Goal: Transaction & Acquisition: Purchase product/service

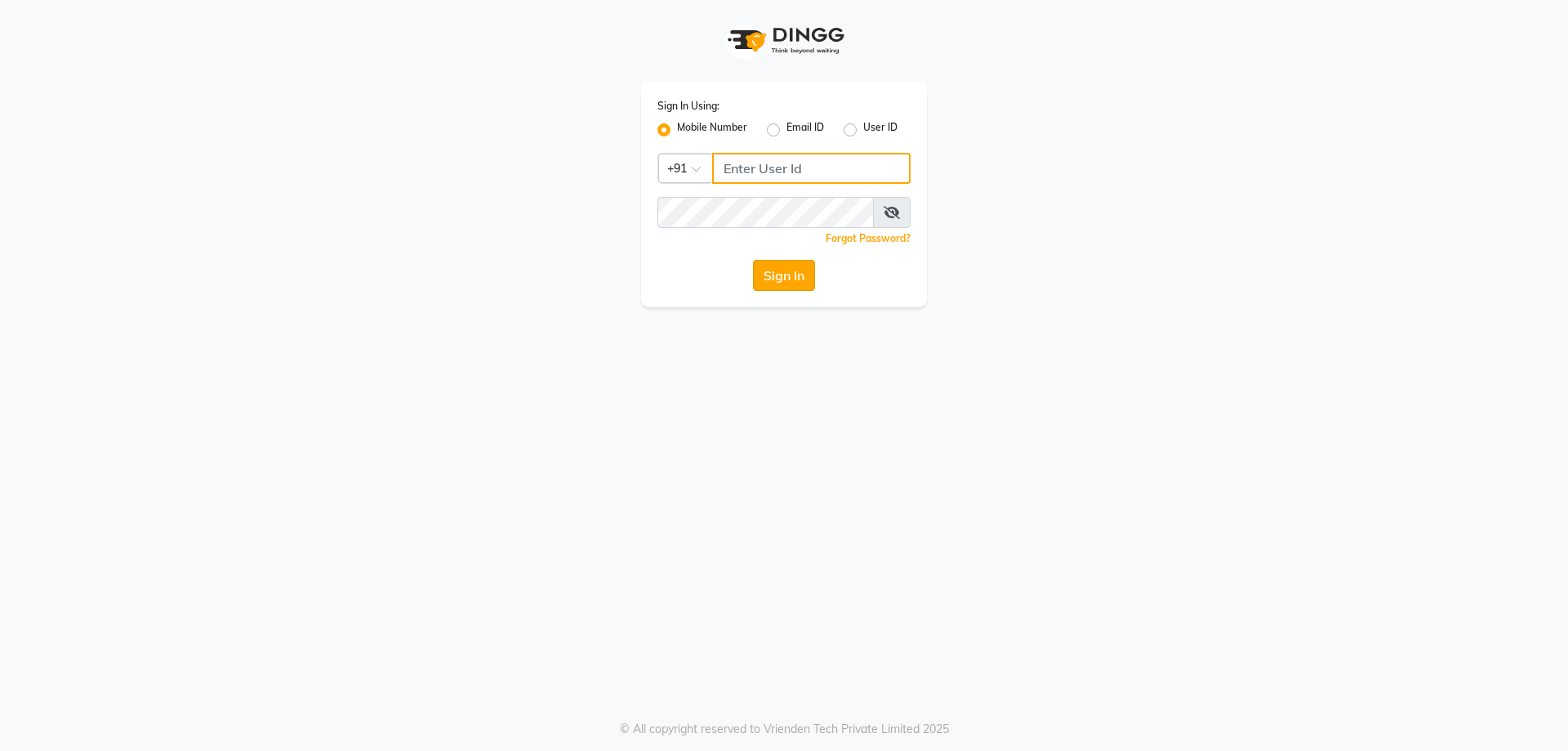
type input "9930289482"
click at [792, 269] on button "Sign In" at bounding box center [784, 275] width 63 height 31
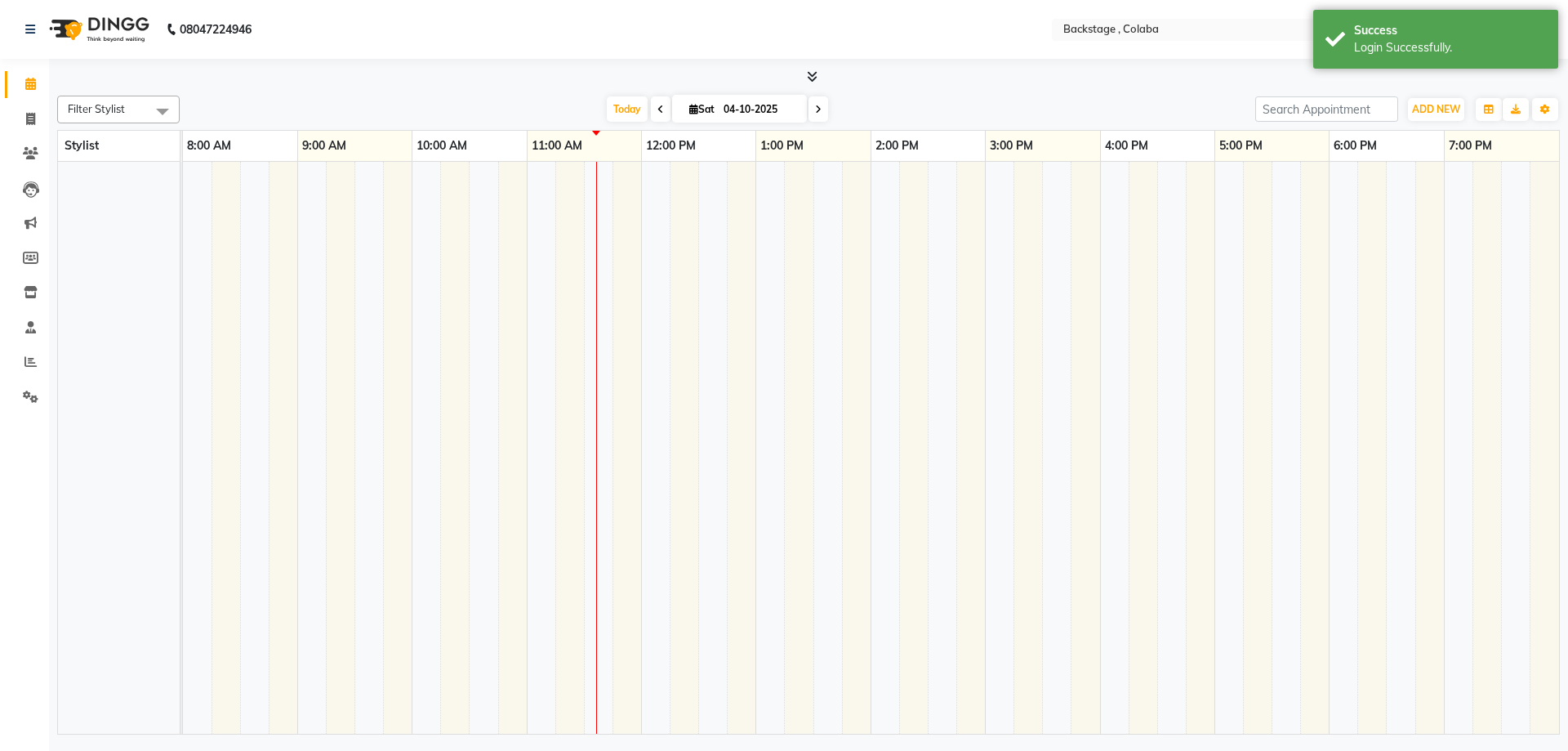
select select "en"
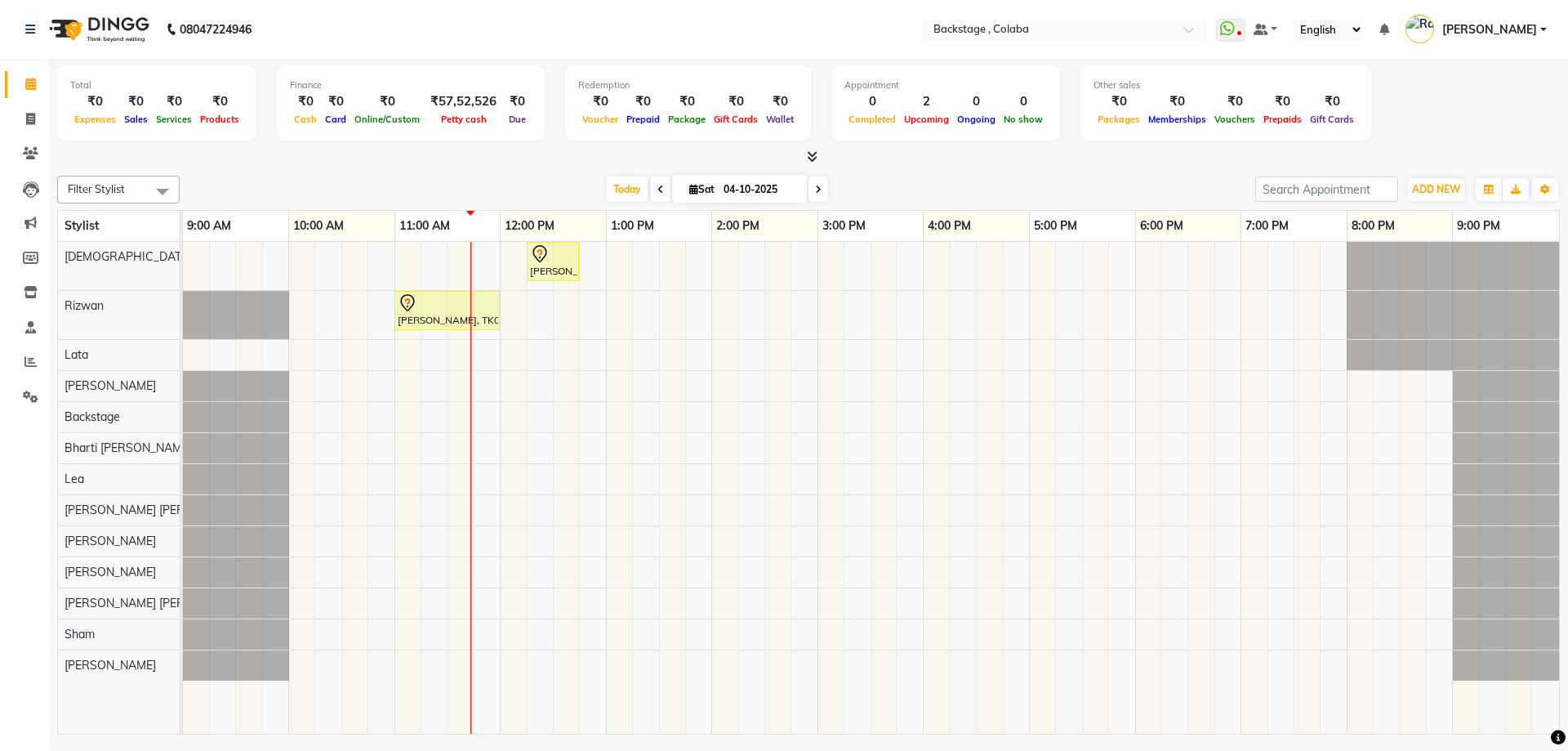
click at [695, 186] on span "Sat" at bounding box center [701, 189] width 34 height 13
select select "10"
select select "2025"
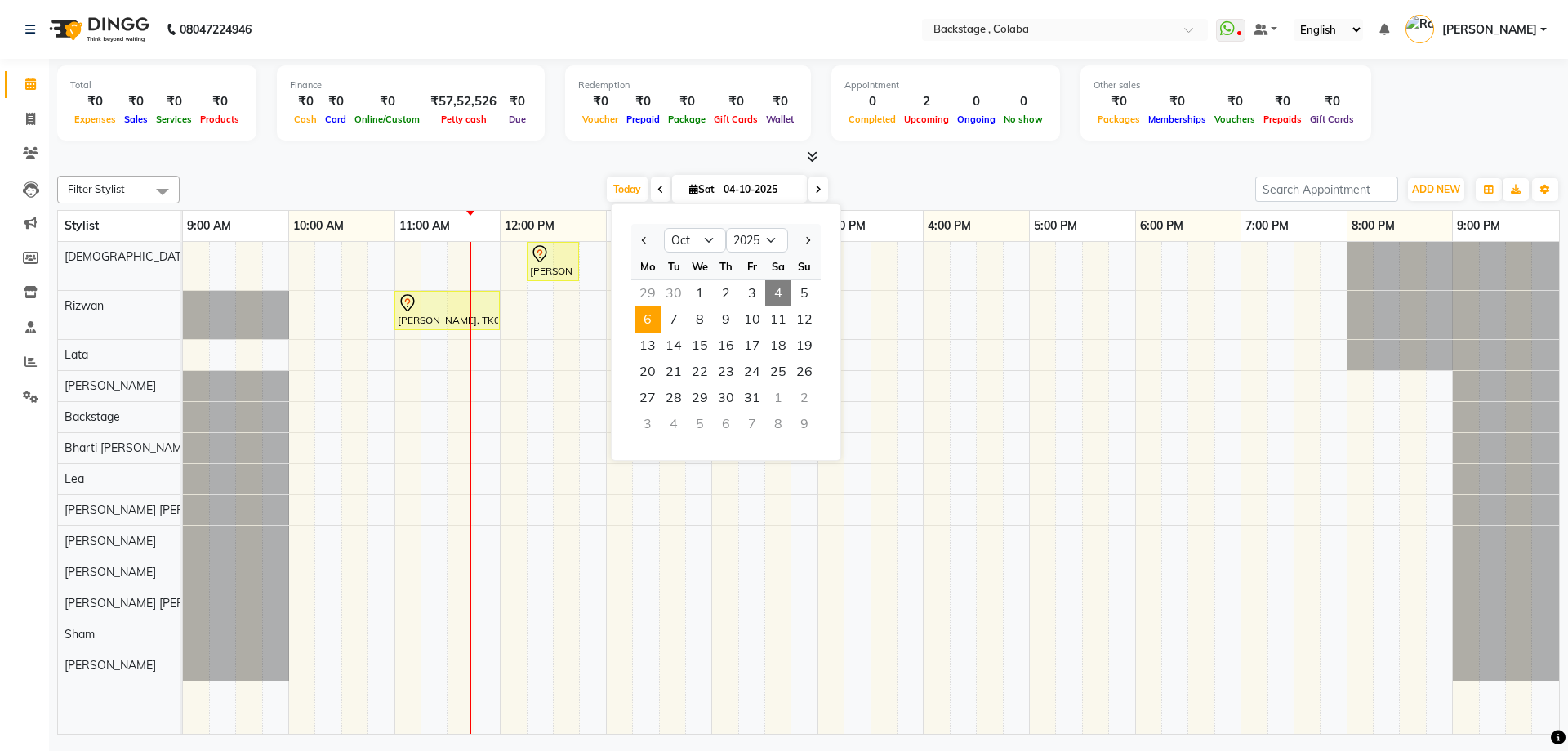
click at [651, 325] on span "6" at bounding box center [648, 319] width 26 height 26
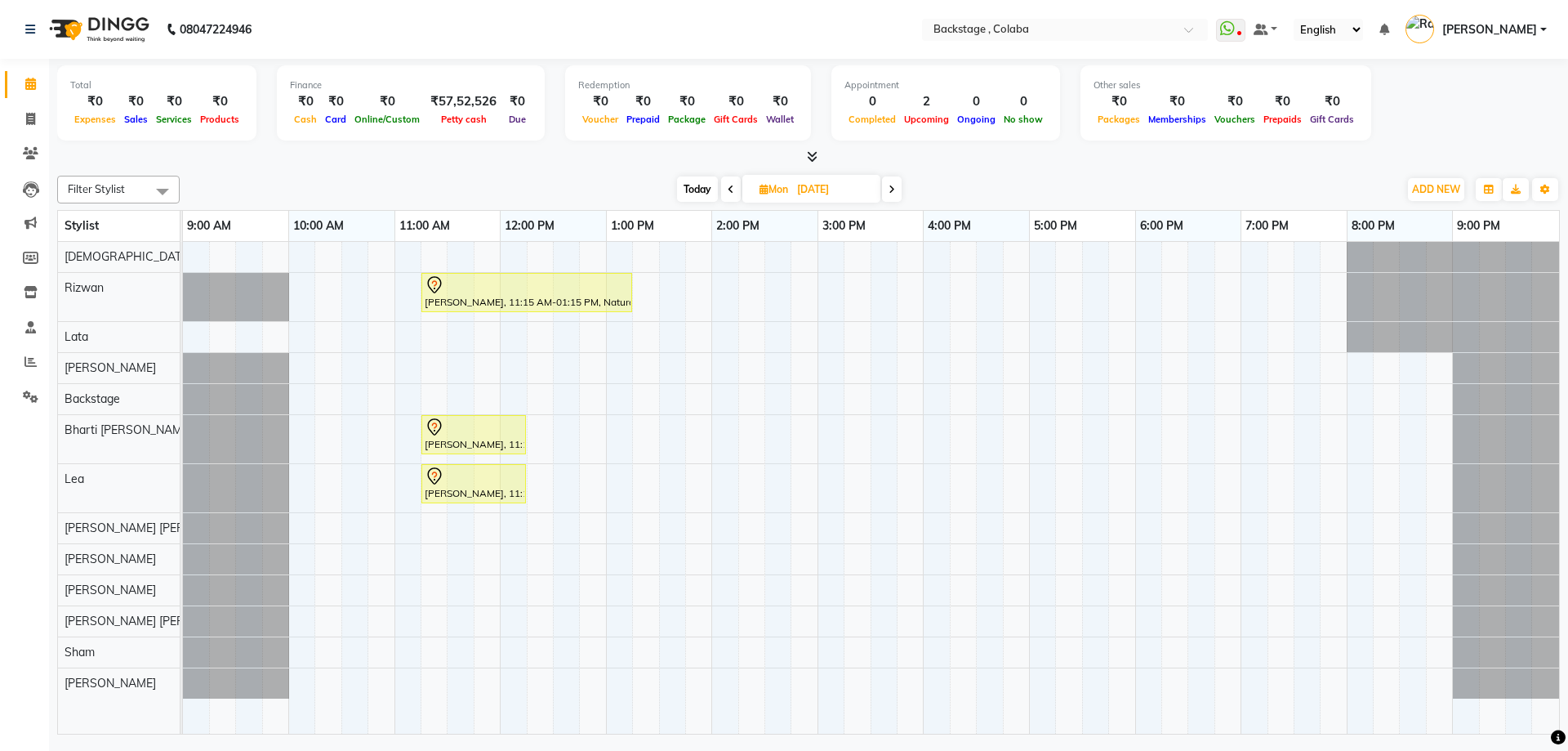
click at [685, 188] on span "Today" at bounding box center [697, 189] width 41 height 25
type input "04-10-2025"
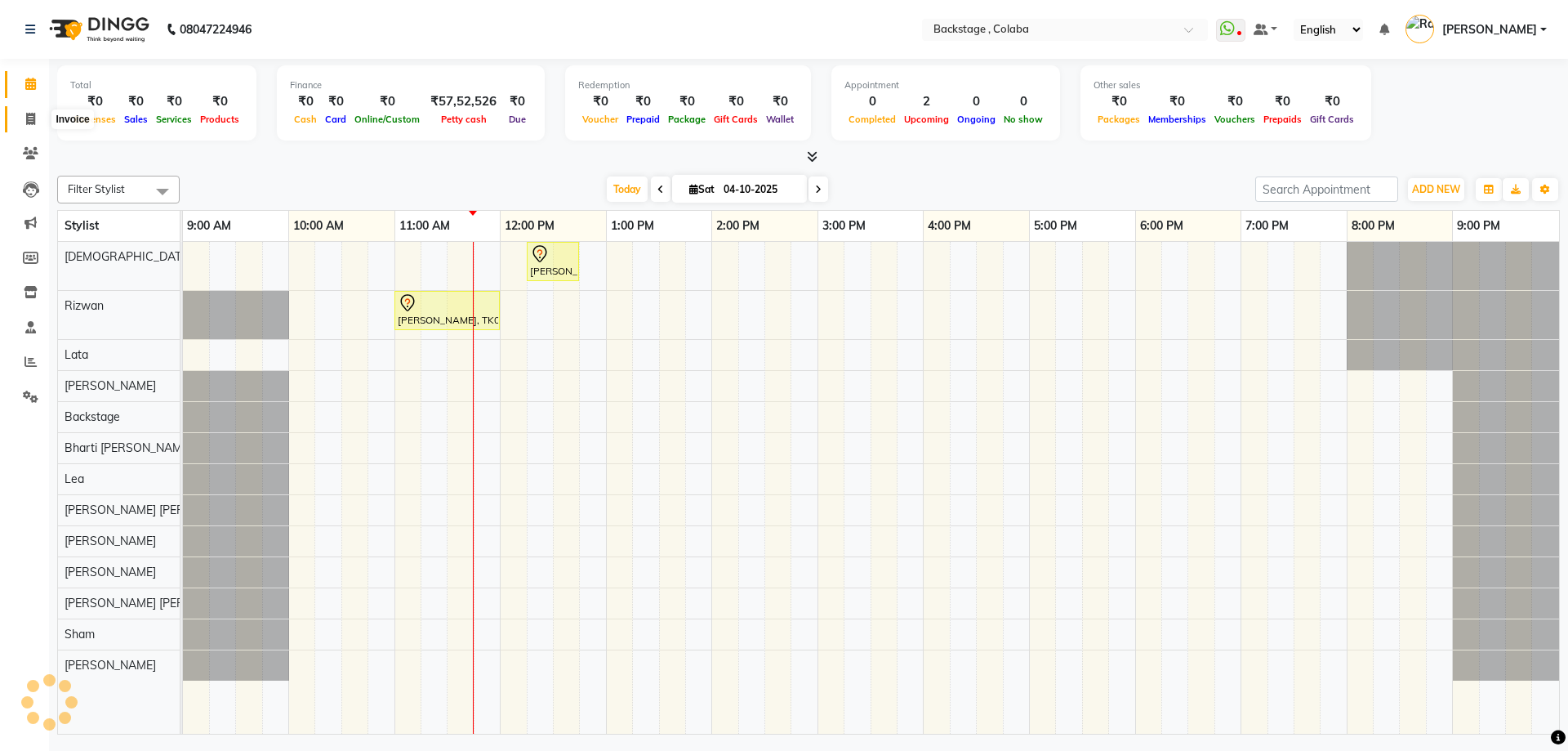
click at [31, 122] on icon at bounding box center [31, 119] width 9 height 13
select select "service"
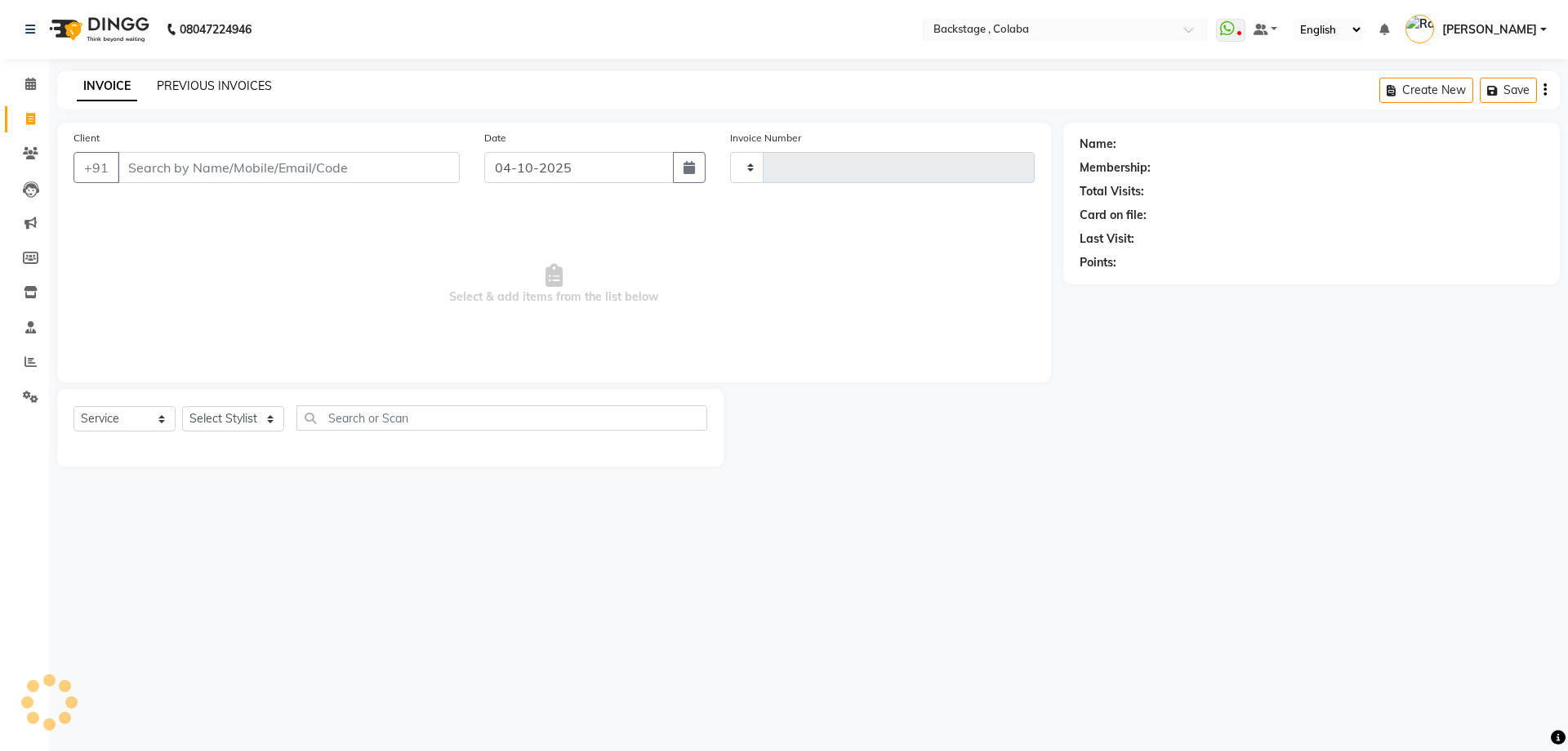
type input "2277"
click at [245, 88] on link "PREVIOUS INVOICES" at bounding box center [214, 86] width 115 height 14
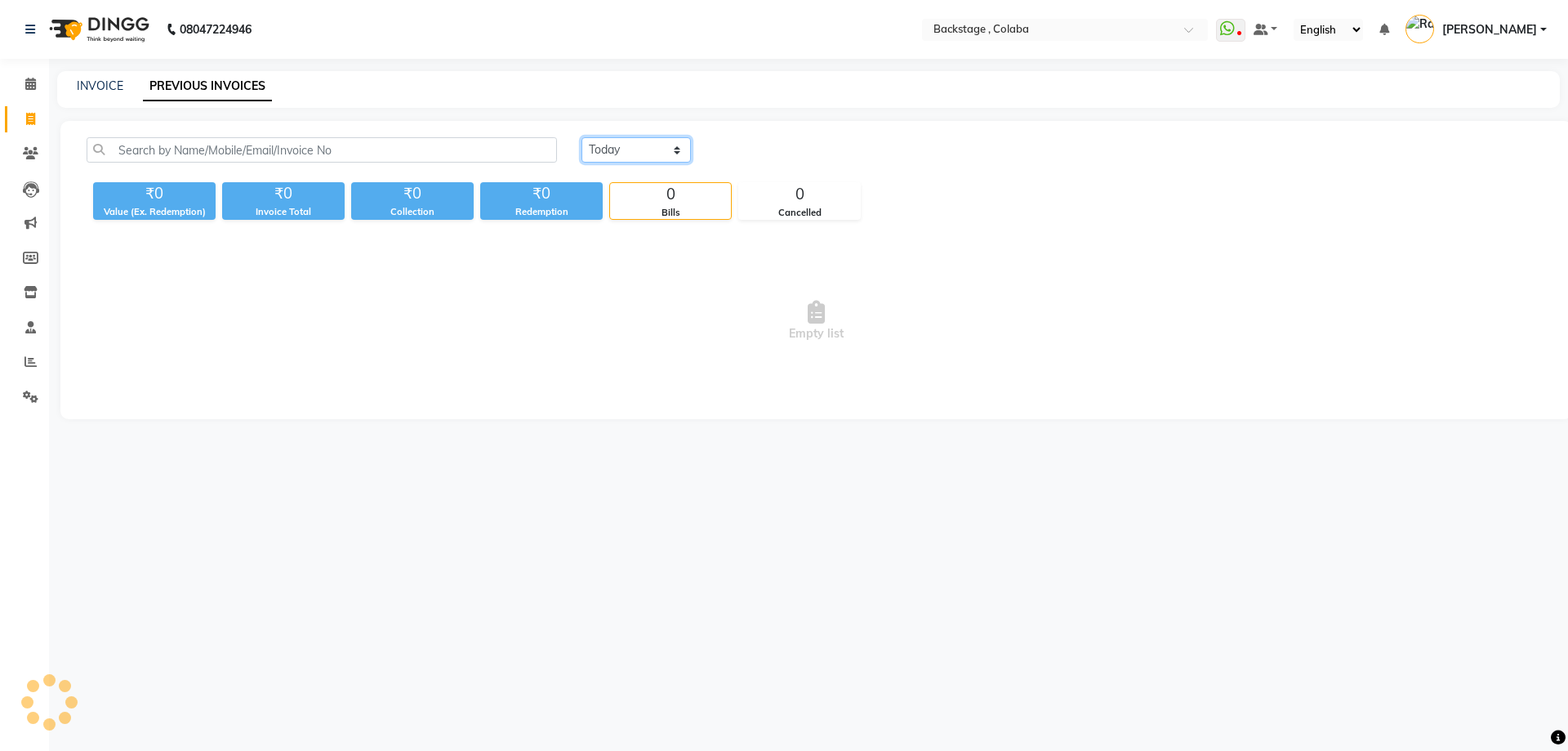
drag, startPoint x: 612, startPoint y: 153, endPoint x: 611, endPoint y: 162, distance: 9.1
click at [612, 153] on select "Today Yesterday Custom Range" at bounding box center [636, 149] width 110 height 25
click at [646, 139] on div "Today Yesterday Custom Range ₹0 Value (Ex. Redemption) ₹0 Invoice Total ₹0 Coll…" at bounding box center [816, 269] width 1512 height 298
click at [644, 148] on select "[DATE] [DATE] Custom Range" at bounding box center [636, 149] width 110 height 25
select select "yesterday"
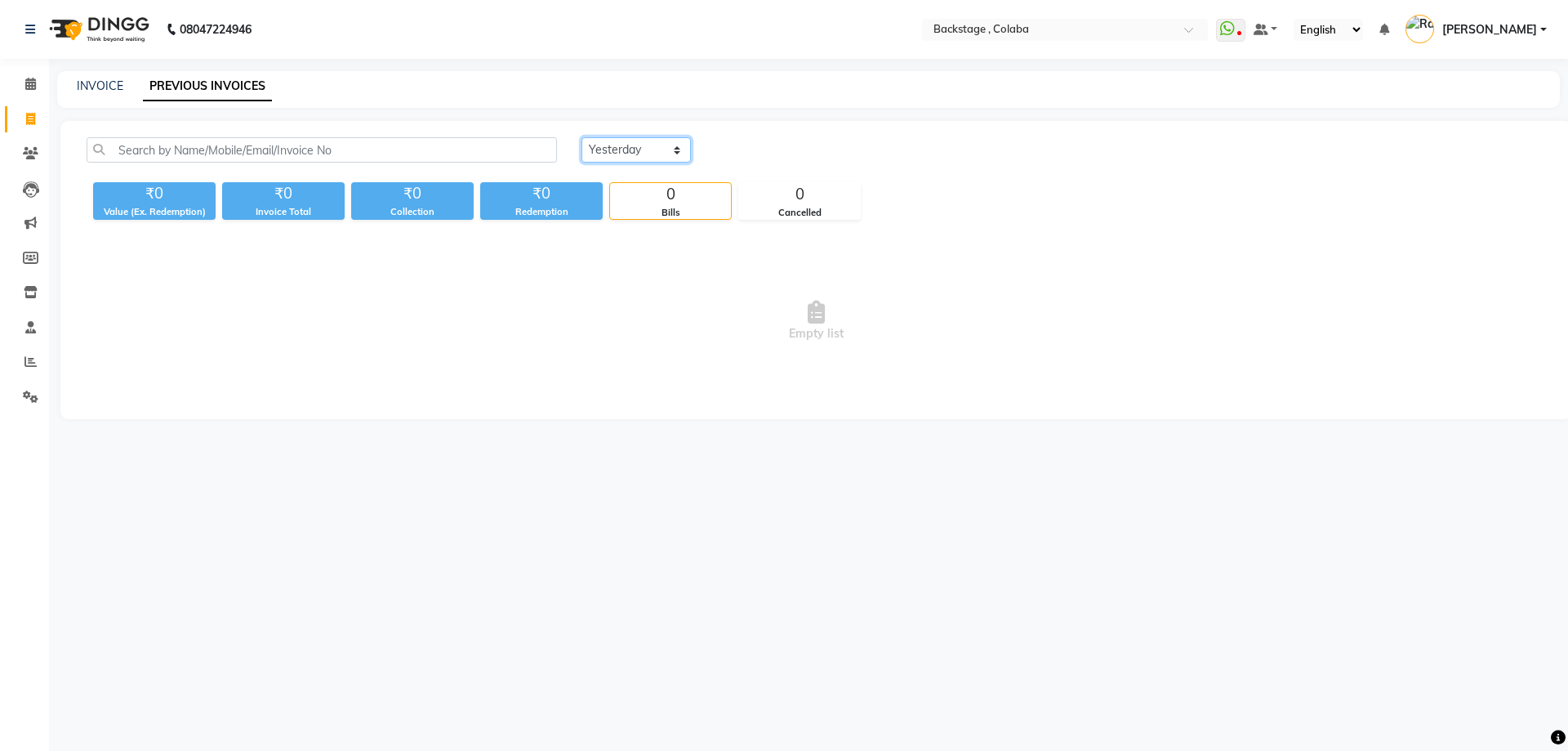
click at [582, 137] on select "[DATE] [DATE] Custom Range" at bounding box center [636, 149] width 110 height 25
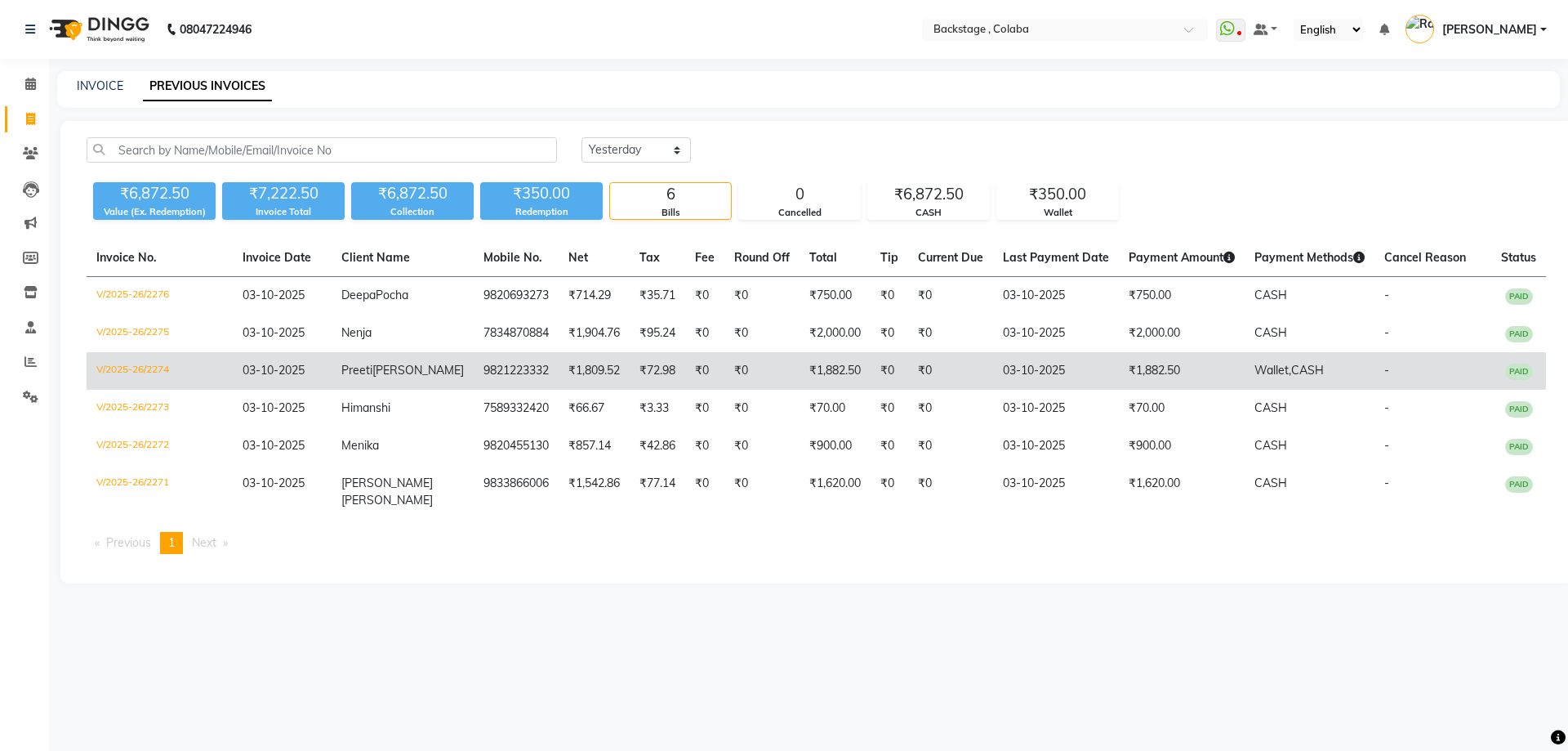
click at [416, 390] on td "Preeti Hemdev" at bounding box center [402, 371] width 142 height 37
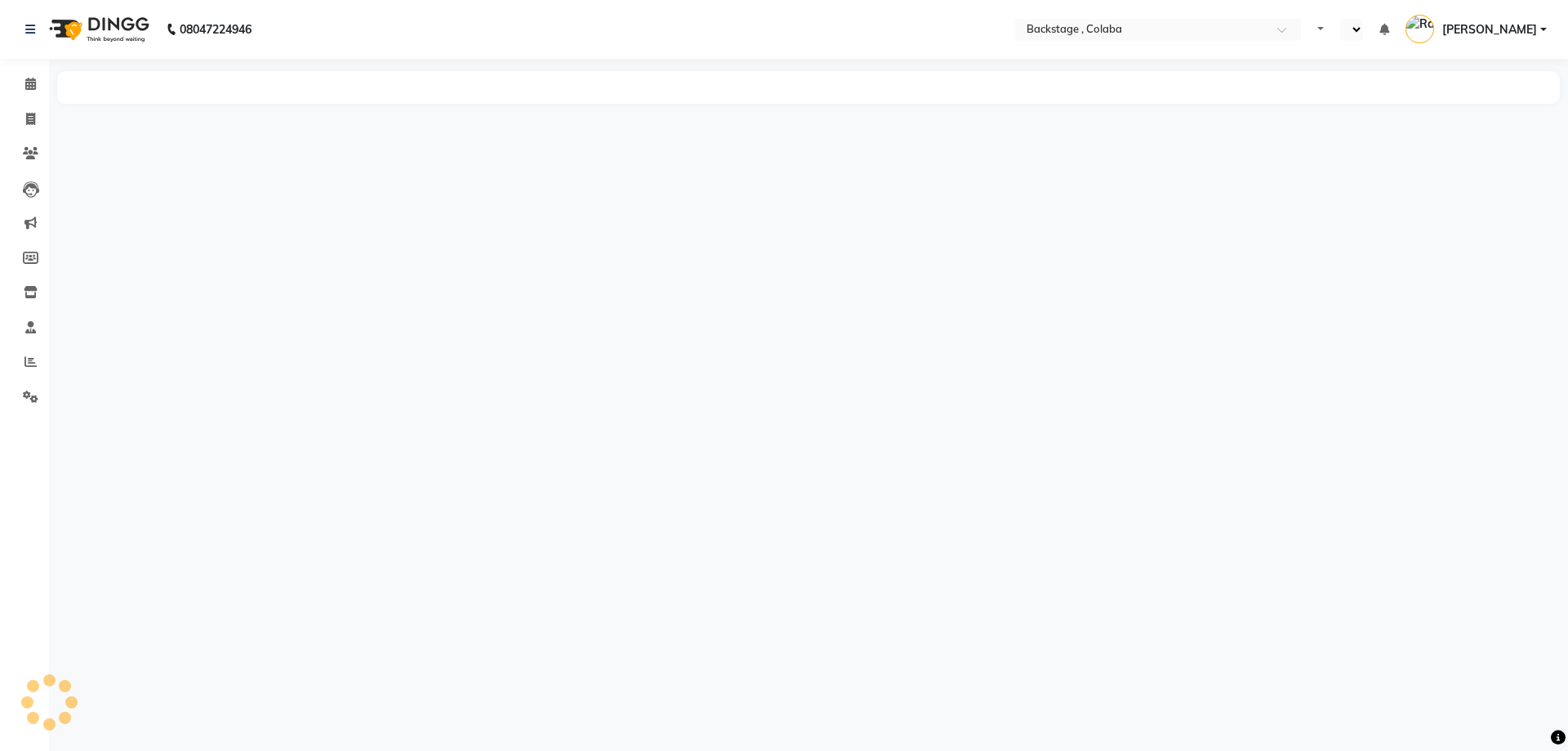
select select "en"
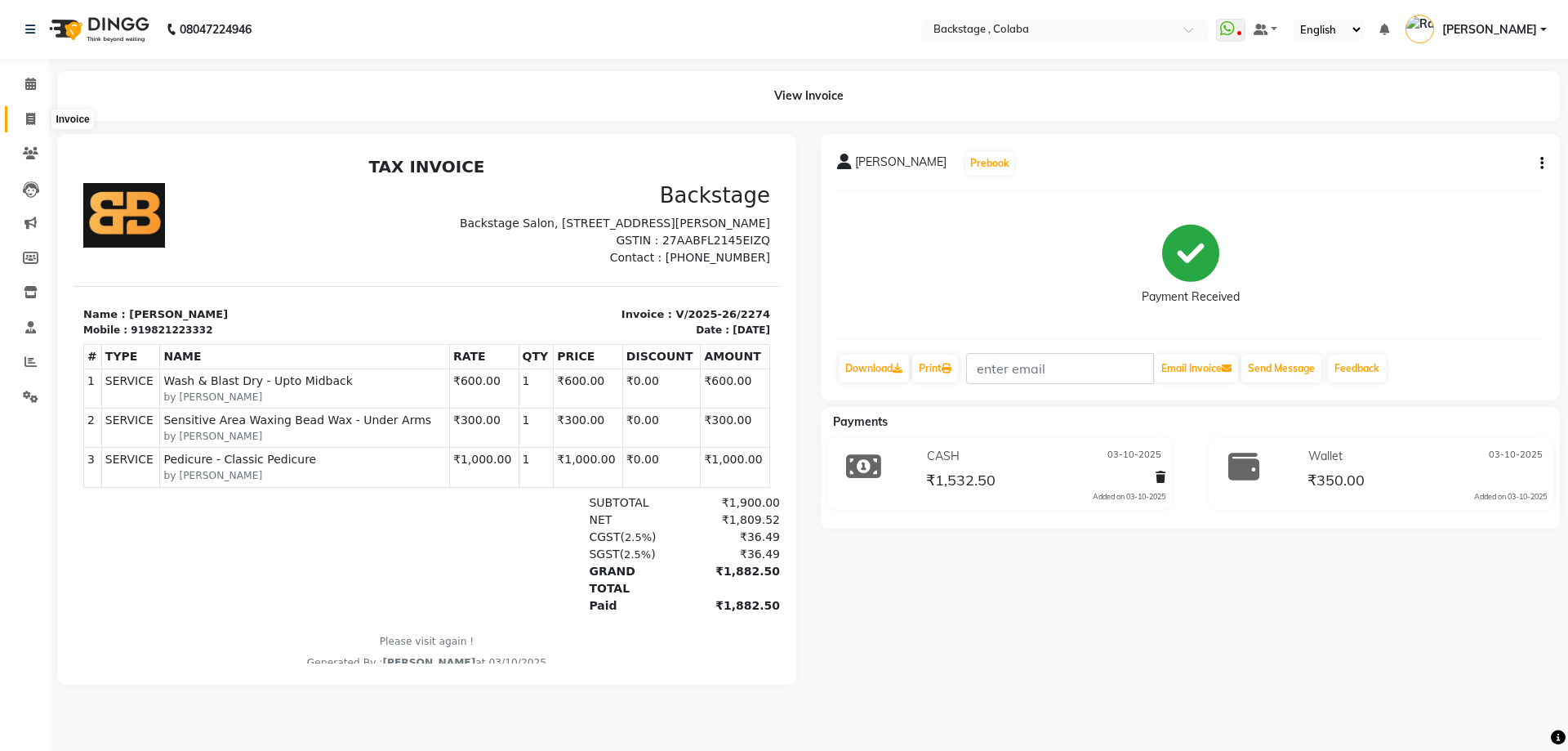
click at [29, 117] on icon at bounding box center [31, 119] width 9 height 13
select select "service"
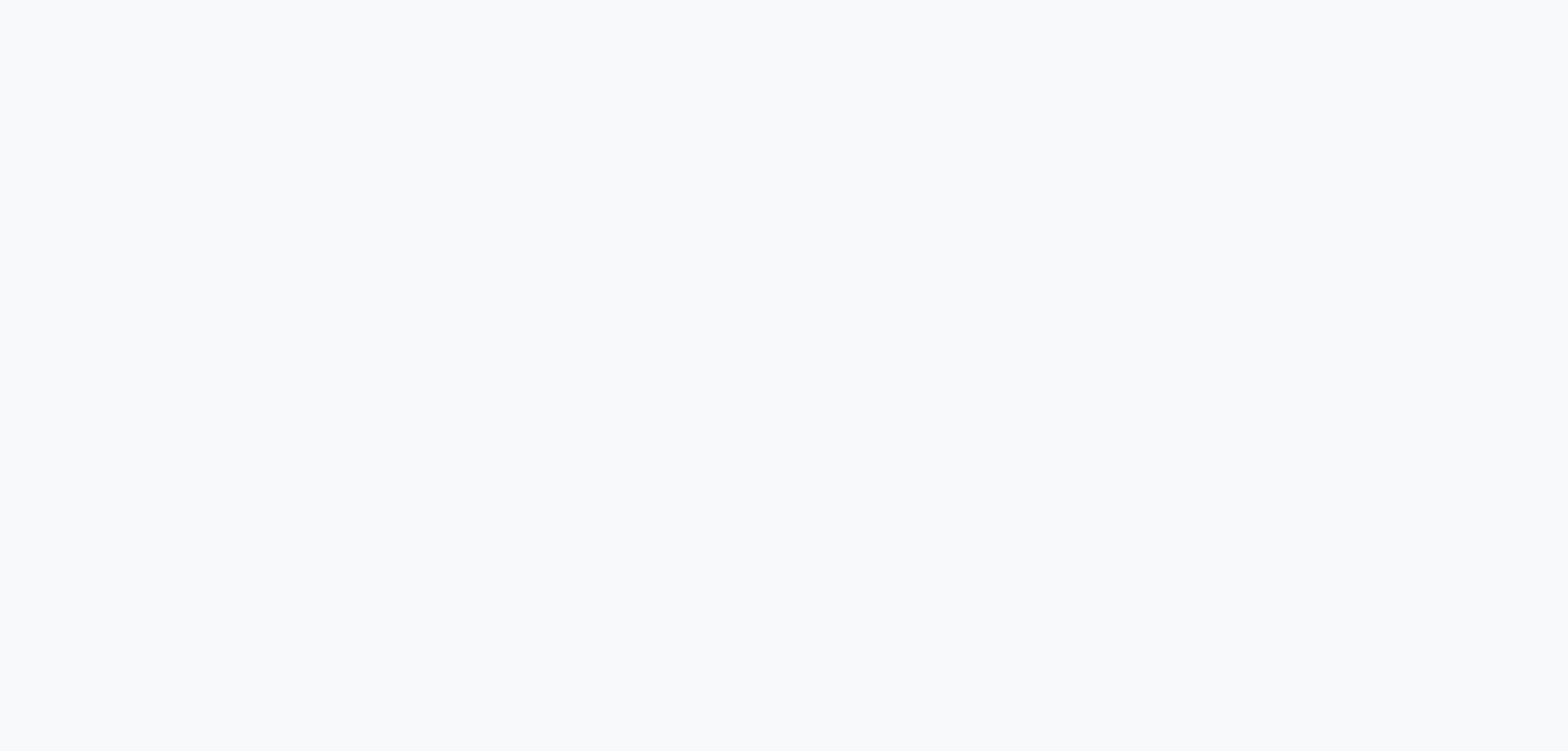
select select "service"
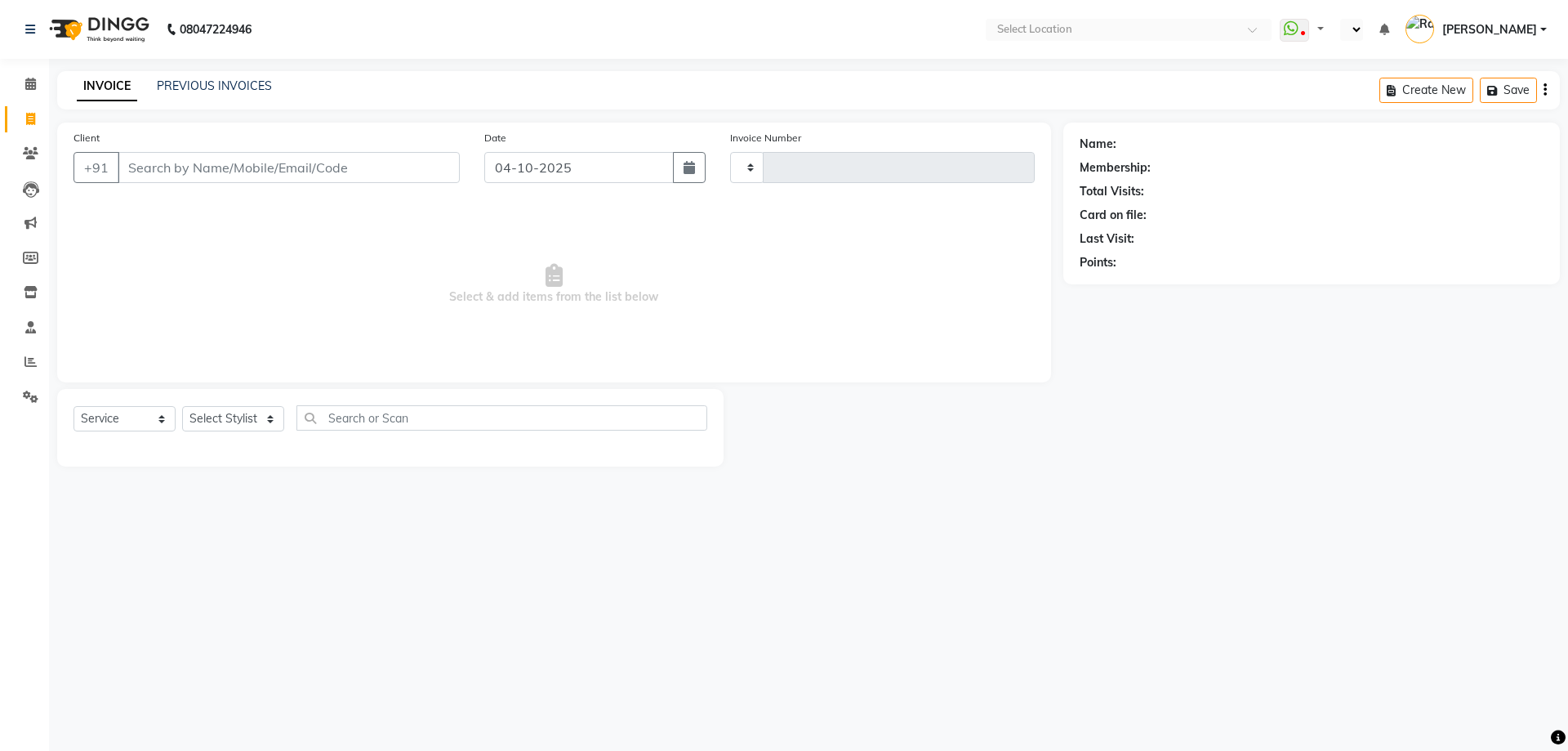
type input "2277"
select select "en"
select select "5451"
click at [216, 156] on input "Client" at bounding box center [289, 168] width 342 height 31
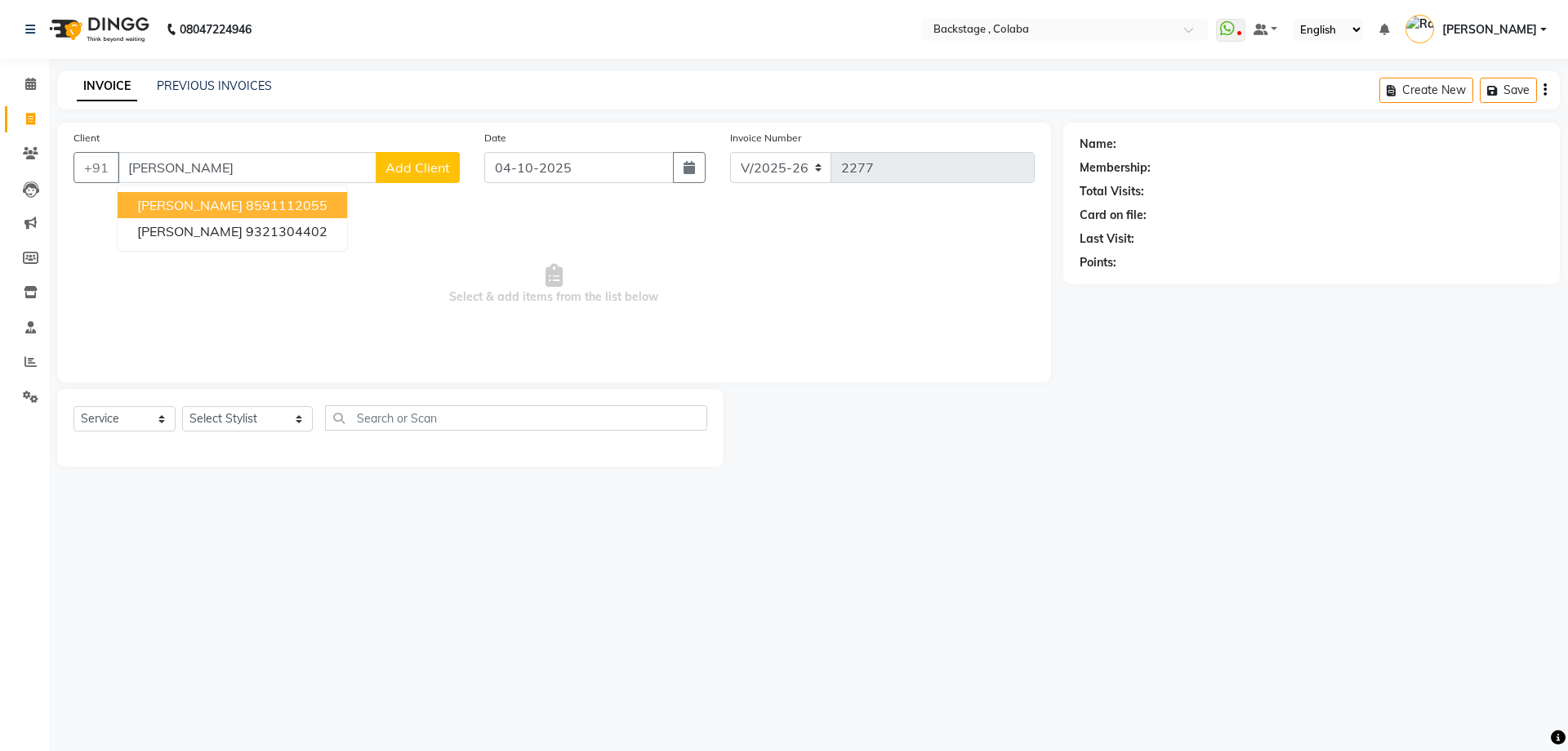
click at [245, 202] on ngb-highlight "8591112055" at bounding box center [286, 205] width 82 height 16
type input "8591112055"
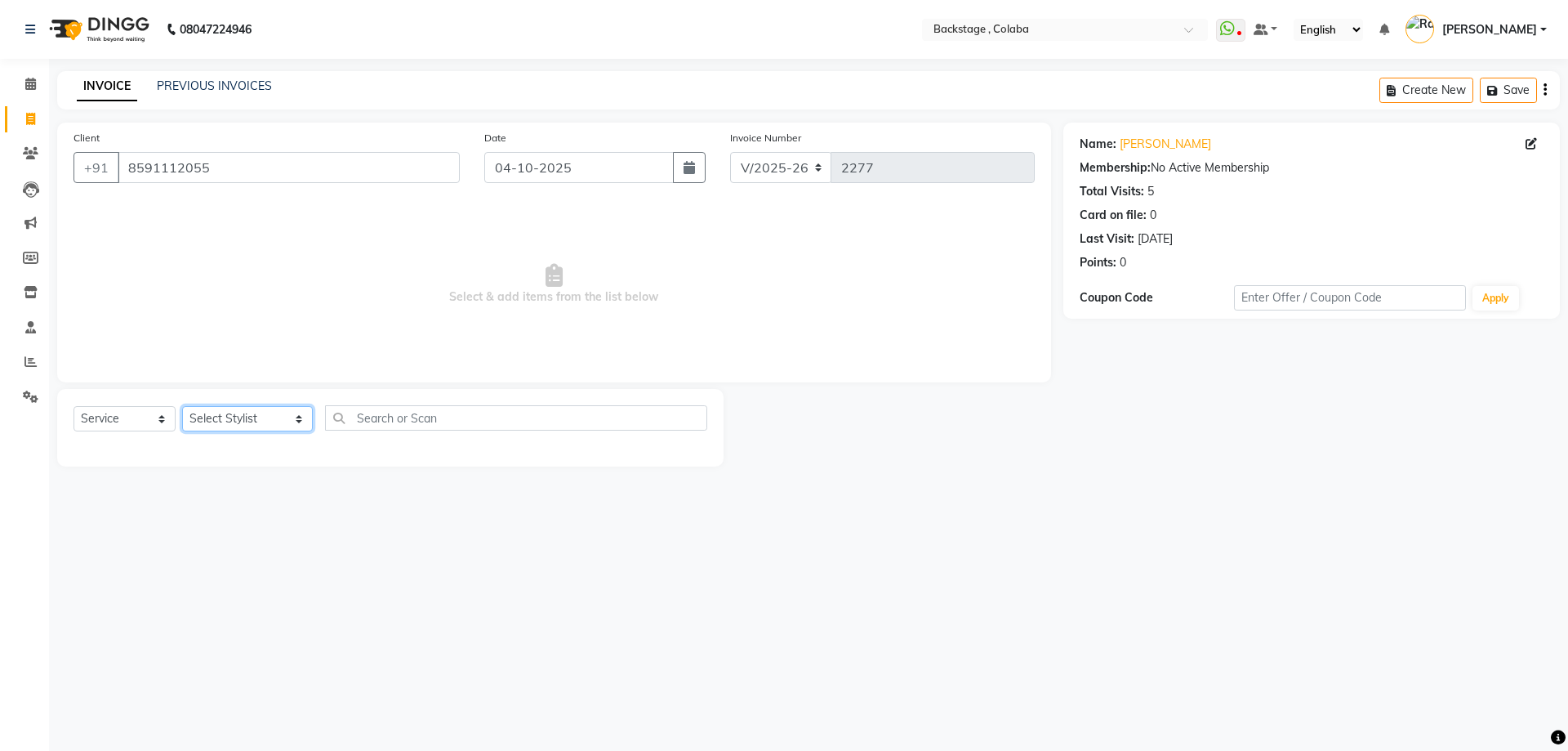
drag, startPoint x: 222, startPoint y: 413, endPoint x: 219, endPoint y: 427, distance: 14.3
click at [222, 413] on select "Select Stylist Backstage Bharti [PERSON_NAME] [PERSON_NAME] [PERSON_NAME] [PERS…" at bounding box center [247, 419] width 130 height 25
select select "59642"
click at [182, 406] on select "Select Stylist Backstage Bharti [PERSON_NAME] [PERSON_NAME] [PERSON_NAME] [PERS…" at bounding box center [247, 419] width 130 height 25
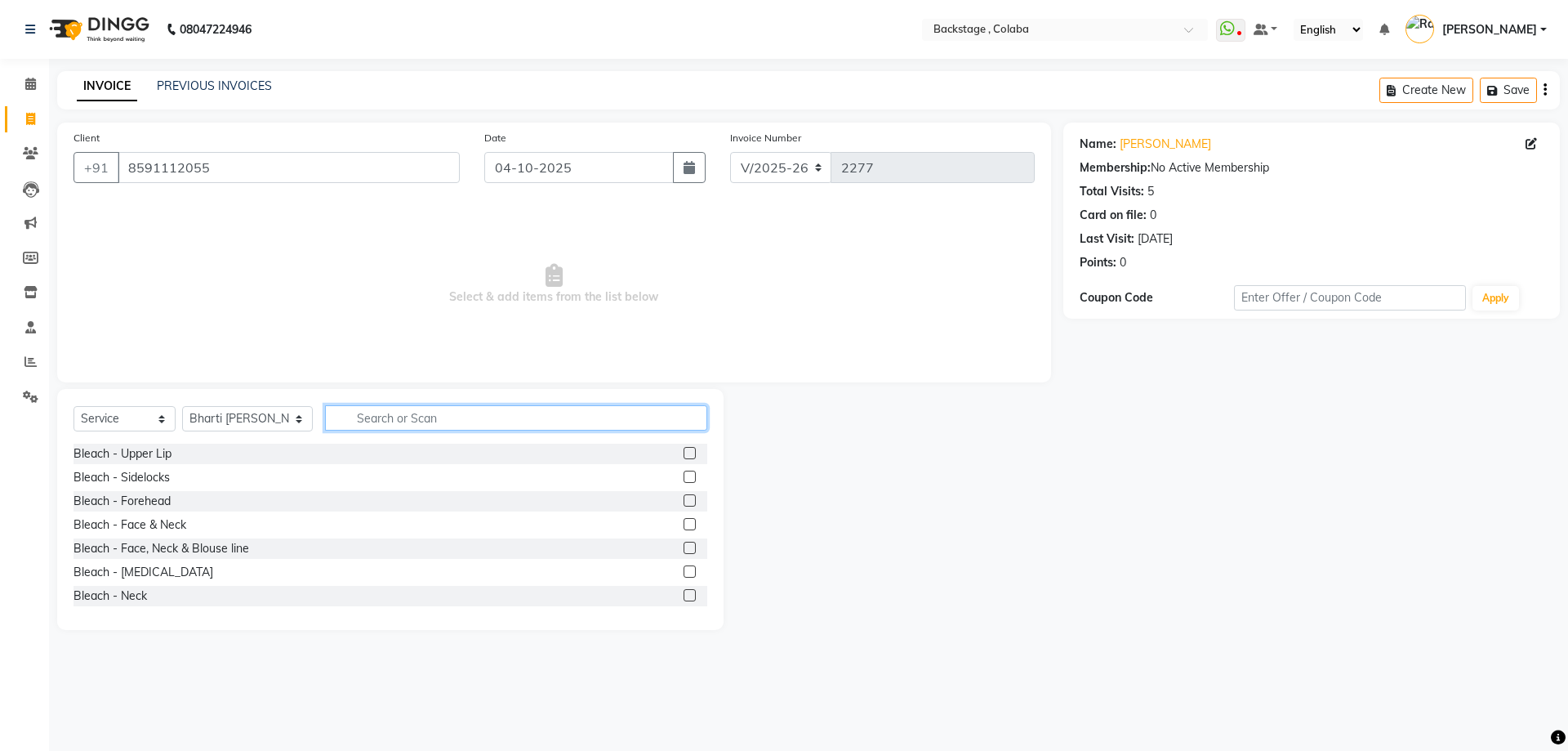
click at [370, 424] on input "text" at bounding box center [516, 418] width 382 height 25
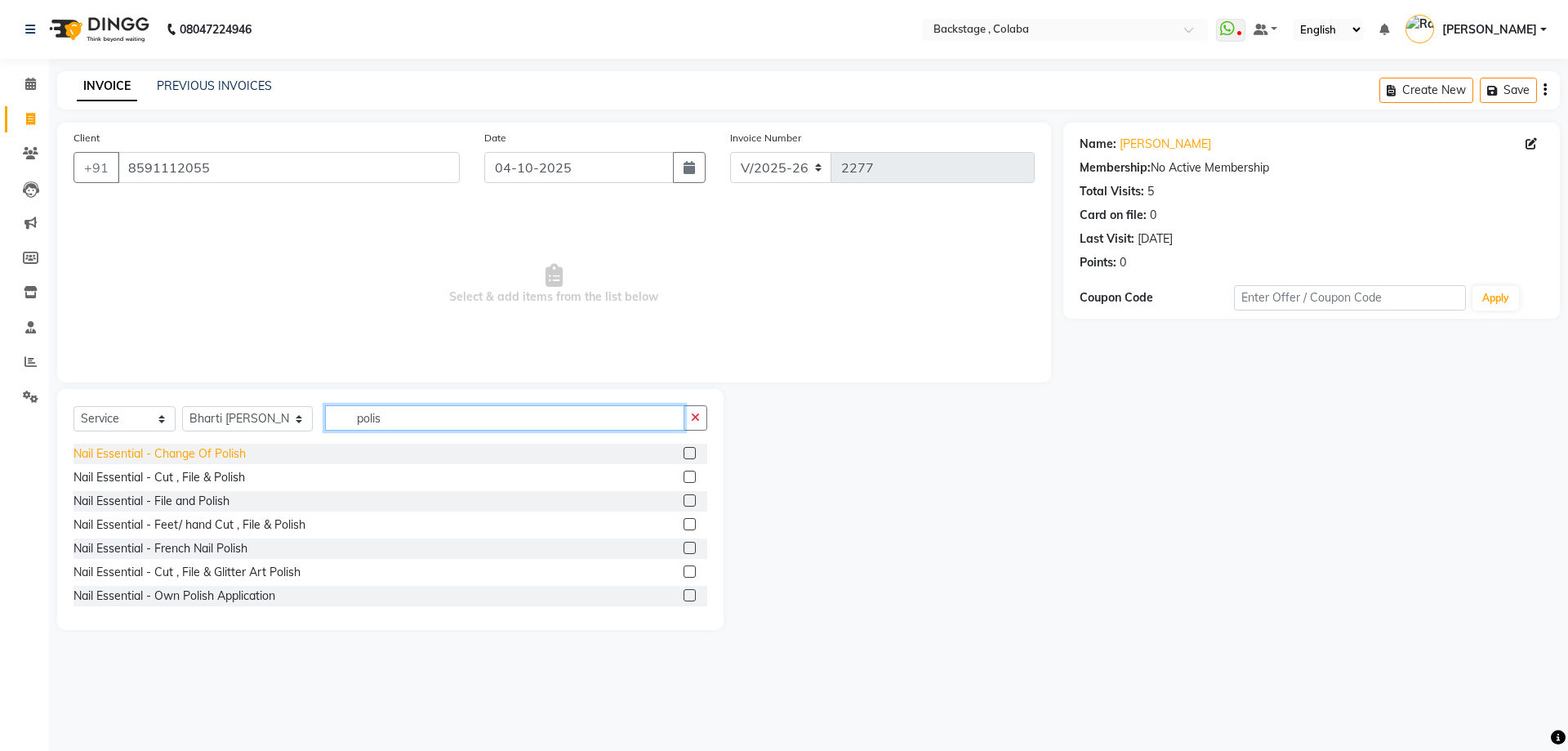
type input "polis"
click at [227, 453] on div "Nail Essential - Change Of Polish" at bounding box center [159, 453] width 172 height 17
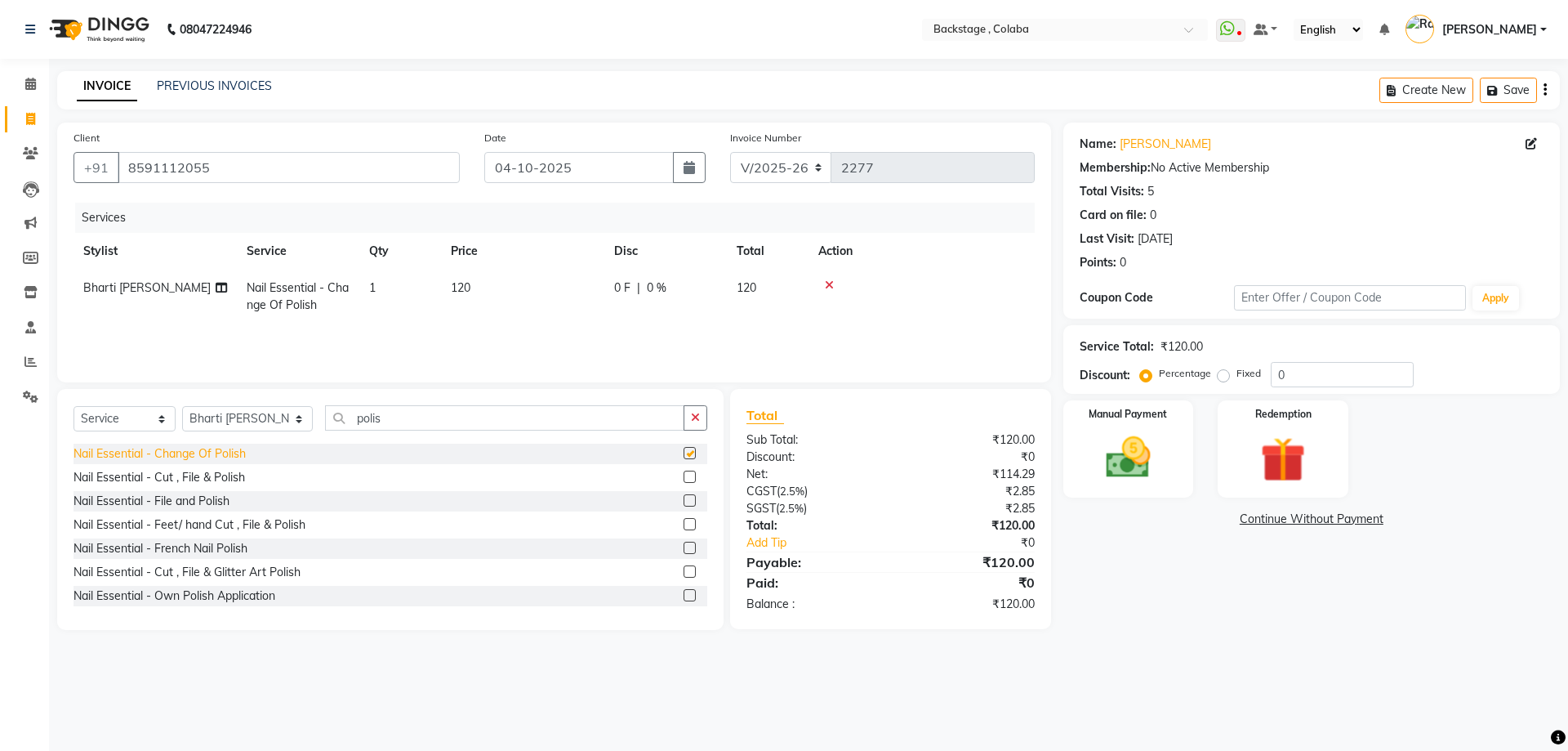
checkbox input "false"
drag, startPoint x: 380, startPoint y: 418, endPoint x: 306, endPoint y: 417, distance: 74.0
click at [325, 417] on input "polis" at bounding box center [505, 418] width 360 height 25
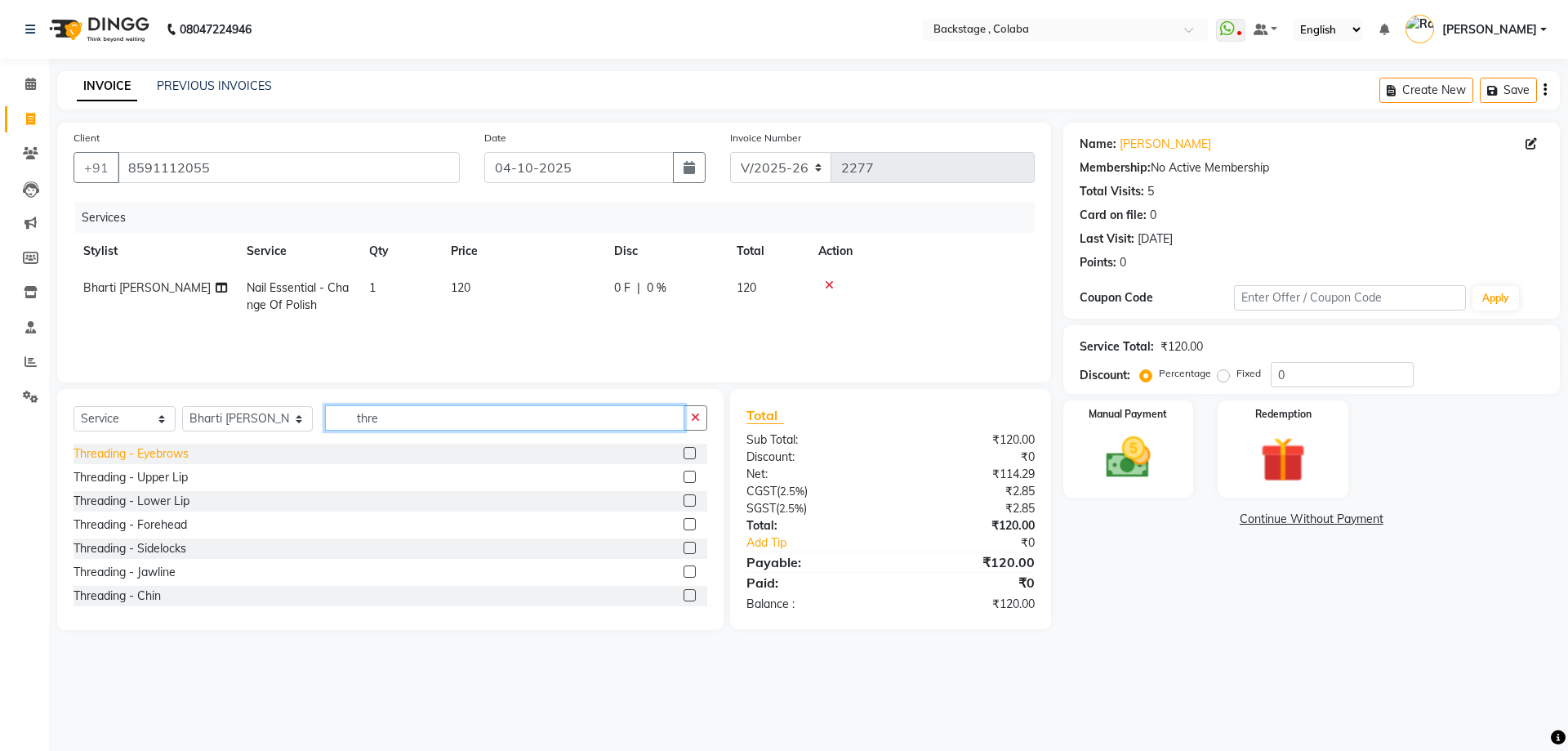
type input "thre"
click at [156, 455] on div "Threading - Eyebrows" at bounding box center [130, 453] width 115 height 17
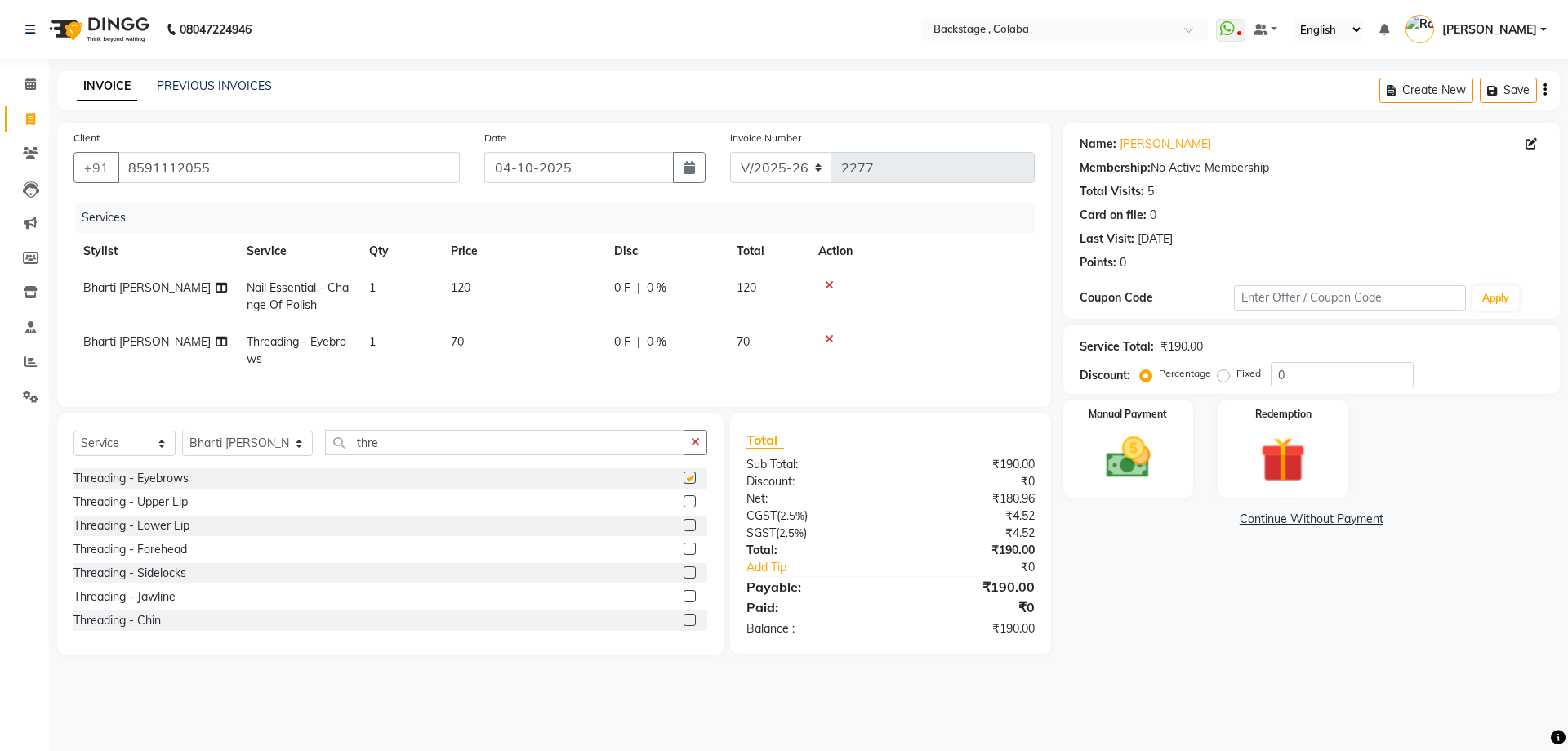
checkbox input "false"
click at [487, 282] on td "120" at bounding box center [523, 297] width 163 height 54
select select "59642"
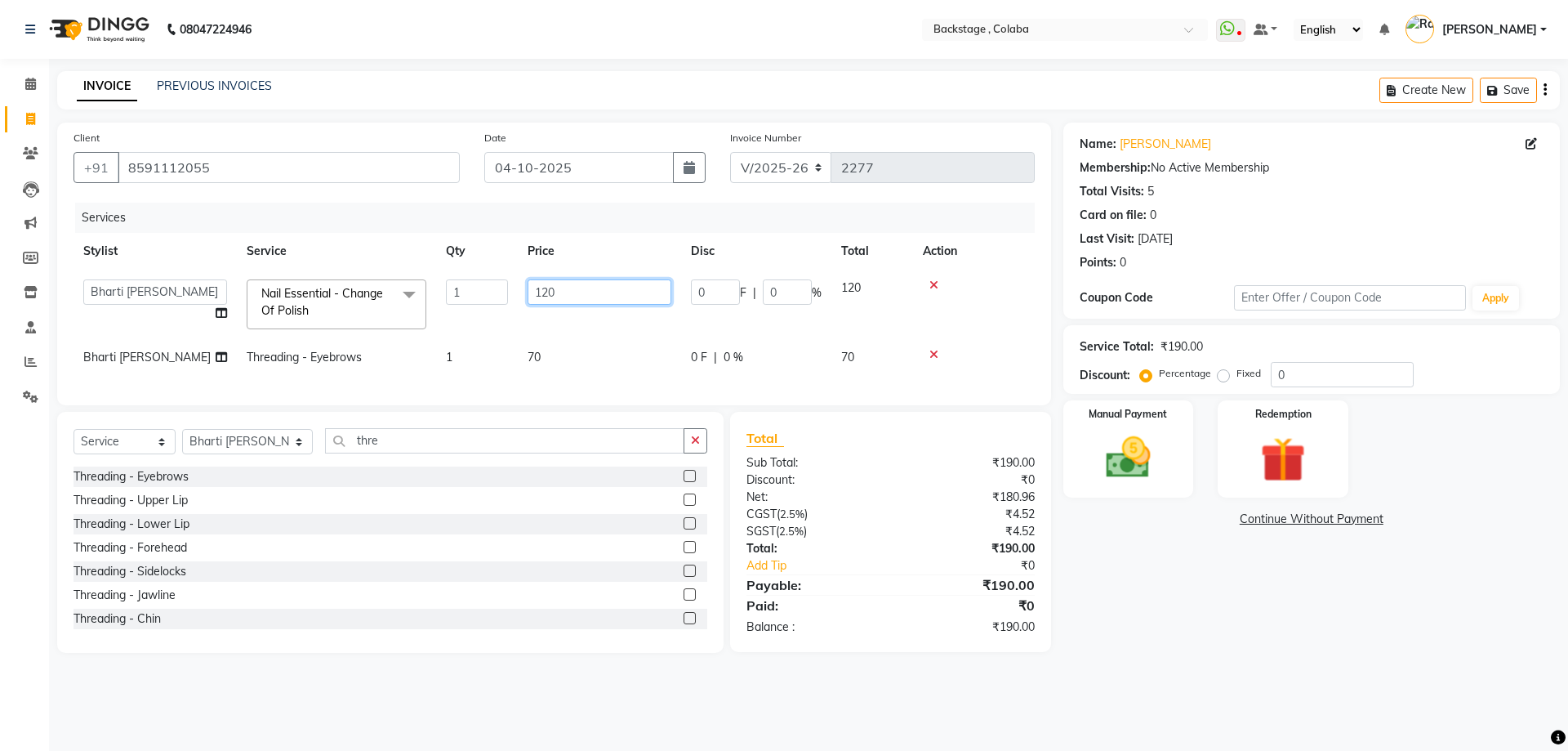
drag, startPoint x: 559, startPoint y: 294, endPoint x: 495, endPoint y: 186, distance: 125.5
click at [519, 273] on td "120" at bounding box center [600, 304] width 163 height 70
type input "150"
click at [341, 419] on div "Client +91 8591112055 Date 04-10-2025 Invoice Number V/2025 V/2025-26 2277 Serv…" at bounding box center [554, 387] width 1018 height 530
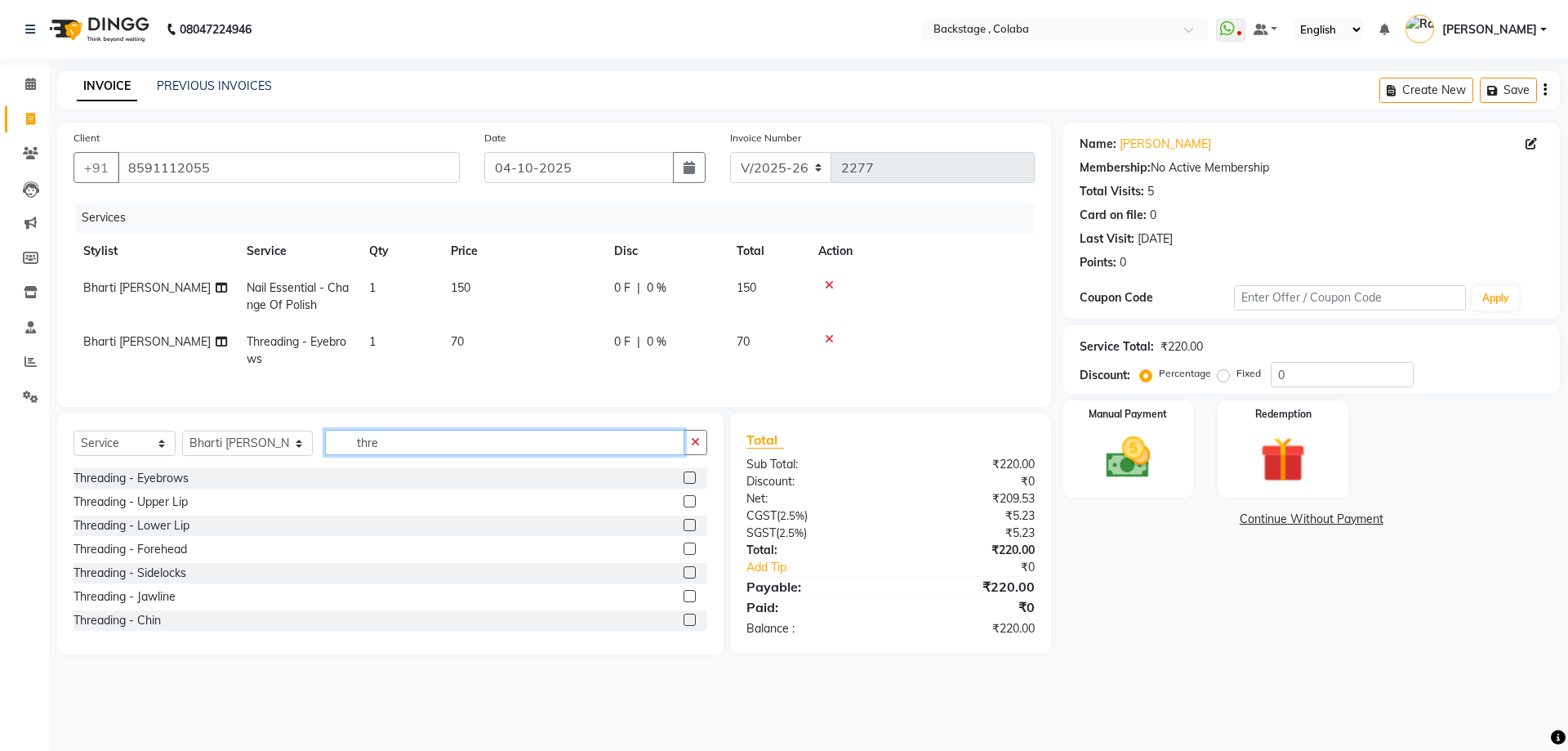
drag, startPoint x: 390, startPoint y: 447, endPoint x: 292, endPoint y: 438, distance: 98.4
click at [292, 438] on div "Select Service Product Membership Package Voucher Prepaid Gift Card Select Styl…" at bounding box center [390, 534] width 667 height 241
click at [262, 449] on select "Select Stylist Backstage Bharti Nitesh Gohar Jayesh Anil Karekar Kalavati Sharm…" at bounding box center [247, 443] width 130 height 25
select select "83246"
click at [182, 443] on select "Select Stylist Backstage Bharti Nitesh Gohar Jayesh Anil Karekar Kalavati Sharm…" at bounding box center [247, 443] width 130 height 25
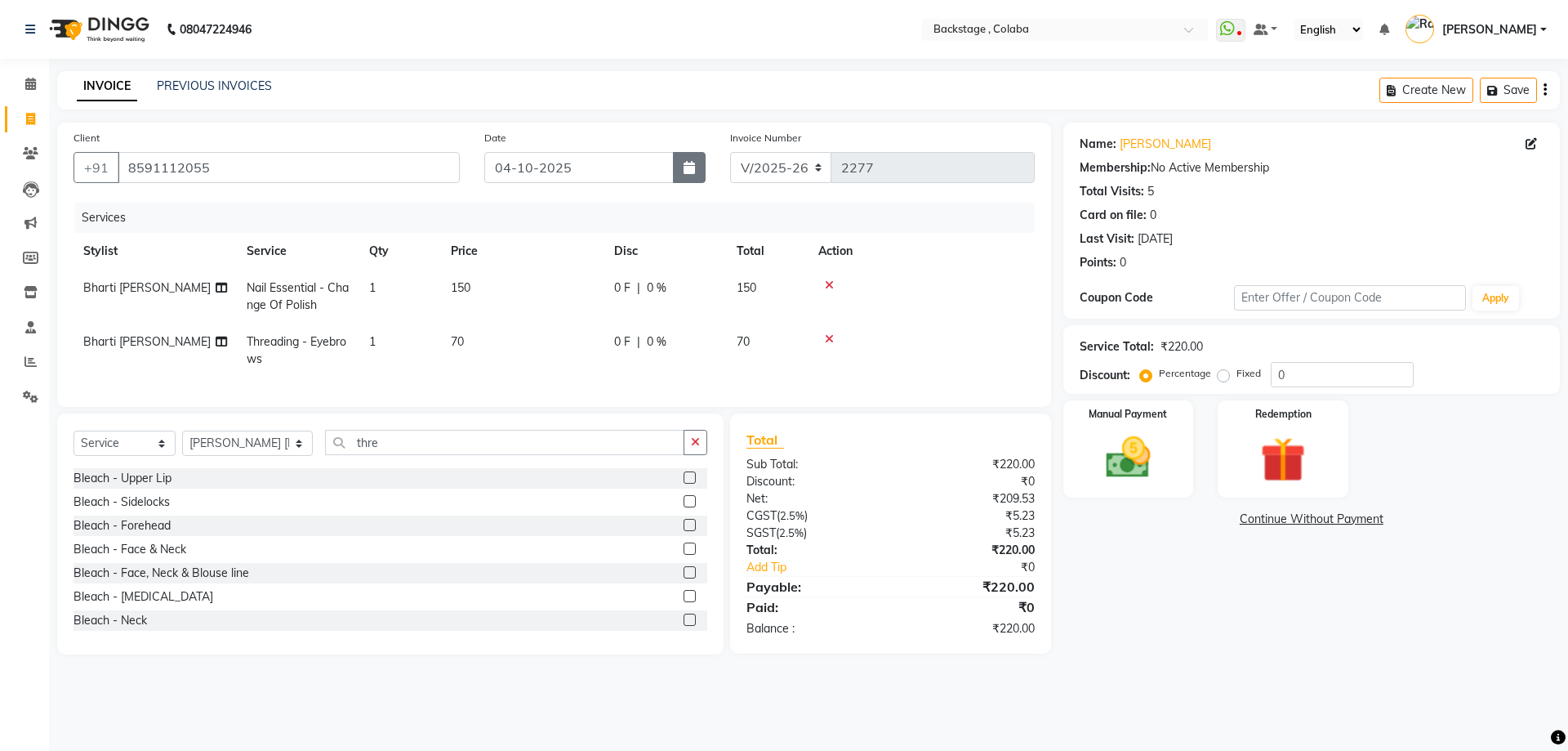
click at [702, 168] on button "button" at bounding box center [689, 168] width 33 height 31
select select "10"
select select "2025"
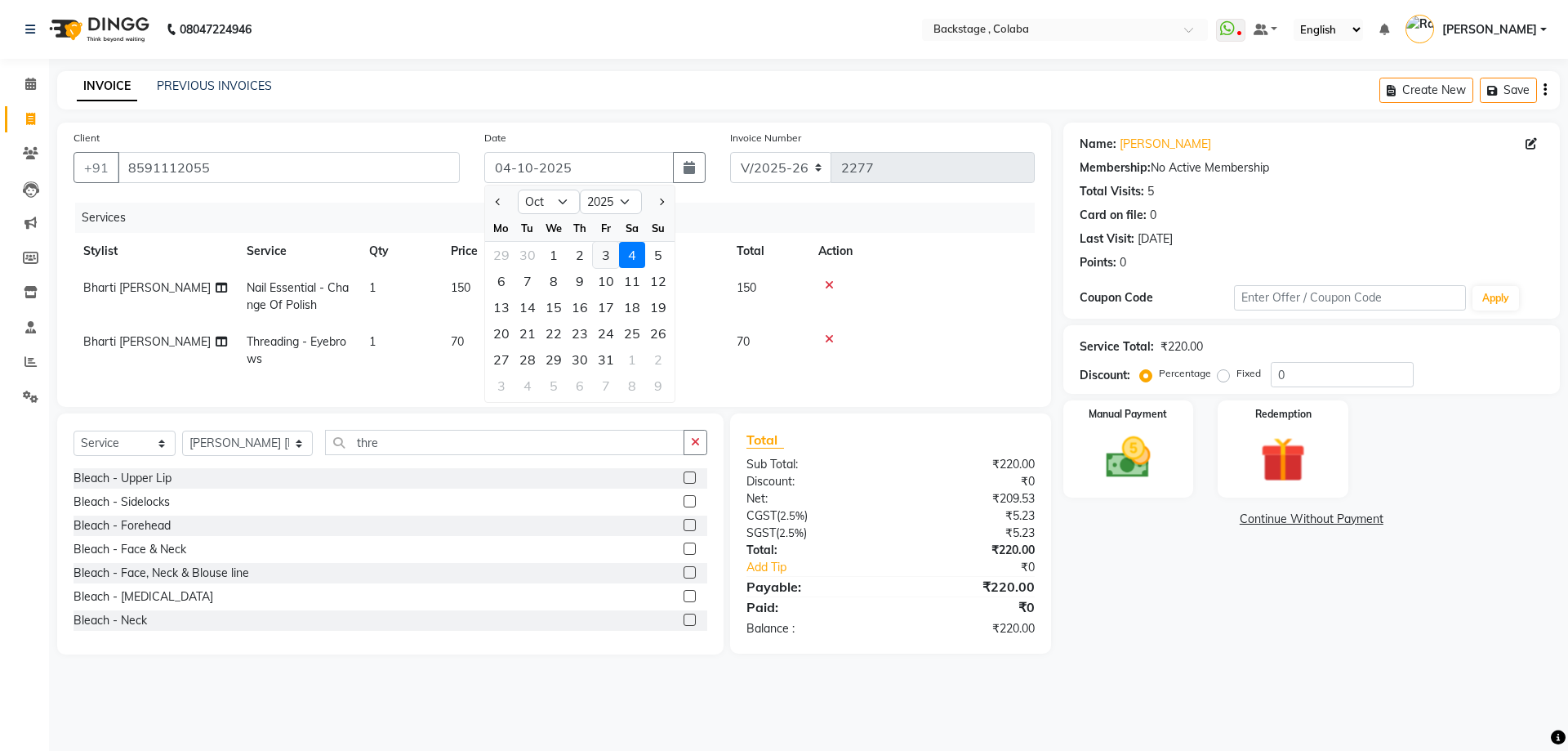
click at [601, 254] on div "3" at bounding box center [606, 255] width 26 height 26
type input "03-10-2025"
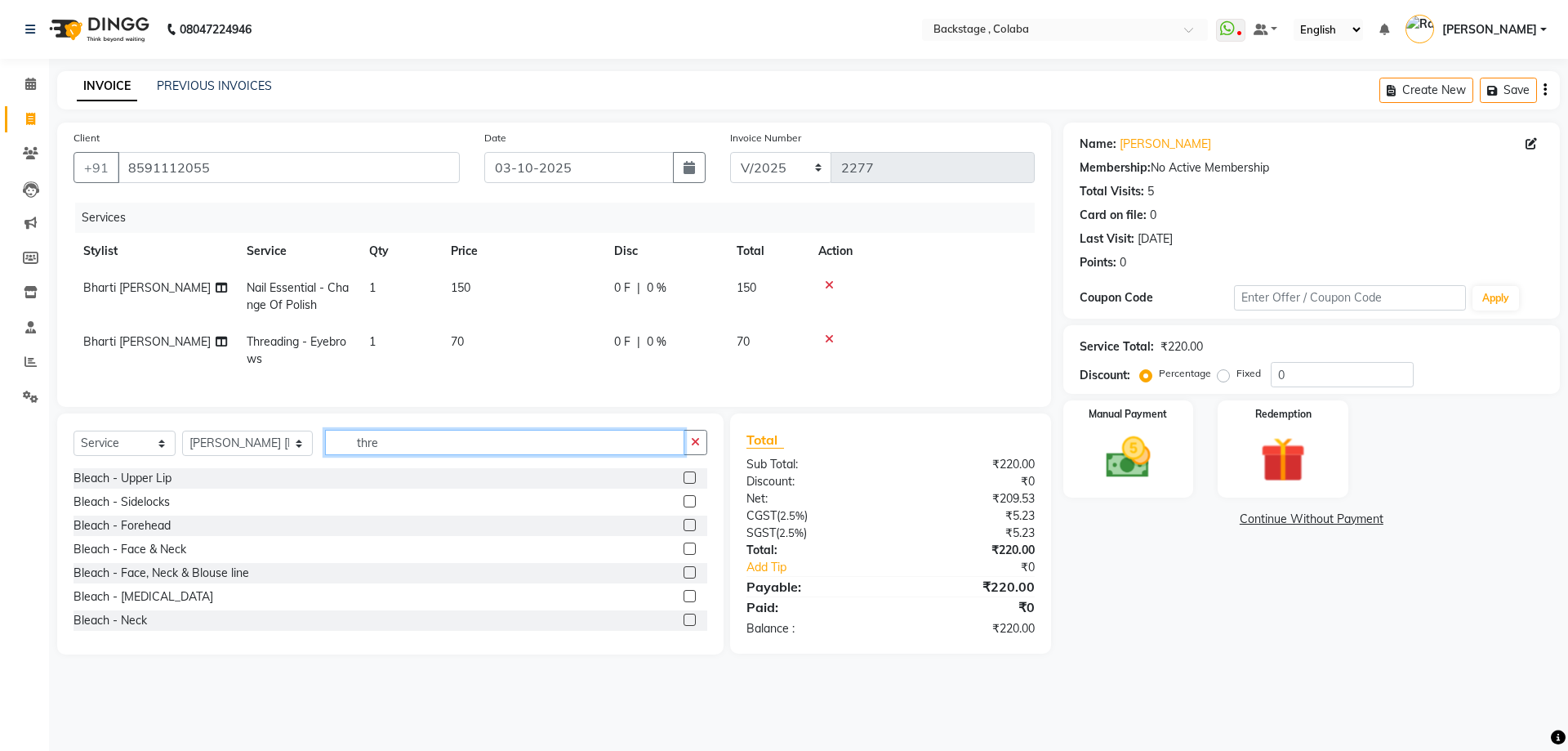
click at [373, 455] on input "thre" at bounding box center [505, 442] width 360 height 25
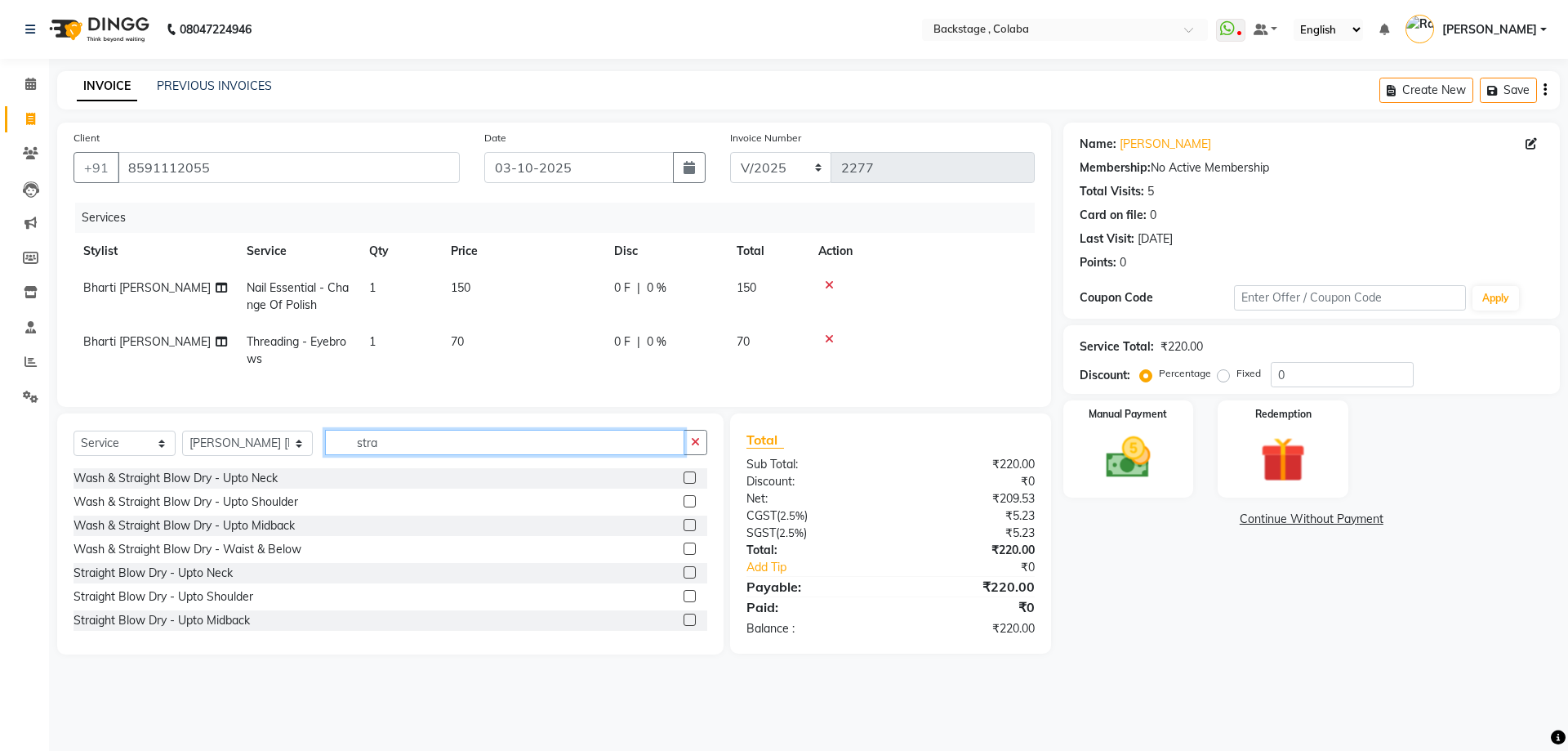
type input "stra"
click at [284, 512] on div "Wash & Straight Blow Dry - Upto Shoulder" at bounding box center [390, 502] width 634 height 21
click at [284, 511] on div "Wash & Straight Blow Dry - Upto Shoulder" at bounding box center [186, 502] width 225 height 17
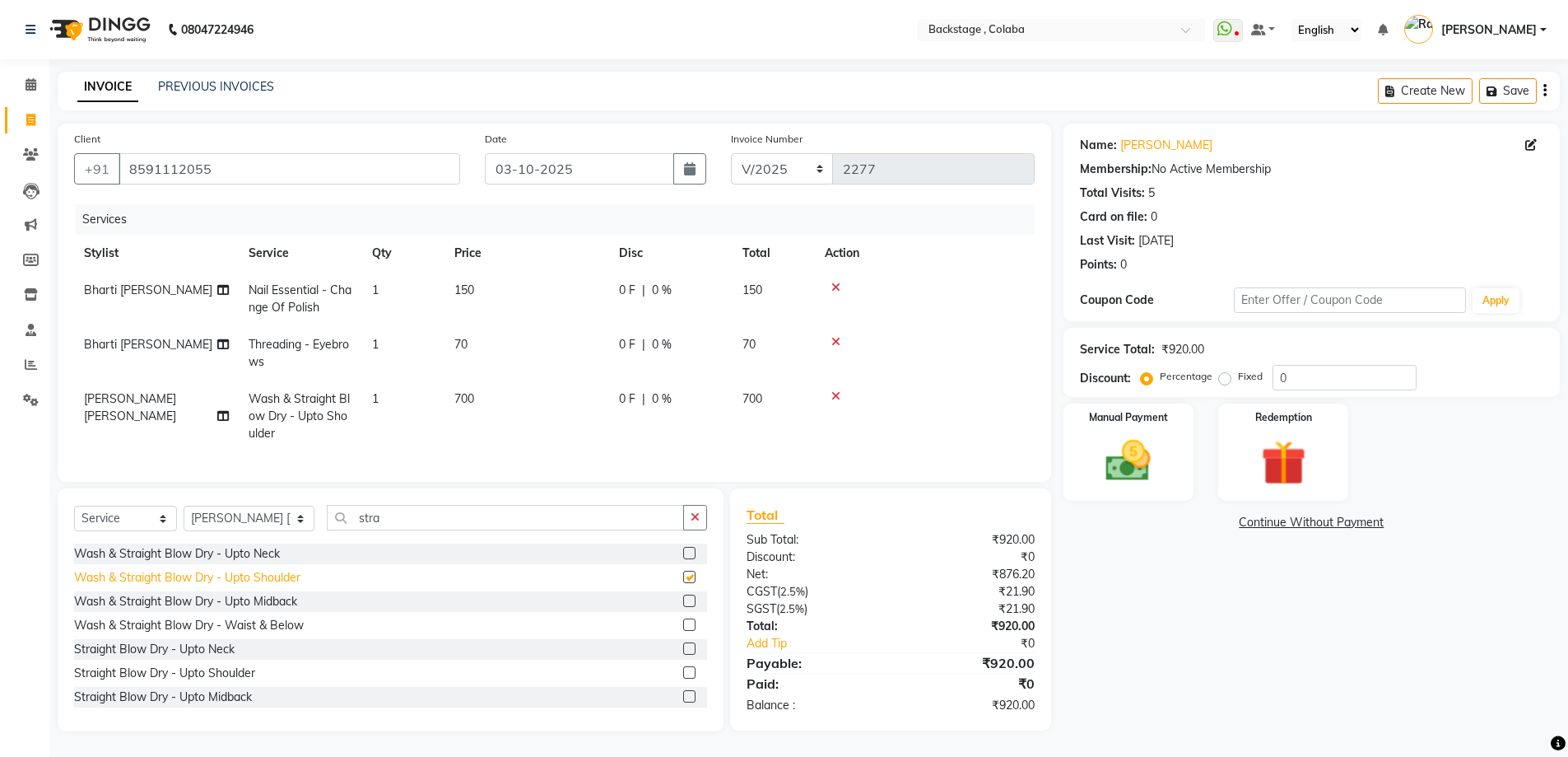
checkbox input "false"
click at [496, 381] on td "700" at bounding box center [527, 416] width 164 height 71
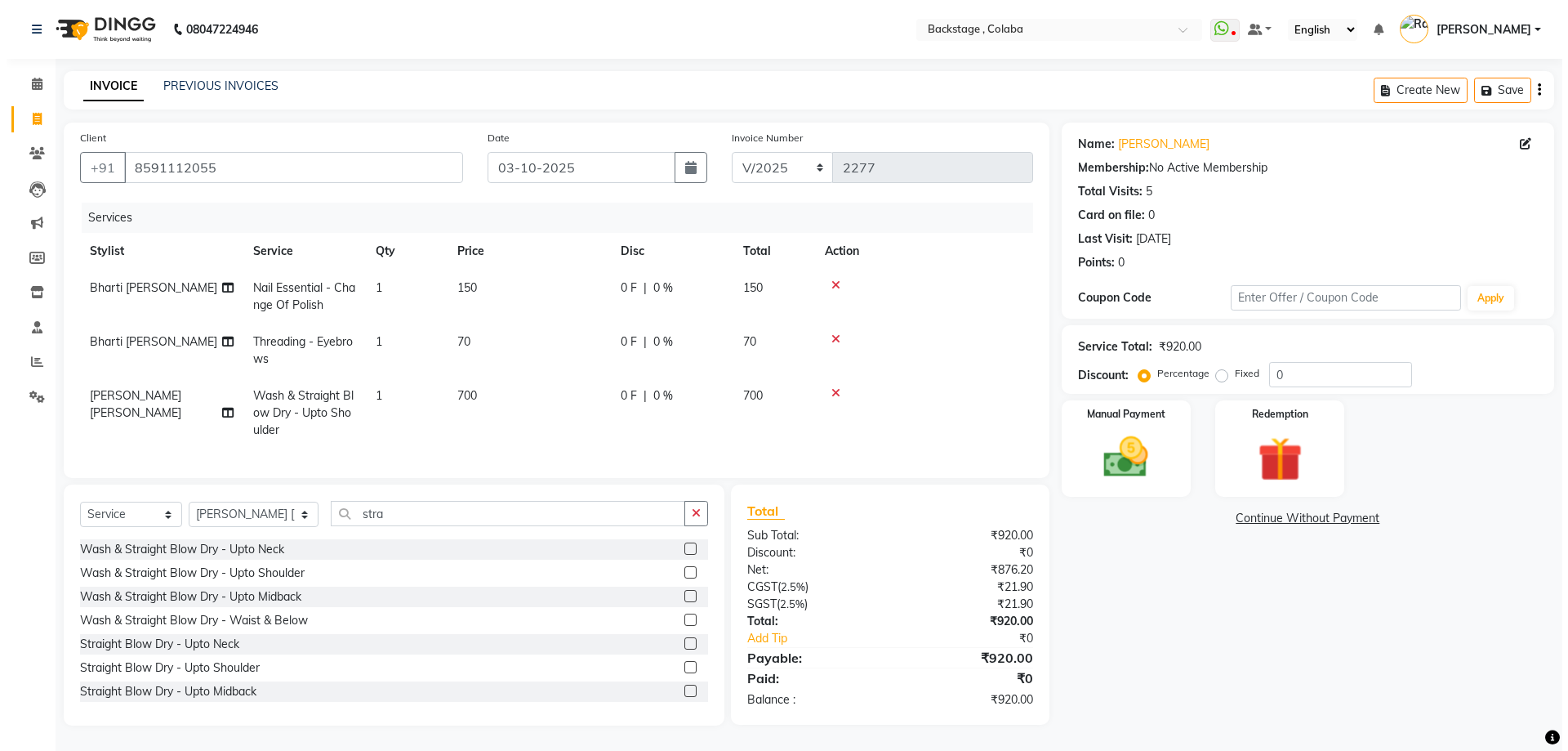
scroll to position [0, 0]
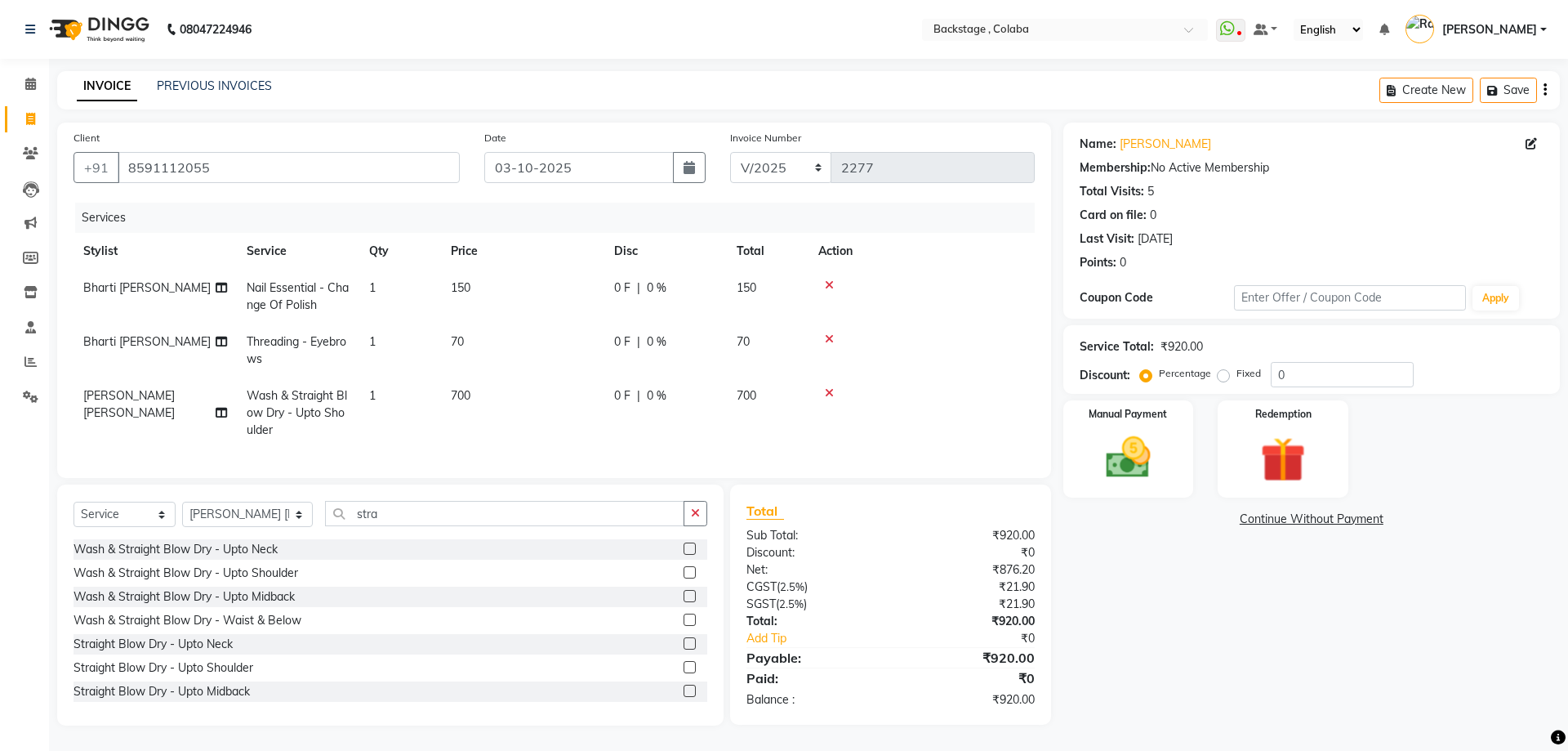
select select "83246"
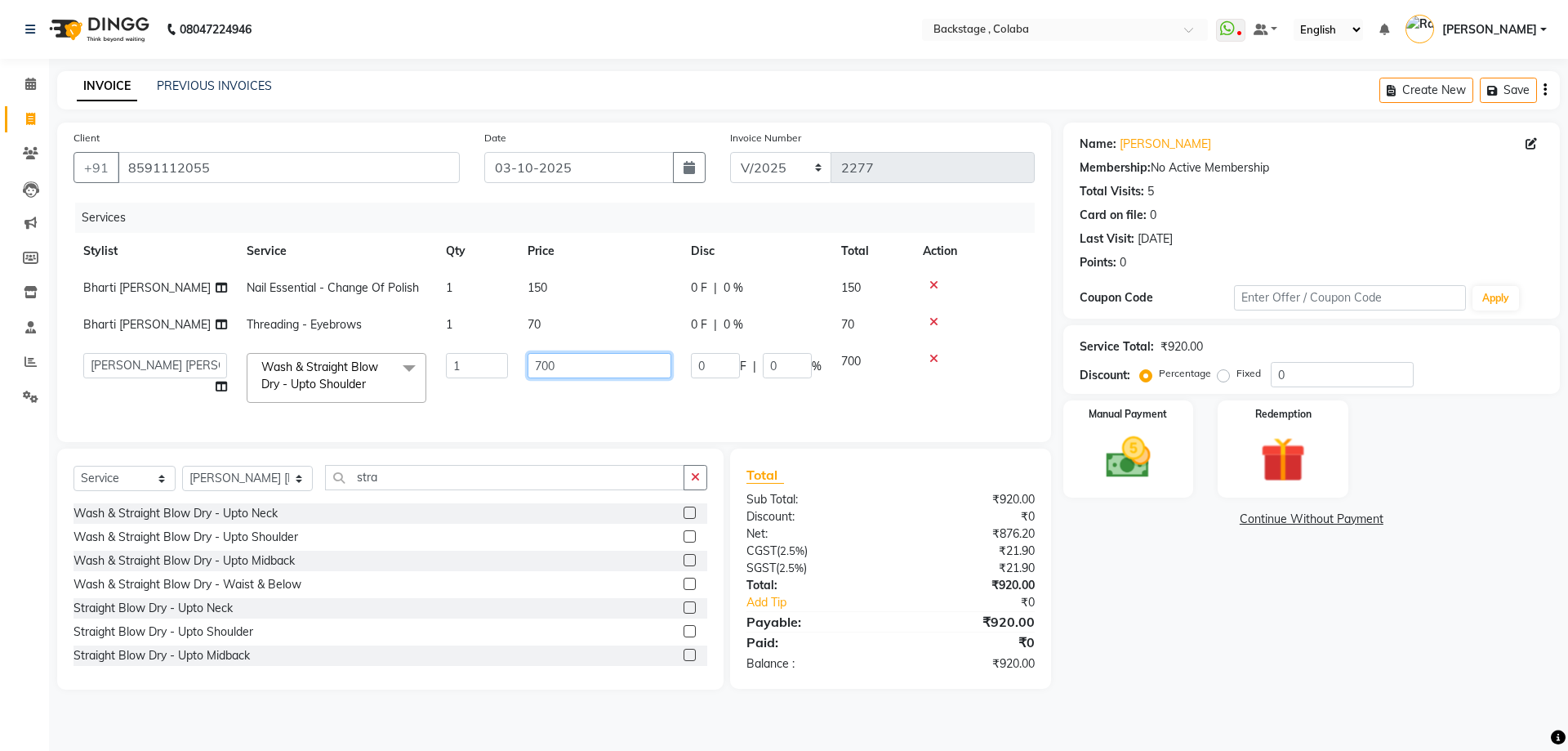
drag, startPoint x: 568, startPoint y: 361, endPoint x: 521, endPoint y: 342, distance: 50.7
click at [519, 361] on td "700" at bounding box center [600, 378] width 163 height 70
type input "800"
click at [1234, 569] on div "Name: Tresha Membership: No Active Membership Total Visits: 5 Card on file: 0 L…" at bounding box center [1318, 406] width 509 height 567
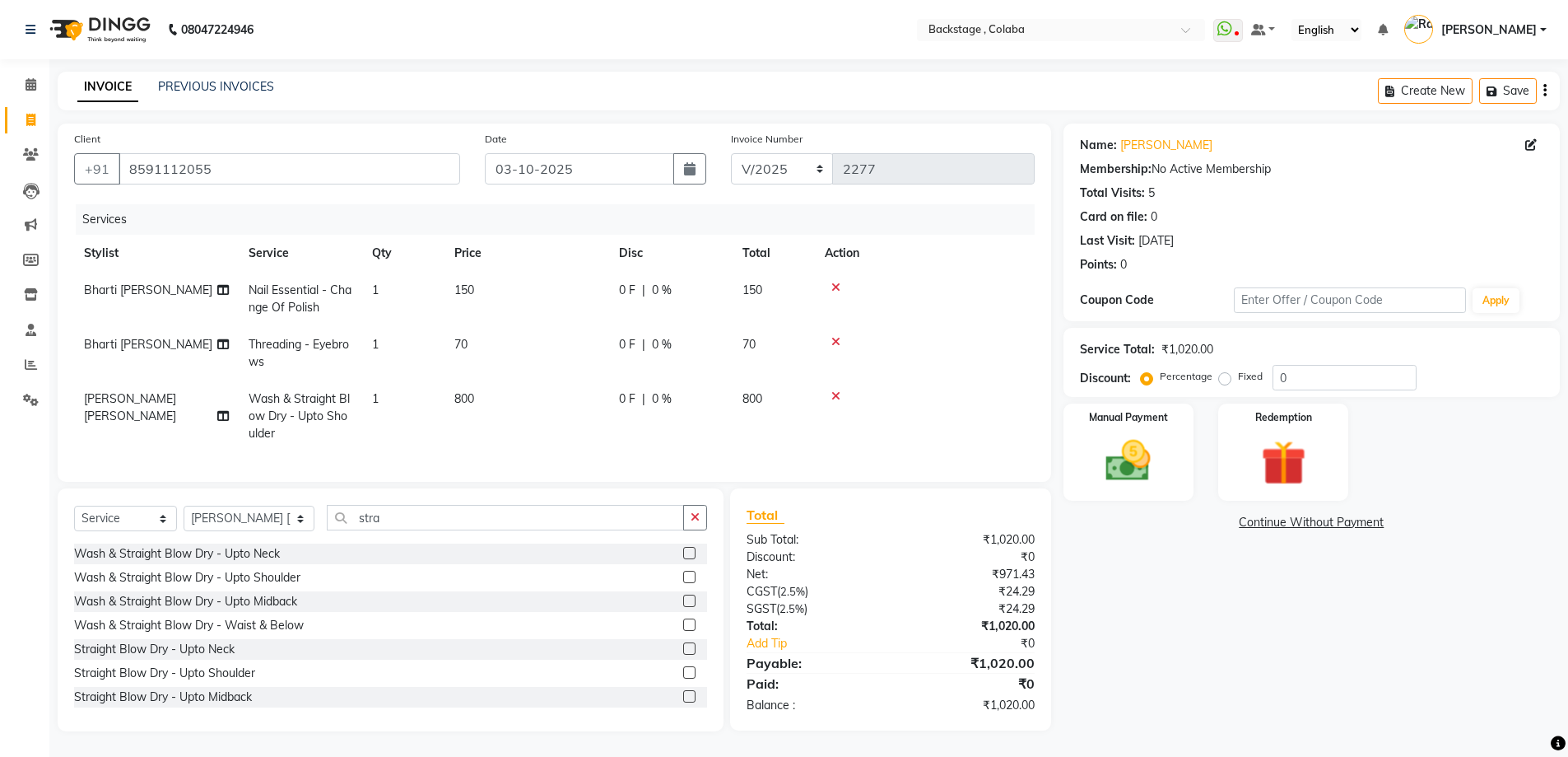
click at [379, 291] on span "1" at bounding box center [375, 289] width 6 height 15
select select "59642"
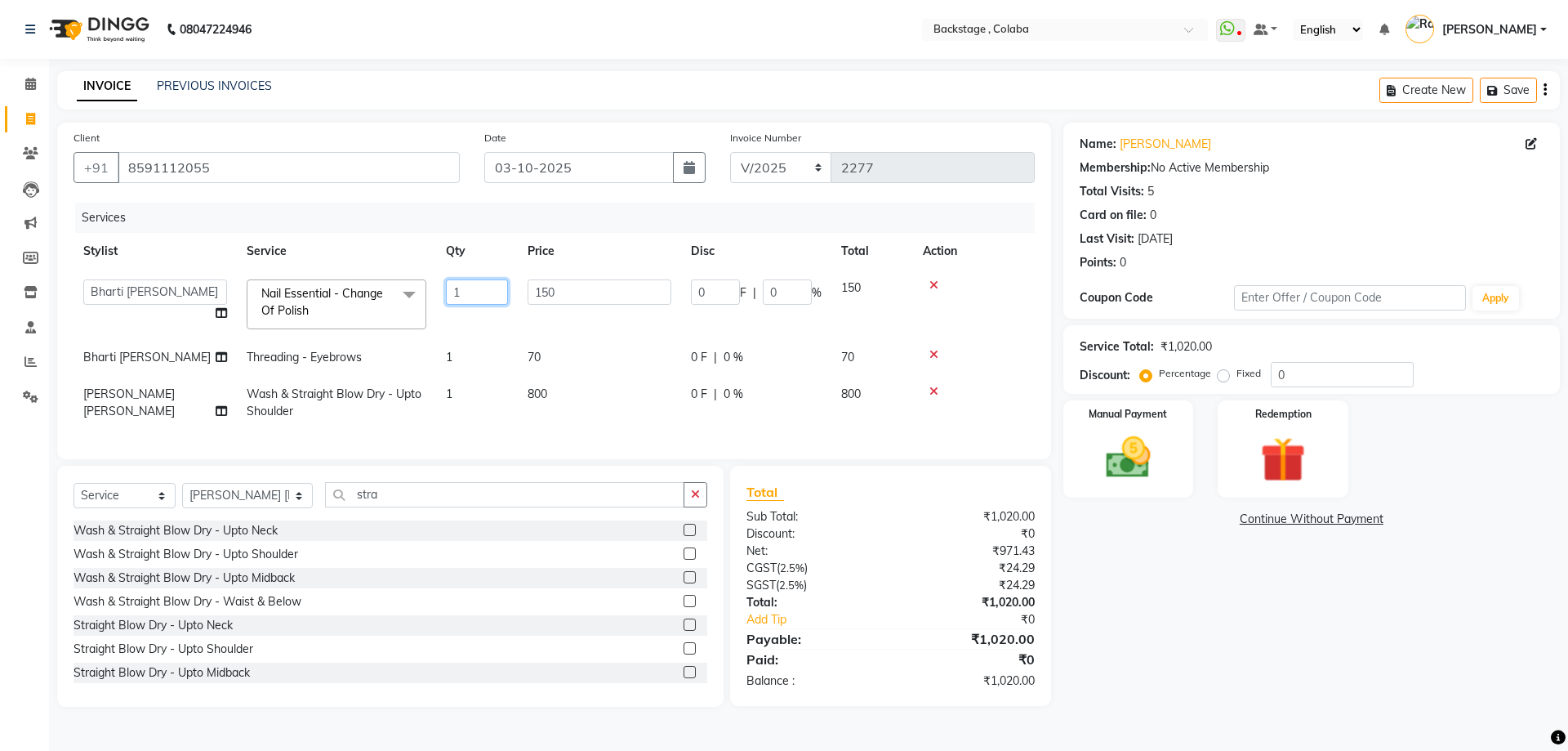
drag, startPoint x: 468, startPoint y: 284, endPoint x: 395, endPoint y: 169, distance: 136.2
click at [427, 262] on table "Stylist Service Qty Price Disc Total Action Backstage Bharti Nitesh Gohar Jayes…" at bounding box center [553, 331] width 961 height 197
type input "2"
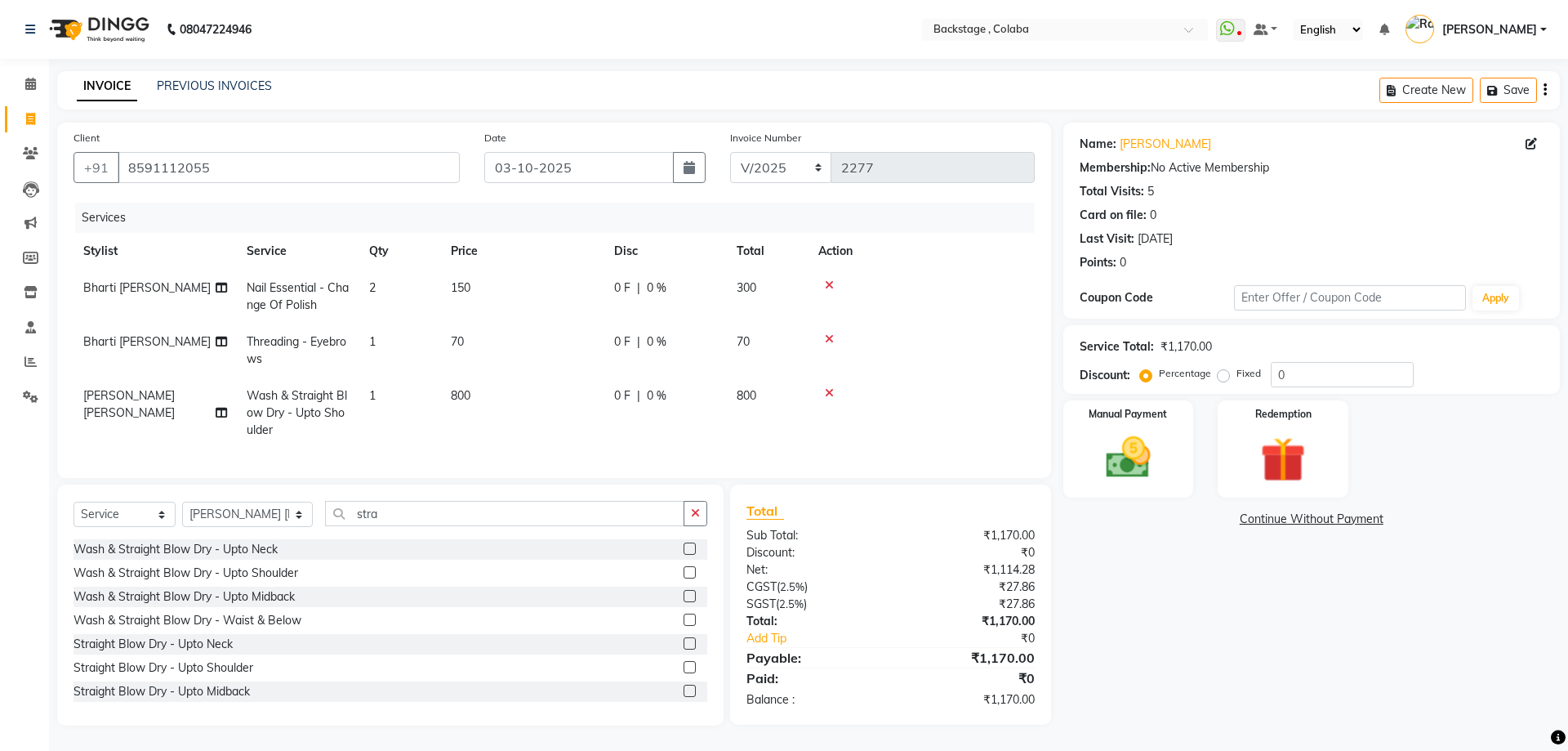
click at [1204, 537] on div "Name: Tresha Membership: No Active Membership Total Visits: 5 Card on file: 0 L…" at bounding box center [1318, 423] width 509 height 602
click at [1138, 467] on img at bounding box center [1120, 457] width 75 height 53
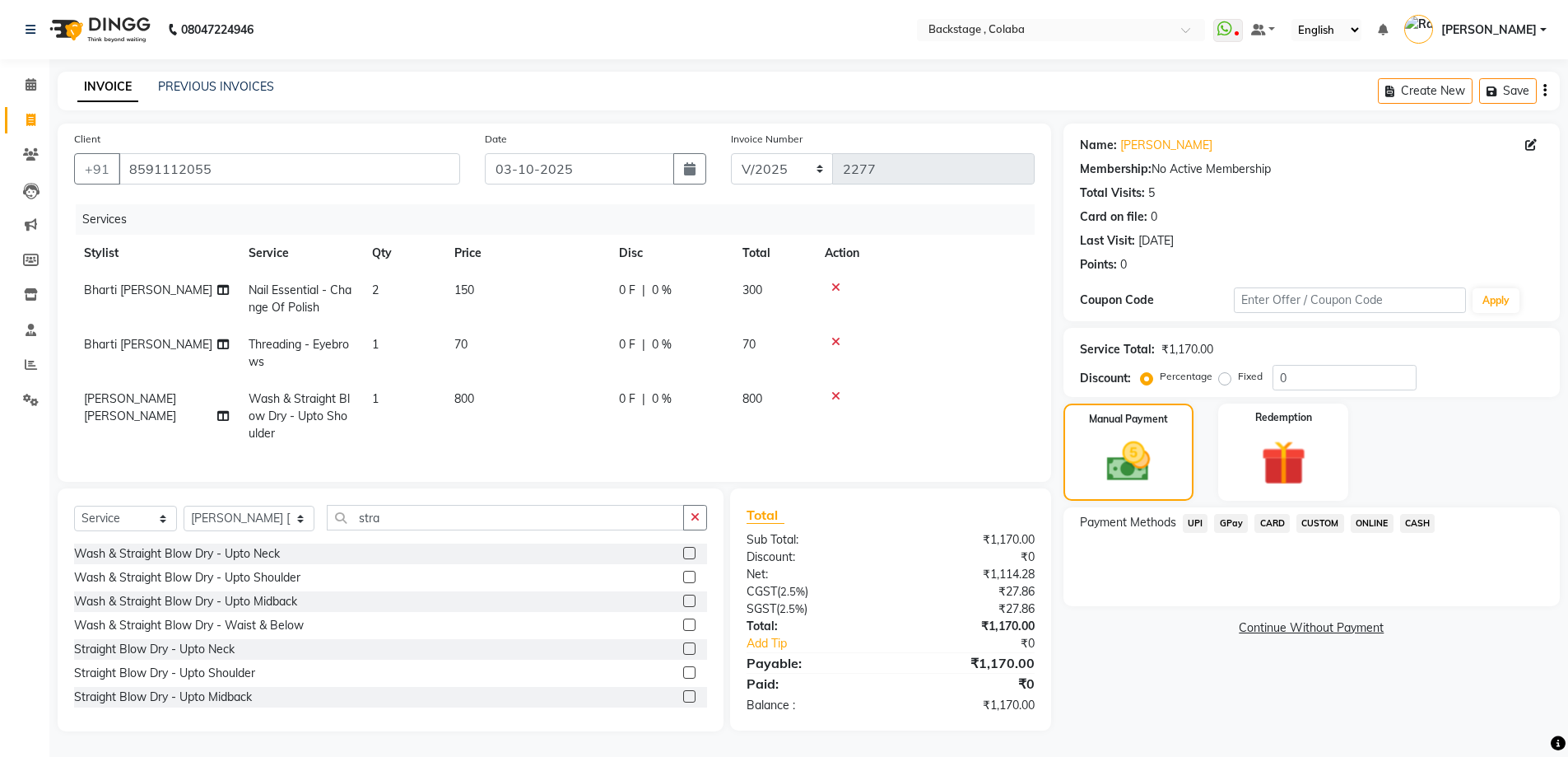
click at [1427, 523] on span "CASH" at bounding box center [1417, 523] width 36 height 19
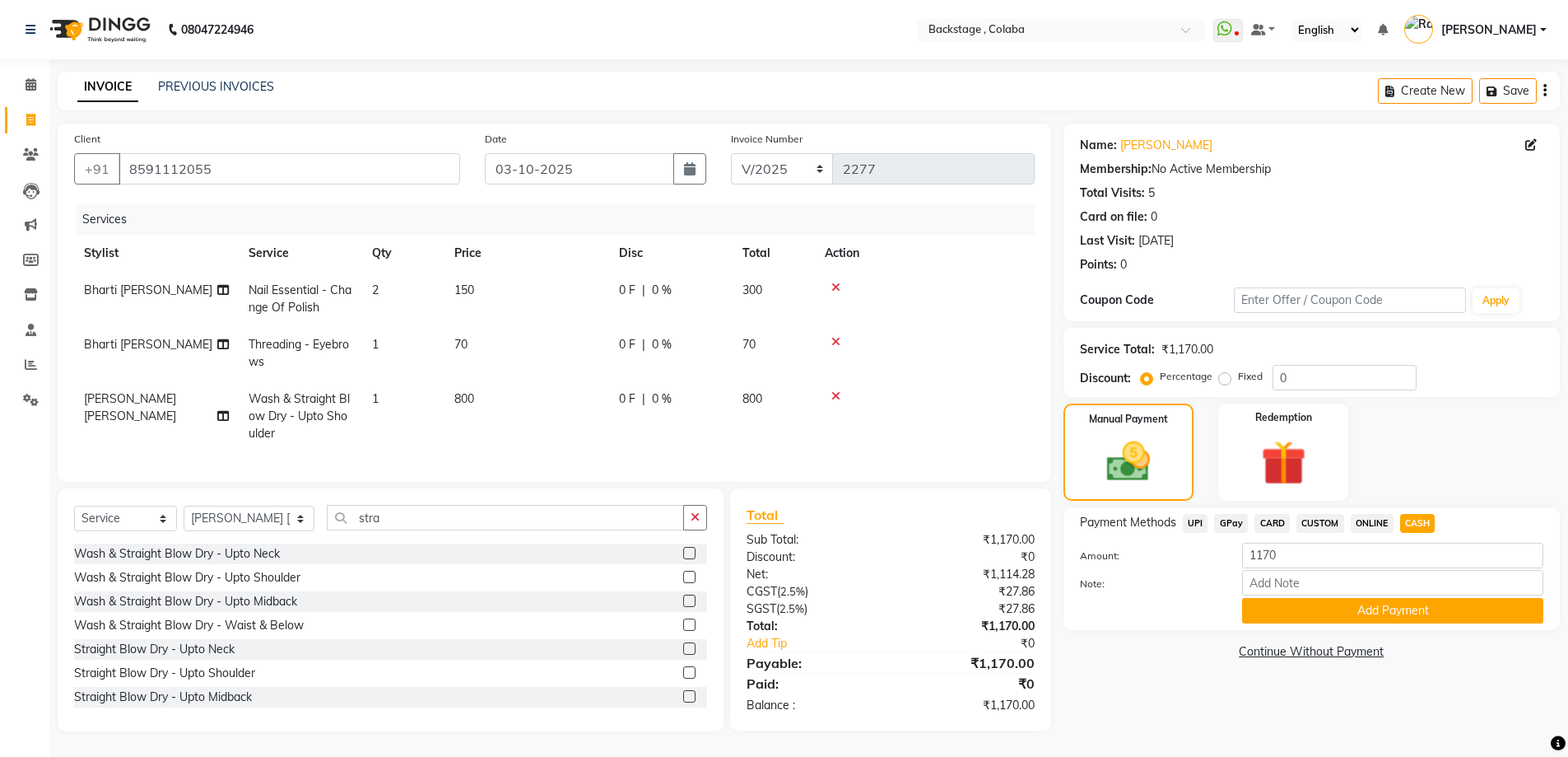
click at [1405, 615] on button "Add Payment" at bounding box center [1393, 611] width 301 height 26
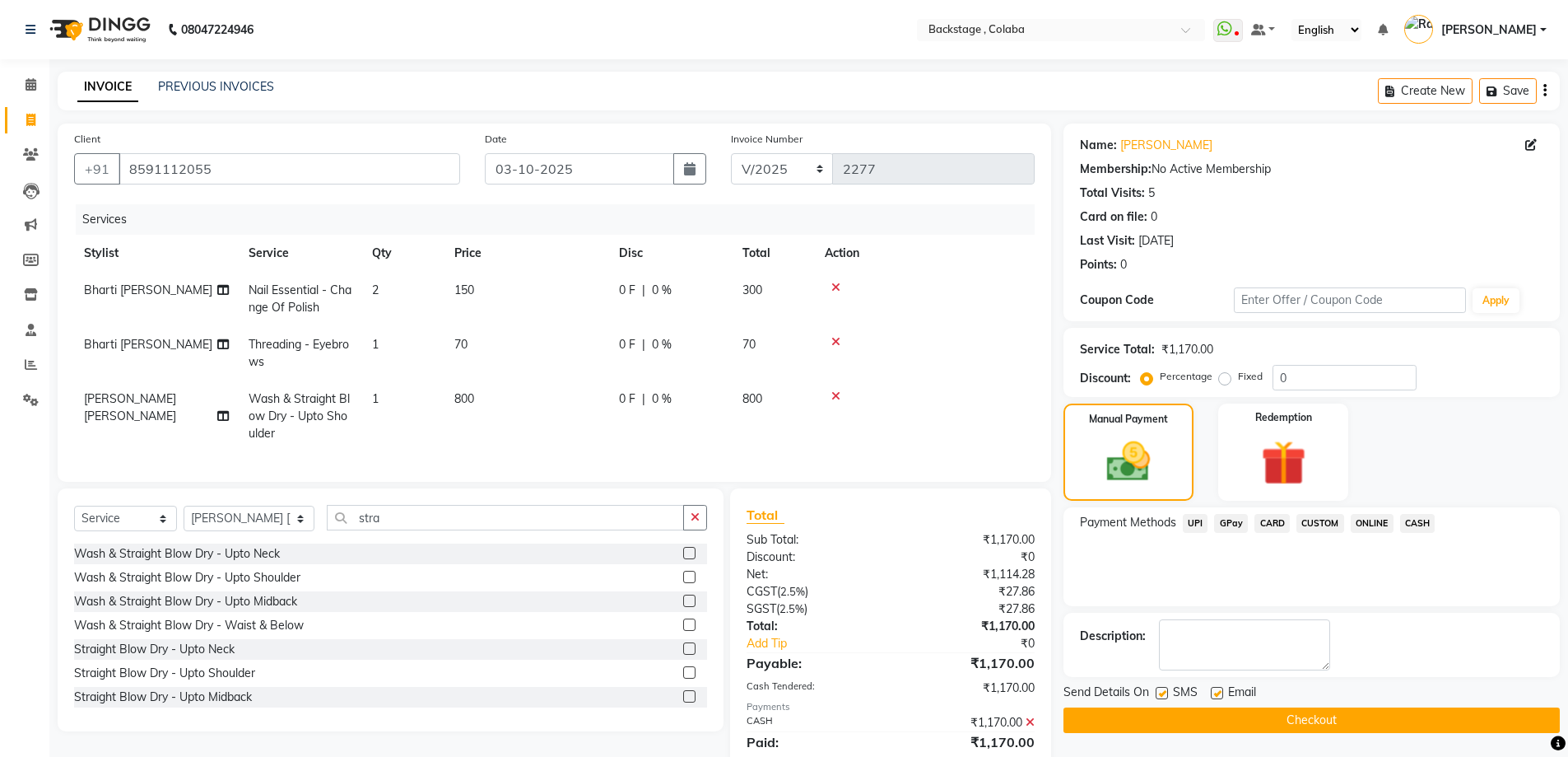
click at [1376, 713] on button "Checkout" at bounding box center [1312, 720] width 497 height 26
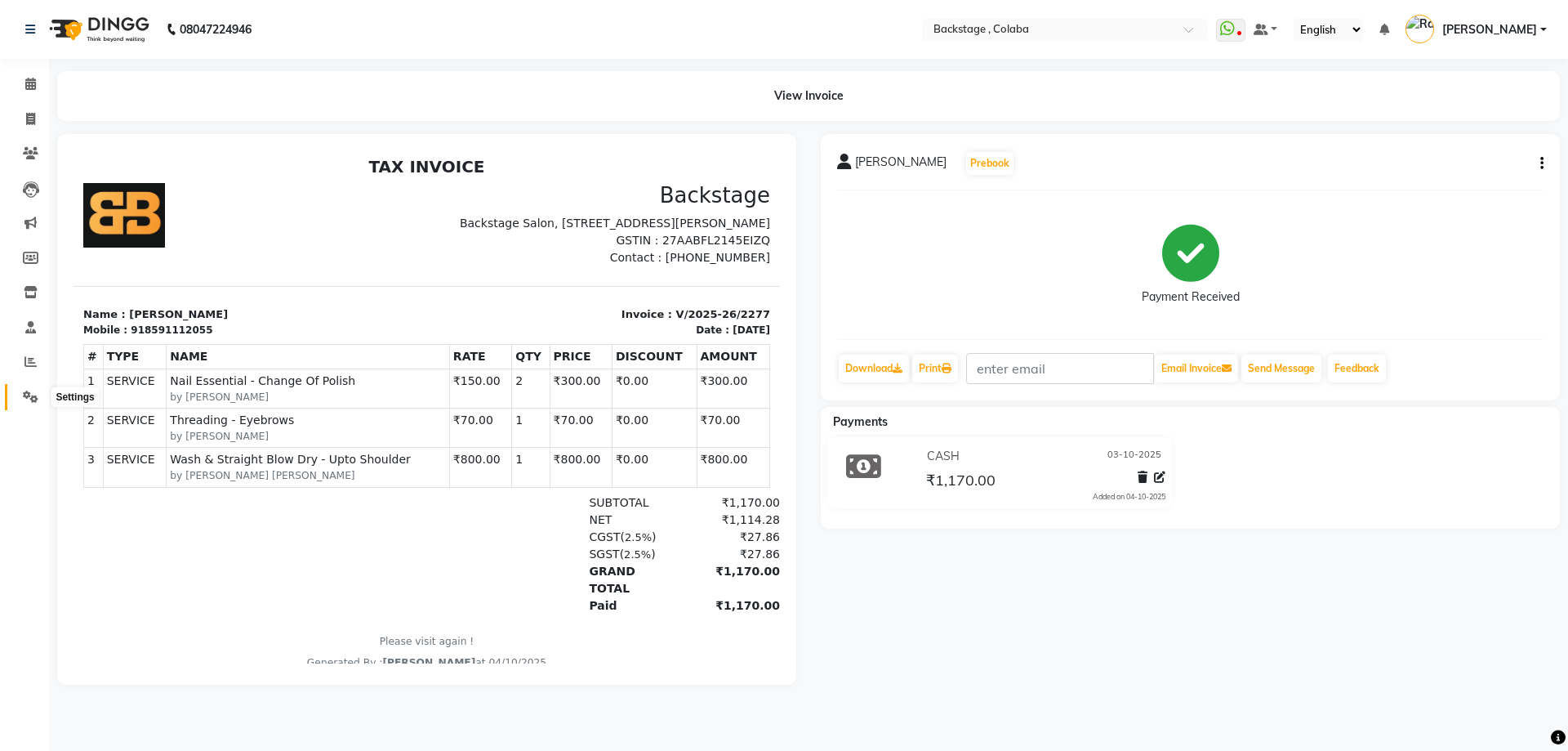
click at [29, 397] on icon at bounding box center [30, 397] width 15 height 13
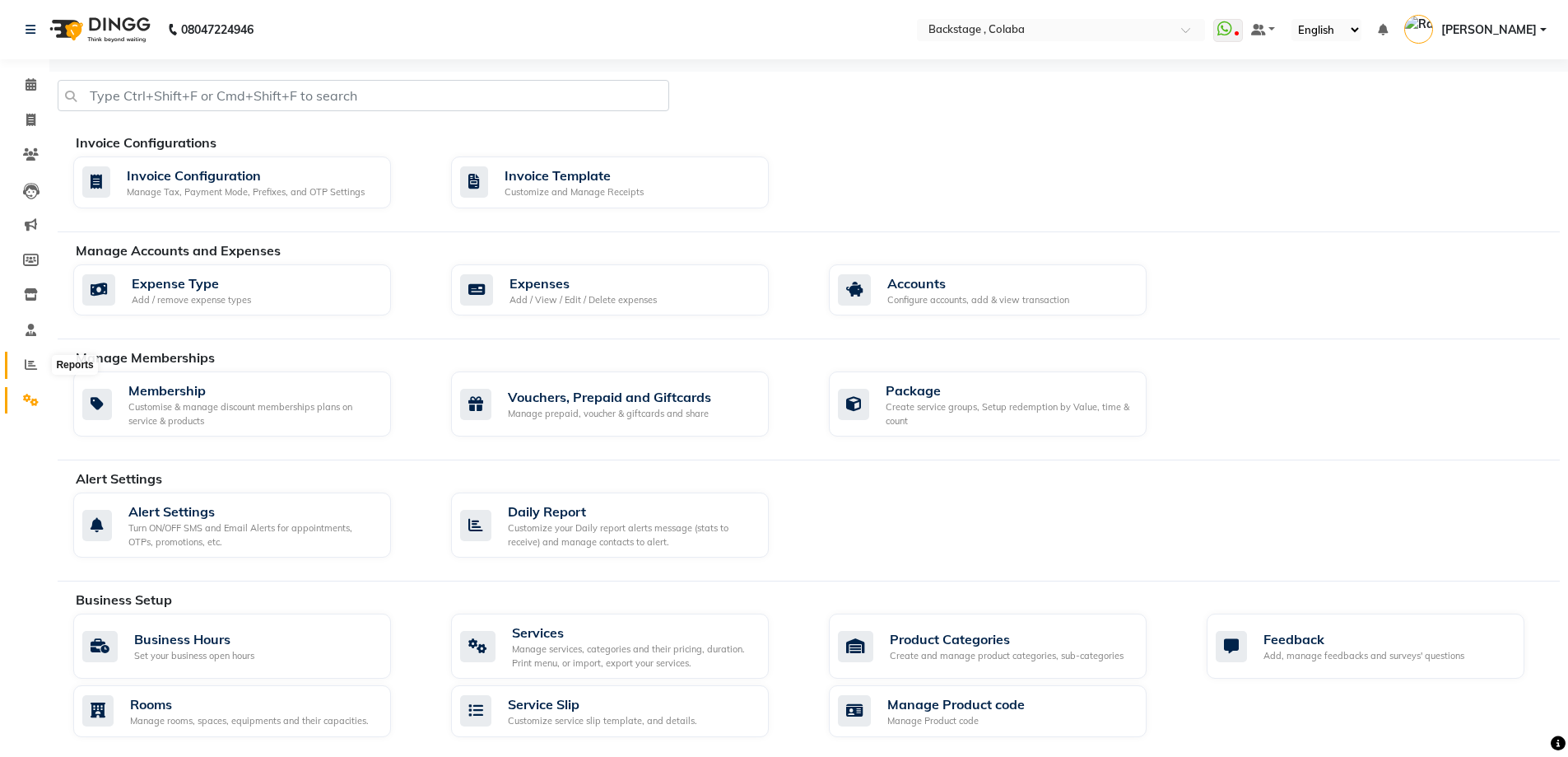
click at [23, 363] on span at bounding box center [31, 365] width 29 height 19
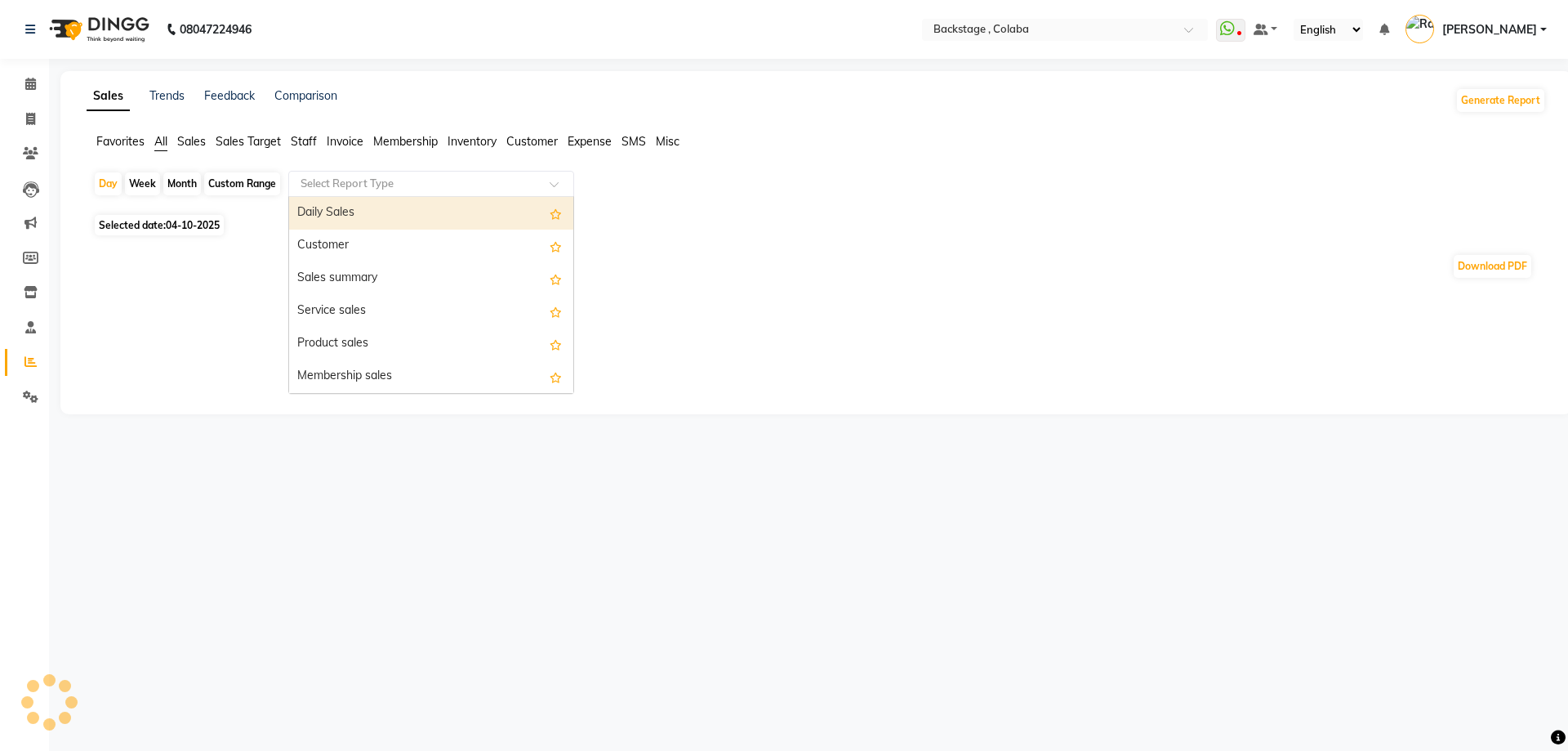
click at [391, 184] on input "text" at bounding box center [415, 184] width 236 height 16
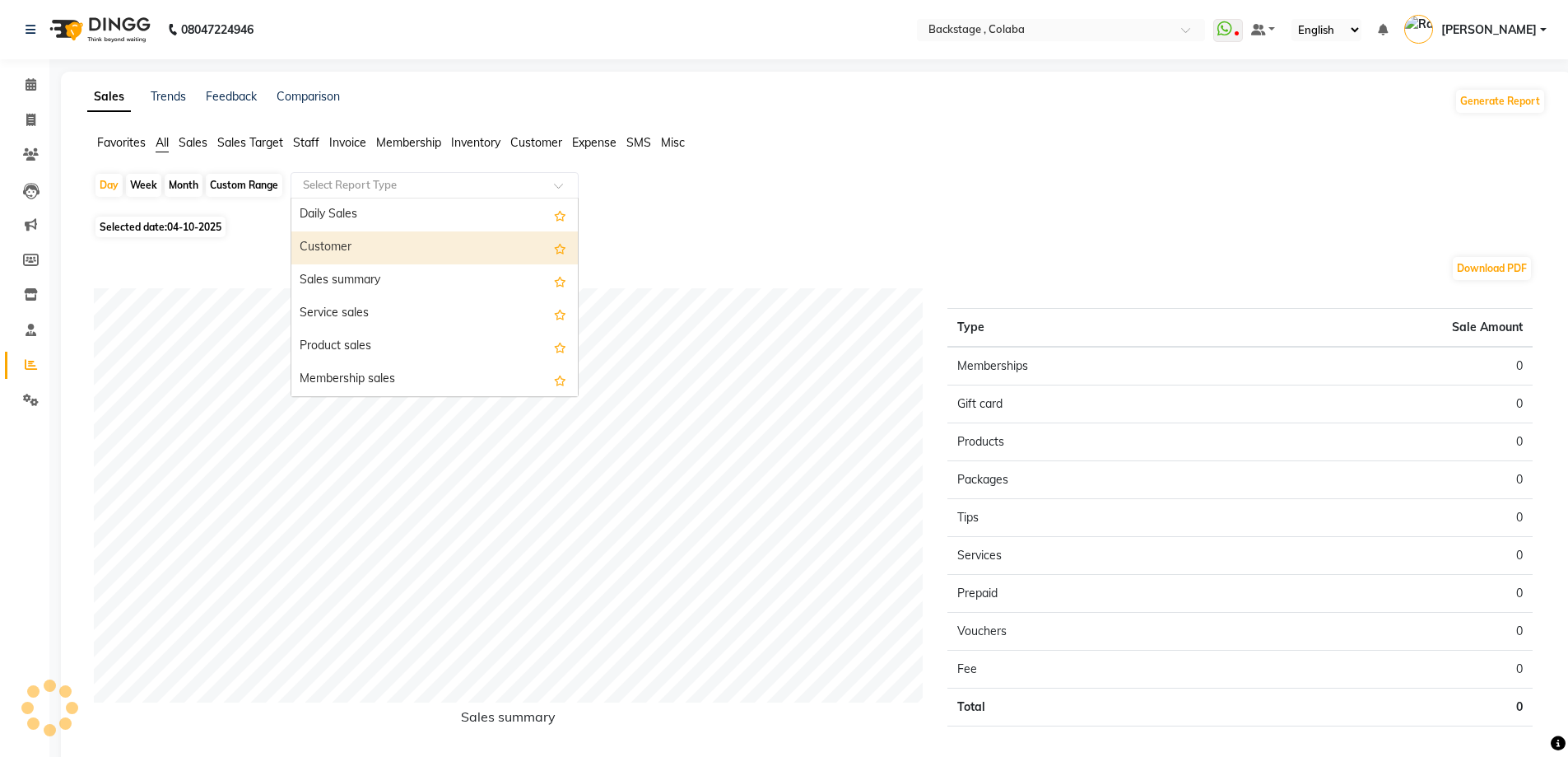
click at [359, 252] on div "Customer" at bounding box center [434, 247] width 287 height 33
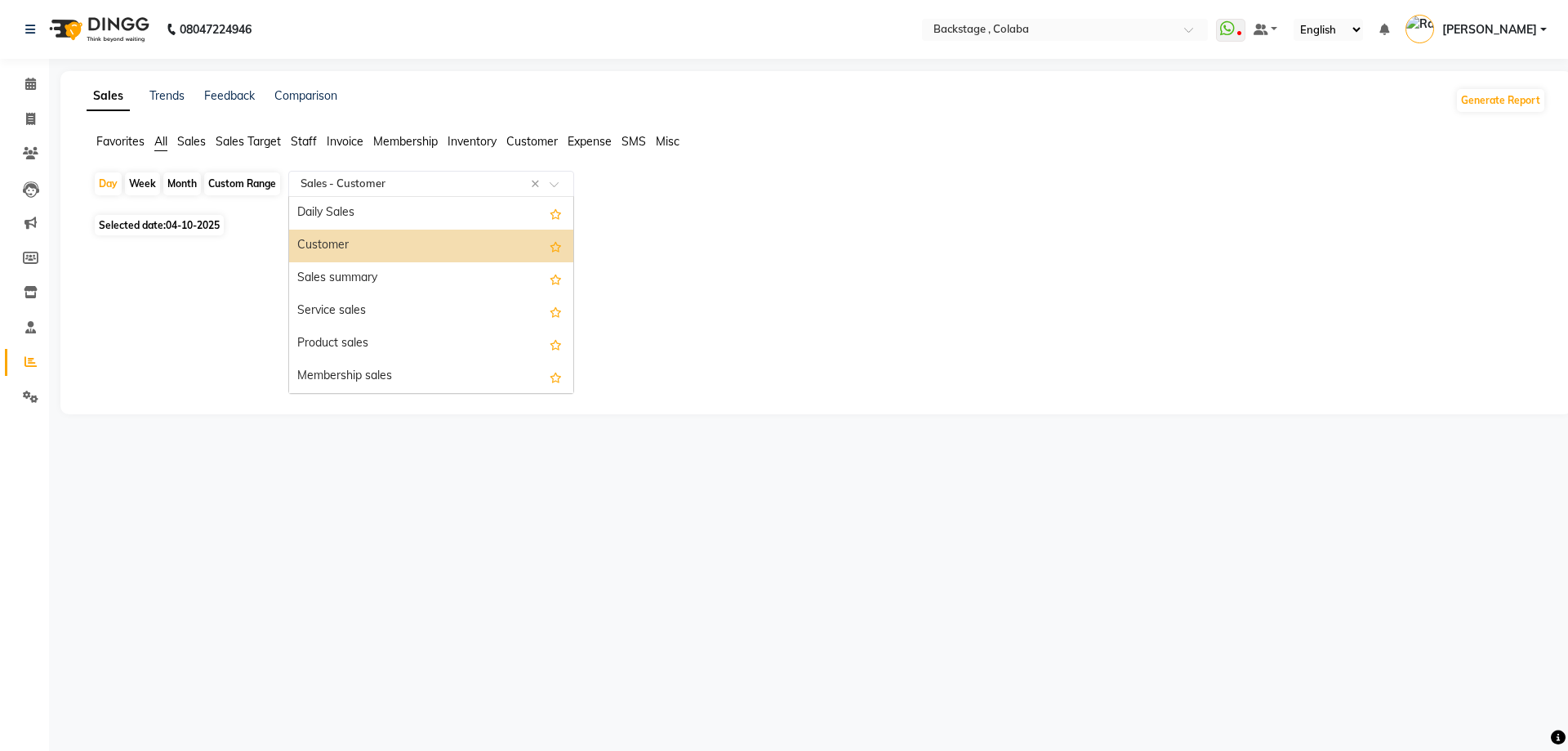
click at [371, 178] on input "text" at bounding box center [415, 184] width 236 height 16
click at [530, 244] on div "Customer" at bounding box center [431, 246] width 284 height 33
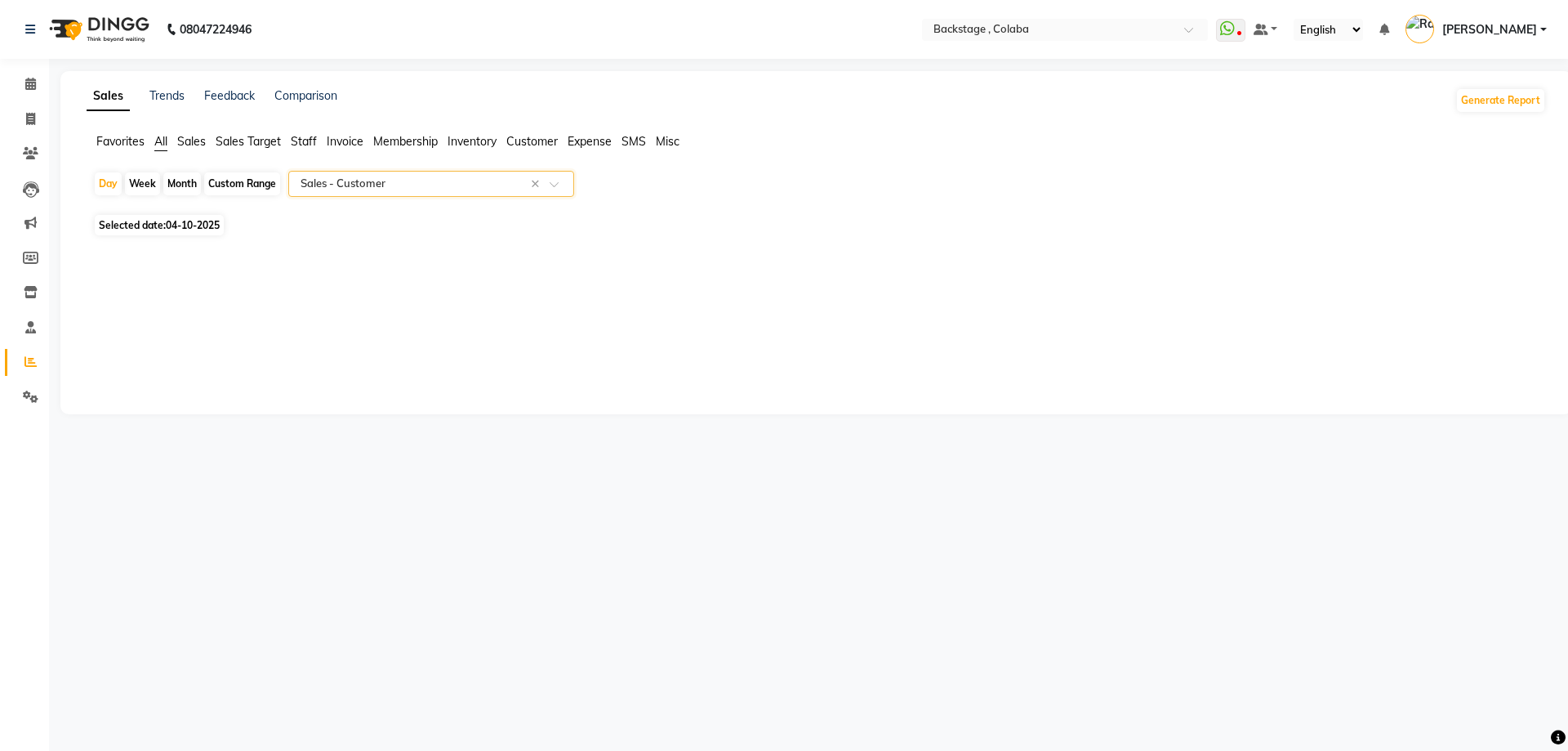
click at [191, 233] on span "Selected date: 04-10-2025" at bounding box center [159, 225] width 129 height 21
select select "10"
select select "2025"
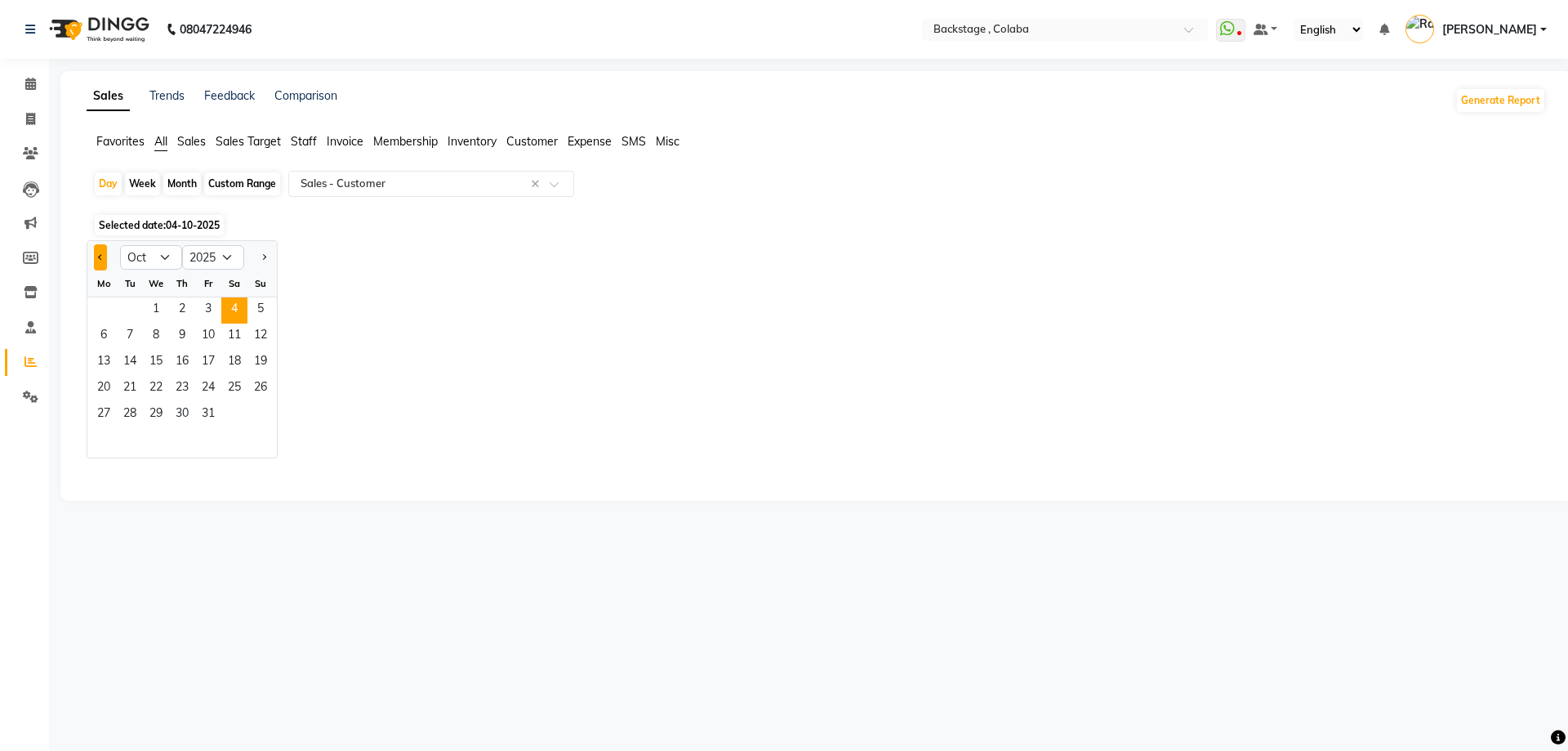
click at [102, 255] on span "Previous month" at bounding box center [101, 256] width 5 height 5
select select "9"
click at [107, 316] on span "1" at bounding box center [103, 310] width 26 height 26
select select "filtered_report"
select select "csv"
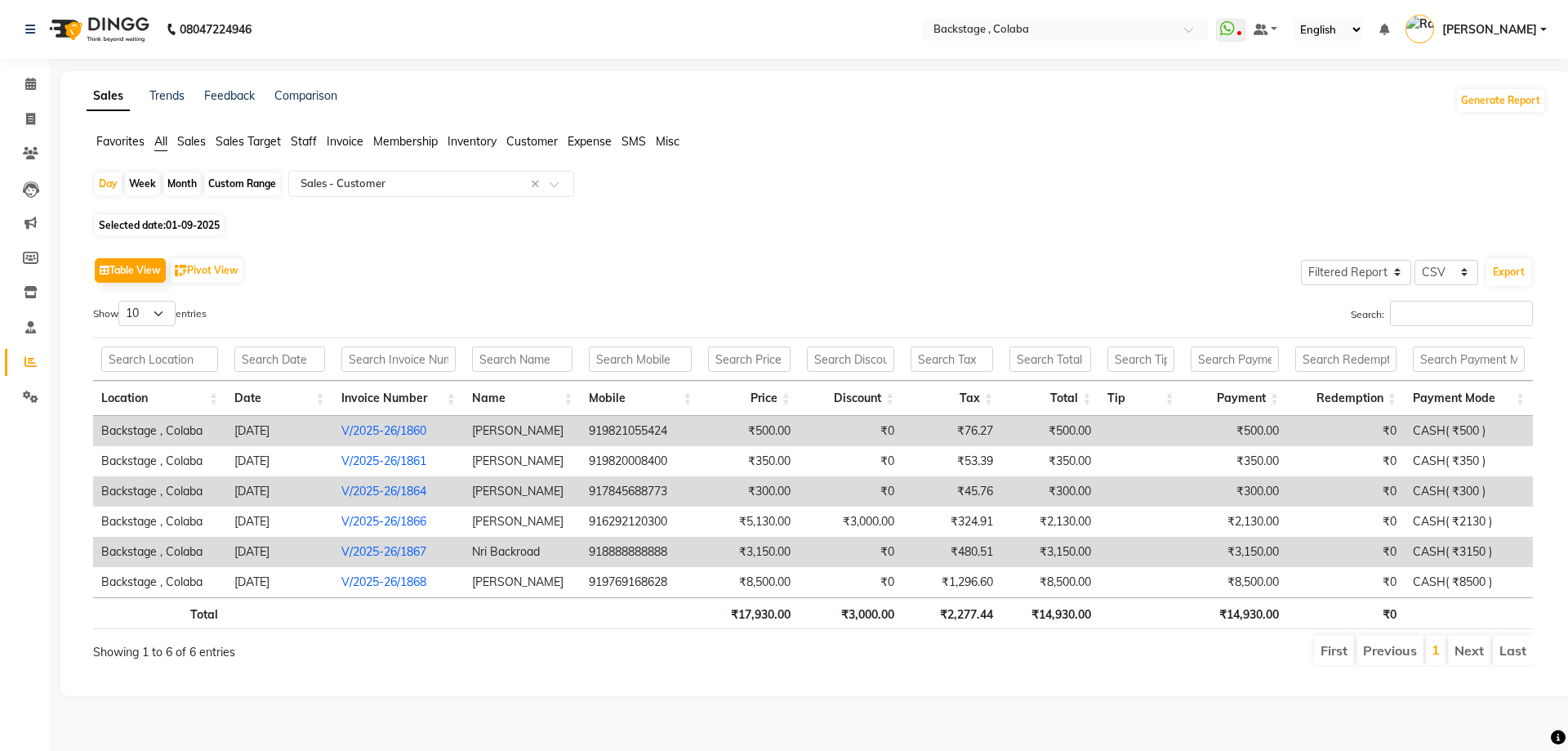
click at [187, 185] on div "Month" at bounding box center [181, 183] width 37 height 23
select select "9"
select select "2025"
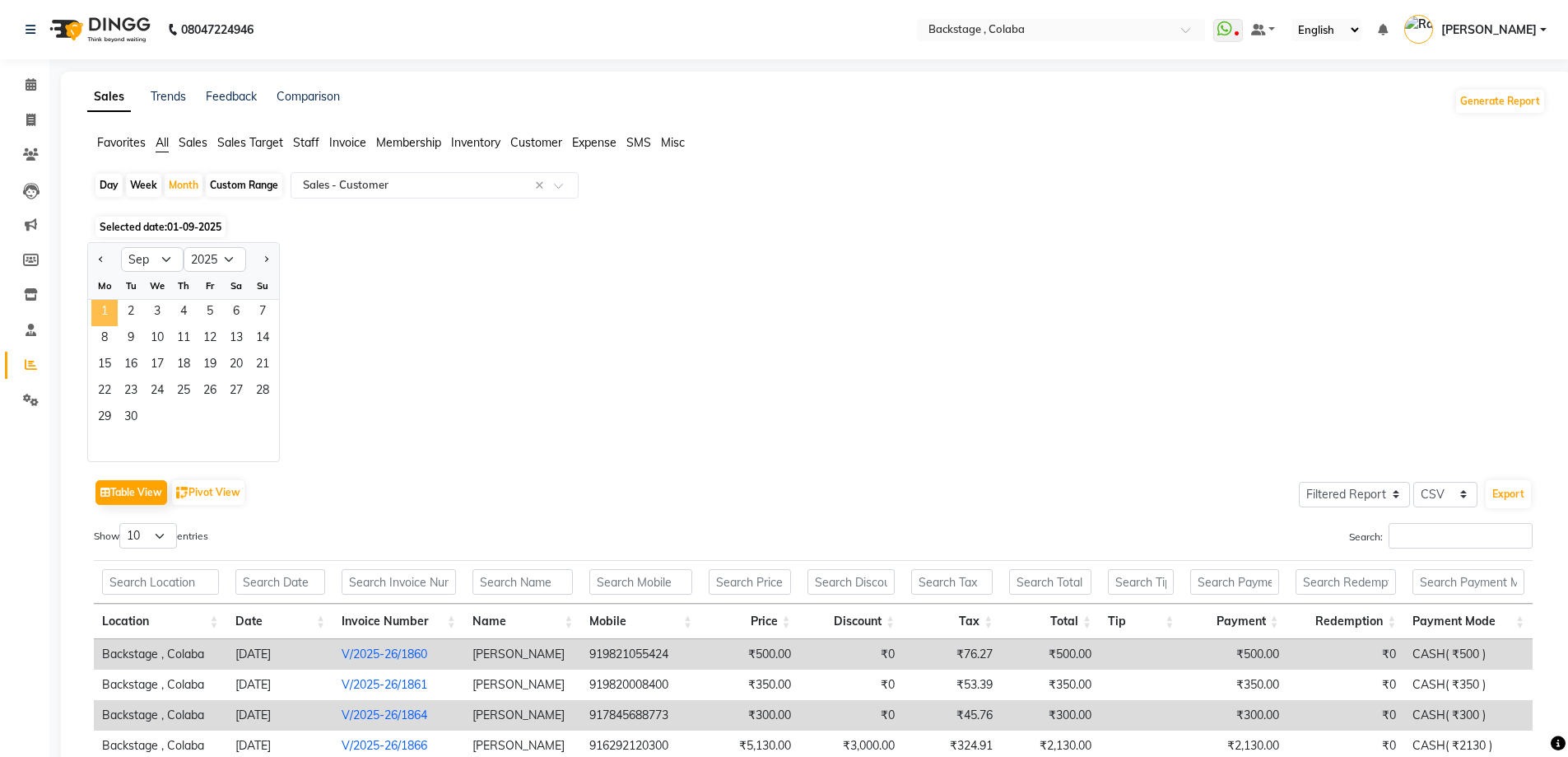
click at [107, 312] on span "1" at bounding box center [104, 312] width 26 height 26
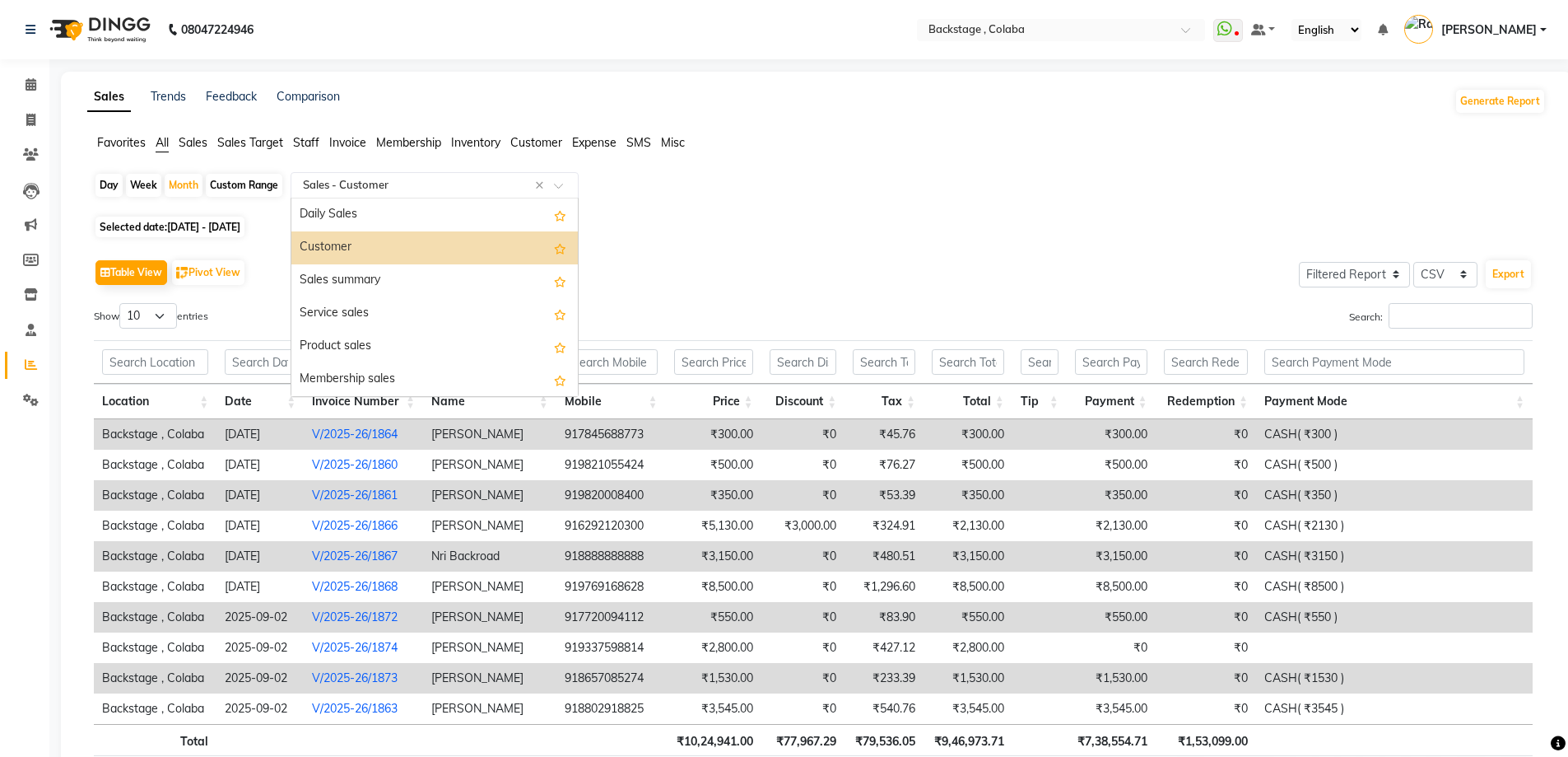
click at [429, 184] on input "text" at bounding box center [418, 185] width 237 height 16
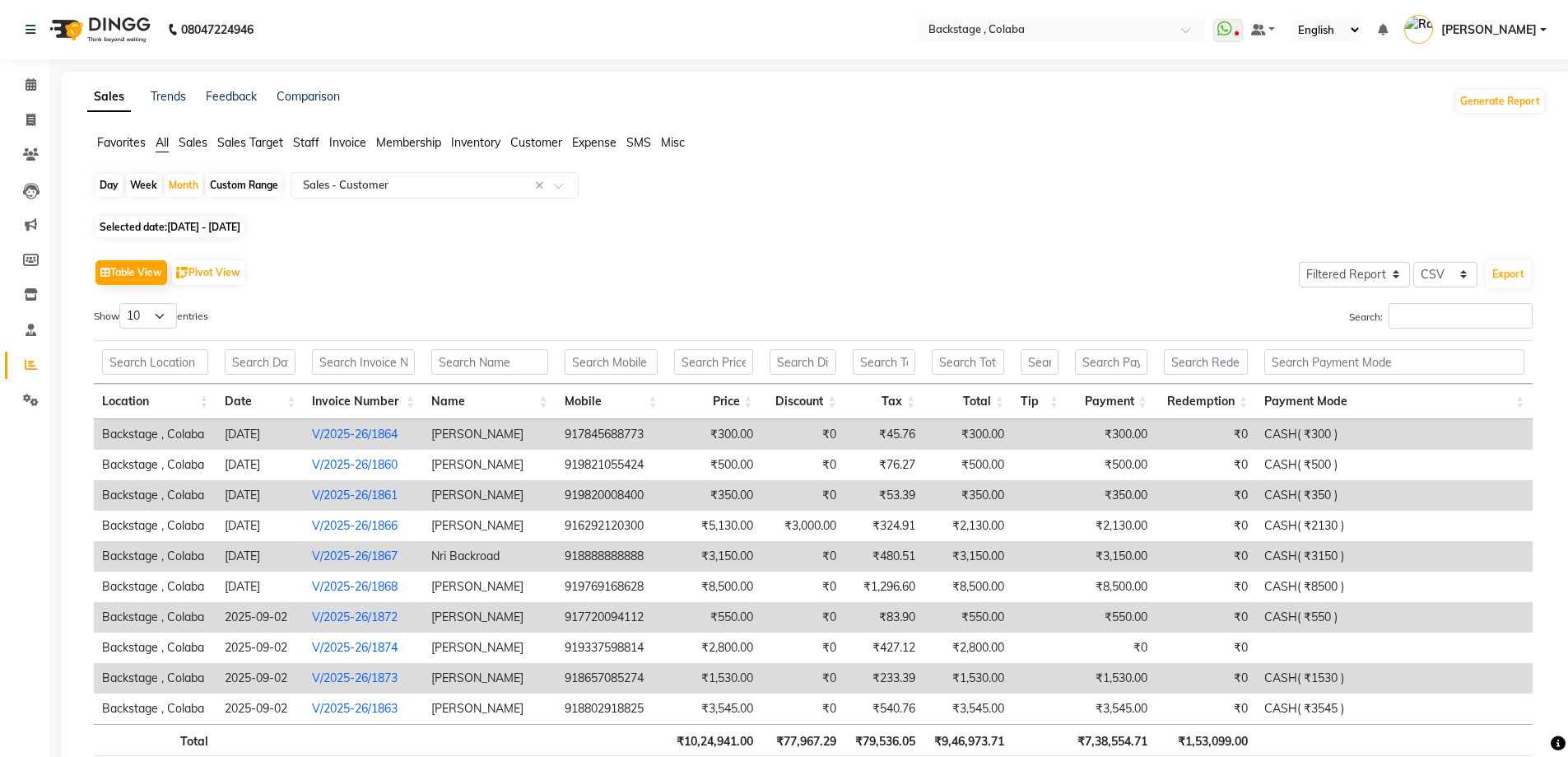
click at [200, 144] on span "Sales" at bounding box center [193, 142] width 29 height 15
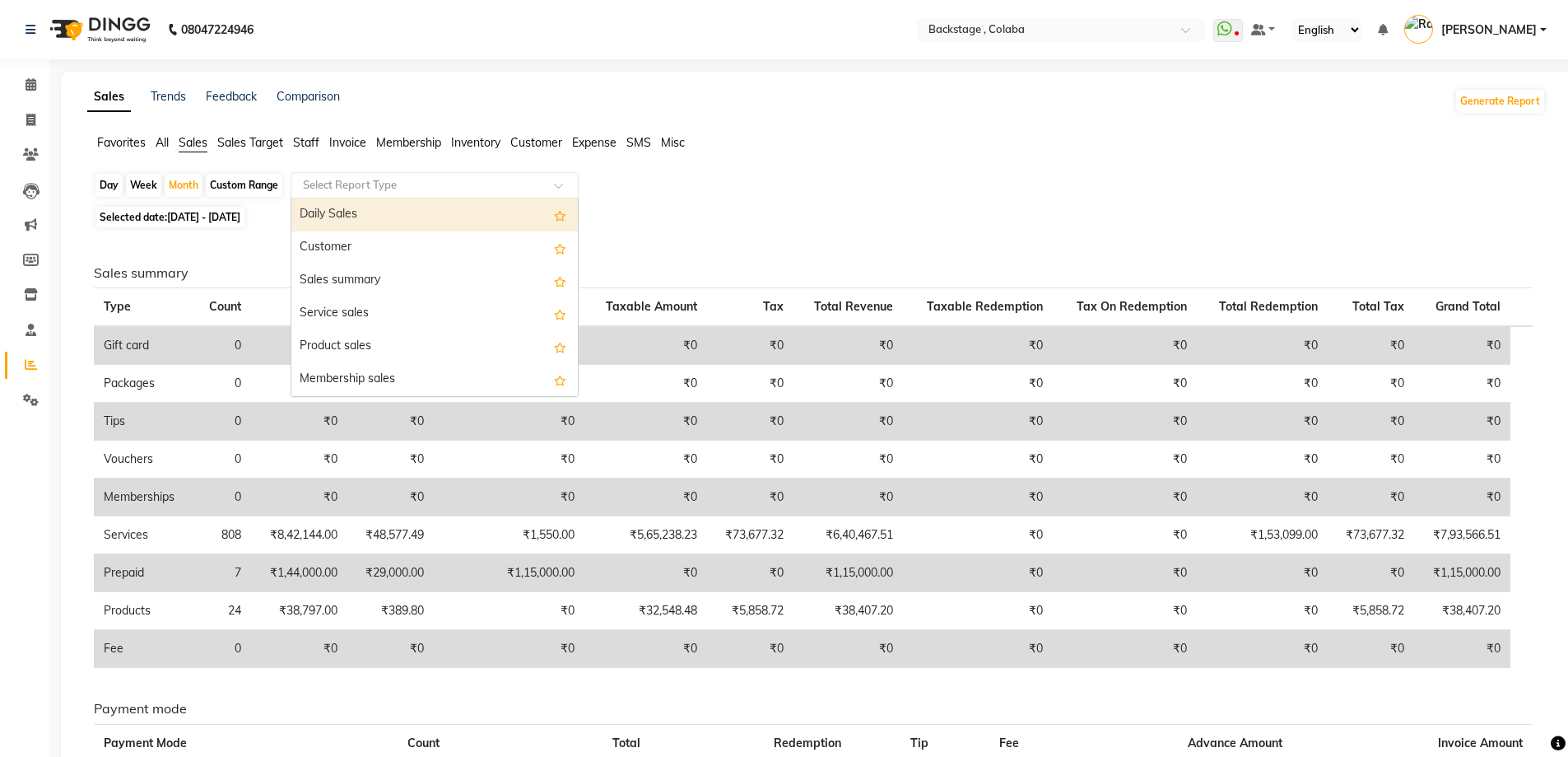
click at [348, 187] on input "text" at bounding box center [418, 185] width 237 height 16
click at [315, 143] on span "Staff" at bounding box center [306, 142] width 26 height 15
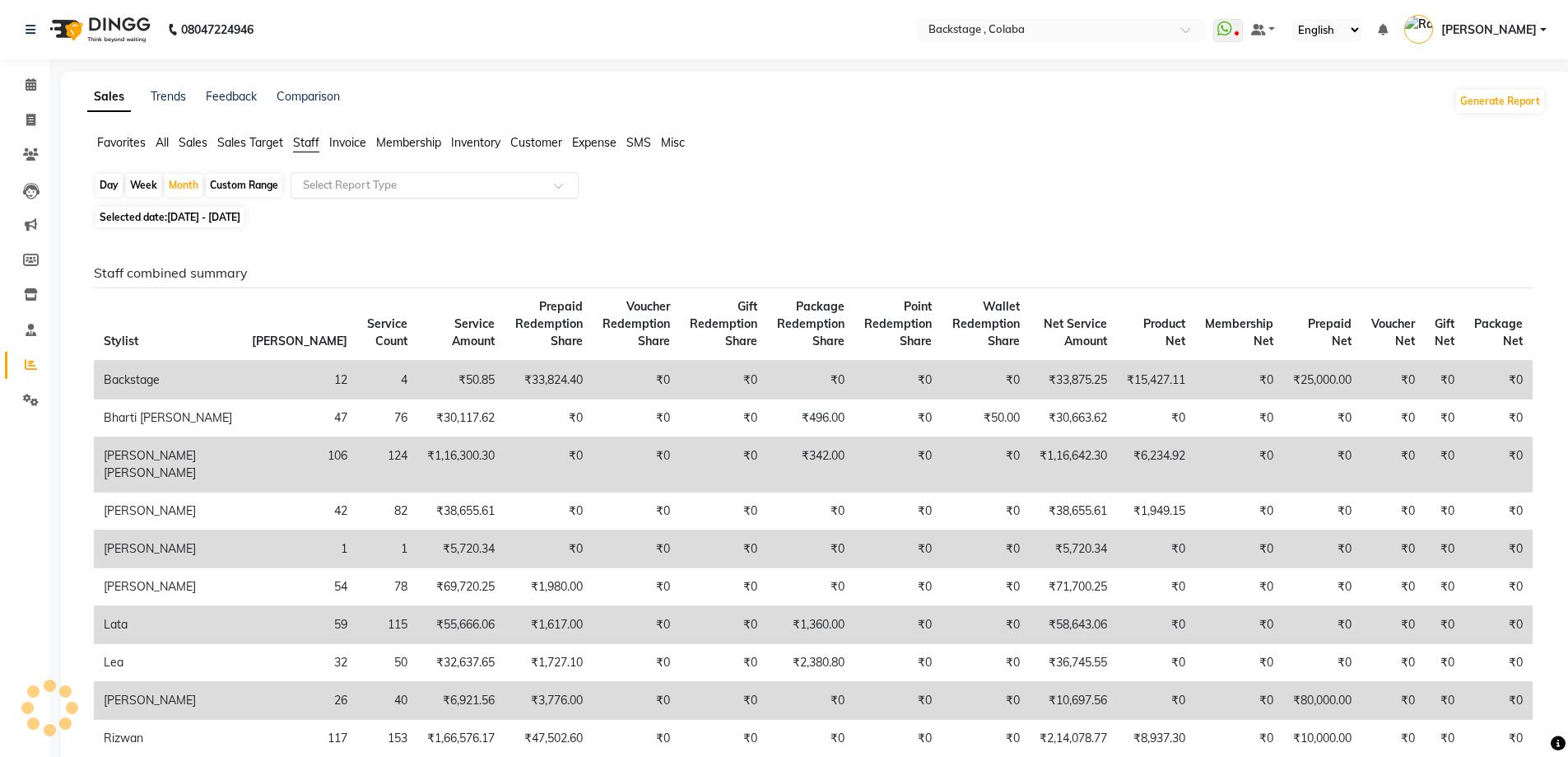
click at [346, 193] on input "text" at bounding box center [418, 185] width 237 height 16
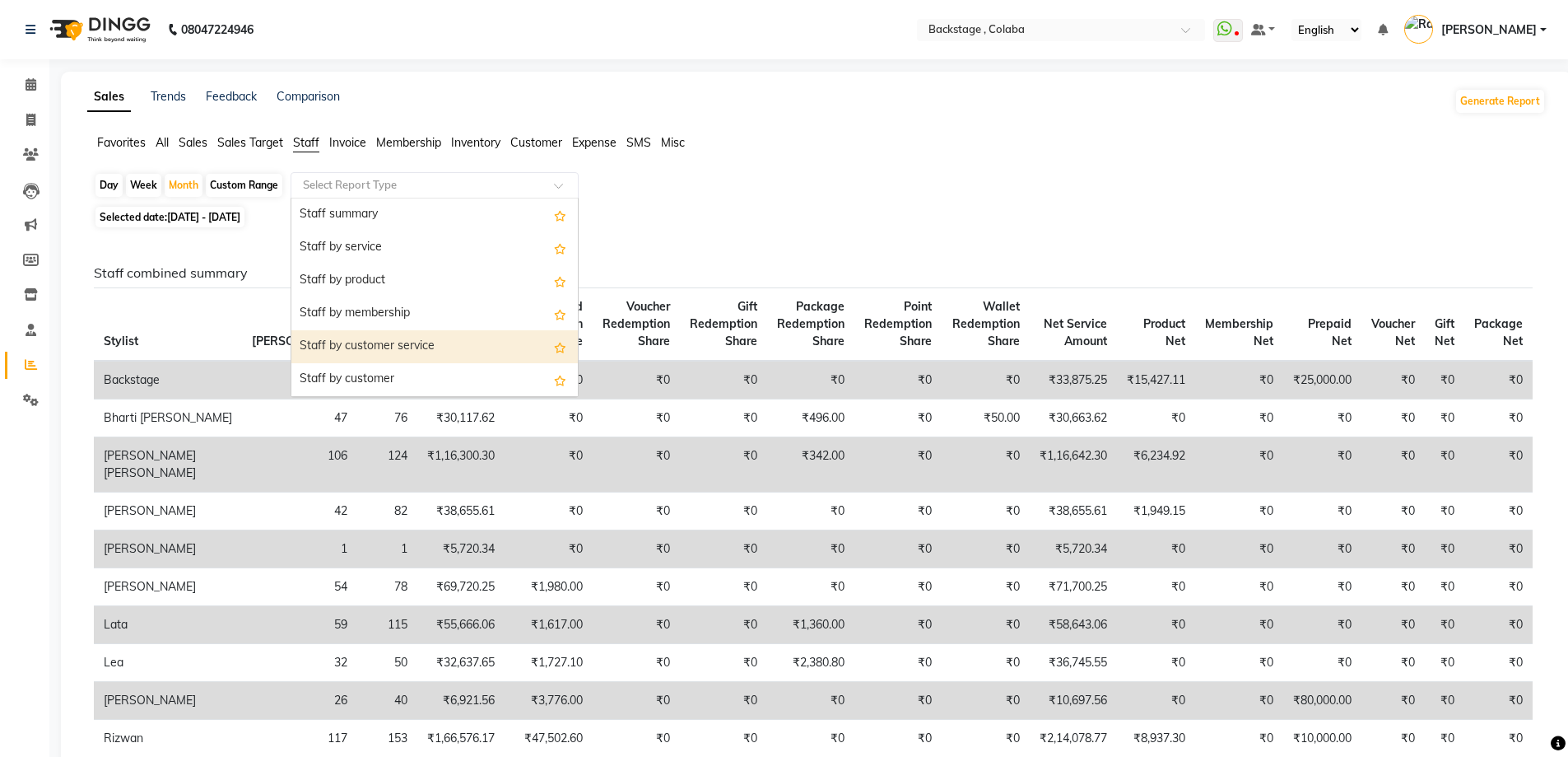
click at [430, 353] on div "Staff by customer service" at bounding box center [434, 347] width 287 height 33
select select "filtered_report"
select select "csv"
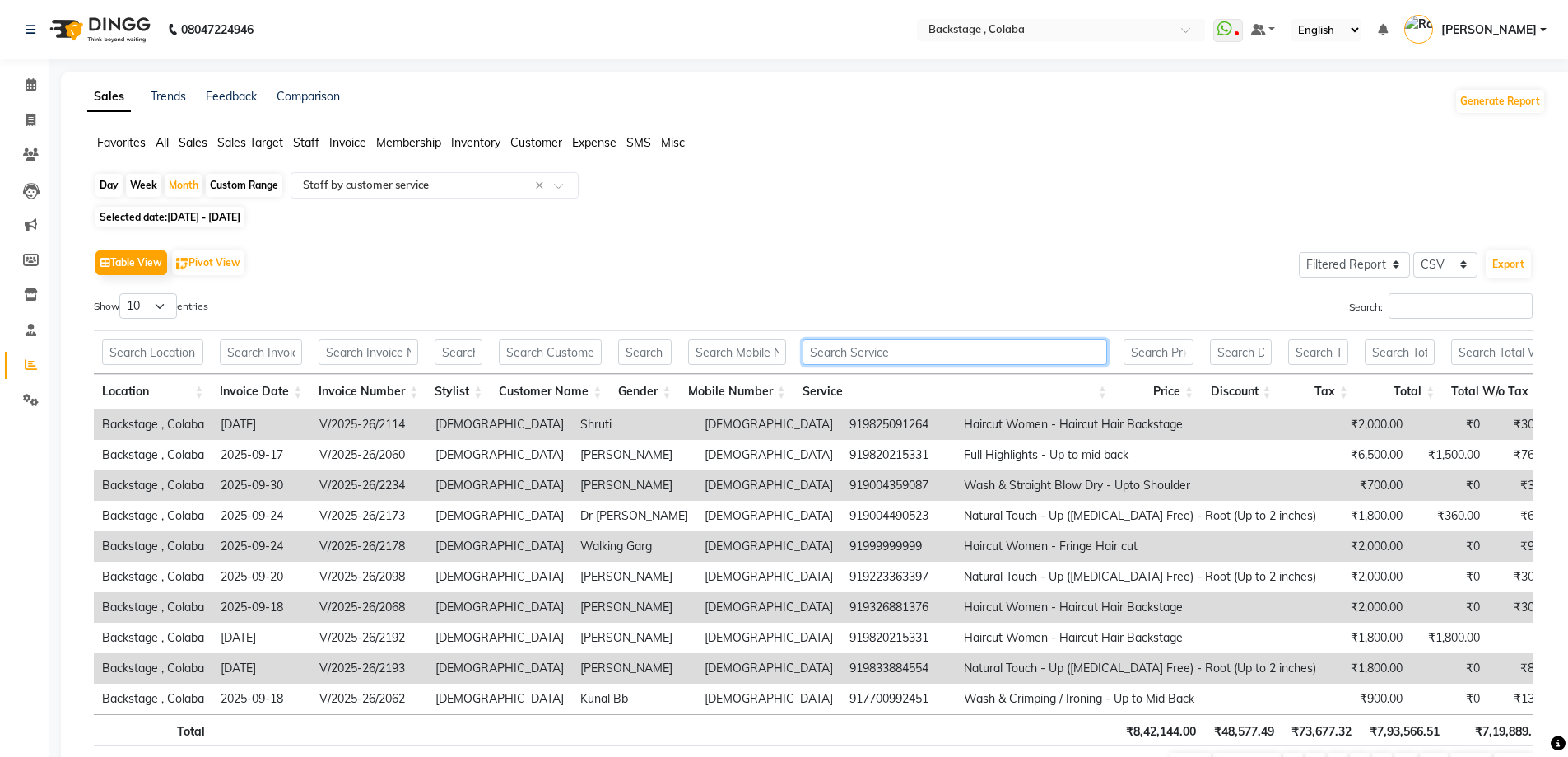
click at [883, 355] on input "text" at bounding box center [955, 352] width 305 height 26
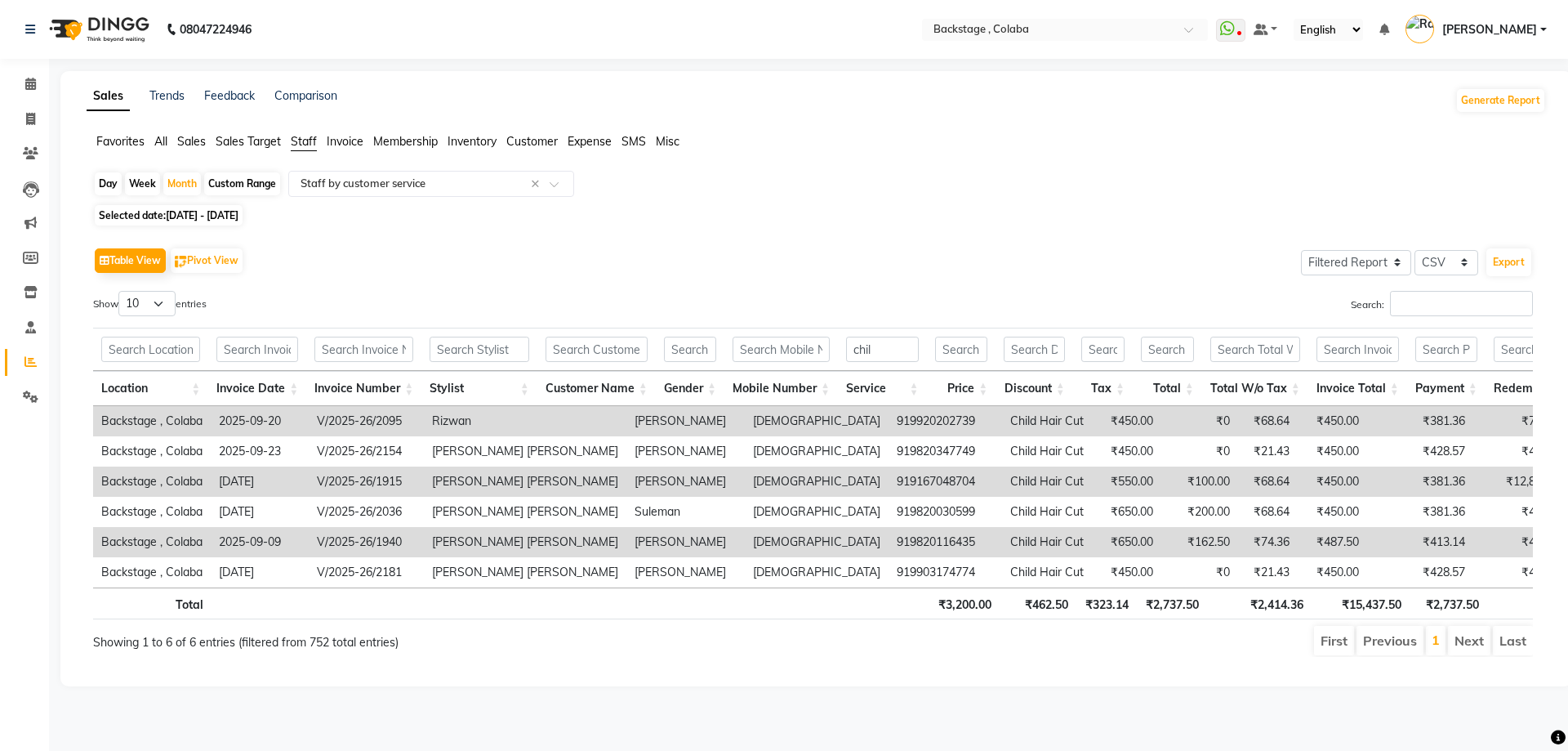
click at [1477, 652] on li "Next" at bounding box center [1469, 640] width 43 height 29
click at [855, 320] on div "Search:" at bounding box center [1180, 306] width 708 height 32
drag, startPoint x: 880, startPoint y: 348, endPoint x: 795, endPoint y: 347, distance: 85.0
click at [795, 347] on tr "chil" at bounding box center [903, 350] width 1621 height 43
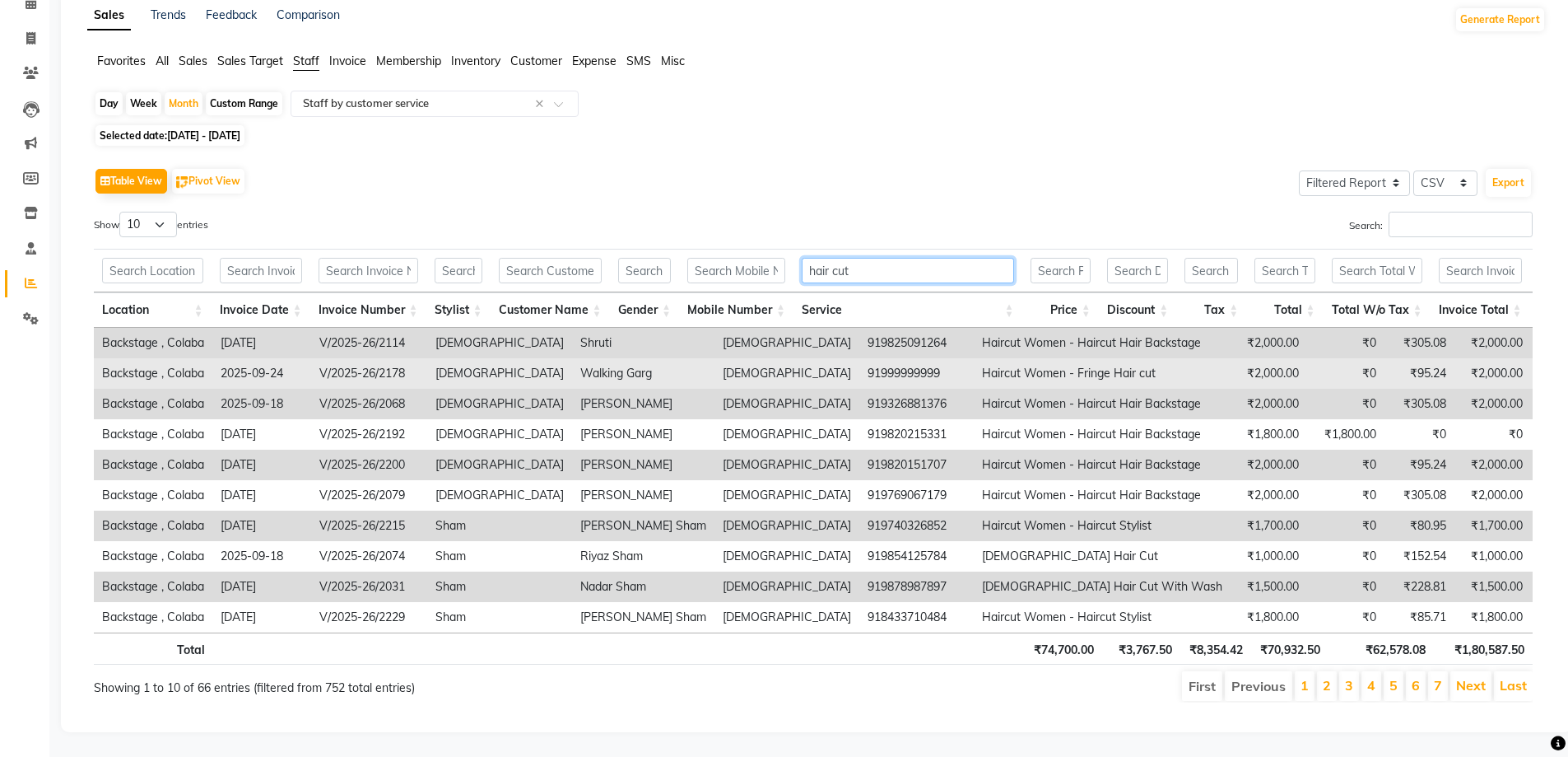
scroll to position [106, 0]
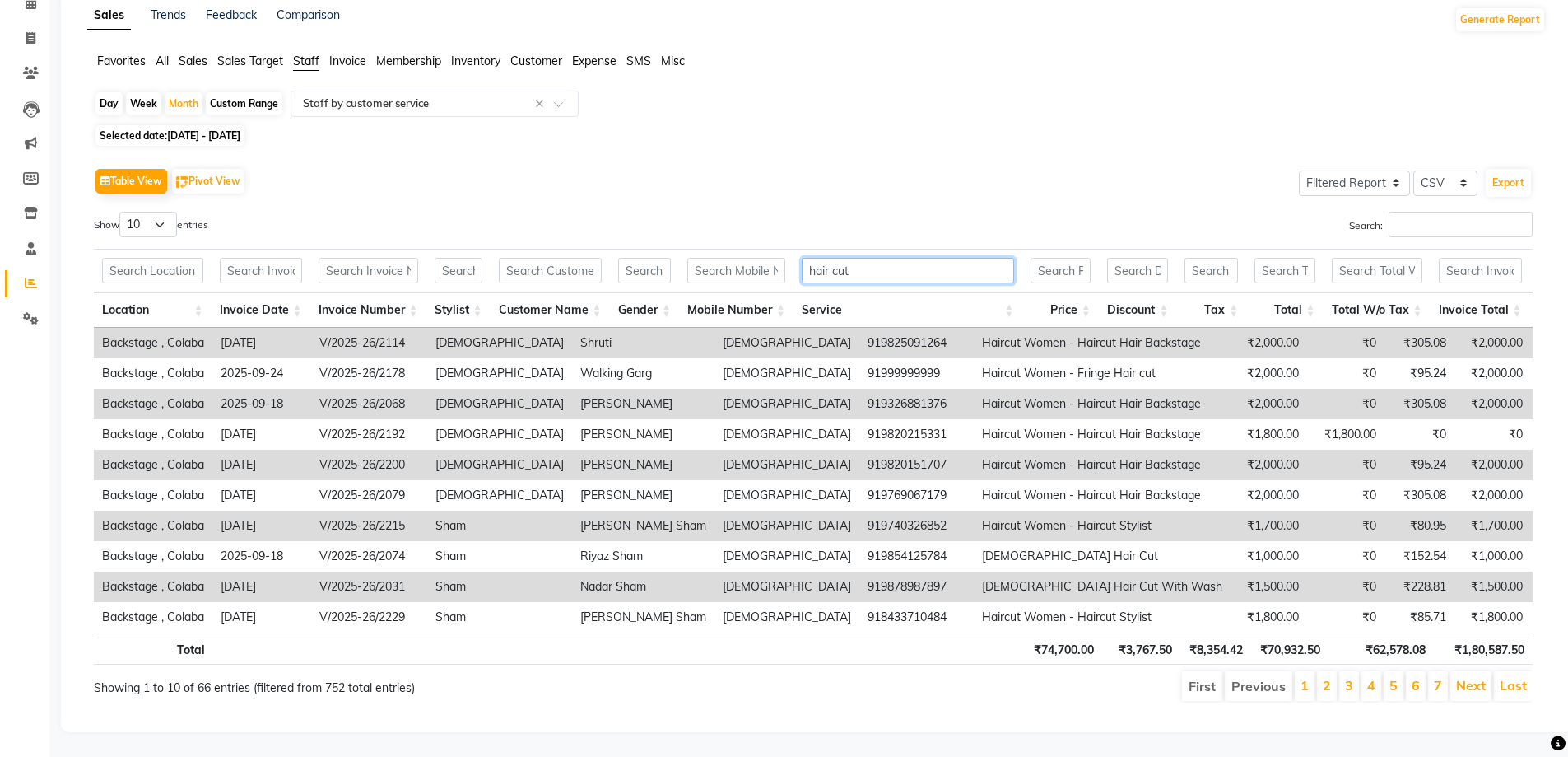
type input "hair cut"
click at [156, 212] on select "10 25 50 100" at bounding box center [148, 225] width 57 height 26
select select "100"
click at [121, 212] on select "10 25 50 100" at bounding box center [148, 225] width 57 height 26
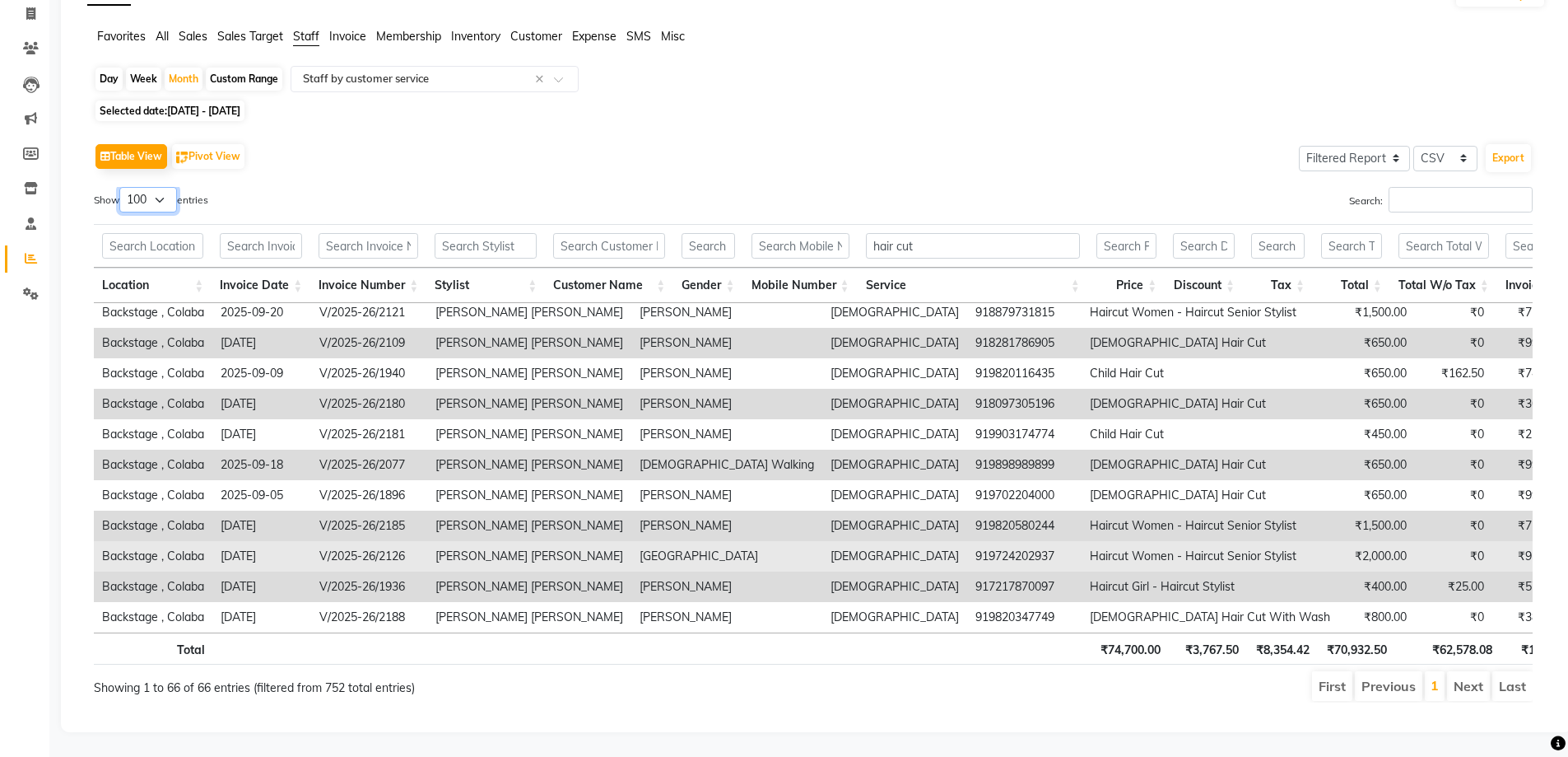
scroll to position [119, 0]
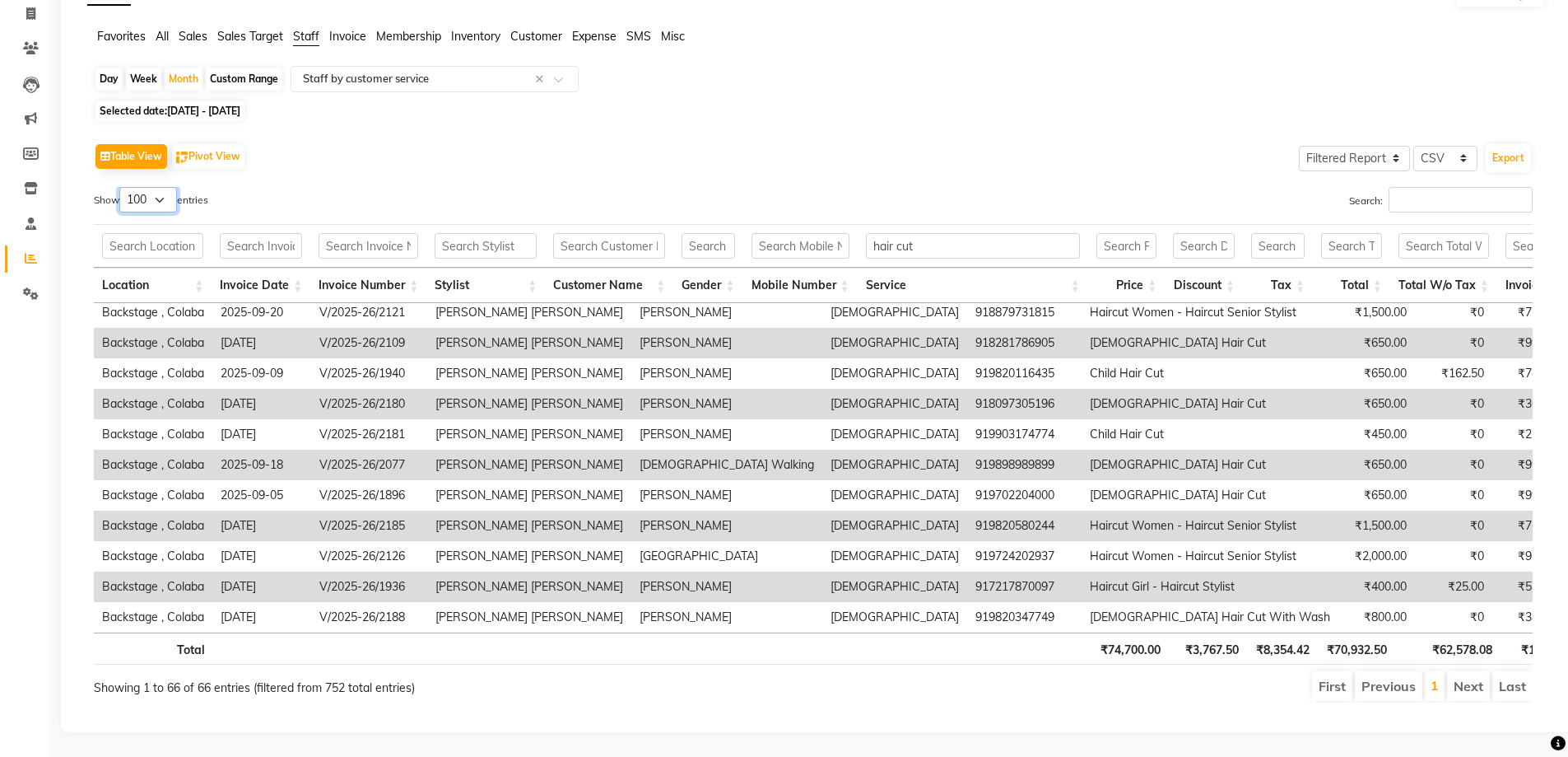
click at [159, 187] on select "10 25 50 100" at bounding box center [148, 200] width 57 height 26
click at [121, 187] on select "10 25 50 100" at bounding box center [148, 200] width 57 height 26
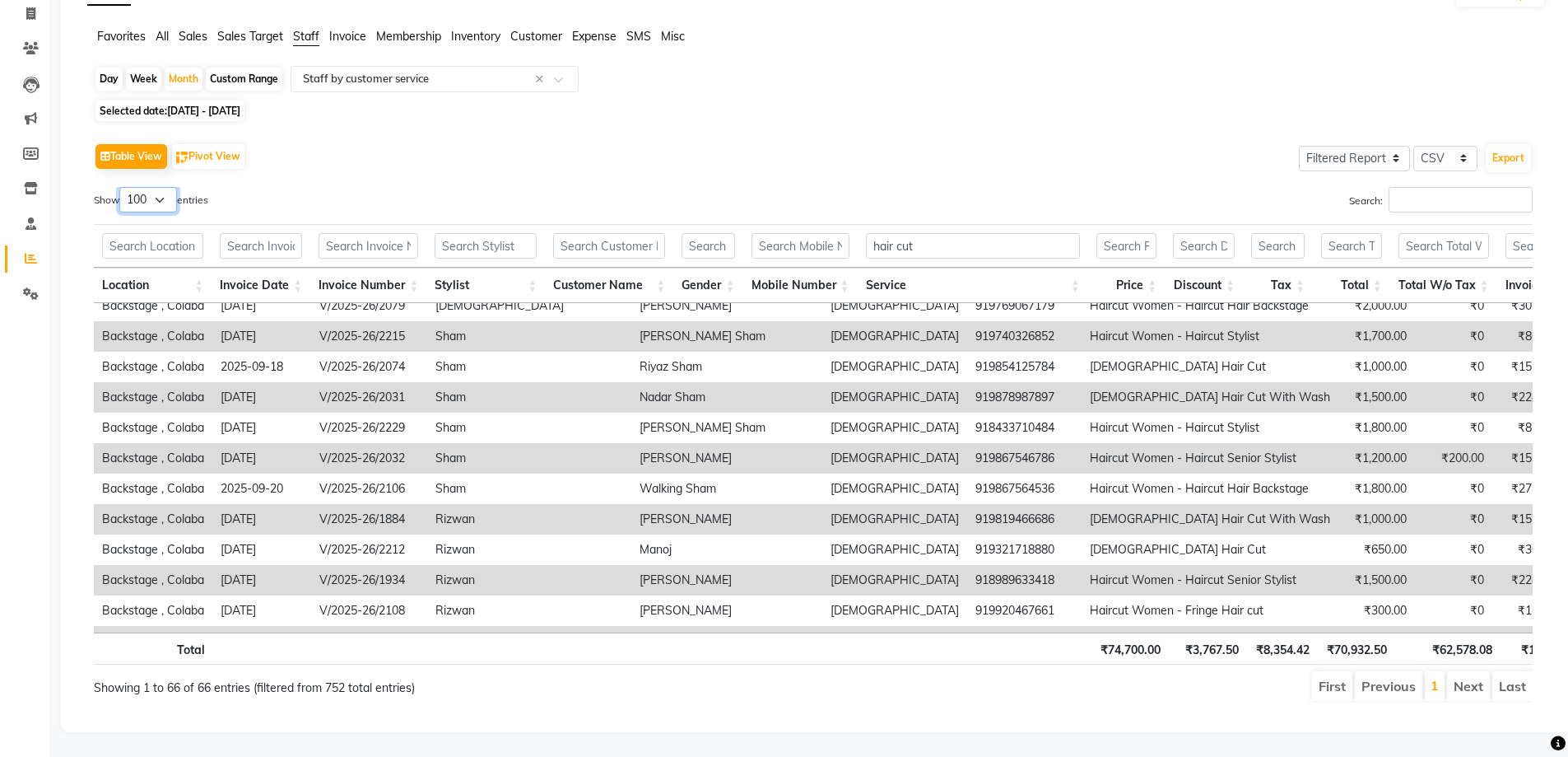
scroll to position [247, 0]
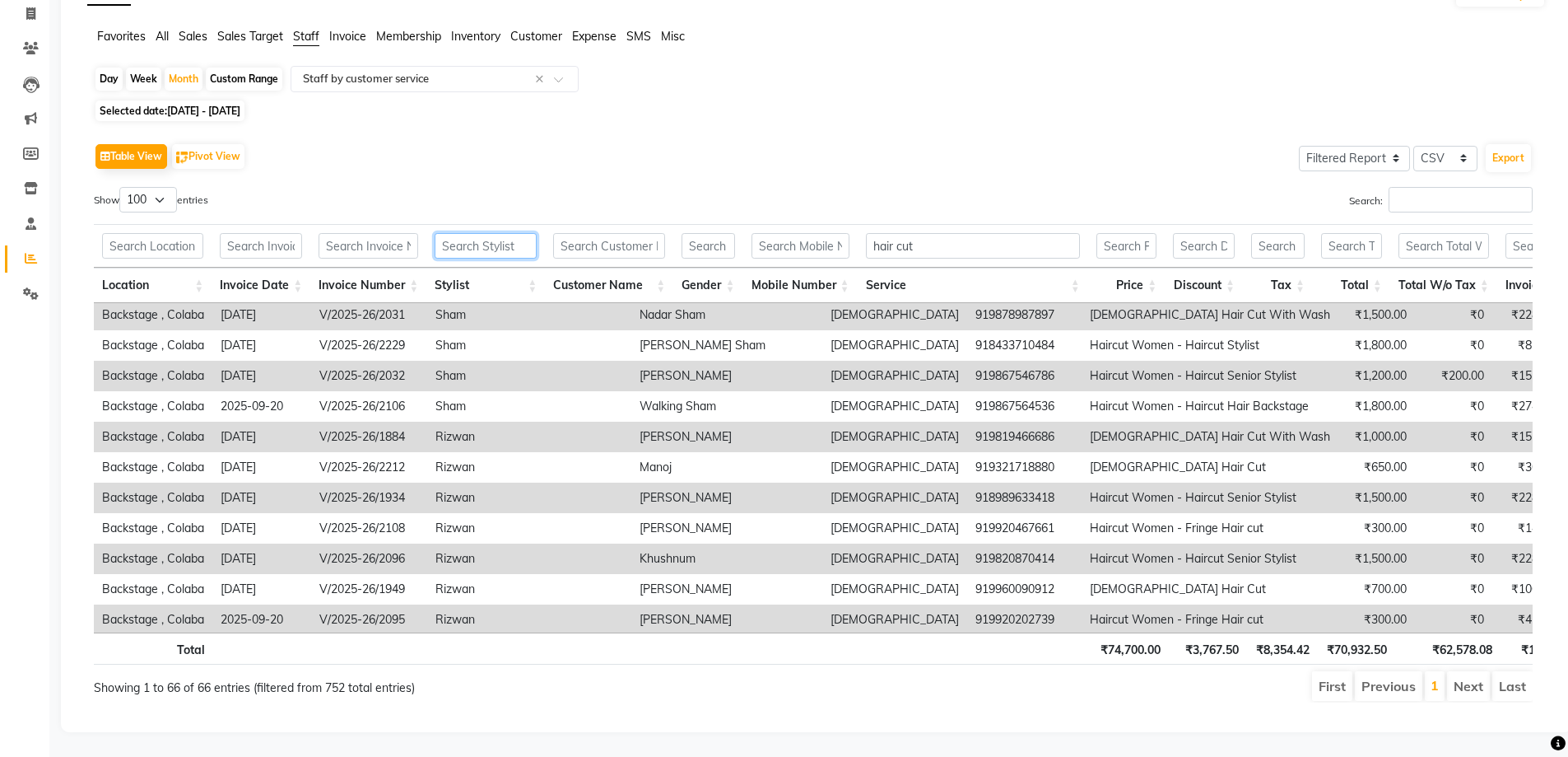
click at [478, 236] on input "text" at bounding box center [486, 246] width 102 height 26
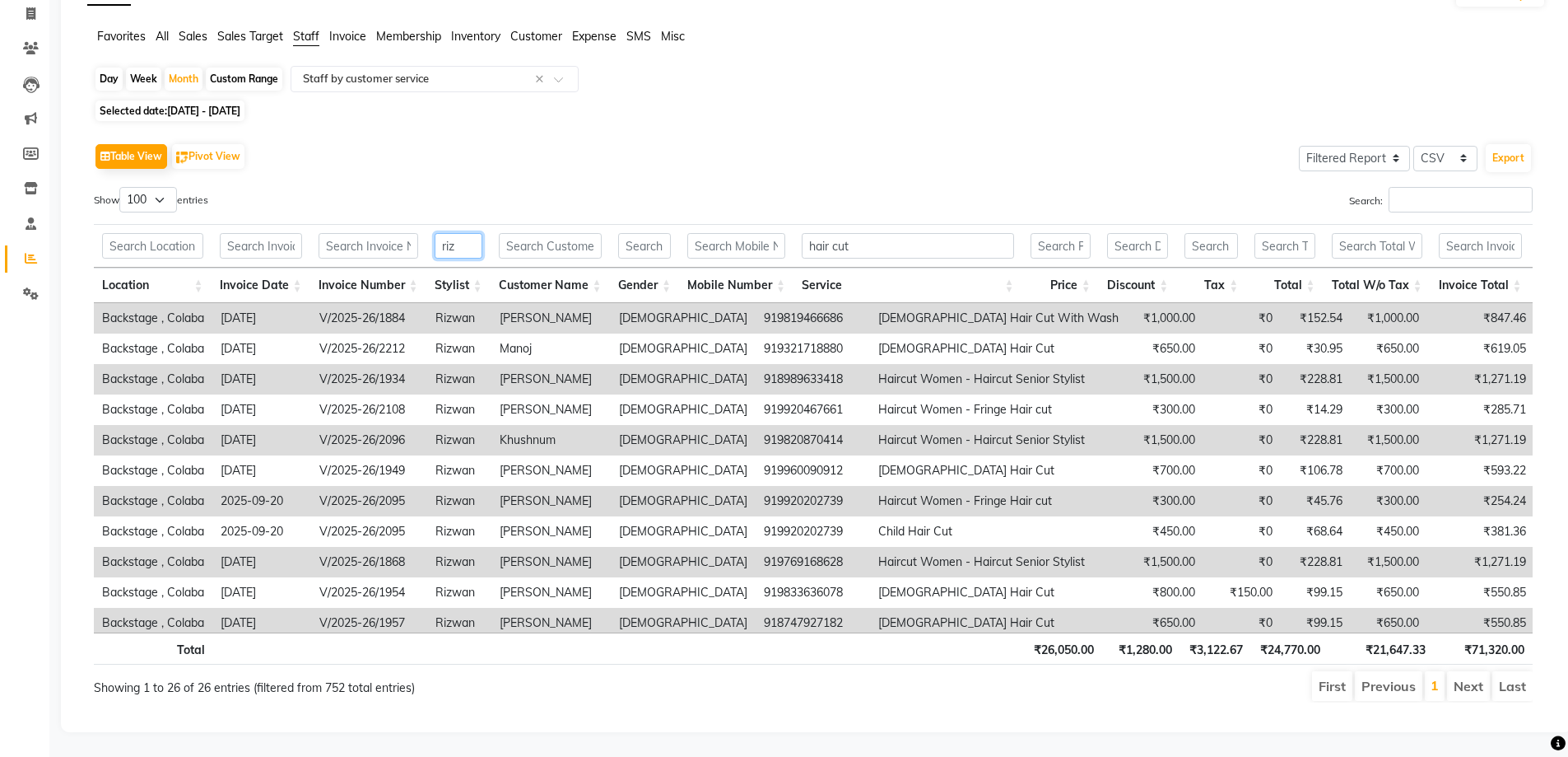
scroll to position [37, 0]
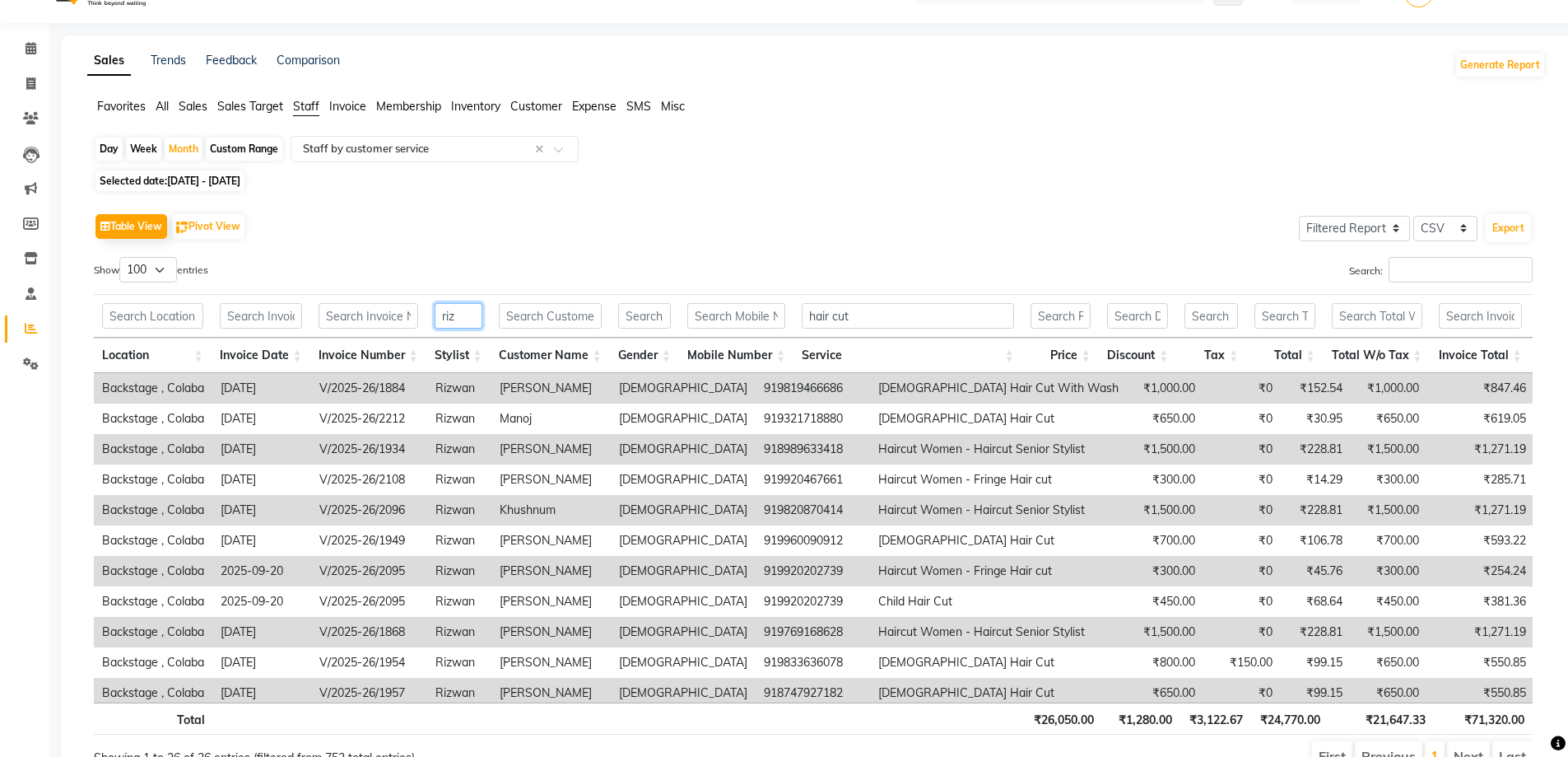
type input "riz"
click at [186, 184] on span "01-09-2025 - 30-09-2025" at bounding box center [204, 181] width 73 height 13
select select "9"
select select "2025"
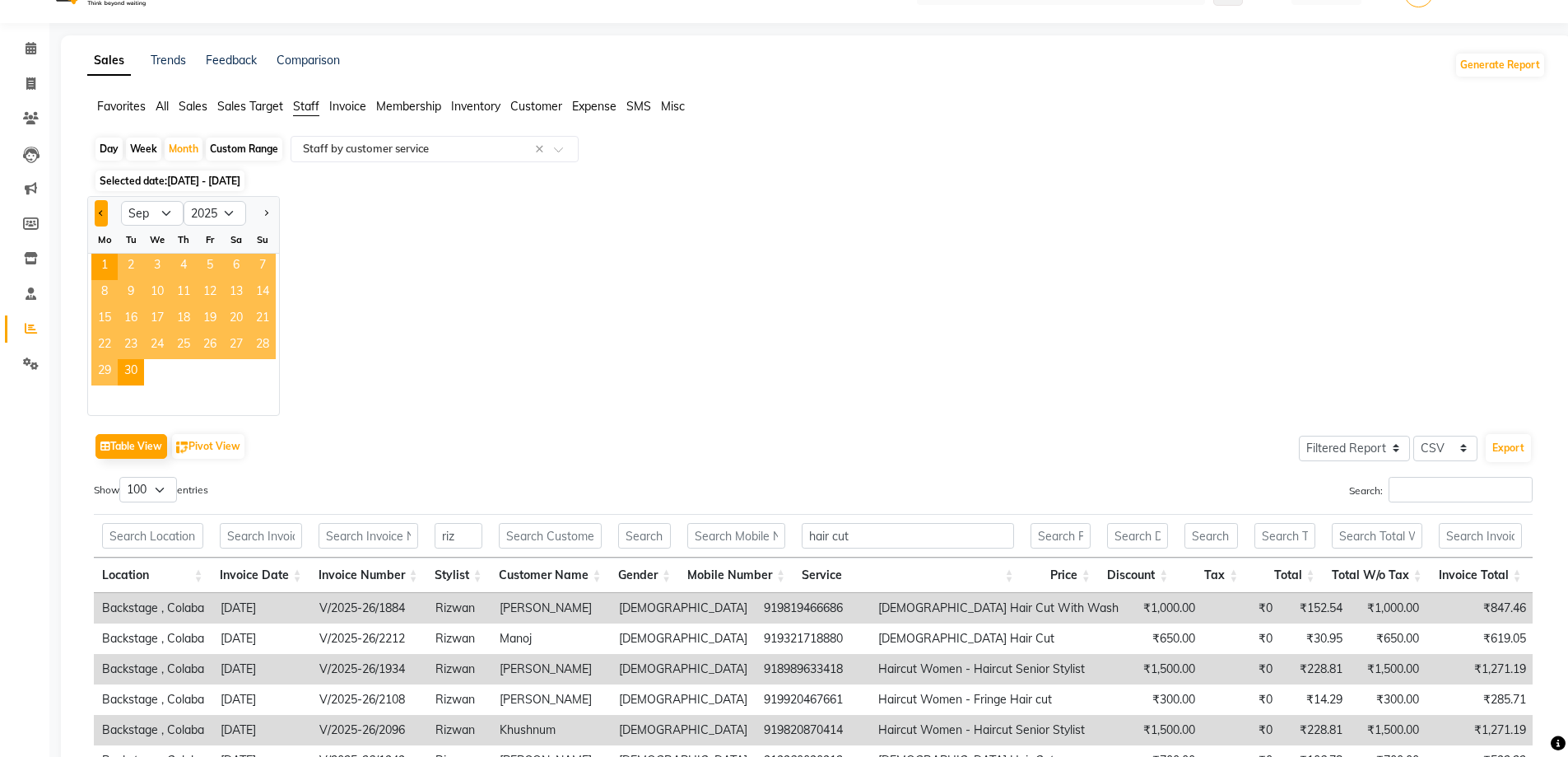
click at [102, 215] on span "Previous month" at bounding box center [101, 213] width 5 height 5
select select "8"
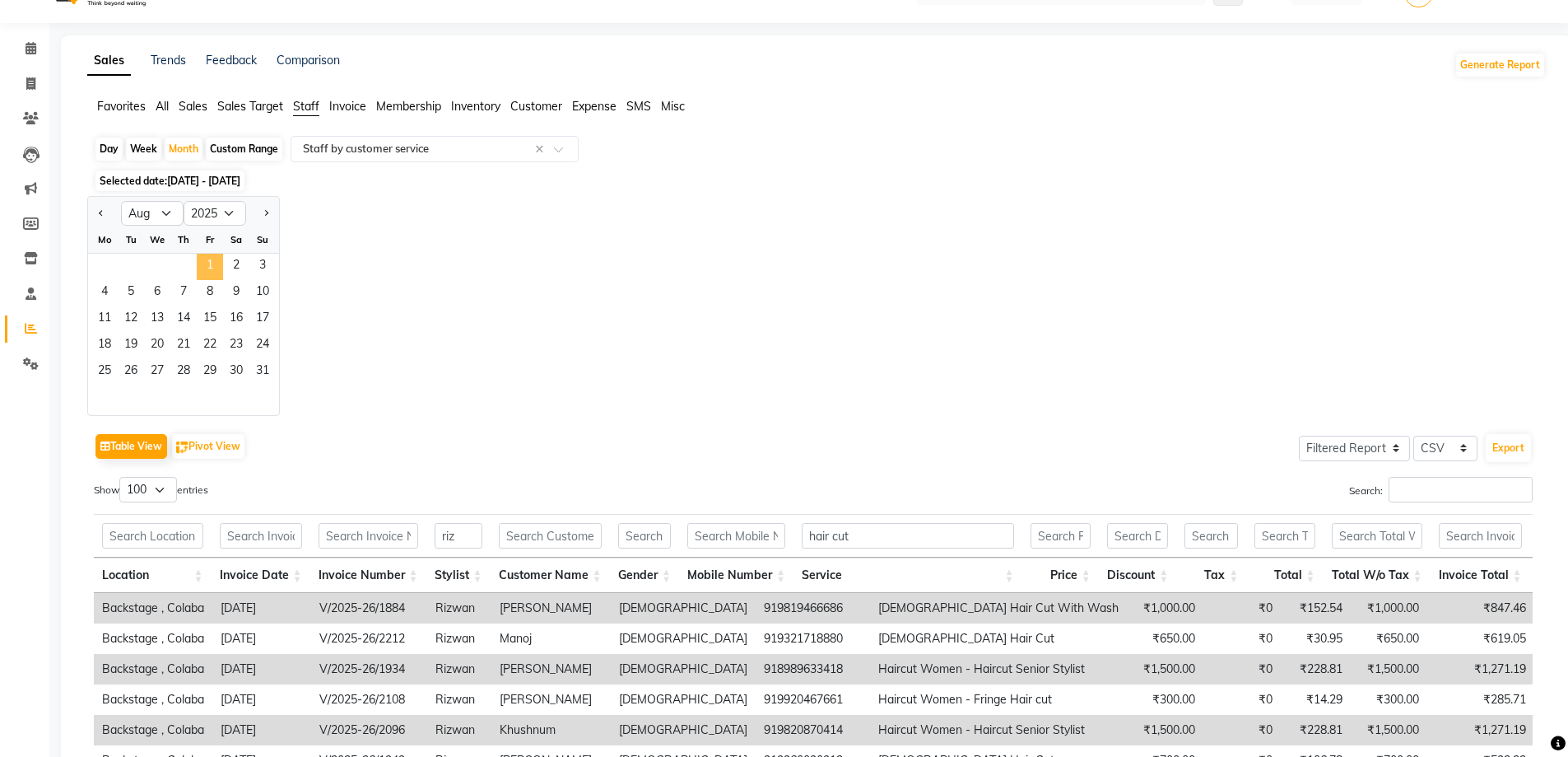
click at [210, 268] on span "1" at bounding box center [209, 267] width 26 height 26
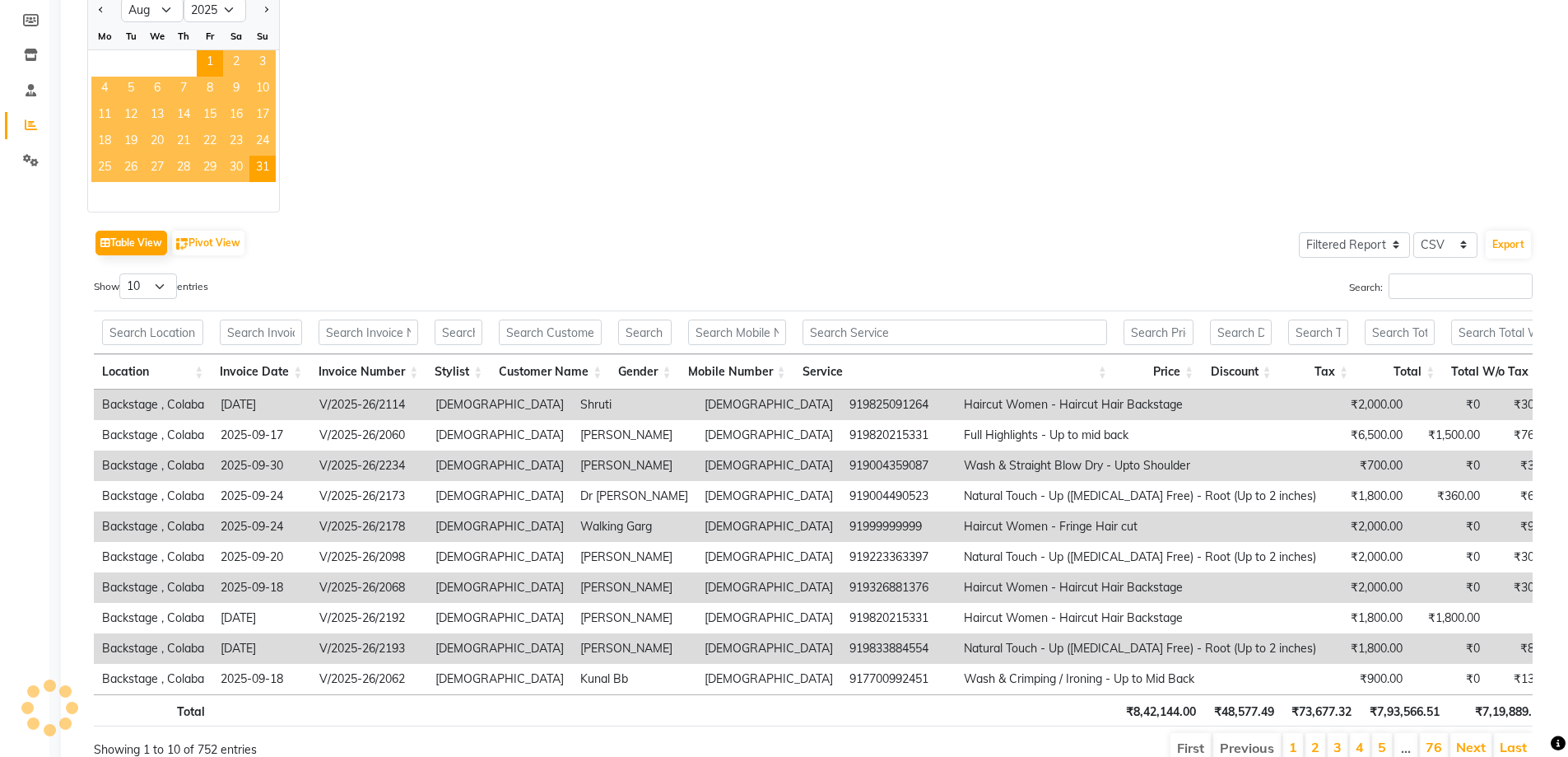
scroll to position [247, 0]
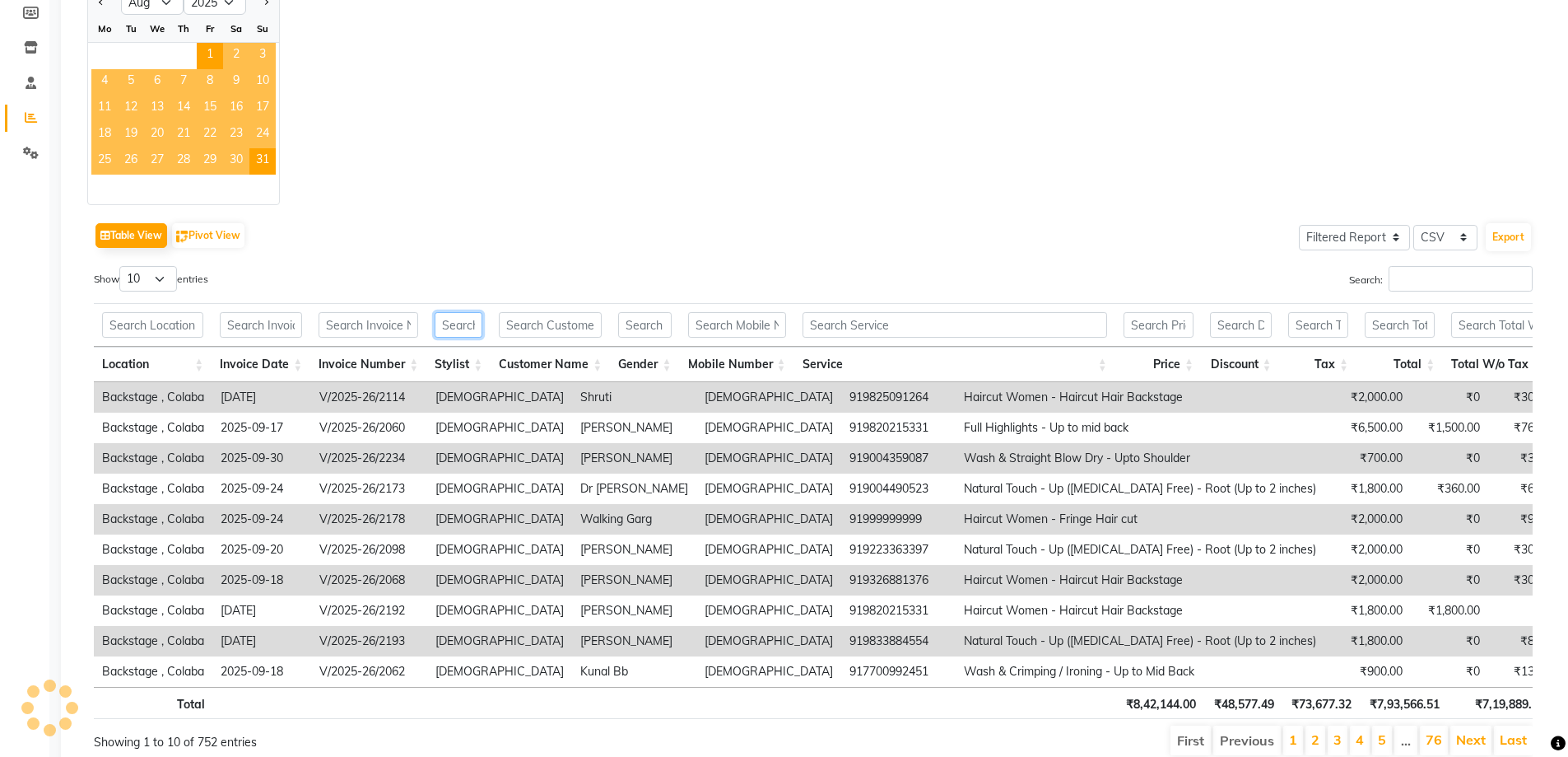
click at [440, 322] on input "text" at bounding box center [458, 325] width 47 height 26
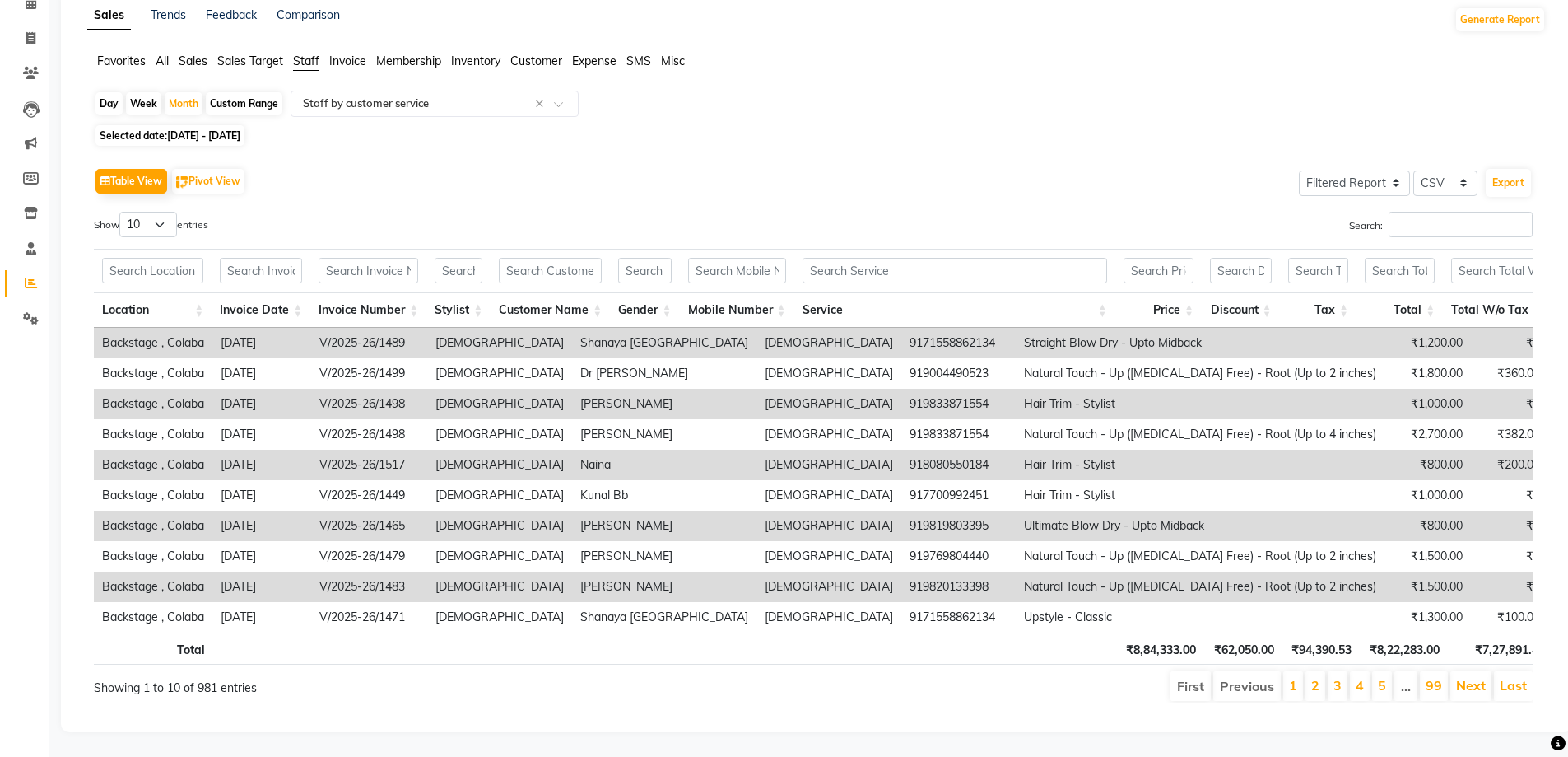
scroll to position [0, 0]
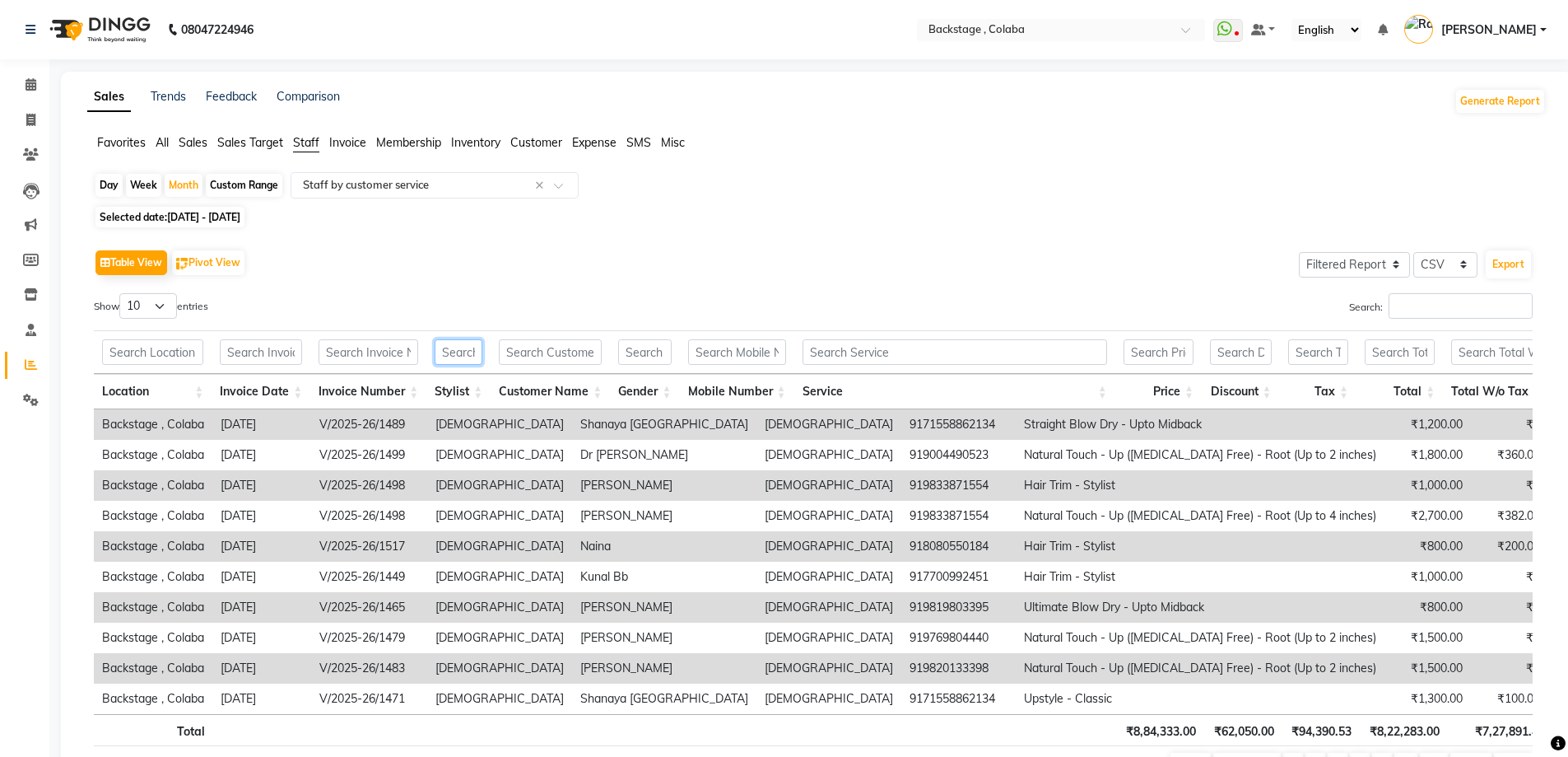
click at [473, 350] on input "text" at bounding box center [458, 352] width 47 height 26
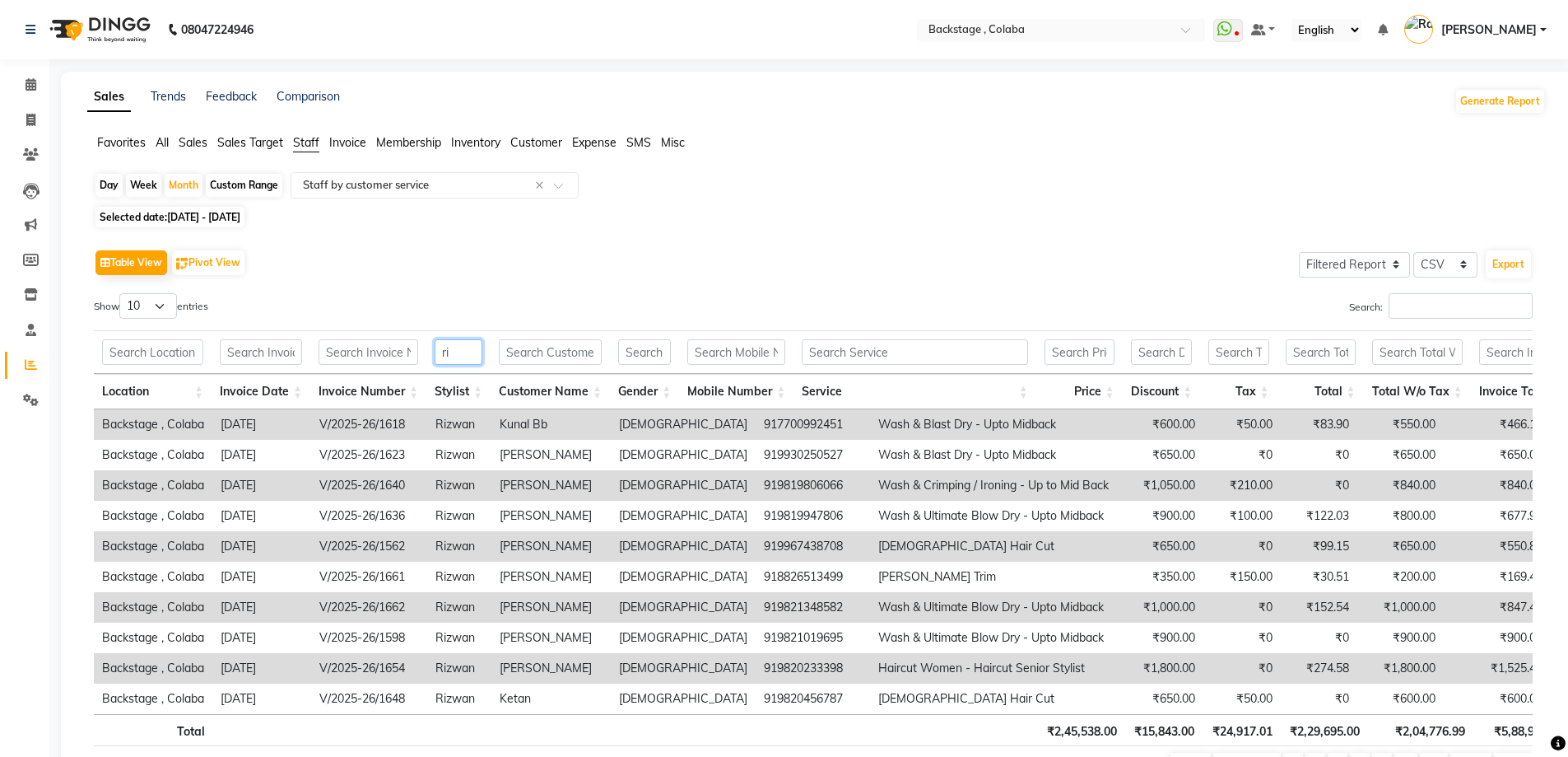
type input "ri"
click at [870, 352] on input "text" at bounding box center [914, 352] width 225 height 26
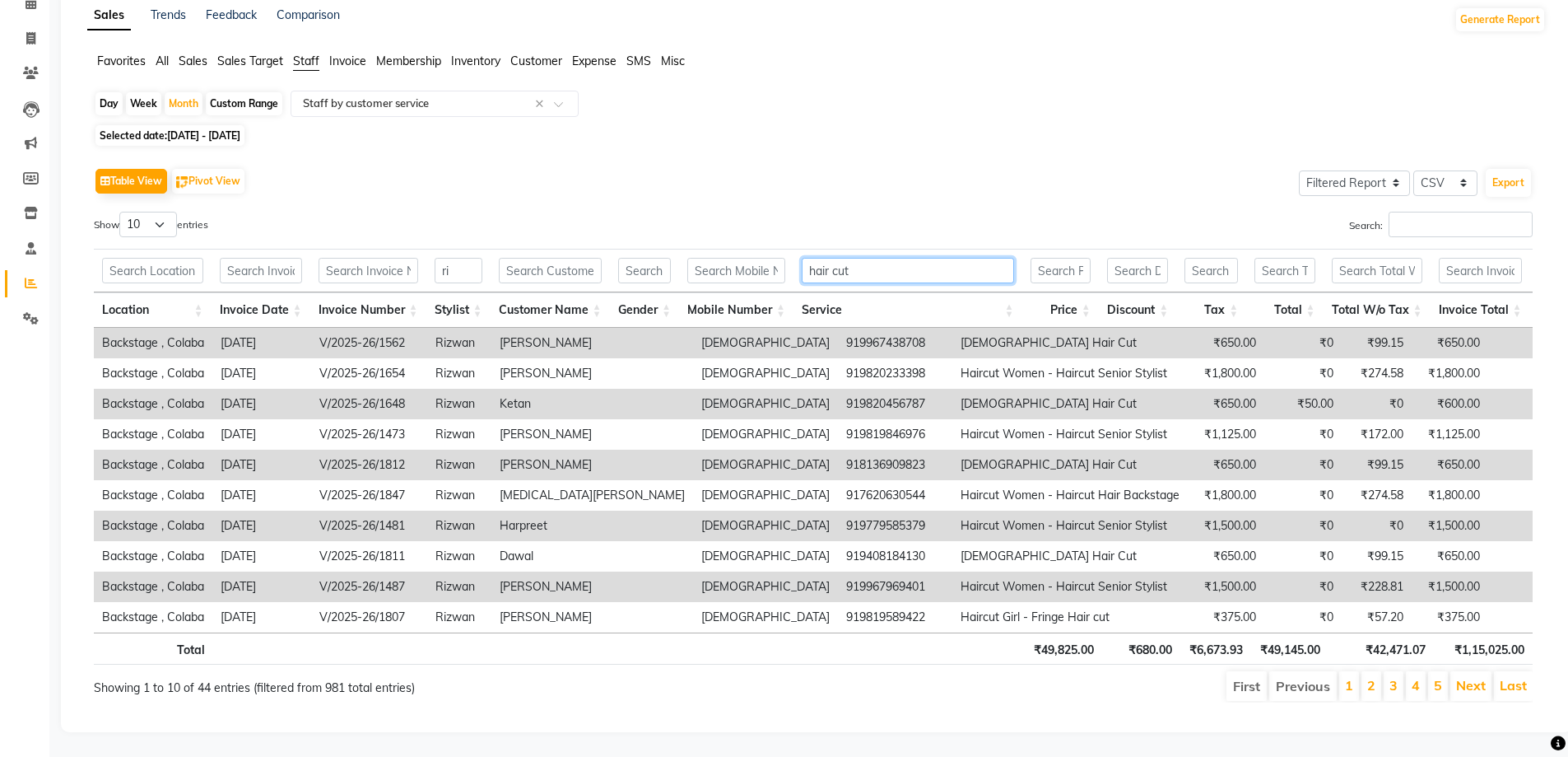
scroll to position [106, 0]
type input "hair cut"
click at [155, 212] on select "10 25 50 100" at bounding box center [148, 225] width 57 height 26
select select "100"
click at [121, 212] on select "10 25 50 100" at bounding box center [148, 225] width 57 height 26
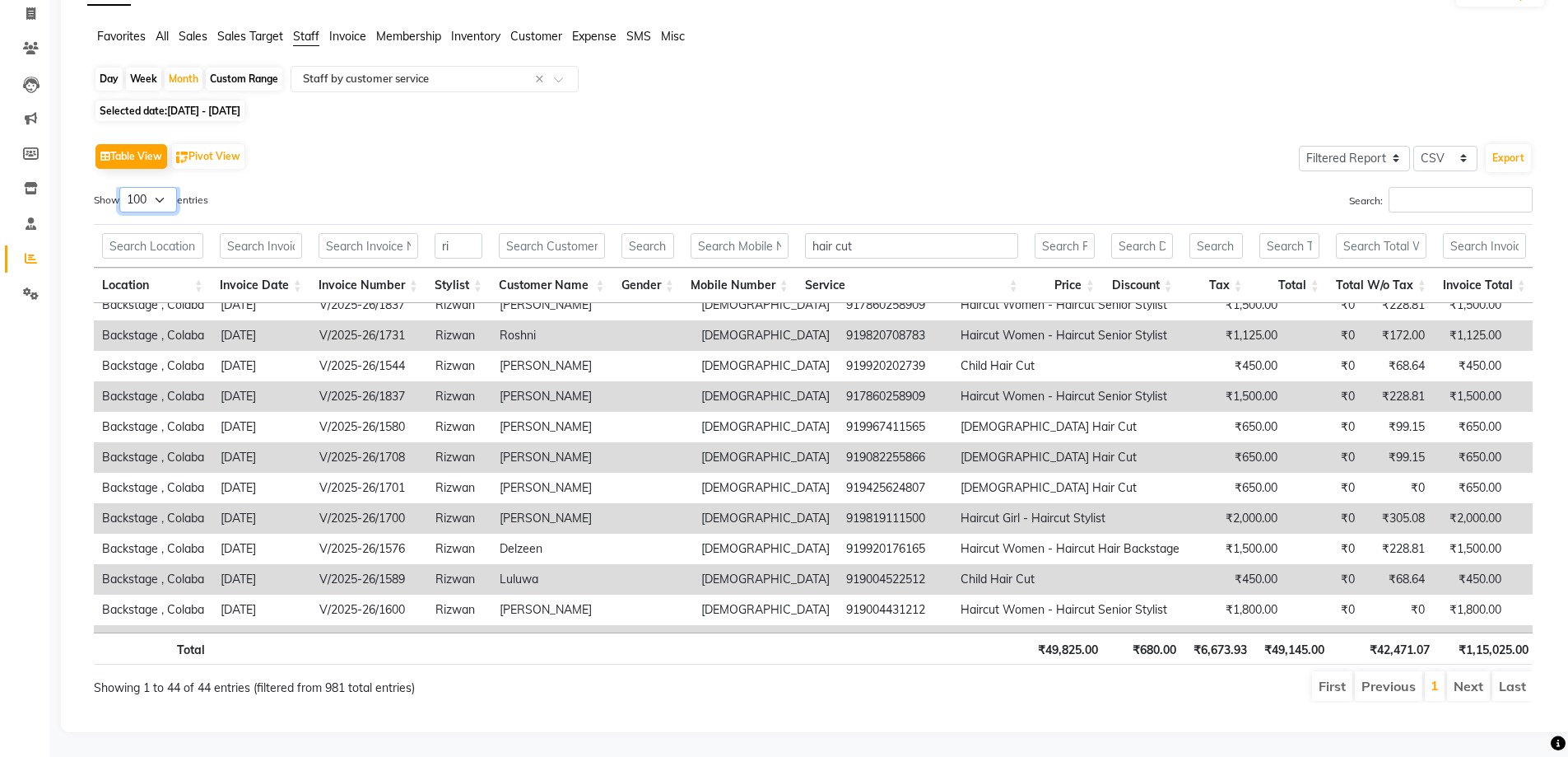
scroll to position [612, 0]
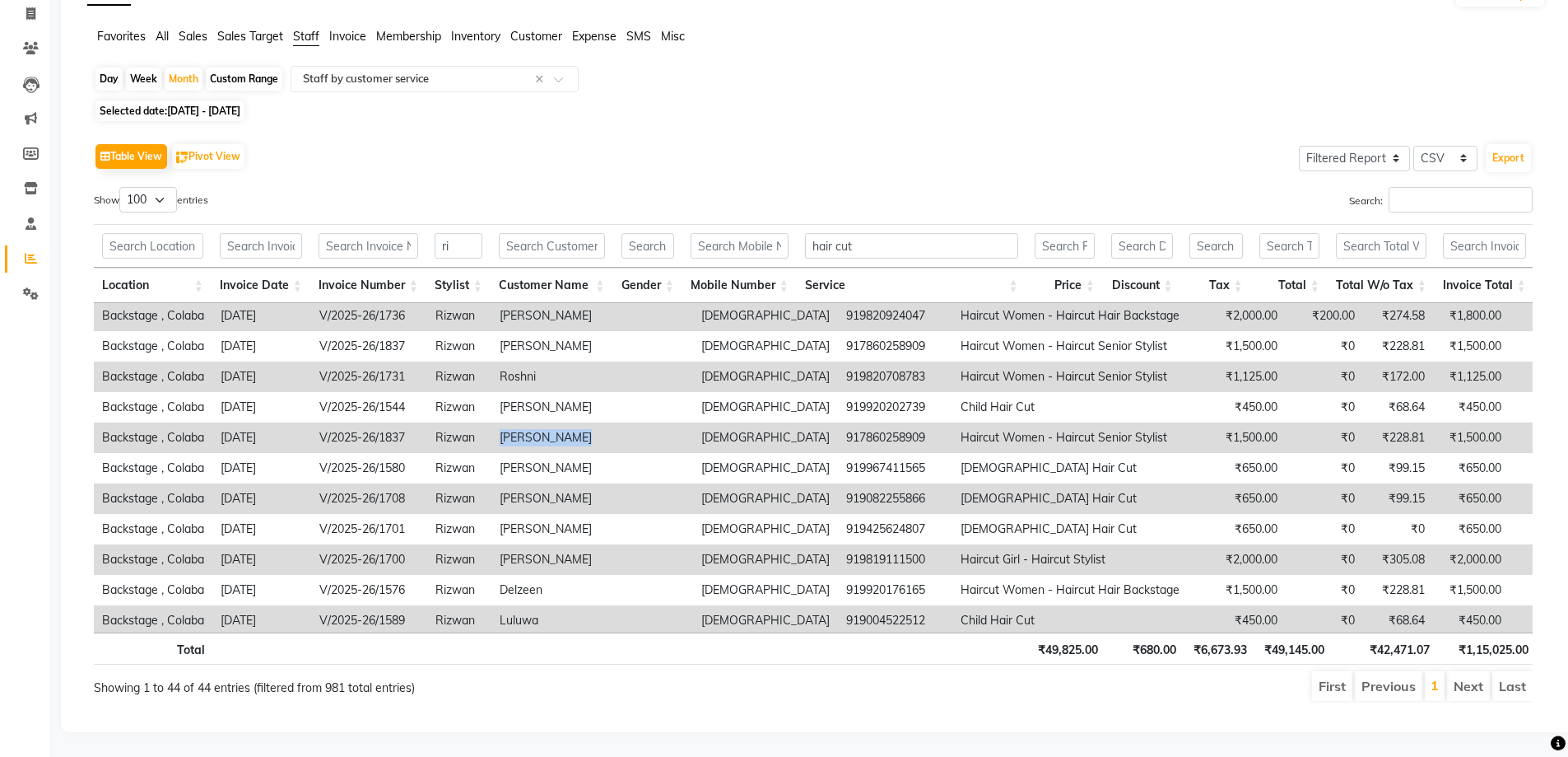
drag, startPoint x: 578, startPoint y: 439, endPoint x: 498, endPoint y: 438, distance: 80.0
click at [498, 438] on td "Shamiara Khan" at bounding box center [591, 437] width 202 height 30
copy td "Shamiara Khan"
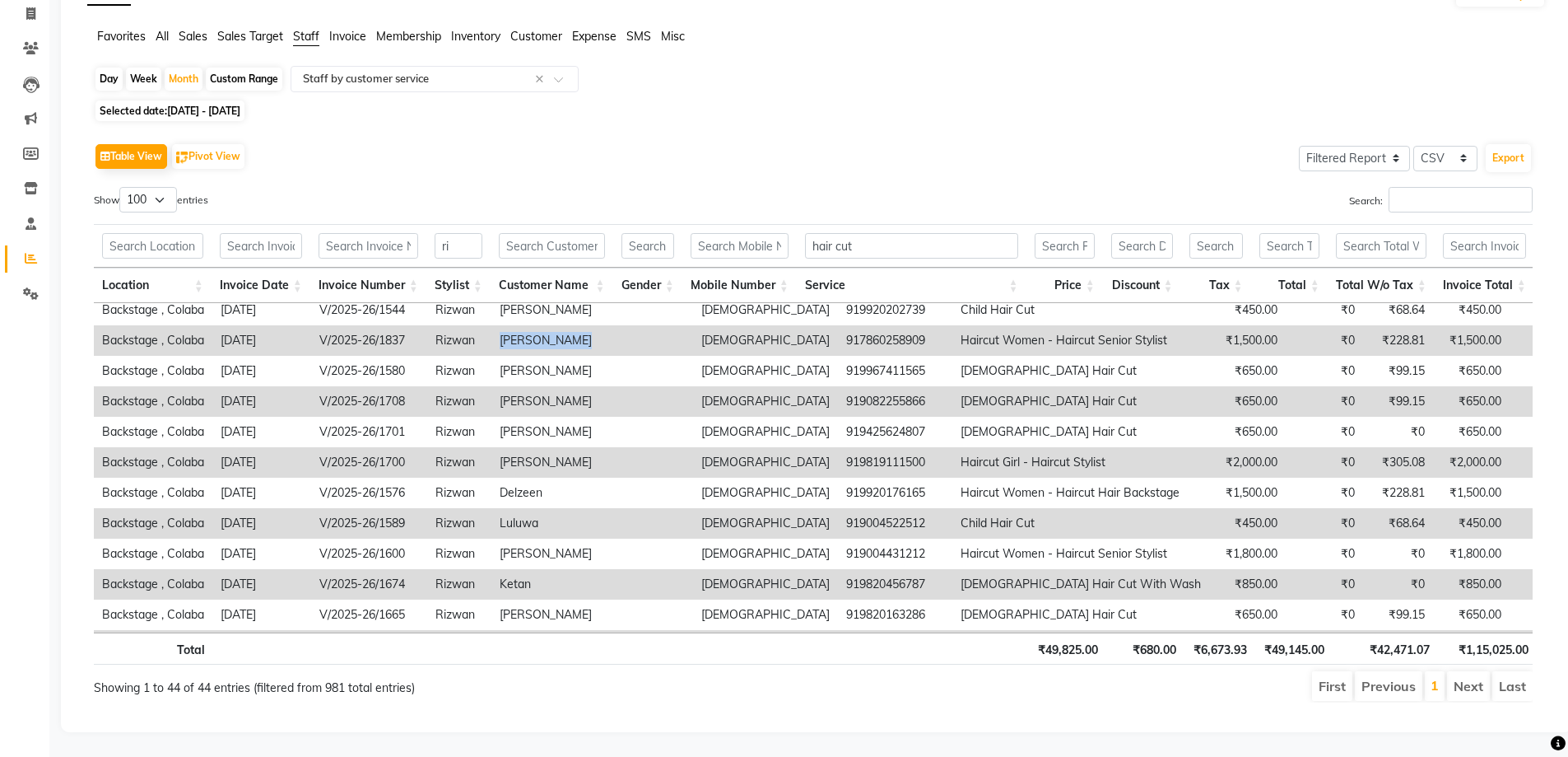
scroll to position [694, 0]
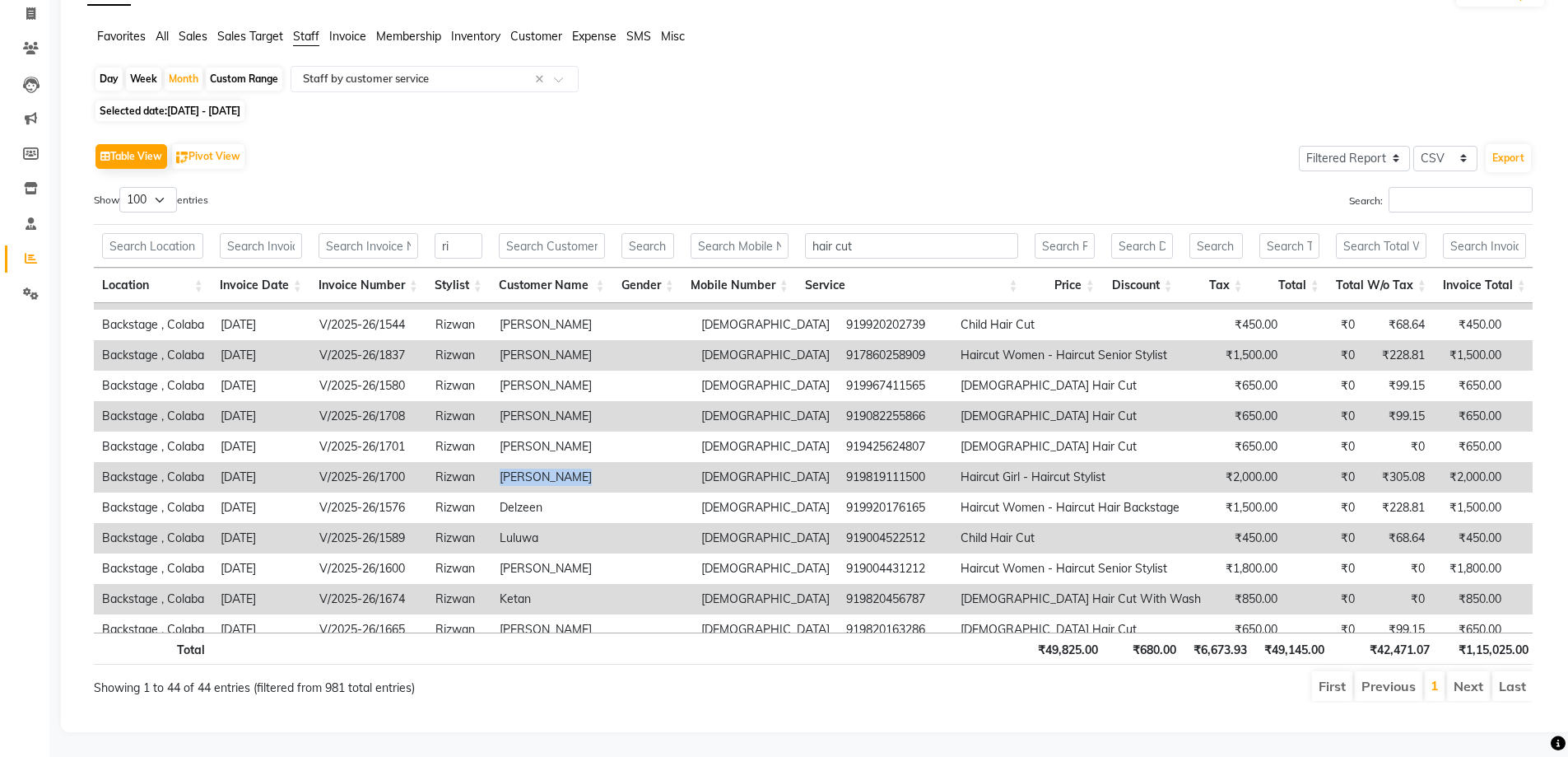
drag, startPoint x: 585, startPoint y: 465, endPoint x: 493, endPoint y: 458, distance: 92.3
click at [493, 462] on td "Farheen Iqbal" at bounding box center [591, 477] width 202 height 30
copy td "Farheen Iqbal"
click at [516, 466] on td "Farheen Iqbal" at bounding box center [591, 477] width 202 height 30
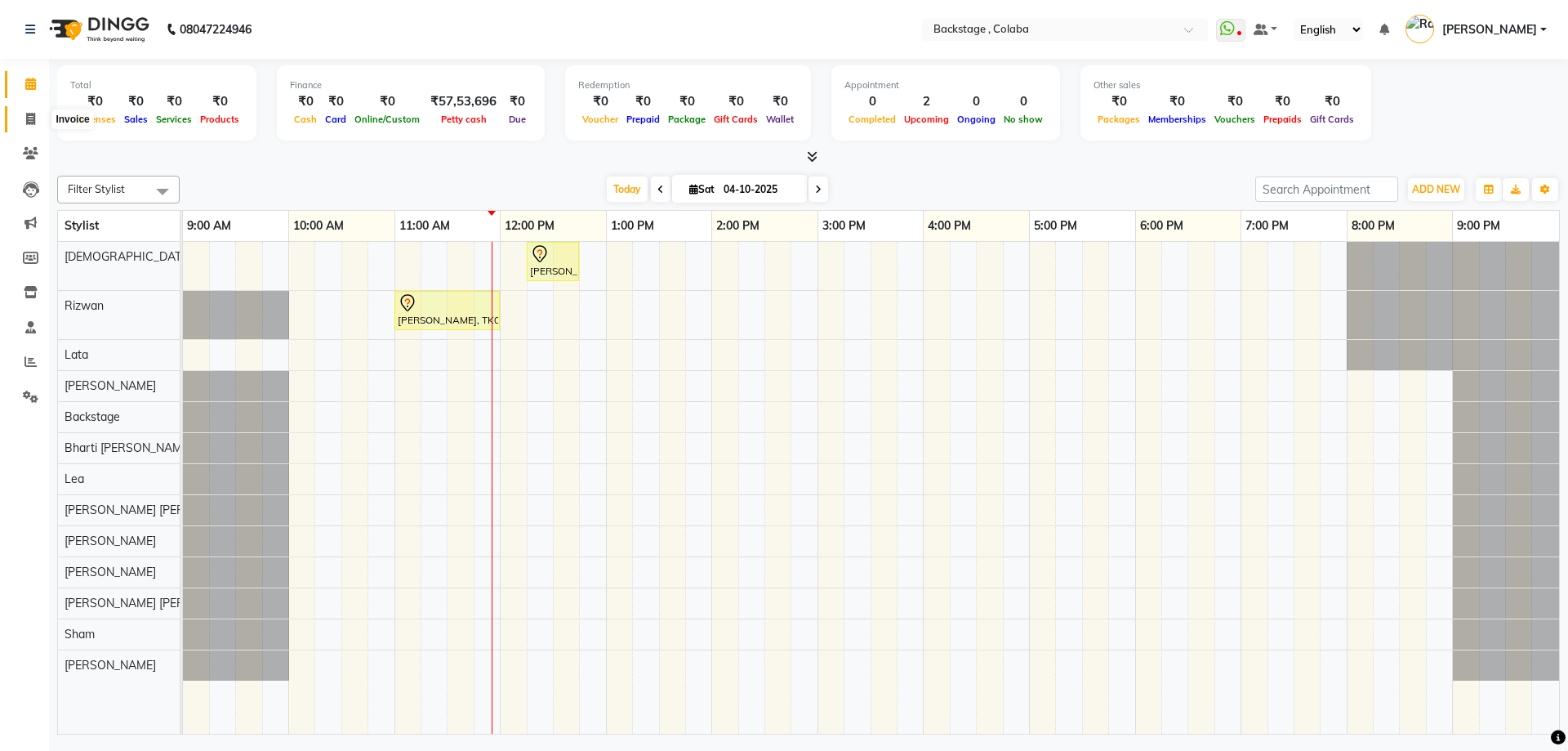
click at [26, 120] on icon at bounding box center [31, 119] width 9 height 13
select select "5451"
select select "service"
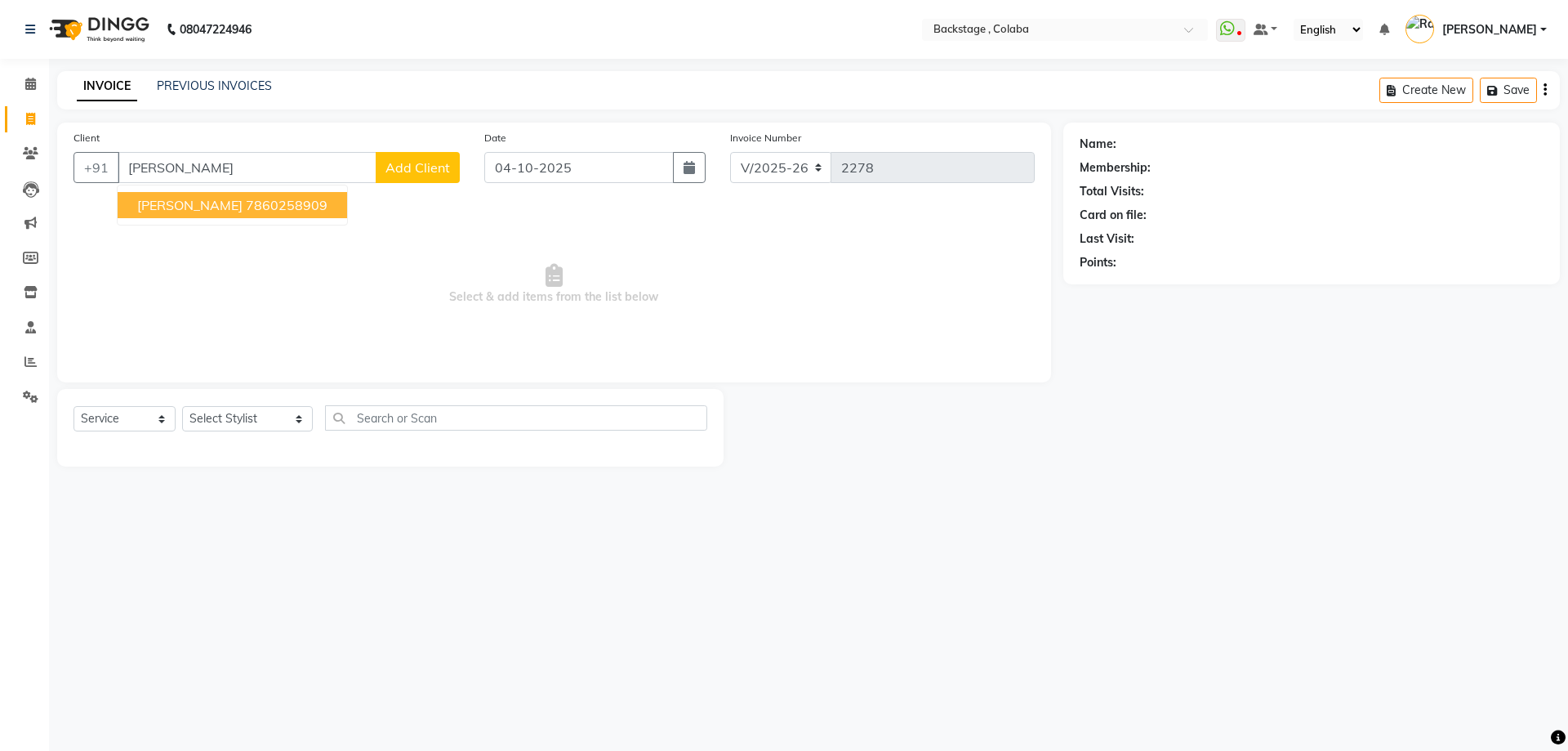
click at [260, 208] on ngb-highlight "7860258909" at bounding box center [286, 205] width 82 height 16
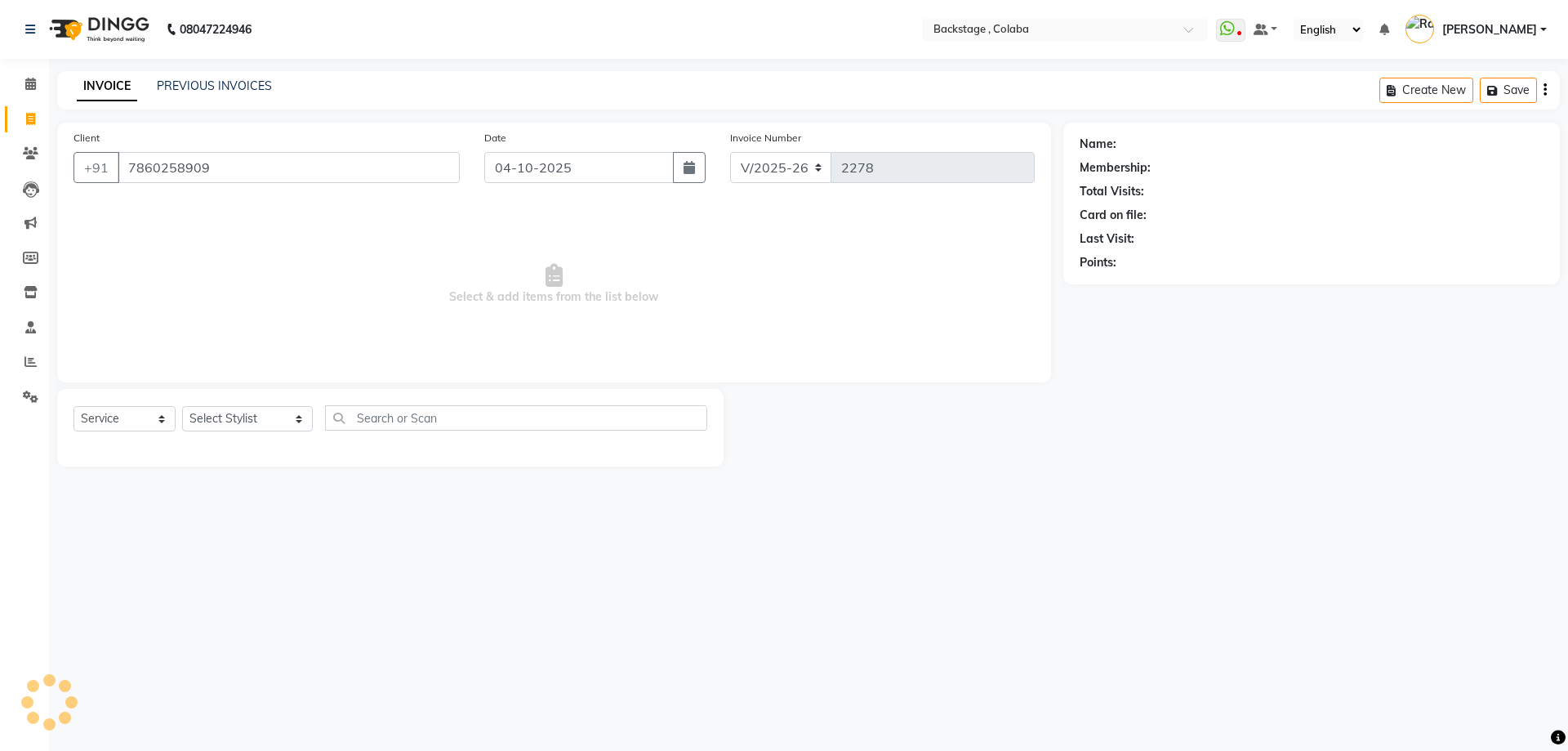
type input "7860258909"
click at [1160, 143] on link "Shamiara Khan" at bounding box center [1165, 144] width 91 height 17
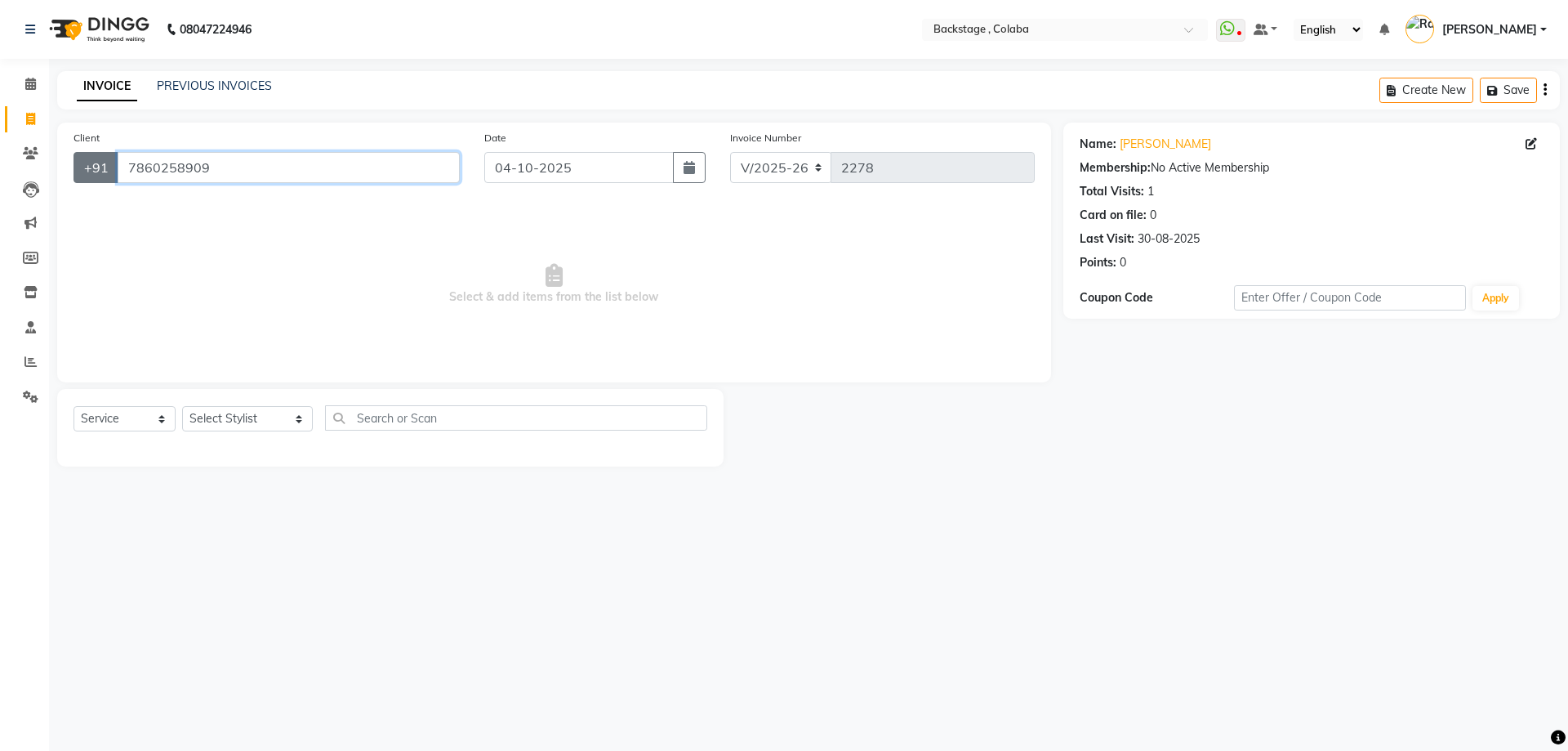
drag, startPoint x: 232, startPoint y: 173, endPoint x: 82, endPoint y: 170, distance: 150.0
click at [79, 169] on div "+91 7860258909" at bounding box center [266, 168] width 386 height 31
click at [680, 167] on button "button" at bounding box center [689, 168] width 33 height 31
select select "10"
select select "2025"
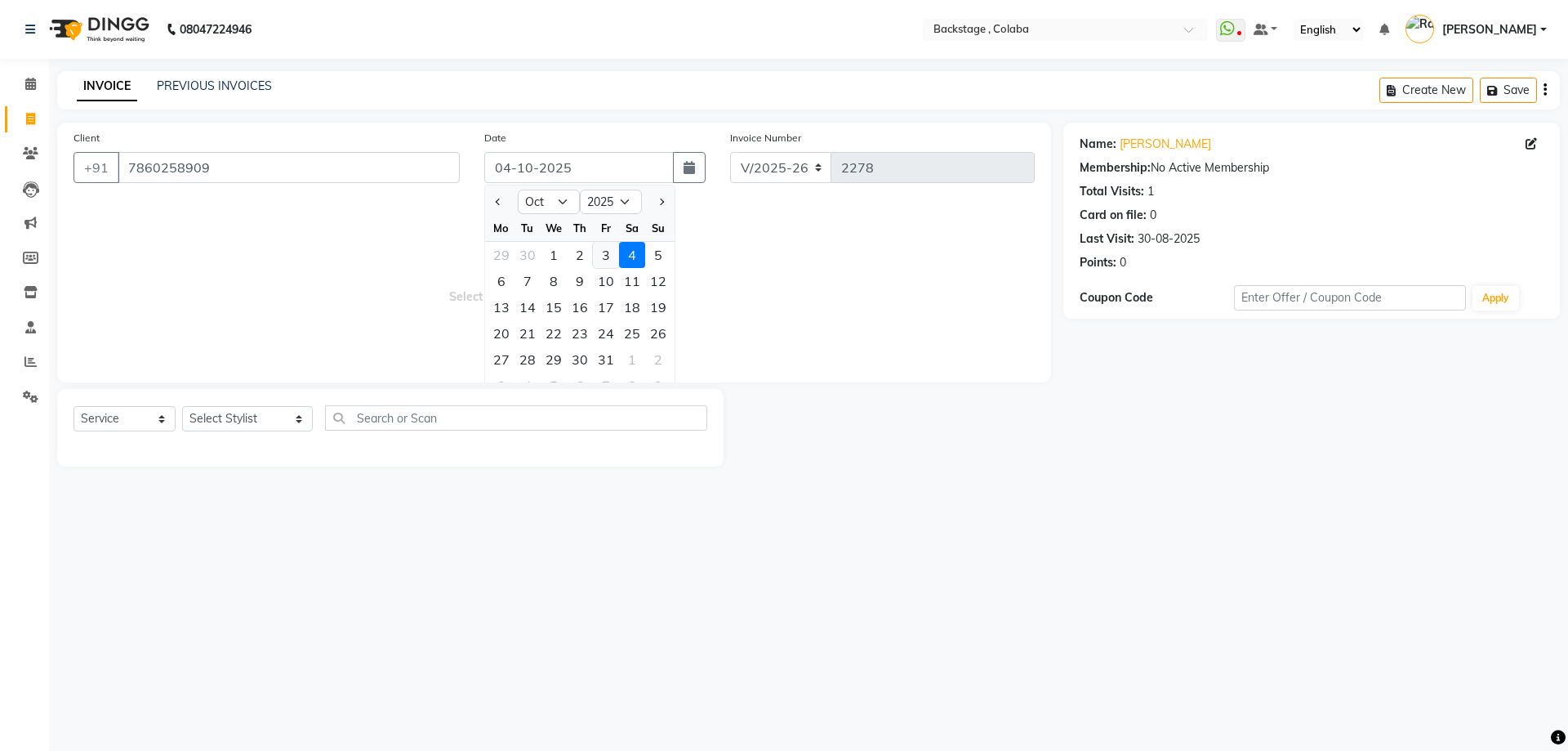
click at [604, 258] on div "3" at bounding box center [606, 255] width 26 height 26
type input "03-10-2025"
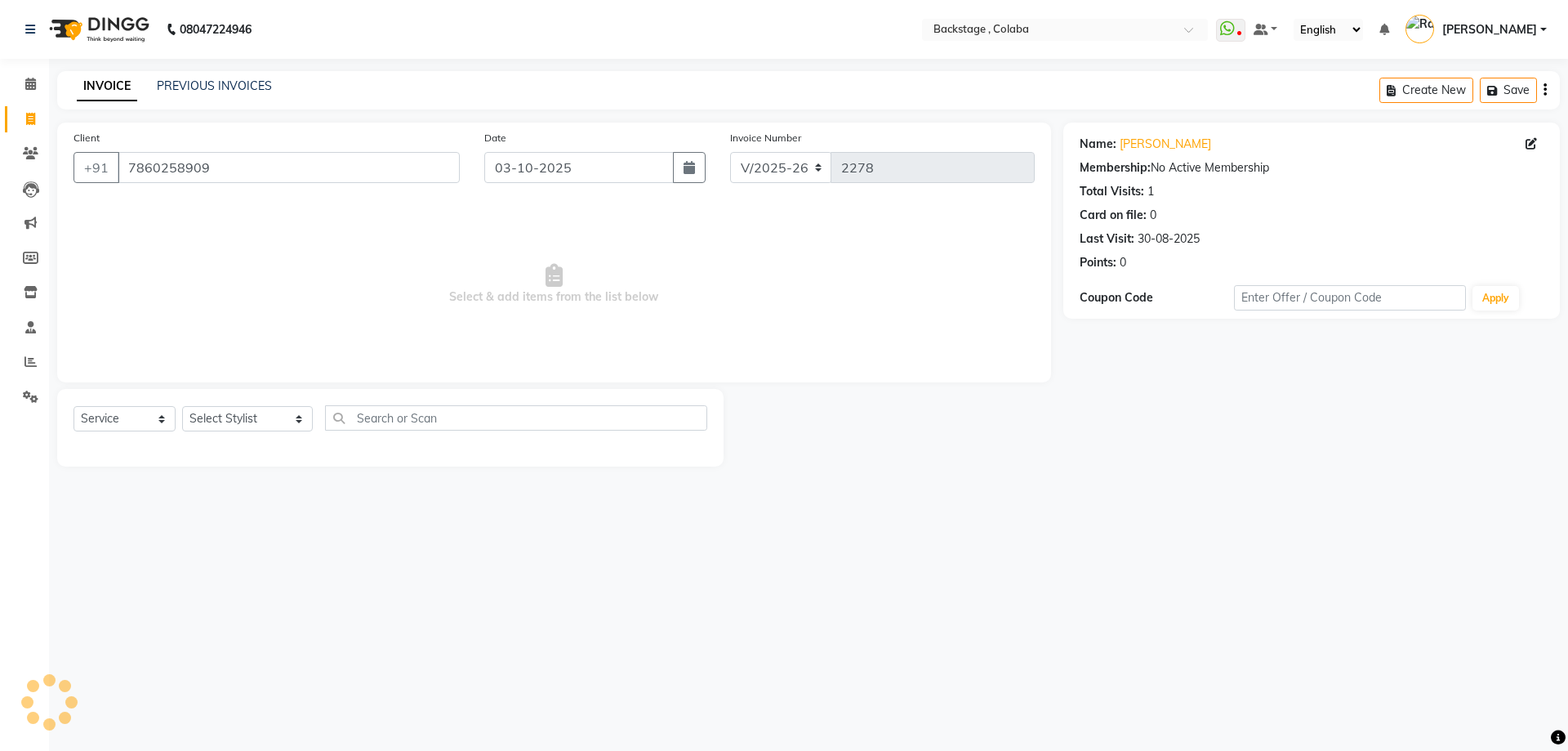
type input "2284"
click at [380, 173] on input "7860258909" at bounding box center [289, 168] width 342 height 31
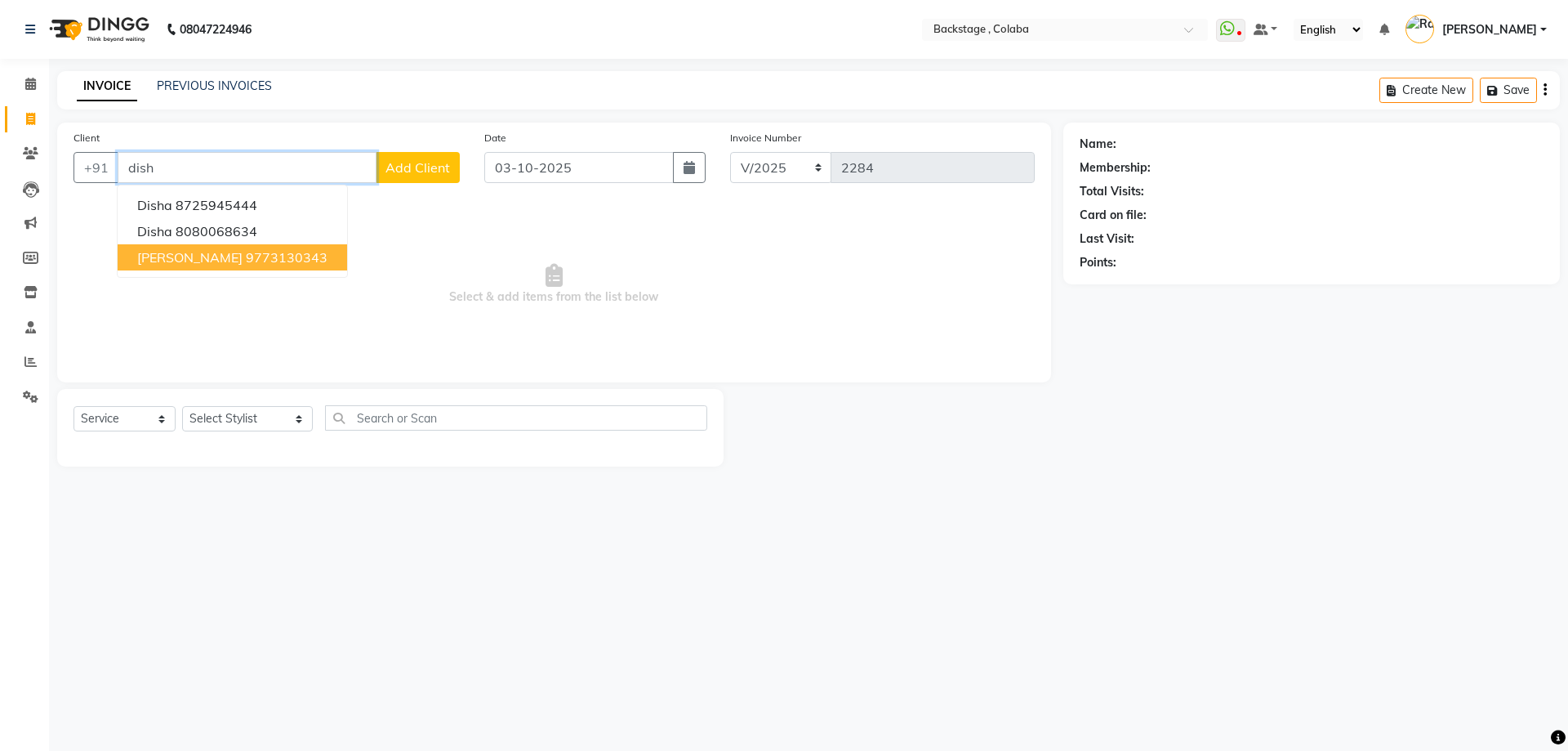
click at [256, 262] on ngb-highlight "9773130343" at bounding box center [286, 257] width 82 height 16
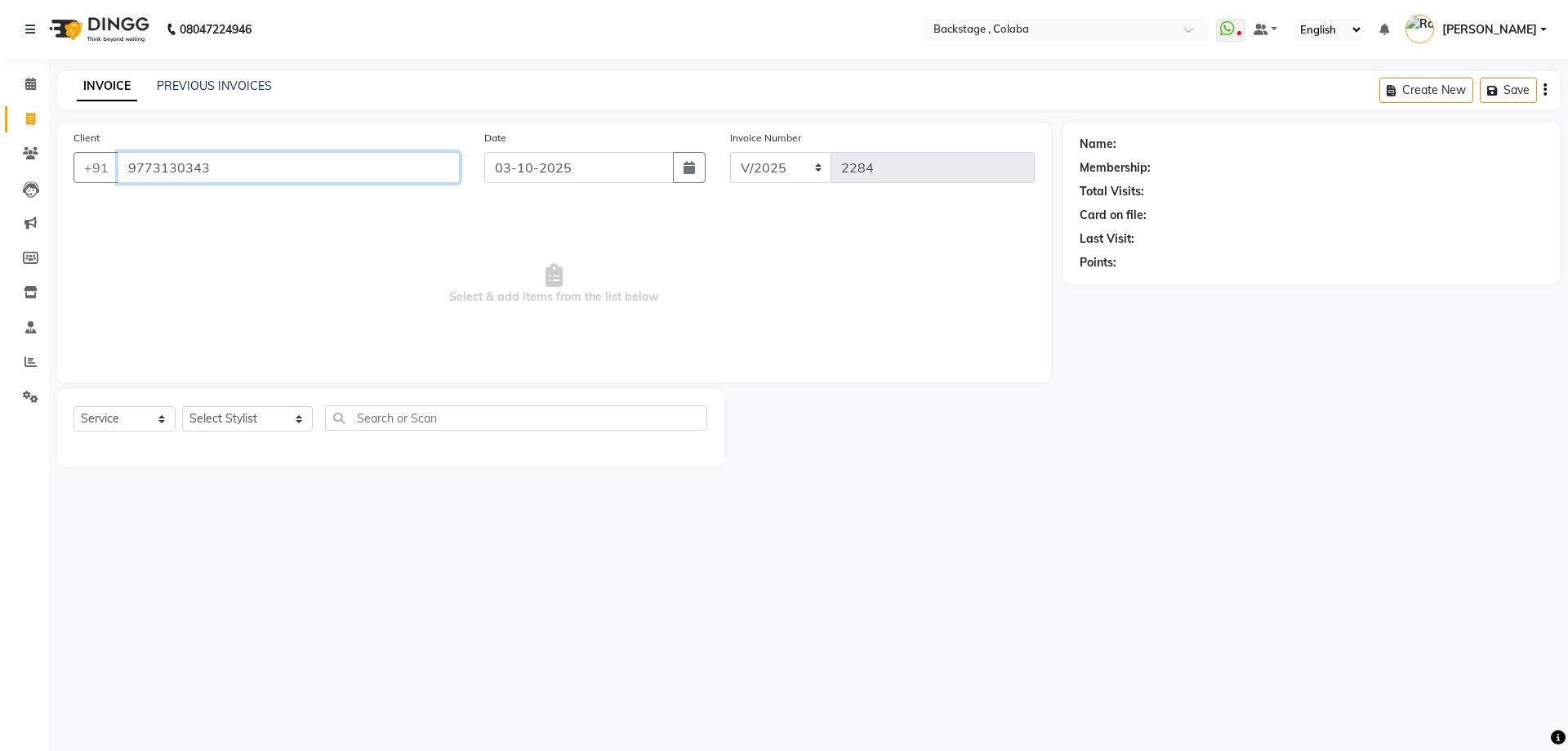
type input "9773130343"
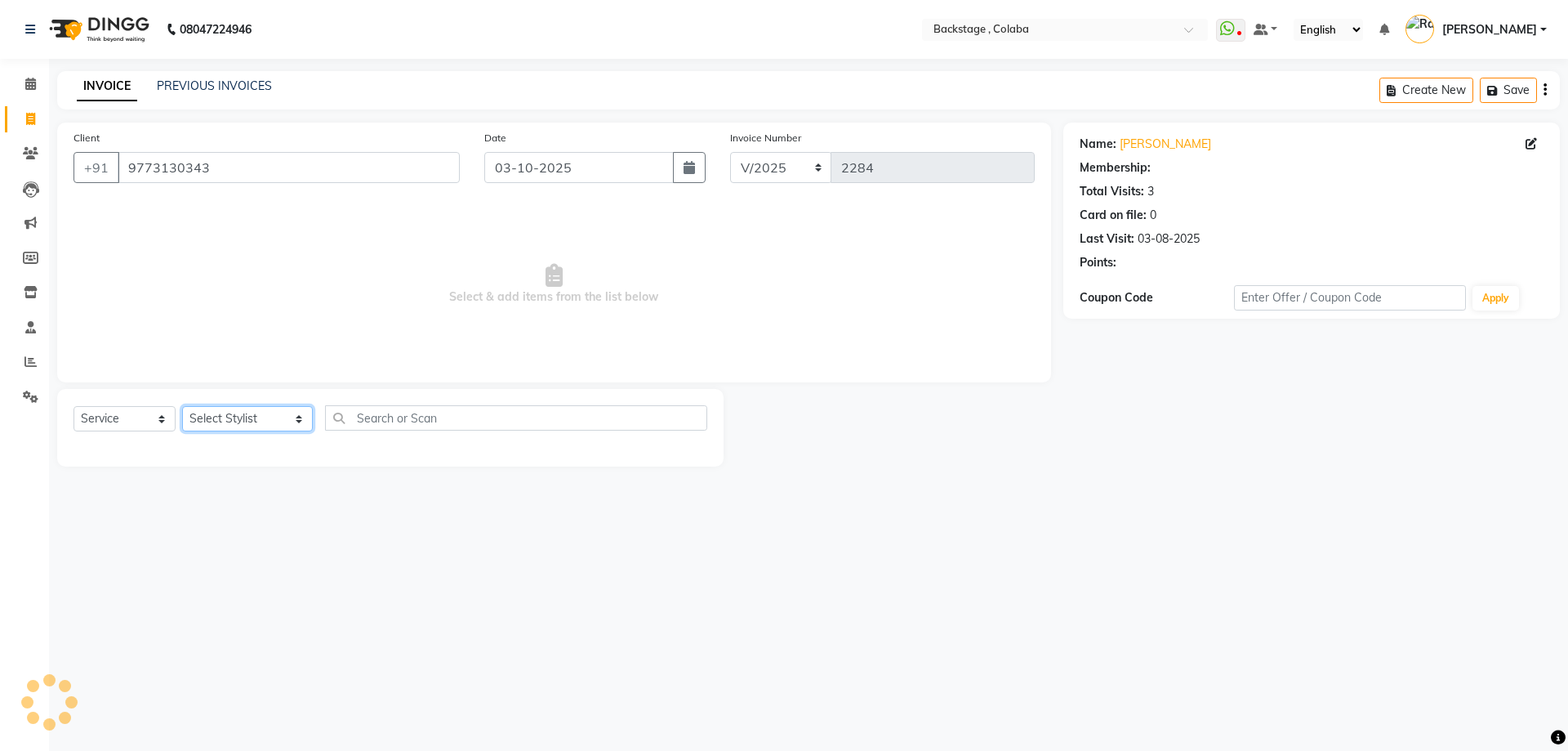
click at [239, 418] on select "Select Stylist Backstage Bharti Nitesh Gohar Jayesh Anil Karekar Kalavati Sharm…" at bounding box center [247, 419] width 130 height 25
select select "83246"
click at [182, 406] on select "Select Stylist Backstage Bharti Nitesh Gohar Jayesh Anil Karekar Kalavati Sharm…" at bounding box center [247, 419] width 130 height 25
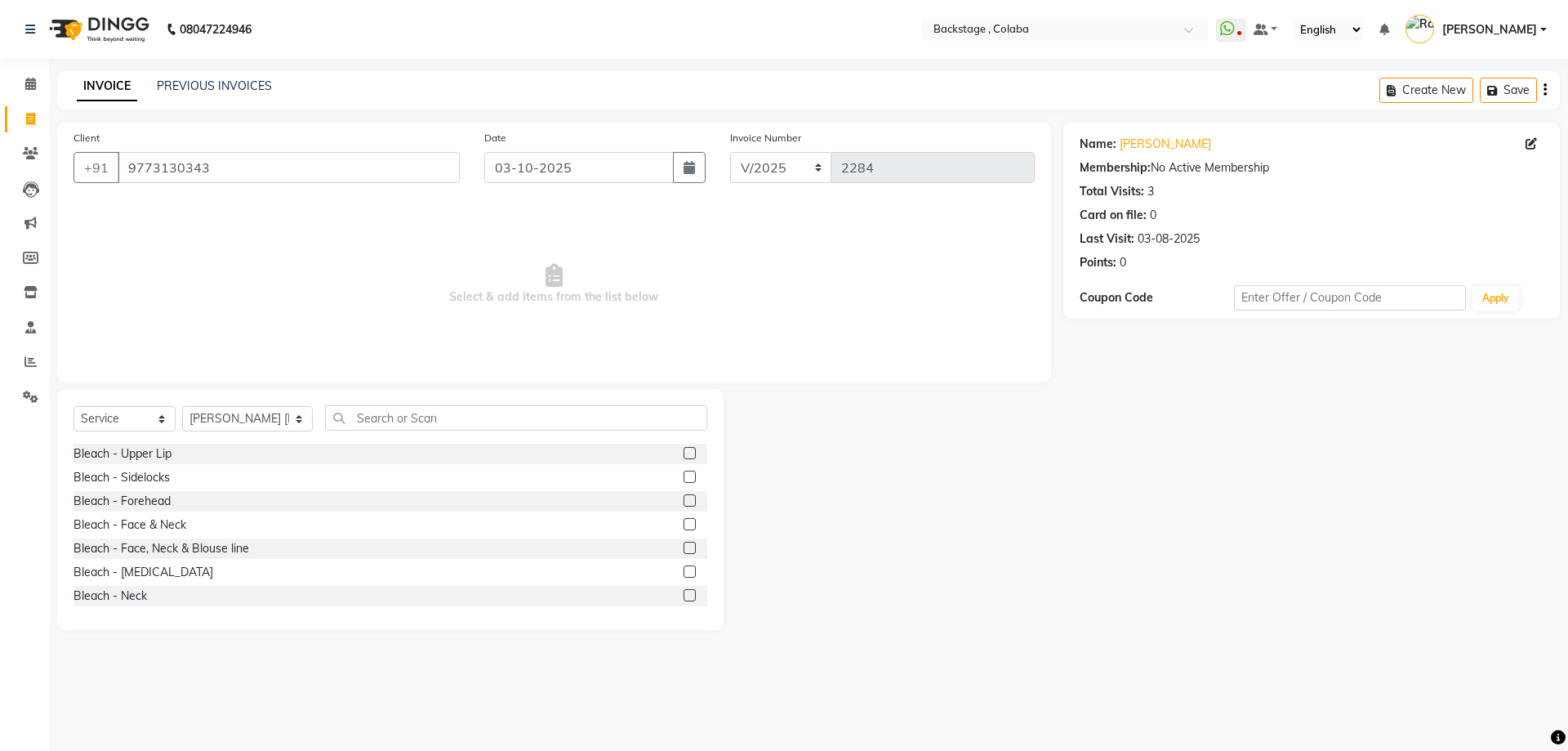
click at [380, 406] on div "Select Service Product Membership Package Voucher Prepaid Gift Card Select Styl…" at bounding box center [390, 509] width 667 height 241
click at [380, 419] on input "text" at bounding box center [516, 418] width 382 height 25
click at [380, 419] on input "text" at bounding box center [516, 418] width 382 height 25
click at [363, 419] on input "text" at bounding box center [516, 418] width 382 height 25
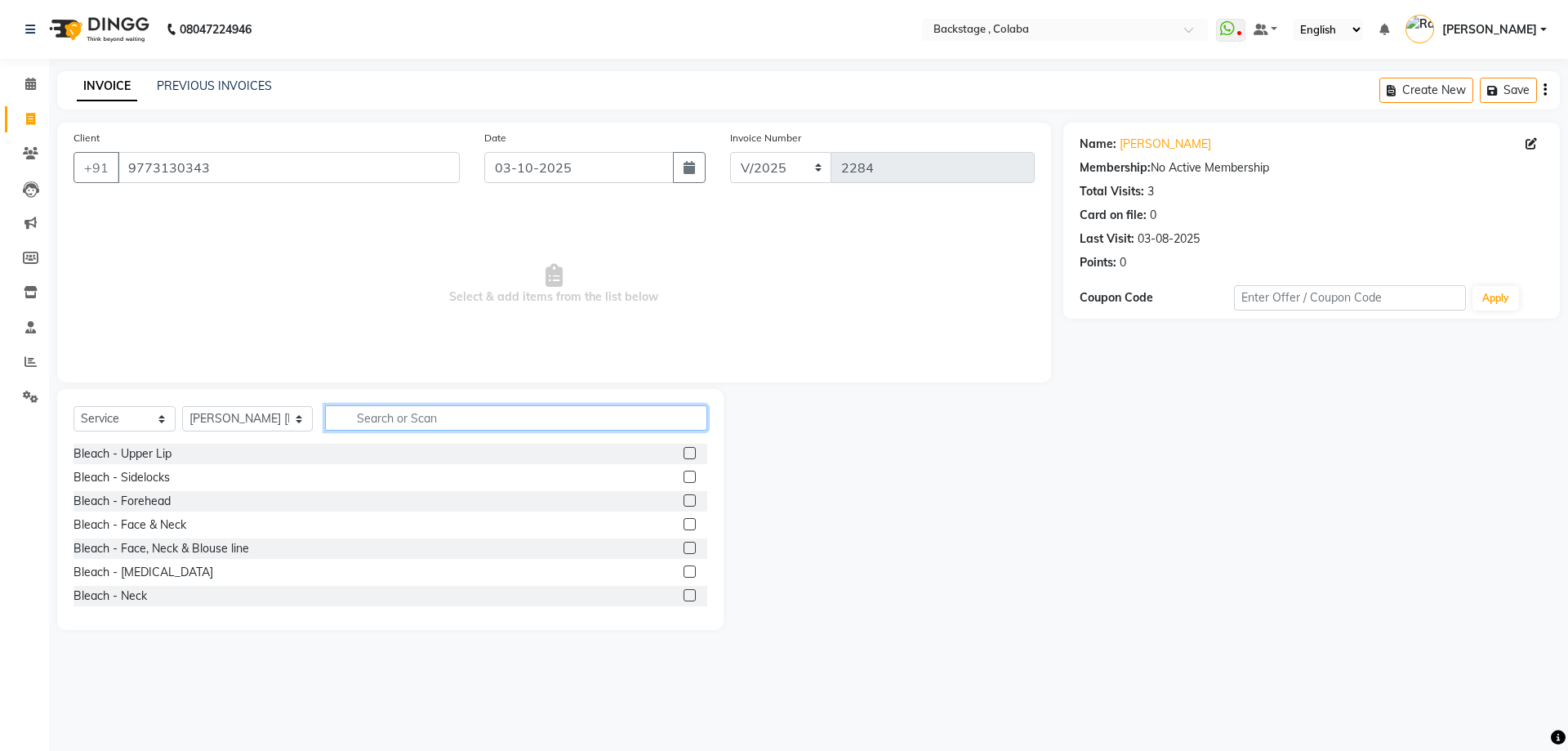
click at [363, 419] on input "text" at bounding box center [516, 418] width 382 height 25
type input "hair c"
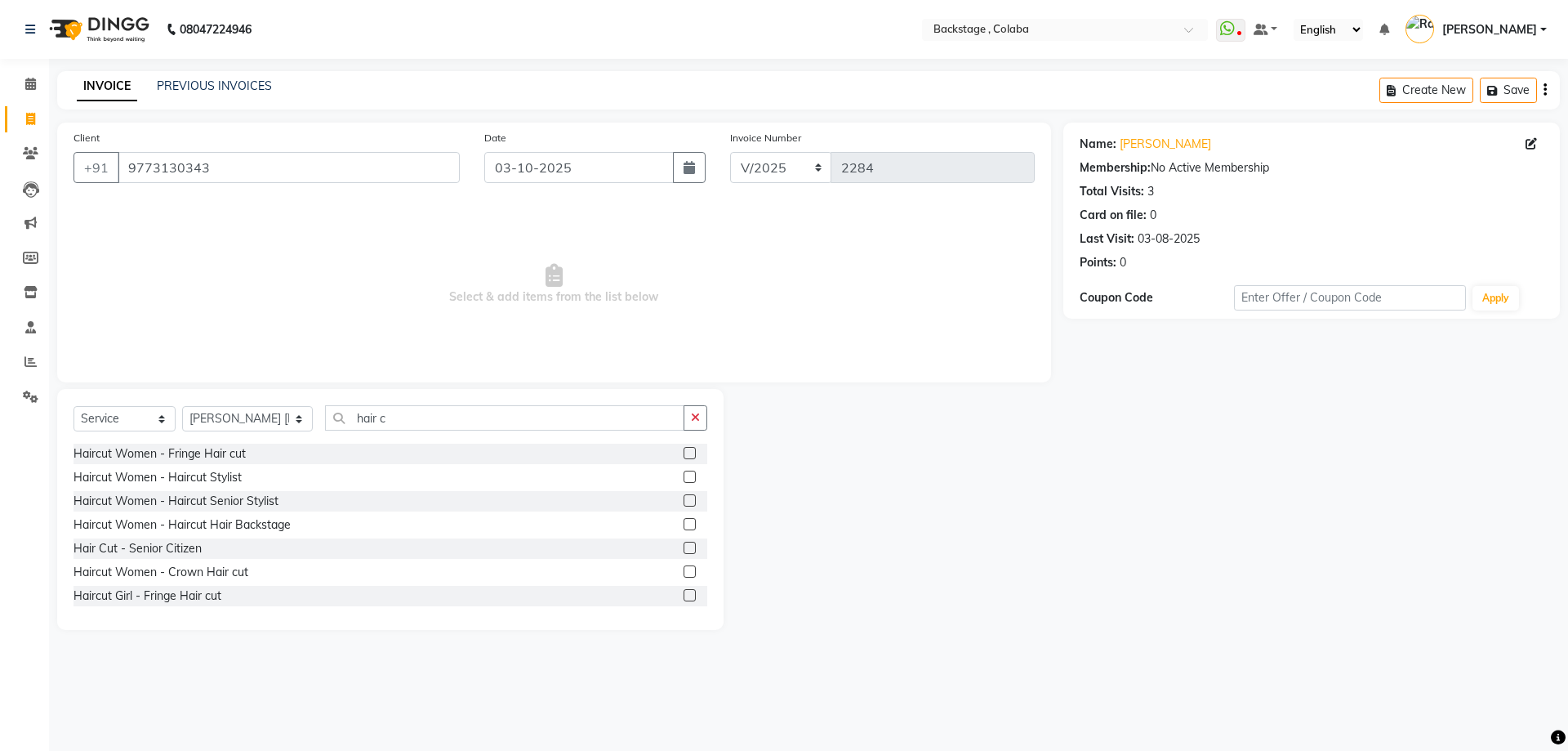
drag, startPoint x: 216, startPoint y: 474, endPoint x: 269, endPoint y: 431, distance: 68.2
click at [216, 474] on div "Haircut Women - Haircut Stylist" at bounding box center [158, 477] width 168 height 17
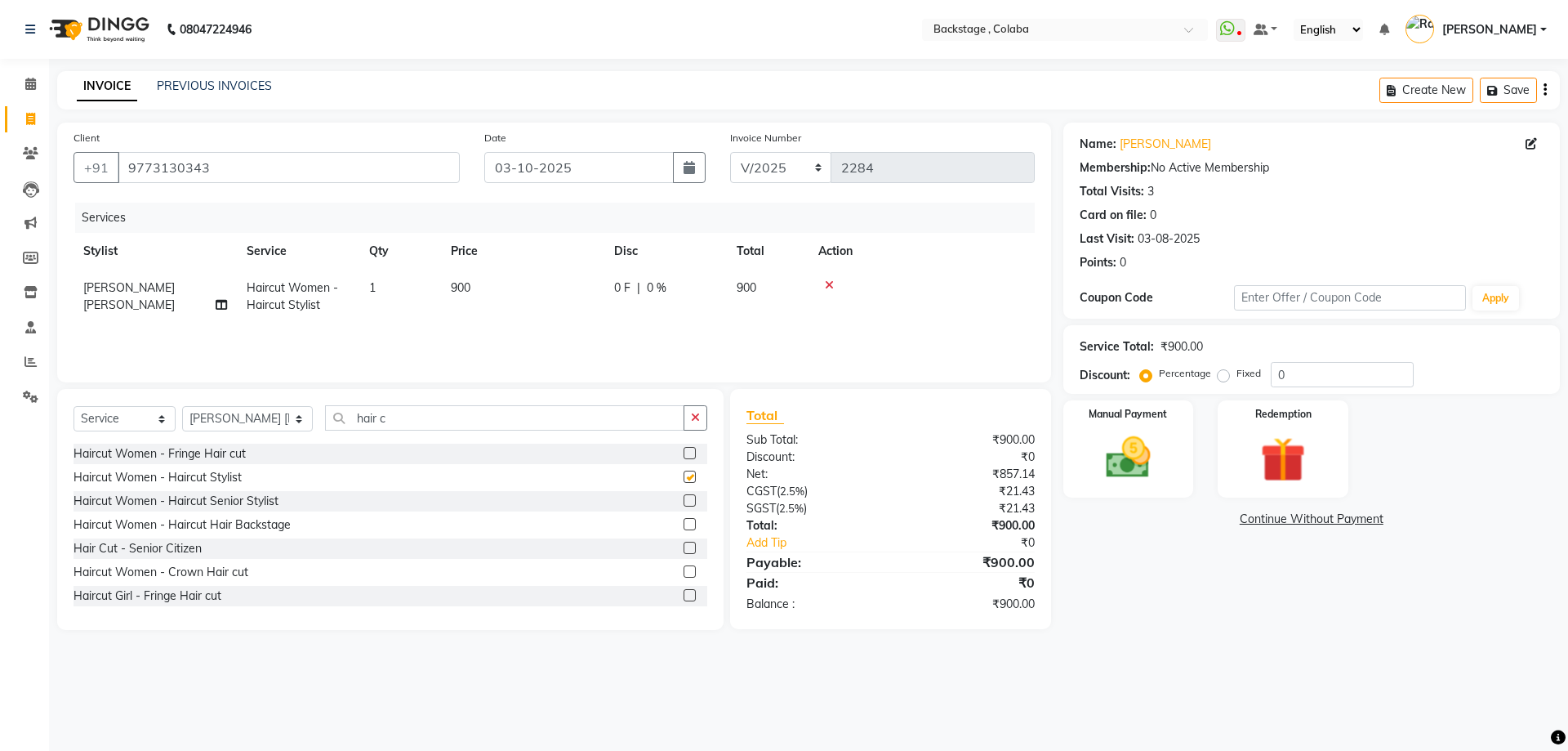
checkbox input "false"
click at [527, 294] on td "900" at bounding box center [523, 297] width 163 height 54
select select "83246"
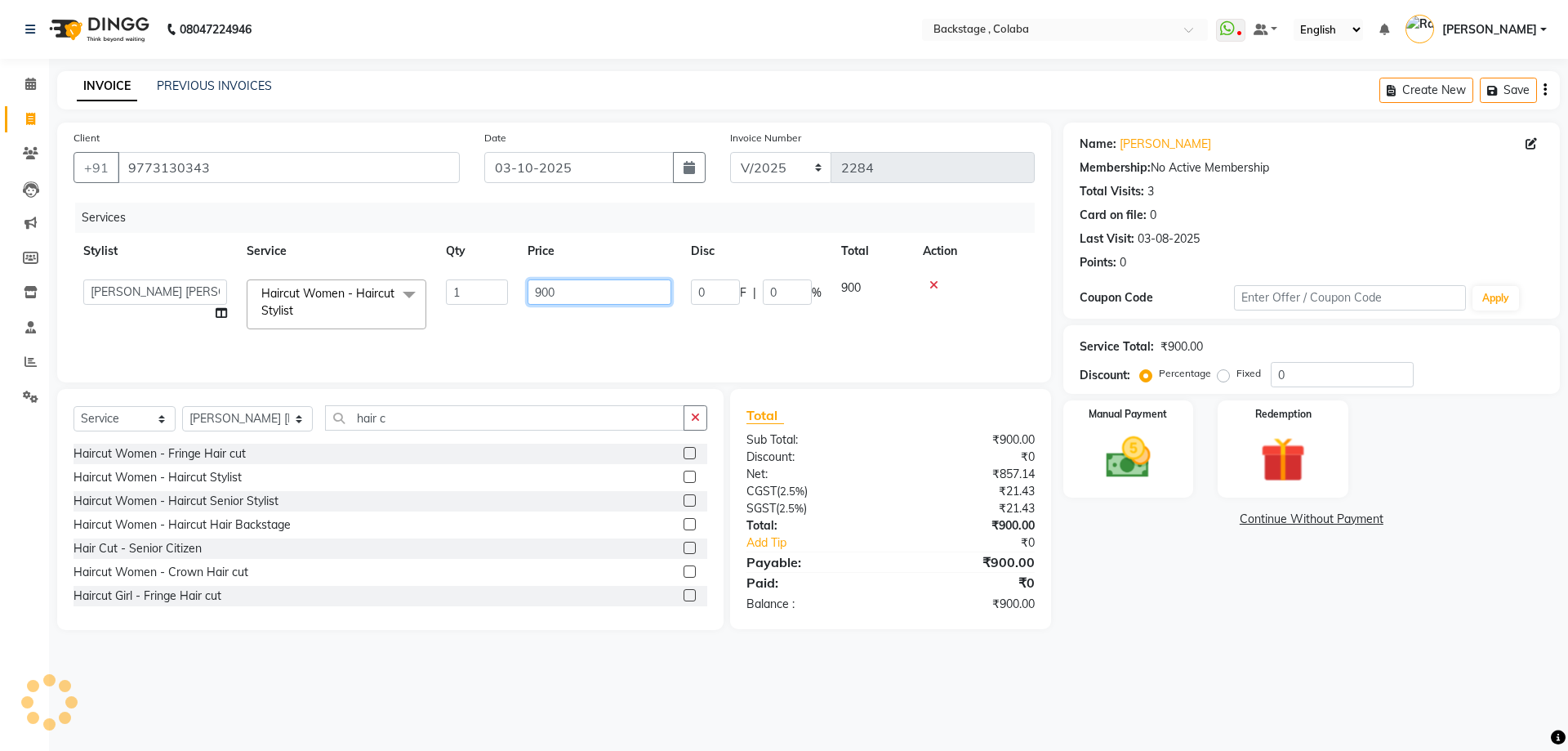
drag, startPoint x: 557, startPoint y: 286, endPoint x: 505, endPoint y: 290, distance: 52.2
click at [505, 290] on tr "Backstage Bharti Nitesh Gohar Jayesh Anil Karekar Kalavati Sharma Kalindi Joshi…" at bounding box center [553, 304] width 961 height 70
type input "600"
click at [1066, 614] on div "Name: Disha Shah Membership: No Active Membership Total Visits: 3 Card on file:…" at bounding box center [1318, 376] width 509 height 507
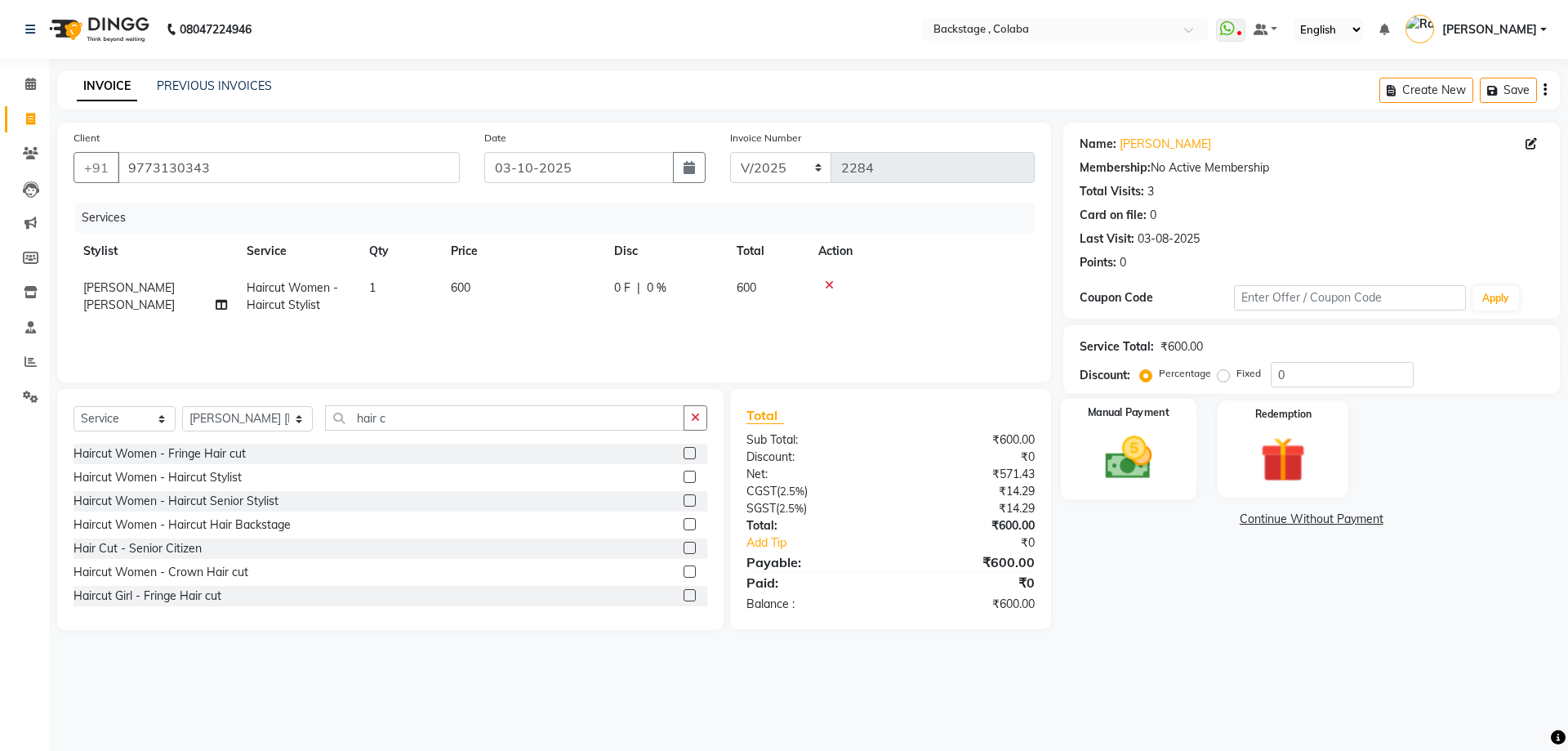
click at [1128, 484] on img at bounding box center [1129, 457] width 76 height 54
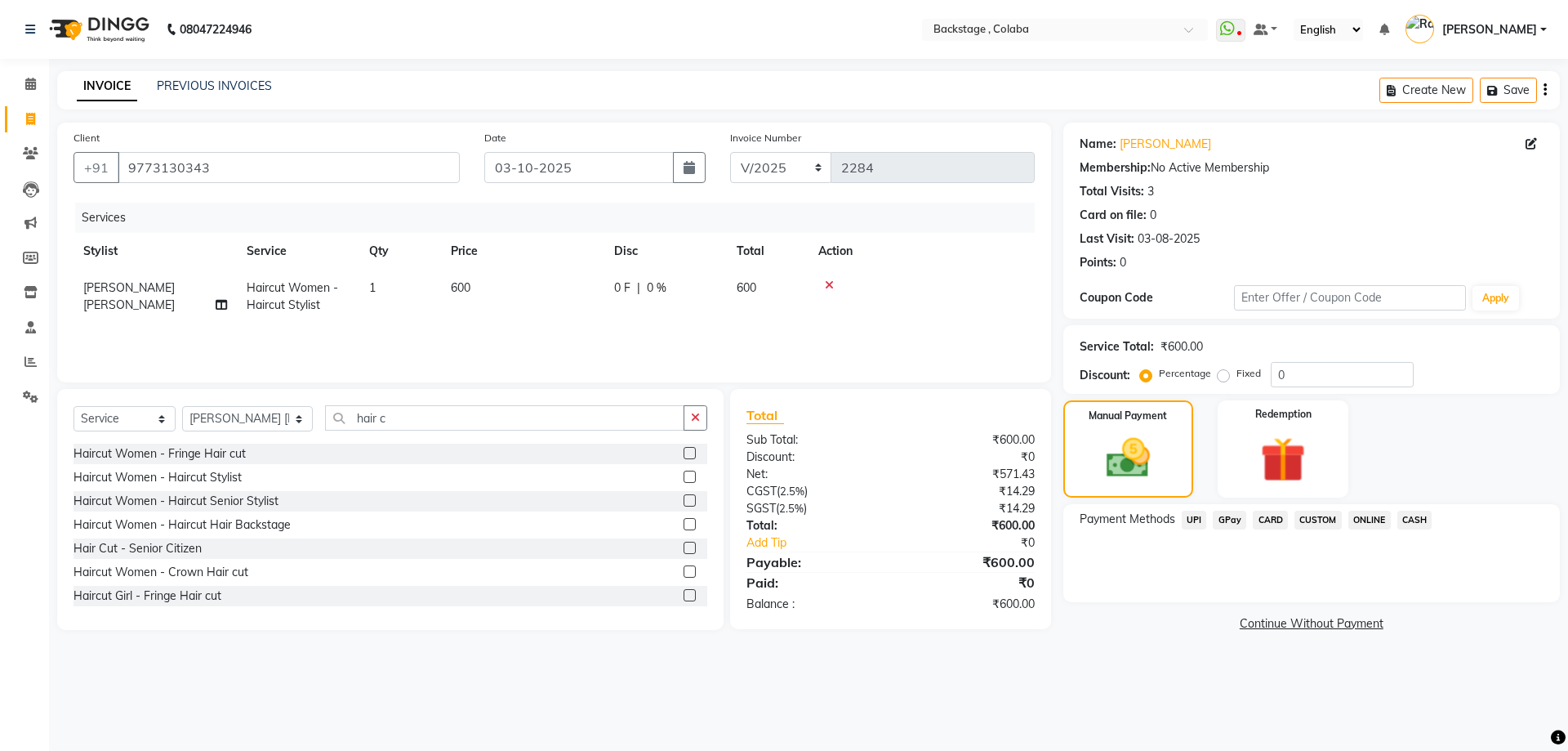
click at [1412, 513] on span "CASH" at bounding box center [1415, 520] width 35 height 19
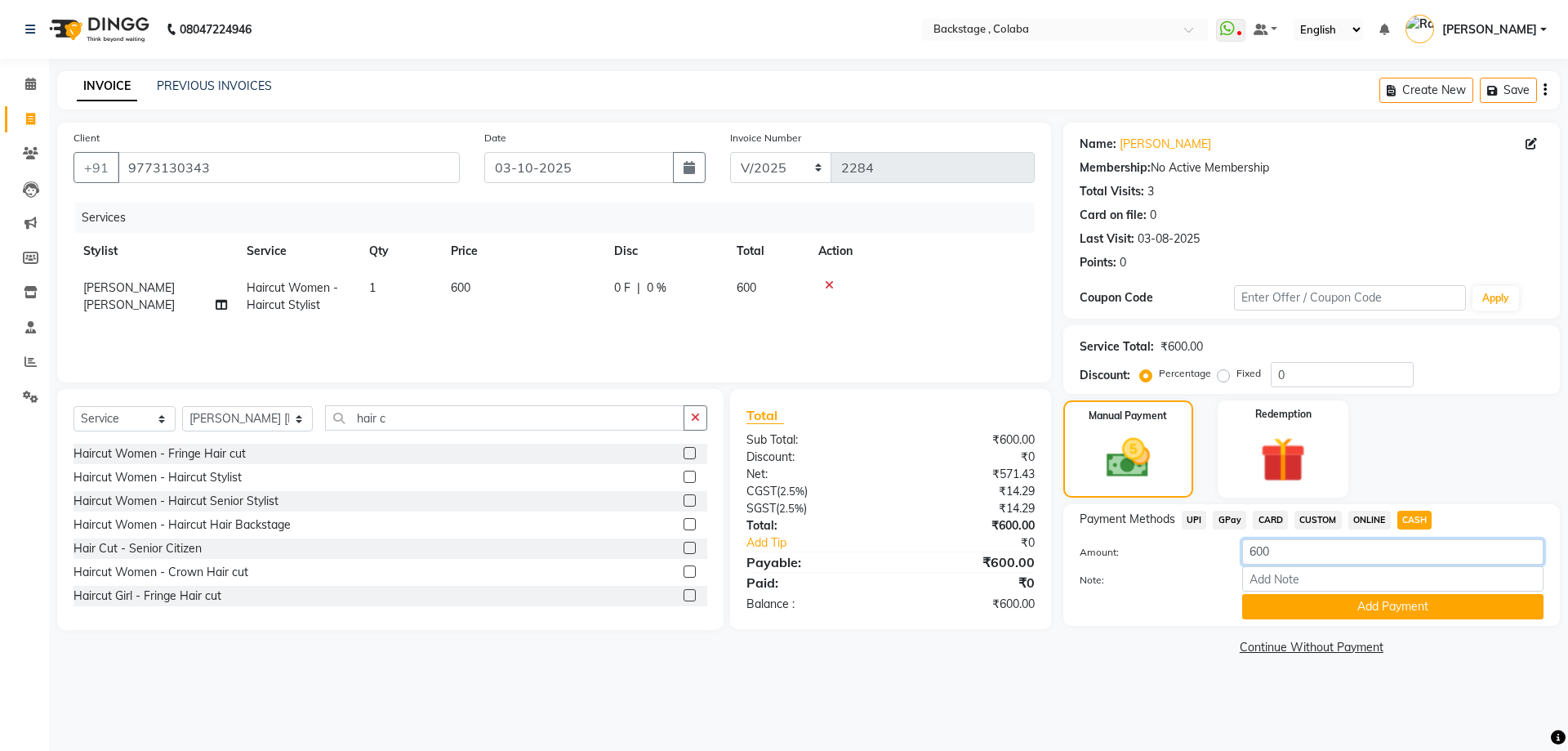
drag, startPoint x: 1329, startPoint y: 550, endPoint x: 1164, endPoint y: 540, distance: 165.3
click at [1179, 539] on div "Amount: 600" at bounding box center [1311, 553] width 488 height 28
type input "500"
click at [1268, 600] on button "Add Payment" at bounding box center [1392, 607] width 302 height 25
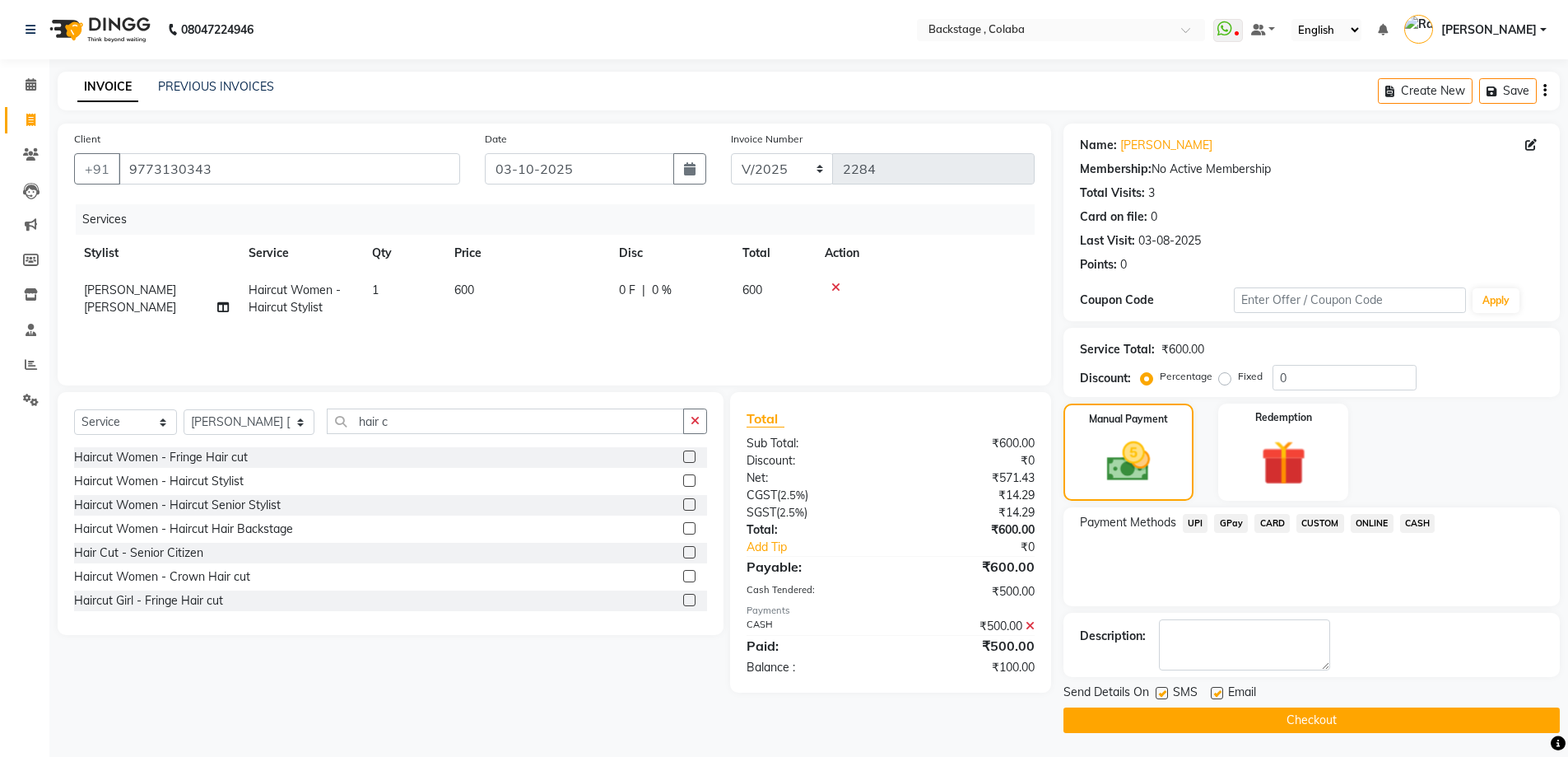
click at [1406, 520] on span "CASH" at bounding box center [1417, 523] width 36 height 19
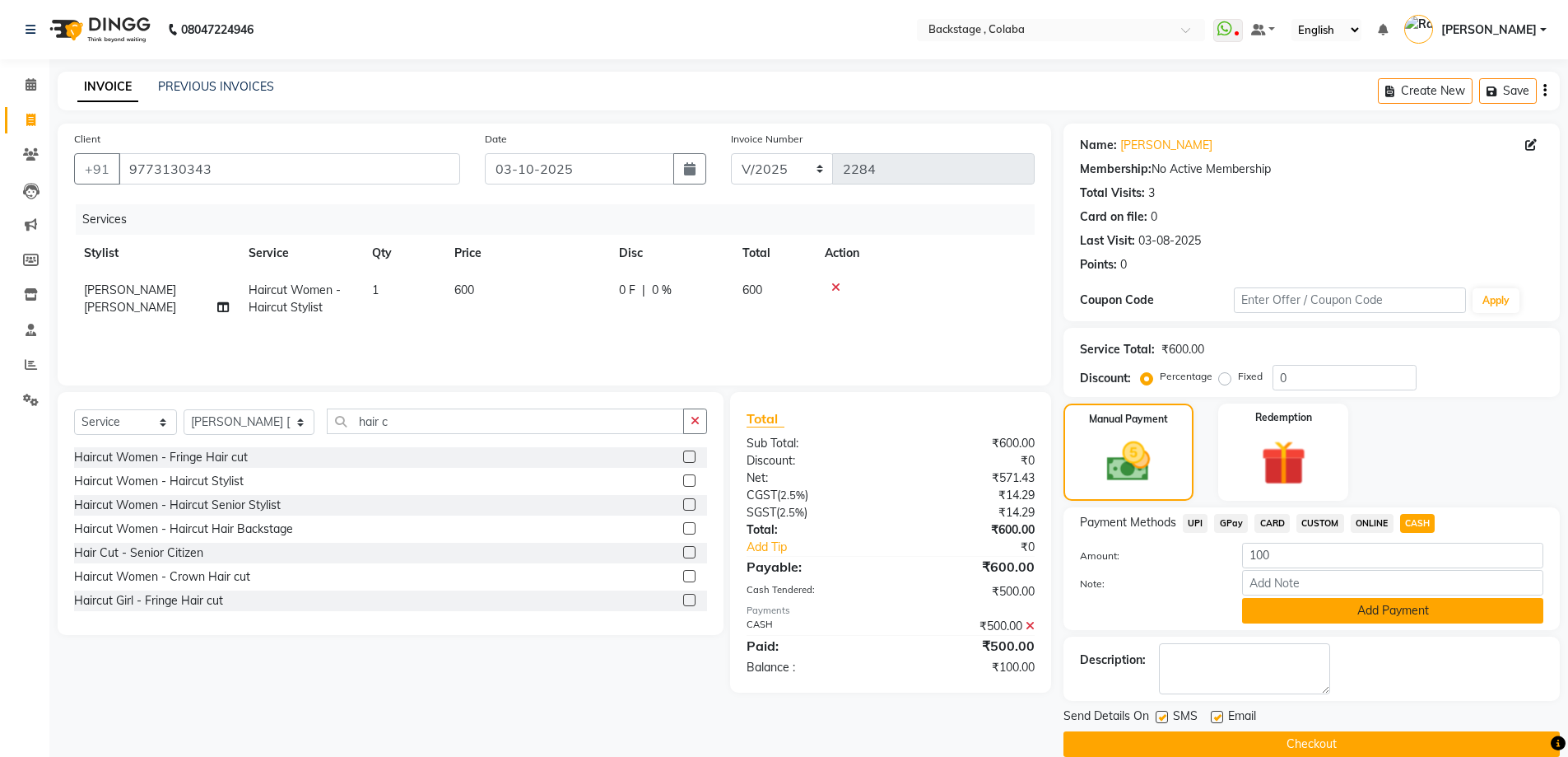
click at [1387, 621] on button "Add Payment" at bounding box center [1393, 611] width 301 height 26
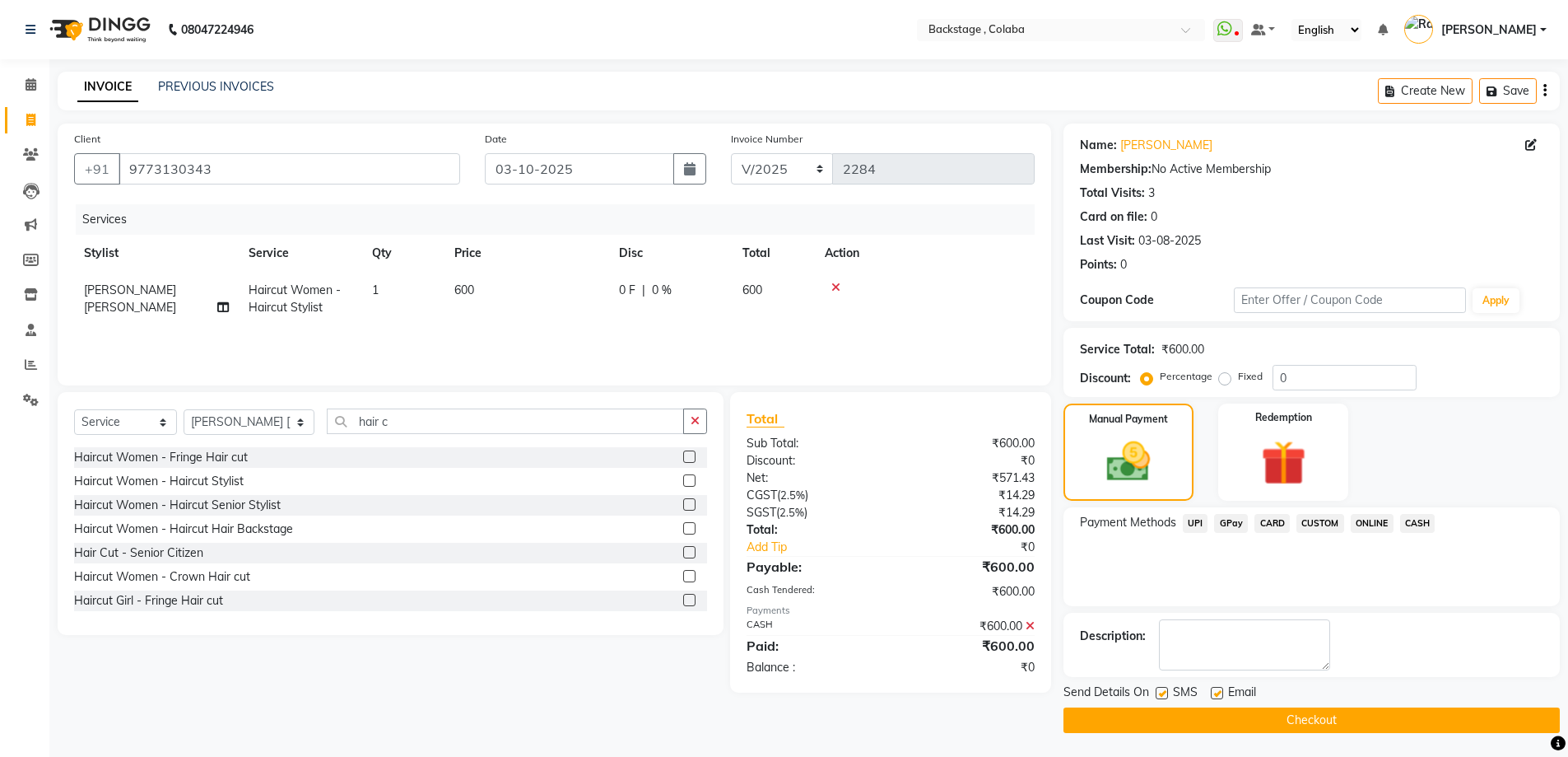
scroll to position [1, 0]
click at [1354, 719] on button "Checkout" at bounding box center [1312, 720] width 497 height 26
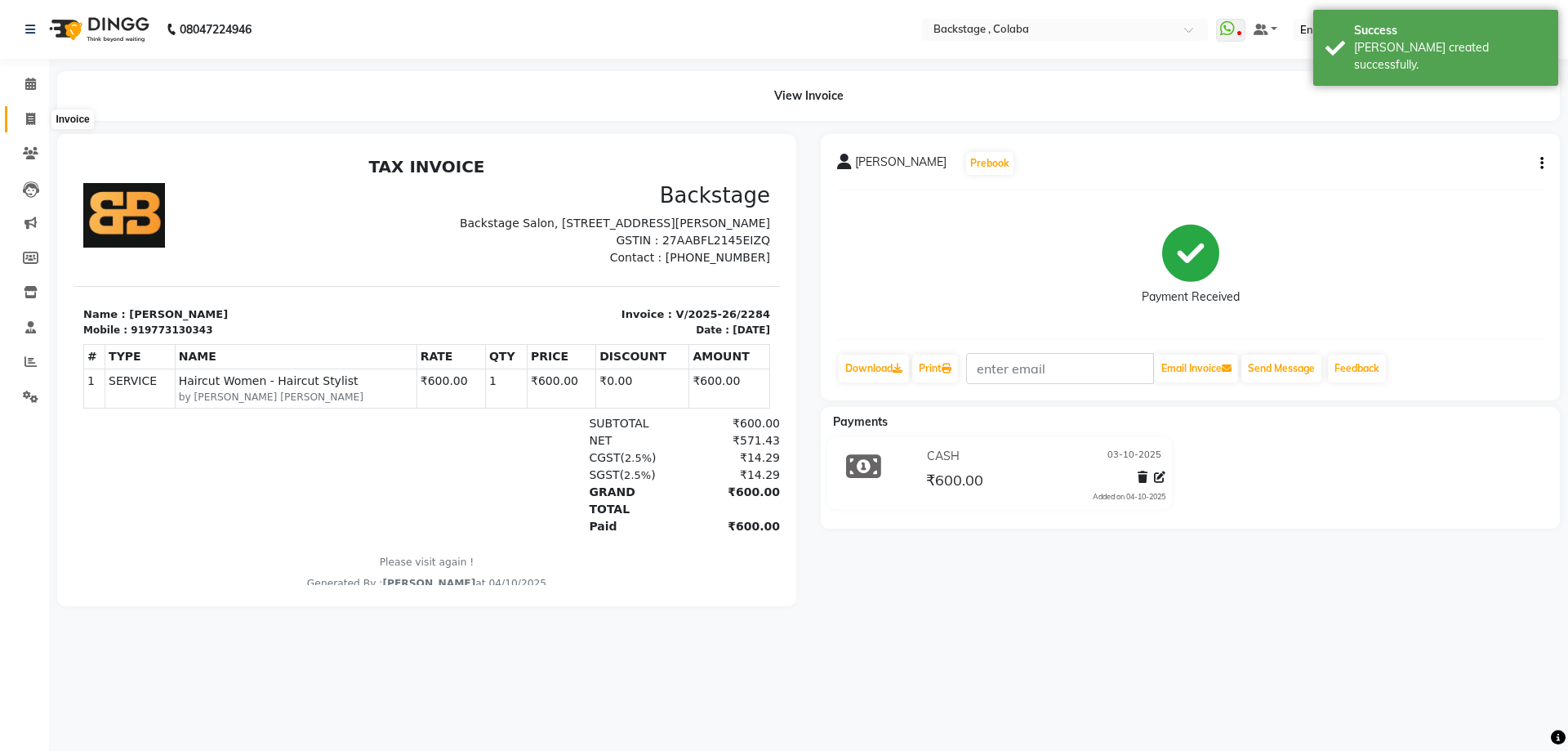
click at [35, 120] on icon at bounding box center [31, 119] width 9 height 13
select select "service"
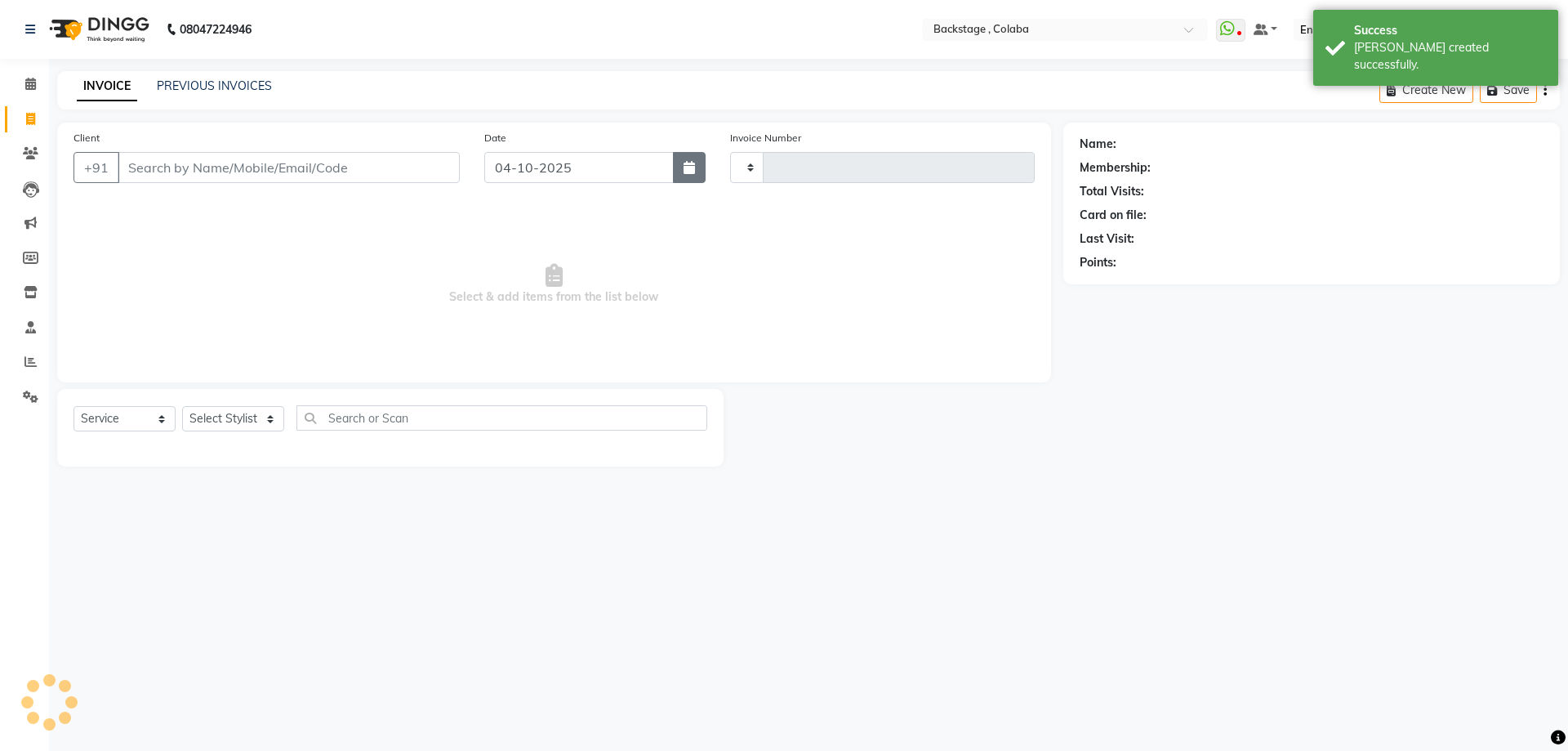
click at [686, 170] on icon "button" at bounding box center [689, 168] width 12 height 13
select select "10"
select select "2025"
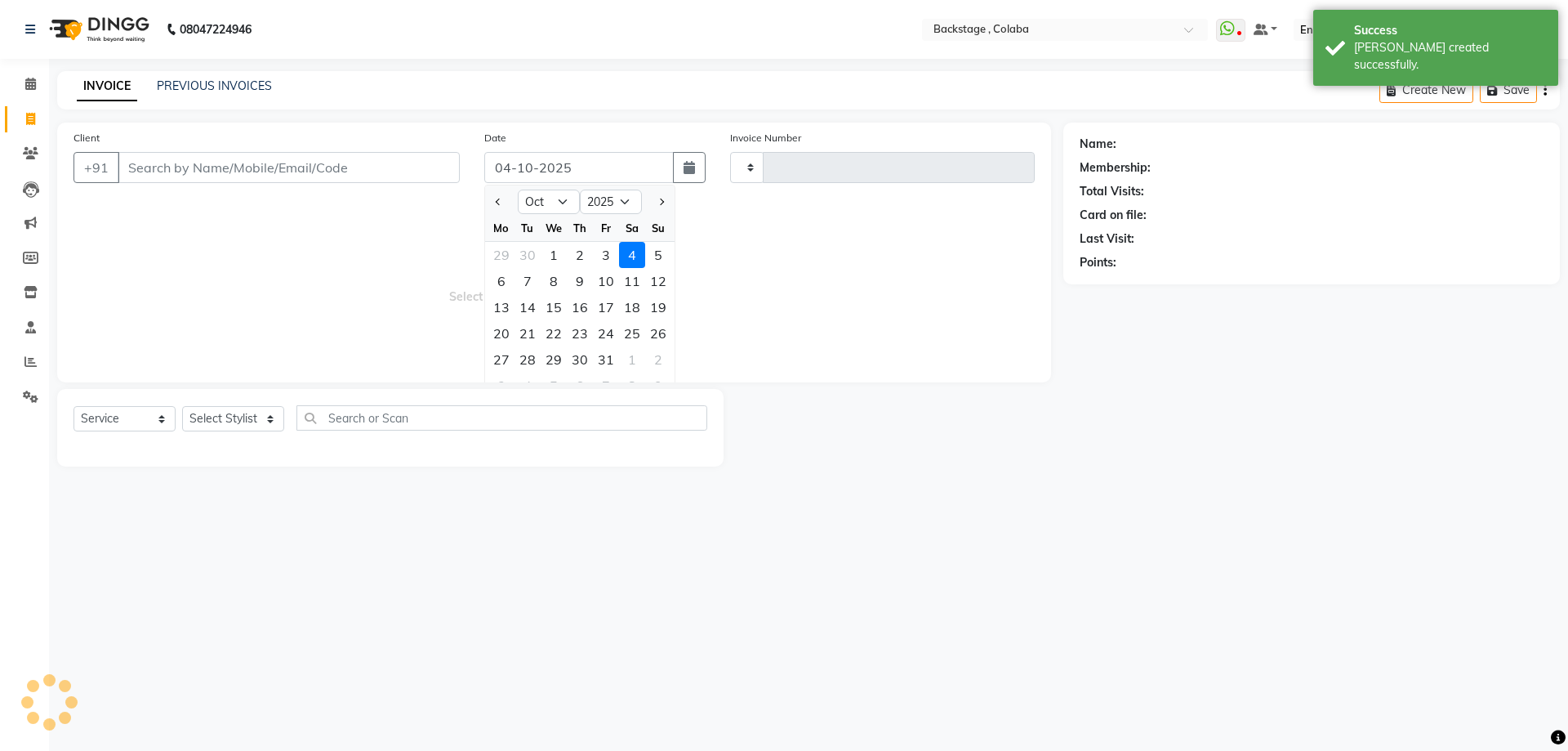
type input "2285"
select select "5451"
click at [609, 264] on div "3" at bounding box center [606, 255] width 26 height 26
type input "03-10-2025"
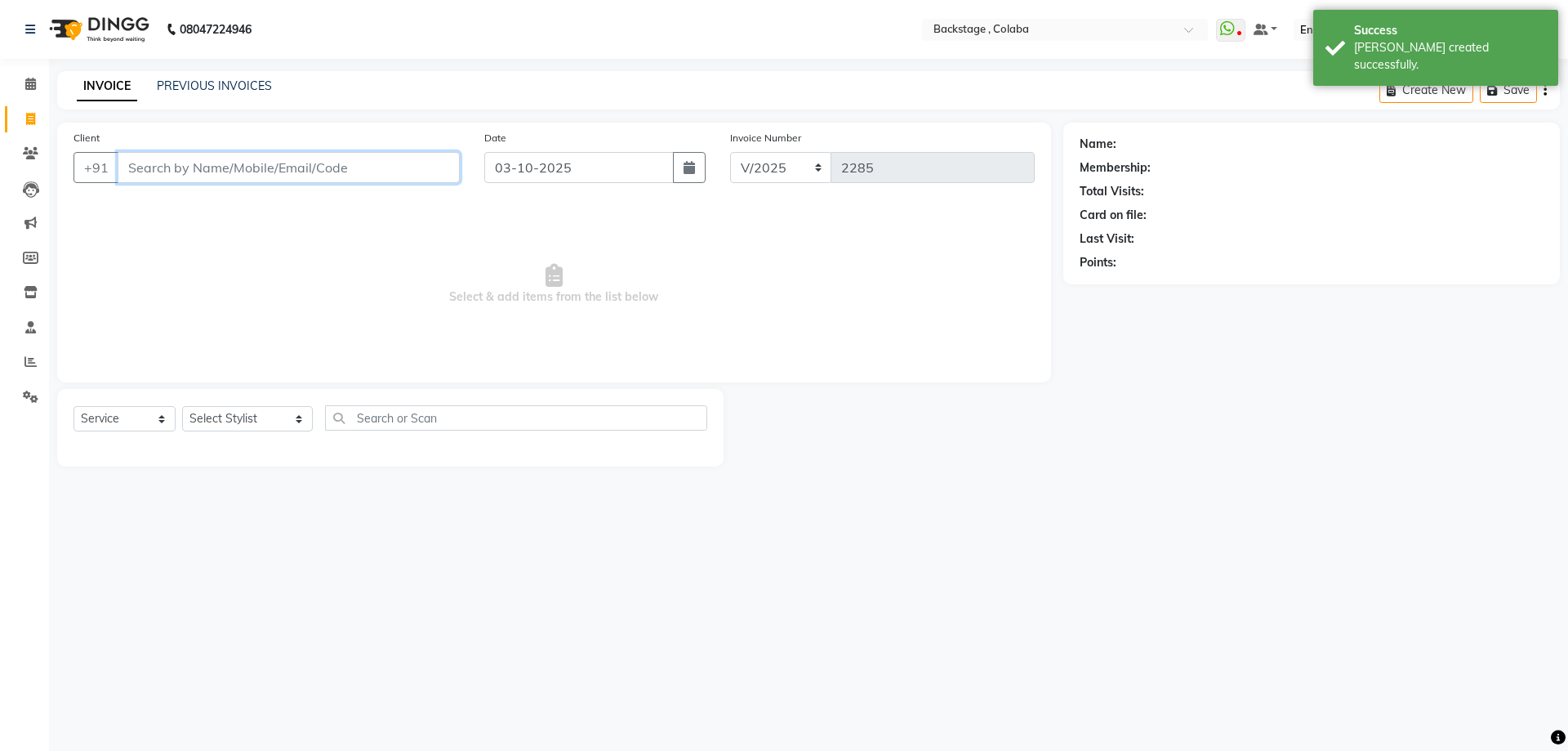
click at [296, 164] on input "Client" at bounding box center [289, 168] width 342 height 31
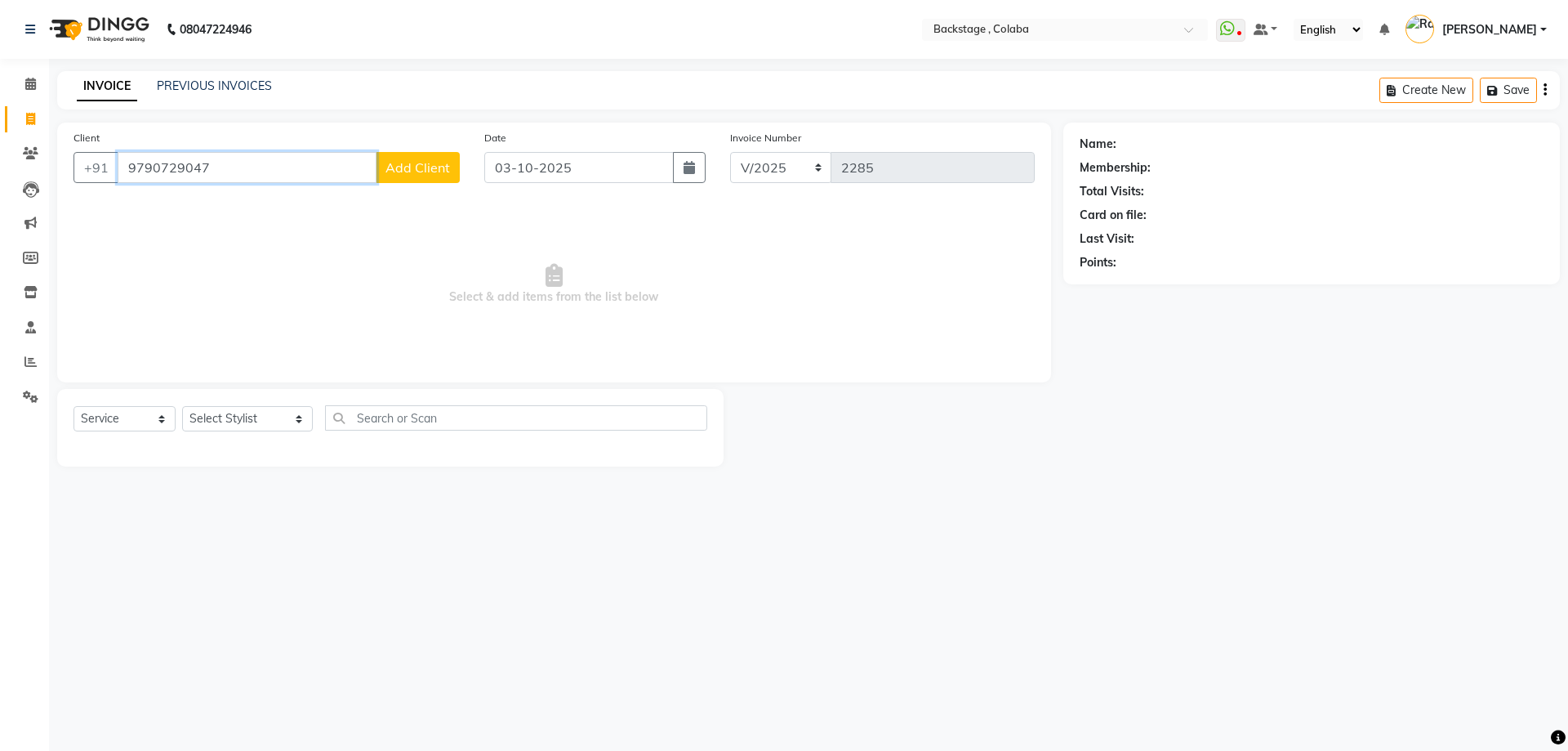
type input "9790729047"
click at [391, 162] on span "Add Client" at bounding box center [418, 168] width 64 height 16
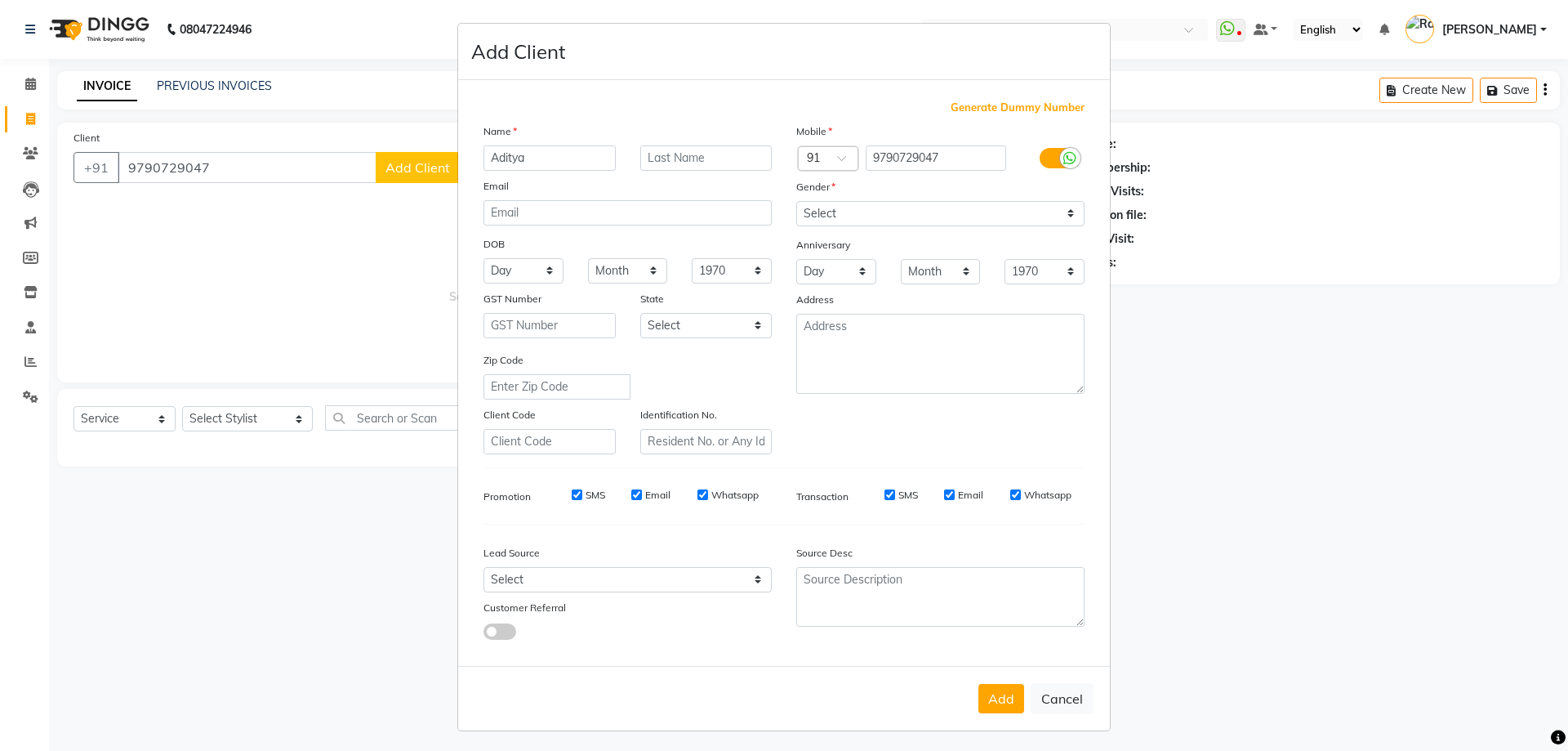
type input "Aditya"
click at [742, 160] on input "text" at bounding box center [707, 158] width 132 height 25
type input "Prakash"
drag, startPoint x: 841, startPoint y: 215, endPoint x: 839, endPoint y: 225, distance: 10.2
click at [841, 215] on select "Select Male Female Other Prefer Not To Say" at bounding box center [940, 214] width 288 height 25
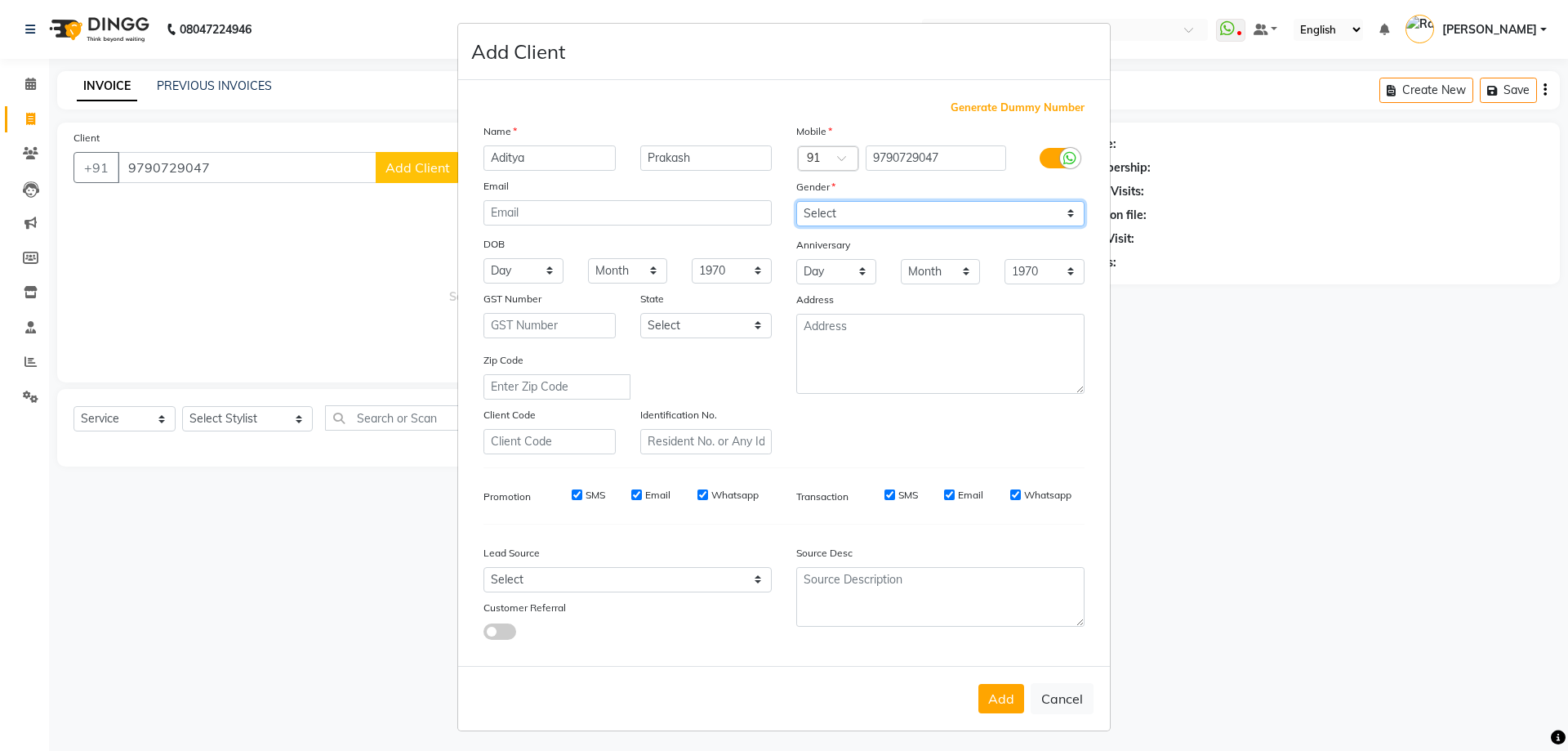
click at [796, 201] on select "Select Male Female Other Prefer Not To Say" at bounding box center [940, 214] width 288 height 25
click at [827, 220] on select "Select Male Female Other Prefer Not To Say" at bounding box center [940, 214] width 288 height 25
select select "male"
click at [796, 201] on select "Select Male Female Other Prefer Not To Say" at bounding box center [940, 214] width 288 height 25
click at [991, 703] on button "Add" at bounding box center [1001, 698] width 45 height 29
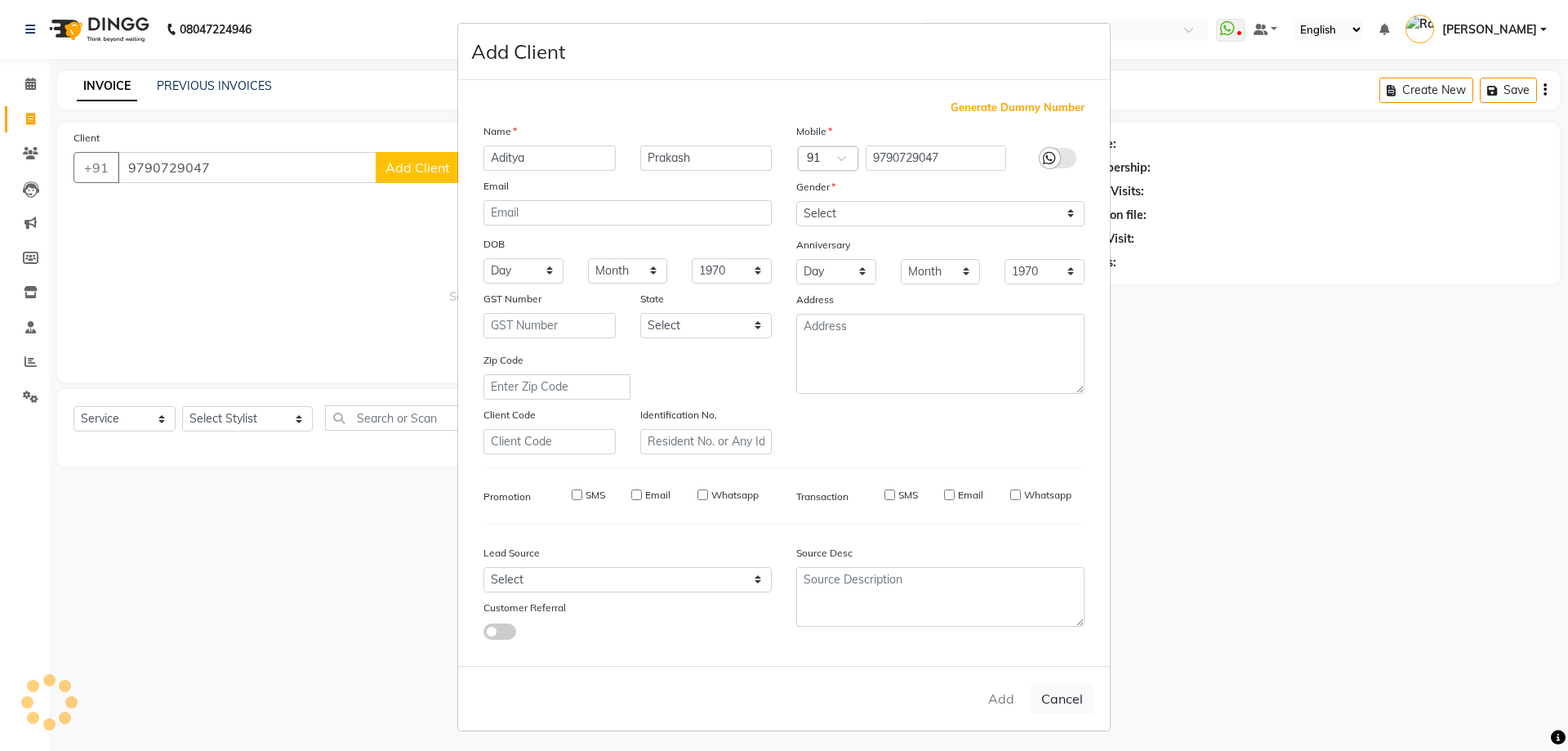
select select
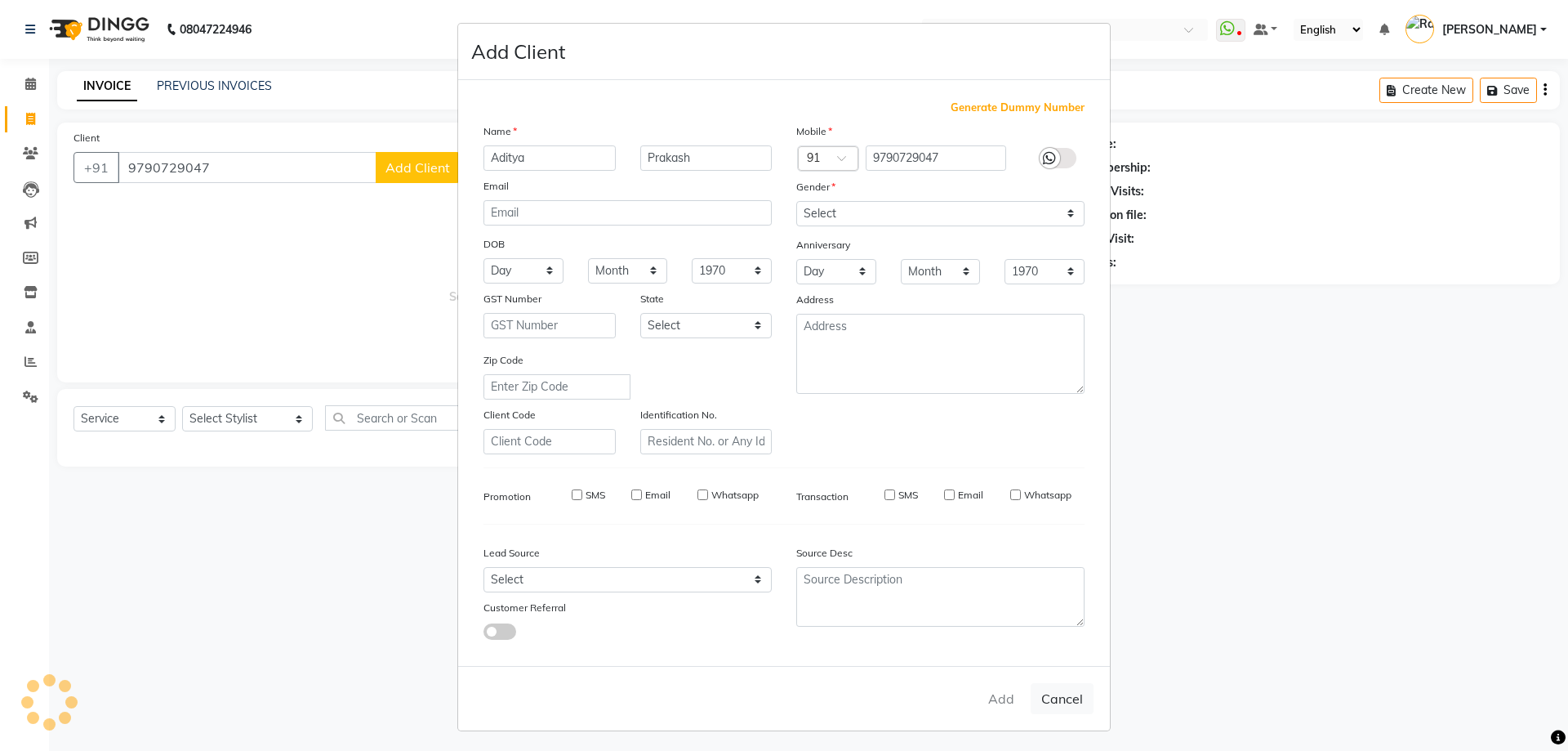
select select
checkbox input "false"
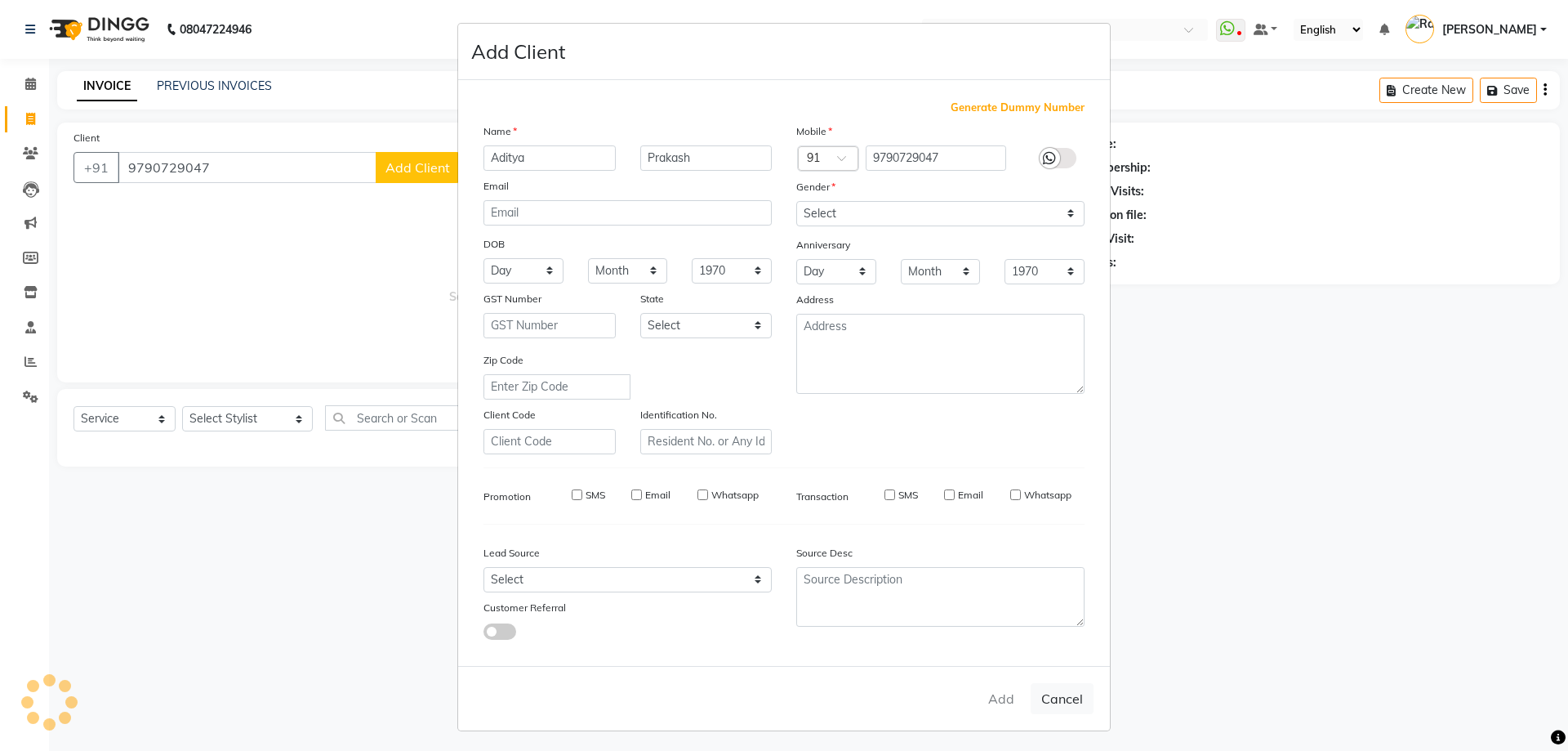
checkbox input "false"
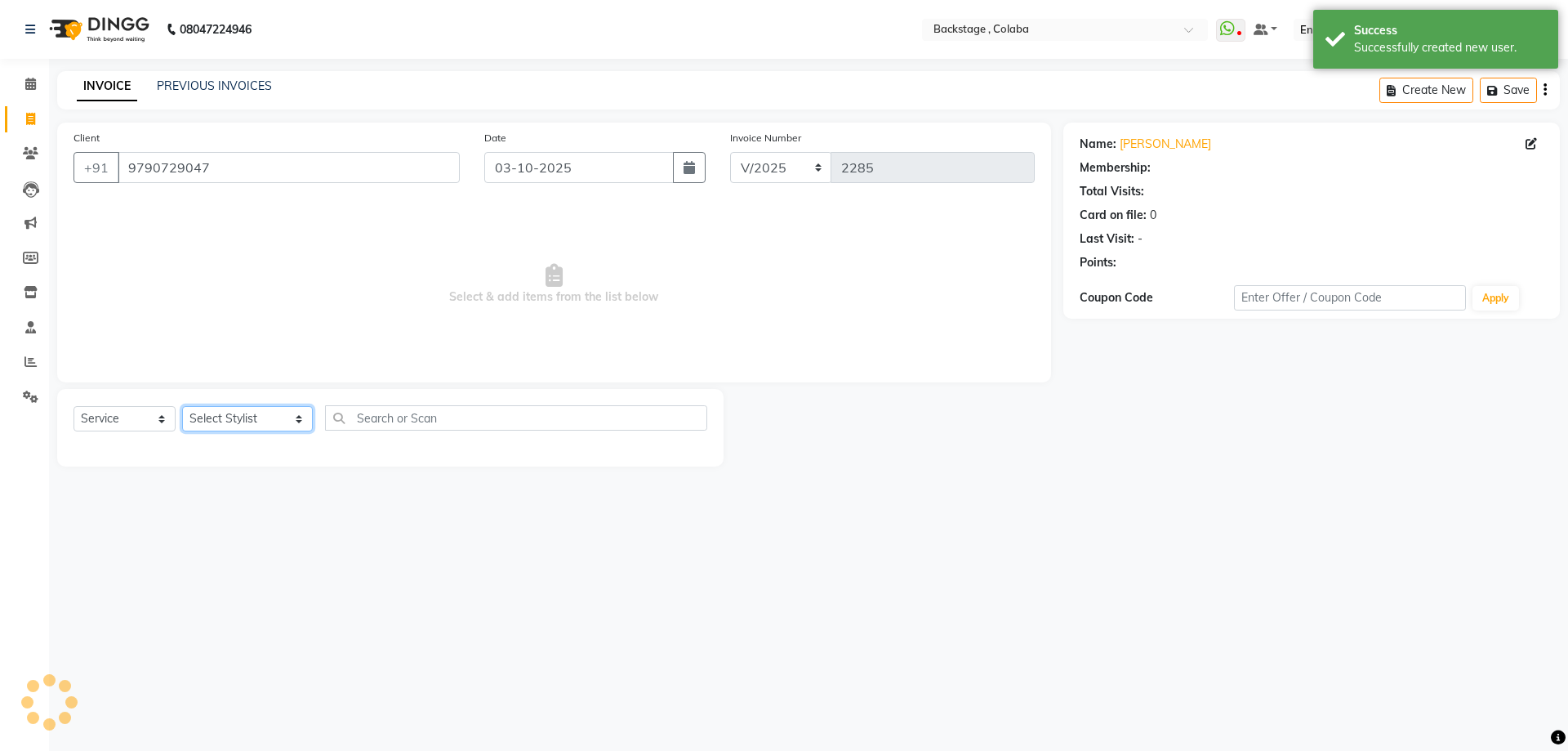
click at [232, 415] on select "Select Stylist Backstage Bharti [PERSON_NAME] [PERSON_NAME] [PERSON_NAME] [PERS…" at bounding box center [247, 419] width 130 height 25
select select "83246"
click at [182, 406] on select "Select Stylist Backstage Bharti [PERSON_NAME] [PERSON_NAME] [PERSON_NAME] [PERS…" at bounding box center [247, 419] width 130 height 25
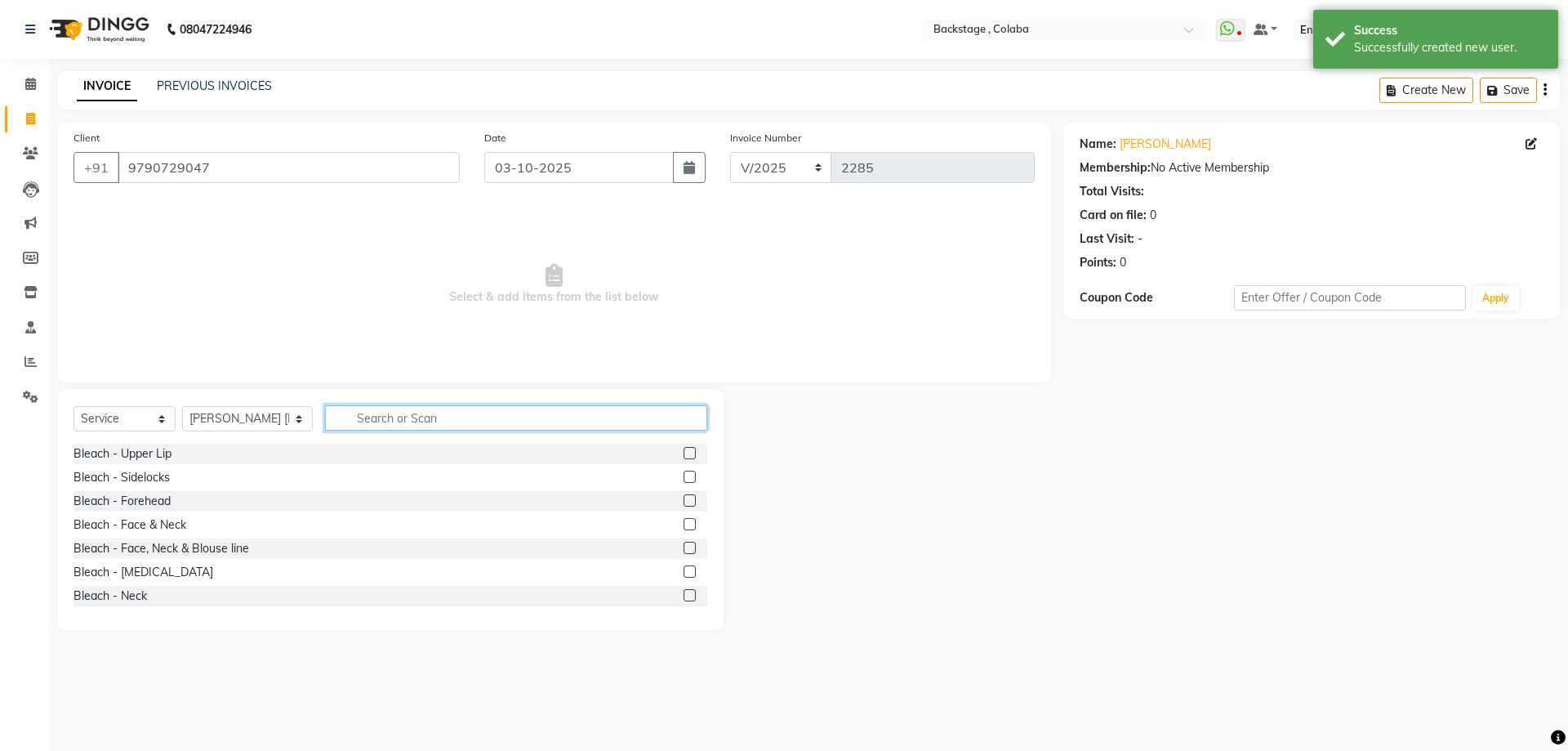
click at [367, 419] on input "text" at bounding box center [516, 418] width 382 height 25
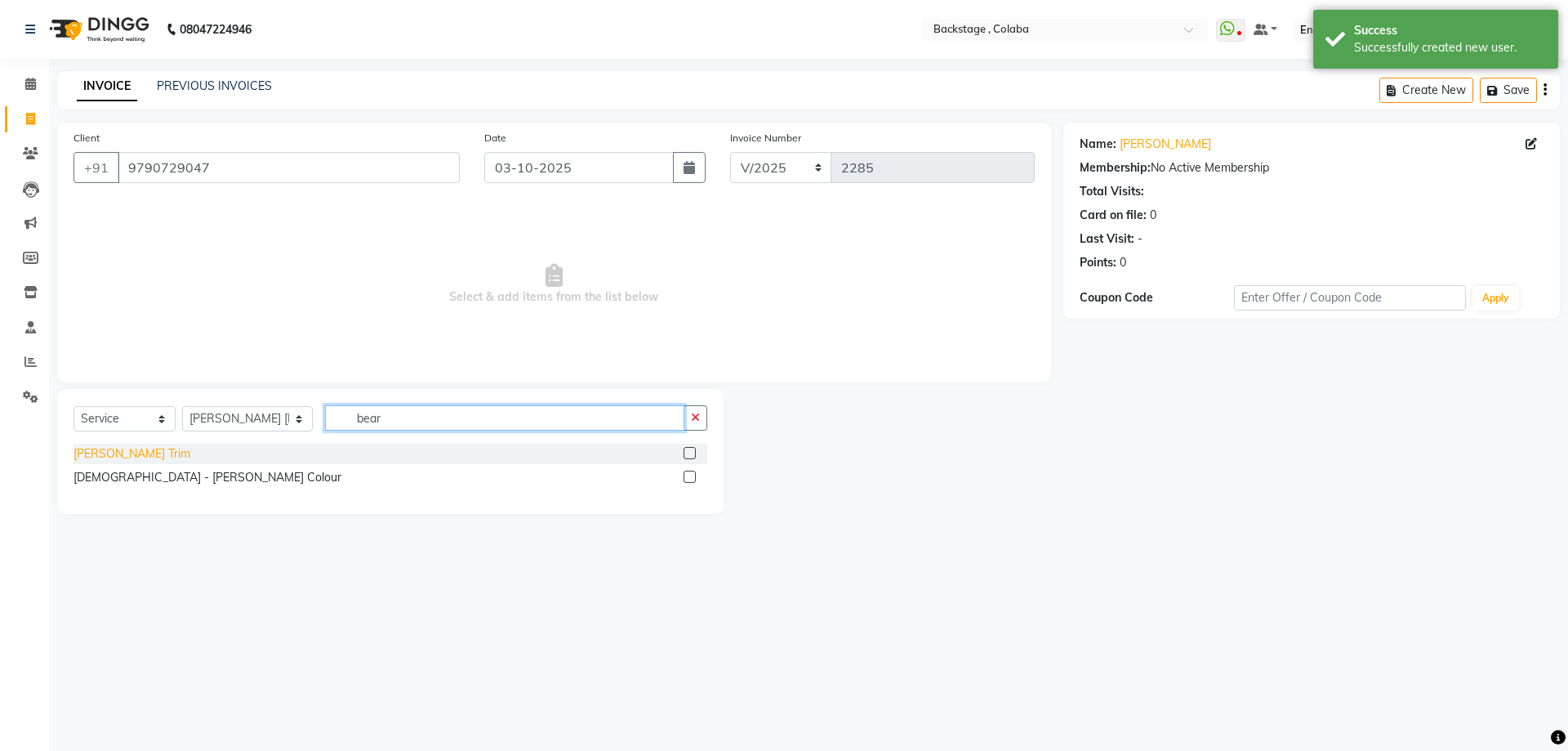
type input "bear"
click at [94, 448] on div "[PERSON_NAME] Trim" at bounding box center [131, 453] width 117 height 17
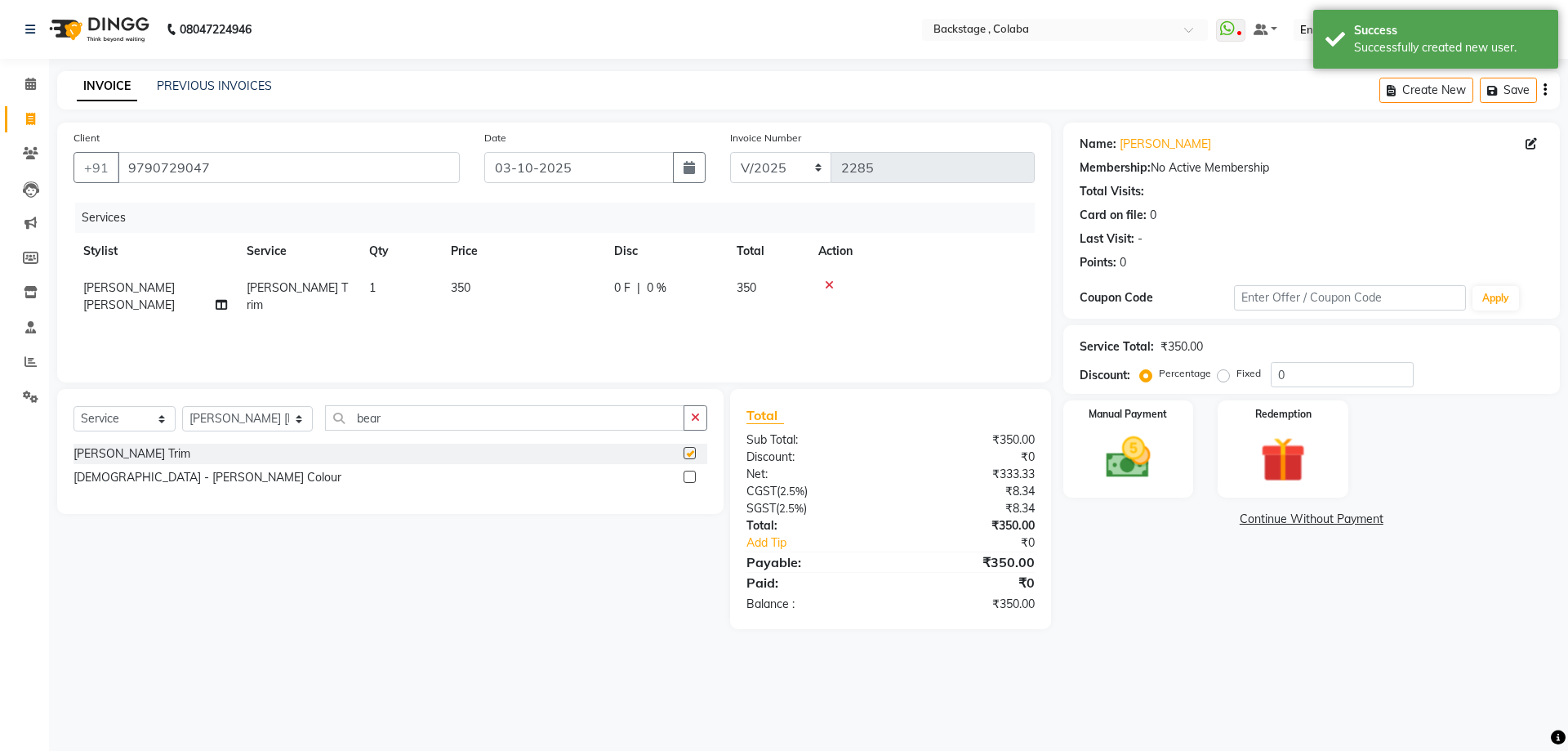
checkbox input "false"
click at [553, 313] on div "Services Stylist Service Qty Price Disc Total Action Jayesh Anil Karekar Beard …" at bounding box center [553, 284] width 961 height 163
click at [547, 282] on td "350" at bounding box center [523, 297] width 163 height 54
select select "83246"
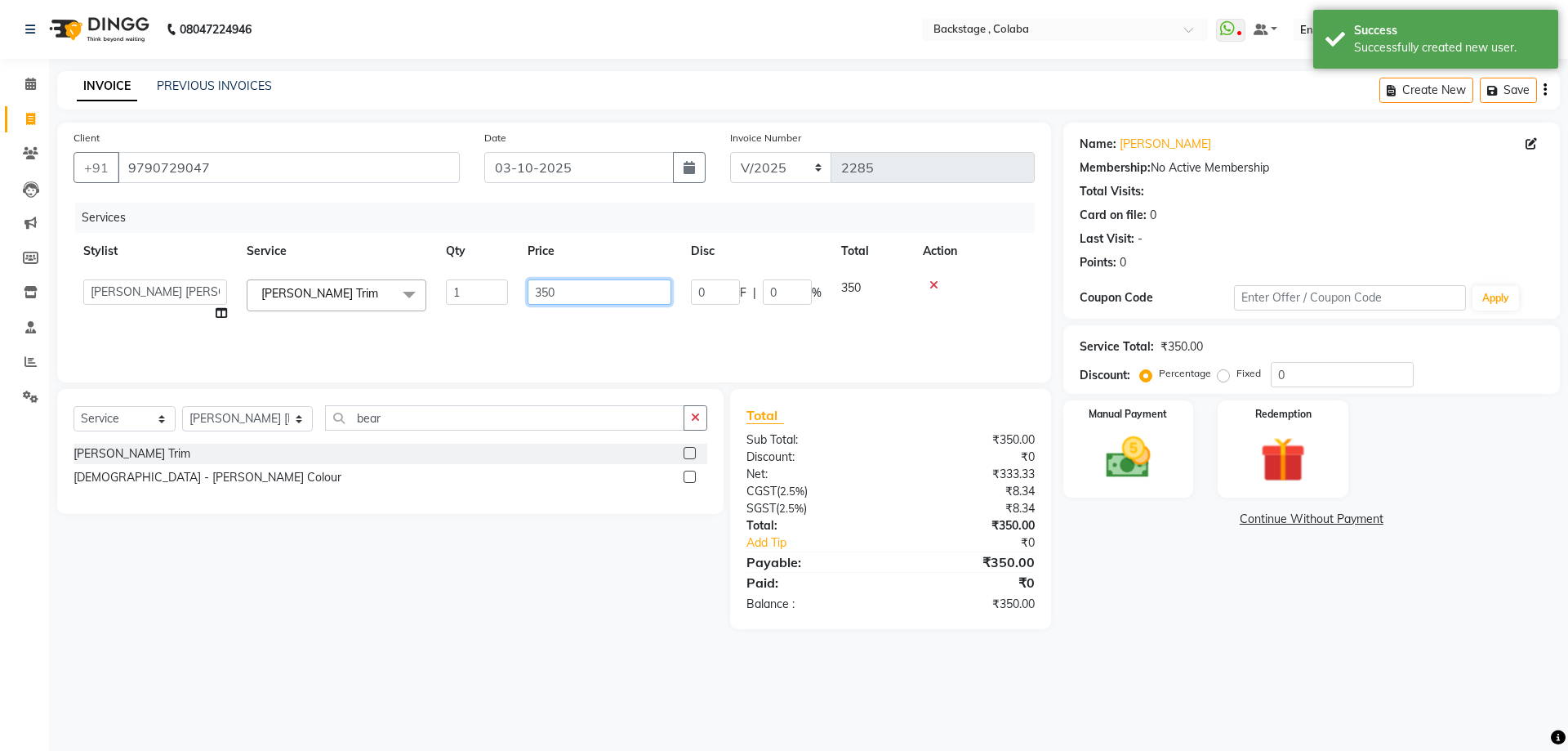
drag, startPoint x: 553, startPoint y: 284, endPoint x: 487, endPoint y: 277, distance: 66.4
click at [488, 279] on tr "Backstage Bharti Nitesh Gohar Jayesh Anil Karekar Kalavati Sharma Kalindi Joshi…" at bounding box center [553, 301] width 961 height 63
type input "250"
click at [1220, 600] on div "Name: Aditya Prakash Membership: No Active Membership Total Visits: Card on fil…" at bounding box center [1318, 375] width 509 height 506
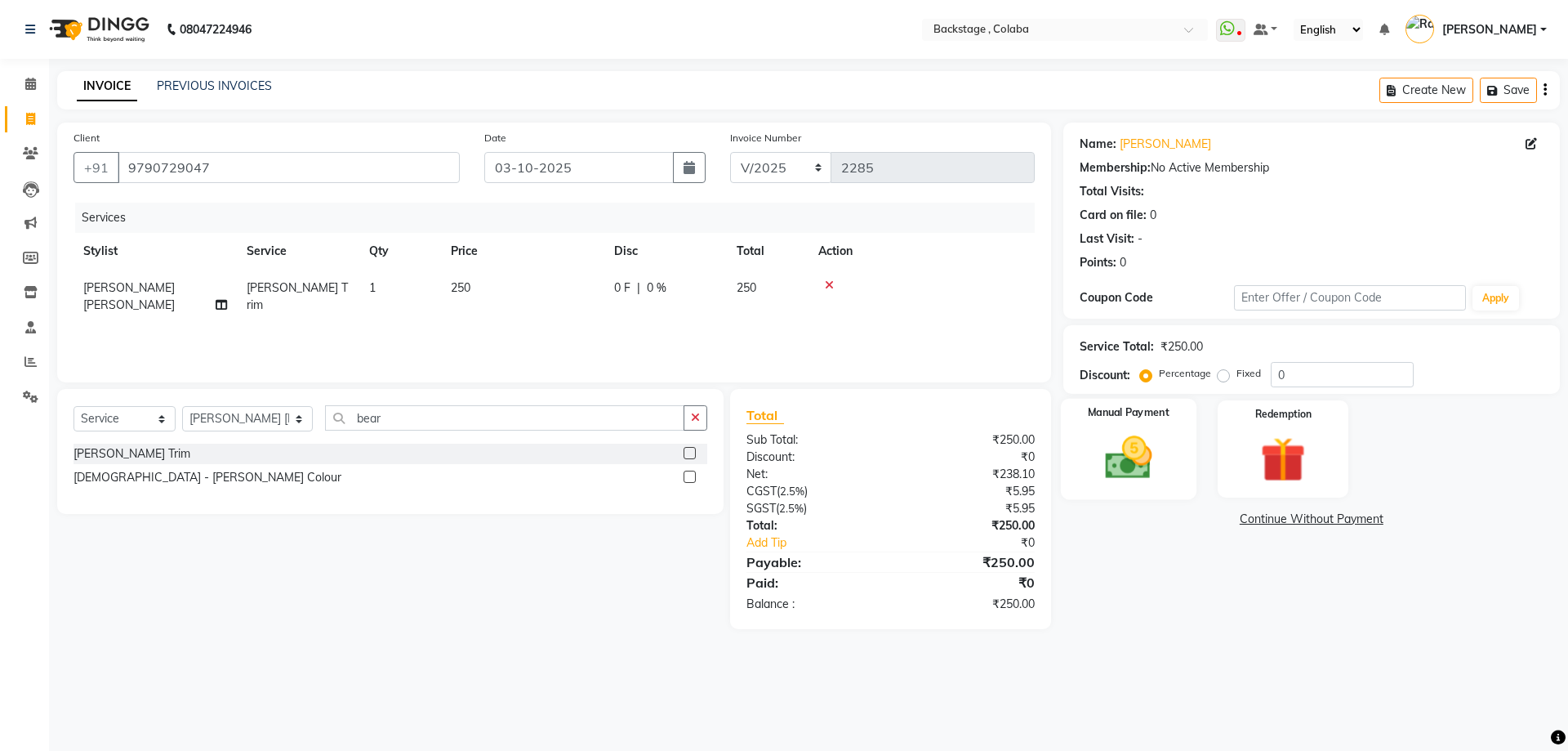
click at [1144, 473] on img at bounding box center [1129, 457] width 76 height 54
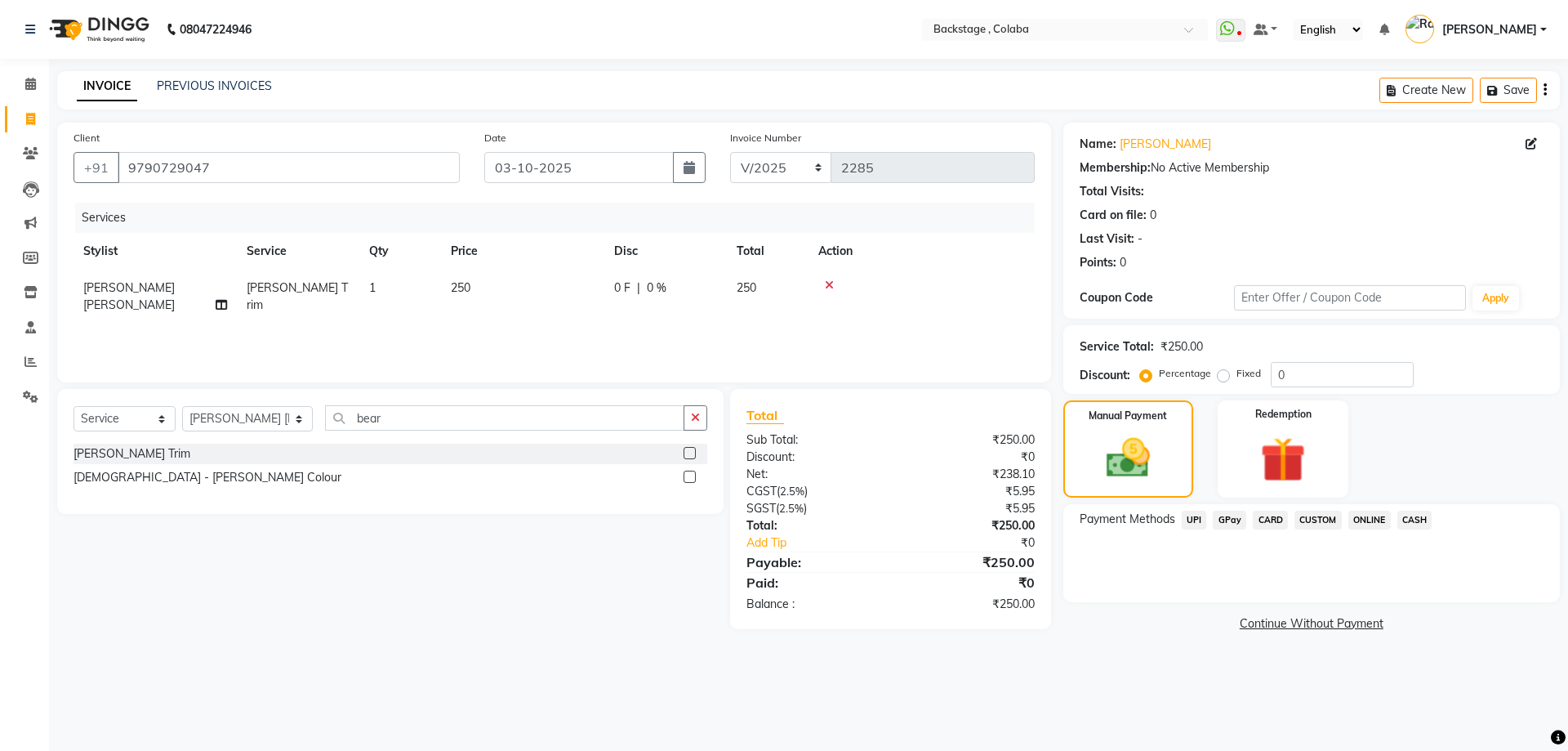
drag, startPoint x: 1416, startPoint y: 518, endPoint x: 1416, endPoint y: 536, distance: 18.0
click at [1417, 518] on span "CASH" at bounding box center [1415, 520] width 35 height 19
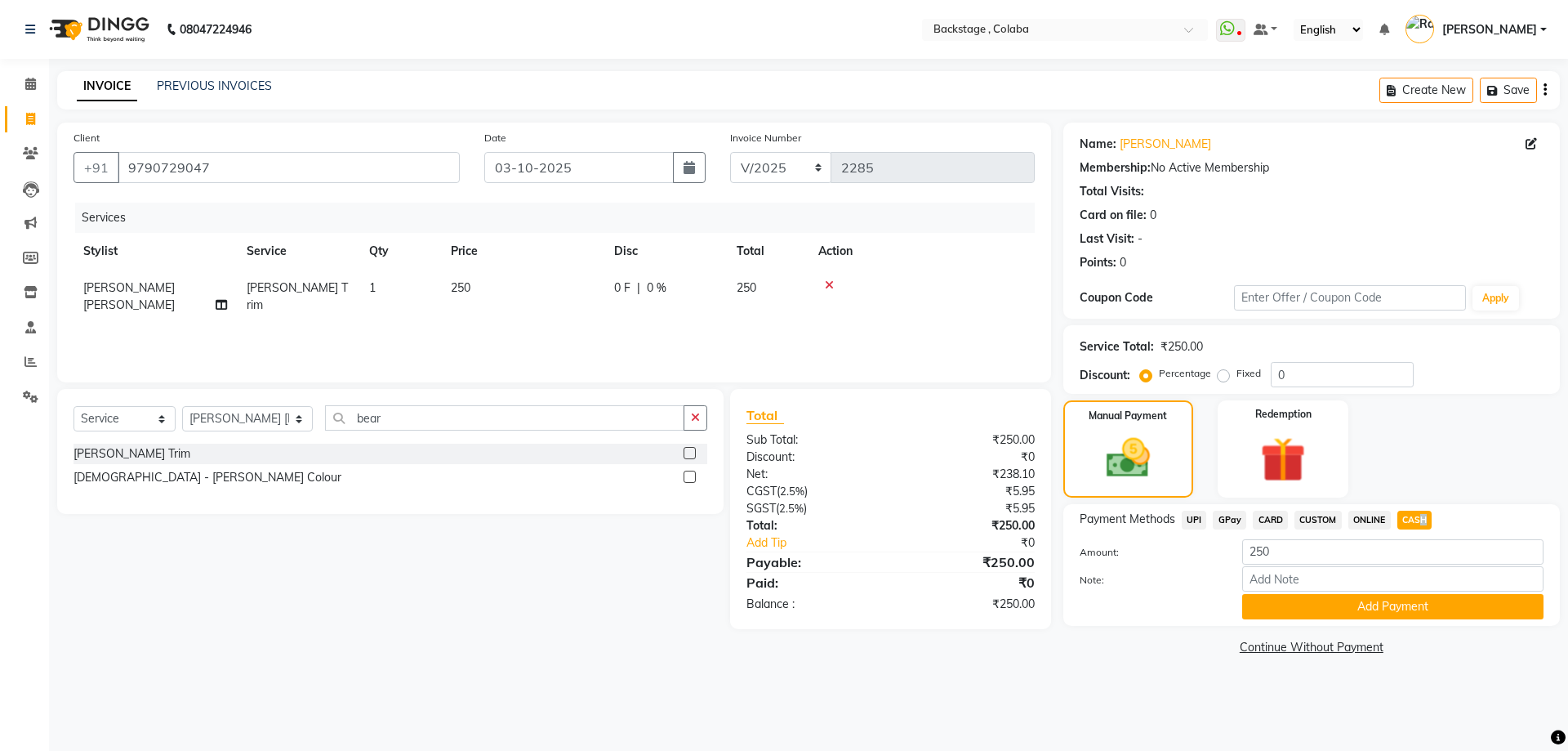
click at [1405, 604] on button "Add Payment" at bounding box center [1392, 607] width 302 height 25
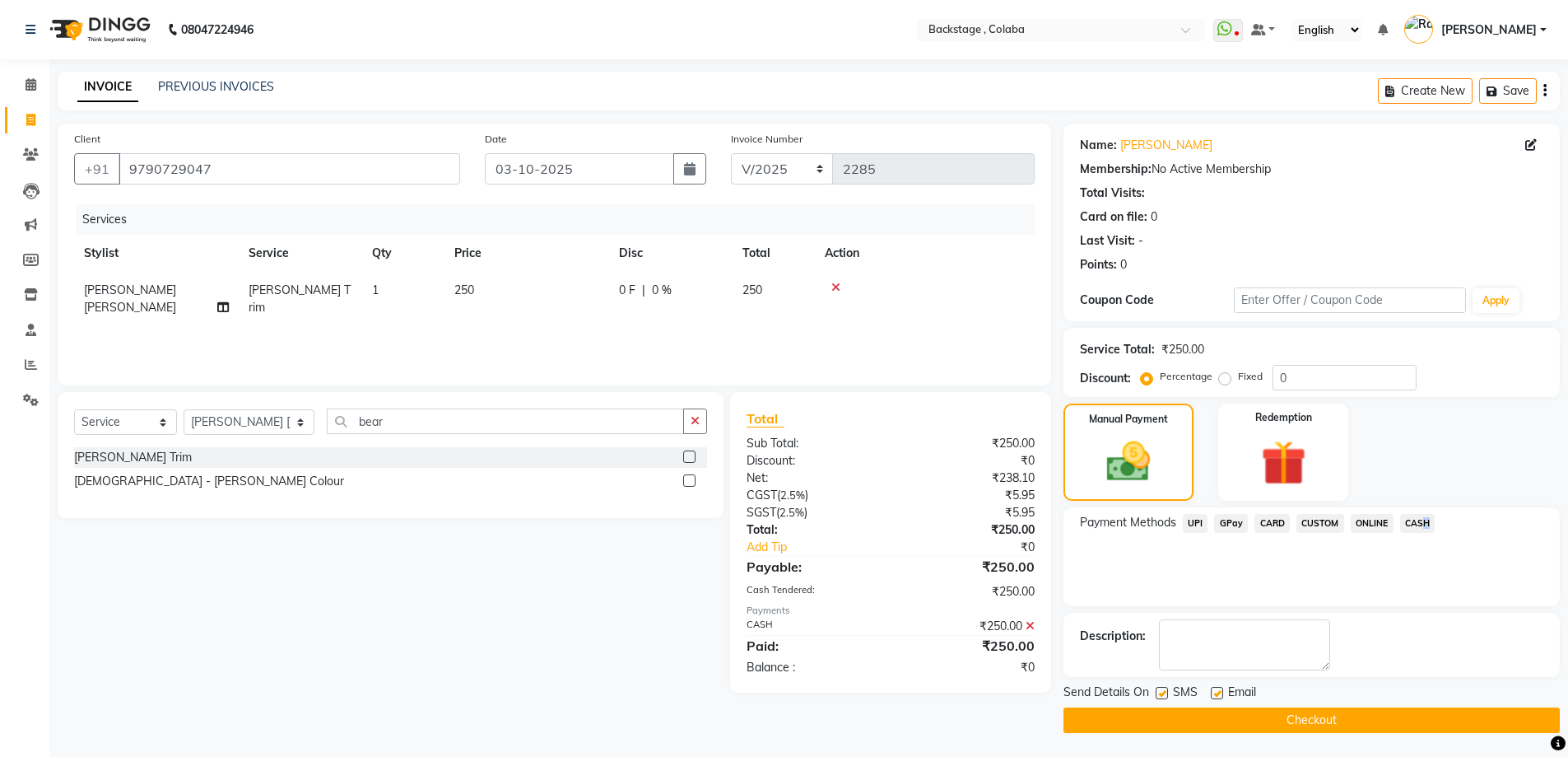
scroll to position [1, 0]
click at [1248, 721] on button "Checkout" at bounding box center [1312, 720] width 497 height 26
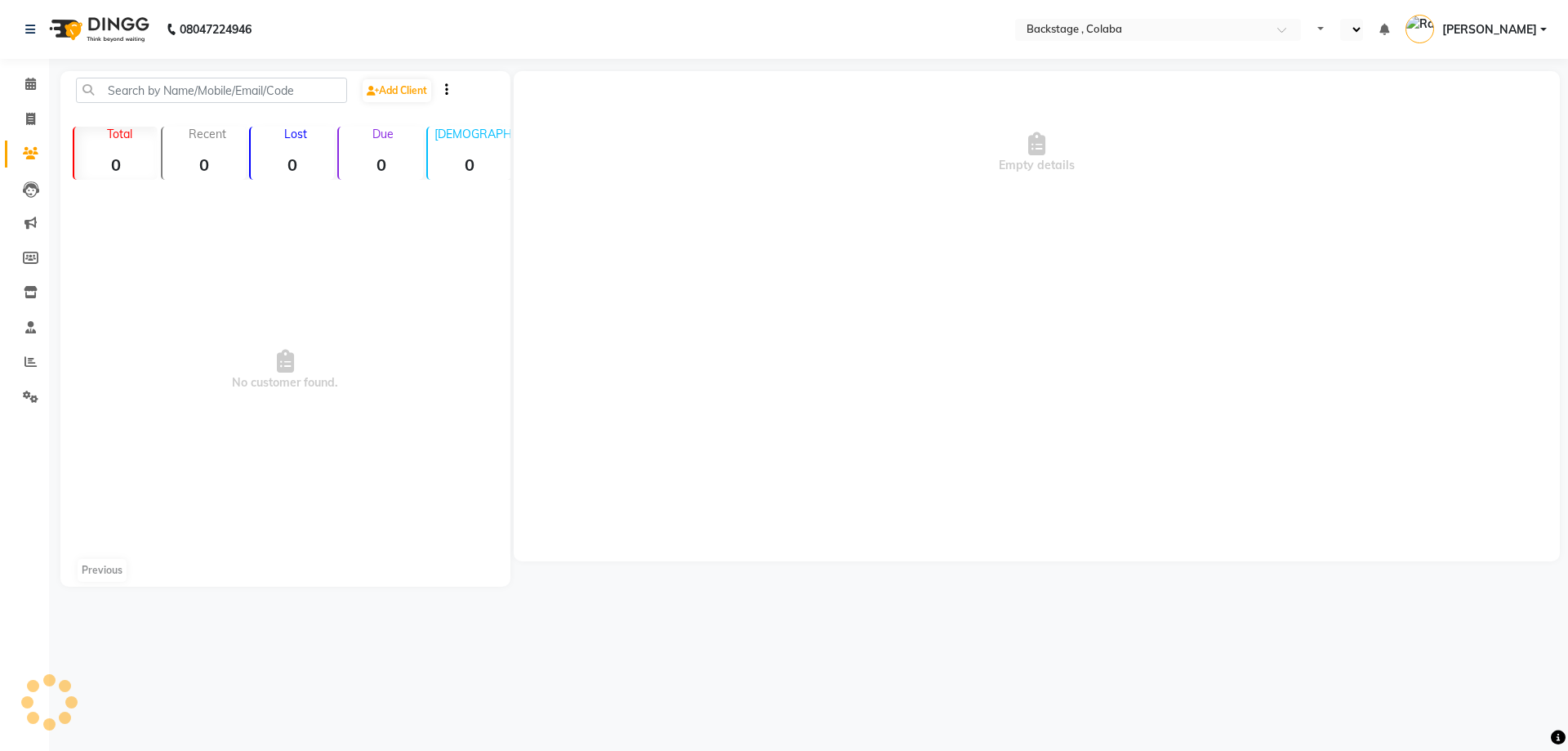
select select "en"
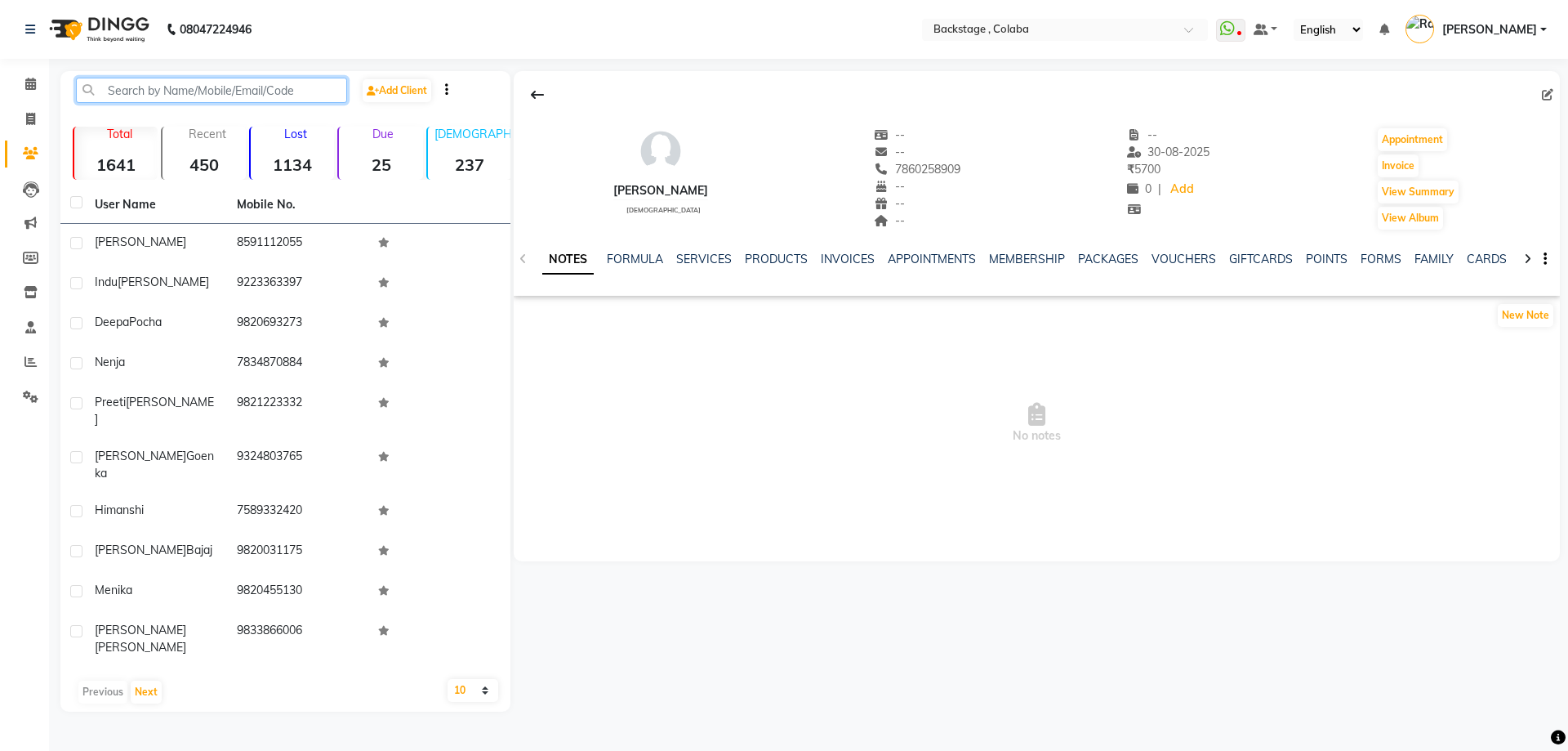
paste input "Farheen Iqbal"
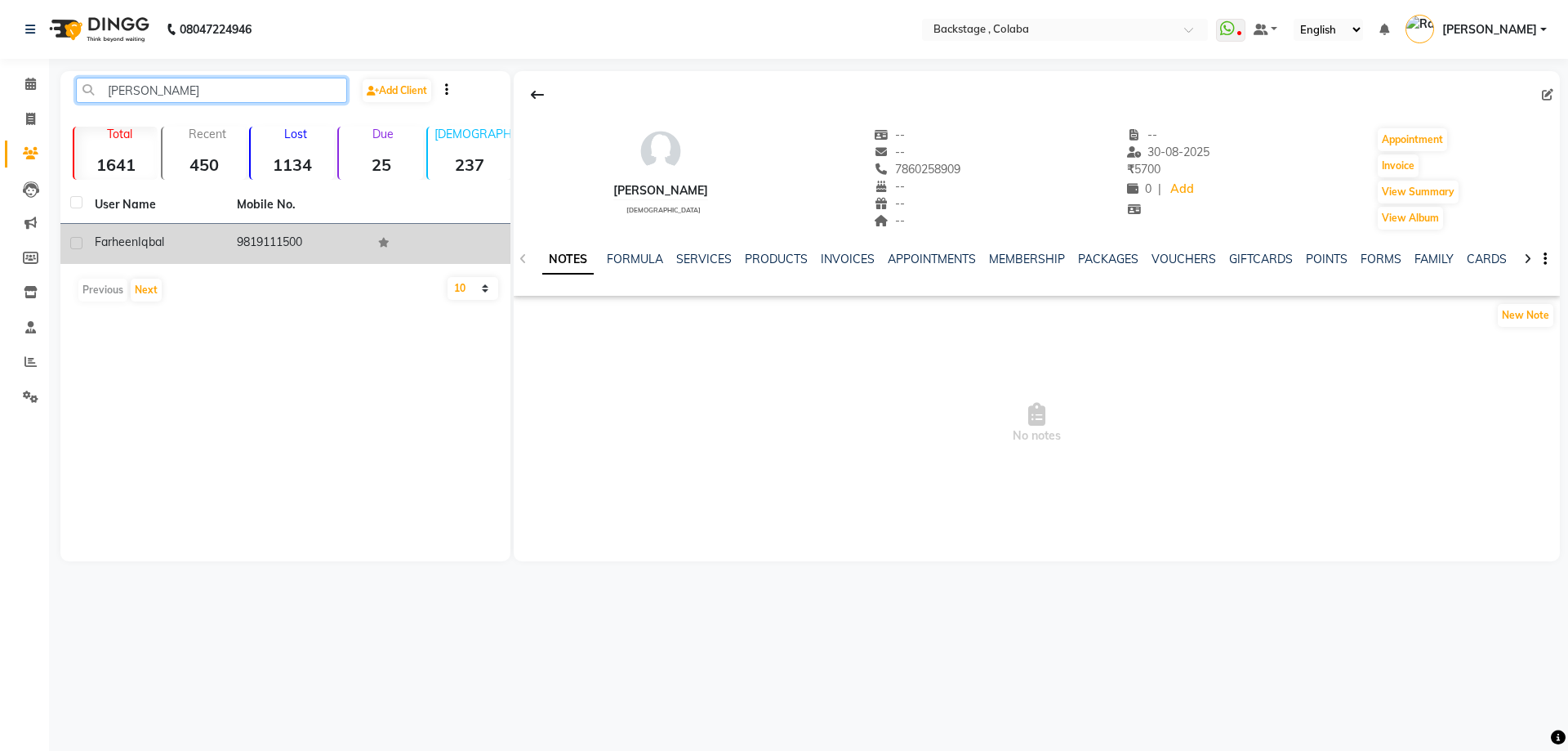
type input "Farheen Iqba"
click at [198, 246] on div "Farheen Iqbal" at bounding box center [156, 242] width 122 height 17
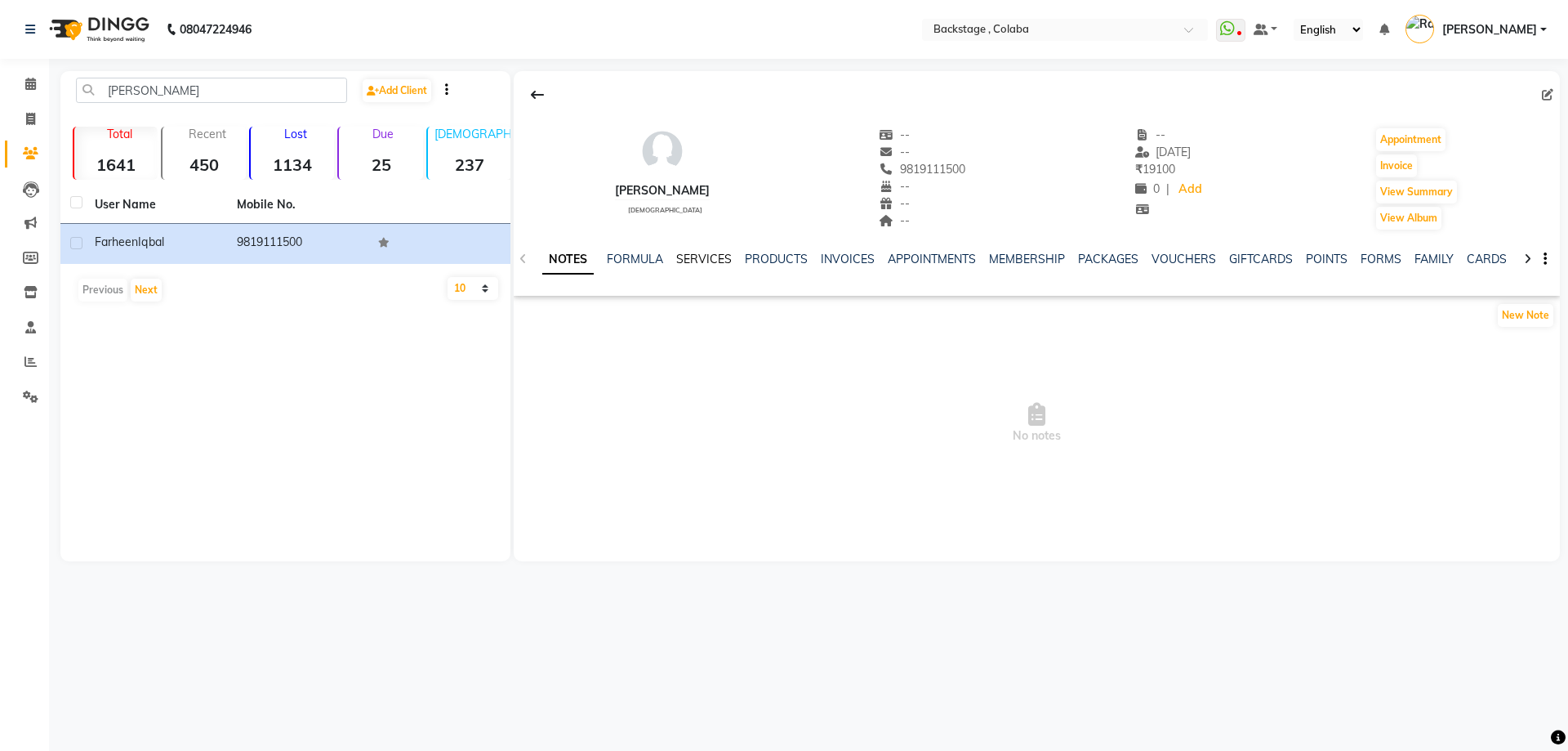
click at [712, 261] on link "SERVICES" at bounding box center [704, 259] width 55 height 14
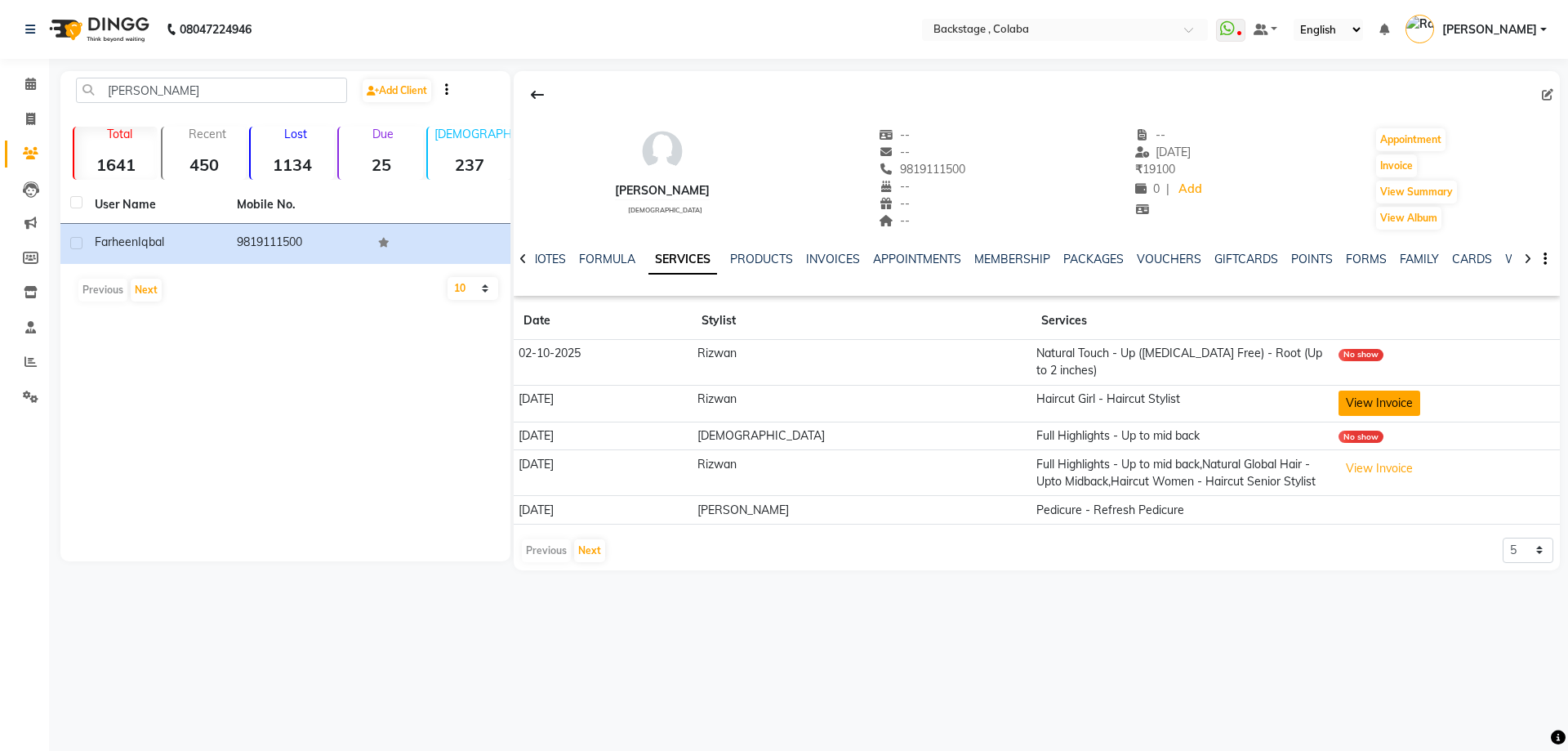
click at [1373, 391] on button "View Invoice" at bounding box center [1380, 403] width 82 height 25
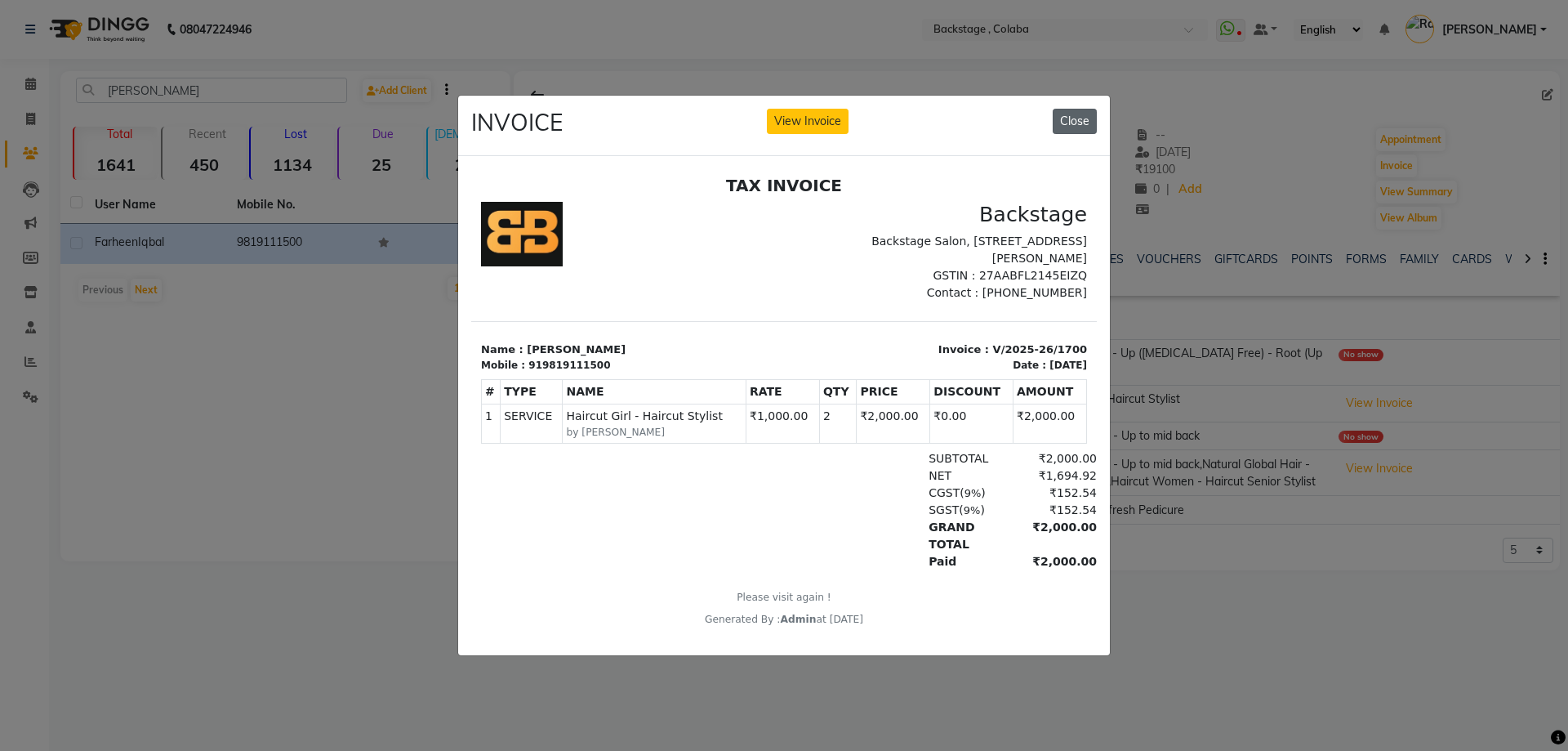
click at [1082, 111] on button "Close" at bounding box center [1074, 121] width 44 height 25
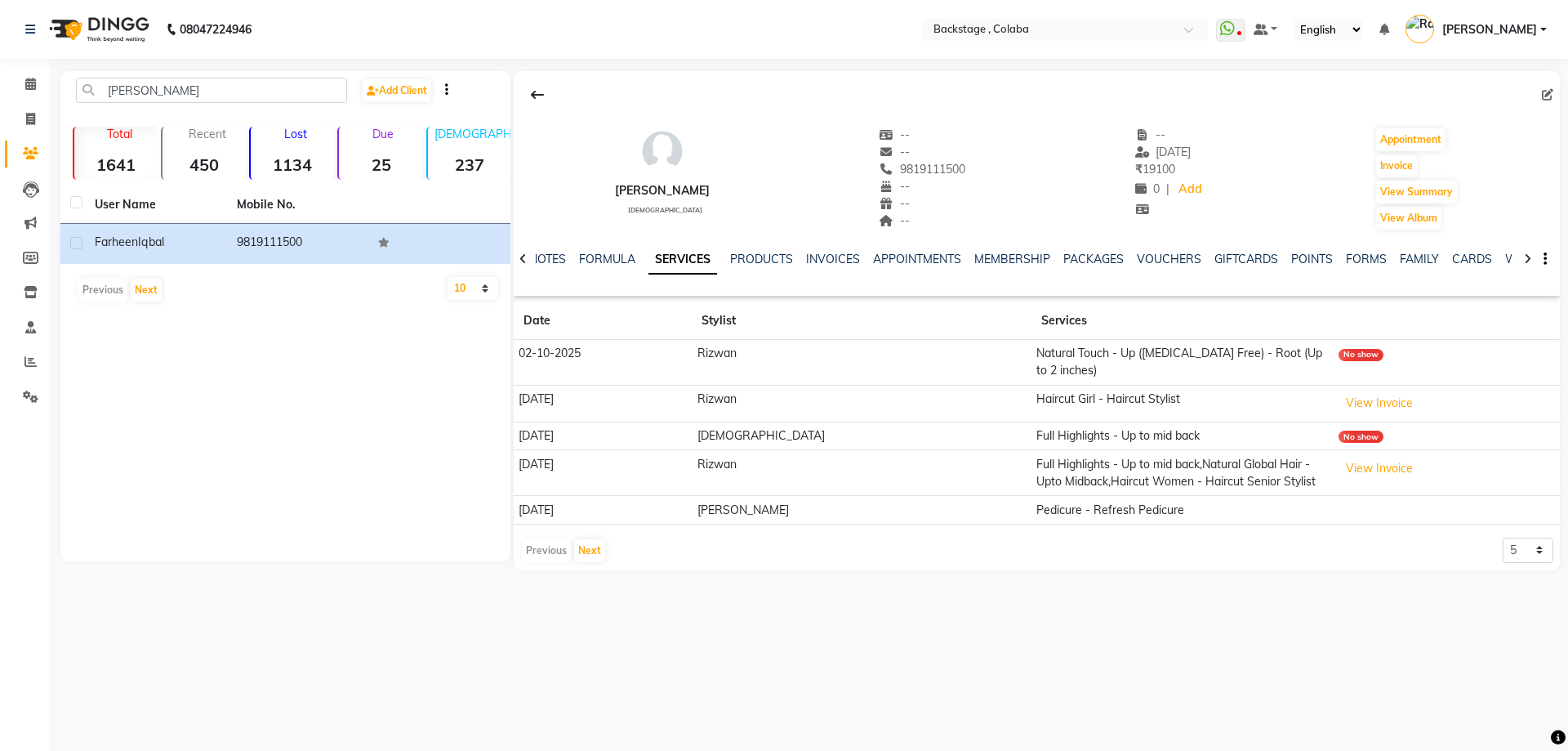
click at [652, 179] on div "Farheen Iqbal female" at bounding box center [662, 178] width 95 height 104
click at [656, 187] on div "Farheen Iqbal" at bounding box center [662, 190] width 95 height 17
copy div
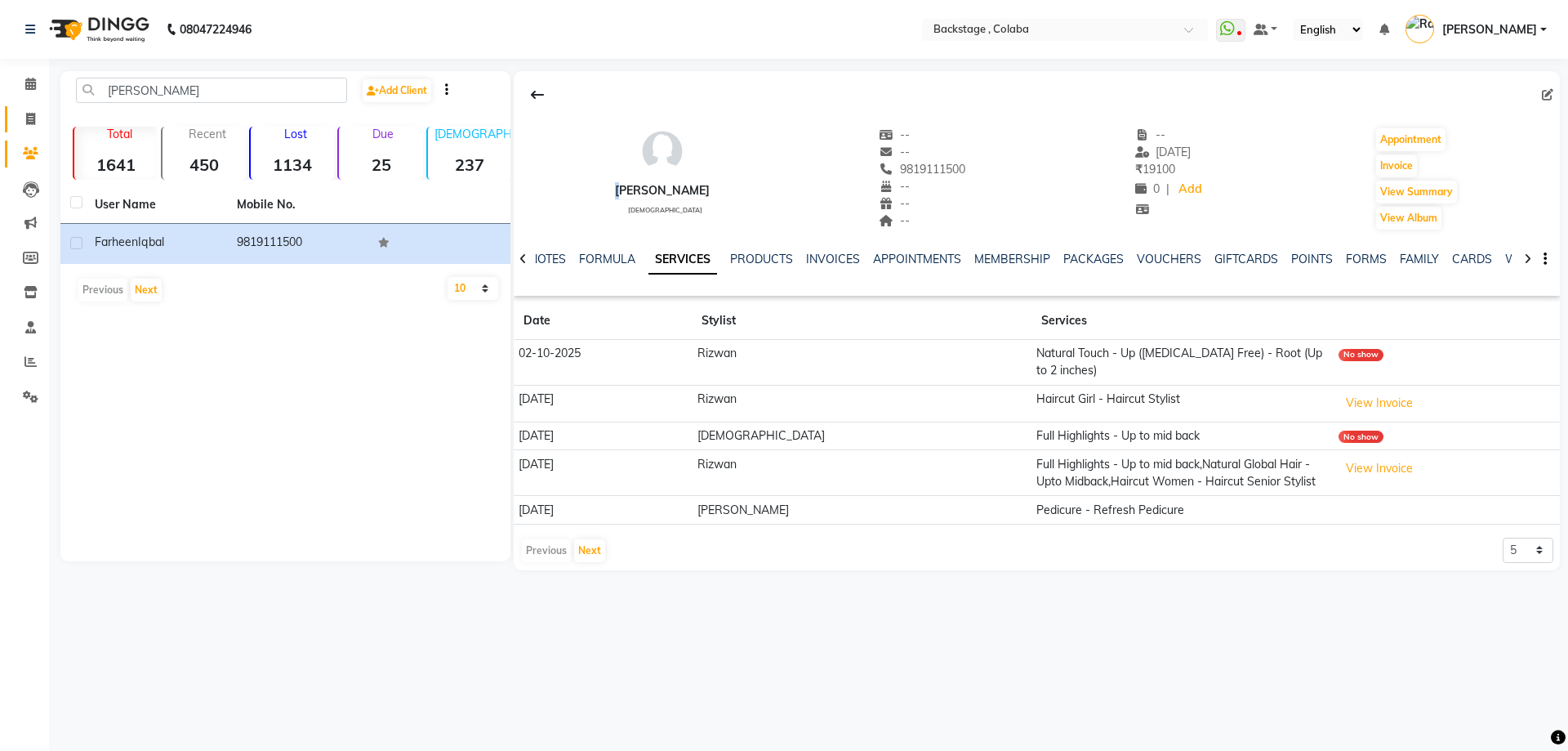
click at [33, 129] on link "Invoice" at bounding box center [24, 120] width 39 height 27
select select "service"
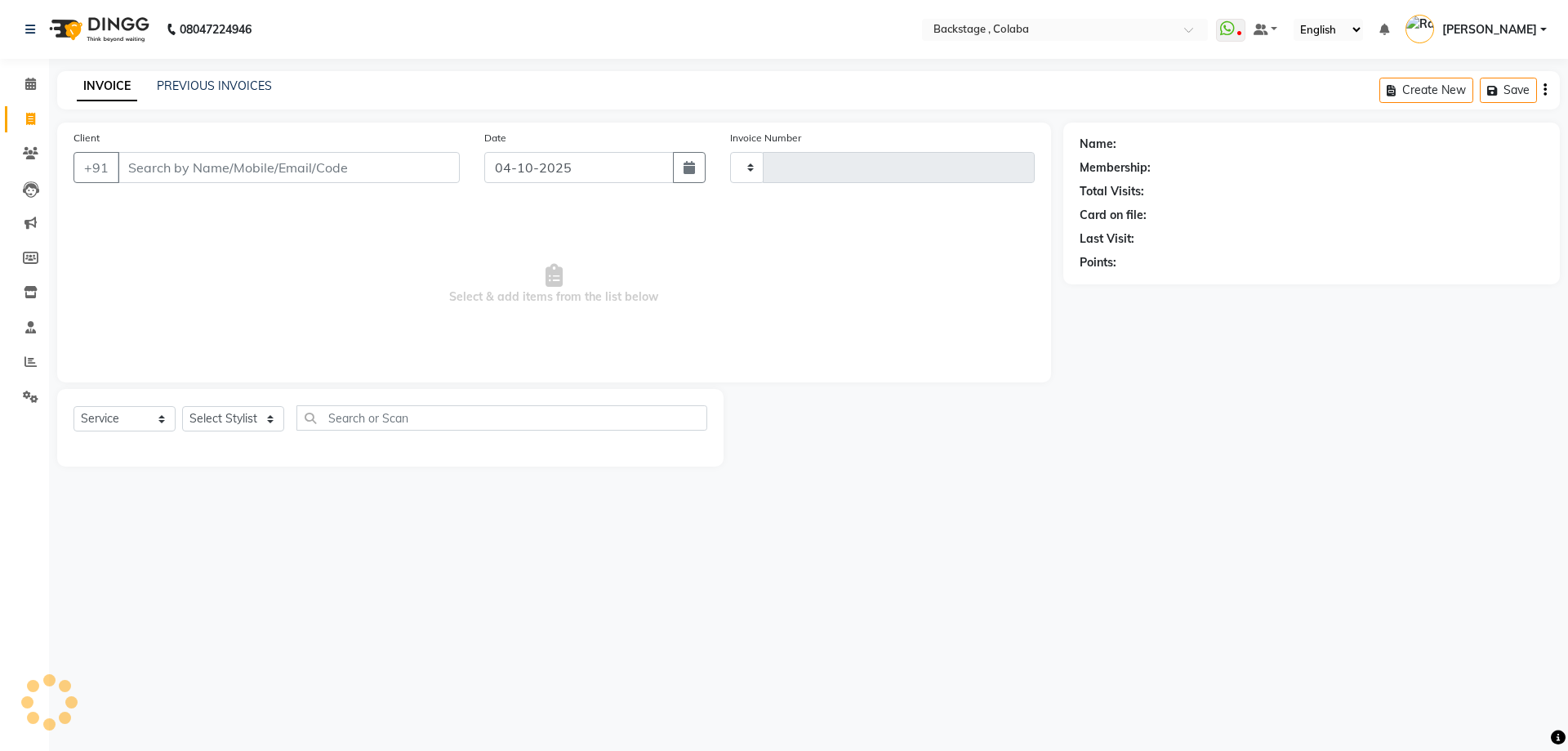
drag, startPoint x: 216, startPoint y: 163, endPoint x: 212, endPoint y: 172, distance: 9.8
type input "2278"
select select "5451"
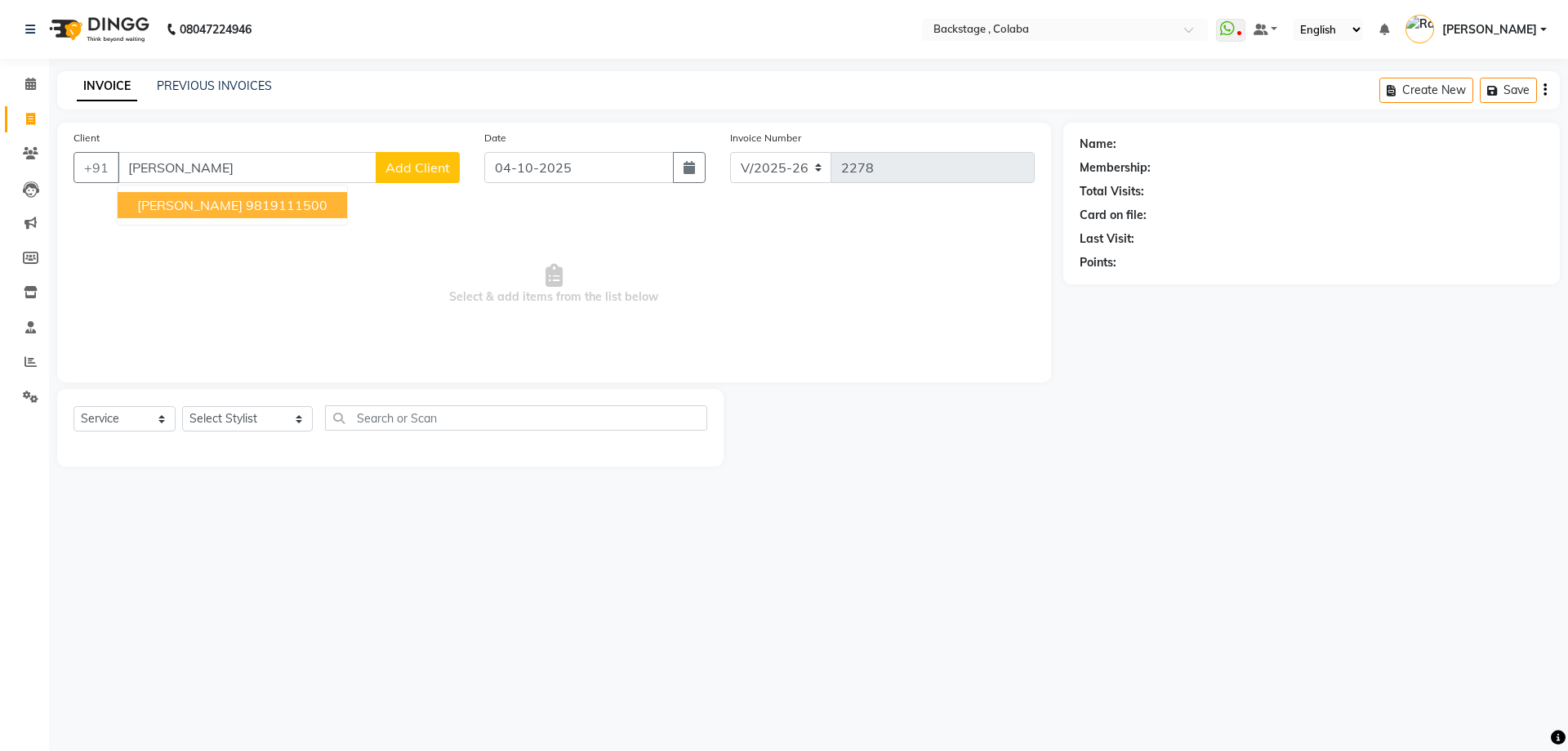
click at [245, 208] on ngb-highlight "9819111500" at bounding box center [286, 205] width 82 height 16
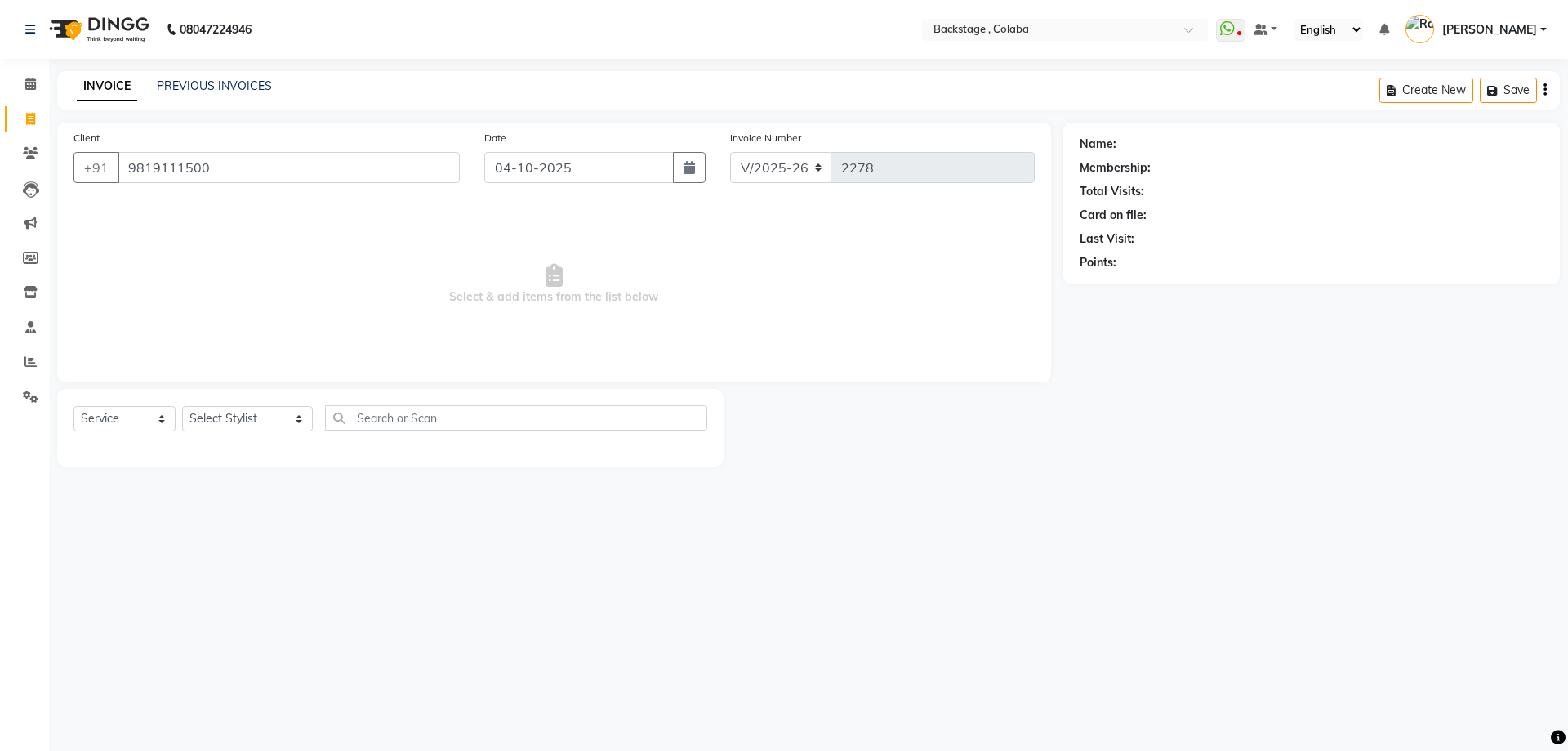
type input "9819111500"
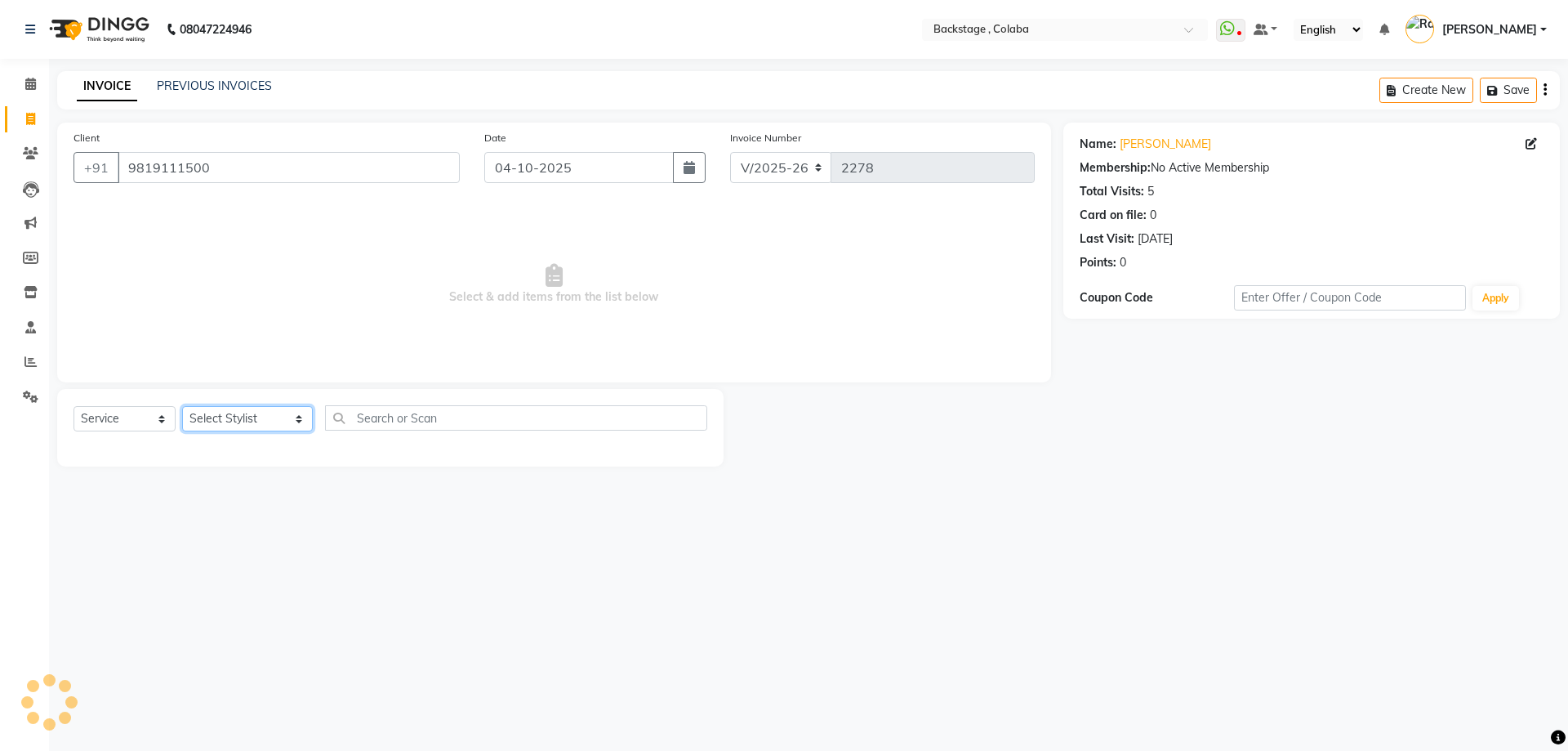
click at [254, 414] on select "Select Stylist Backstage Bharti Nitesh Gohar Jayesh Anil Karekar Kalavati Sharm…" at bounding box center [247, 419] width 130 height 25
click at [702, 154] on button "button" at bounding box center [689, 168] width 33 height 31
select select "10"
select select "2025"
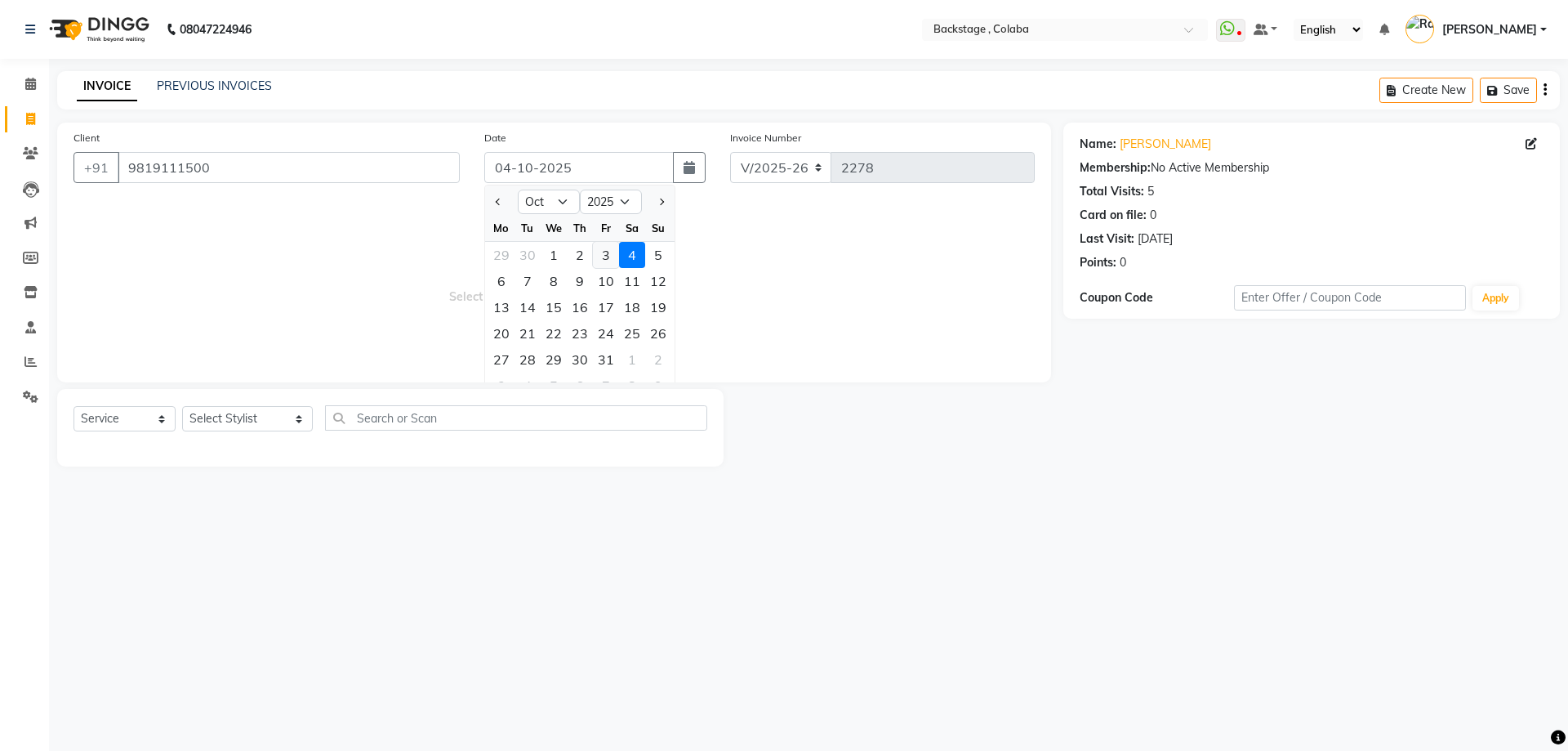
click at [607, 260] on div "3" at bounding box center [606, 255] width 26 height 26
type input "03-10-2025"
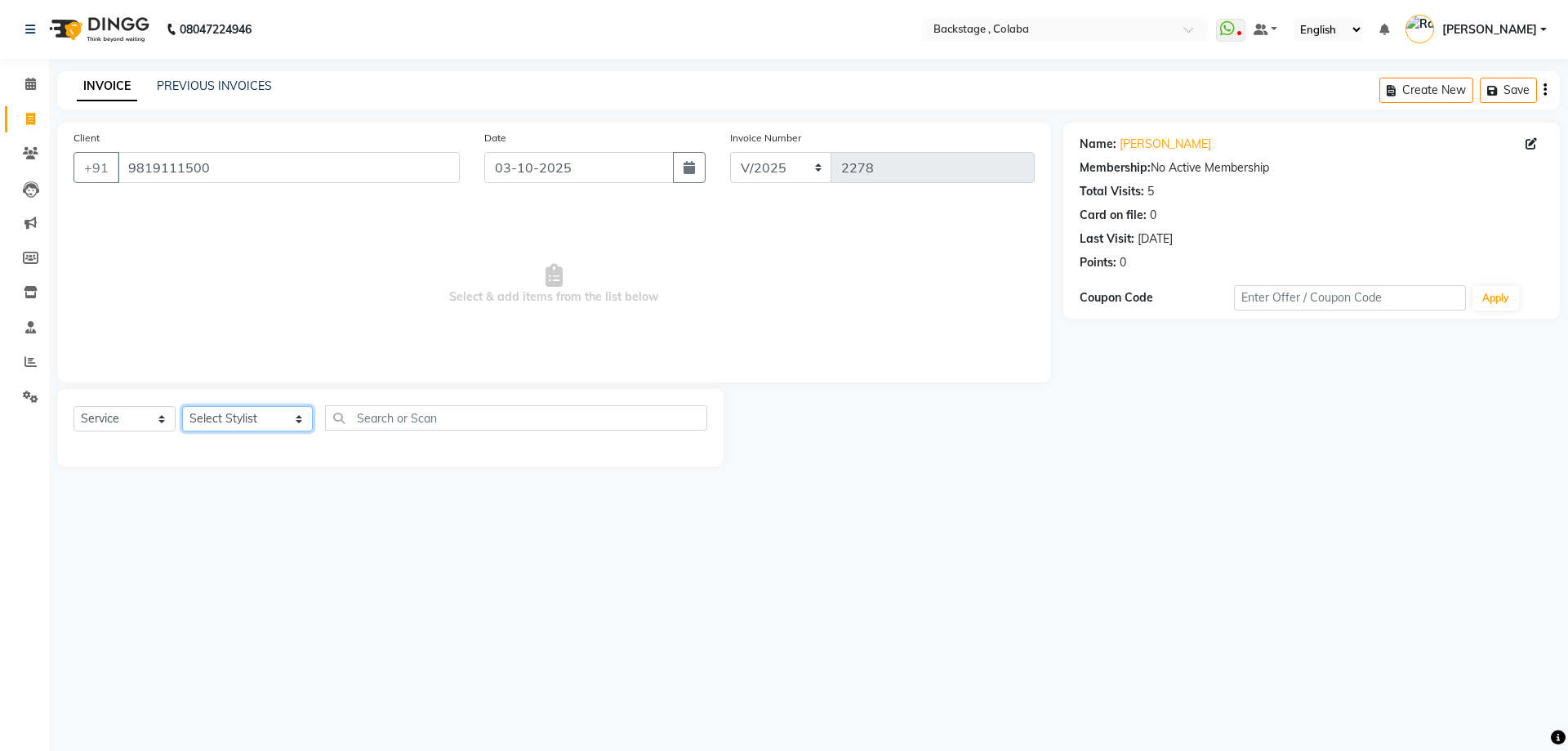
click at [236, 419] on select "Select Stylist Backstage Bharti Nitesh Gohar Jayesh Anil Karekar Kalavati Sharm…" at bounding box center [247, 419] width 130 height 25
select select "36480"
click at [182, 406] on select "Select Stylist Backstage Bharti Nitesh Gohar Jayesh Anil Karekar Kalavati Sharm…" at bounding box center [247, 419] width 130 height 25
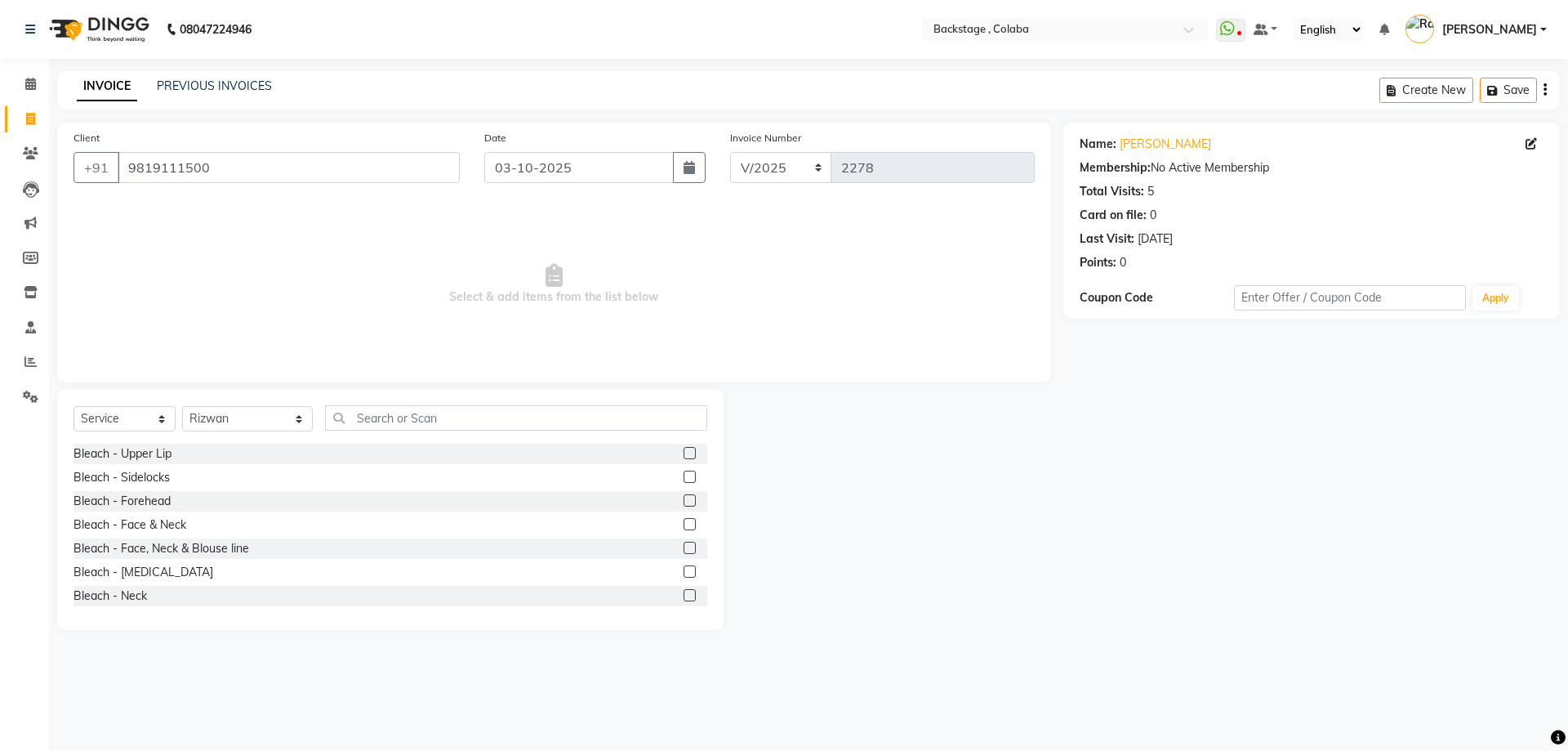
click at [360, 429] on div "Select Service Product Membership Package Voucher Prepaid Gift Card Select Styl…" at bounding box center [390, 424] width 634 height 38
click at [367, 419] on input "text" at bounding box center [516, 418] width 382 height 25
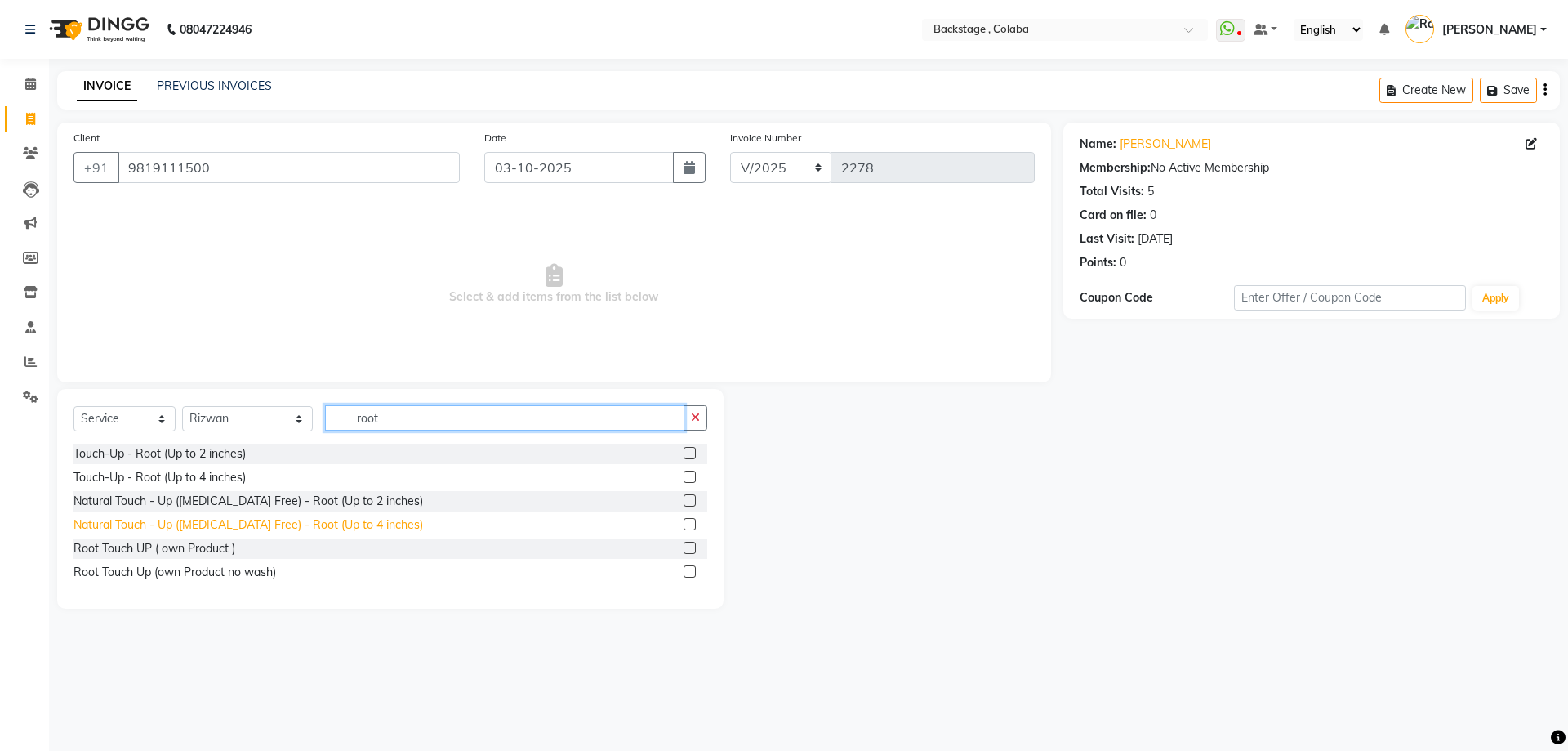
type input "root"
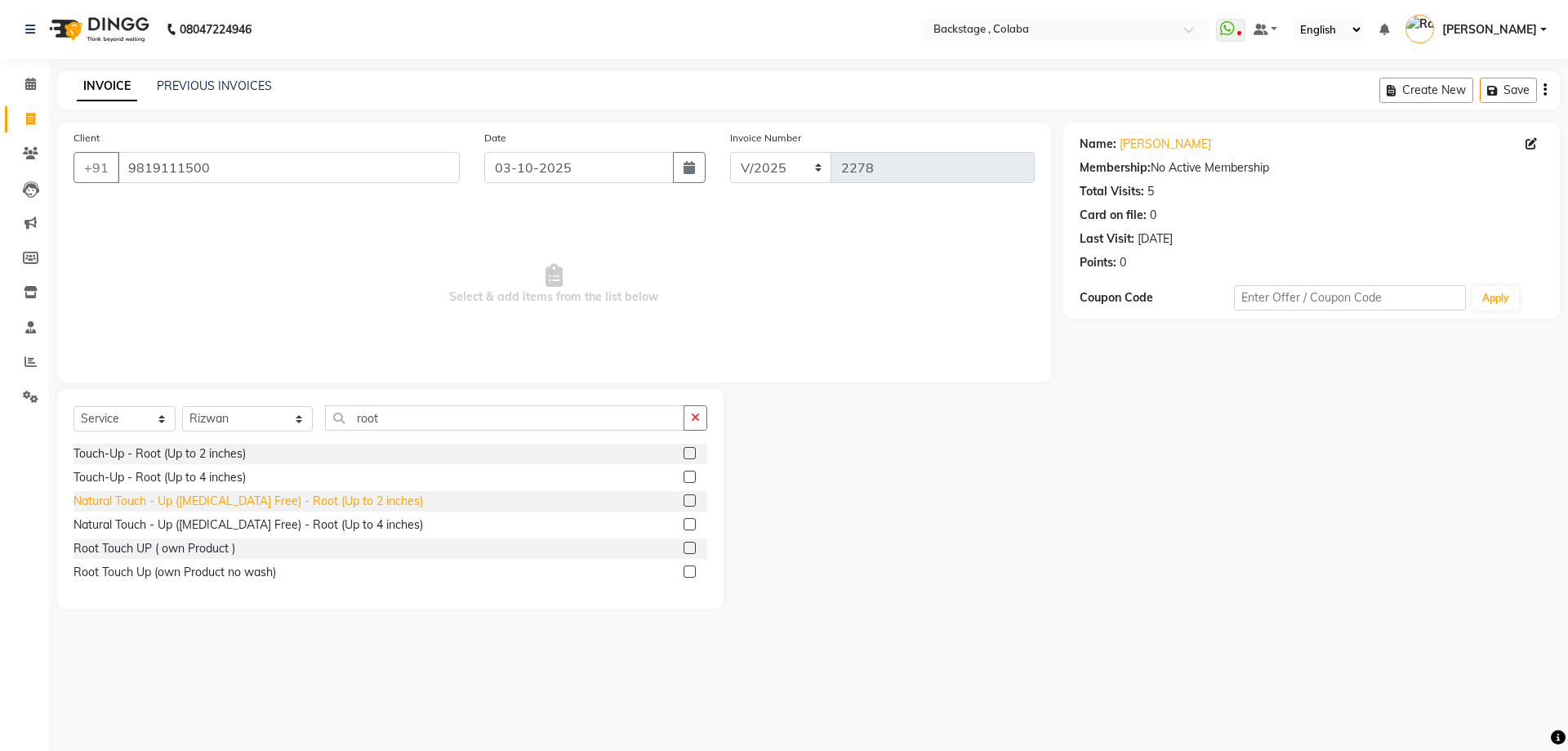
drag, startPoint x: 273, startPoint y: 529, endPoint x: 289, endPoint y: 518, distance: 19.4
click at [274, 528] on div "Natural Touch - Up (Ammonia Free) - Root (Up to 4 inches)" at bounding box center [248, 525] width 350 height 17
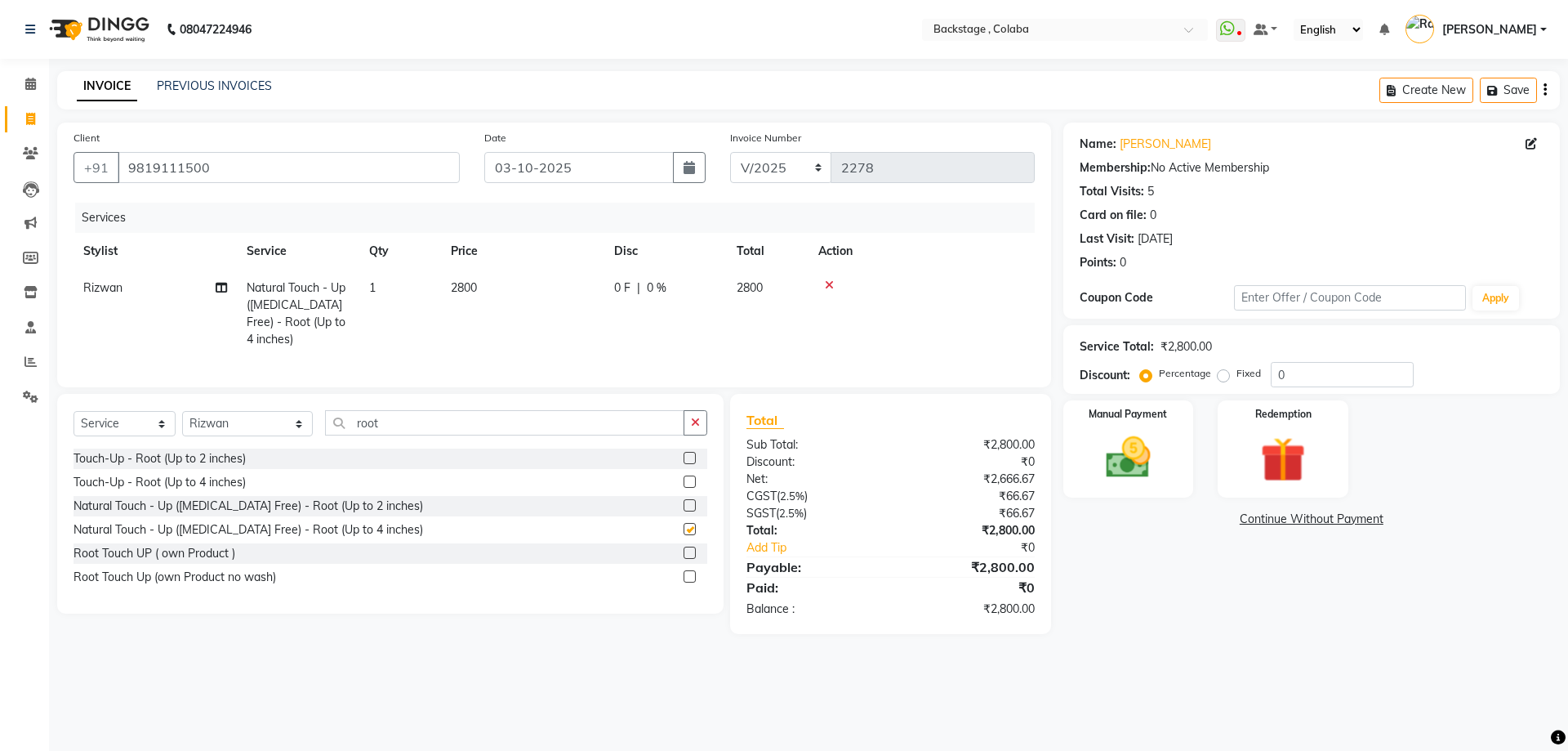
checkbox input "false"
click at [515, 284] on td "2800" at bounding box center [523, 313] width 163 height 88
select select "36480"
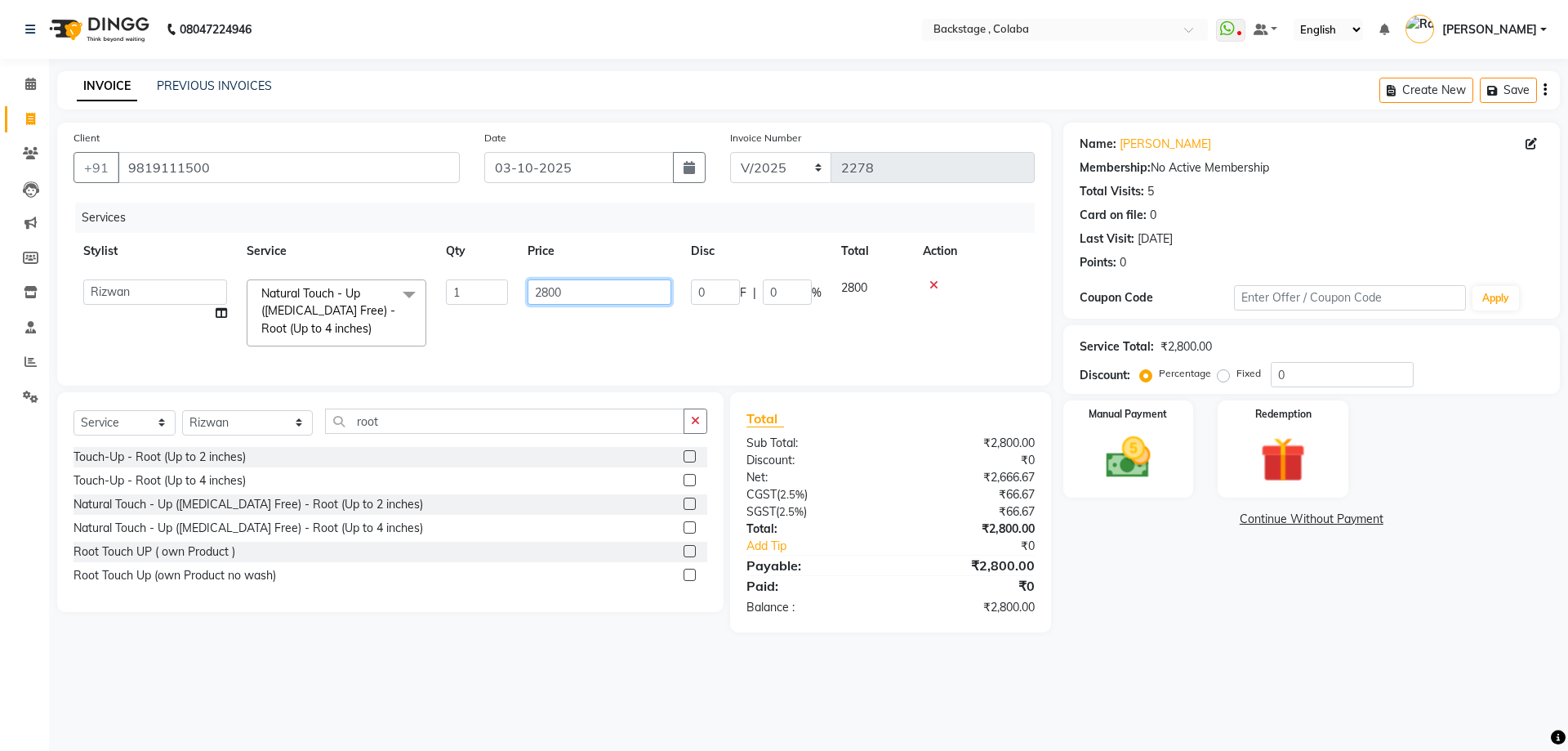
drag, startPoint x: 577, startPoint y: 299, endPoint x: 511, endPoint y: 303, distance: 66.1
click at [511, 303] on tr "Backstage Bharti Nitesh Gohar Jayesh Anil Karekar Kalavati Sharma Kalindi Joshi…" at bounding box center [553, 313] width 961 height 87
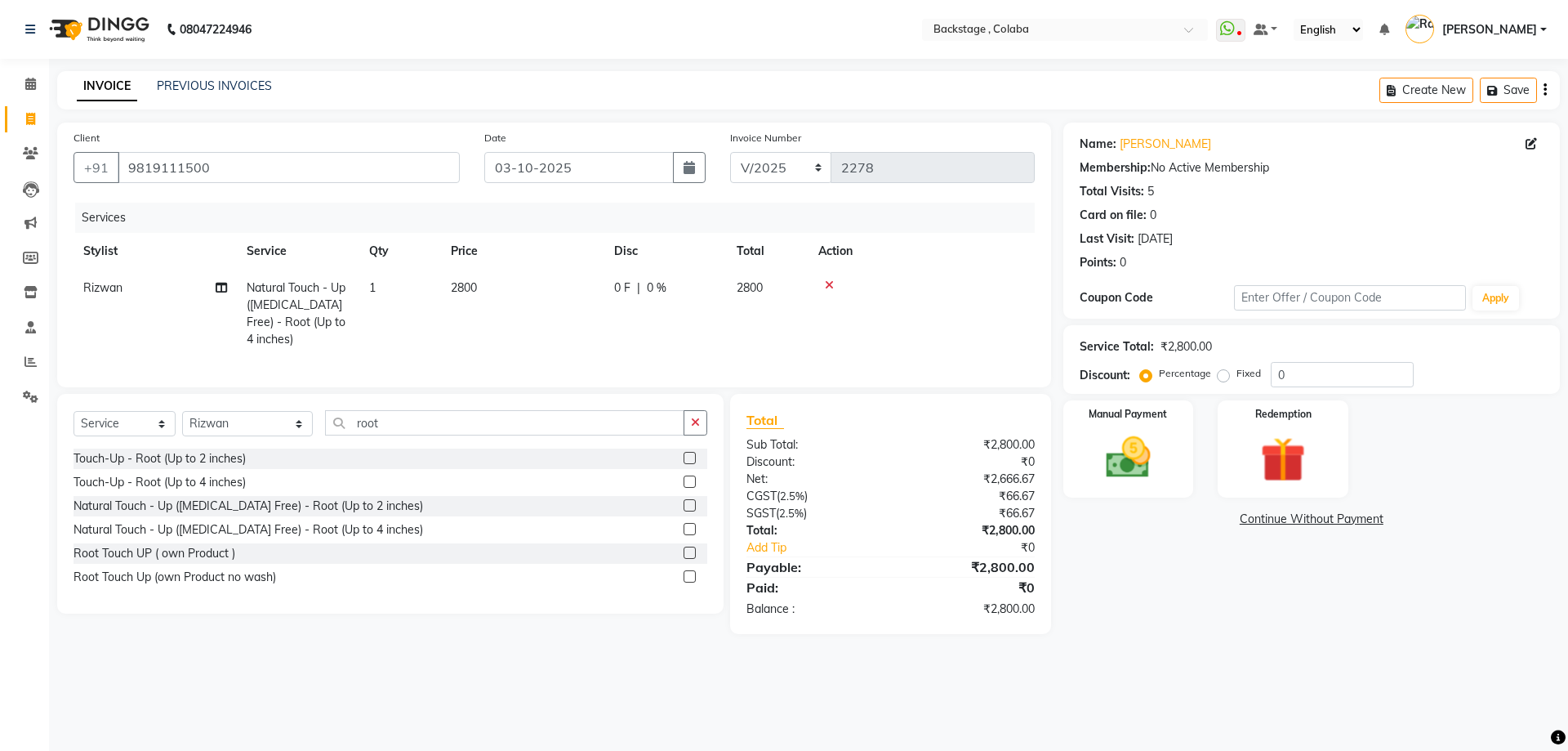
click at [519, 286] on td "2800" at bounding box center [523, 313] width 163 height 88
select select "36480"
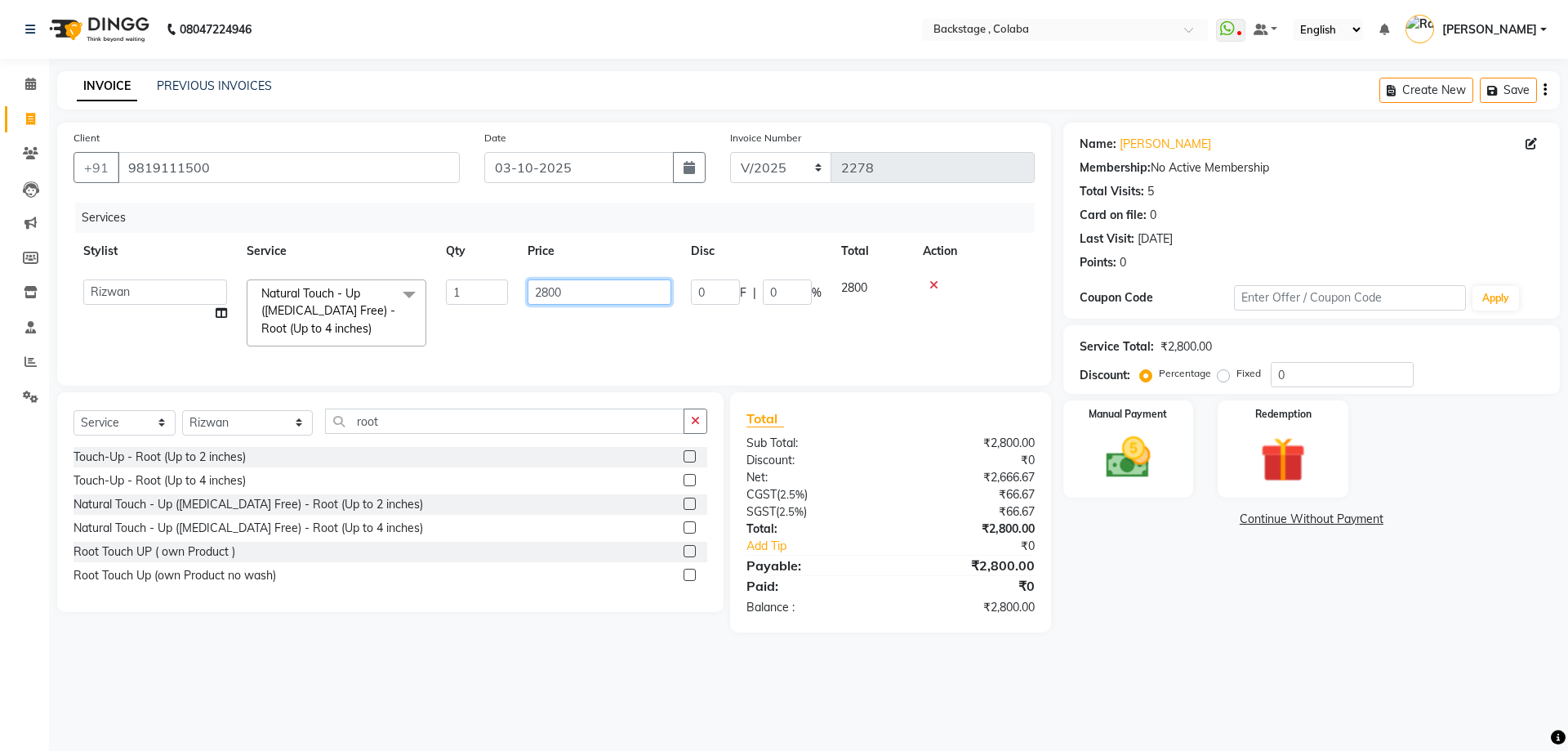
drag, startPoint x: 602, startPoint y: 303, endPoint x: 548, endPoint y: 320, distance: 56.6
click at [465, 295] on tr "Backstage Bharti Nitesh Gohar Jayesh Anil Karekar Kalavati Sharma Kalindi Joshi…" at bounding box center [553, 313] width 961 height 87
type input "3600"
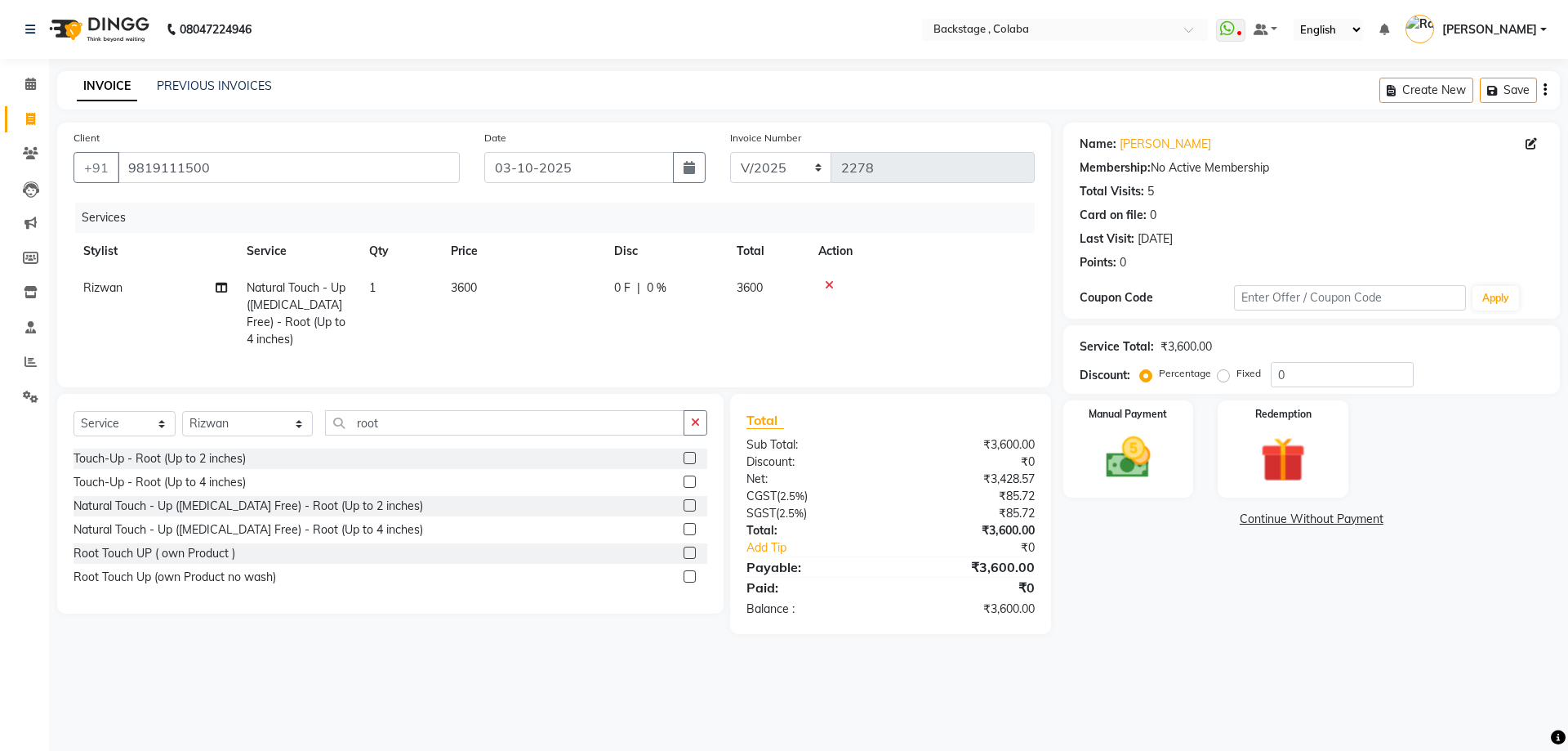
click at [568, 333] on td "3600" at bounding box center [523, 313] width 163 height 88
select select "36480"
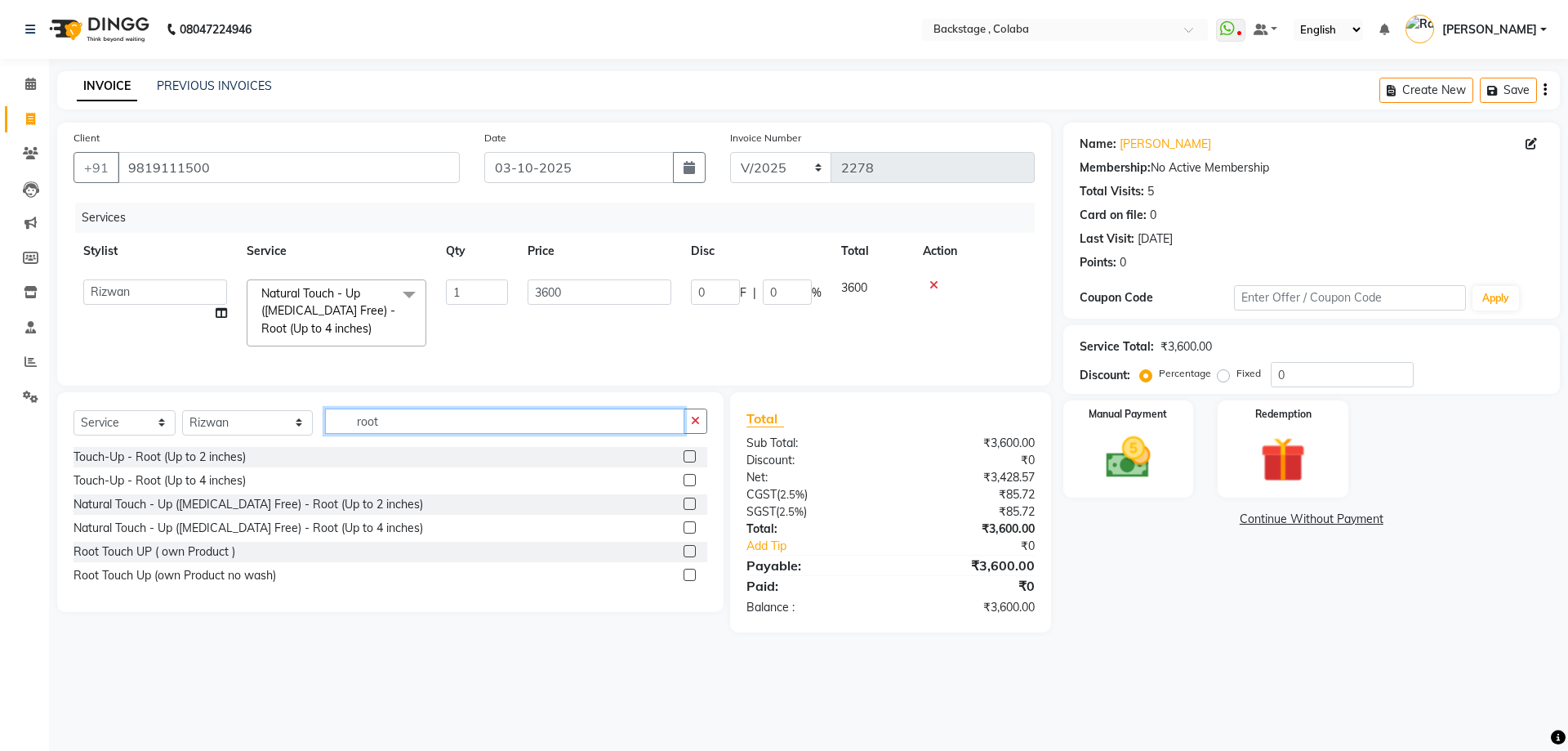
click at [451, 434] on input "root" at bounding box center [505, 421] width 360 height 25
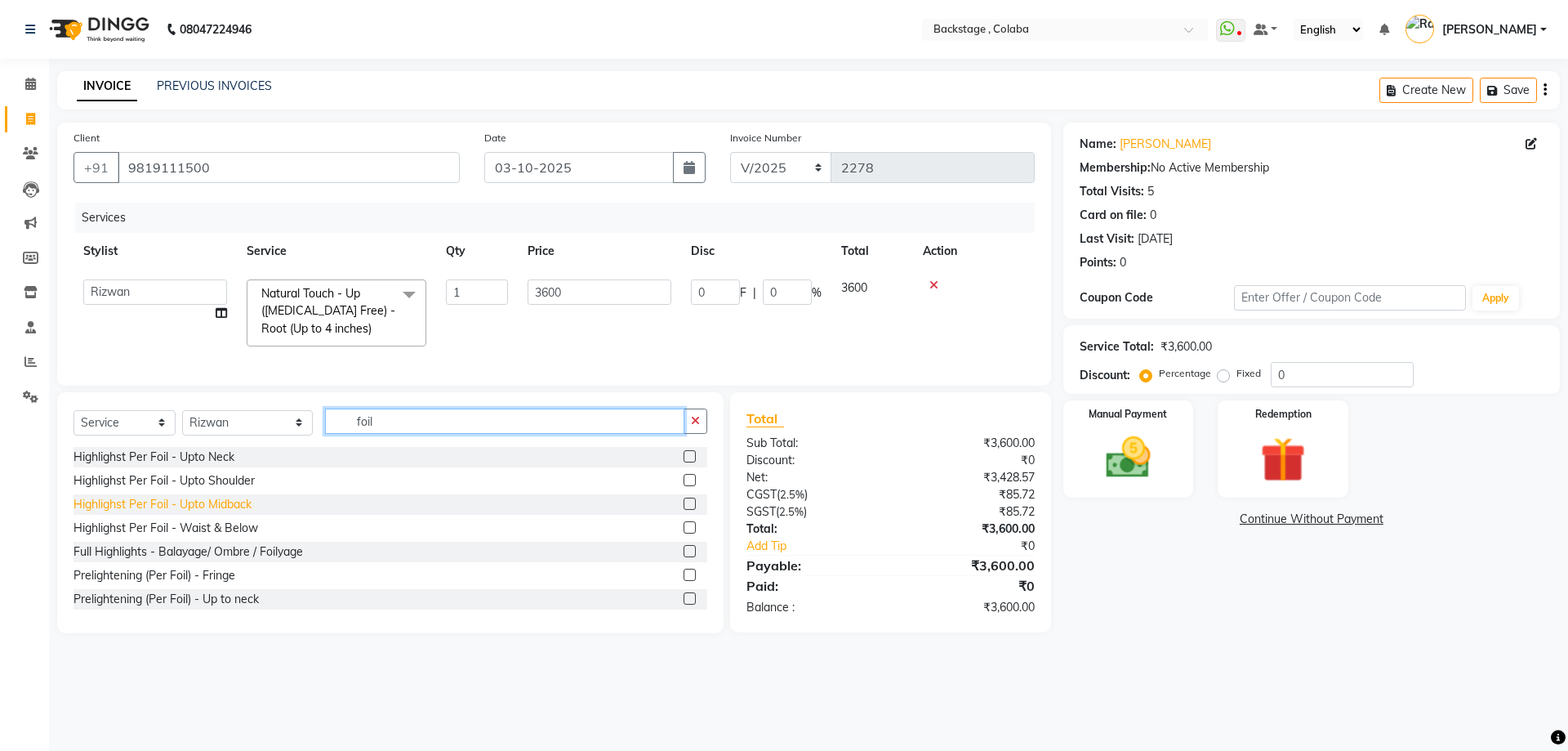
type input "foil"
click at [220, 512] on div "Highlighst Per Foil - Upto Midback" at bounding box center [162, 504] width 178 height 17
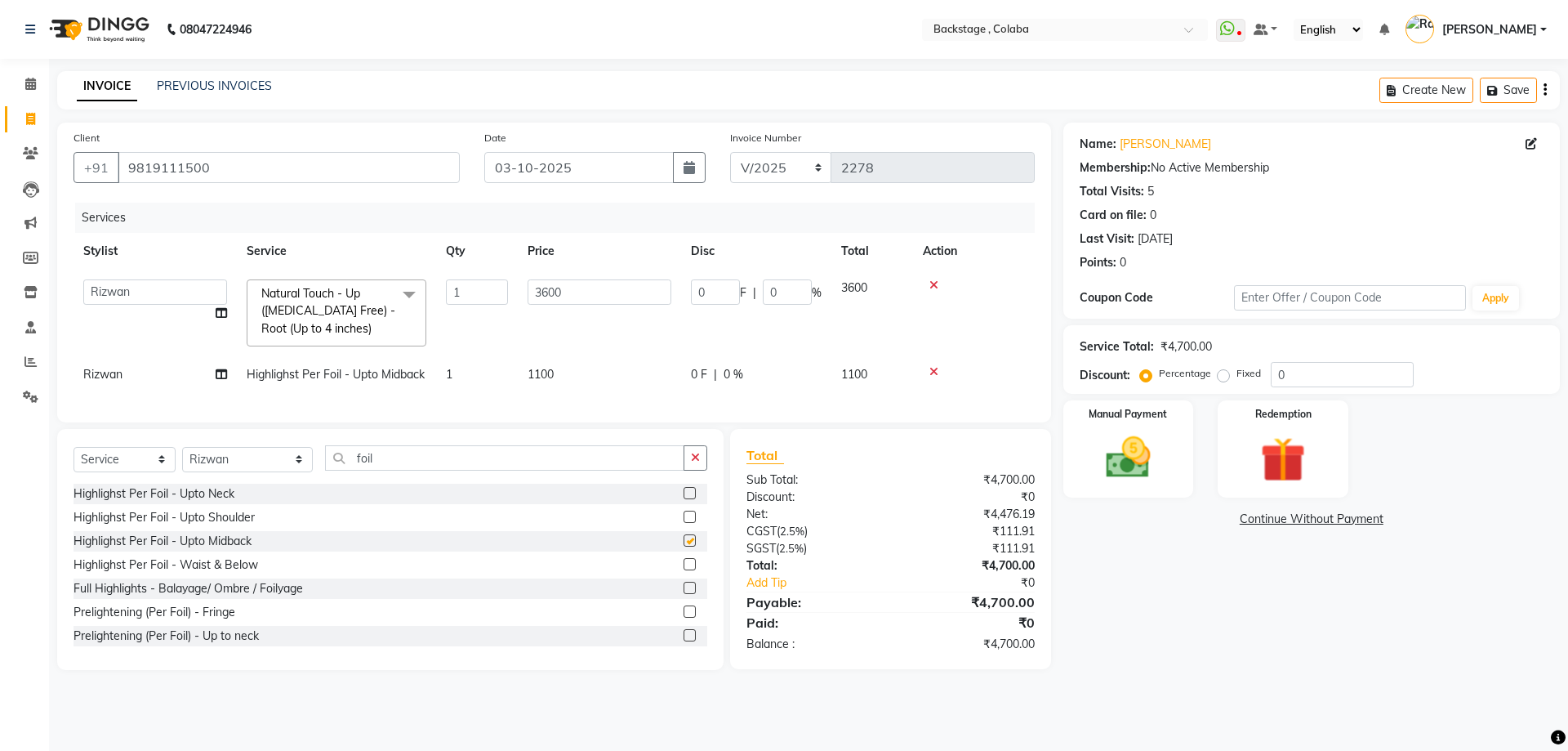
checkbox input "false"
click at [541, 389] on td "1100" at bounding box center [600, 374] width 163 height 37
select select "36480"
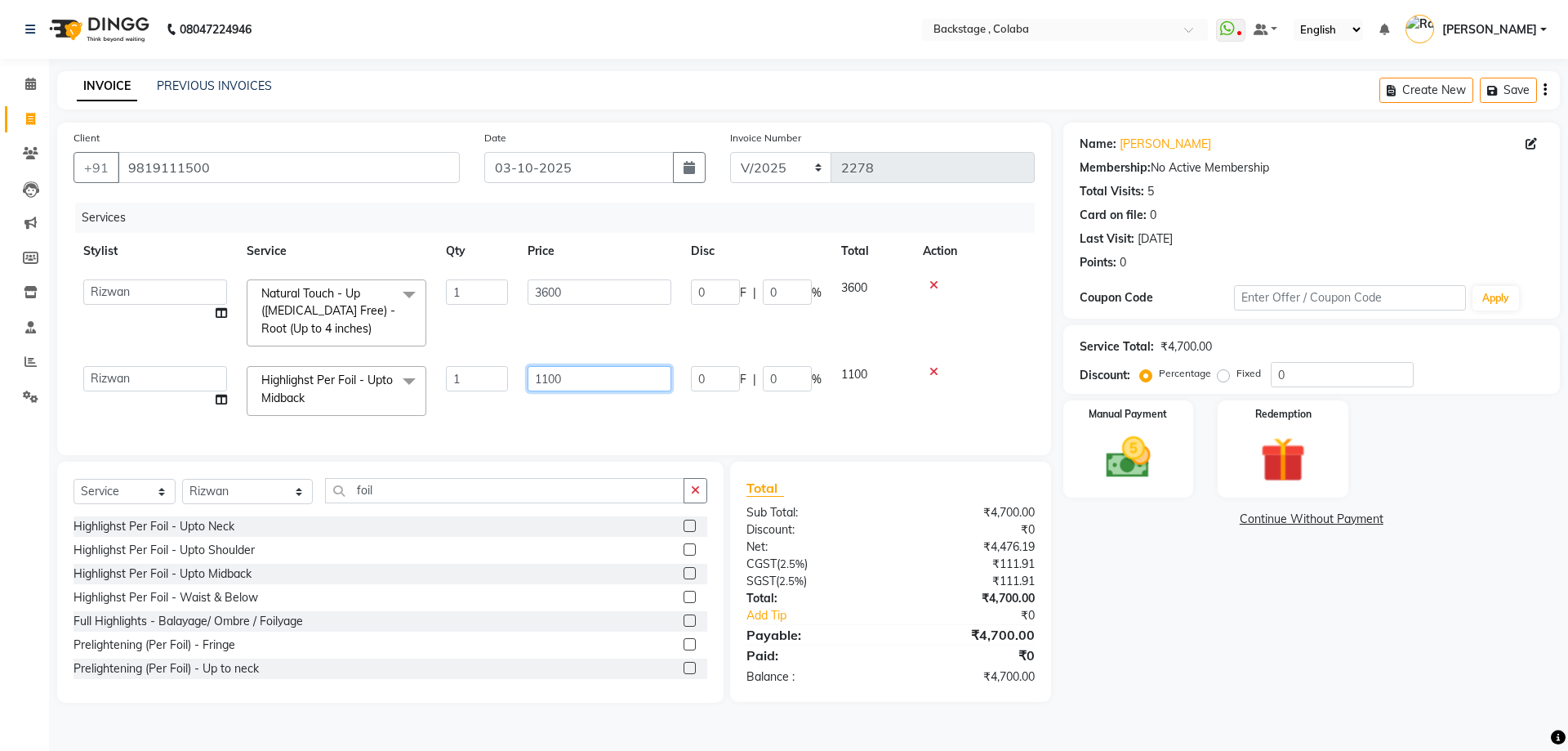
drag, startPoint x: 618, startPoint y: 378, endPoint x: 504, endPoint y: 347, distance: 118.1
click at [504, 347] on tbody "Backstage Bharti Nitesh Gohar Jayesh Anil Karekar Kalavati Sharma Kalindi Joshi…" at bounding box center [553, 348] width 961 height 156
type input "400"
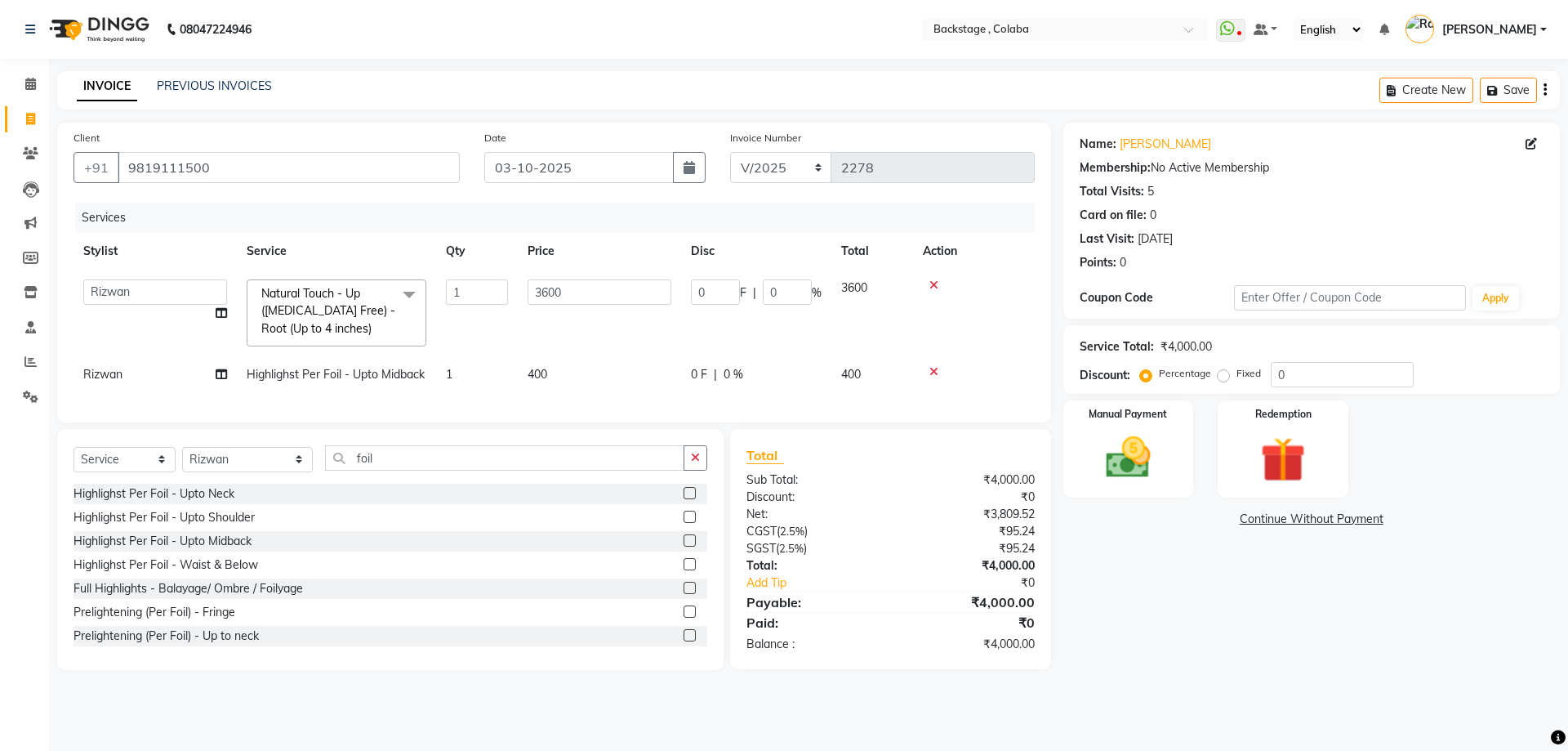
click at [486, 373] on td "1" at bounding box center [476, 374] width 82 height 37
select select "36480"
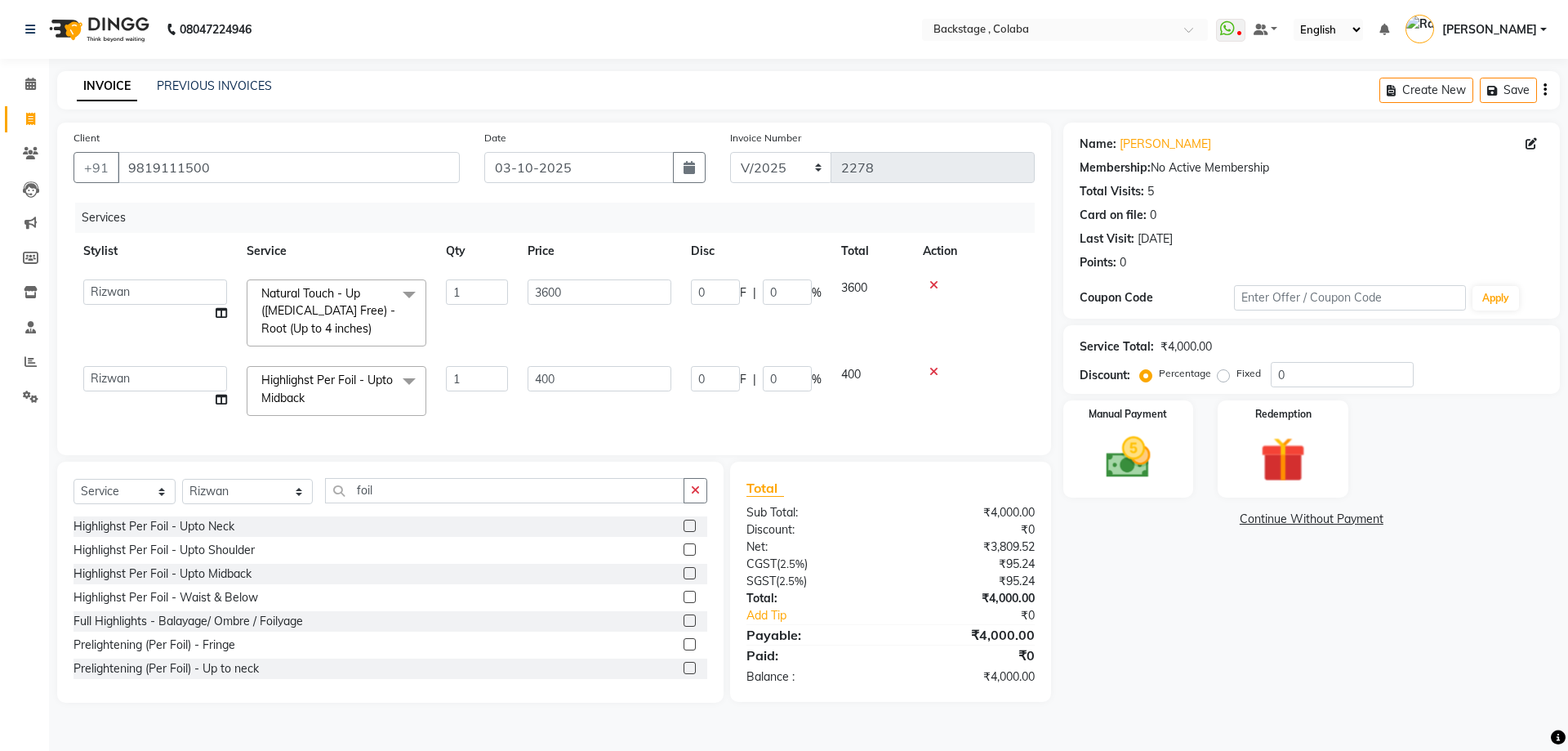
click at [486, 373] on input "1" at bounding box center [476, 379] width 63 height 25
type input "6"
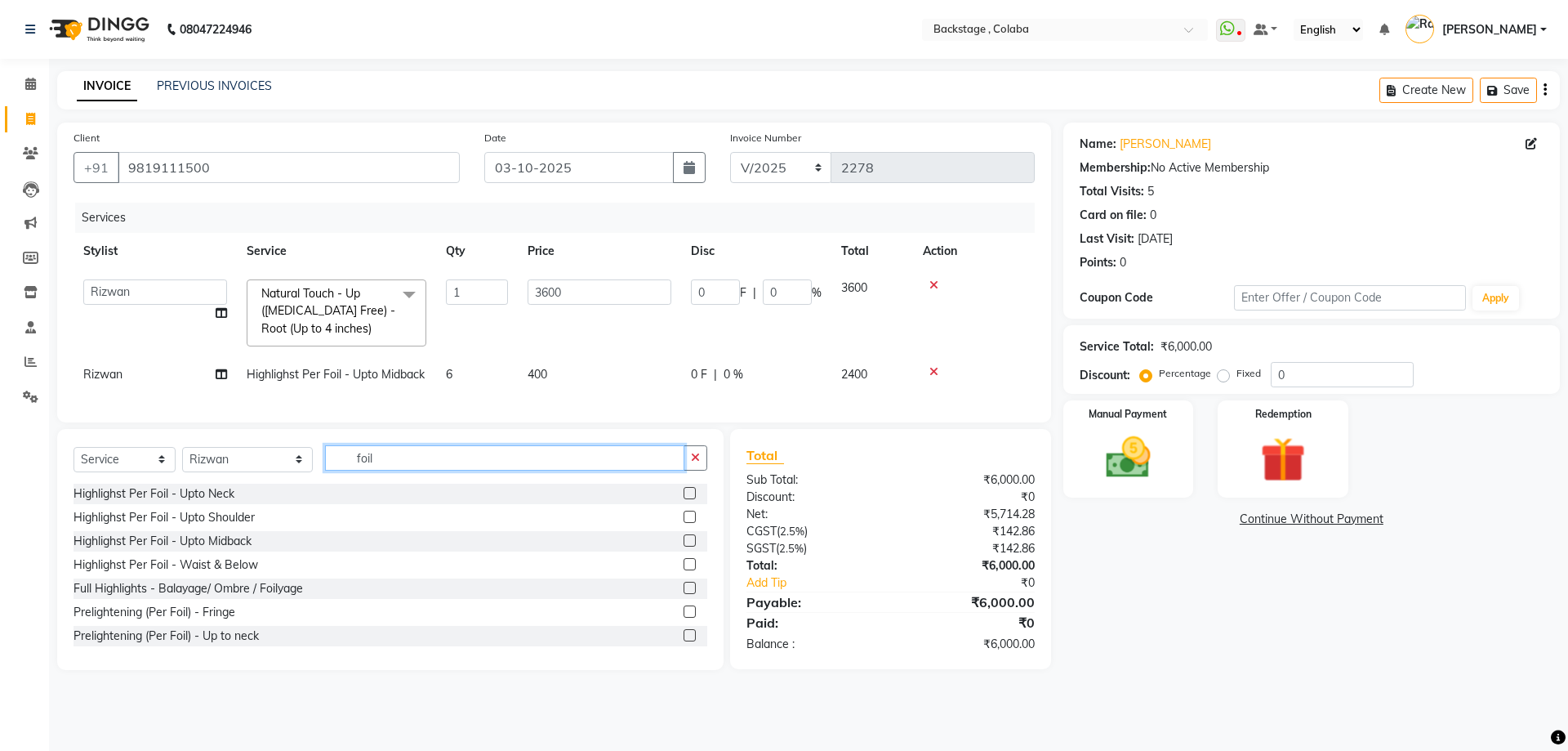
click at [386, 484] on div "Select Service Product Membership Package Voucher Prepaid Gift Card Select Styl…" at bounding box center [390, 464] width 634 height 38
click at [386, 470] on input "foil" at bounding box center [505, 457] width 360 height 25
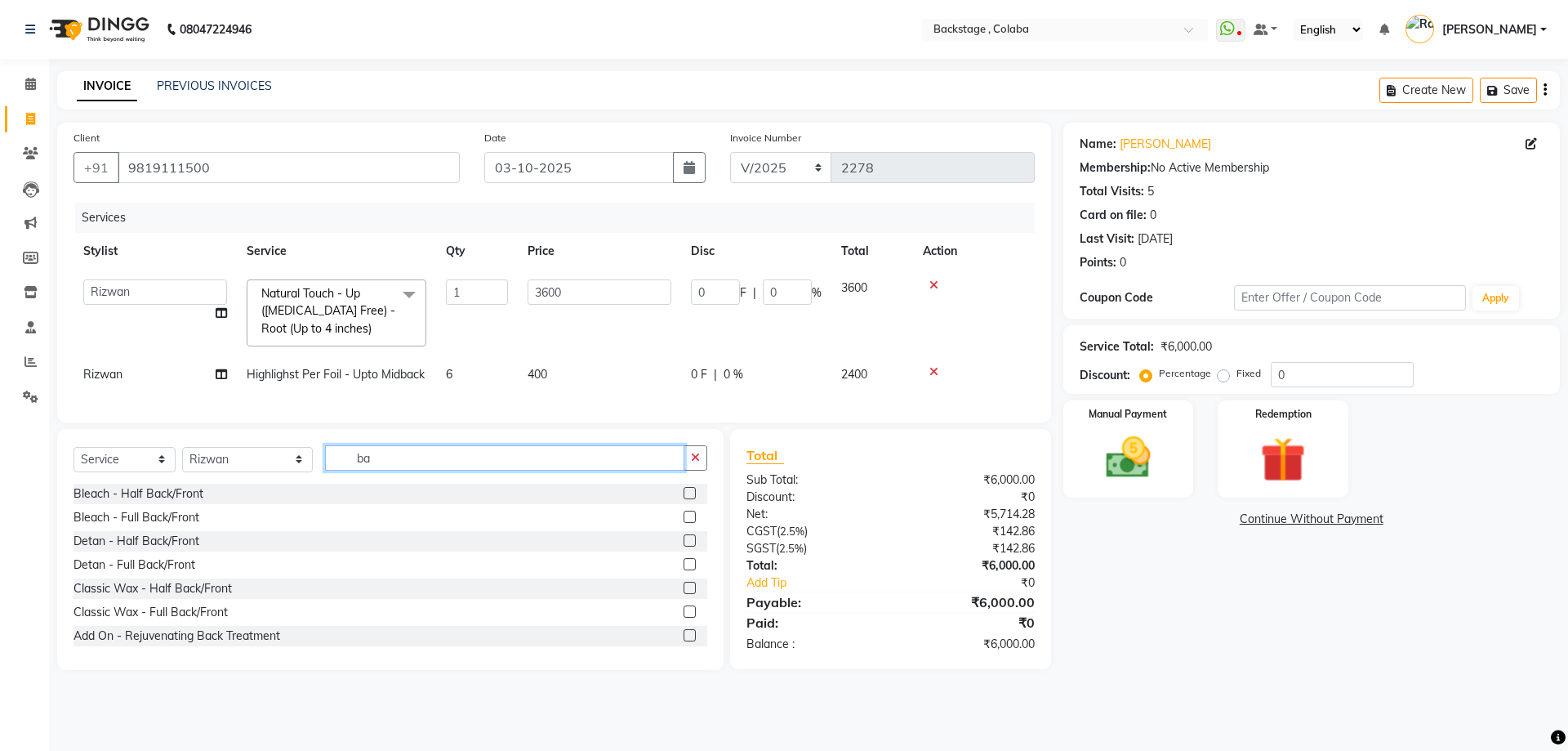
type input "b"
type input "hair cu"
click at [254, 550] on div "Haircut Women - Haircut Senior Stylist" at bounding box center [176, 541] width 205 height 17
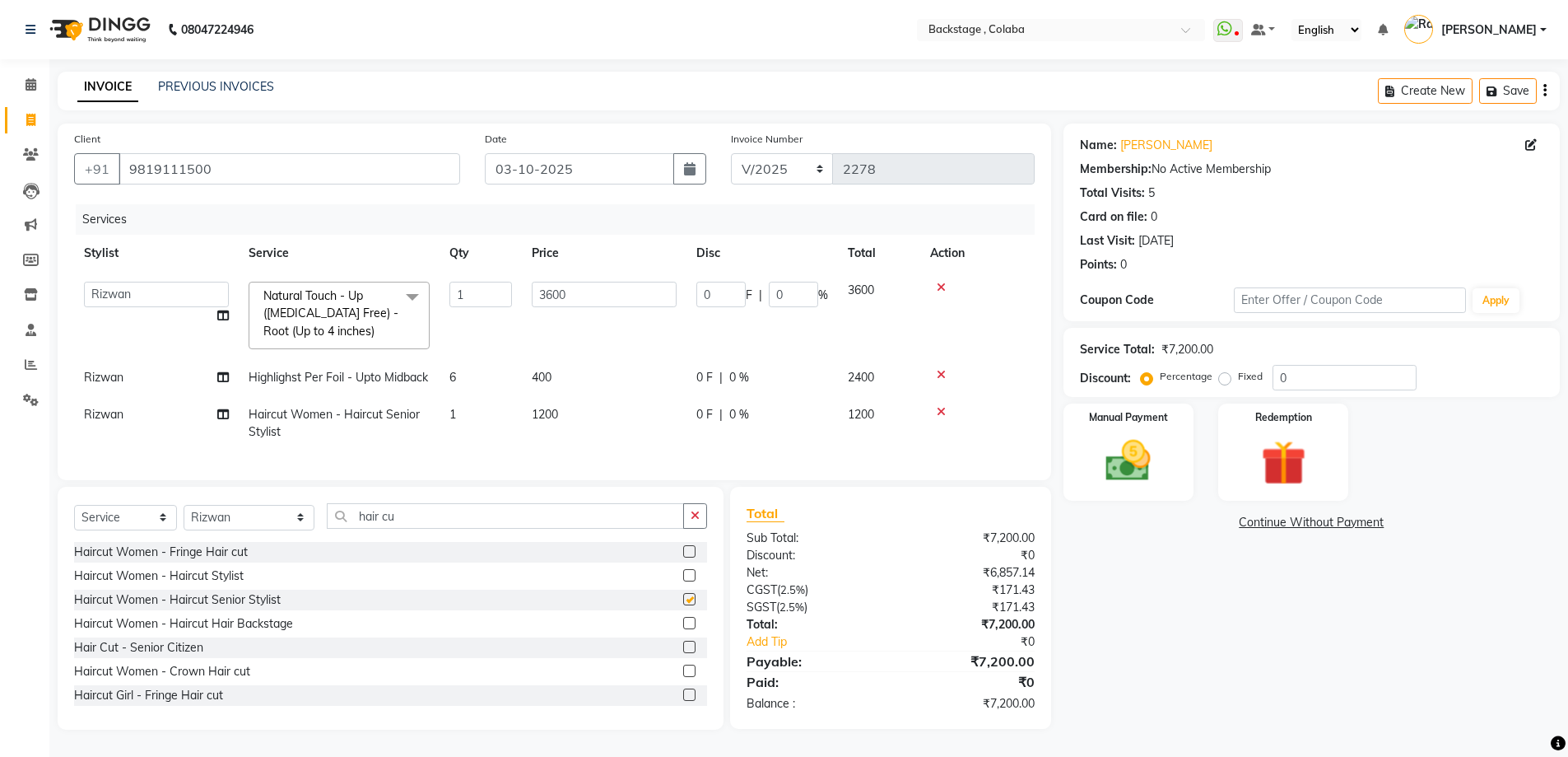
checkbox input "false"
click at [601, 432] on td "1200" at bounding box center [604, 424] width 164 height 55
select select "36480"
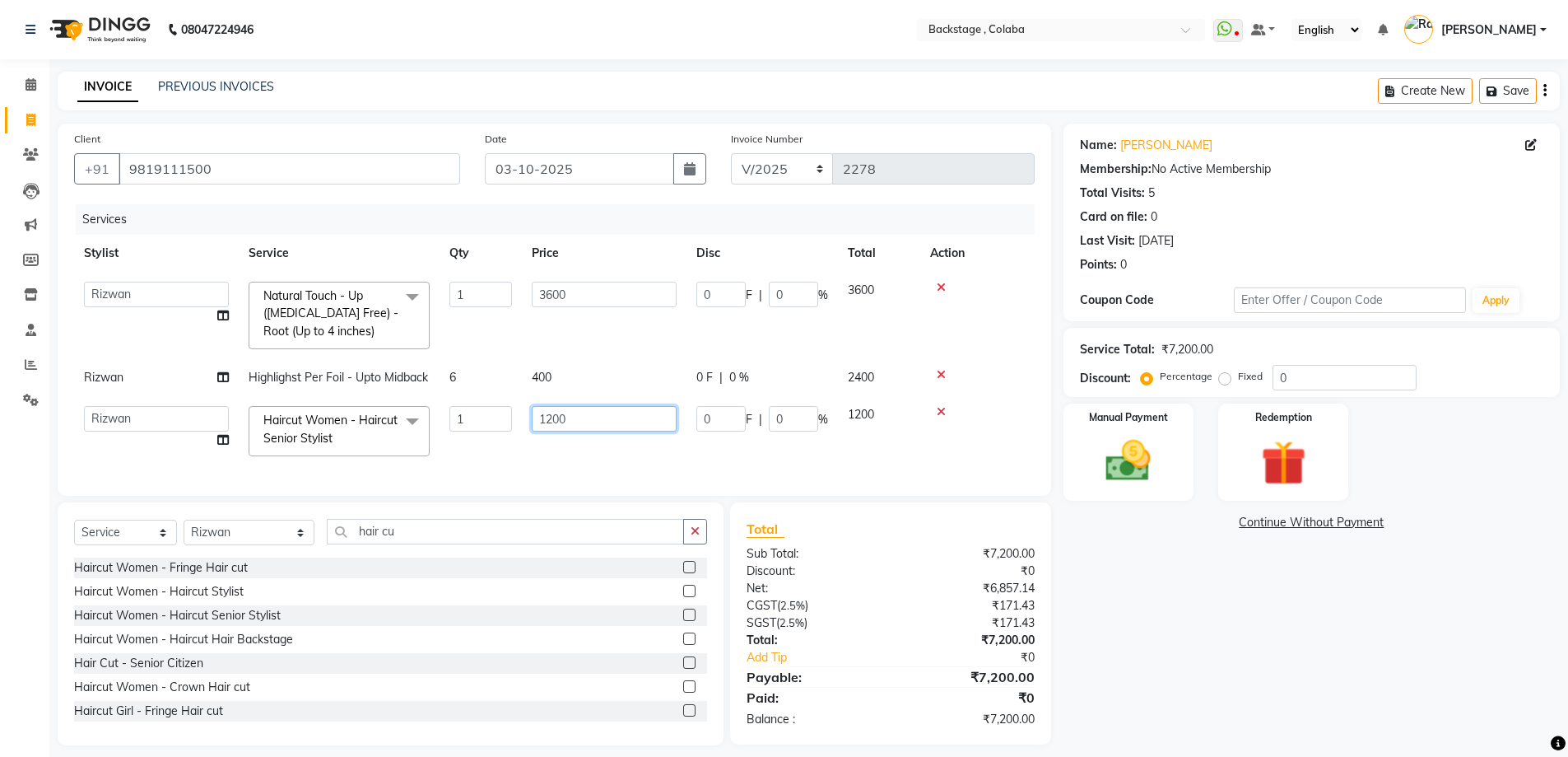
drag, startPoint x: 601, startPoint y: 432, endPoint x: 530, endPoint y: 436, distance: 71.1
click at [530, 436] on td "1200" at bounding box center [604, 431] width 164 height 70
type input "1500"
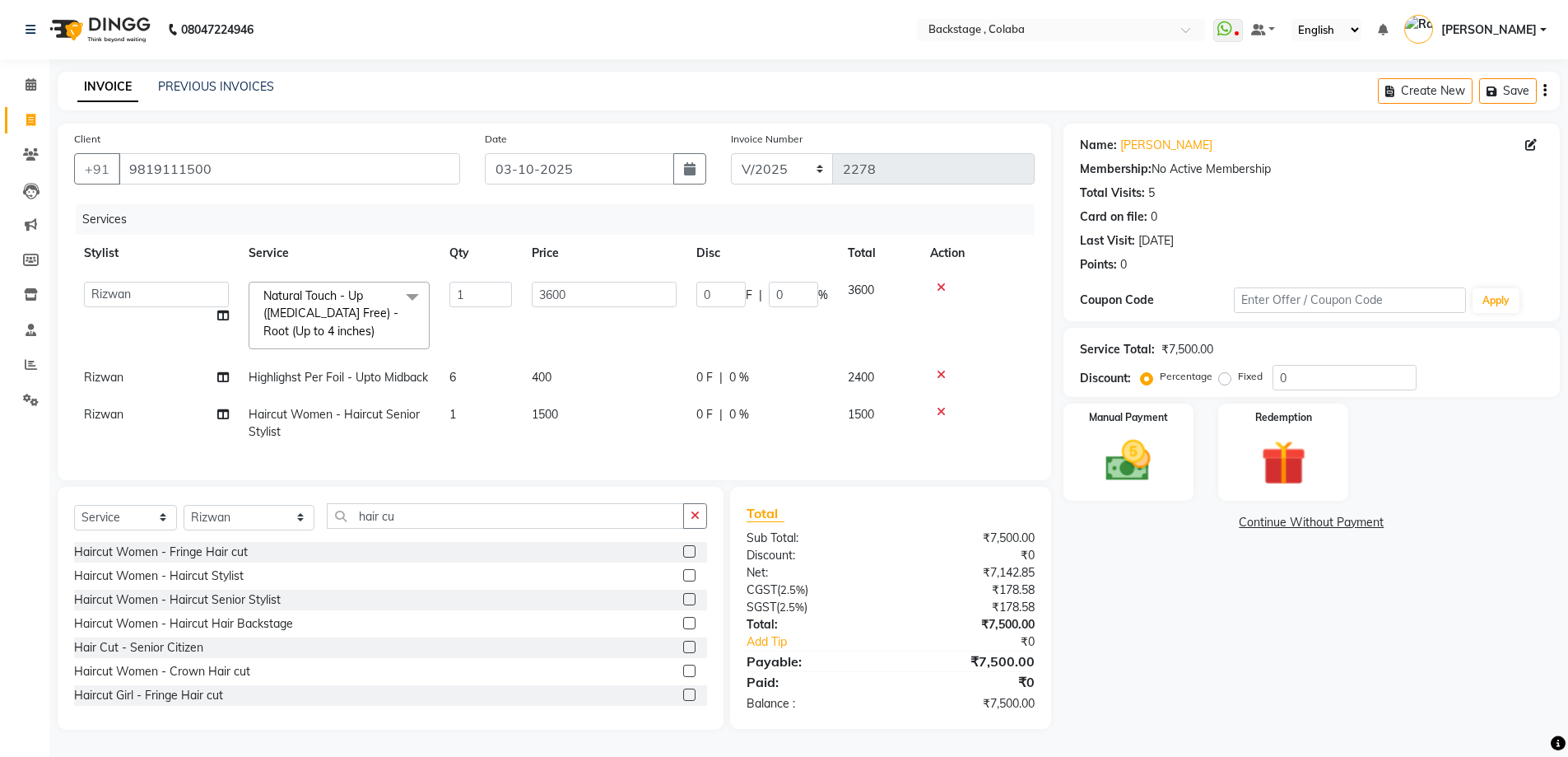
click at [712, 446] on td "0 F | 0 %" at bounding box center [762, 424] width 152 height 55
select select "36480"
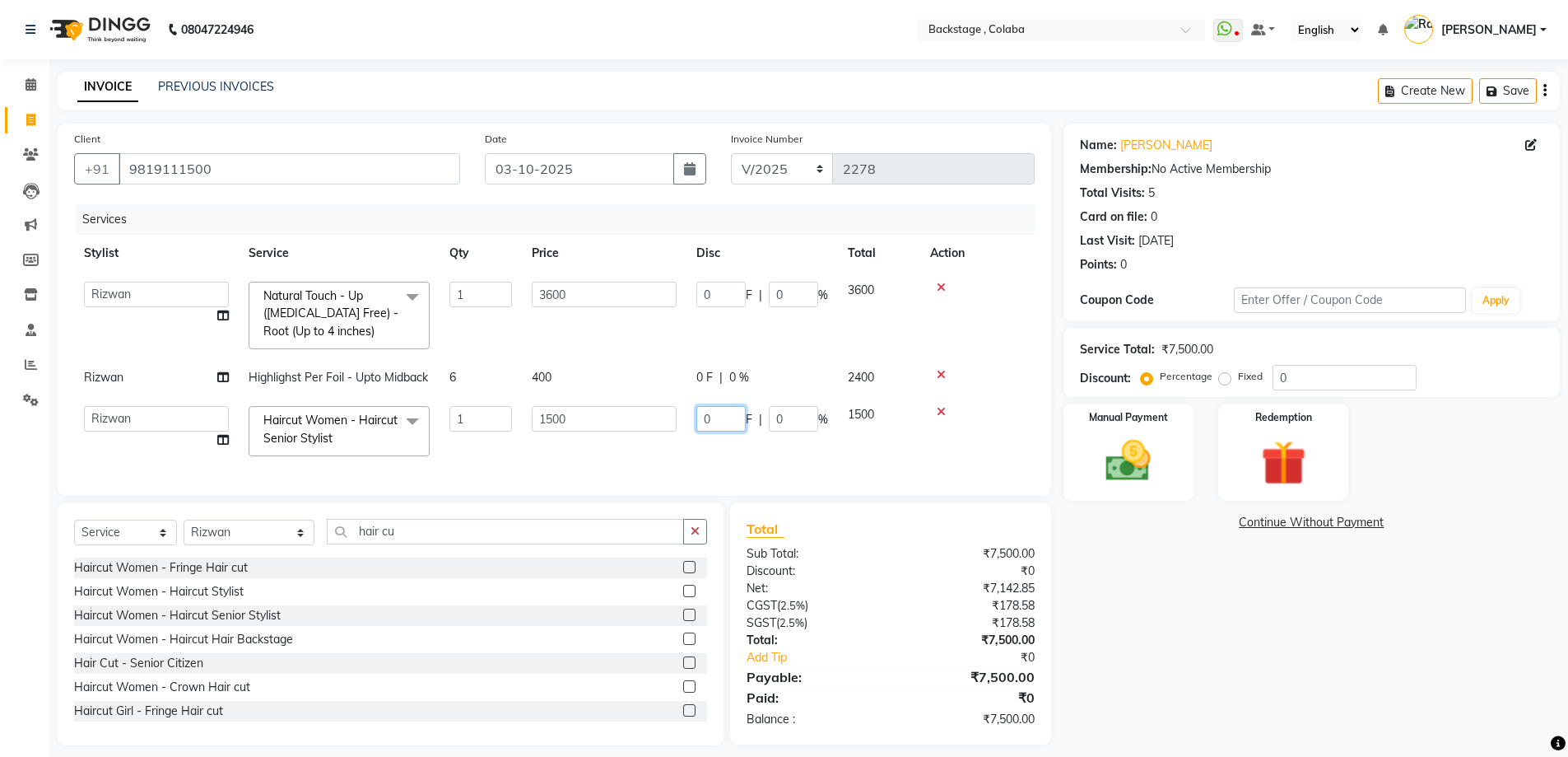
click at [712, 431] on input "0" at bounding box center [721, 419] width 49 height 26
click at [713, 431] on input "0" at bounding box center [721, 419] width 49 height 26
type input "1500"
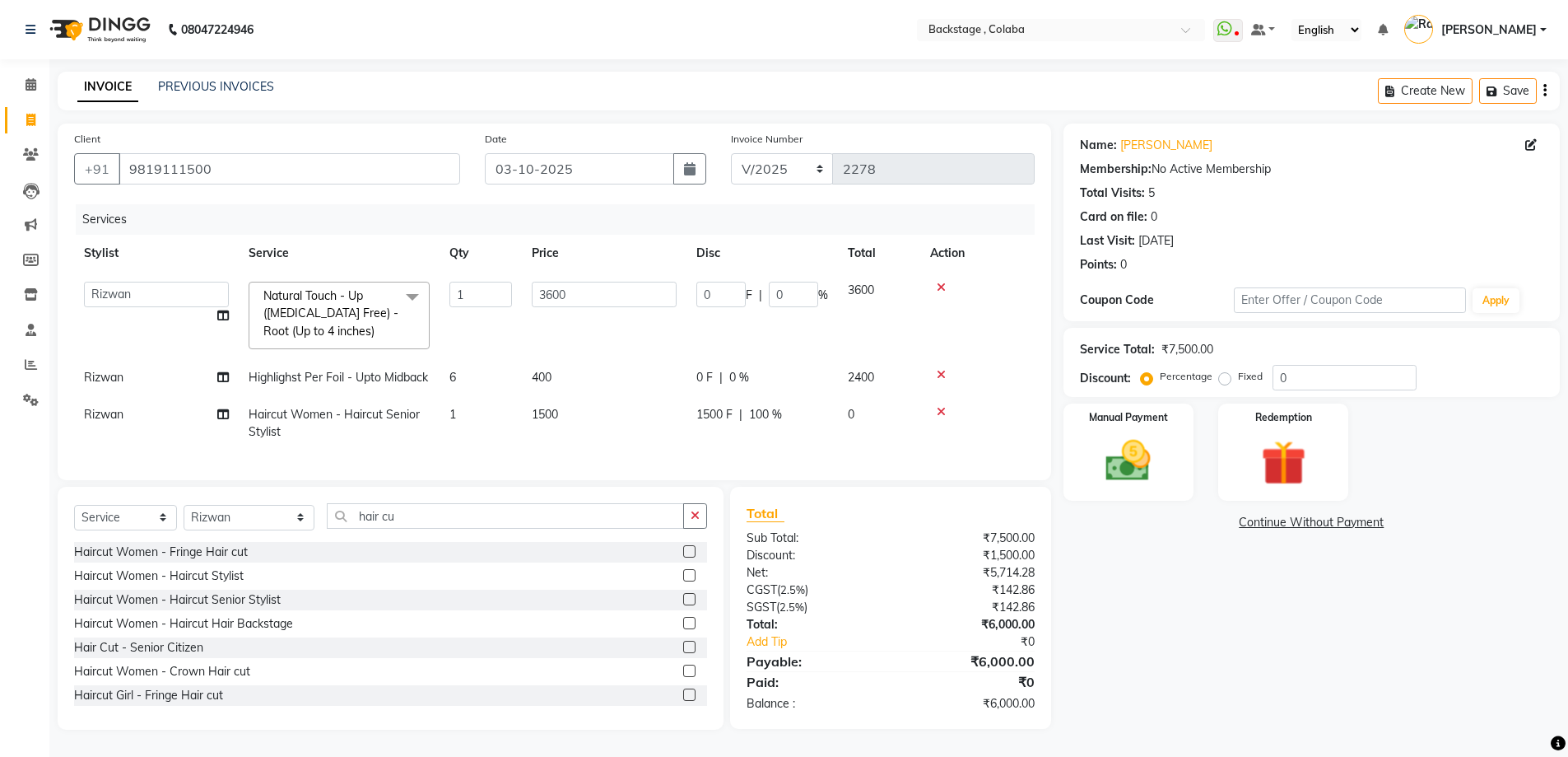
click at [1087, 573] on div "Name: Farheen Iqbal Membership: No Active Membership Total Visits: 5 Card on fi…" at bounding box center [1317, 426] width 508 height 606
click at [1143, 459] on img at bounding box center [1128, 460] width 76 height 54
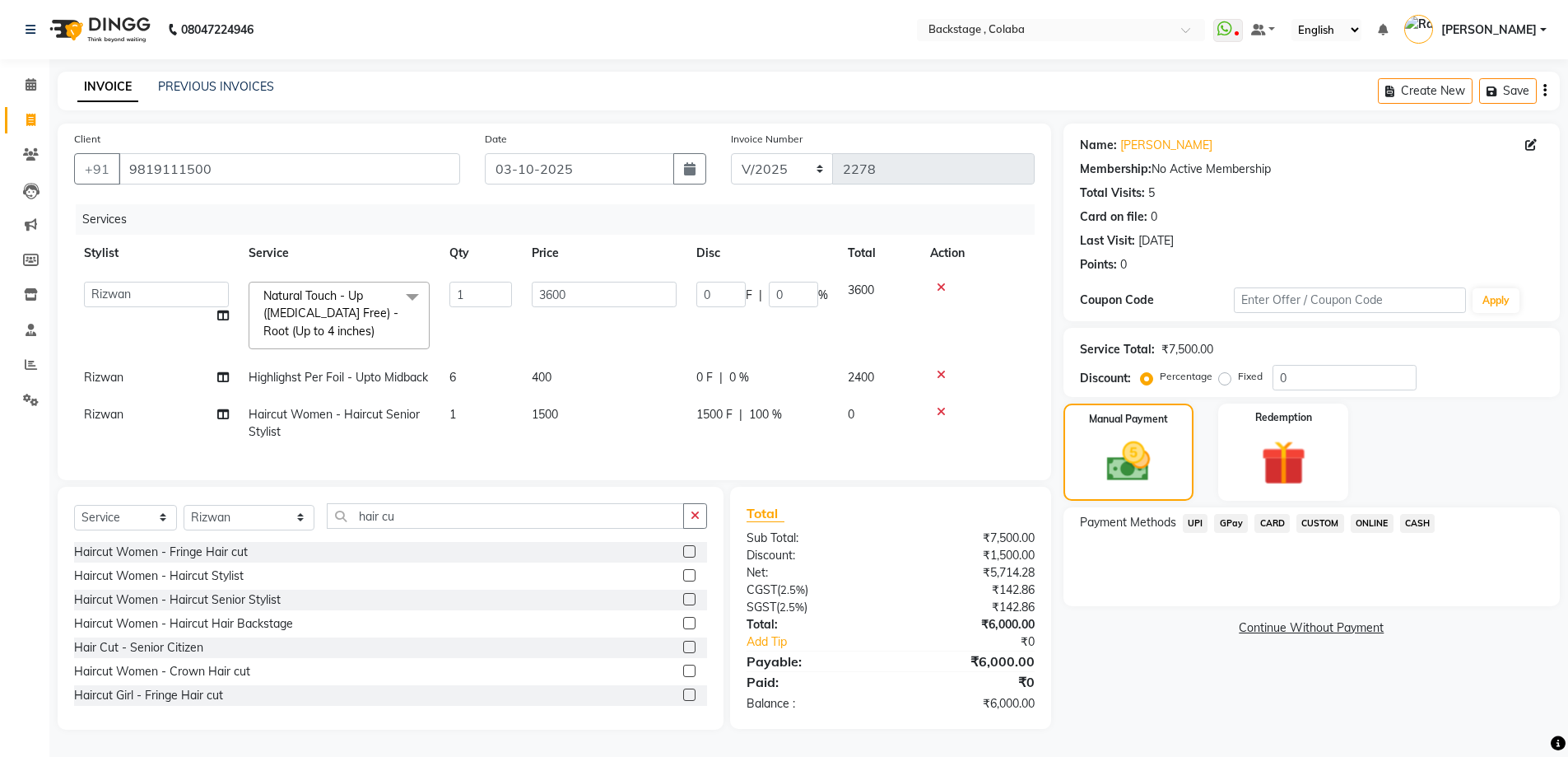
click at [1418, 526] on span "CASH" at bounding box center [1417, 523] width 36 height 19
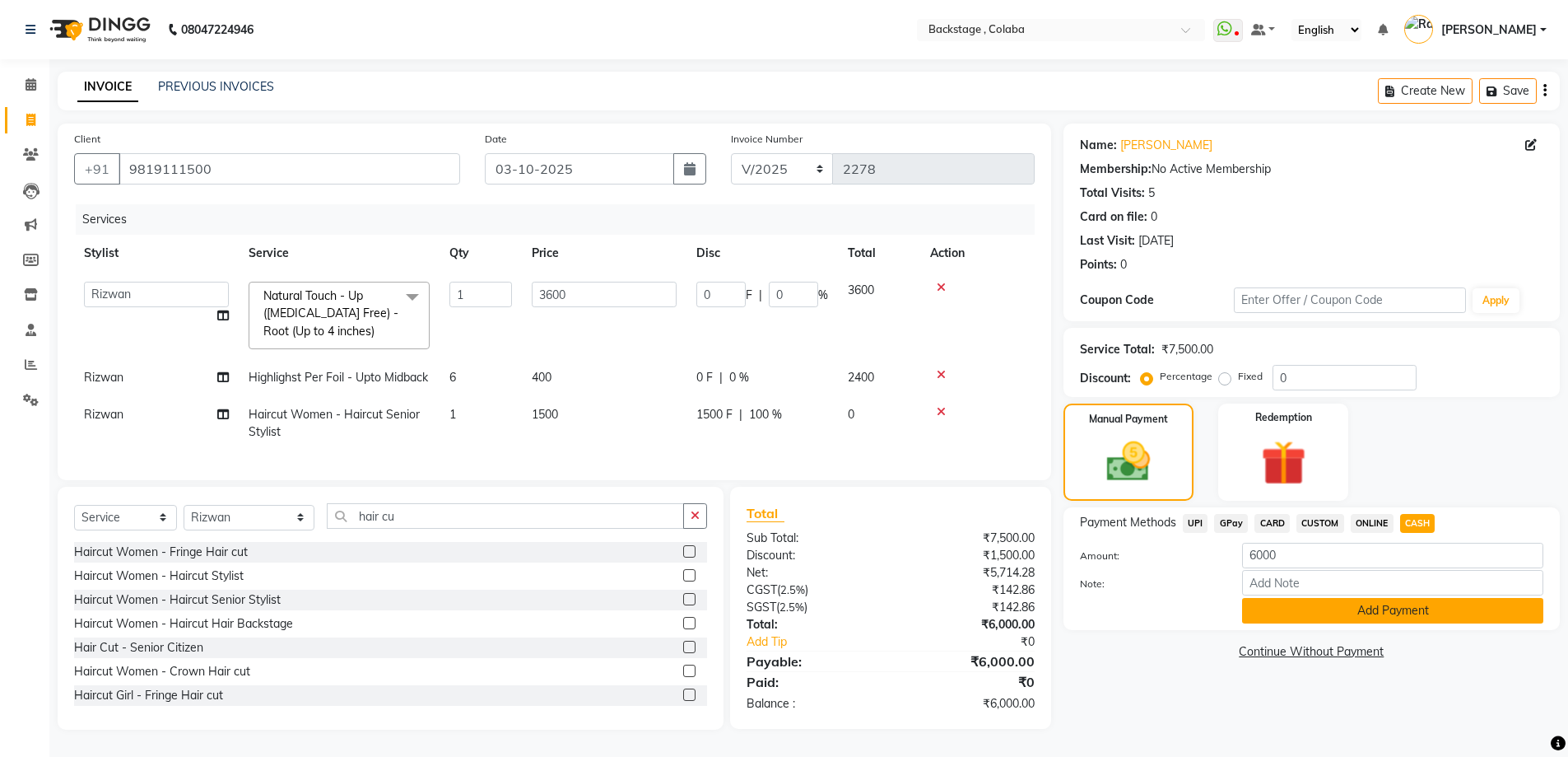
click at [1417, 615] on button "Add Payment" at bounding box center [1393, 611] width 301 height 26
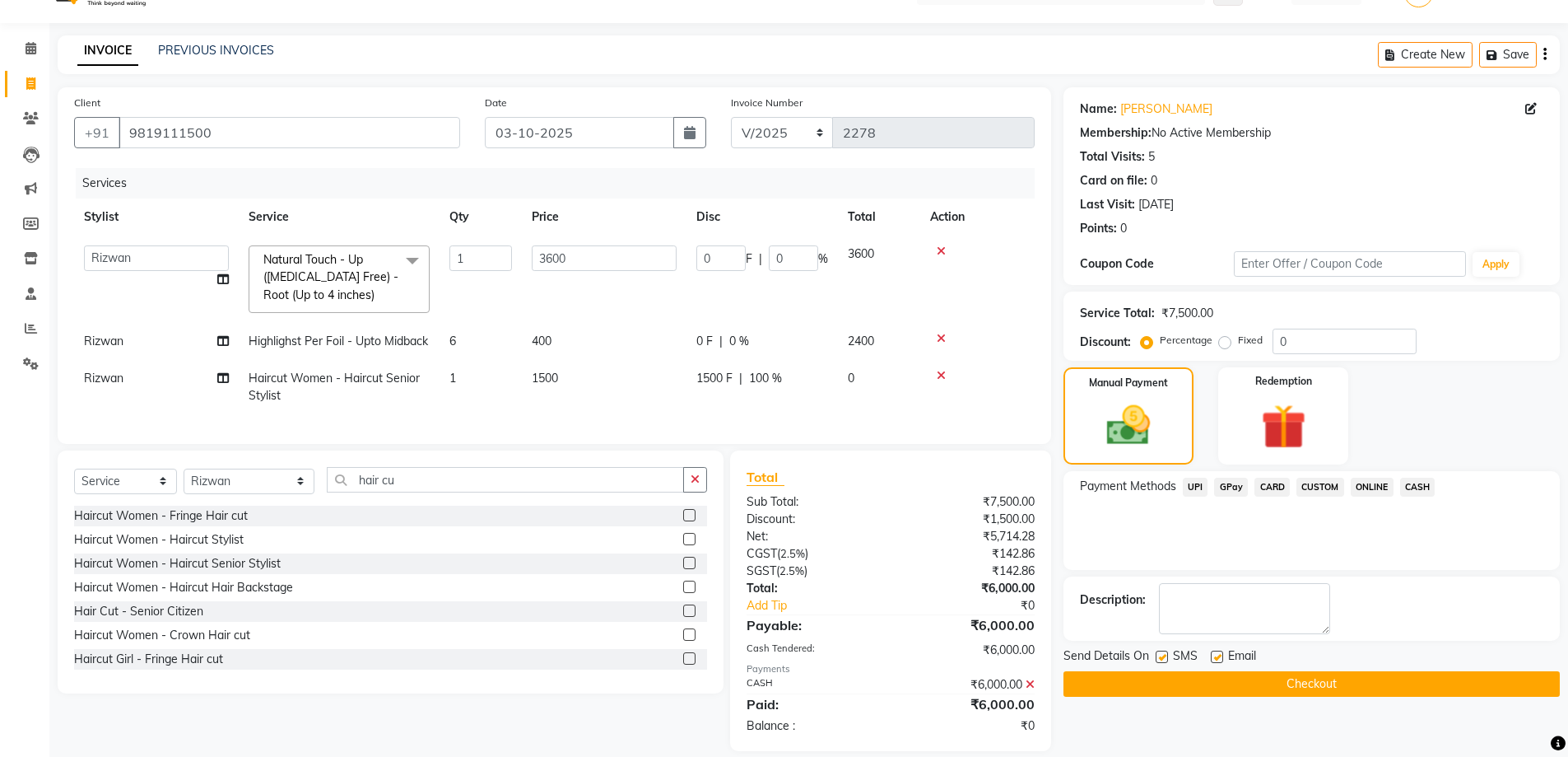
scroll to position [85, 0]
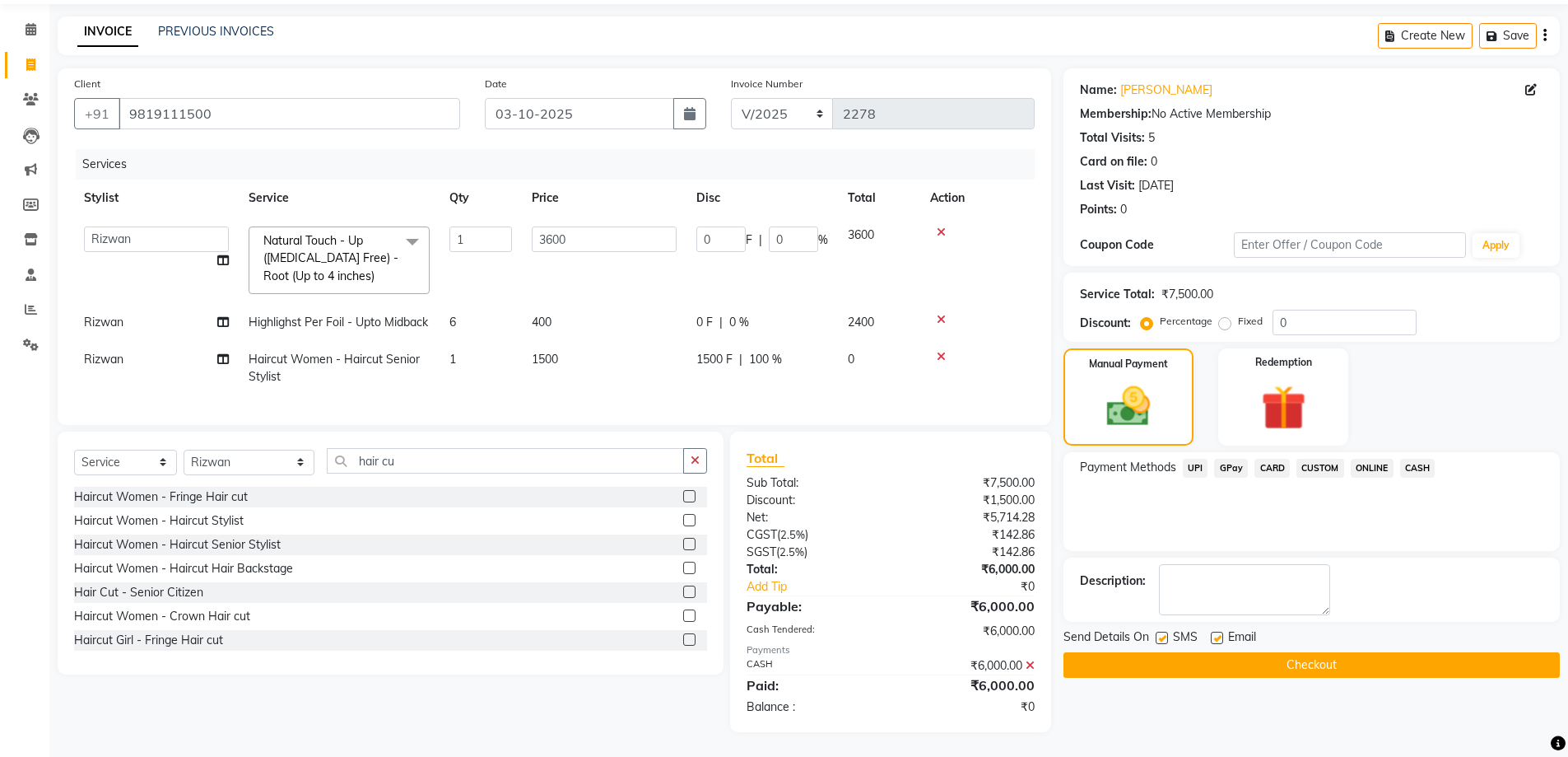
click at [1395, 652] on button "Checkout" at bounding box center [1312, 665] width 497 height 26
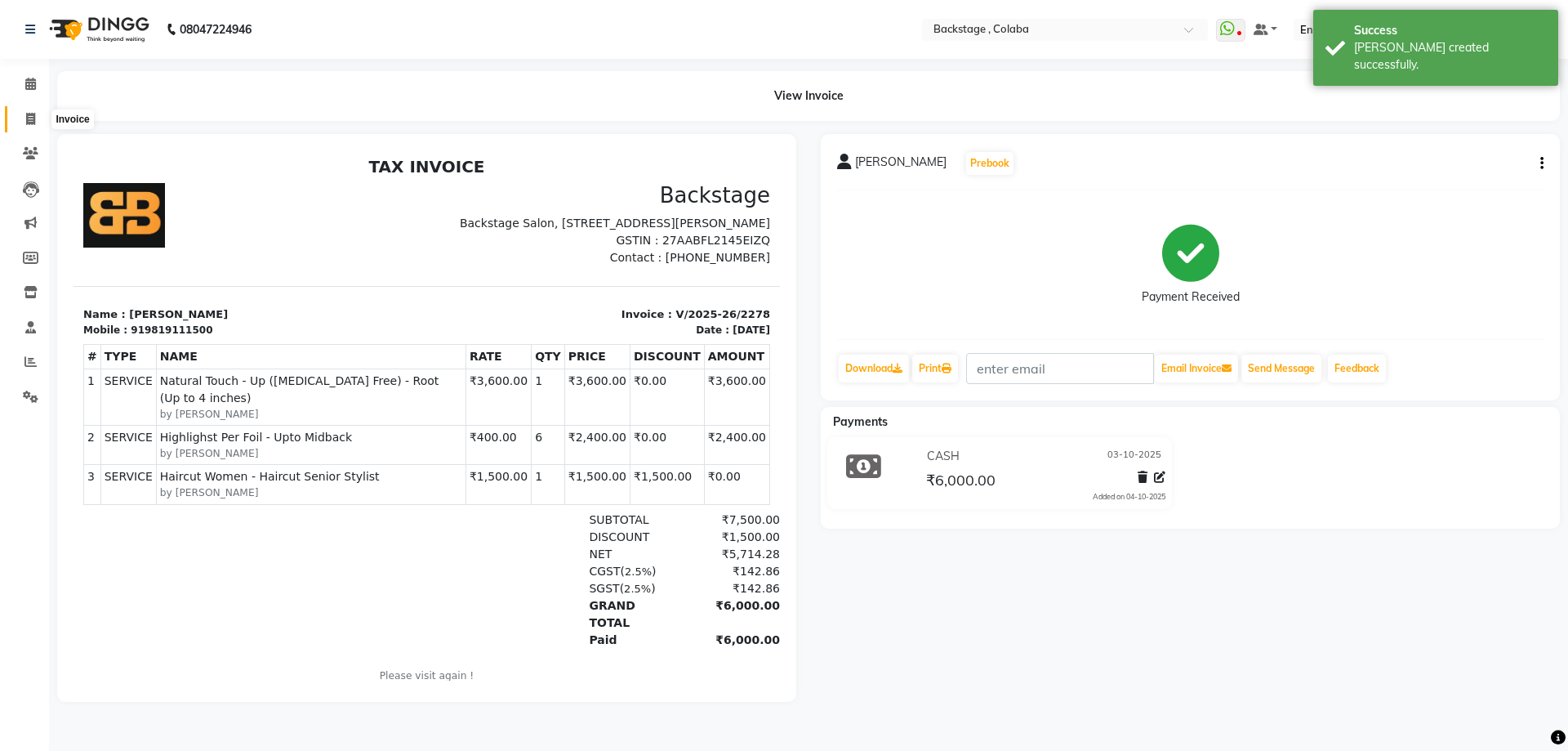
click at [35, 113] on icon at bounding box center [31, 119] width 9 height 13
select select "service"
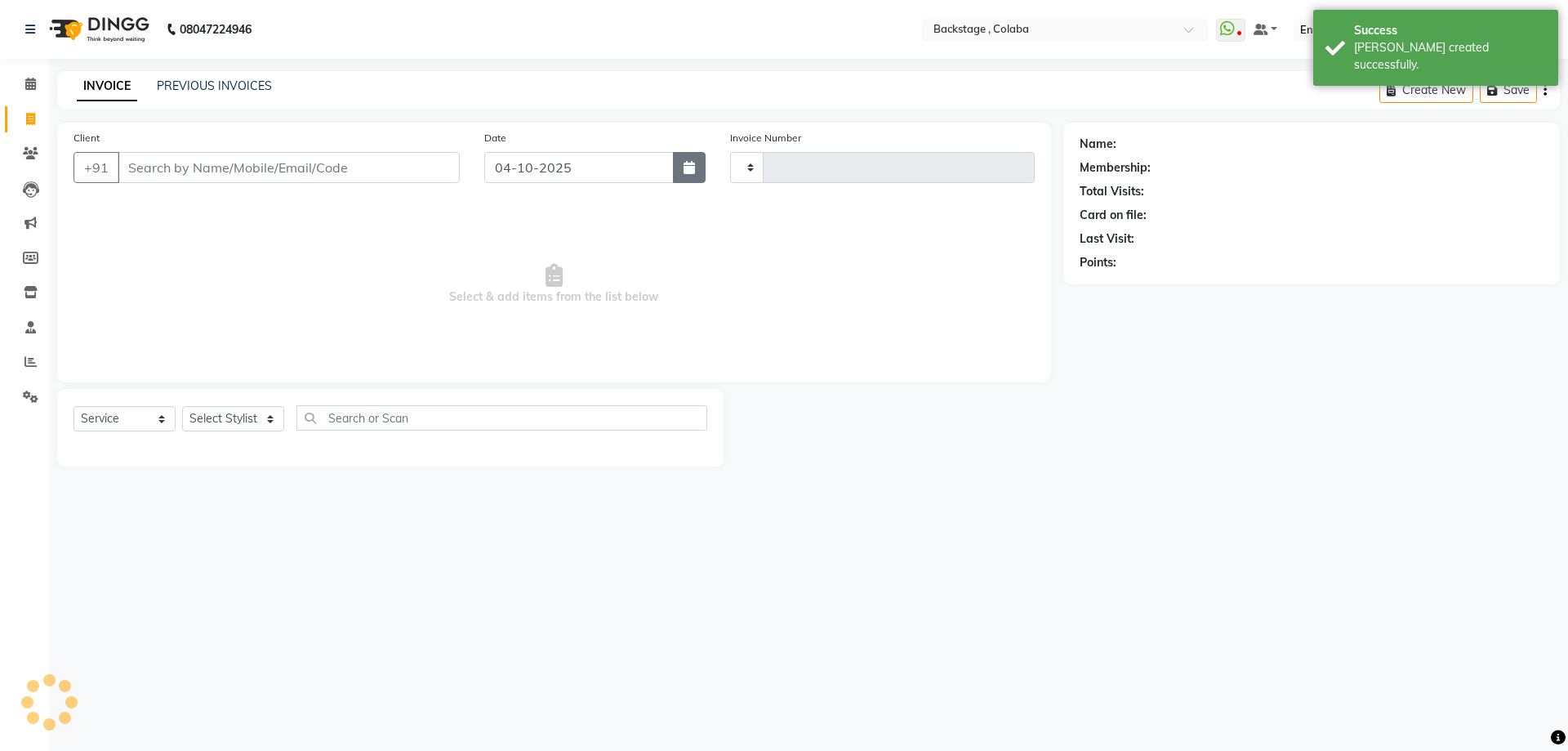
type input "2279"
select select "5451"
click at [700, 168] on button "button" at bounding box center [689, 168] width 33 height 31
select select "10"
select select "2025"
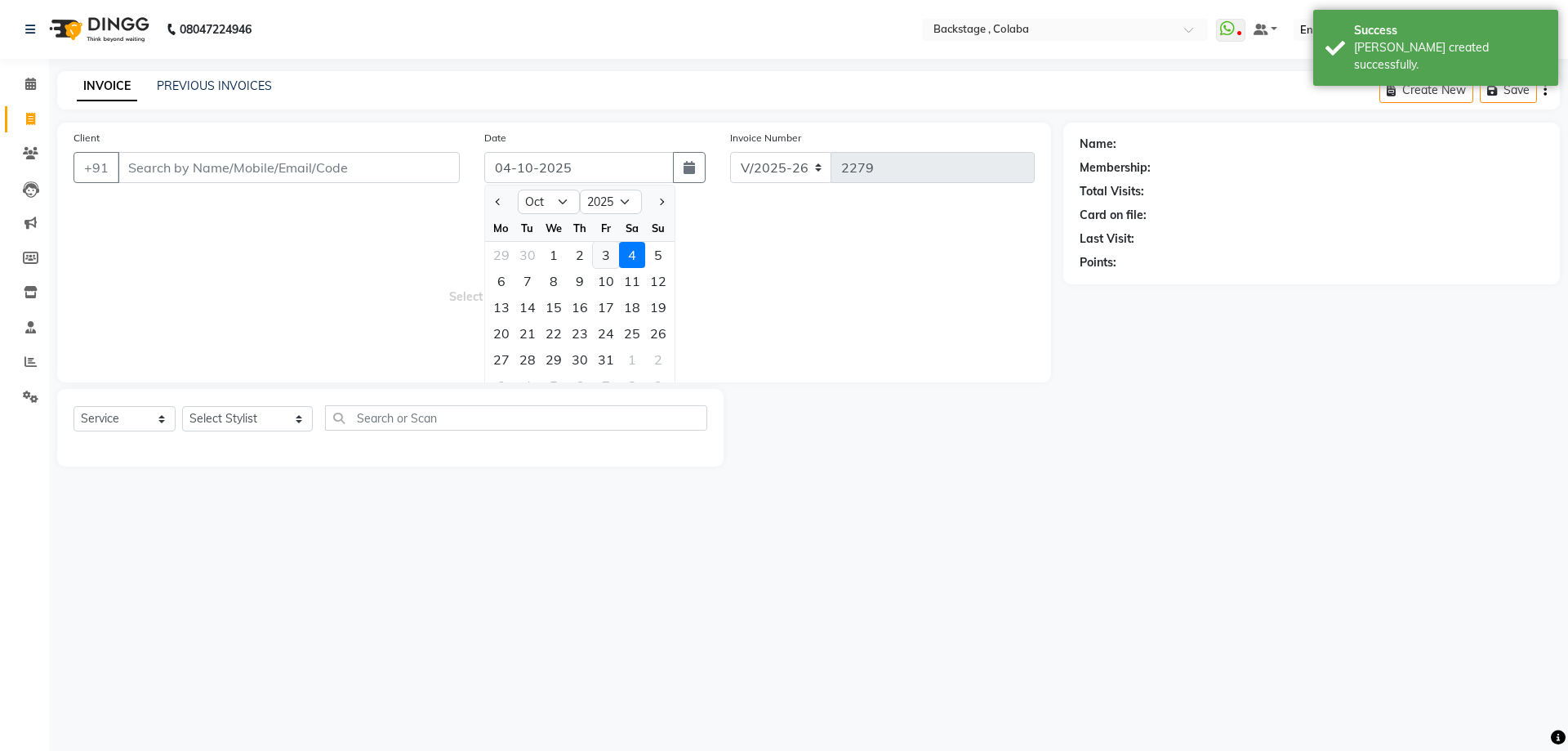
click at [613, 254] on div "3" at bounding box center [606, 255] width 26 height 26
type input "03-10-2025"
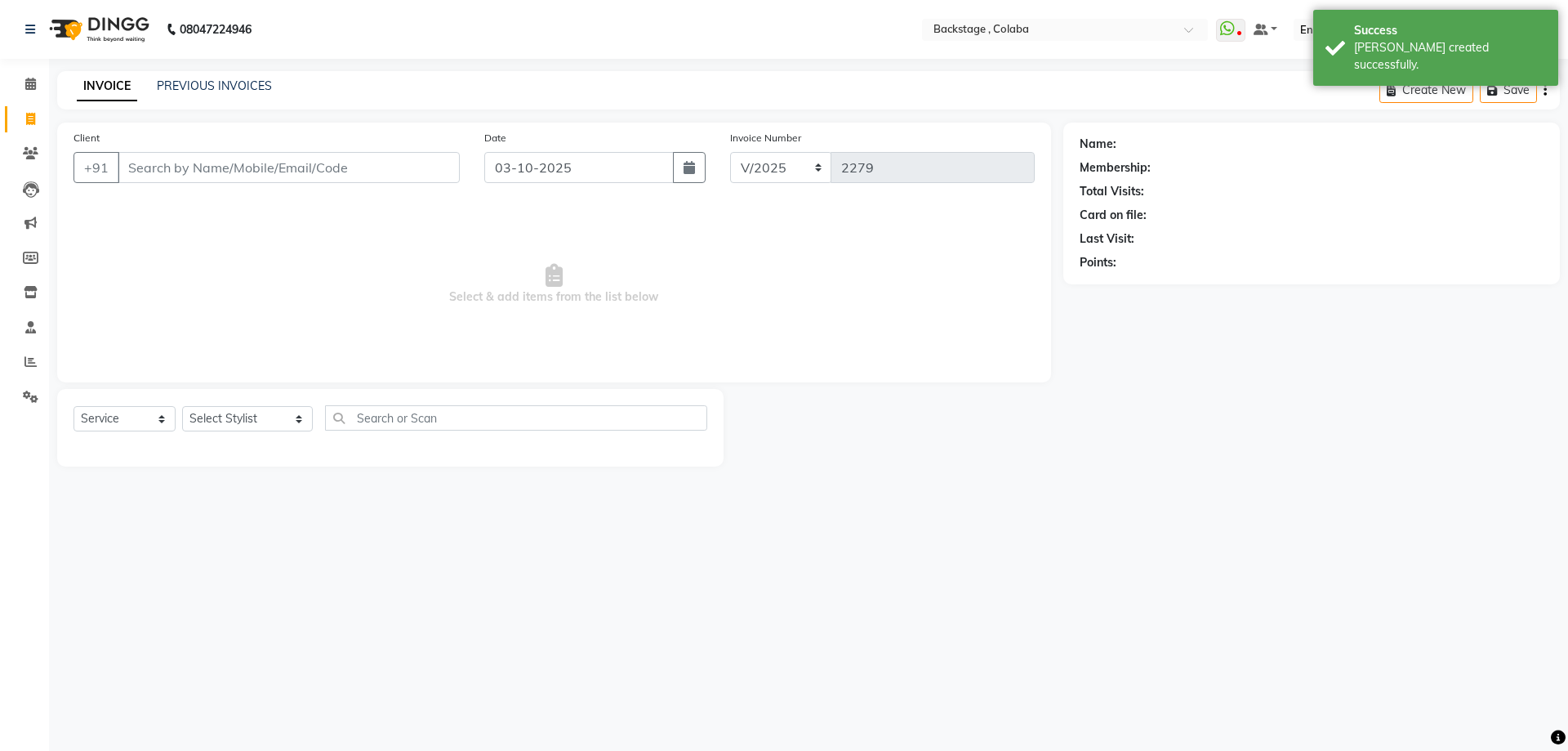
drag, startPoint x: 325, startPoint y: 190, endPoint x: 327, endPoint y: 168, distance: 22.1
click at [327, 183] on div "Client +91" at bounding box center [267, 162] width 411 height 67
click at [327, 168] on input "Client" at bounding box center [289, 168] width 342 height 31
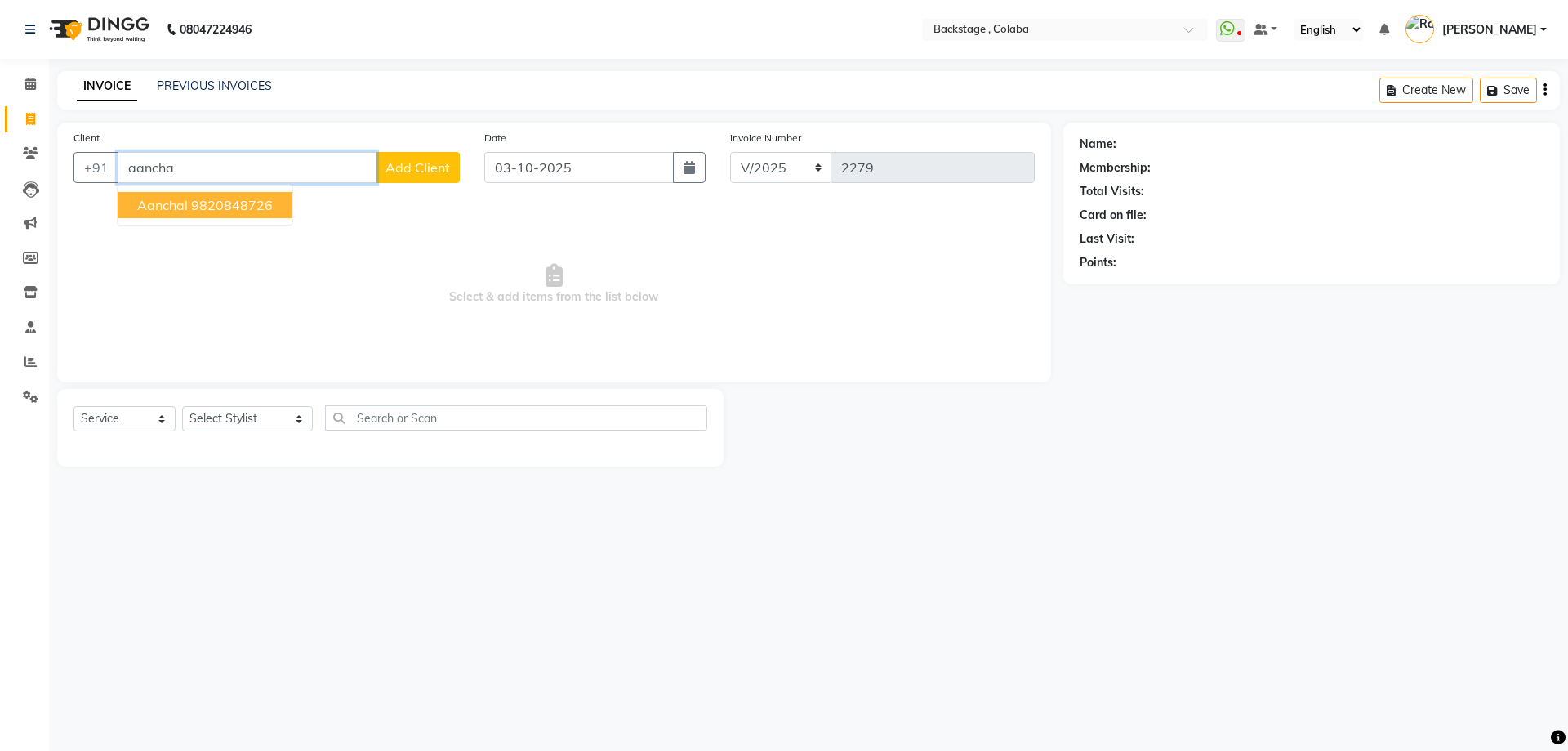
click at [134, 167] on input "aancha" at bounding box center [247, 168] width 259 height 31
click at [222, 212] on ngb-highlight "9820848726" at bounding box center [232, 205] width 82 height 16
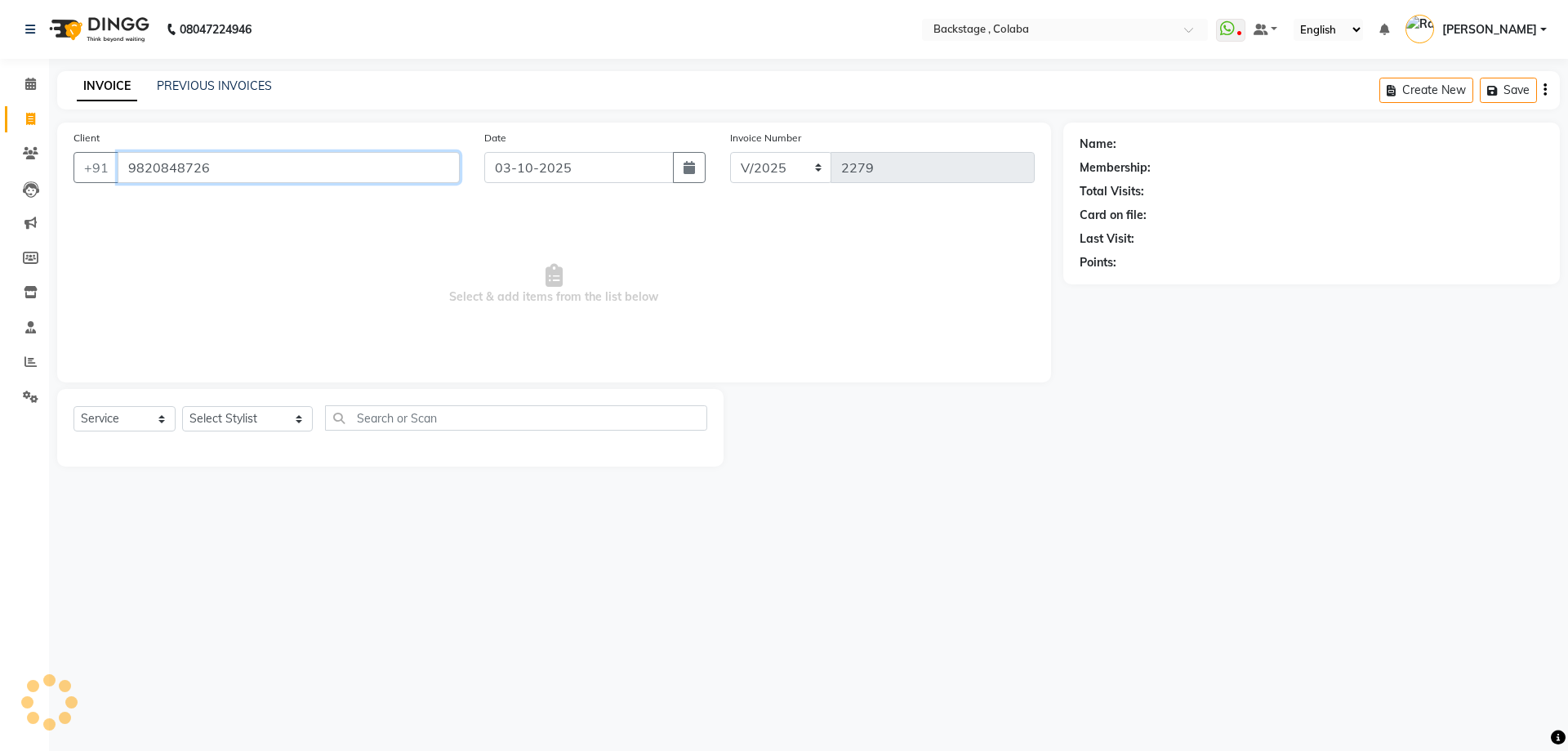
type input "9820848726"
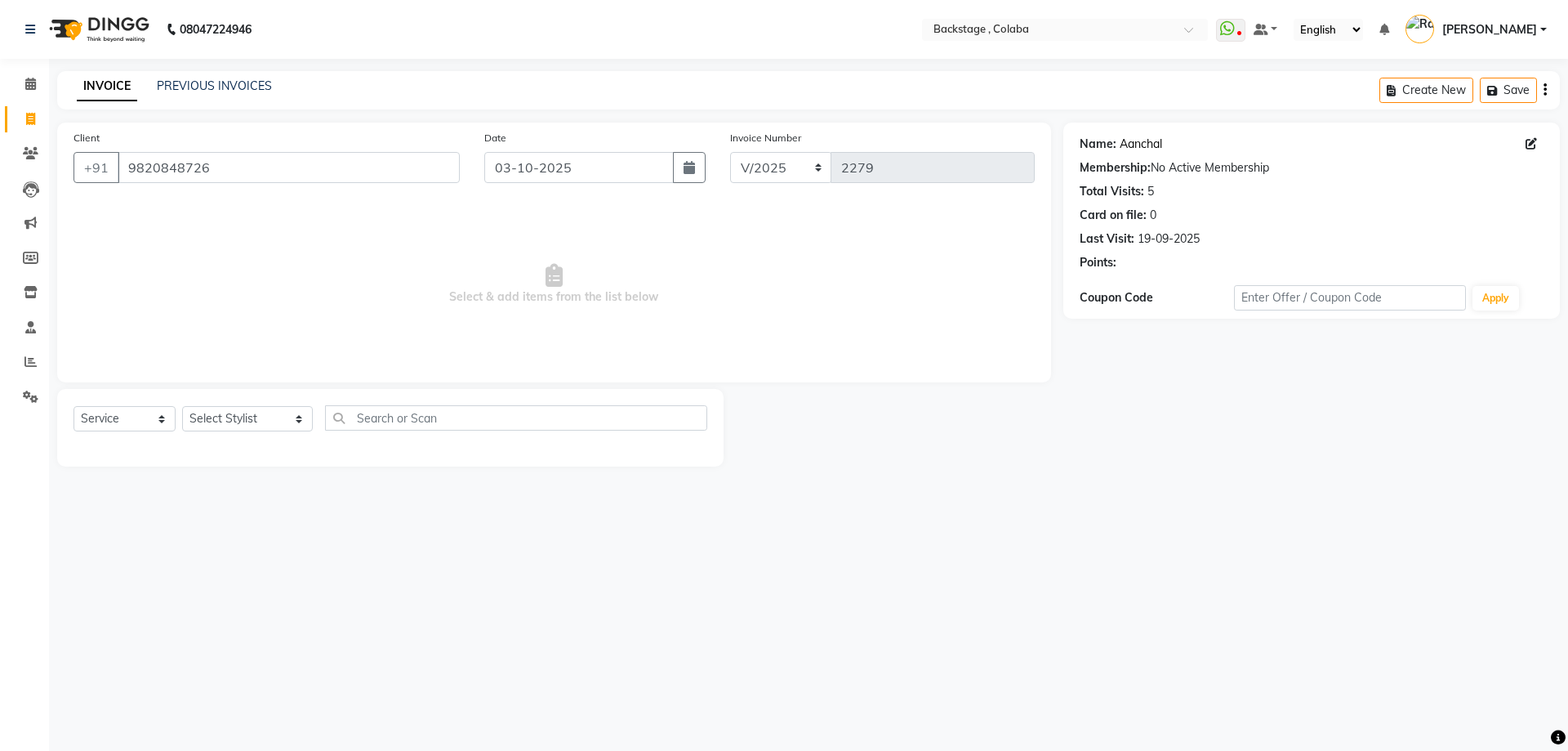
click at [1152, 141] on link "Aanchal" at bounding box center [1140, 144] width 43 height 17
click at [236, 404] on div "Select Service Product Membership Package Voucher Prepaid Gift Card Select Styl…" at bounding box center [390, 428] width 667 height 78
click at [236, 411] on select "Select Stylist Backstage Bharti Nitesh Gohar Jayesh Anil Karekar Kalavati Sharm…" at bounding box center [247, 419] width 130 height 25
select select "83246"
click at [182, 406] on select "Select Stylist Backstage Bharti Nitesh Gohar Jayesh Anil Karekar Kalavati Sharm…" at bounding box center [247, 419] width 130 height 25
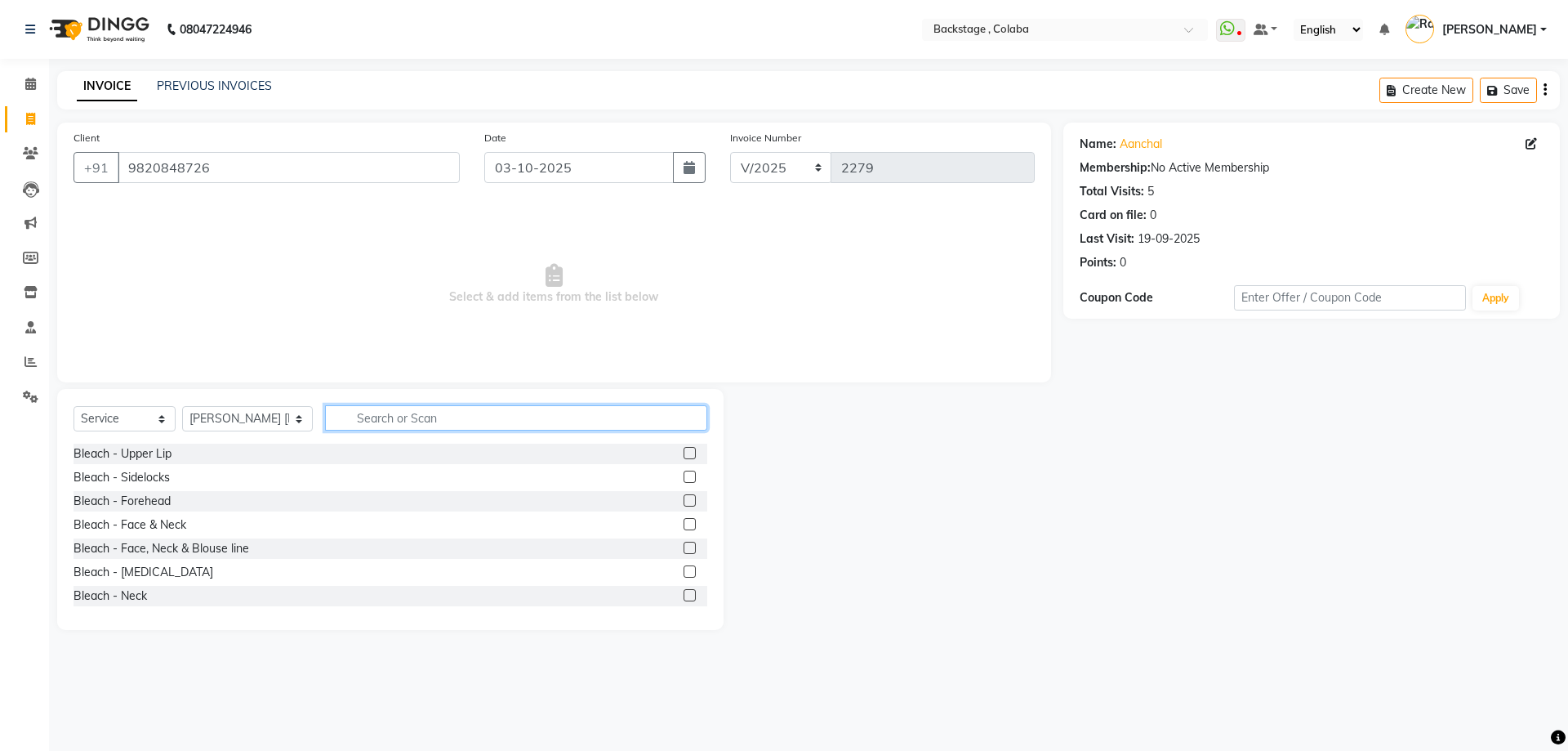
click at [399, 428] on input "text" at bounding box center [516, 418] width 382 height 25
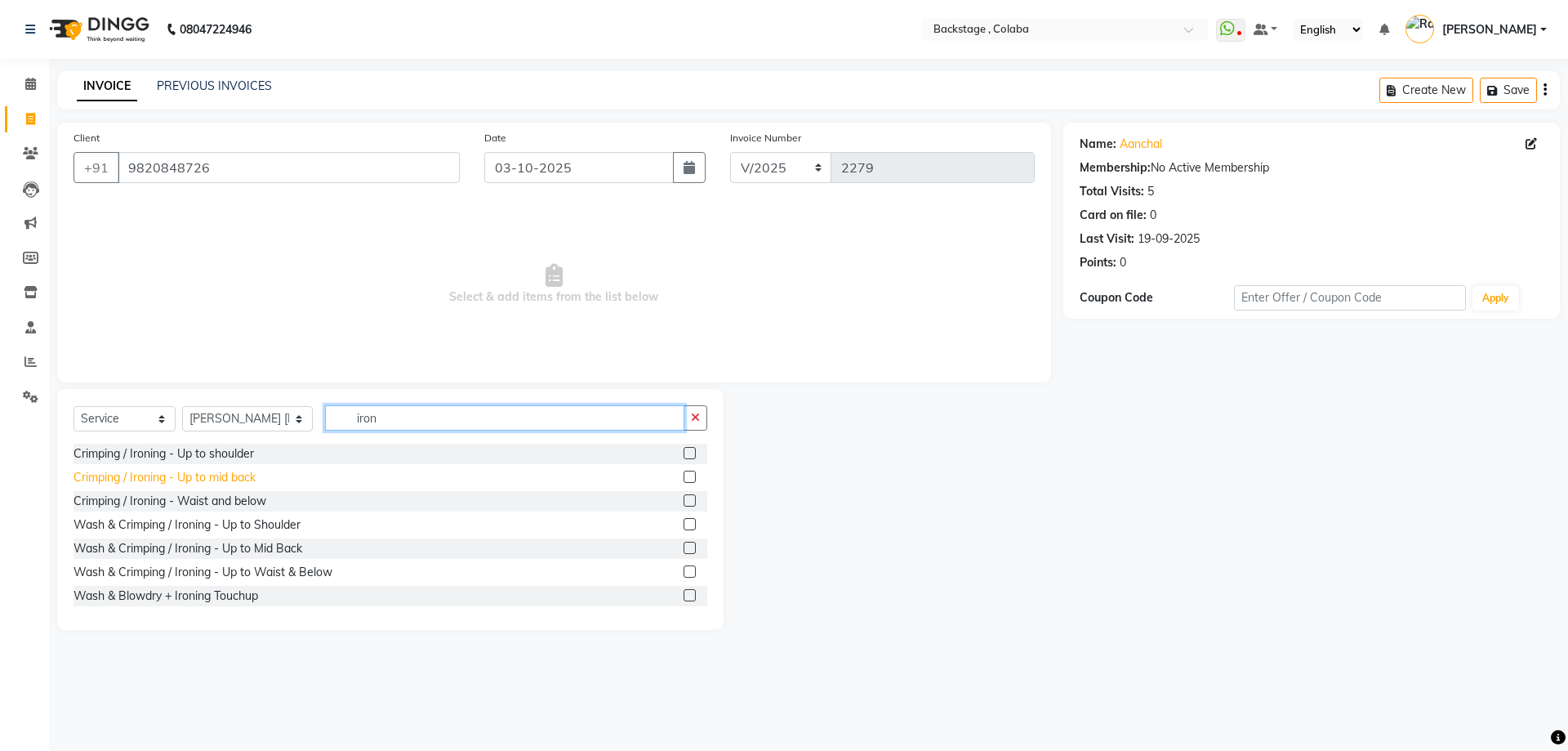
type input "iron"
click at [204, 469] on div "Crimping / Ironing - Up to mid back" at bounding box center [164, 477] width 182 height 17
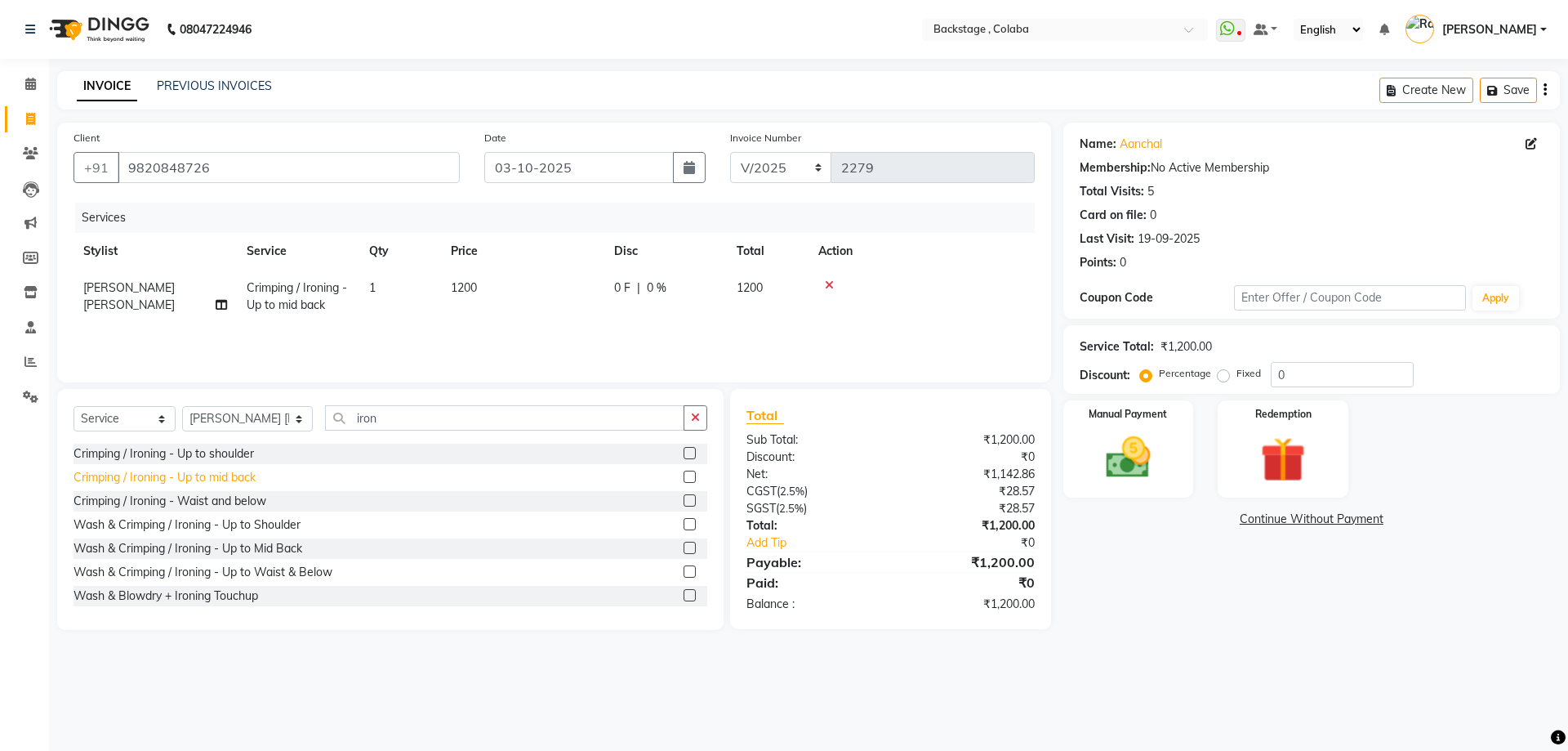
click at [213, 474] on div "Crimping / Ironing - Up to mid back" at bounding box center [164, 477] width 182 height 17
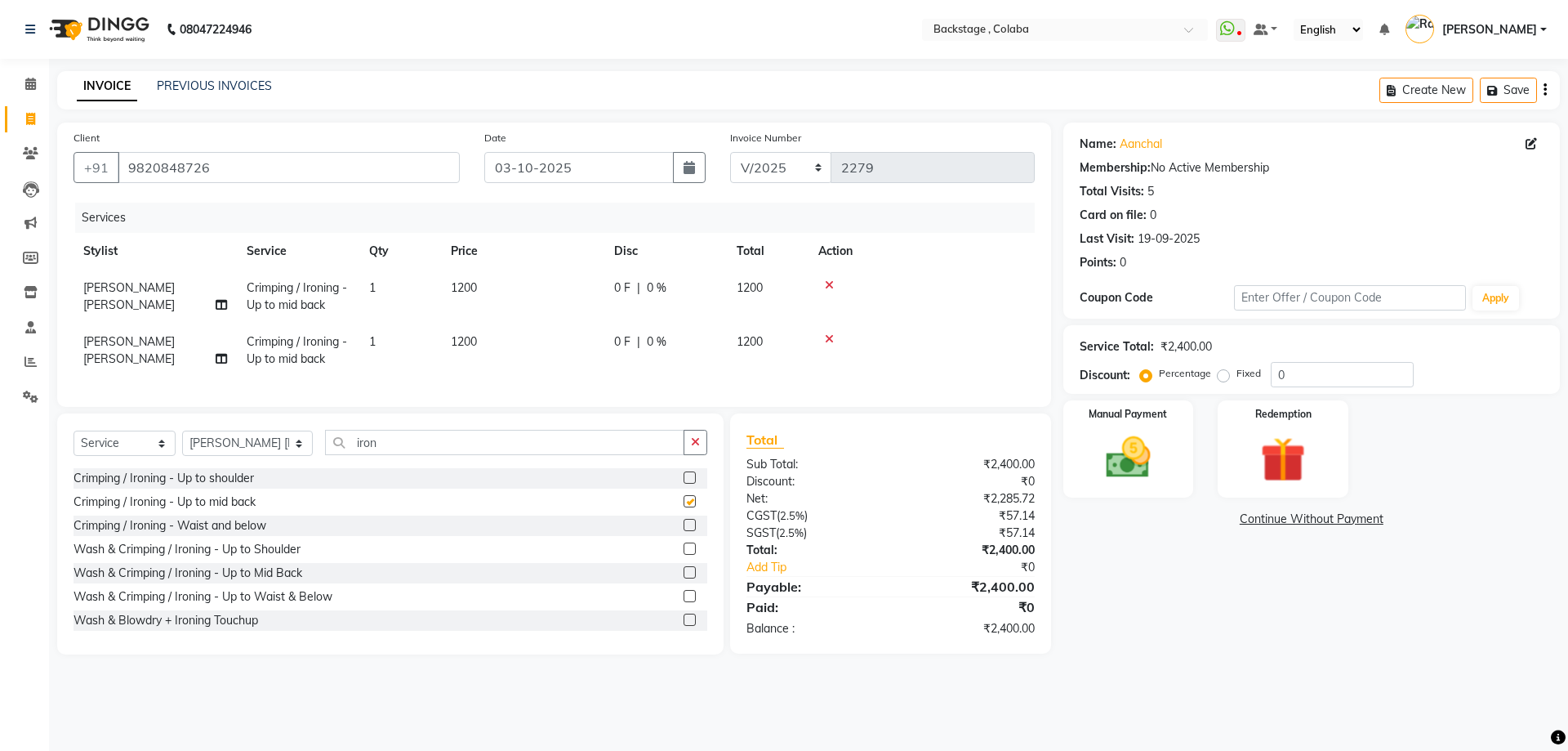
checkbox input "false"
click at [521, 280] on td "1200" at bounding box center [523, 297] width 163 height 54
select select "83246"
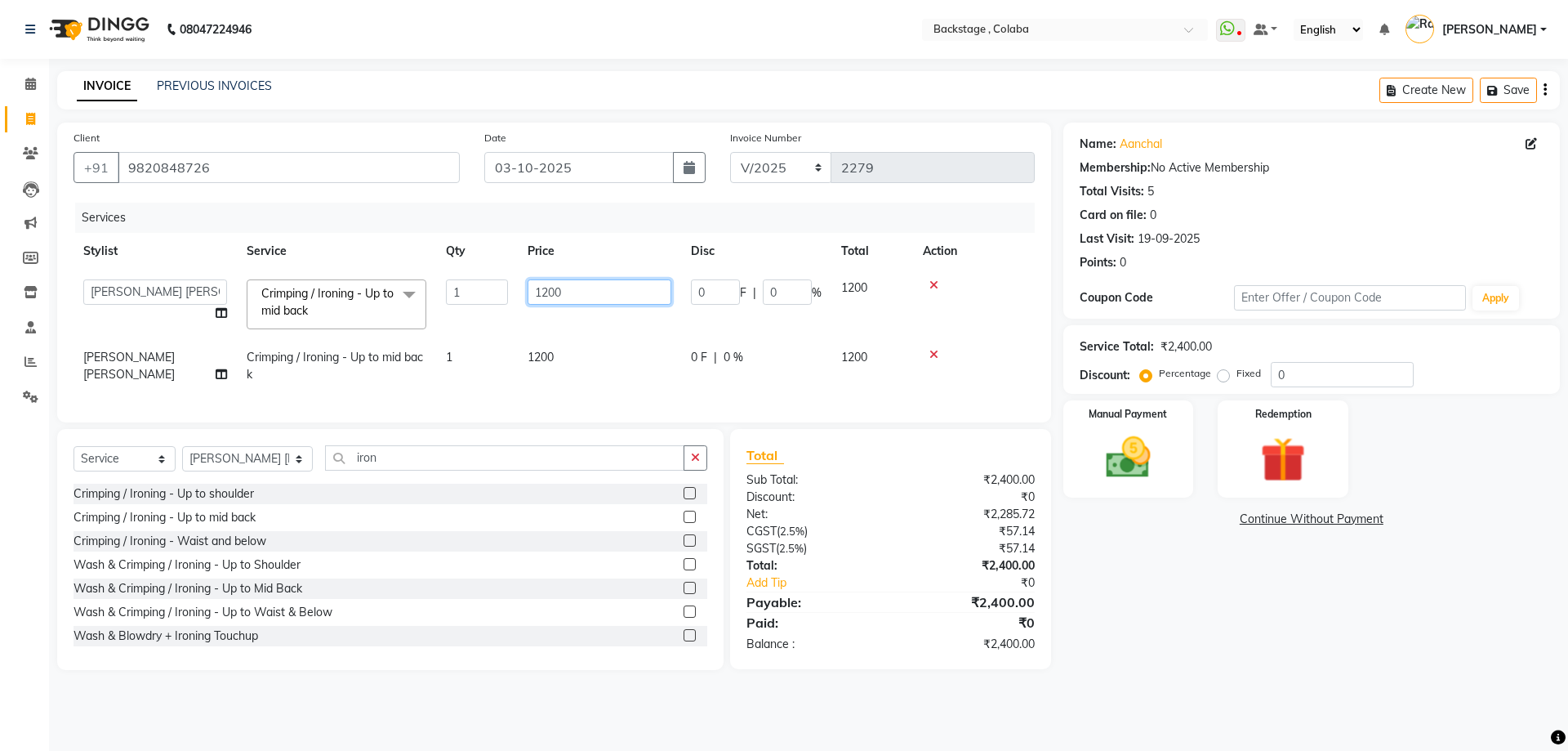
drag, startPoint x: 570, startPoint y: 288, endPoint x: 508, endPoint y: 286, distance: 62.0
click at [510, 287] on tr "Backstage Bharti Nitesh Gohar Jayesh Anil Karekar Kalavati Sharma Kalindi Joshi…" at bounding box center [553, 304] width 961 height 70
type input "1000"
click at [603, 345] on td "1200" at bounding box center [600, 366] width 163 height 54
select select "83246"
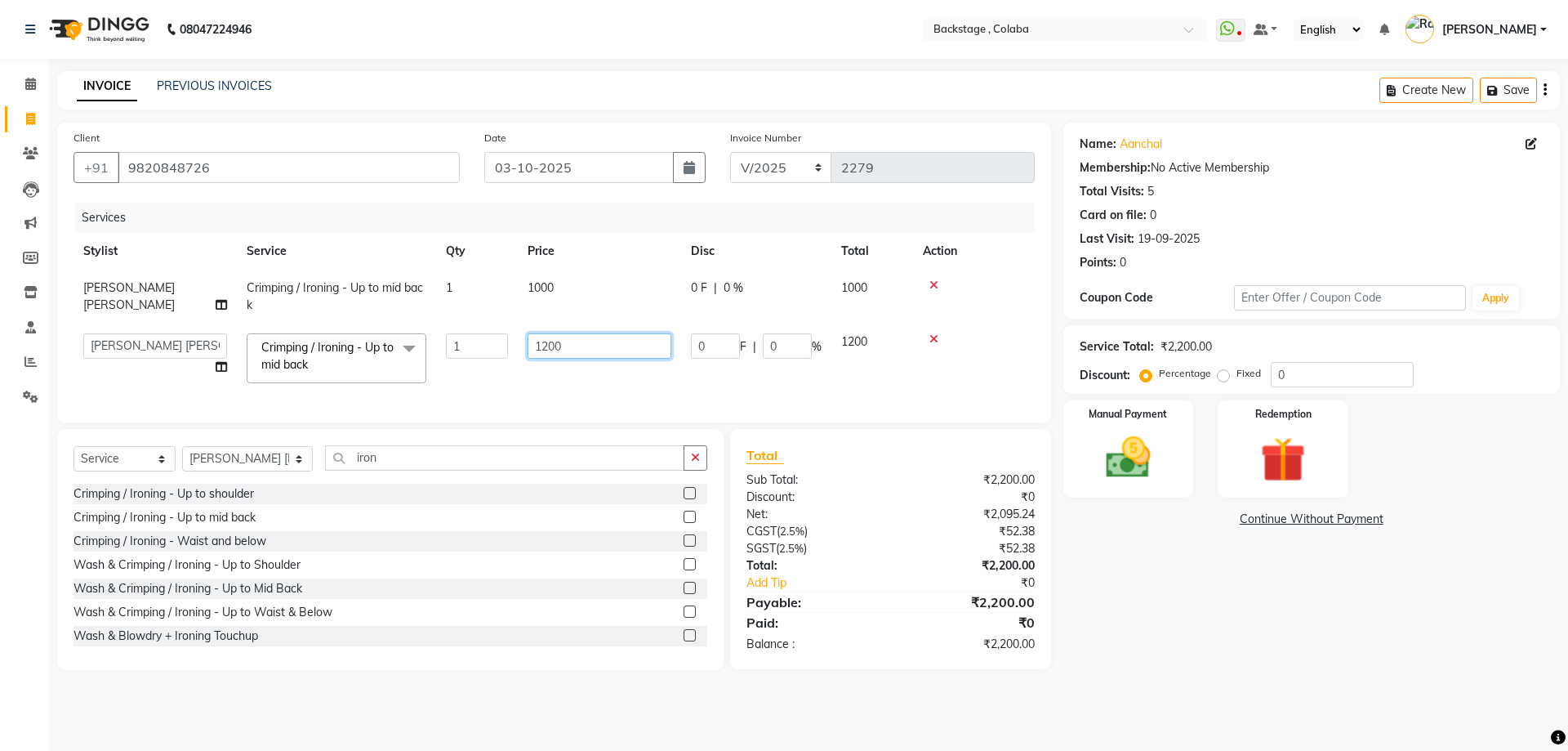
click at [603, 346] on input "1200" at bounding box center [599, 346] width 144 height 25
type input "1000"
click at [607, 374] on tr "Backstage Bharti Nitesh Gohar Jayesh Anil Karekar Kalavati Sharma Kalindi Joshi…" at bounding box center [553, 358] width 961 height 70
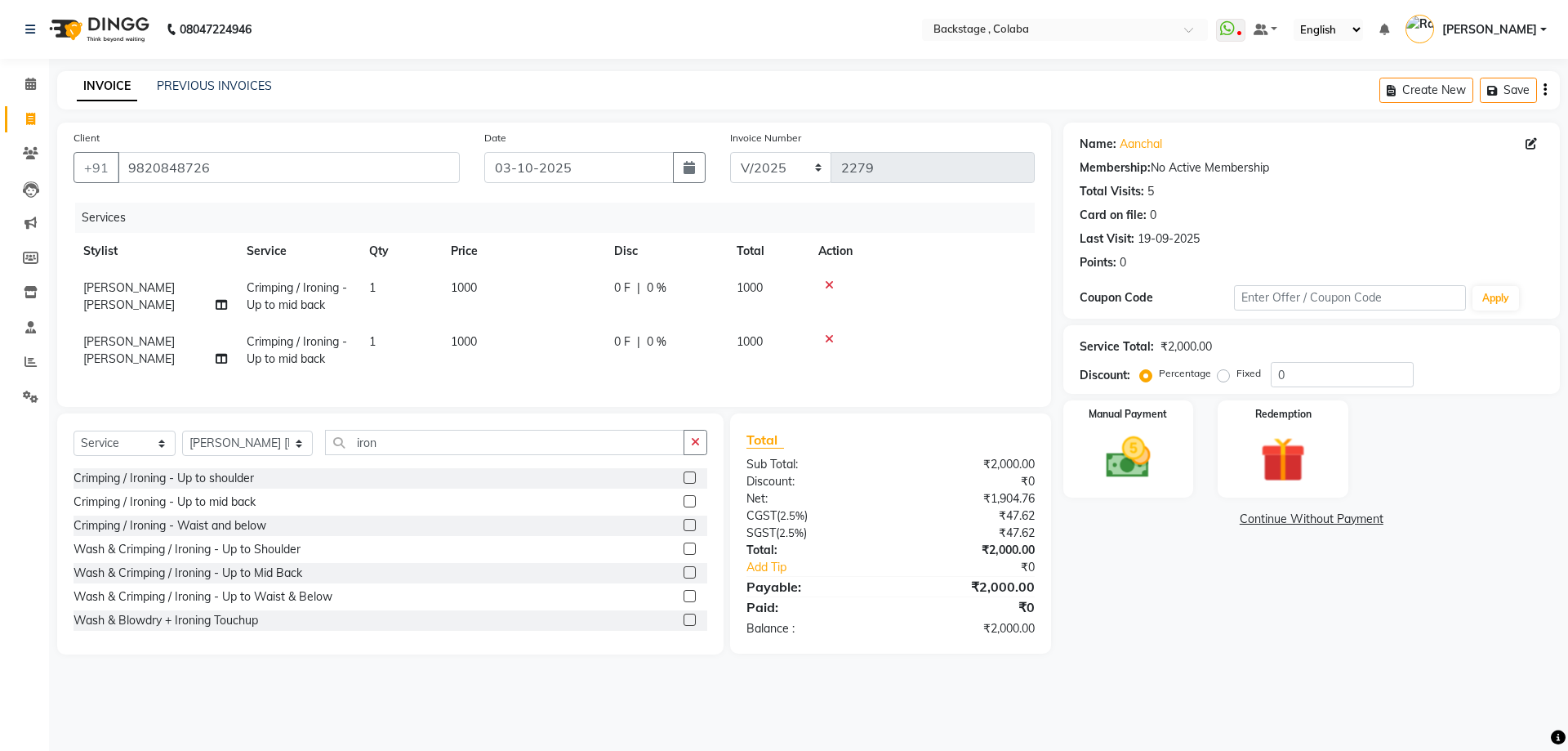
click at [152, 328] on td "Jayesh Anil Karekar" at bounding box center [155, 351] width 163 height 54
select select "83246"
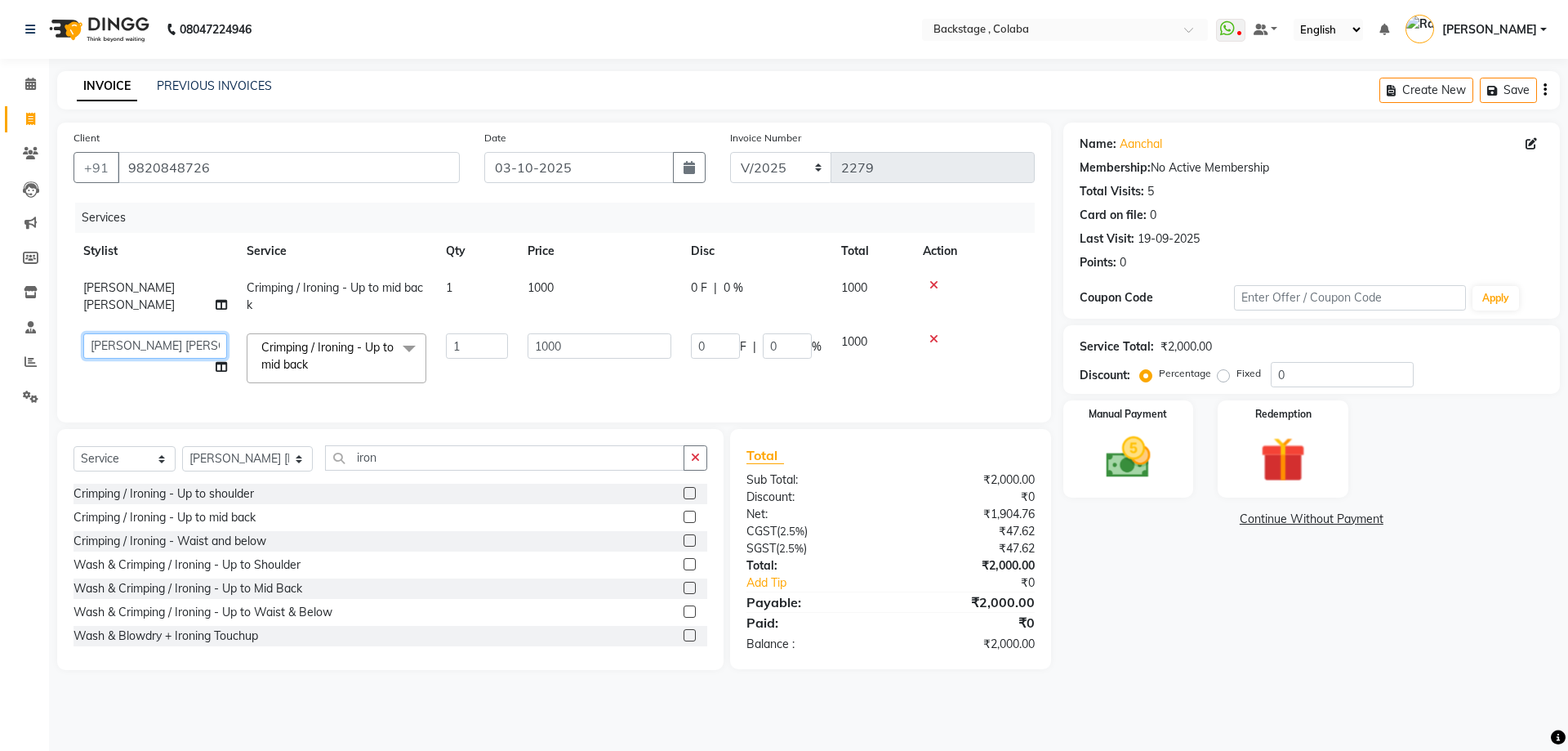
drag, startPoint x: 145, startPoint y: 338, endPoint x: 140, endPoint y: 347, distance: 10.3
click at [145, 339] on select "Backstage Bharti Nitesh Gohar Jayesh Anil Karekar Kalavati Sharma Kalindi Joshi…" at bounding box center [155, 346] width 144 height 25
select select "36480"
click at [247, 471] on select "Select Stylist Backstage Bharti Nitesh Gohar Jayesh Anil Karekar Kalavati Sharm…" at bounding box center [247, 458] width 130 height 25
select select "59642"
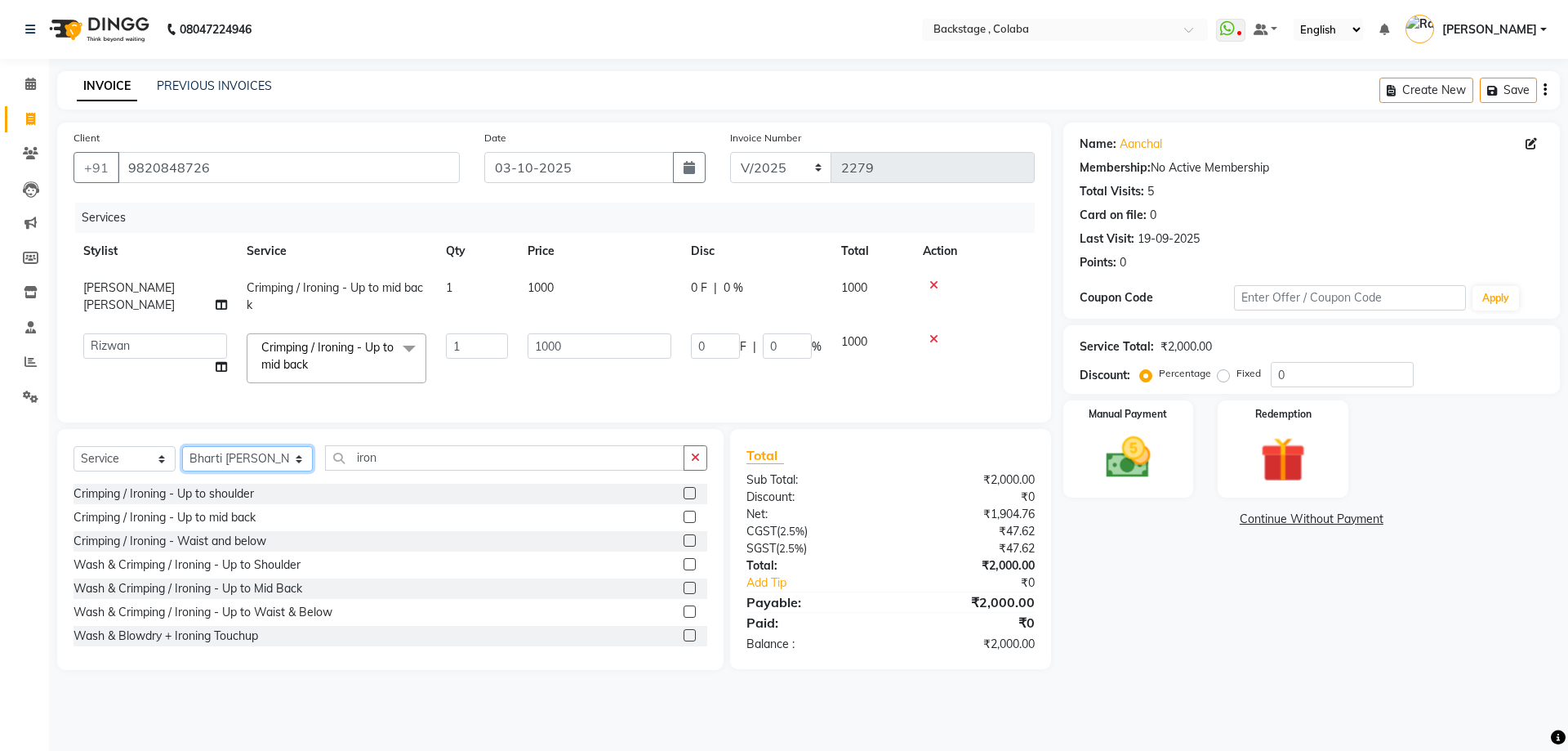
click at [182, 458] on select "Select Stylist Backstage Bharti Nitesh Gohar Jayesh Anil Karekar Kalavati Sharm…" at bounding box center [247, 458] width 130 height 25
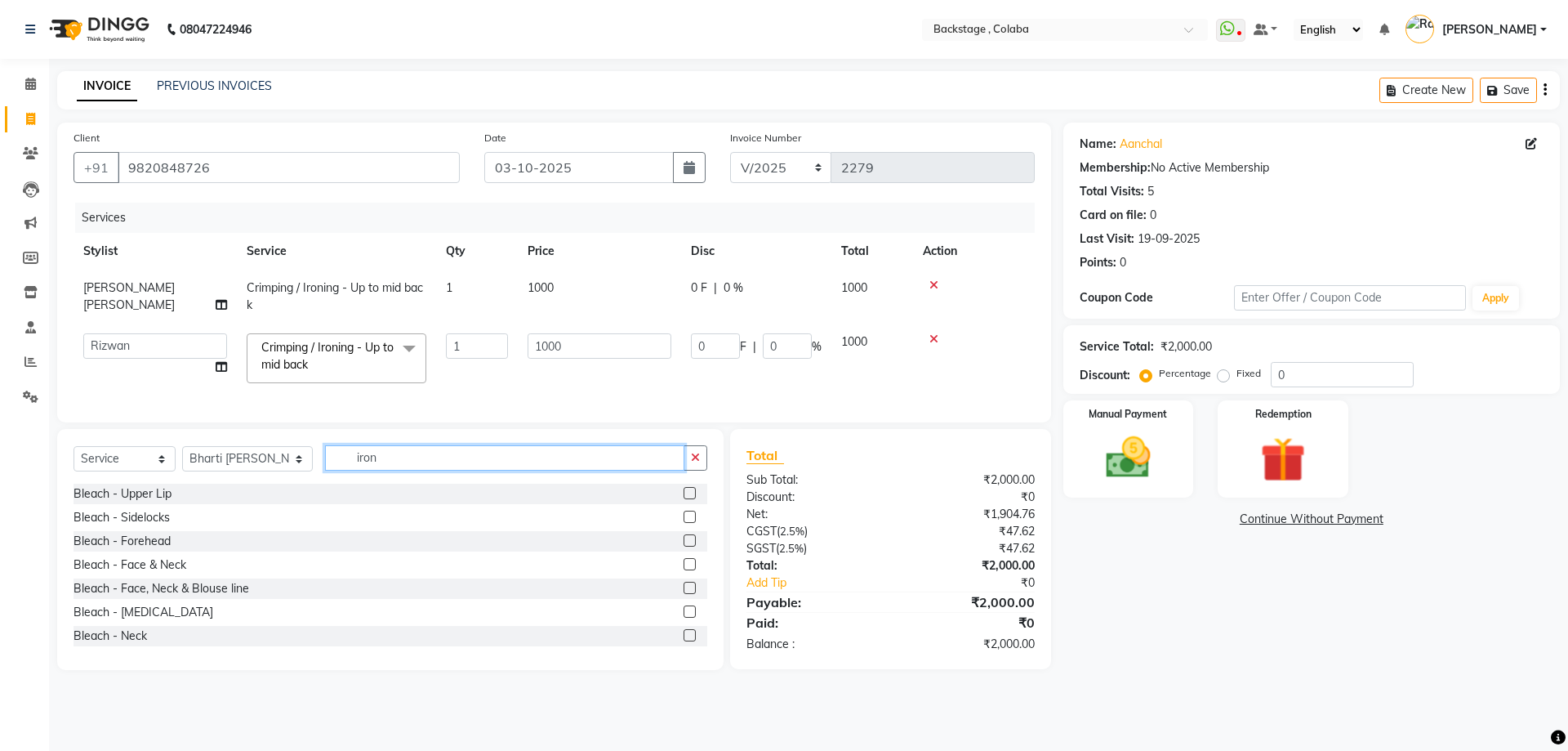
drag, startPoint x: 398, startPoint y: 466, endPoint x: 275, endPoint y: 465, distance: 123.0
click at [275, 465] on div "Select Service Product Membership Package Voucher Prepaid Gift Card Select Styl…" at bounding box center [390, 464] width 634 height 38
type input "pedi"
drag, startPoint x: 179, startPoint y: 523, endPoint x: 244, endPoint y: 511, distance: 66.1
click at [179, 523] on div "Pedicure - Classic Pedicure" at bounding box center [145, 517] width 143 height 17
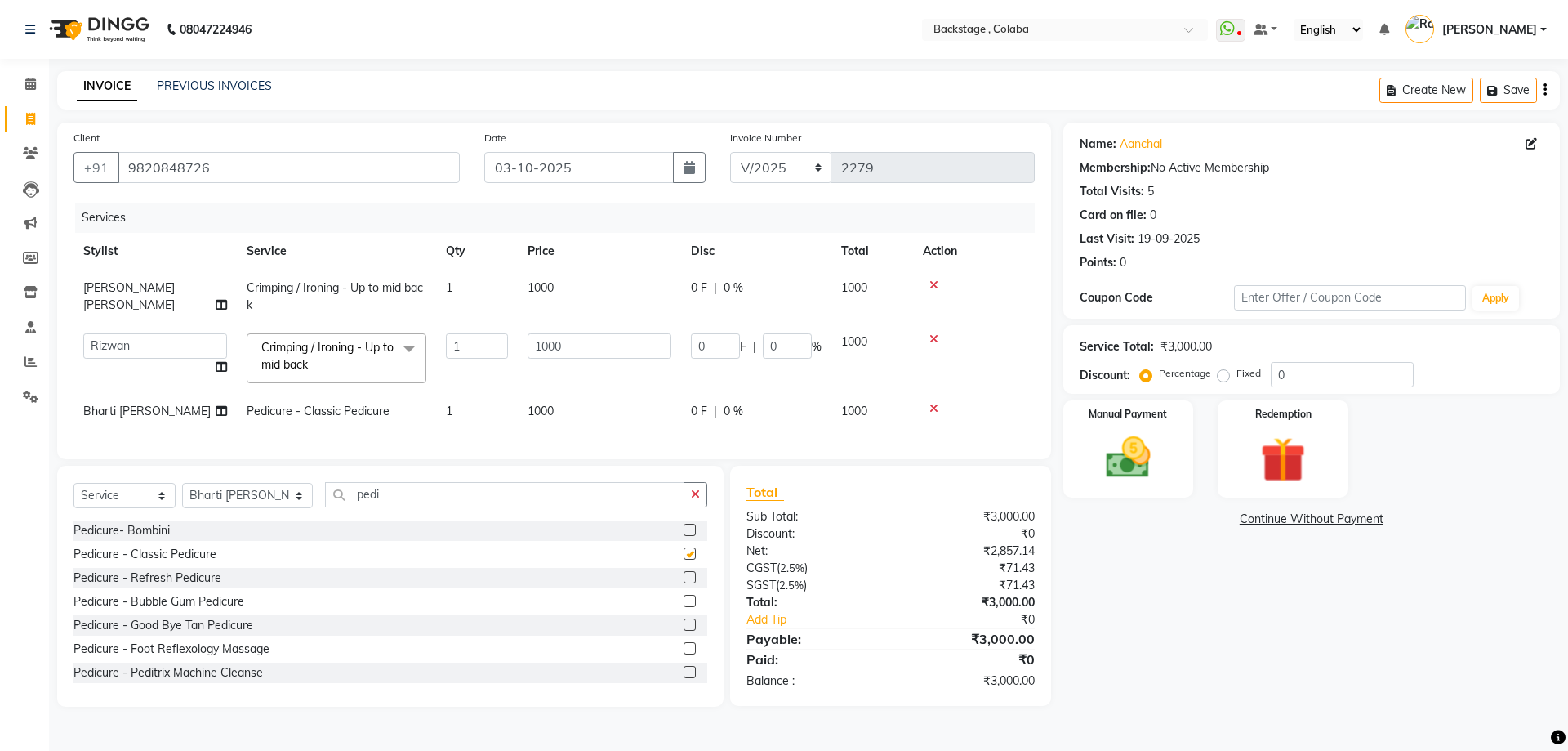
checkbox input "false"
drag, startPoint x: 601, startPoint y: 398, endPoint x: 540, endPoint y: 409, distance: 62.0
click at [540, 409] on td "1000" at bounding box center [600, 411] width 163 height 37
select select "59642"
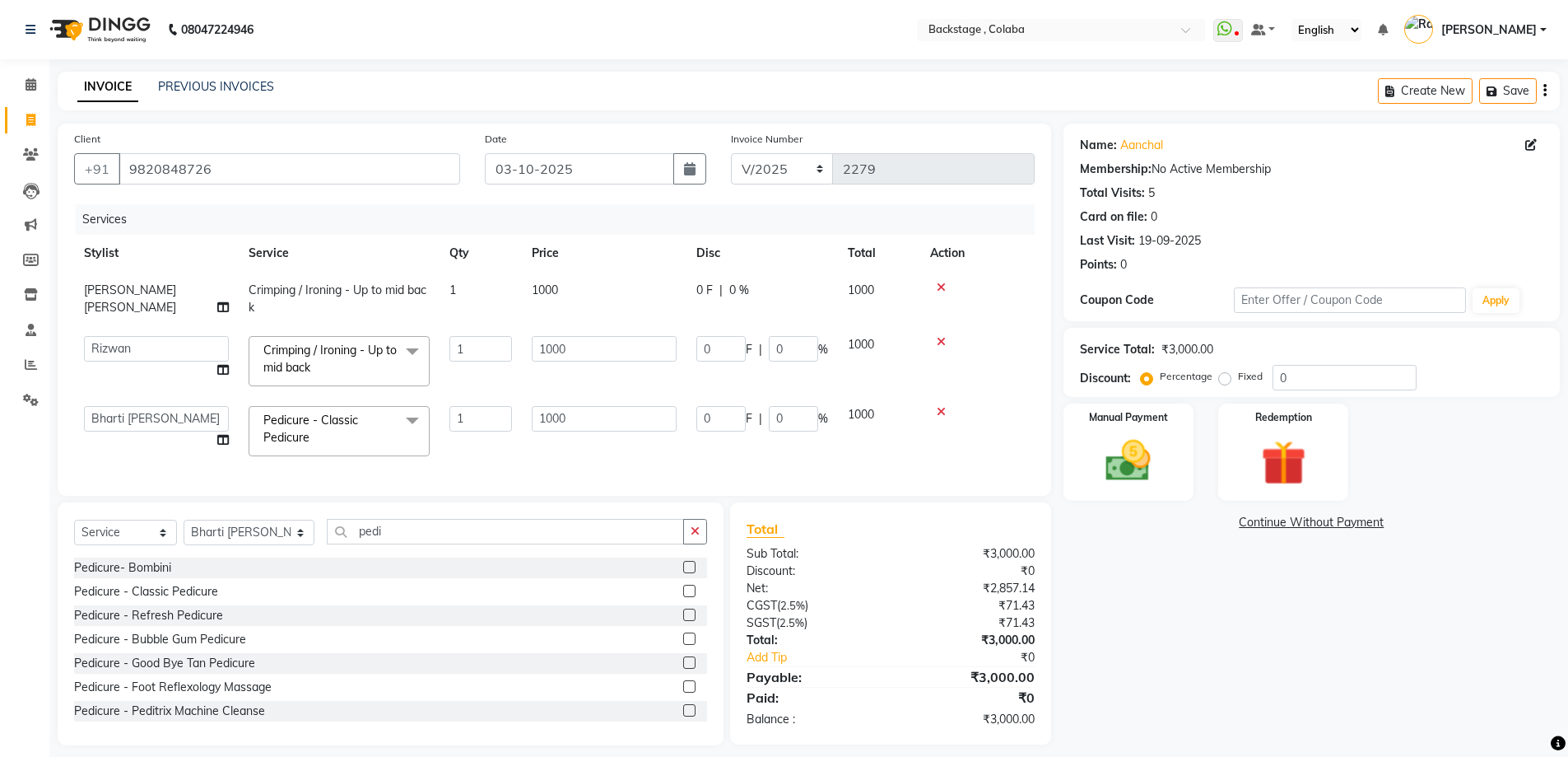
click at [554, 414] on input "1000" at bounding box center [603, 419] width 145 height 26
type input "800"
click at [263, 546] on div "Select Service Product Membership Package Voucher Prepaid Gift Card Select Styl…" at bounding box center [393, 624] width 672 height 243
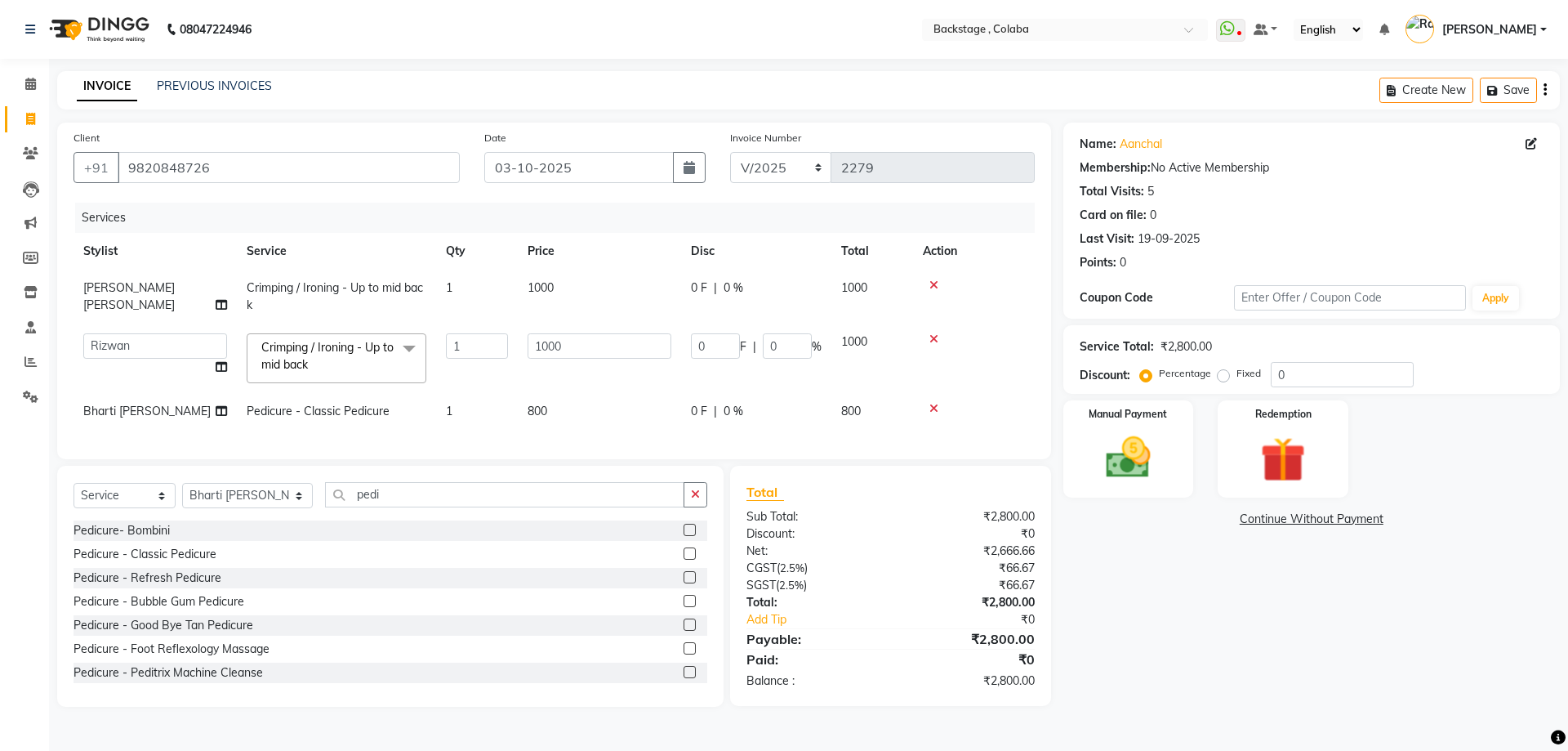
click at [261, 541] on div "Pedicure- Bombini" at bounding box center [390, 530] width 634 height 21
click at [254, 541] on div "Pedicure- Bombini" at bounding box center [390, 530] width 634 height 21
click at [225, 508] on select "Select Stylist Backstage Bharti Nitesh Gohar Jayesh Anil Karekar Kalavati Sharm…" at bounding box center [247, 496] width 130 height 25
select select "61513"
click at [182, 495] on select "Select Stylist Backstage Bharti Nitesh Gohar Jayesh Anil Karekar Kalavati Sharm…" at bounding box center [247, 496] width 130 height 25
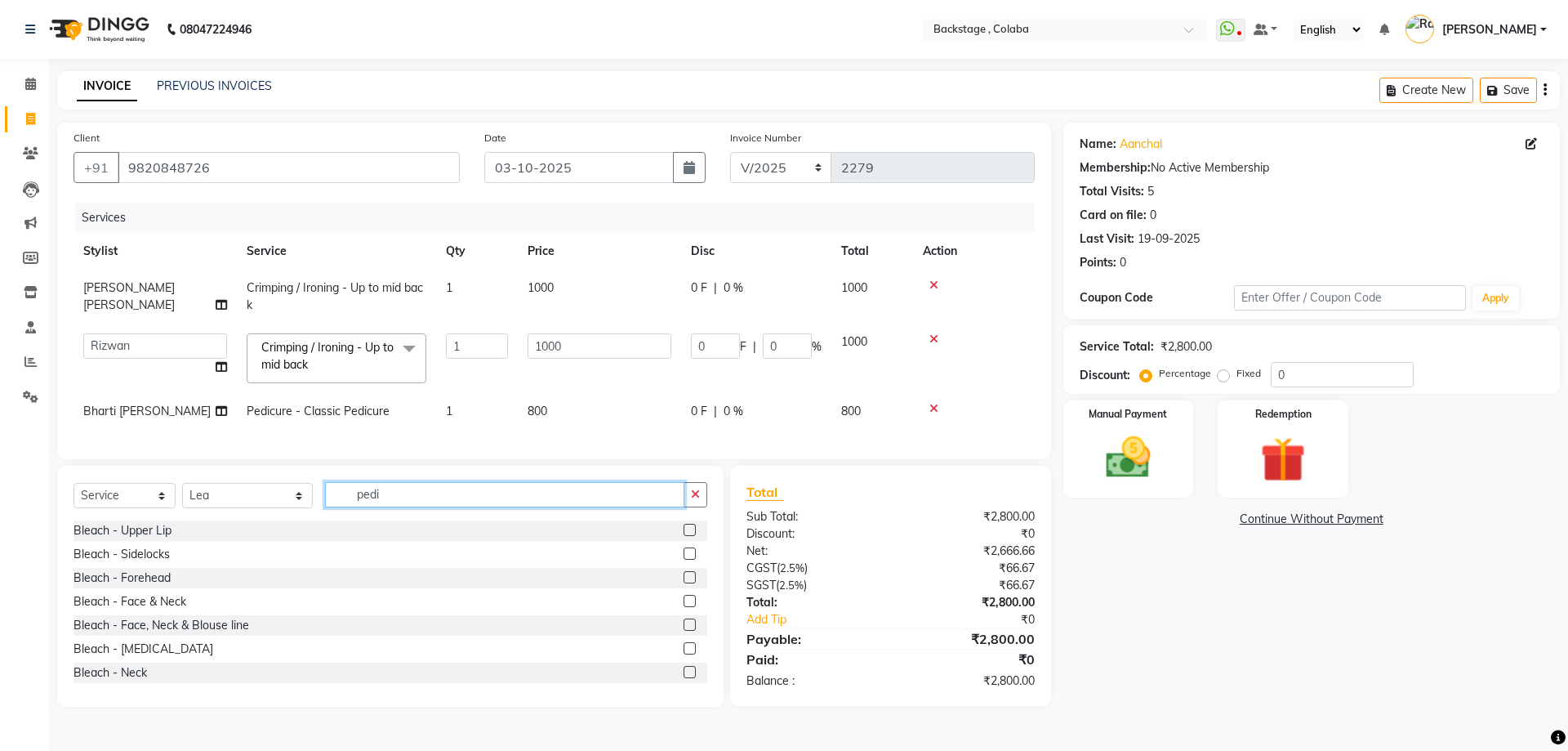
click at [325, 507] on input "pedi" at bounding box center [505, 495] width 360 height 25
type input "polis"
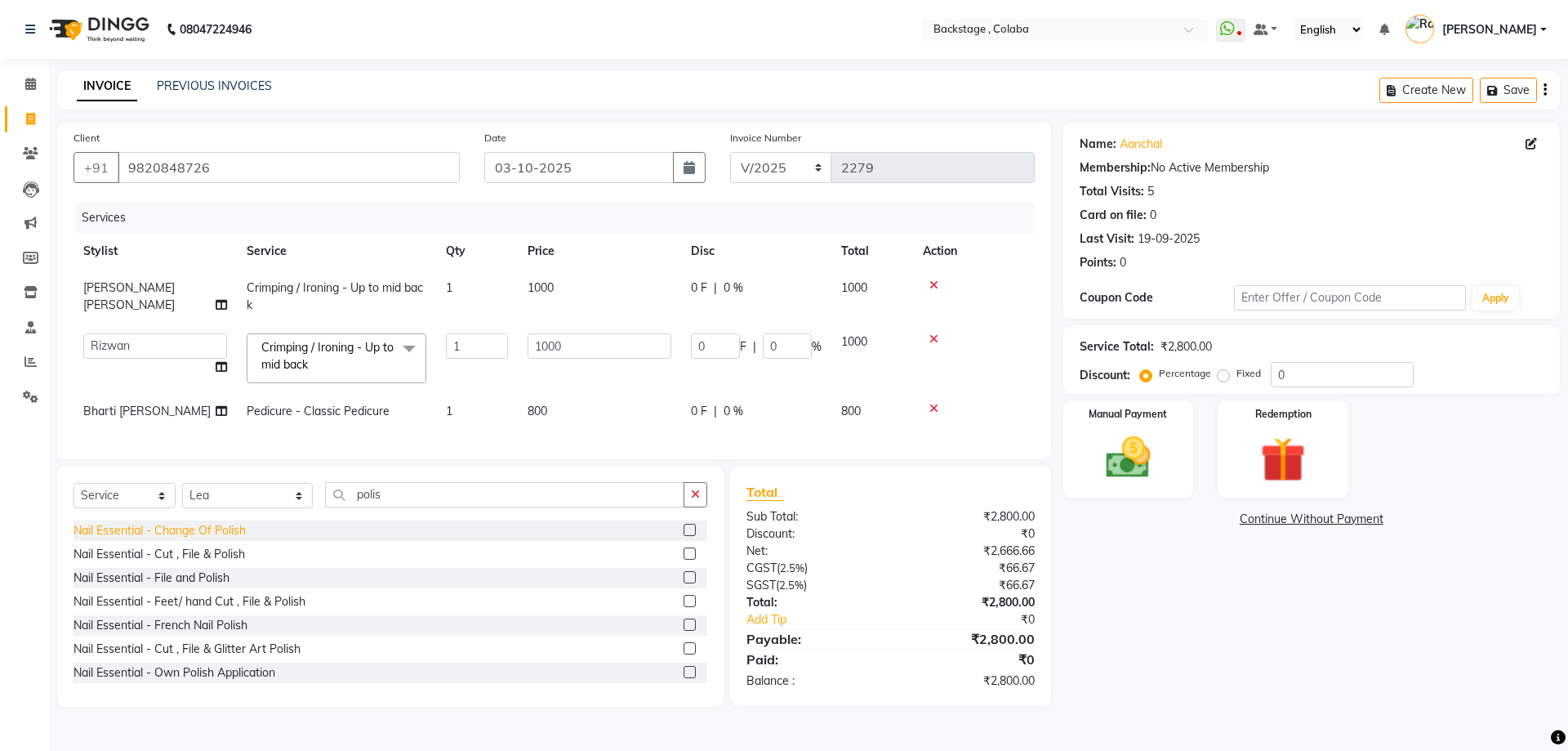
click at [177, 539] on div "Nail Essential - Change Of Polish" at bounding box center [159, 530] width 172 height 17
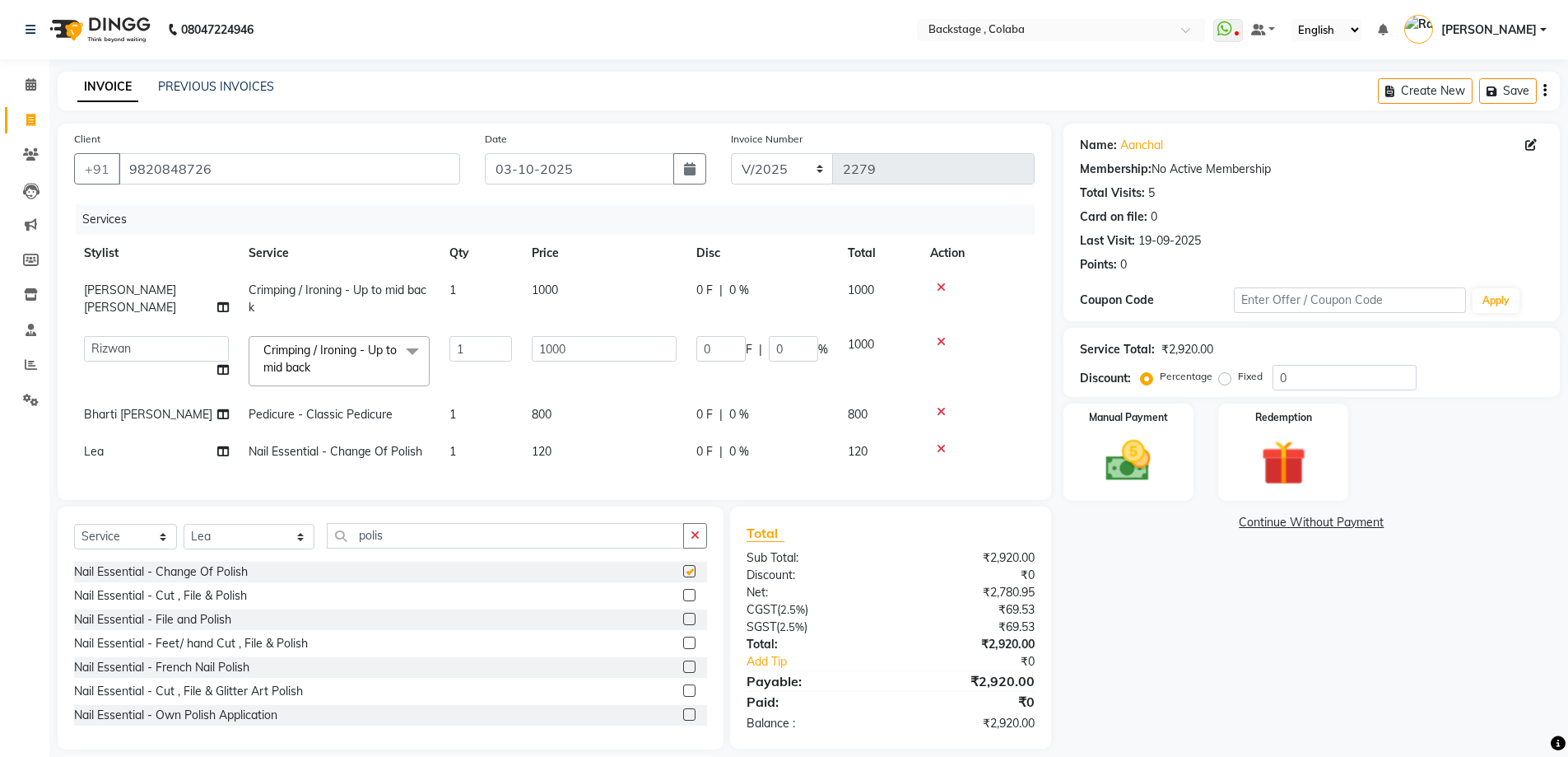
checkbox input "false"
click at [563, 449] on td "120" at bounding box center [604, 451] width 164 height 37
select select "61513"
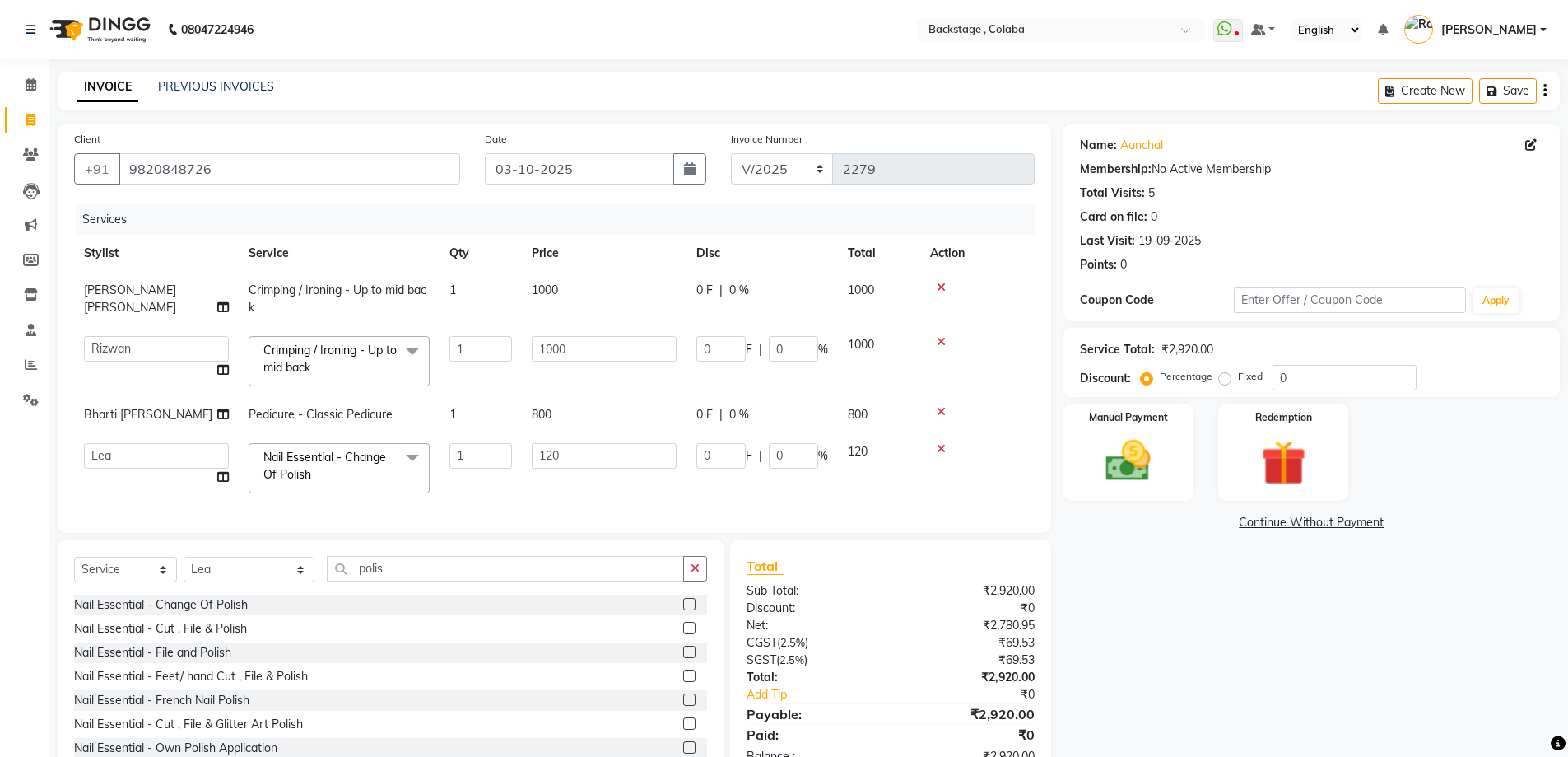
click at [564, 449] on input "120" at bounding box center [603, 456] width 145 height 26
type input "150"
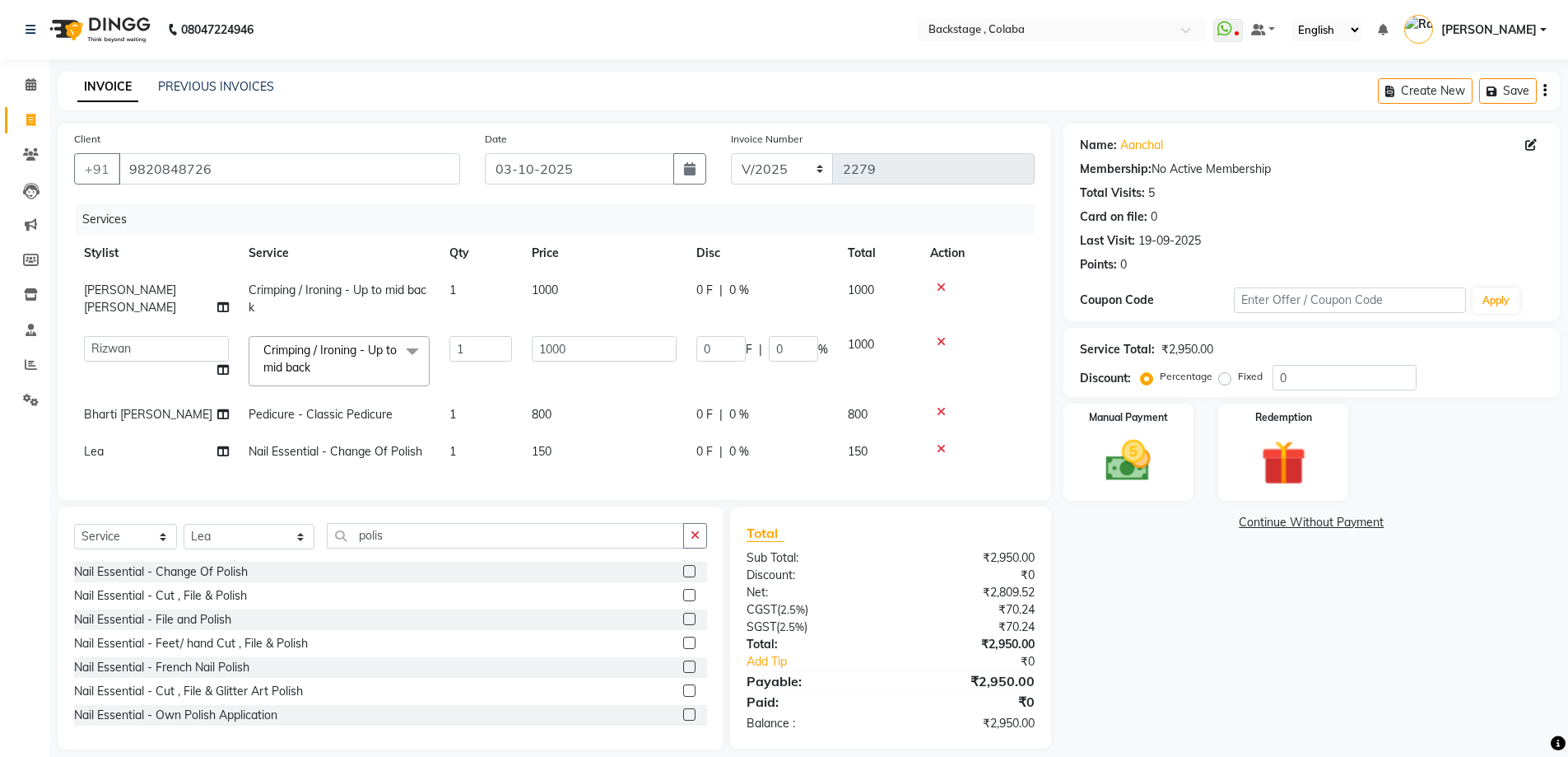
click at [1099, 550] on div "Name: Aanchal Membership: No Active Membership Total Visits: 5 Card on file: 0 …" at bounding box center [1317, 436] width 508 height 626
click at [1139, 465] on img at bounding box center [1128, 460] width 76 height 54
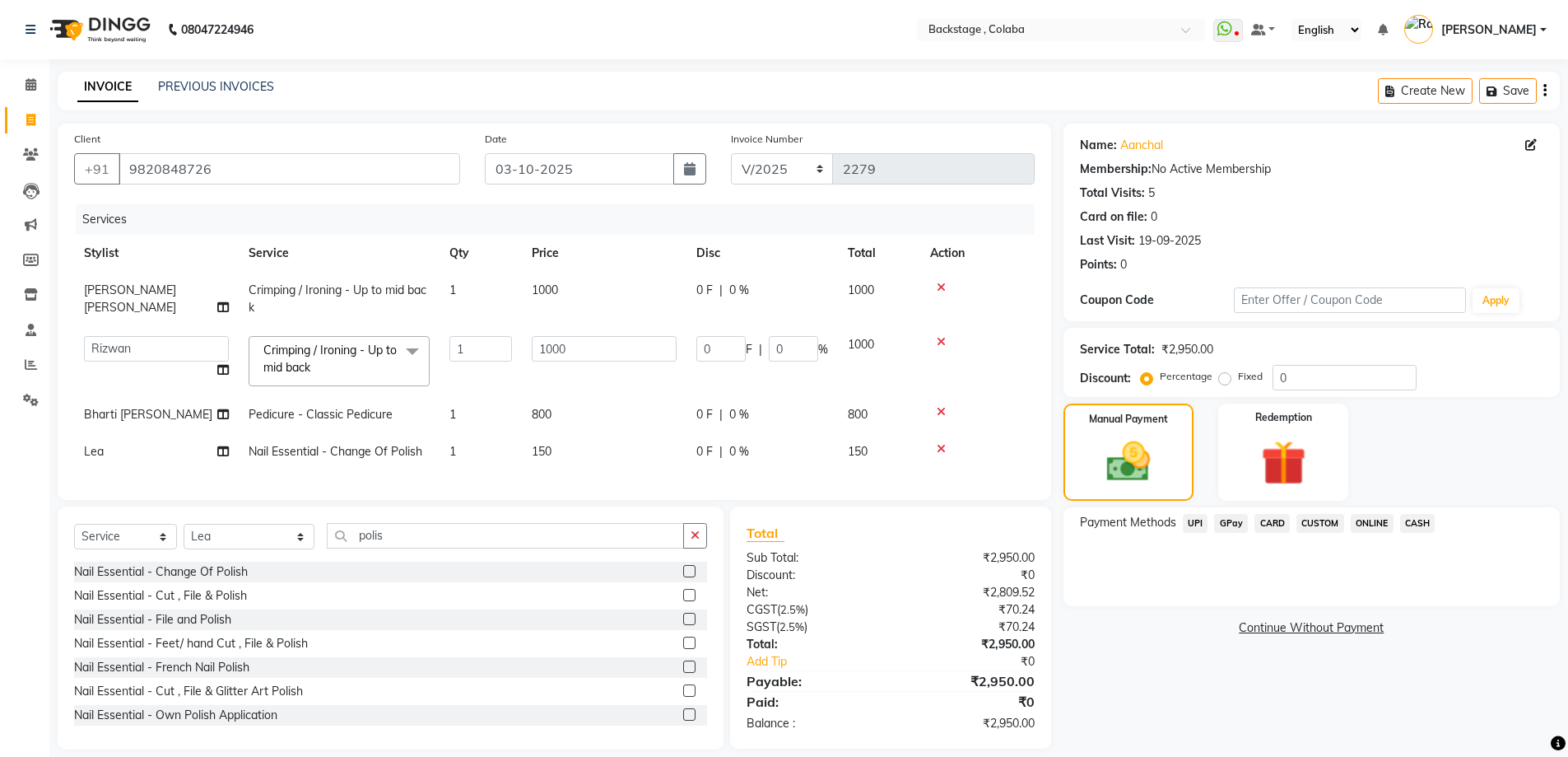
click at [1416, 520] on span "CASH" at bounding box center [1417, 523] width 36 height 19
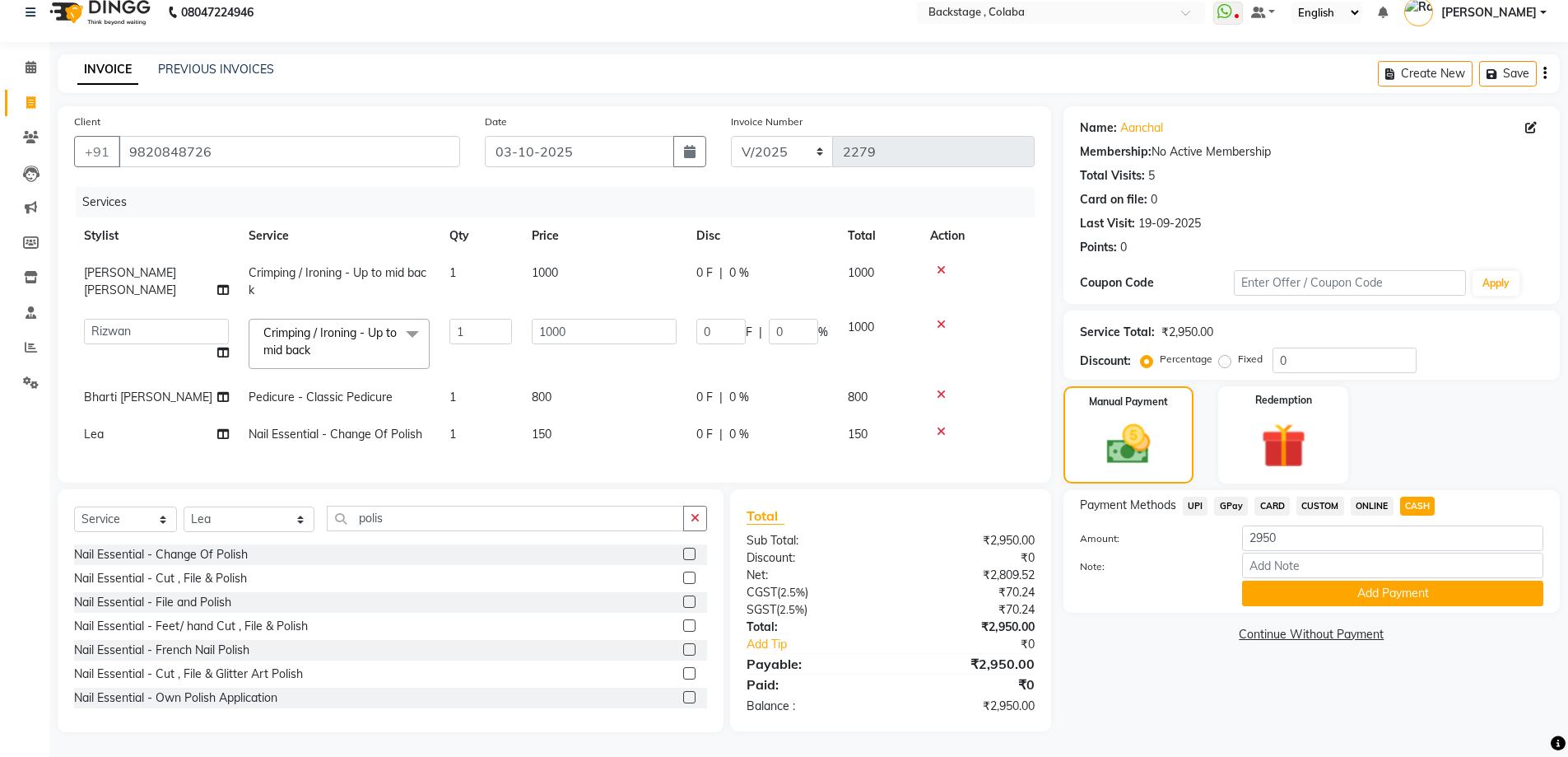
scroll to position [29, 0]
click at [1286, 581] on button "Add Payment" at bounding box center [1393, 594] width 301 height 26
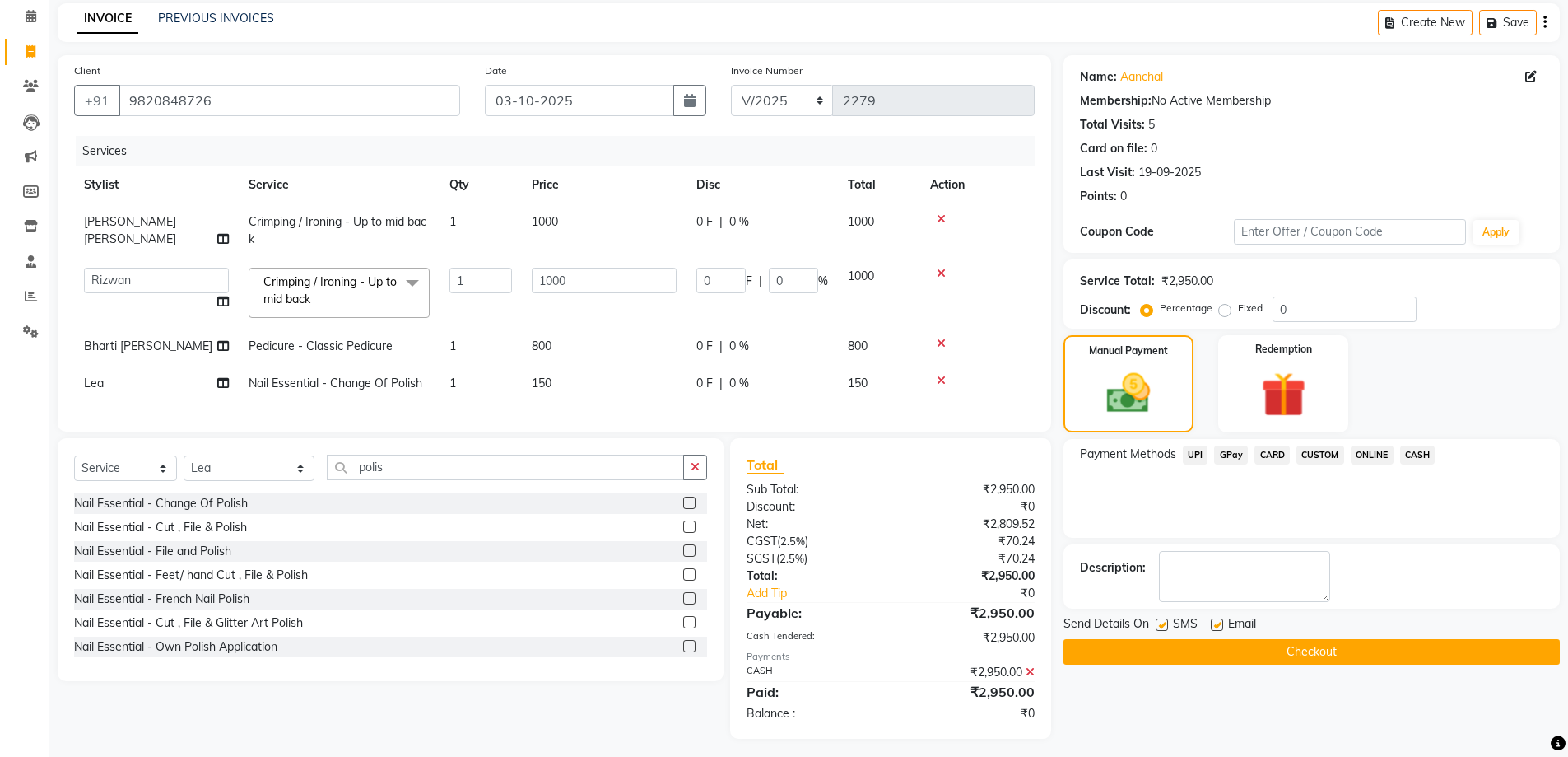
scroll to position [88, 0]
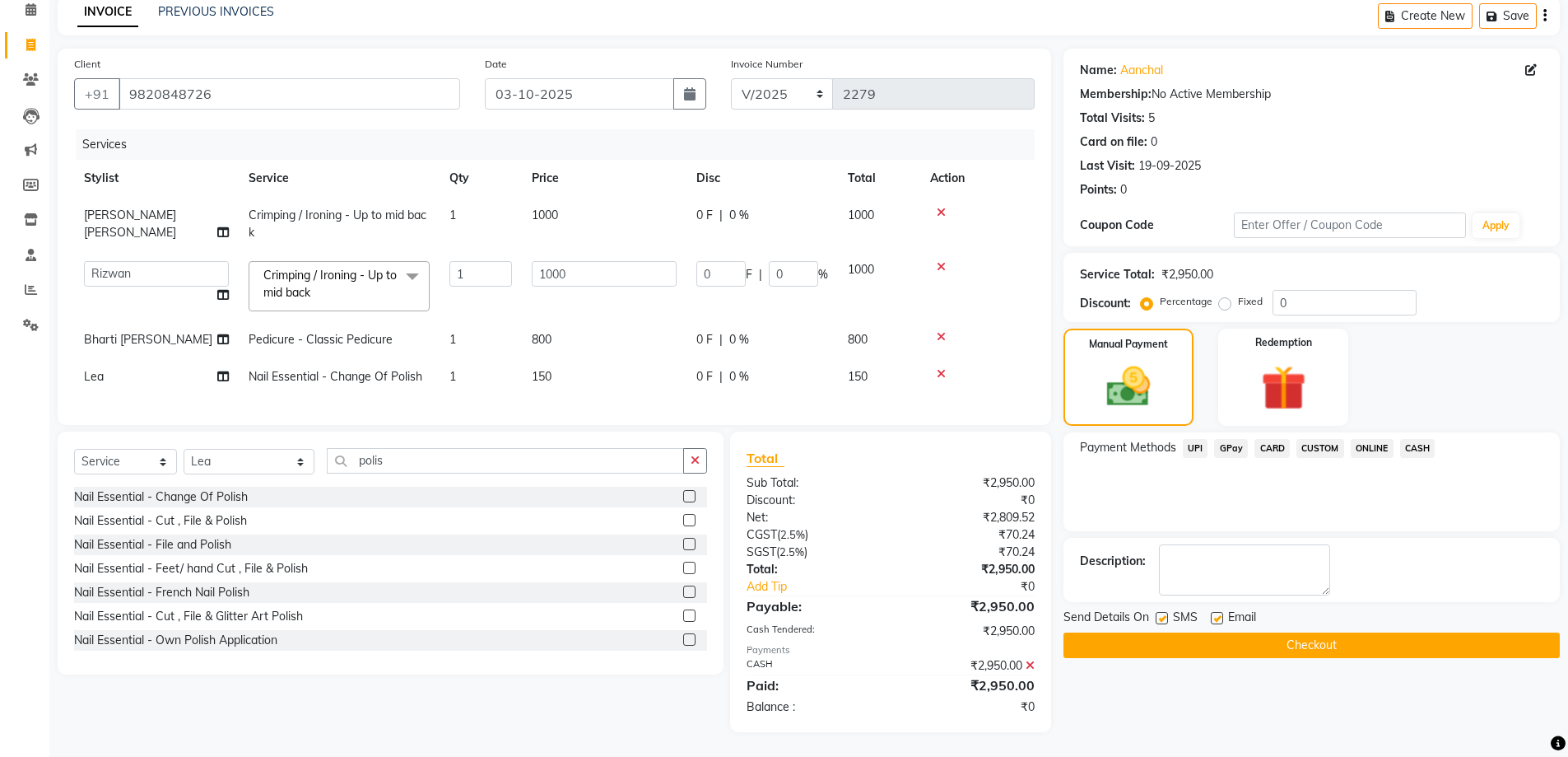
click at [1124, 632] on button "Checkout" at bounding box center [1312, 645] width 497 height 26
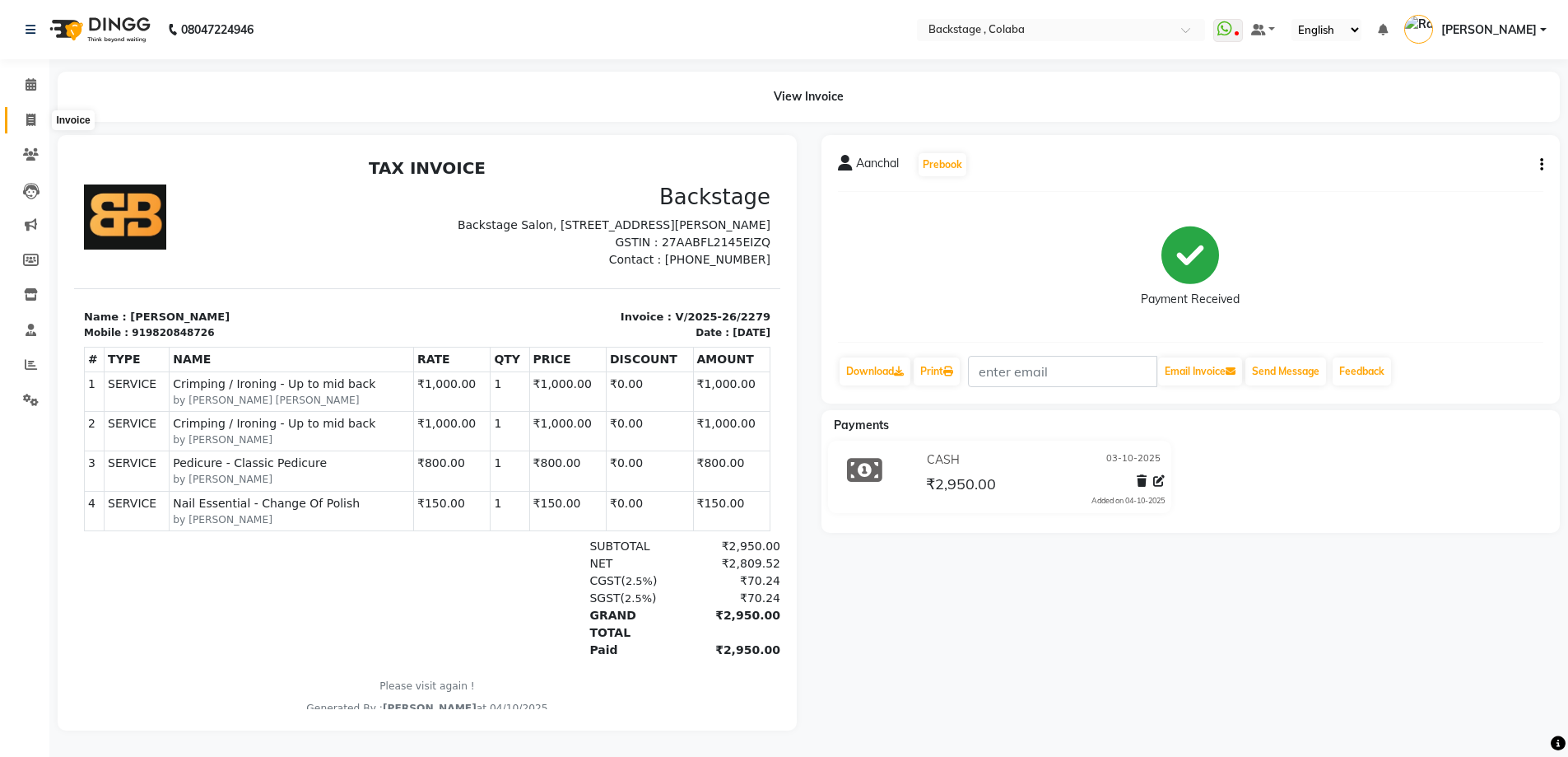
click at [35, 115] on icon at bounding box center [31, 120] width 9 height 13
select select "service"
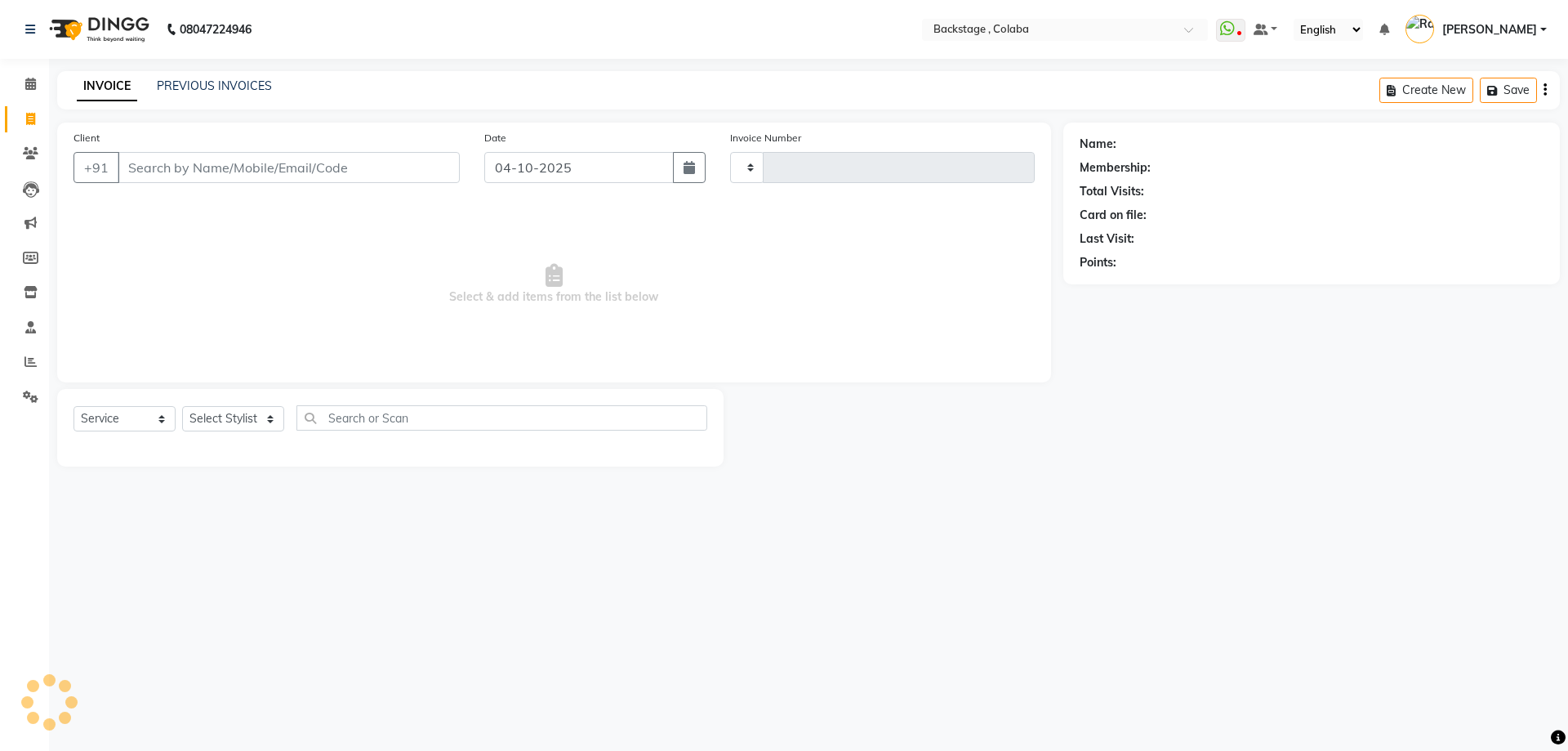
type input "2280"
type input "a"
select select "5451"
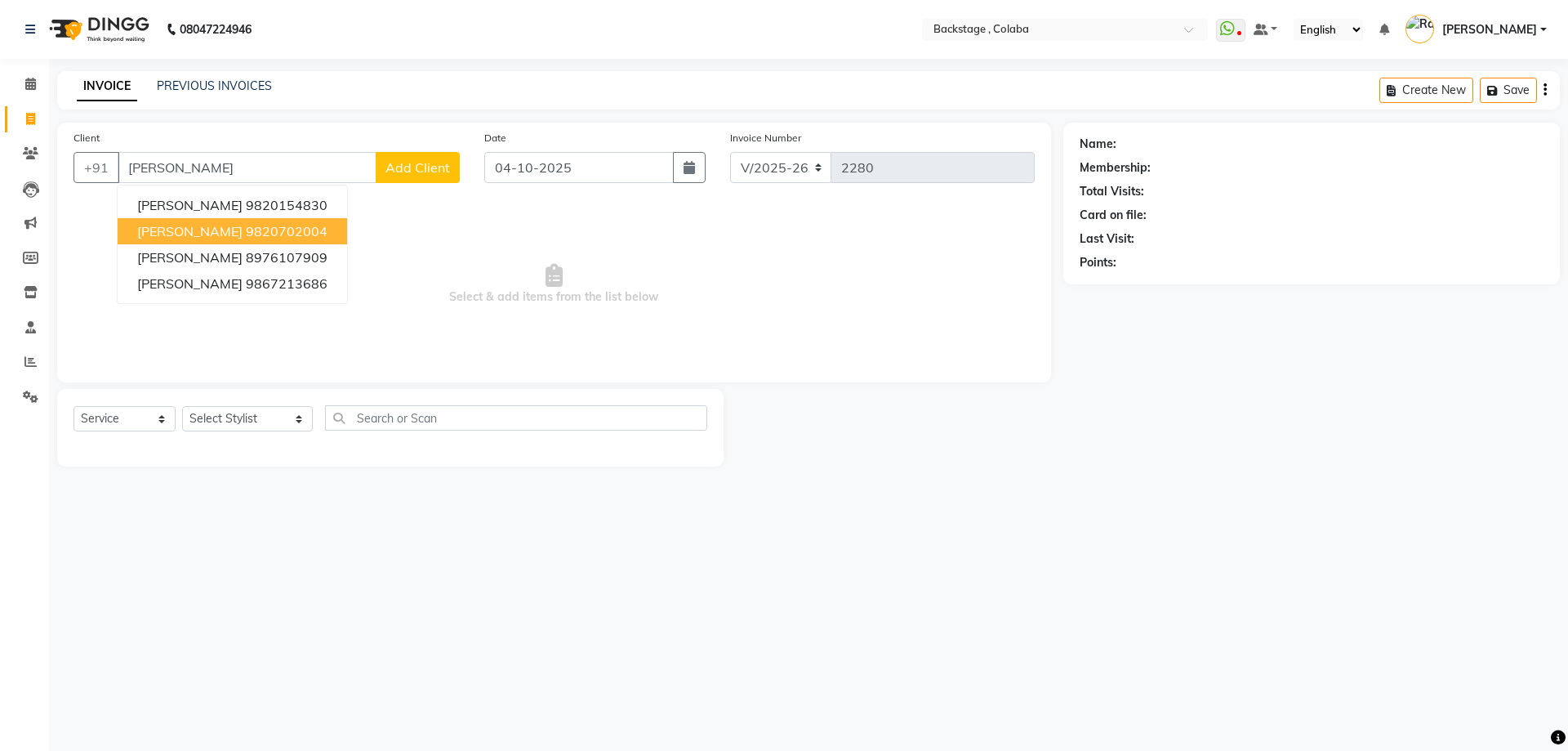
click at [179, 239] on button "Anna 9820702004" at bounding box center [232, 231] width 229 height 26
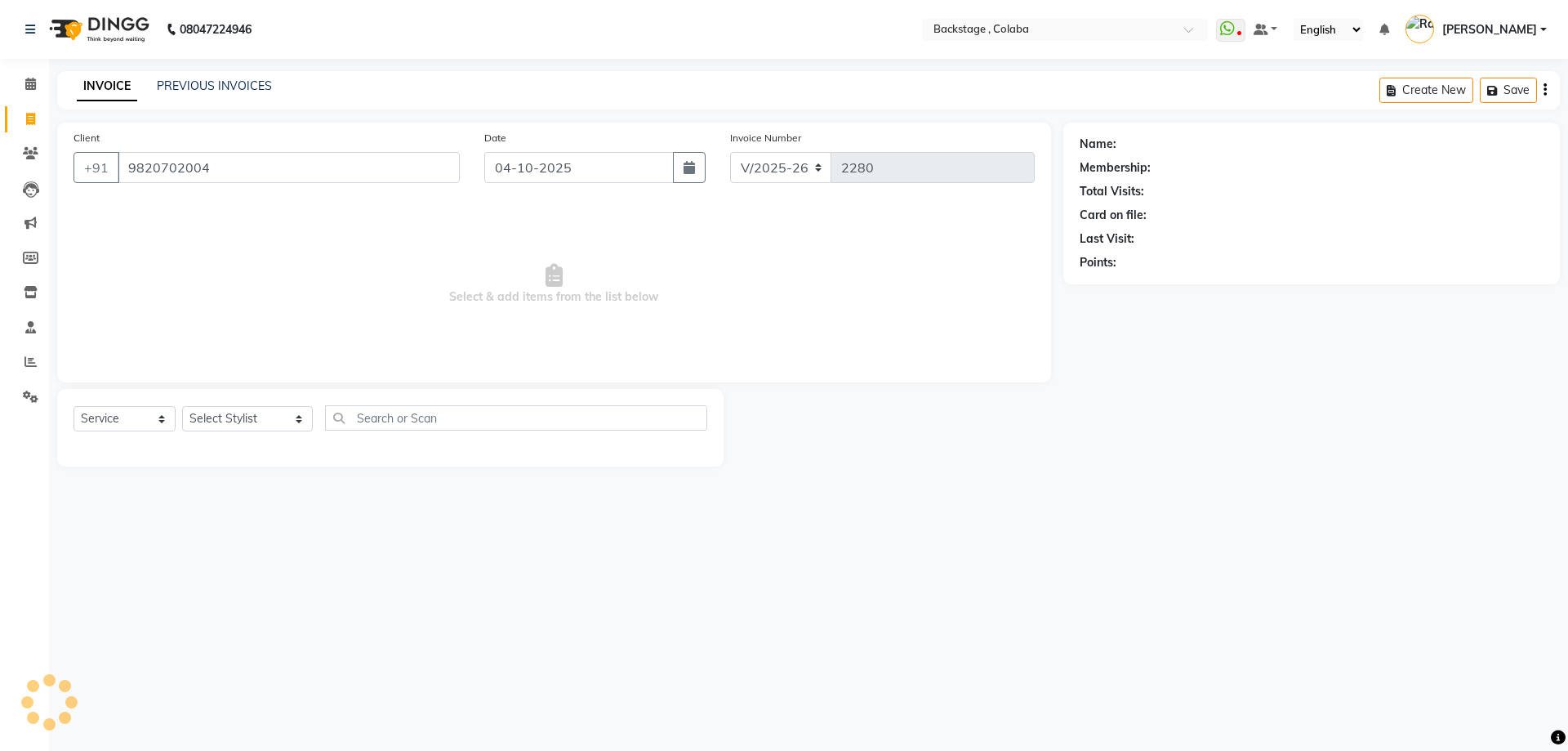
type input "9820702004"
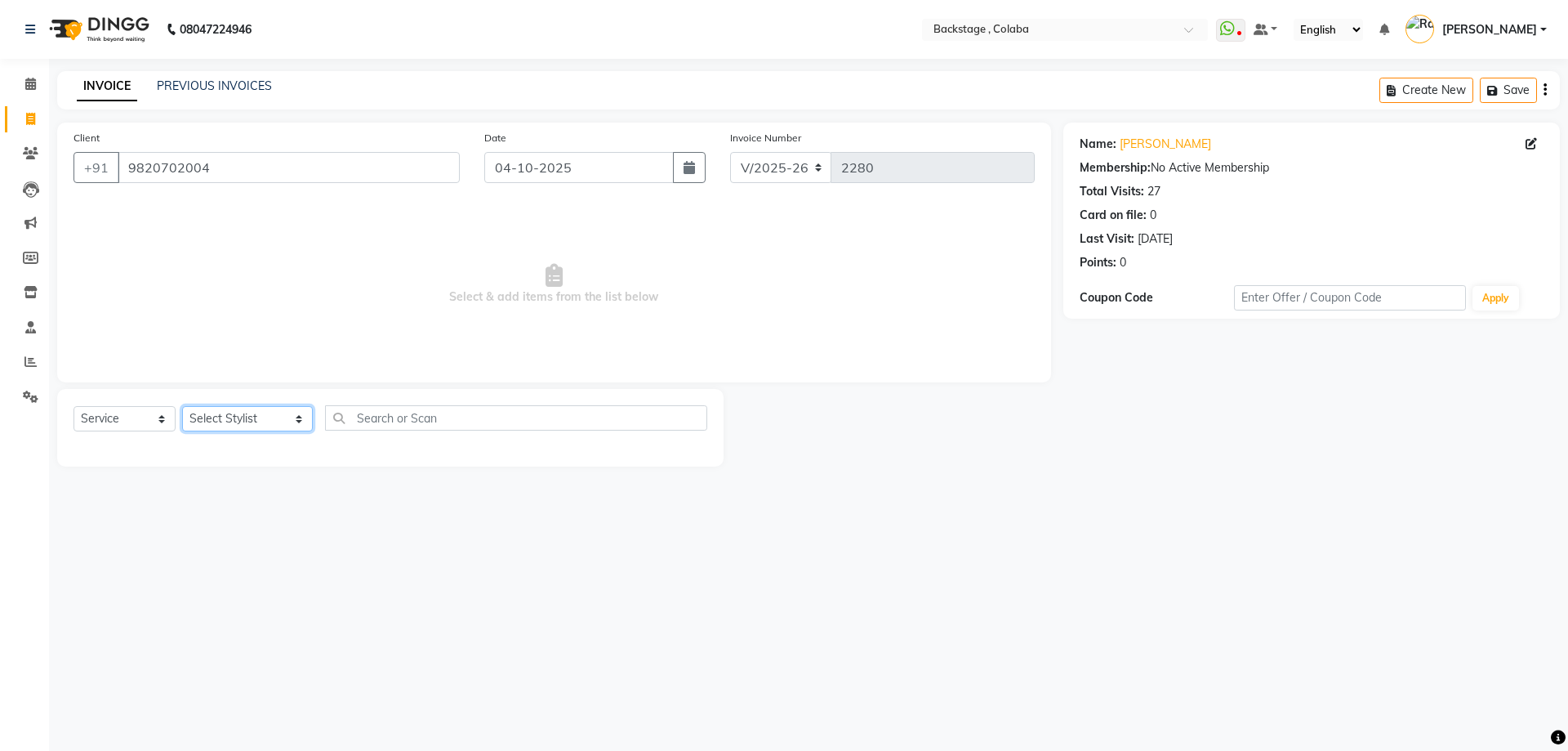
click at [220, 409] on select "Select Stylist Backstage Bharti Nitesh Gohar Jayesh Anil Karekar Kalavati Sharm…" at bounding box center [247, 419] width 130 height 25
click at [228, 419] on select "Select Stylist Backstage Bharti Nitesh Gohar Jayesh Anil Karekar Kalavati Sharm…" at bounding box center [247, 419] width 130 height 25
select select "59642"
click at [182, 406] on select "Select Stylist Backstage Bharti Nitesh Gohar Jayesh Anil Karekar Kalavati Sharm…" at bounding box center [247, 419] width 130 height 25
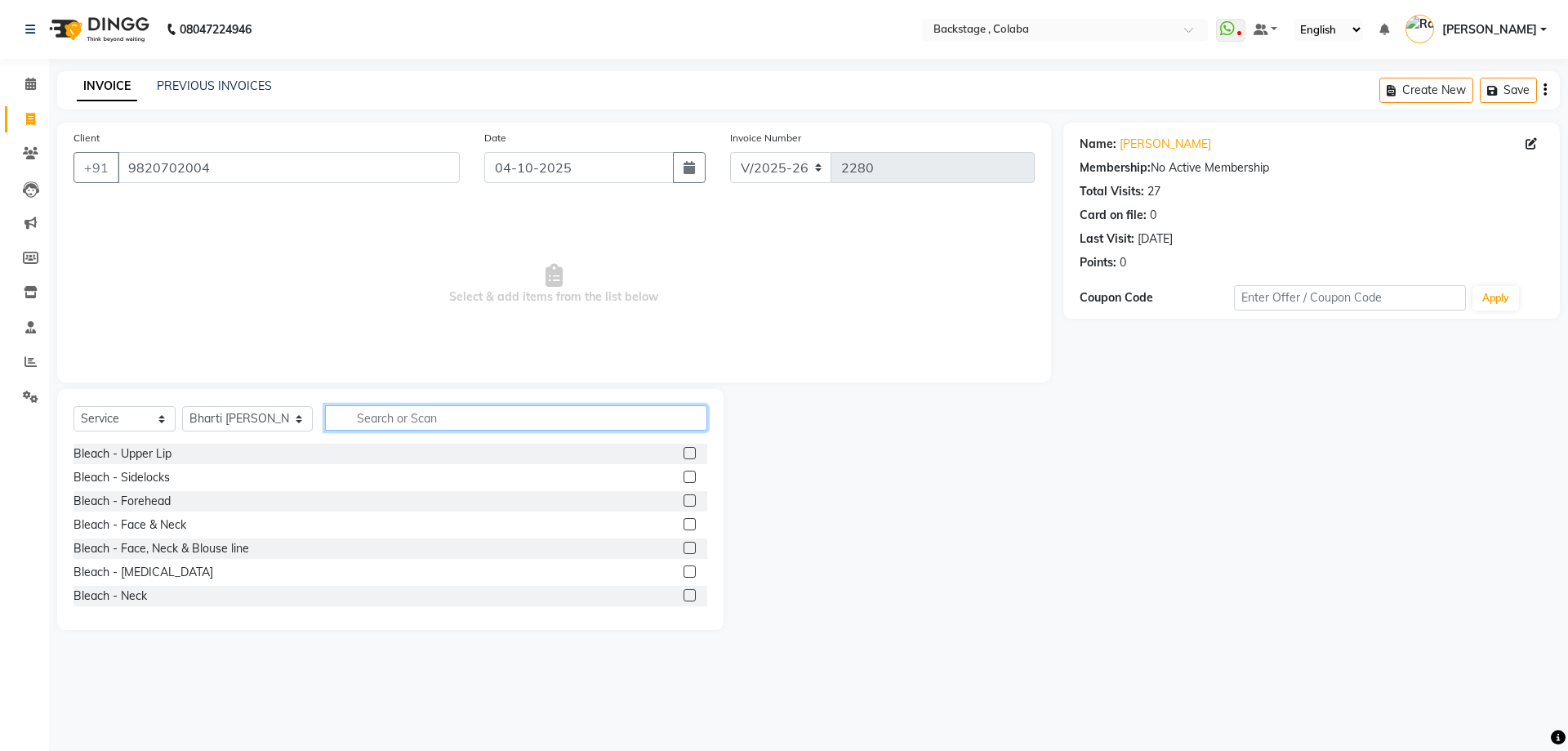
click at [364, 415] on input "text" at bounding box center [516, 418] width 382 height 25
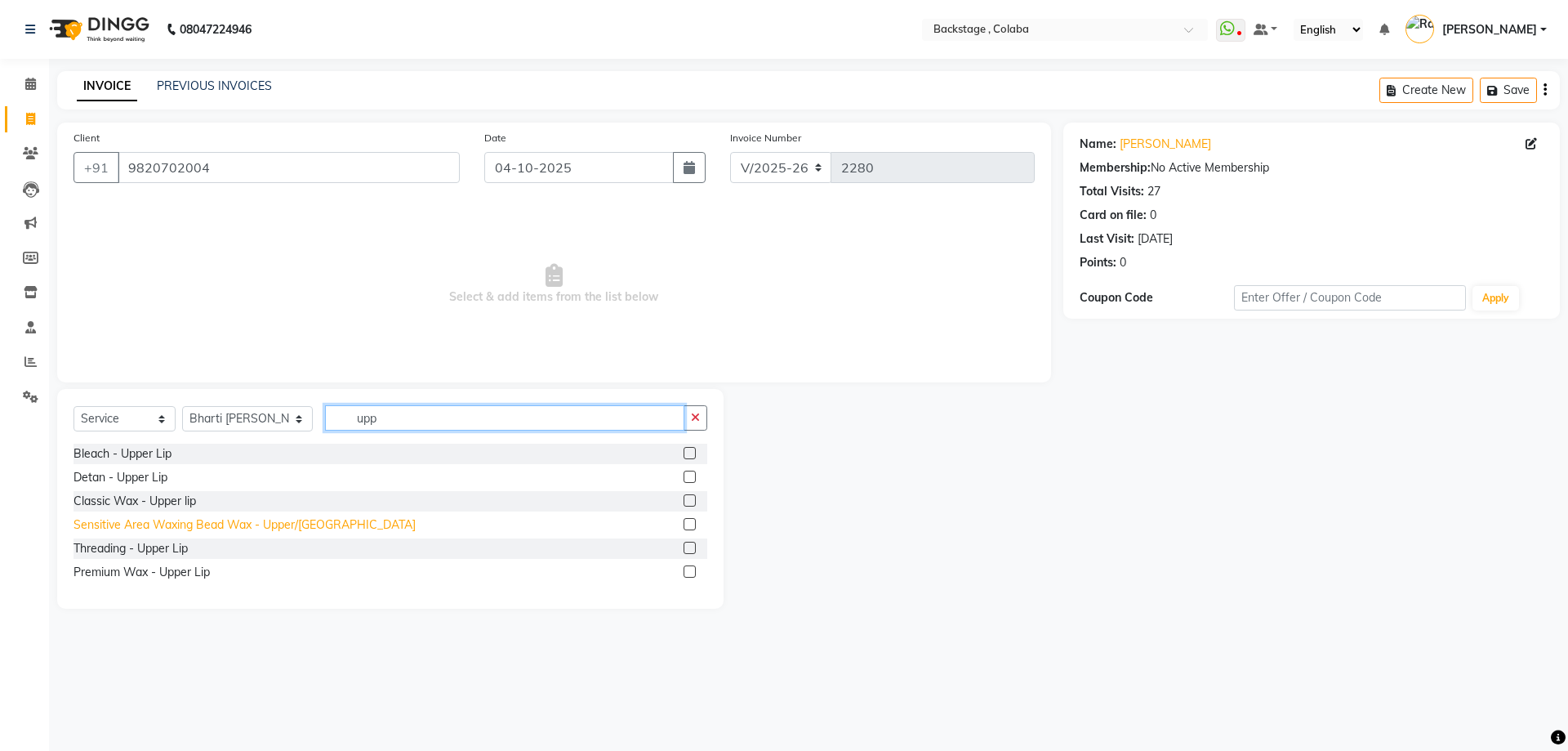
type input "upp"
drag, startPoint x: 319, startPoint y: 526, endPoint x: 486, endPoint y: 447, distance: 184.7
click at [319, 526] on div "Sensitive Area Waxing Bead Wax - Upper/Lower Lip" at bounding box center [245, 525] width 342 height 17
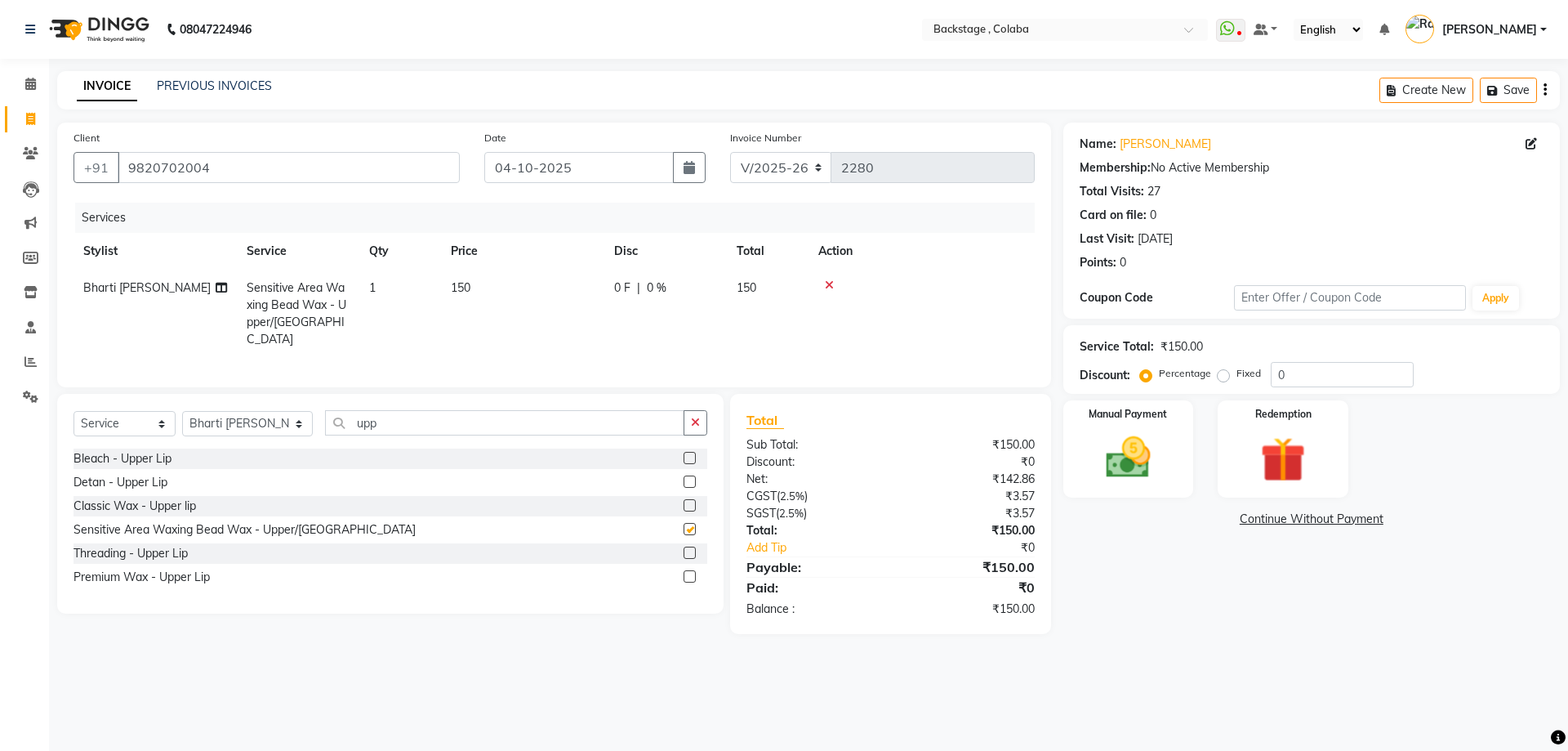
checkbox input "false"
click at [1097, 462] on img at bounding box center [1129, 457] width 76 height 54
click at [1410, 523] on span "CASH" at bounding box center [1415, 520] width 35 height 19
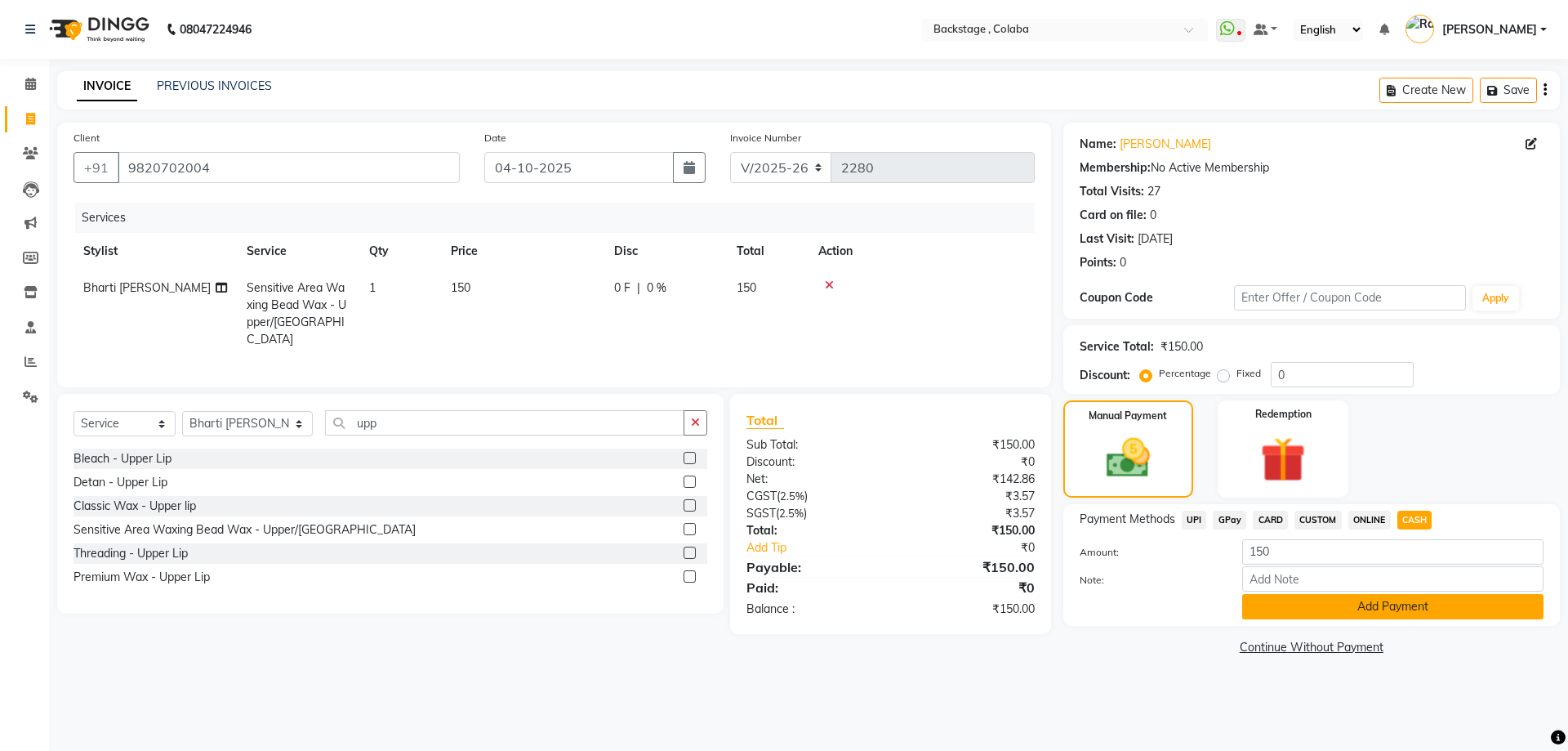
click at [1388, 602] on button "Add Payment" at bounding box center [1392, 607] width 302 height 25
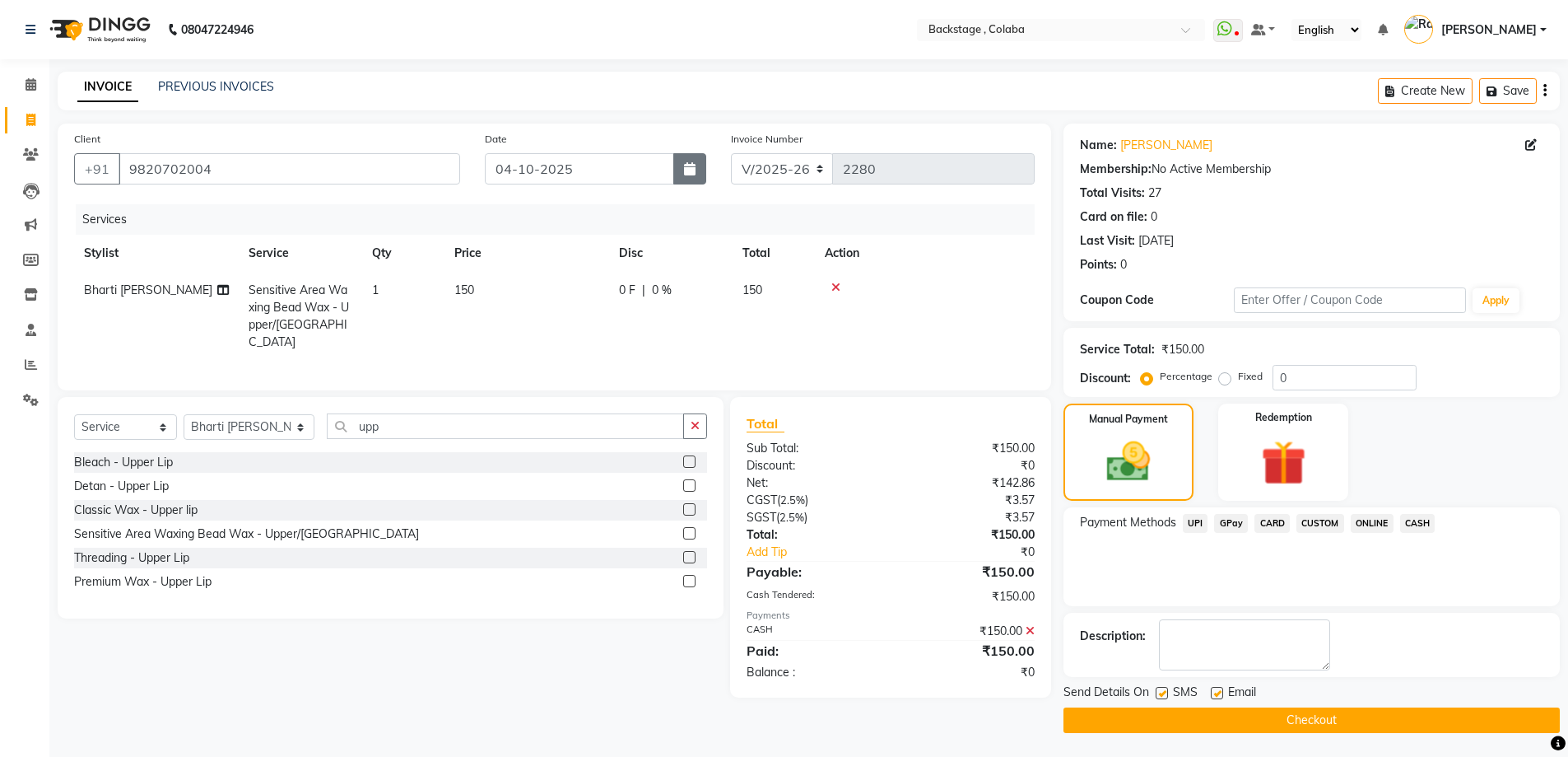
click at [691, 181] on button "button" at bounding box center [690, 169] width 33 height 31
select select "10"
select select "2025"
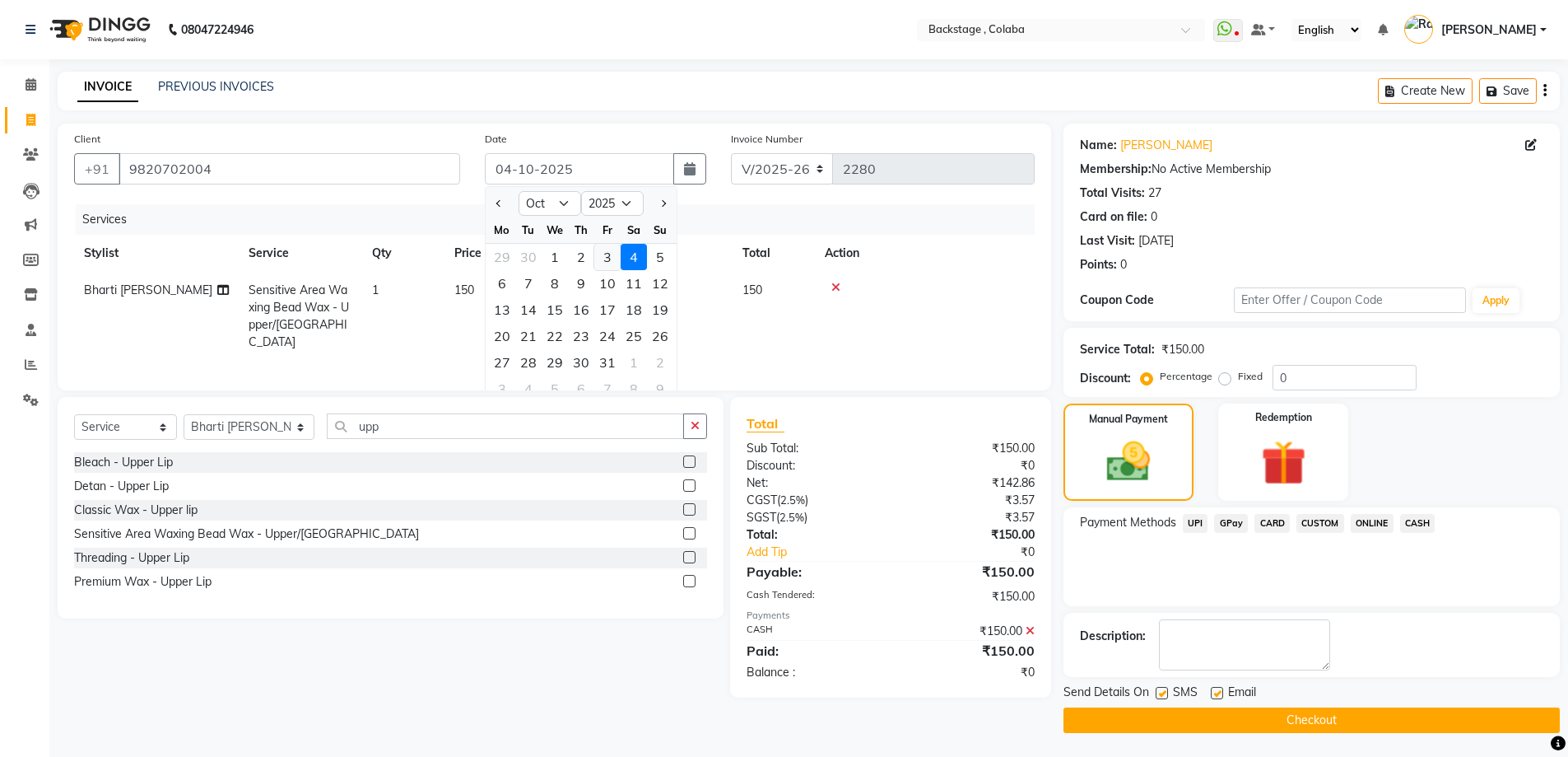
click at [609, 252] on div "3" at bounding box center [607, 257] width 26 height 26
type input "03-10-2025"
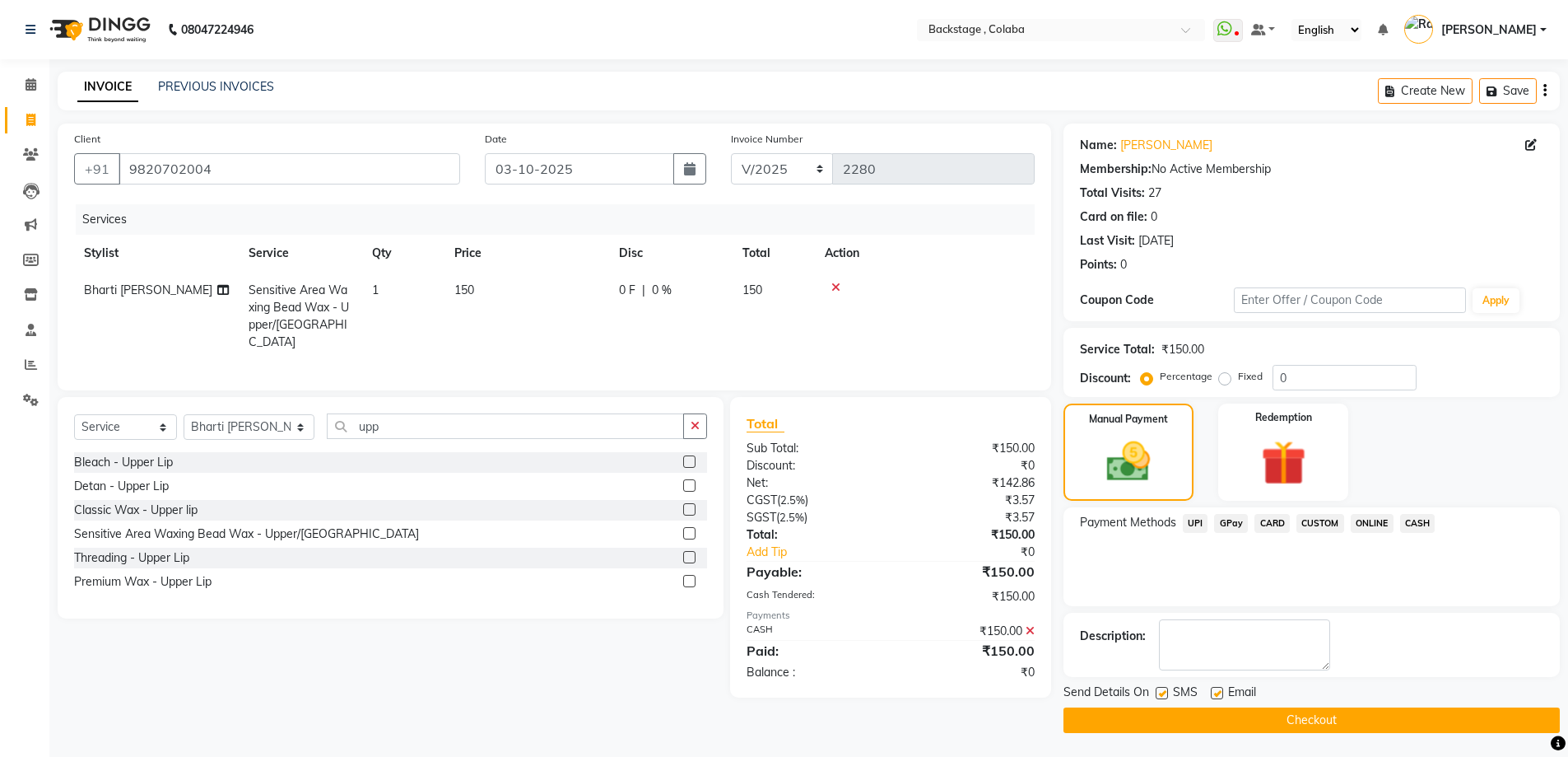
scroll to position [1, 0]
click at [1185, 721] on button "Checkout" at bounding box center [1312, 720] width 497 height 26
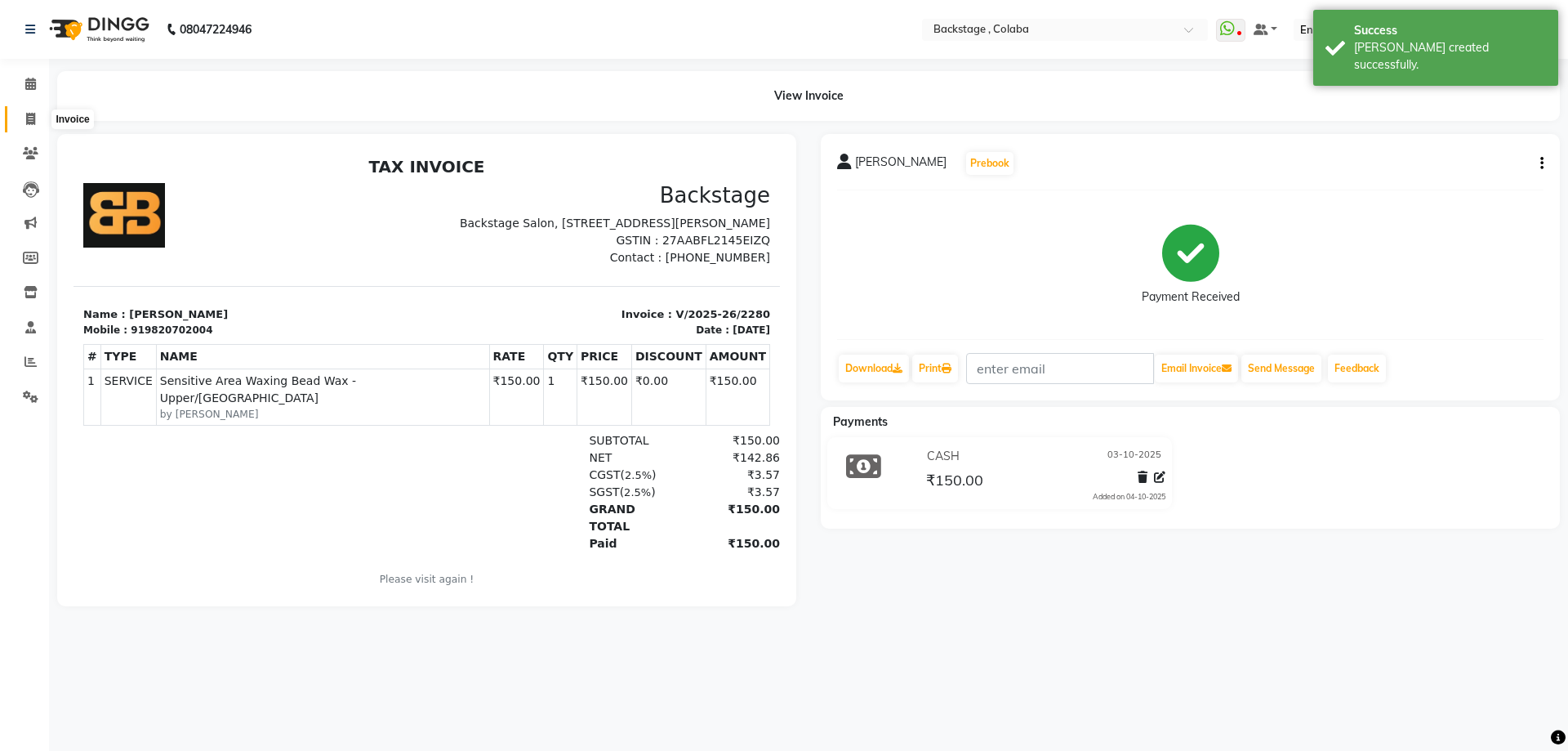
click at [32, 123] on icon at bounding box center [31, 119] width 9 height 13
select select "service"
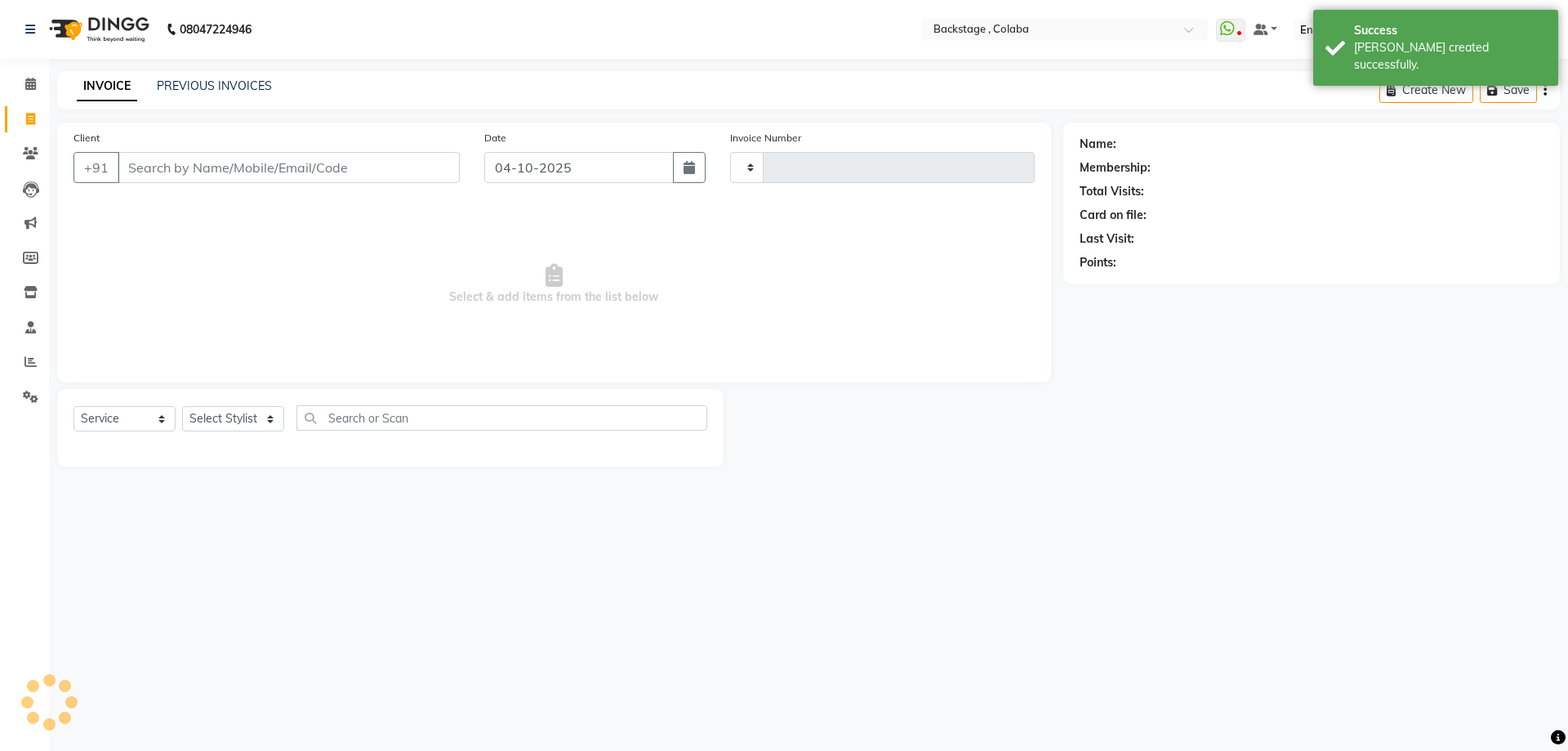
type input "2281"
select select "5451"
click at [669, 166] on input "04-10-2025" at bounding box center [580, 168] width 190 height 31
select select "10"
select select "2025"
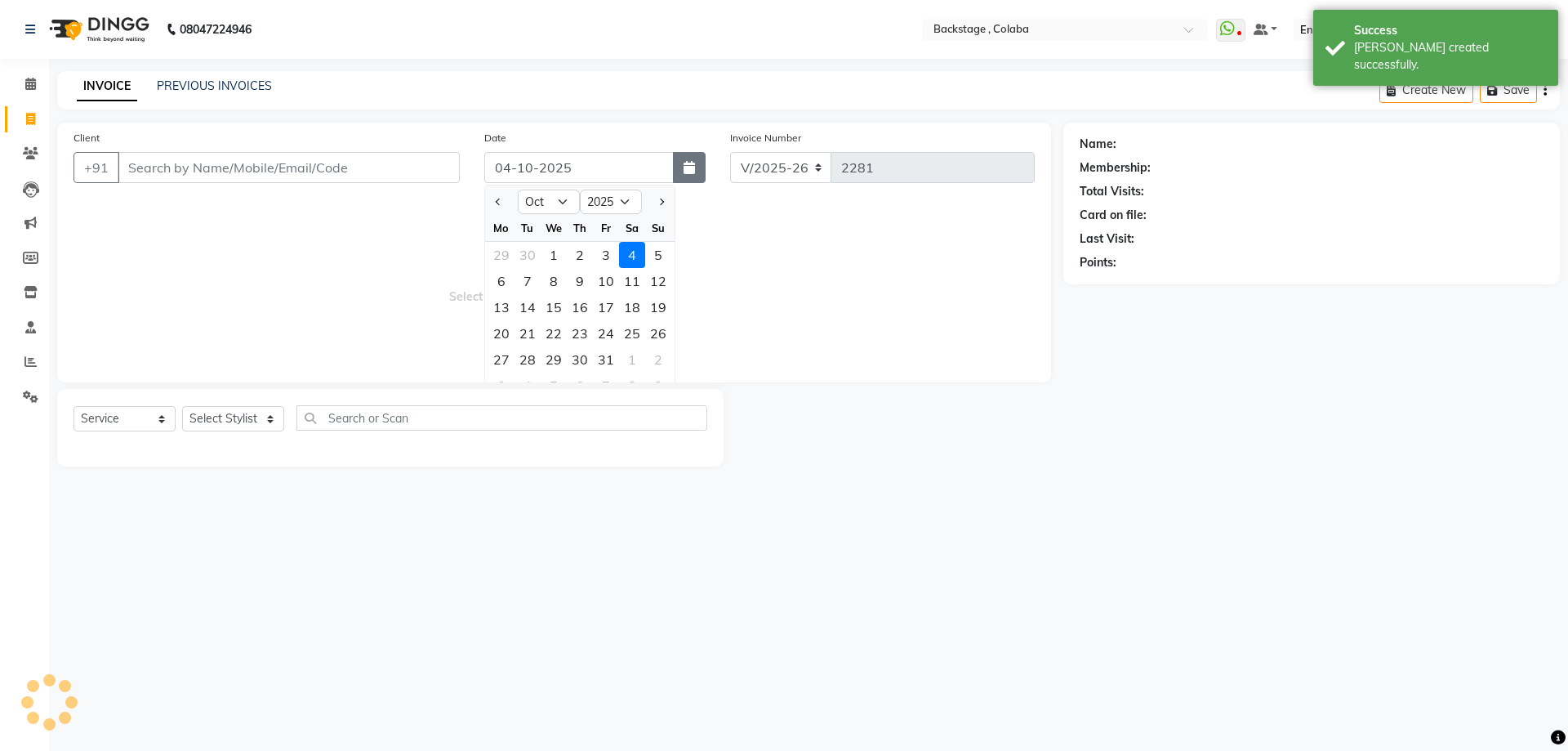
click at [691, 170] on icon "button" at bounding box center [689, 168] width 12 height 13
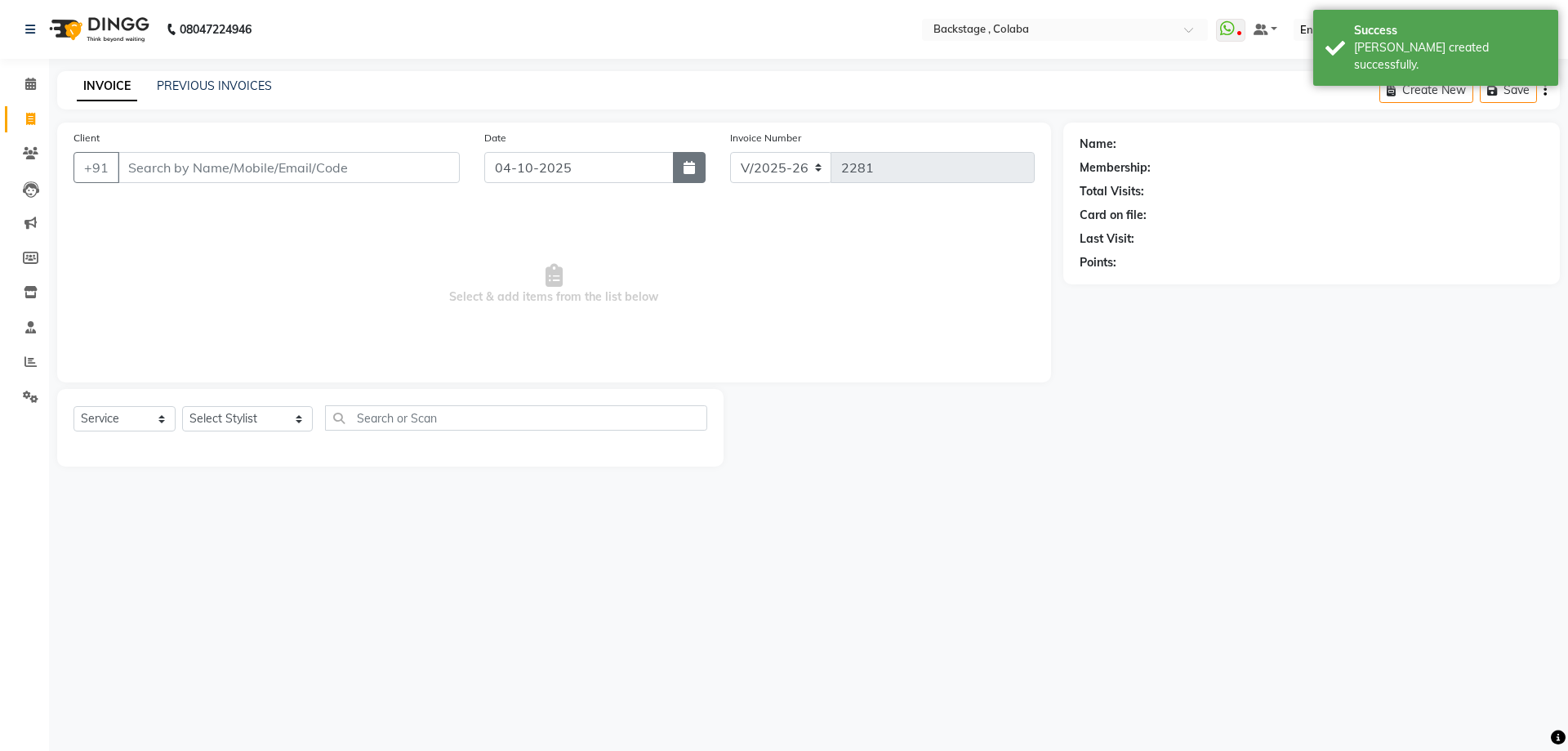
click at [687, 158] on button "button" at bounding box center [689, 168] width 33 height 31
select select "10"
select select "2025"
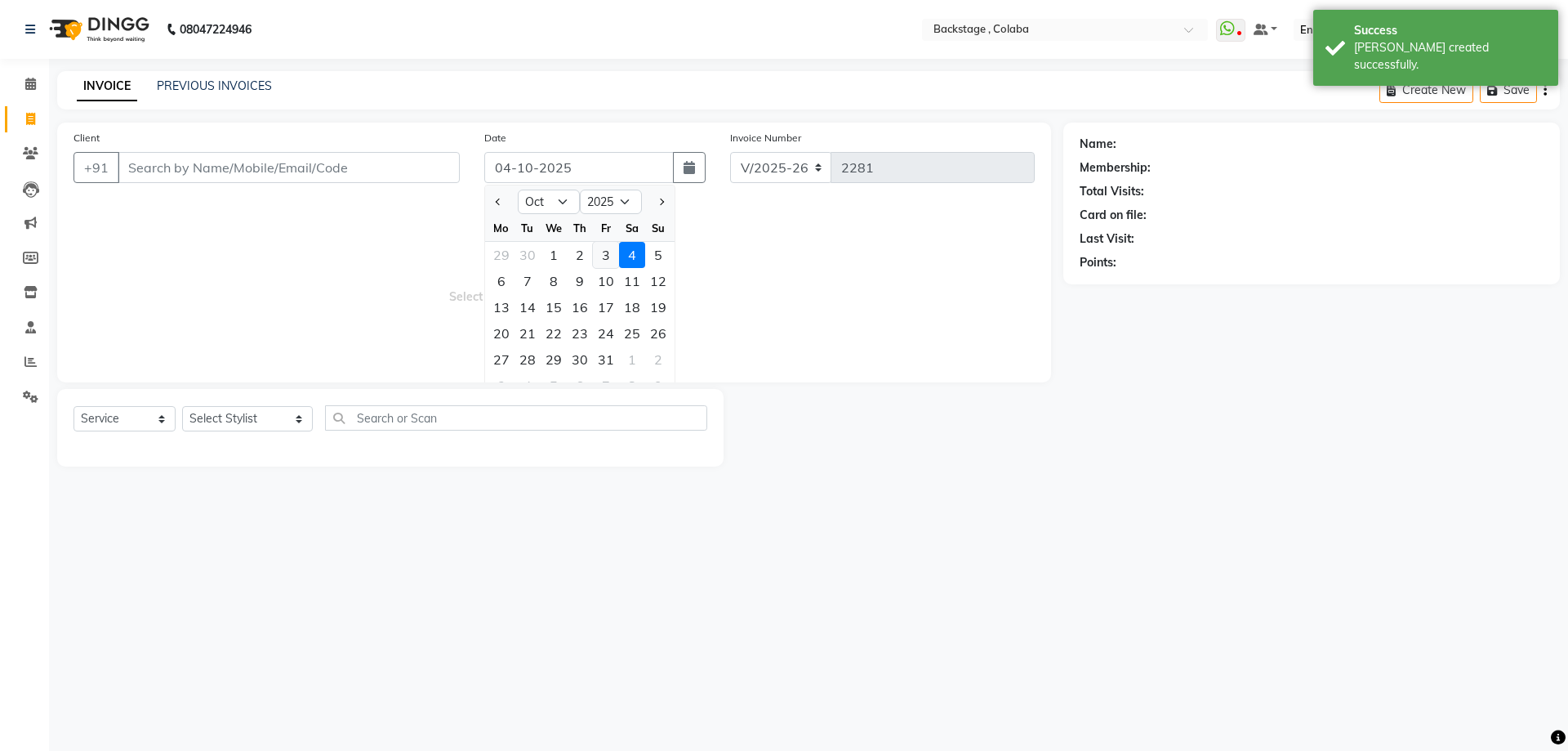
click at [606, 256] on div "3" at bounding box center [606, 255] width 26 height 26
type input "03-10-2025"
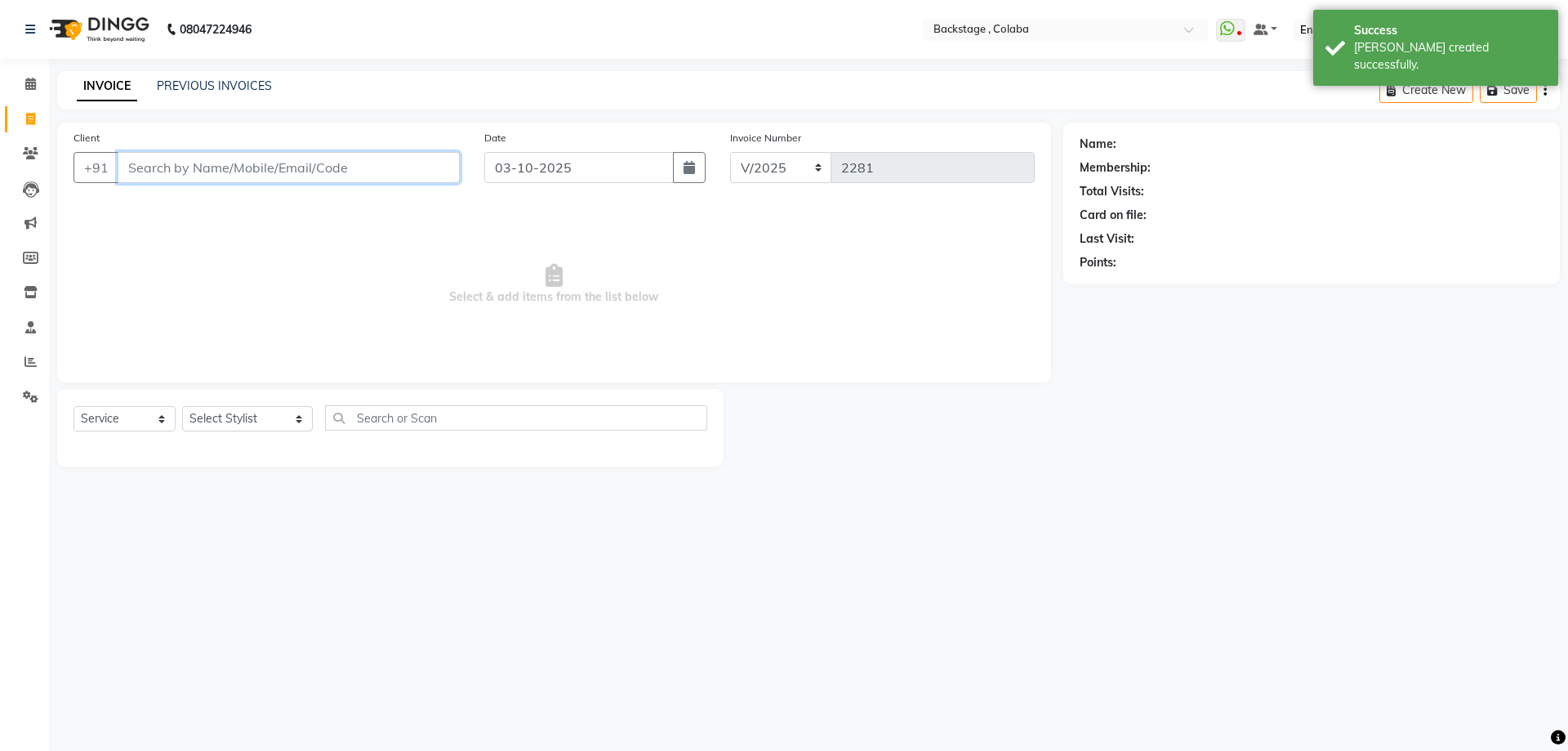
click at [362, 165] on input "Client" at bounding box center [289, 168] width 342 height 31
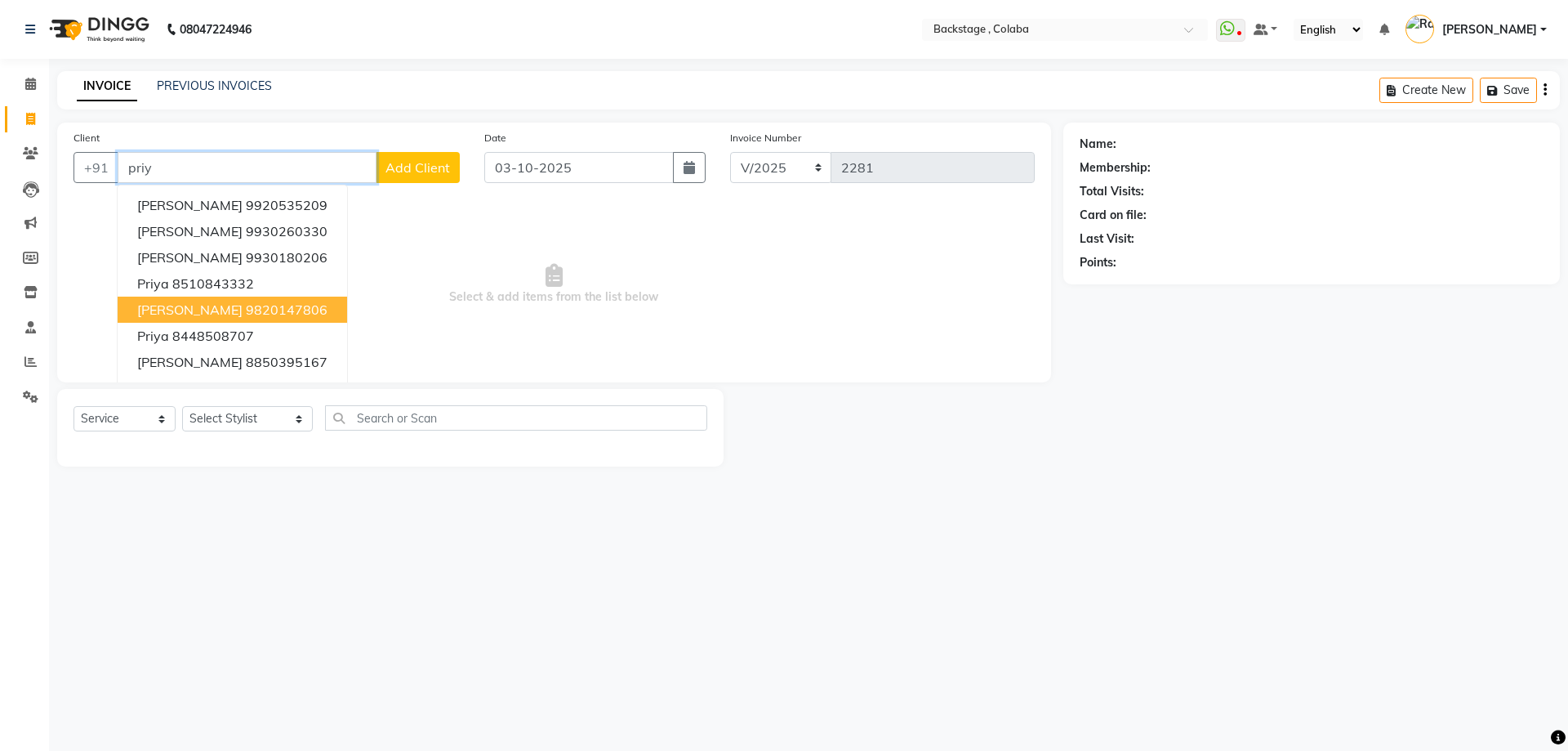
click at [185, 316] on span "Priyam Bathija" at bounding box center [189, 310] width 105 height 16
type input "9820147806"
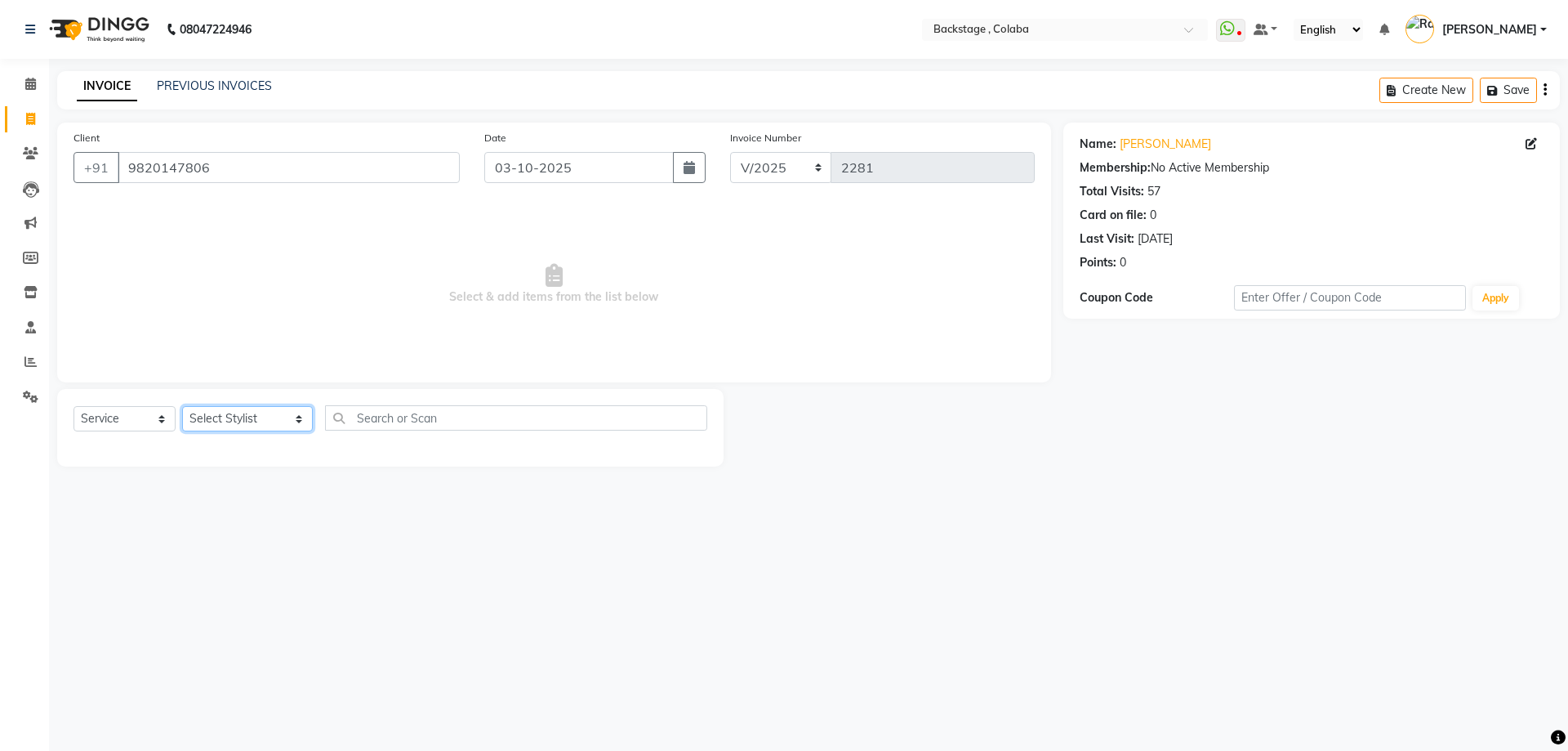
click at [220, 411] on select "Select Stylist Backstage Bharti Nitesh Gohar Jayesh Anil Karekar Kalavati Sharm…" at bounding box center [247, 419] width 130 height 25
select select "36480"
click at [182, 406] on select "Select Stylist Backstage Bharti Nitesh Gohar Jayesh Anil Karekar Kalavati Sharm…" at bounding box center [247, 419] width 130 height 25
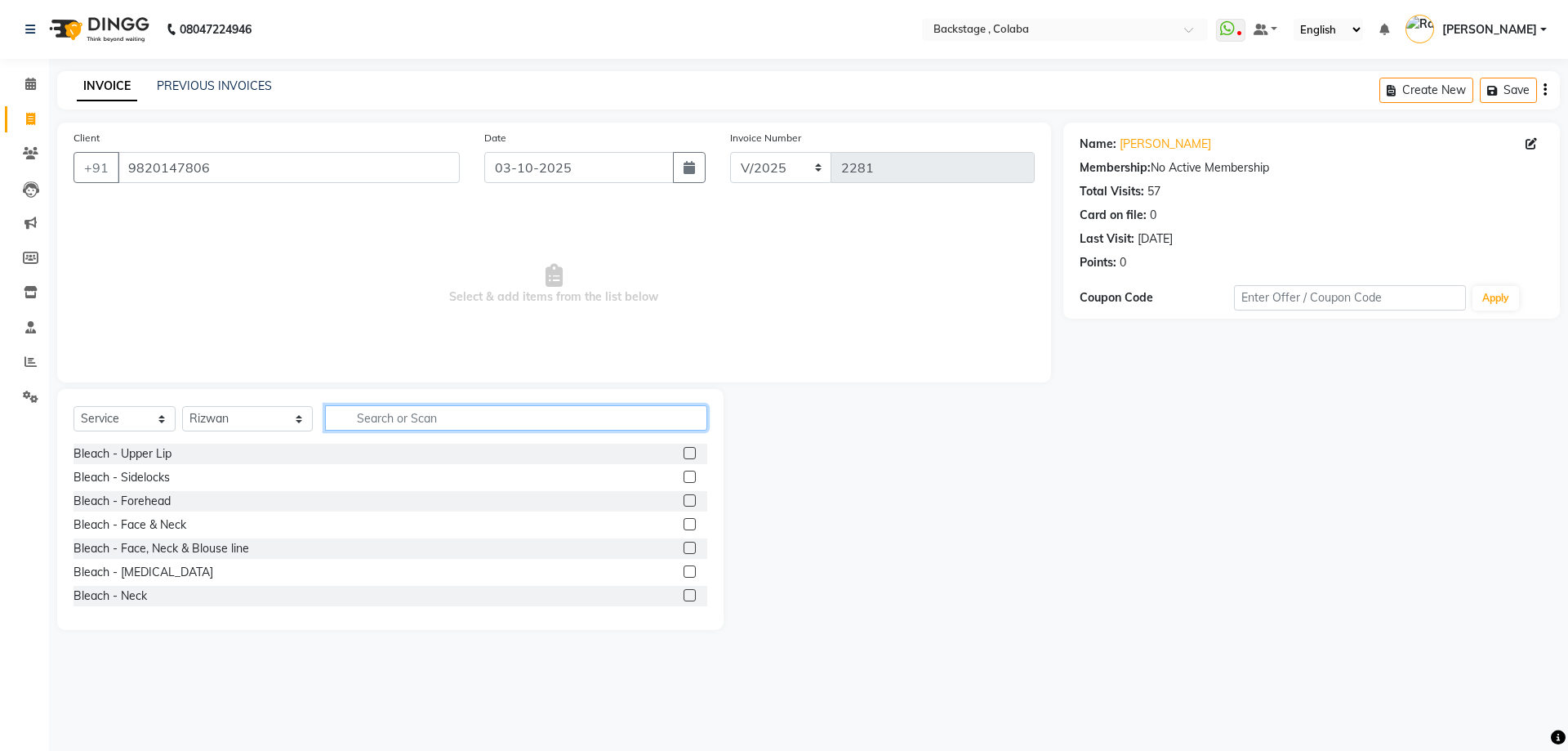
click at [355, 410] on input "text" at bounding box center [516, 418] width 382 height 25
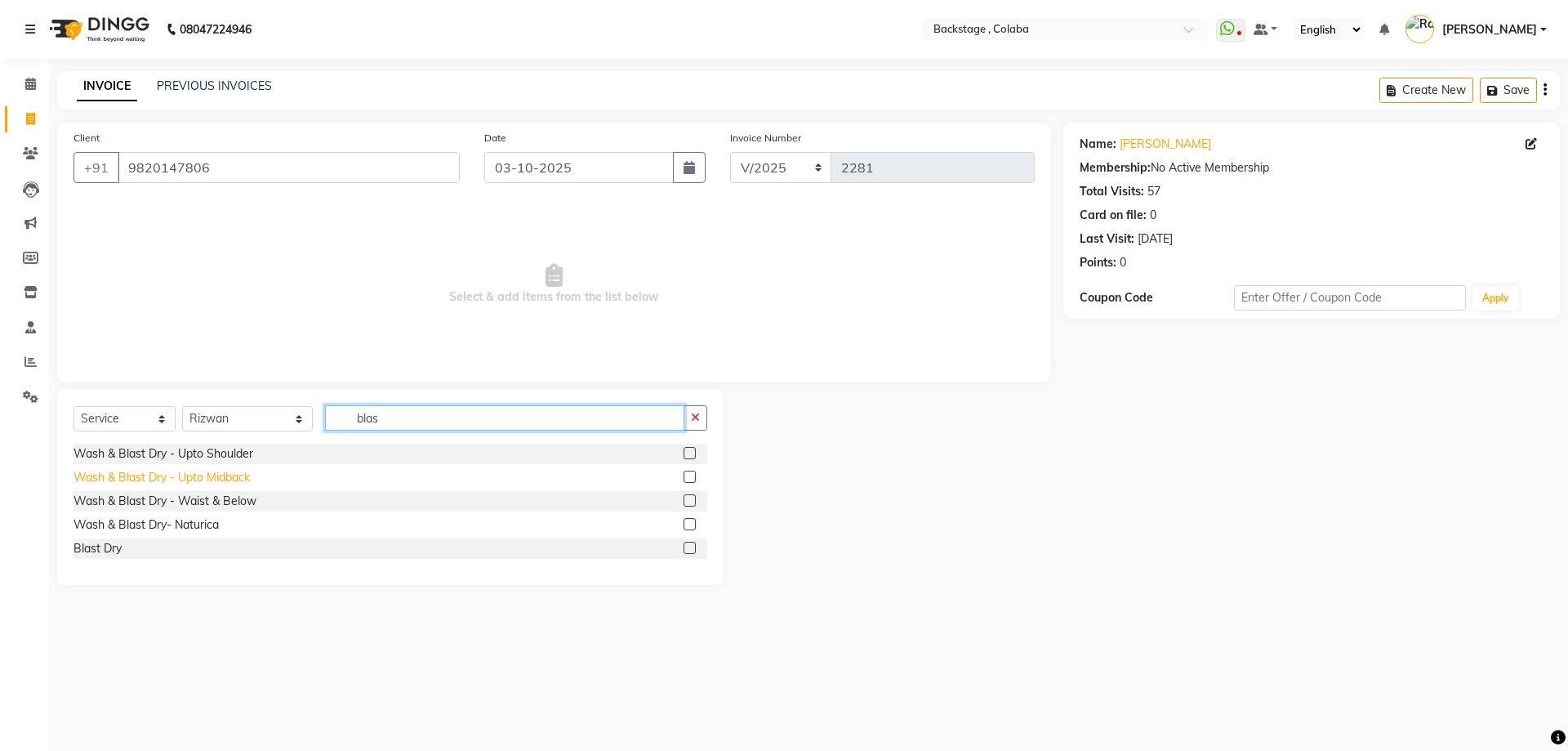
type input "blas"
click at [218, 474] on div "Wash & Blast Dry - Upto Midback" at bounding box center [161, 477] width 177 height 17
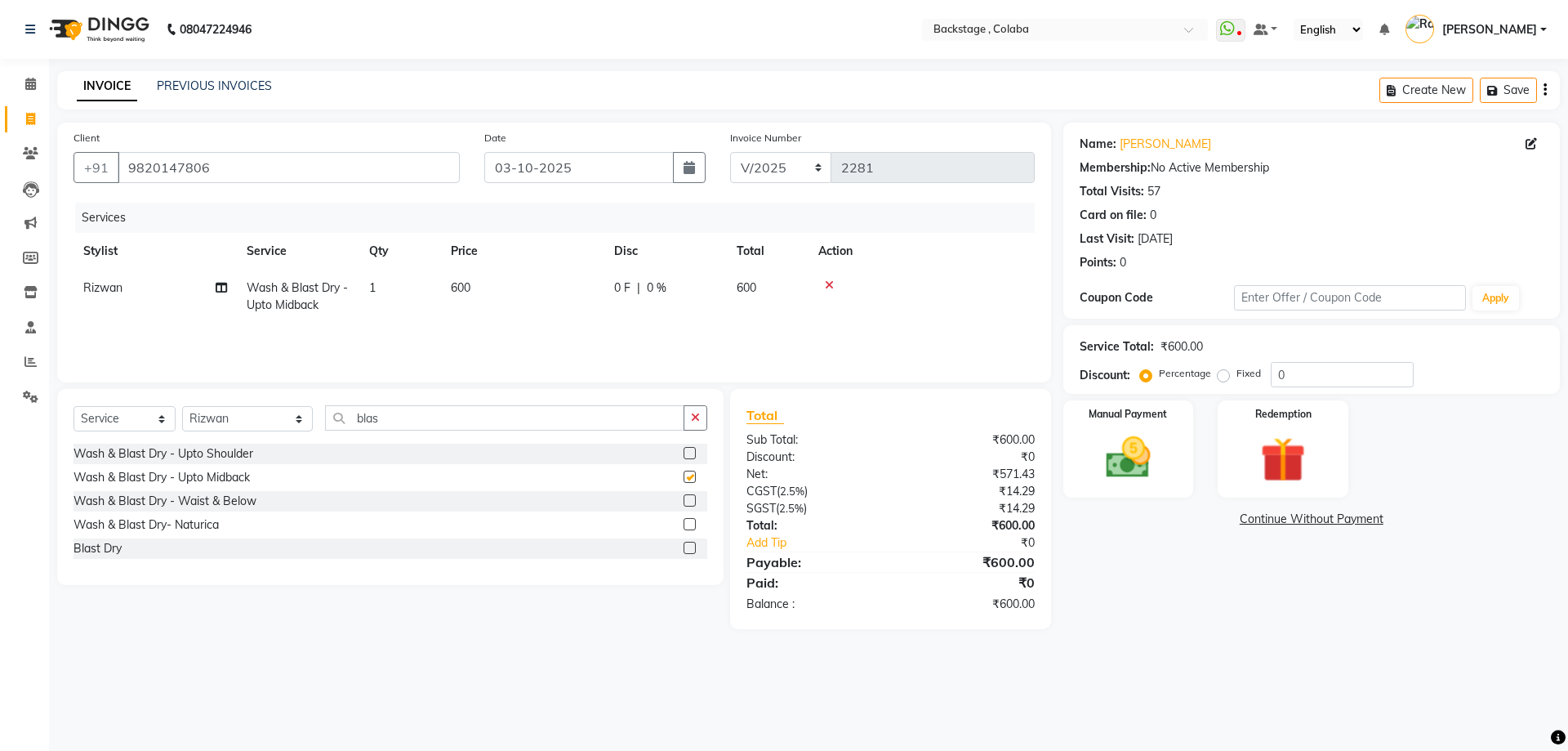
checkbox input "false"
click at [539, 303] on td "600" at bounding box center [523, 297] width 163 height 54
select select "36480"
drag, startPoint x: 542, startPoint y: 293, endPoint x: 519, endPoint y: 292, distance: 23.0
click at [519, 292] on td "600" at bounding box center [600, 304] width 163 height 70
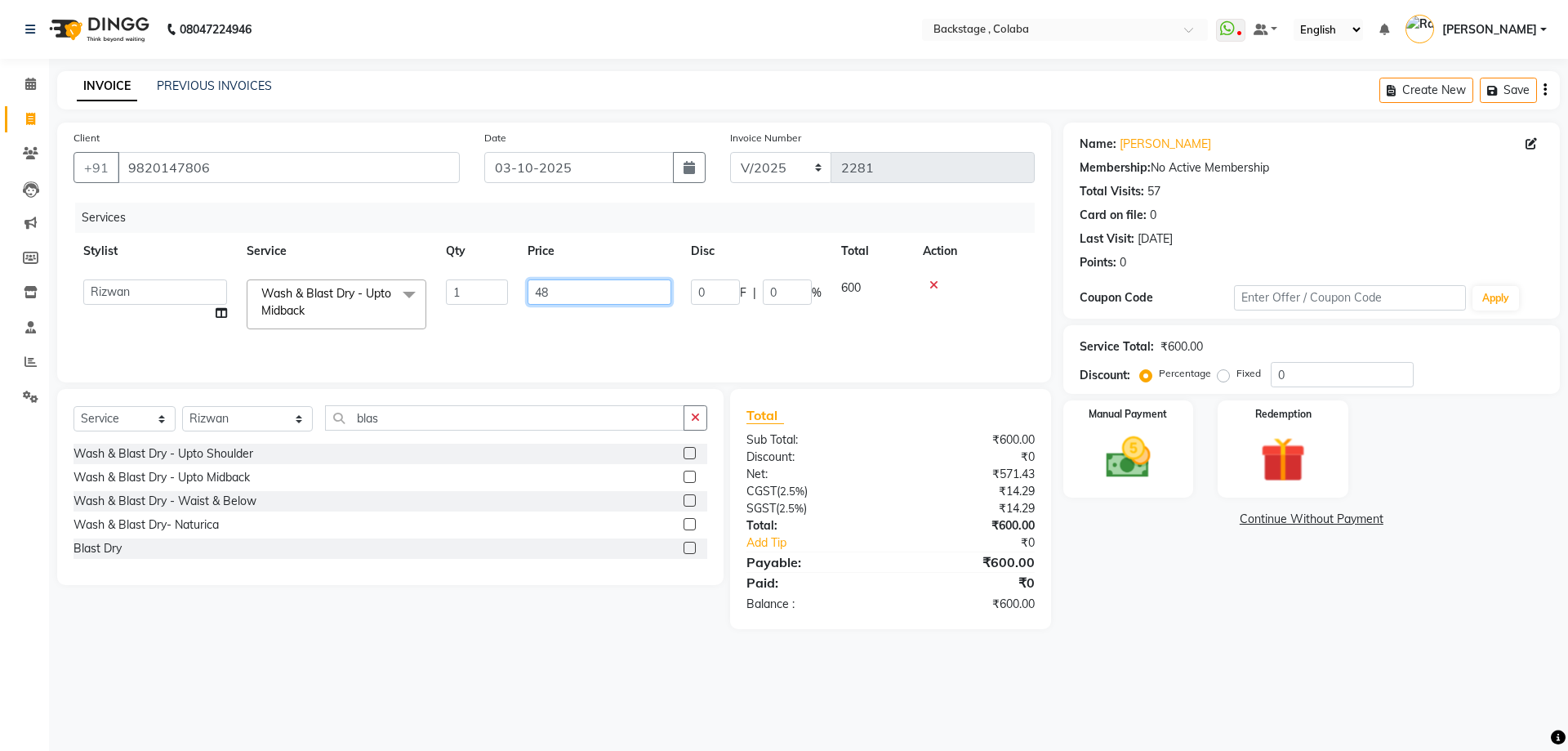
type input "480"
click at [1117, 469] on img at bounding box center [1129, 457] width 76 height 54
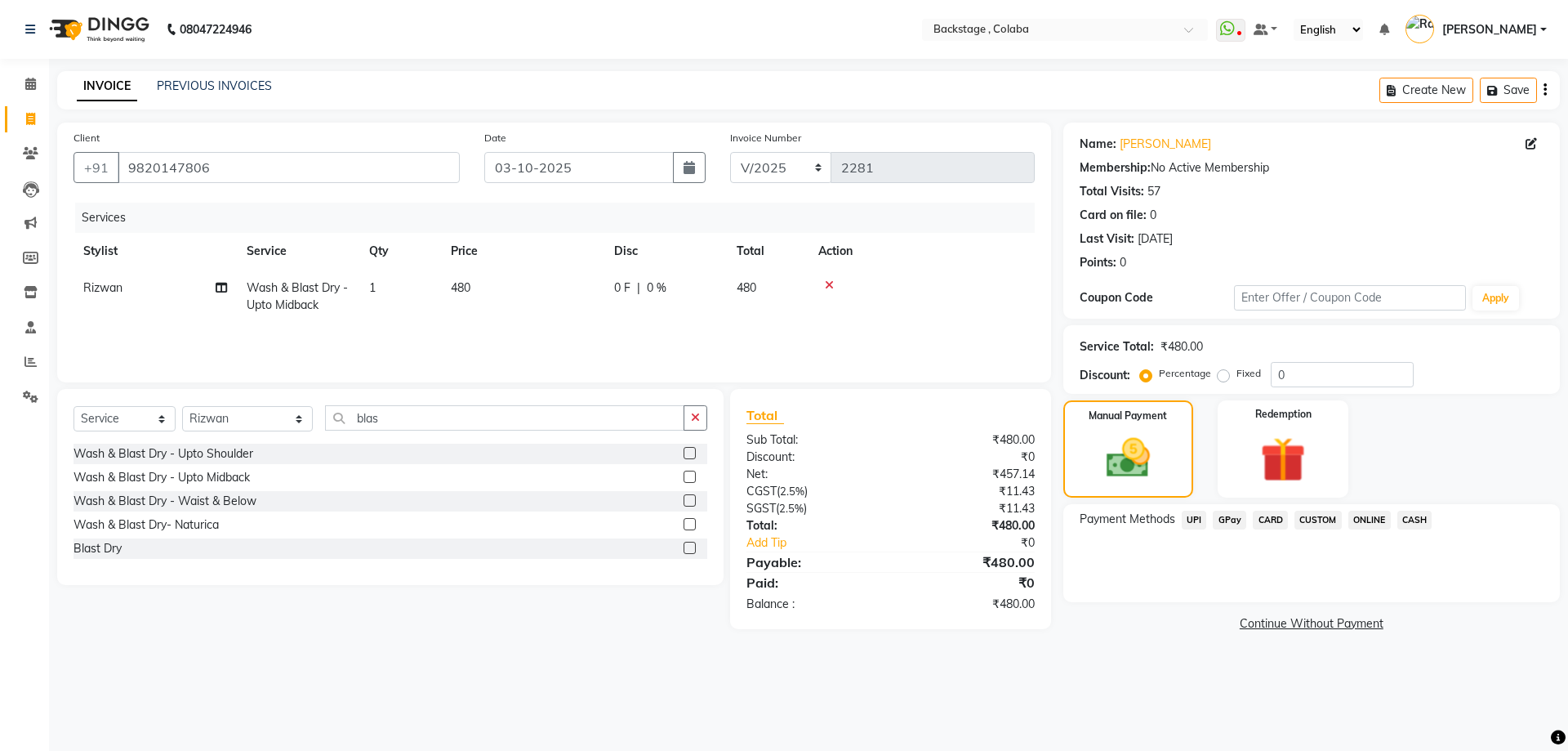
click at [1410, 516] on span "CASH" at bounding box center [1415, 520] width 35 height 19
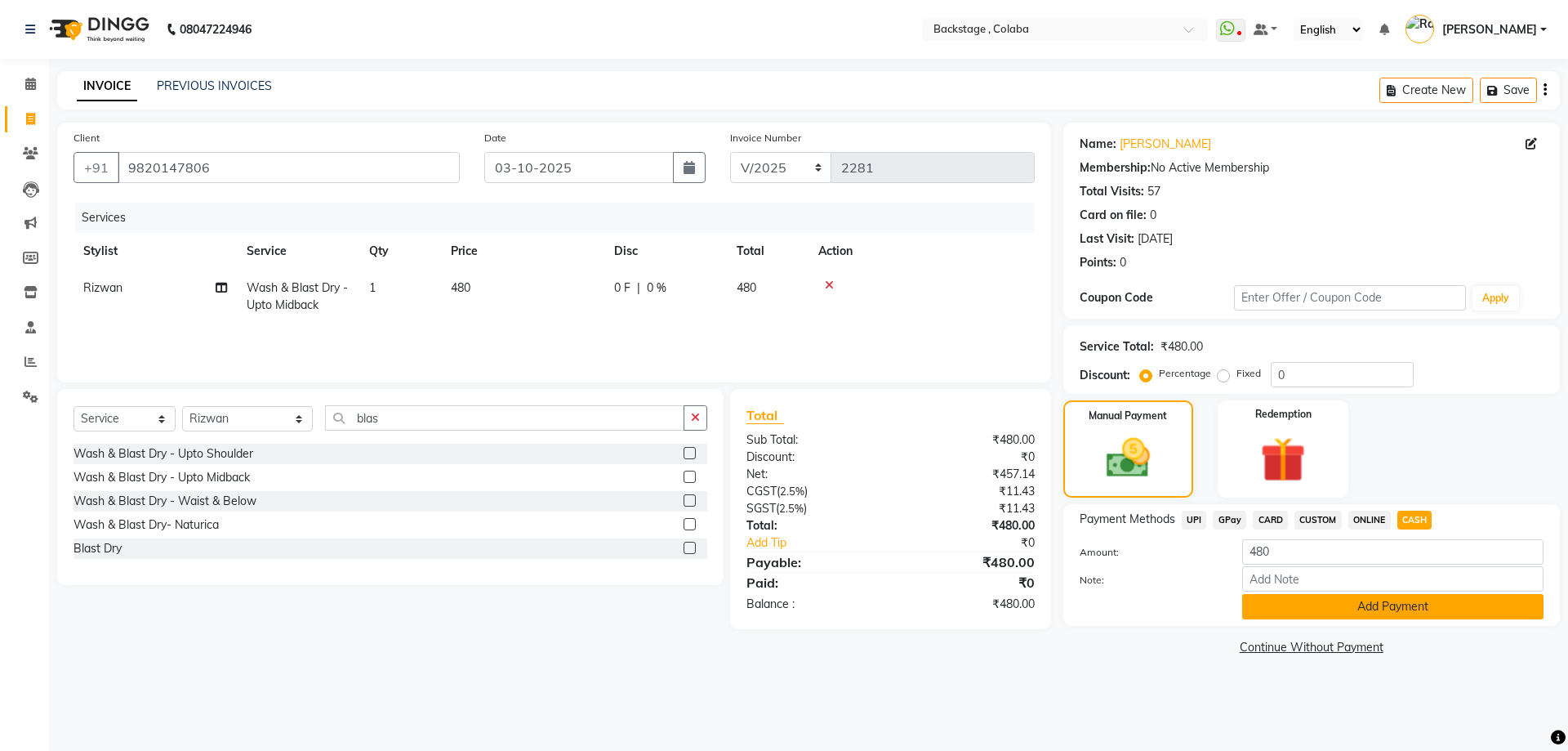
click at [1384, 614] on button "Add Payment" at bounding box center [1392, 607] width 302 height 25
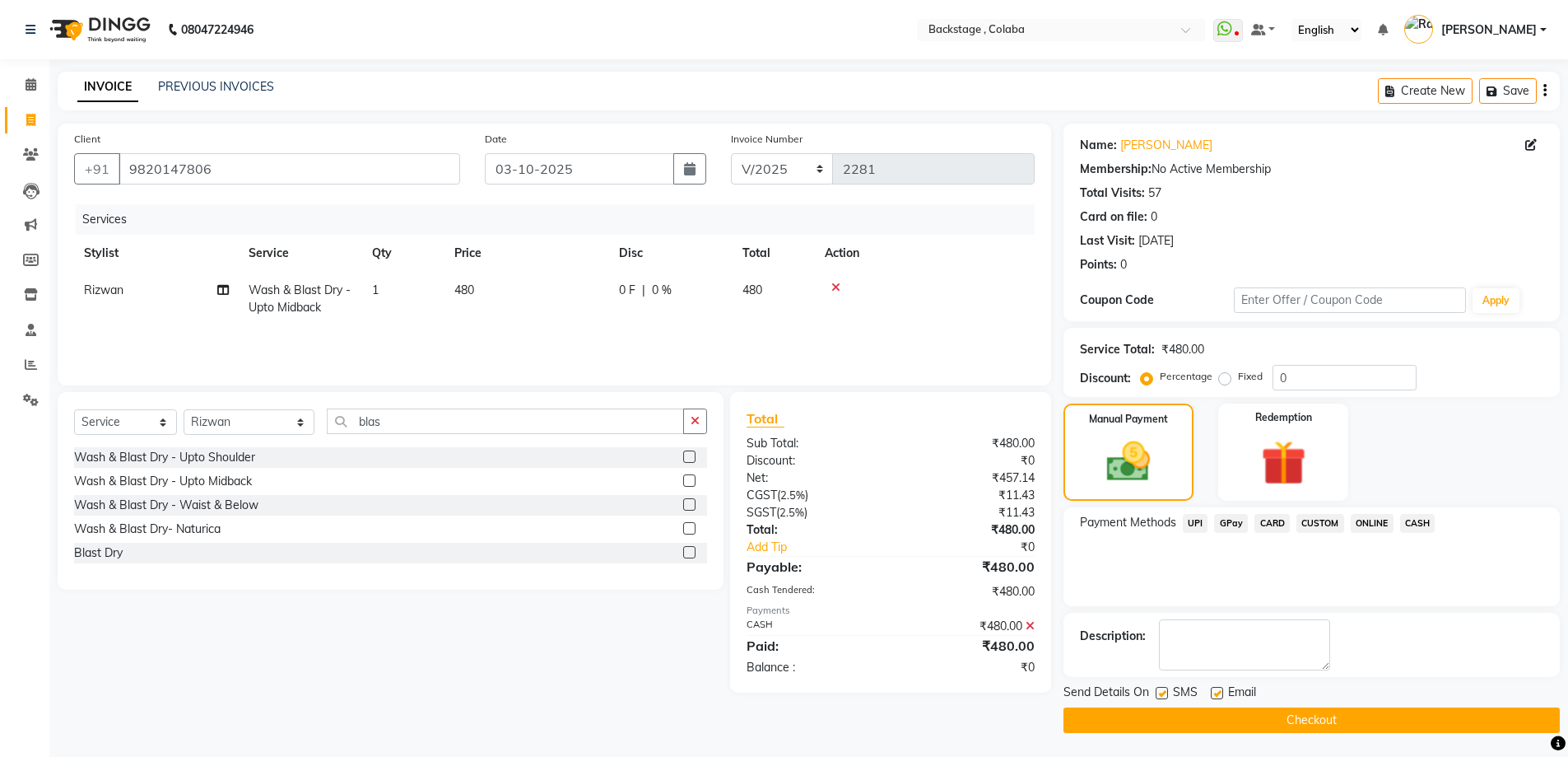
click at [1377, 711] on button "Checkout" at bounding box center [1312, 720] width 497 height 26
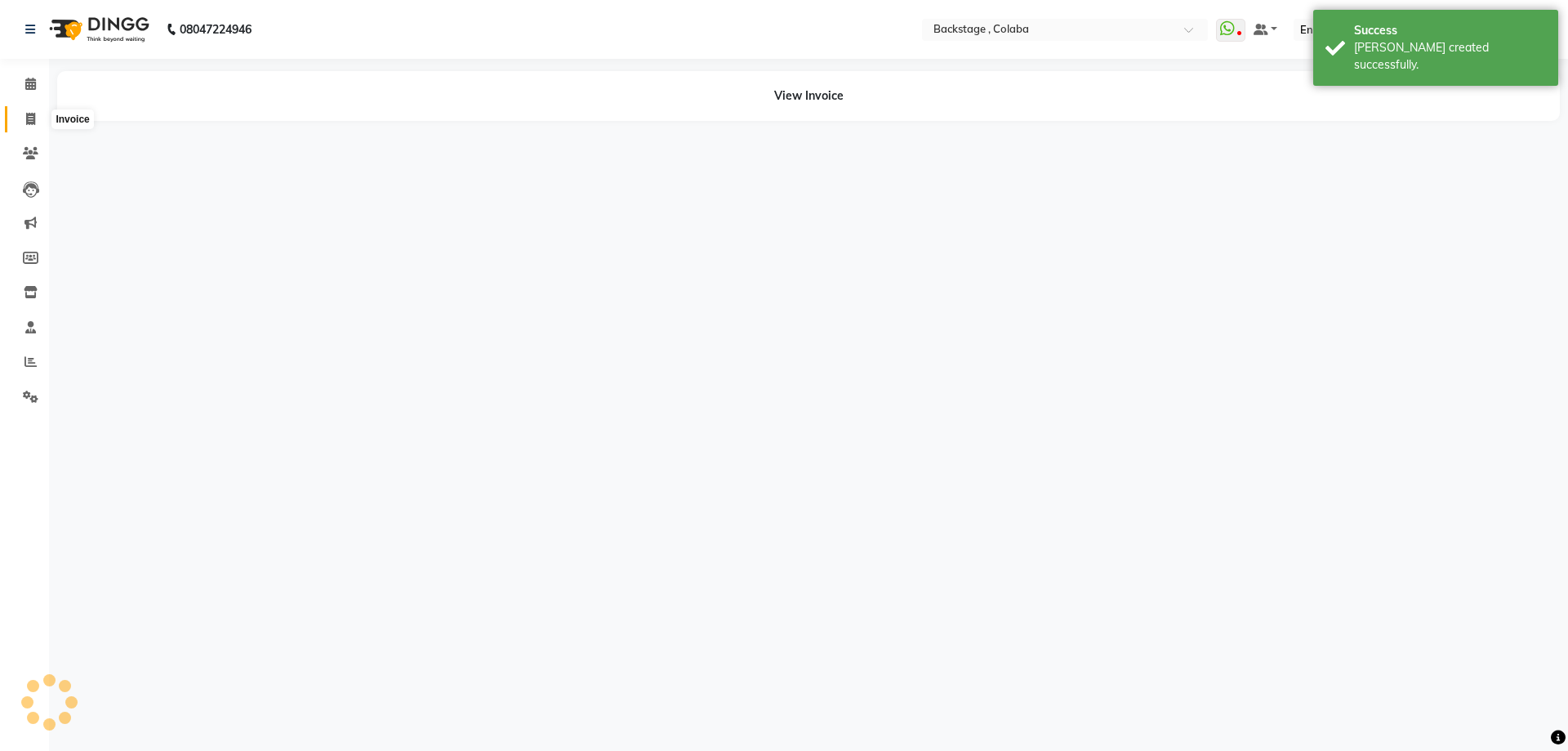
click at [24, 119] on span at bounding box center [31, 120] width 29 height 19
select select "service"
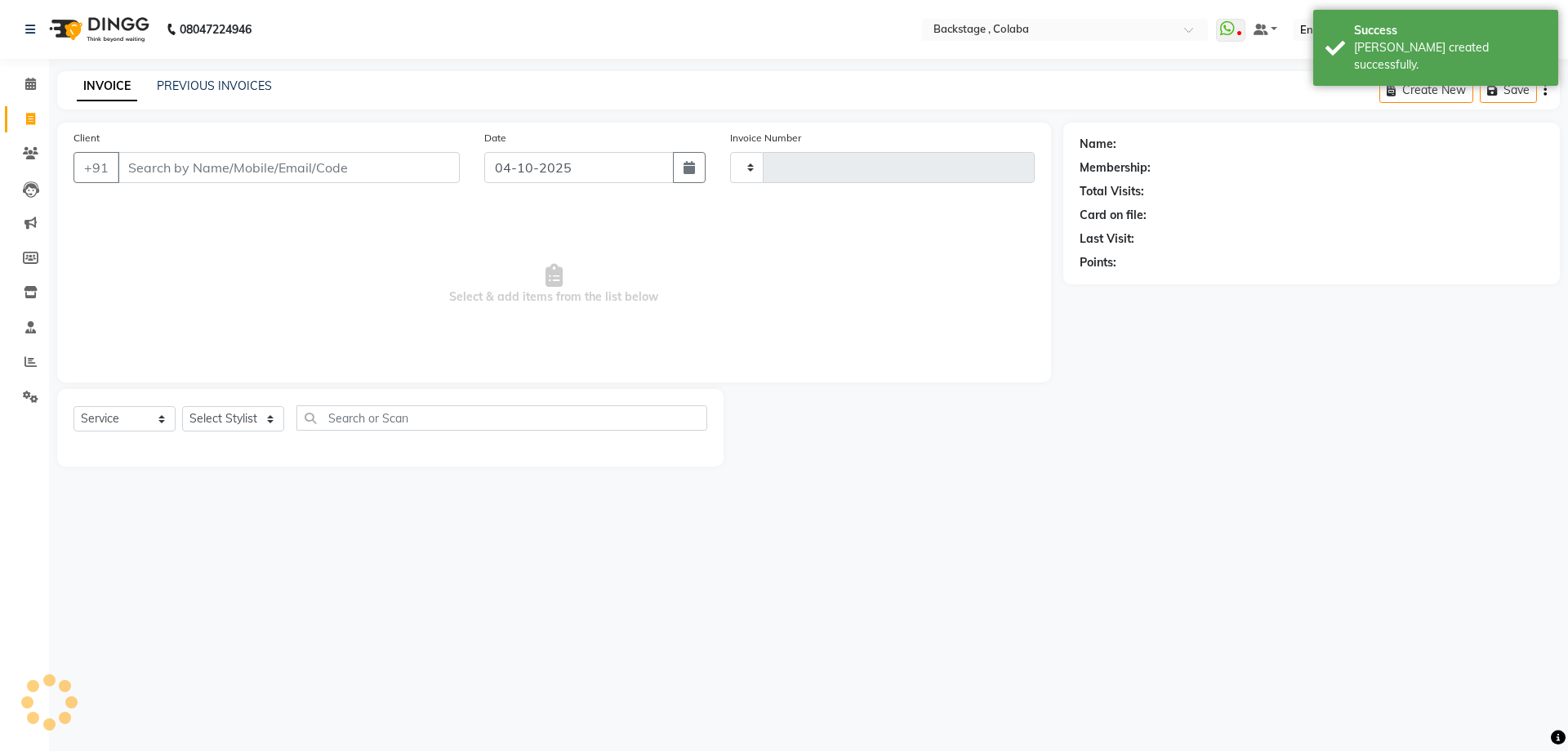
type input "2282"
click at [258, 178] on input "Client" at bounding box center [289, 168] width 342 height 31
select select "5451"
click at [688, 166] on icon "button" at bounding box center [689, 168] width 12 height 13
select select "10"
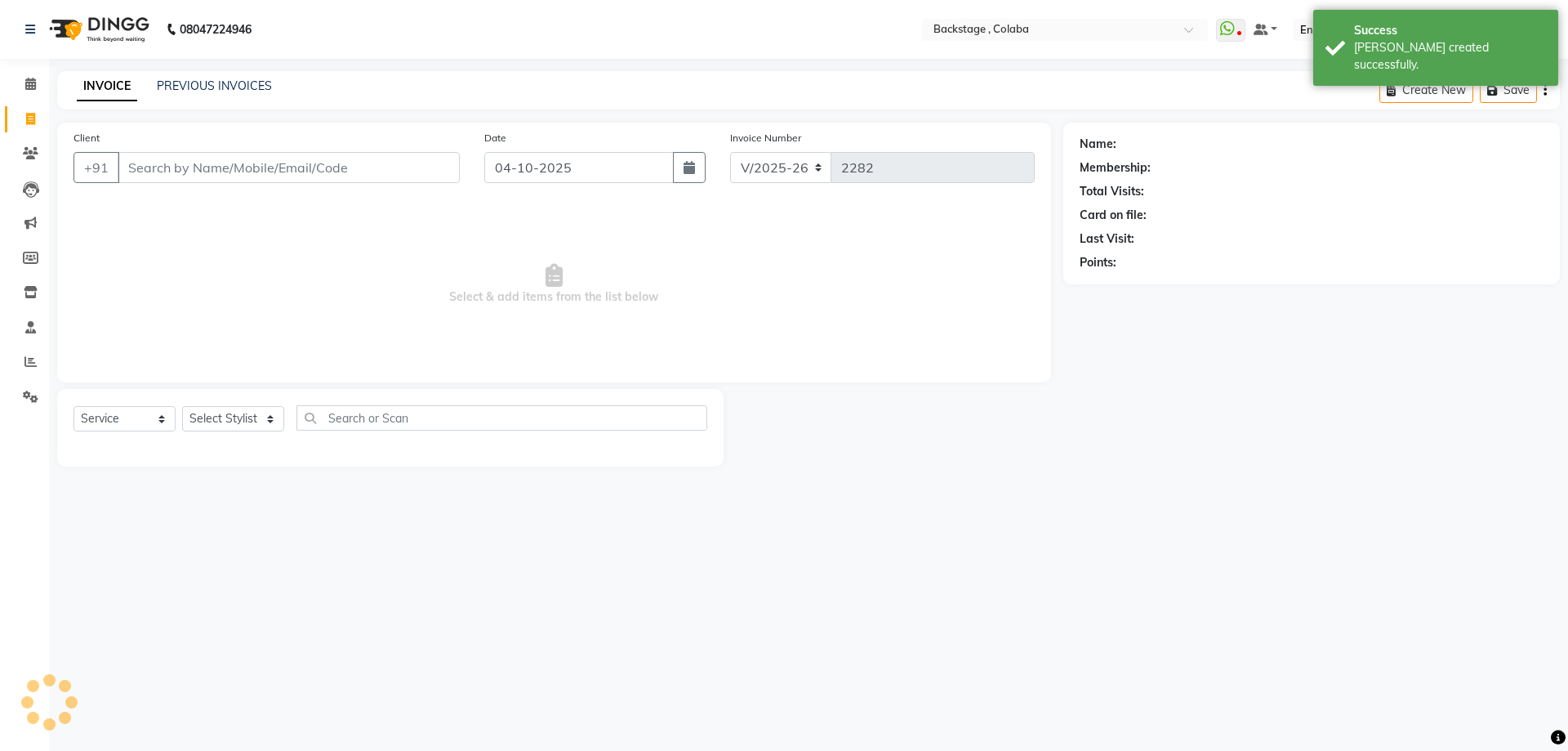
select select "2025"
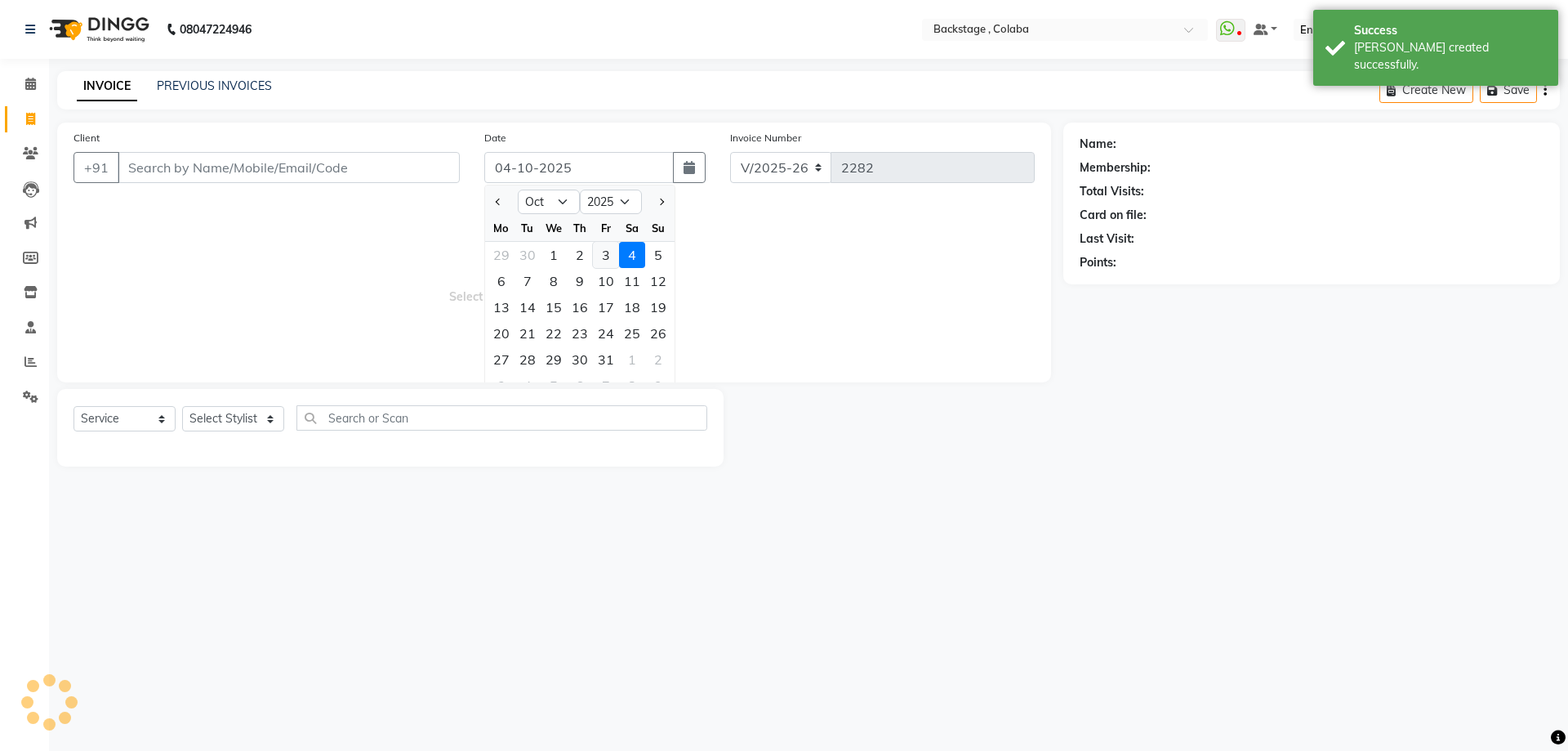
click at [600, 261] on div "3" at bounding box center [606, 255] width 26 height 26
type input "03-10-2025"
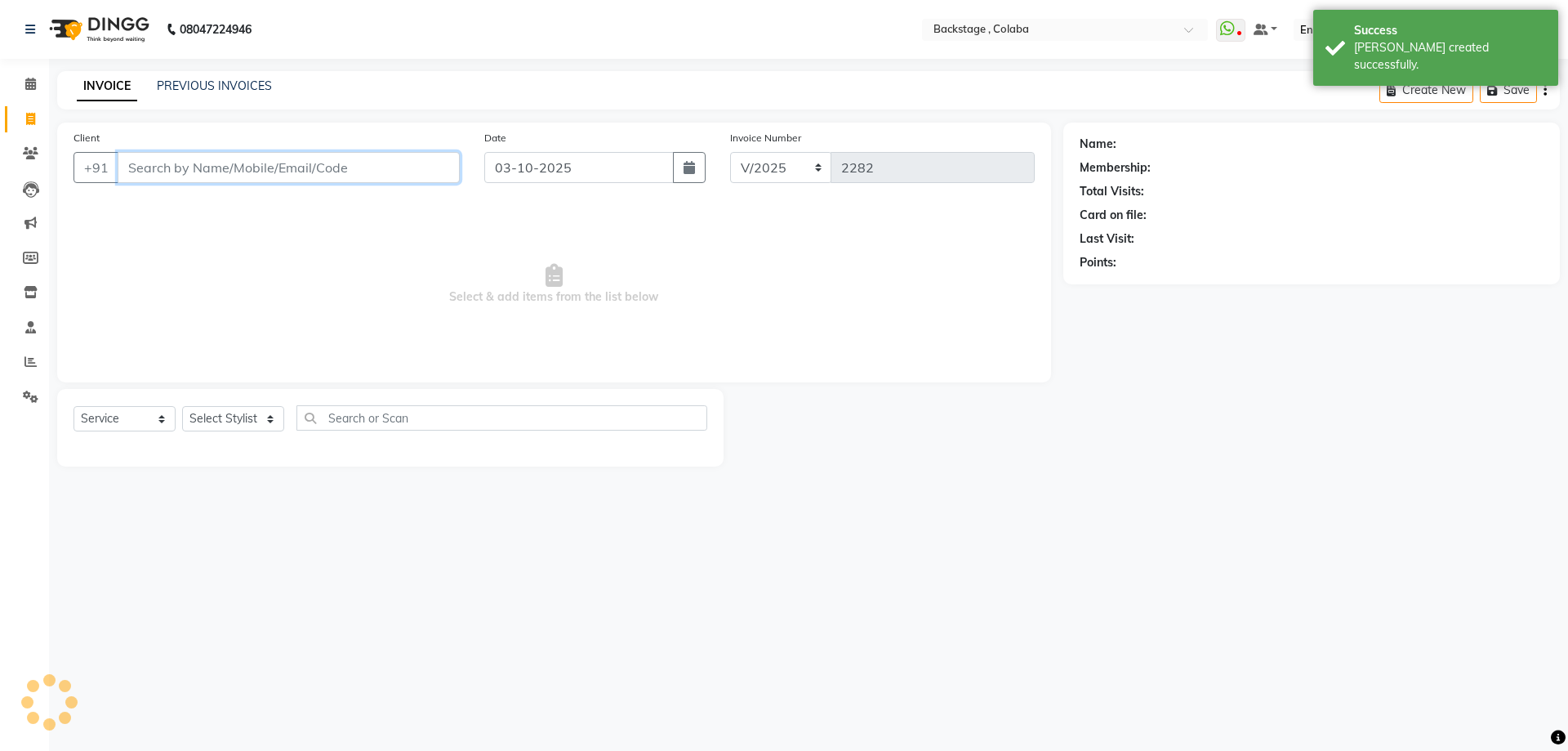
click at [200, 175] on input "Client" at bounding box center [289, 168] width 342 height 31
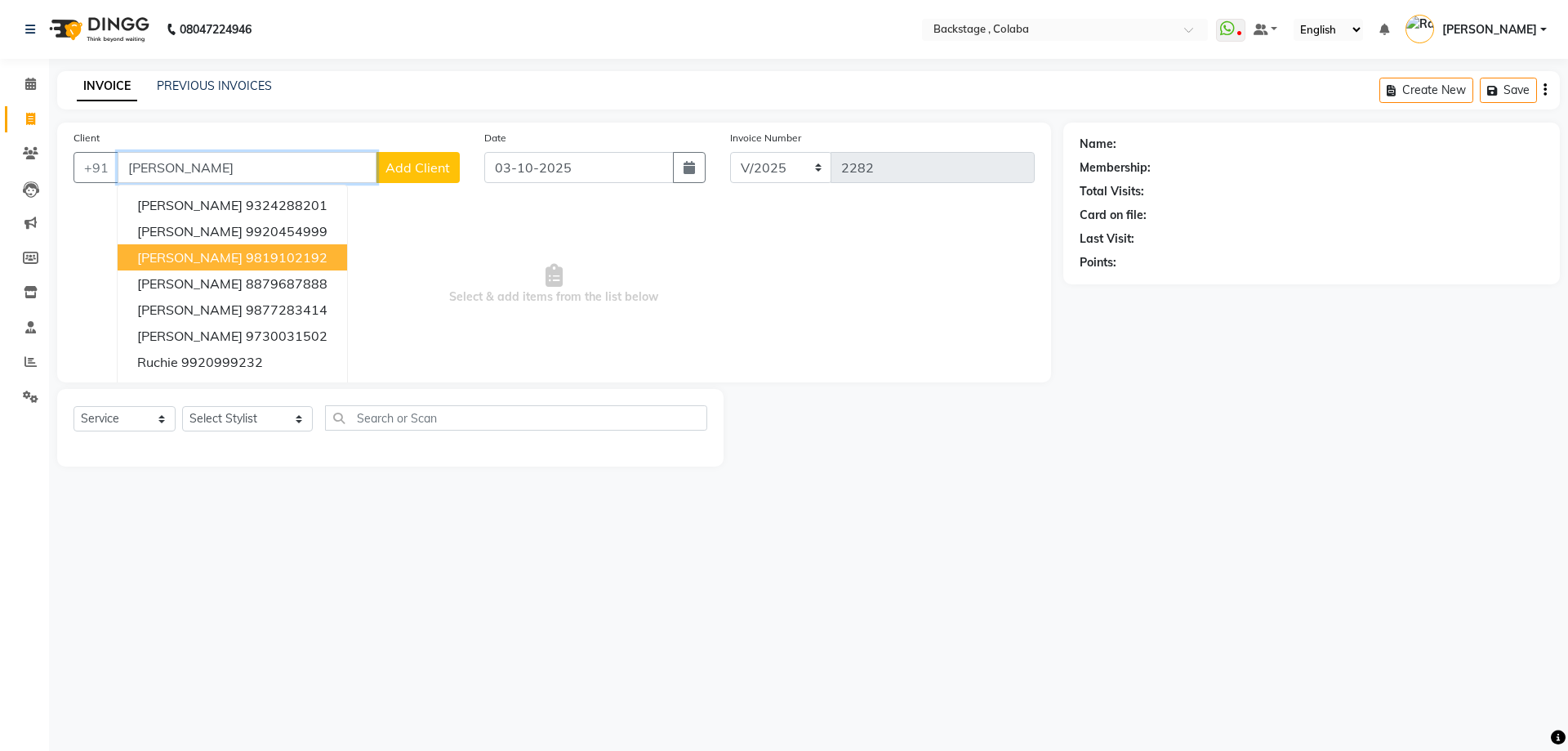
click at [236, 264] on span "Thritty Bharucha" at bounding box center [189, 257] width 105 height 16
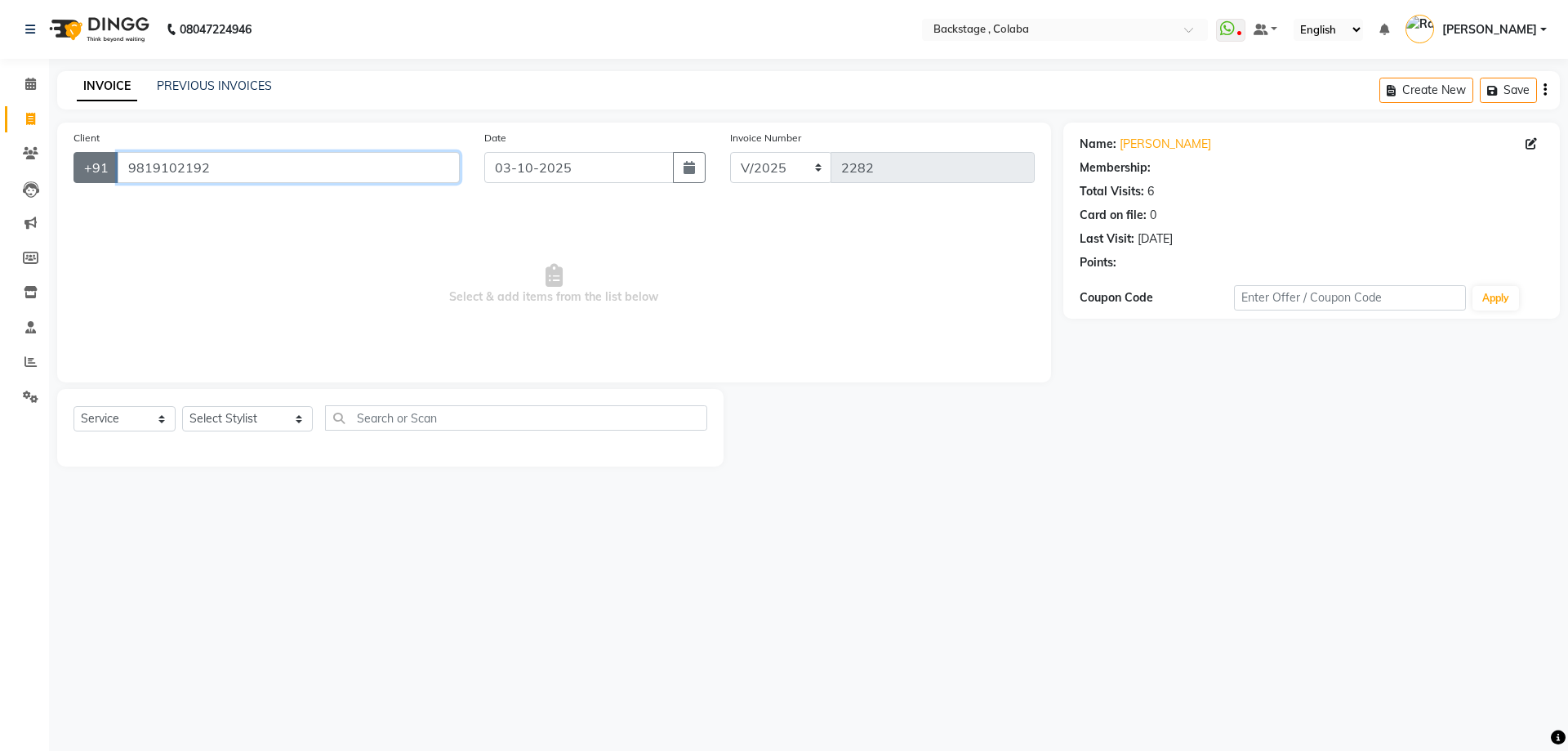
drag, startPoint x: 261, startPoint y: 170, endPoint x: 77, endPoint y: 169, distance: 184.0
click at [77, 169] on div "+91 9819102192" at bounding box center [266, 168] width 386 height 31
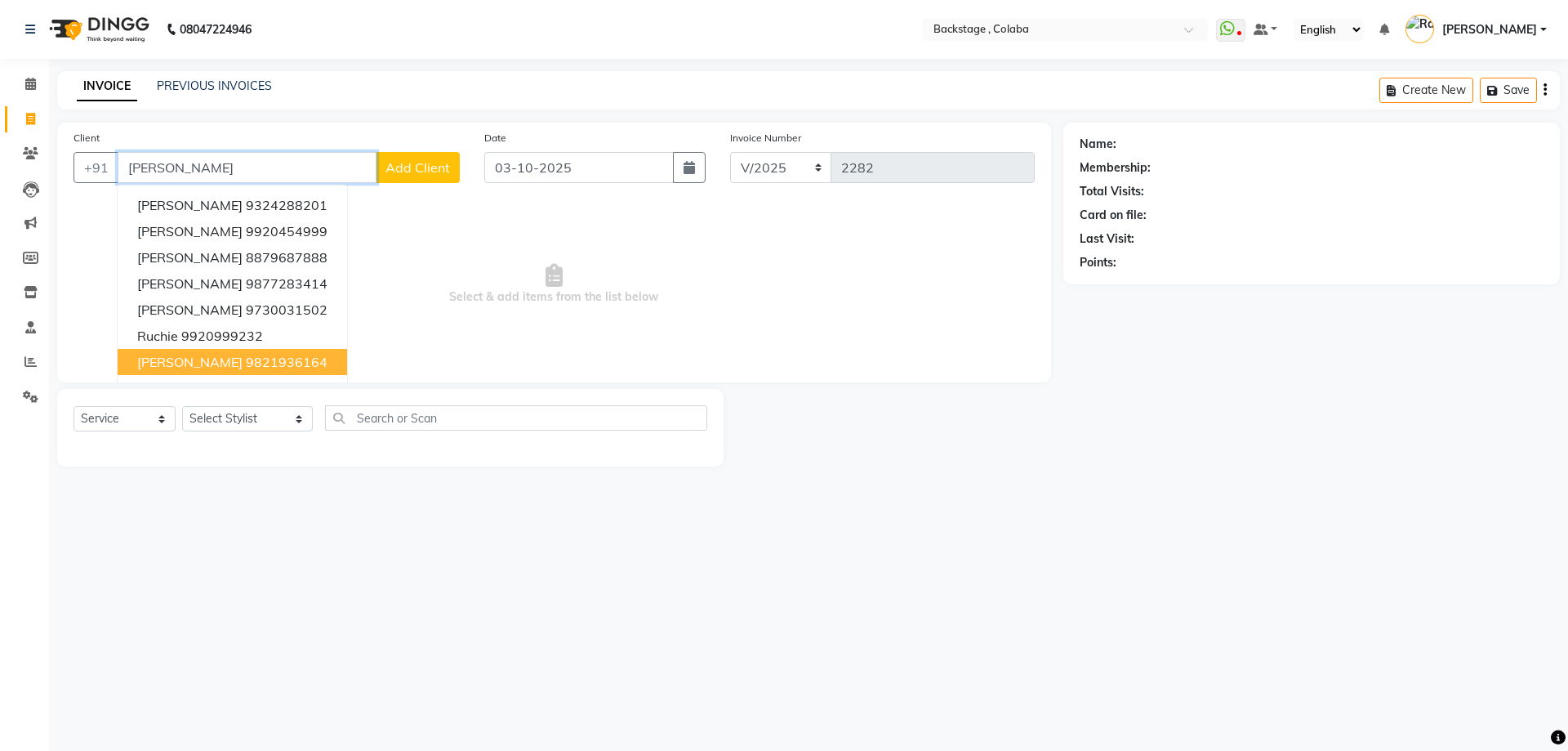
click at [227, 366] on span "ruchi bhuwalka" at bounding box center [189, 361] width 105 height 16
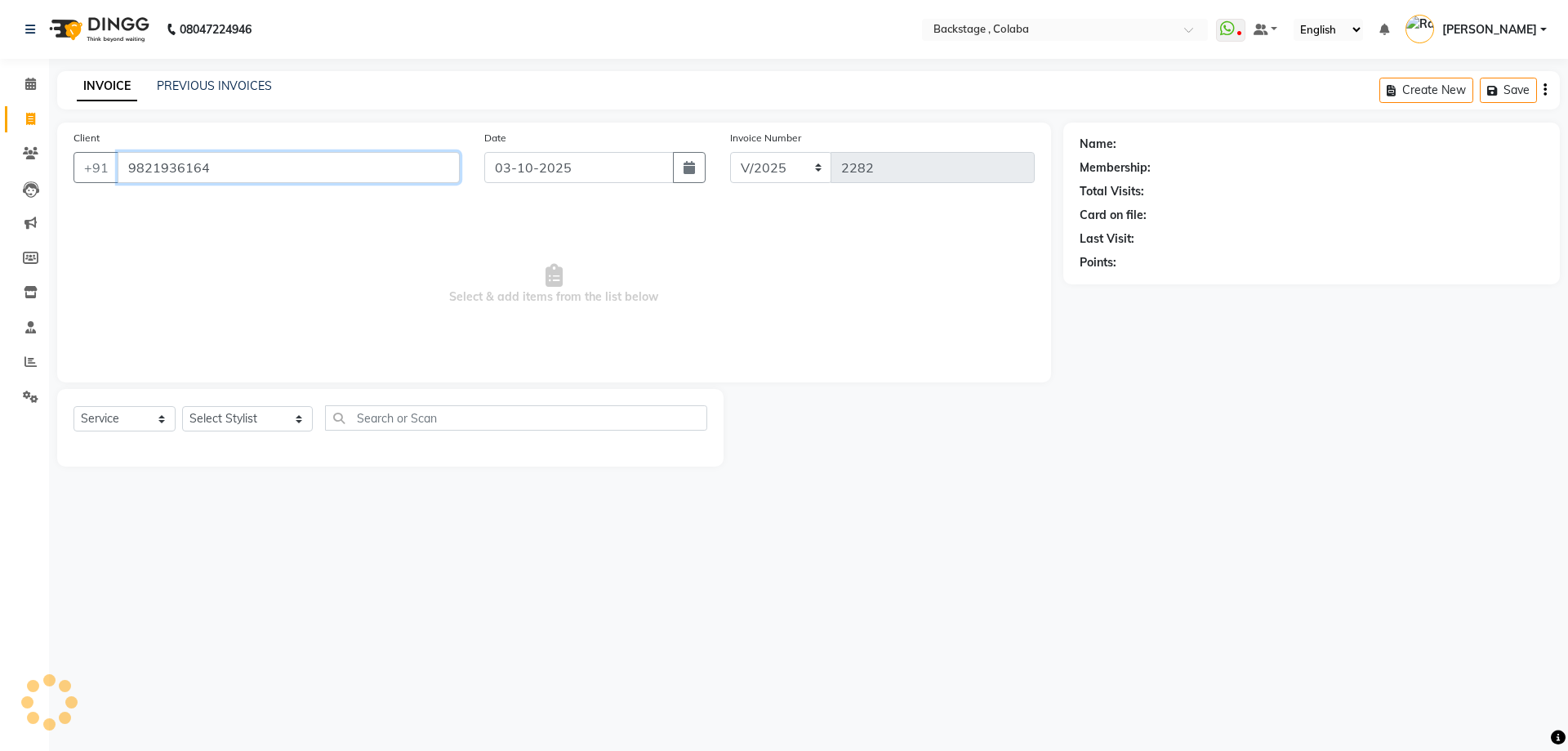
type input "9821936164"
click at [235, 424] on select "Select Stylist Backstage Bharti Nitesh Gohar Jayesh Anil Karekar Kalavati Sharm…" at bounding box center [247, 419] width 130 height 25
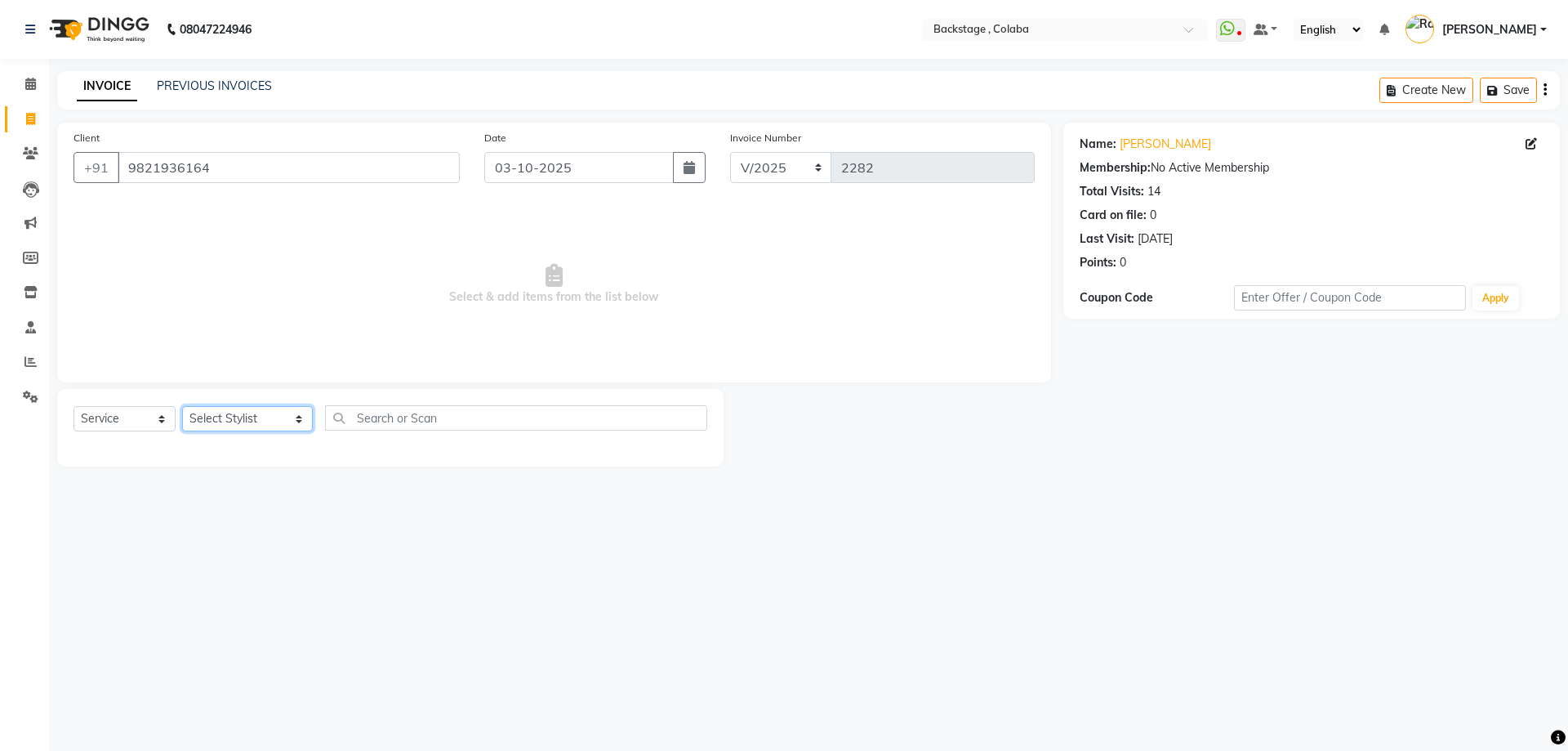
select select "59642"
click at [182, 406] on select "Select Stylist Backstage Bharti Nitesh Gohar Jayesh Anil Karekar Kalavati Sharm…" at bounding box center [247, 419] width 130 height 25
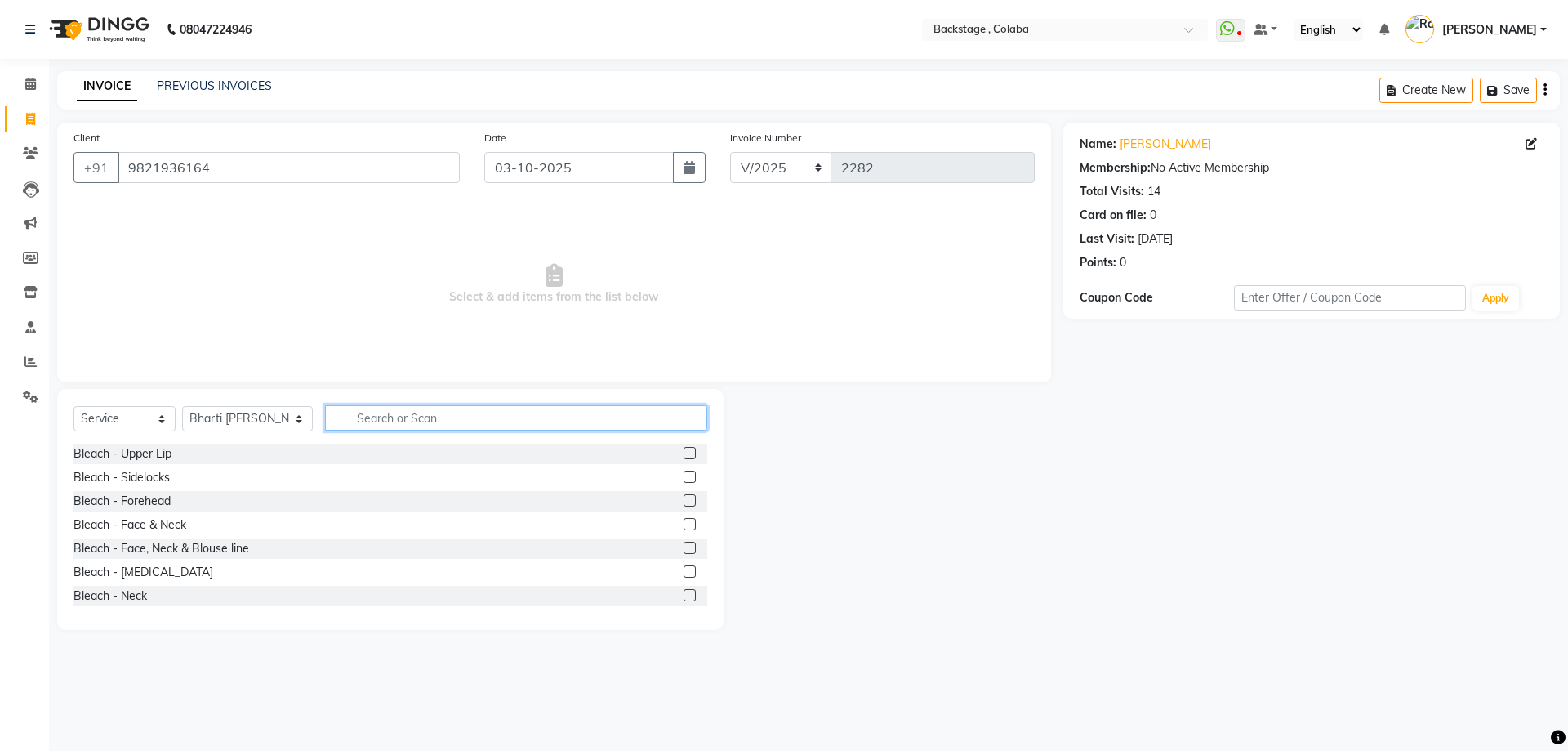
click at [353, 425] on input "text" at bounding box center [516, 418] width 382 height 25
click at [372, 410] on input "text" at bounding box center [516, 418] width 382 height 25
type input "thre"
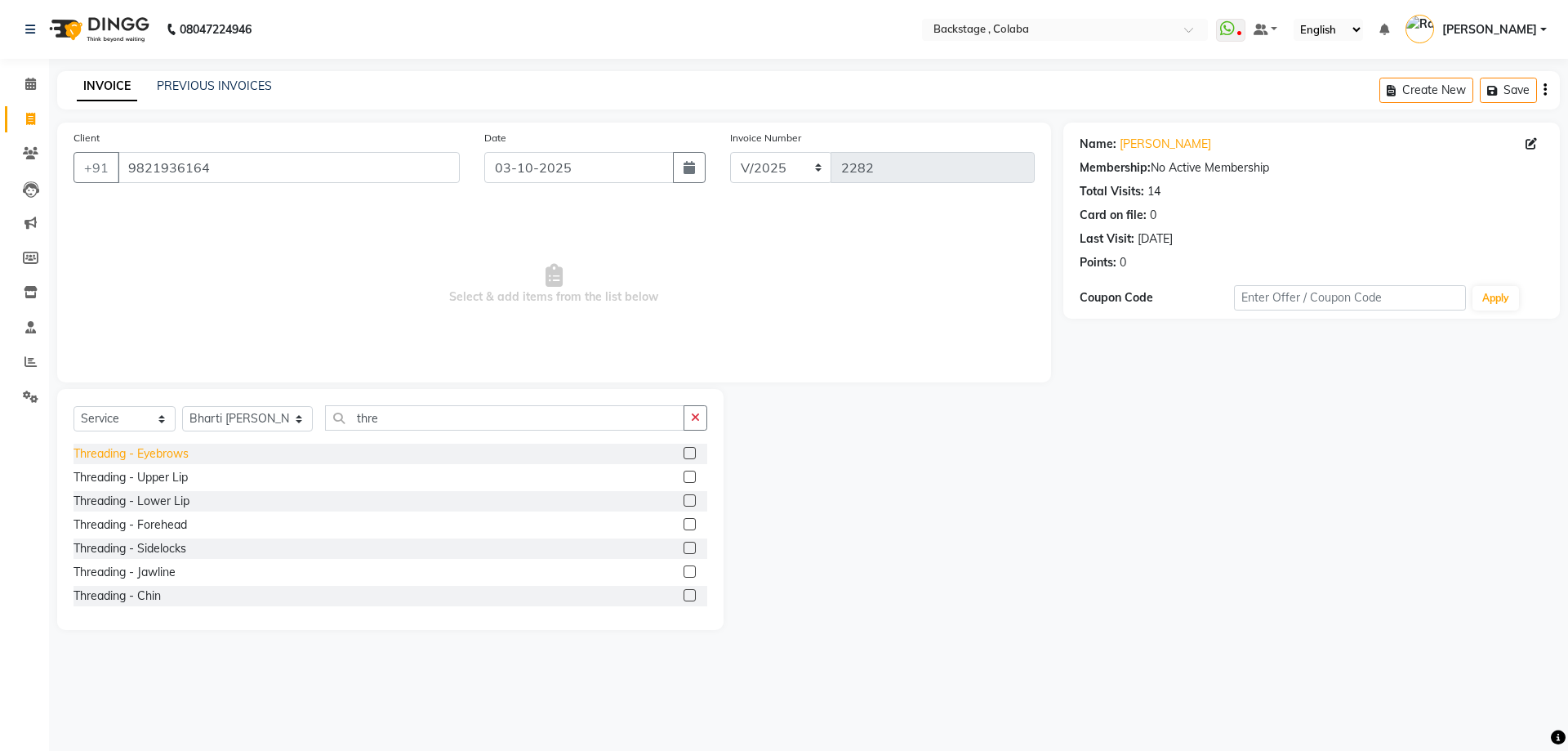
click at [150, 447] on div "Threading - Eyebrows" at bounding box center [130, 453] width 115 height 17
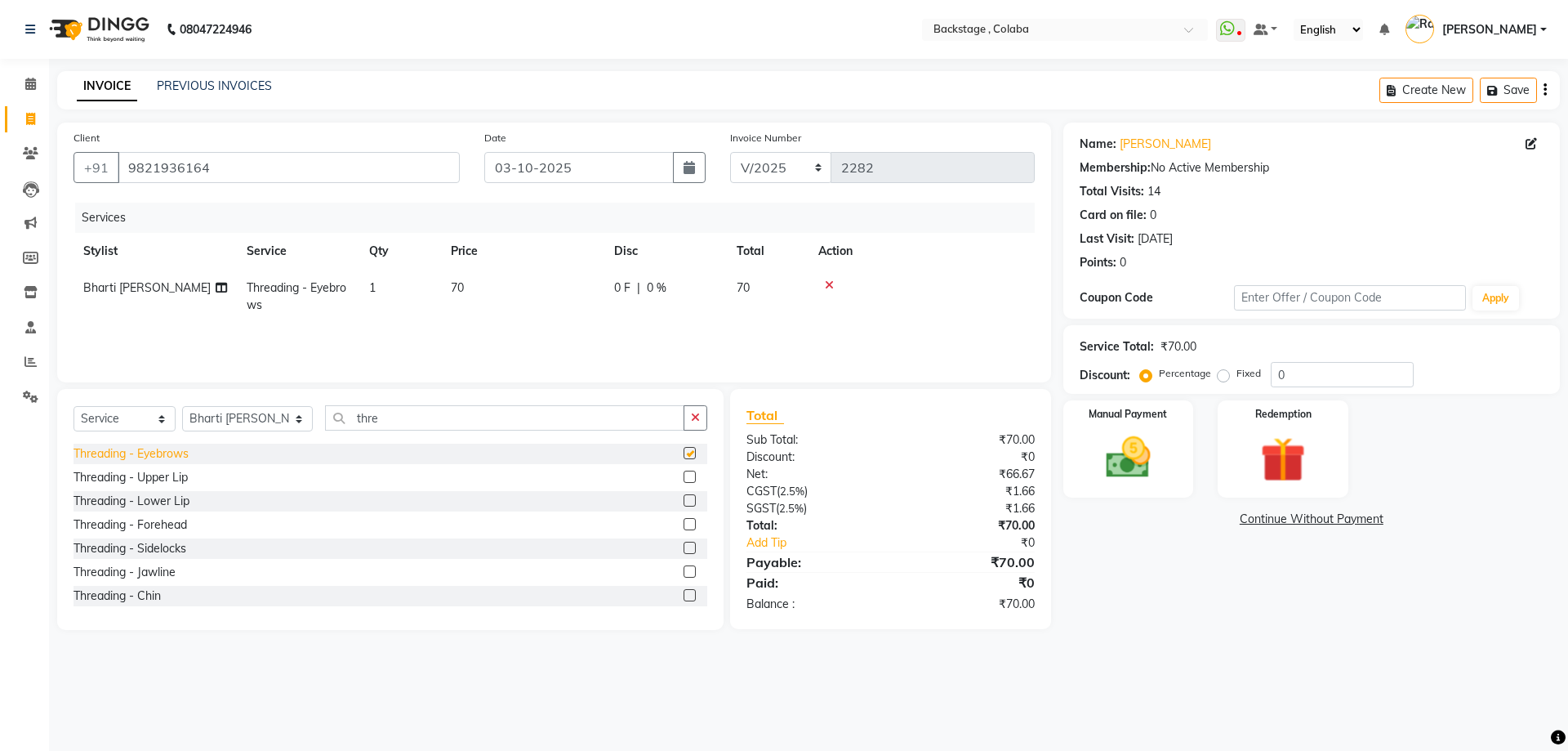
checkbox input "false"
click at [231, 410] on select "Select Stylist Backstage Bharti Nitesh Gohar Jayesh Anil Karekar Kalavati Sharm…" at bounding box center [247, 419] width 130 height 25
select select "61513"
click at [182, 406] on select "Select Stylist Backstage Bharti Nitesh Gohar Jayesh Anil Karekar Kalavati Sharm…" at bounding box center [247, 419] width 130 height 25
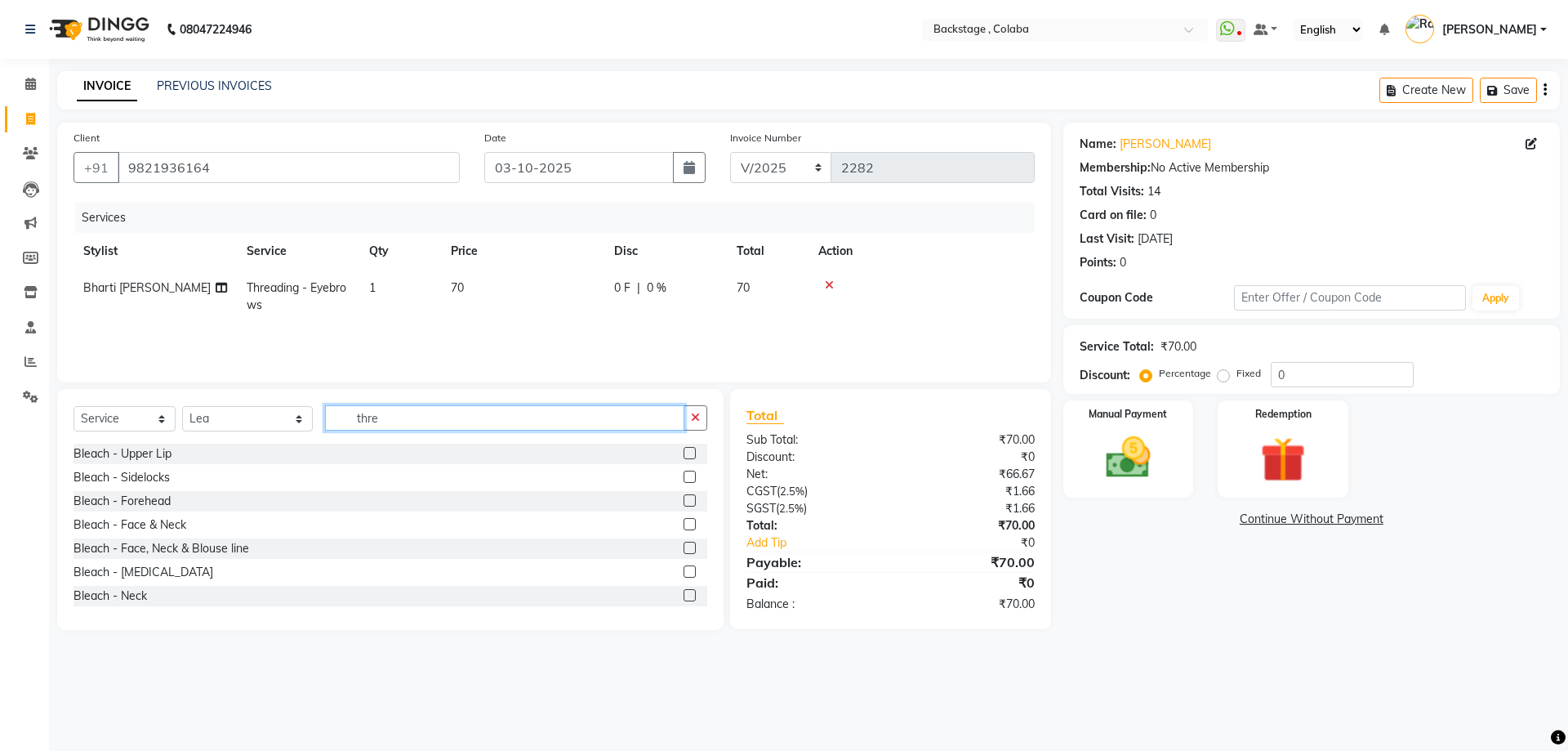
drag, startPoint x: 360, startPoint y: 417, endPoint x: 317, endPoint y: 416, distance: 43.0
click at [325, 416] on input "thre" at bounding box center [505, 418] width 360 height 25
type input "poli"
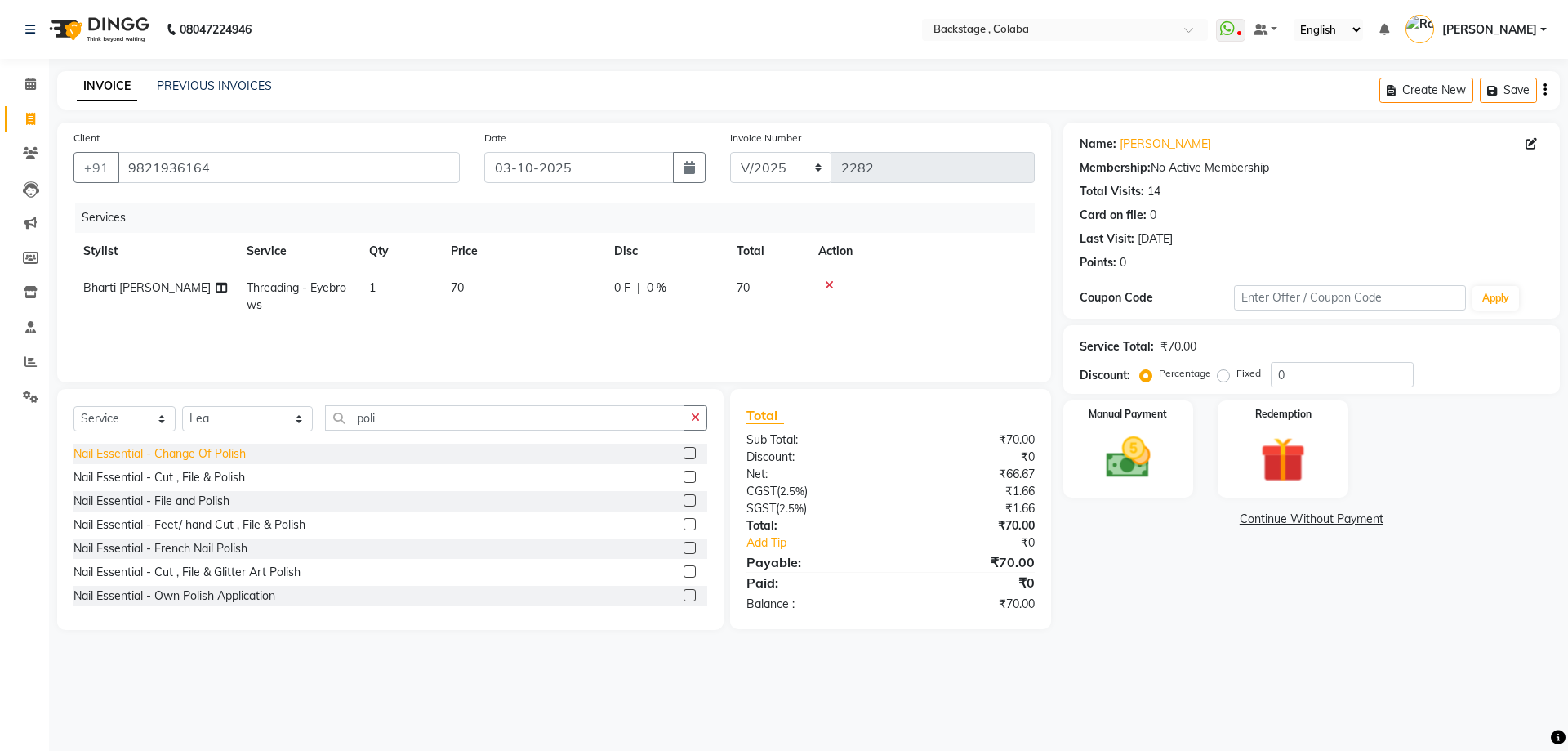
click at [234, 452] on div "Nail Essential - Change Of Polish" at bounding box center [159, 453] width 172 height 17
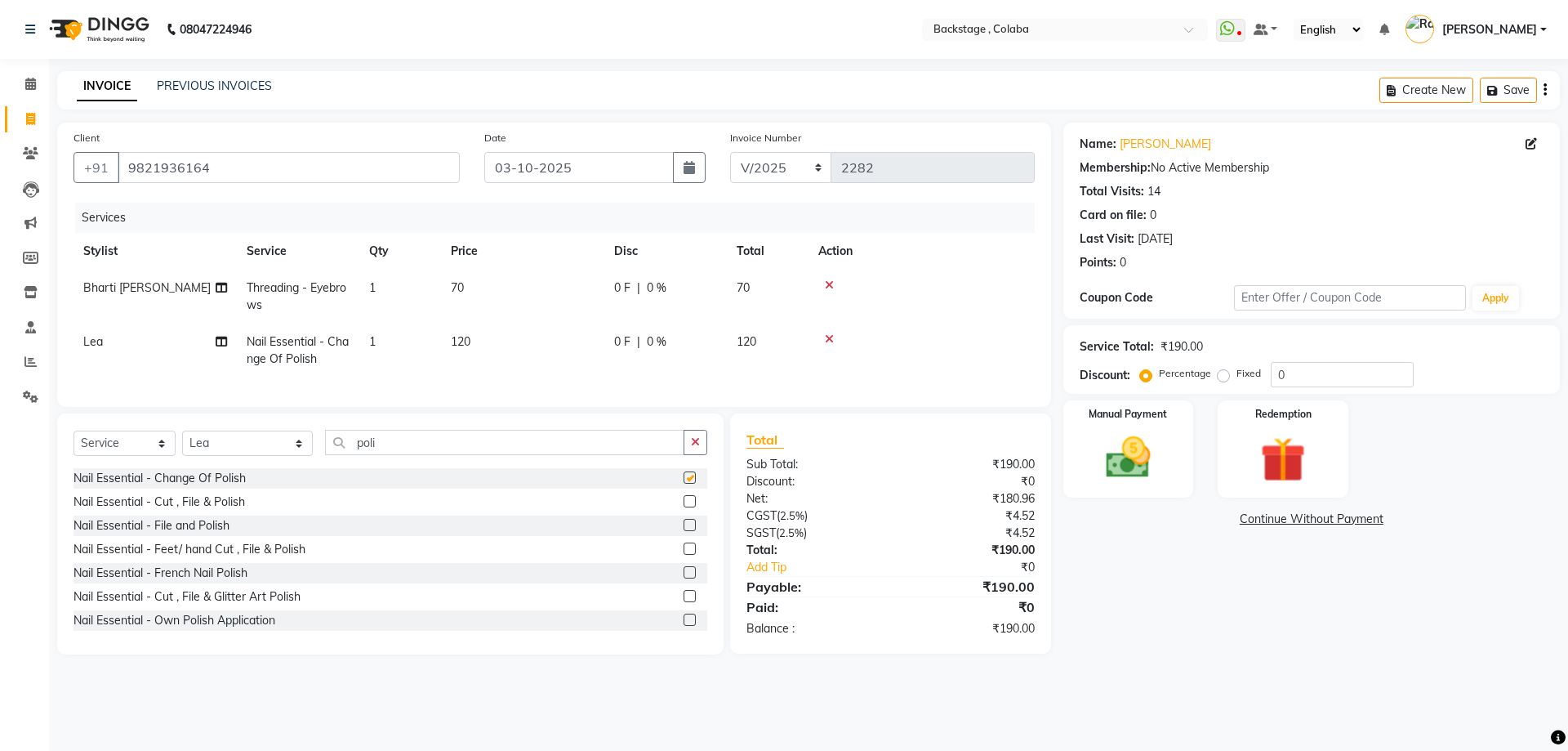
checkbox input "false"
click at [500, 340] on td "120" at bounding box center [523, 351] width 163 height 54
select select "61513"
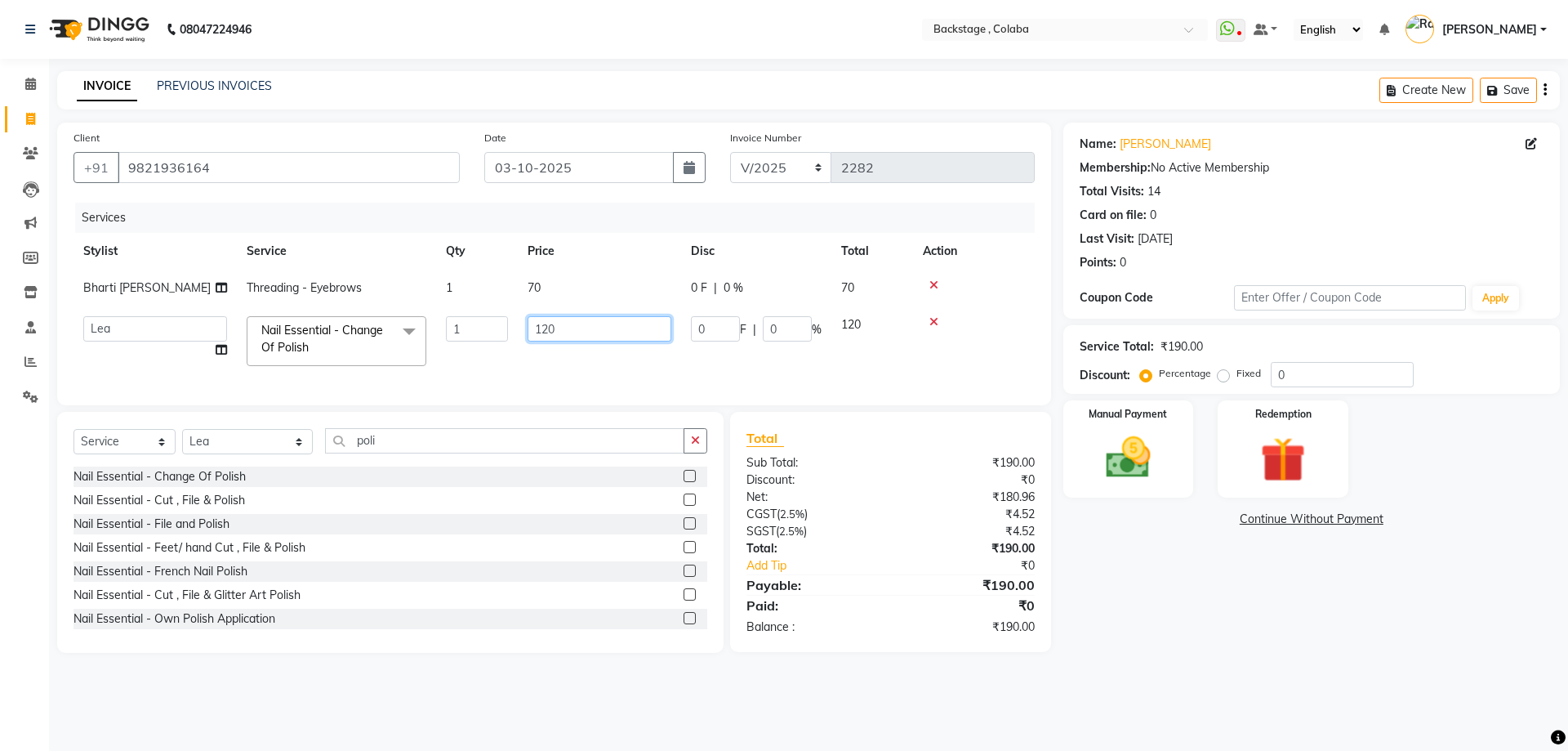
click at [535, 326] on input "120" at bounding box center [599, 329] width 144 height 25
type input "150"
click at [245, 454] on select "Select Stylist Backstage Bharti Nitesh Gohar Jayesh Anil Karekar Kalavati Sharm…" at bounding box center [247, 441] width 130 height 25
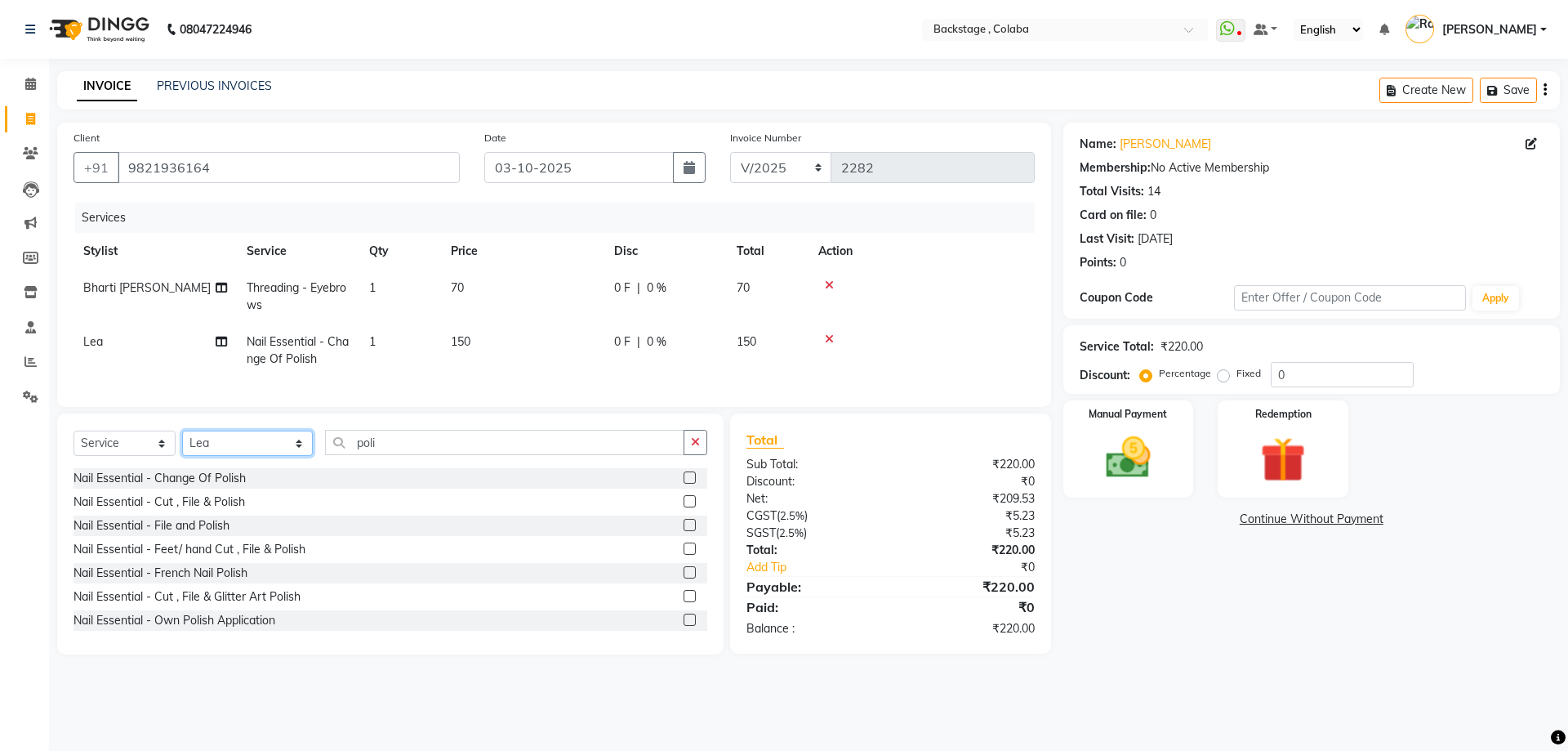
select select "36480"
click at [182, 443] on select "Select Stylist Backstage Bharti Nitesh Gohar Jayesh Anil Karekar Kalavati Sharm…" at bounding box center [247, 443] width 130 height 25
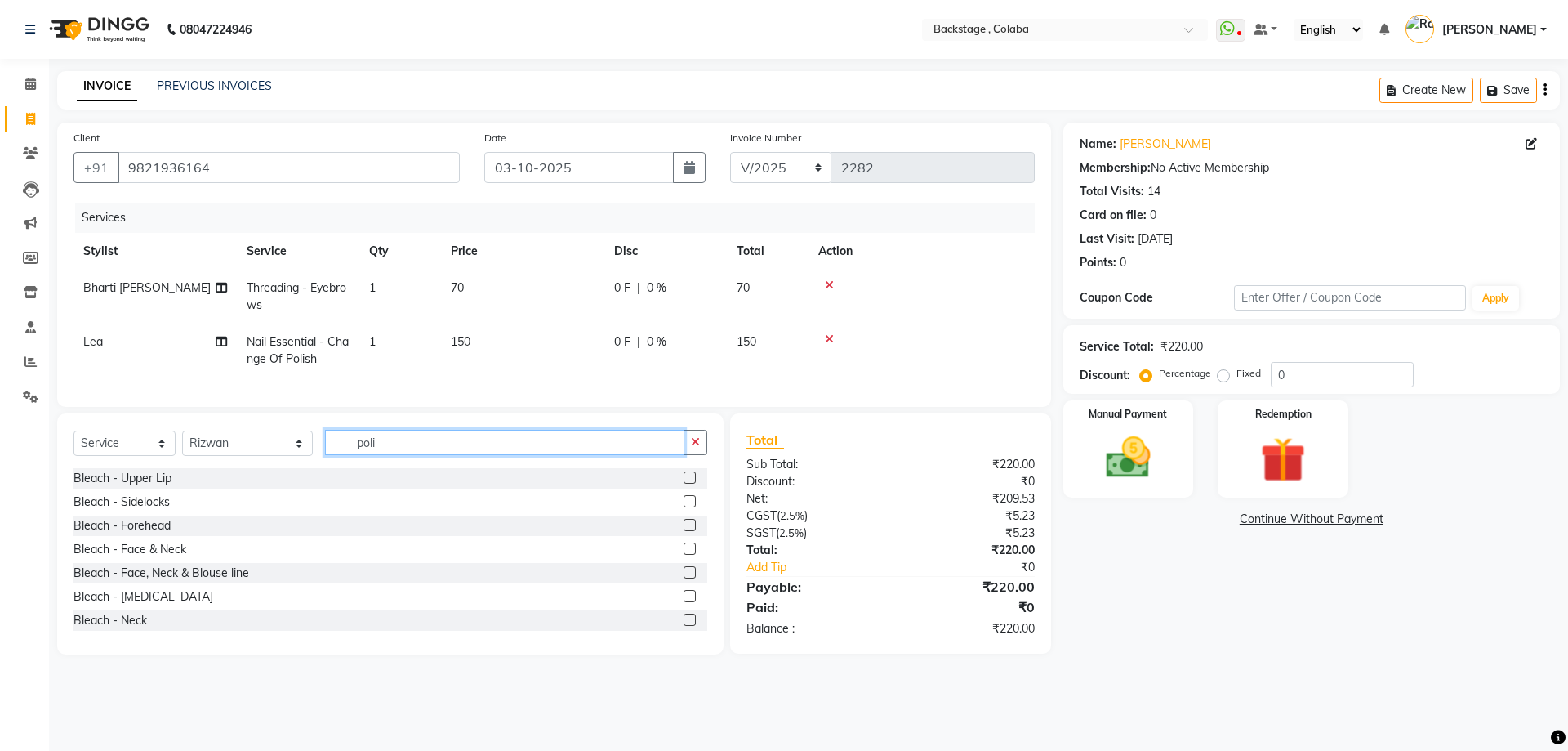
drag, startPoint x: 360, startPoint y: 458, endPoint x: 319, endPoint y: 458, distance: 41.0
click at [325, 455] on input "poli" at bounding box center [505, 442] width 360 height 25
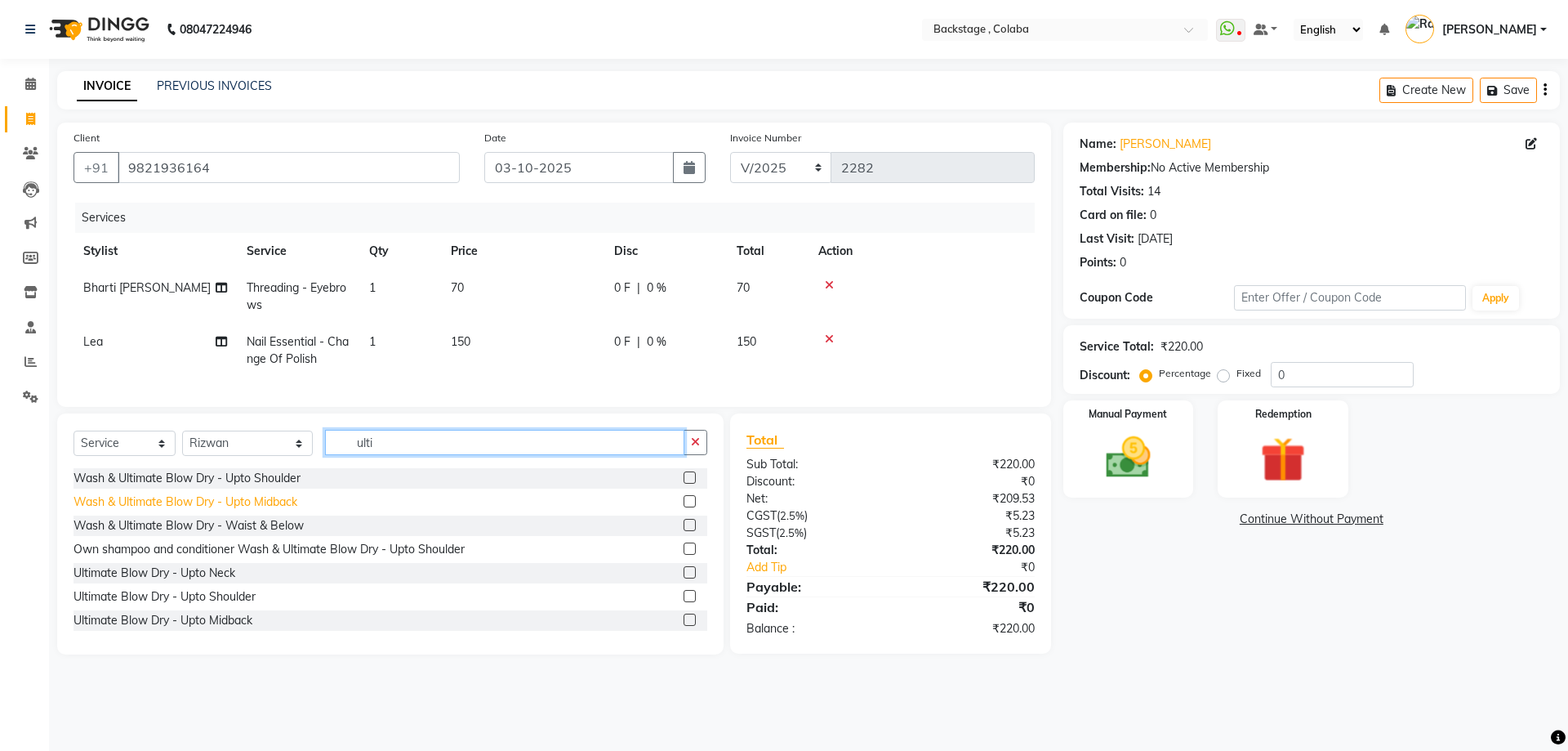
type input "ulti"
click at [240, 511] on div "Wash & Ultimate Blow Dry - Upto Midback" at bounding box center [185, 502] width 224 height 17
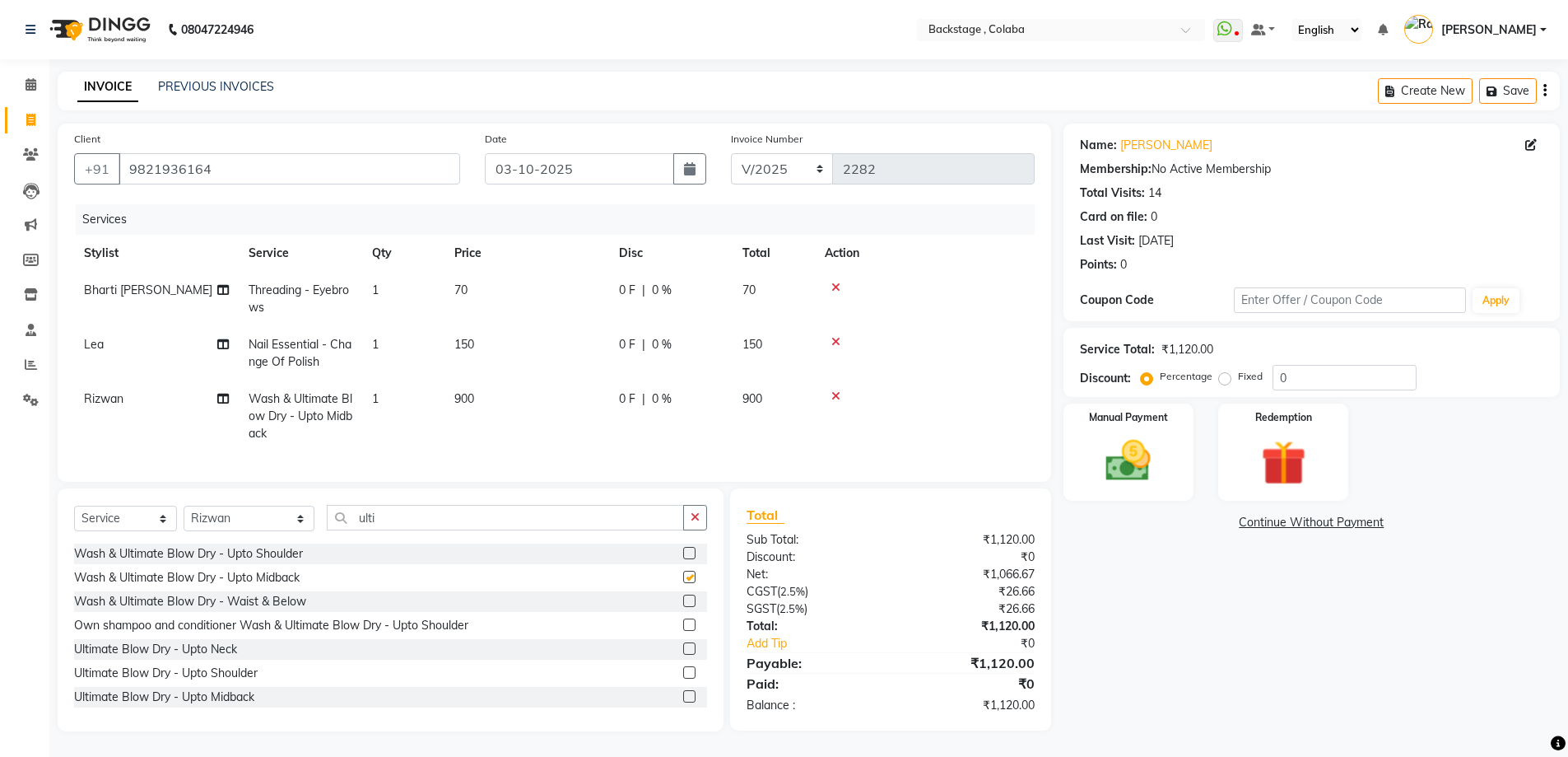
checkbox input "false"
click at [1112, 489] on div "Manual Payment" at bounding box center [1127, 452] width 136 height 101
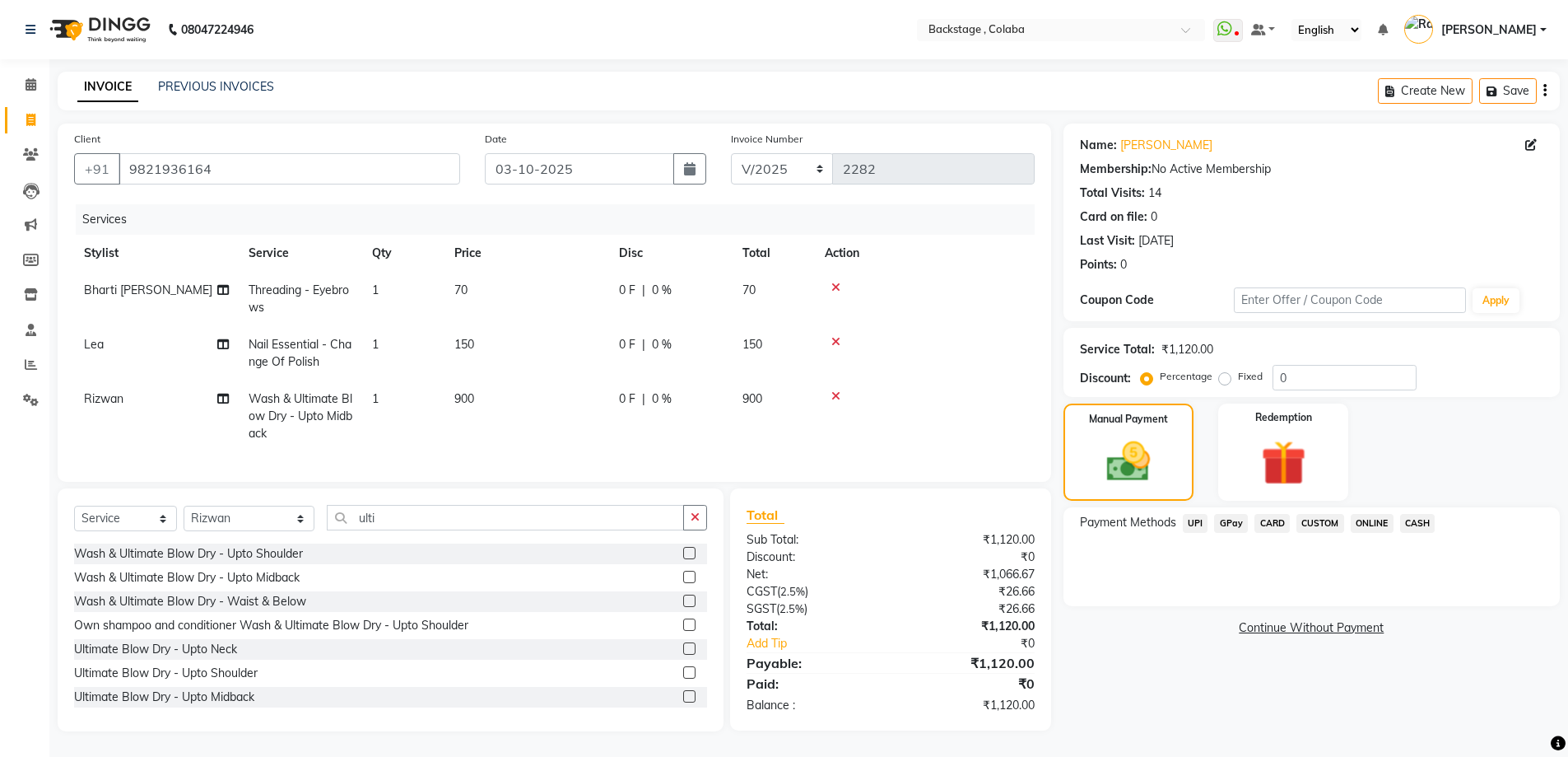
click at [1414, 519] on span "CASH" at bounding box center [1417, 523] width 36 height 19
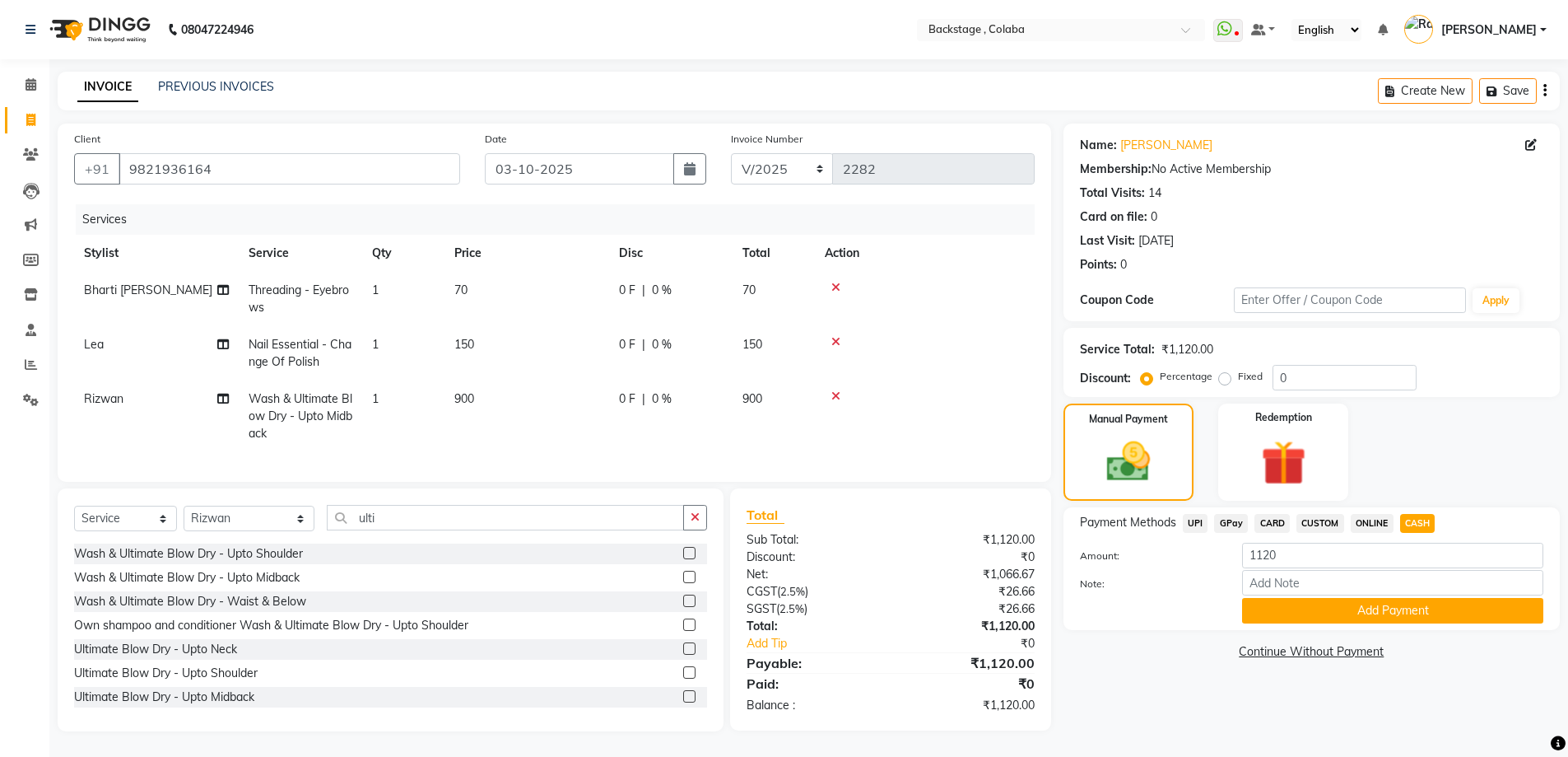
scroll to position [12, 0]
click at [1303, 598] on button "Add Payment" at bounding box center [1393, 611] width 301 height 26
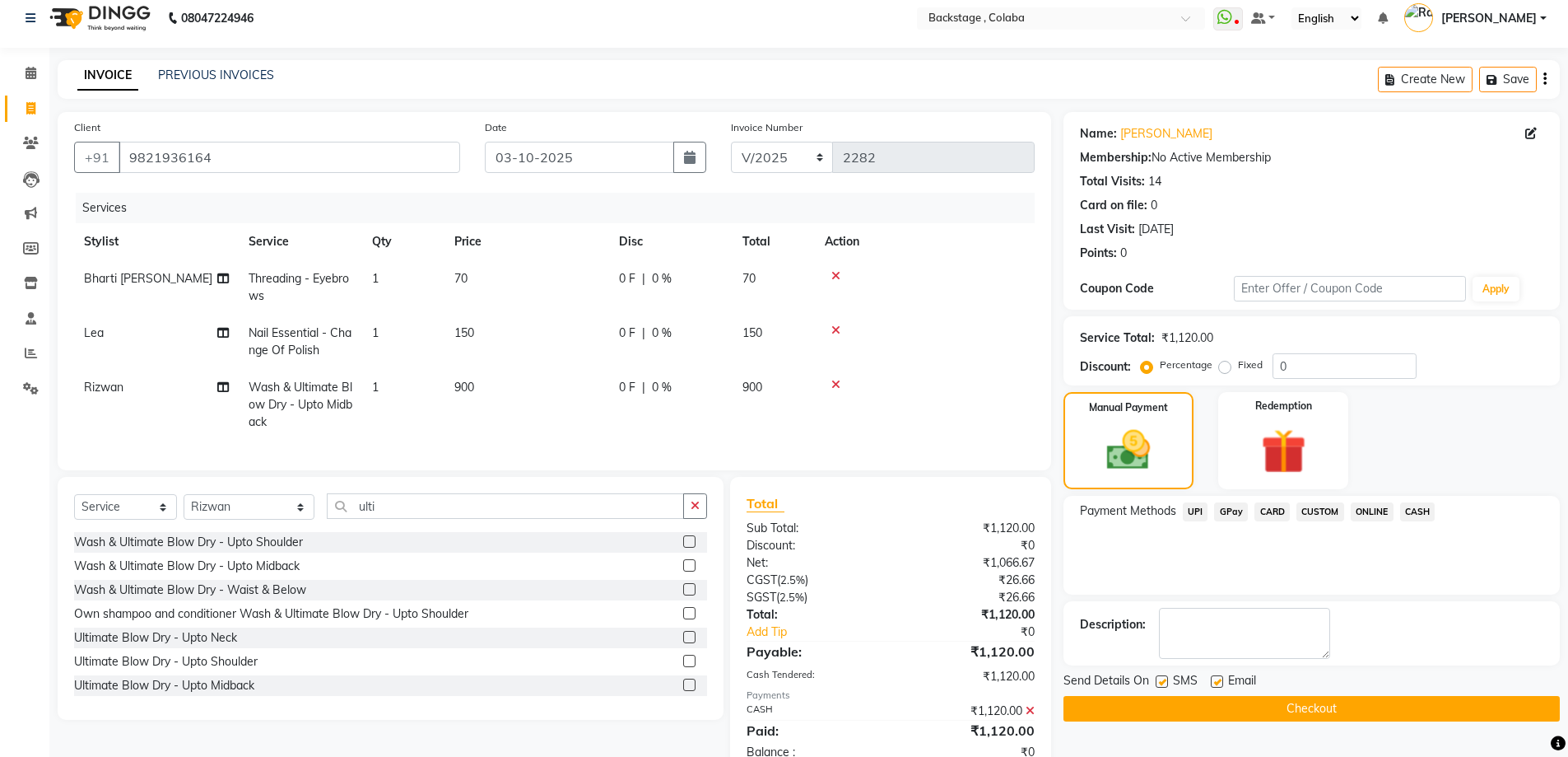
click at [1113, 699] on button "Checkout" at bounding box center [1312, 709] width 497 height 26
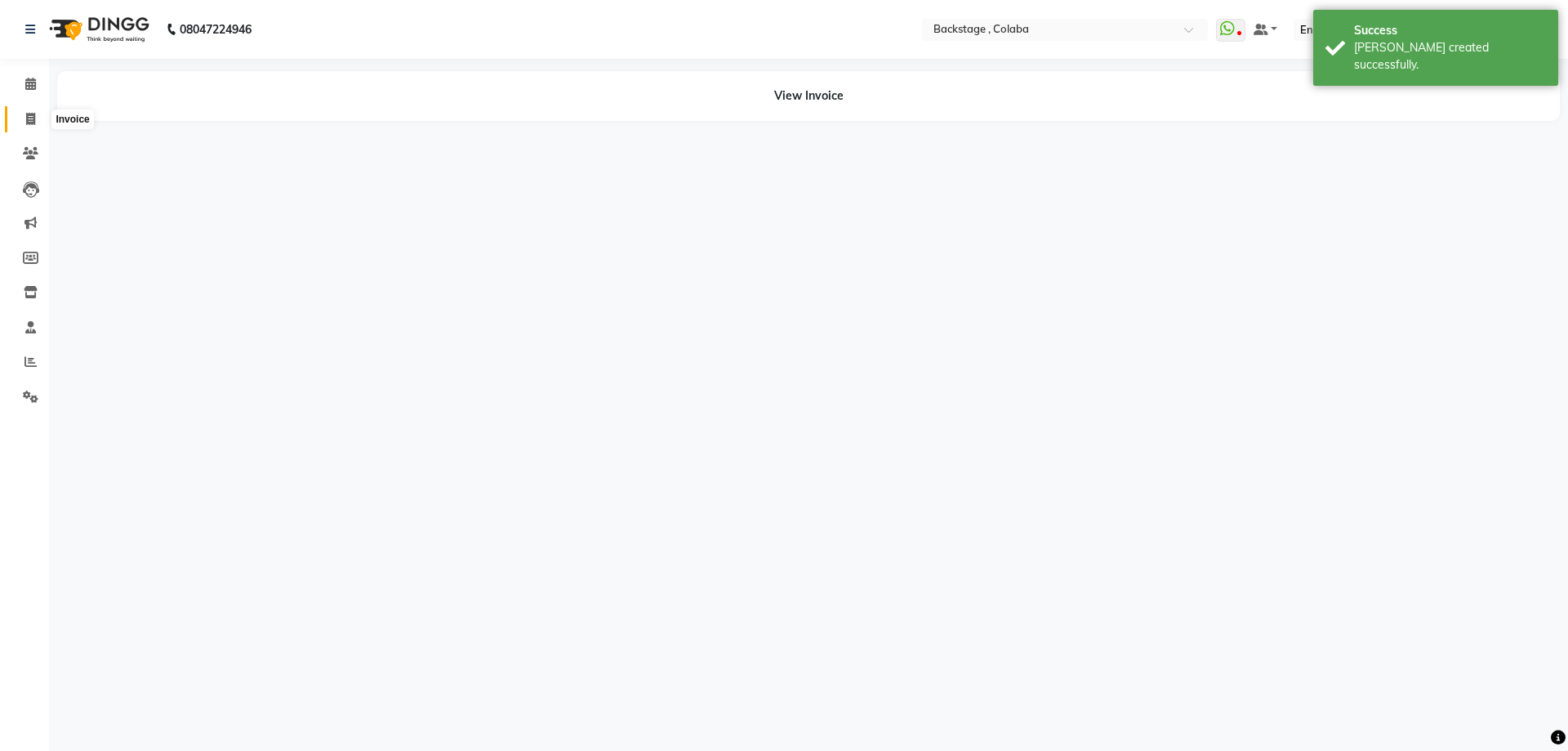
click at [28, 118] on icon at bounding box center [31, 119] width 9 height 13
select select "service"
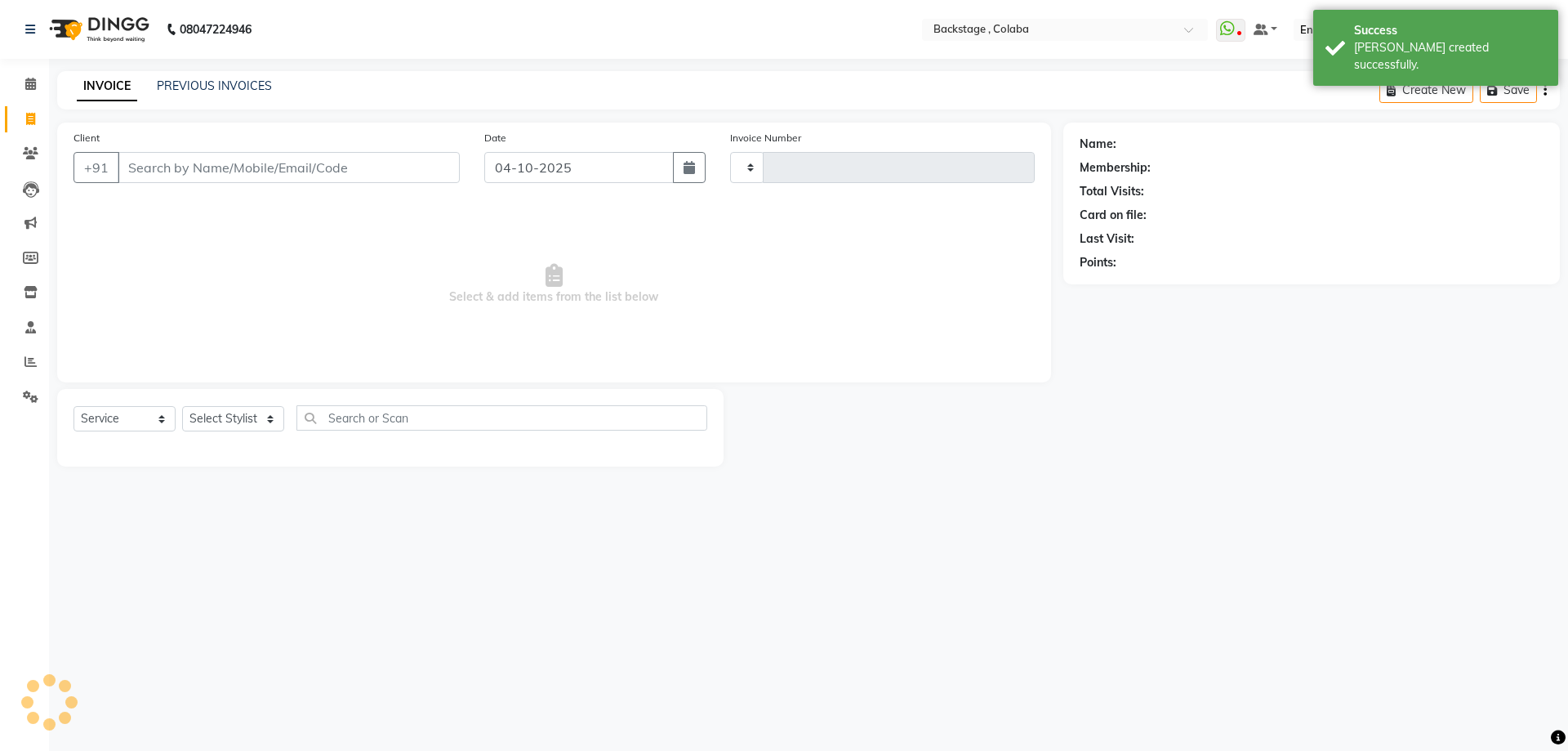
type input "2283"
select select "5451"
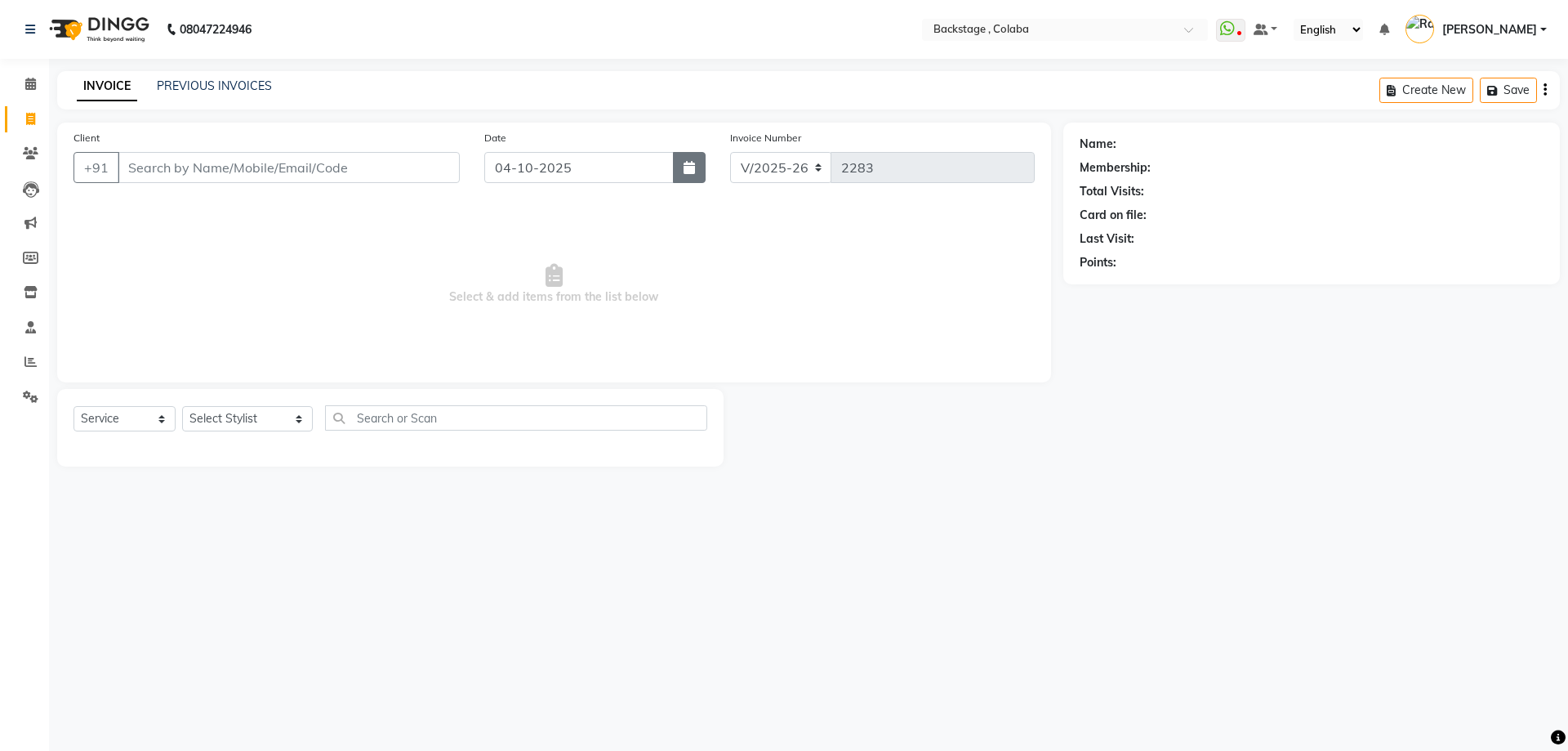
click at [692, 169] on icon "button" at bounding box center [689, 168] width 12 height 13
select select "10"
select select "2025"
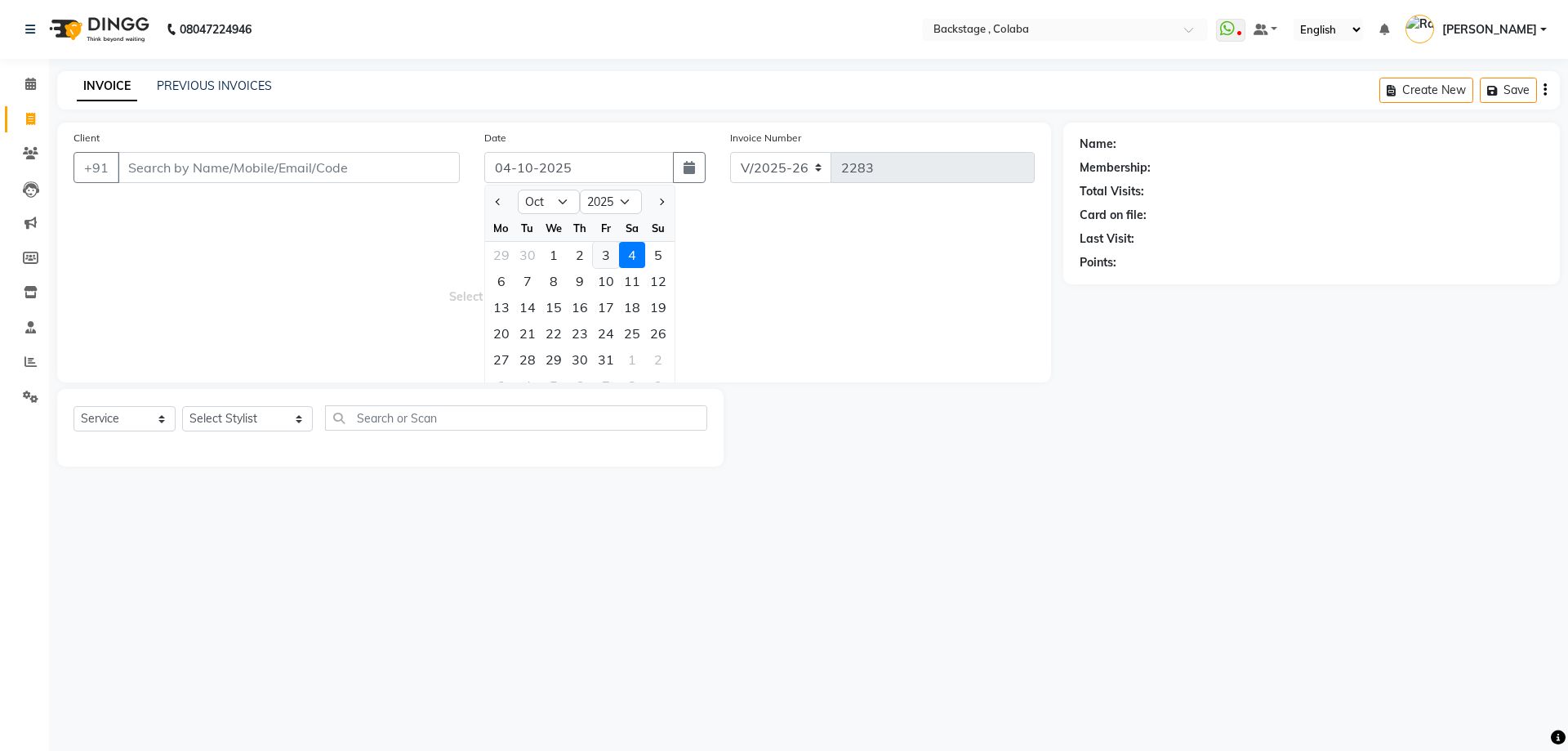
click at [610, 259] on div "3" at bounding box center [606, 255] width 26 height 26
type input "03-10-2025"
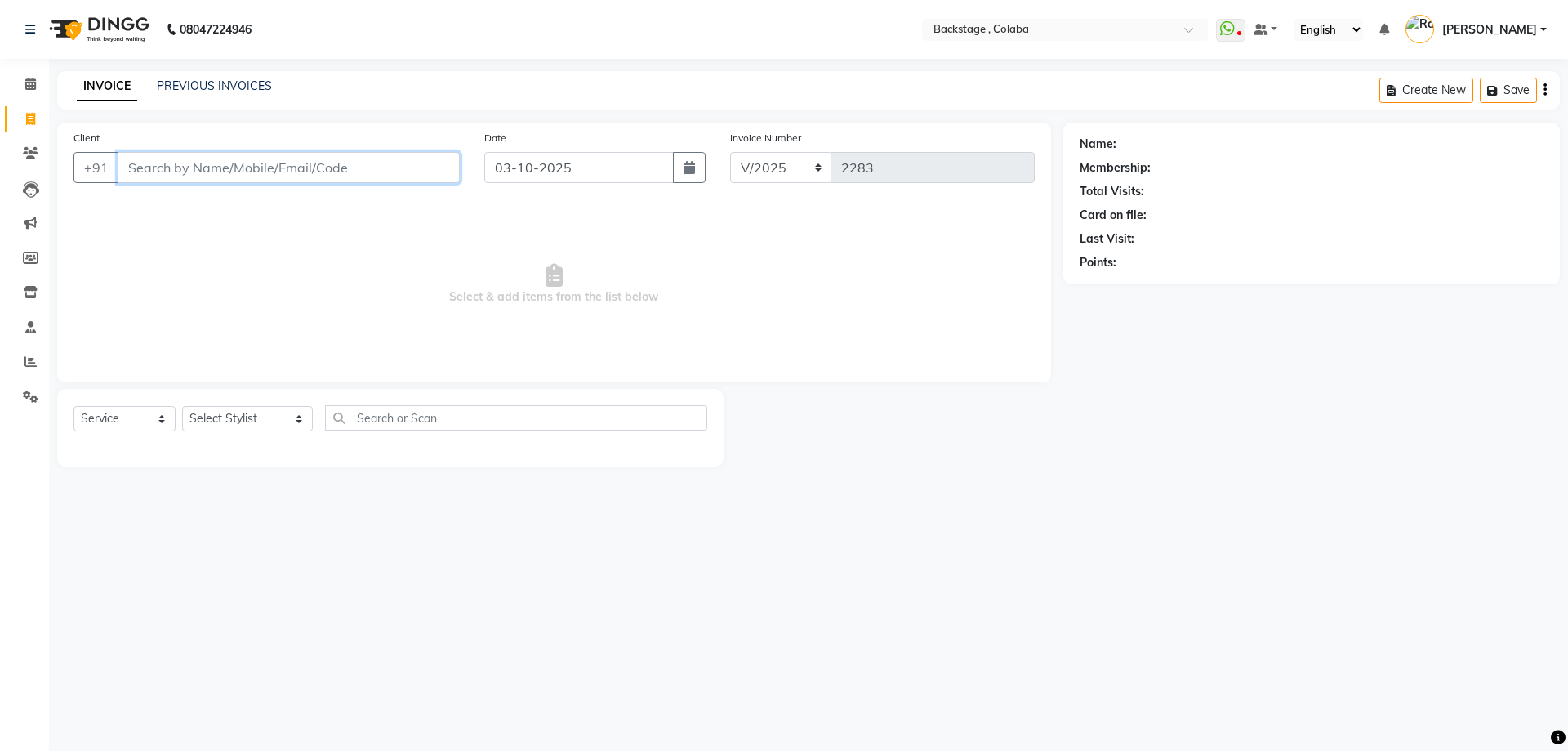
click at [363, 180] on input "Client" at bounding box center [289, 168] width 342 height 31
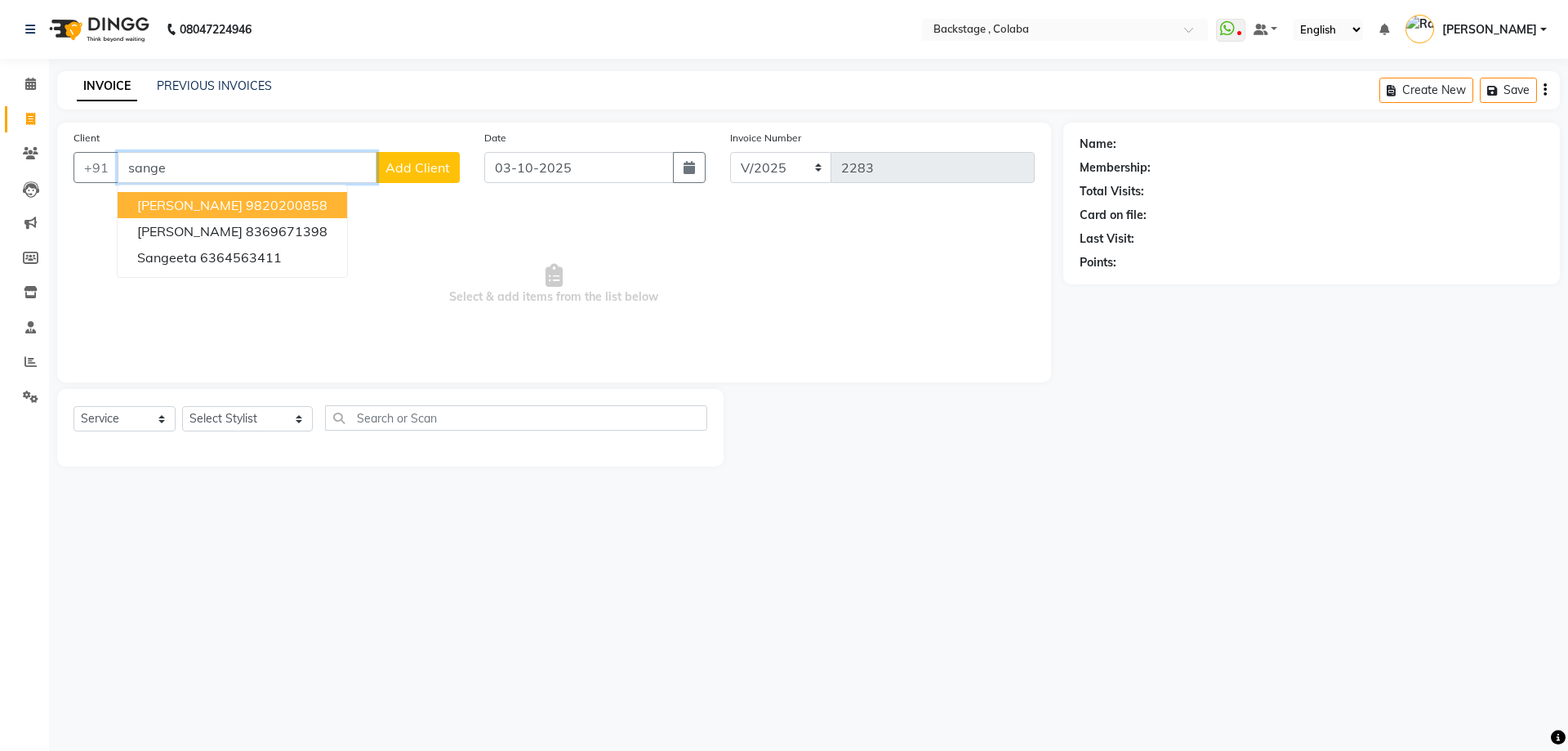
click at [273, 197] on ngb-highlight "9820200858" at bounding box center [286, 205] width 82 height 16
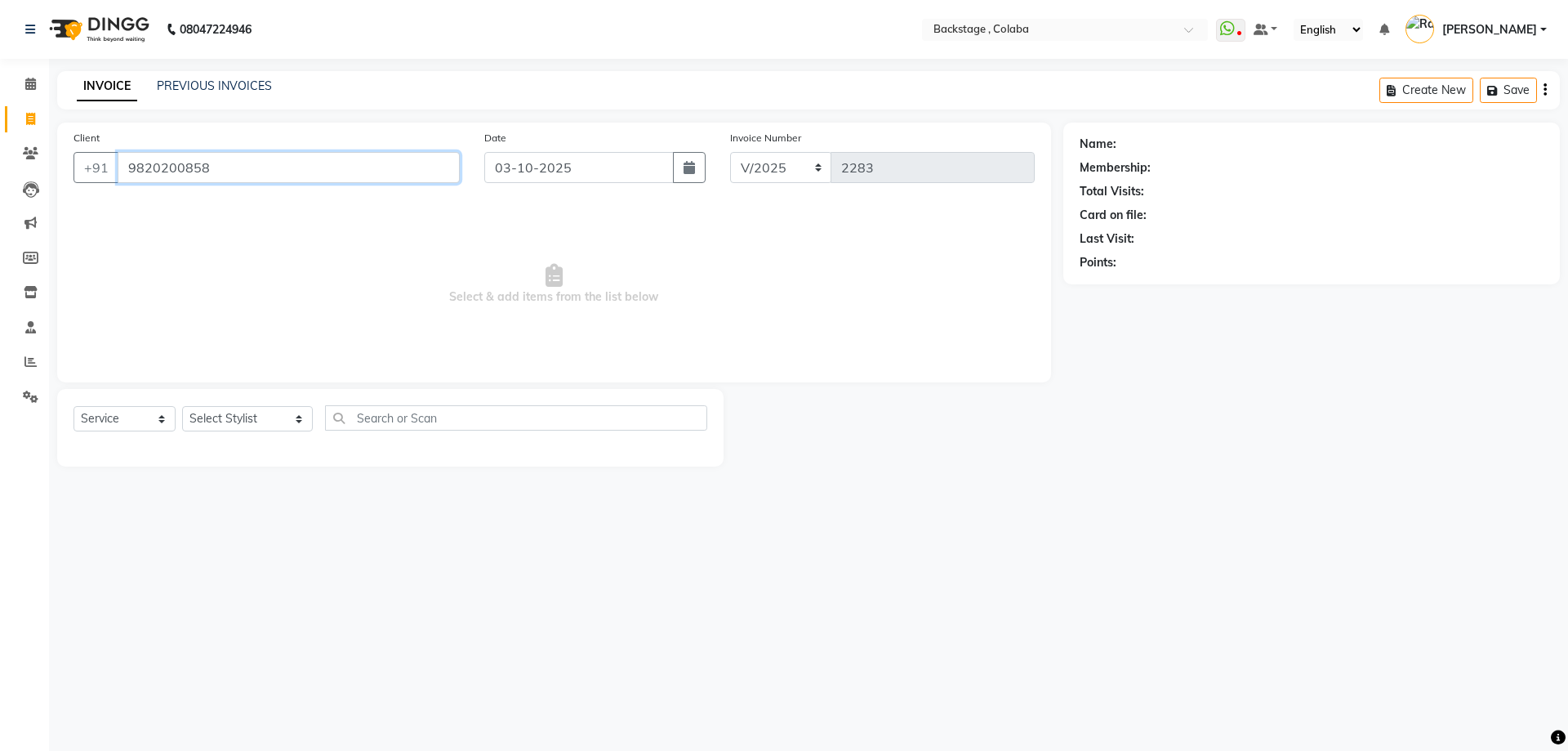
type input "9820200858"
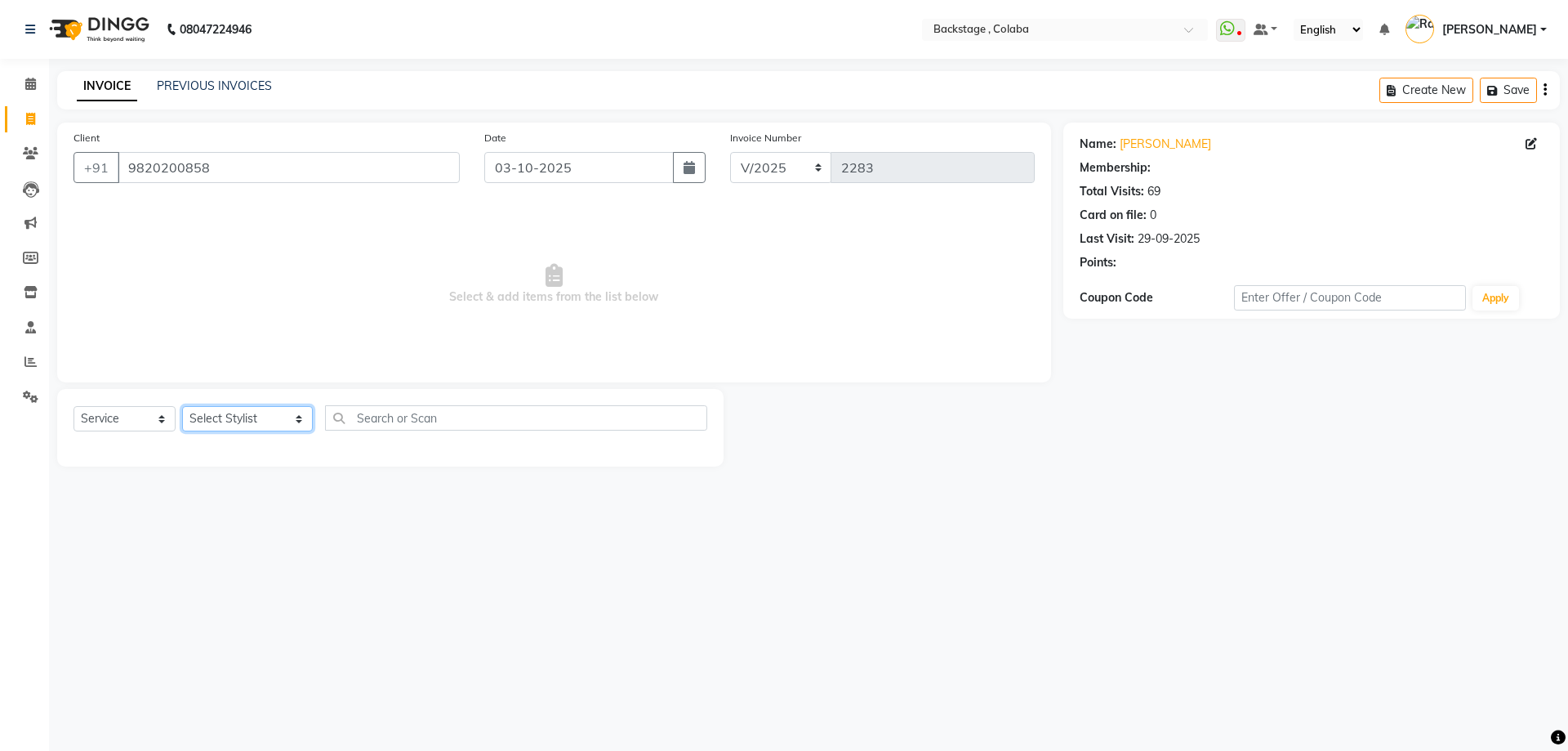
click at [262, 423] on select "Select Stylist Backstage Bharti [PERSON_NAME] [PERSON_NAME] [PERSON_NAME] [PERS…" at bounding box center [247, 419] width 130 height 25
select select "36480"
click at [182, 406] on select "Select Stylist Backstage Bharti [PERSON_NAME] [PERSON_NAME] [PERSON_NAME] [PERS…" at bounding box center [247, 419] width 130 height 25
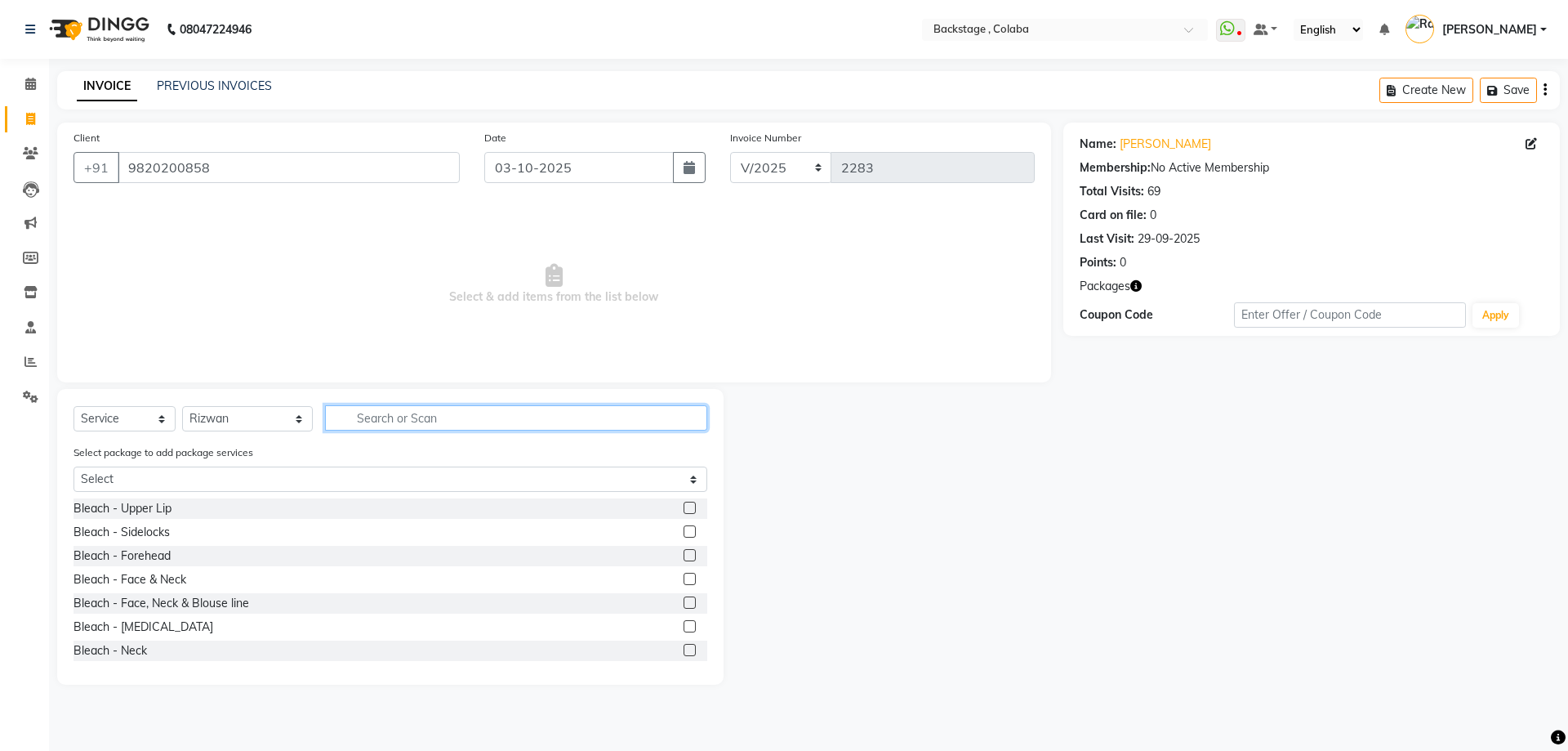
click at [381, 424] on input "text" at bounding box center [516, 418] width 382 height 25
click at [384, 417] on input "text" at bounding box center [516, 418] width 382 height 25
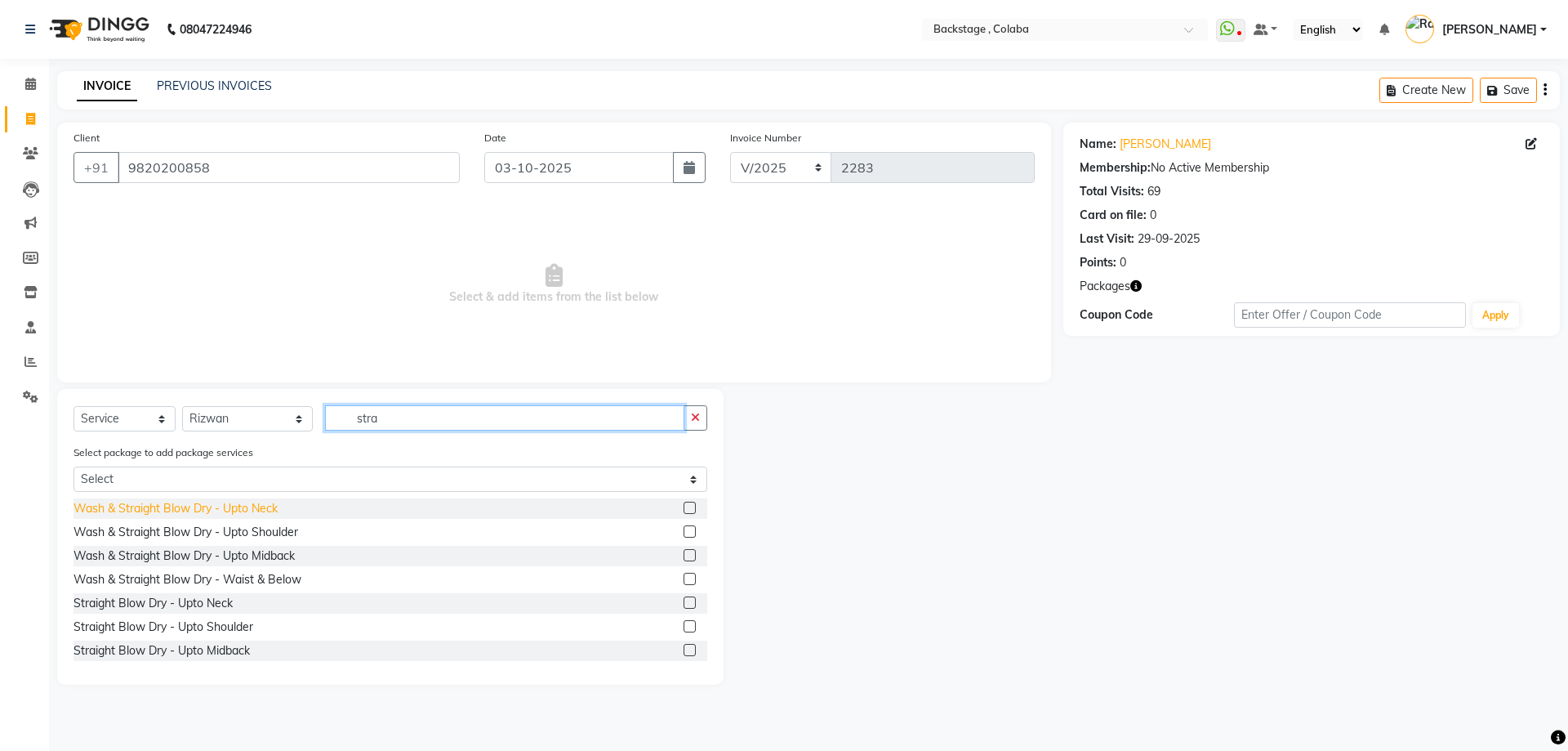
type input "stra"
click at [255, 508] on div "Wash & Straight Blow Dry - Upto Neck" at bounding box center [175, 508] width 204 height 17
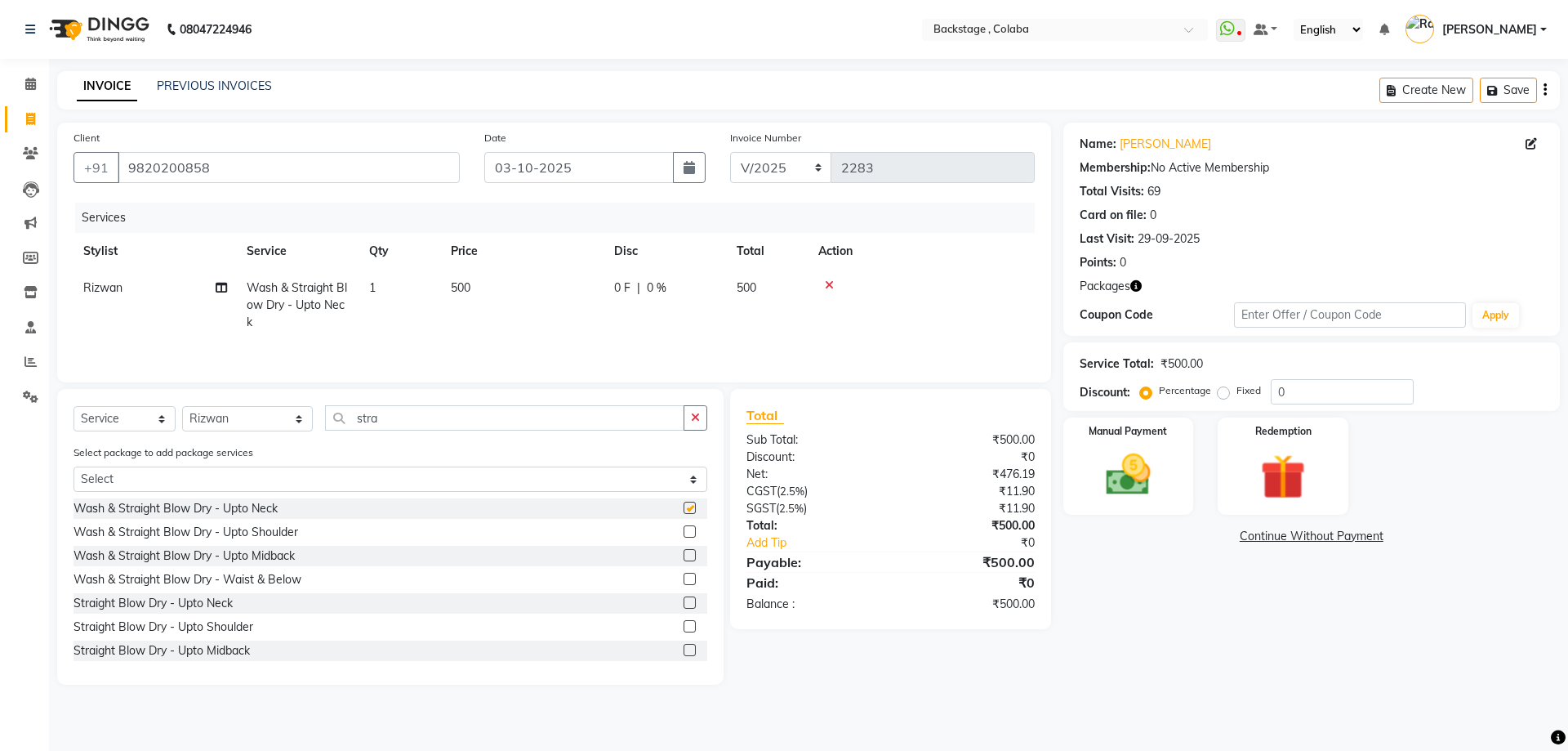
checkbox input "false"
drag, startPoint x: 359, startPoint y: 419, endPoint x: 257, endPoint y: 419, distance: 102.0
click at [257, 419] on div "Select Service Product Membership Package Voucher Prepaid Gift Card Select Styl…" at bounding box center [390, 424] width 634 height 38
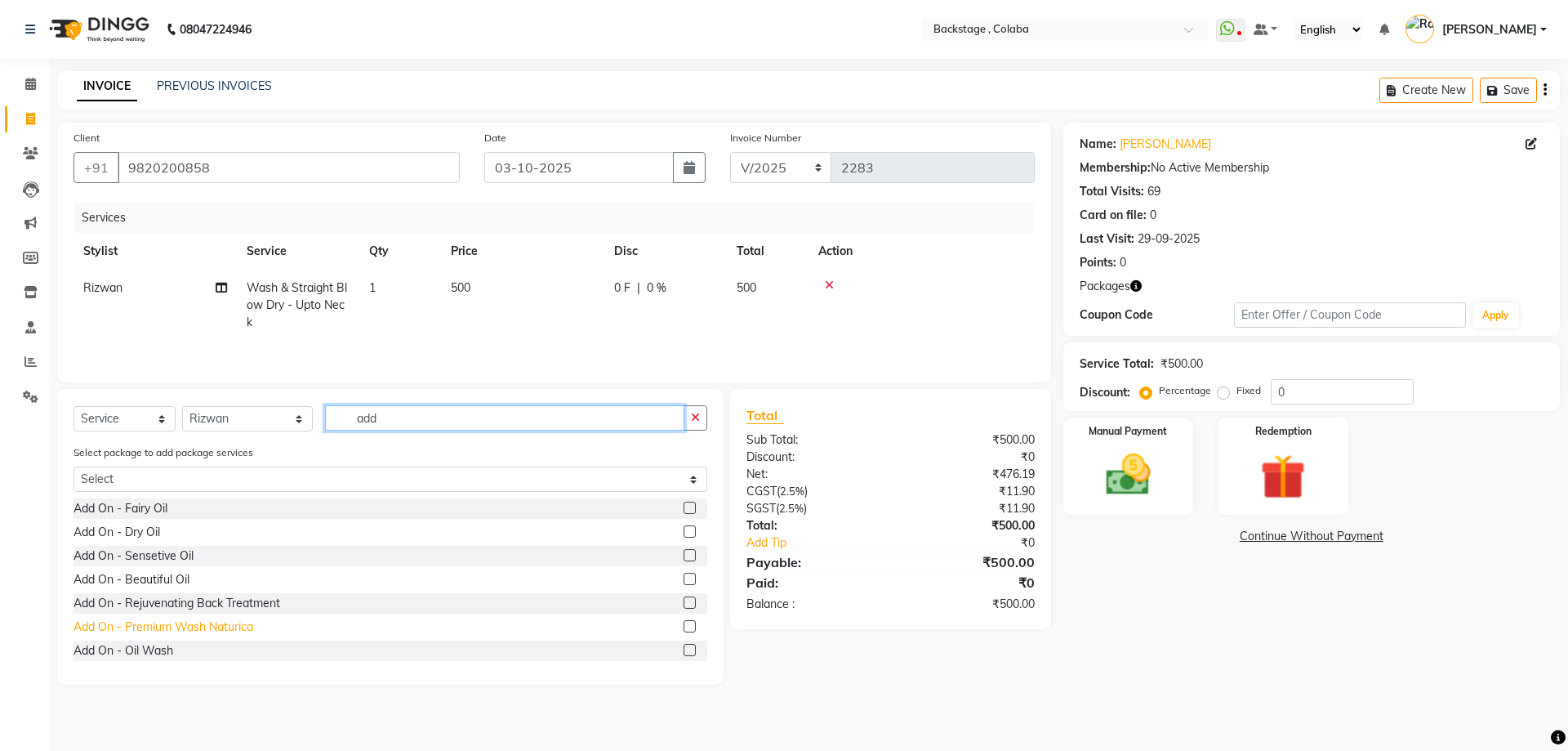
type input "add"
click at [174, 629] on div "Add On - Premium Wash Naturica" at bounding box center [163, 627] width 179 height 17
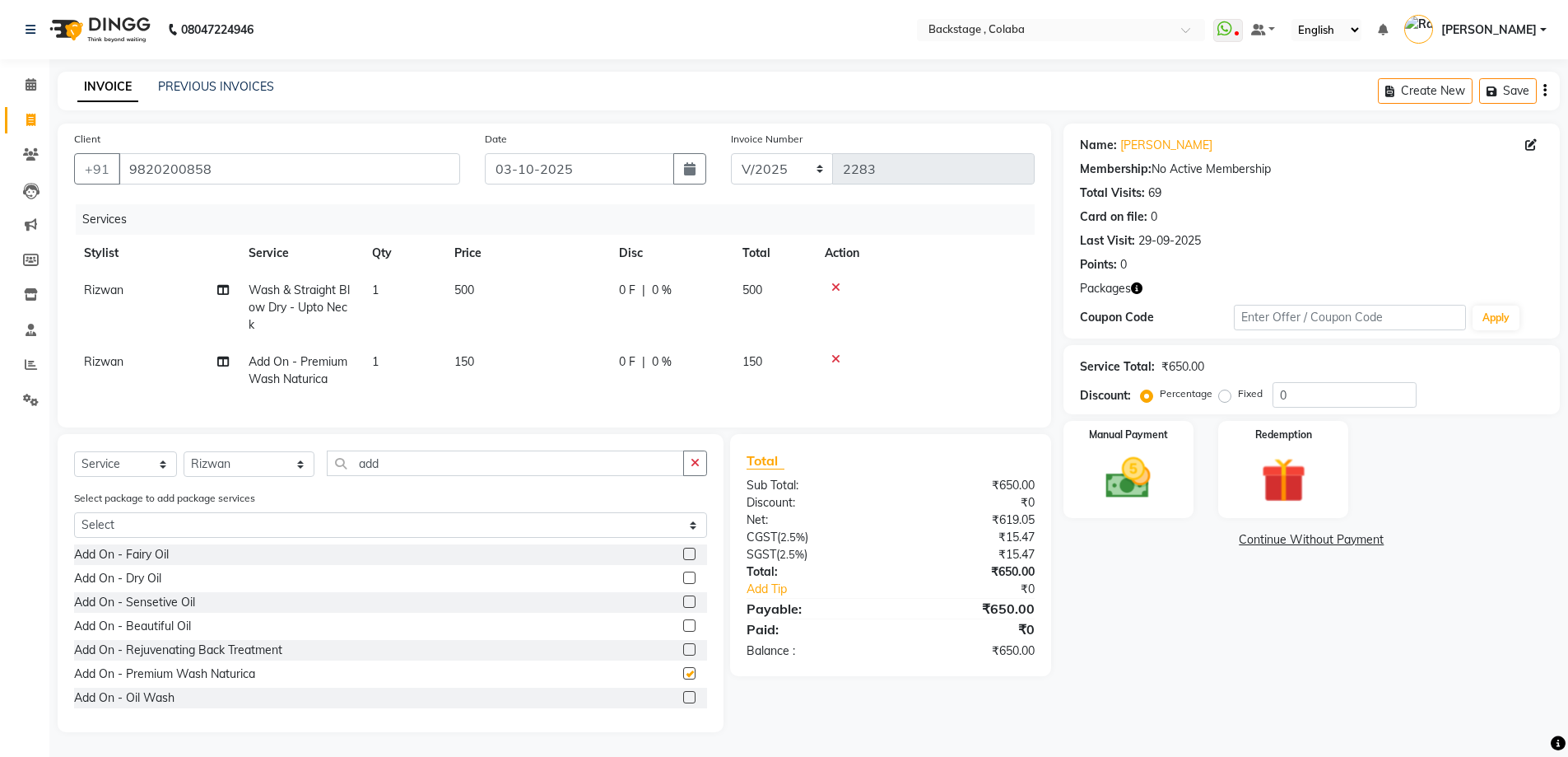
checkbox input "false"
click at [260, 477] on select "Select Stylist Backstage Bharti [PERSON_NAME] [PERSON_NAME] [PERSON_NAME] [PERS…" at bounding box center [248, 464] width 131 height 26
select select "37596"
click at [183, 464] on select "Select Stylist Backstage Bharti [PERSON_NAME] [PERSON_NAME] [PERSON_NAME] [PERS…" at bounding box center [248, 464] width 131 height 26
drag, startPoint x: 392, startPoint y: 473, endPoint x: 301, endPoint y: 468, distance: 91.1
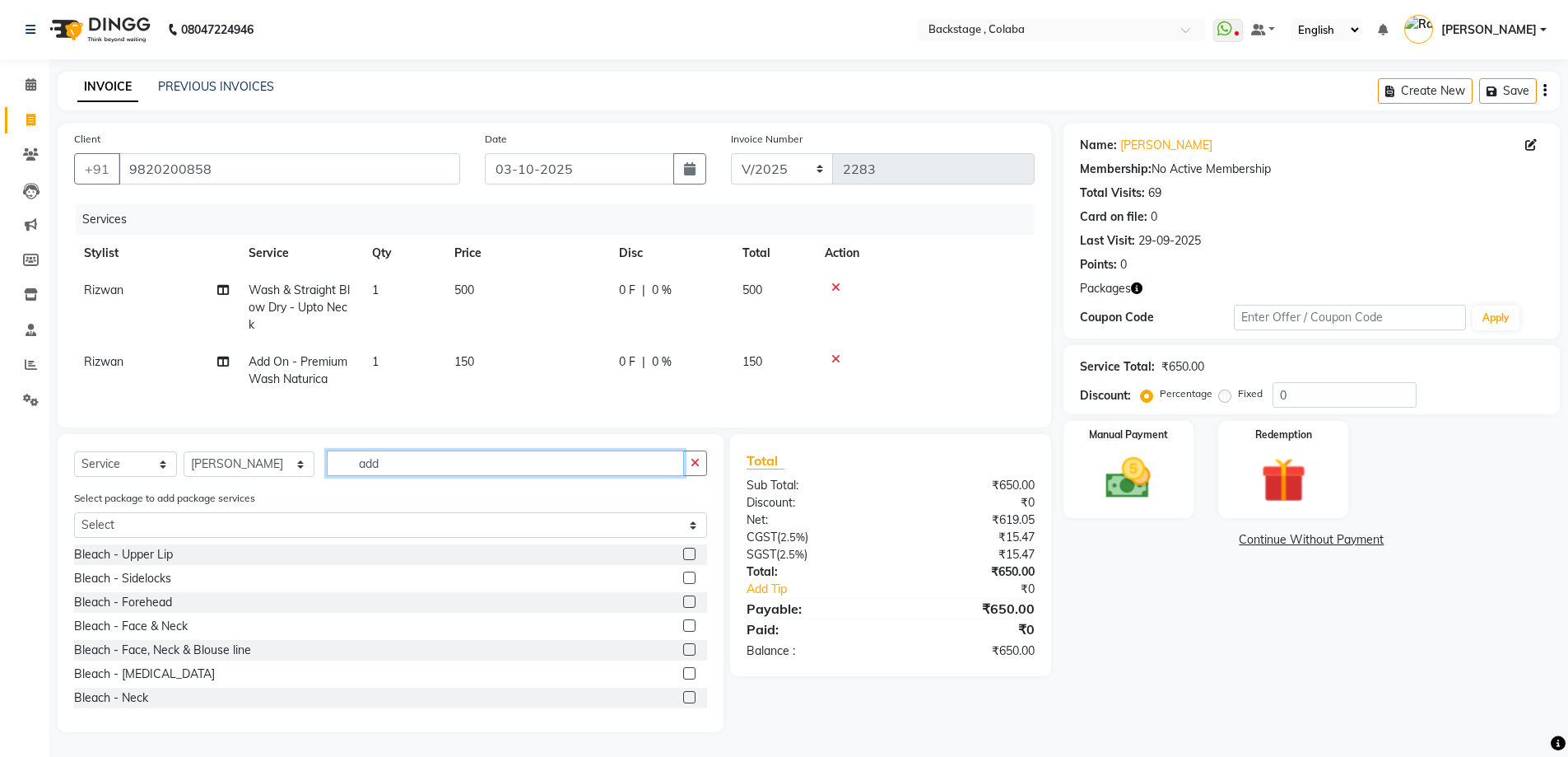
click at [327, 468] on input "add" at bounding box center [505, 463] width 357 height 26
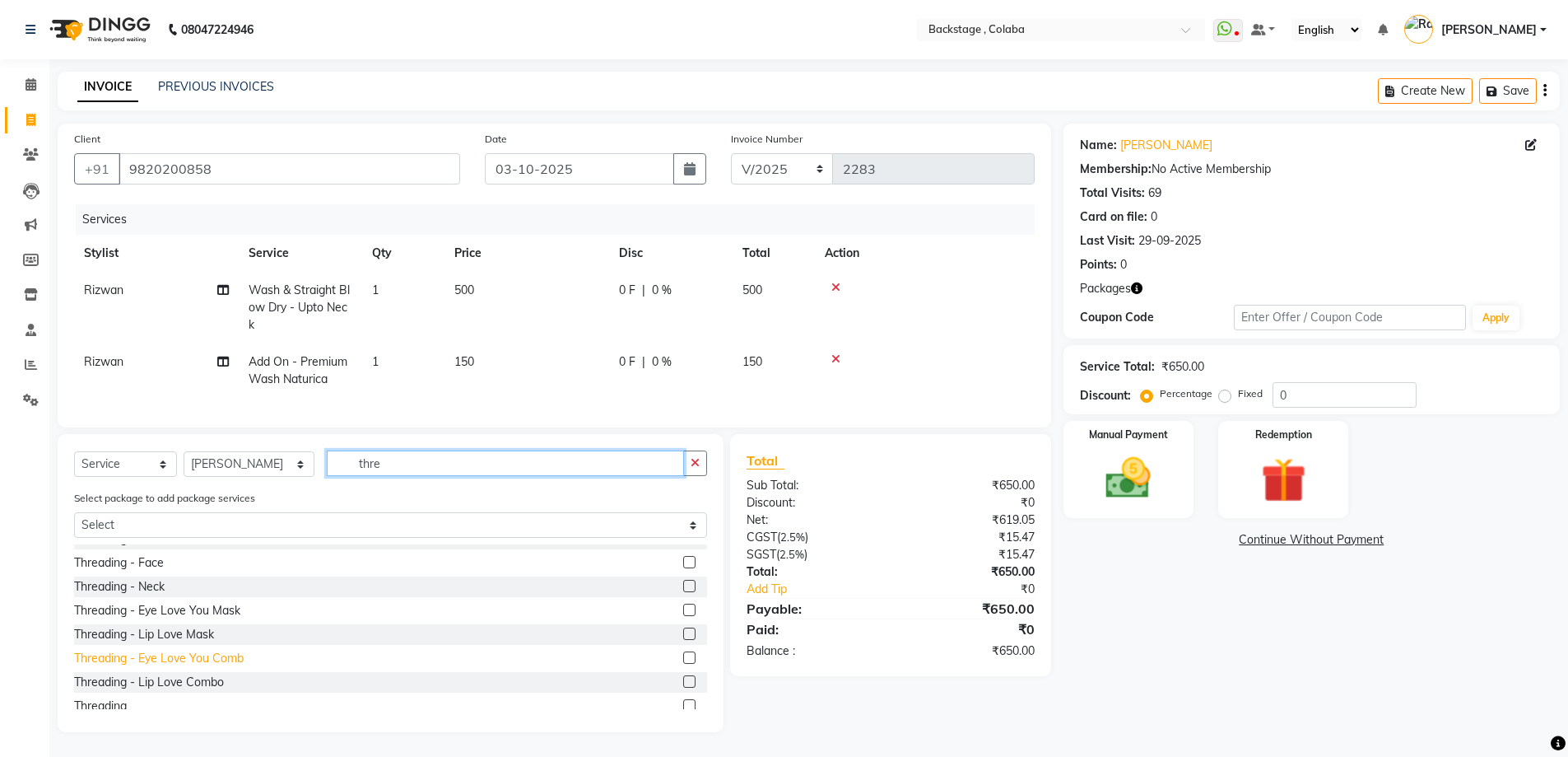
scroll to position [164, 0]
type input "thre"
drag, startPoint x: 96, startPoint y: 696, endPoint x: 106, endPoint y: 683, distance: 16.4
click at [97, 696] on div "Threading" at bounding box center [100, 699] width 53 height 17
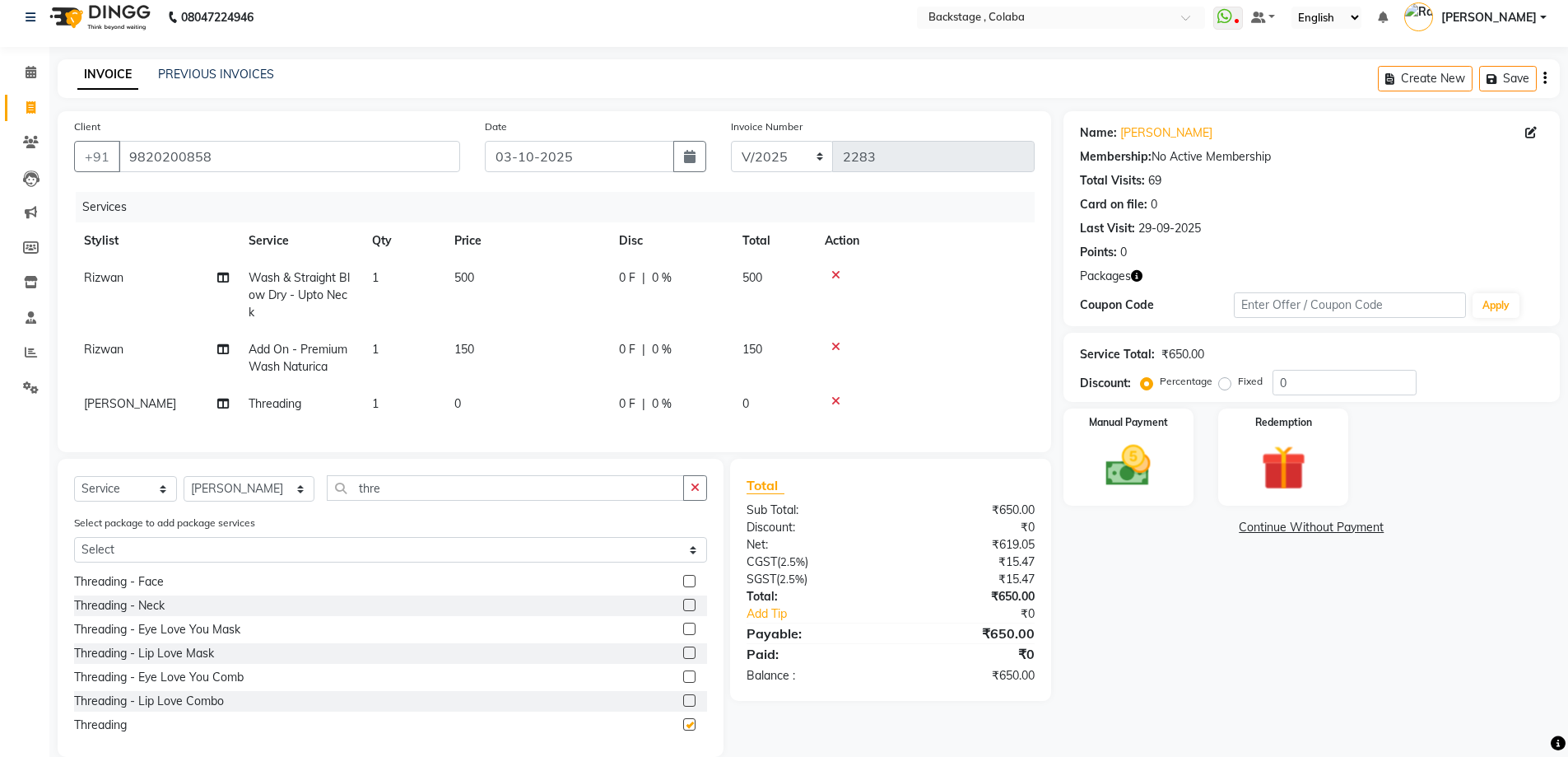
checkbox input "false"
click at [523, 407] on td "0" at bounding box center [527, 404] width 164 height 37
select select "37596"
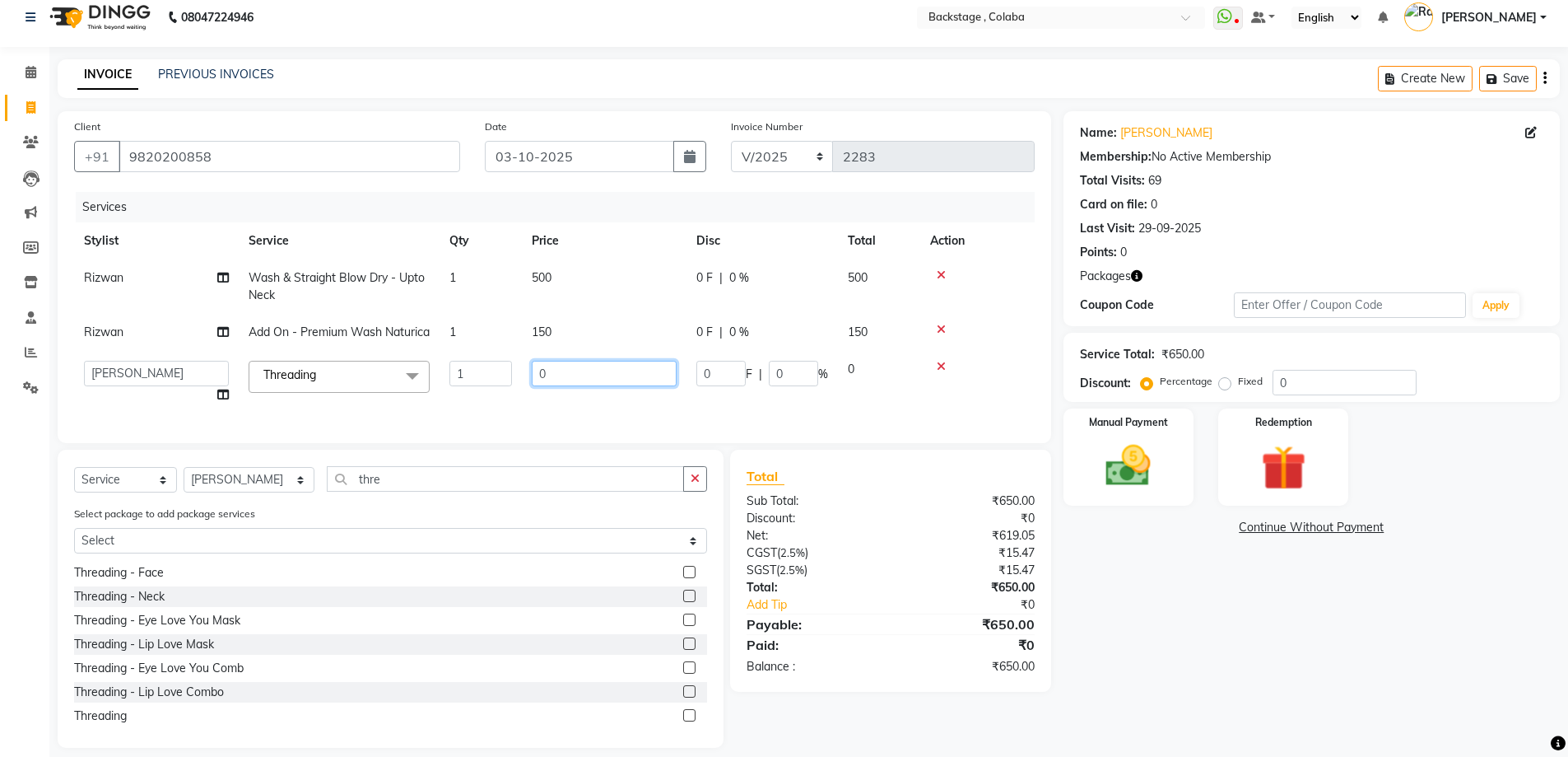
drag, startPoint x: 557, startPoint y: 382, endPoint x: 531, endPoint y: 383, distance: 26.0
click at [531, 383] on input "0" at bounding box center [603, 373] width 145 height 26
type input "130"
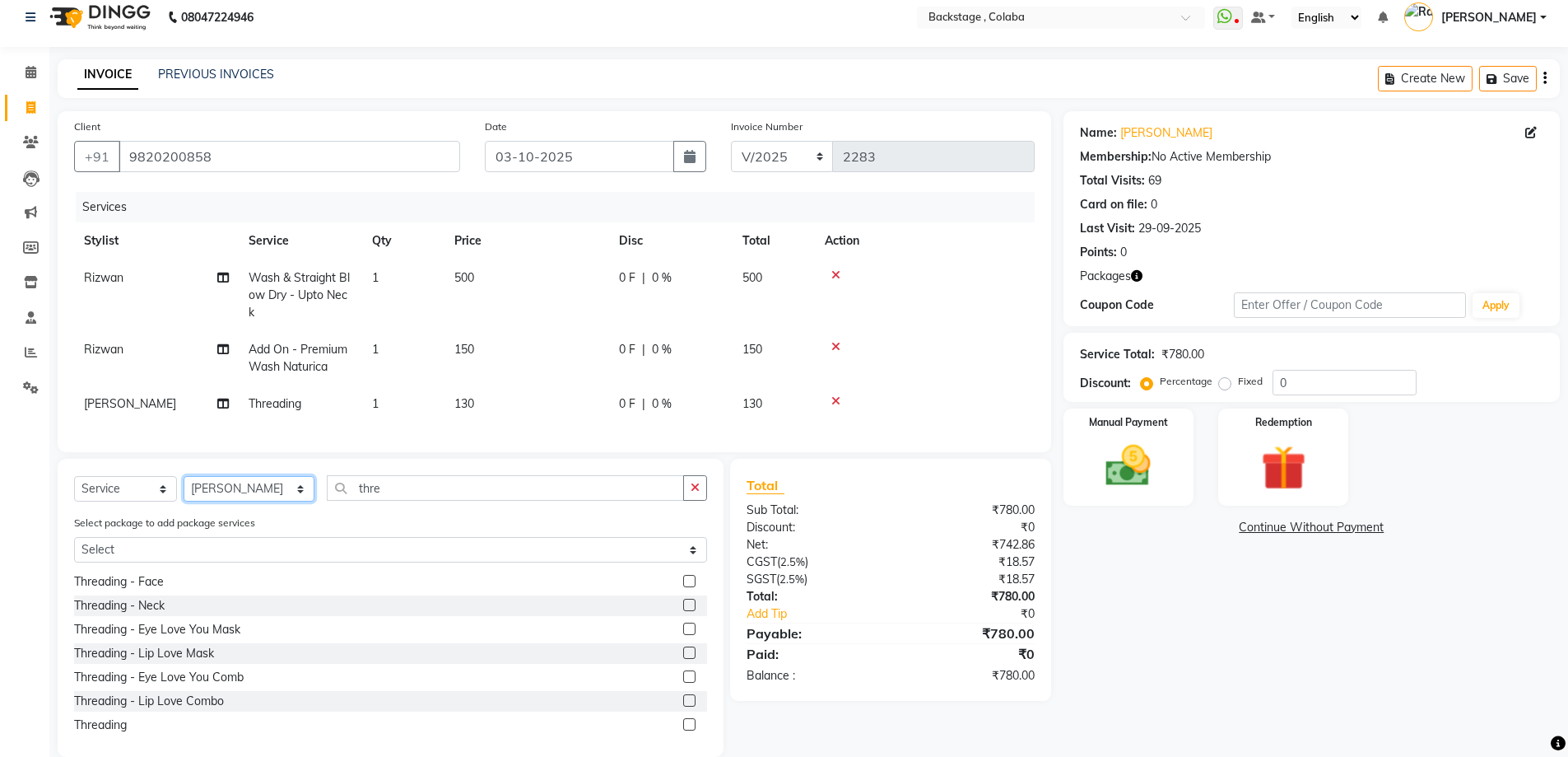
click at [218, 514] on div "Select Service Product Membership Package Voucher Prepaid Gift Card Select Styl…" at bounding box center [390, 494] width 632 height 38
select select "61513"
click at [183, 489] on select "Select Stylist Backstage Bharti [PERSON_NAME] [PERSON_NAME] [PERSON_NAME] [PERS…" at bounding box center [248, 489] width 131 height 26
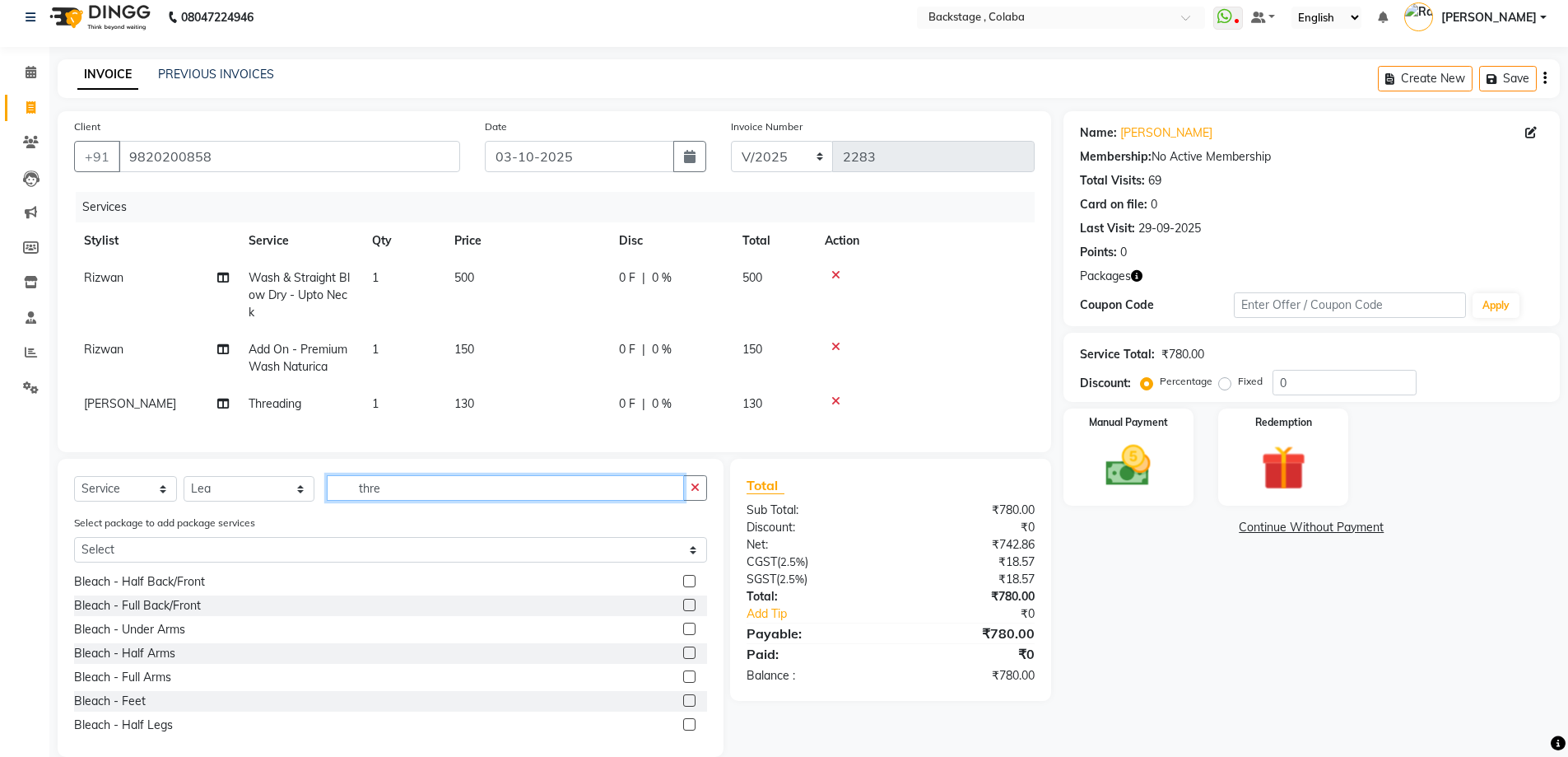
drag, startPoint x: 348, startPoint y: 497, endPoint x: 318, endPoint y: 495, distance: 30.1
click at [327, 495] on input "thre" at bounding box center [505, 488] width 357 height 26
type input "cut"
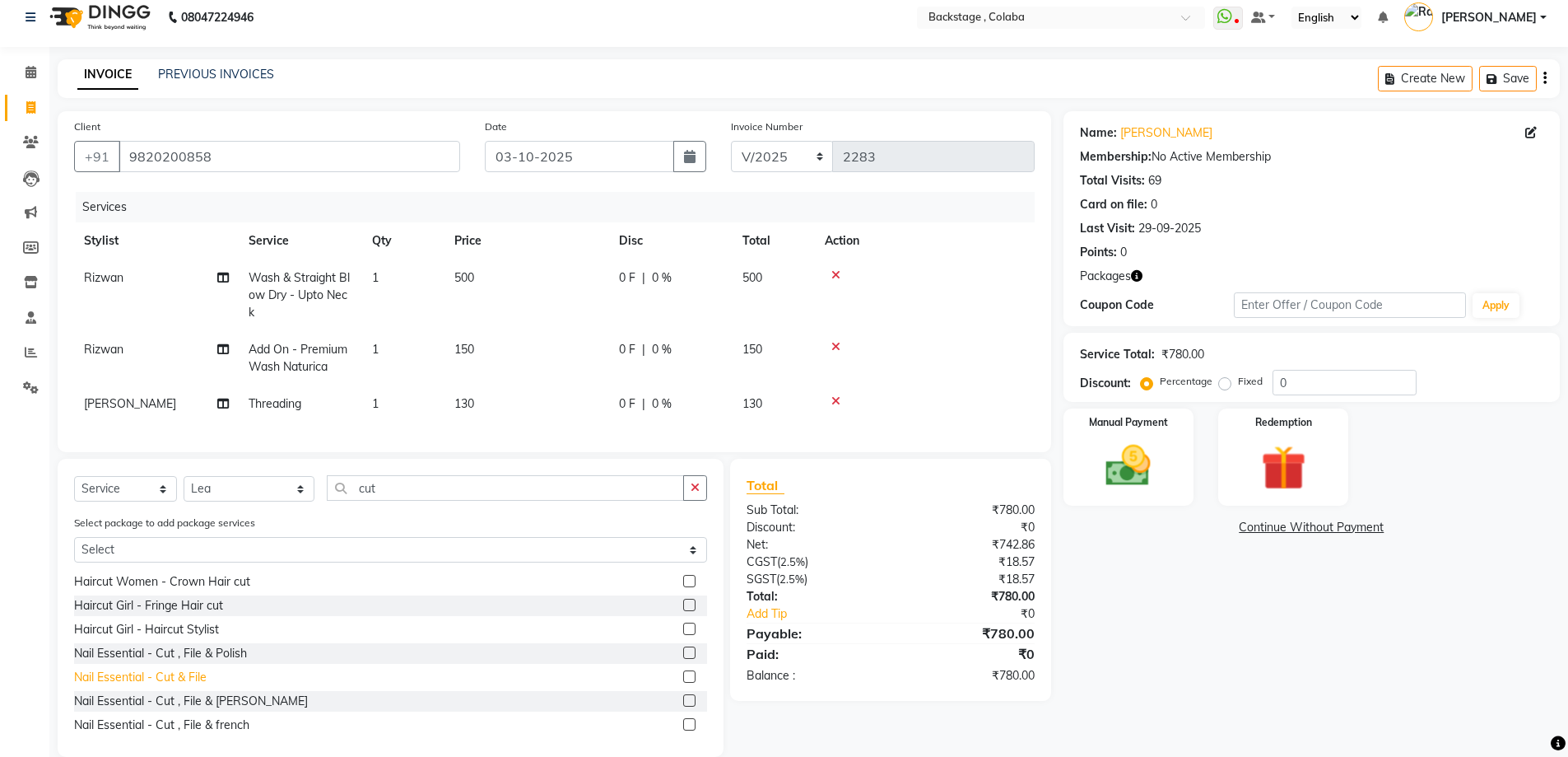
click at [196, 686] on div "Nail Essential - Cut & File" at bounding box center [140, 677] width 132 height 17
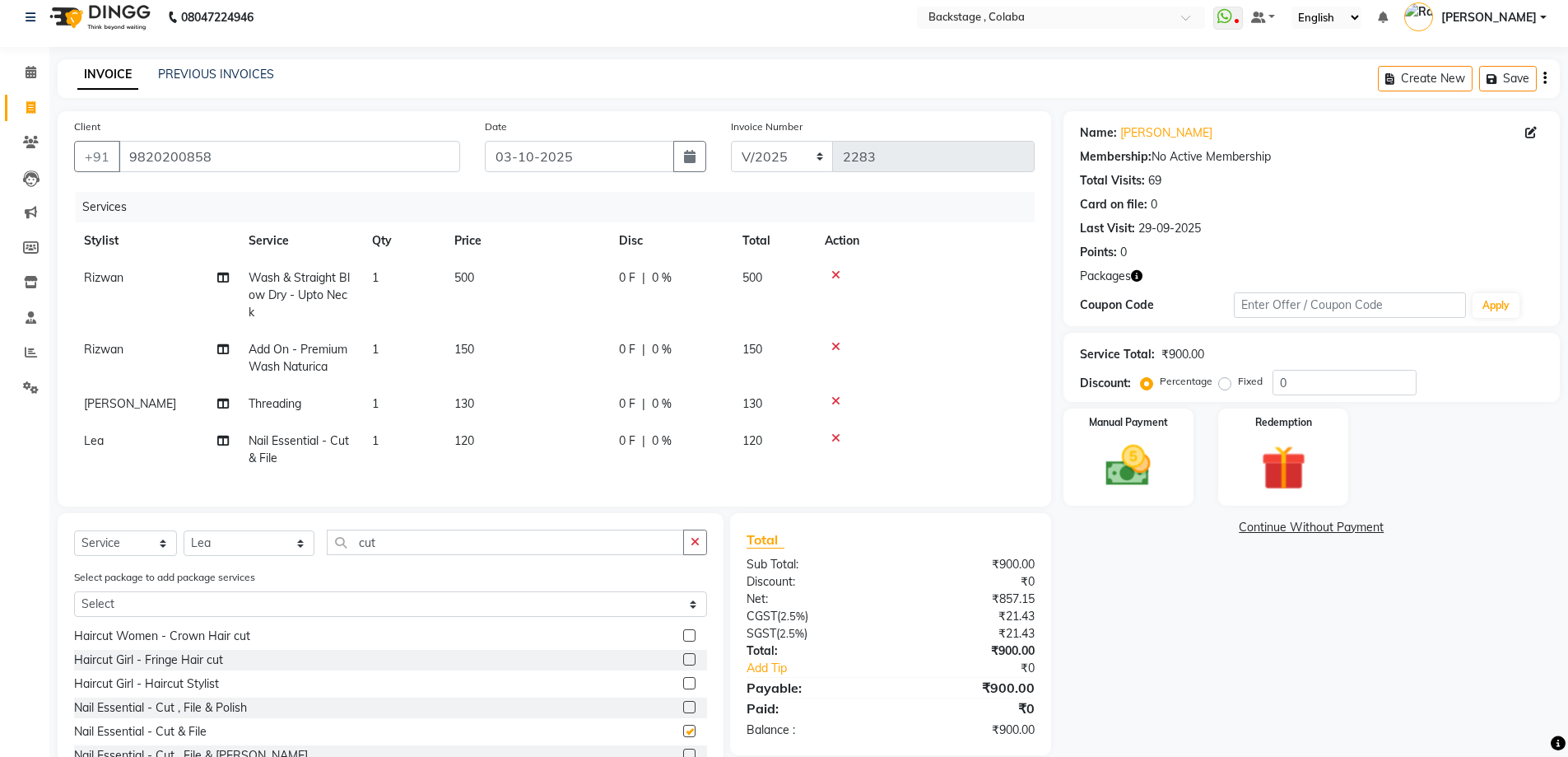
checkbox input "false"
click at [569, 436] on td "120" at bounding box center [527, 450] width 164 height 55
select select "61513"
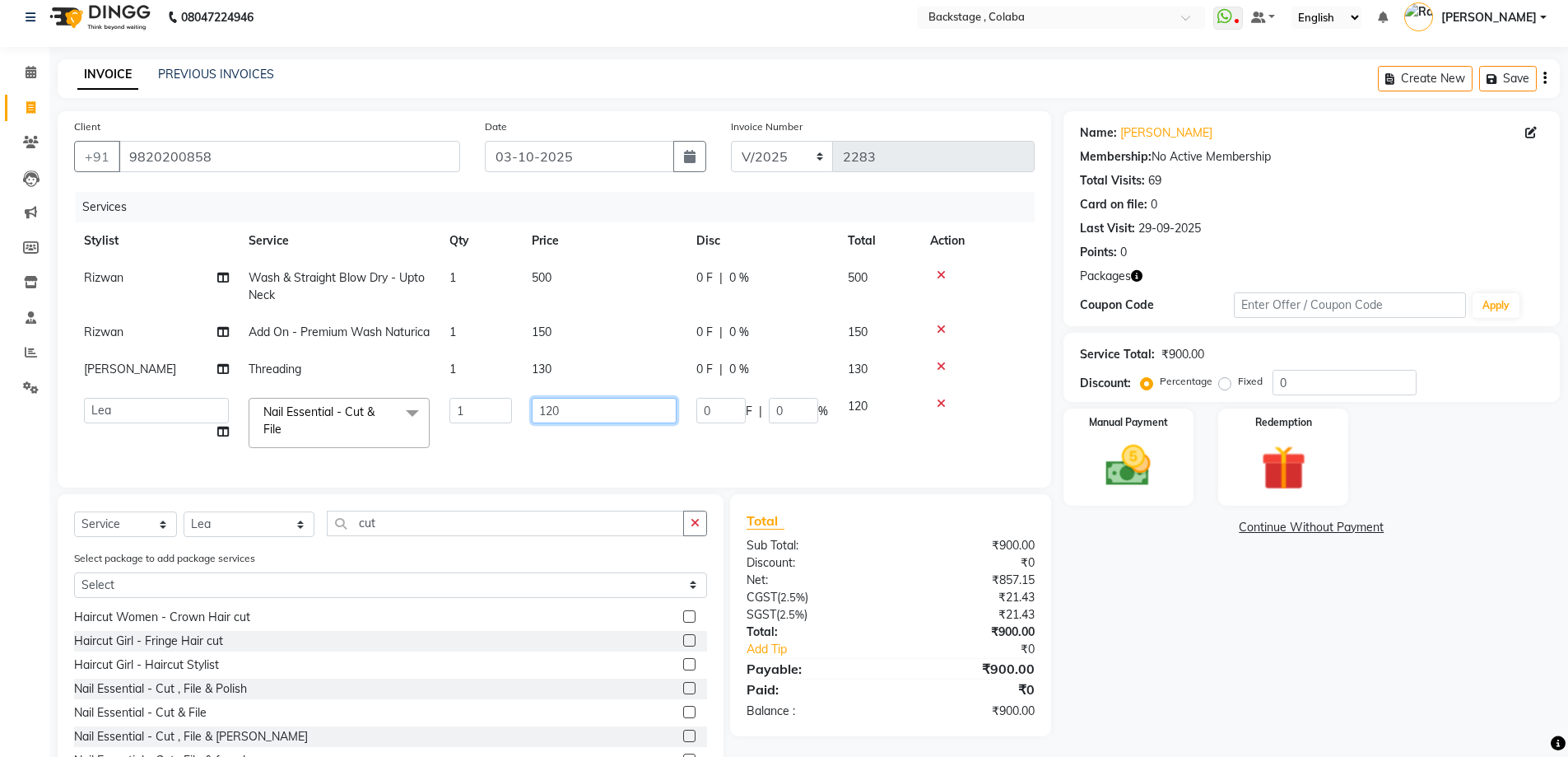
click at [510, 424] on tr "Backstage Bharti Nitesh Gohar Jayesh Anil Karekar Kalavati Sharma Kalindi Joshi…" at bounding box center [554, 423] width 960 height 70
type input "150"
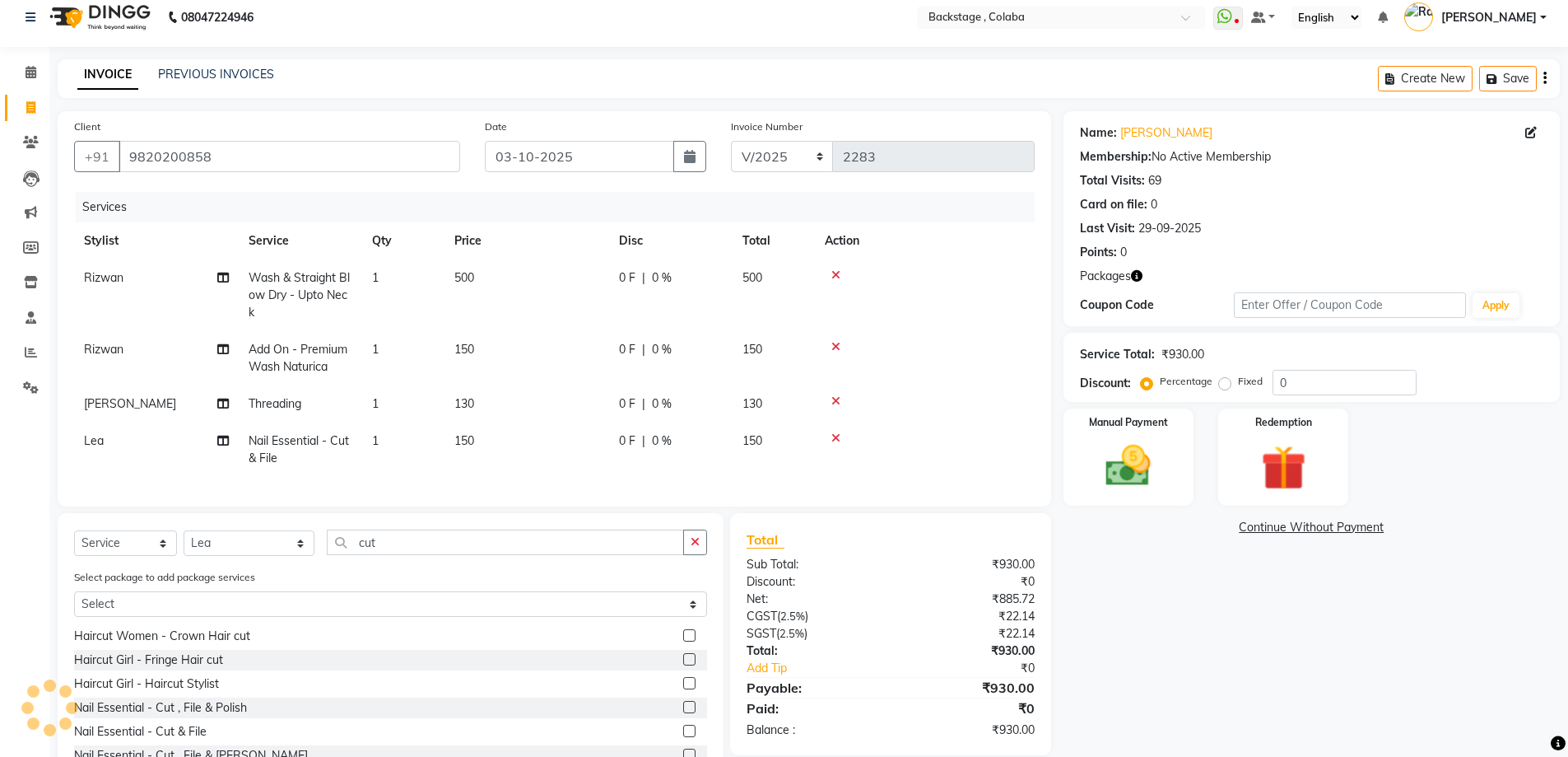
click at [466, 448] on tr "Lea Nail Essential - Cut & File 1 150 0 F | 0 % 150" at bounding box center [554, 450] width 960 height 55
click at [465, 443] on span "150" at bounding box center [465, 440] width 20 height 15
select select "61513"
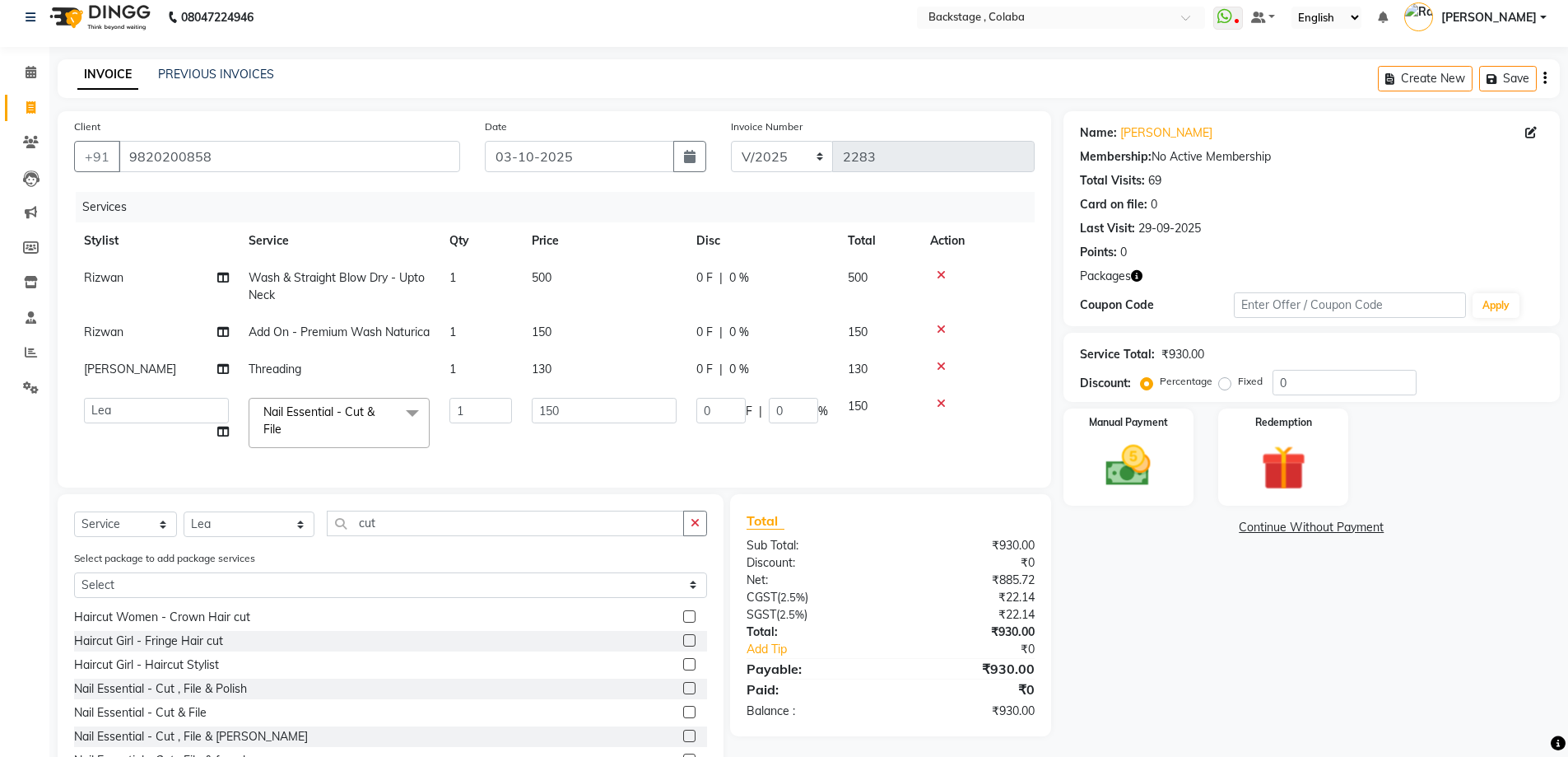
click at [465, 443] on td "1" at bounding box center [480, 423] width 82 height 70
click at [467, 423] on input "1" at bounding box center [480, 411] width 63 height 26
type input "2"
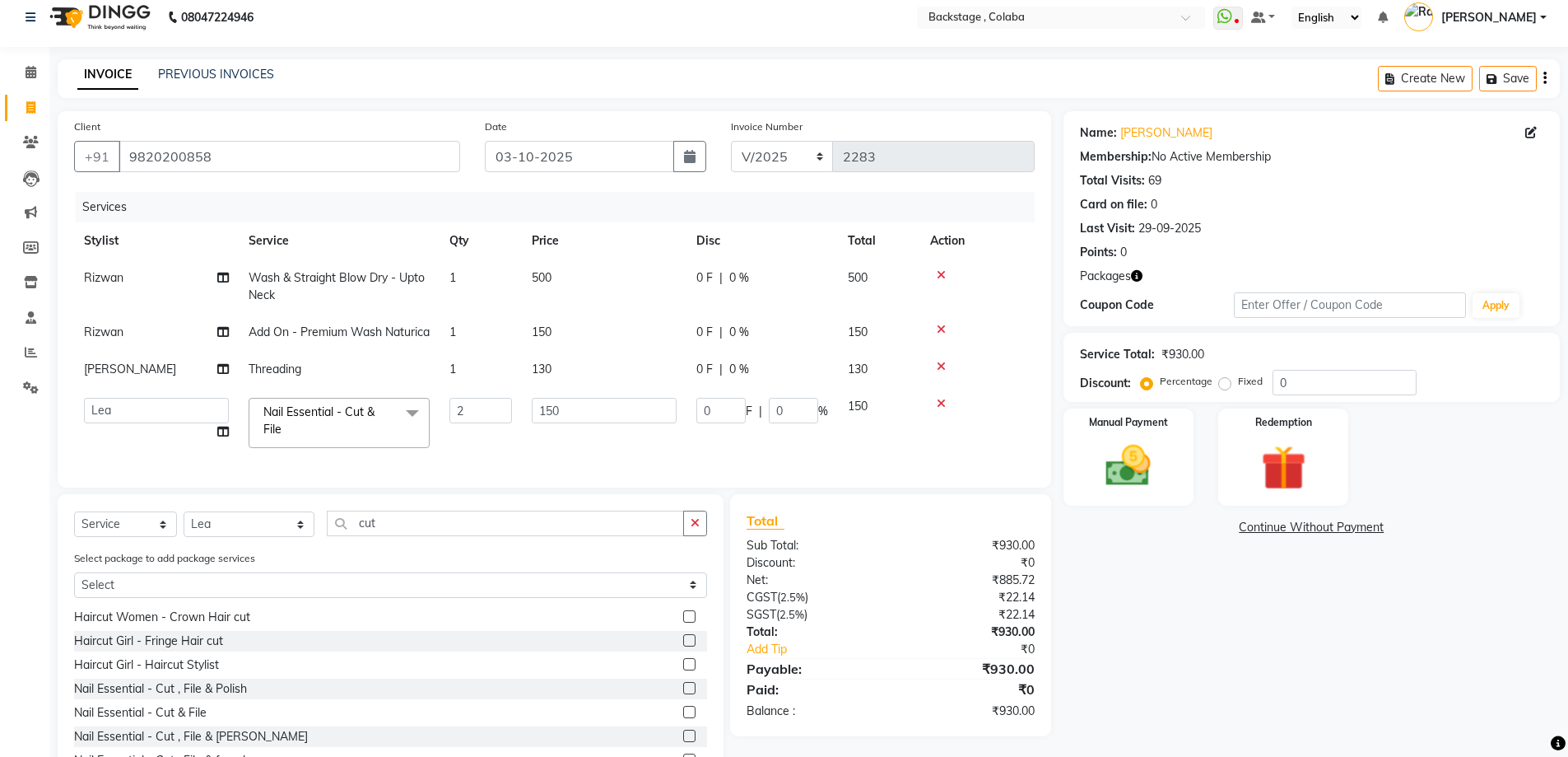
click at [1290, 691] on div "Name: Sangeeta Vaswani Membership: No Active Membership Total Visits: 69 Card o…" at bounding box center [1317, 452] width 508 height 681
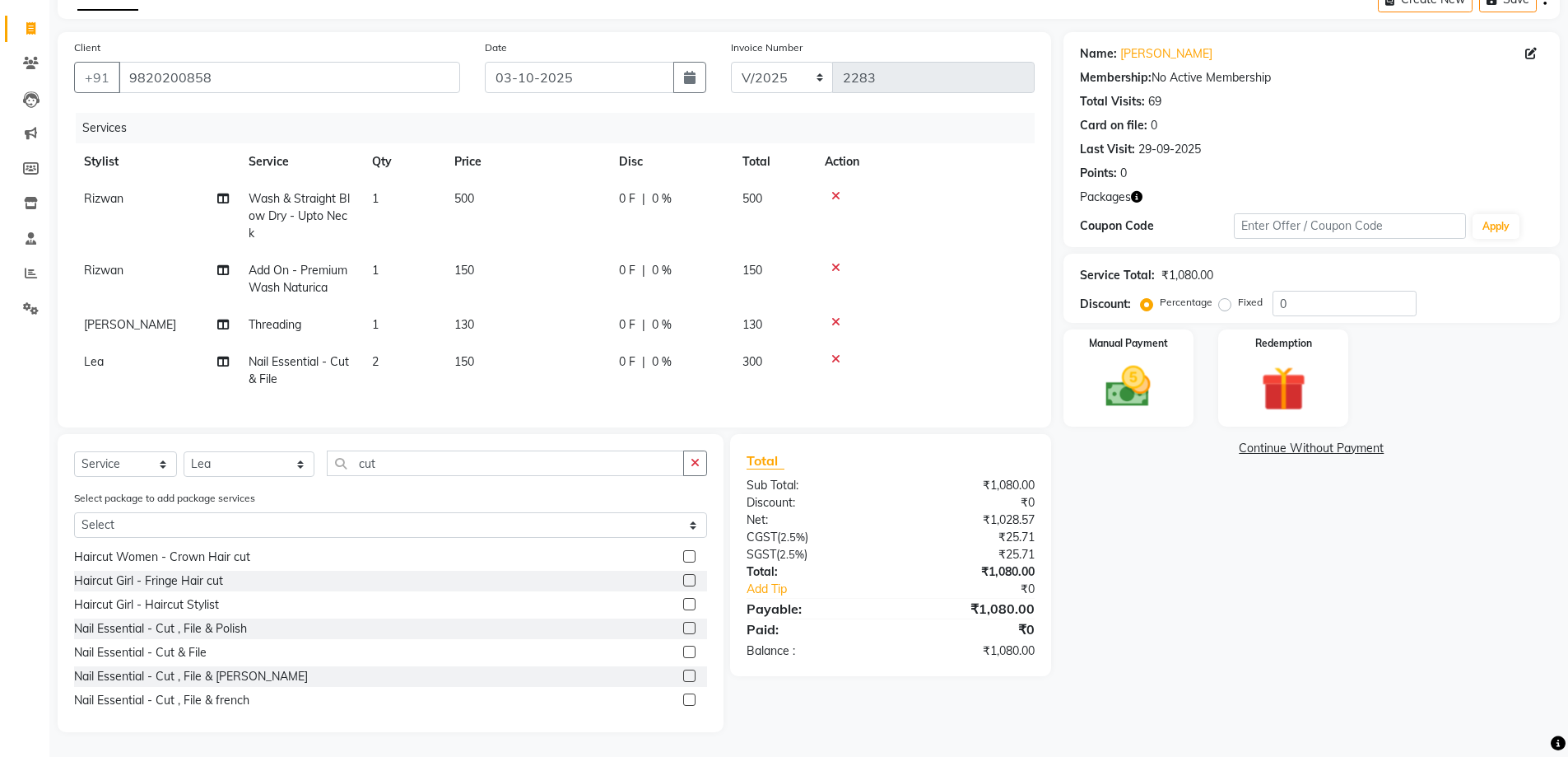
scroll to position [104, 0]
click at [1158, 389] on img at bounding box center [1128, 386] width 76 height 54
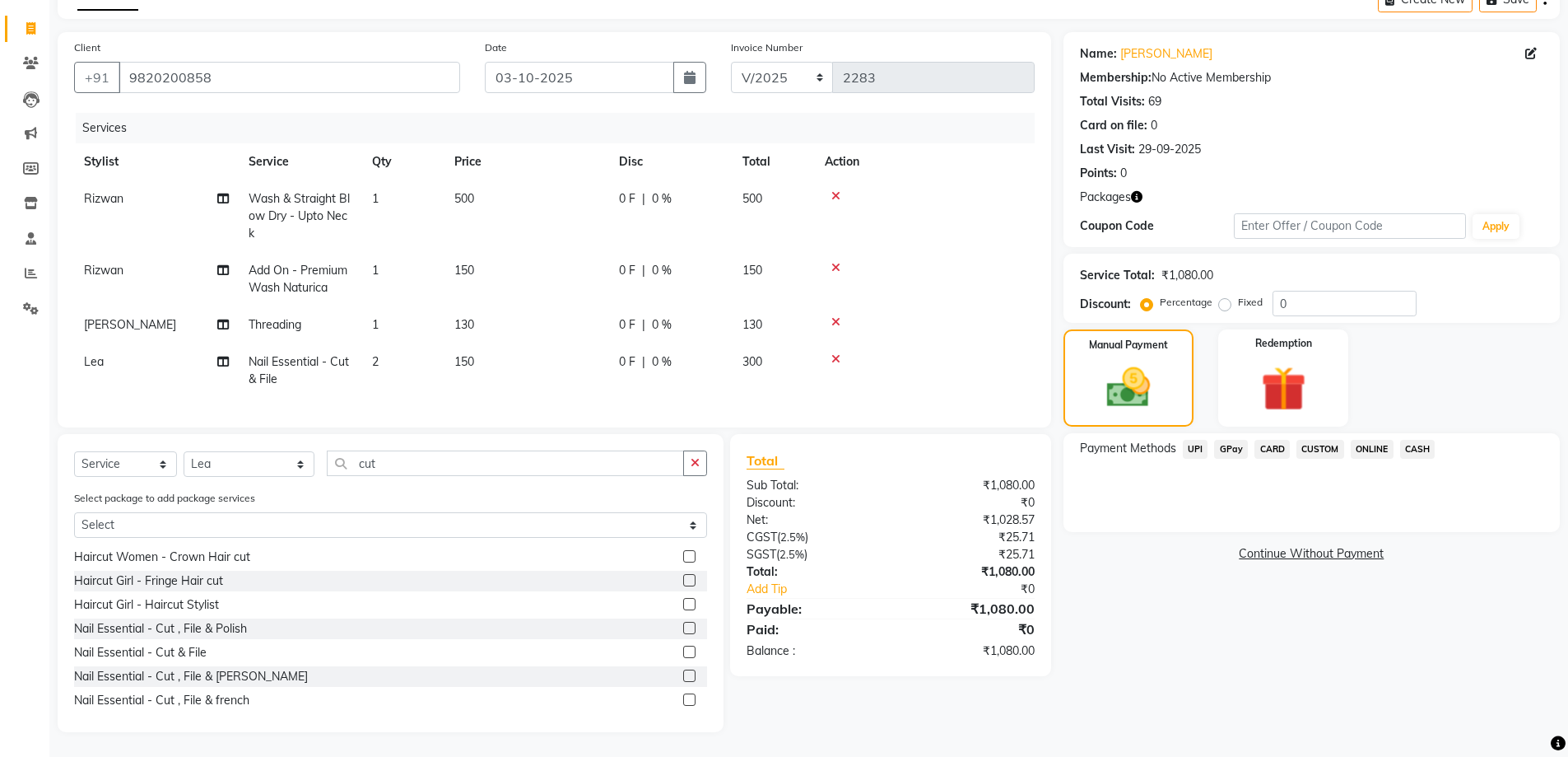
drag, startPoint x: 1415, startPoint y: 432, endPoint x: 1418, endPoint y: 454, distance: 22.2
click at [1416, 439] on span "CASH" at bounding box center [1417, 448] width 36 height 19
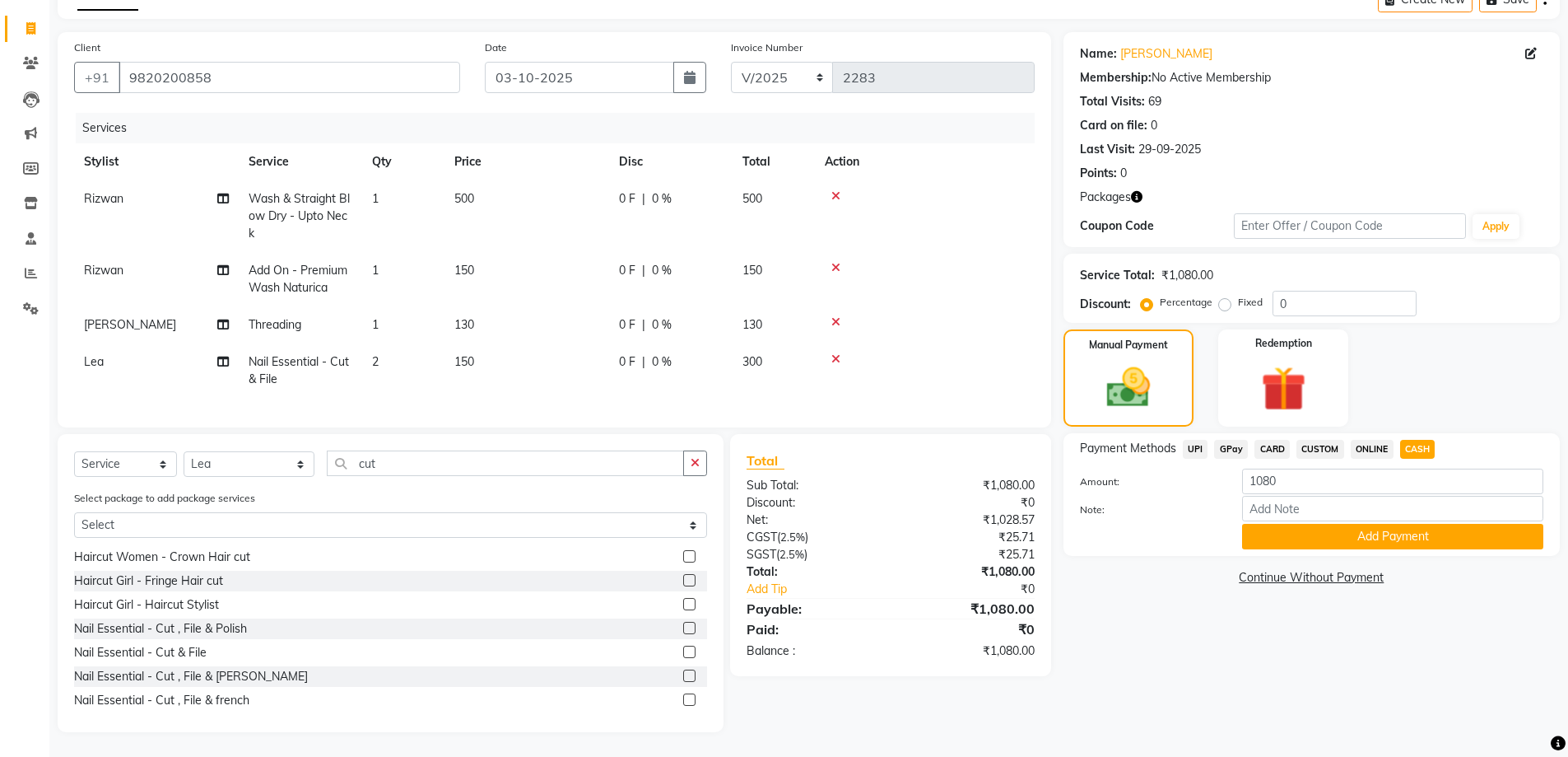
click at [1387, 540] on div "Payment Methods UPI GPay CARD CUSTOM ONLINE CASH Amount: 1080 Note: Add Payment" at bounding box center [1312, 494] width 497 height 122
click at [1391, 528] on button "Add Payment" at bounding box center [1393, 536] width 301 height 26
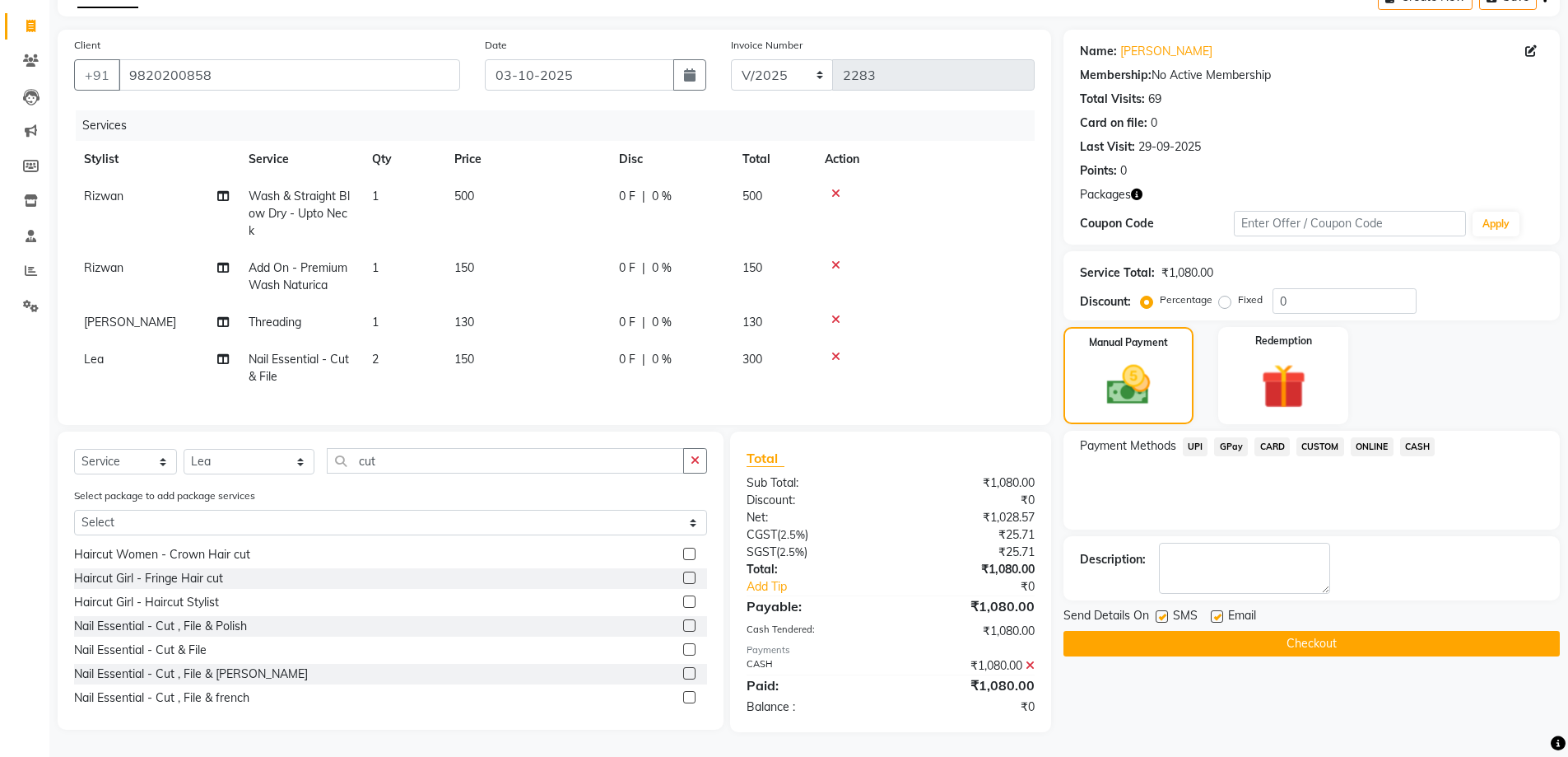
click at [1355, 631] on button "Checkout" at bounding box center [1312, 644] width 497 height 26
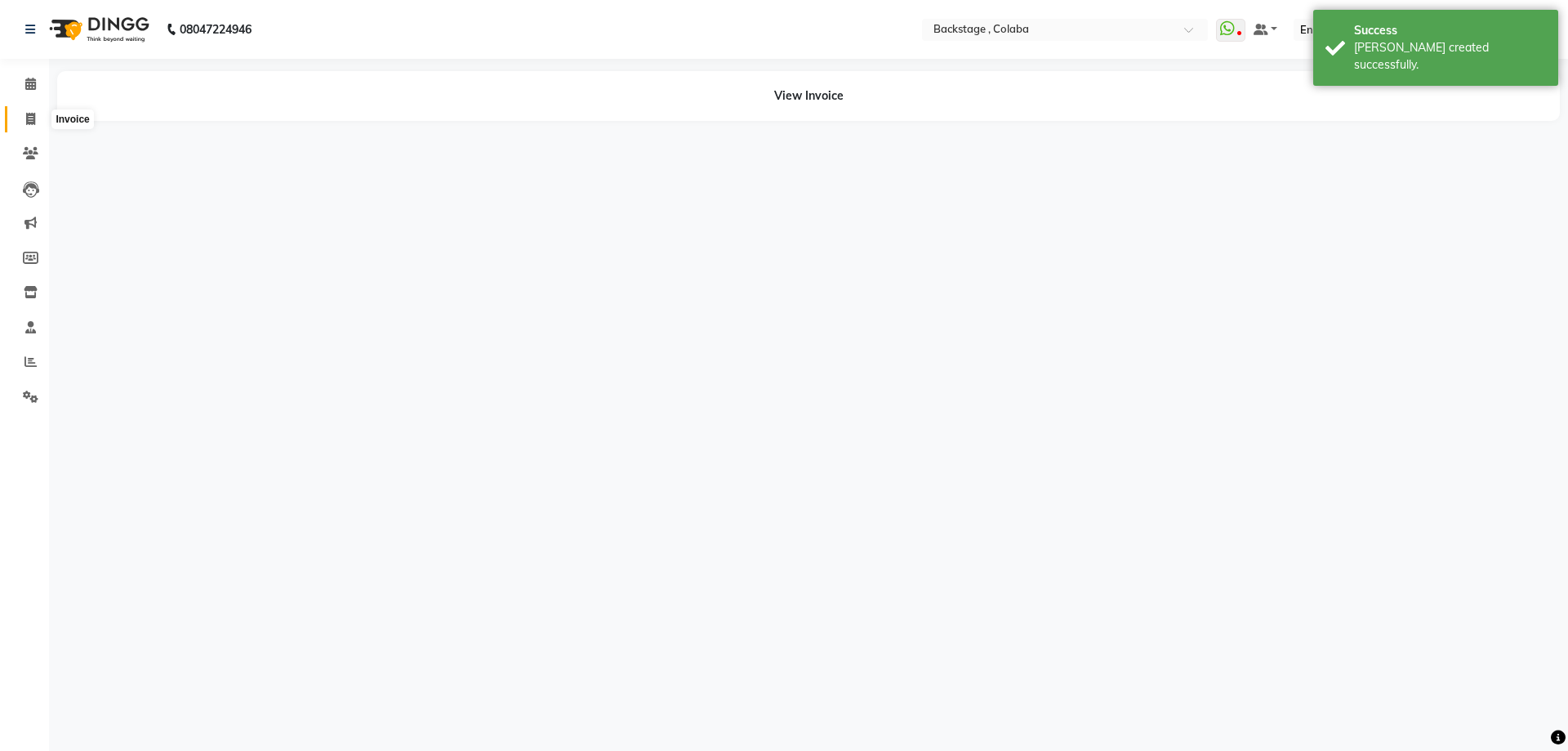
click at [29, 115] on icon at bounding box center [31, 119] width 9 height 13
select select "service"
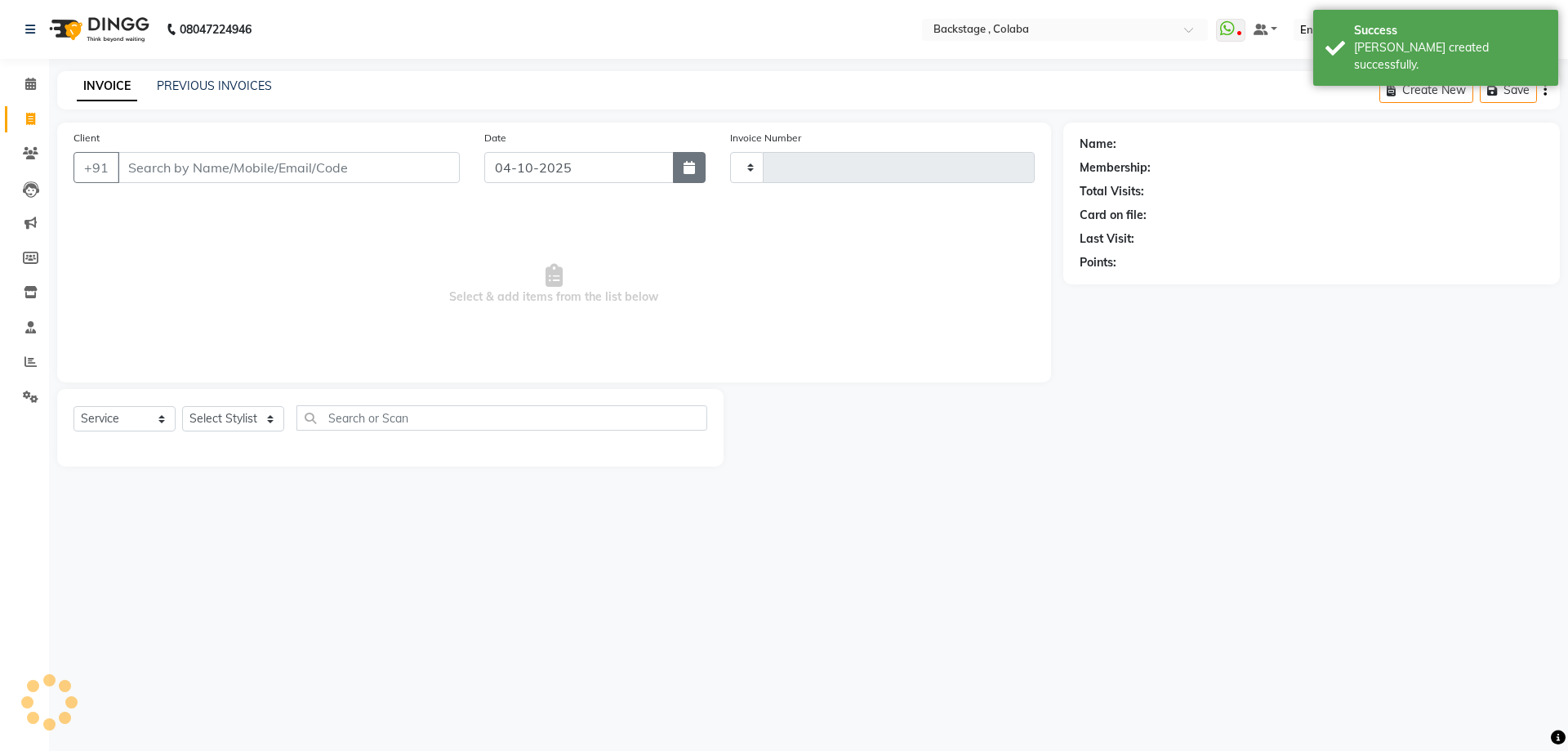
click at [683, 160] on button "button" at bounding box center [689, 168] width 33 height 31
select select "10"
select select "2025"
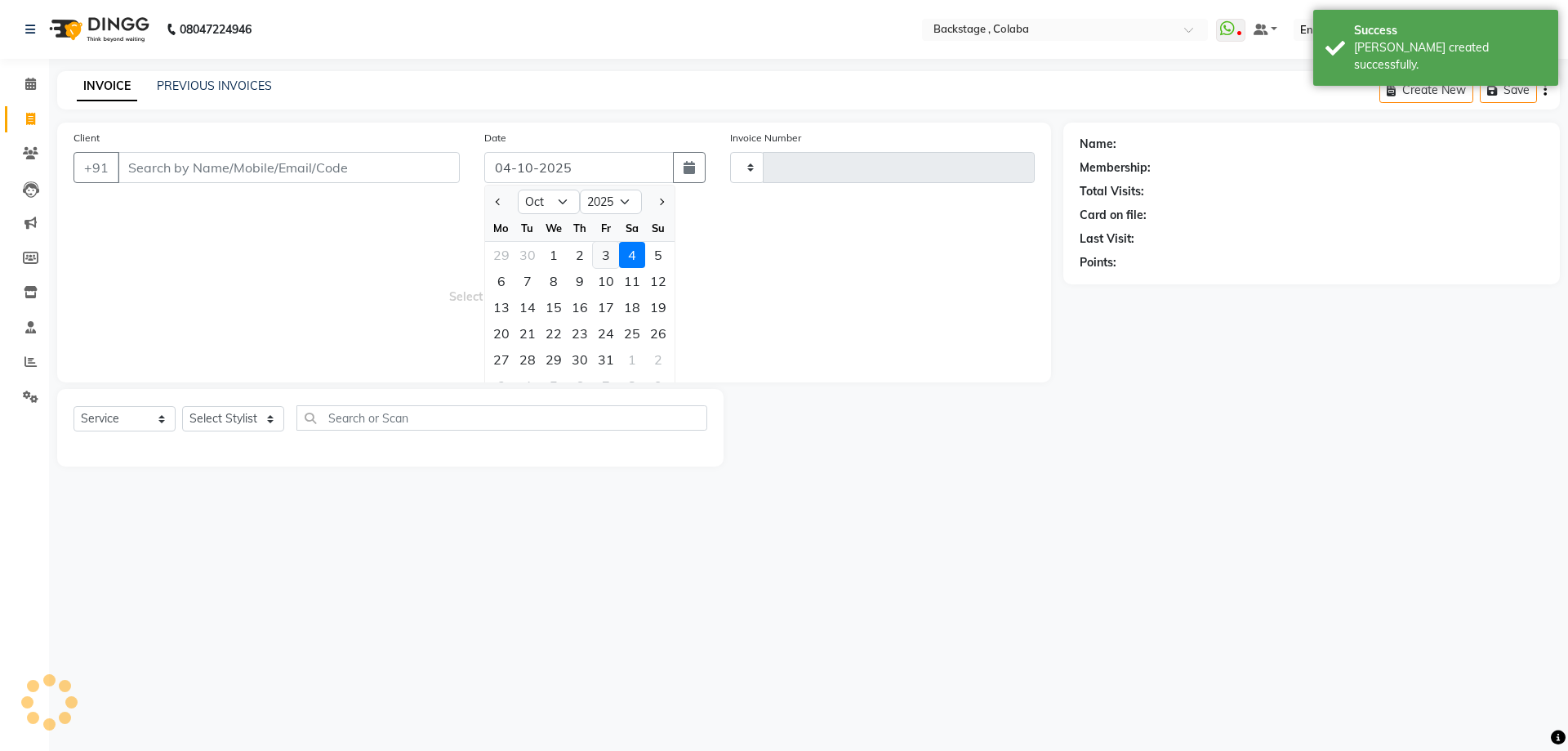
type input "2284"
click at [607, 254] on div "3" at bounding box center [606, 255] width 26 height 26
type input "03-10-2025"
select select "5451"
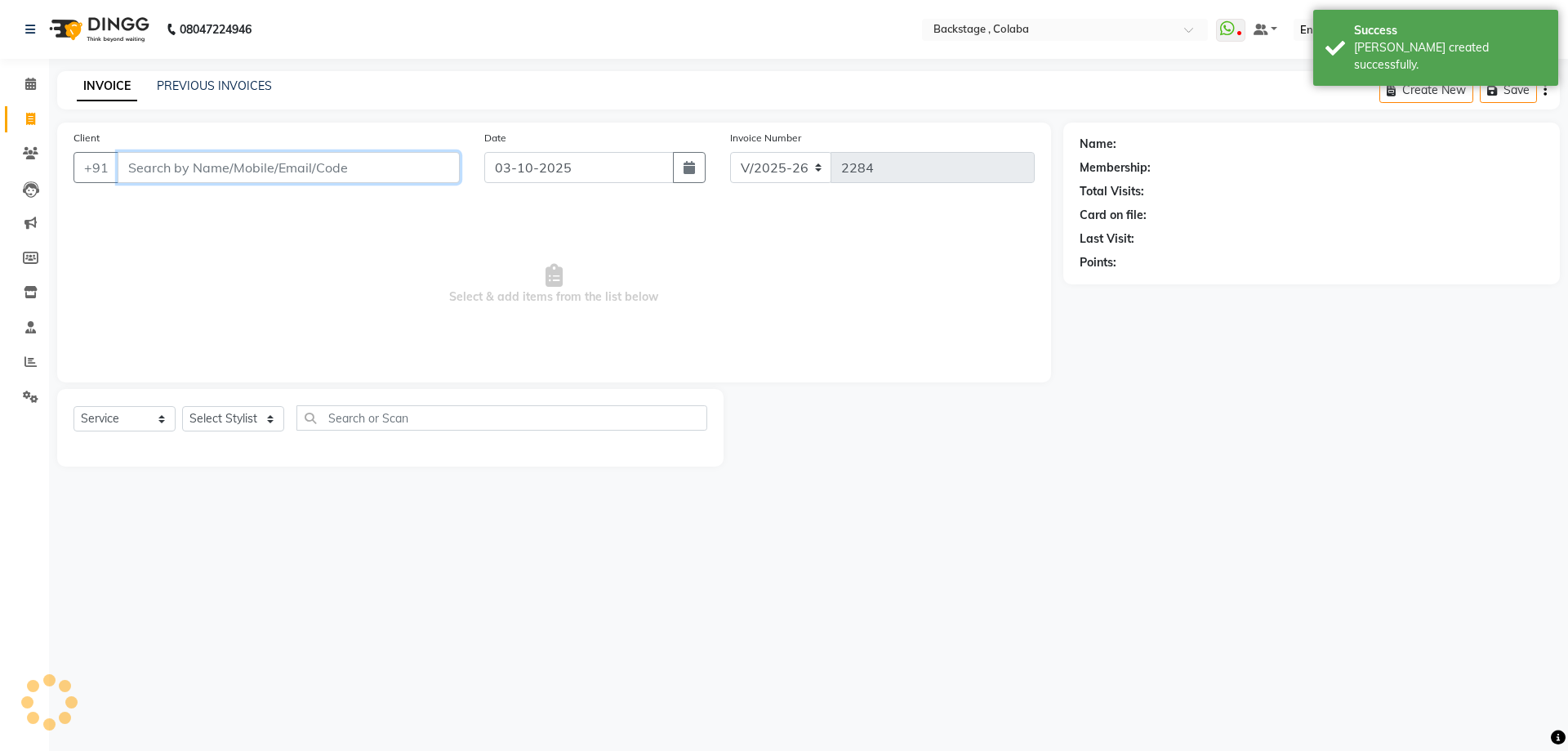
click at [286, 158] on input "Client" at bounding box center [289, 168] width 342 height 31
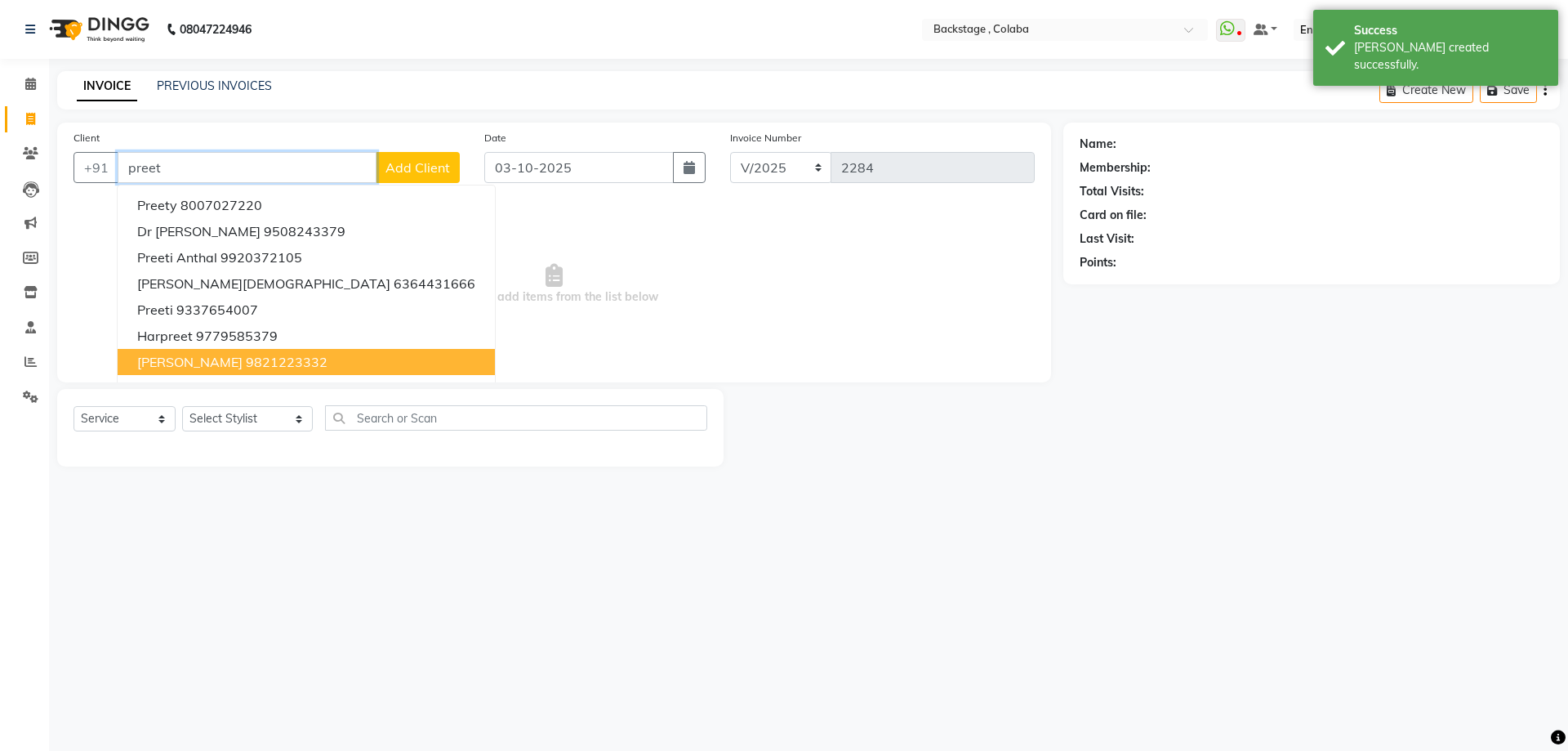
click at [223, 361] on span "Preeti Hemdev" at bounding box center [189, 361] width 105 height 16
type input "9821223332"
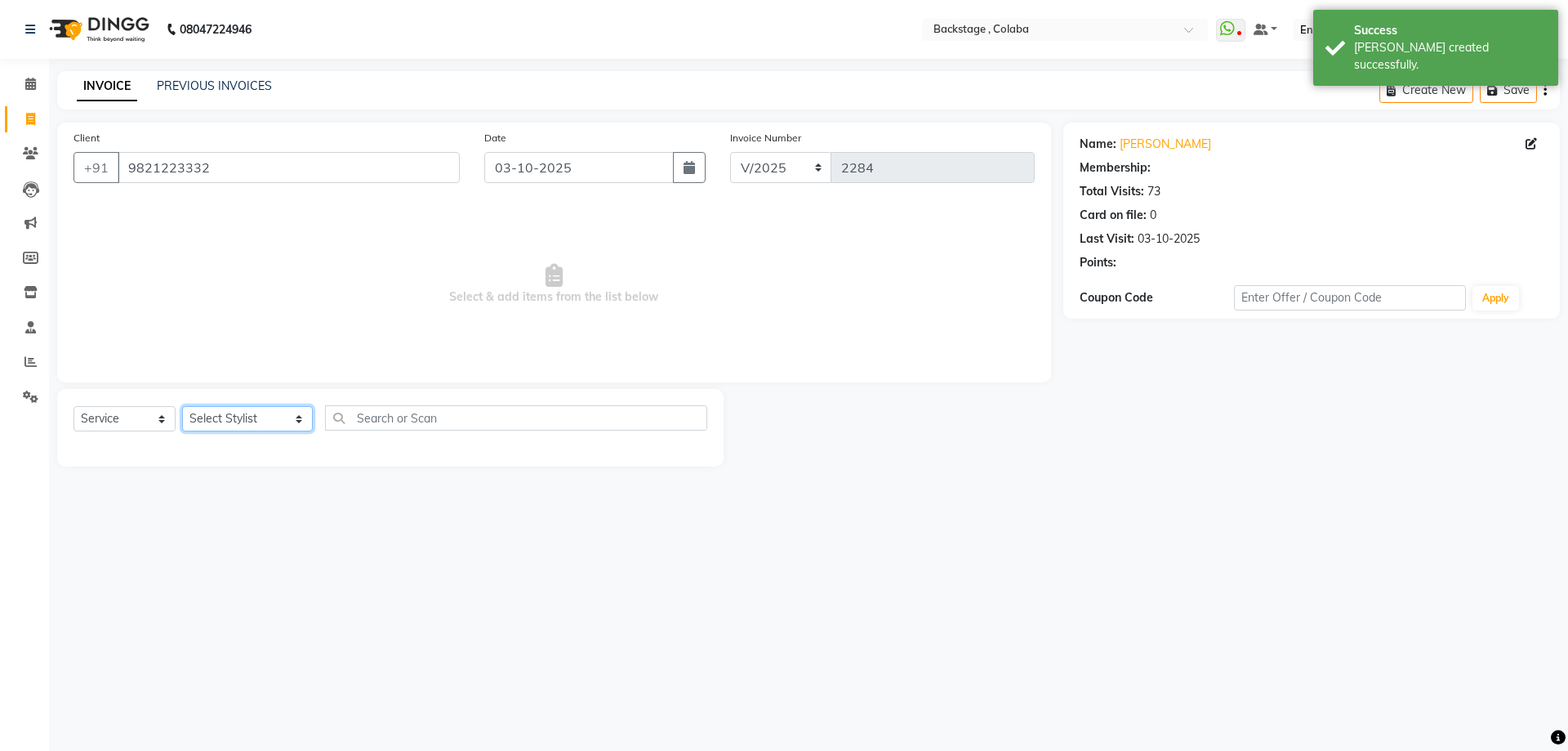
drag, startPoint x: 237, startPoint y: 410, endPoint x: 291, endPoint y: 393, distance: 56.6
click at [248, 409] on select "Select Stylist Backstage Bharti [PERSON_NAME] [PERSON_NAME] [PERSON_NAME] [PERS…" at bounding box center [247, 419] width 130 height 25
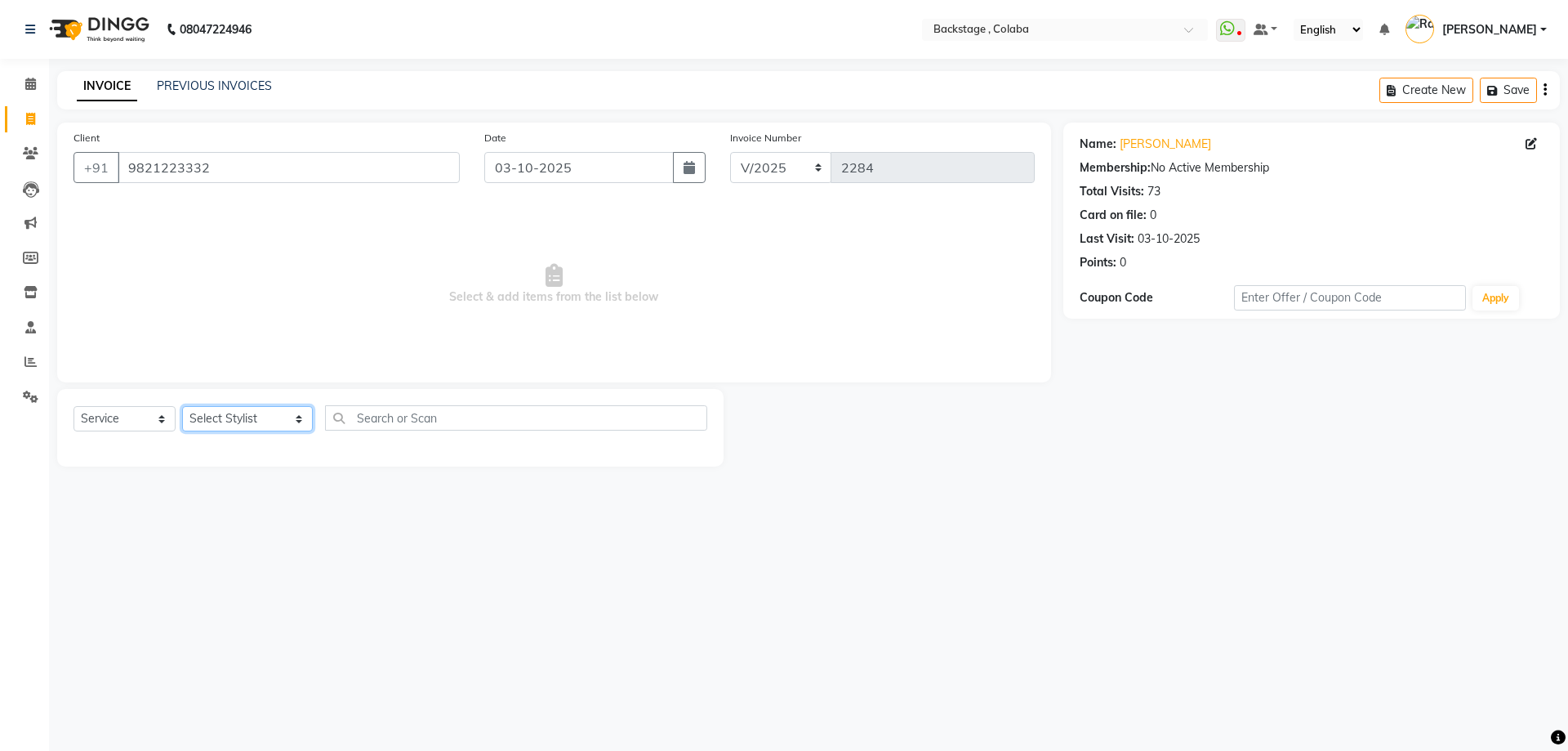
select select "36480"
click at [182, 406] on select "Select Stylist Backstage Bharti [PERSON_NAME] [PERSON_NAME] [PERSON_NAME] [PERS…" at bounding box center [247, 419] width 130 height 25
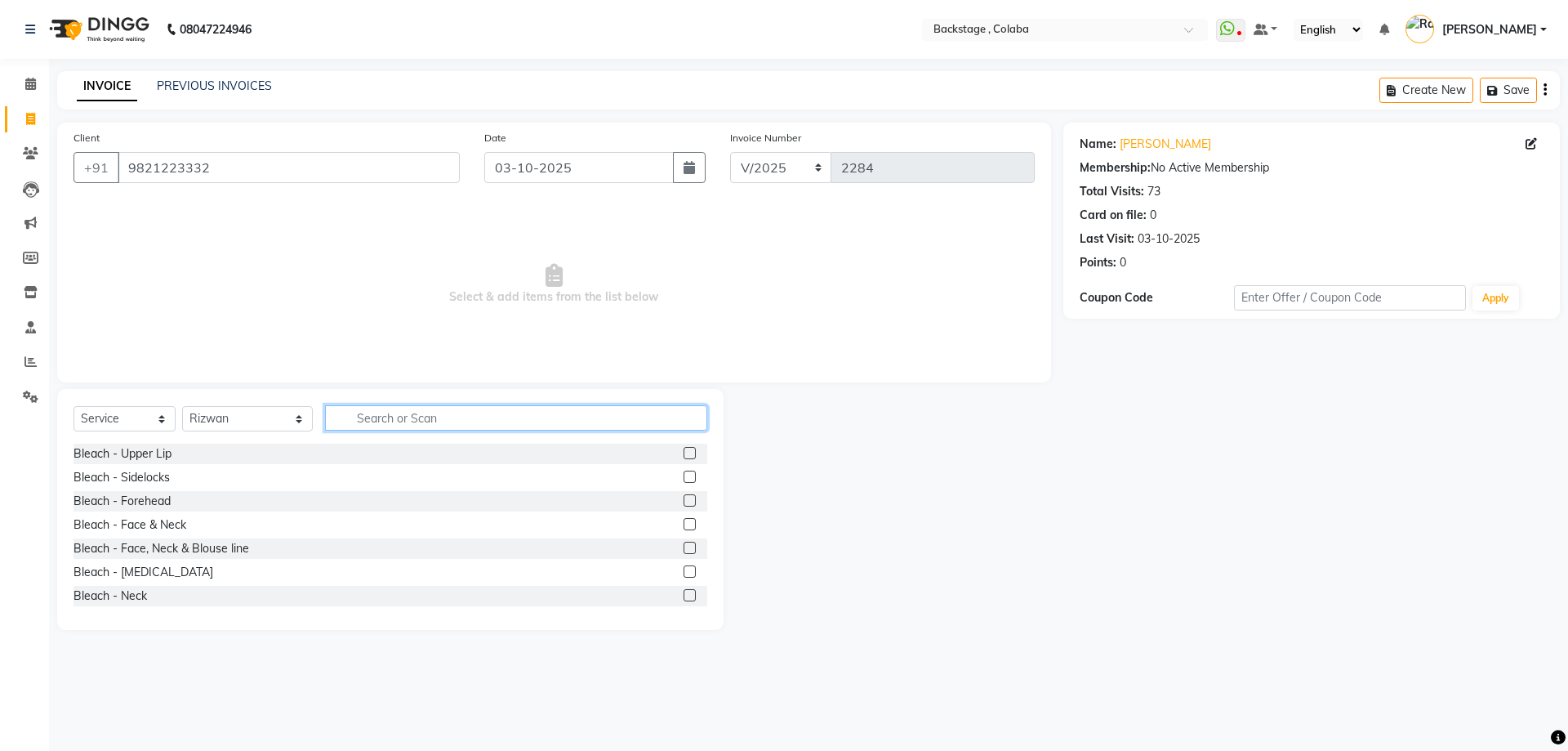
click at [381, 419] on input "text" at bounding box center [516, 418] width 382 height 25
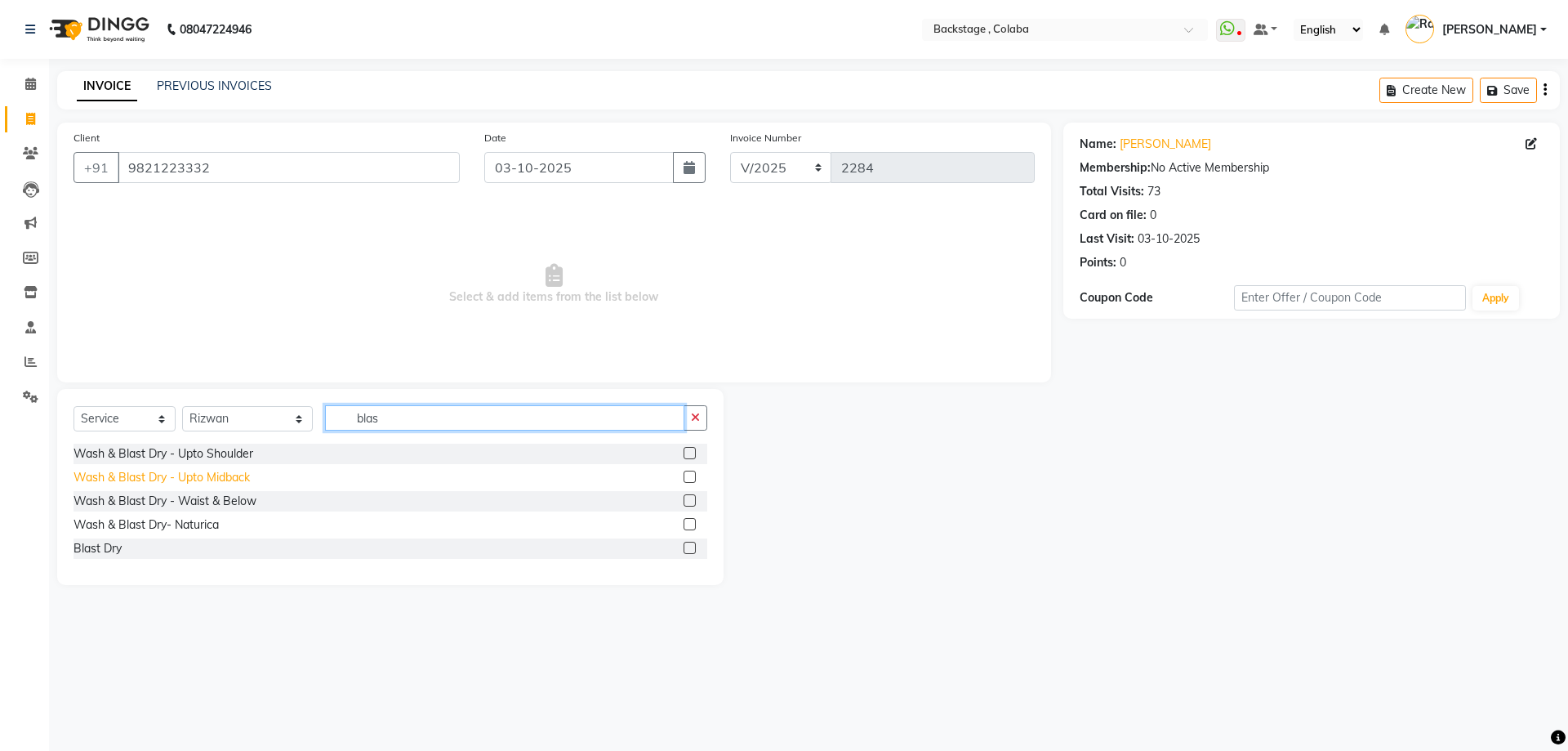
type input "blas"
click at [221, 479] on div "Wash & Blast Dry - Upto Midback" at bounding box center [161, 477] width 177 height 17
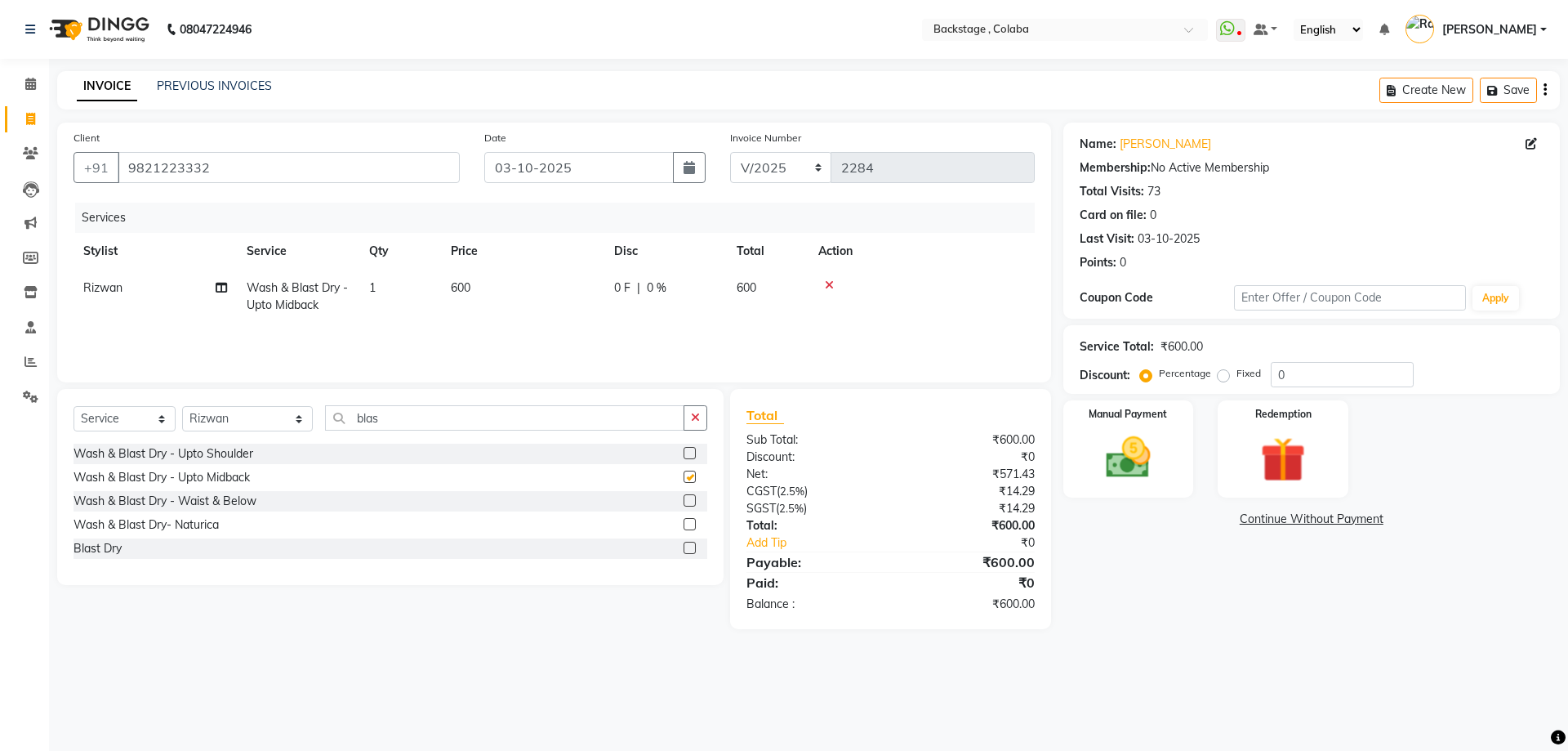
checkbox input "false"
click at [532, 308] on td "600" at bounding box center [523, 297] width 163 height 54
select select "36480"
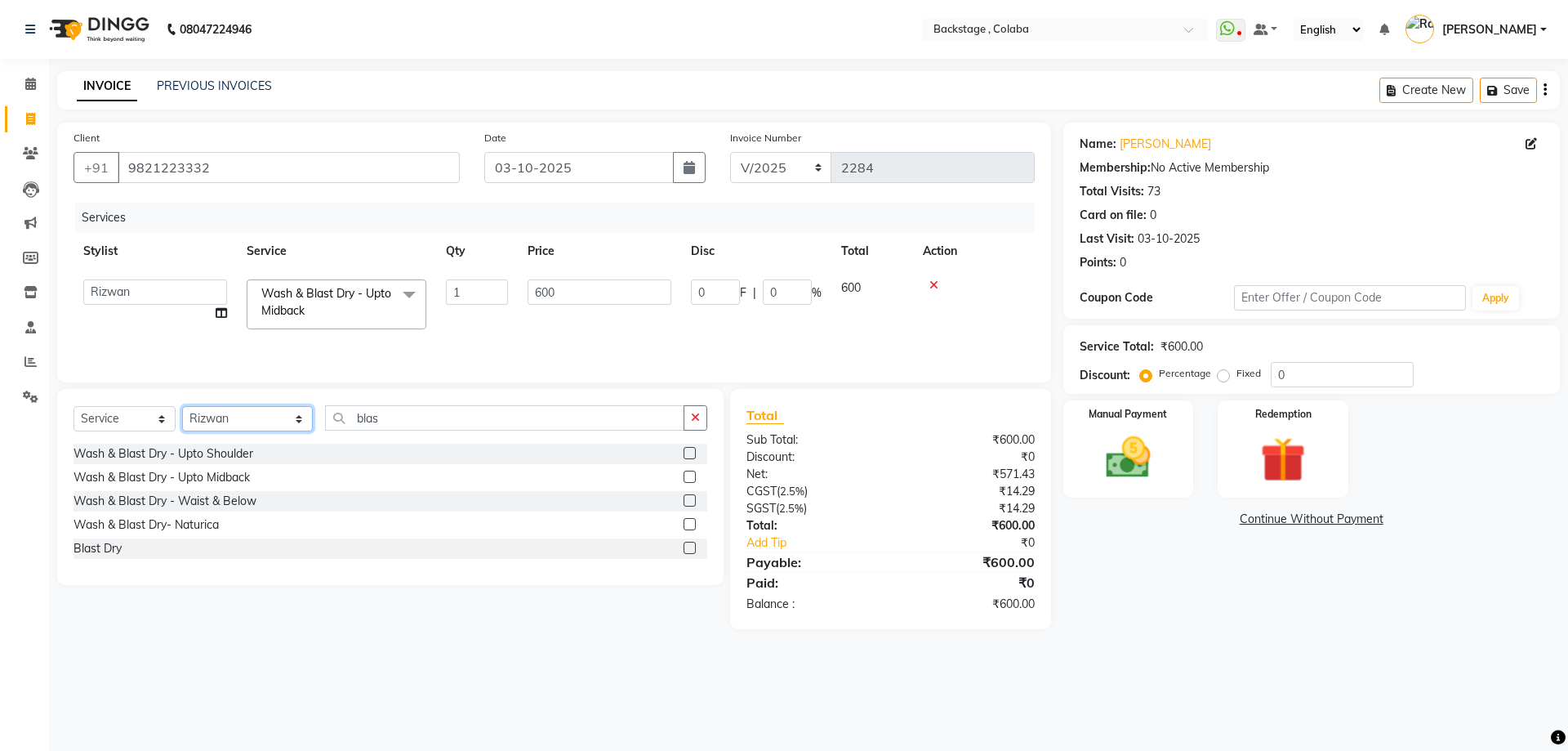
click at [212, 413] on select "Select Stylist Backstage Bharti [PERSON_NAME] [PERSON_NAME] [PERSON_NAME] [PERS…" at bounding box center [247, 419] width 130 height 25
select select "83250"
click at [182, 406] on select "Select Stylist Backstage Bharti [PERSON_NAME] [PERSON_NAME] [PERSON_NAME] [PERS…" at bounding box center [247, 419] width 130 height 25
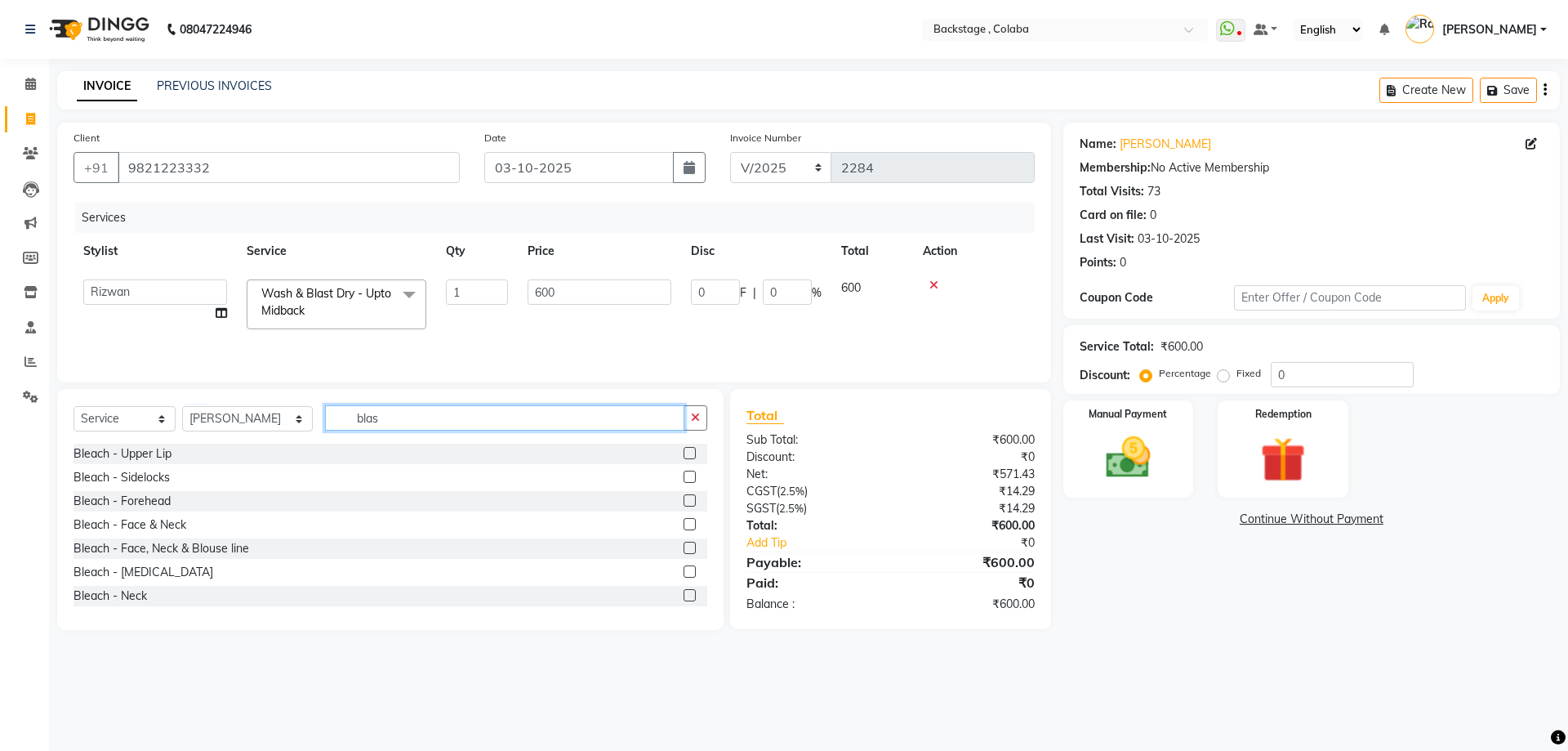
drag, startPoint x: 384, startPoint y: 419, endPoint x: 261, endPoint y: 404, distance: 123.9
click at [261, 404] on div "Select Service Product Membership Package Voucher Prepaid Gift Card Select Styl…" at bounding box center [390, 509] width 667 height 241
type input "ped"
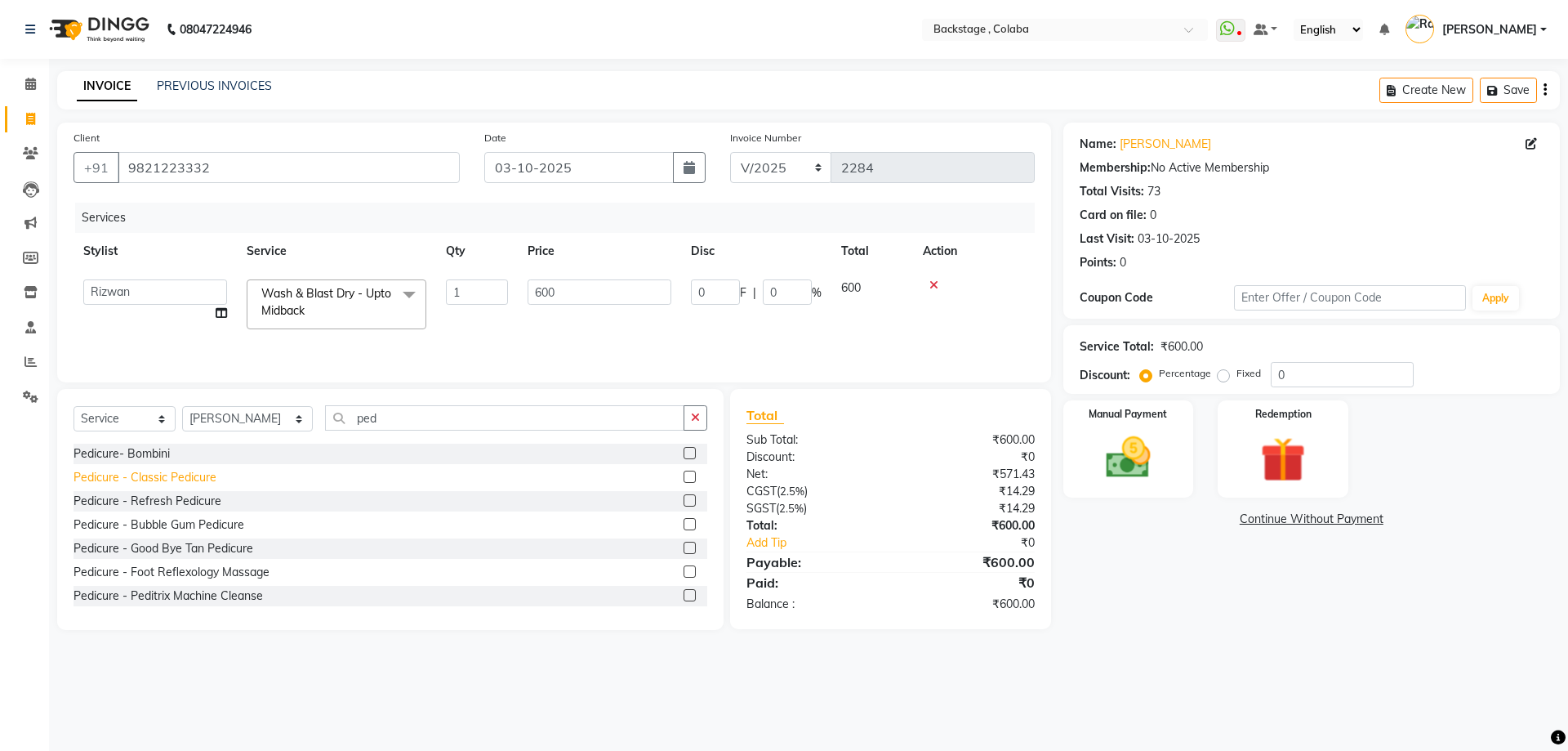
click at [185, 483] on div "Pedicure - Classic Pedicure" at bounding box center [145, 477] width 143 height 17
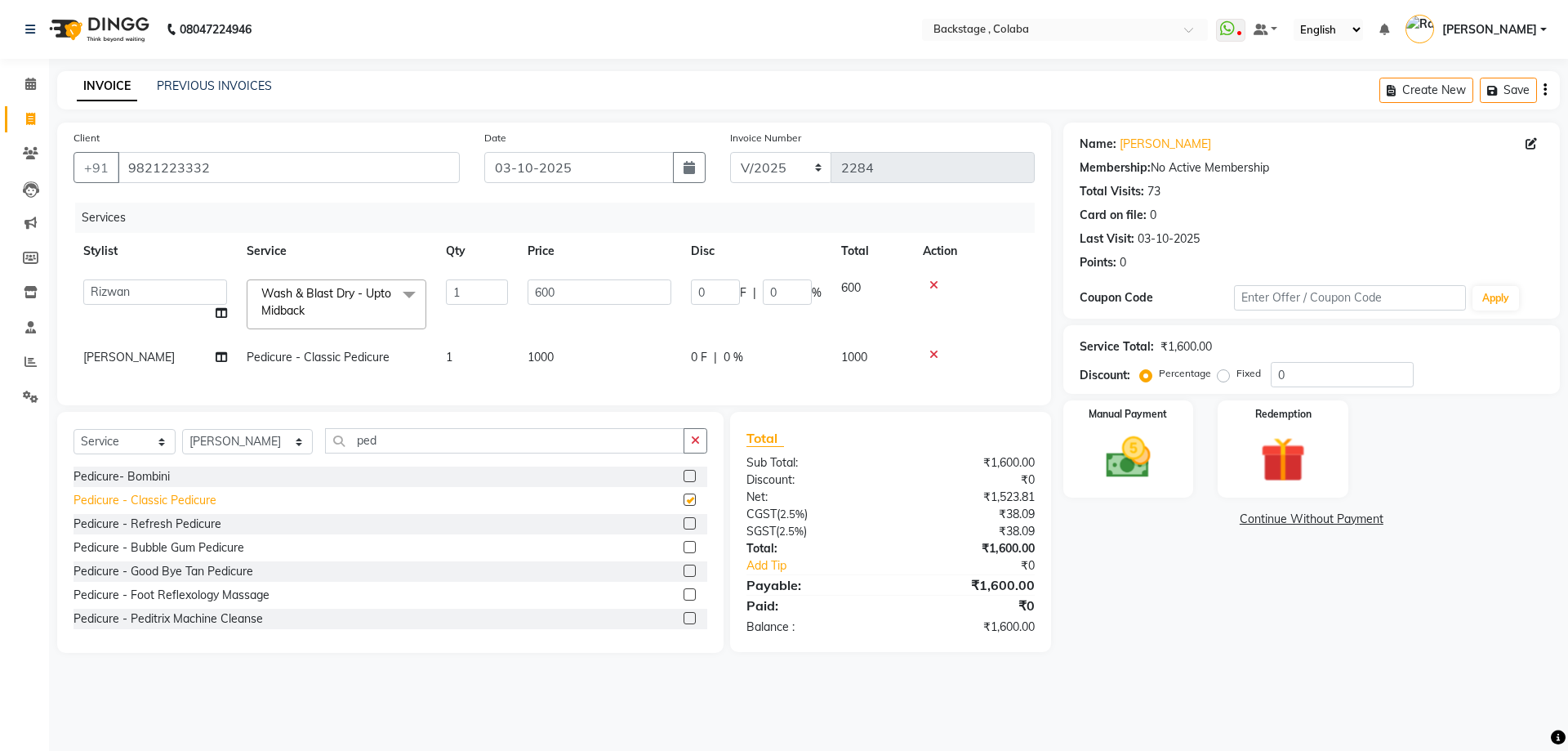
checkbox input "false"
click at [255, 453] on select "Select Stylist Backstage Bharti [PERSON_NAME] [PERSON_NAME] [PERSON_NAME] [PERS…" at bounding box center [247, 441] width 130 height 25
select select "59642"
click at [182, 441] on select "Select Stylist Backstage Bharti [PERSON_NAME] [PERSON_NAME] [PERSON_NAME] [PERS…" at bounding box center [247, 441] width 130 height 25
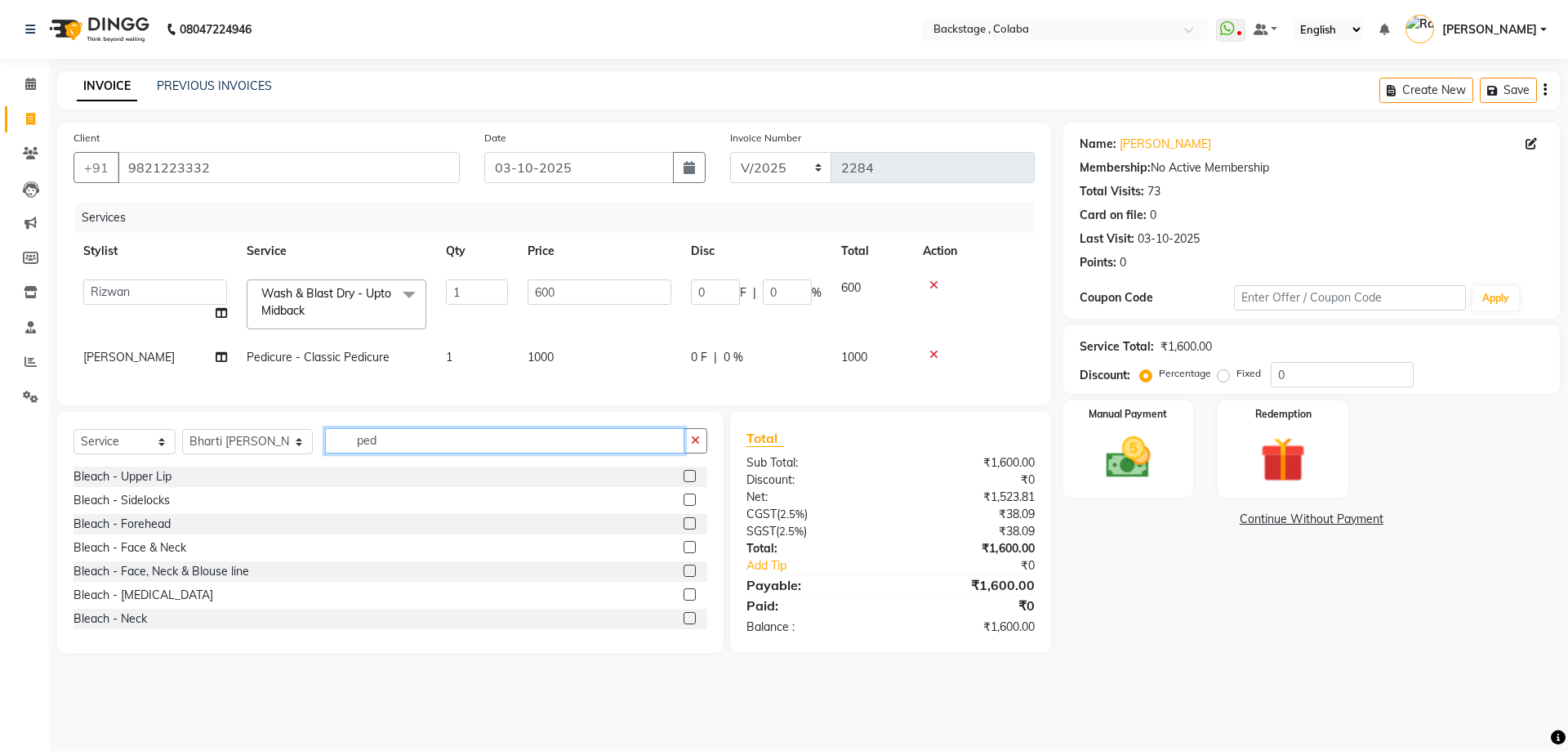
click at [325, 450] on input "ped" at bounding box center [505, 440] width 360 height 25
type input "unde"
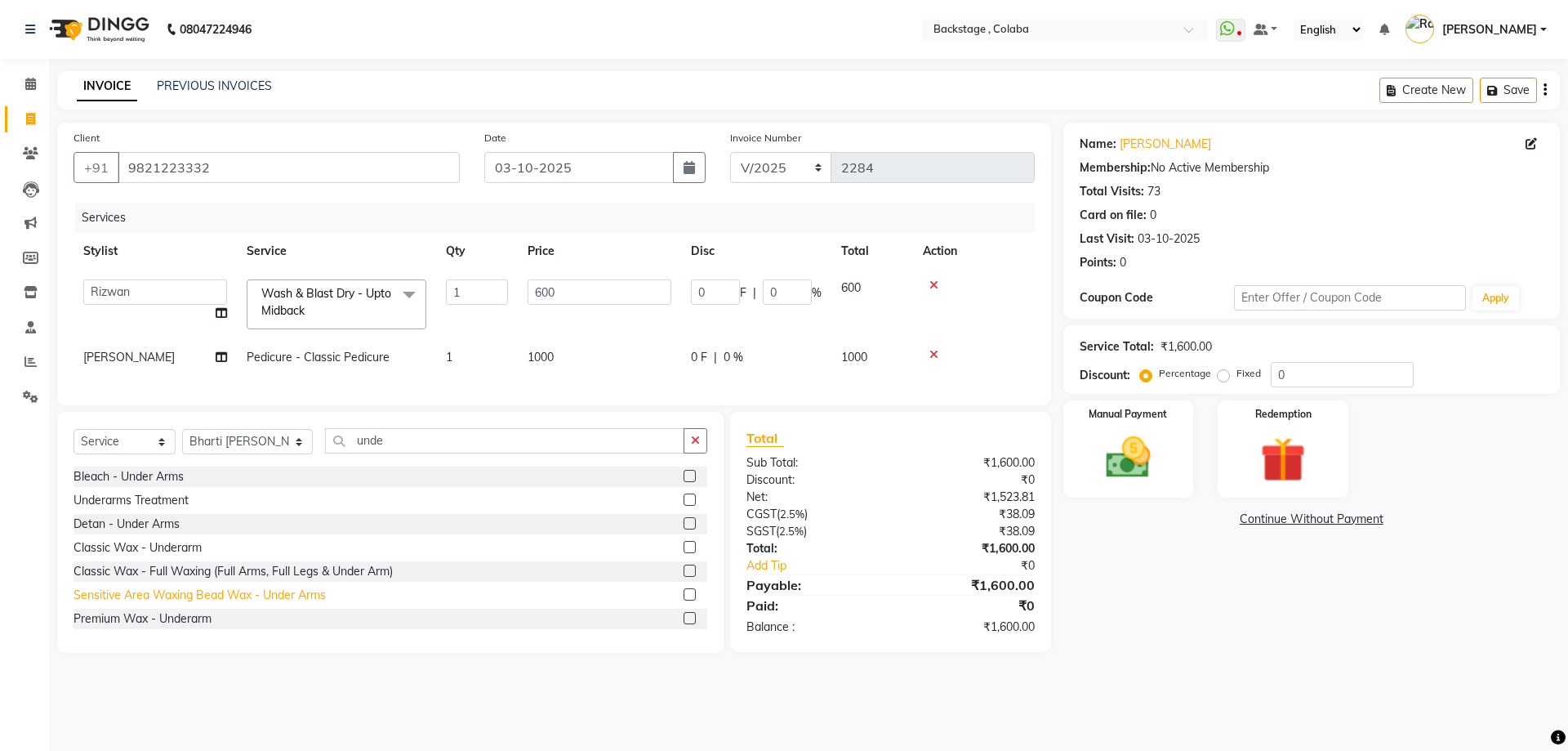
click at [156, 602] on div "Sensitive Area Waxing Bead Wax - Under Arms" at bounding box center [199, 594] width 253 height 17
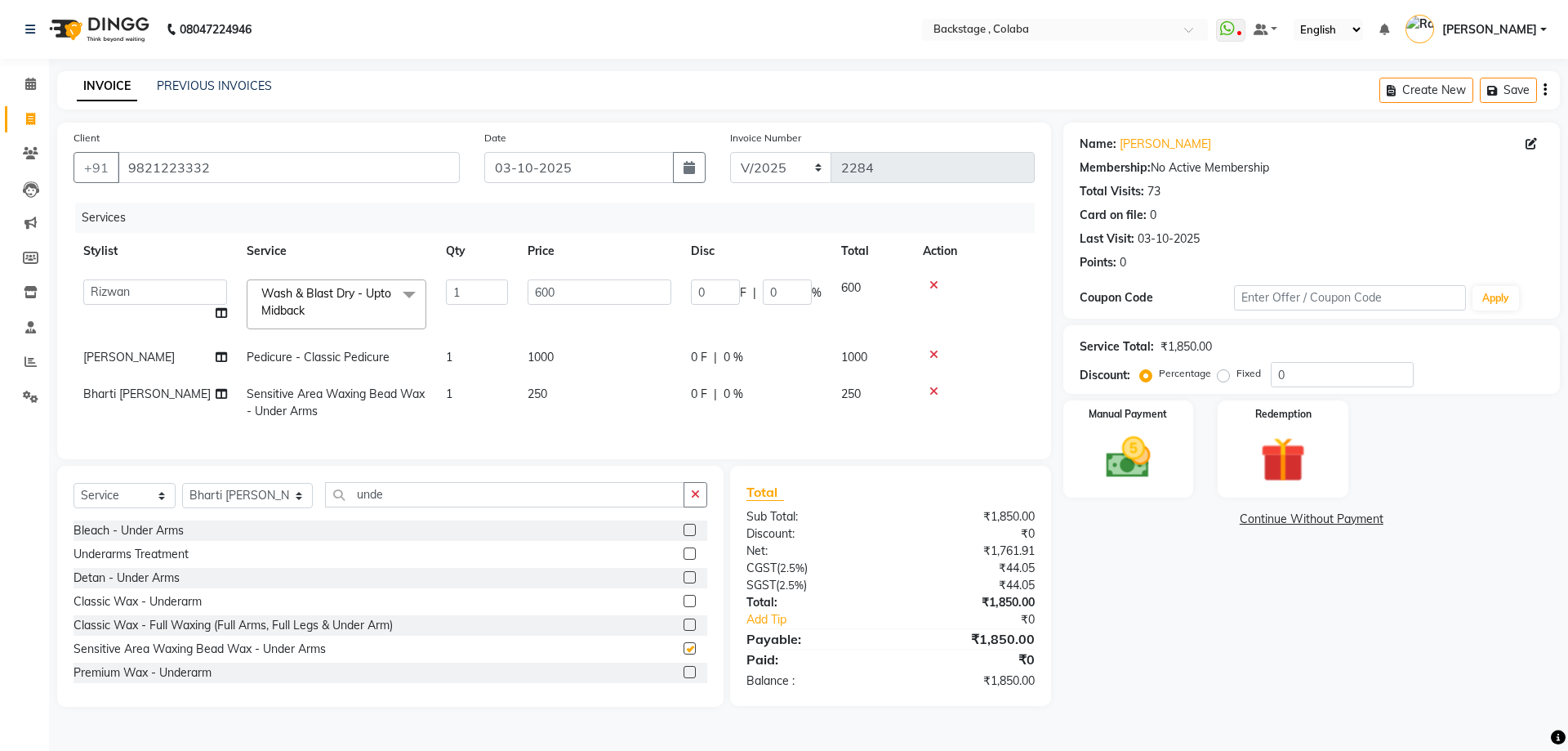
checkbox input "false"
click at [592, 396] on td "250" at bounding box center [600, 403] width 163 height 54
select select "59642"
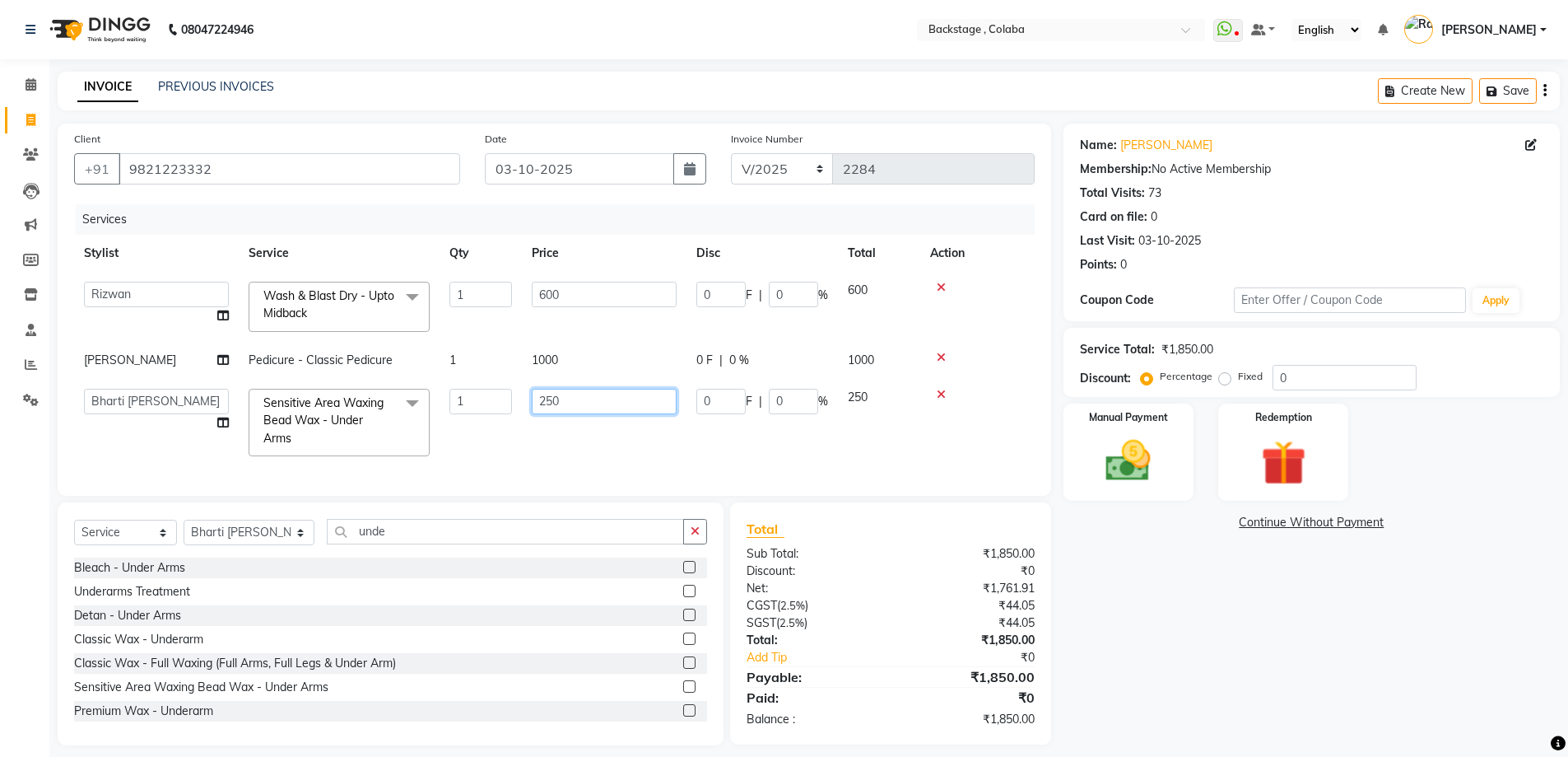
drag, startPoint x: 633, startPoint y: 390, endPoint x: 503, endPoint y: 410, distance: 131.5
click at [508, 408] on tr "Backstage Bharti Nitesh Gohar Jayesh Anil Karekar Kalavati Sharma Kalindi Joshi…" at bounding box center [554, 423] width 960 height 88
type input "300"
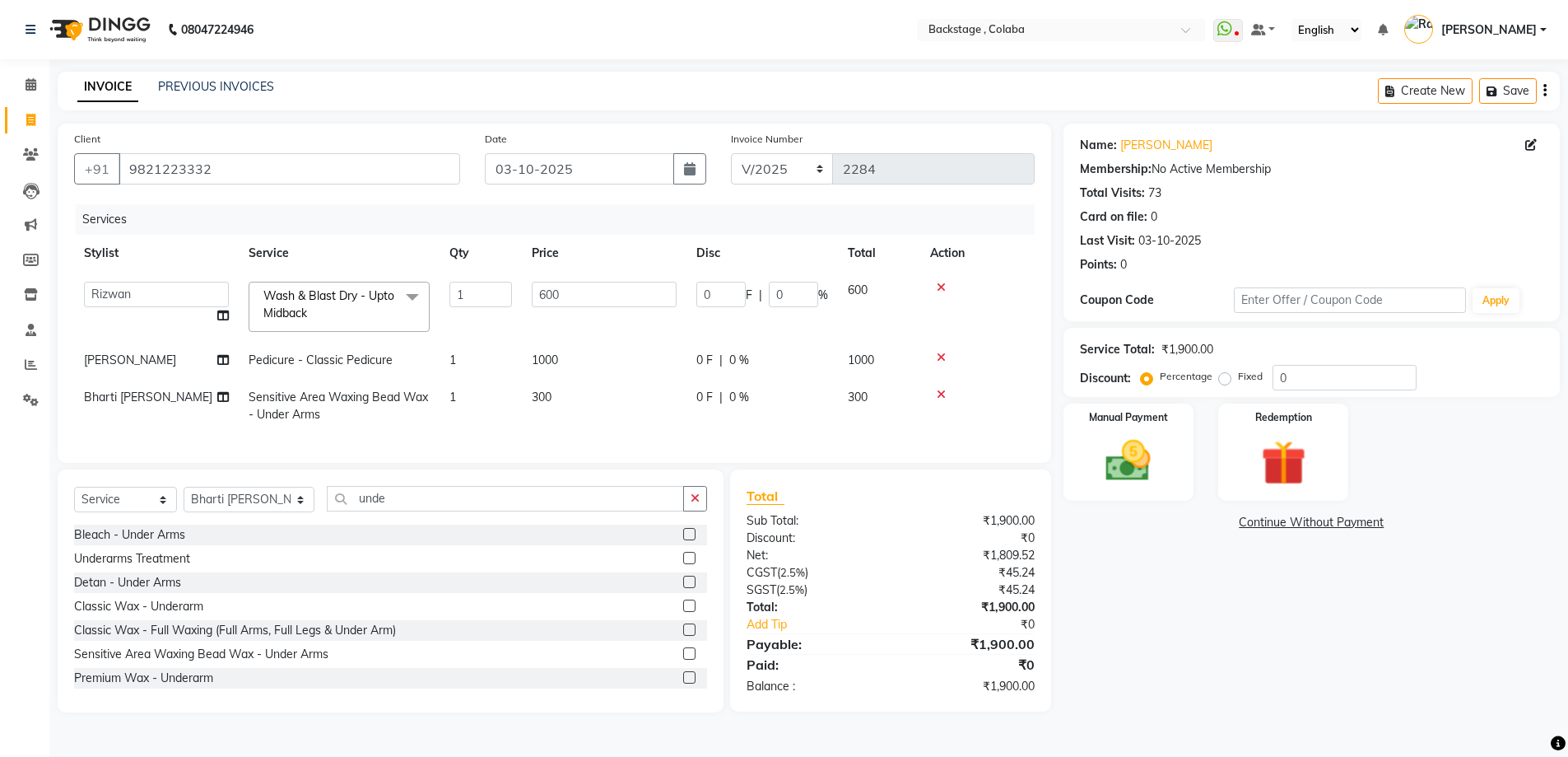
drag, startPoint x: 1134, startPoint y: 554, endPoint x: 1131, endPoint y: 536, distance: 18.2
click at [1134, 555] on div "Name: Preeti Hemdev Membership: No Active Membership Total Visits: 73 Card on f…" at bounding box center [1317, 417] width 508 height 589
click at [1124, 478] on img at bounding box center [1137, 461] width 77 height 55
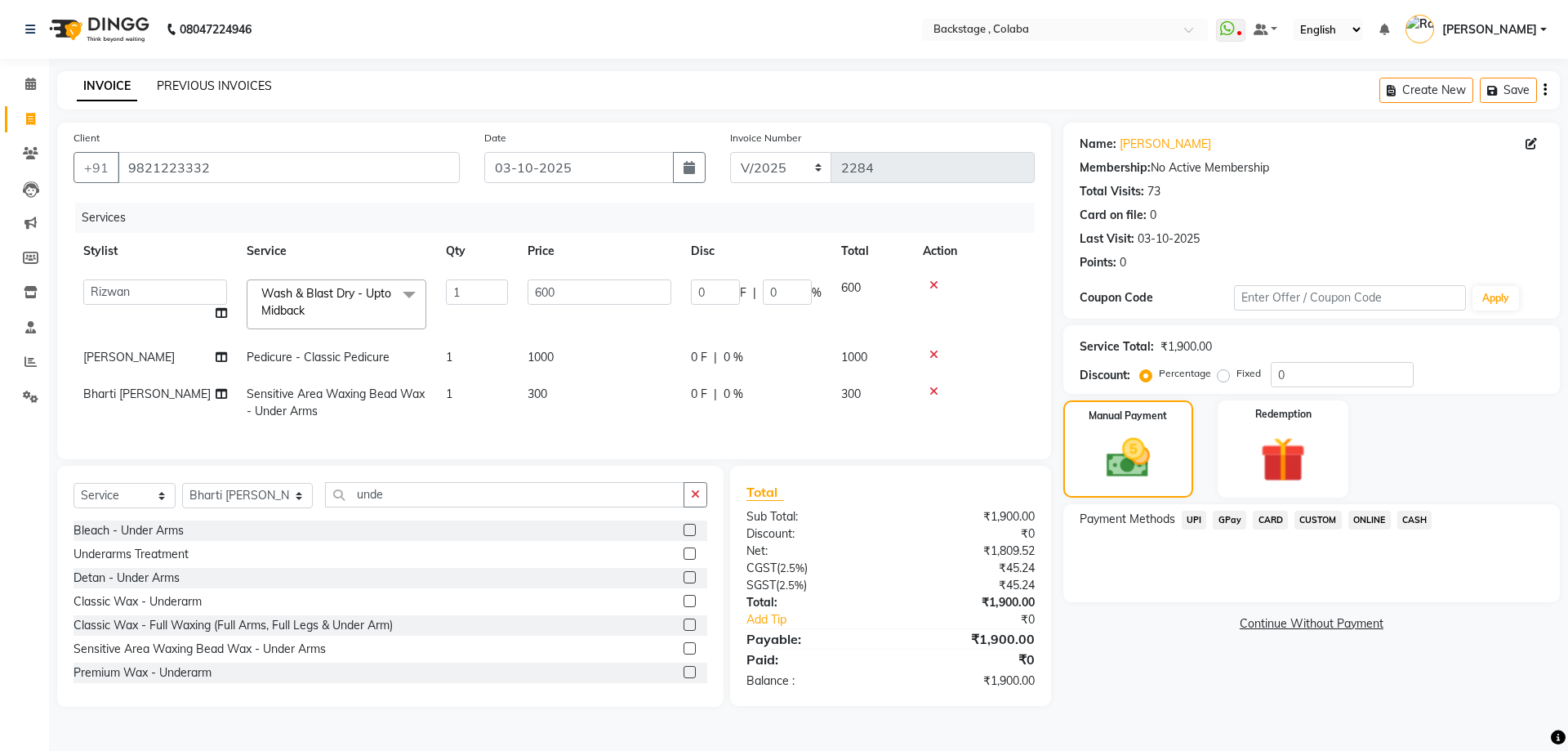
click at [180, 86] on link "PREVIOUS INVOICES" at bounding box center [214, 86] width 115 height 14
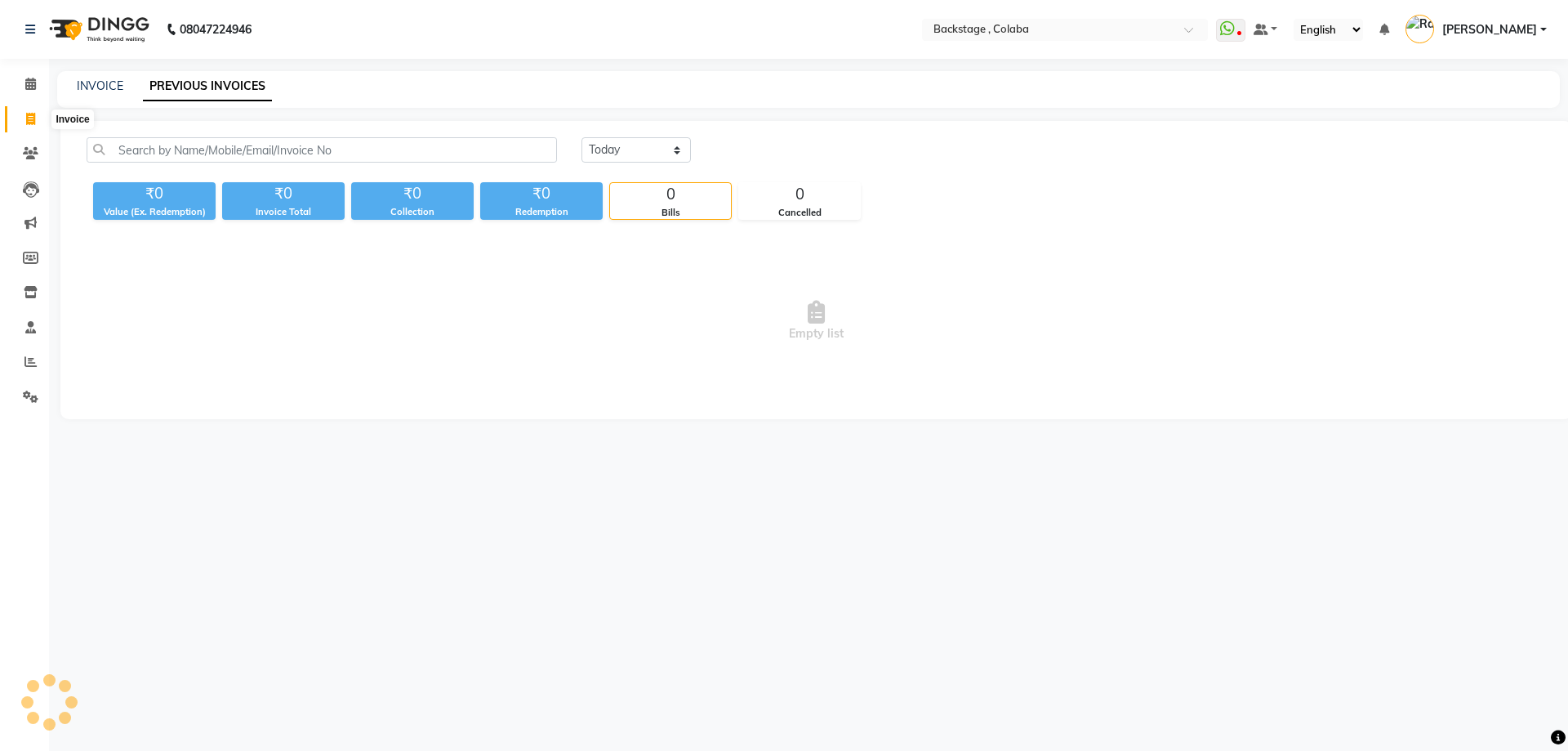
click at [33, 125] on span at bounding box center [31, 120] width 29 height 19
select select "service"
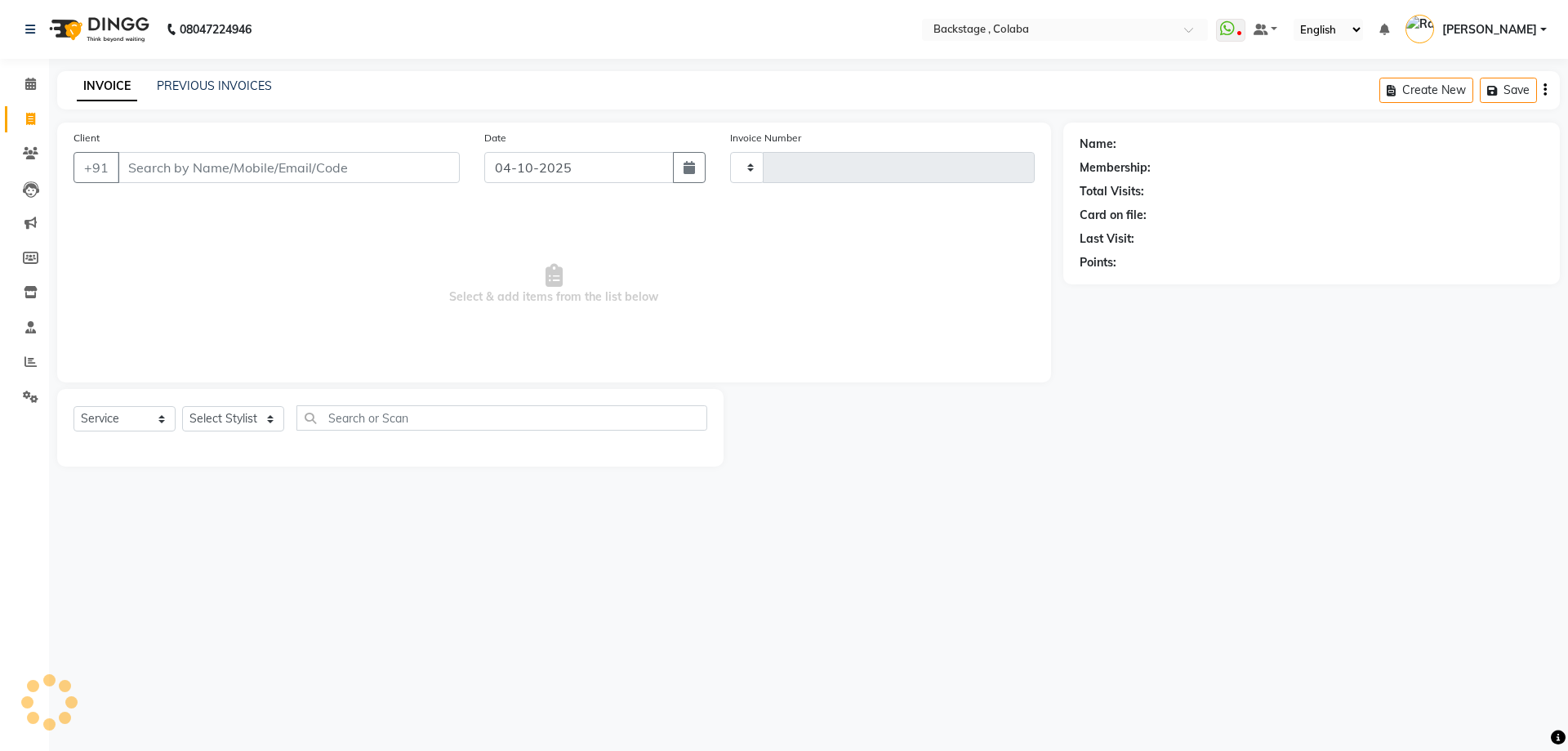
type input "2286"
select select "5451"
click at [165, 176] on input "Client" at bounding box center [289, 168] width 342 height 31
click at [139, 169] on input "jamin" at bounding box center [247, 168] width 259 height 31
click at [211, 174] on input "jasmin" at bounding box center [247, 168] width 259 height 31
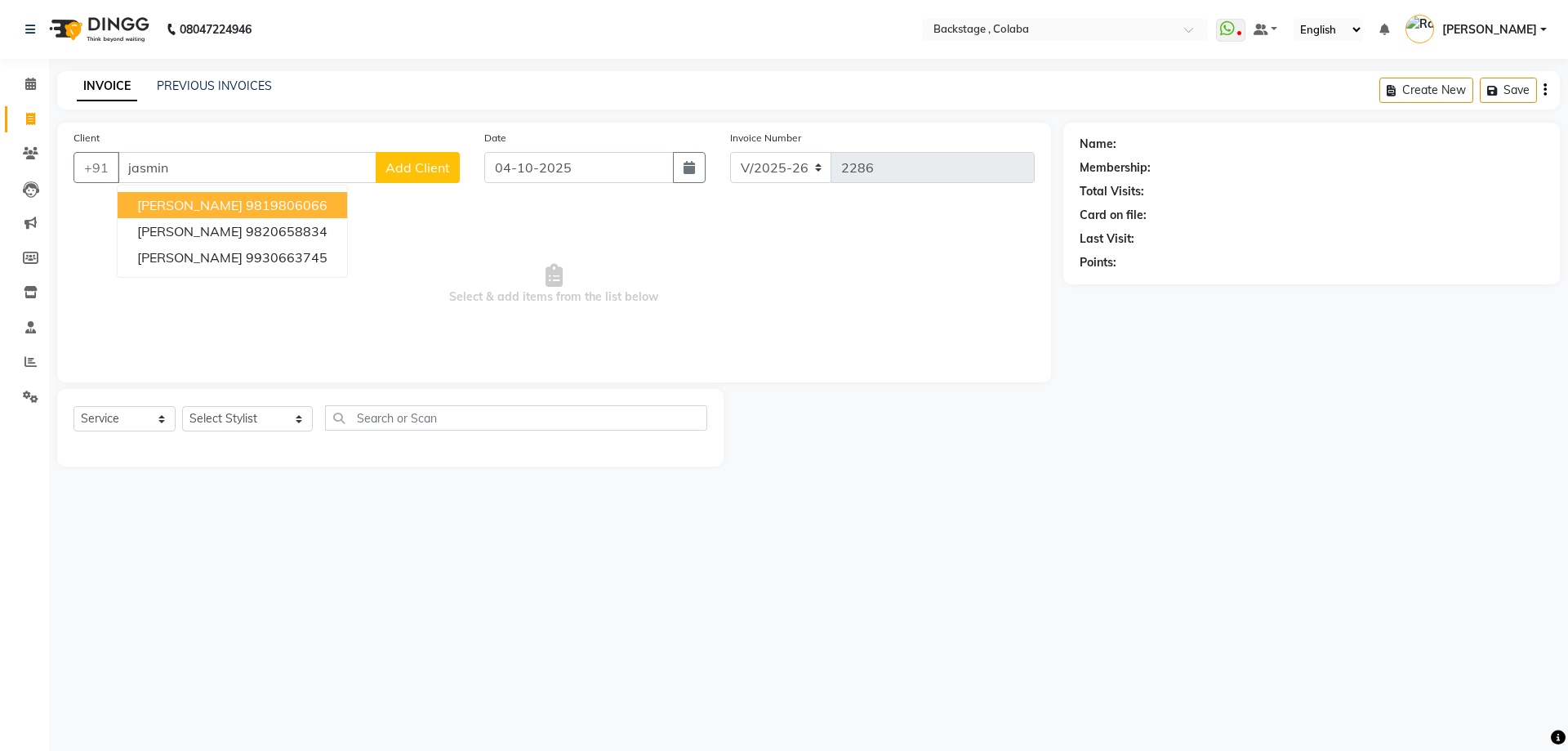
click at [212, 215] on button "Jasmin Baria 9819806066" at bounding box center [232, 205] width 229 height 26
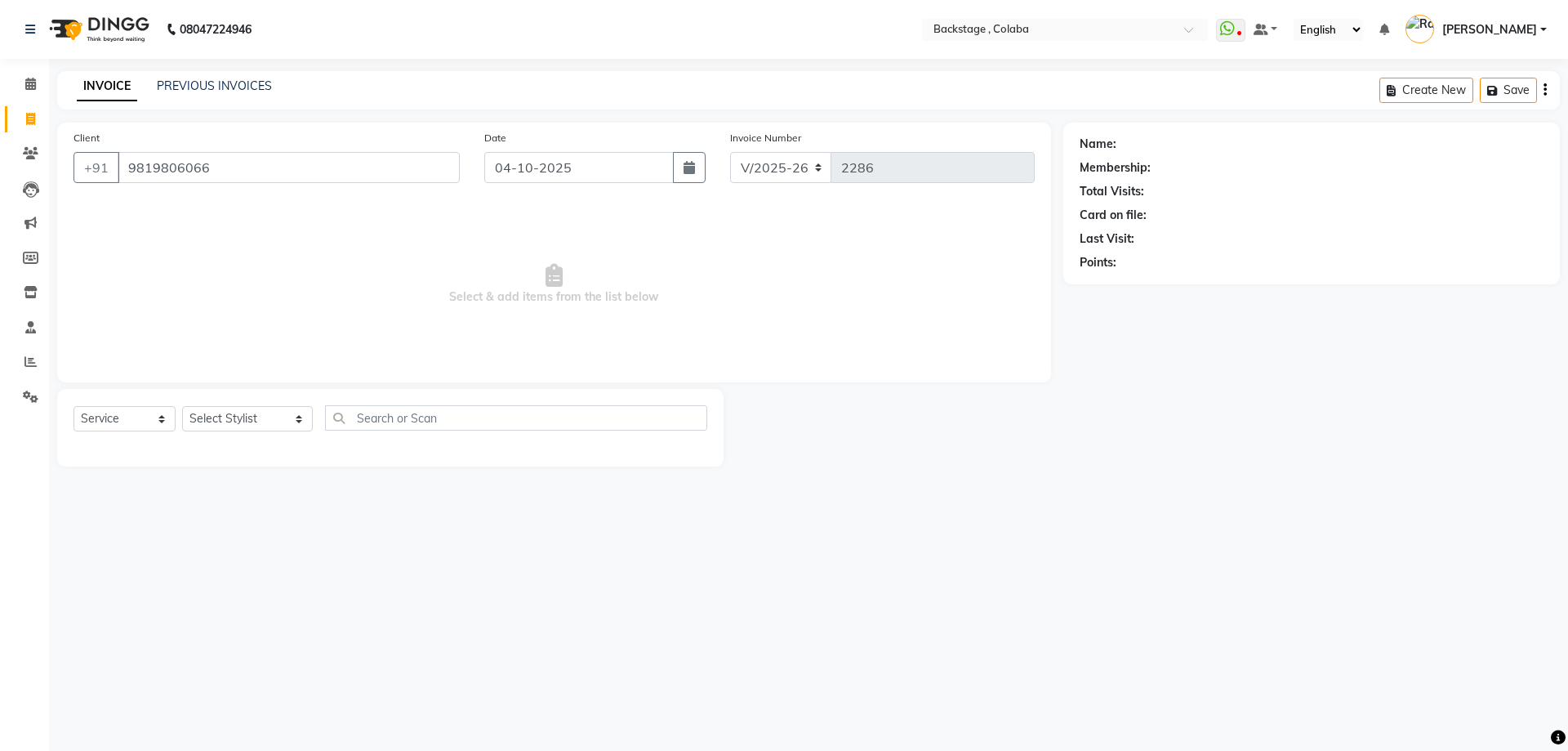
type input "9819806066"
click at [230, 414] on select "Select Stylist Backstage Bharti [PERSON_NAME] [PERSON_NAME] [PERSON_NAME] [PERS…" at bounding box center [247, 419] width 130 height 25
click at [1121, 147] on link "Jasmin Baria" at bounding box center [1165, 144] width 91 height 17
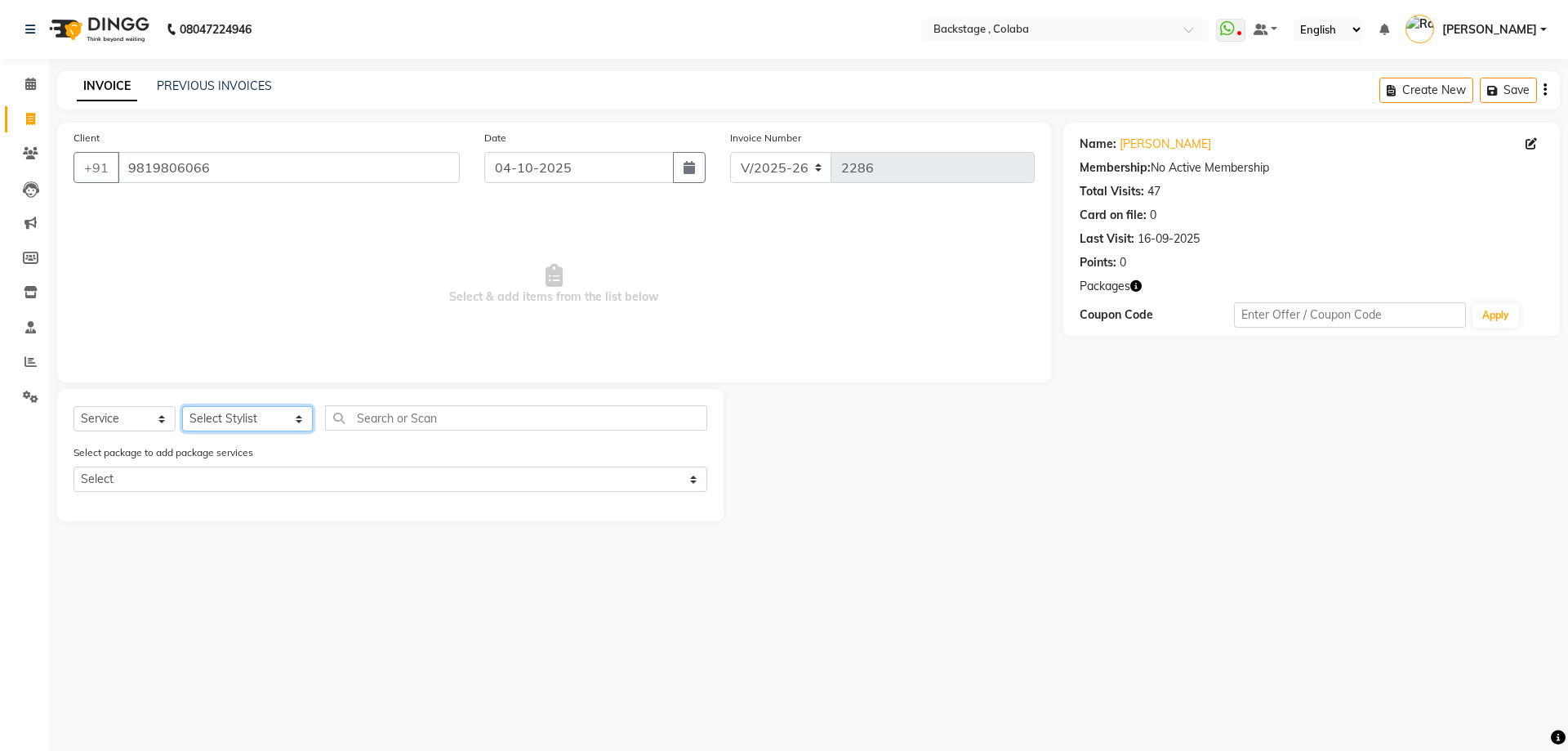
drag, startPoint x: 262, startPoint y: 419, endPoint x: 255, endPoint y: 428, distance: 11.4
click at [262, 419] on select "Select Stylist Backstage Bharti [PERSON_NAME] [PERSON_NAME] [PERSON_NAME] [PERS…" at bounding box center [247, 419] width 130 height 25
select select "59642"
click at [182, 406] on select "Select Stylist Backstage Bharti [PERSON_NAME] [PERSON_NAME] [PERSON_NAME] [PERS…" at bounding box center [247, 419] width 130 height 25
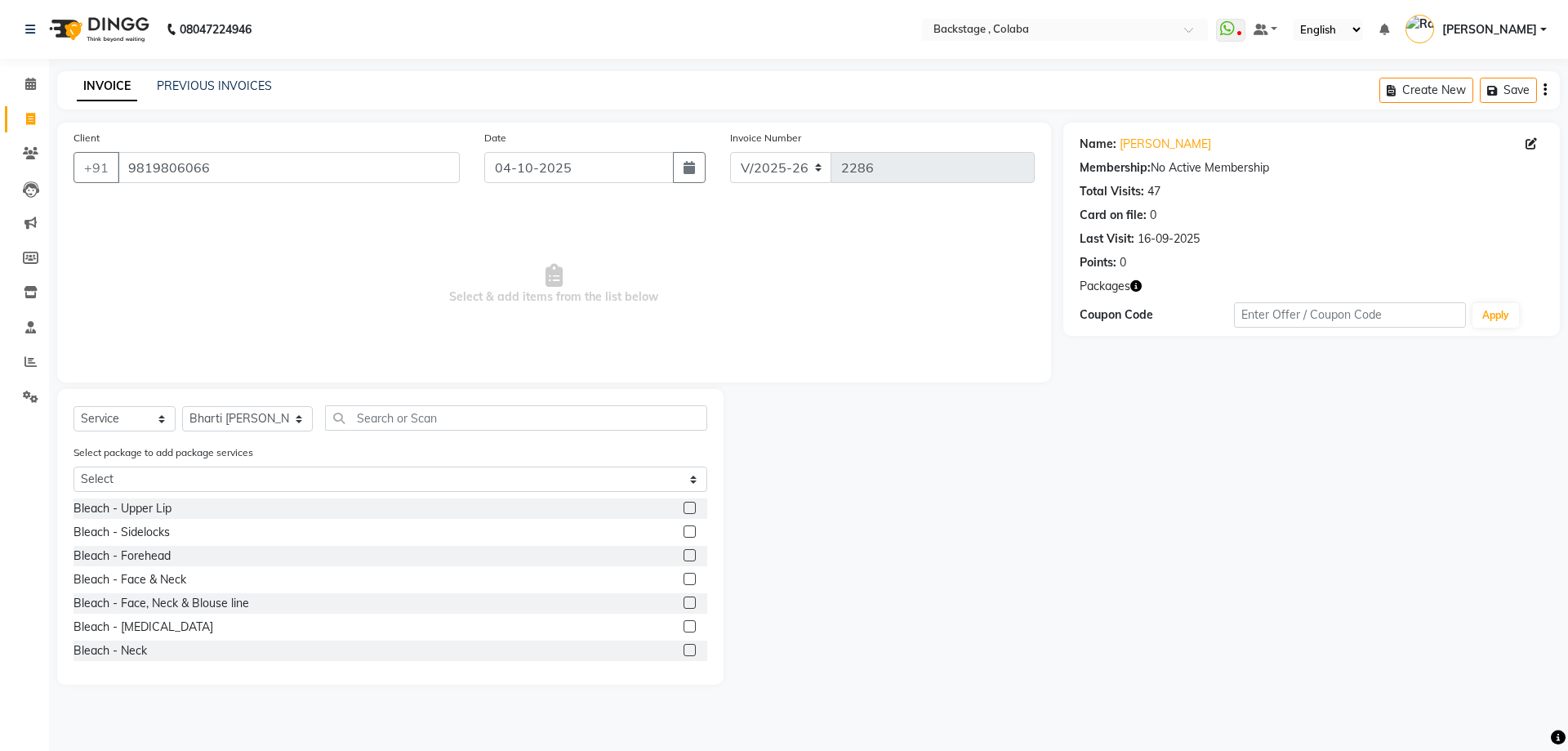
click at [374, 404] on div "Select Service Product Membership Package Voucher Prepaid Gift Card Select Styl…" at bounding box center [390, 536] width 667 height 295
click at [374, 407] on input "text" at bounding box center [516, 418] width 382 height 25
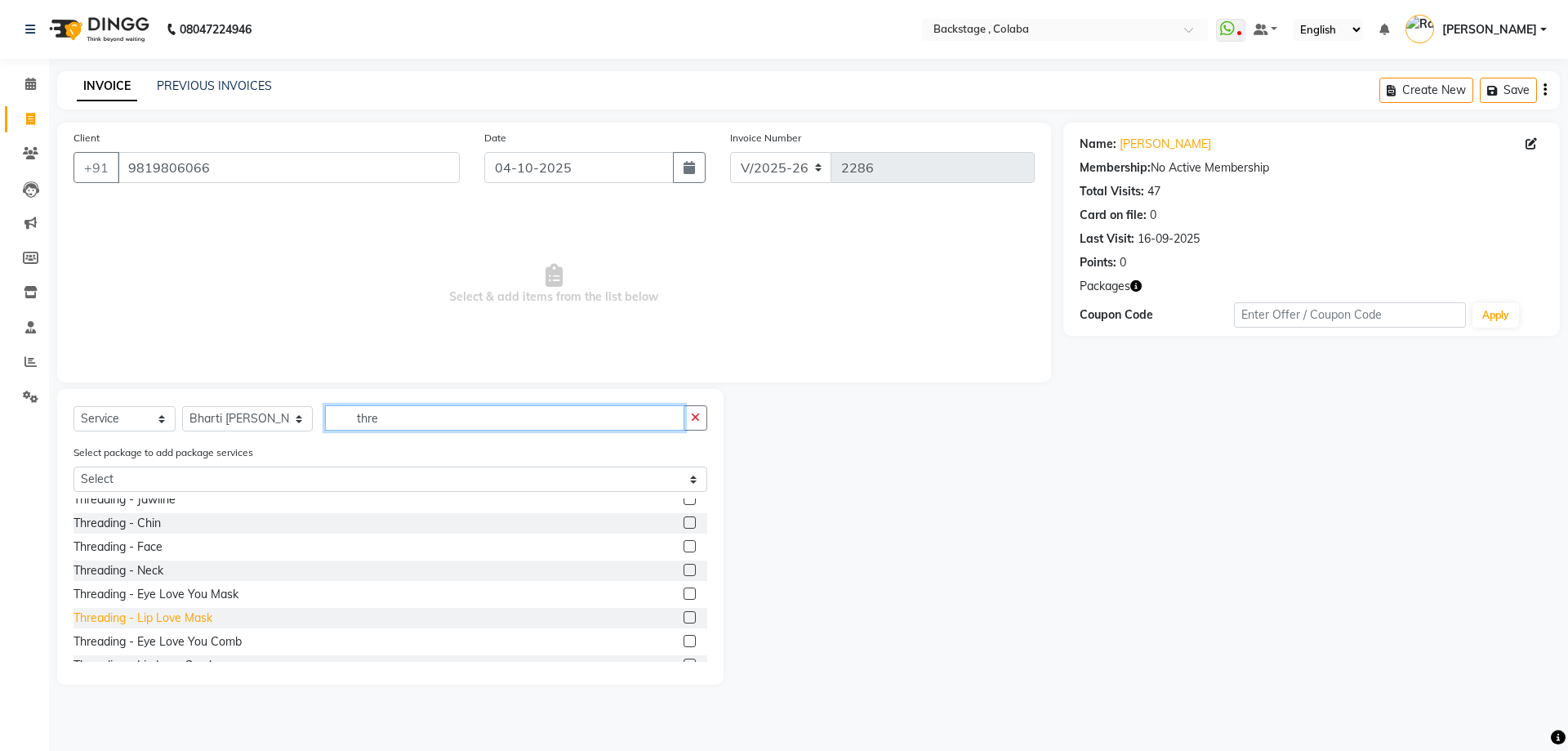
scroll to position [163, 0]
type input "thre"
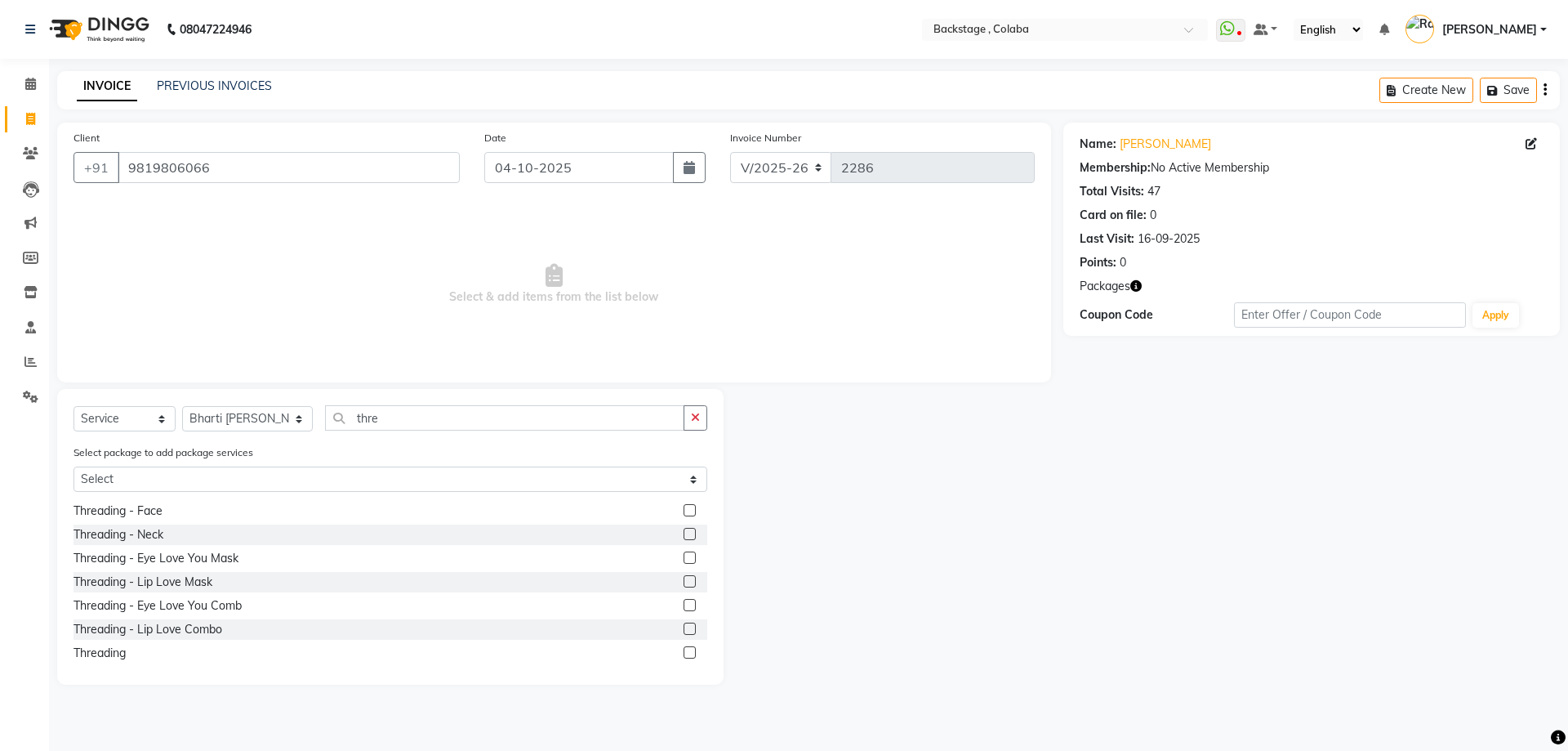
click at [129, 653] on div "Threading" at bounding box center [390, 653] width 634 height 21
click at [122, 653] on div "Threading" at bounding box center [100, 652] width 53 height 17
checkbox input "false"
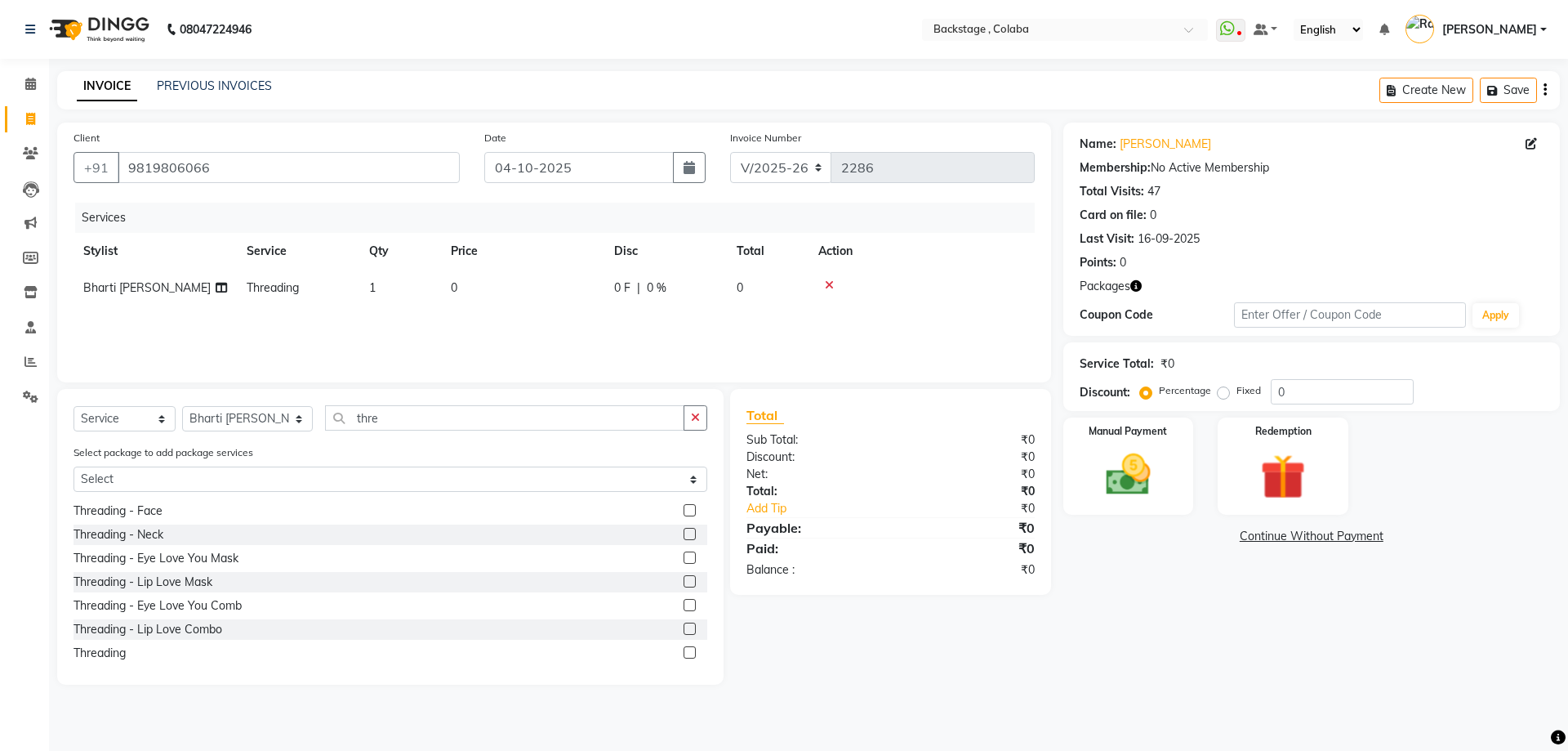
click at [484, 303] on td "0" at bounding box center [523, 288] width 163 height 37
select select "59642"
drag, startPoint x: 523, startPoint y: 298, endPoint x: 506, endPoint y: 293, distance: 17.7
click at [506, 293] on tr "Backstage Bharti Nitesh Gohar Jayesh Anil Karekar Kalavati Sharma Kalindi Joshi…" at bounding box center [553, 301] width 961 height 63
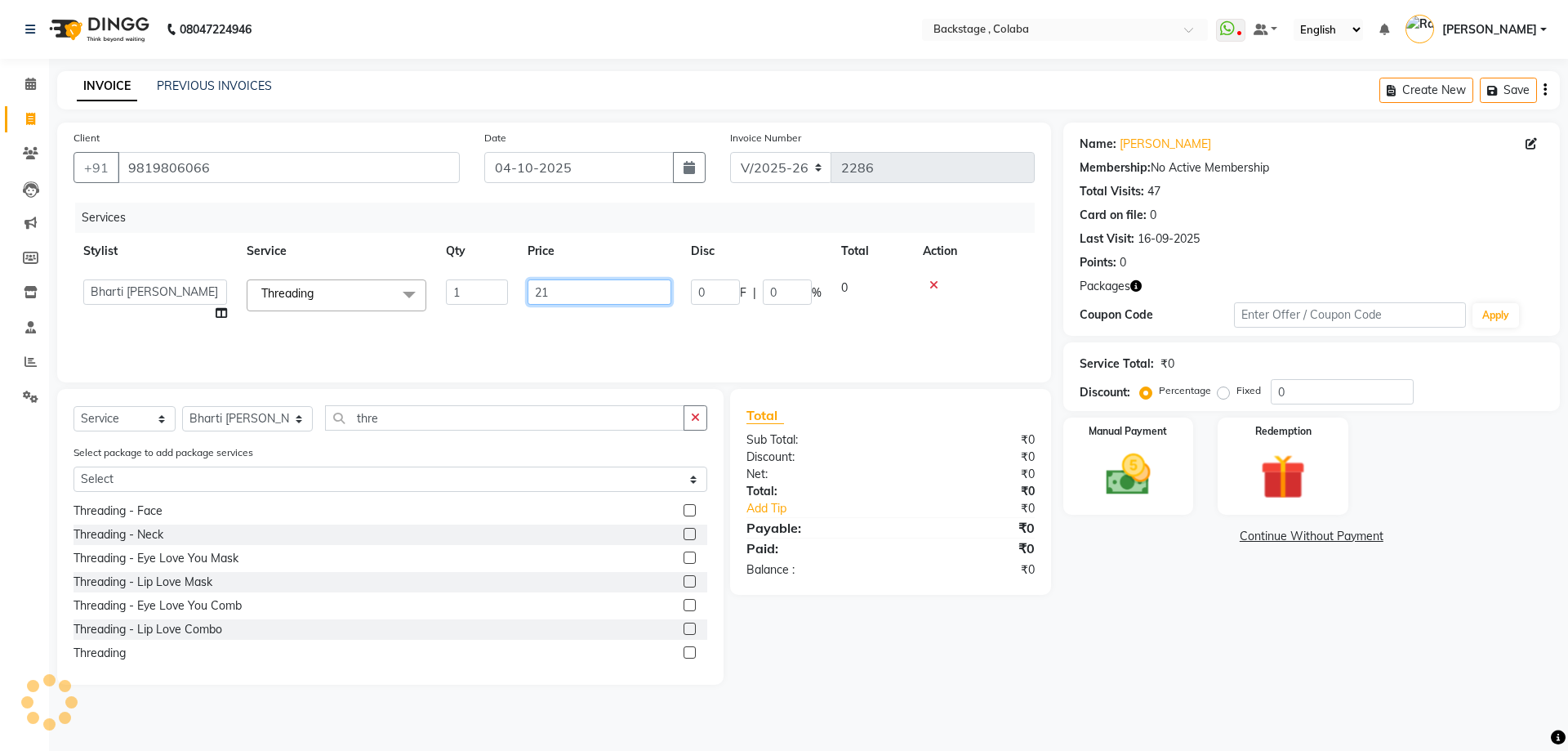
type input "210"
click at [569, 313] on div "Services Stylist Service Qty Price Disc Total Action Backstage Bharti Nitesh Go…" at bounding box center [553, 284] width 961 height 163
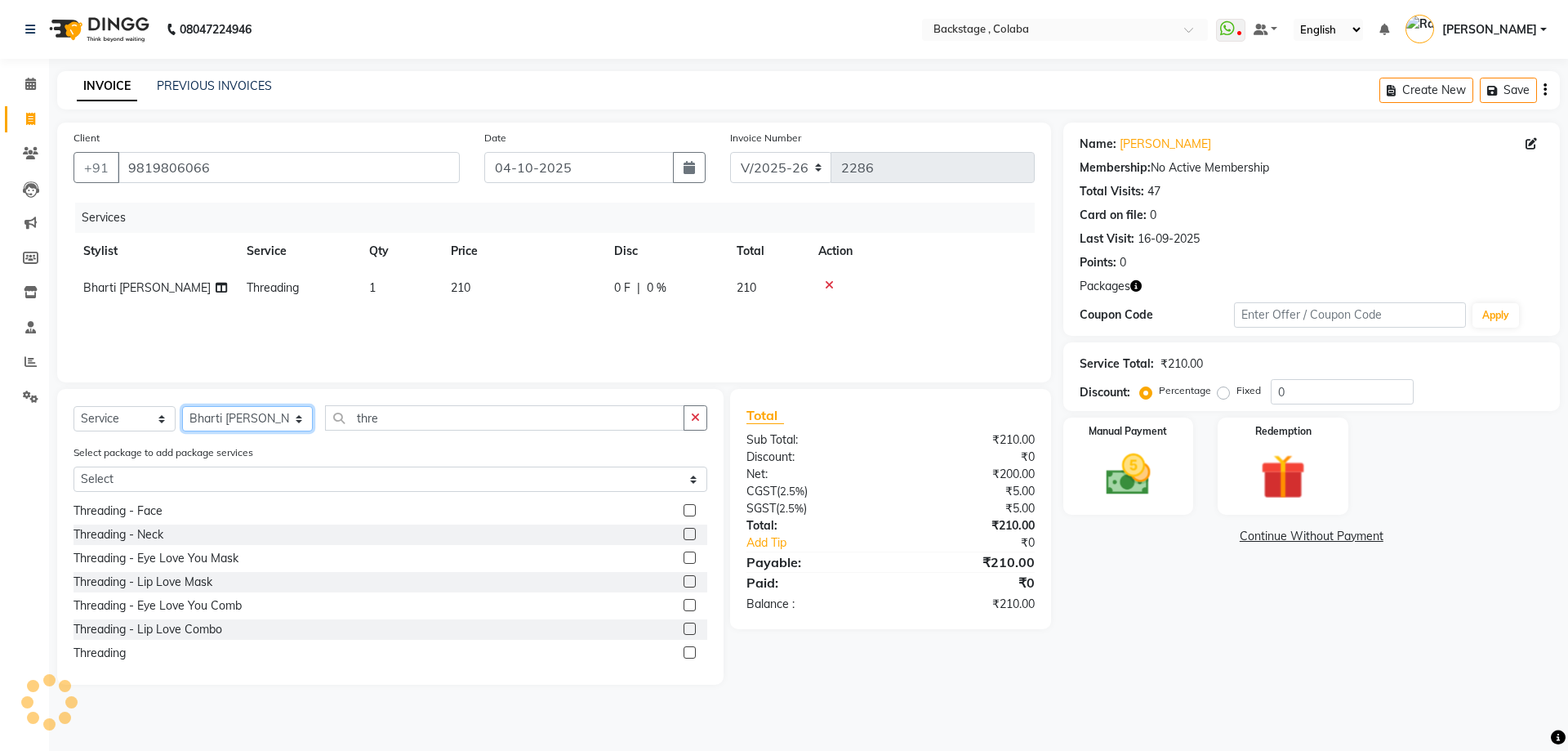
click at [196, 419] on select "Select Stylist Backstage Bharti [PERSON_NAME] [PERSON_NAME] [PERSON_NAME] [PERS…" at bounding box center [247, 419] width 130 height 25
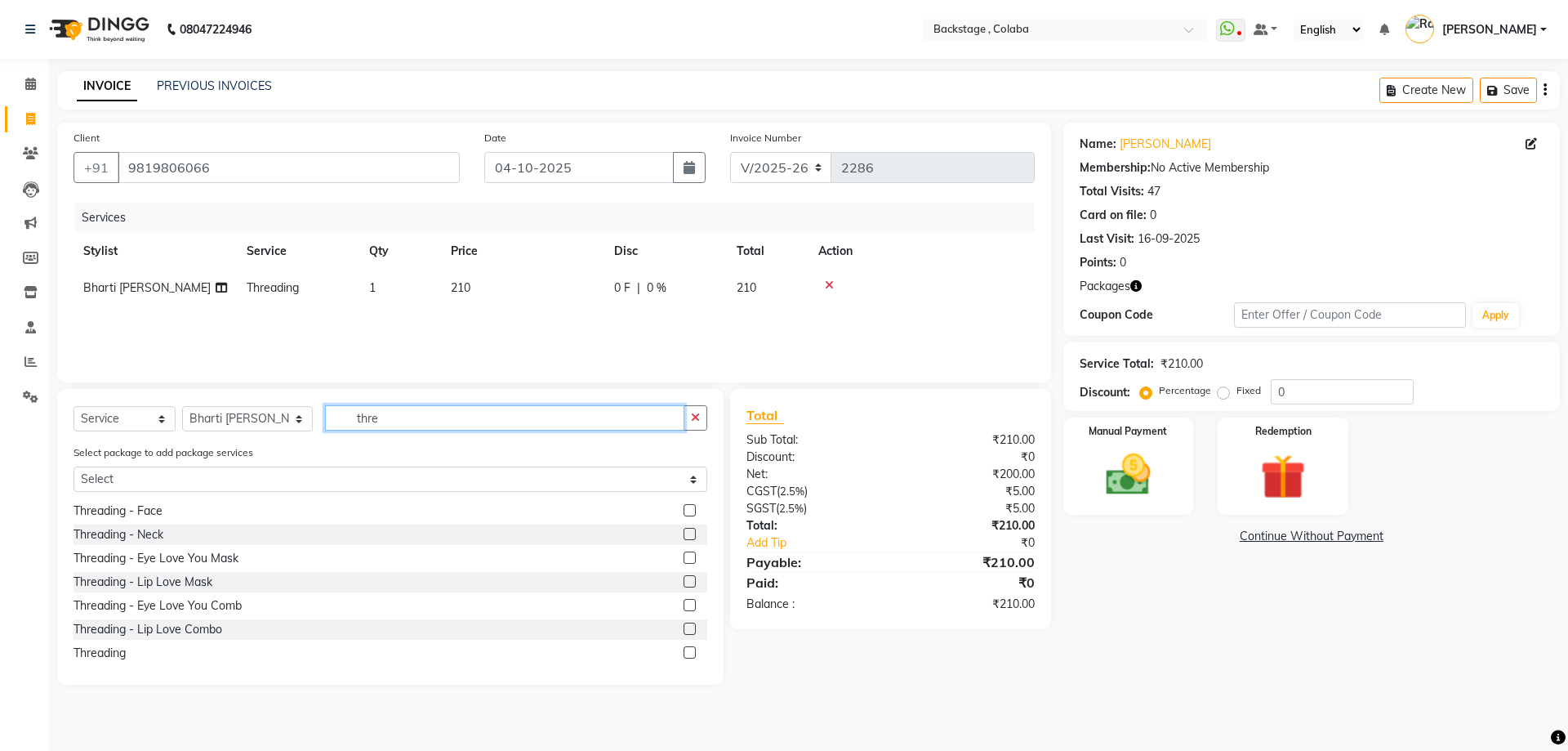
drag, startPoint x: 390, startPoint y: 411, endPoint x: 241, endPoint y: 414, distance: 149.0
click at [241, 414] on div "Select Service Product Membership Package Voucher Prepaid Gift Card Select Styl…" at bounding box center [390, 424] width 634 height 38
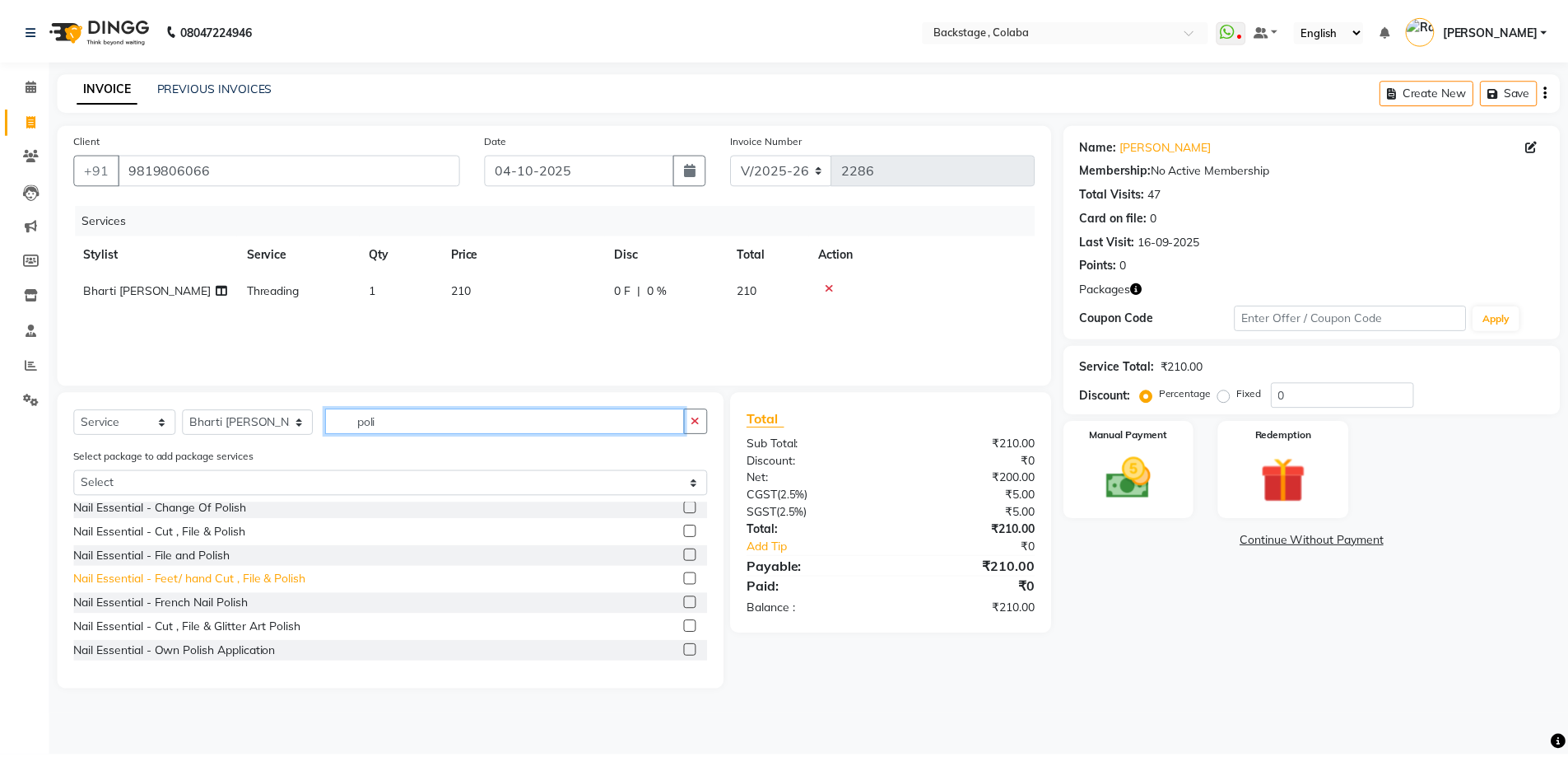
scroll to position [0, 0]
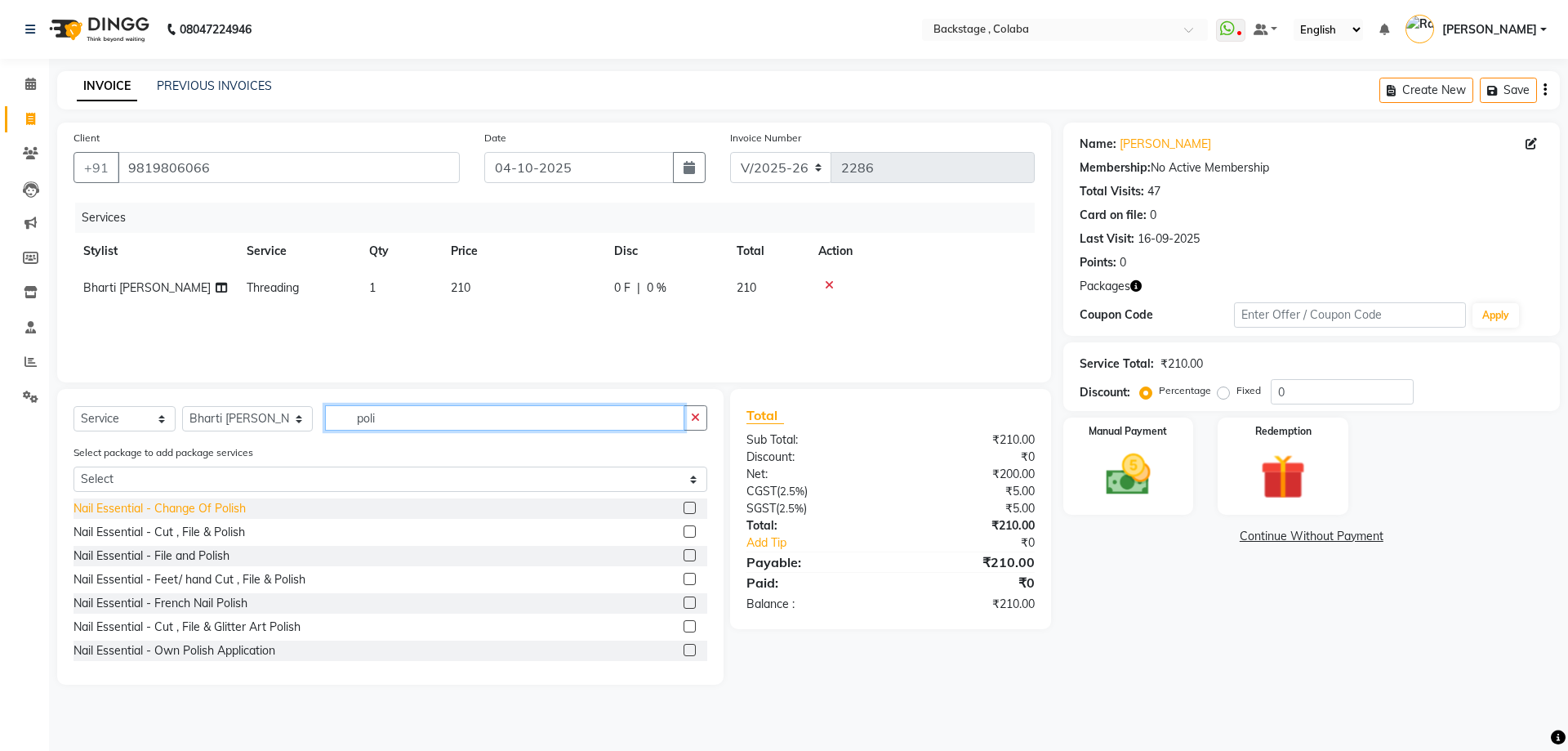
type input "poli"
click at [194, 505] on div "Nail Essential - Change Of Polish" at bounding box center [159, 508] width 172 height 17
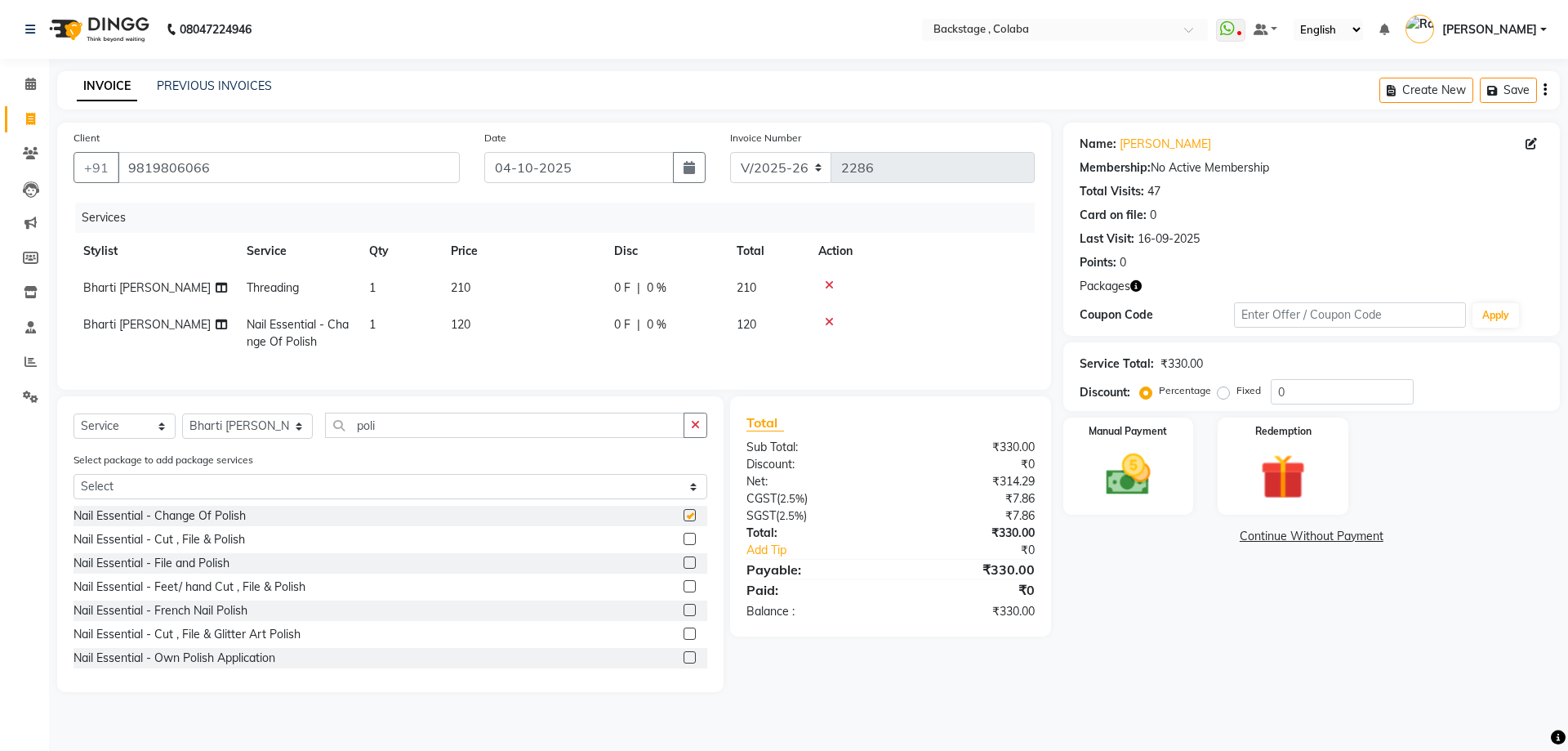
checkbox input "false"
click at [495, 330] on td "120" at bounding box center [523, 333] width 163 height 54
select select "59642"
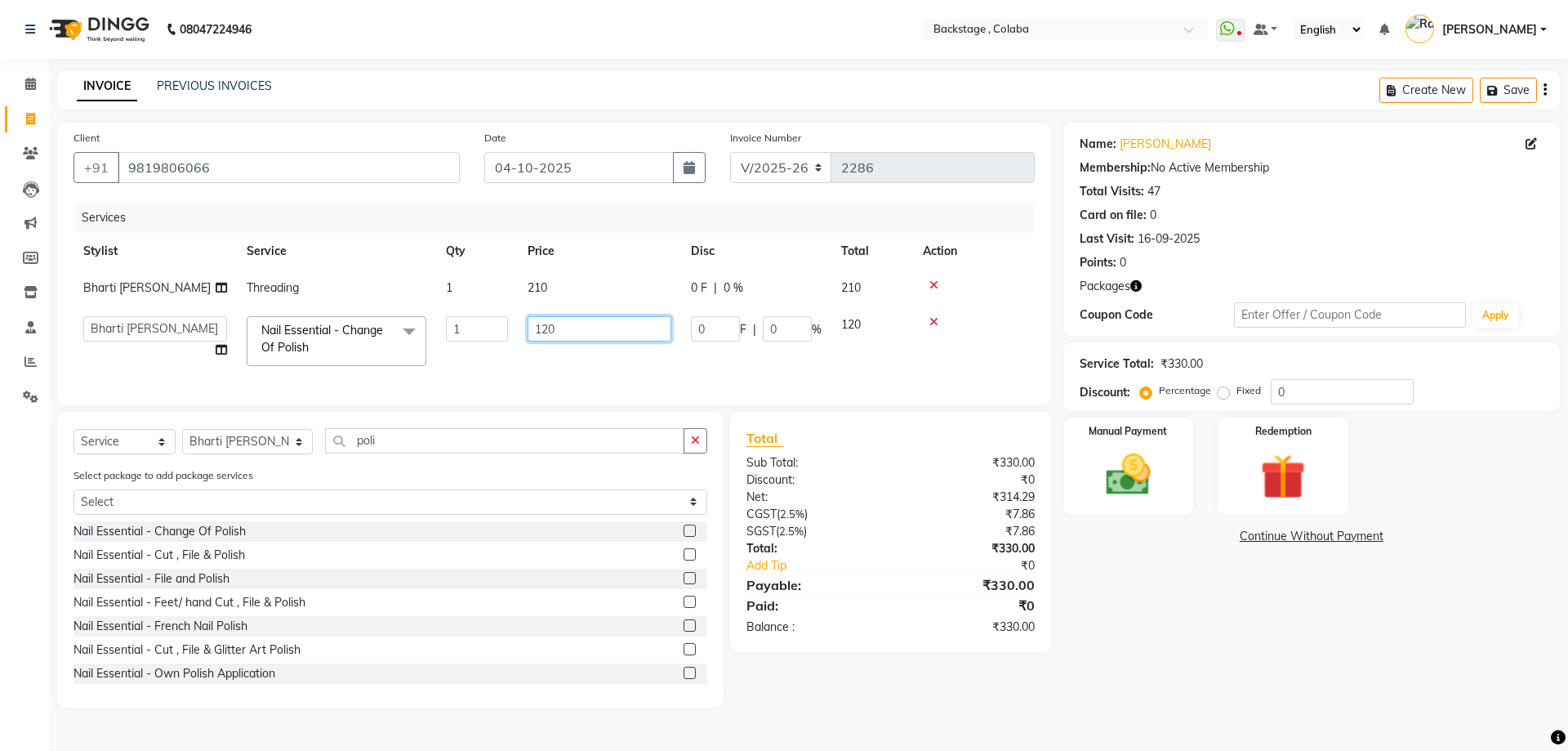
drag, startPoint x: 603, startPoint y: 333, endPoint x: 502, endPoint y: 323, distance: 101.5
click at [502, 323] on tr "Backstage Bharti Nitesh Gohar Jayesh Anil Karekar Kalavati Sharma Kalindi Joshi…" at bounding box center [553, 341] width 961 height 70
type input "150"
click at [419, 454] on div "Select Service Product Membership Package Voucher Prepaid Gift Card Select Styl…" at bounding box center [390, 447] width 634 height 38
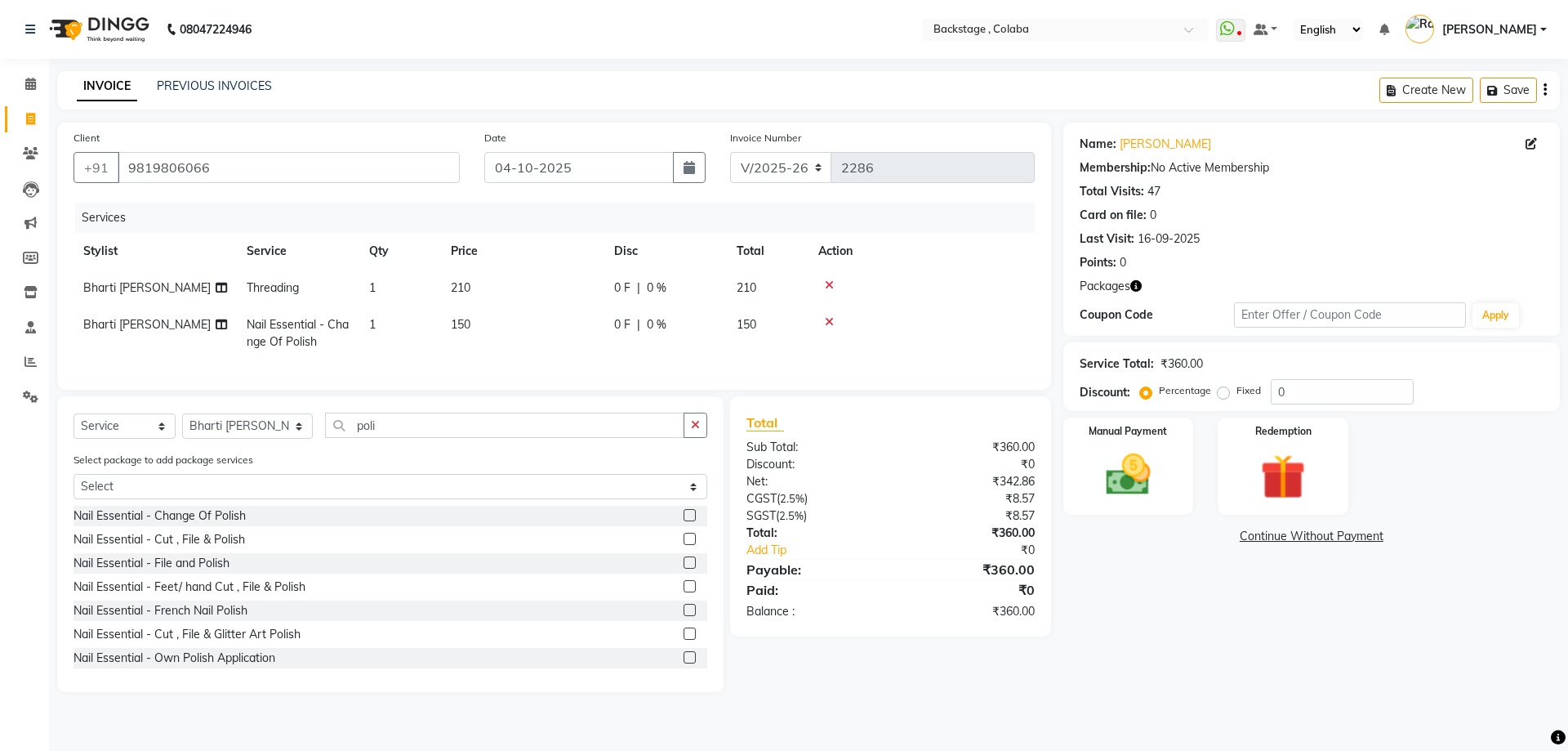
click at [419, 451] on div "Select Service Product Membership Package Voucher Prepaid Gift Card Select Styl…" at bounding box center [390, 431] width 634 height 38
click at [420, 430] on input "poli" at bounding box center [505, 425] width 360 height 25
click at [219, 431] on select "Select Stylist Backstage Bharti [PERSON_NAME] [PERSON_NAME] [PERSON_NAME] [PERS…" at bounding box center [247, 426] width 130 height 25
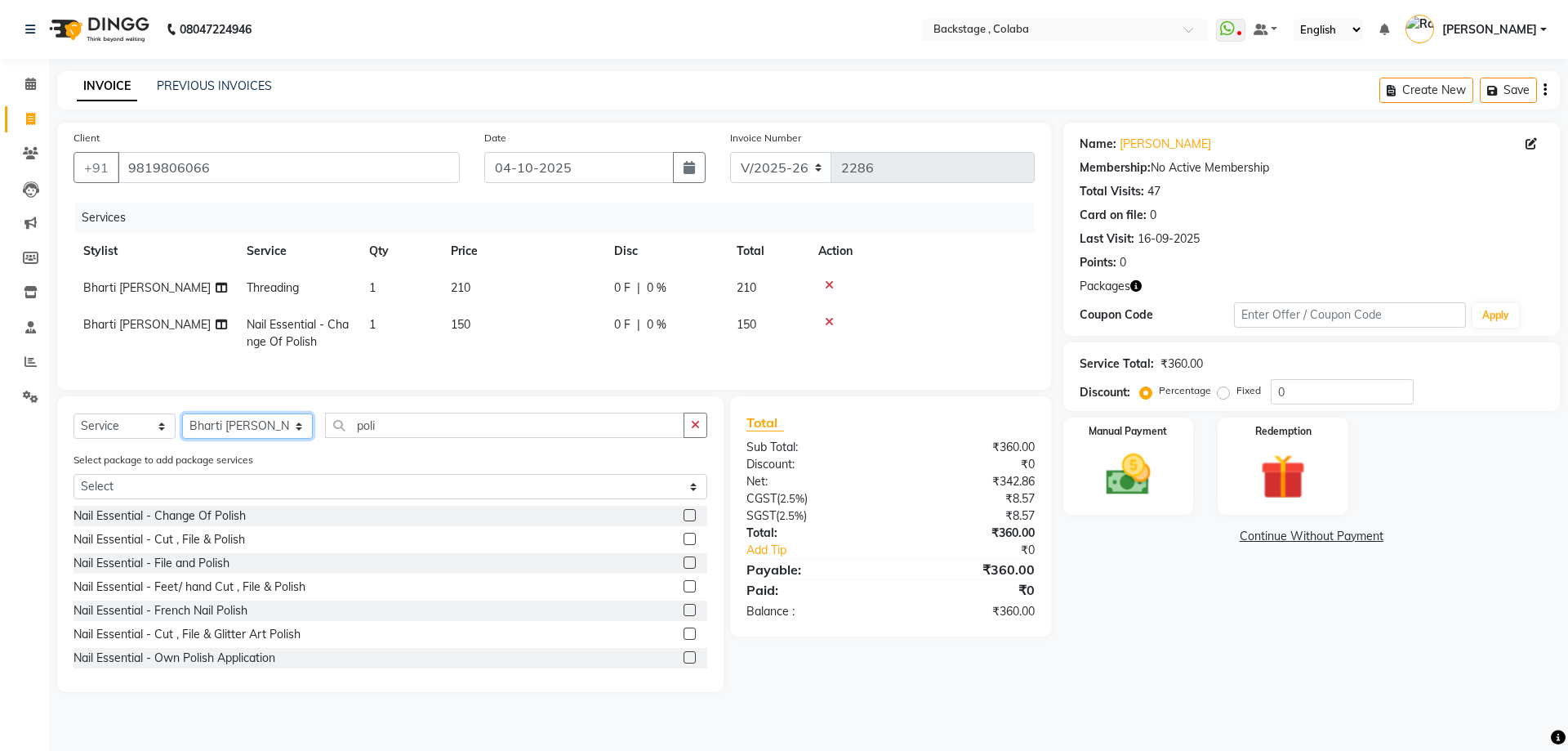
select select "36479"
click at [182, 426] on select "Select Stylist Backstage Bharti [PERSON_NAME] [PERSON_NAME] [PERSON_NAME] [PERS…" at bounding box center [247, 426] width 130 height 25
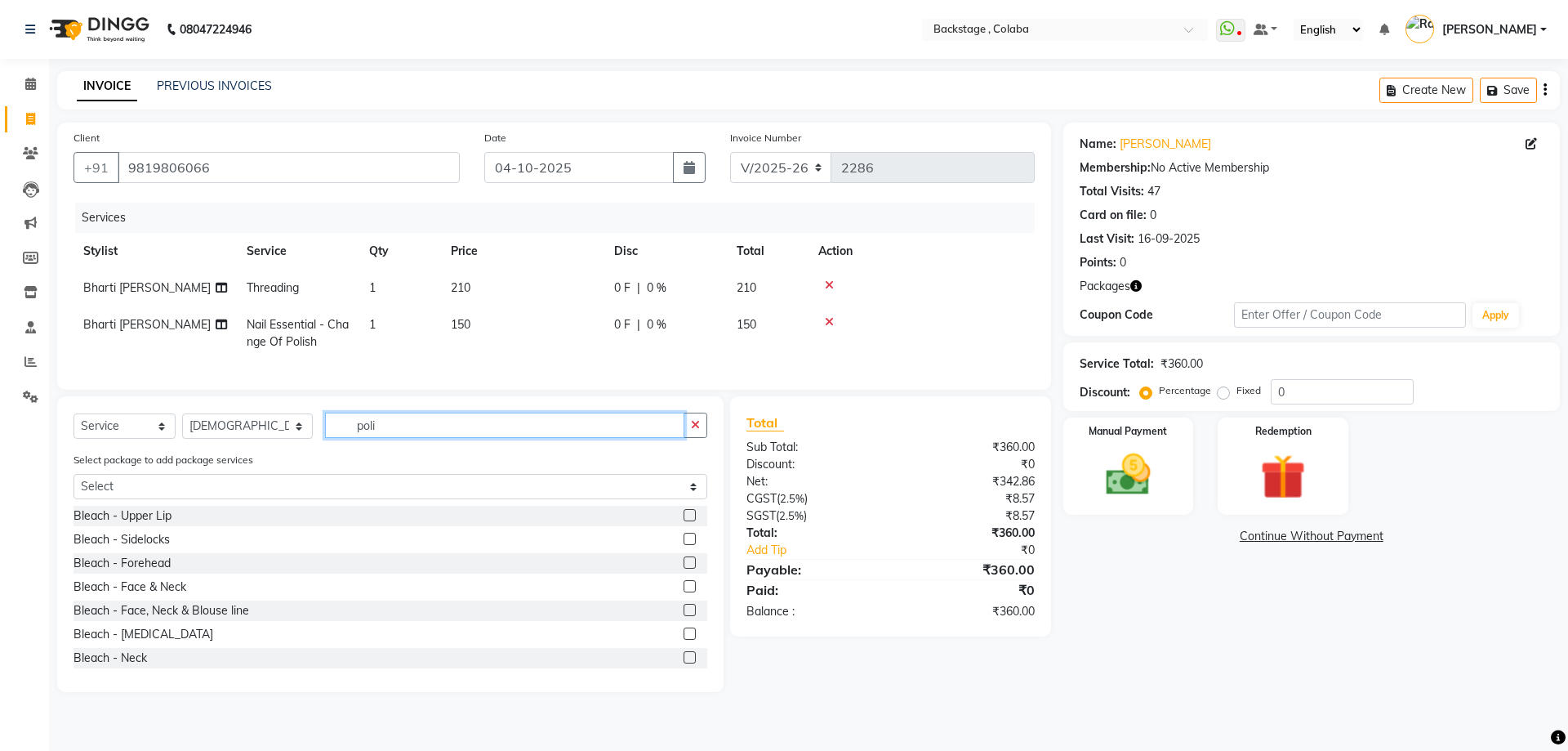
click at [383, 438] on input "poli" at bounding box center [505, 425] width 360 height 25
click at [384, 438] on input "poli" at bounding box center [505, 425] width 360 height 25
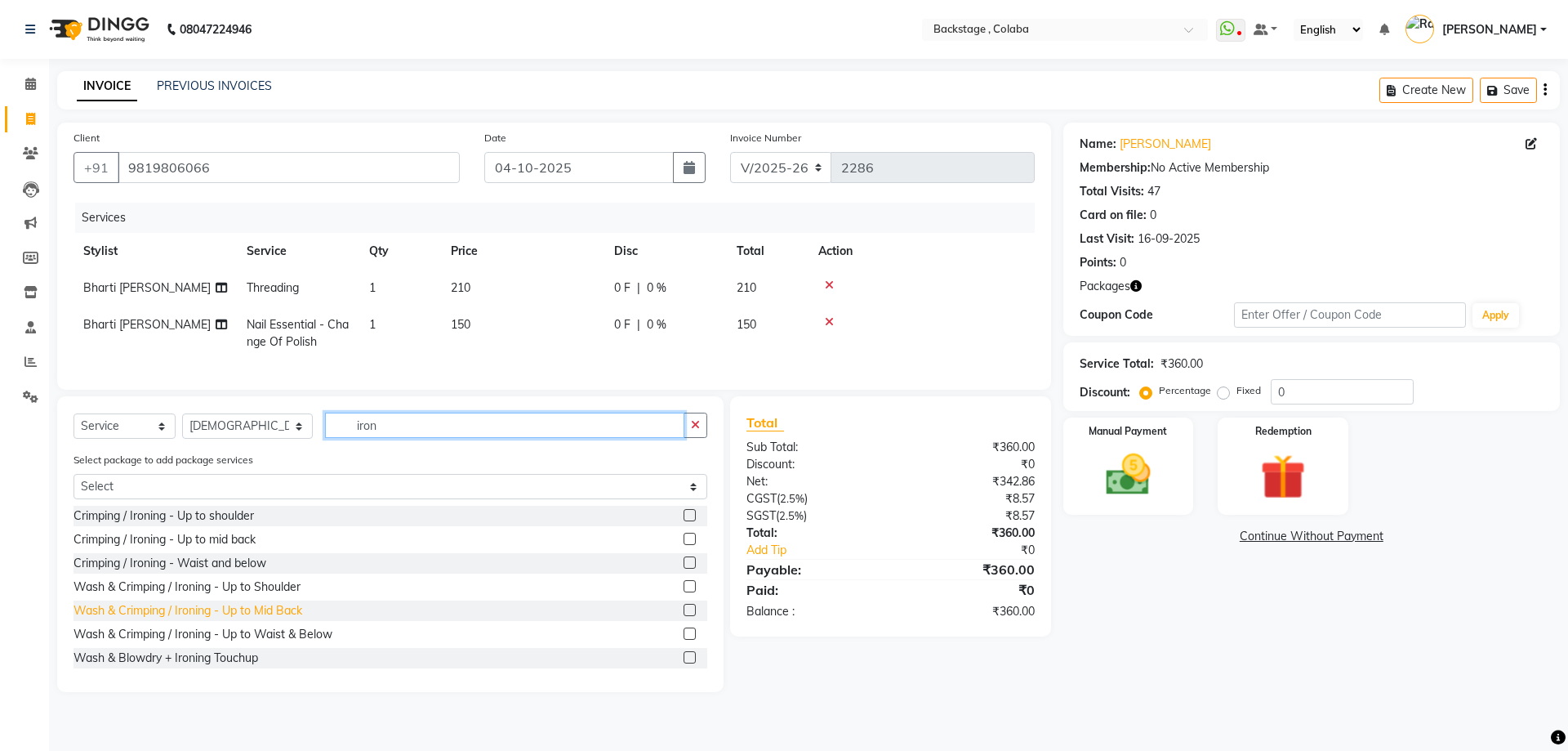
type input "iron"
click at [235, 619] on div "Wash & Crimping / Ironing - Up to Mid Back" at bounding box center [188, 611] width 228 height 17
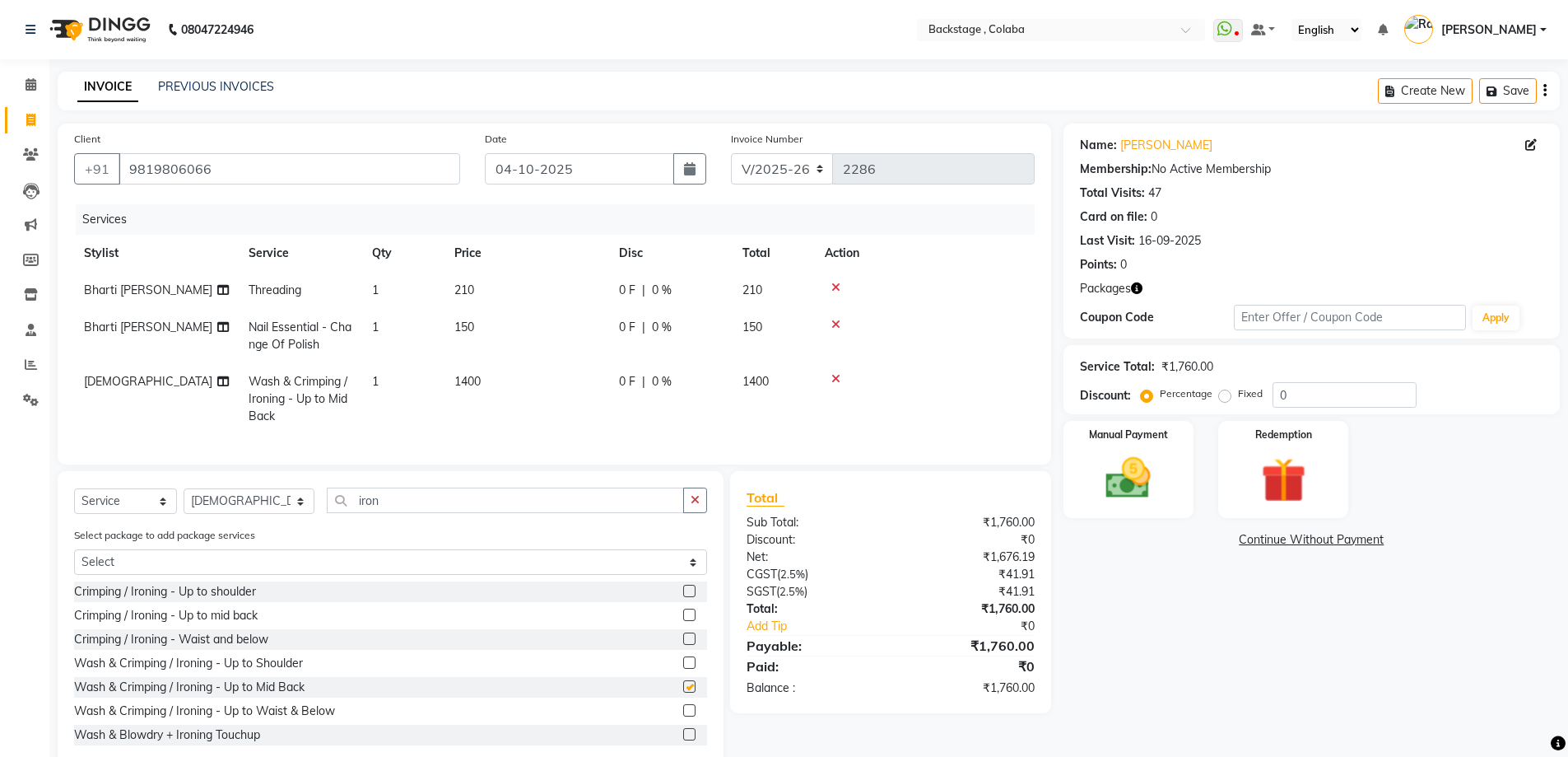
checkbox input "false"
click at [553, 384] on td "1400" at bounding box center [527, 399] width 164 height 71
select select "36479"
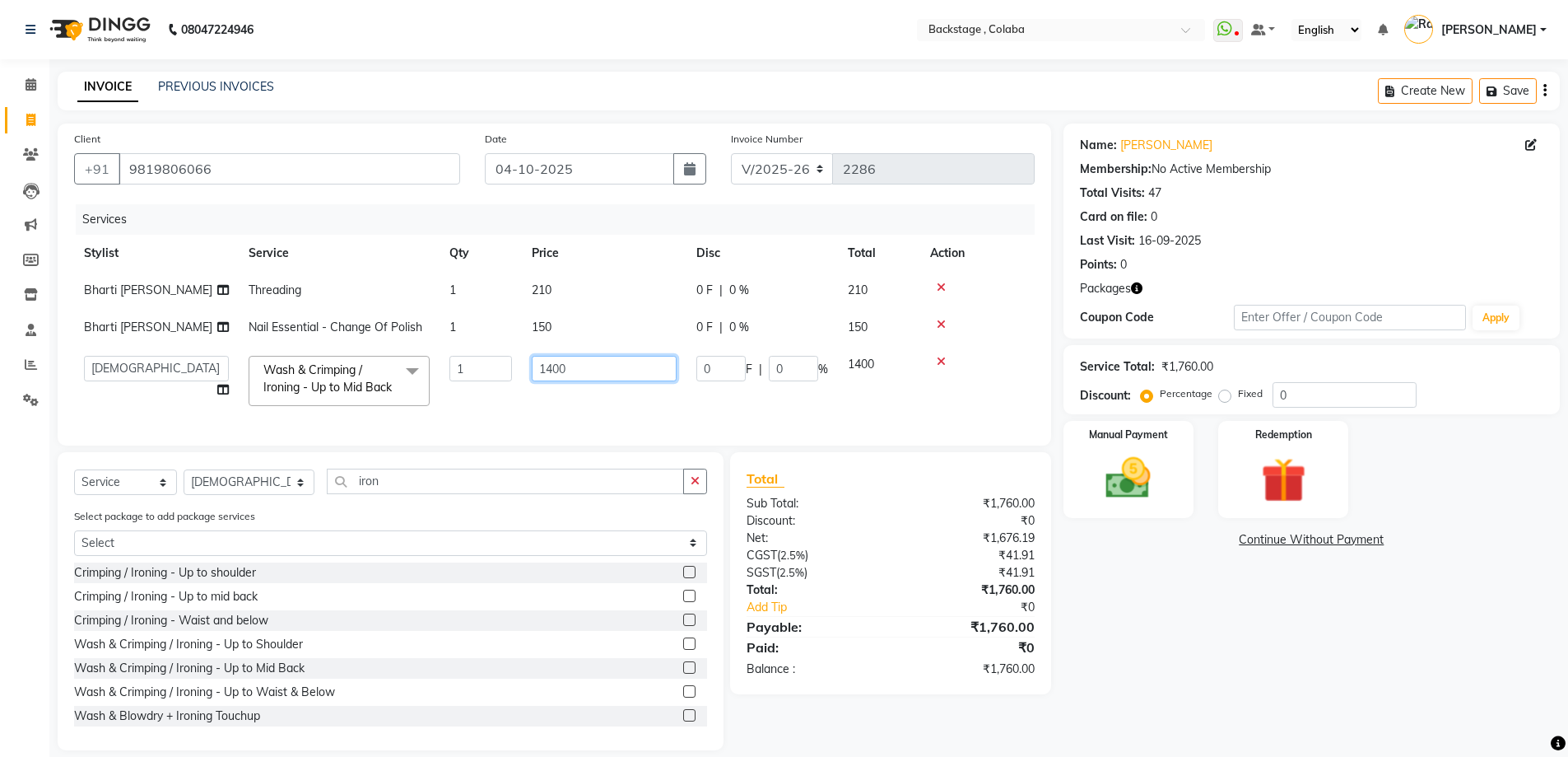
click at [569, 368] on input "1400" at bounding box center [603, 369] width 145 height 26
drag, startPoint x: 569, startPoint y: 368, endPoint x: 519, endPoint y: 364, distance: 50.2
click at [519, 364] on tr "Backstage Bharti Nitesh Gohar Jayesh Anil Karekar Kalavati Sharma Kalindi Joshi…" at bounding box center [554, 381] width 960 height 70
type input "1200"
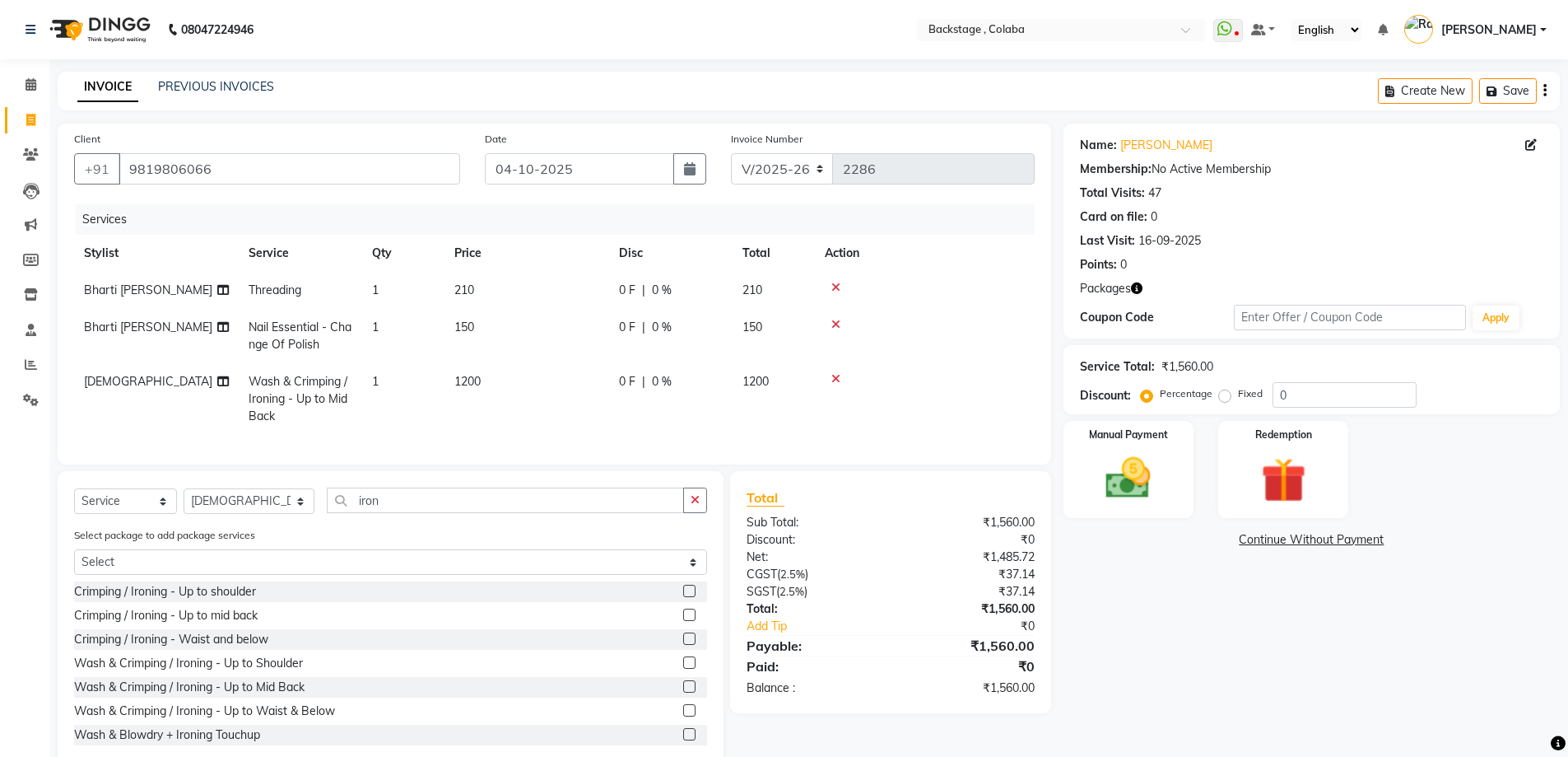
click at [517, 393] on tr "Umesh Wash & Crimping / Ironing - Up to Mid Back 1 1200 0 F | 0 % 1200" at bounding box center [554, 399] width 960 height 71
click at [686, 410] on td "0 F | 0 %" at bounding box center [670, 399] width 123 height 71
select select "36479"
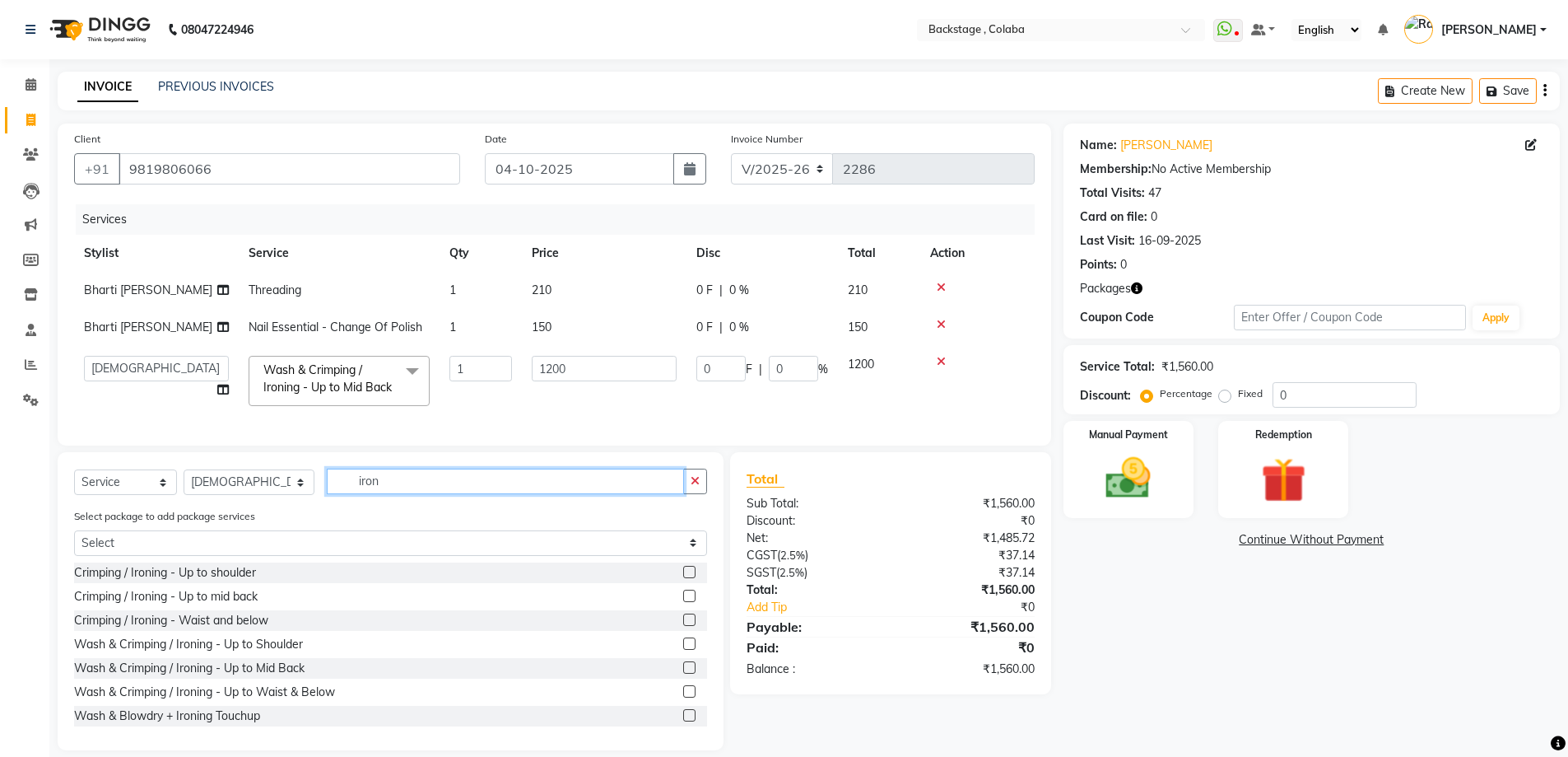
drag, startPoint x: 376, startPoint y: 508, endPoint x: 245, endPoint y: 508, distance: 131.0
click at [245, 507] on div "Select Service Product Membership Package Voucher Prepaid Gift Card Select Styl…" at bounding box center [390, 488] width 632 height 38
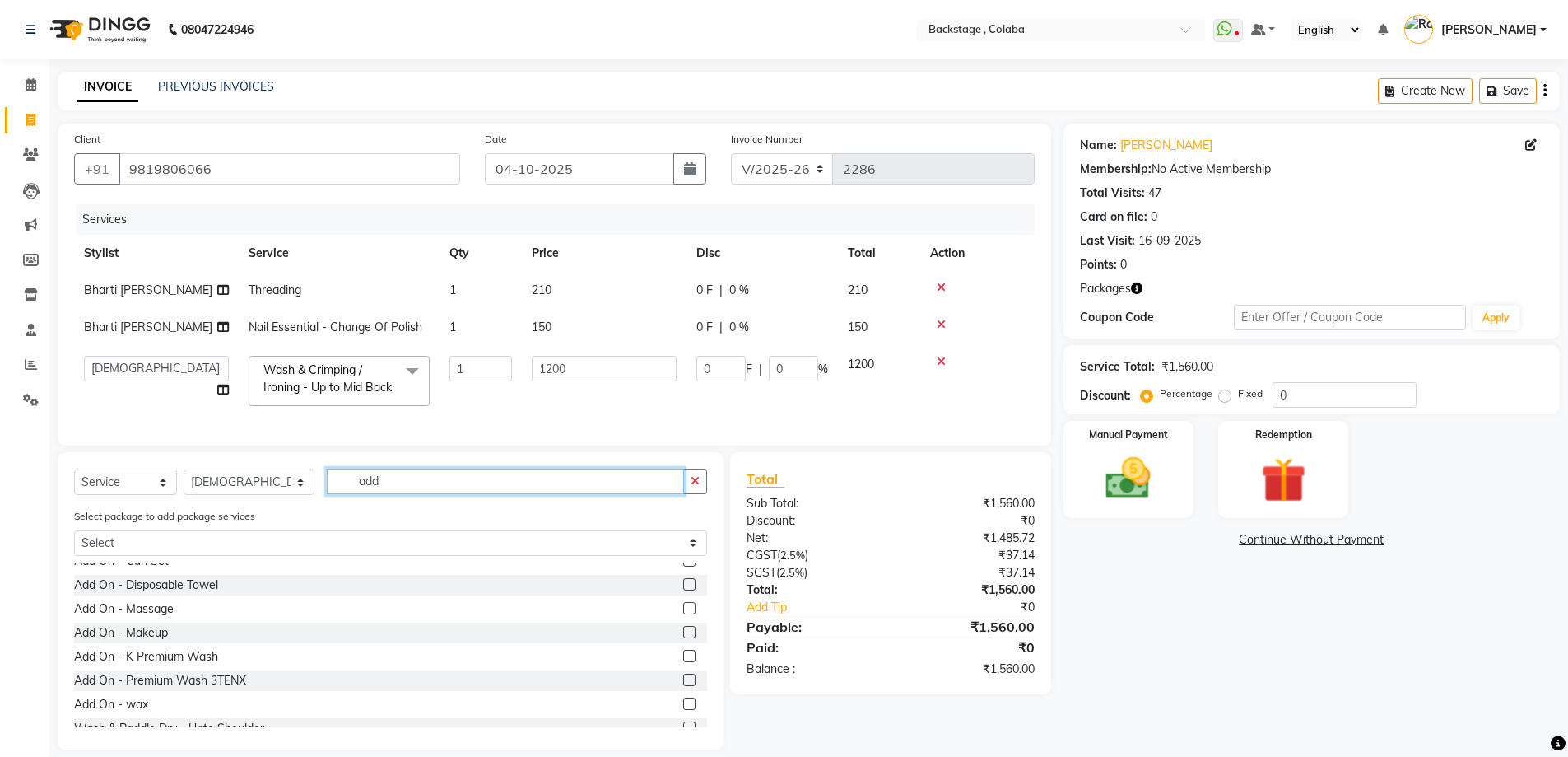
scroll to position [289, 0]
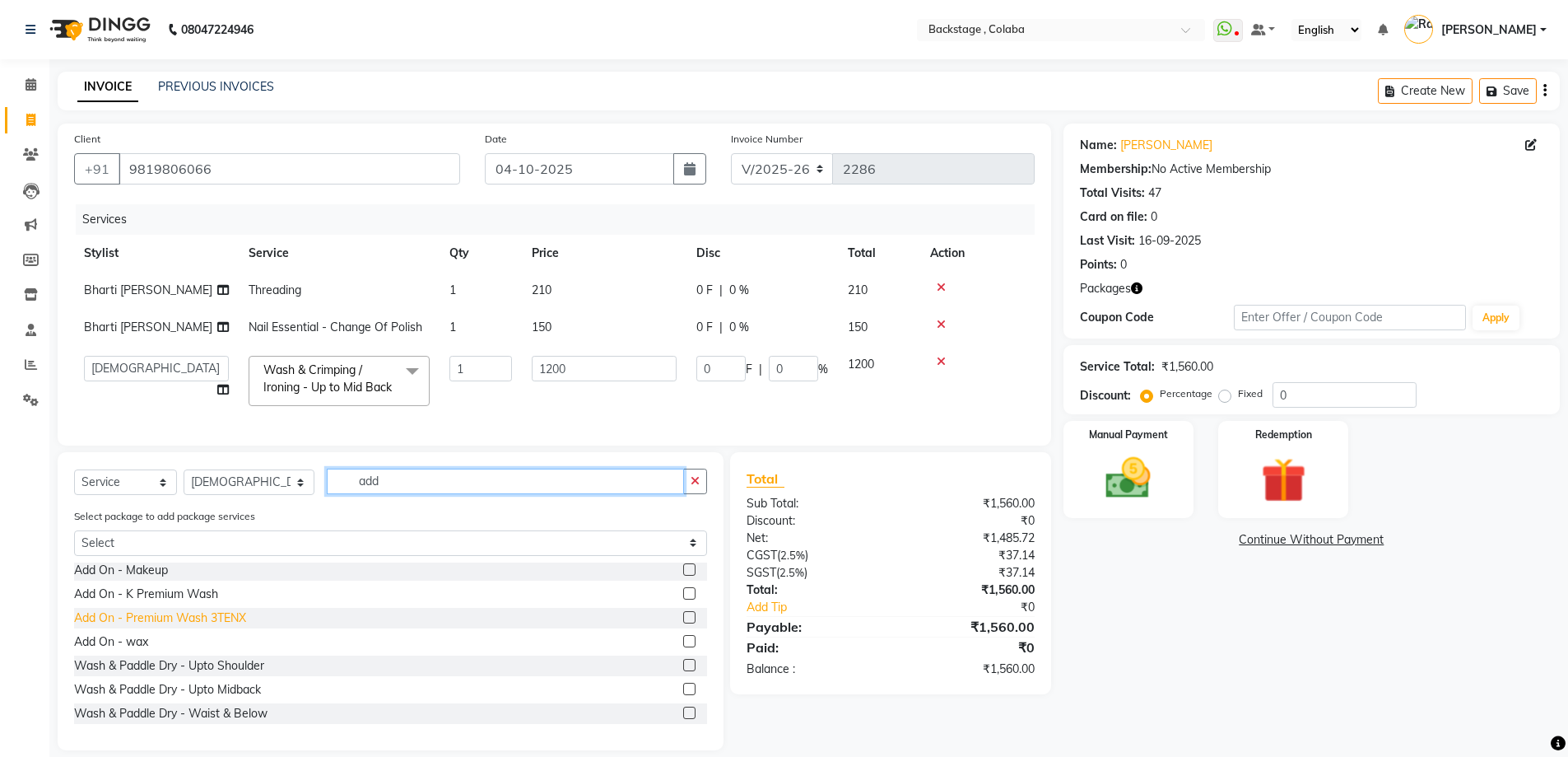
type input "add"
click at [223, 626] on div "Add On - Premium Wash 3TENX" at bounding box center [160, 617] width 172 height 17
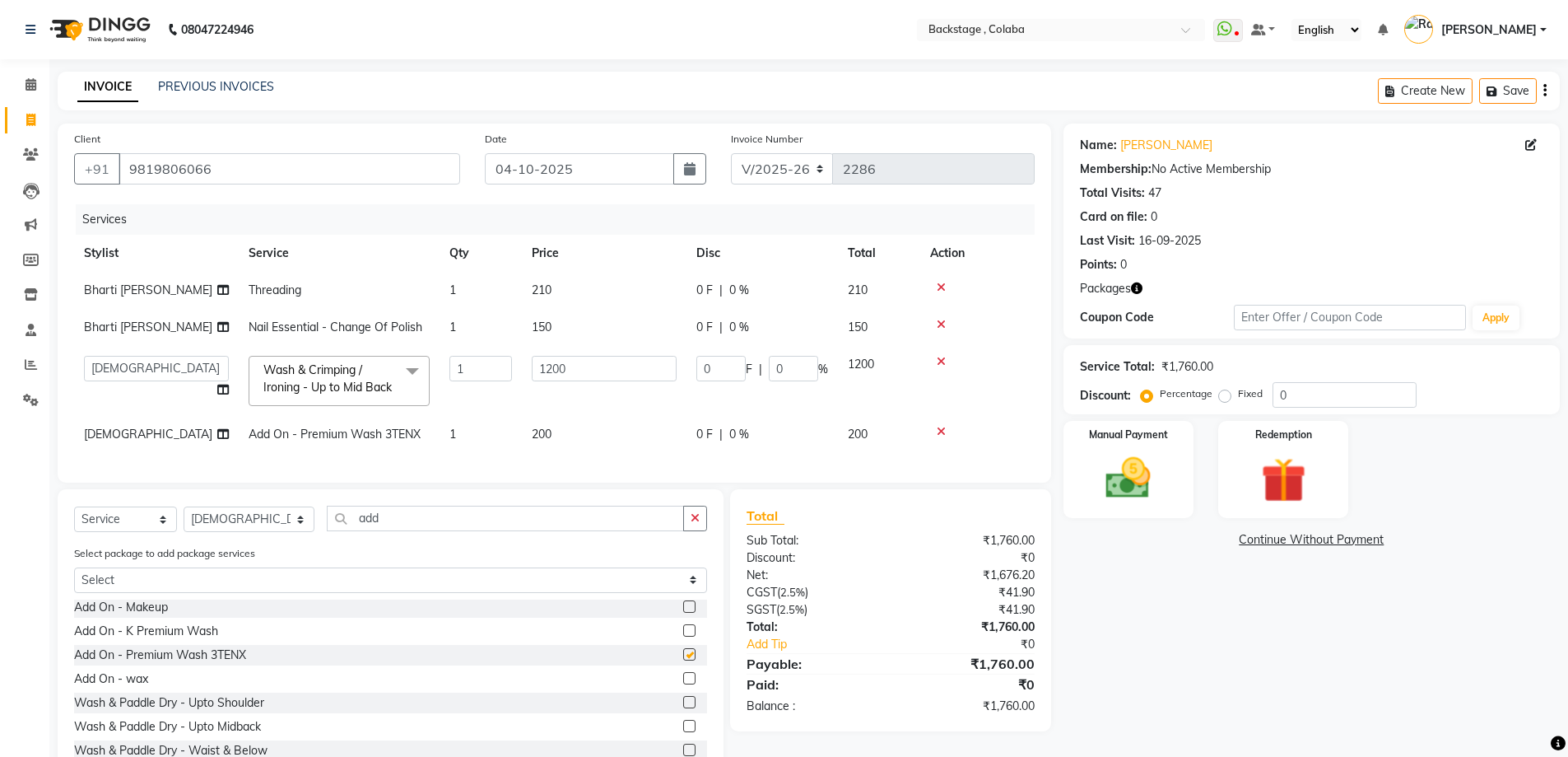
checkbox input "false"
click at [598, 435] on td "200" at bounding box center [604, 434] width 164 height 37
select select "36479"
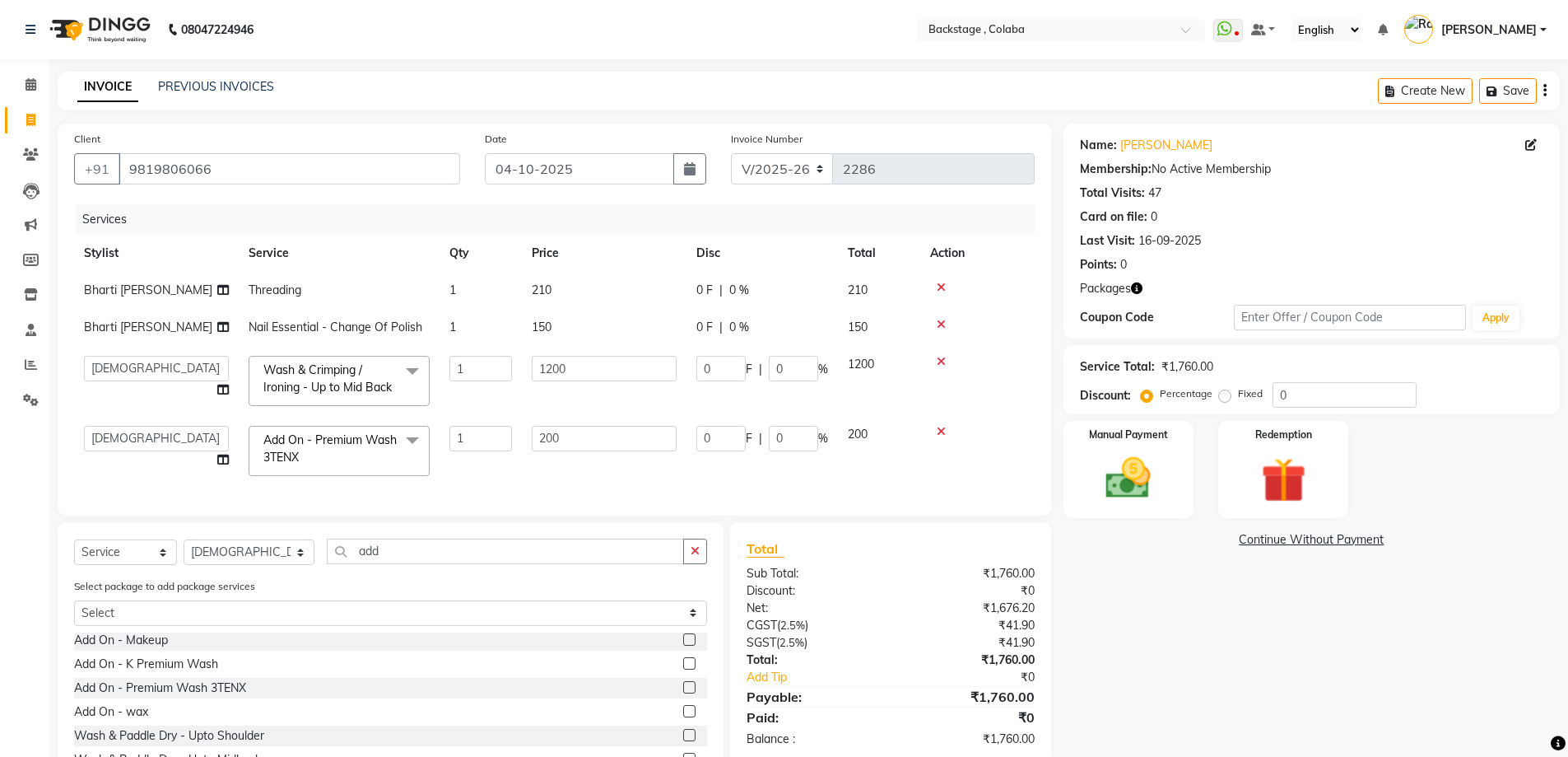
scroll to position [118, 0]
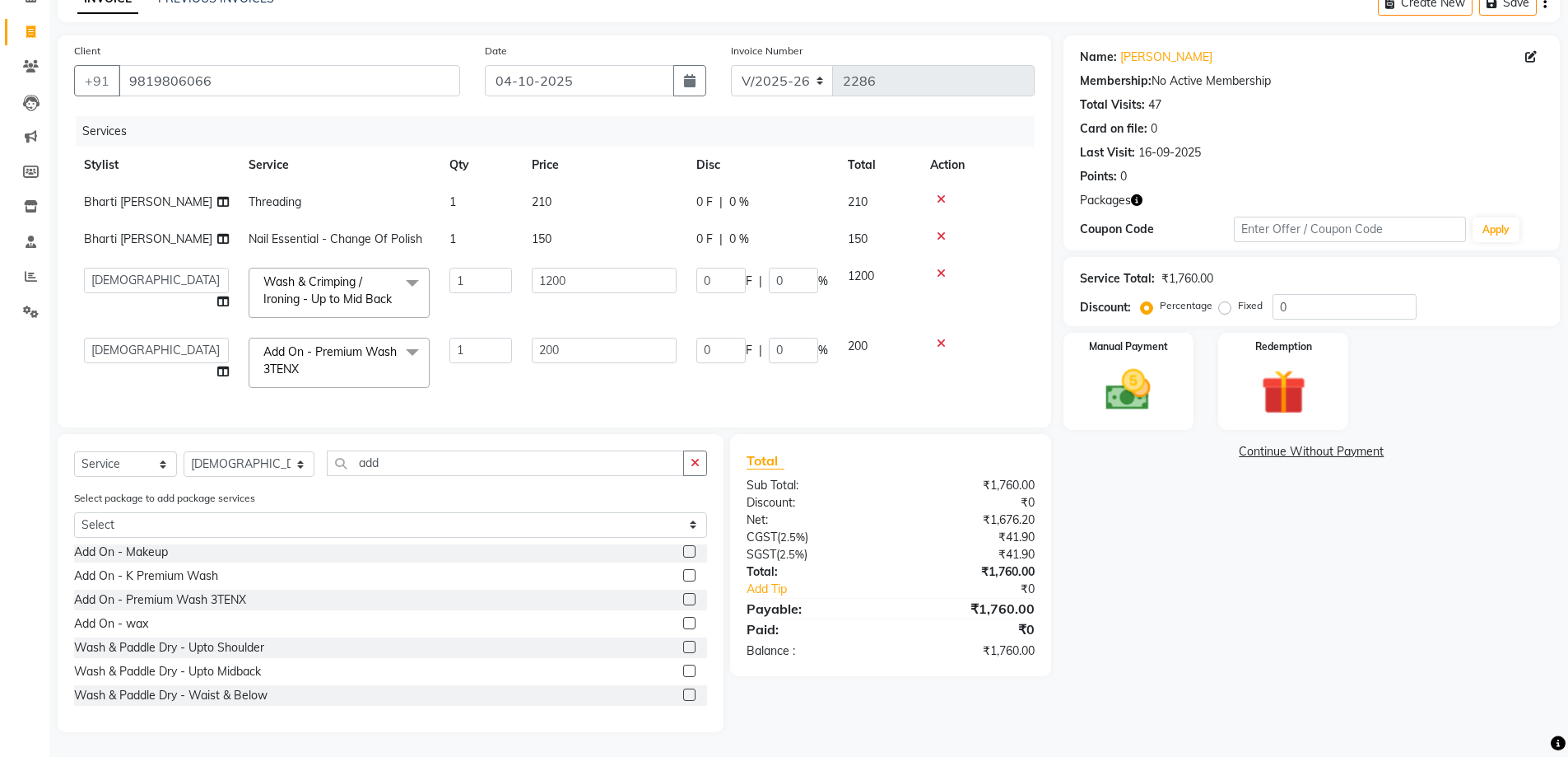
click at [1219, 530] on div "Name: Jasmin Baria Membership: No Active Membership Total Visits: 47 Card on fi…" at bounding box center [1317, 384] width 508 height 697
drag, startPoint x: 1141, startPoint y: 373, endPoint x: 1151, endPoint y: 390, distance: 19.7
click at [1143, 373] on img at bounding box center [1128, 390] width 76 height 54
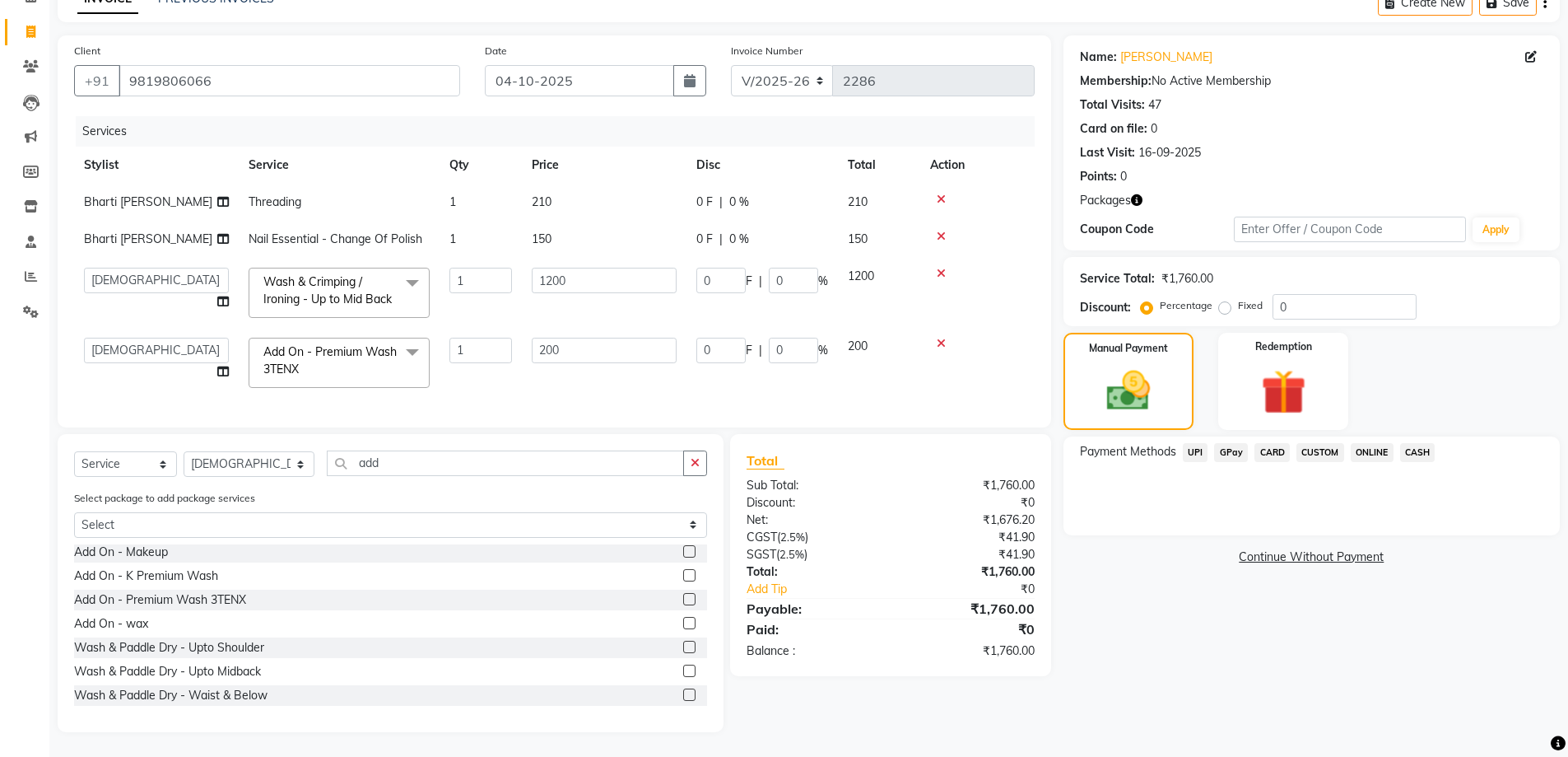
click at [1418, 443] on span "CASH" at bounding box center [1417, 452] width 36 height 19
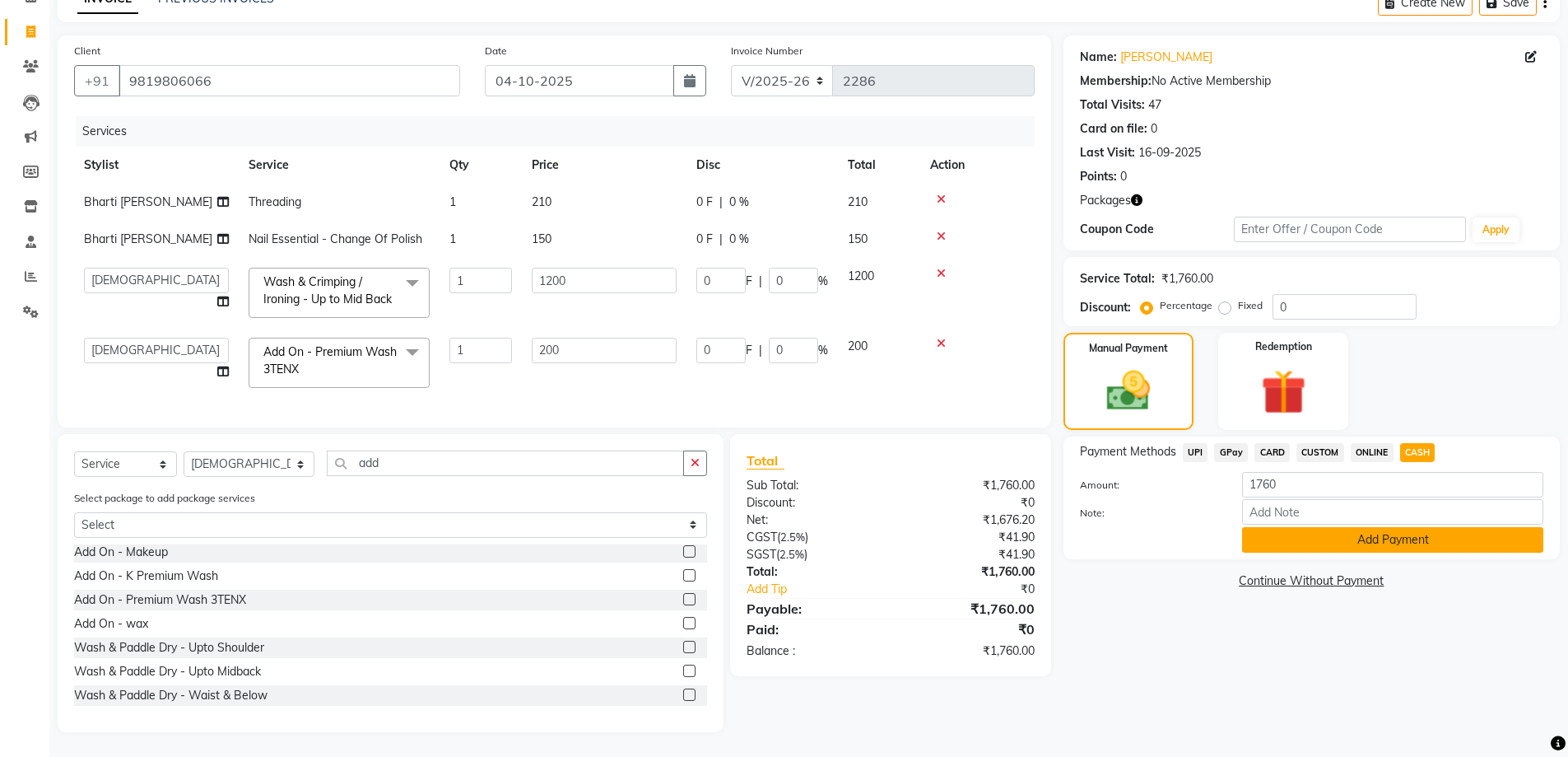
click at [1403, 527] on button "Add Payment" at bounding box center [1393, 540] width 301 height 26
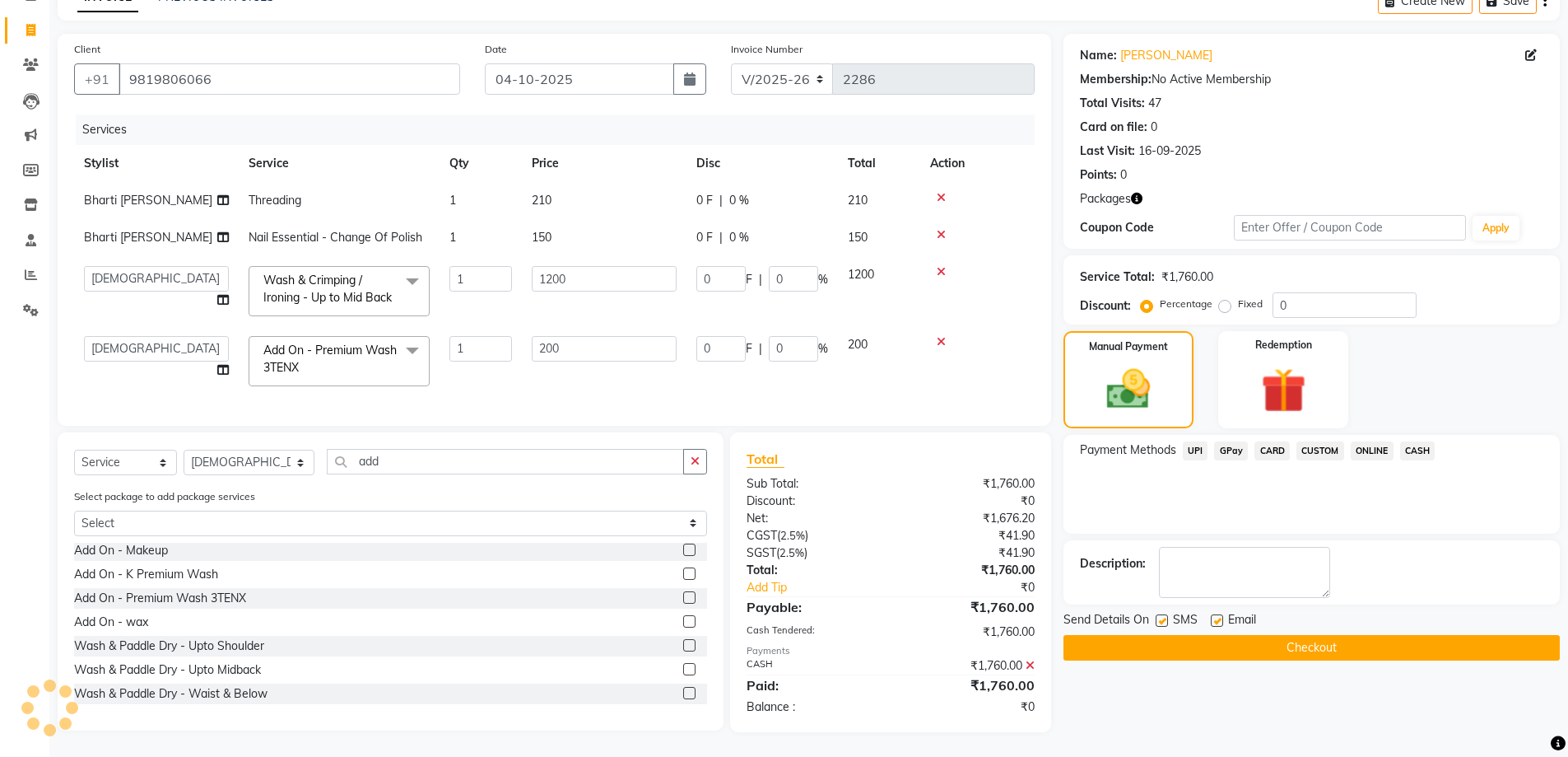
click at [1375, 635] on button "Checkout" at bounding box center [1312, 647] width 497 height 26
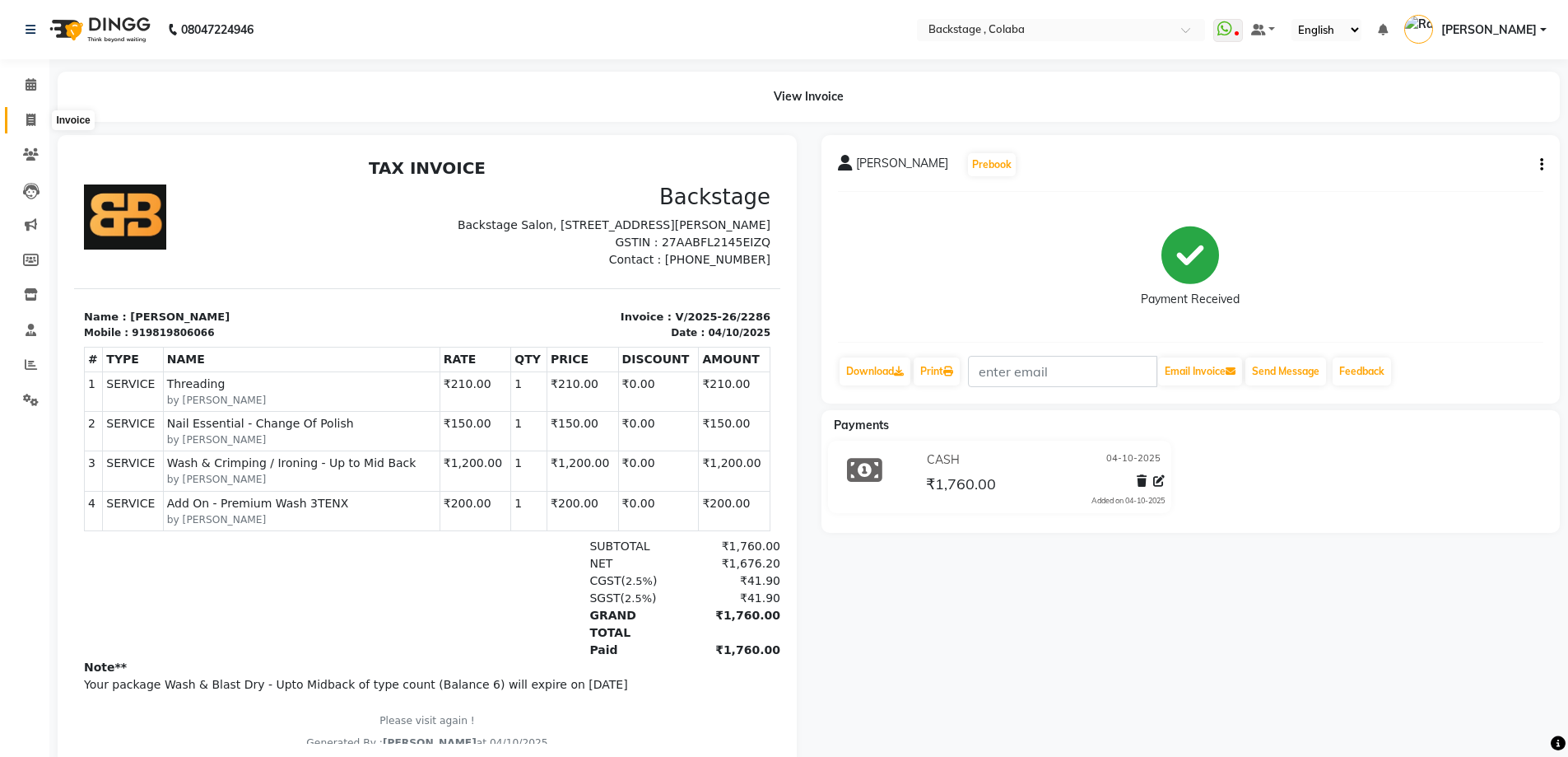
click at [30, 121] on icon at bounding box center [31, 120] width 9 height 13
select select "service"
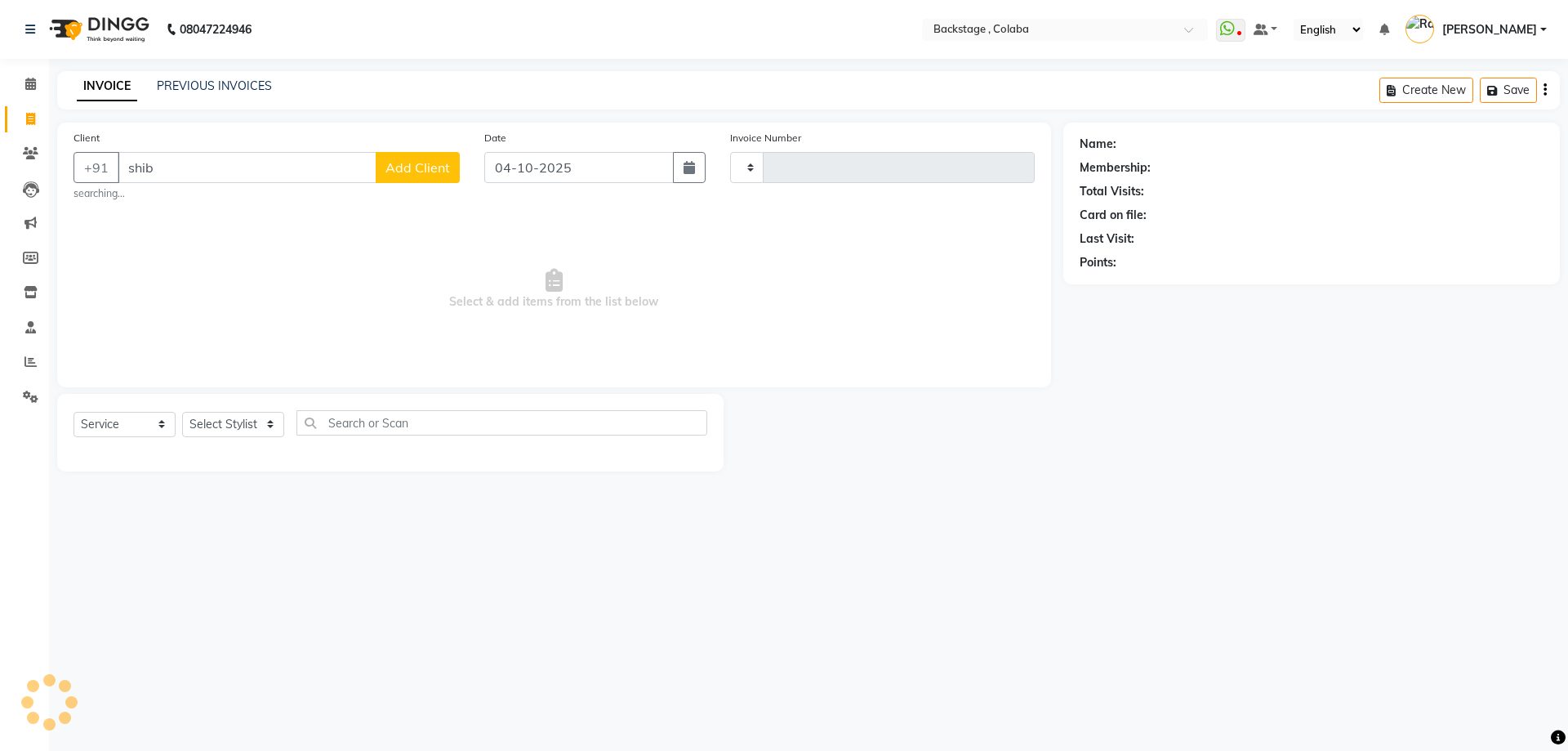
type input "shiba"
type input "2287"
select select "5451"
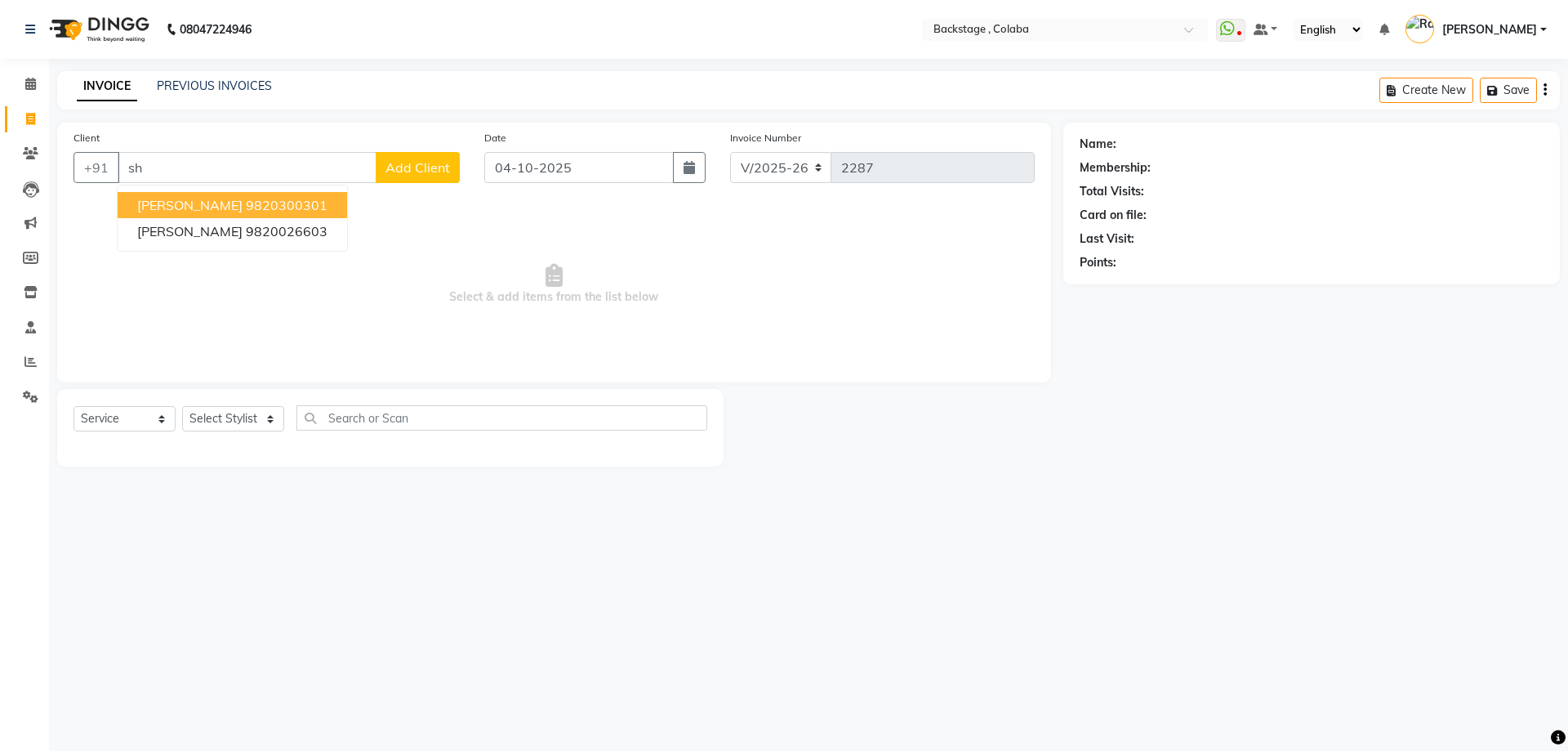
type input "s"
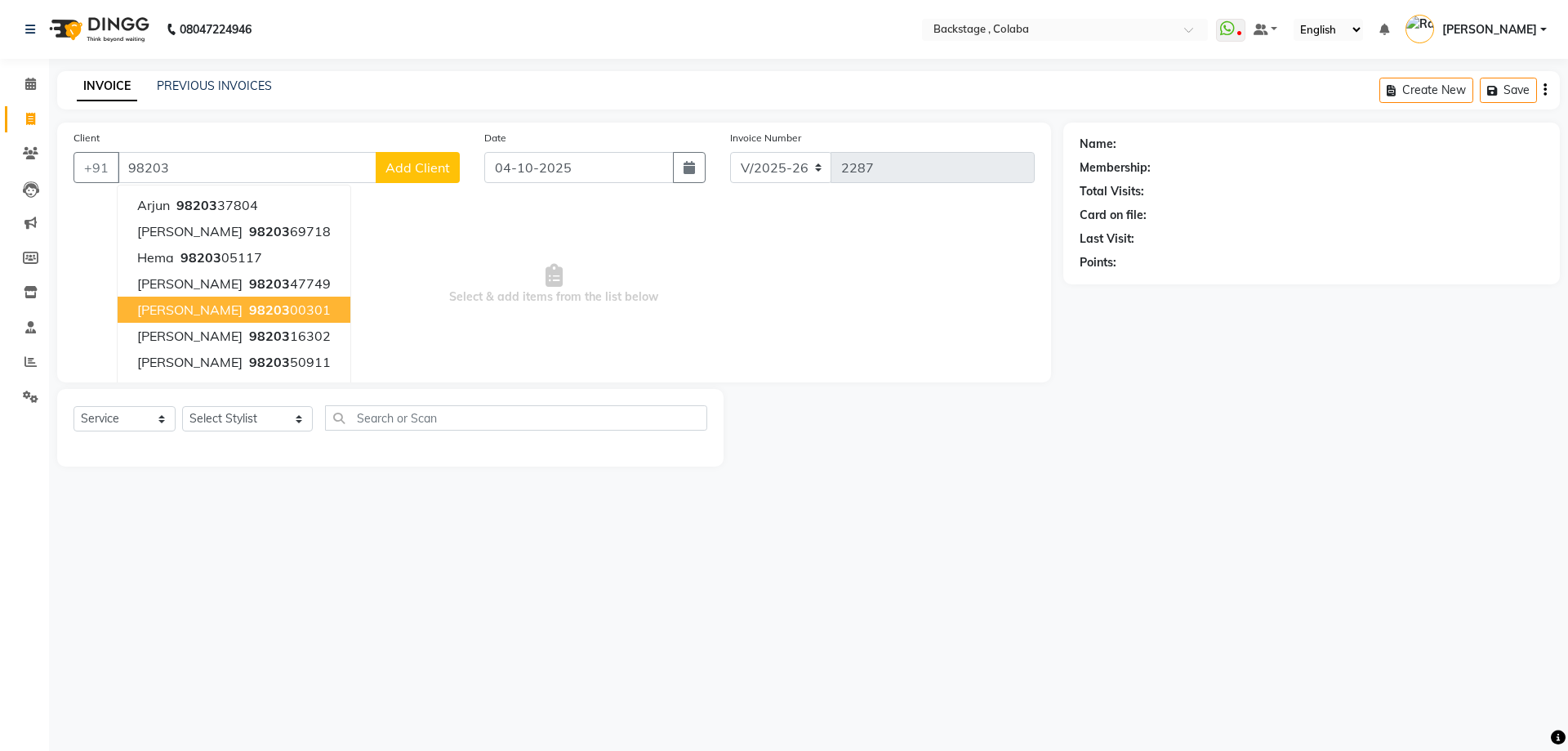
click at [202, 297] on button "Shibani 98203 00301" at bounding box center [234, 309] width 233 height 26
type input "9820300301"
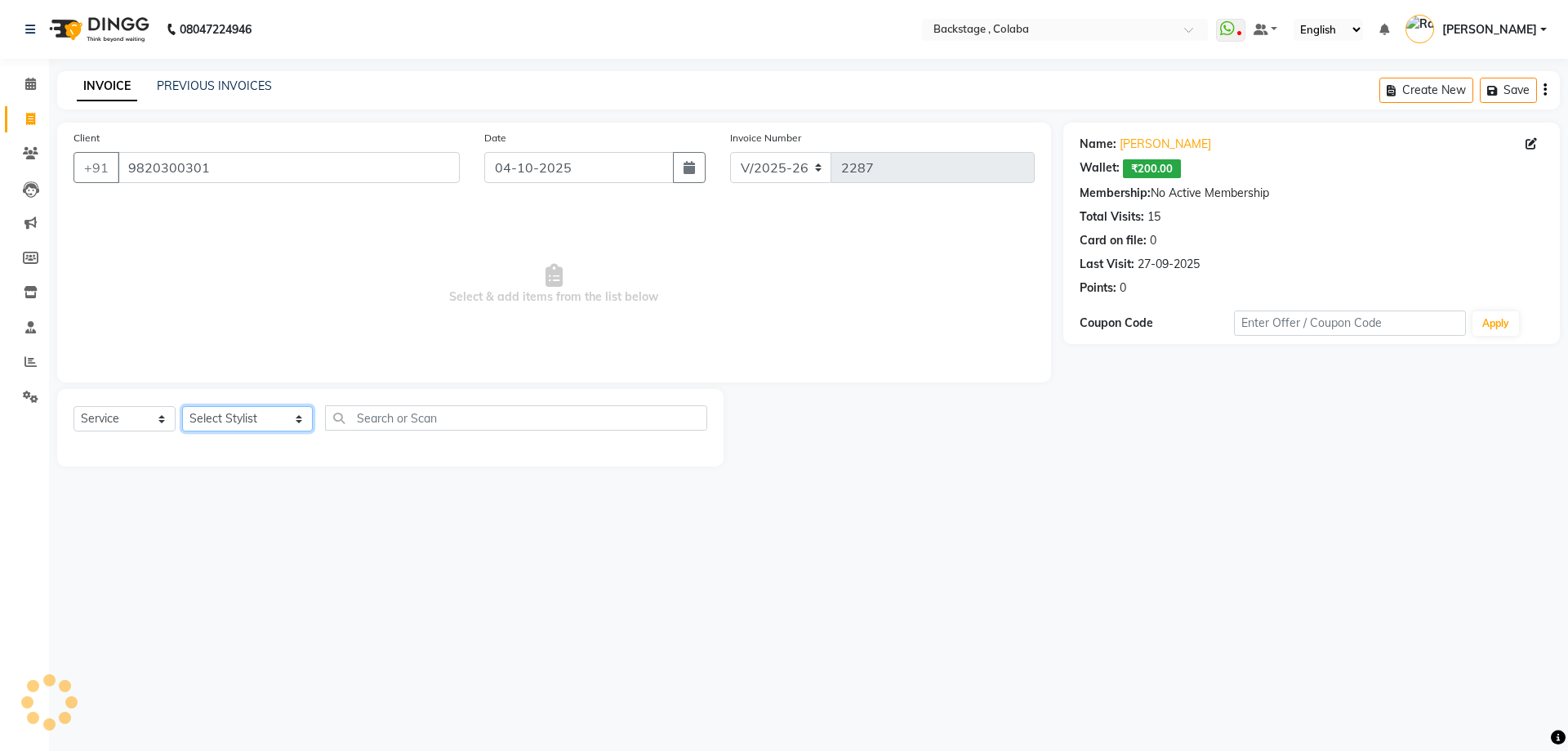
click at [220, 414] on select "Select Stylist Backstage Bharti [PERSON_NAME] [PERSON_NAME] [PERSON_NAME] [PERS…" at bounding box center [247, 419] width 130 height 25
select select "59642"
click at [182, 406] on select "Select Stylist Backstage Bharti [PERSON_NAME] [PERSON_NAME] [PERSON_NAME] [PERS…" at bounding box center [247, 419] width 130 height 25
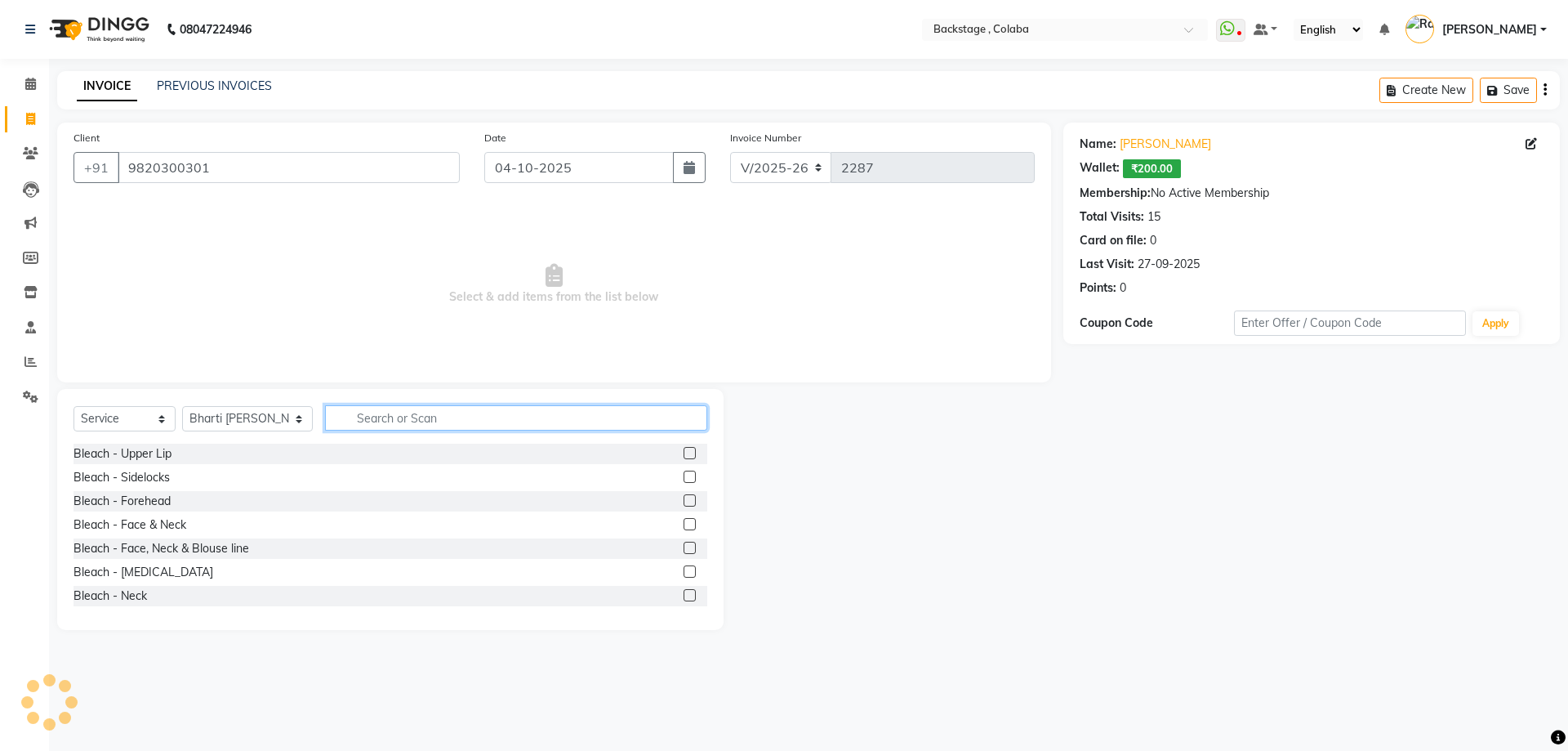
click at [408, 410] on input "text" at bounding box center [516, 418] width 382 height 25
type input "ped"
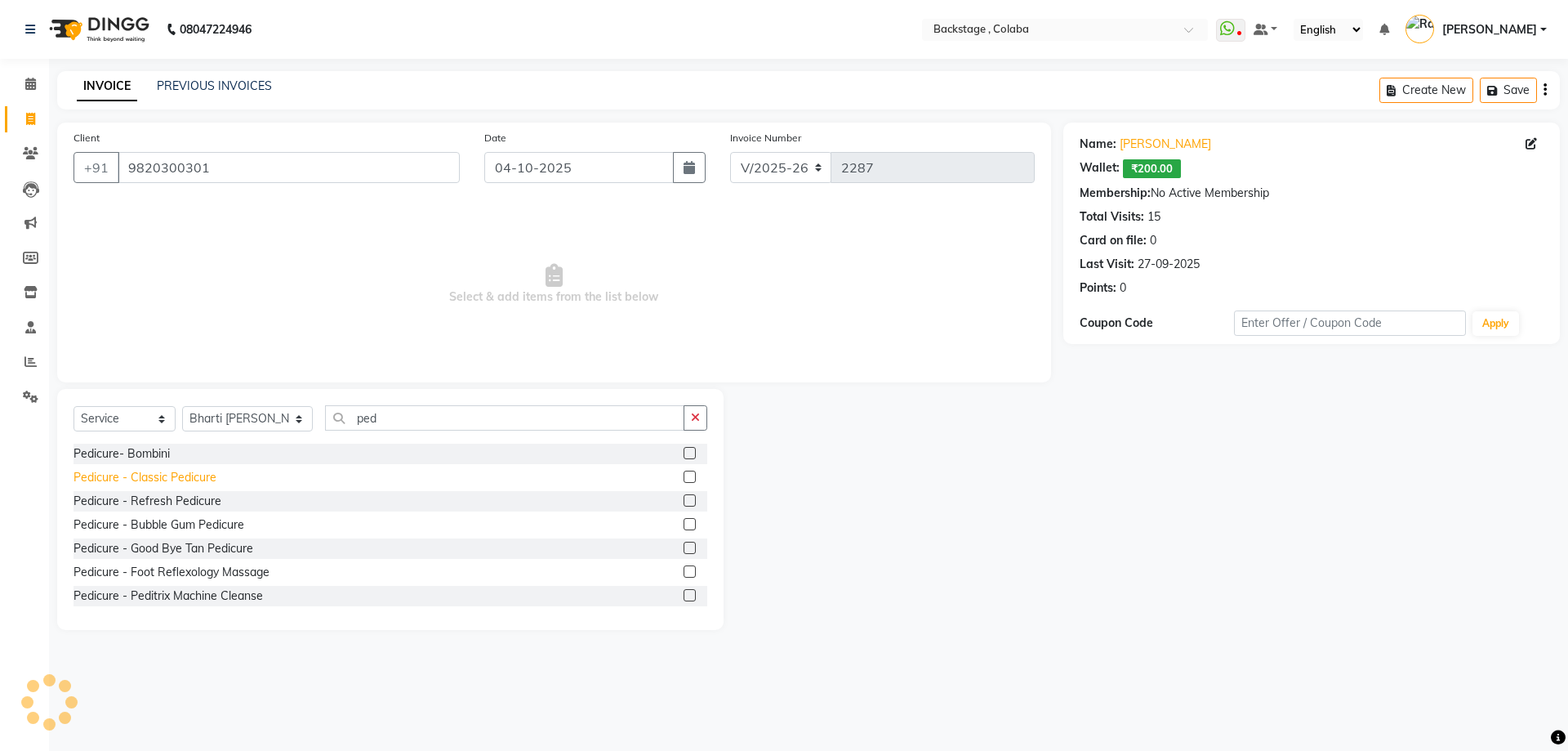
drag, startPoint x: 145, startPoint y: 474, endPoint x: 178, endPoint y: 475, distance: 33.0
click at [145, 474] on div "Pedicure - Classic Pedicure" at bounding box center [145, 477] width 143 height 17
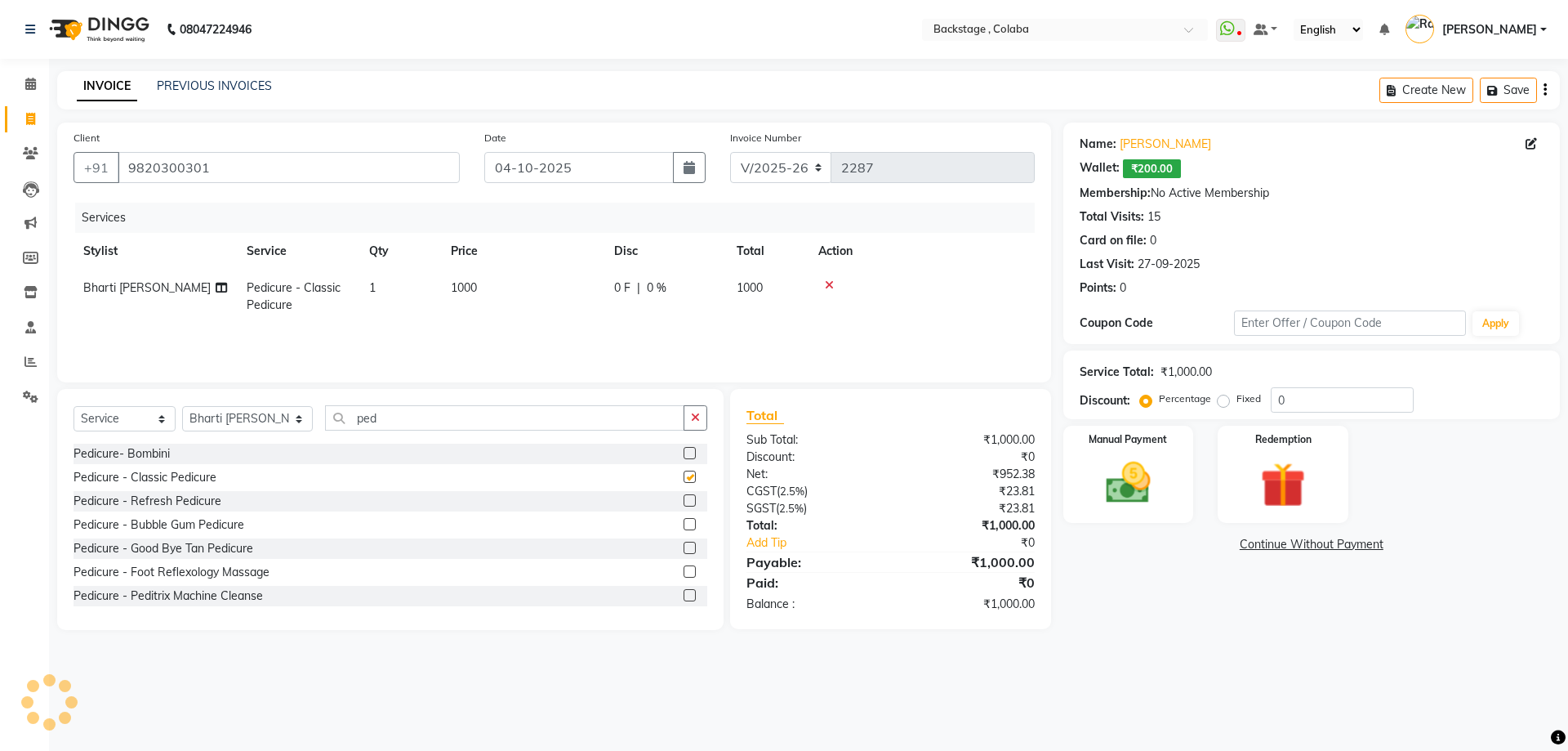
checkbox input "false"
drag, startPoint x: 447, startPoint y: 424, endPoint x: 294, endPoint y: 424, distance: 153.0
click at [294, 424] on div "Select Service Product Membership Package Voucher Prepaid Gift Card Select Styl…" at bounding box center [390, 424] width 634 height 38
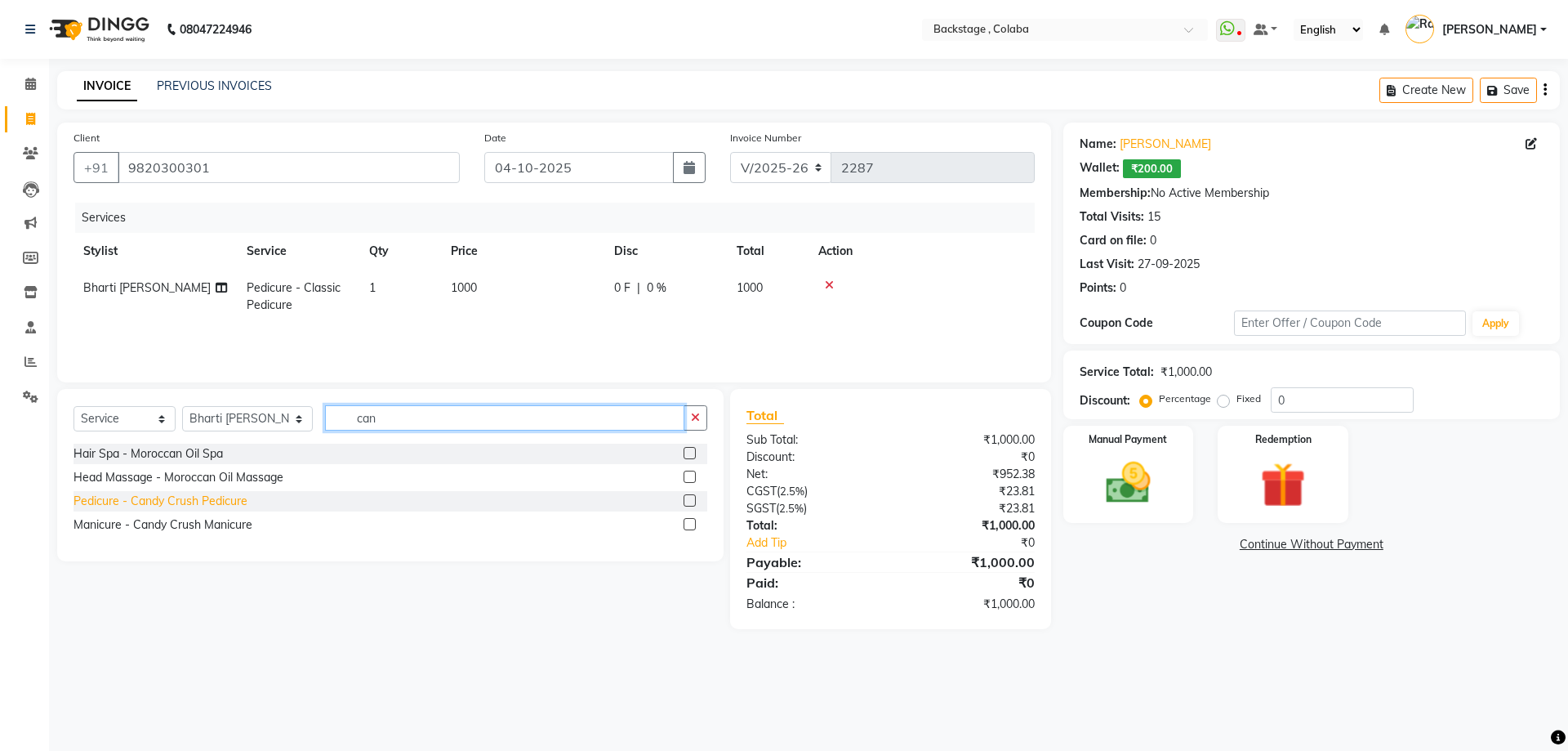
type input "can"
click at [209, 494] on div "Pedicure - Candy Crush Pedicure" at bounding box center [160, 501] width 174 height 17
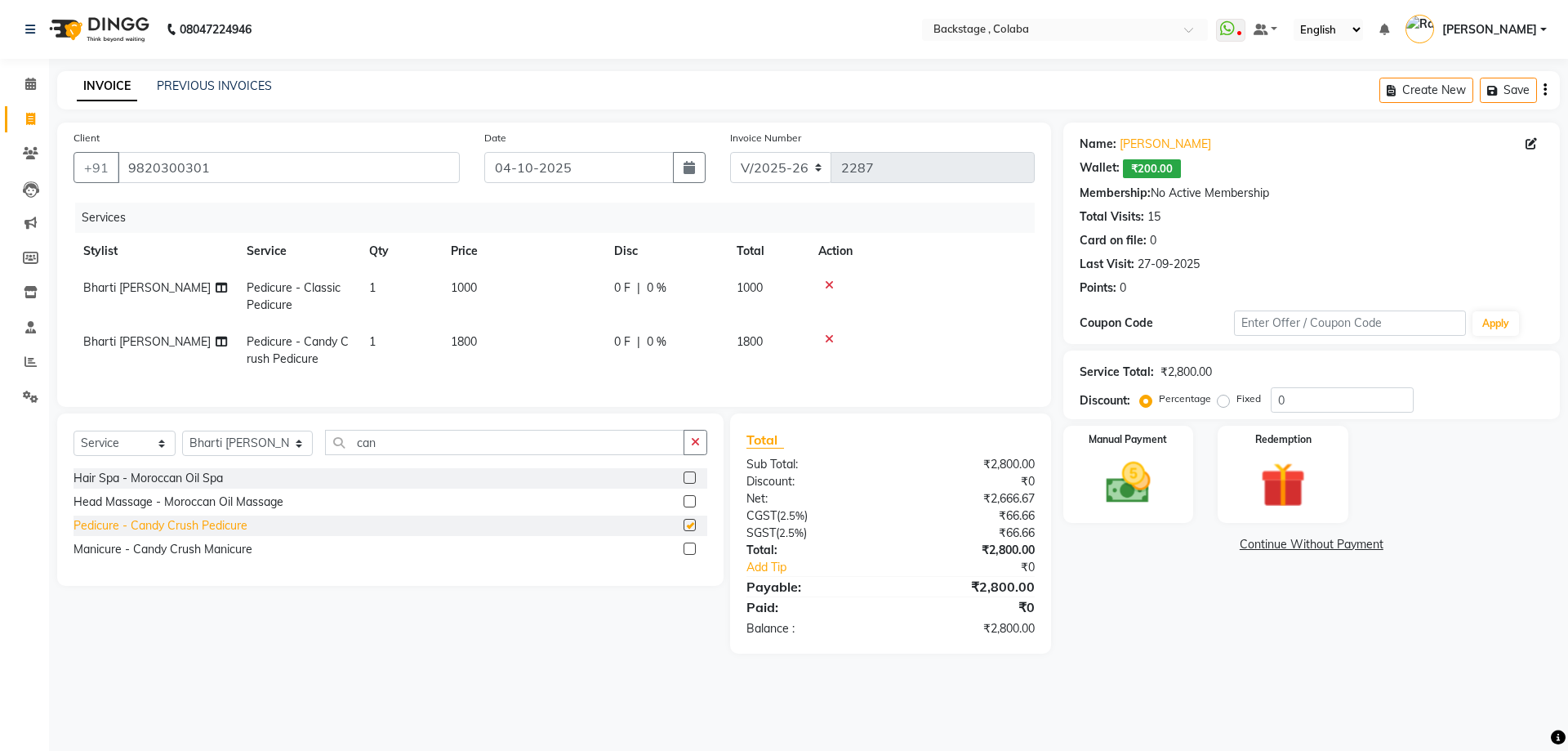
checkbox input "false"
click at [541, 322] on td "1000" at bounding box center [523, 297] width 163 height 54
select select "59642"
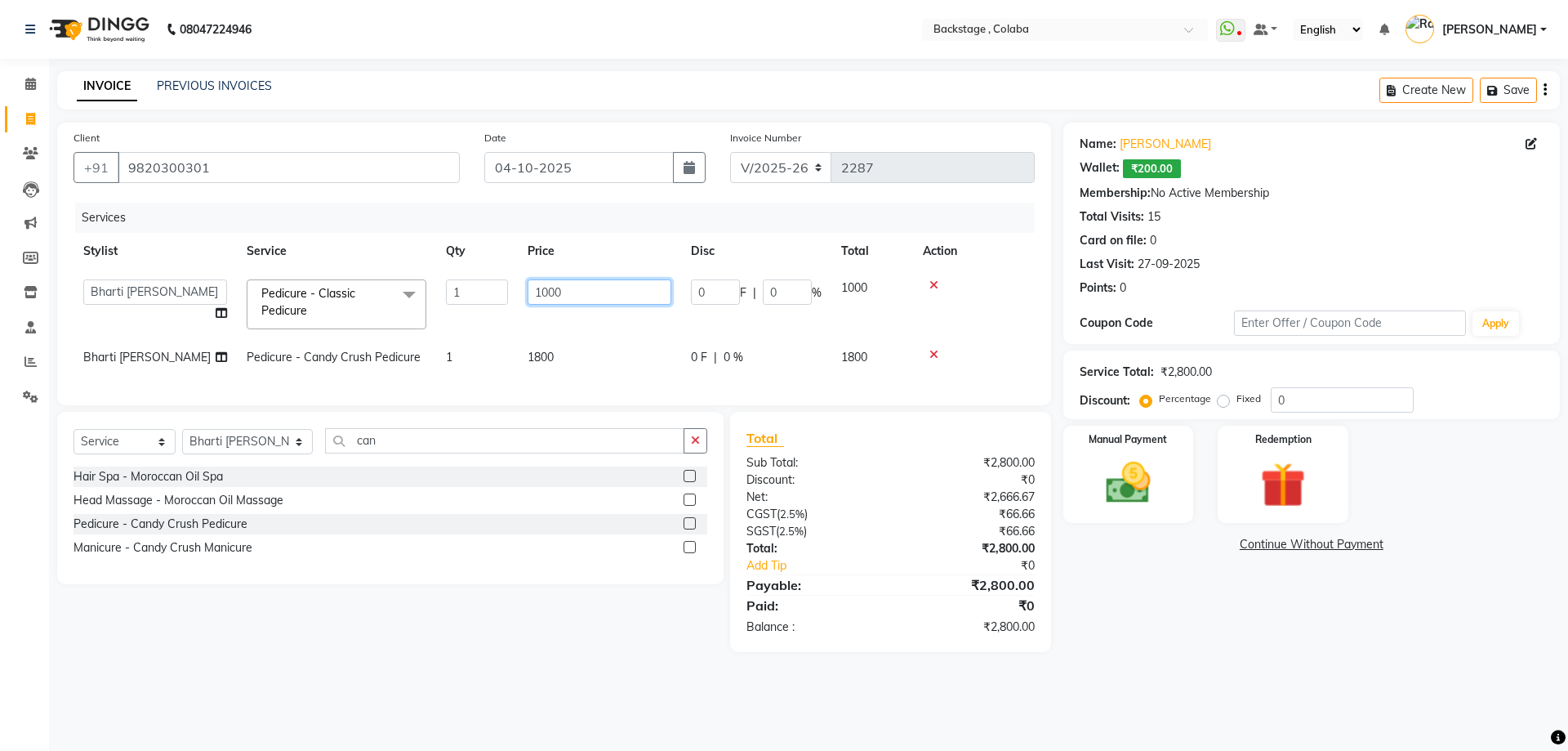
drag, startPoint x: 579, startPoint y: 286, endPoint x: 527, endPoint y: 283, distance: 52.1
click at [527, 283] on input "1000" at bounding box center [599, 292] width 144 height 25
type input "800"
click at [1238, 614] on div "Name: Shibani Wallet: ₹200.00 Membership: No Active Membership Total Visits: 15…" at bounding box center [1318, 387] width 509 height 529
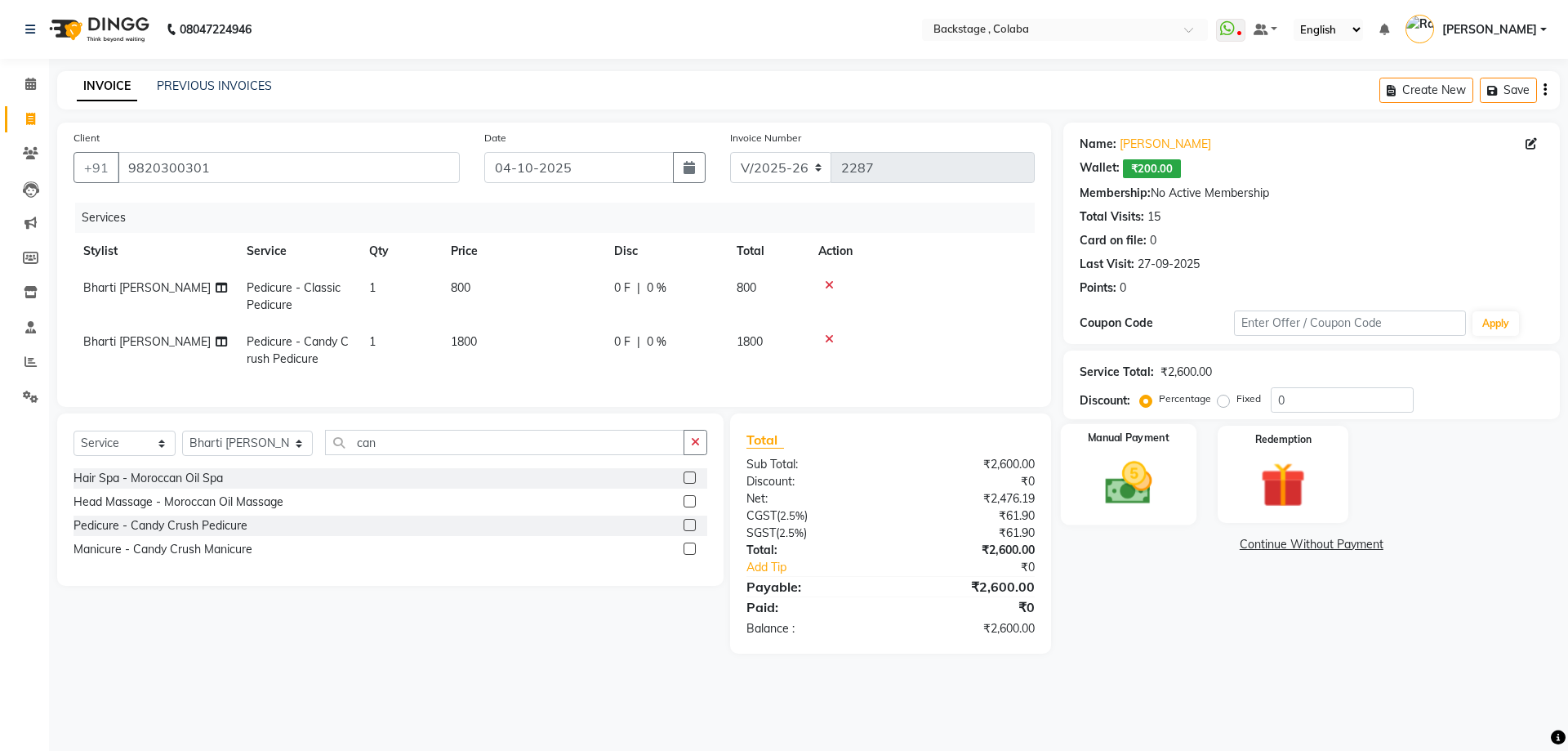
click at [1150, 486] on img at bounding box center [1129, 483] width 76 height 54
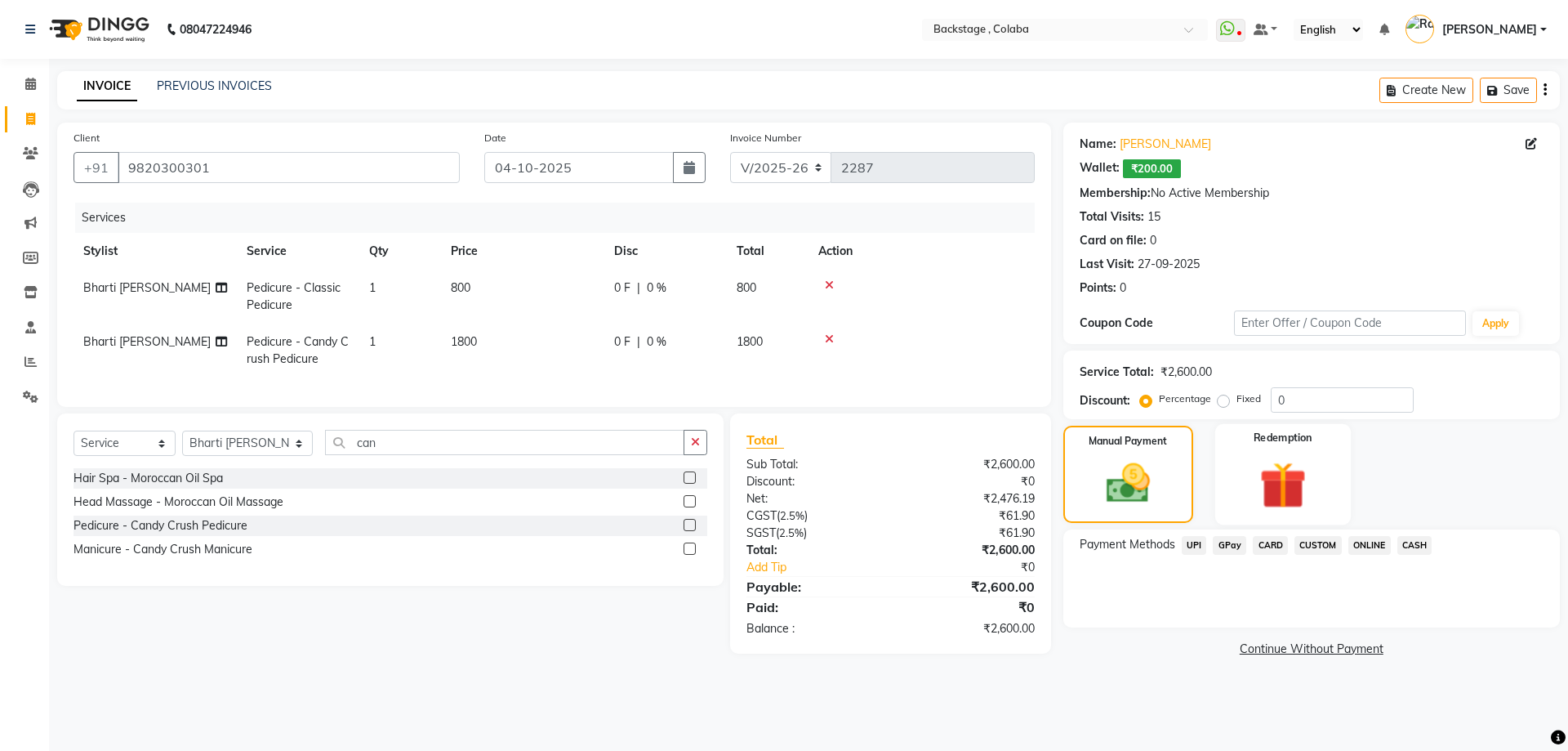
click at [1311, 469] on img at bounding box center [1283, 485] width 76 height 58
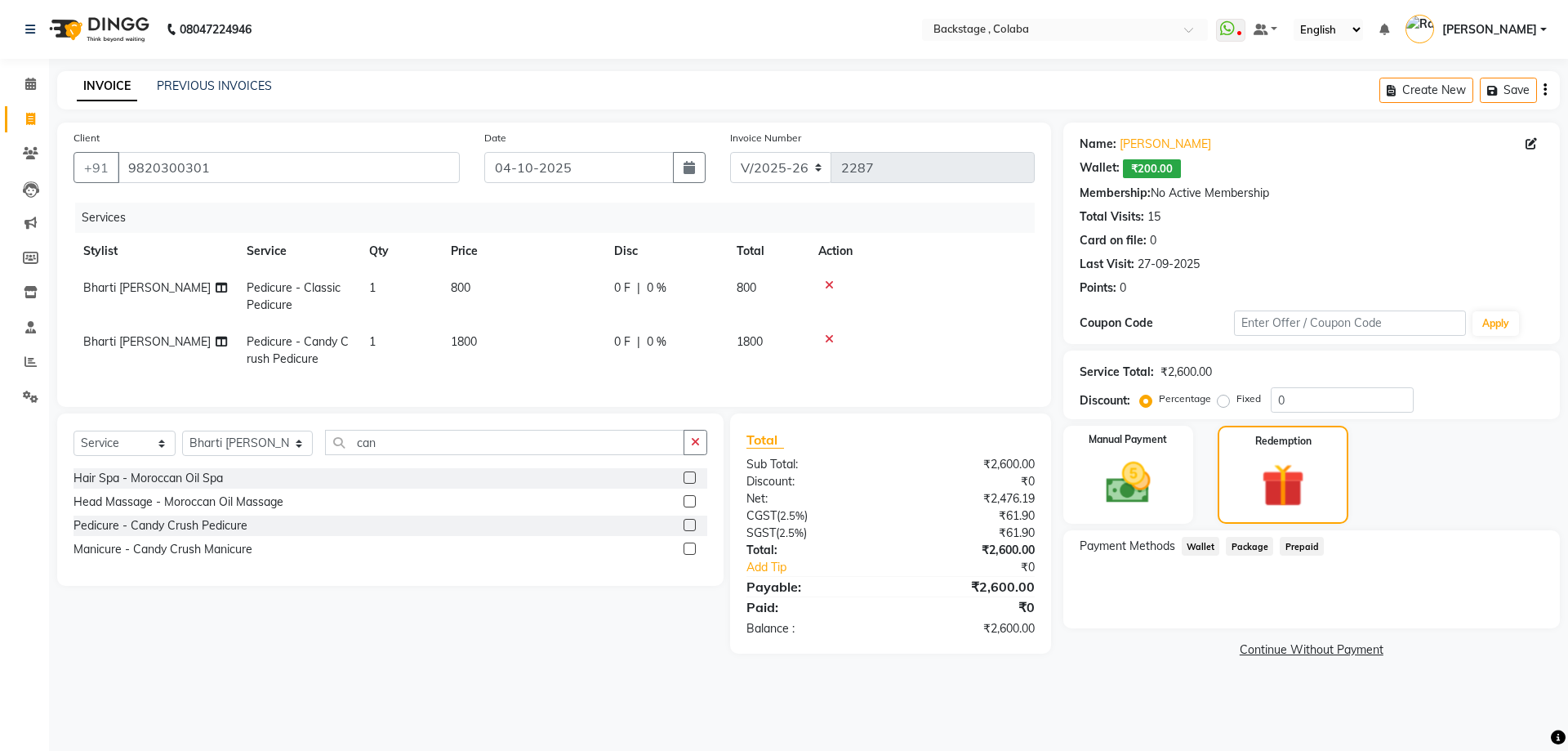
drag, startPoint x: 1204, startPoint y: 549, endPoint x: 1243, endPoint y: 557, distance: 39.8
click at [1205, 549] on span "Wallet" at bounding box center [1201, 545] width 38 height 19
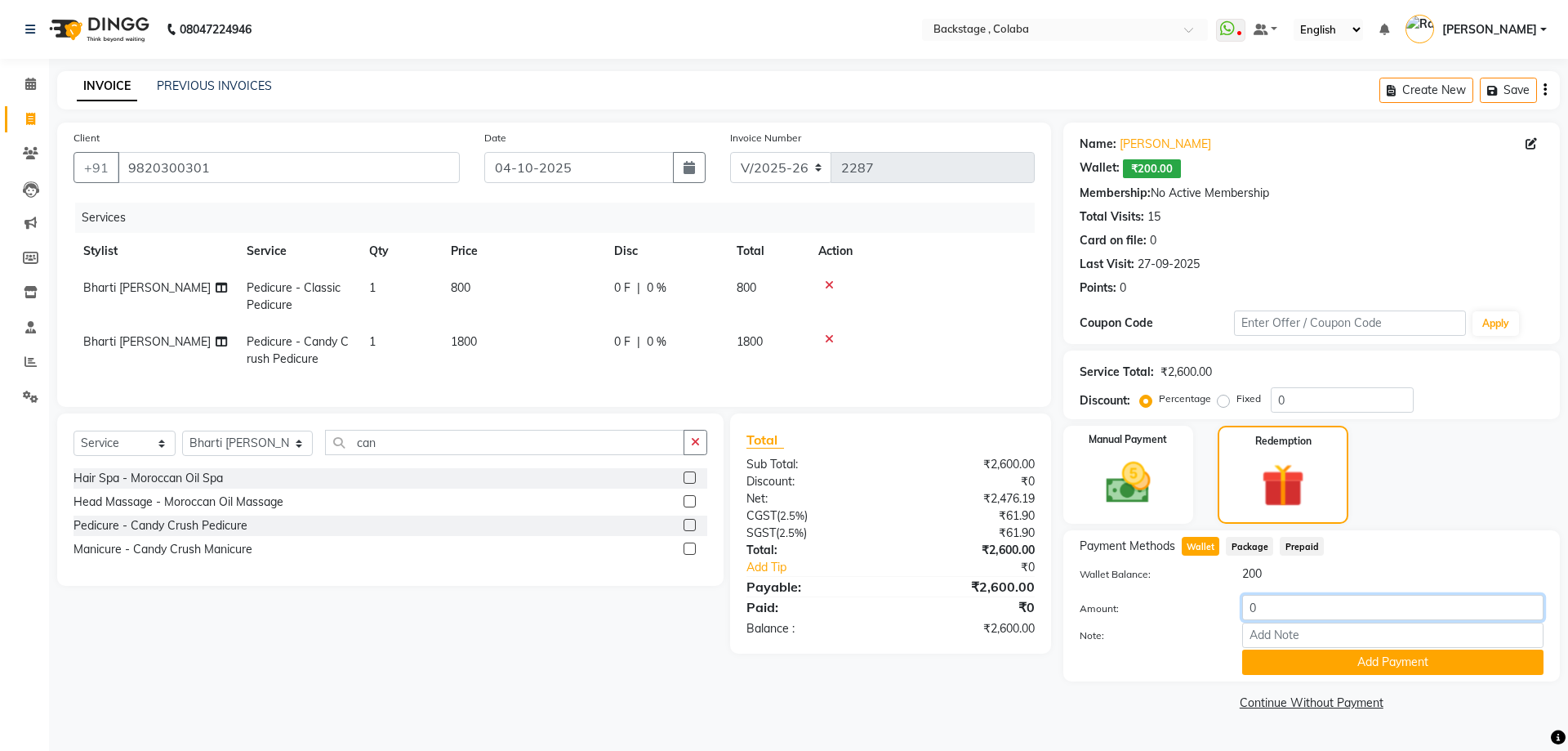
drag, startPoint x: 1193, startPoint y: 614, endPoint x: 1156, endPoint y: 621, distance: 37.7
click at [1156, 621] on div "Amount: 0" at bounding box center [1311, 608] width 488 height 28
type input "200"
click at [1309, 658] on button "Add Payment" at bounding box center [1392, 662] width 302 height 25
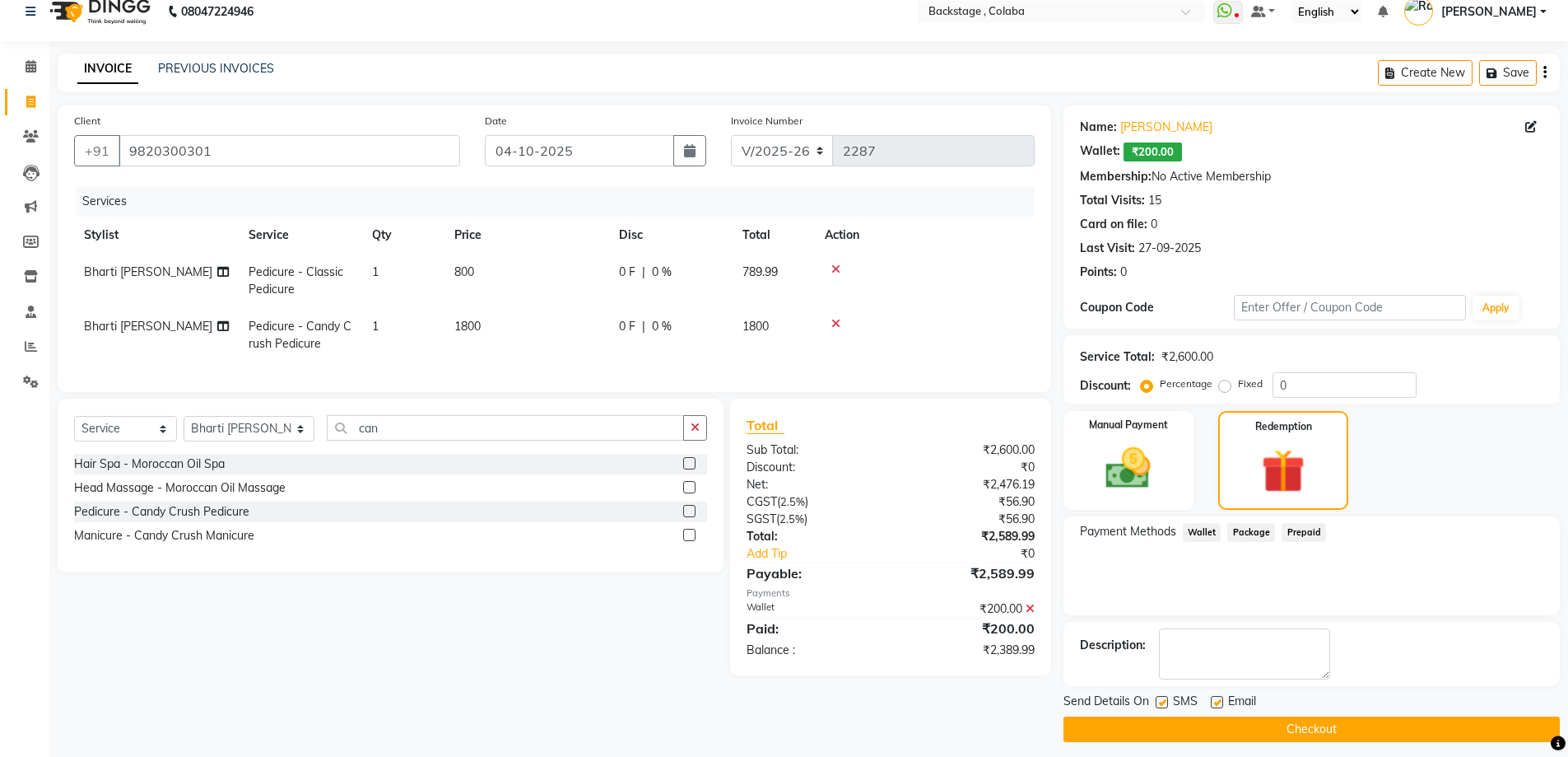
scroll to position [28, 0]
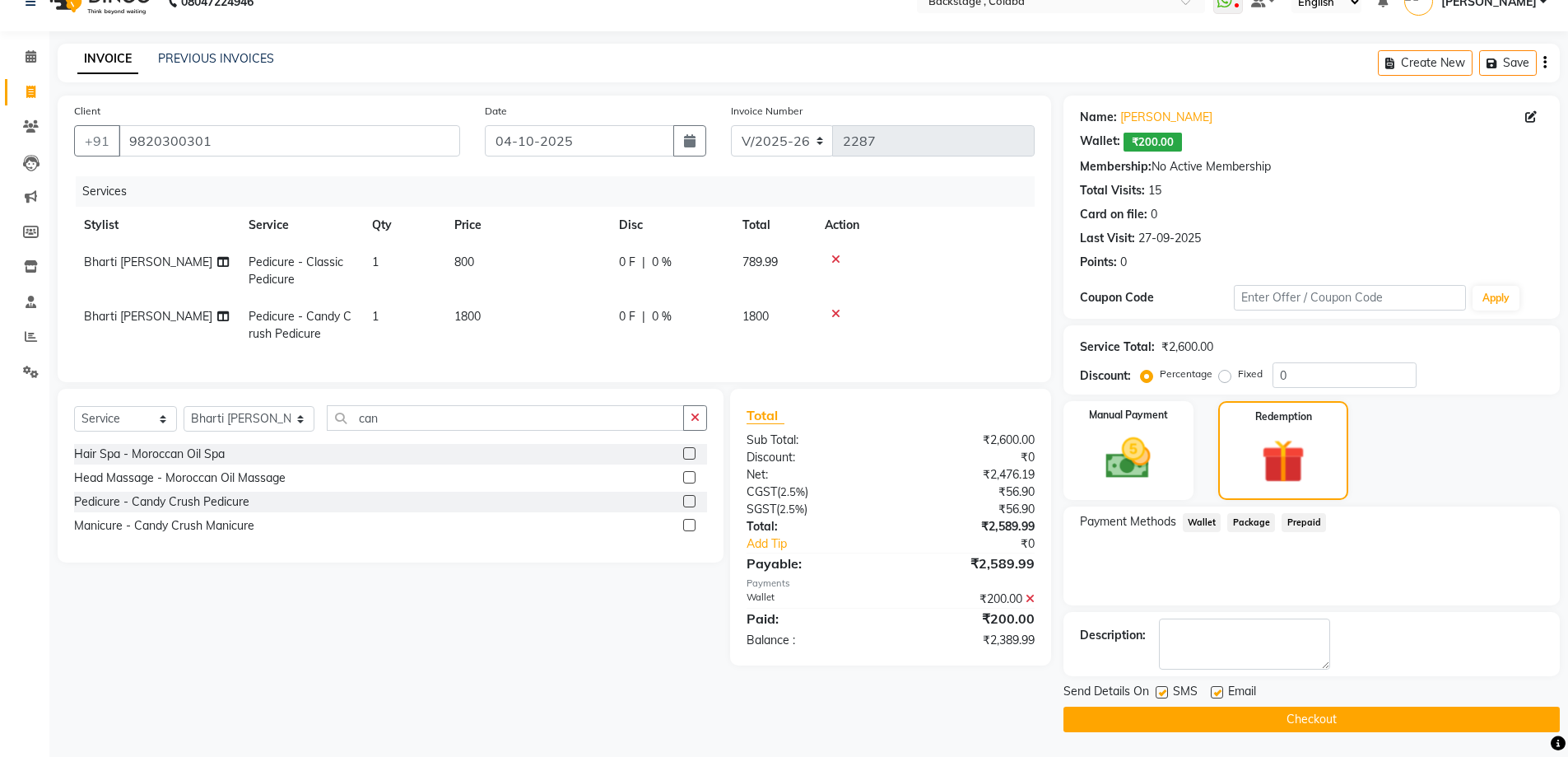
click at [1543, 63] on icon "button" at bounding box center [1545, 63] width 4 height 1
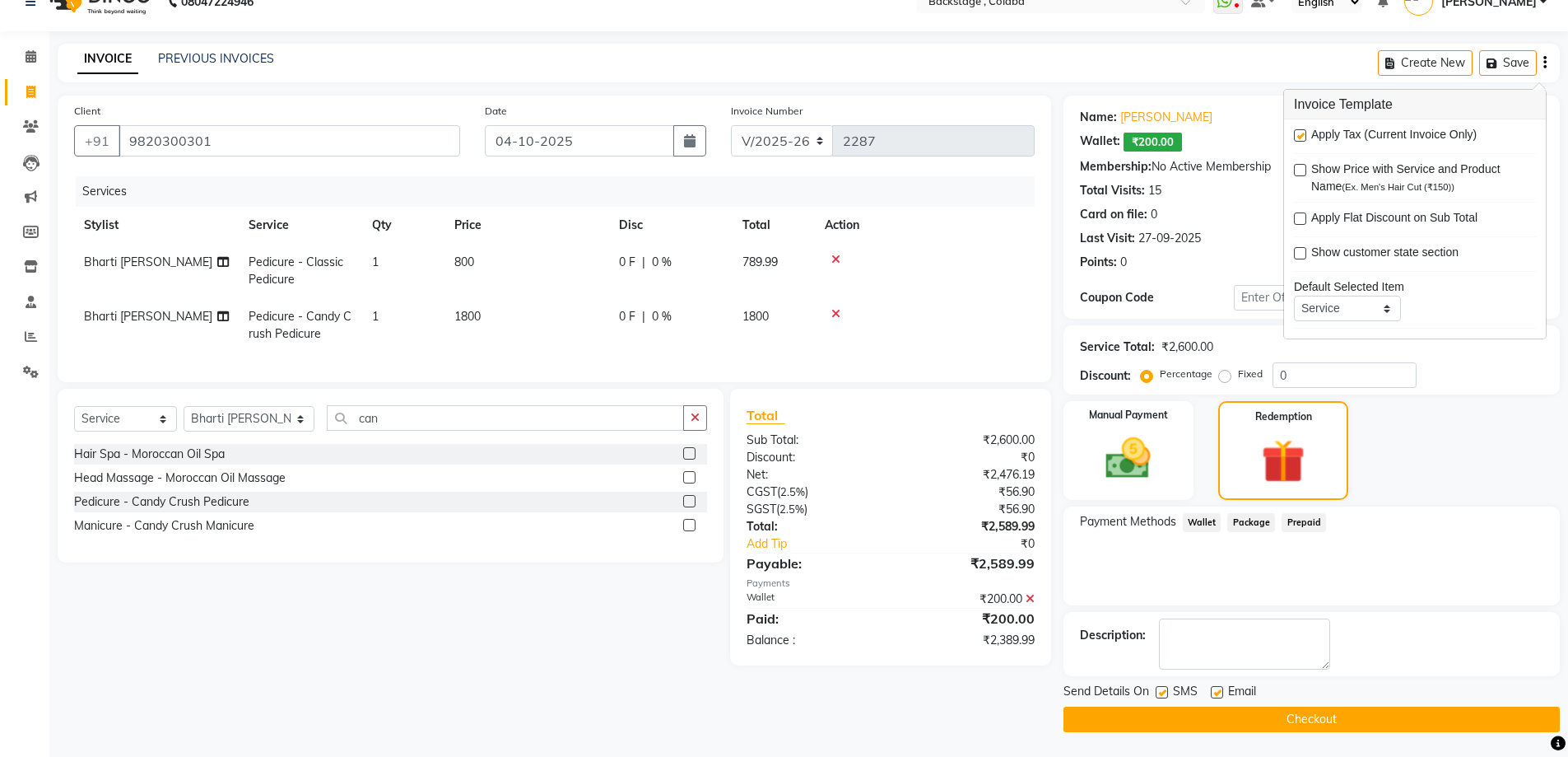
click at [1301, 138] on label at bounding box center [1300, 136] width 13 height 13
click at [1301, 138] on input "checkbox" at bounding box center [1299, 136] width 11 height 11
checkbox input "false"
click at [183, 327] on td "Bharti [PERSON_NAME]" at bounding box center [156, 325] width 164 height 55
select select "59642"
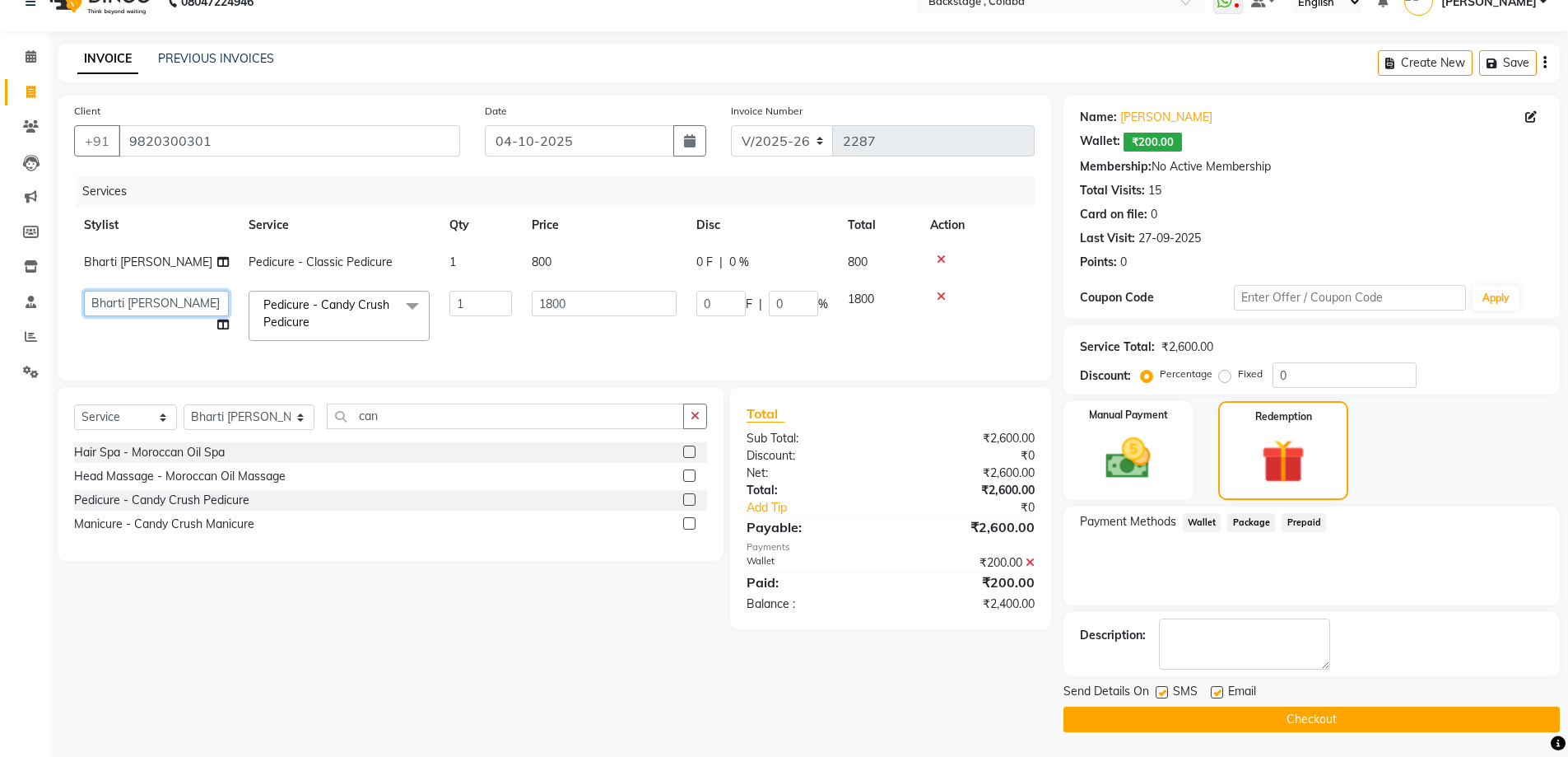
click at [187, 311] on select "Backstage Bharti Nitesh Gohar Jayesh Anil Karekar Kalavati Sharma Kalindi Joshi…" at bounding box center [156, 303] width 145 height 26
select select "83250"
click at [1128, 426] on div "Manual Payment" at bounding box center [1127, 450] width 136 height 102
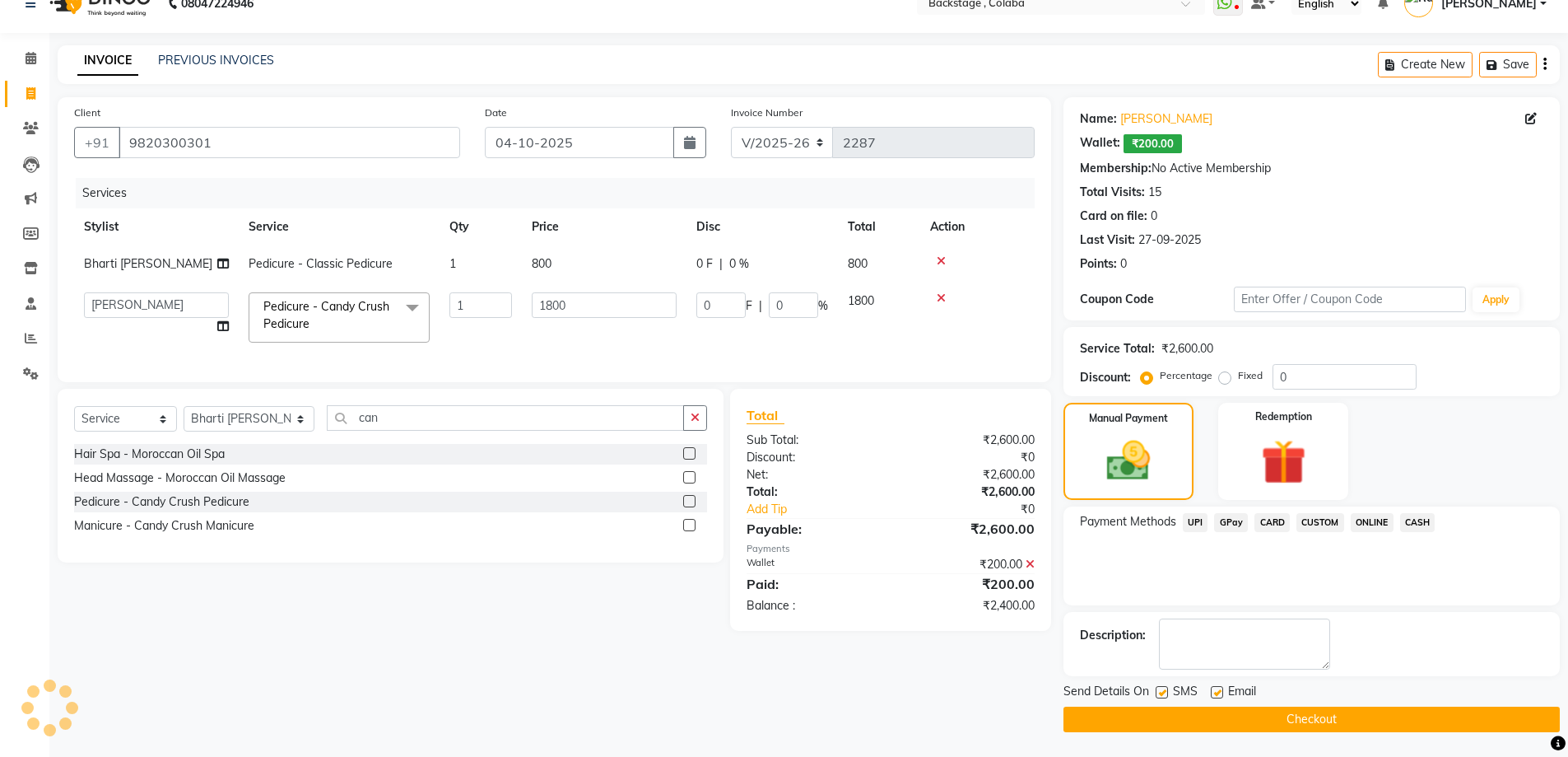
click at [1425, 523] on span "CASH" at bounding box center [1417, 522] width 36 height 19
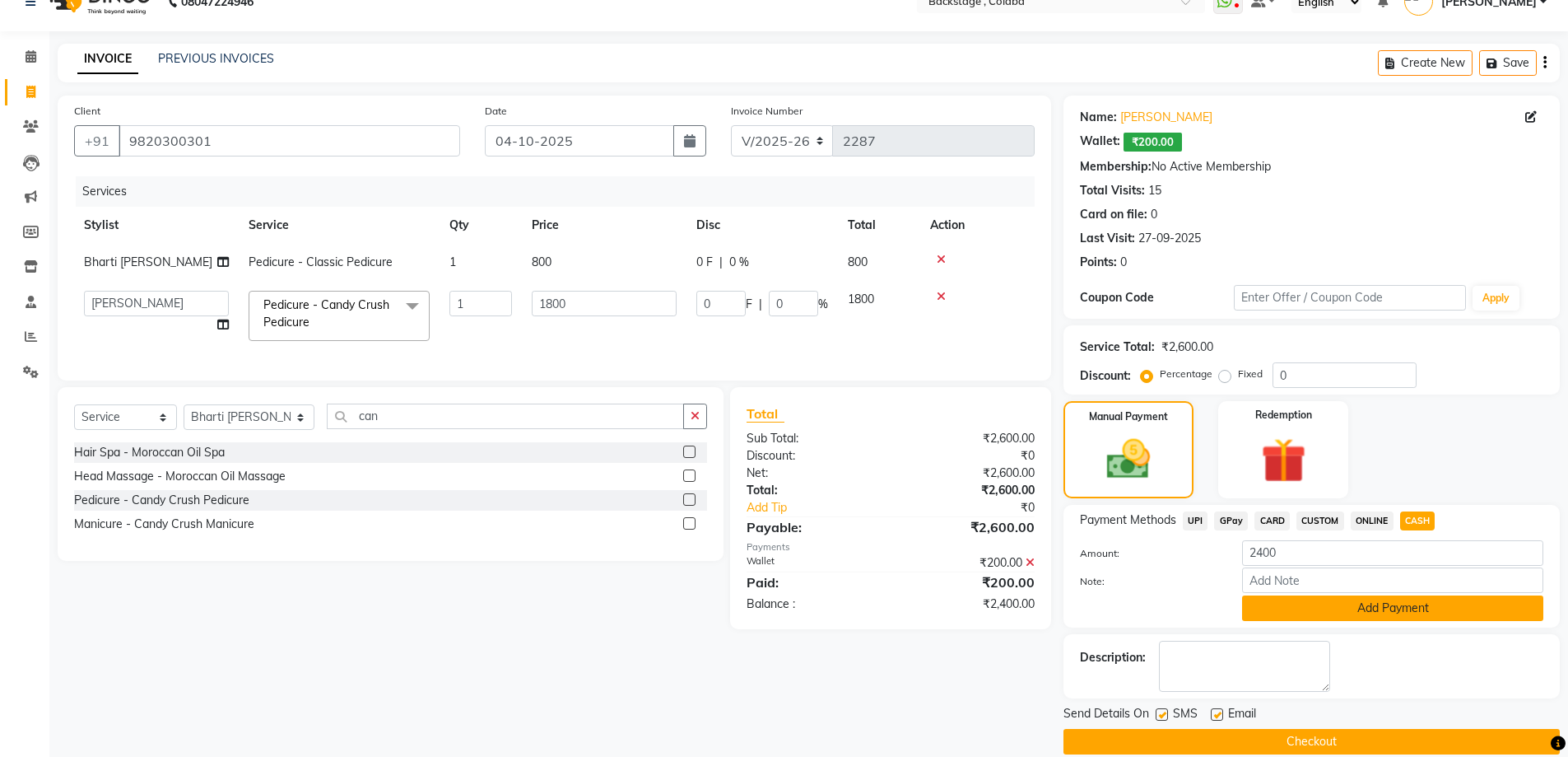
click at [1373, 609] on button "Add Payment" at bounding box center [1393, 608] width 301 height 26
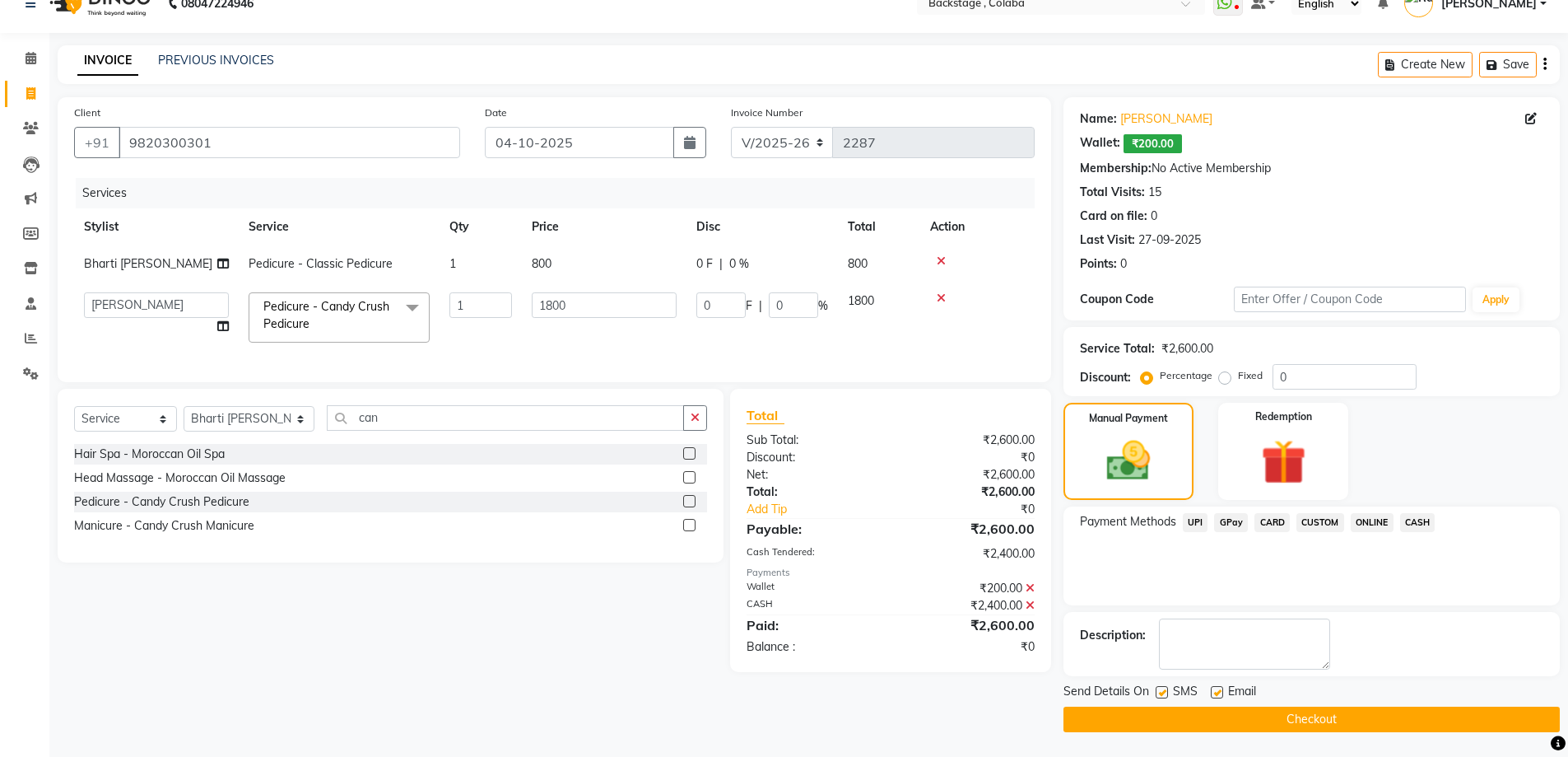
click at [1385, 721] on button "Checkout" at bounding box center [1312, 720] width 497 height 26
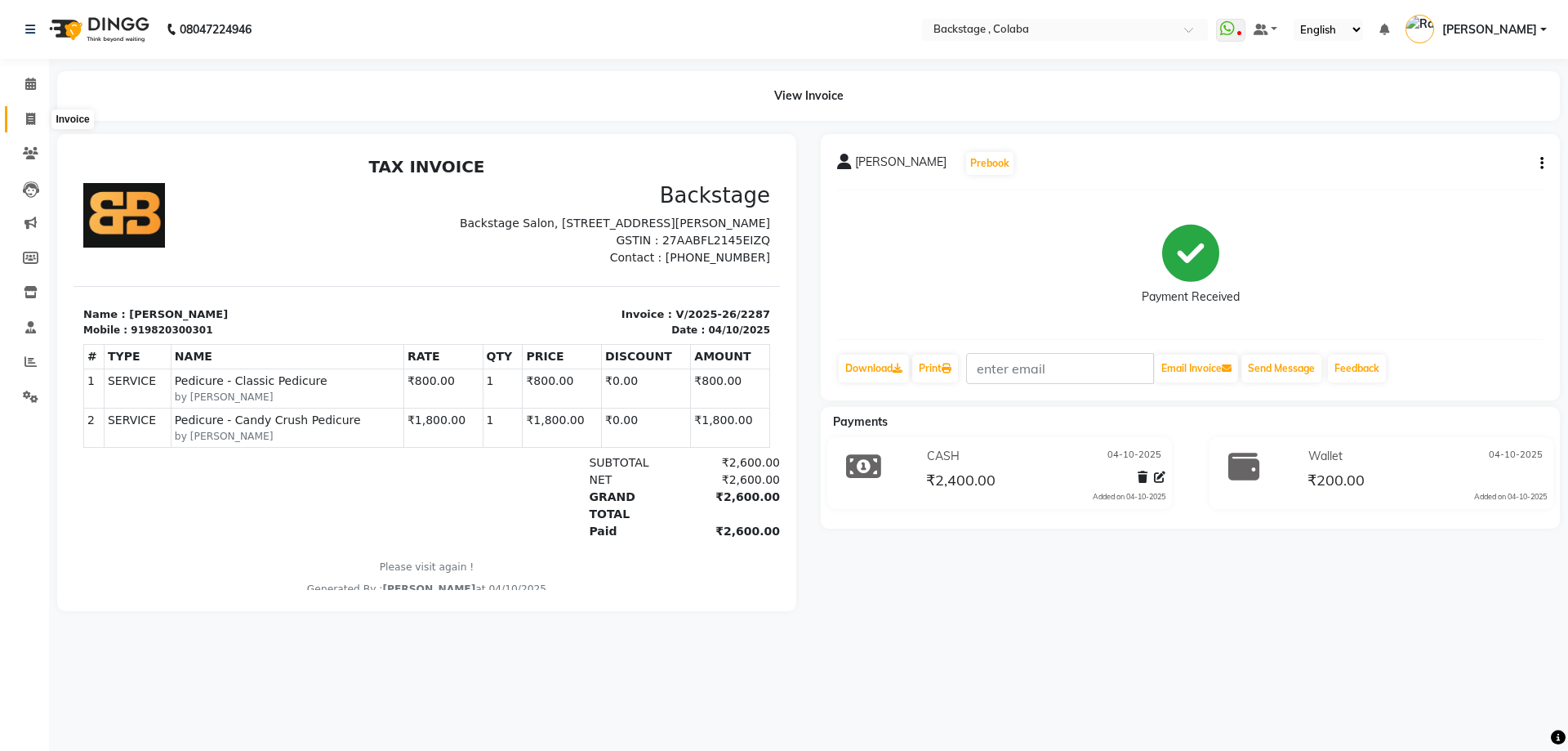
click at [28, 115] on icon at bounding box center [31, 119] width 9 height 13
select select "service"
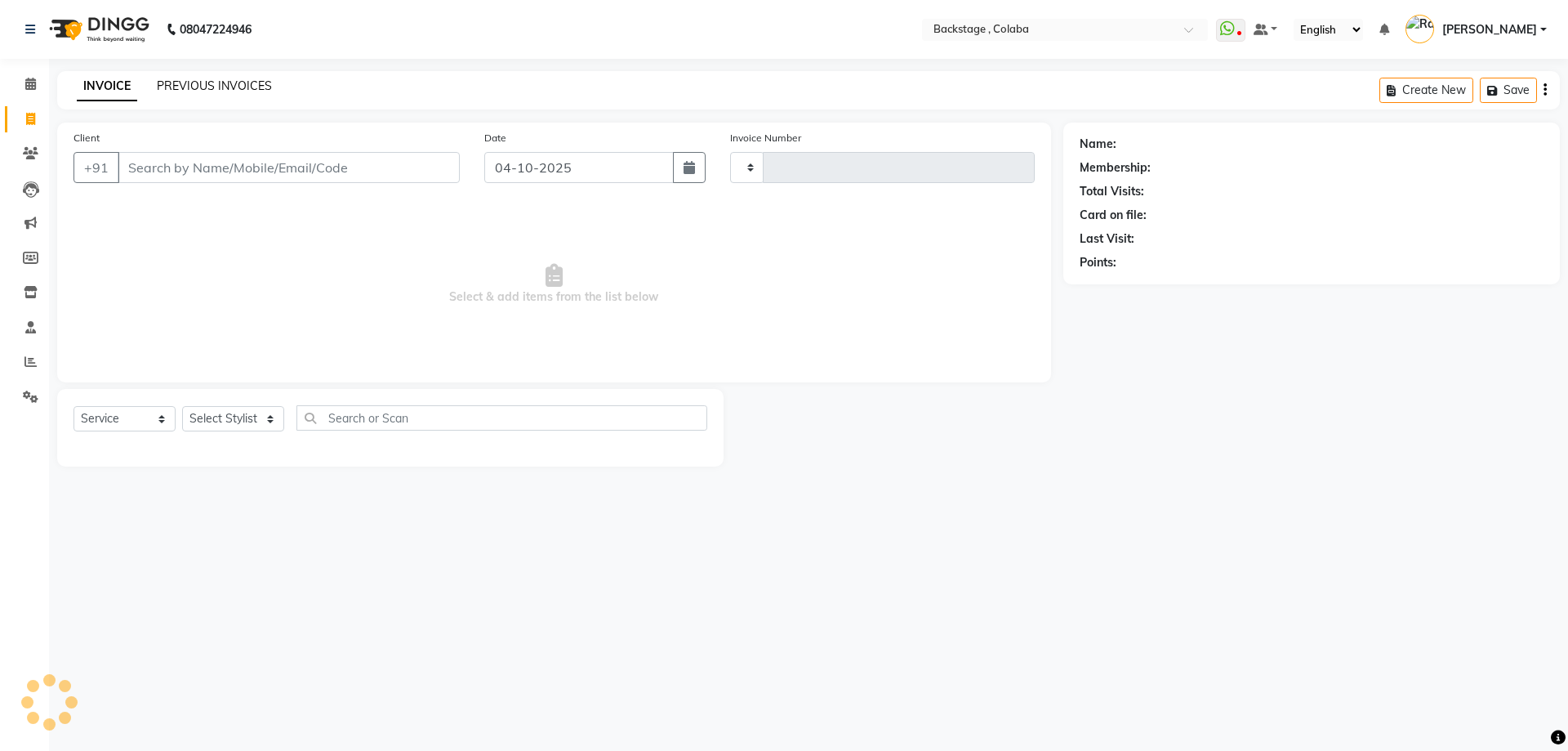
click at [205, 86] on link "PREVIOUS INVOICES" at bounding box center [214, 86] width 115 height 14
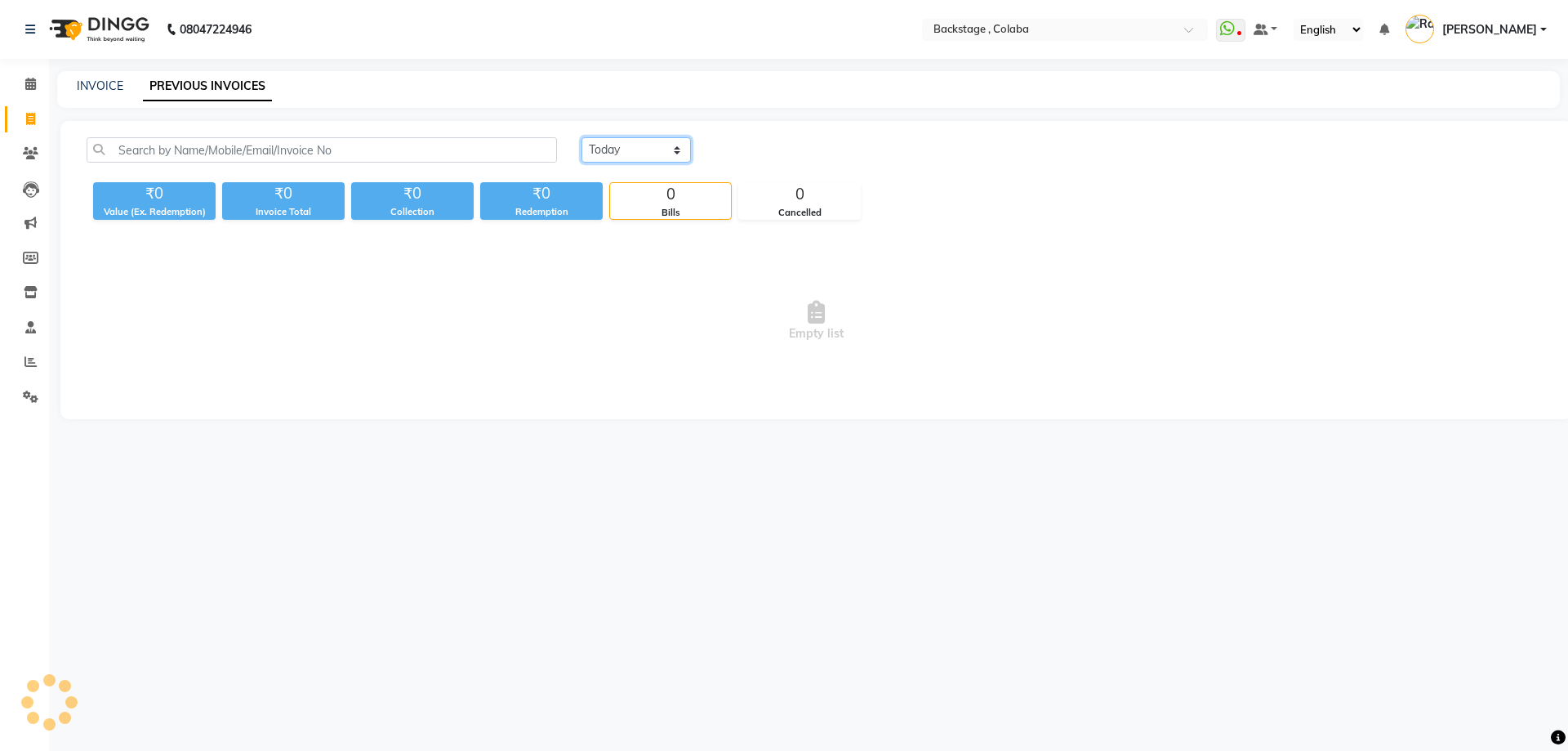
click at [620, 149] on select "Today Yesterday Custom Range" at bounding box center [636, 149] width 110 height 25
click at [582, 137] on select "Today Yesterday Custom Range" at bounding box center [636, 149] width 110 height 25
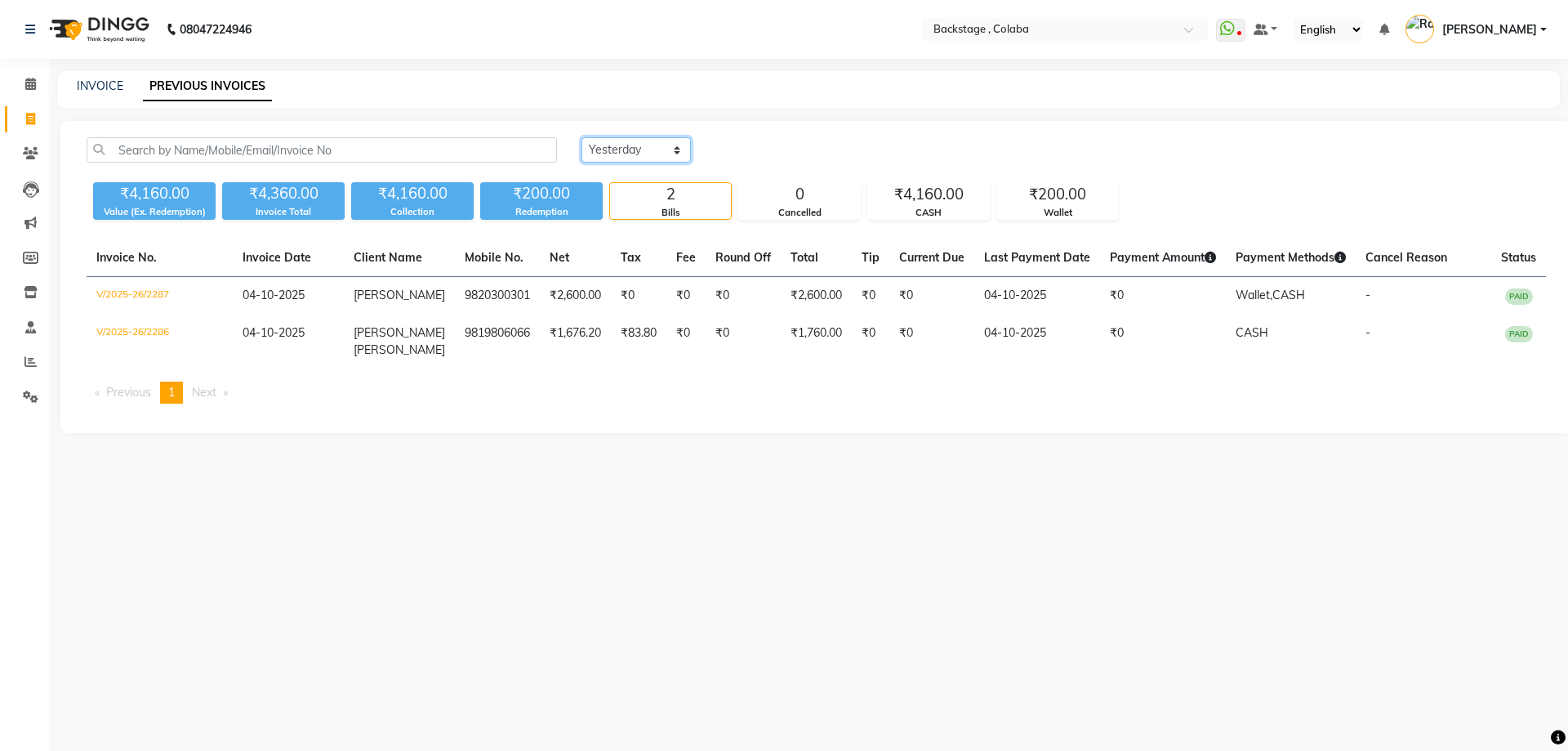
click at [614, 143] on select "Today Yesterday Custom Range" at bounding box center [636, 149] width 110 height 25
click at [582, 137] on select "Today Yesterday Custom Range" at bounding box center [636, 149] width 110 height 25
click at [619, 145] on select "Today Yesterday Custom Range" at bounding box center [636, 149] width 110 height 25
select select "yesterday"
click at [582, 137] on select "Today Yesterday Custom Range" at bounding box center [636, 149] width 110 height 25
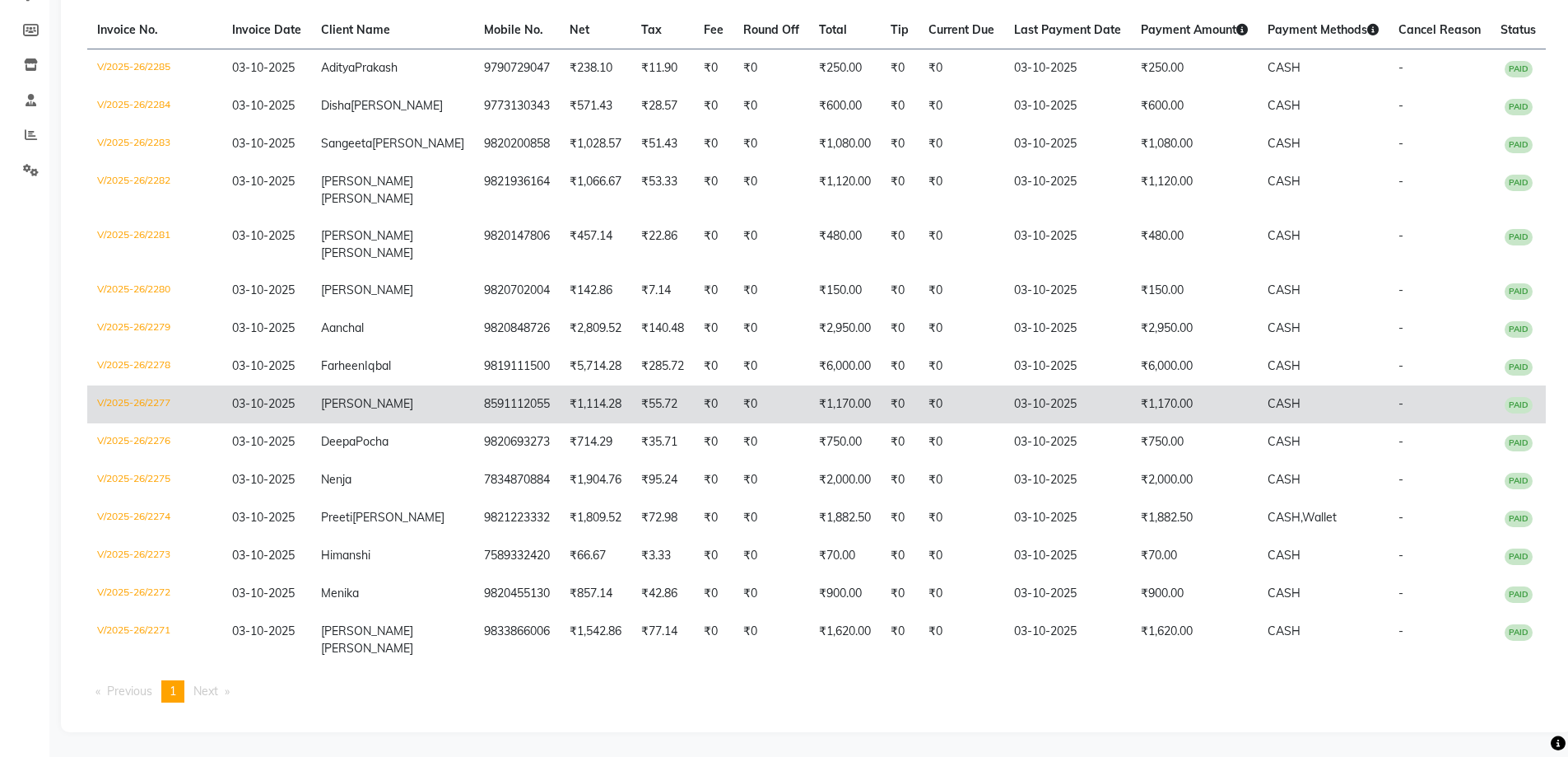
scroll to position [65, 0]
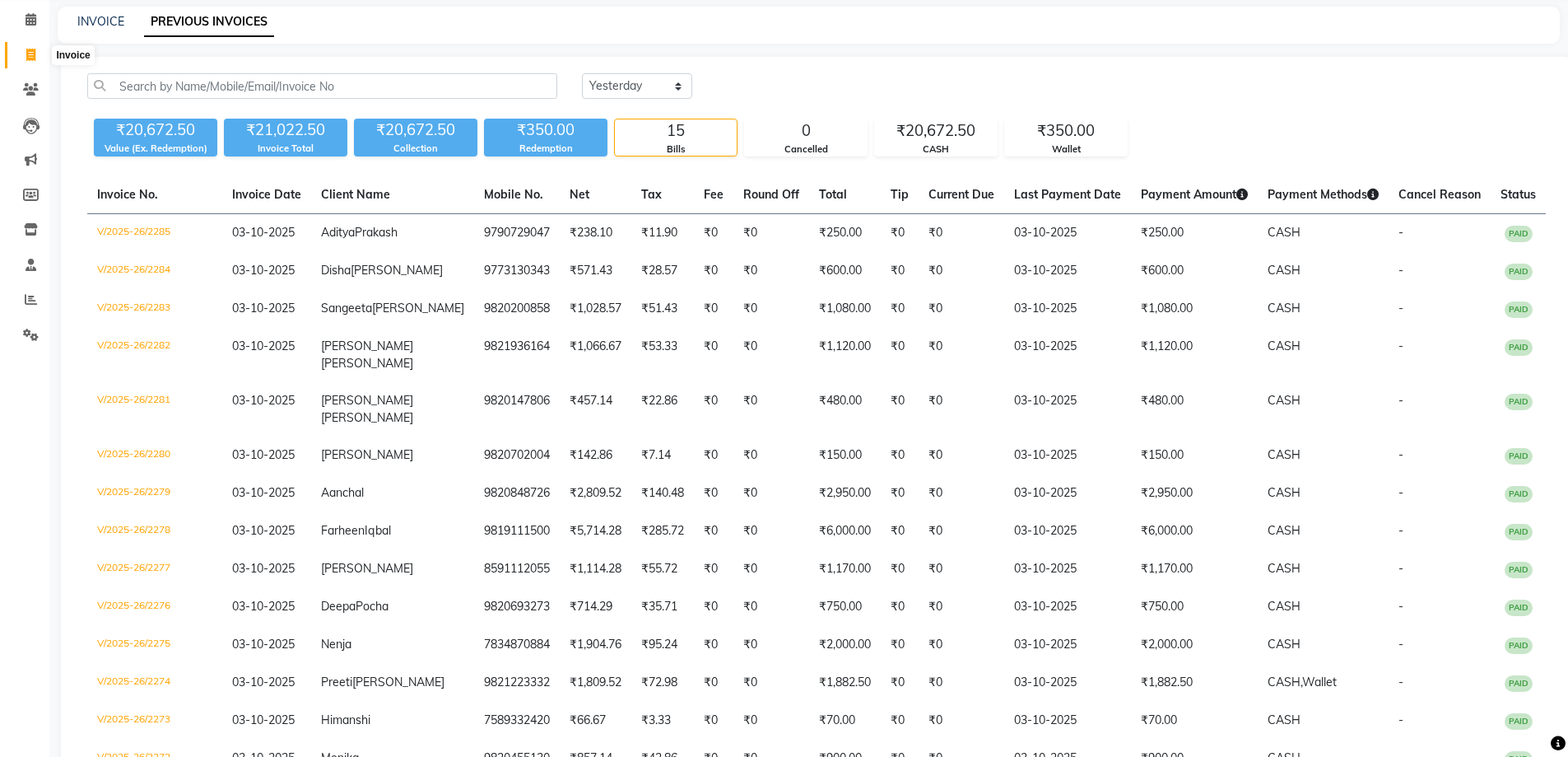
click at [32, 54] on icon at bounding box center [31, 55] width 9 height 13
select select "service"
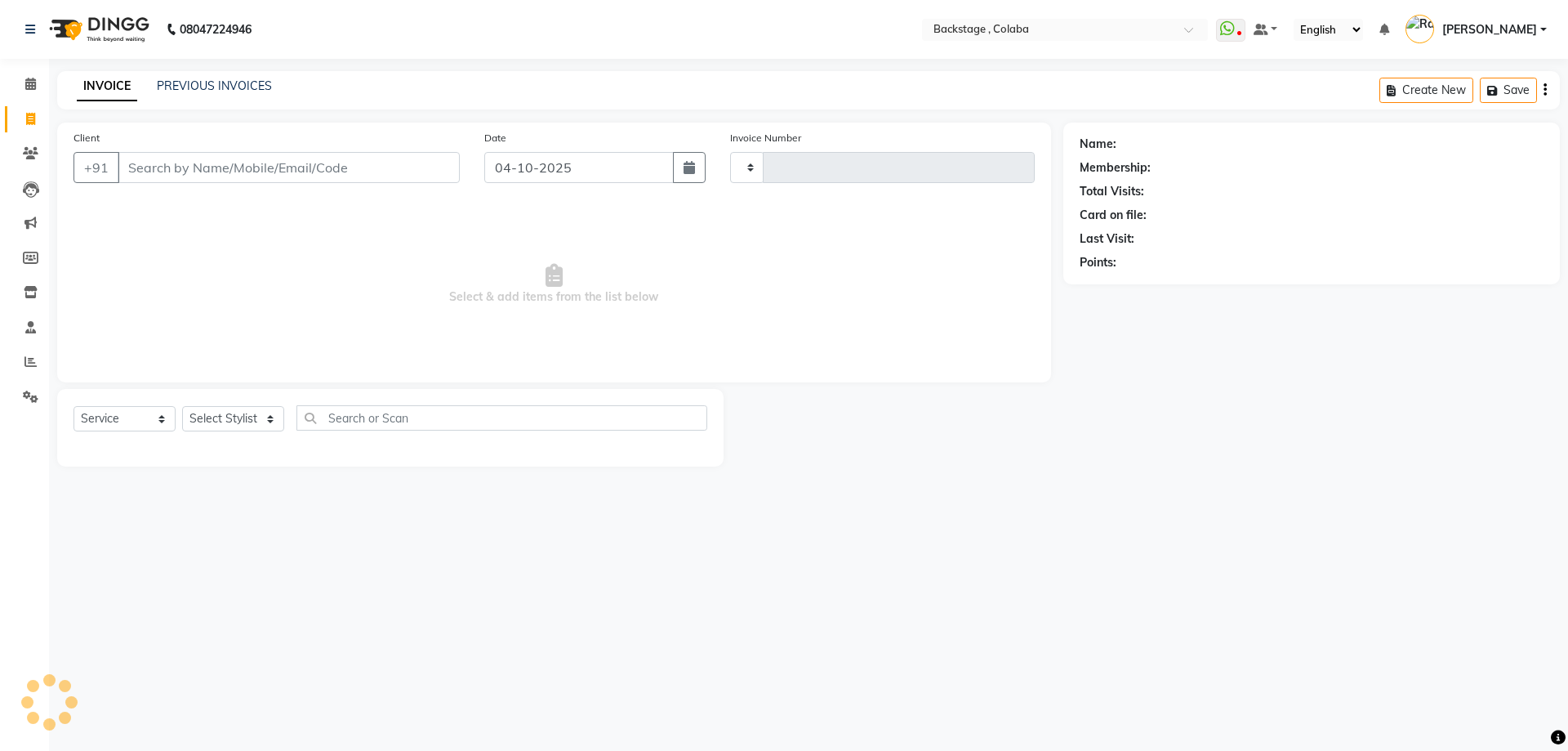
click at [170, 177] on input "Client" at bounding box center [289, 168] width 342 height 31
type input "2288"
select select "5451"
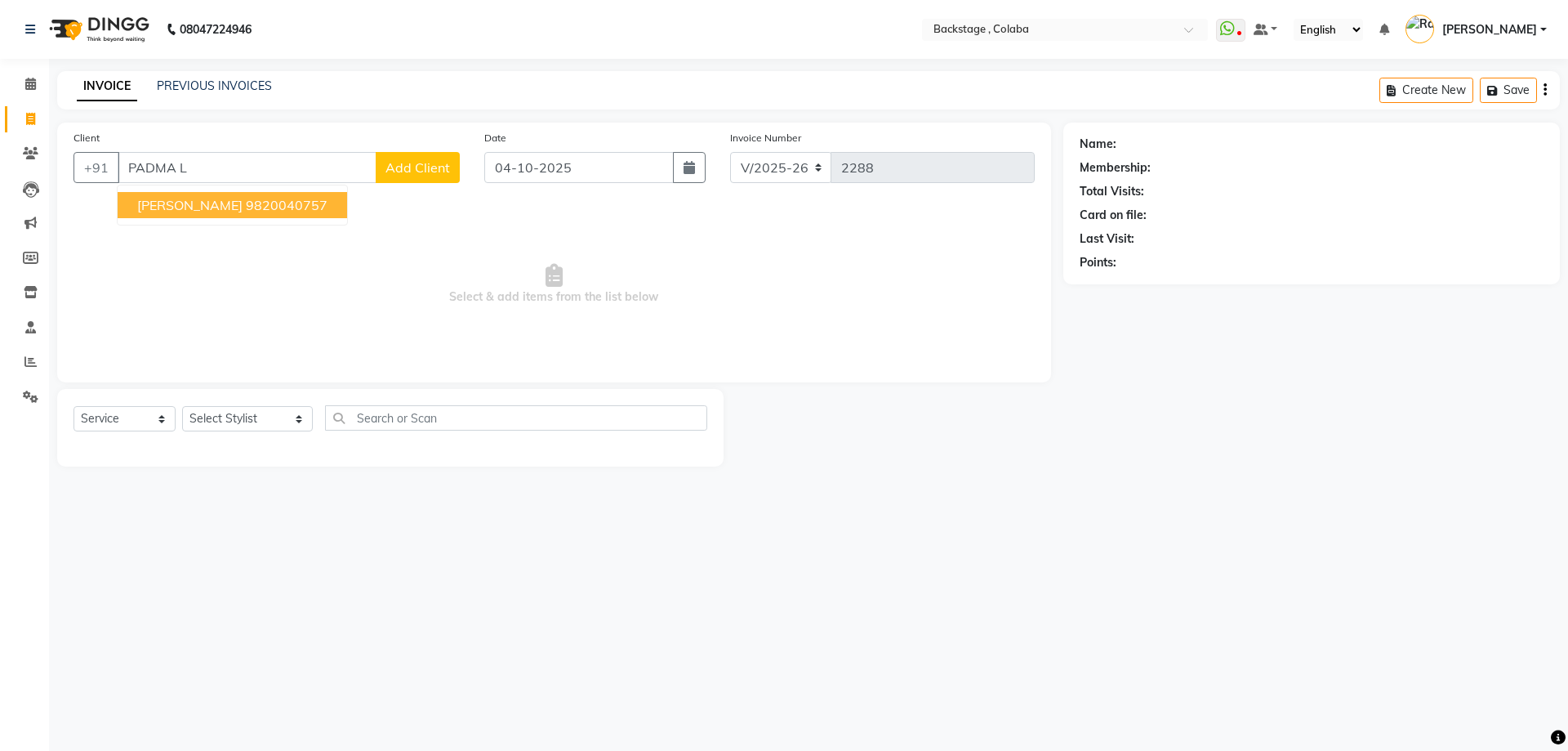
click at [178, 205] on span "Padma Lal" at bounding box center [189, 205] width 105 height 16
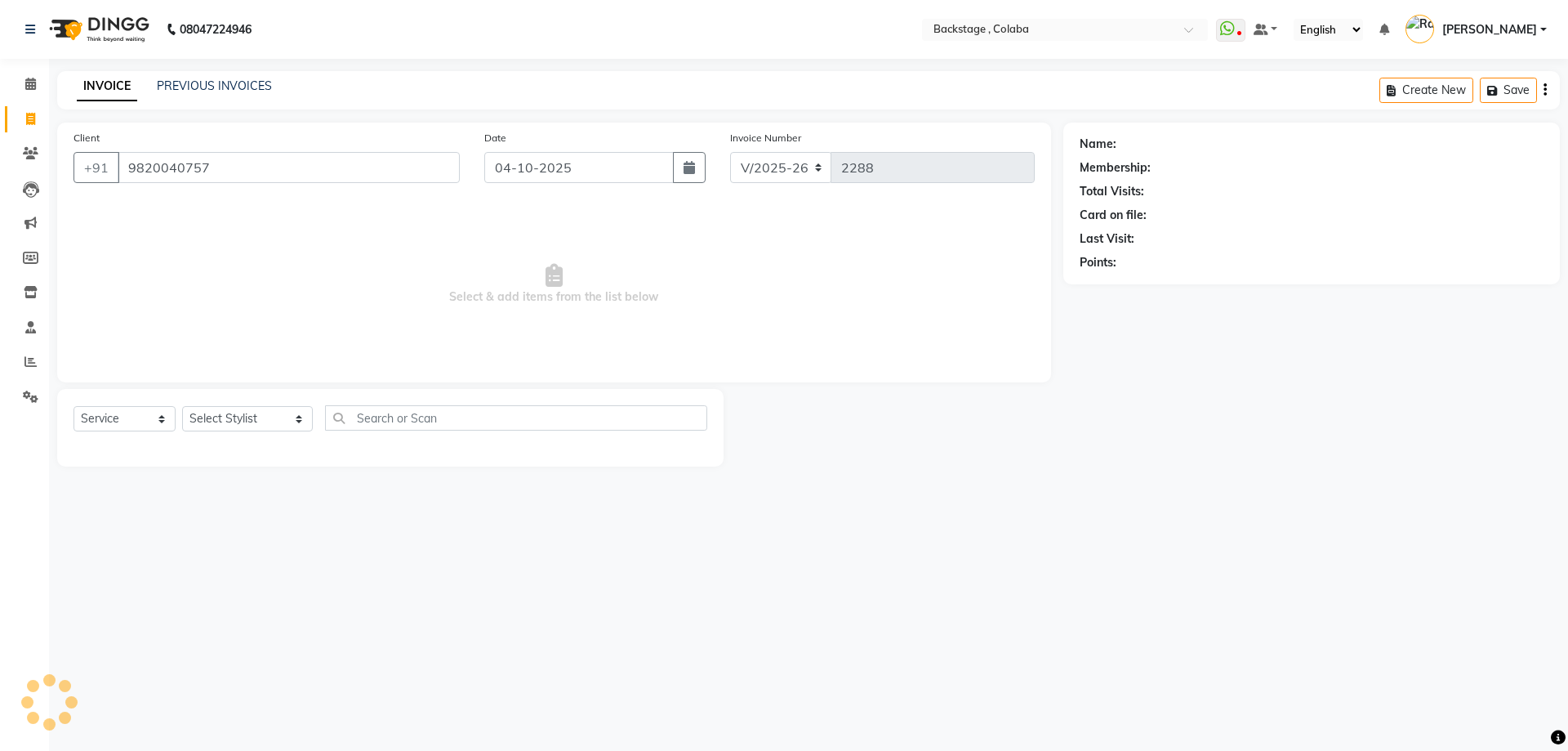
type input "9820040757"
click at [209, 426] on select "Select Stylist Backstage Bharti [PERSON_NAME] [PERSON_NAME] [PERSON_NAME] [PERS…" at bounding box center [247, 419] width 130 height 25
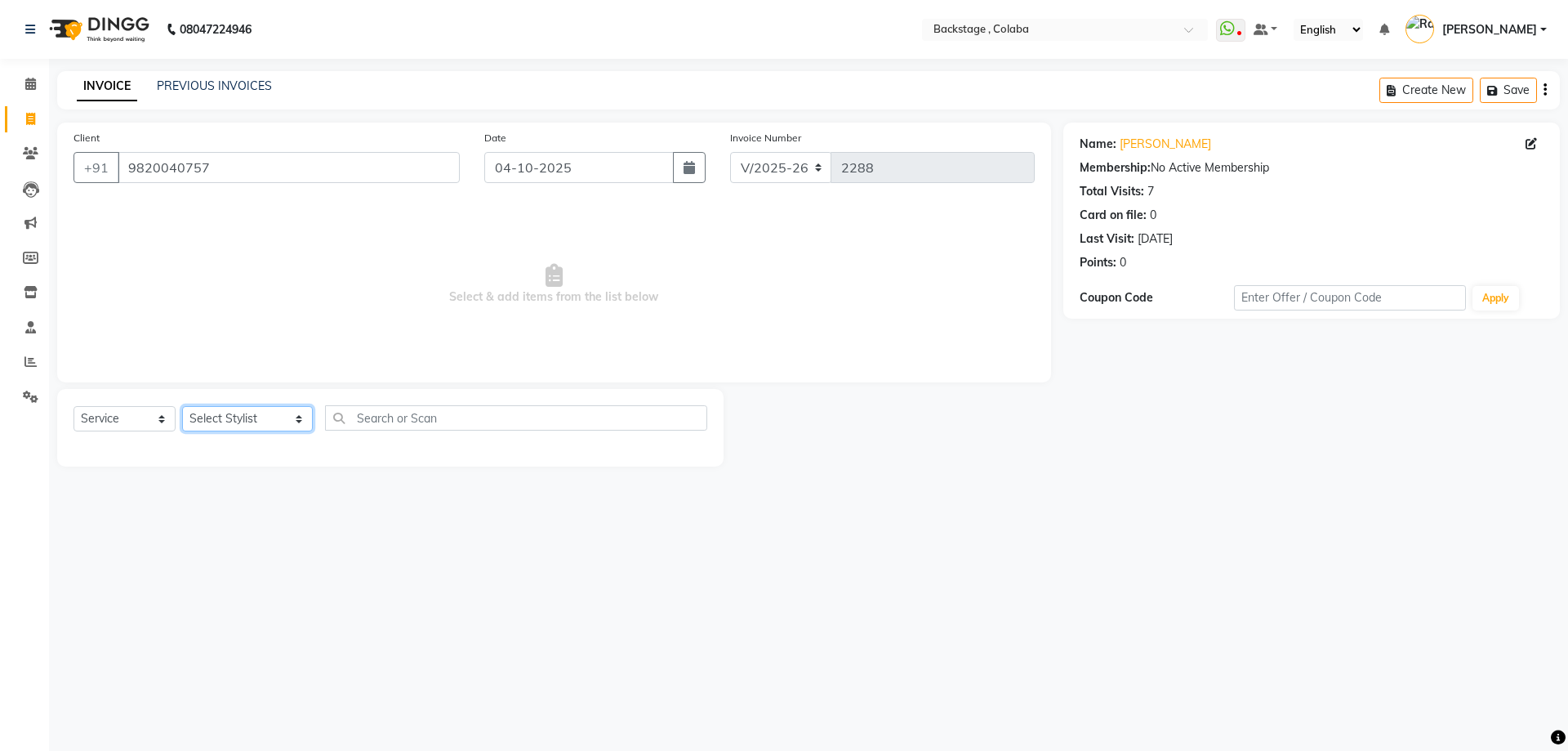
select select "36479"
click at [182, 406] on select "Select Stylist Backstage Bharti [PERSON_NAME] [PERSON_NAME] [PERSON_NAME] [PERS…" at bounding box center [247, 419] width 130 height 25
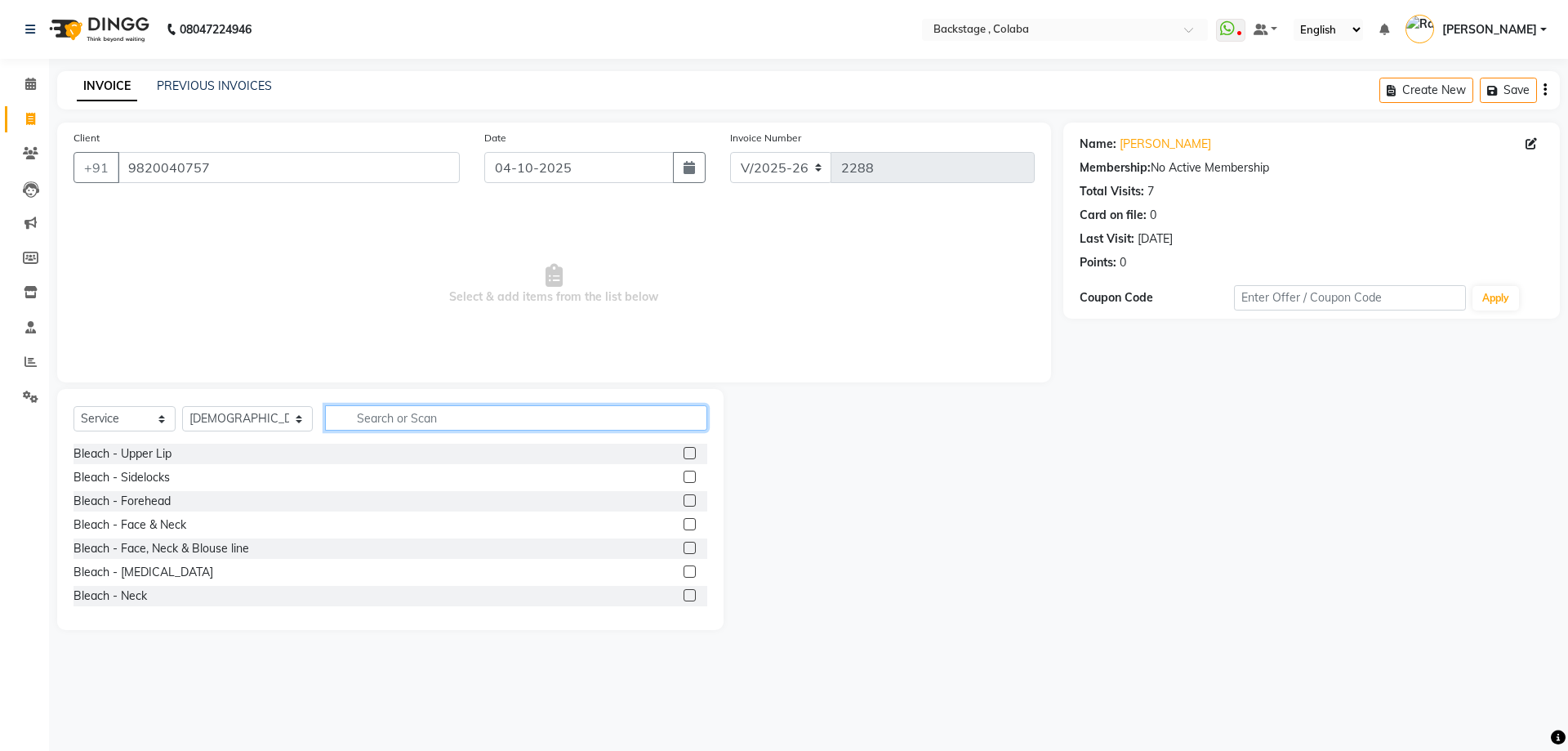
click at [325, 419] on input "text" at bounding box center [516, 418] width 382 height 25
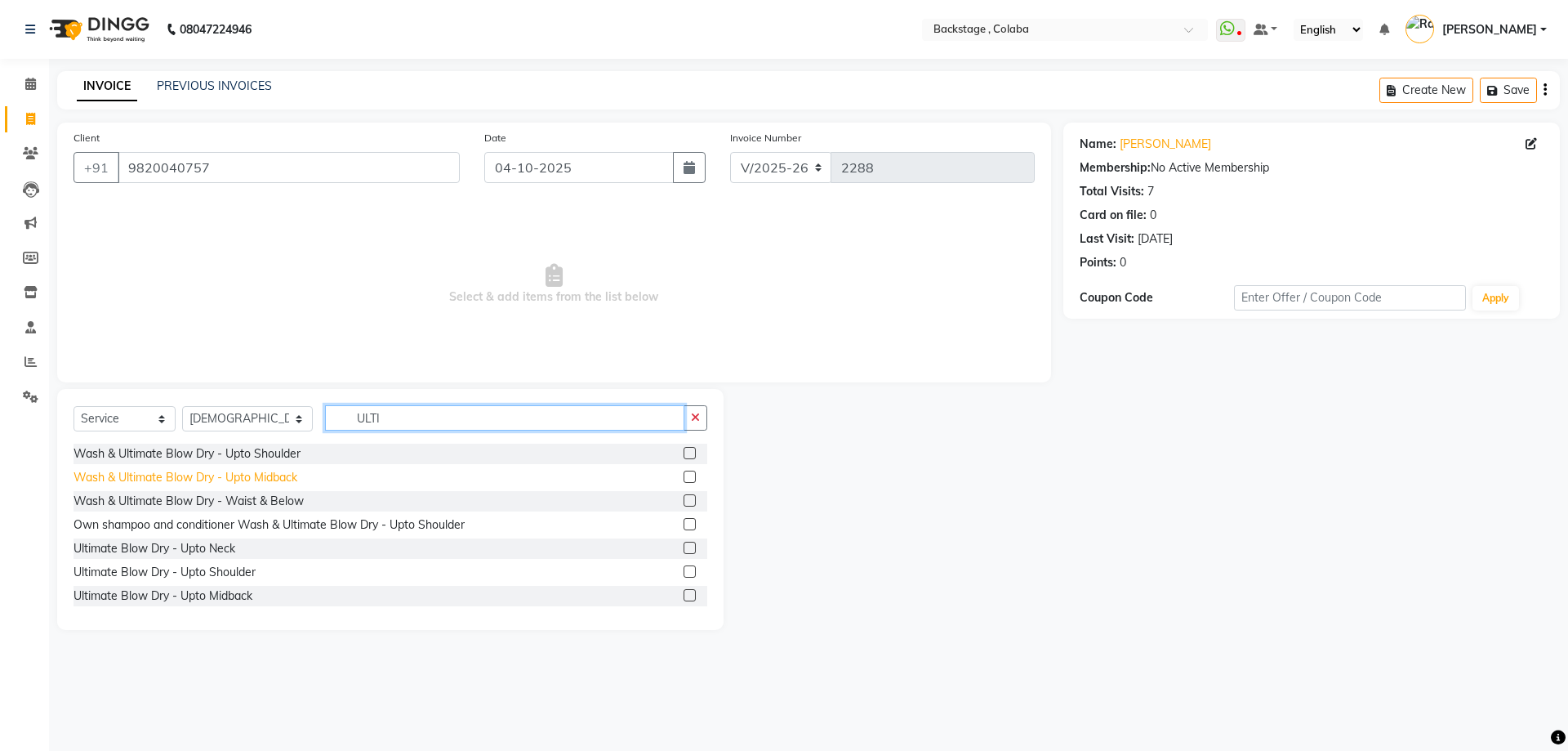
type input "ULTI"
drag, startPoint x: 249, startPoint y: 477, endPoint x: 345, endPoint y: 436, distance: 104.4
click at [251, 478] on div "Wash & Ultimate Blow Dry - Upto Midback" at bounding box center [185, 477] width 224 height 17
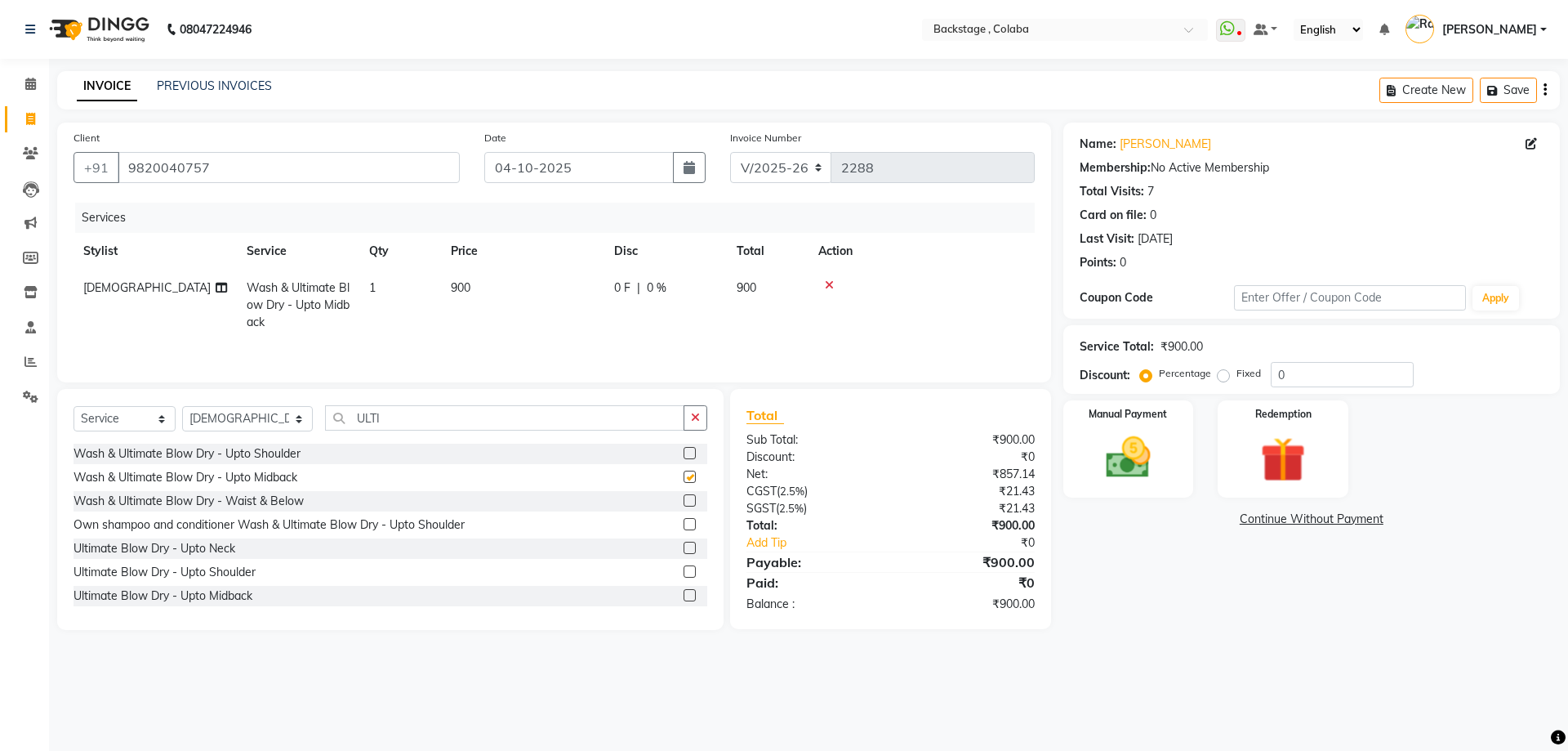
checkbox input "false"
click at [595, 280] on td "900" at bounding box center [523, 305] width 163 height 71
select select "36479"
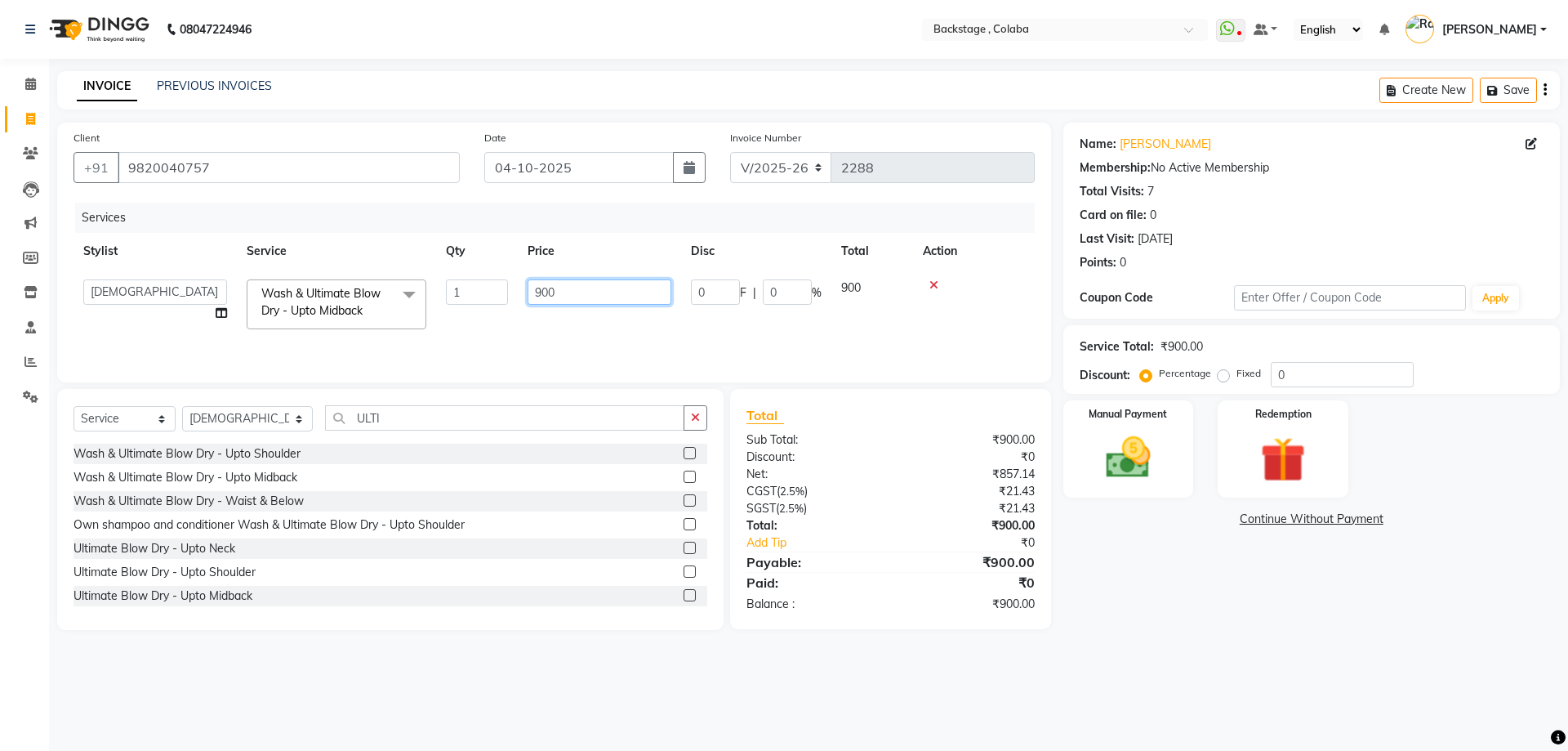
drag, startPoint x: 609, startPoint y: 295, endPoint x: 301, endPoint y: 296, distance: 308.0
click at [301, 295] on tr "Backstage Bharti Nitesh Gohar Jayesh Anil Karekar Kalavati Sharma Kalindi Joshi…" at bounding box center [553, 304] width 961 height 70
type input "1050"
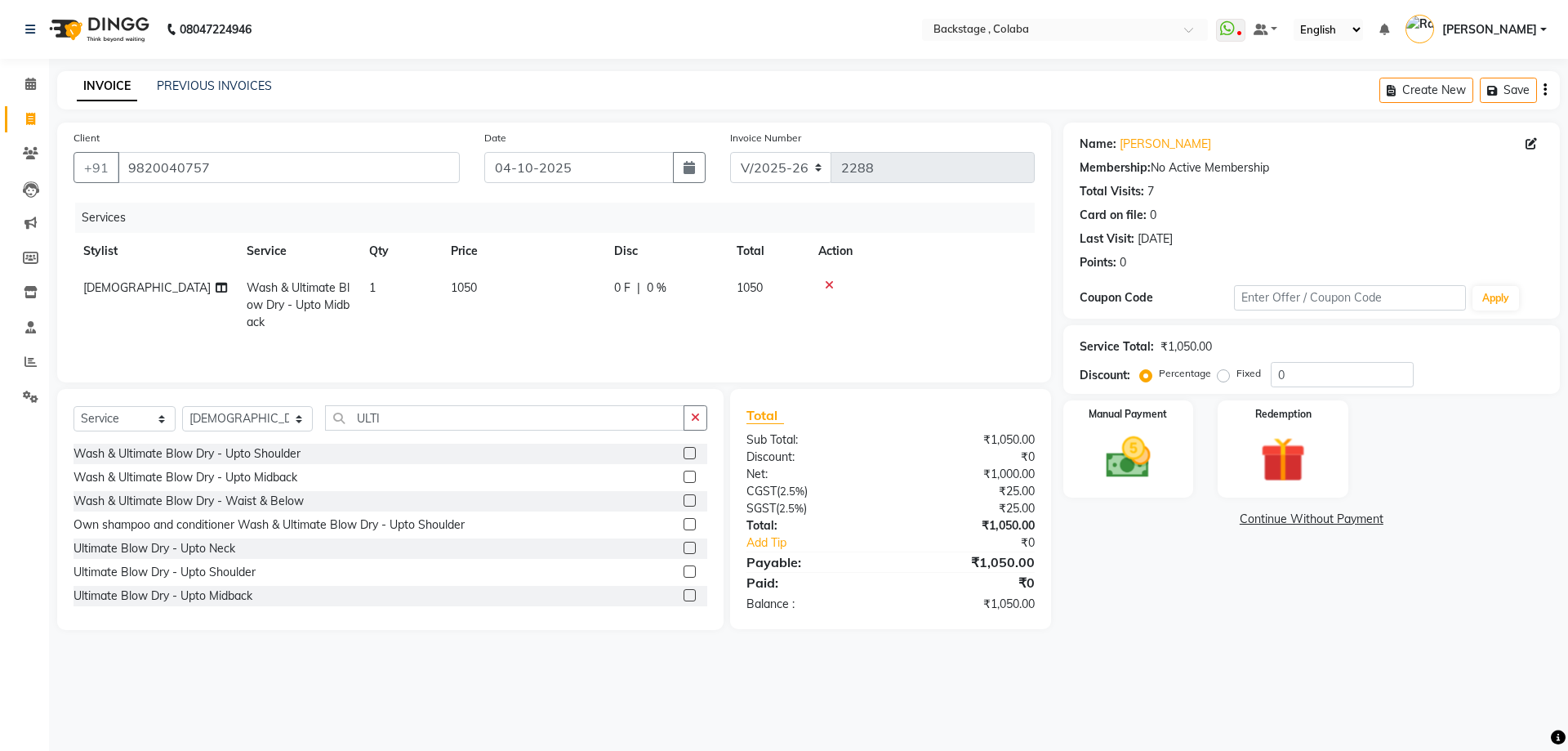
click at [475, 336] on tr "Umesh Wash & Ultimate Blow Dry - Upto Midback 1 1050 0 F | 0 % 1050" at bounding box center [553, 305] width 961 height 71
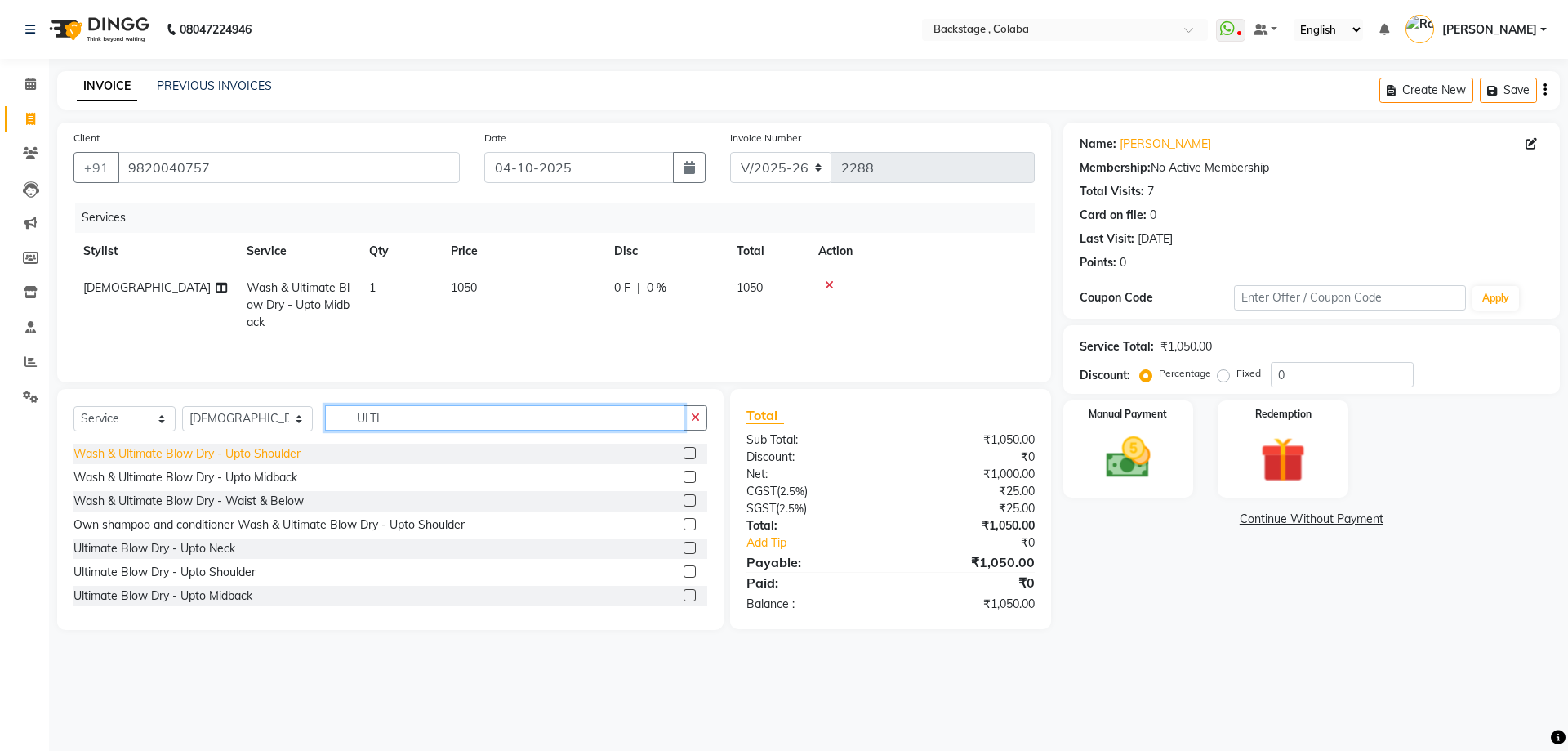
drag, startPoint x: 435, startPoint y: 418, endPoint x: 267, endPoint y: 446, distance: 170.3
click at [267, 446] on div "Select Service Product Membership Package Voucher Prepaid Gift Card Select Styl…" at bounding box center [390, 509] width 667 height 241
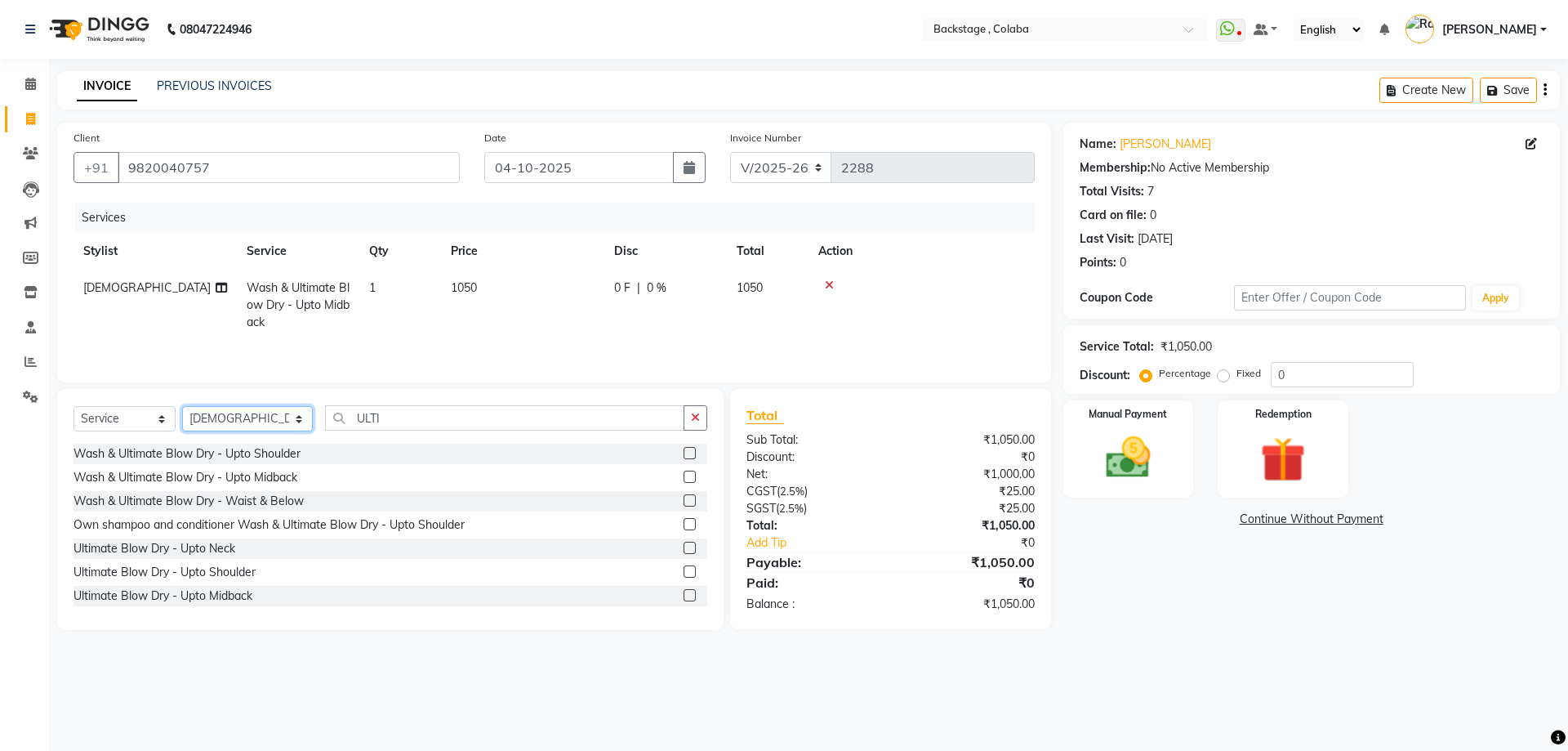
click at [230, 420] on select "Select Stylist Backstage Bharti [PERSON_NAME] [PERSON_NAME] [PERSON_NAME] [PERS…" at bounding box center [247, 419] width 130 height 25
select select "61513"
click at [182, 406] on select "Select Stylist Backstage Bharti [PERSON_NAME] [PERSON_NAME] [PERSON_NAME] [PERS…" at bounding box center [247, 419] width 130 height 25
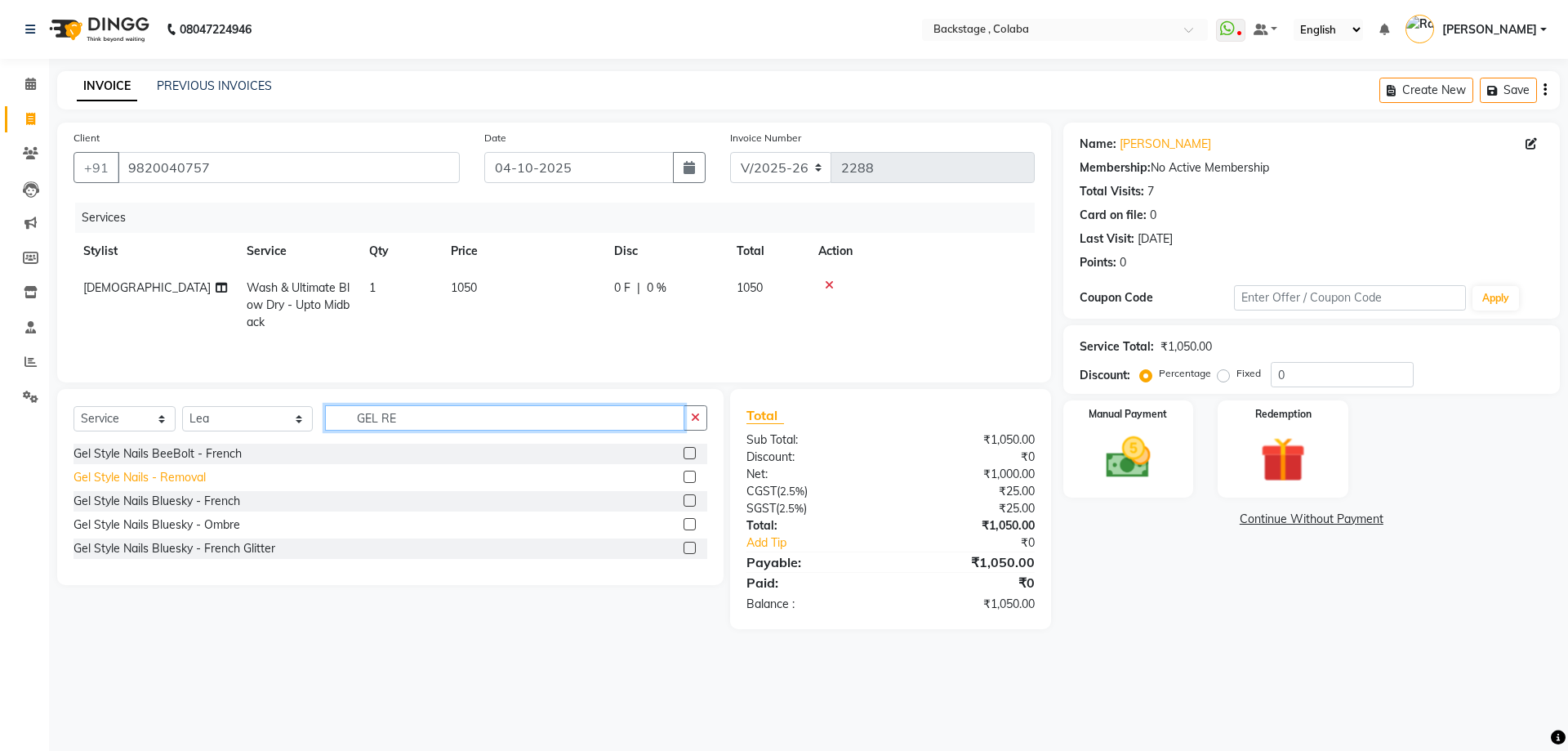
type input "GEL RE"
drag, startPoint x: 188, startPoint y: 484, endPoint x: 428, endPoint y: 398, distance: 254.9
click at [190, 486] on div "Gel Style Nails - Removal" at bounding box center [139, 477] width 132 height 17
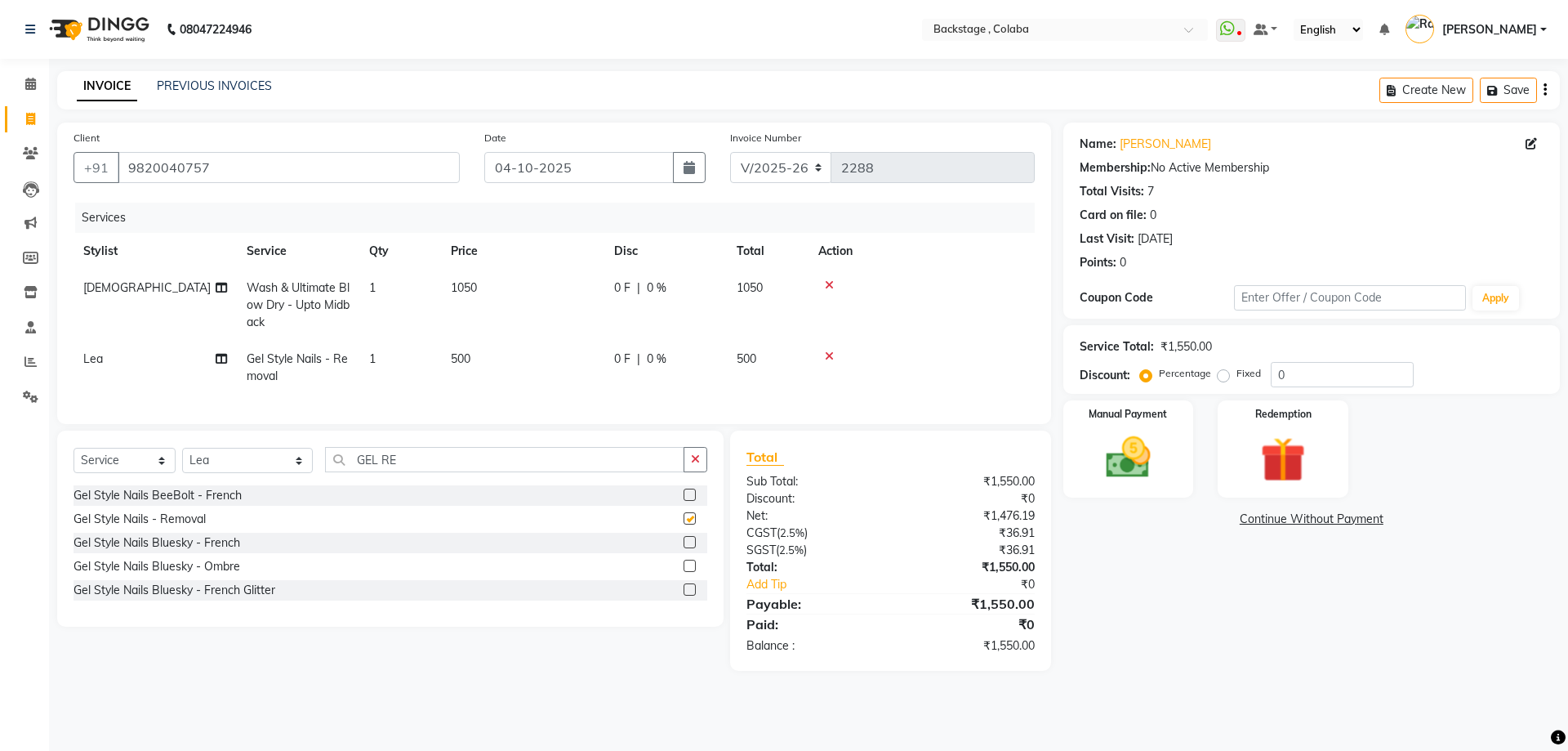
checkbox input "false"
click at [549, 361] on td "500" at bounding box center [523, 368] width 163 height 54
select select "61513"
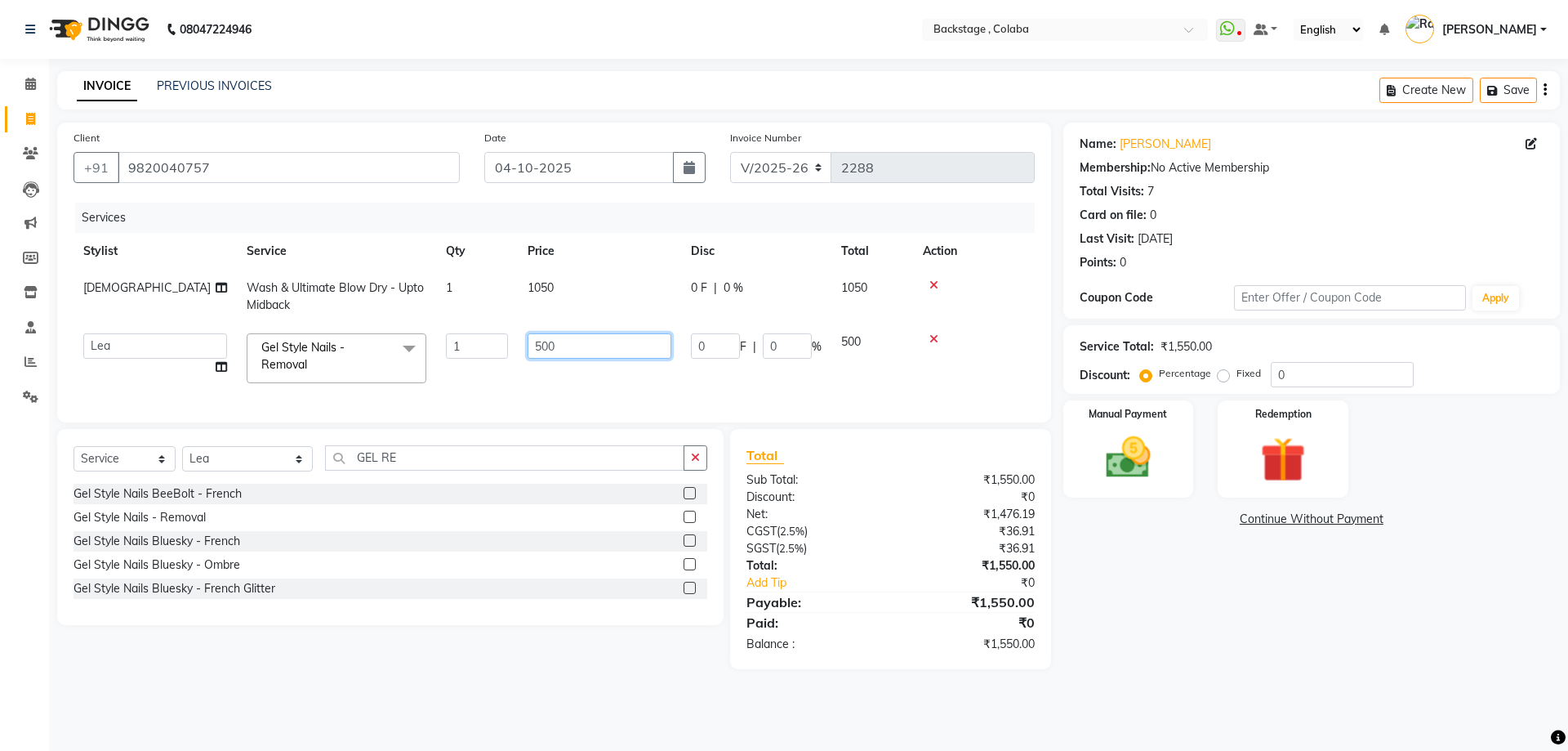
drag, startPoint x: 557, startPoint y: 359, endPoint x: 503, endPoint y: 352, distance: 54.5
click at [503, 352] on tr "Backstage Bharti Nitesh Gohar Jayesh Anil Karekar Kalavati Sharma Kalindi Joshi…" at bounding box center [553, 358] width 961 height 70
type input "55"
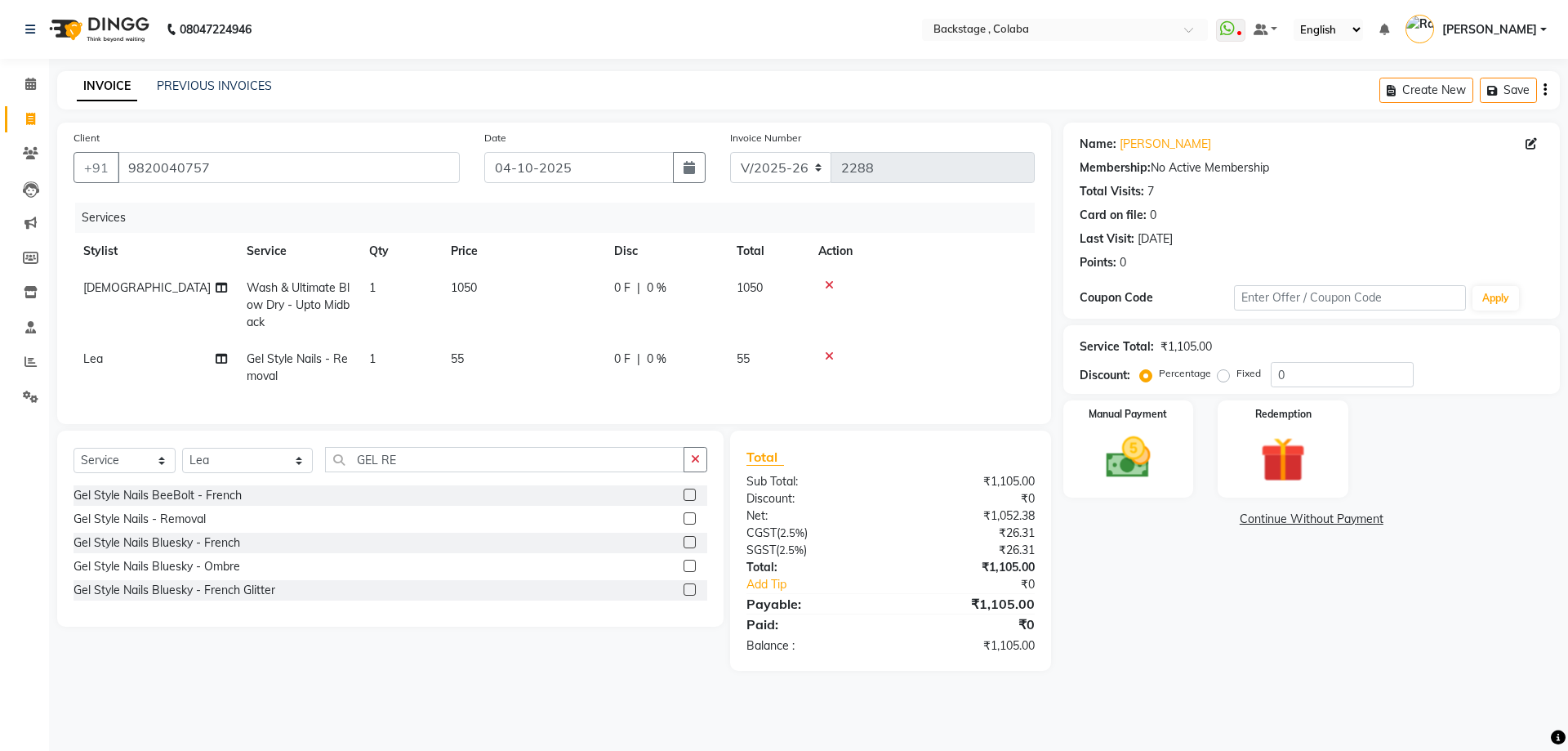
click at [544, 377] on td "55" at bounding box center [523, 368] width 163 height 54
select select "61513"
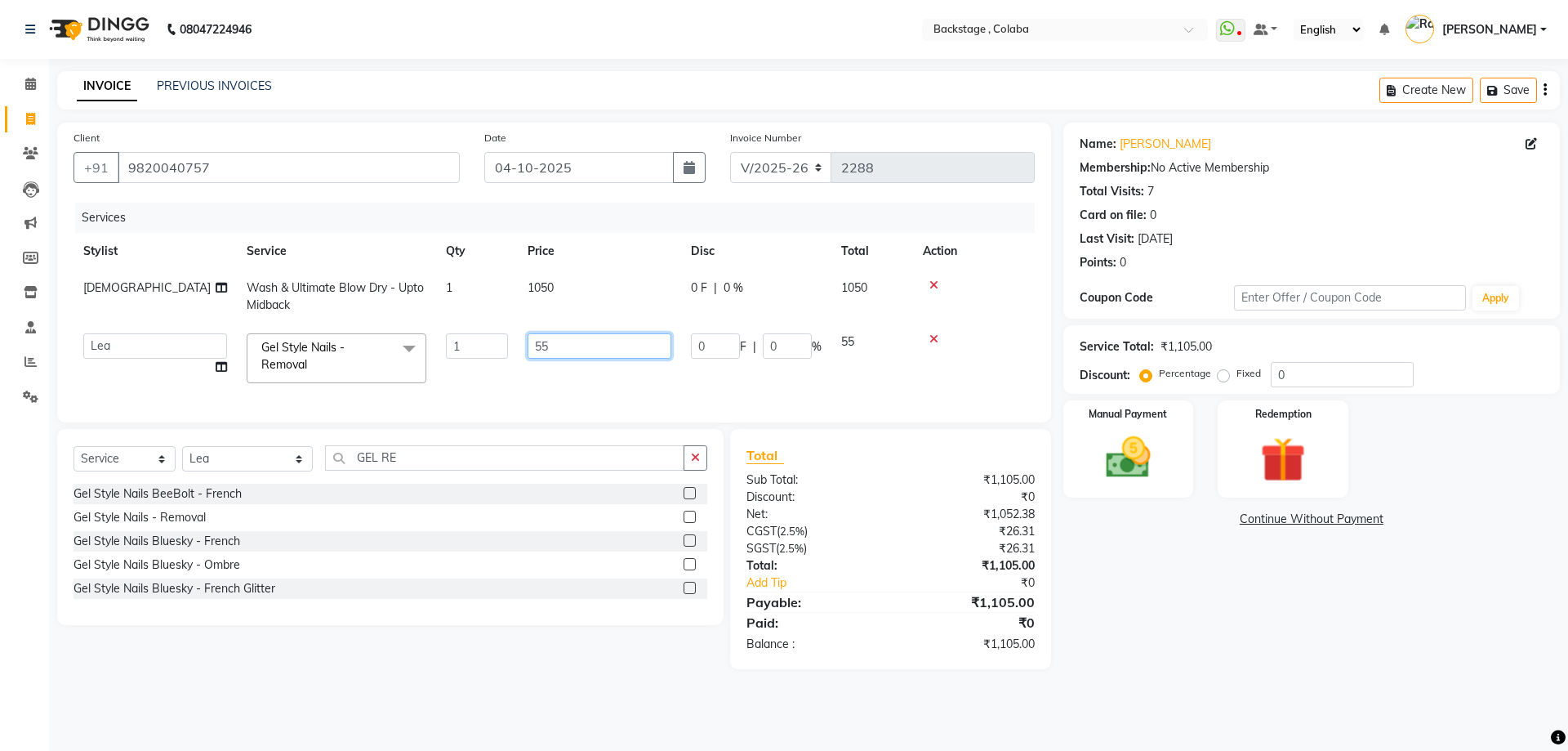
click at [564, 347] on input "55" at bounding box center [599, 346] width 144 height 25
type input "550"
click at [565, 383] on td "550" at bounding box center [600, 358] width 163 height 70
select select "61513"
click at [1160, 467] on img at bounding box center [1129, 457] width 76 height 54
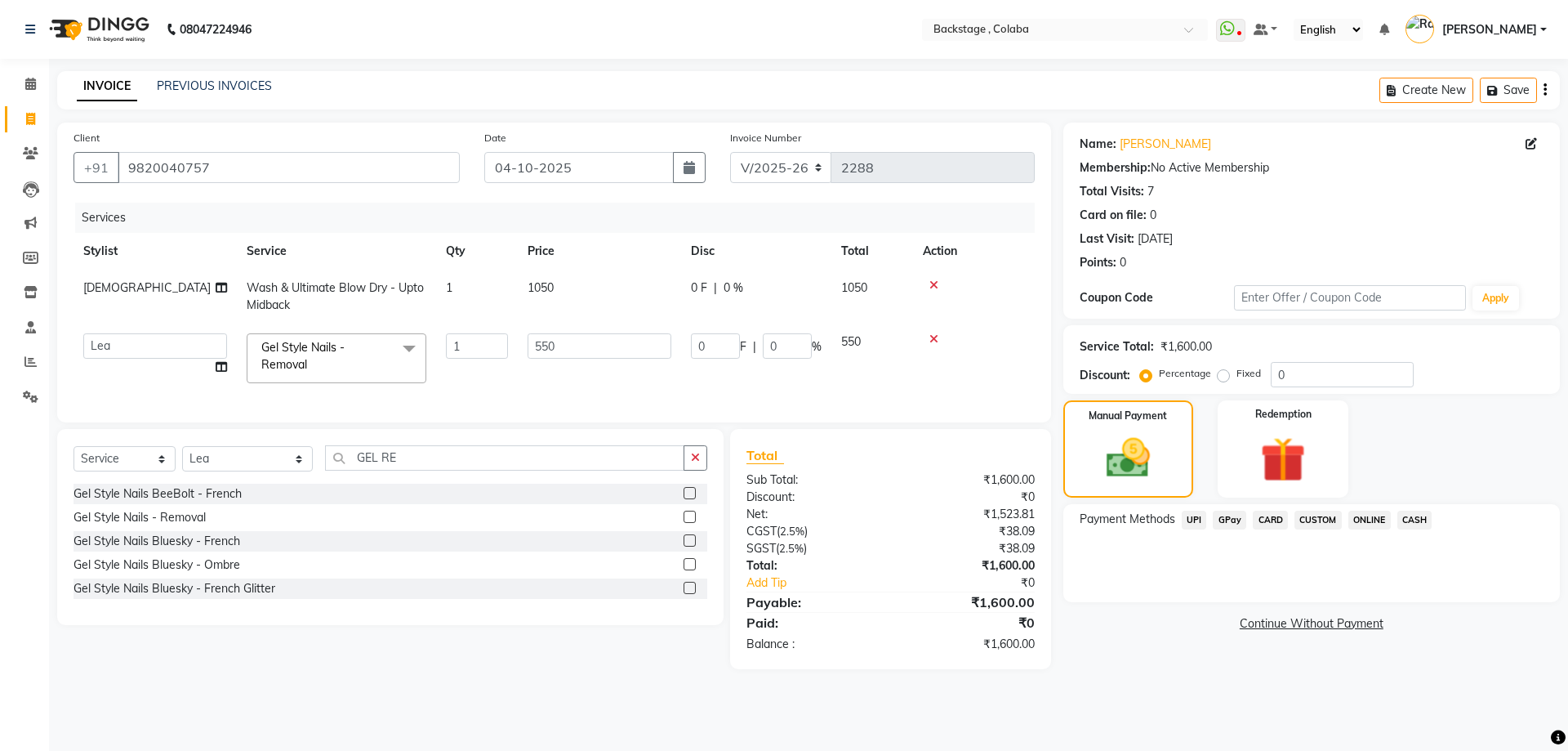
click at [1275, 525] on span "CARD" at bounding box center [1270, 520] width 35 height 19
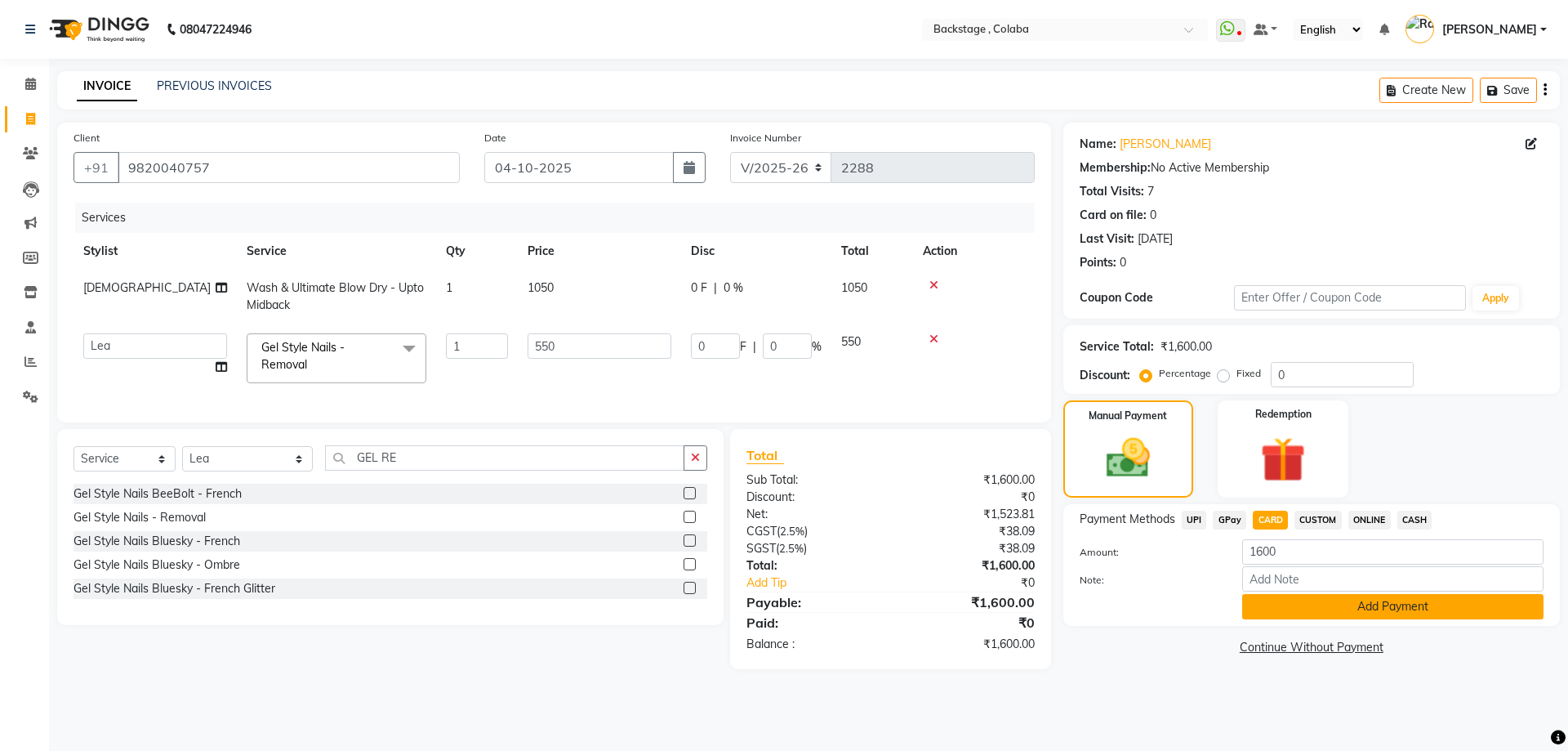
click at [1285, 607] on button "Add Payment" at bounding box center [1392, 607] width 302 height 25
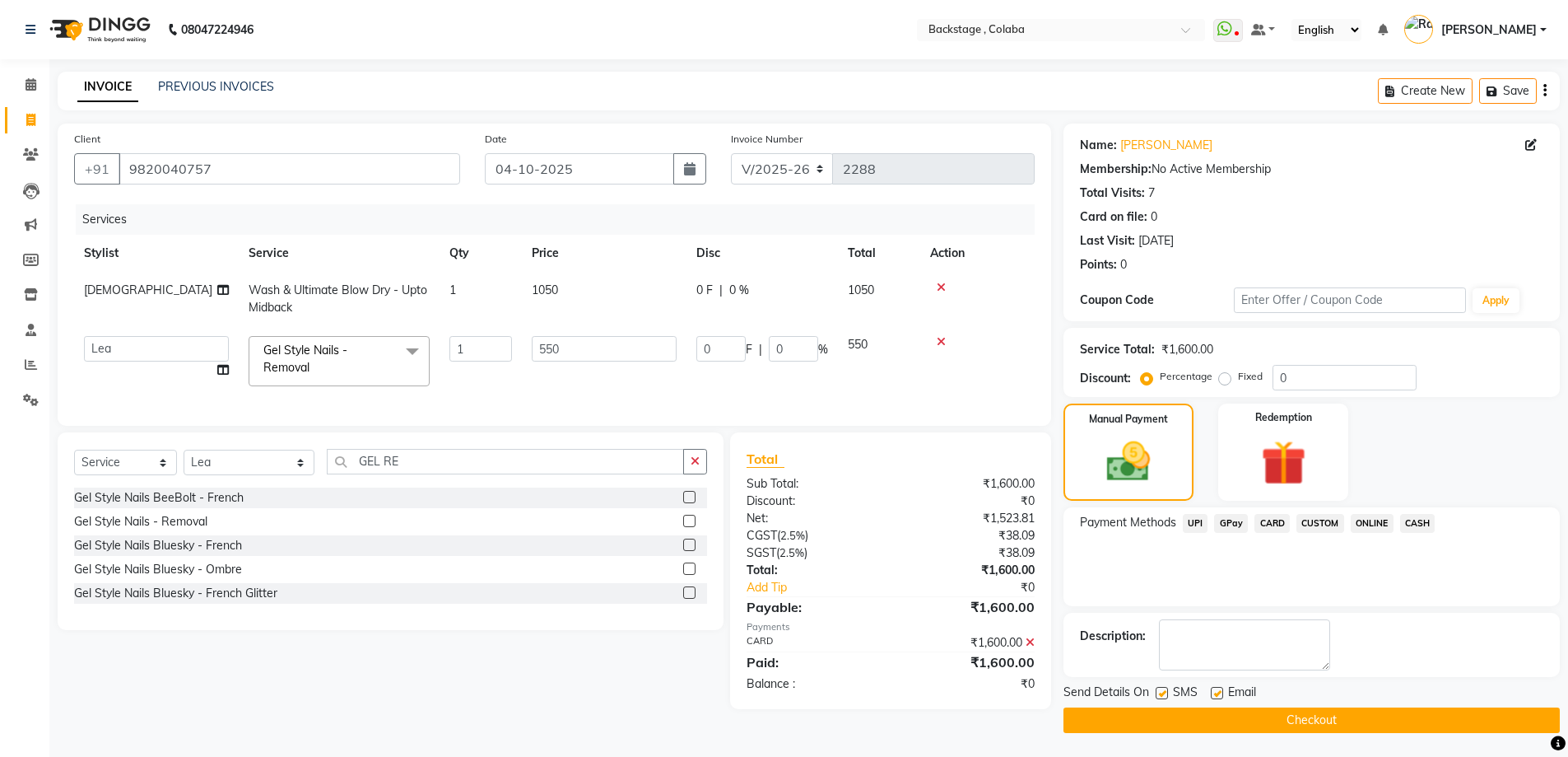
click at [1270, 714] on button "Checkout" at bounding box center [1312, 720] width 497 height 26
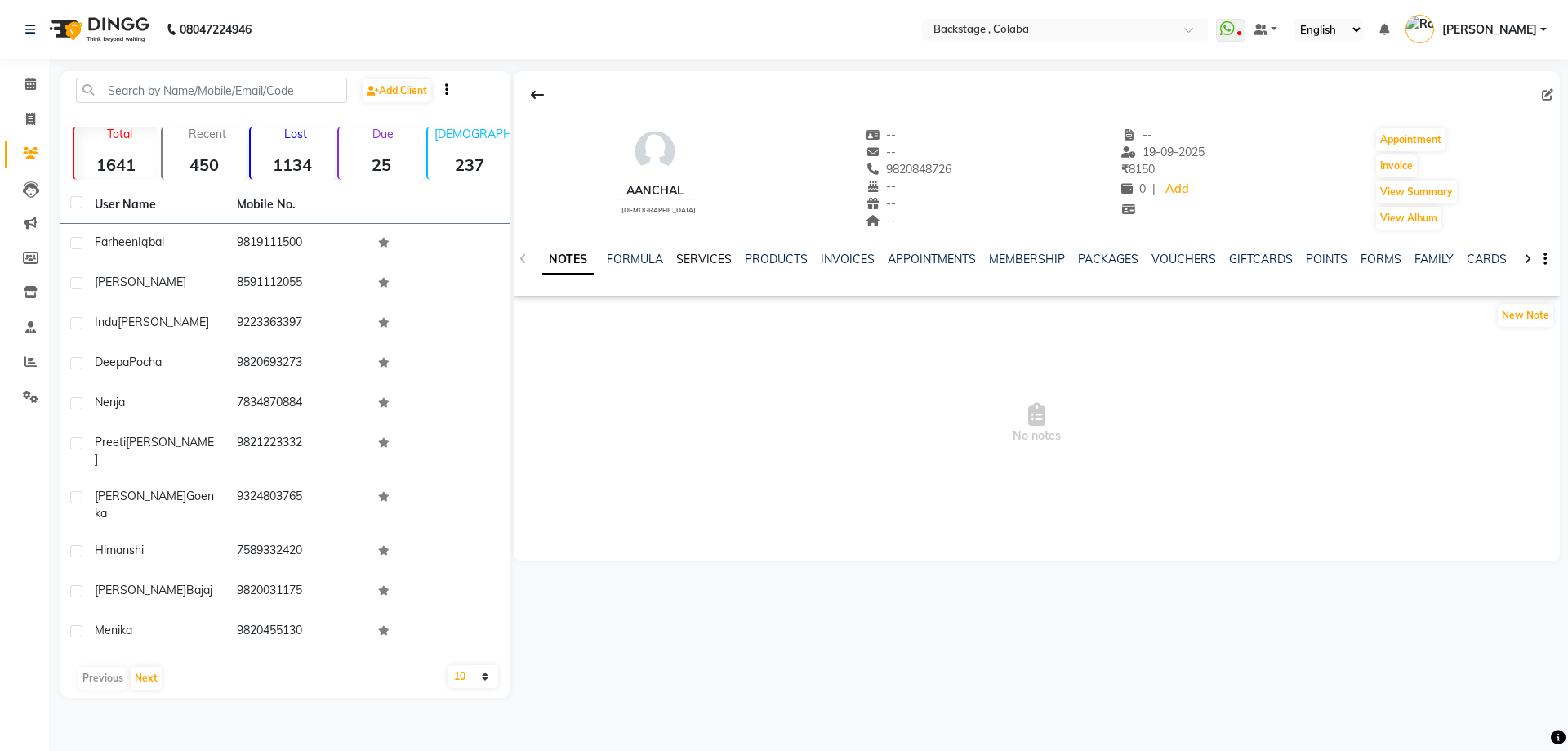
click at [695, 263] on link "SERVICES" at bounding box center [704, 259] width 55 height 14
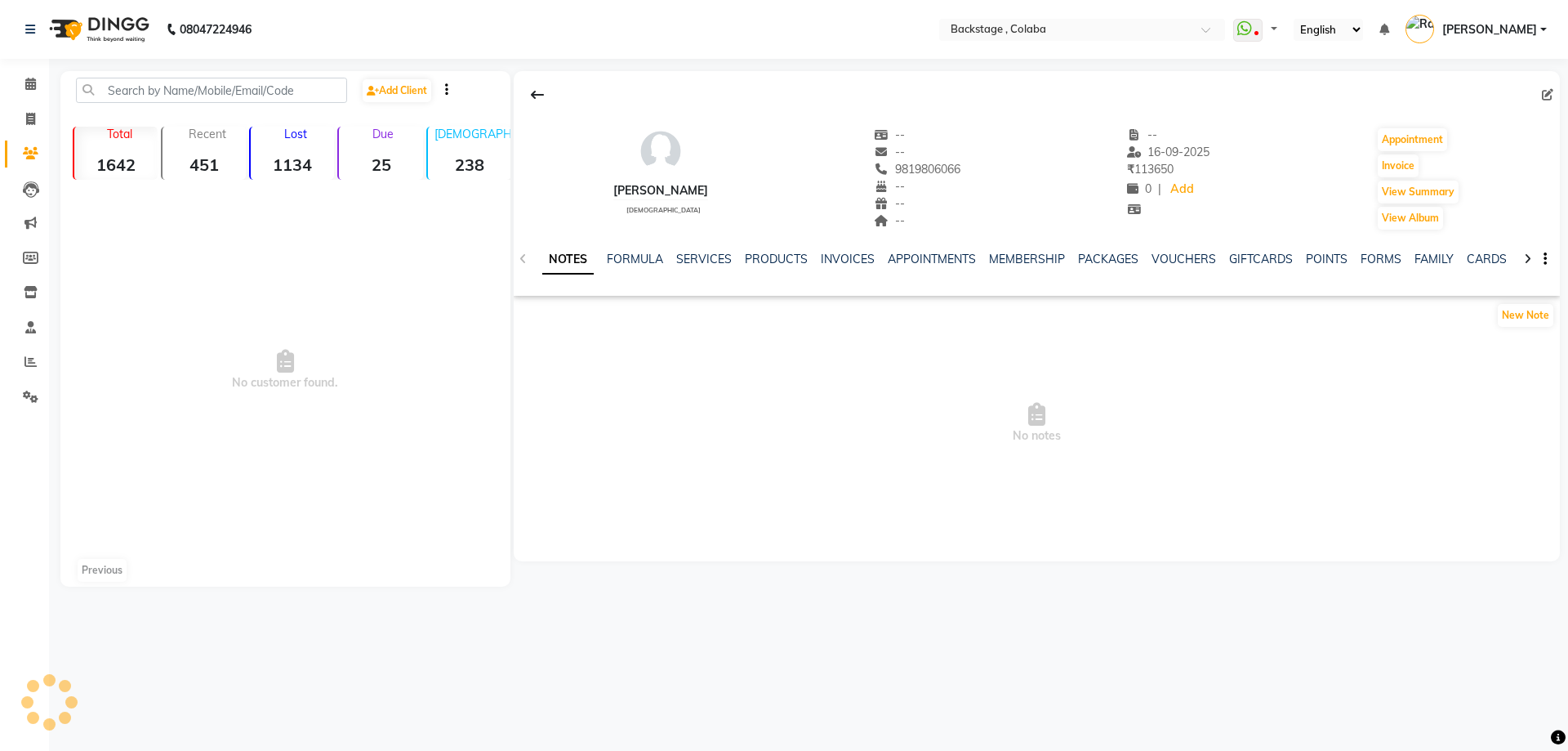
select select "en"
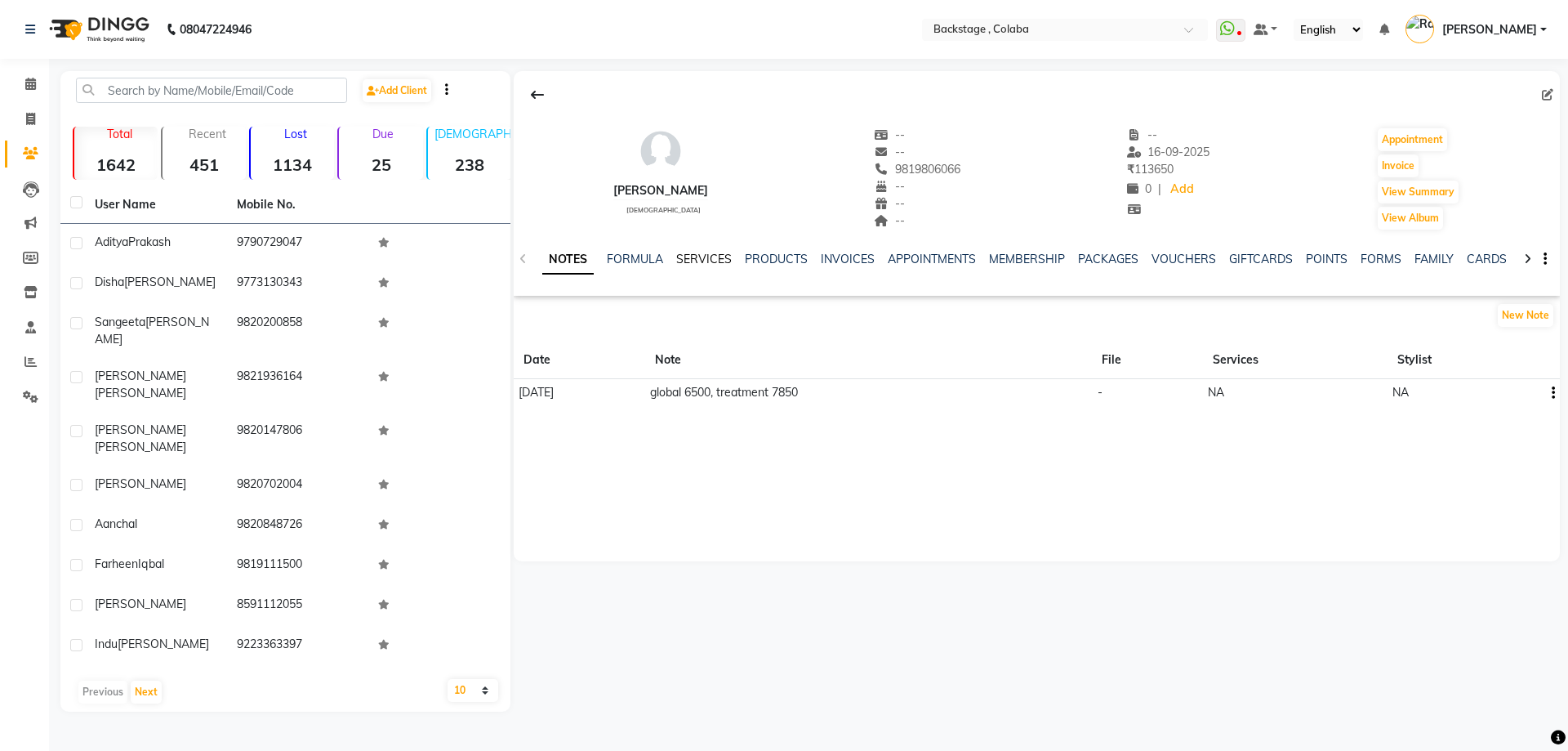
click at [720, 255] on link "SERVICES" at bounding box center [704, 259] width 55 height 14
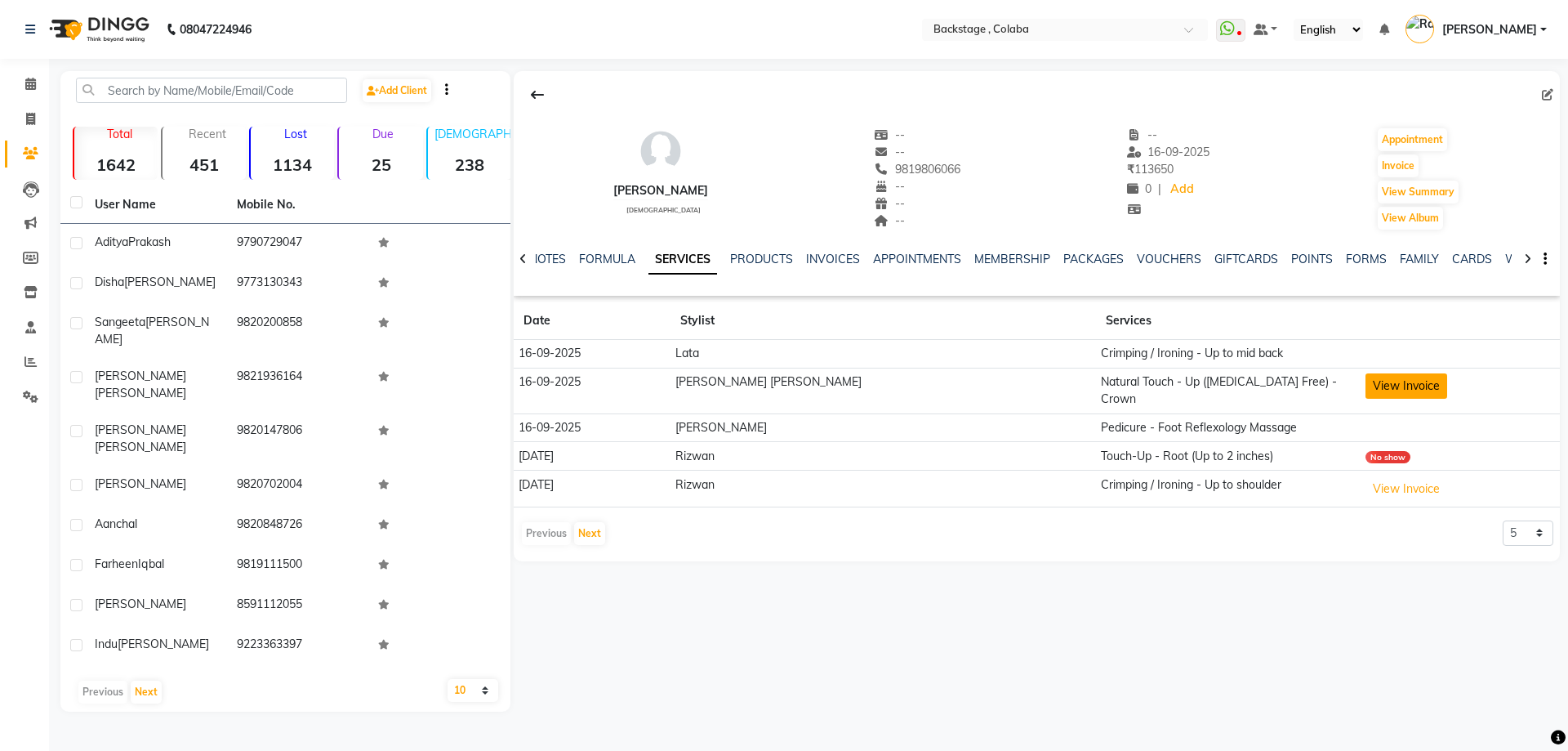
click at [1366, 379] on button "View Invoice" at bounding box center [1407, 386] width 82 height 25
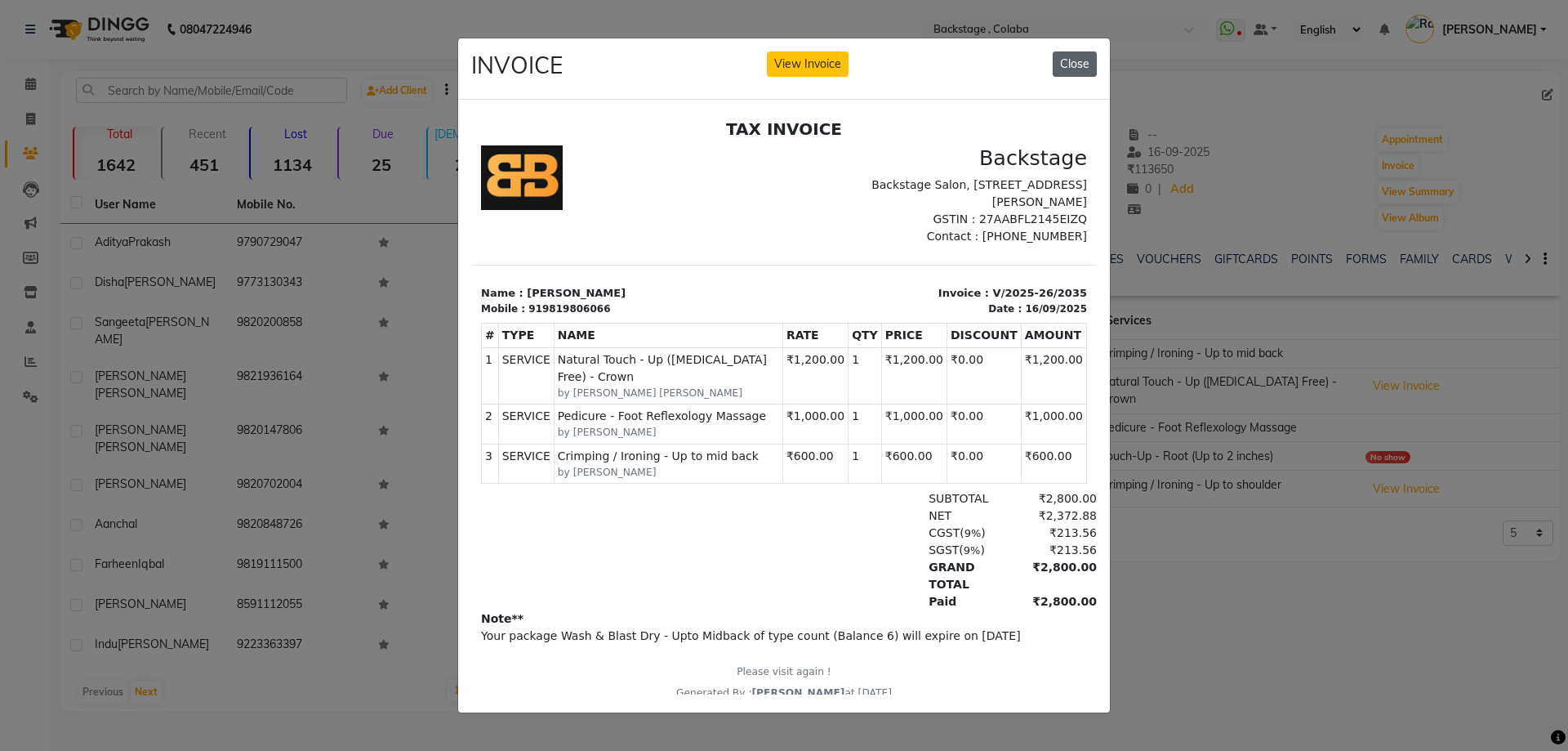
click at [1081, 63] on button "Close" at bounding box center [1074, 64] width 44 height 25
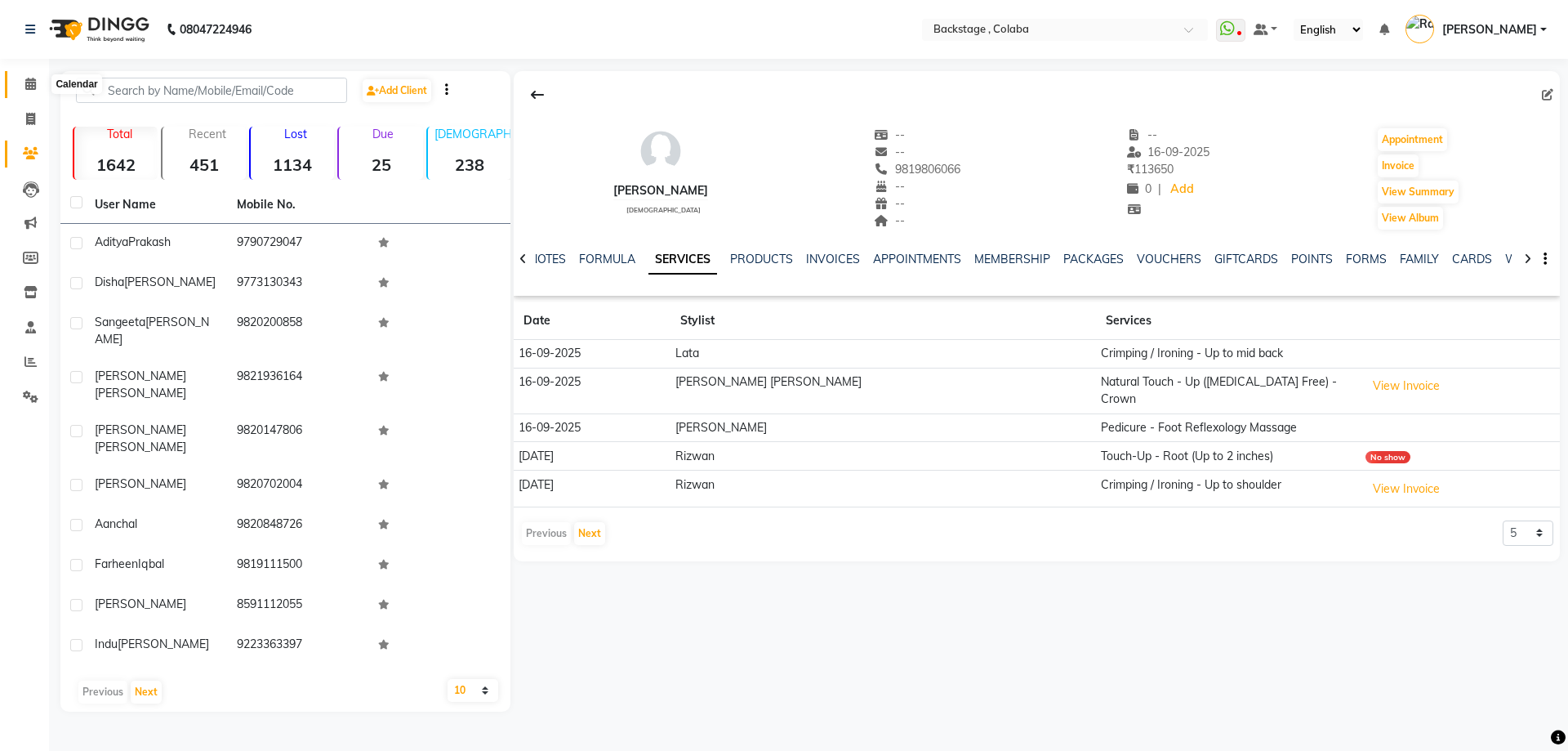
click at [32, 82] on icon at bounding box center [31, 84] width 11 height 13
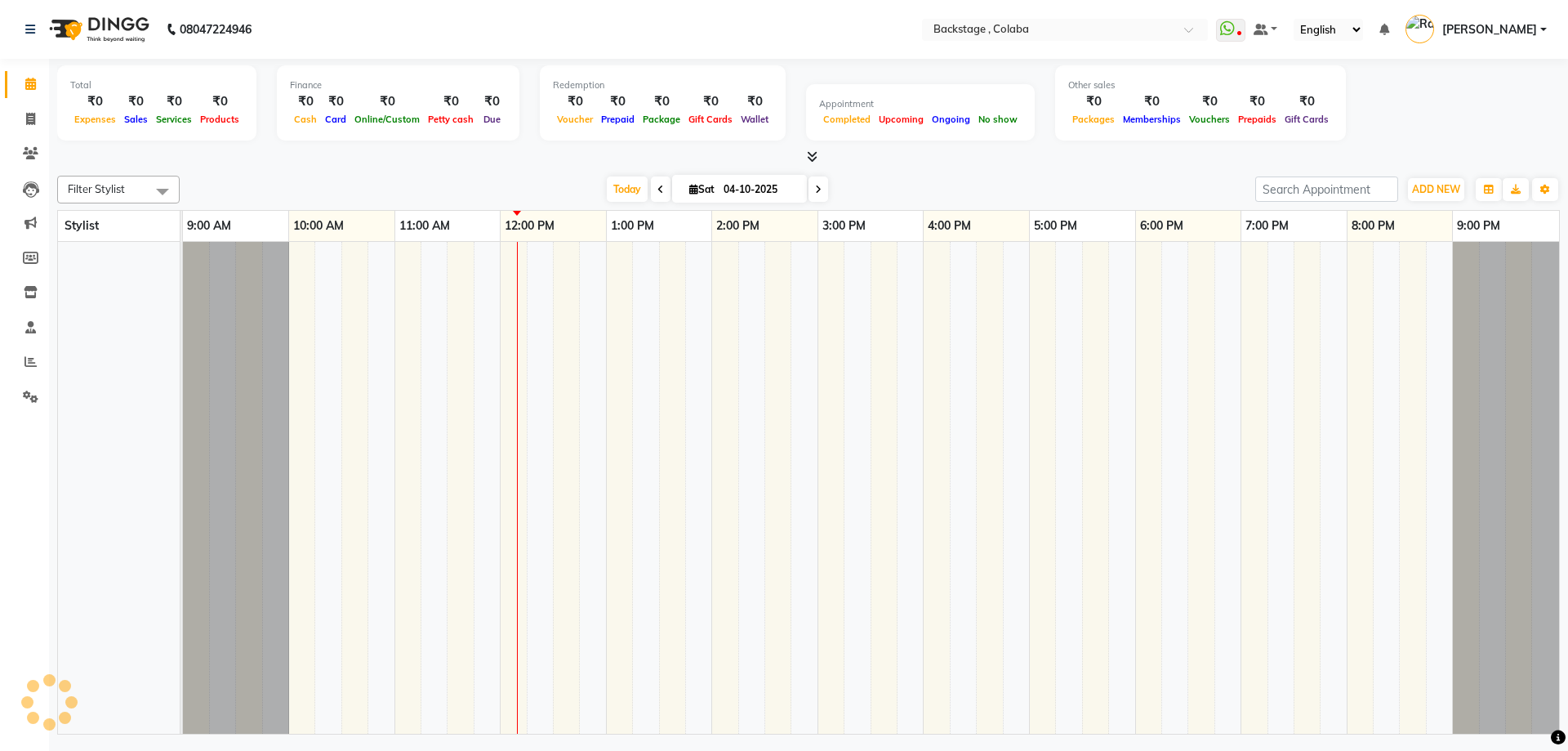
click at [696, 188] on span "Sat" at bounding box center [701, 189] width 34 height 13
select select "10"
select select "2025"
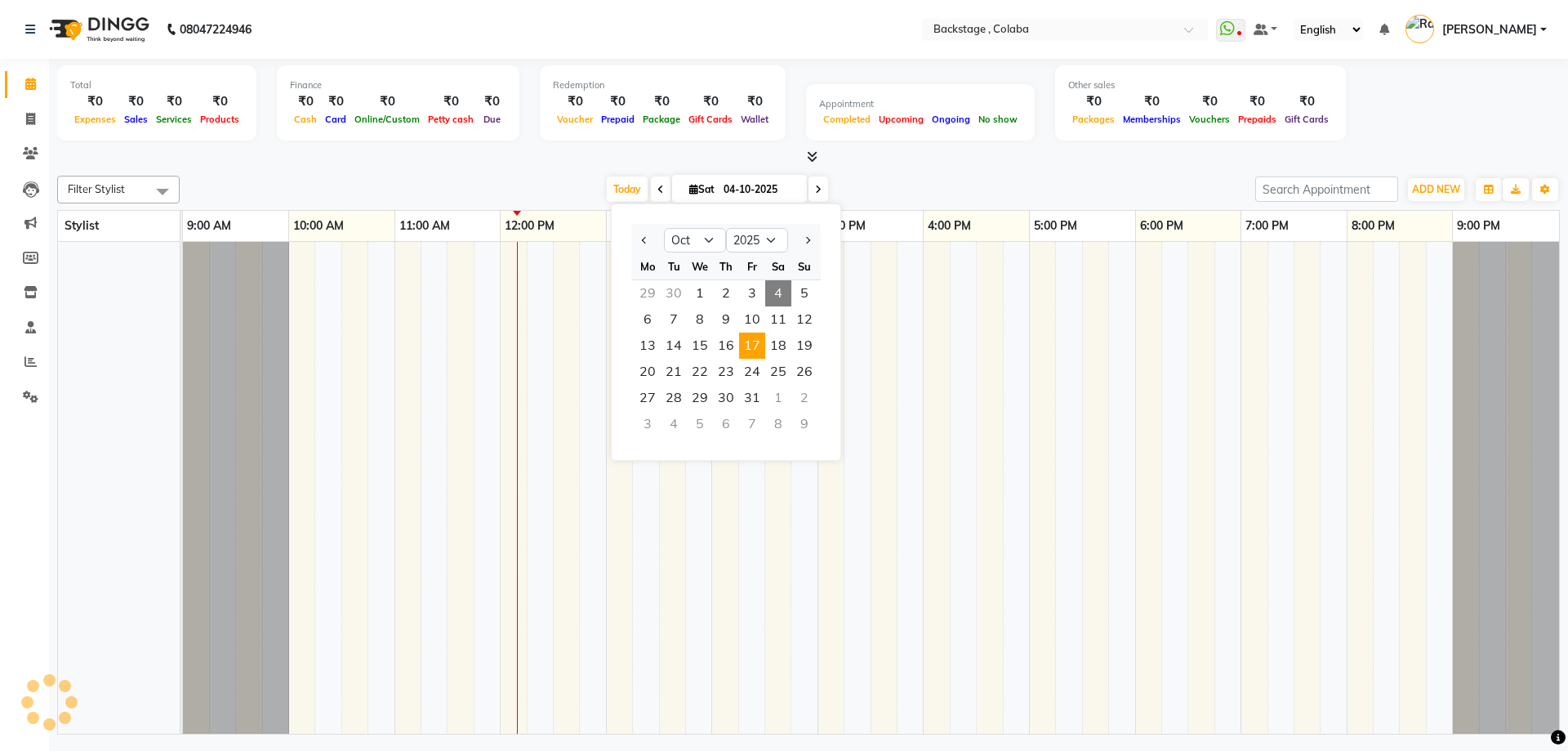
drag, startPoint x: 752, startPoint y: 359, endPoint x: 753, endPoint y: 349, distance: 10.0
click at [753, 352] on ngb-datepicker-month "Mo Tu We Th Fr Sa Su 29 30 1 2 3 4 5 6 7 8 9 10 11 12 13 14 15 16 17 18 19 20 2…" at bounding box center [726, 347] width 189 height 187
click at [753, 349] on span "17" at bounding box center [752, 345] width 26 height 26
type input "[DATE]"
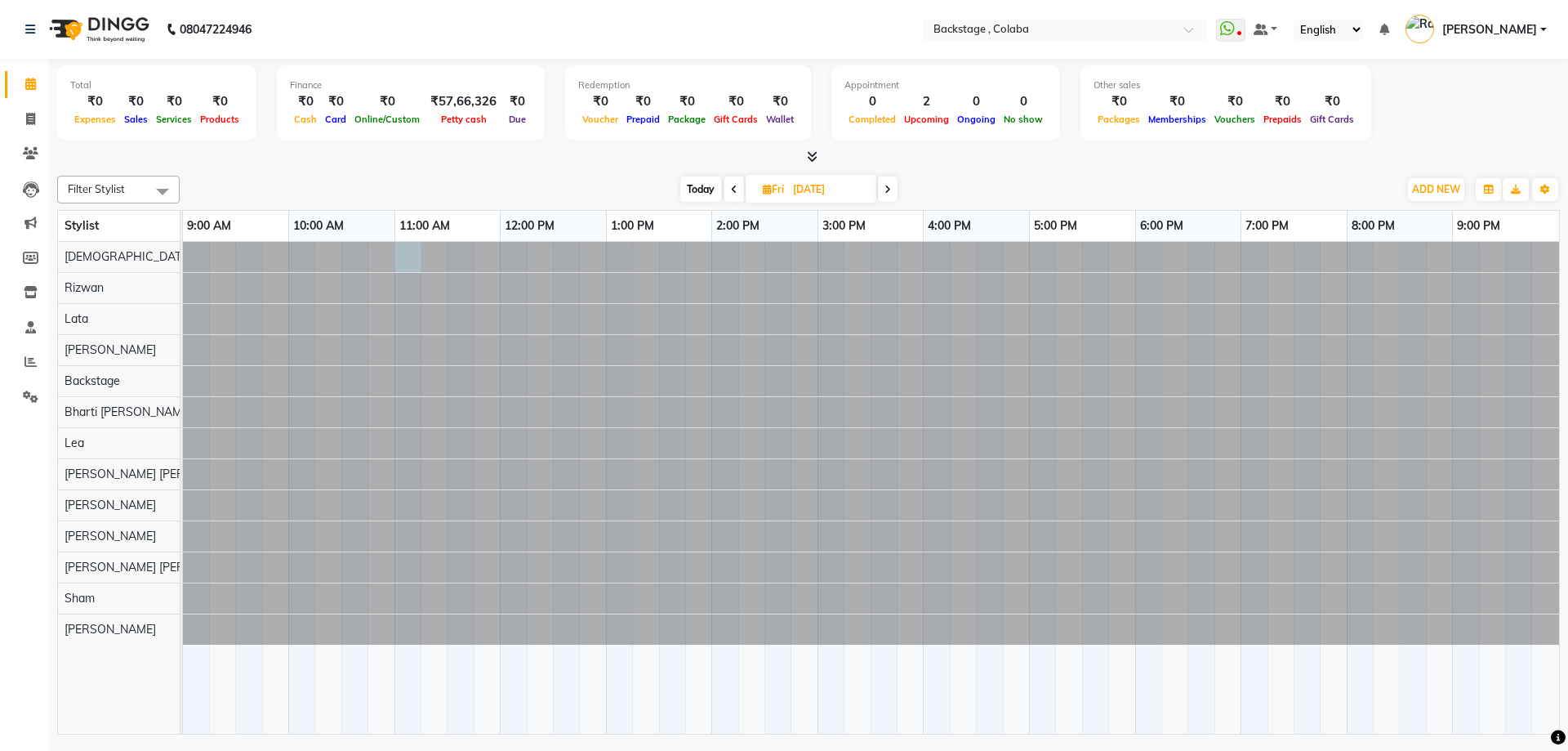
click at [183, 257] on div at bounding box center [183, 256] width 0 height 30
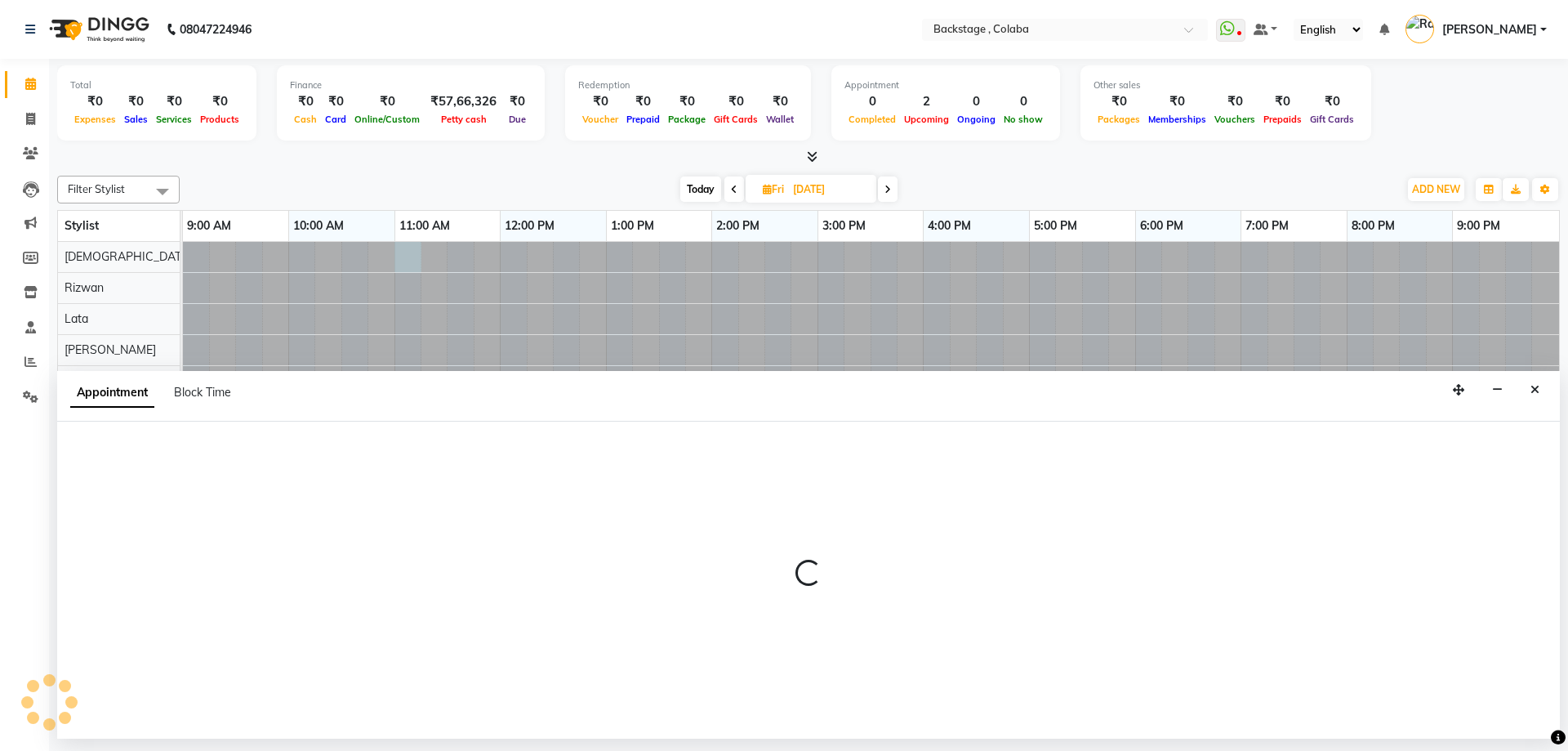
select select "36479"
select select "tentative"
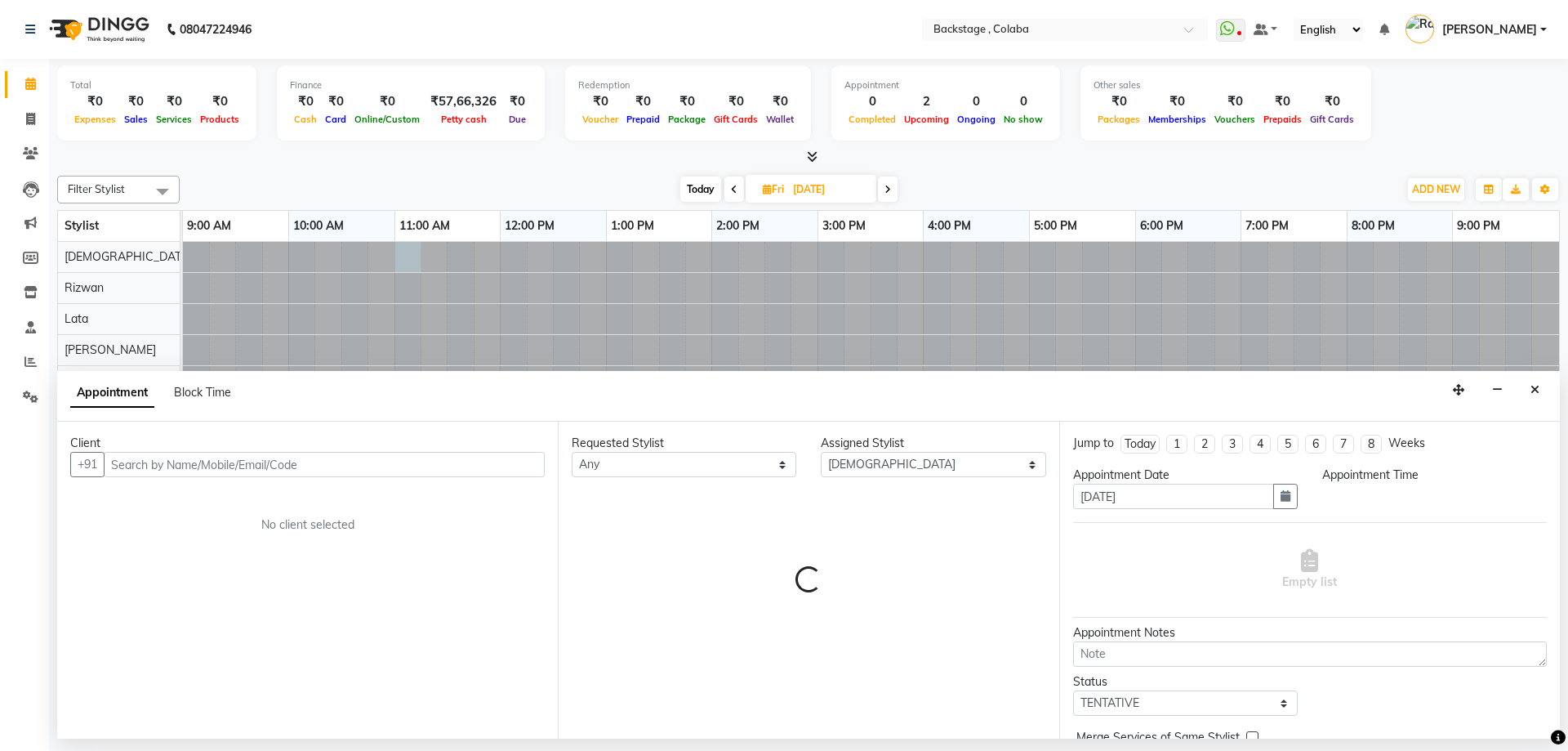
select select "660"
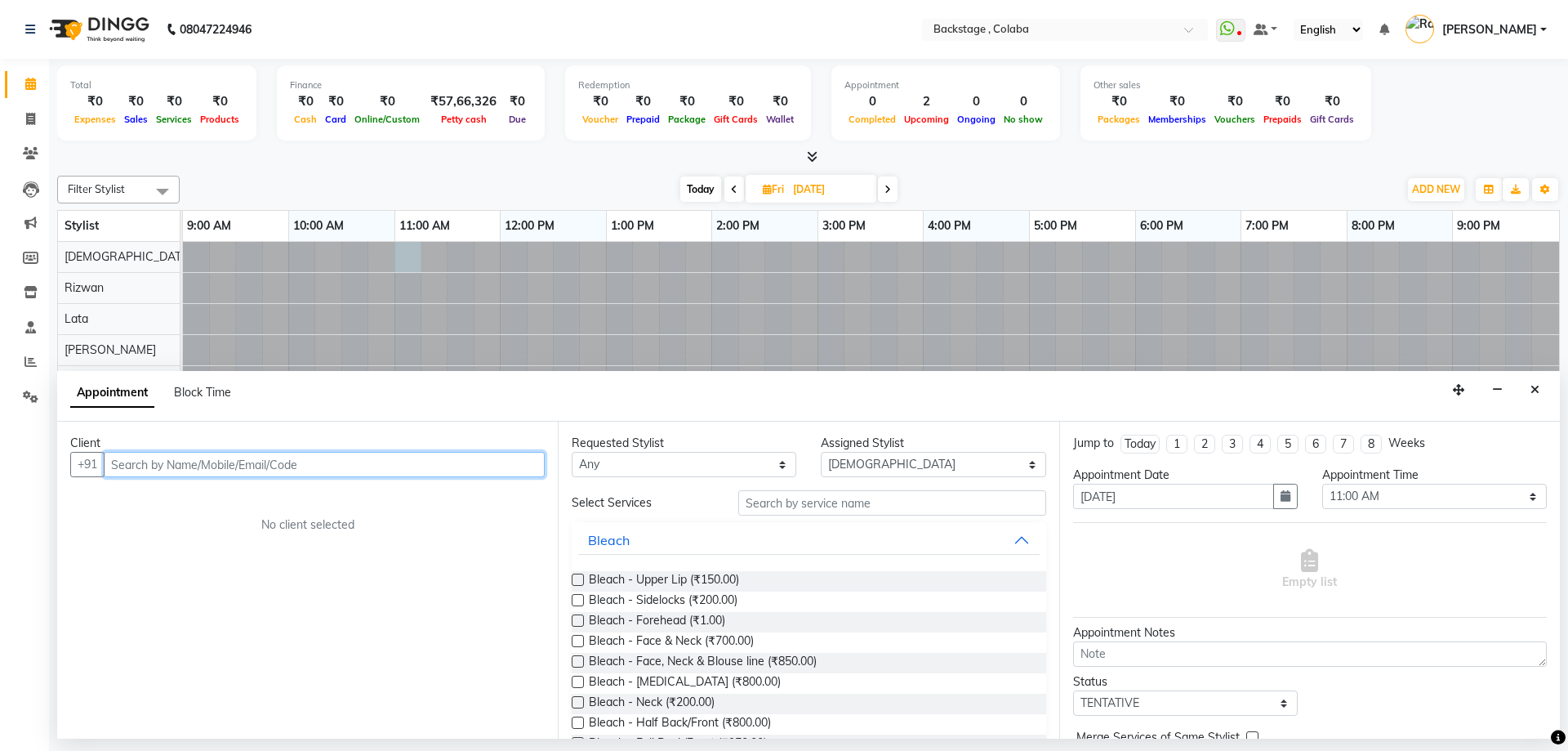
click at [377, 469] on input "text" at bounding box center [324, 465] width 441 height 25
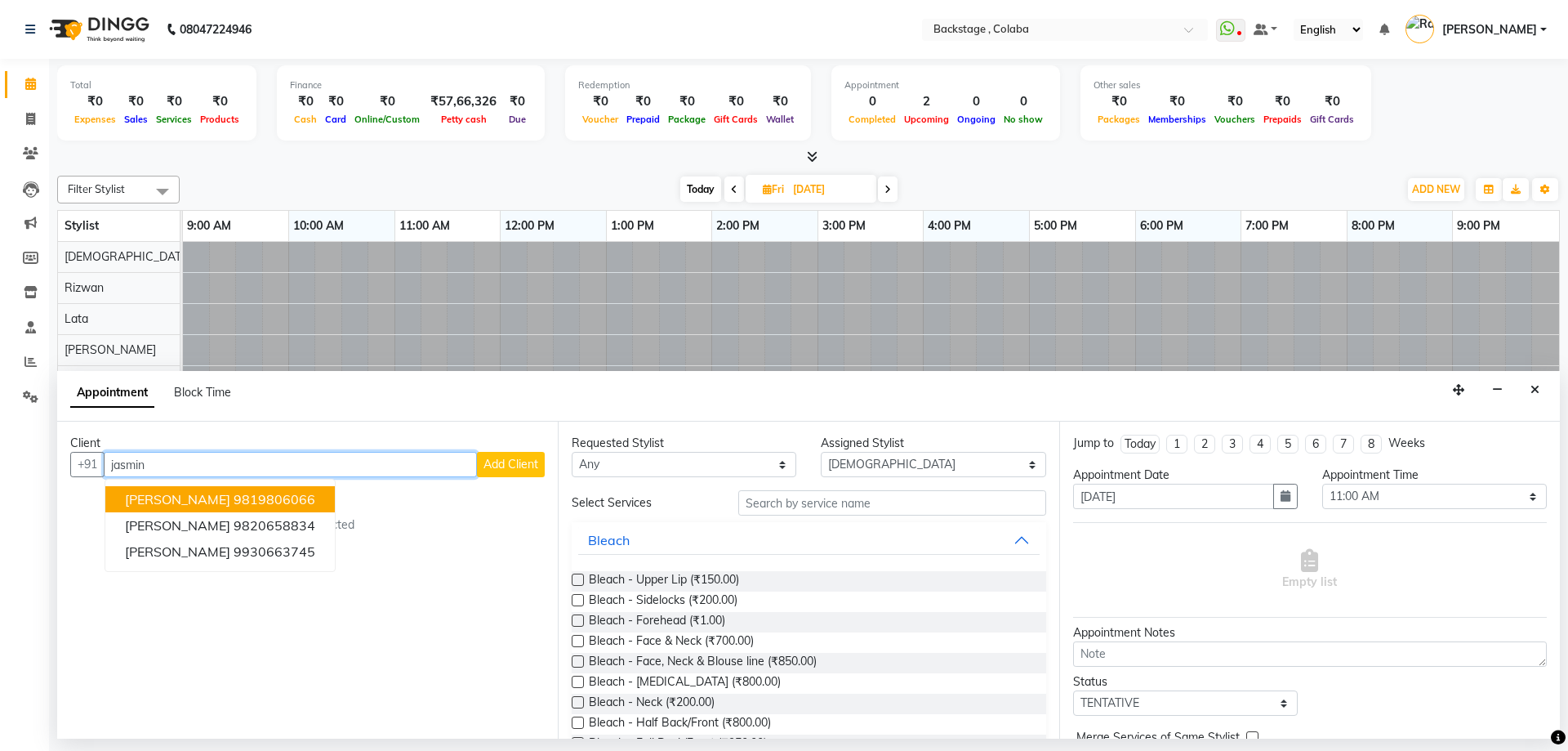
click at [234, 497] on ngb-highlight "9819806066" at bounding box center [274, 499] width 82 height 16
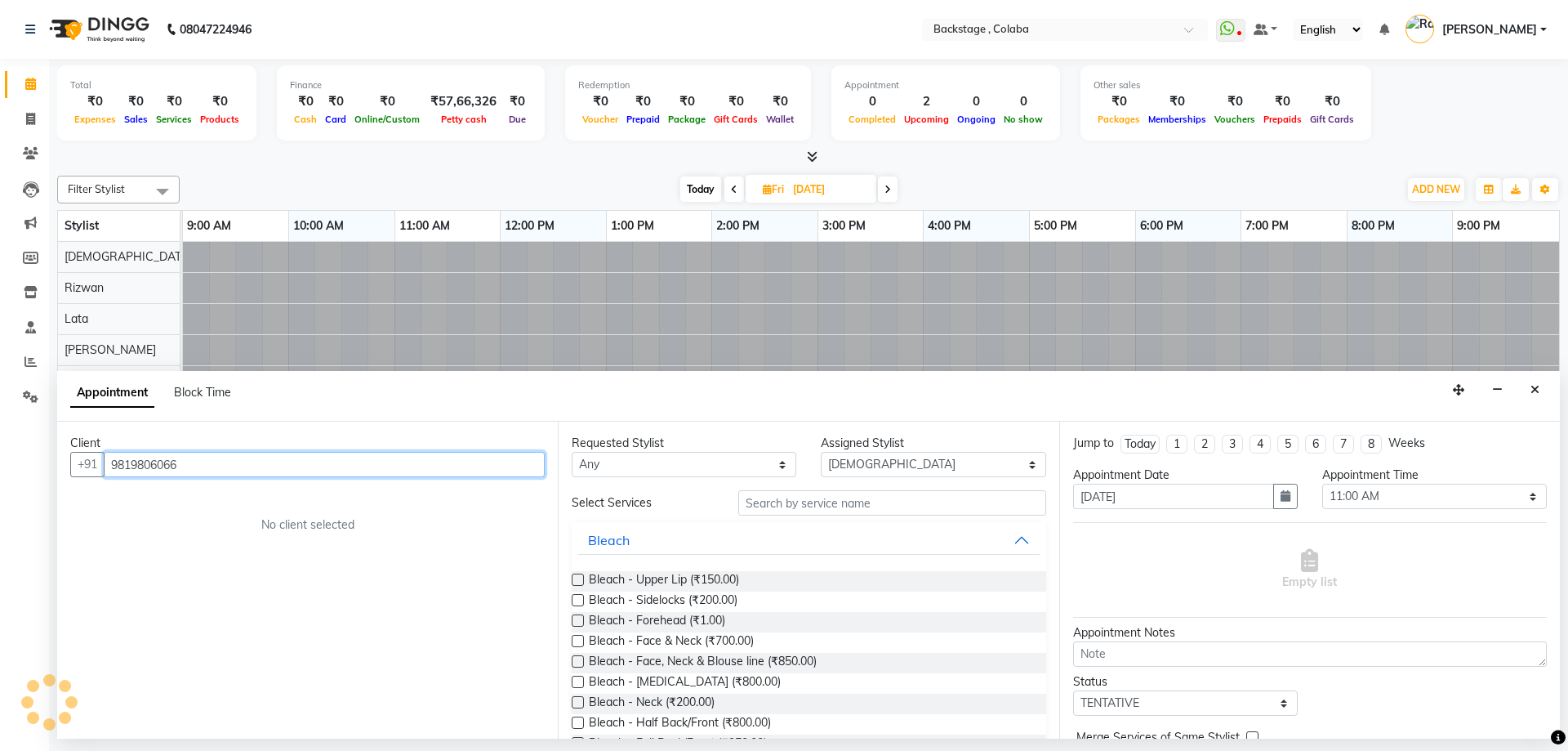
type input "9819806066"
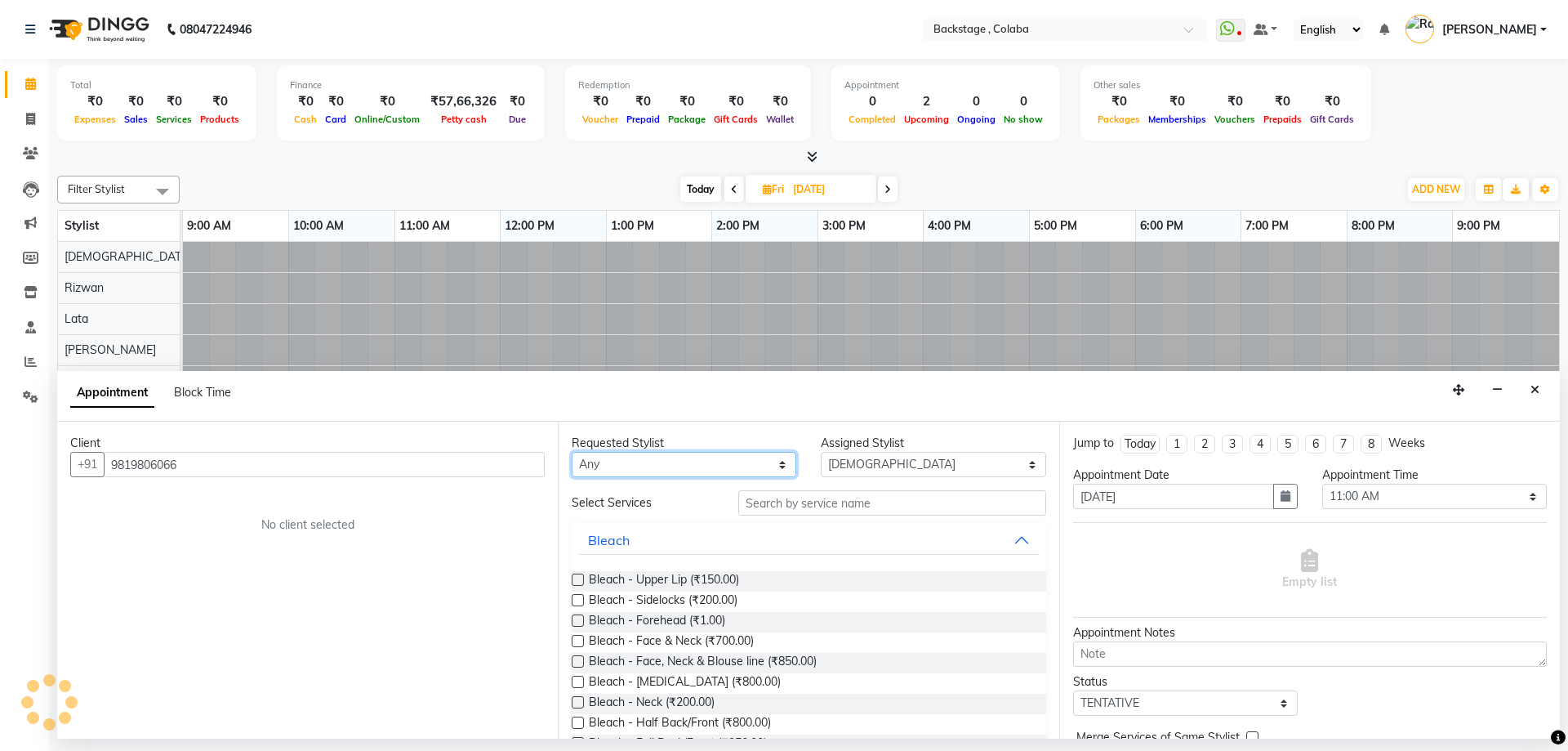
click at [638, 475] on select "Any Backstage Bharti Nitesh Gohar Jayesh Anil Karekar Kalavati Sharma Kalindi J…" at bounding box center [684, 465] width 225 height 25
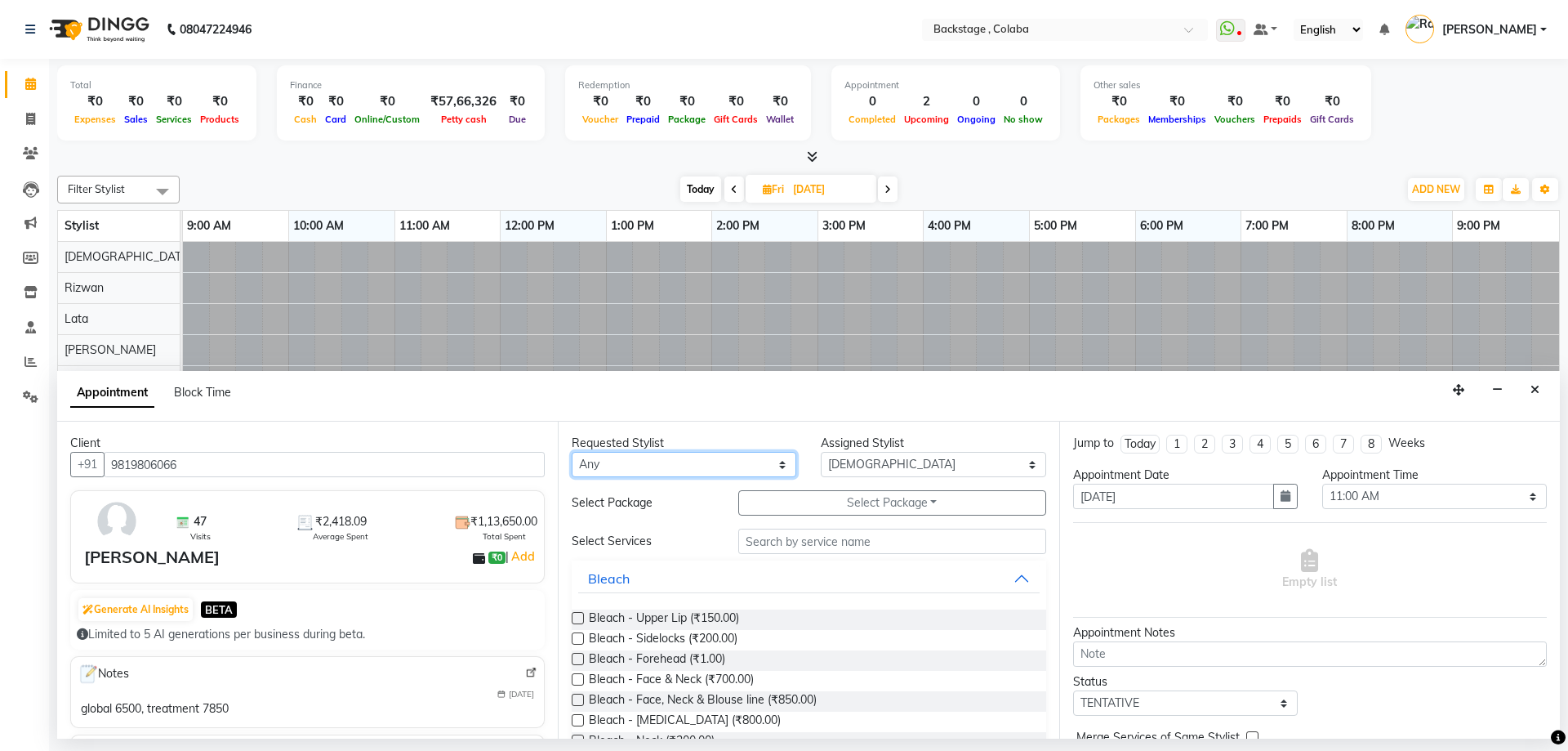
select select "59642"
click at [572, 452] on select "Any Backstage Bharti Nitesh Gohar Jayesh Anil Karekar Kalavati Sharma Kalindi J…" at bounding box center [684, 465] width 225 height 25
select select "59642"
click at [784, 540] on input "text" at bounding box center [892, 541] width 308 height 25
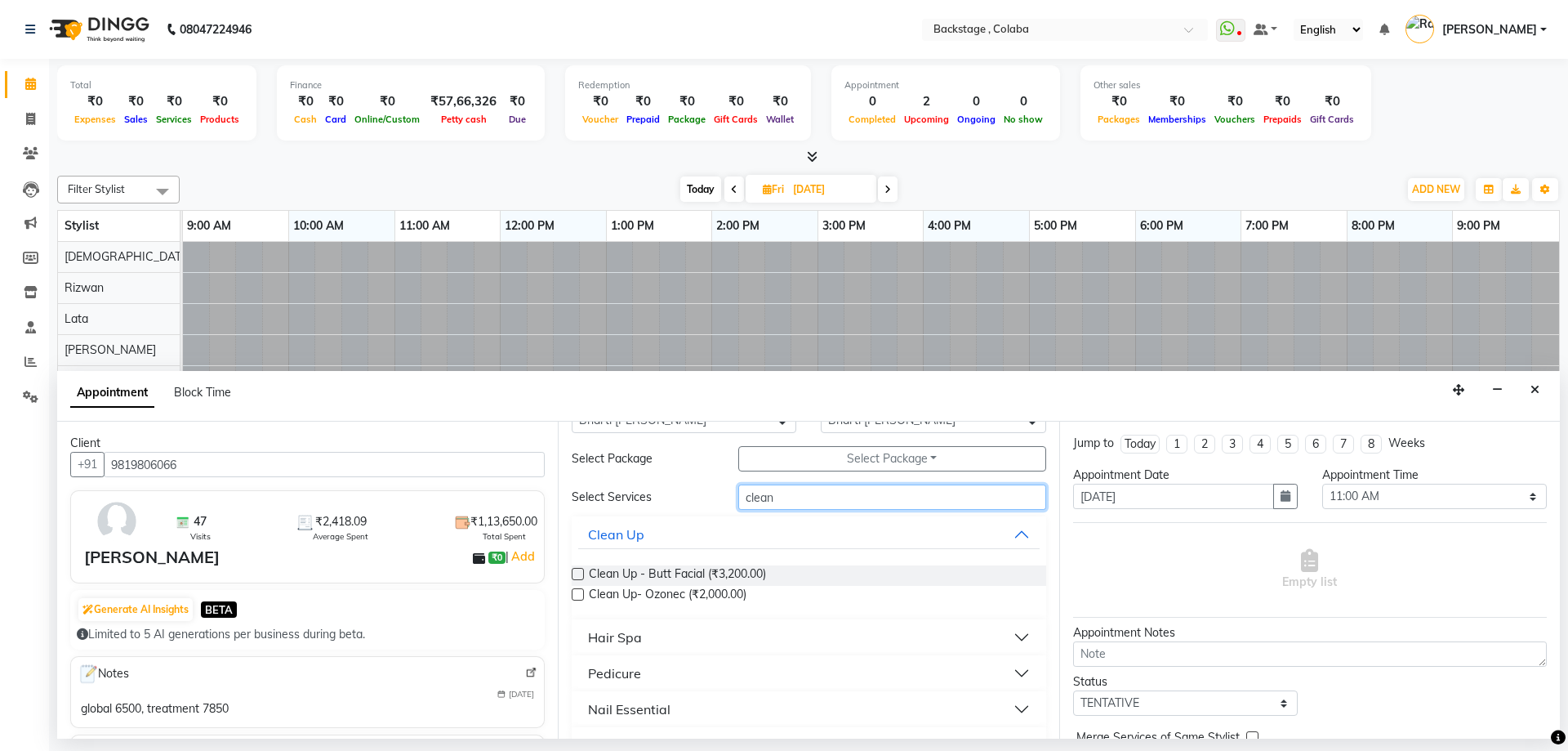
scroll to position [82, 0]
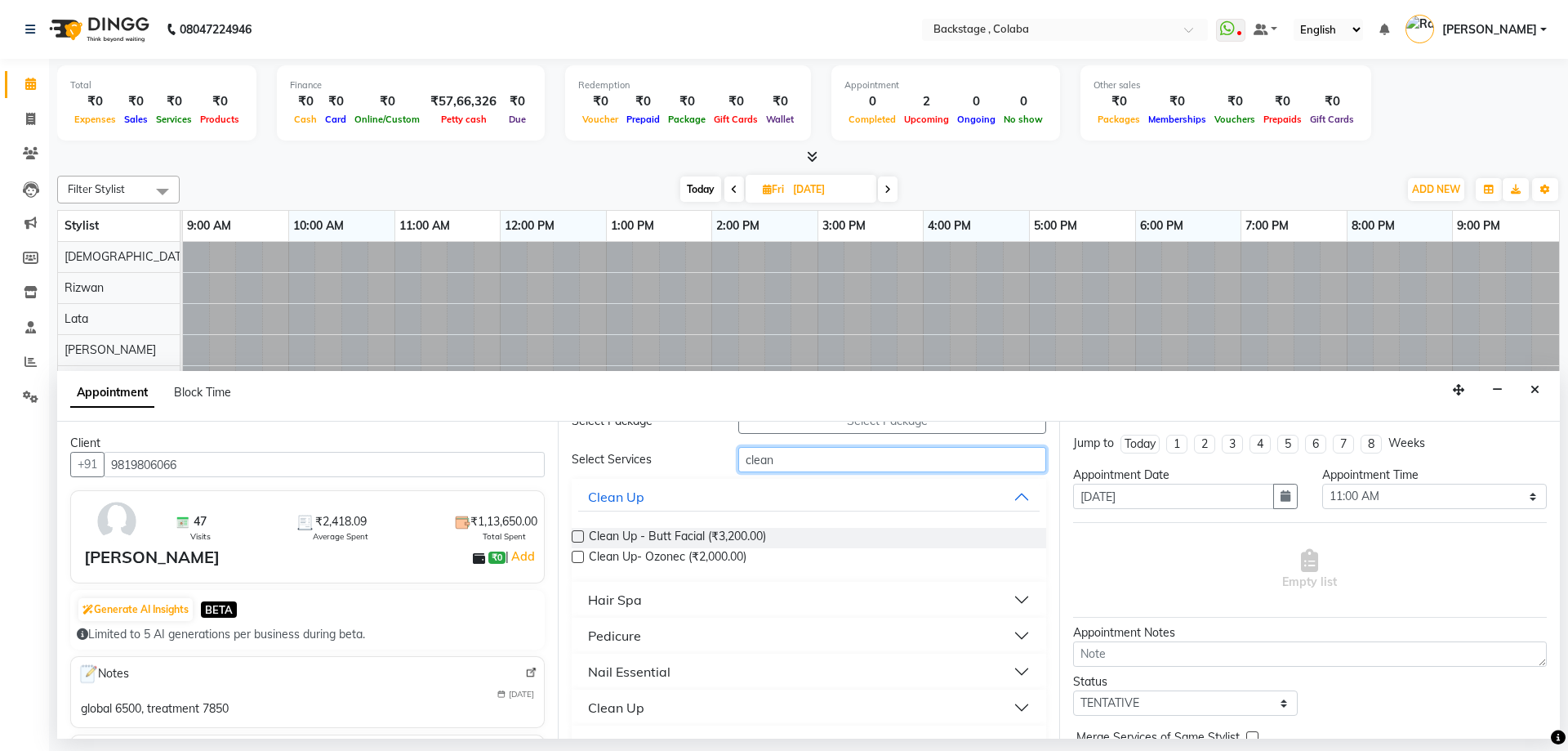
type input "clean"
click at [647, 710] on button "Clean Up" at bounding box center [808, 708] width 461 height 29
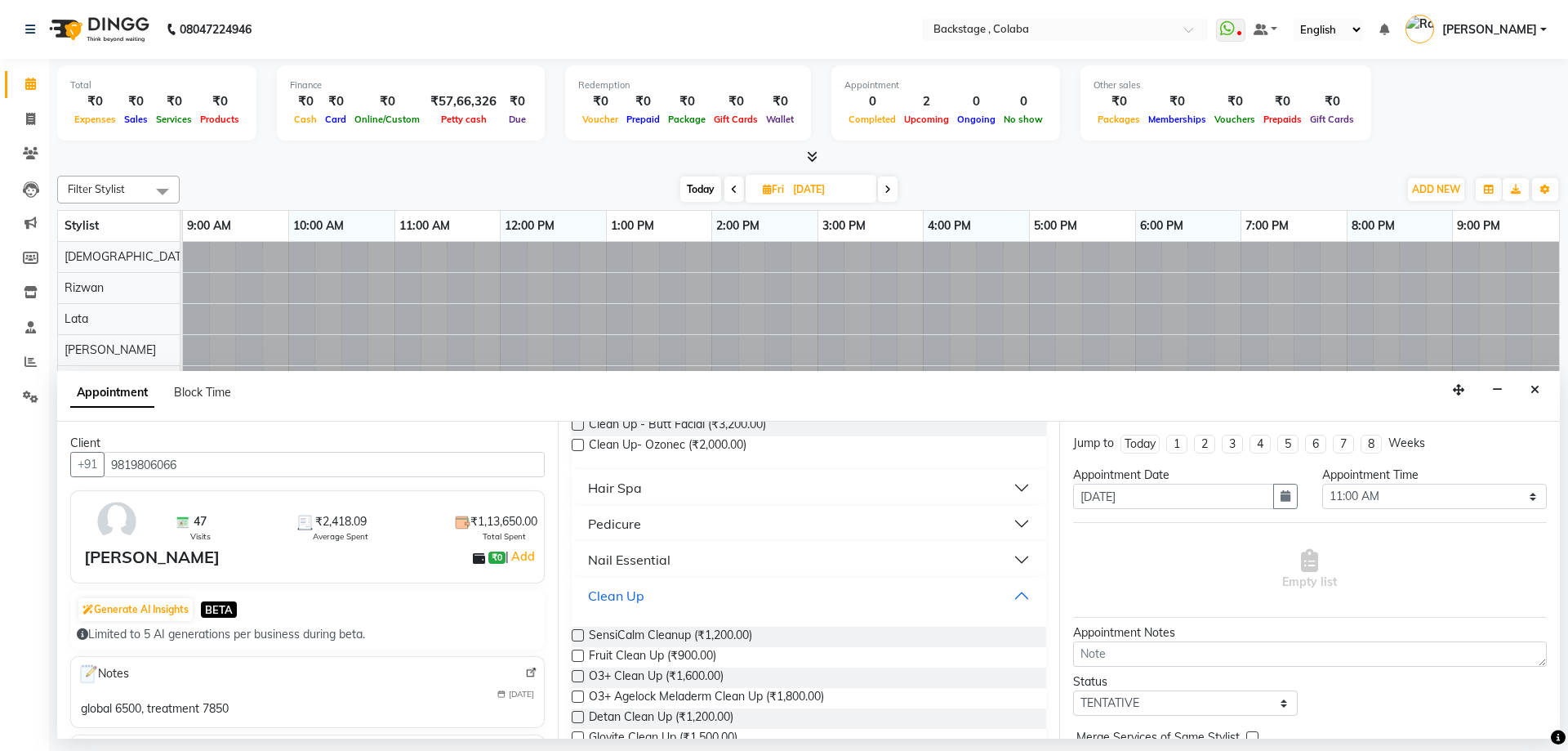
scroll to position [283, 0]
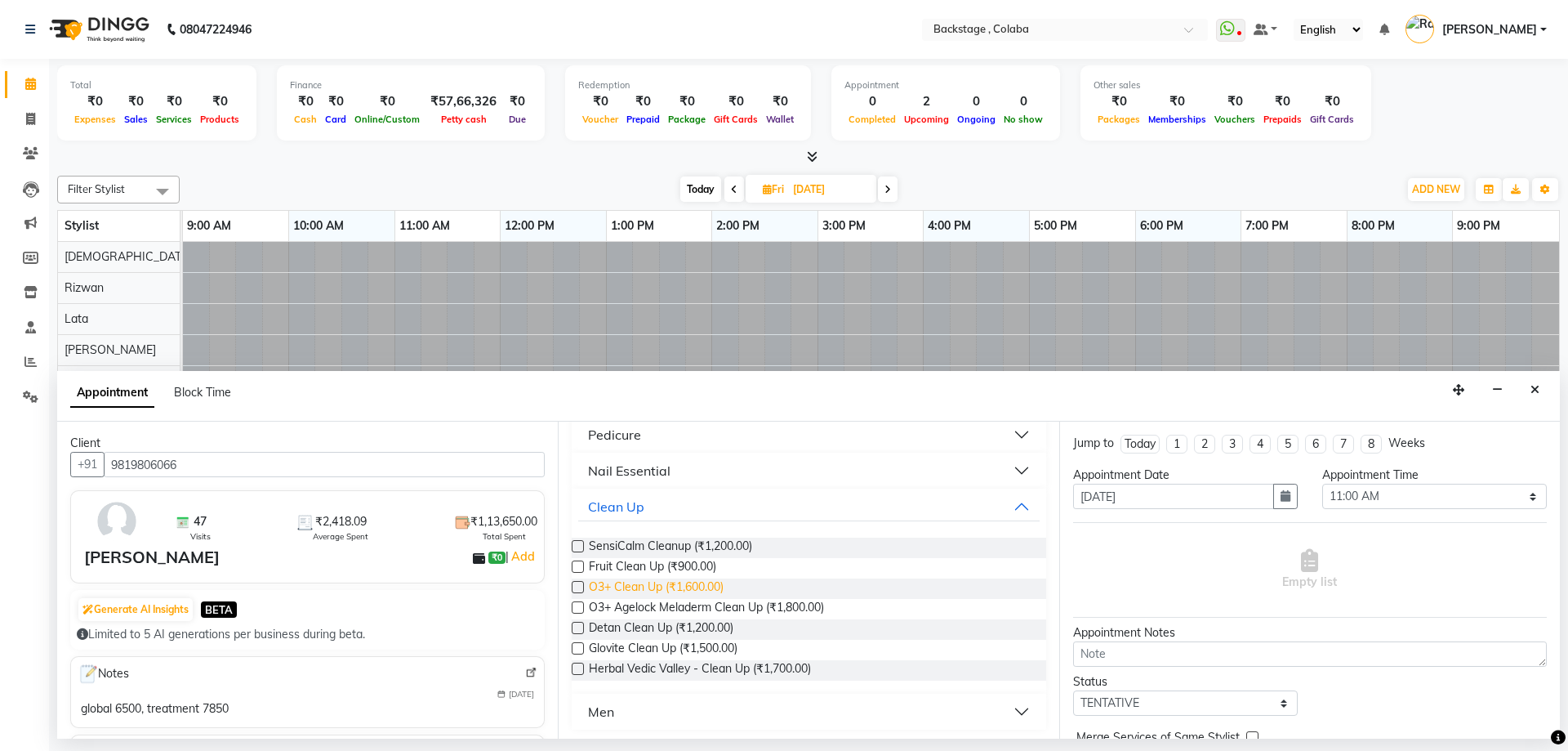
click at [701, 588] on span "O3+ Clean Up (₹1,600.00)" at bounding box center [656, 588] width 135 height 21
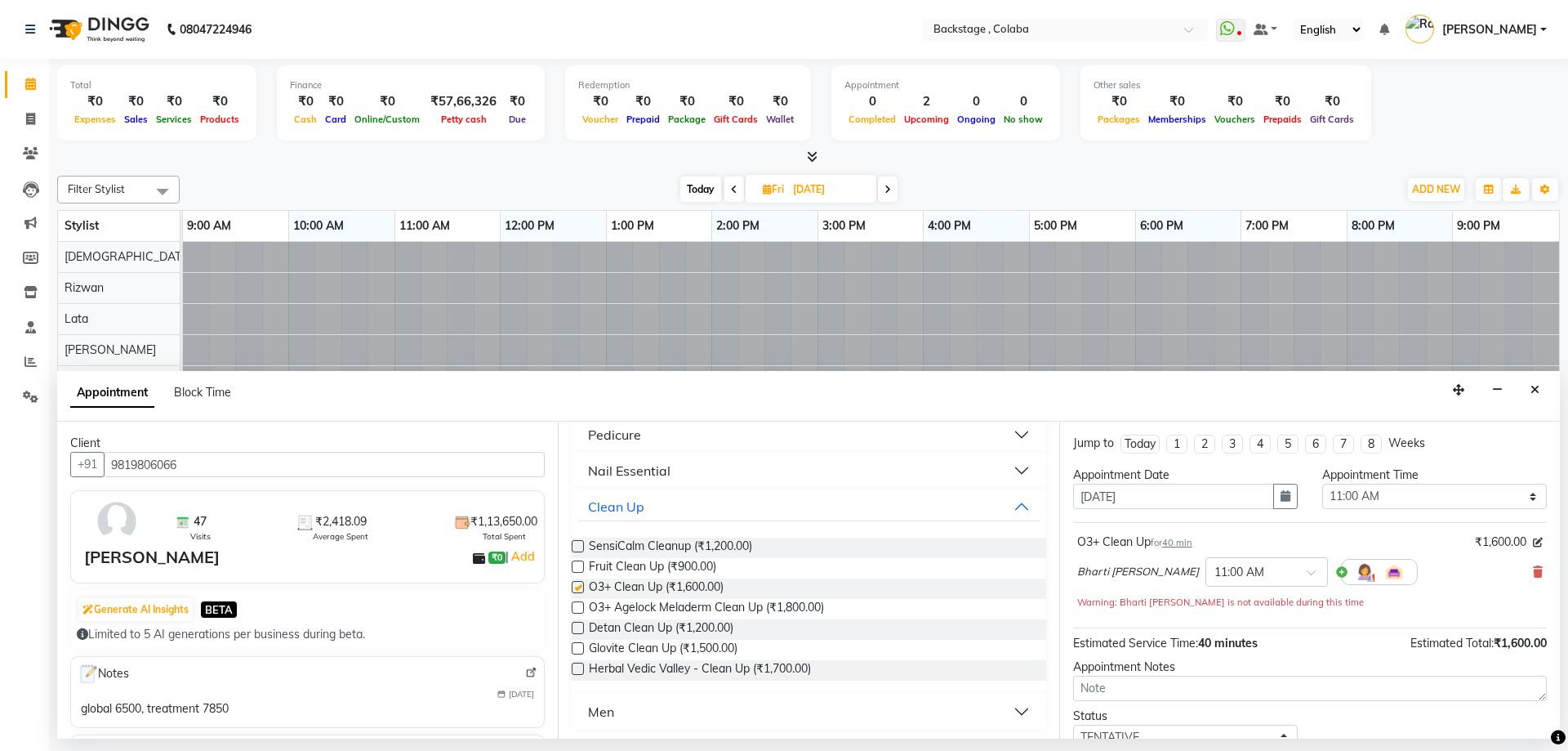
checkbox input "false"
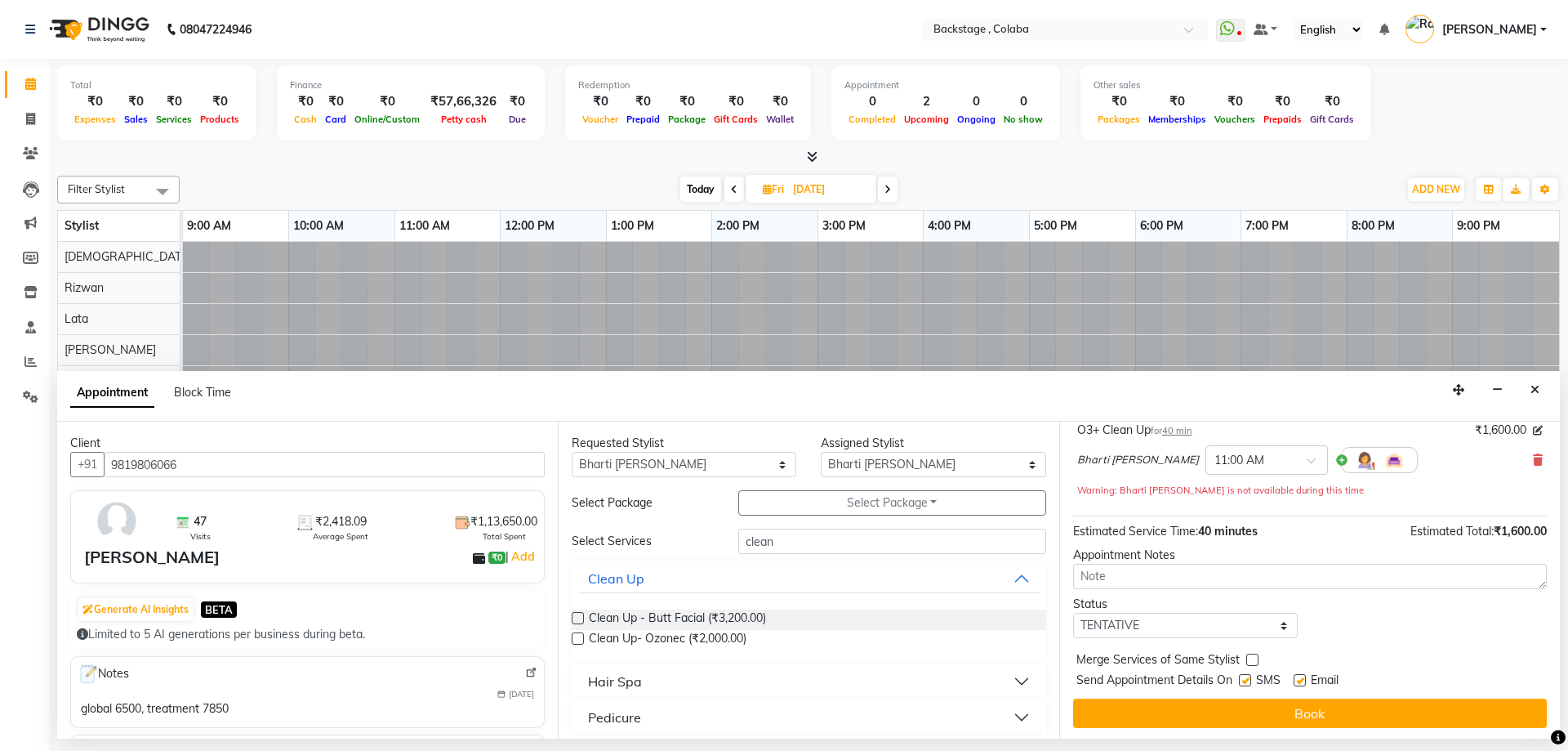
scroll to position [114, 0]
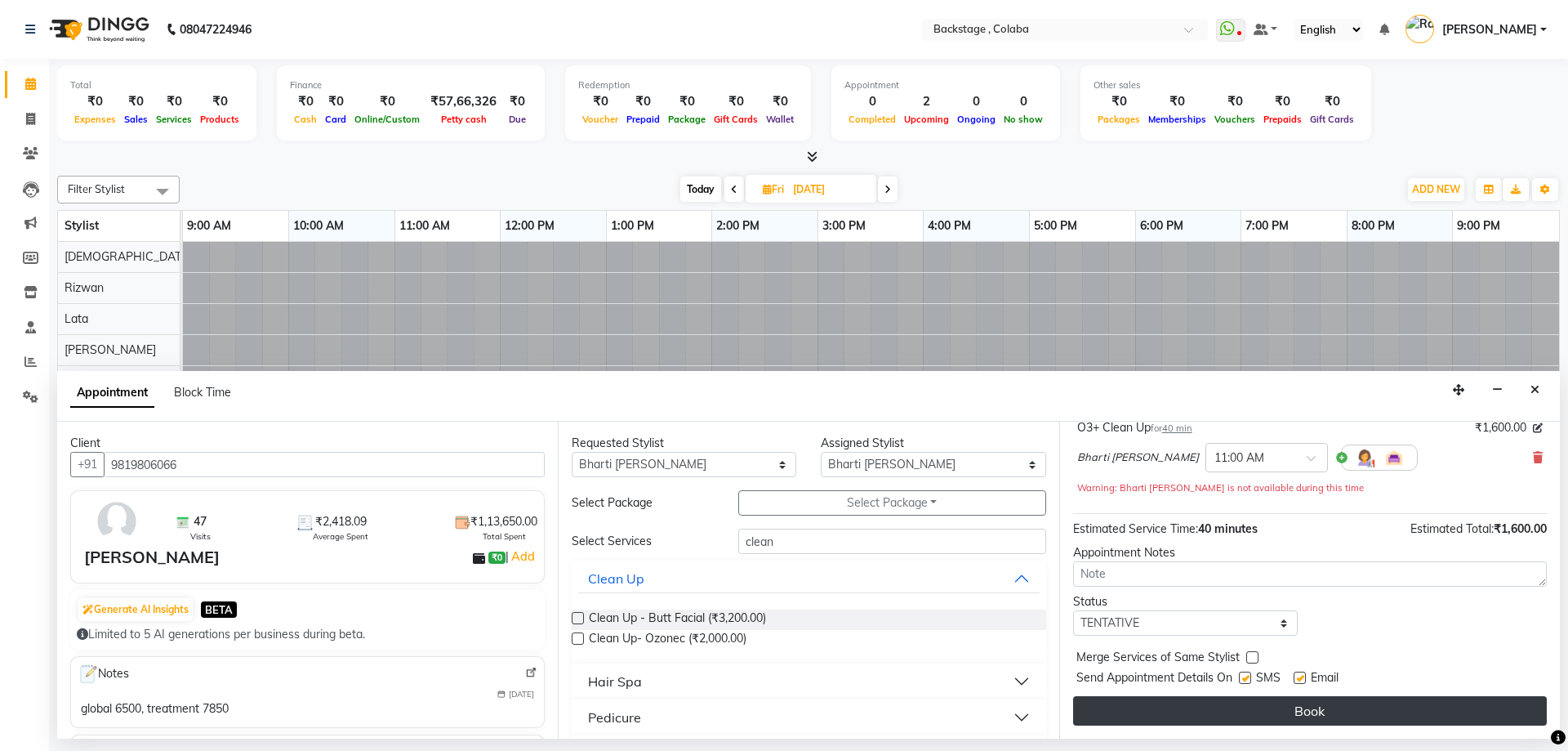
click at [1178, 707] on button "Book" at bounding box center [1310, 710] width 474 height 29
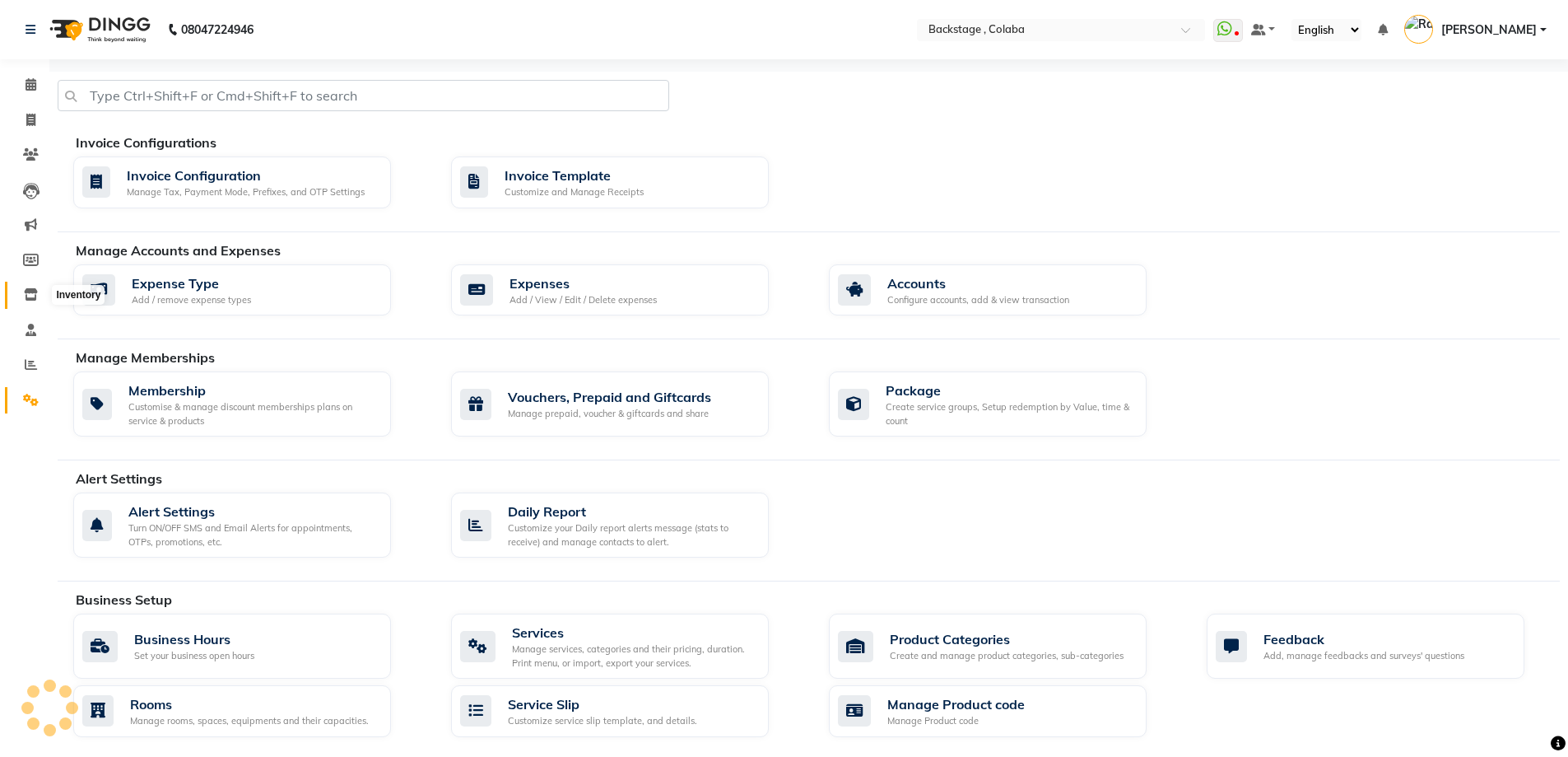
click at [26, 293] on icon at bounding box center [30, 295] width 14 height 13
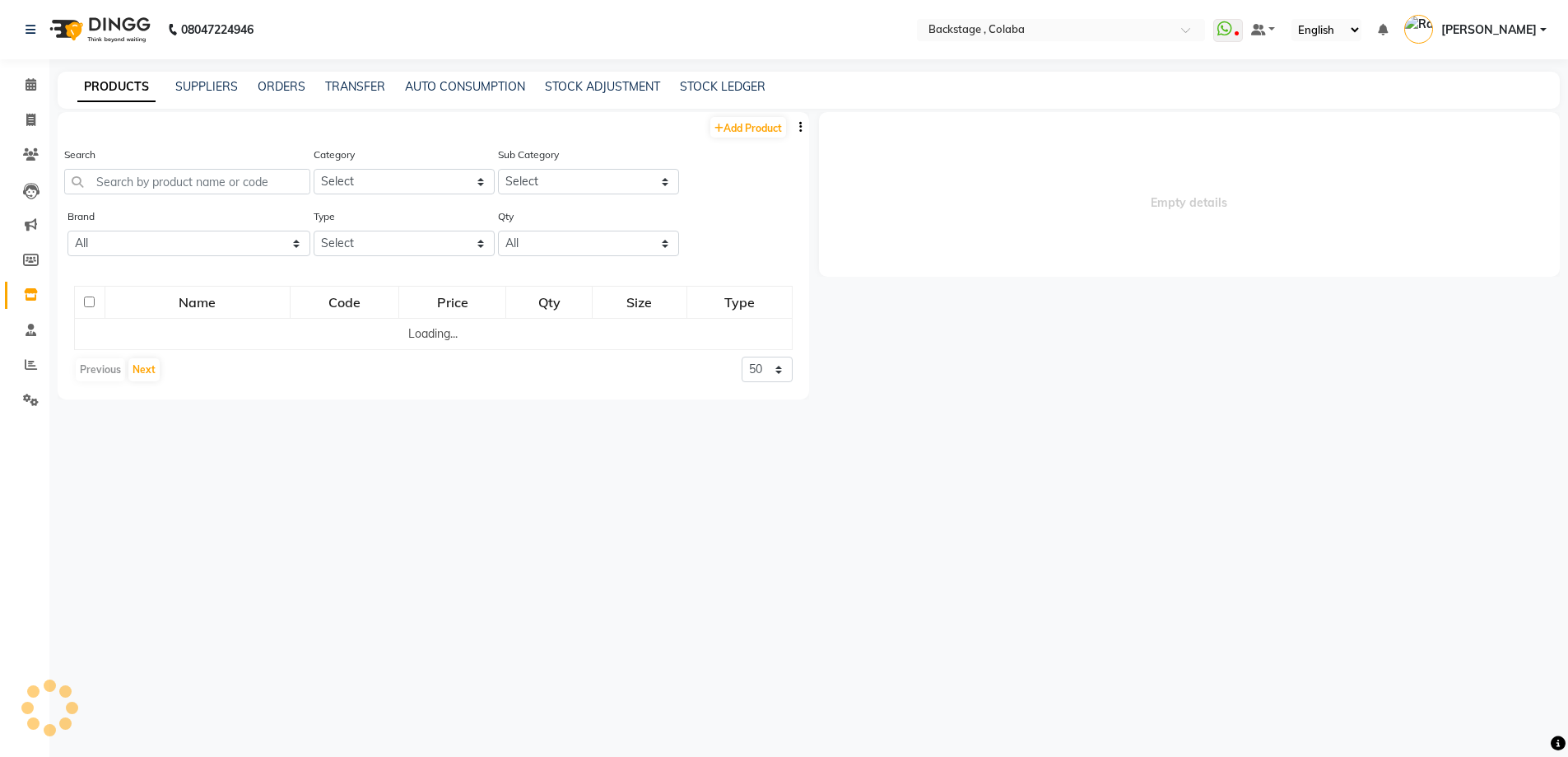
select select
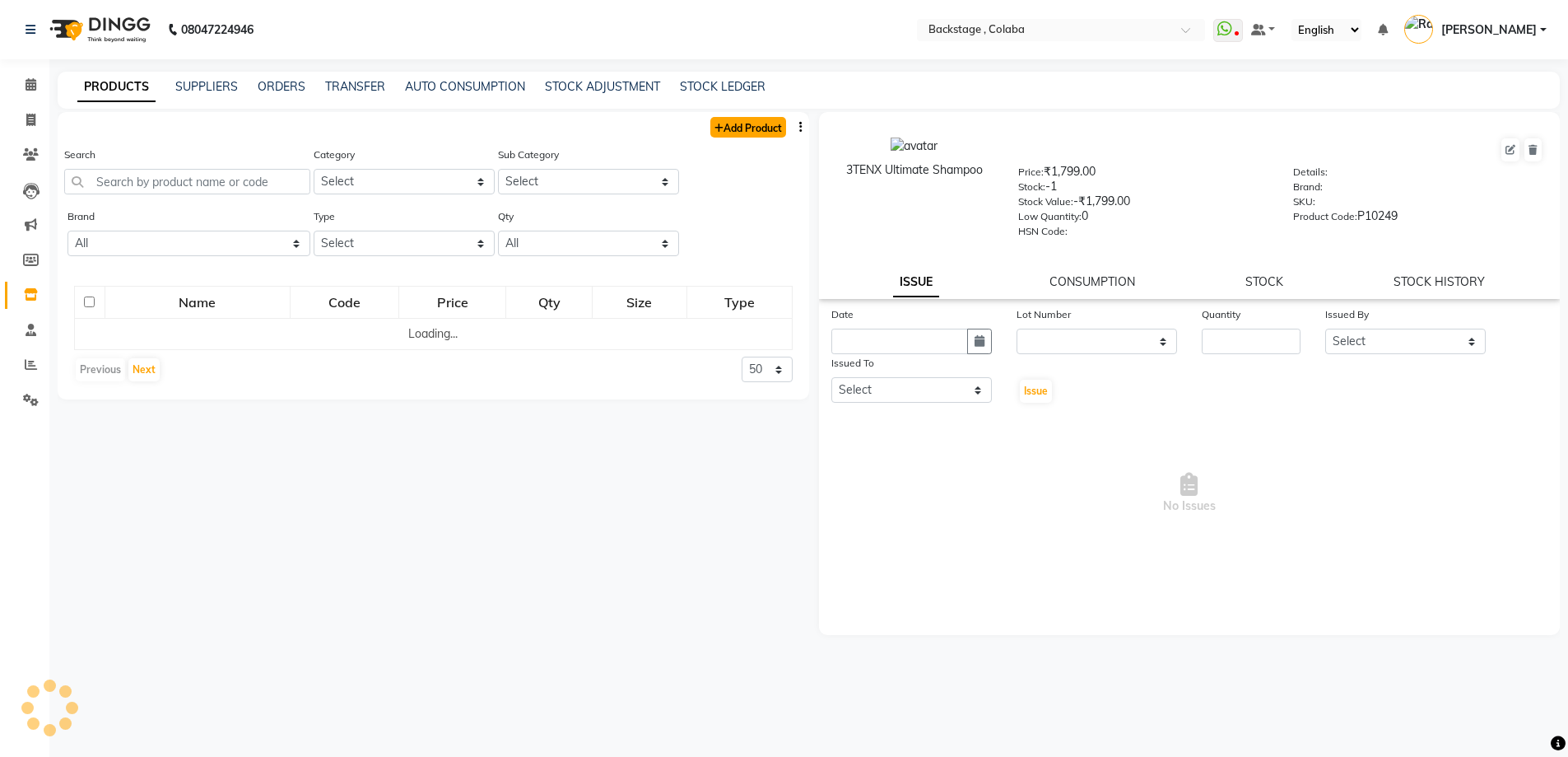
click at [764, 132] on link "Add Product" at bounding box center [747, 127] width 76 height 21
select select "true"
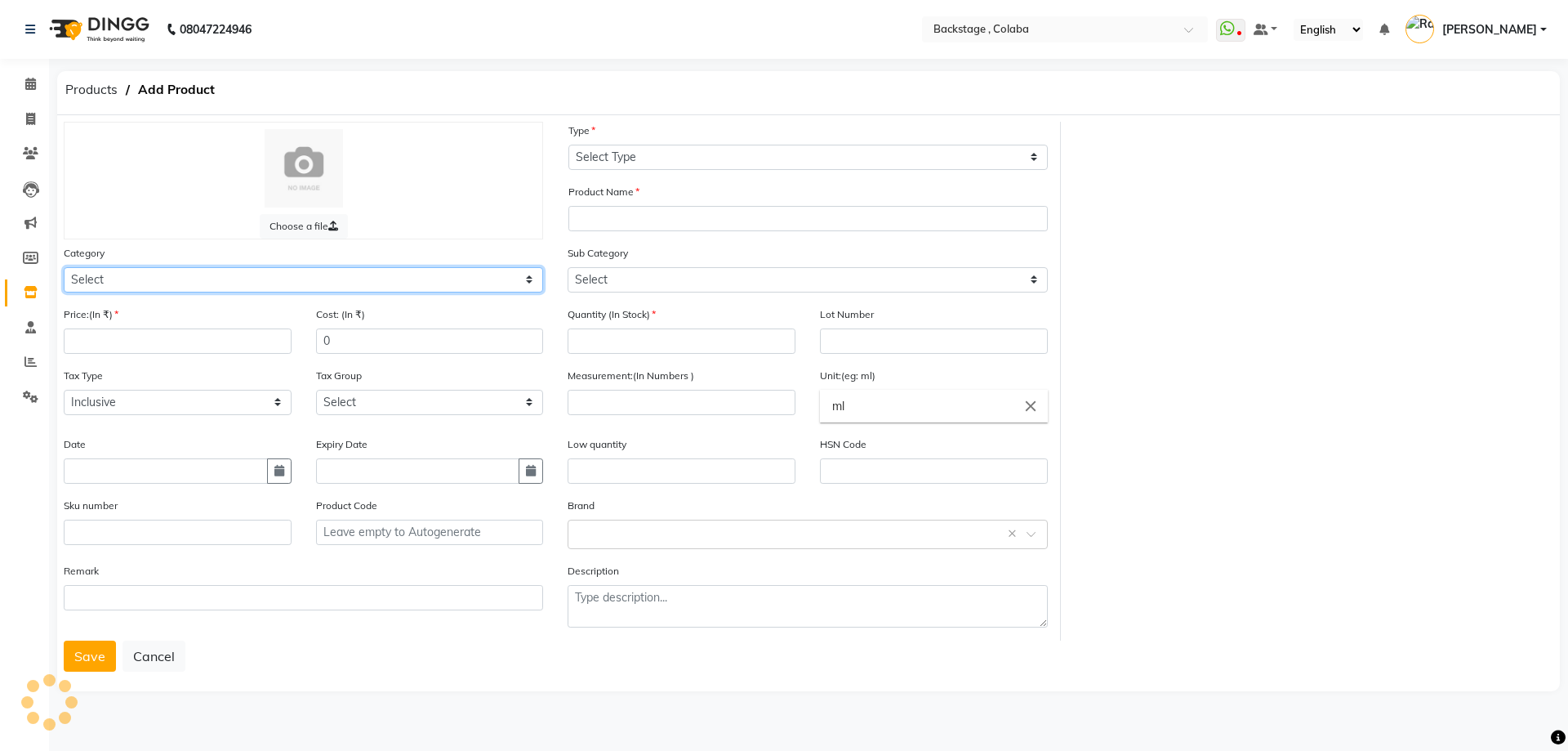
click at [181, 286] on select "Select Hair Skin Makeup Personal Care Appliances [PERSON_NAME] Waxing Disposabl…" at bounding box center [303, 280] width 479 height 25
select select "821901200"
click at [63, 267] on select "Select Hair Skin Makeup Personal Care Appliances [PERSON_NAME] Waxing Disposabl…" at bounding box center [303, 280] width 479 height 25
drag, startPoint x: 159, startPoint y: 351, endPoint x: 168, endPoint y: 353, distance: 9.2
click at [168, 353] on input "number" at bounding box center [178, 341] width 228 height 25
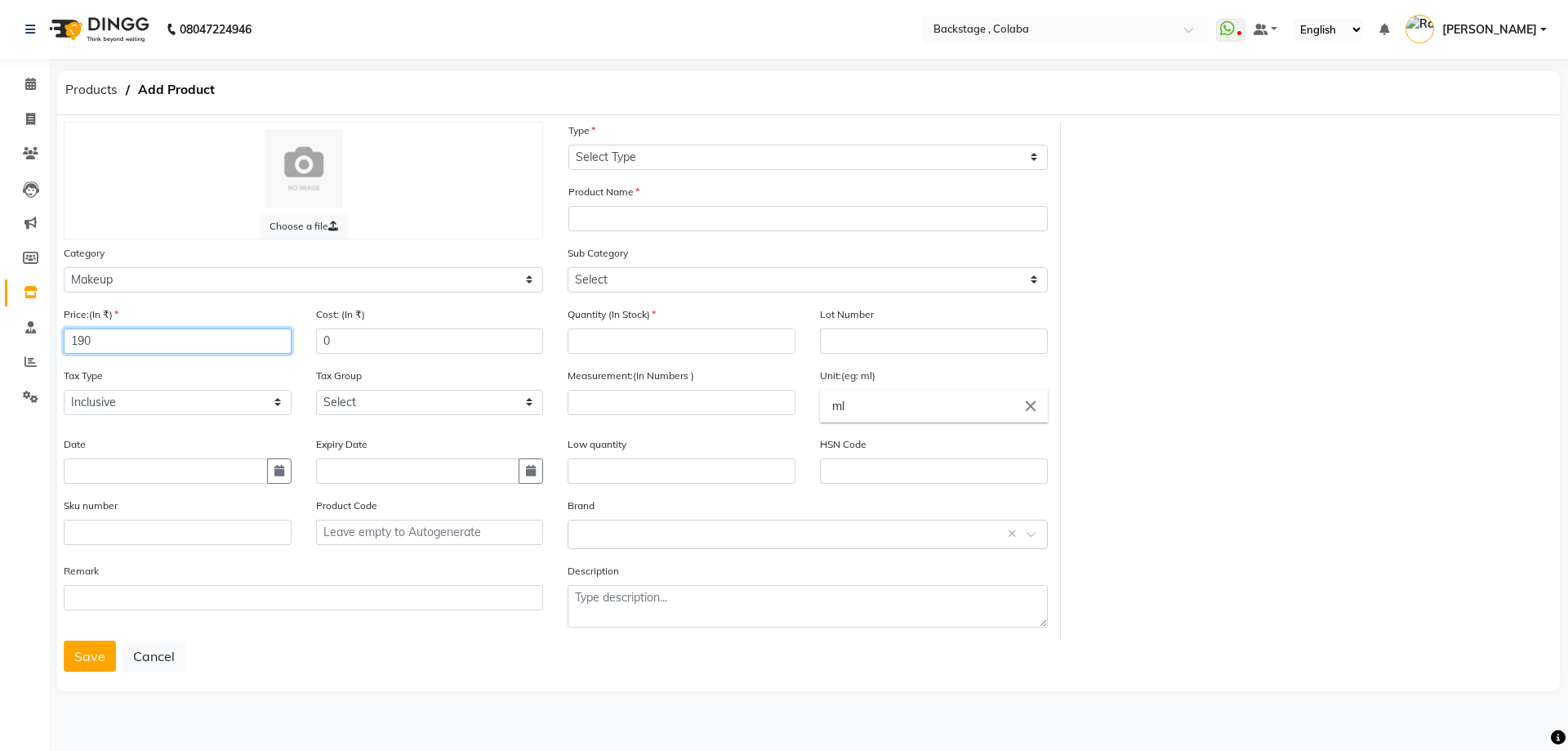
type input "190"
click at [370, 342] on input "0" at bounding box center [430, 341] width 228 height 25
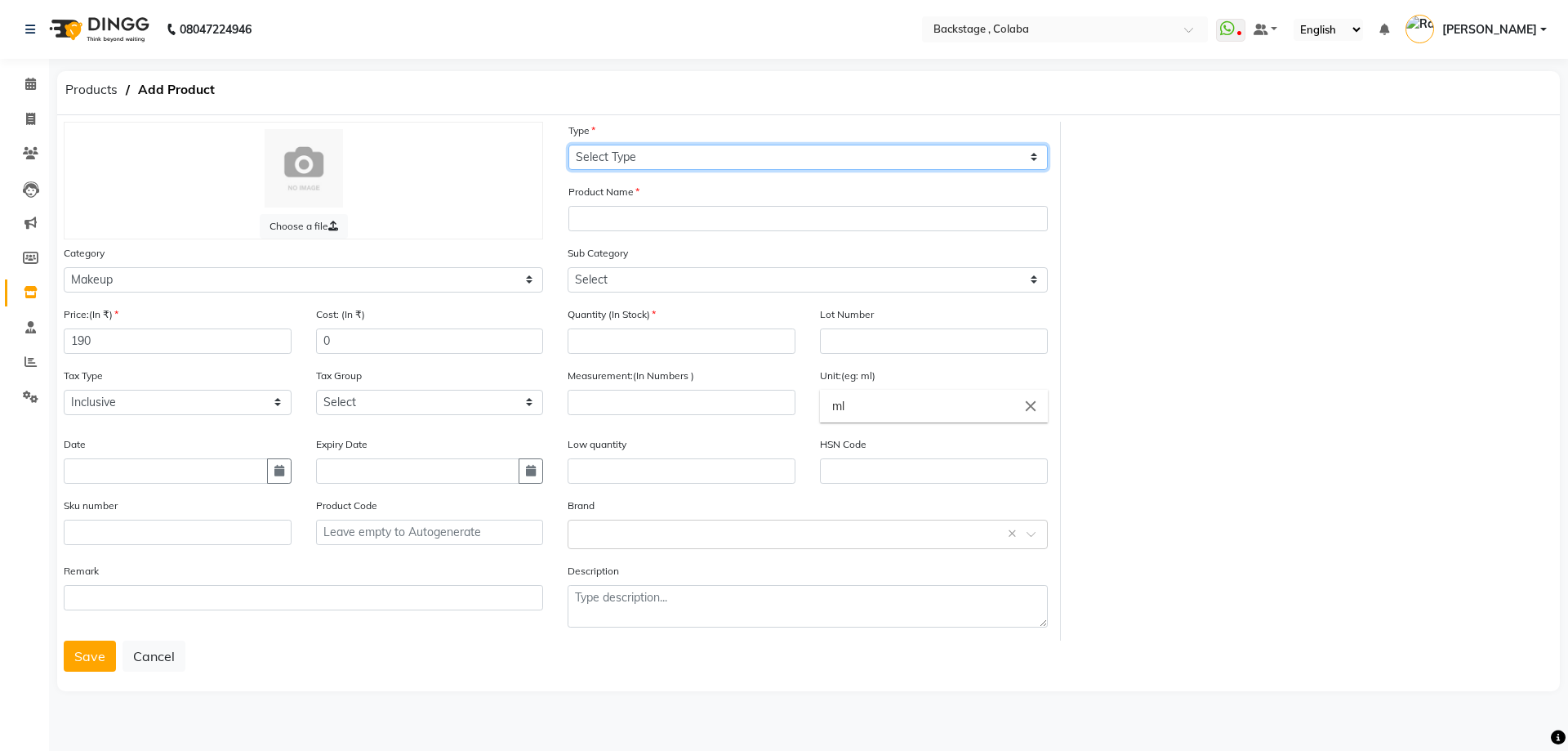
click at [604, 159] on select "Select Type Both Retail Consumable" at bounding box center [808, 158] width 479 height 25
select select "B"
click at [569, 145] on select "Select Type Both Retail Consumable" at bounding box center [808, 158] width 479 height 25
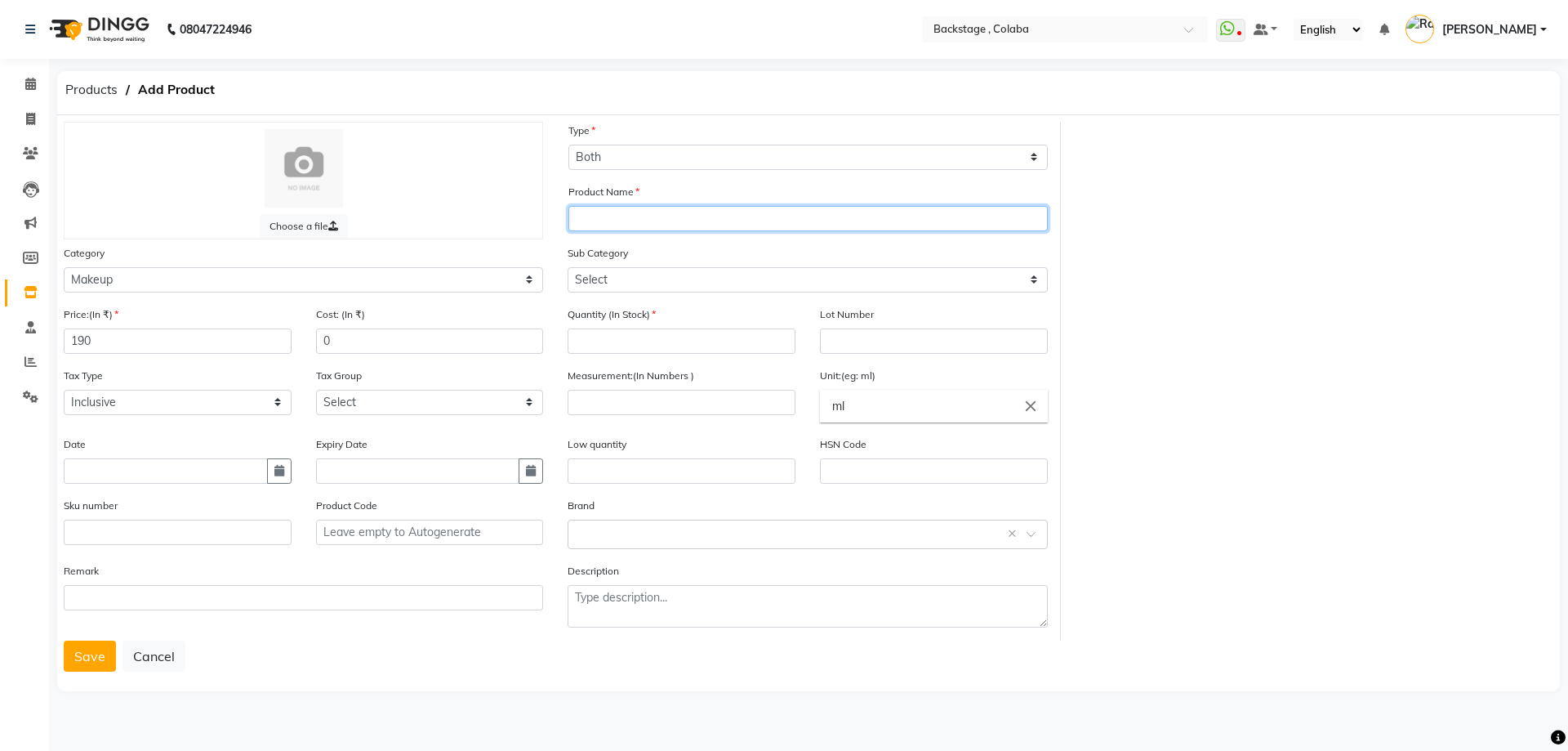
click at [628, 226] on input "text" at bounding box center [808, 218] width 479 height 25
type input "Huda Beauty Black Kajal"
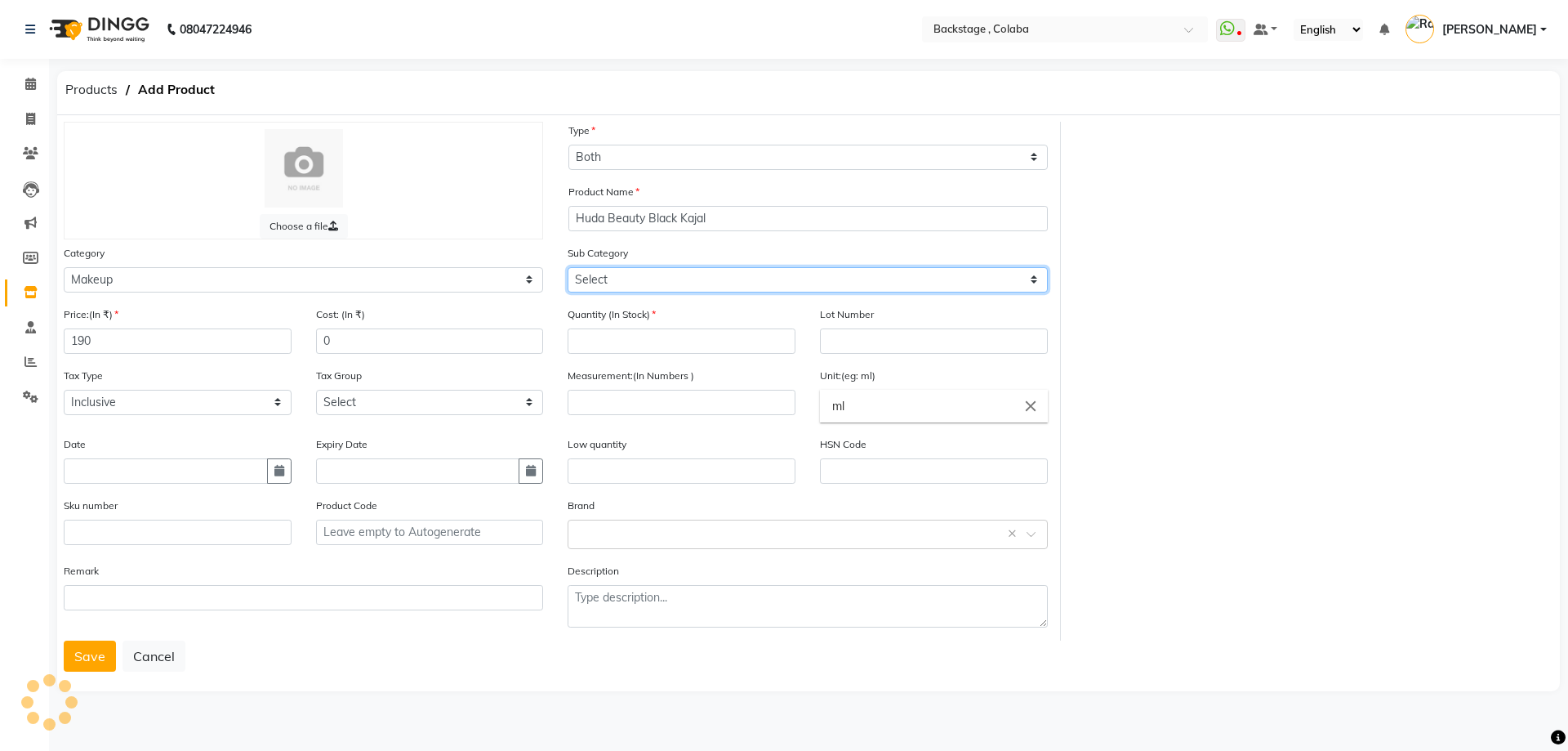
click at [627, 283] on select "Select Lips Nails Eyes Face Tools Brushes Makeup Remover Makeup Kit Other Makeup" at bounding box center [807, 280] width 479 height 25
select select "821901203"
click at [568, 267] on select "Select Lips Nails Eyes Face Tools Brushes Makeup Remover Makeup Kit Other Makeup" at bounding box center [807, 280] width 479 height 25
click at [616, 327] on div "Quantity (In Stock)" at bounding box center [682, 329] width 228 height 48
click at [619, 335] on input "number" at bounding box center [682, 341] width 228 height 25
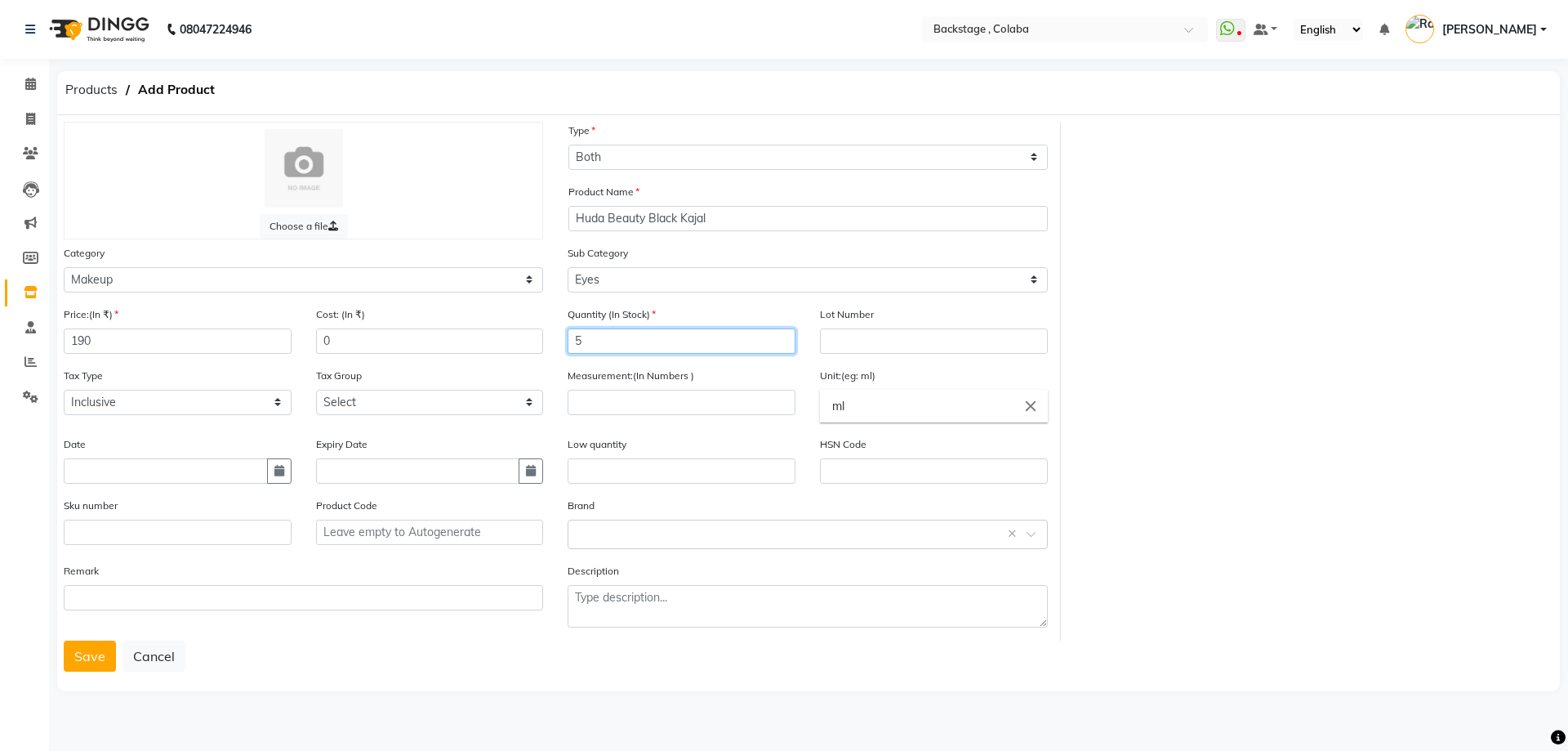
type input "5"
click at [635, 412] on input "number" at bounding box center [682, 402] width 228 height 25
type input "1.5"
click at [895, 403] on input "ml" at bounding box center [934, 406] width 228 height 33
click at [1006, 412] on input "ml" at bounding box center [934, 406] width 228 height 33
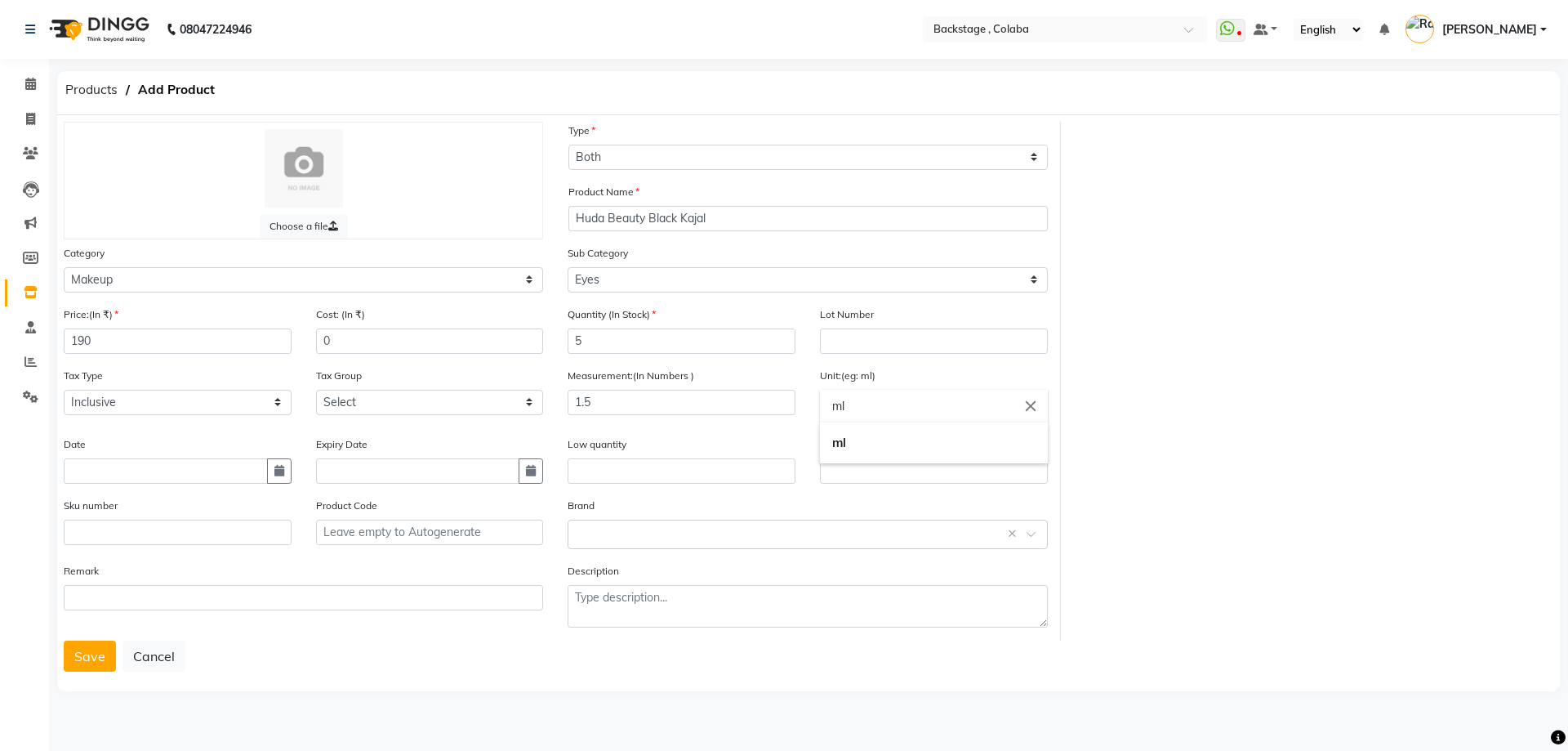
click at [1034, 409] on icon "close" at bounding box center [1031, 406] width 18 height 18
click at [862, 594] on link "gms" at bounding box center [934, 598] width 228 height 42
type input "gms"
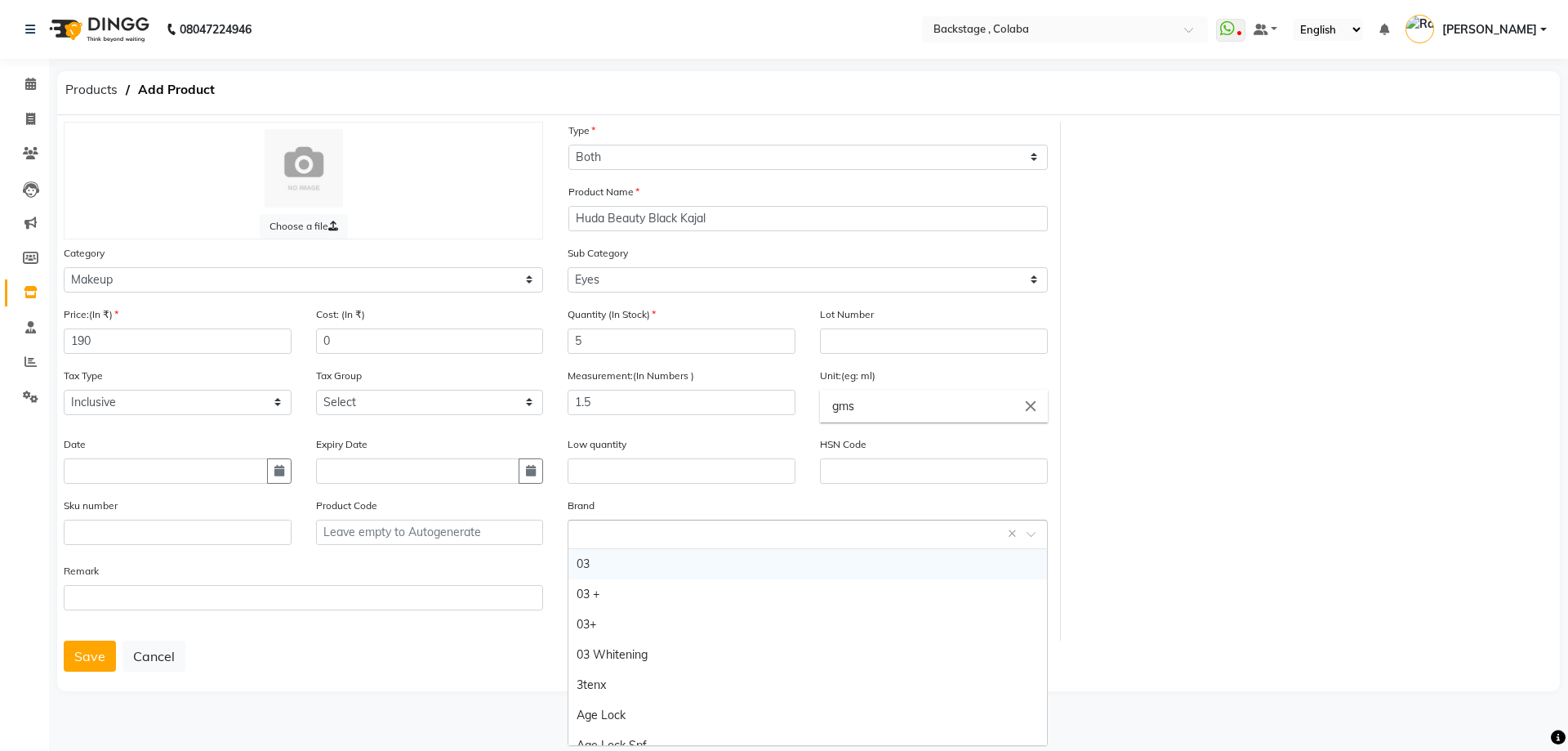
click at [631, 533] on input "text" at bounding box center [791, 533] width 428 height 17
type input "Huda"
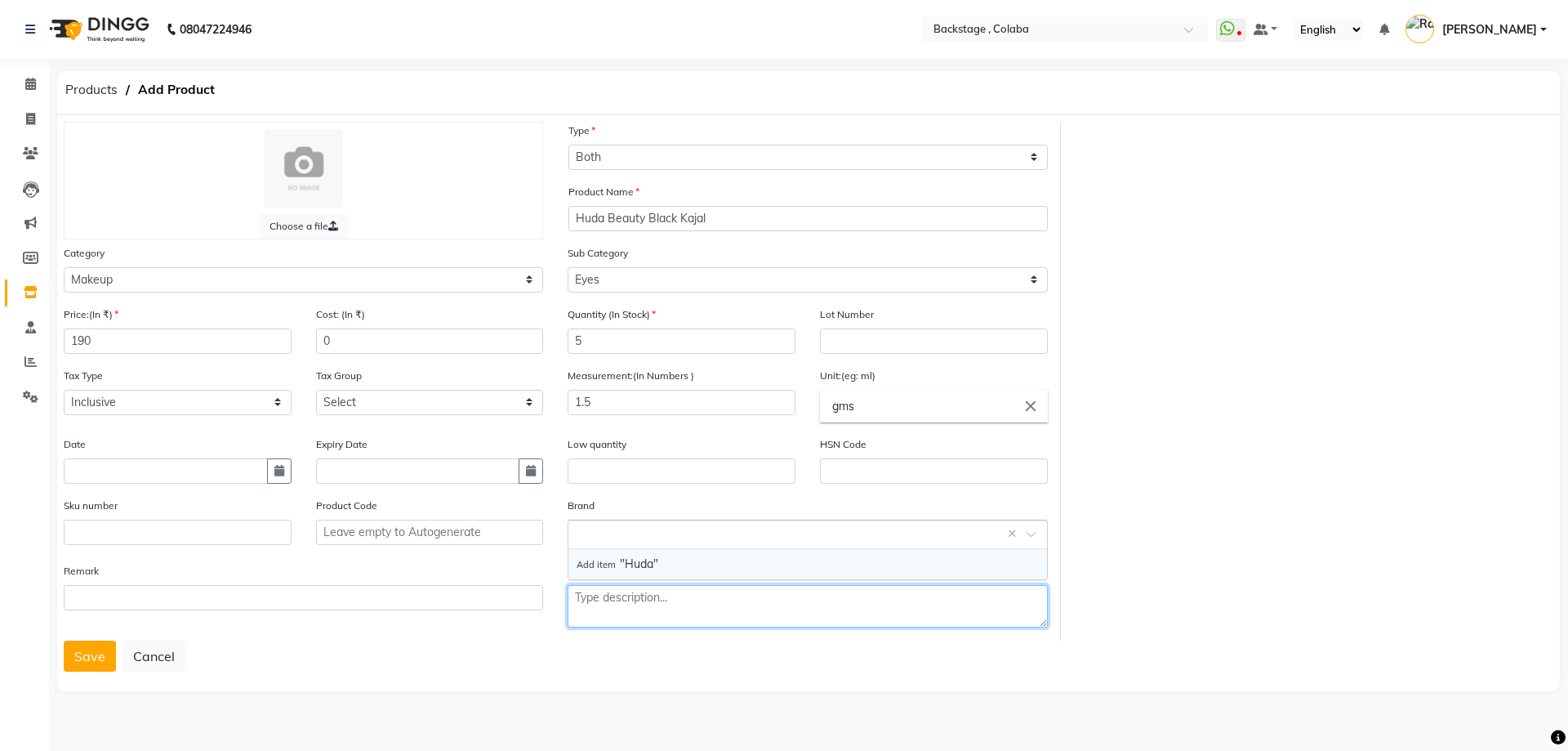
drag, startPoint x: 596, startPoint y: 611, endPoint x: 578, endPoint y: 613, distance: 18.1
click at [596, 611] on textarea at bounding box center [807, 606] width 479 height 43
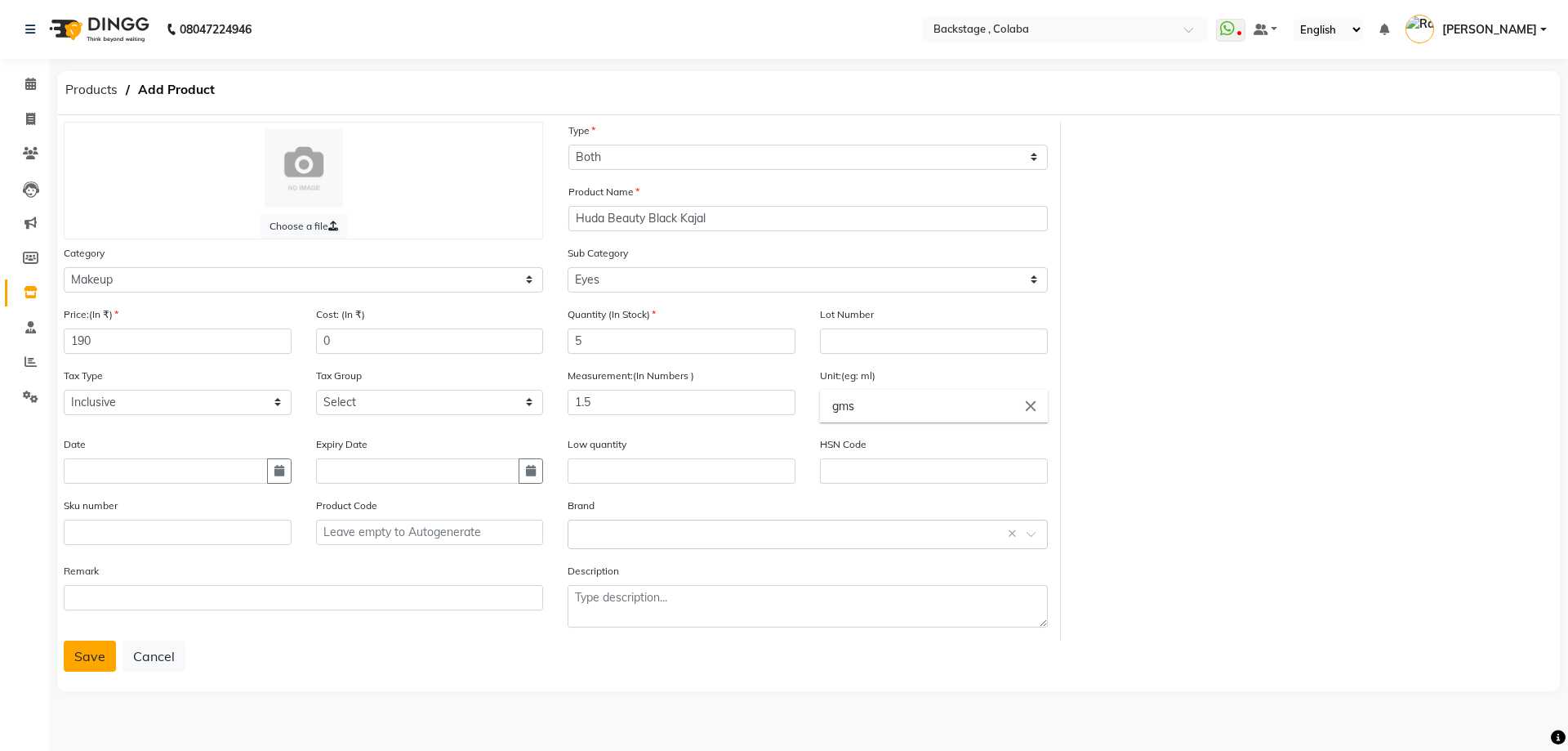
click at [87, 659] on button "Save" at bounding box center [90, 656] width 53 height 31
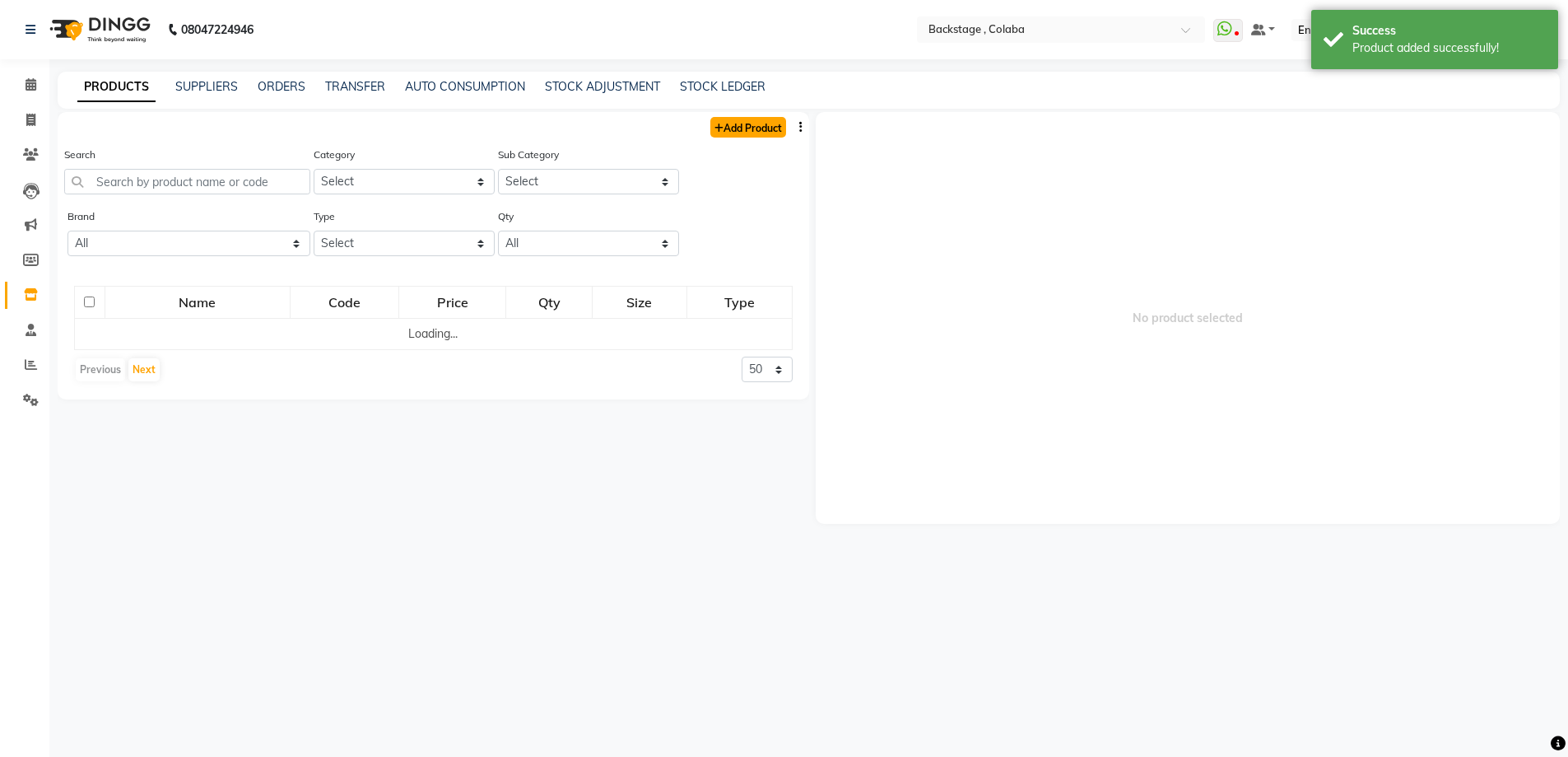
click at [742, 126] on link "Add Product" at bounding box center [747, 127] width 76 height 21
select select "true"
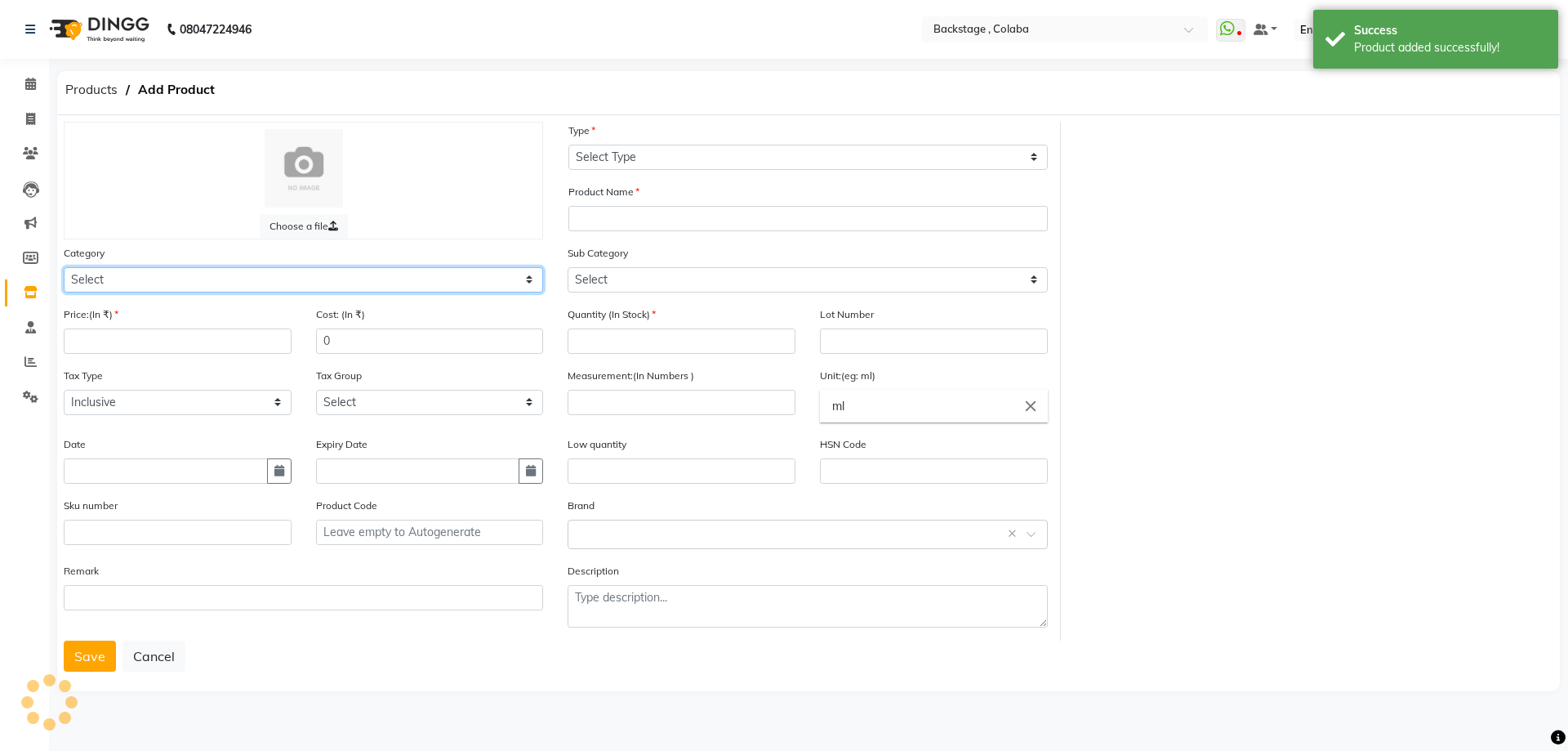
click at [141, 284] on select "Select" at bounding box center [303, 280] width 479 height 25
click at [147, 288] on select "Select Hair Skin Makeup Personal Care Appliances [PERSON_NAME] Waxing Disposabl…" at bounding box center [303, 280] width 479 height 25
click at [147, 287] on select "Select Hair Skin Makeup Personal Care Appliances [PERSON_NAME] Waxing Disposabl…" at bounding box center [303, 280] width 479 height 25
select select "821901200"
click at [63, 267] on select "Select Hair Skin Makeup Personal Care Appliances [PERSON_NAME] Waxing Disposabl…" at bounding box center [303, 280] width 479 height 25
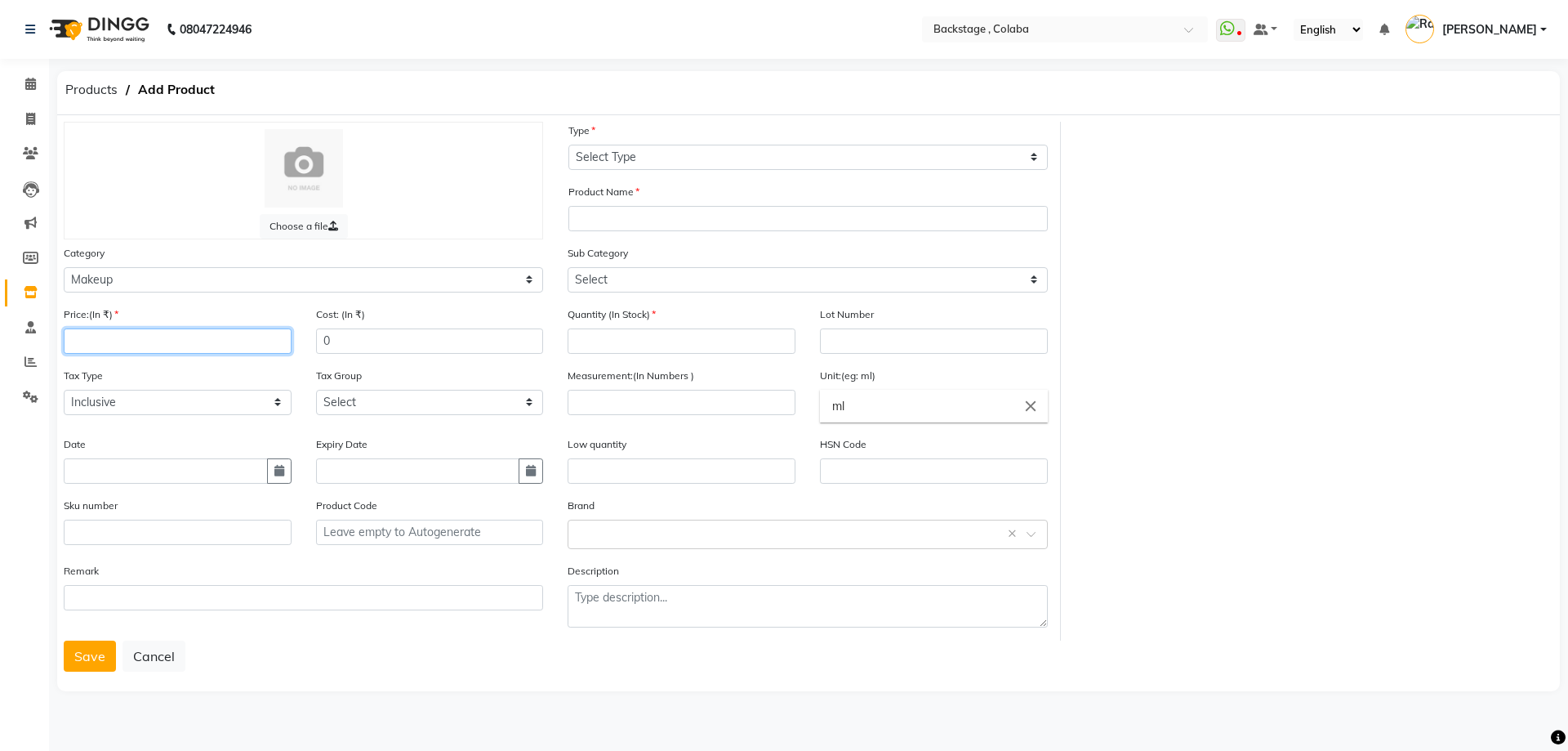
click at [95, 344] on input "number" at bounding box center [178, 341] width 228 height 25
click at [145, 349] on input "number" at bounding box center [178, 341] width 228 height 25
type input "250"
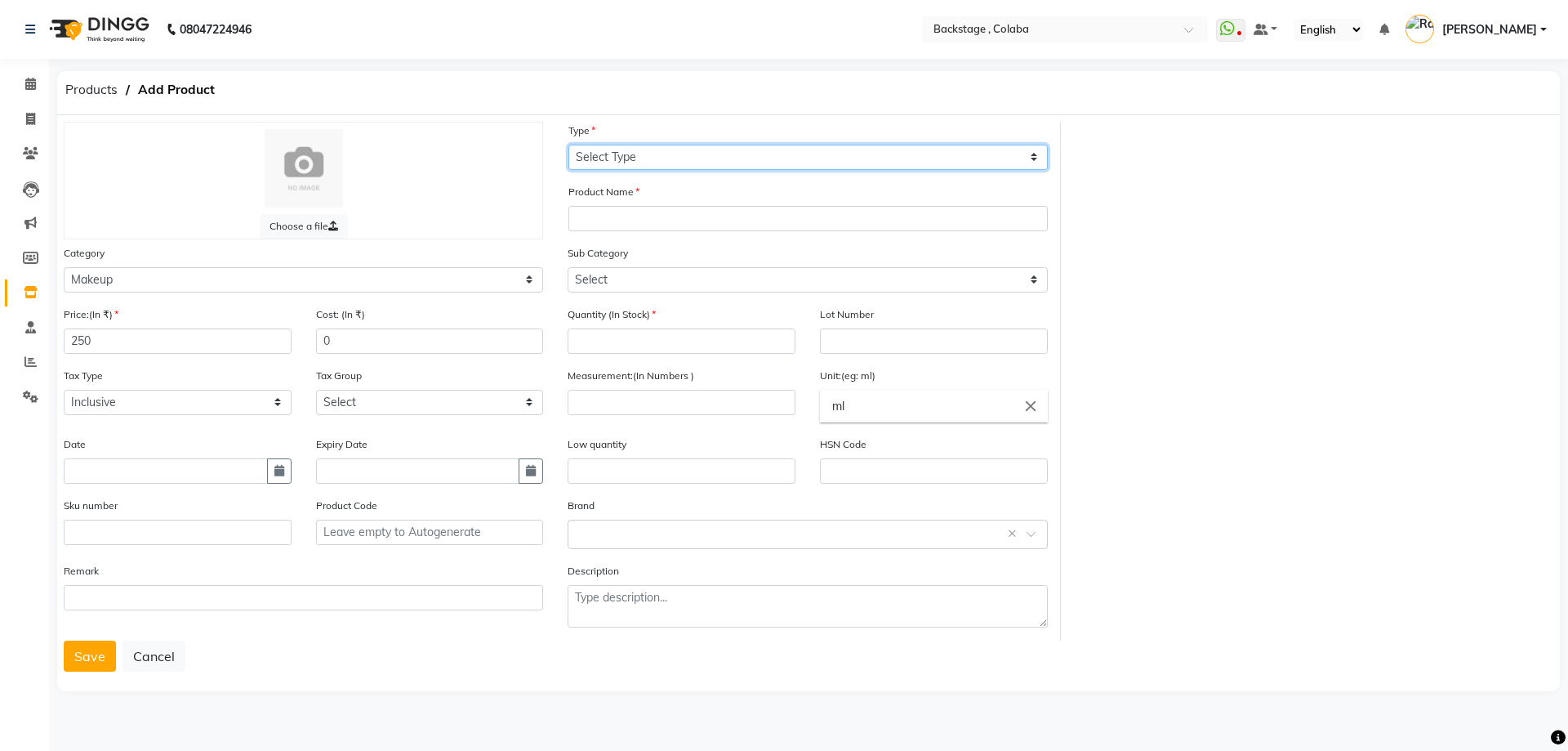
click at [620, 151] on select "Select Type Both Retail Consumable" at bounding box center [808, 158] width 479 height 25
select select "B"
click at [569, 145] on select "Select Type Both Retail Consumable" at bounding box center [808, 158] width 479 height 25
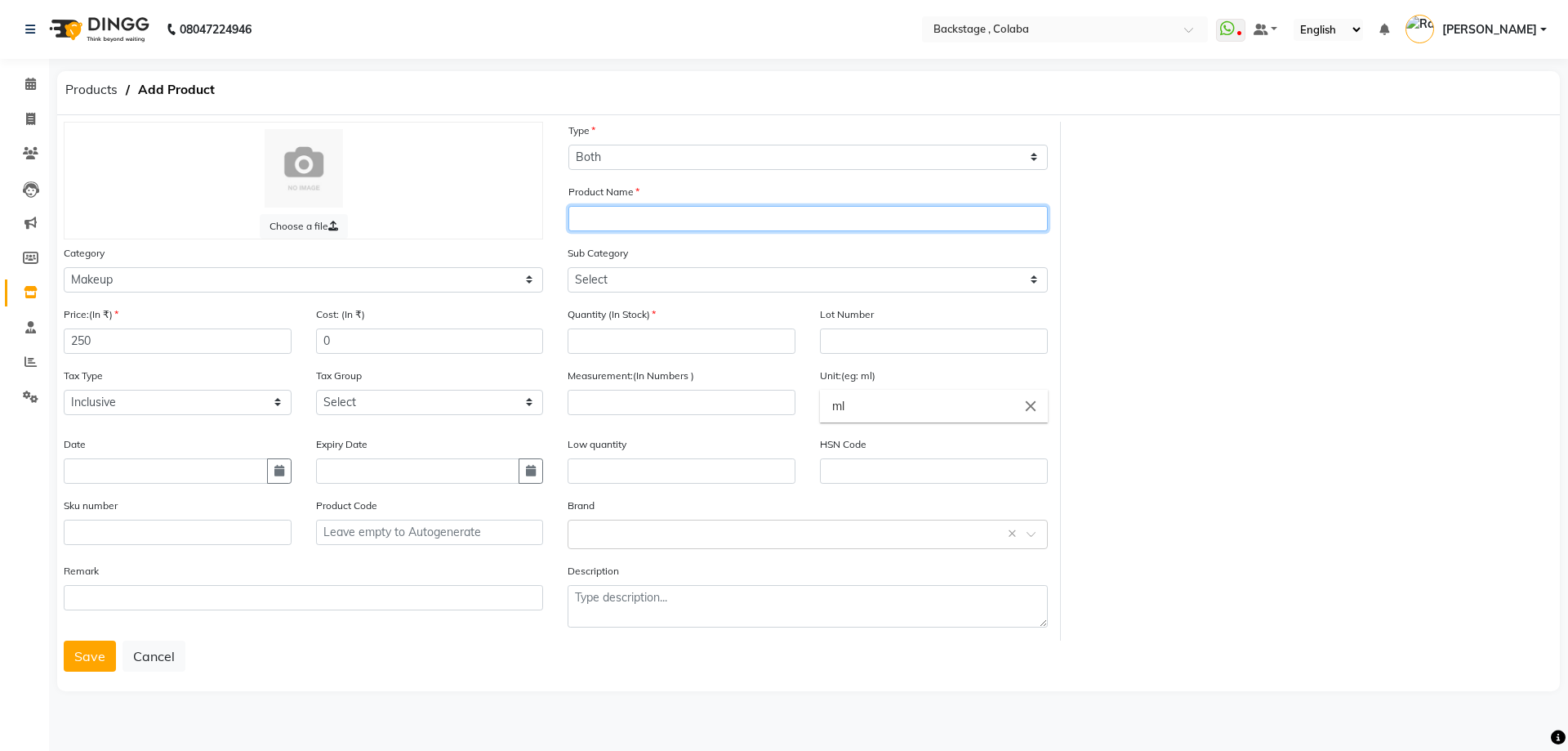
click at [624, 219] on input "text" at bounding box center [808, 218] width 479 height 25
click at [652, 219] on input "Ocean Beauty Kajal" at bounding box center [808, 218] width 479 height 25
type input "Ocean Beauty Black Kajal"
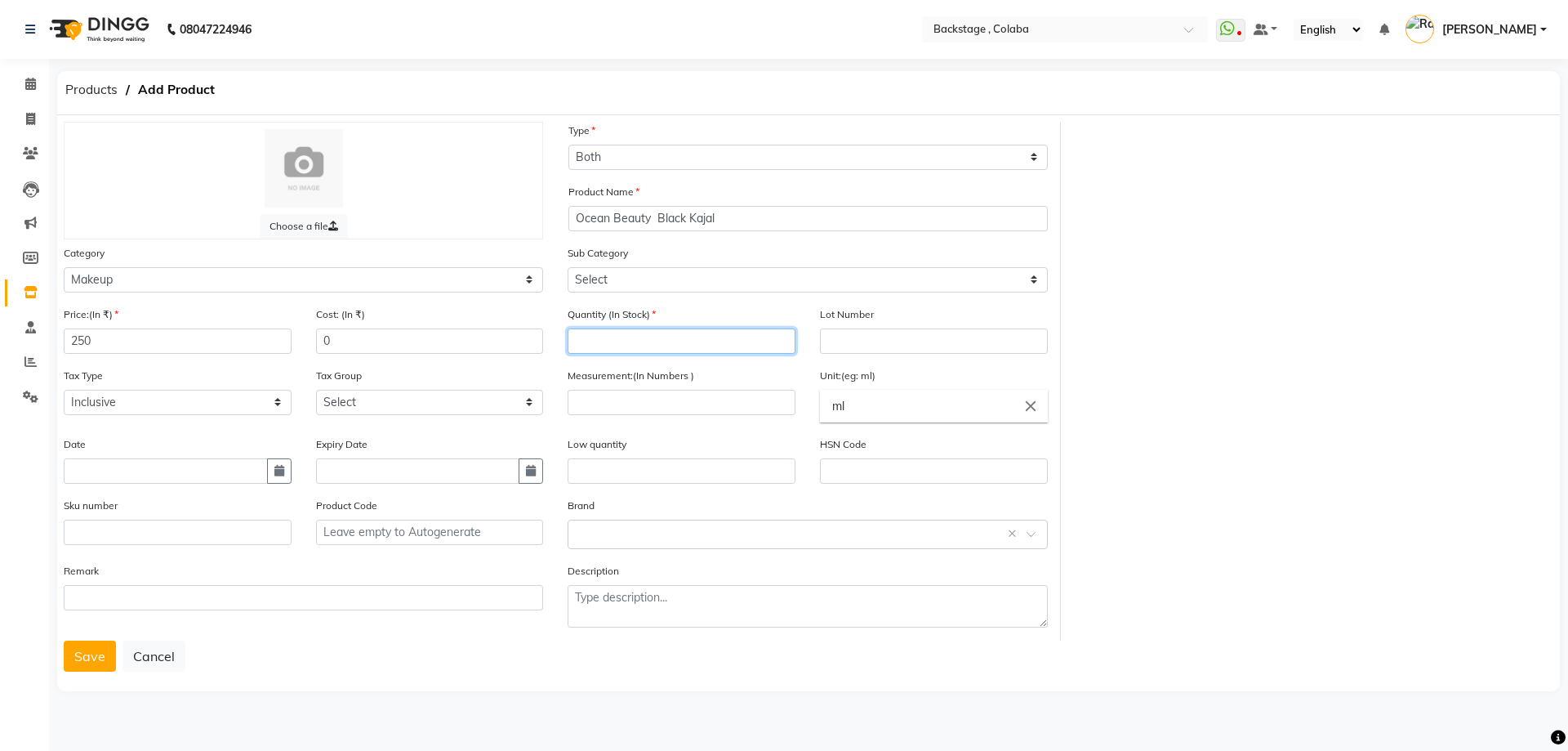
click at [619, 341] on input "number" at bounding box center [682, 341] width 228 height 25
type input "5"
click at [634, 408] on input "number" at bounding box center [682, 402] width 228 height 25
type input "1.2"
click at [893, 419] on input "ml" at bounding box center [934, 406] width 228 height 33
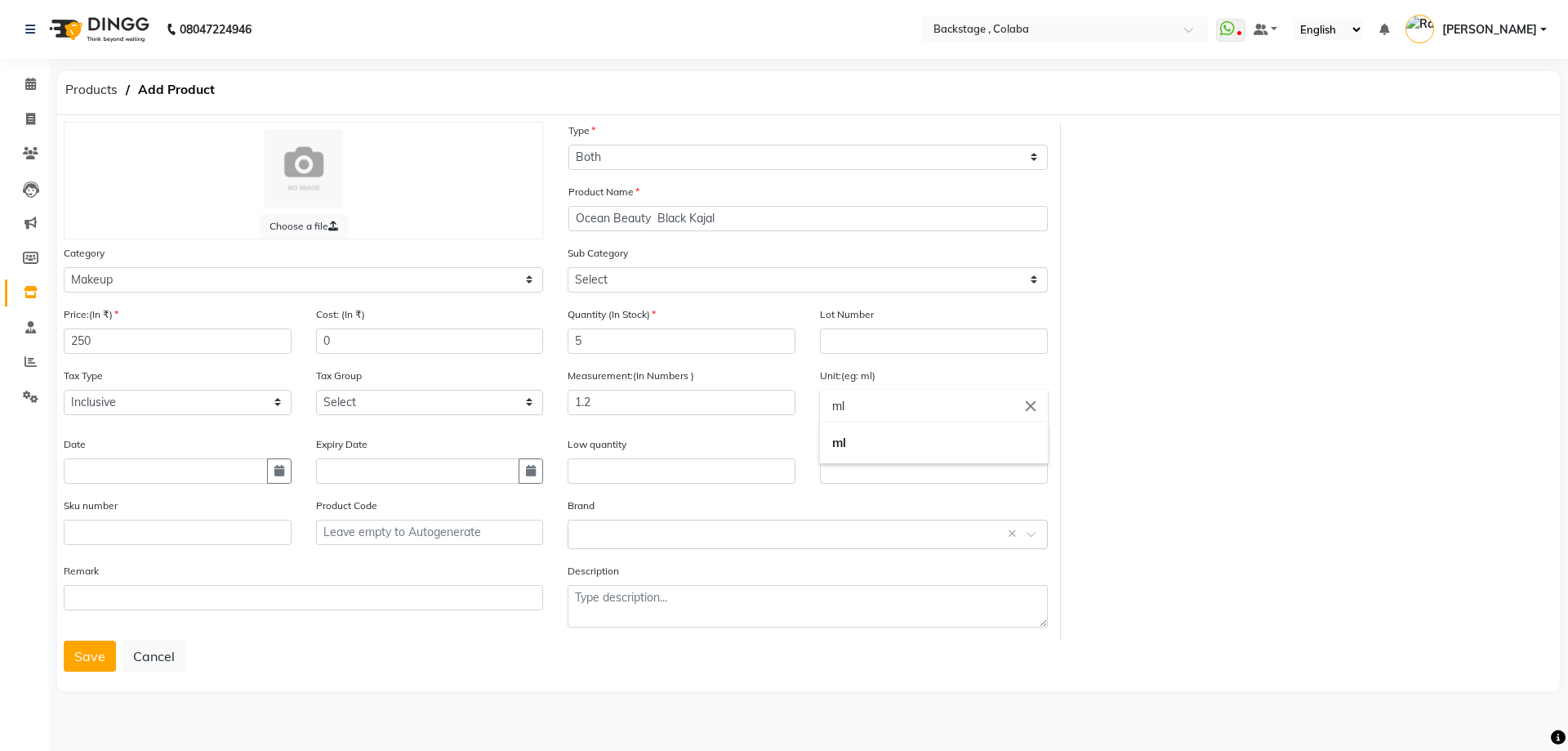
click at [894, 410] on input "ml" at bounding box center [934, 406] width 228 height 33
click at [1029, 409] on icon "close" at bounding box center [1031, 406] width 18 height 18
click at [986, 409] on input "text" at bounding box center [934, 406] width 228 height 33
click at [926, 487] on link "gms" at bounding box center [934, 476] width 228 height 42
type input "gms"
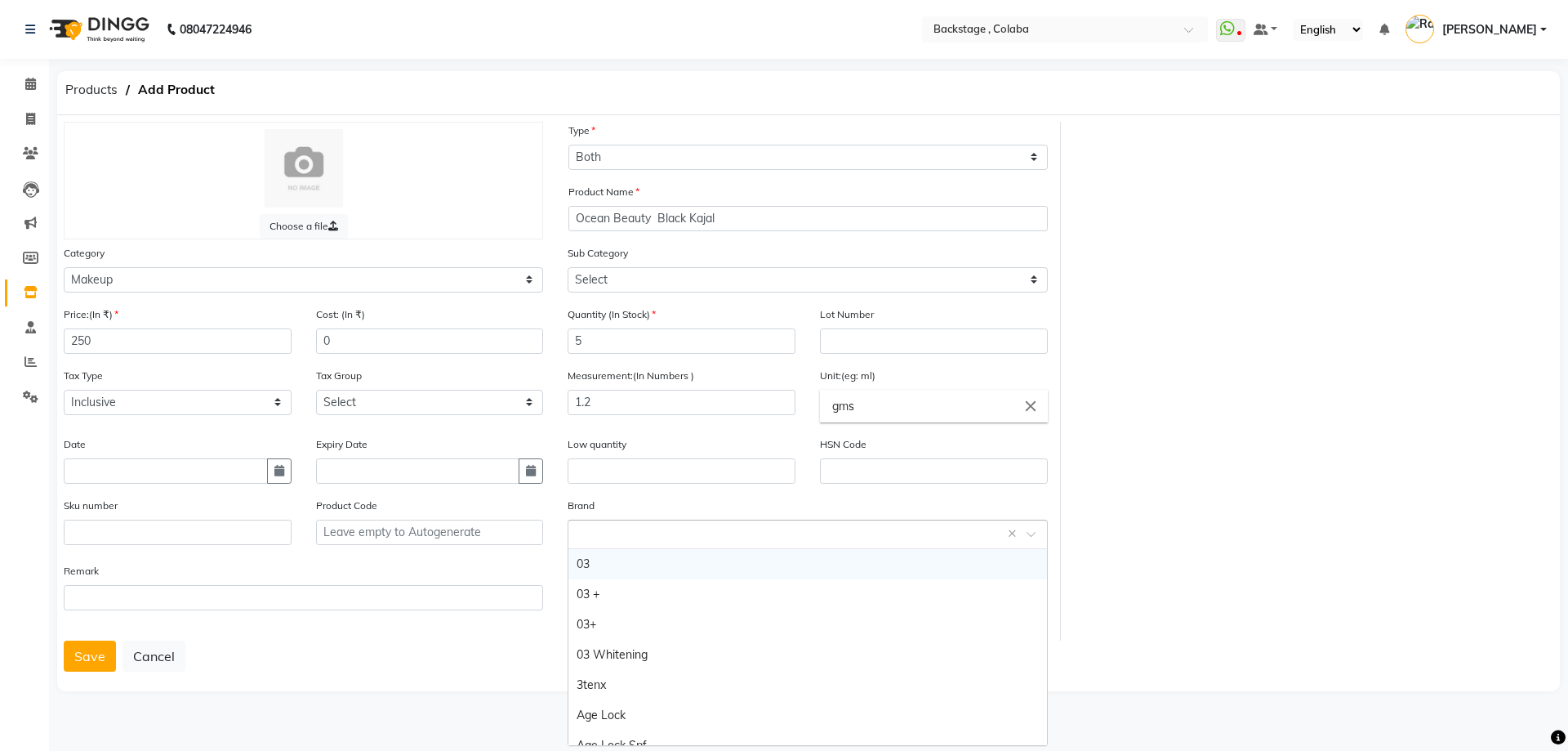
click at [603, 533] on input "text" at bounding box center [791, 533] width 428 height 17
type input "Ocaen Baeuty"
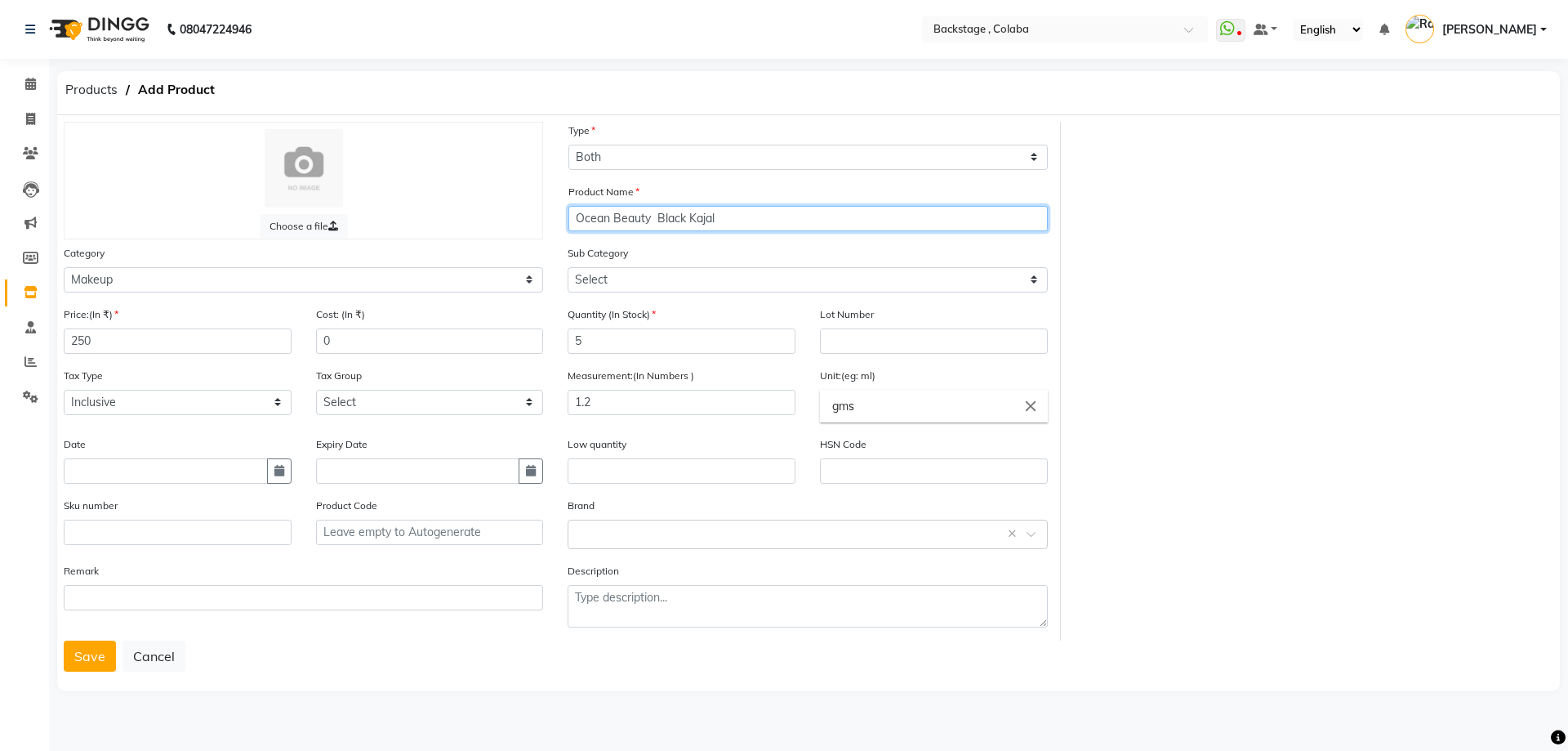
drag, startPoint x: 611, startPoint y: 221, endPoint x: 648, endPoint y: 223, distance: 37.1
click at [648, 223] on input "Ocean Beauty Black Kajal" at bounding box center [808, 218] width 479 height 25
click at [593, 541] on div "Select brand or add custom brand ×" at bounding box center [807, 534] width 479 height 29
click at [652, 219] on input "Ocean Beauty Black Kajal" at bounding box center [808, 218] width 479 height 25
drag, startPoint x: 651, startPoint y: 220, endPoint x: 568, endPoint y: 223, distance: 83.1
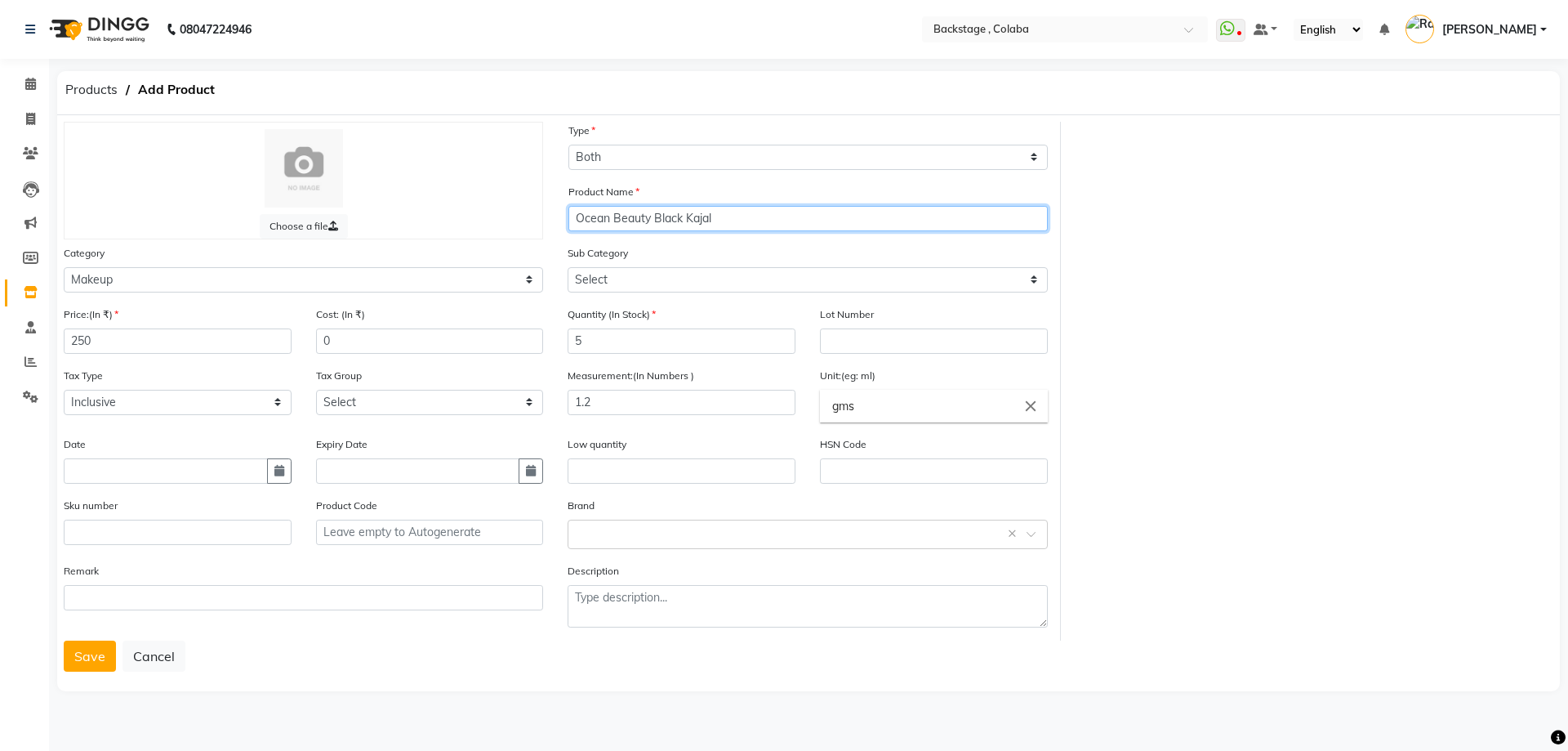
click at [569, 223] on input "Ocean Beauty Black Kajal" at bounding box center [808, 218] width 479 height 25
type input "Ocean Beauty Black Kajal"
click at [627, 529] on input "text" at bounding box center [791, 533] width 428 height 17
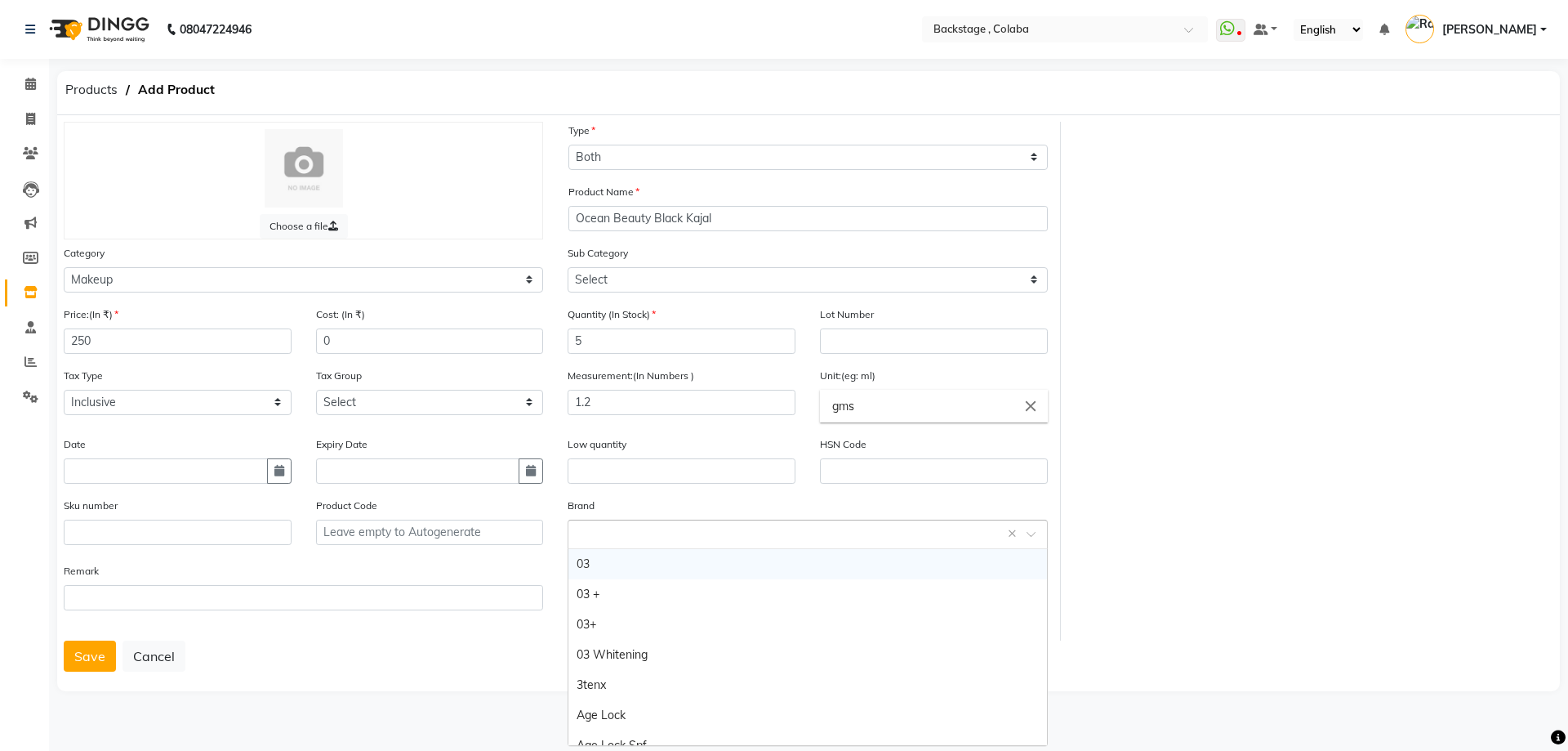
paste input "Ocean Beauty"
type input "Ocean Beauty"
click at [508, 640] on div "Remark" at bounding box center [303, 601] width 504 height 79
click at [585, 542] on div "Select brand or add custom brand ×" at bounding box center [807, 534] width 479 height 29
click at [590, 541] on input "text" at bounding box center [791, 533] width 428 height 17
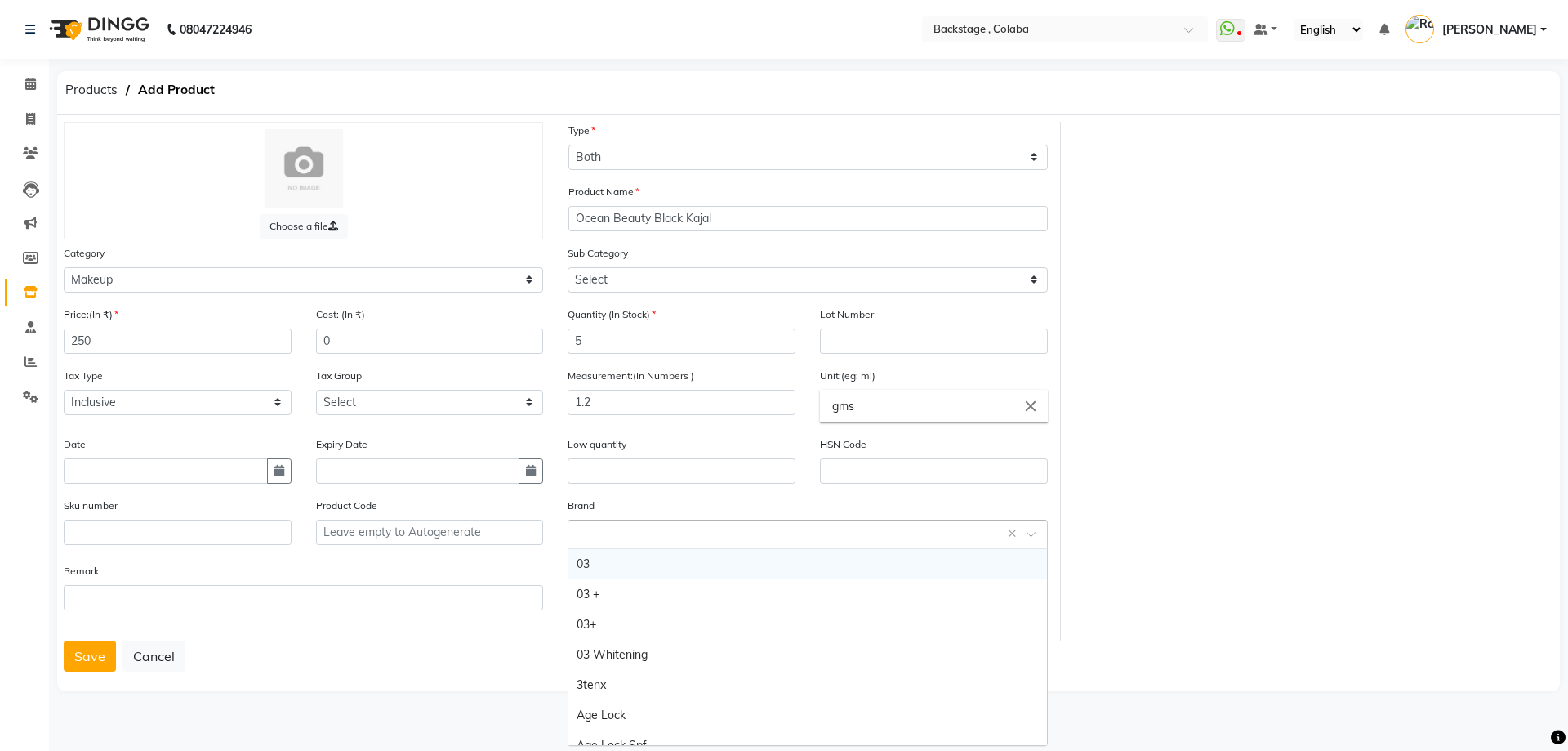
click at [620, 539] on input "text" at bounding box center [791, 533] width 428 height 17
paste input "Ocean Beauty"
type input "Ocean Beauty"
click at [463, 686] on div "Choose a file Type Select Type Both Retail Consumable Product Name Ocean Beauty…" at bounding box center [808, 403] width 1503 height 576
click at [663, 535] on input "text" at bounding box center [791, 533] width 428 height 17
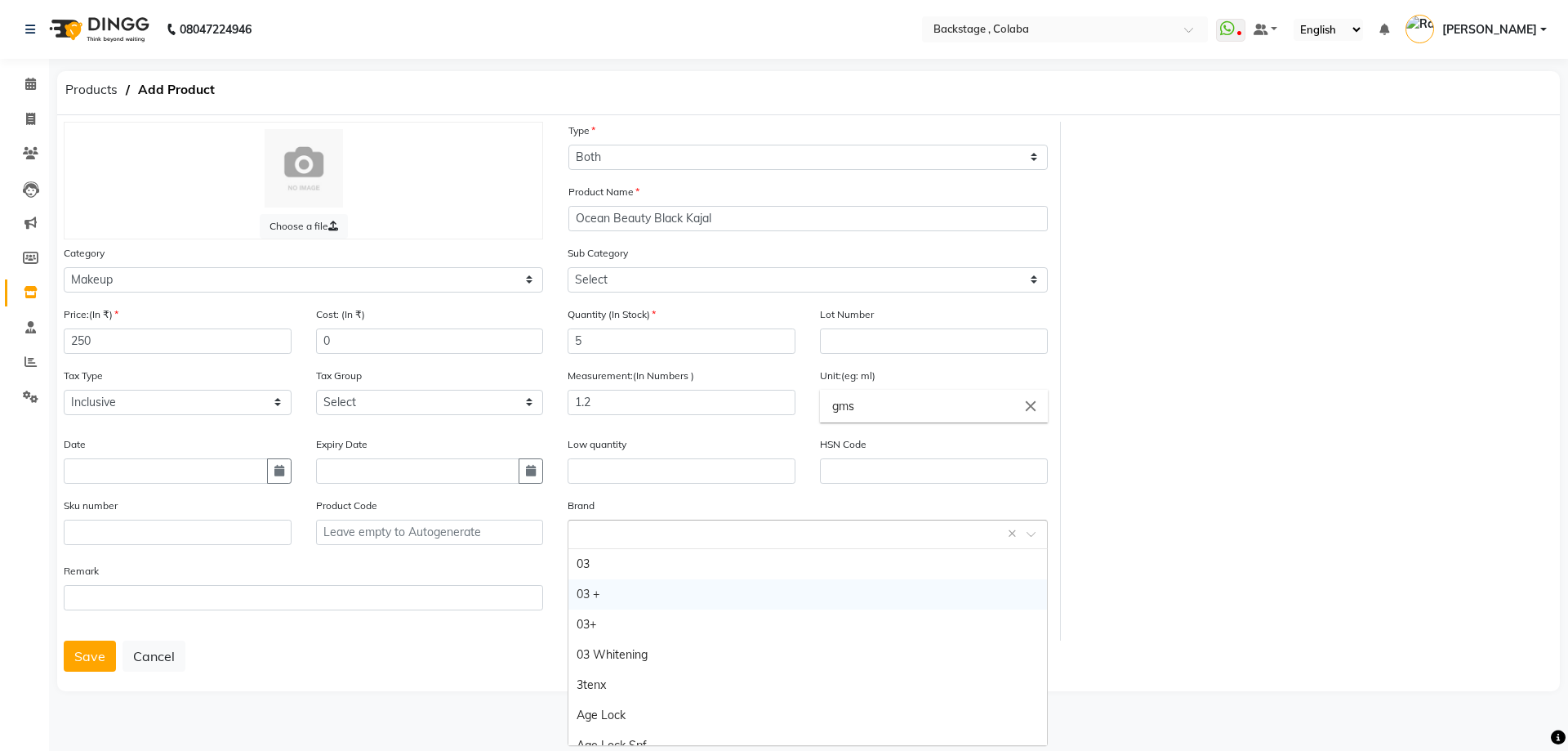
paste input "Ocean Beauty"
type input "Ocean Beauty"
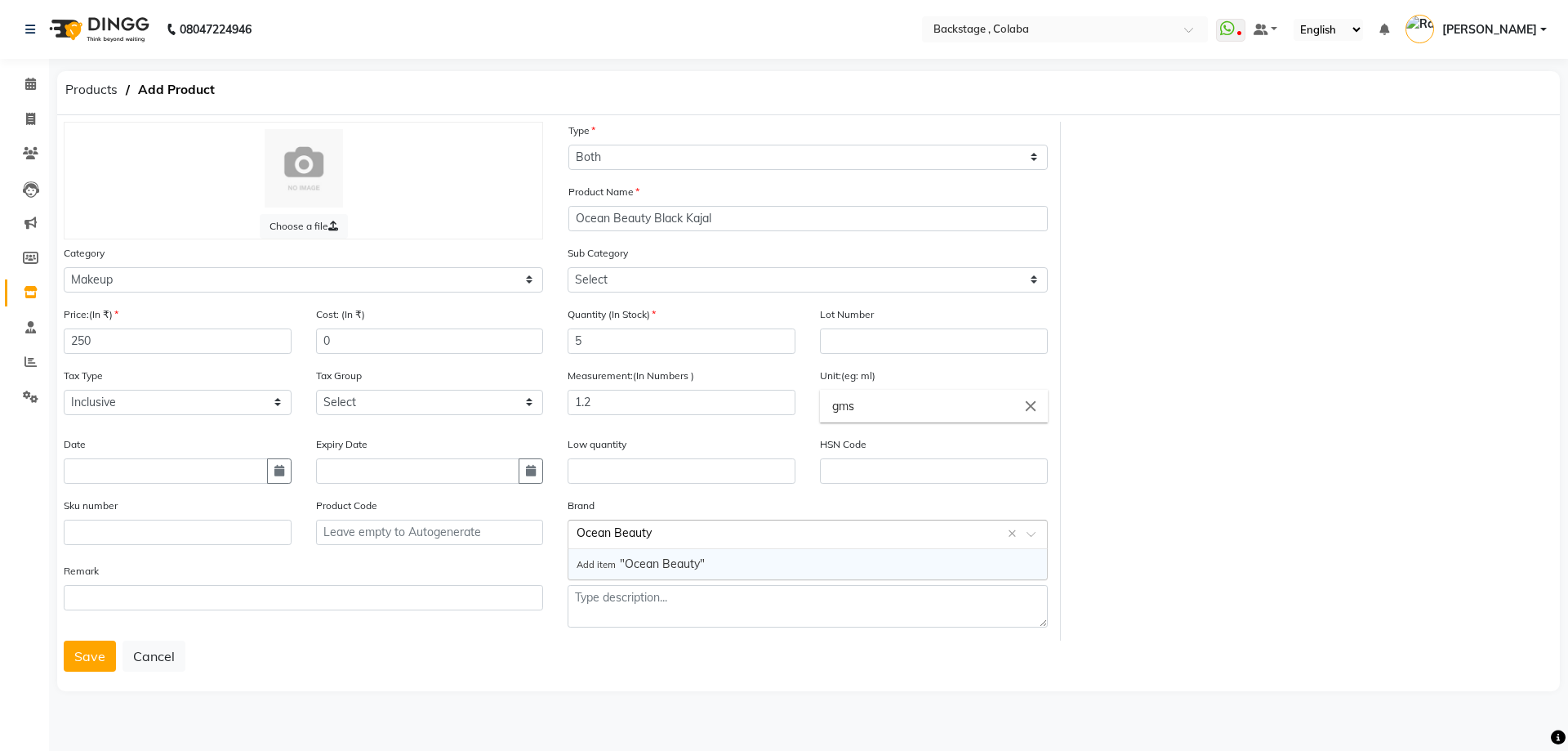
click at [628, 564] on span "Add item "Ocean Beauty"" at bounding box center [641, 563] width 129 height 14
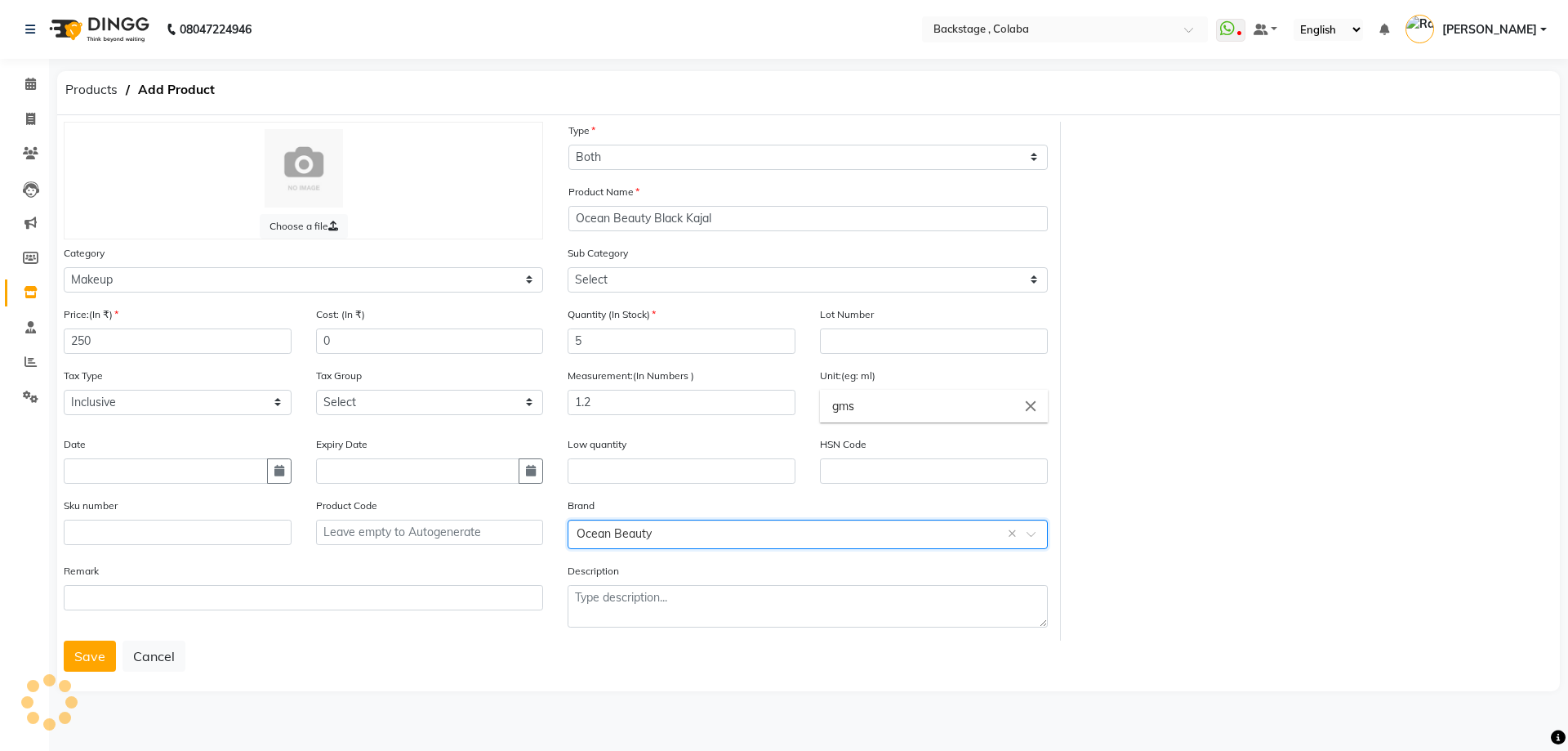
click at [409, 649] on div "Save Cancel" at bounding box center [808, 656] width 1490 height 31
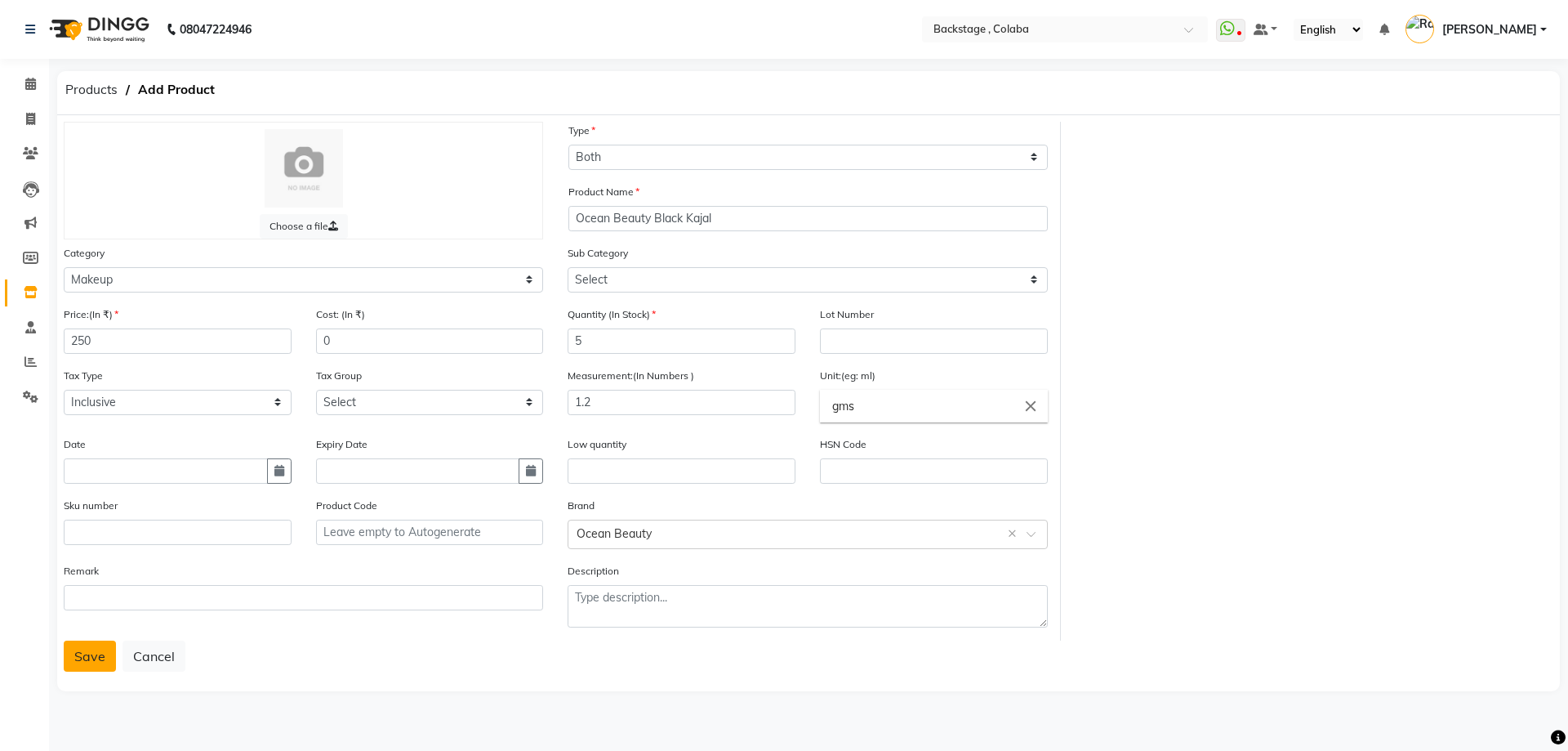
click at [91, 651] on button "Save" at bounding box center [90, 656] width 53 height 31
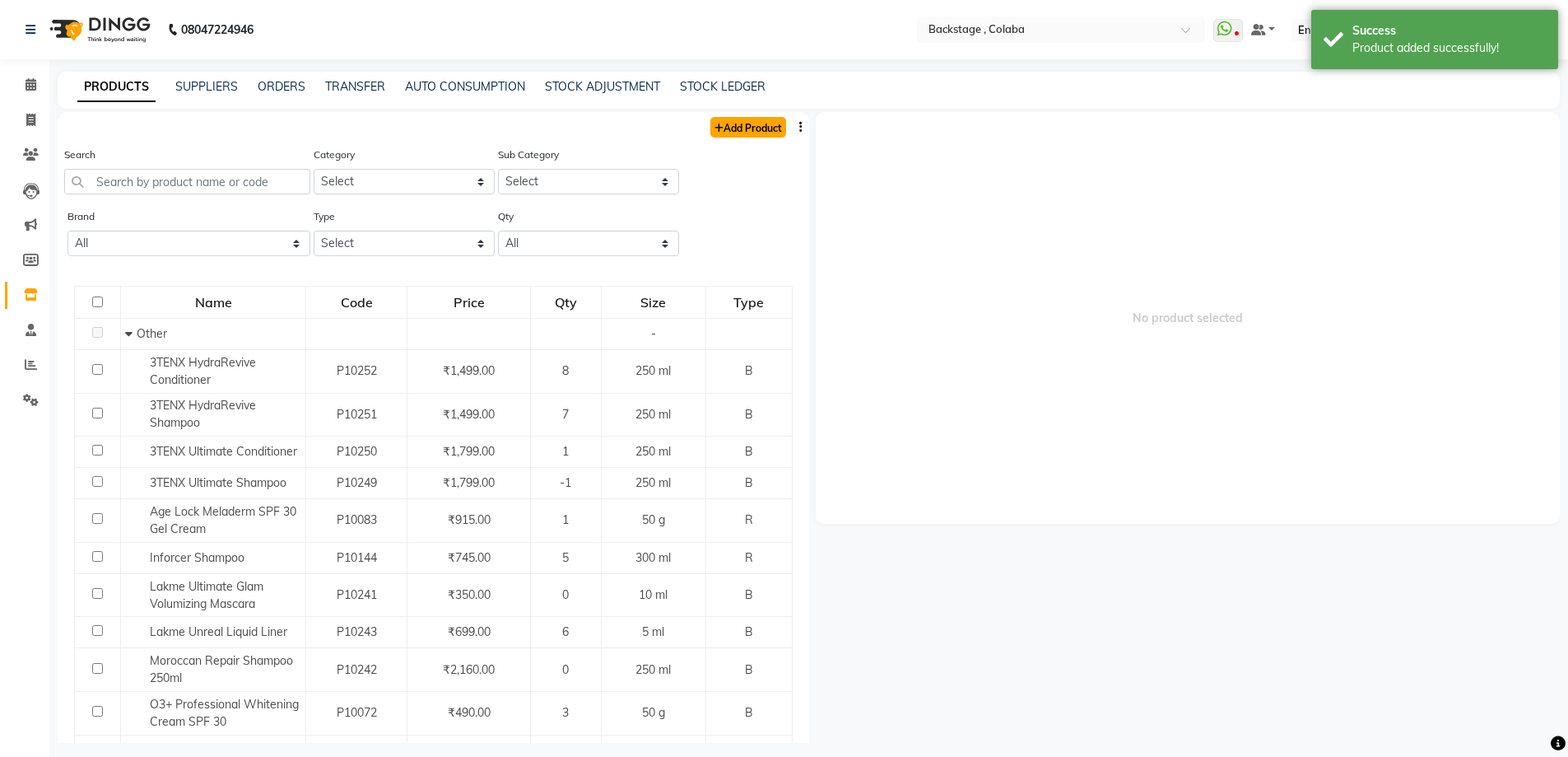
click at [714, 132] on link "Add Product" at bounding box center [747, 127] width 76 height 21
select select "true"
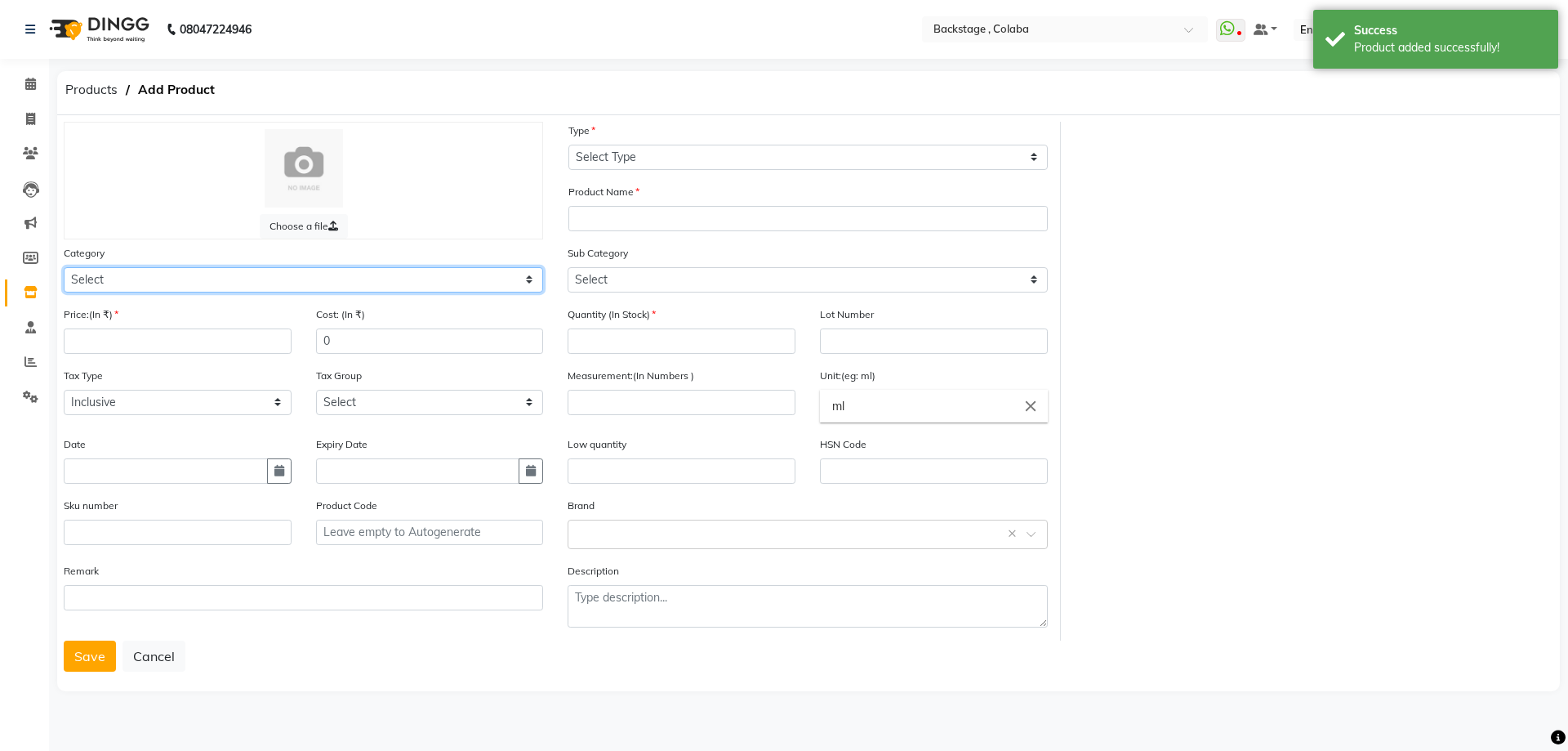
click at [137, 292] on select "Select Hair Skin Makeup Personal Care Appliances [PERSON_NAME] Waxing Disposabl…" at bounding box center [303, 280] width 479 height 25
select select "821901200"
click at [63, 267] on select "Select Hair Skin Makeup Personal Care Appliances [PERSON_NAME] Waxing Disposabl…" at bounding box center [303, 280] width 479 height 25
click at [108, 338] on input "number" at bounding box center [178, 341] width 228 height 25
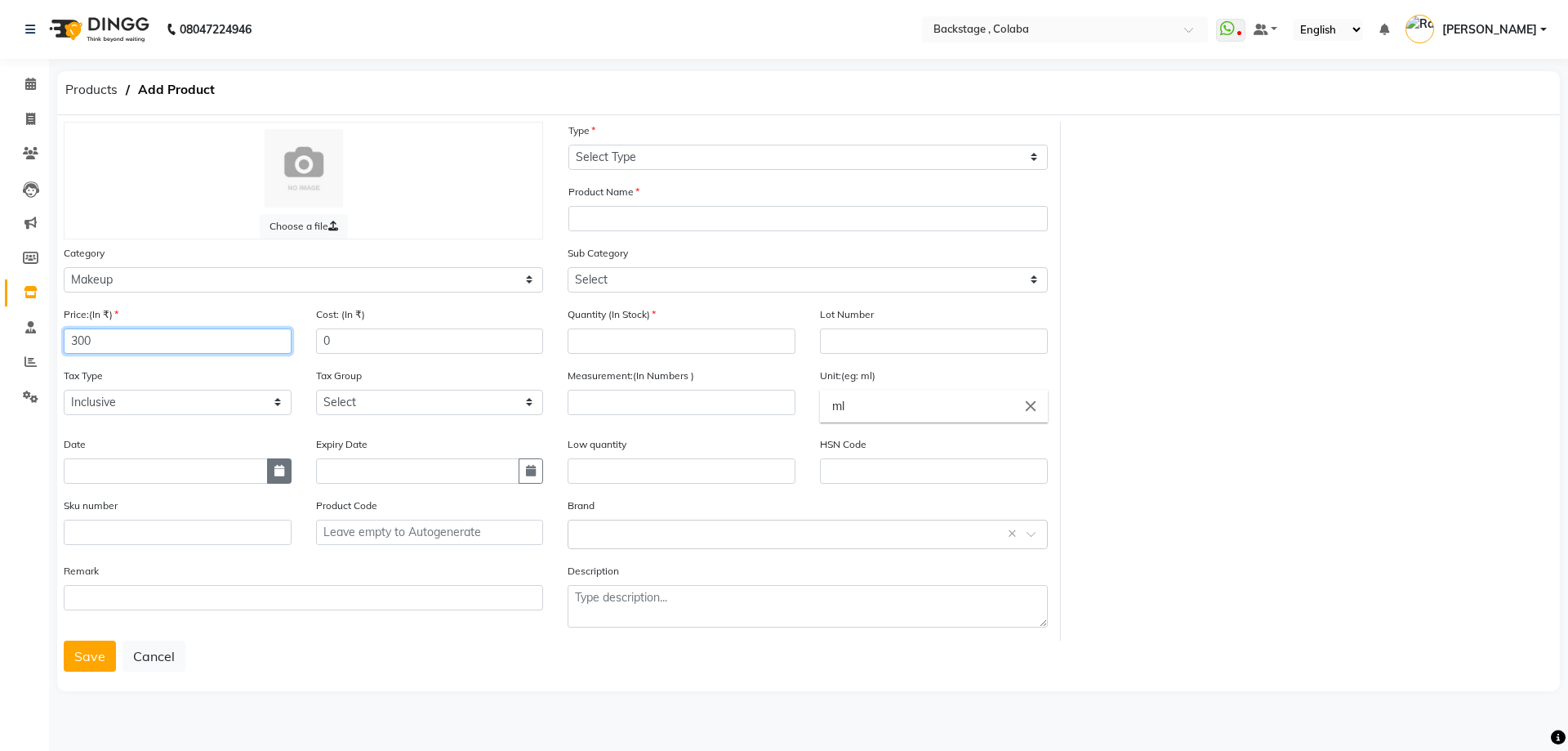
type input "300"
click at [288, 474] on button "button" at bounding box center [279, 471] width 24 height 25
select select "10"
select select "2025"
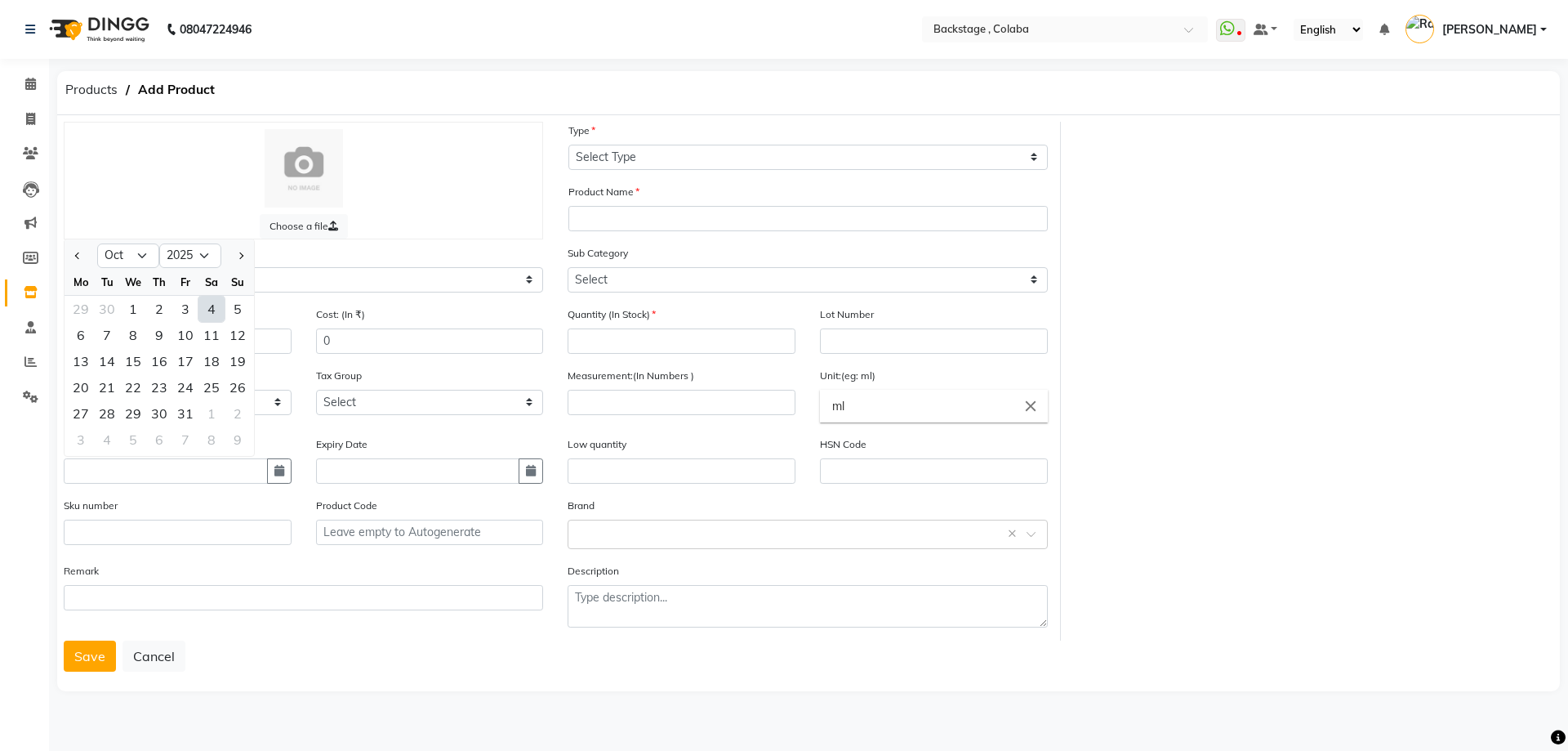
click at [0, 464] on div "Calendar Invoice Clients Leads Marketing Members Inventory Staff Reports Settin…" at bounding box center [110, 386] width 220 height 679
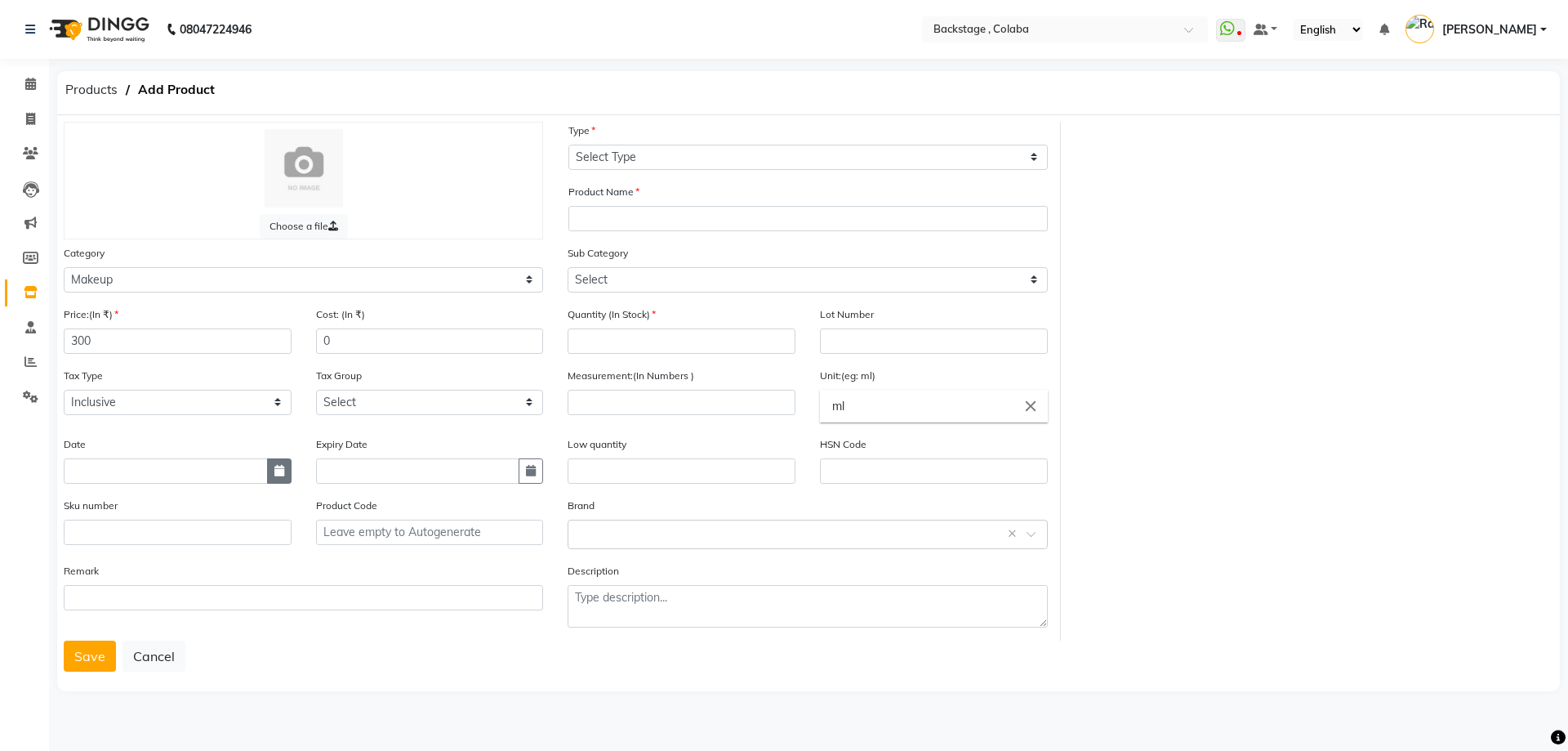
click at [288, 469] on button "button" at bounding box center [279, 471] width 24 height 25
select select "10"
select select "2025"
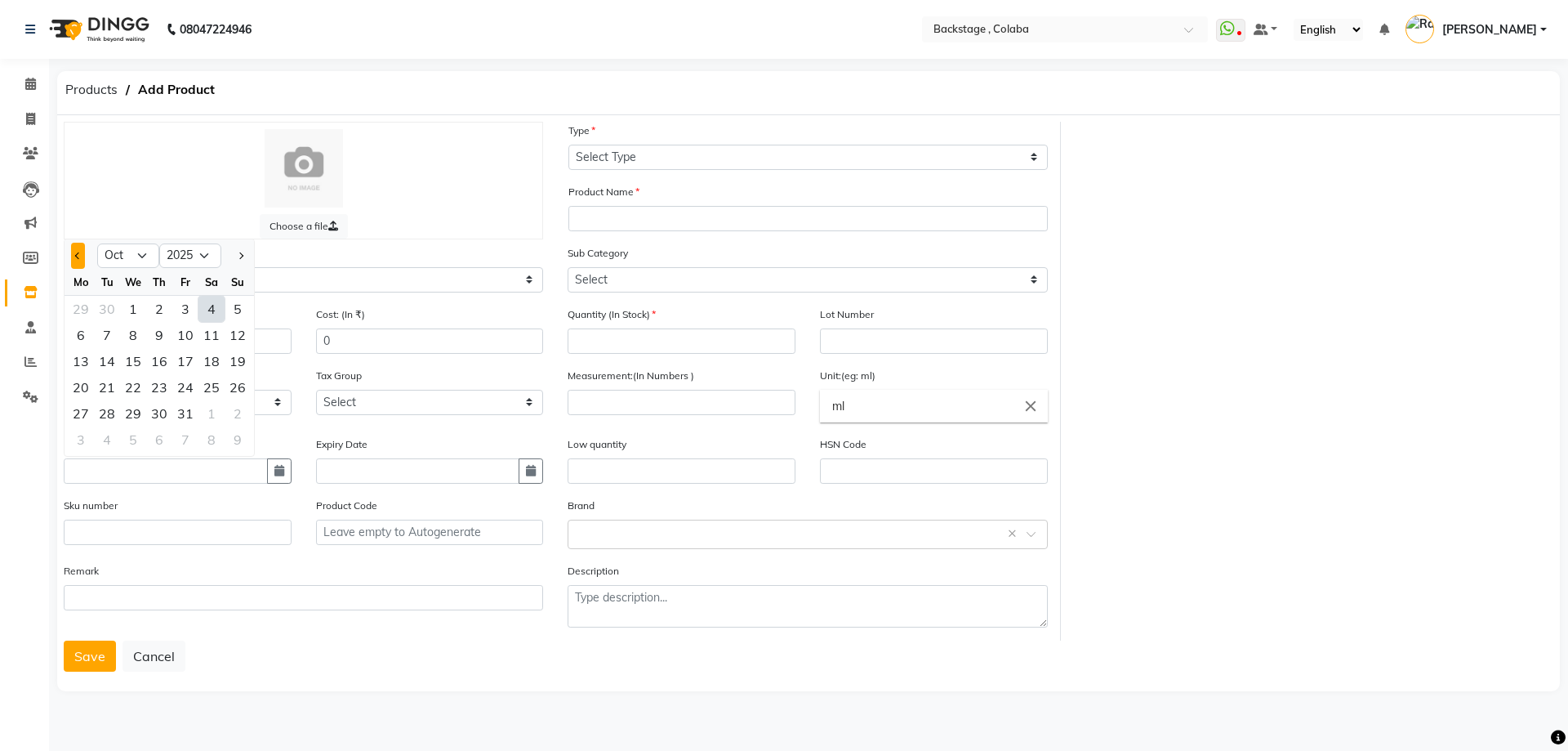
click at [80, 259] on button "Previous month" at bounding box center [77, 255] width 14 height 26
select select "9"
click at [240, 388] on div "28" at bounding box center [237, 387] width 26 height 26
type input "28-09-2025"
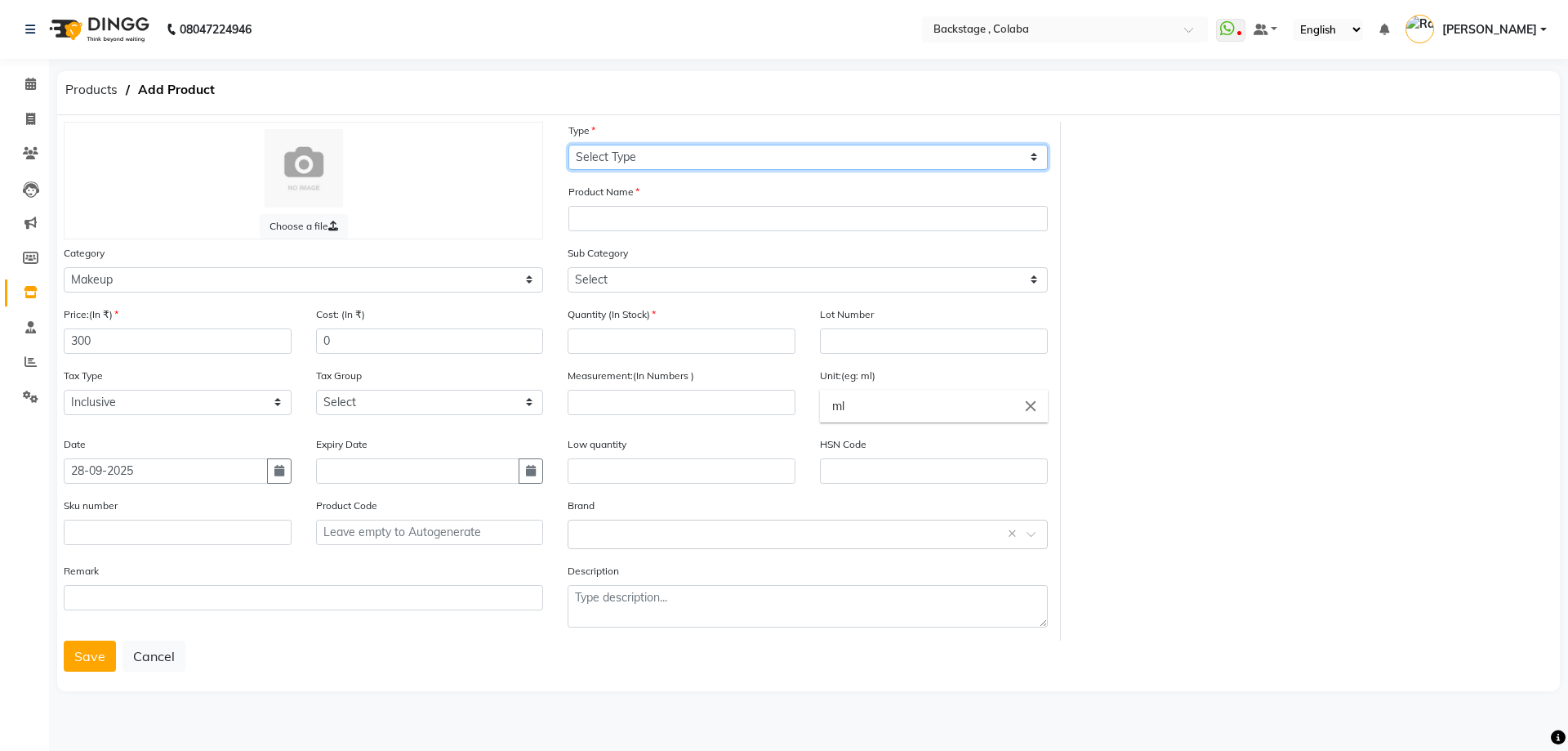
click at [581, 166] on select "Select Type Both Retail Consumable" at bounding box center [808, 158] width 479 height 25
select select "B"
click at [569, 145] on select "Select Type Both Retail Consumable" at bounding box center [808, 158] width 479 height 25
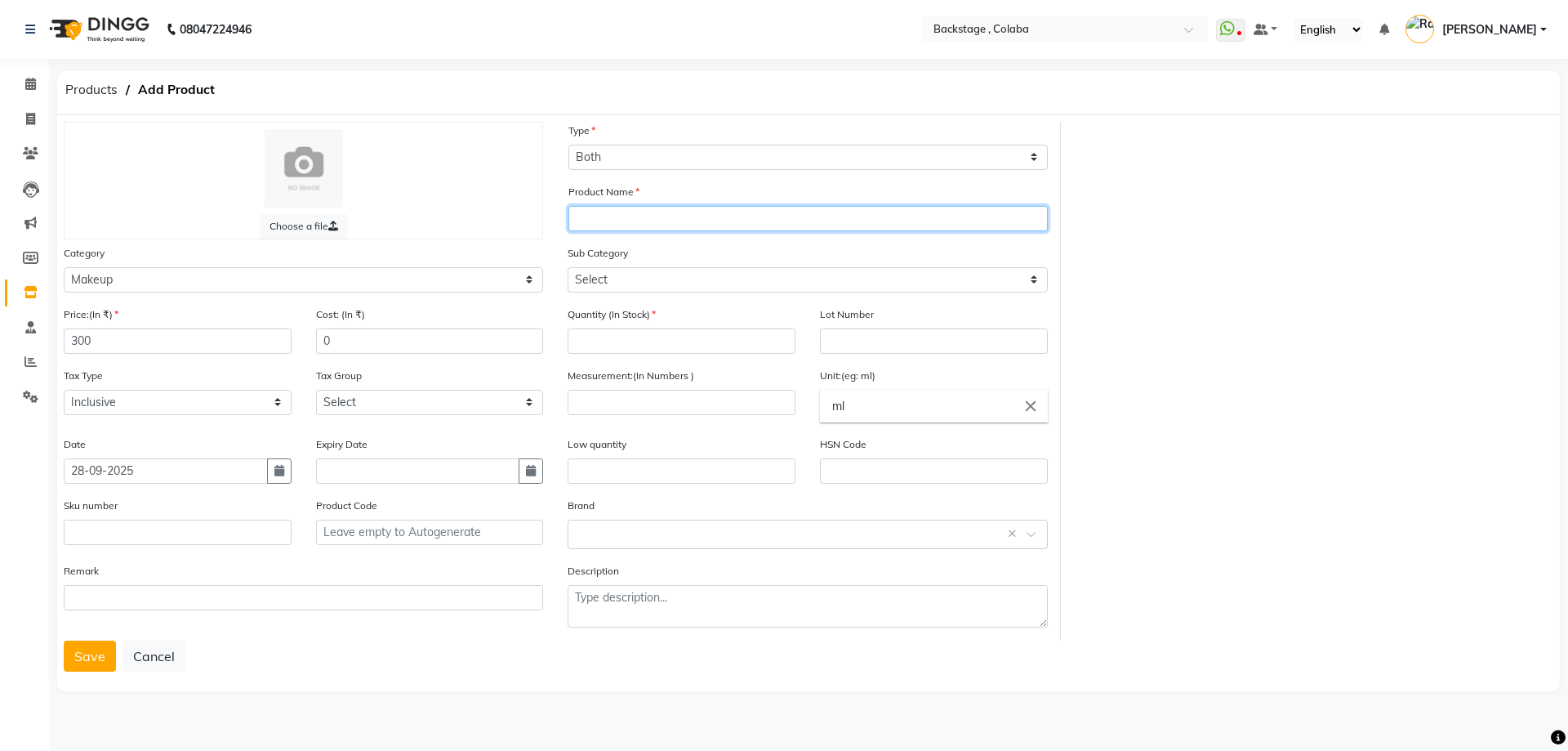
click at [592, 222] on input "text" at bounding box center [808, 218] width 479 height 25
paste input "Ocean Beauty"
type input "Ocean Beauty Colour Kajal"
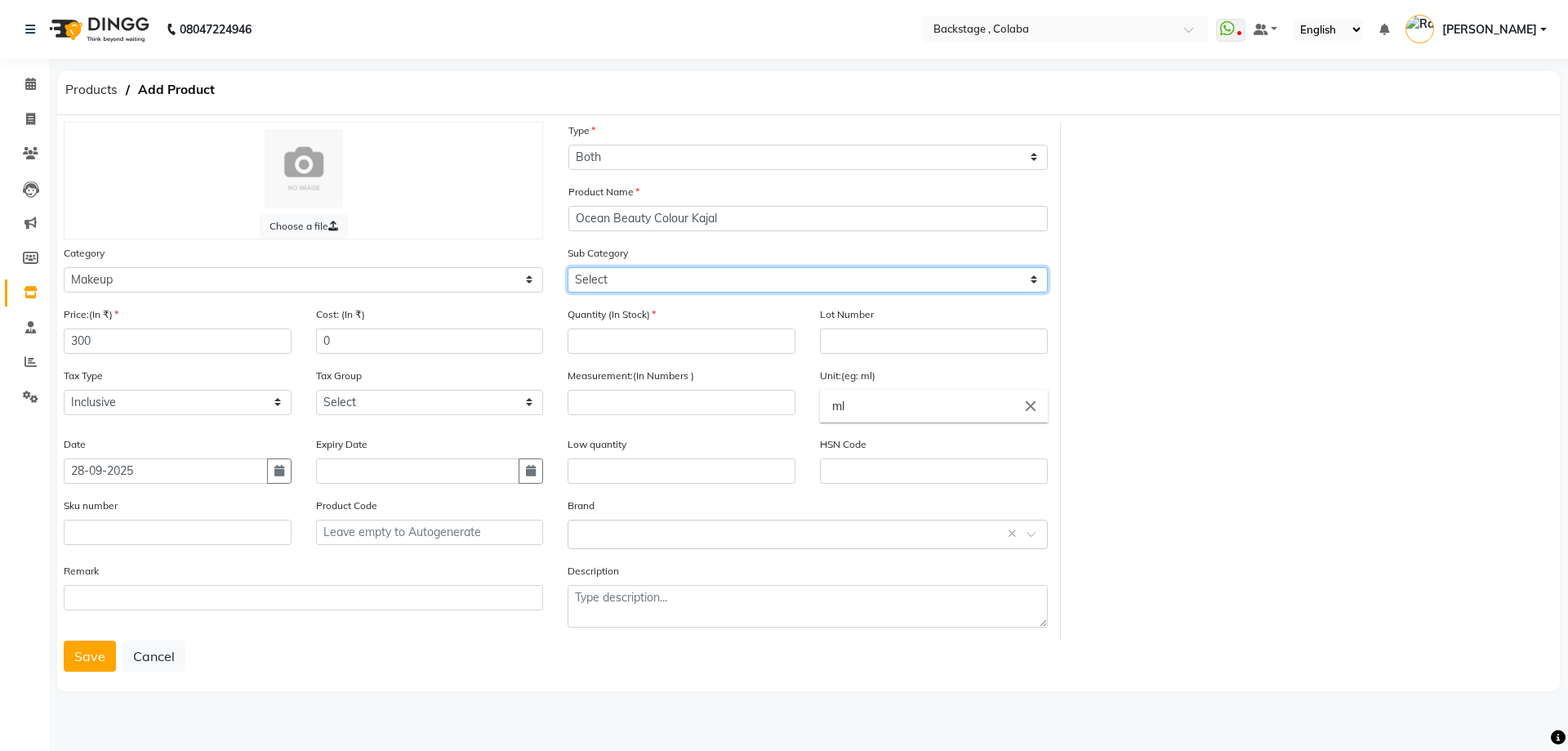
click at [639, 287] on select "Select Lips Nails Eyes Face Tools Brushes Makeup Remover Makeup Kit Other Makeup" at bounding box center [807, 280] width 479 height 25
select select "821901203"
click at [568, 267] on select "Select Lips Nails Eyes Face Tools Brushes Makeup Remover Makeup Kit Other Makeup" at bounding box center [807, 280] width 479 height 25
click at [630, 345] on input "number" at bounding box center [682, 341] width 228 height 25
type input "8"
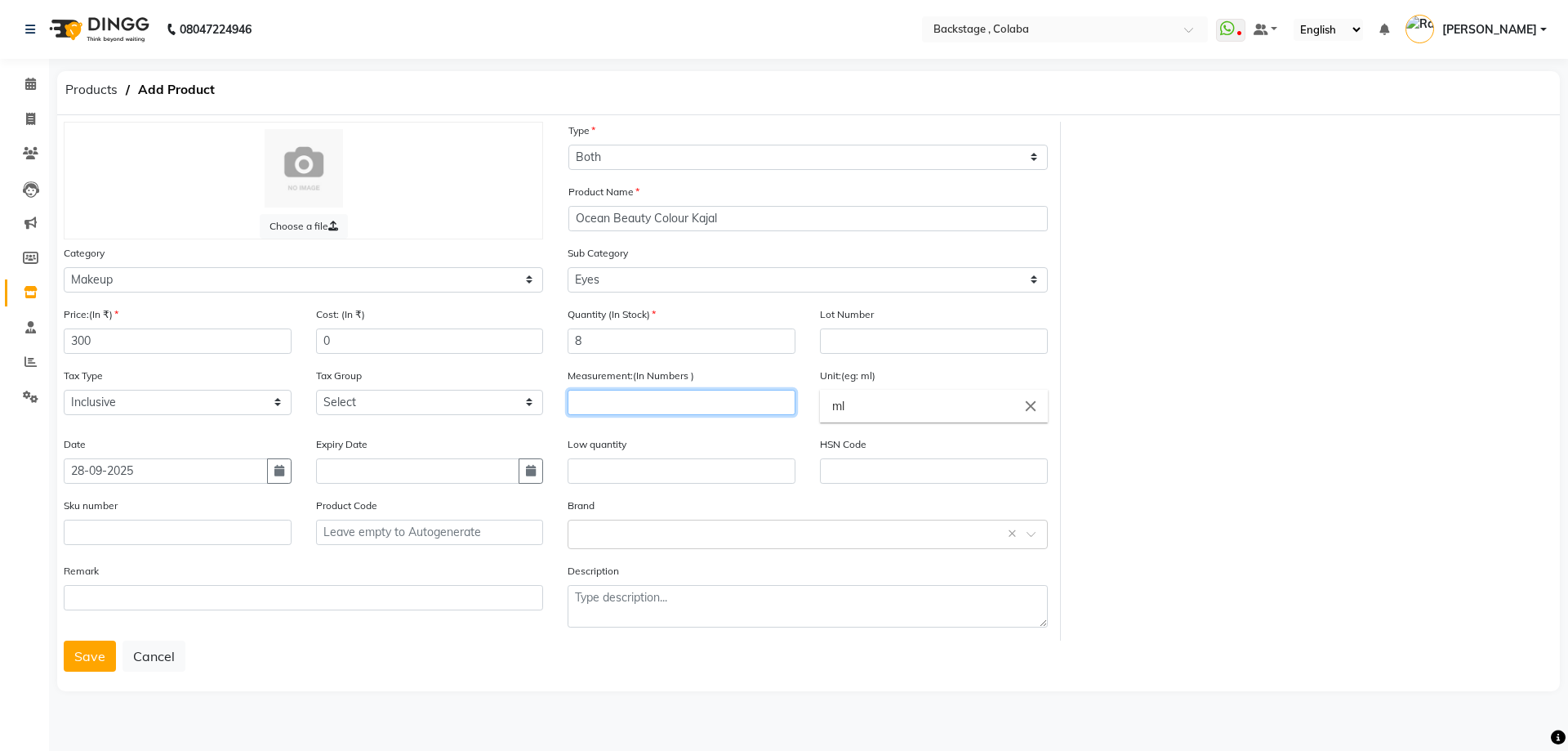
click at [654, 403] on input "number" at bounding box center [682, 402] width 228 height 25
type input "1.2"
click at [858, 413] on input "ml" at bounding box center [934, 406] width 228 height 33
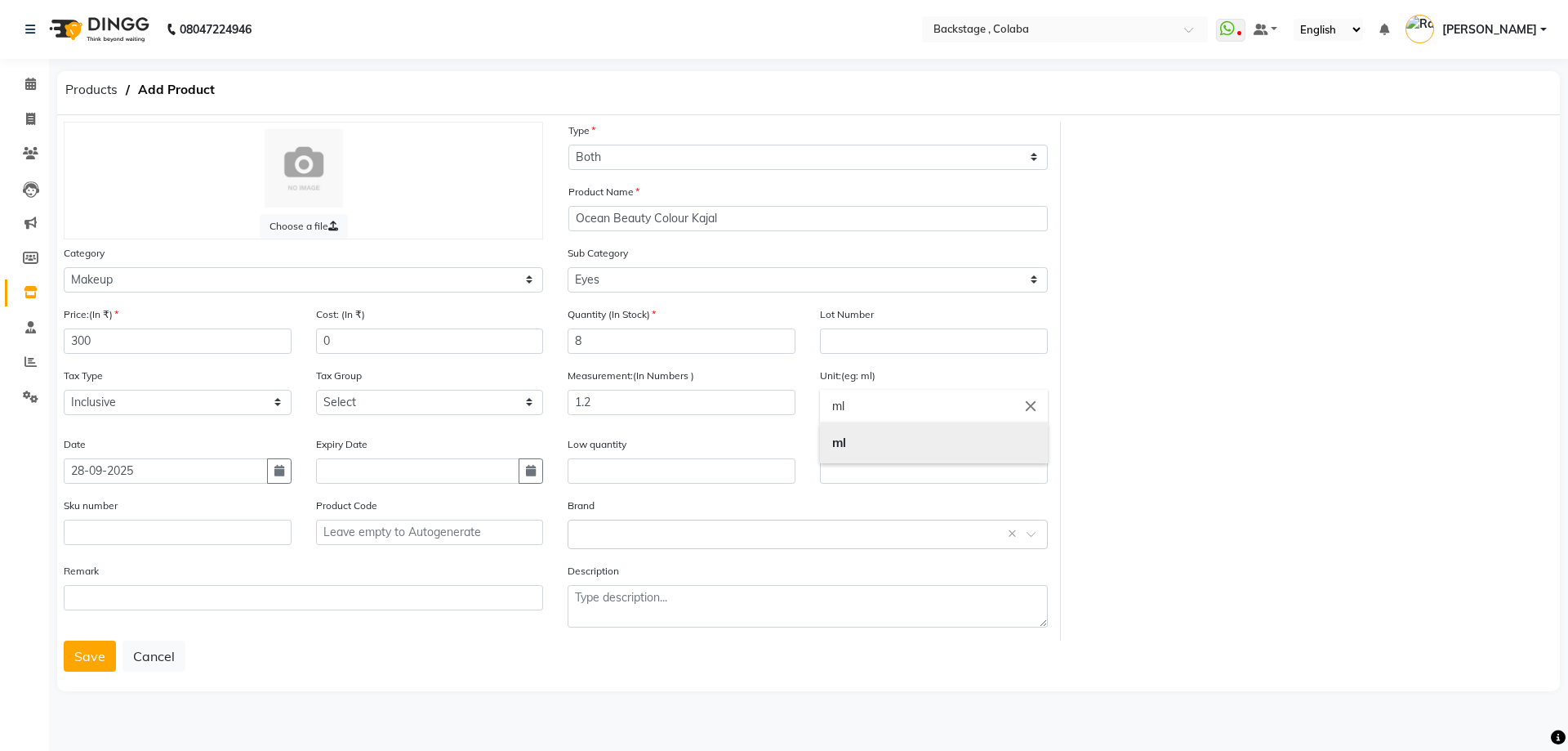
click at [861, 436] on link "ml" at bounding box center [934, 443] width 228 height 42
click at [1026, 403] on icon "close" at bounding box center [1031, 406] width 18 height 18
drag, startPoint x: 914, startPoint y: 410, endPoint x: 899, endPoint y: 447, distance: 39.9
click at [913, 410] on input "text" at bounding box center [934, 406] width 228 height 33
click at [876, 400] on input "text" at bounding box center [934, 406] width 228 height 33
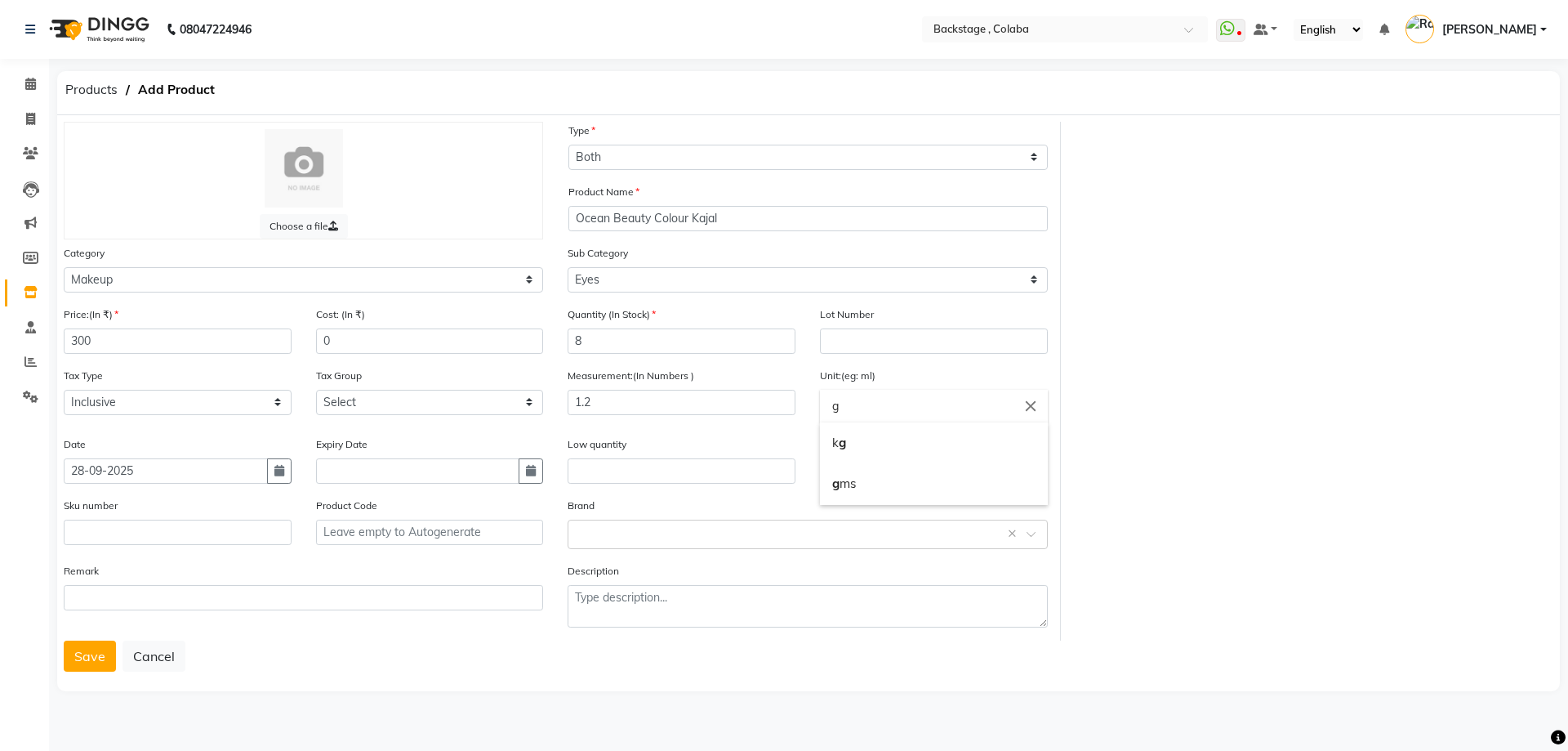
click at [851, 485] on link "g ms" at bounding box center [934, 484] width 228 height 42
type input "gms"
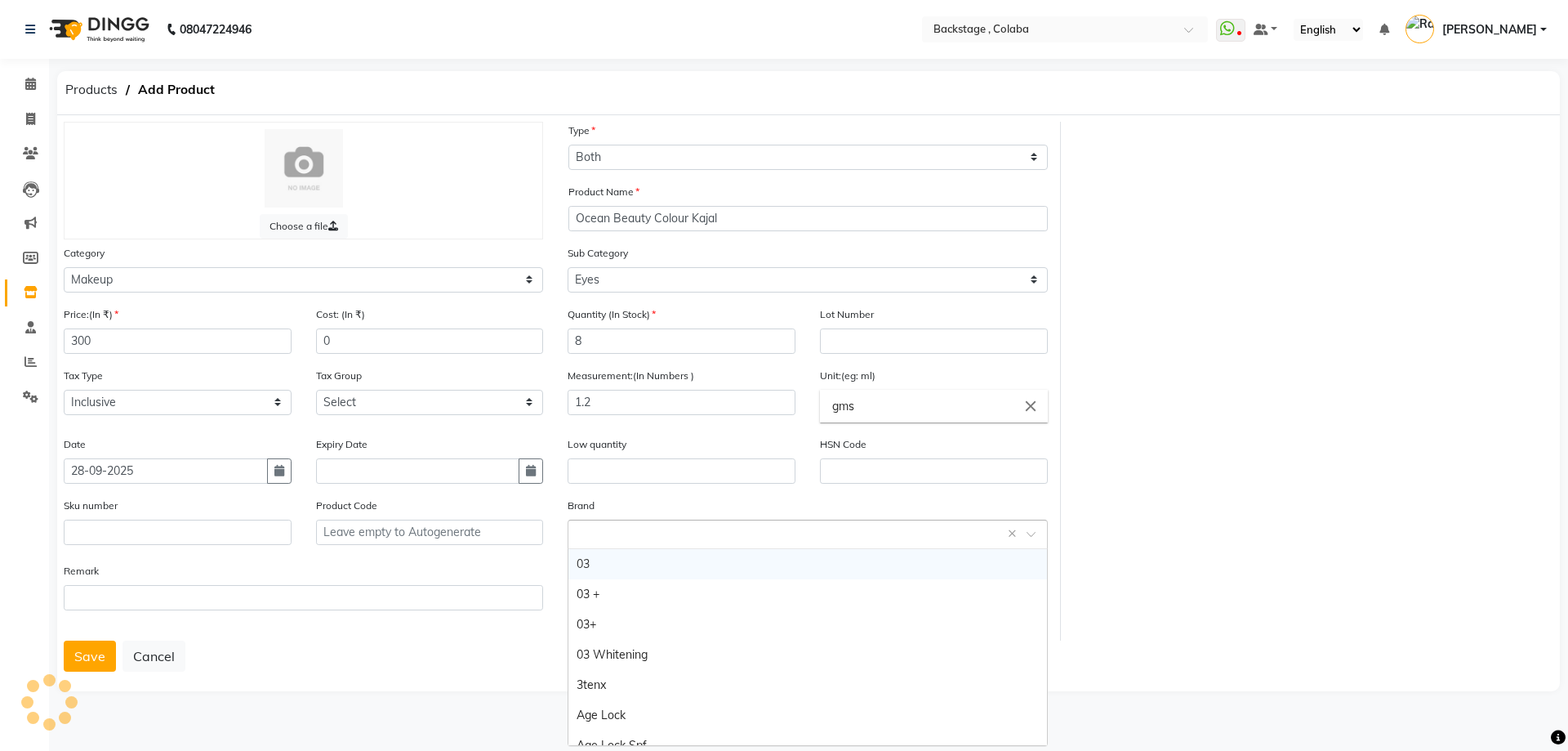
click at [617, 538] on input "text" at bounding box center [791, 533] width 428 height 17
paste input "Ocean Beauty"
type input "Ocean Beauty"
click at [606, 567] on div "Ocean Beauty" at bounding box center [807, 563] width 477 height 30
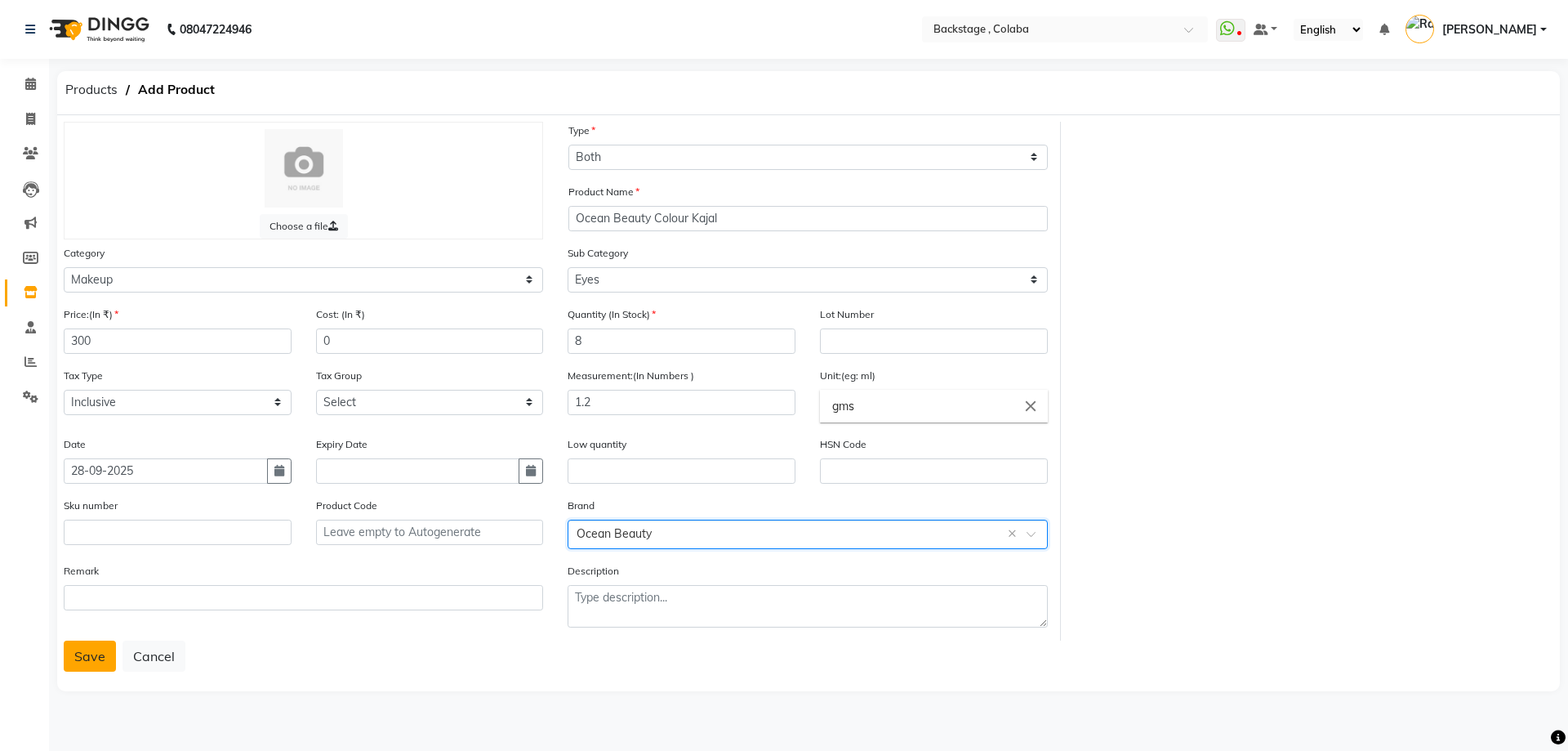
click at [88, 652] on button "Save" at bounding box center [90, 656] width 53 height 31
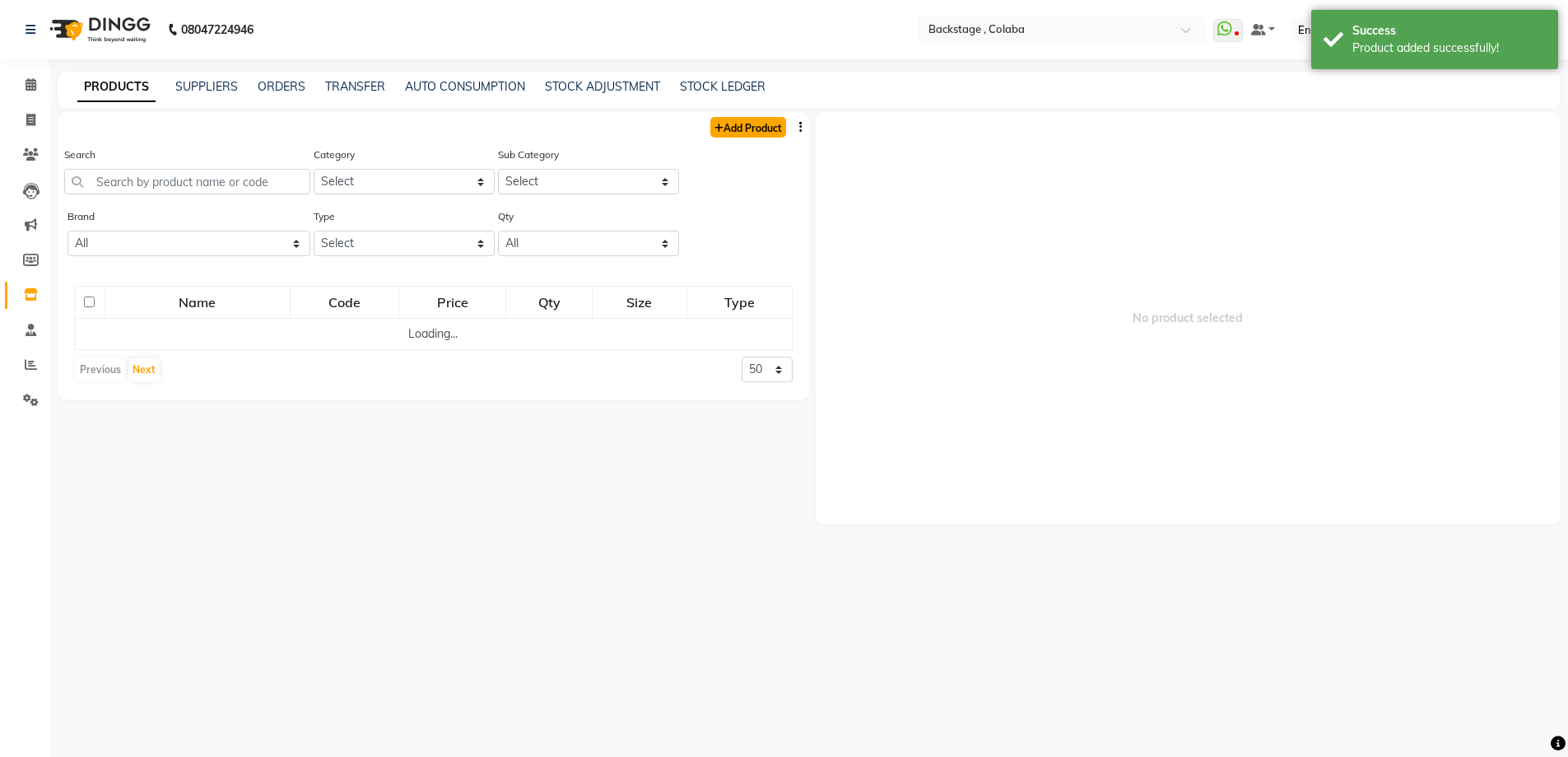
click at [766, 126] on link "Add Product" at bounding box center [747, 127] width 76 height 21
select select "true"
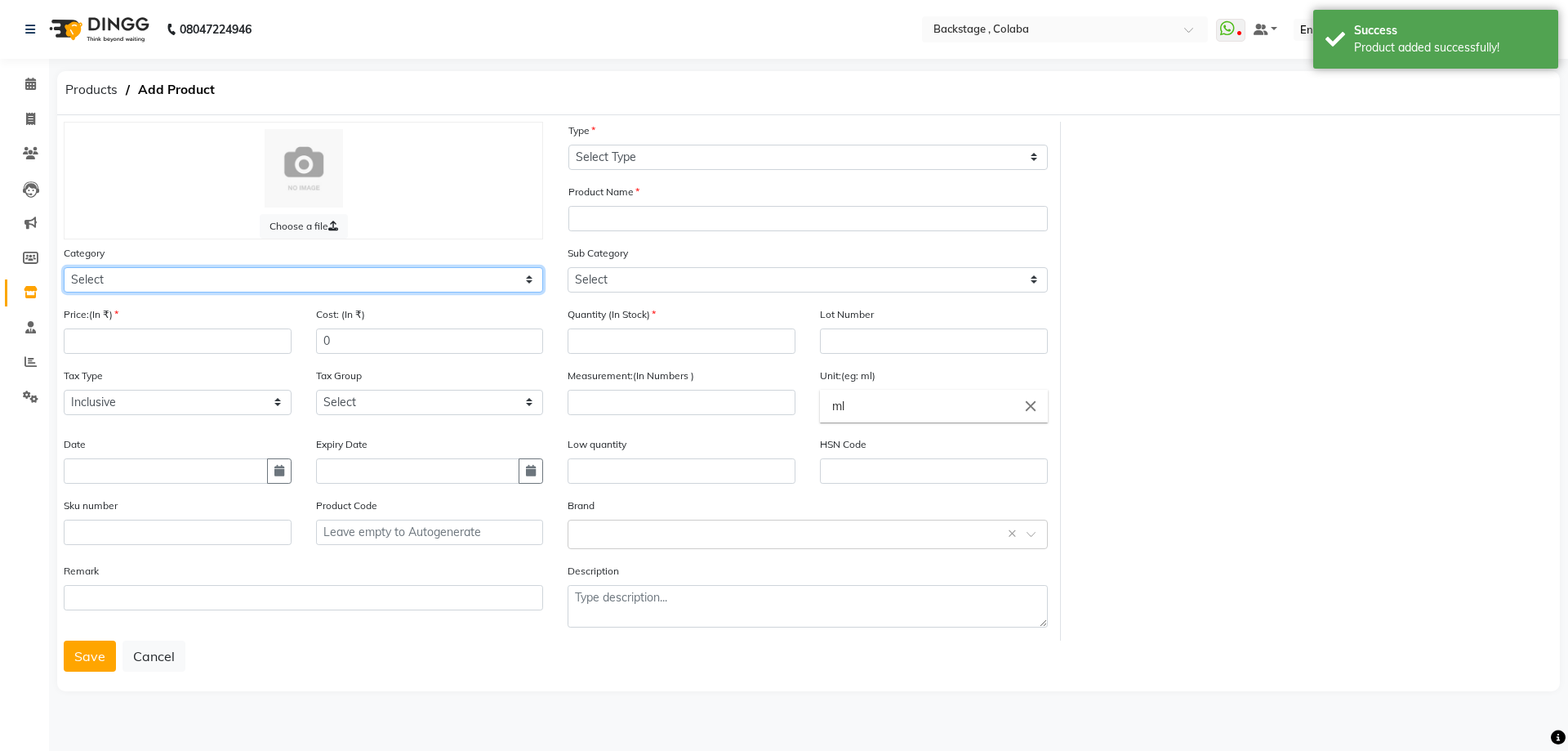
click at [111, 286] on select "Select Hair Skin Makeup Personal Care Appliances [PERSON_NAME] Waxing Disposabl…" at bounding box center [303, 280] width 479 height 25
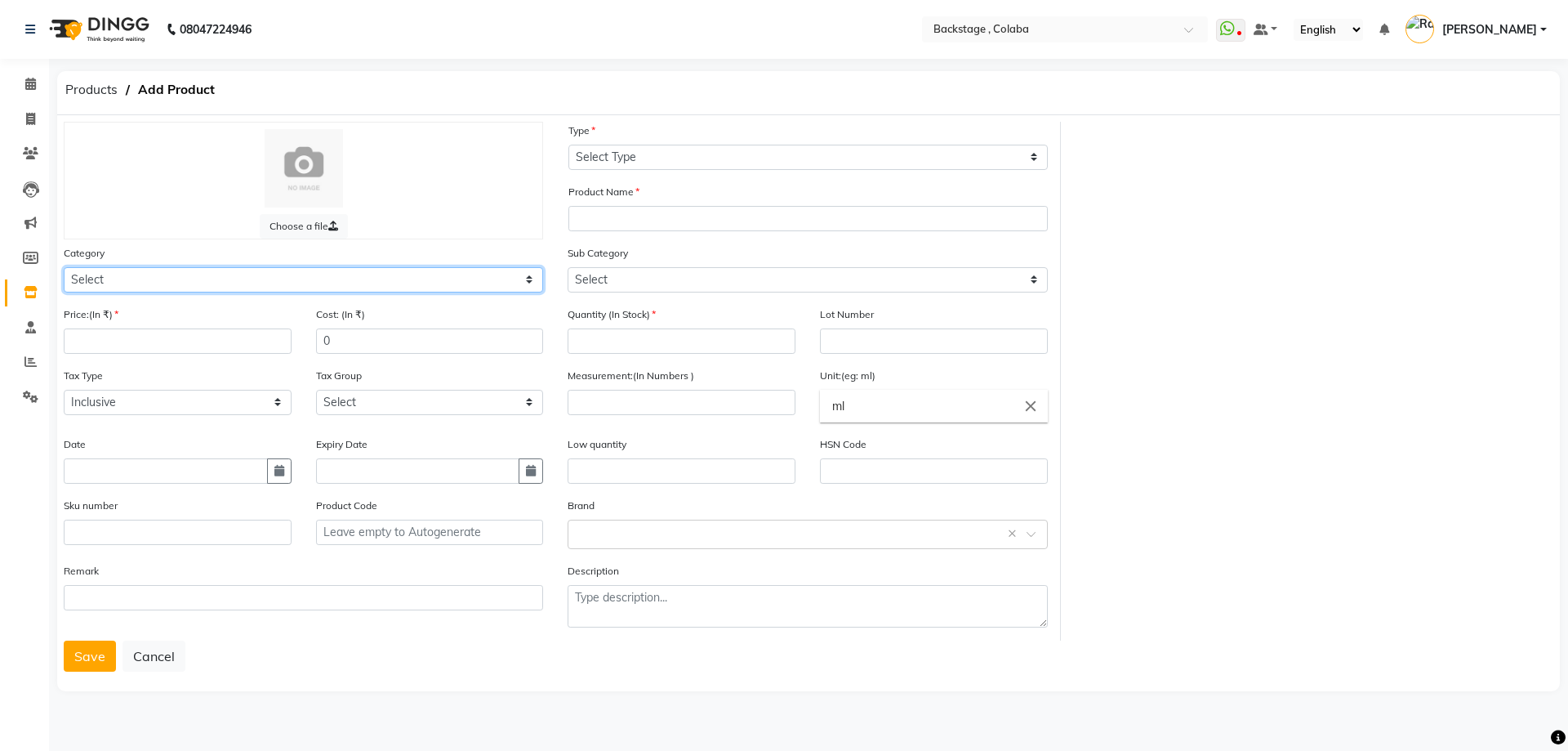
select select "821901200"
click at [63, 267] on select "Select Hair Skin Makeup Personal Care Appliances [PERSON_NAME] Waxing Disposabl…" at bounding box center [303, 280] width 479 height 25
click at [111, 339] on input "number" at bounding box center [178, 341] width 228 height 25
type input "100"
click at [265, 467] on input "text" at bounding box center [165, 471] width 204 height 25
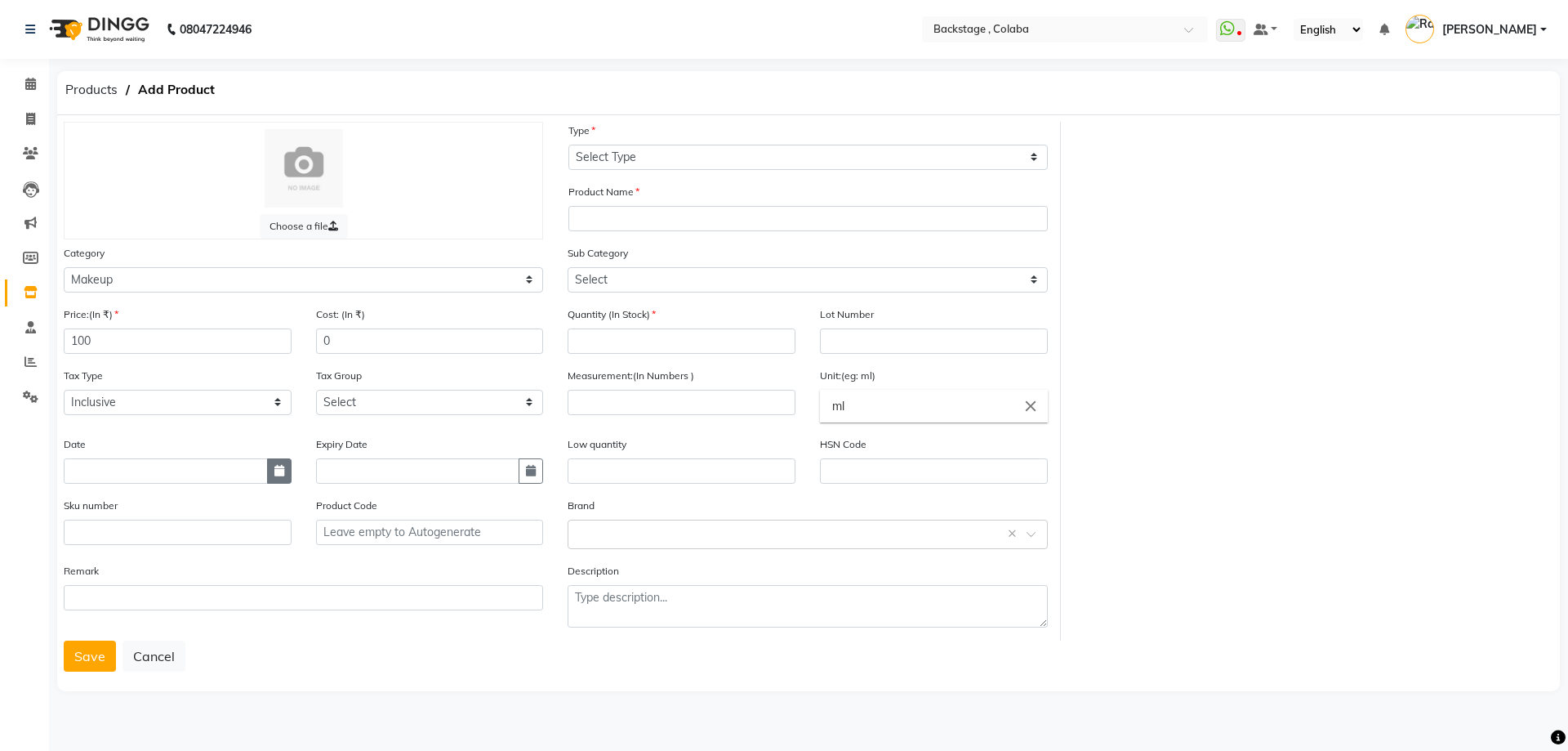
select select "10"
select select "2025"
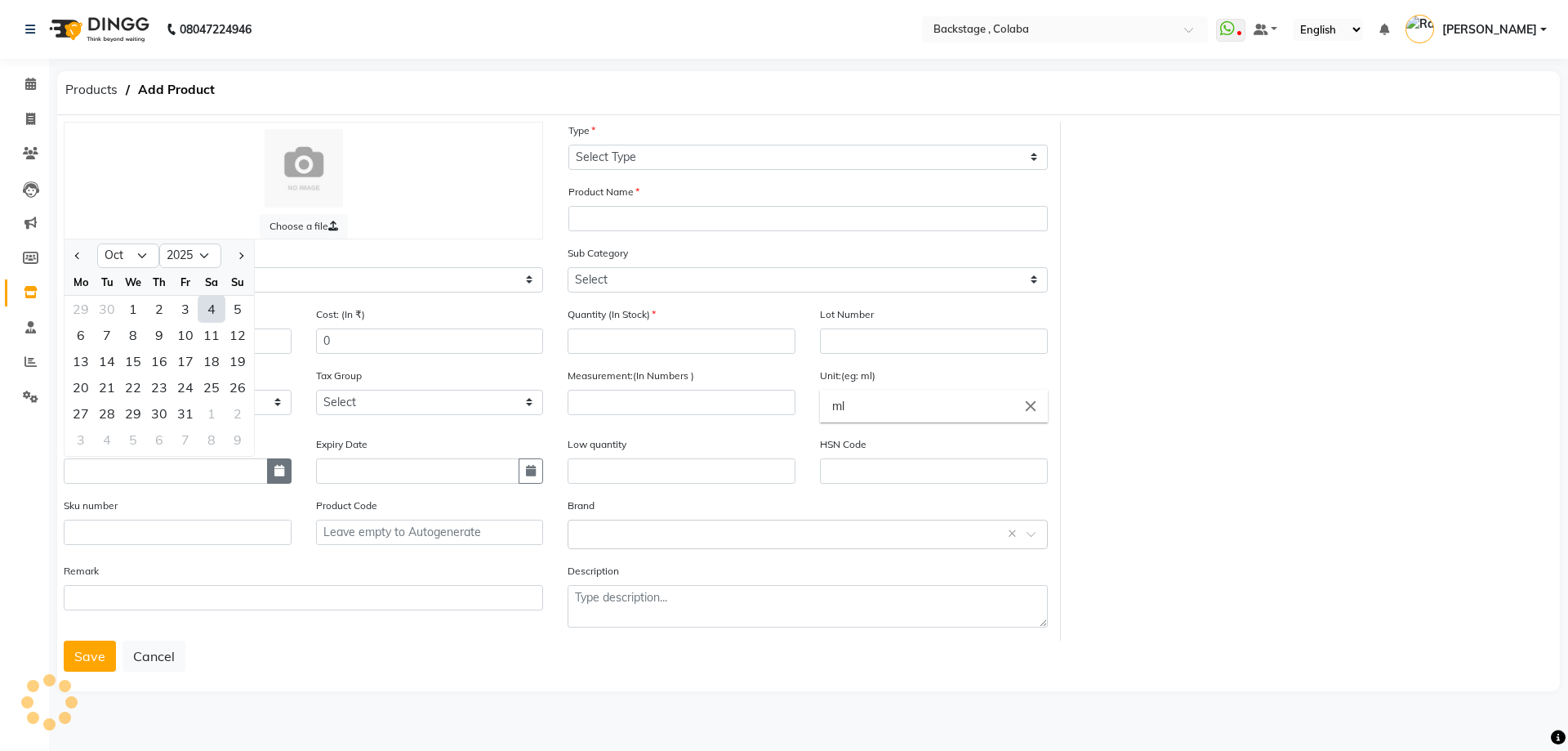
click at [284, 474] on button "button" at bounding box center [279, 471] width 24 height 25
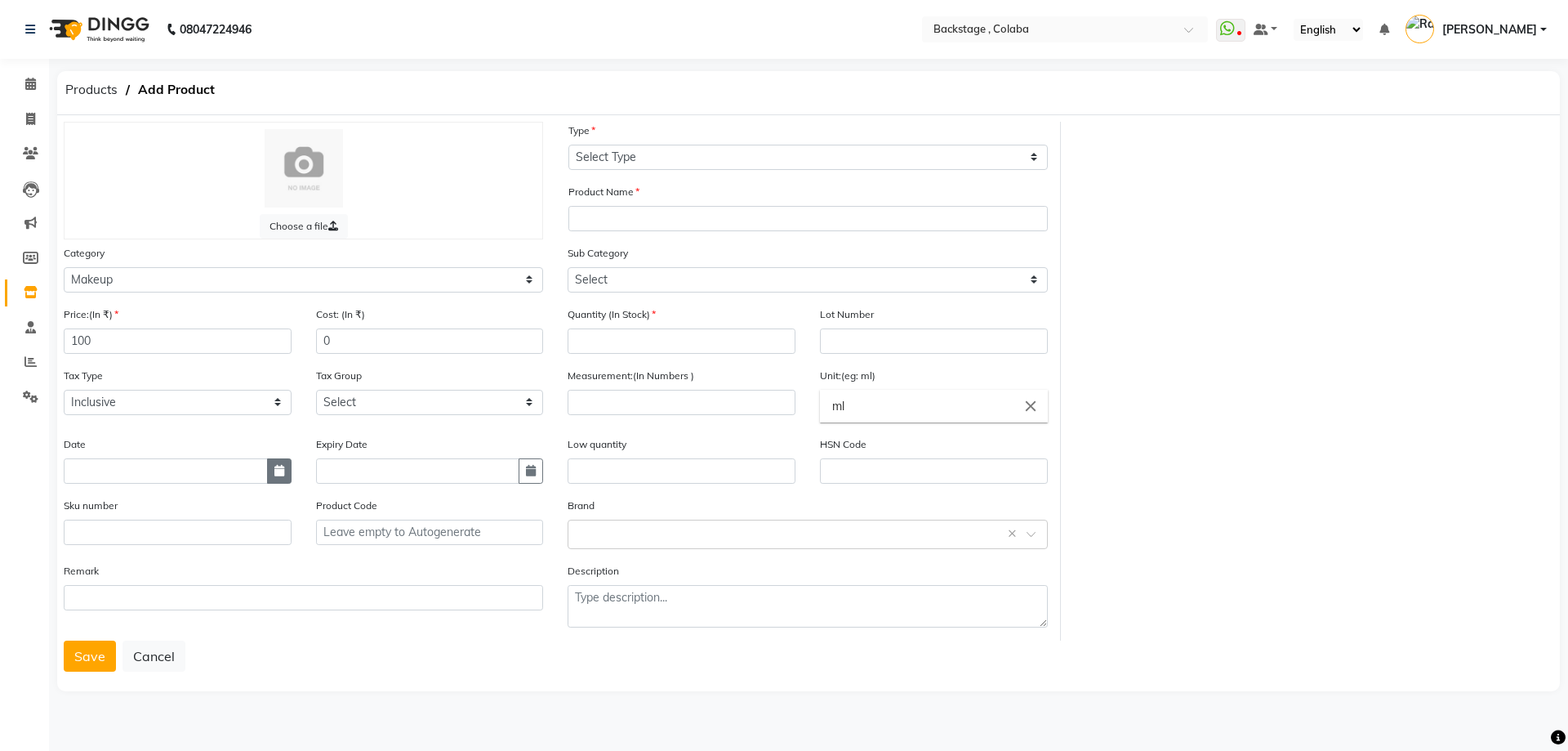
click at [284, 474] on button "button" at bounding box center [279, 471] width 24 height 25
select select "10"
select select "2025"
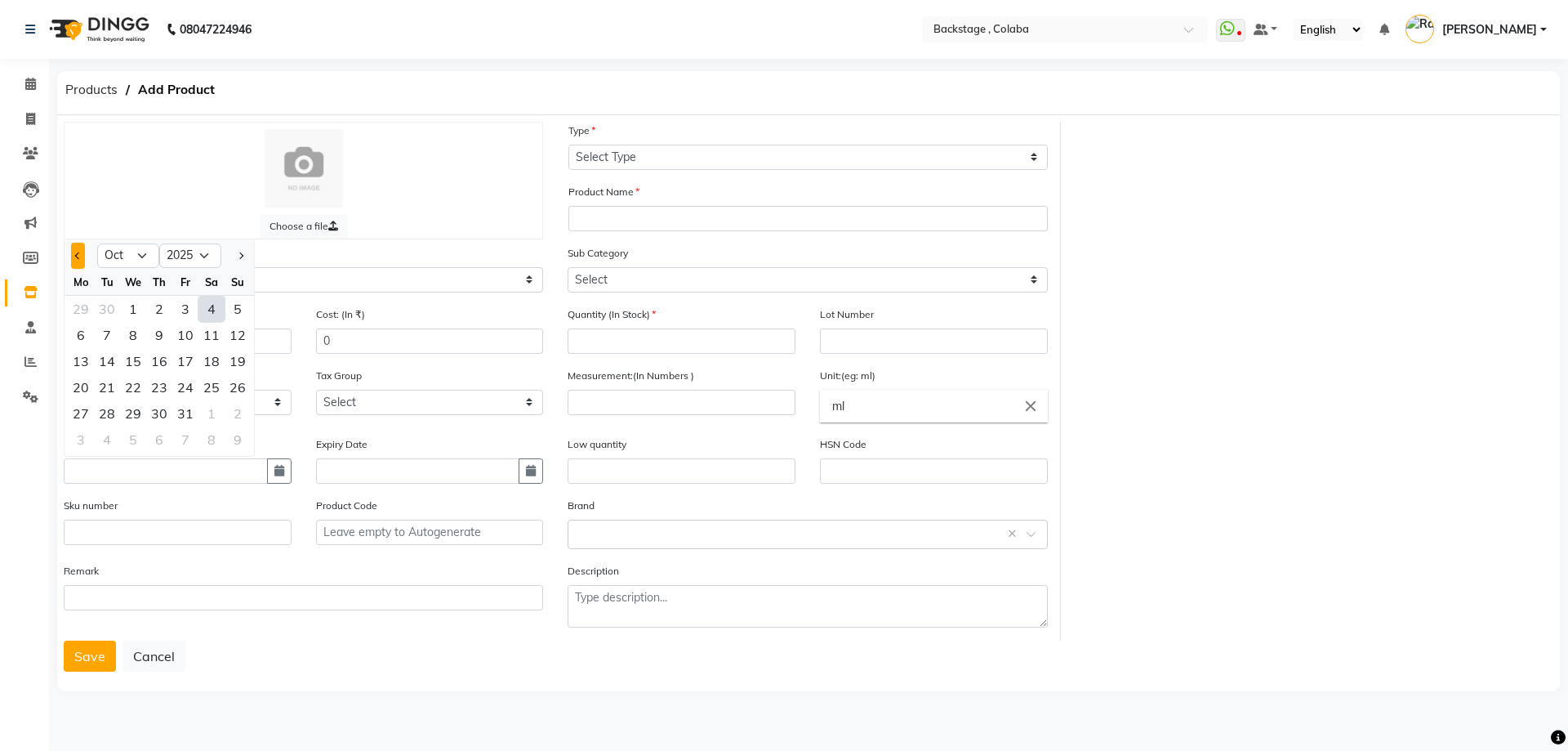
click at [78, 258] on span "Previous month" at bounding box center [78, 255] width 6 height 6
select select "9"
click at [233, 390] on div "28" at bounding box center [237, 387] width 26 height 26
type input "28-09-2025"
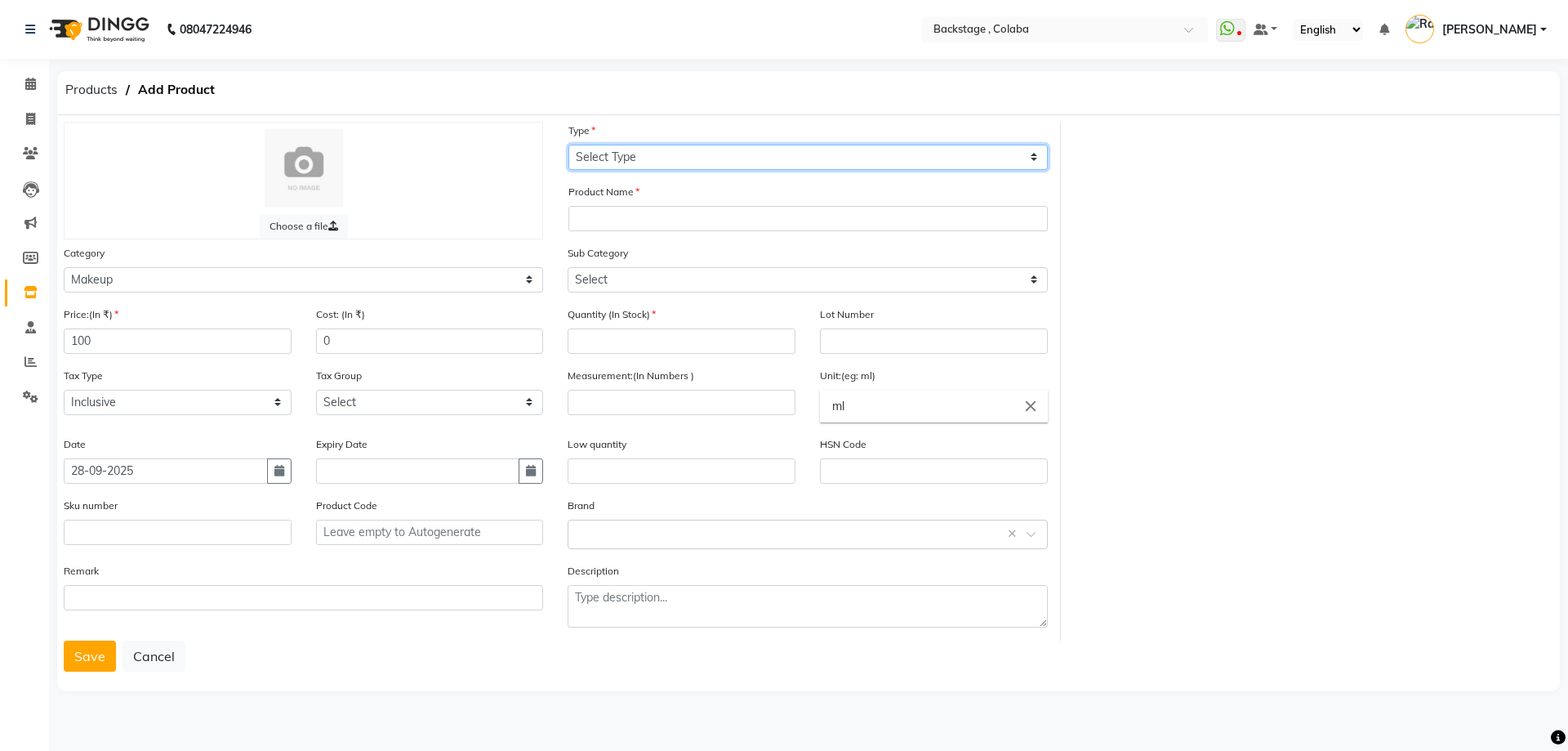
click at [616, 160] on select "Select Type Both Retail Consumable" at bounding box center [808, 158] width 479 height 25
select select "B"
click at [569, 145] on select "Select Type Both Retail Consumable" at bounding box center [808, 158] width 479 height 25
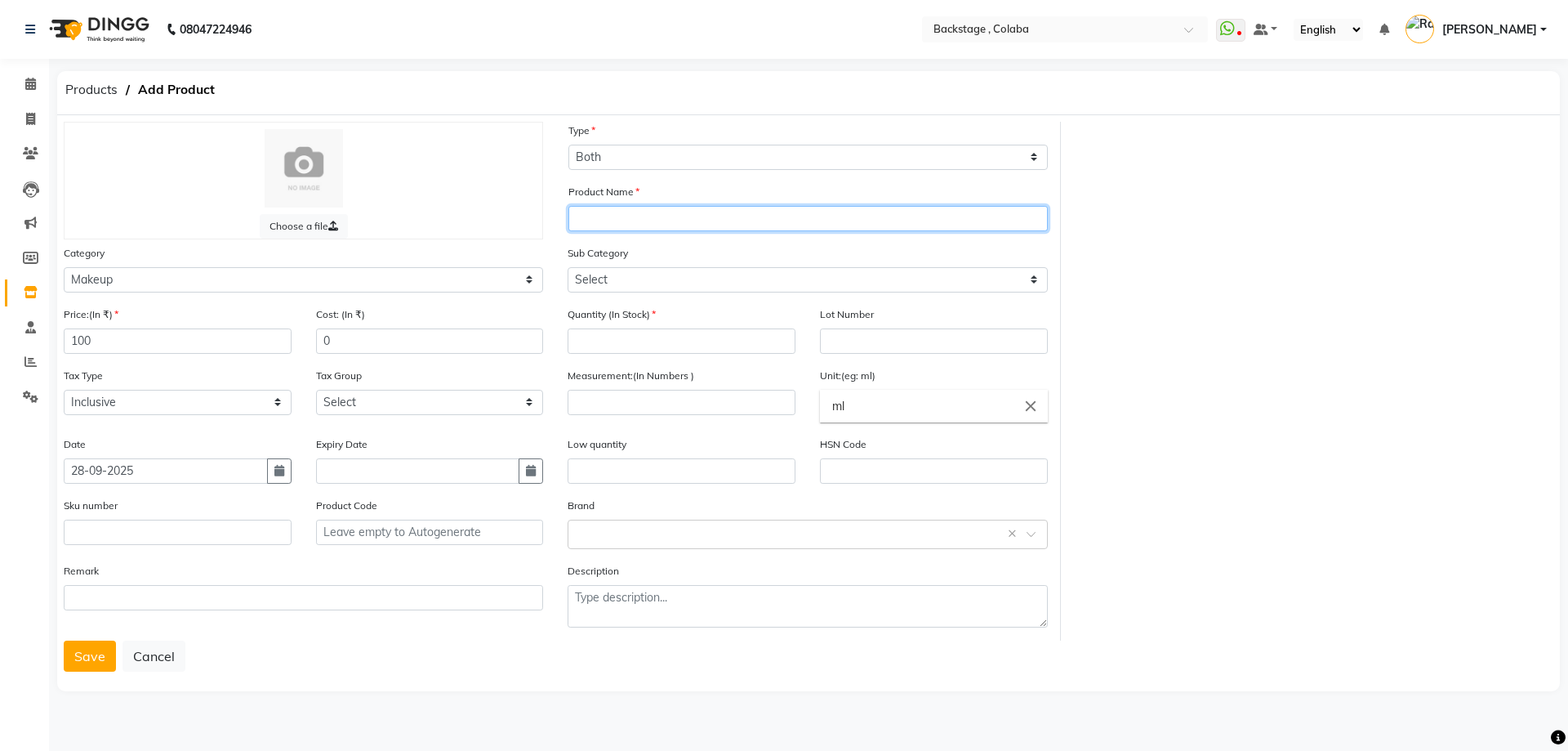
click at [623, 230] on input "text" at bounding box center [808, 218] width 479 height 25
click at [633, 219] on input "TFF Black /liner" at bounding box center [808, 218] width 479 height 25
type input "TFF Black liner"
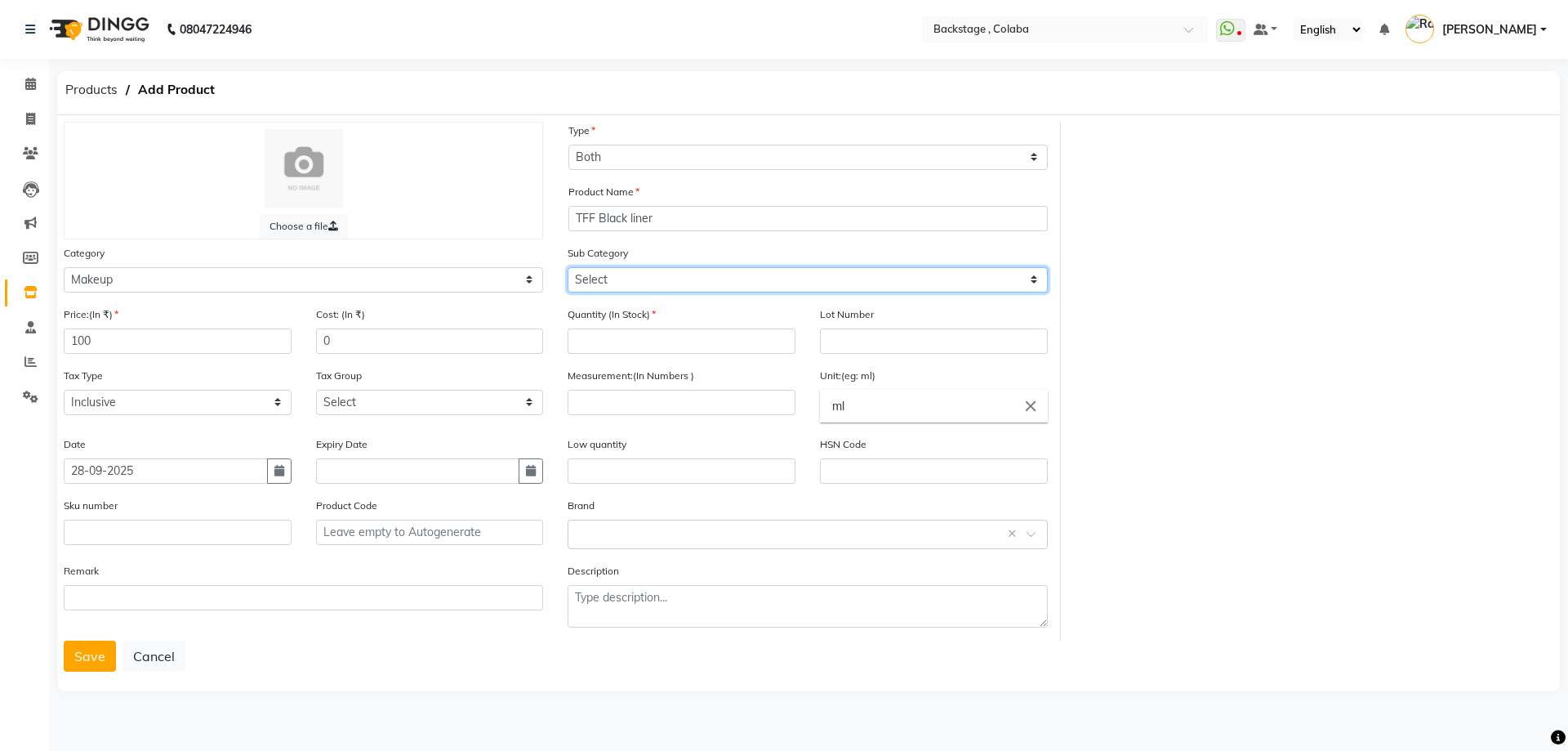
click at [610, 286] on select "Select Lips Nails Eyes Face Tools Brushes Makeup Remover Makeup Kit Other Makeup" at bounding box center [807, 280] width 479 height 25
select select "821901203"
click at [568, 267] on select "Select Lips Nails Eyes Face Tools Brushes Makeup Remover Makeup Kit Other Makeup" at bounding box center [807, 280] width 479 height 25
click at [612, 336] on input "number" at bounding box center [682, 341] width 228 height 25
type input "12"
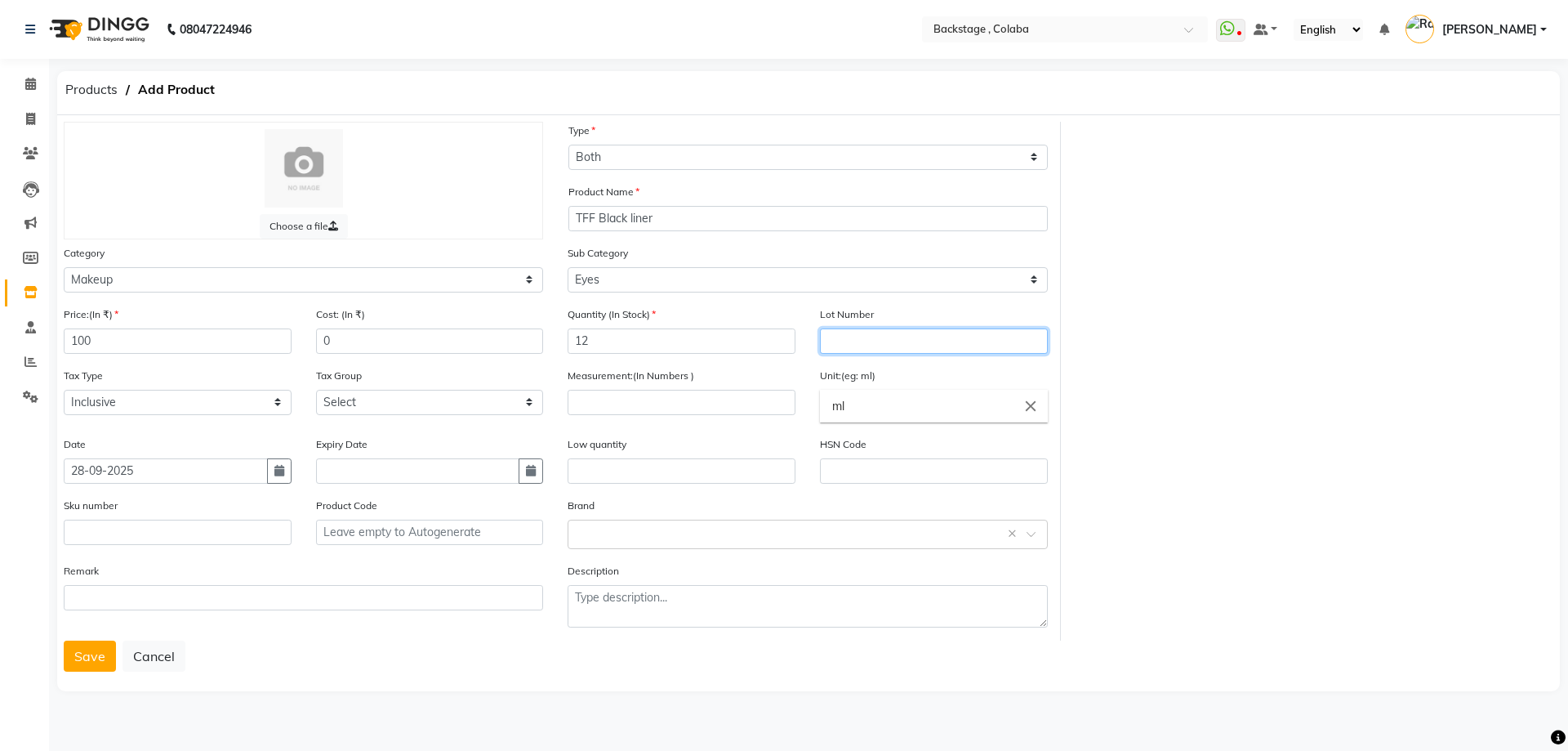
click at [873, 339] on input "text" at bounding box center [934, 341] width 228 height 25
click at [706, 409] on input "number" at bounding box center [682, 402] width 228 height 25
type input "2"
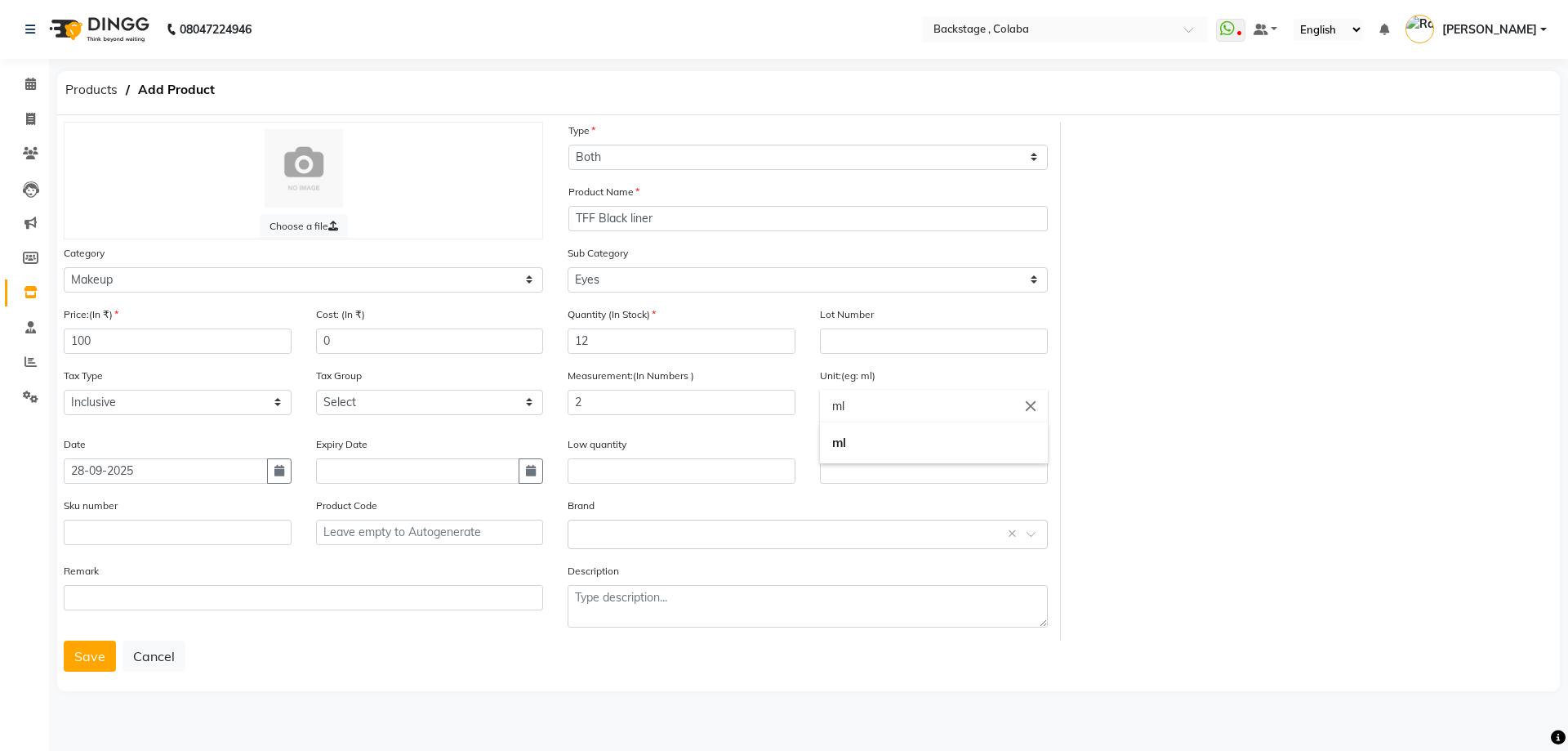
click at [866, 403] on input "ml" at bounding box center [934, 406] width 228 height 33
click at [1025, 400] on icon "close" at bounding box center [1031, 406] width 18 height 18
click at [858, 486] on link "gms" at bounding box center [934, 476] width 228 height 42
type input "gms"
click at [608, 539] on input "text" at bounding box center [791, 533] width 428 height 17
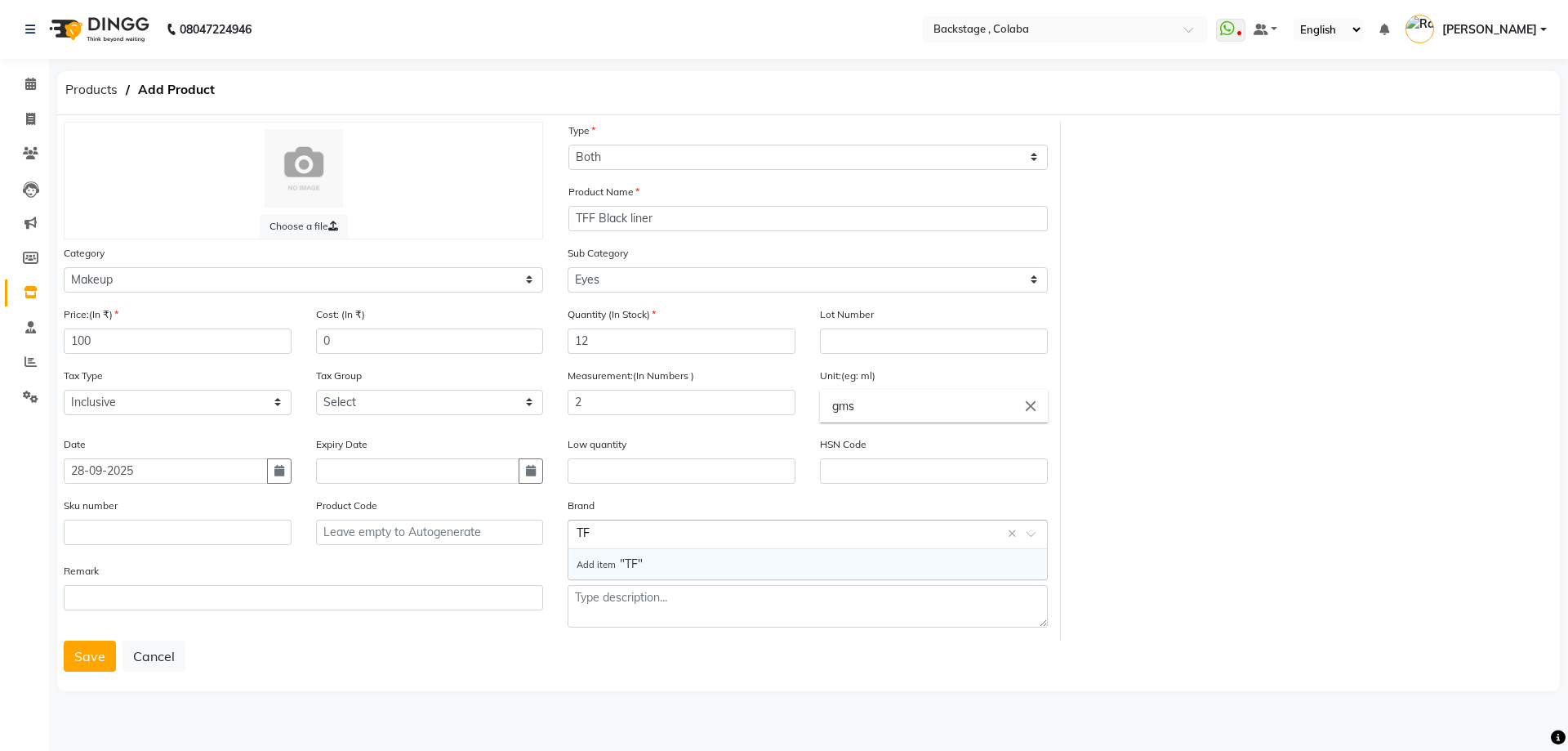
type input "TFF"
click at [623, 567] on span "Add item "TFF"" at bounding box center [613, 563] width 72 height 14
drag, startPoint x: 385, startPoint y: 644, endPoint x: 395, endPoint y: 650, distance: 11.7
click at [385, 644] on div "Save Cancel" at bounding box center [808, 656] width 1490 height 31
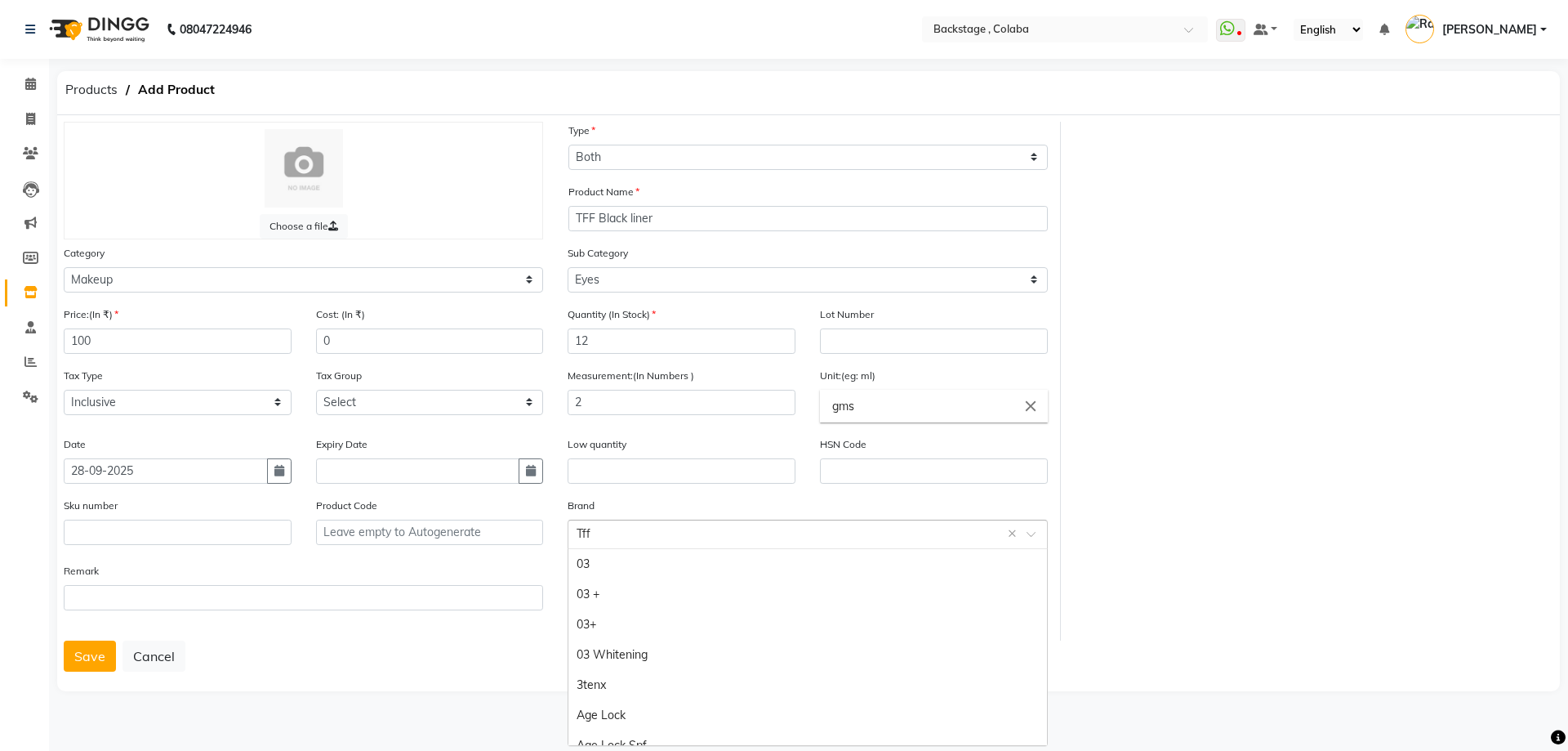
drag, startPoint x: 649, startPoint y: 540, endPoint x: 557, endPoint y: 534, distance: 92.2
click at [540, 539] on div "Price:(In ₹) 100 Cost: (In ₹) 0 Quantity (In Stock) 12 Lot Number Tax Type Sele…" at bounding box center [556, 473] width 1009 height 335
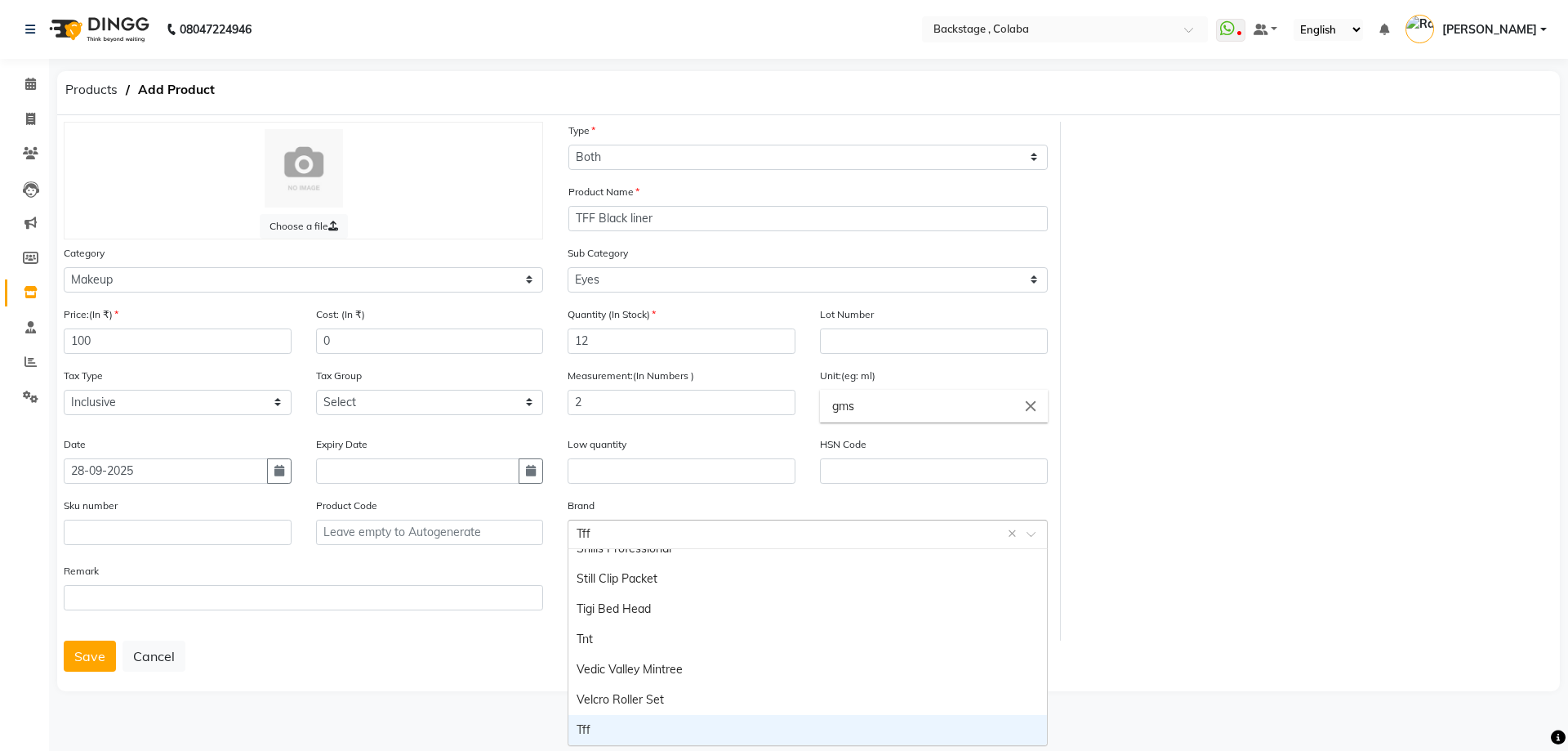
click at [634, 529] on input "text" at bounding box center [791, 533] width 428 height 17
drag, startPoint x: 633, startPoint y: 532, endPoint x: 627, endPoint y: 538, distance: 8.5
click at [631, 536] on input "text" at bounding box center [791, 533] width 428 height 17
drag, startPoint x: 621, startPoint y: 538, endPoint x: 586, endPoint y: 530, distance: 35.9
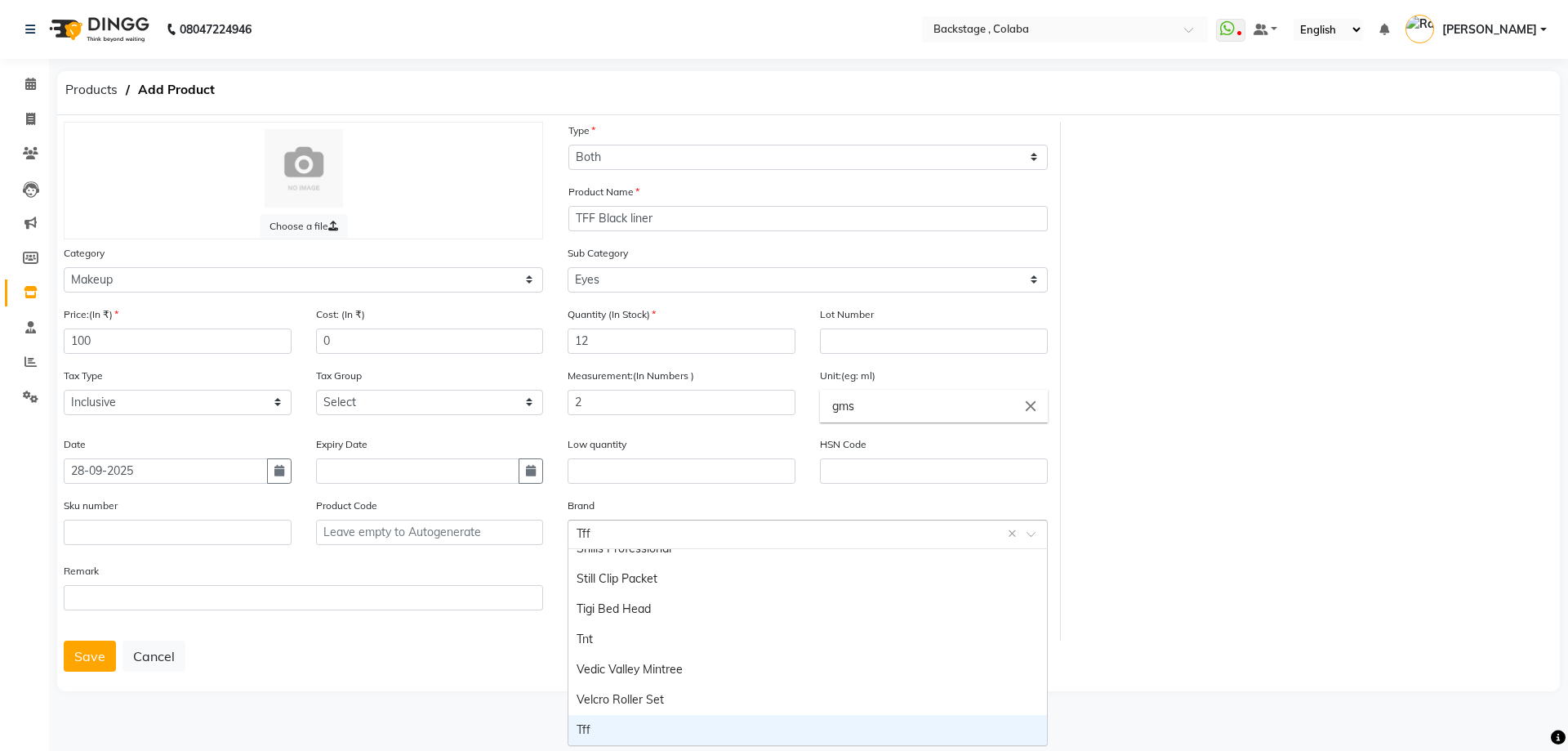
click at [619, 538] on input "text" at bounding box center [791, 533] width 428 height 17
click at [585, 530] on input "text" at bounding box center [791, 533] width 428 height 17
click at [583, 737] on div "Tff" at bounding box center [807, 729] width 477 height 30
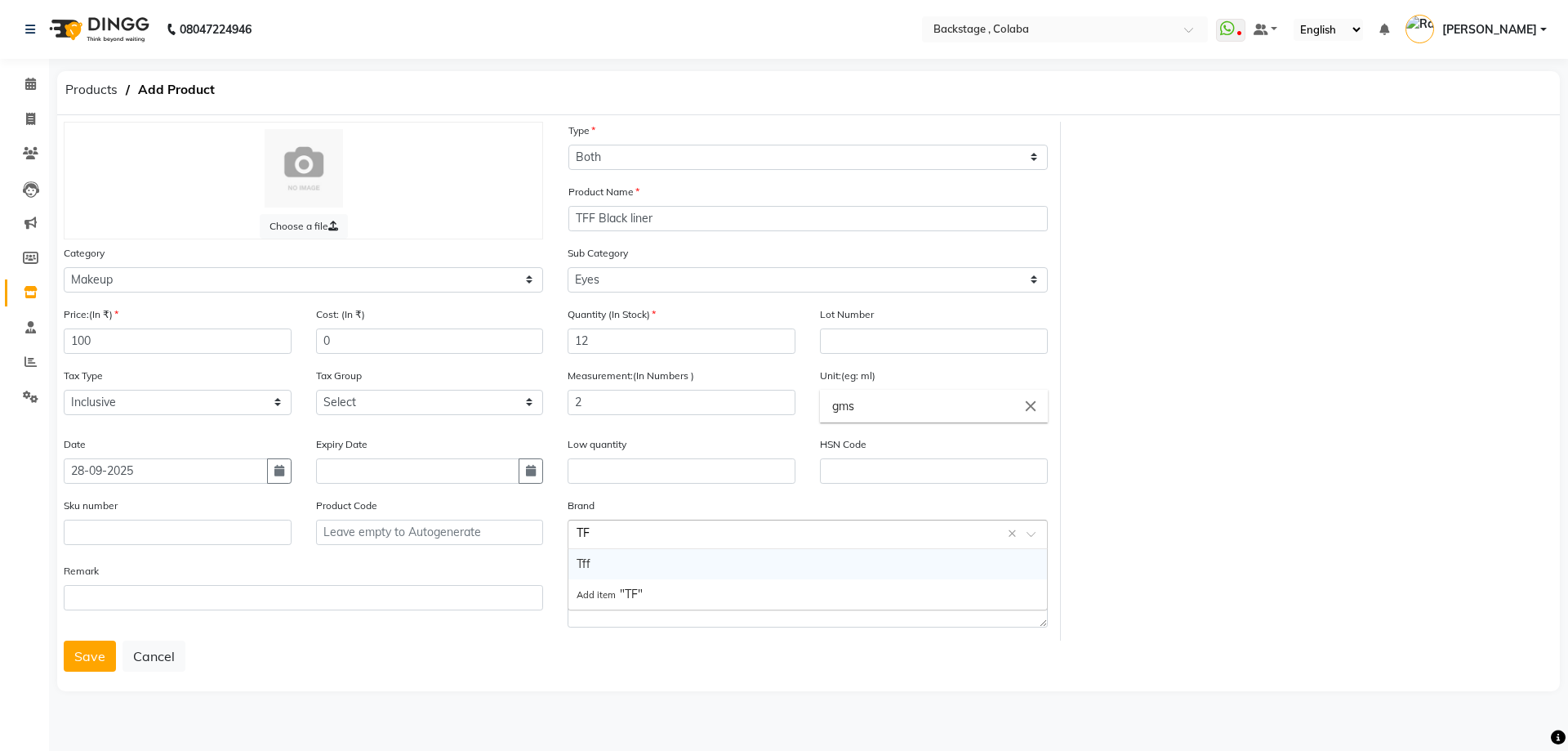
type input "TFF"
click at [493, 704] on main "Products Add Product Choose a file Type Select Type Both Retail Consumable Prod…" at bounding box center [808, 394] width 1519 height 648
click at [651, 525] on input "text" at bounding box center [791, 533] width 428 height 17
type input "t"
type input "TFF"
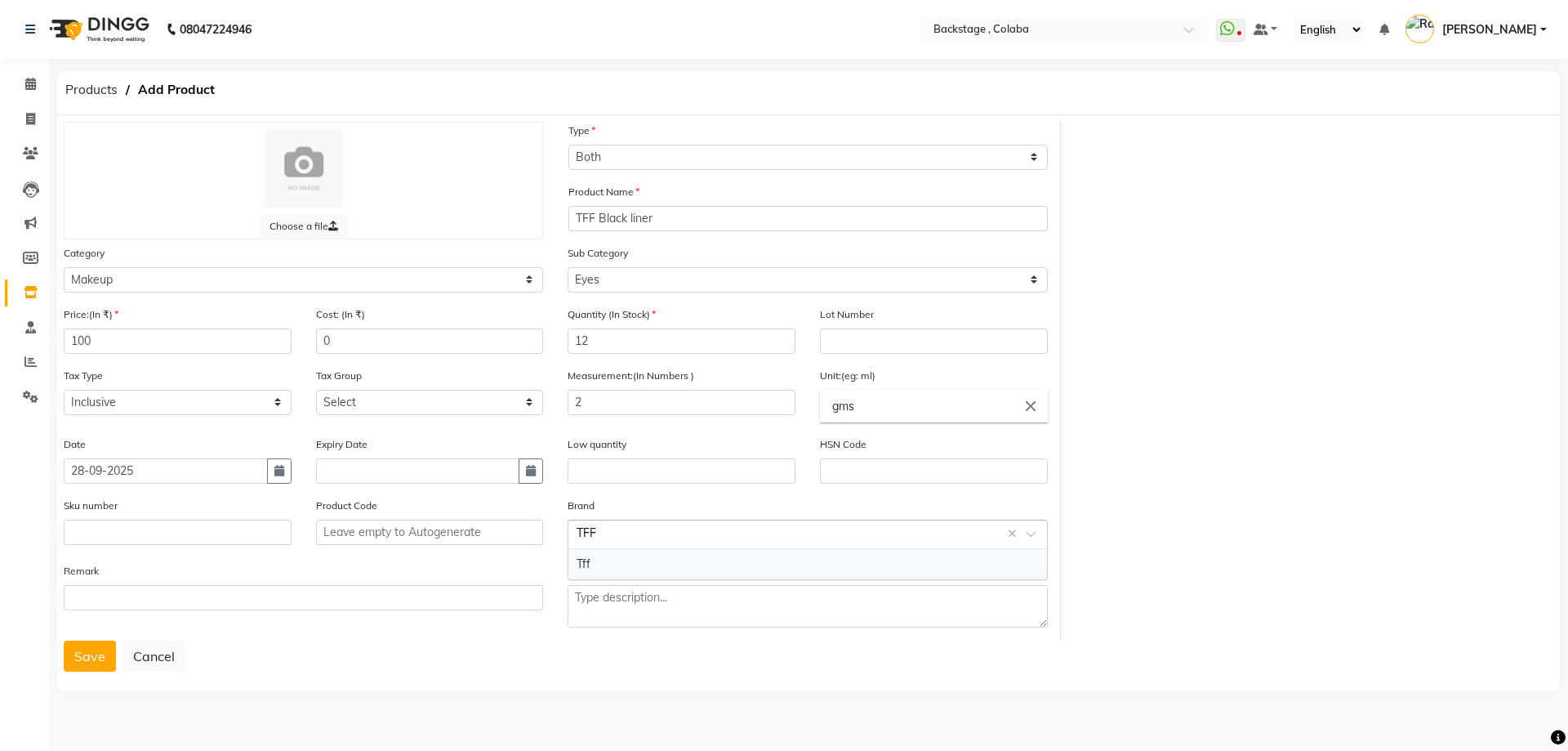
click at [630, 531] on input "TFF" at bounding box center [791, 533] width 428 height 17
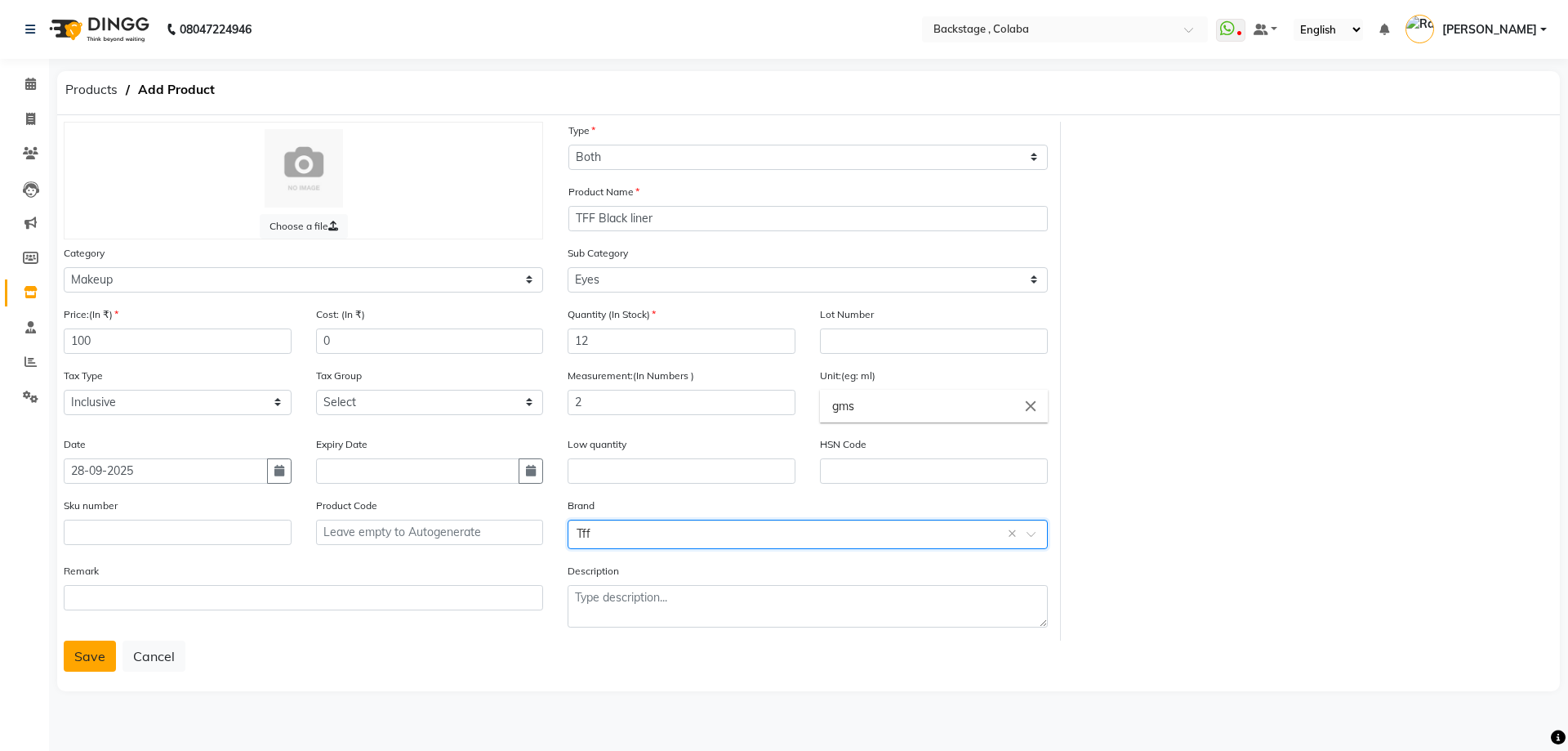
click at [79, 658] on button "Save" at bounding box center [90, 656] width 53 height 31
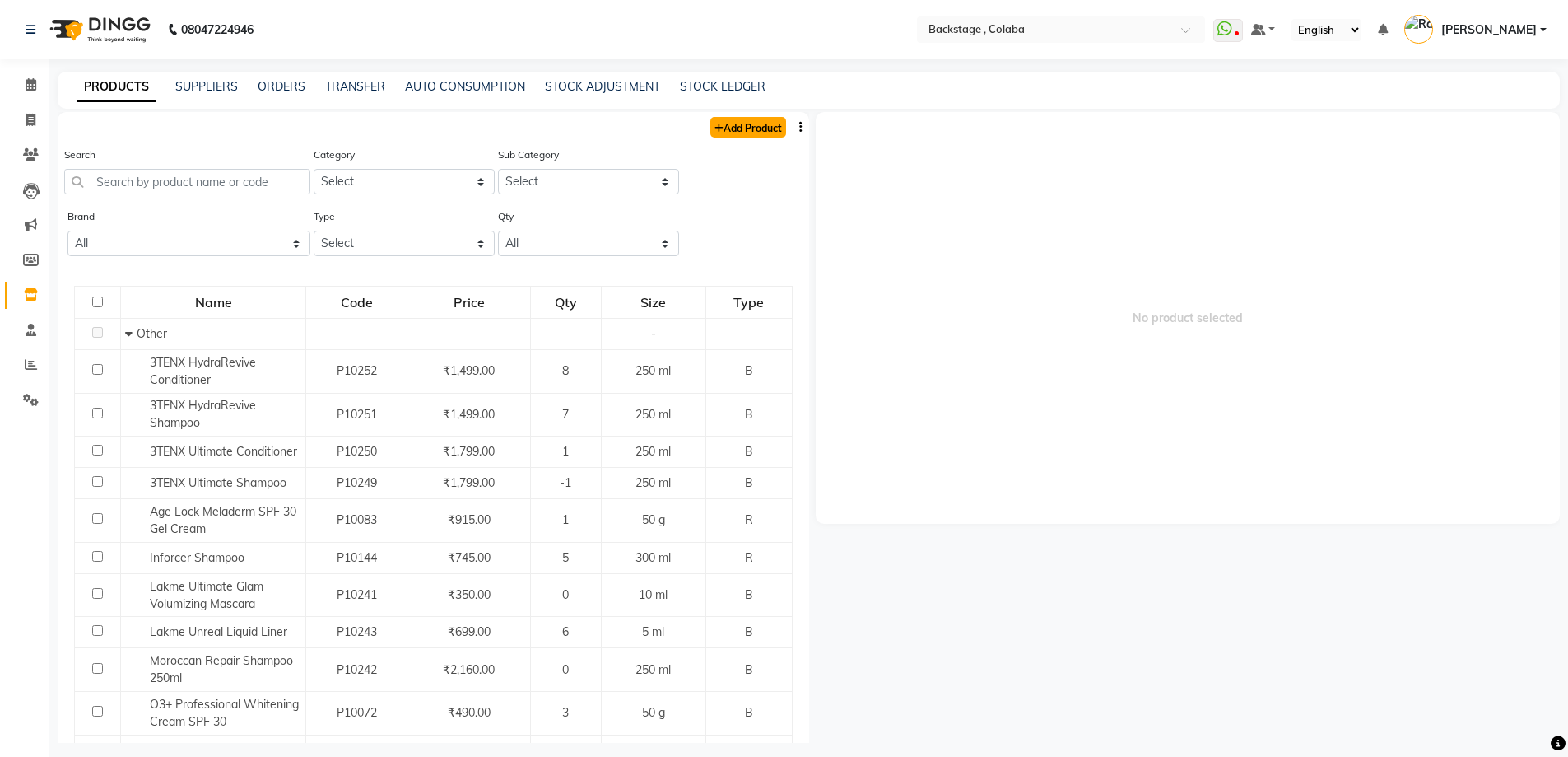
click at [734, 125] on link "Add Product" at bounding box center [747, 127] width 76 height 21
select select "true"
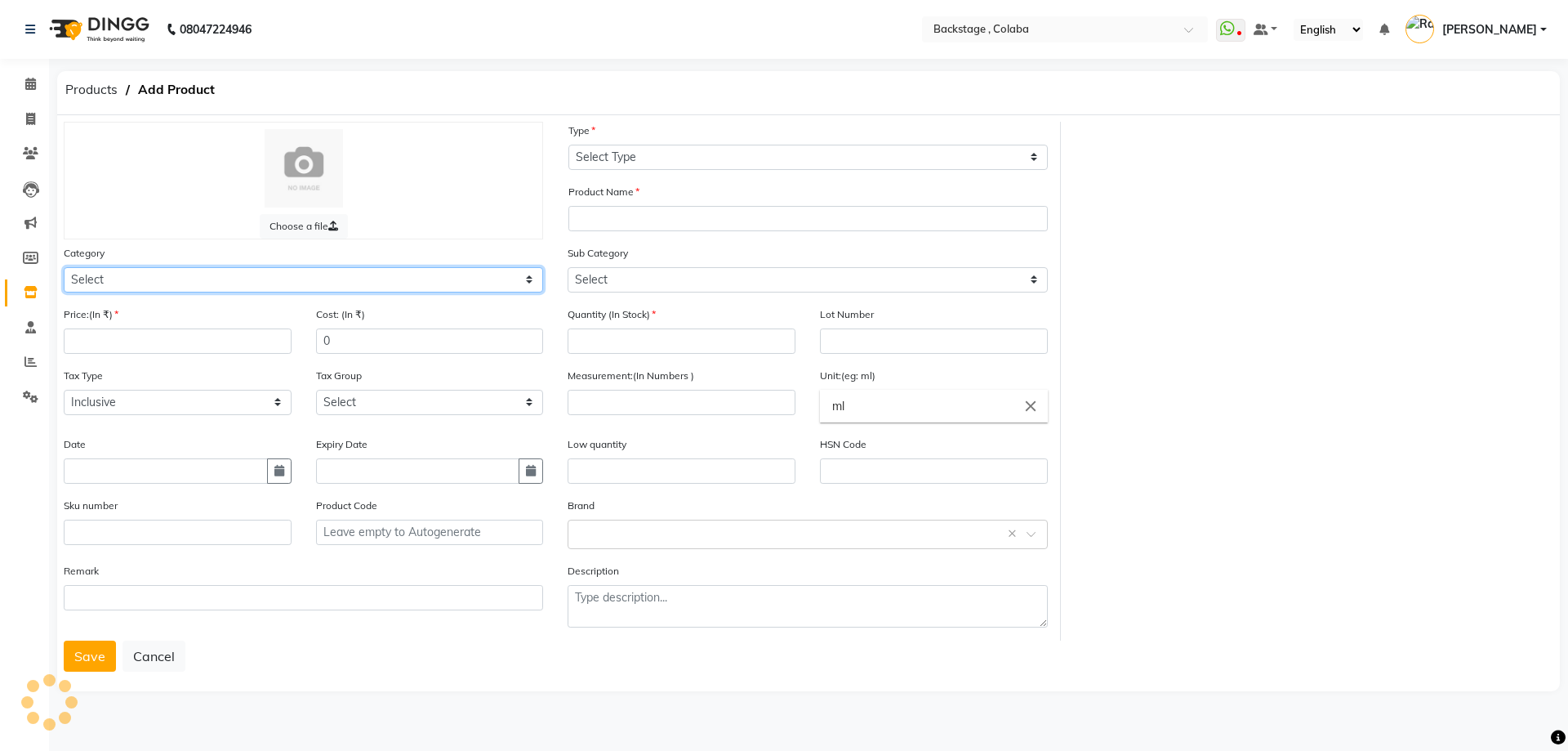
click at [93, 291] on select "Select Hair Skin Makeup Personal Care Appliances [PERSON_NAME] Waxing Disposabl…" at bounding box center [303, 280] width 479 height 25
select select "821901200"
click at [63, 267] on select "Select Hair Skin Makeup Personal Care Appliances [PERSON_NAME] Waxing Disposabl…" at bounding box center [303, 280] width 479 height 25
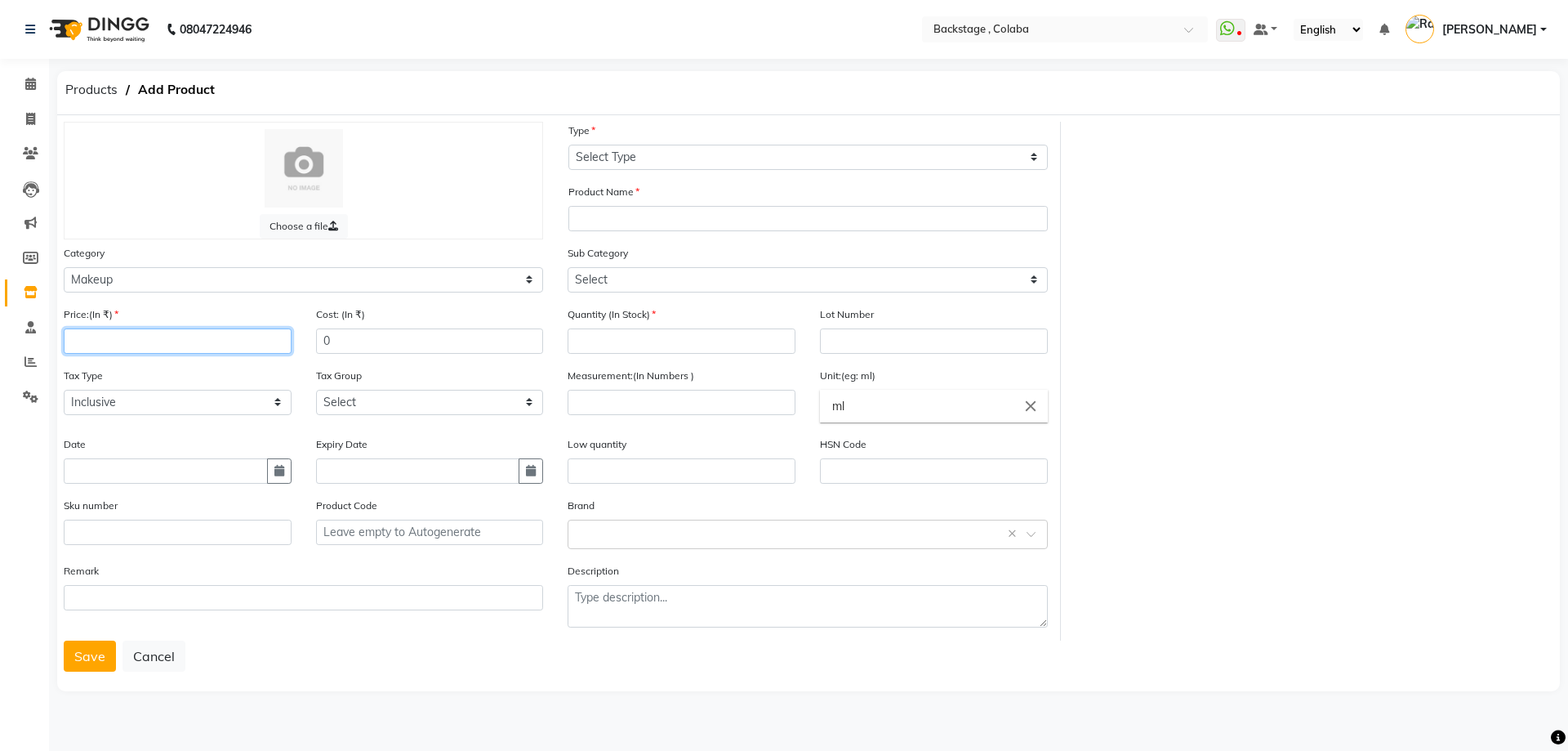
click at [129, 335] on input "number" at bounding box center [178, 341] width 228 height 25
type input "150"
click at [147, 471] on input "text" at bounding box center [165, 471] width 204 height 25
select select "10"
select select "2025"
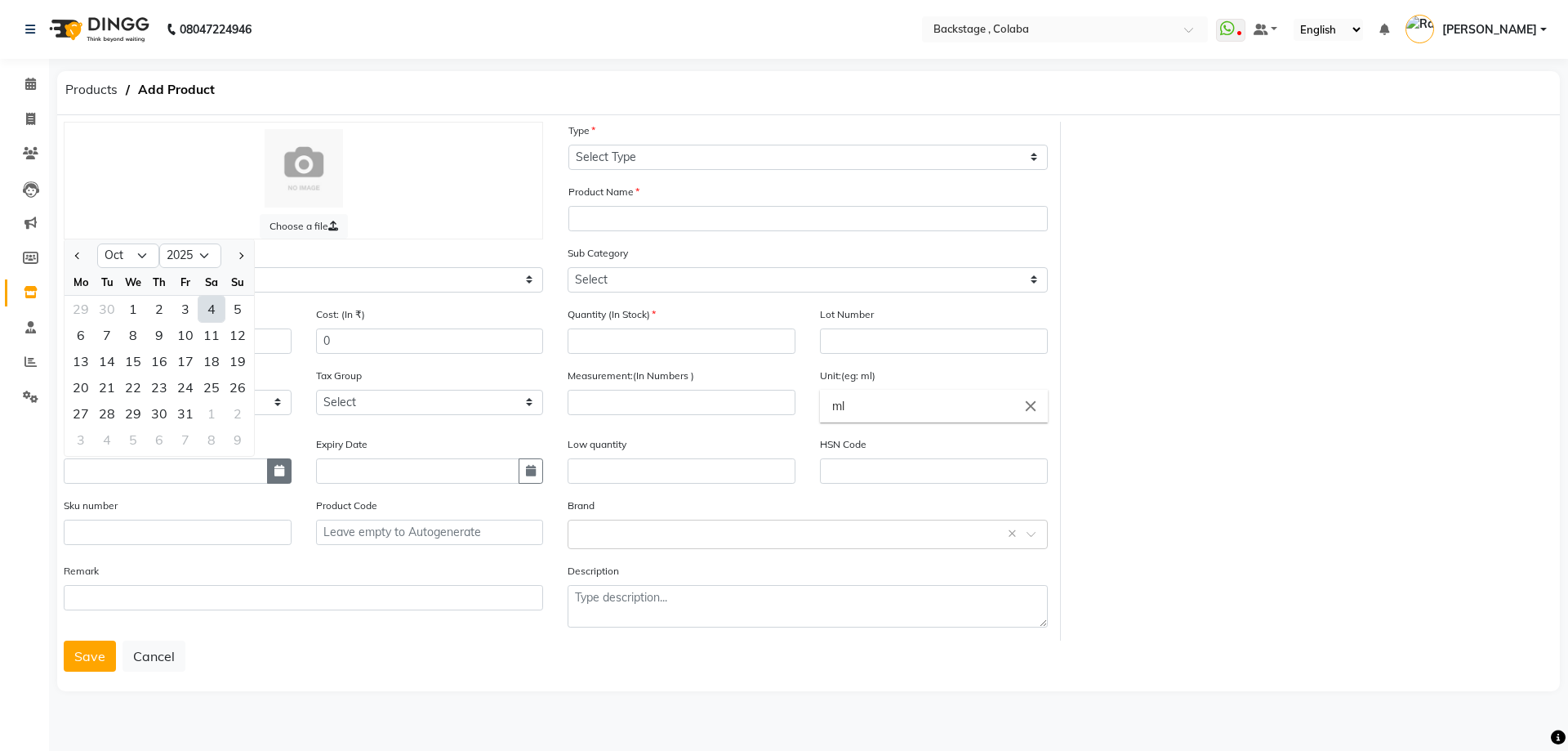
click at [286, 467] on button "button" at bounding box center [279, 471] width 24 height 25
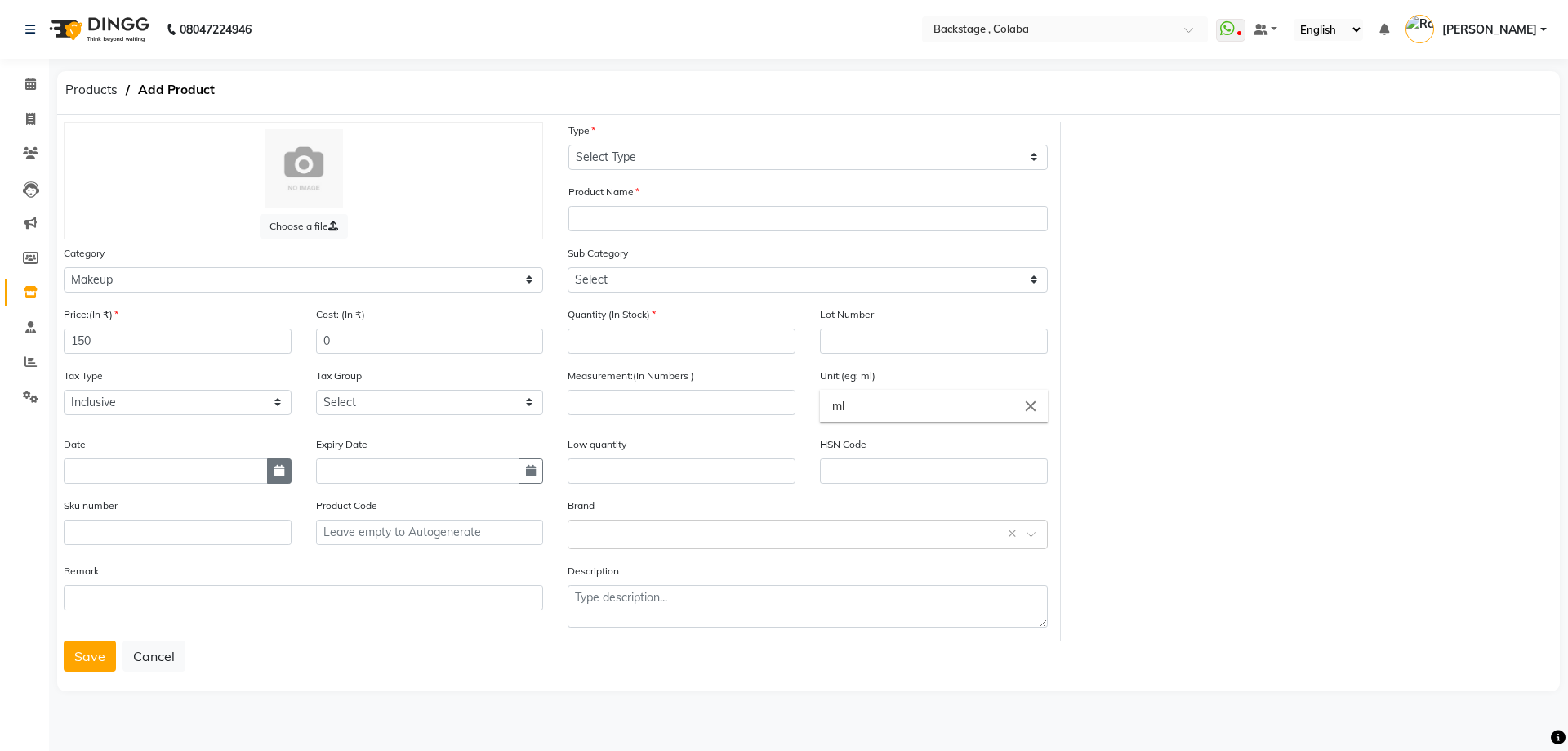
click at [282, 477] on button "button" at bounding box center [279, 471] width 24 height 25
select select "10"
select select "2025"
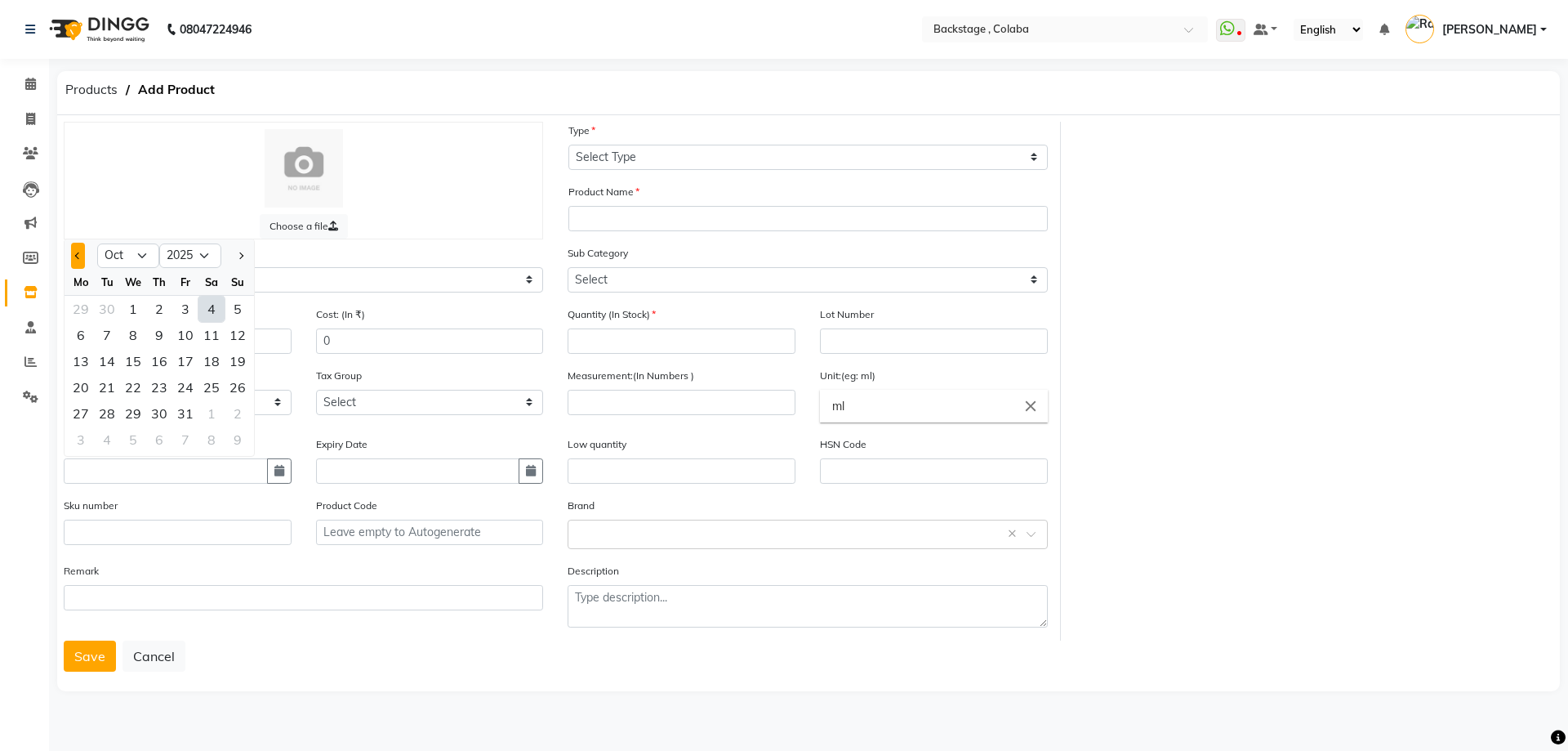
click at [80, 265] on button "Previous month" at bounding box center [77, 255] width 14 height 26
select select "9"
click at [242, 388] on div "28" at bounding box center [237, 387] width 26 height 26
type input "28-09-2025"
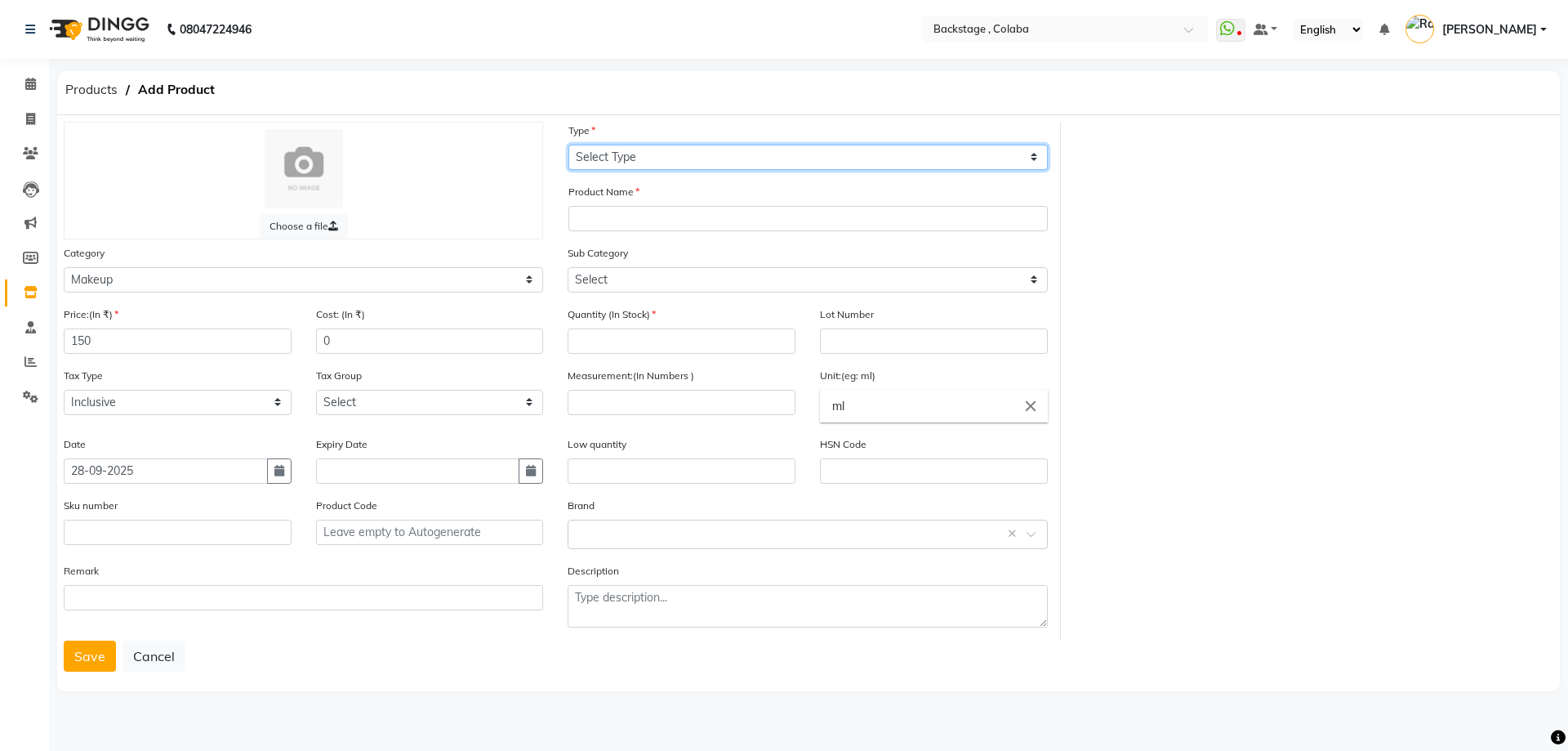
click at [635, 168] on select "Select Type Both Retail Consumable" at bounding box center [808, 158] width 479 height 25
select select "B"
click at [569, 145] on select "Select Type Both Retail Consumable" at bounding box center [808, 158] width 479 height 25
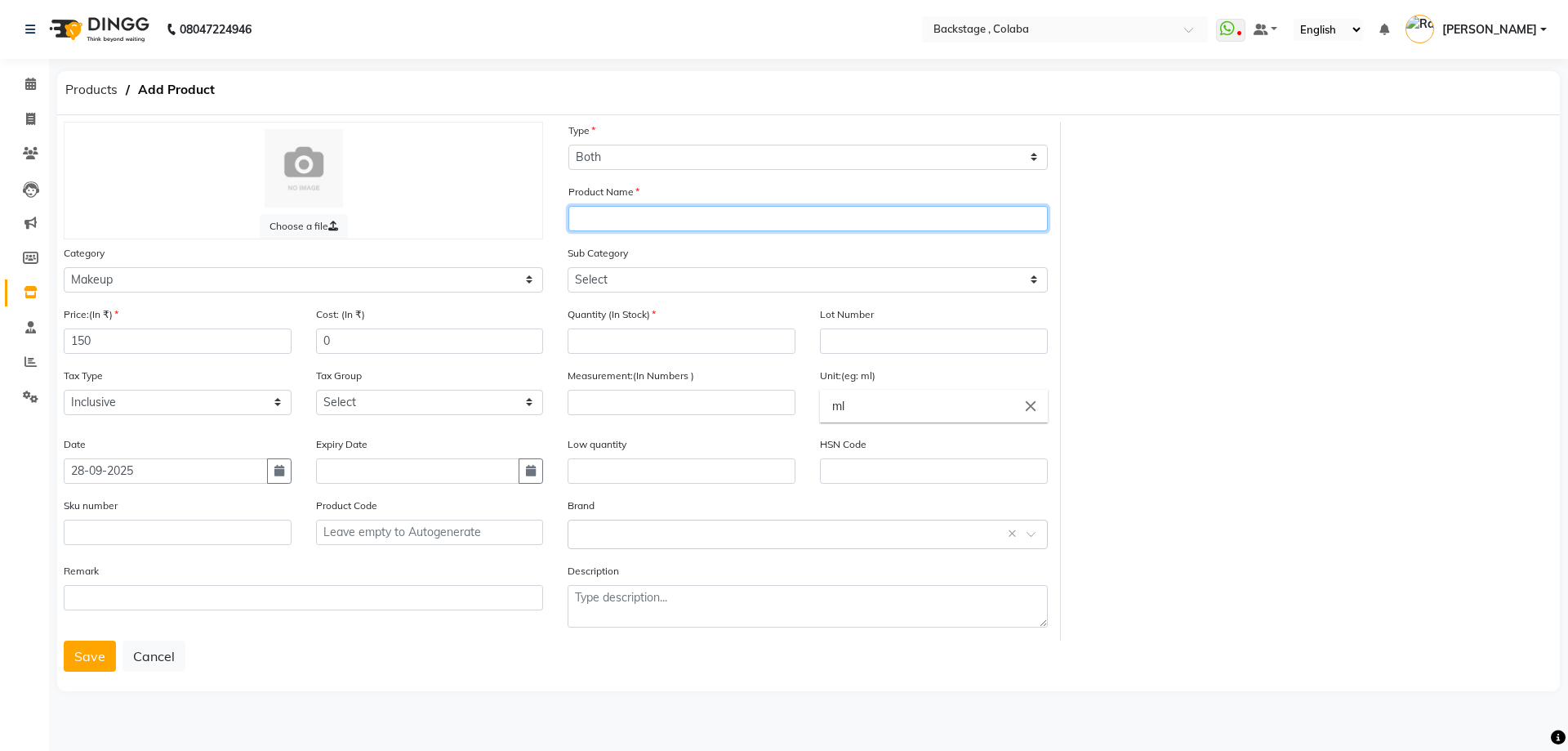
click at [625, 225] on input "text" at bounding box center [808, 218] width 479 height 25
type input "XRS GLOSS"
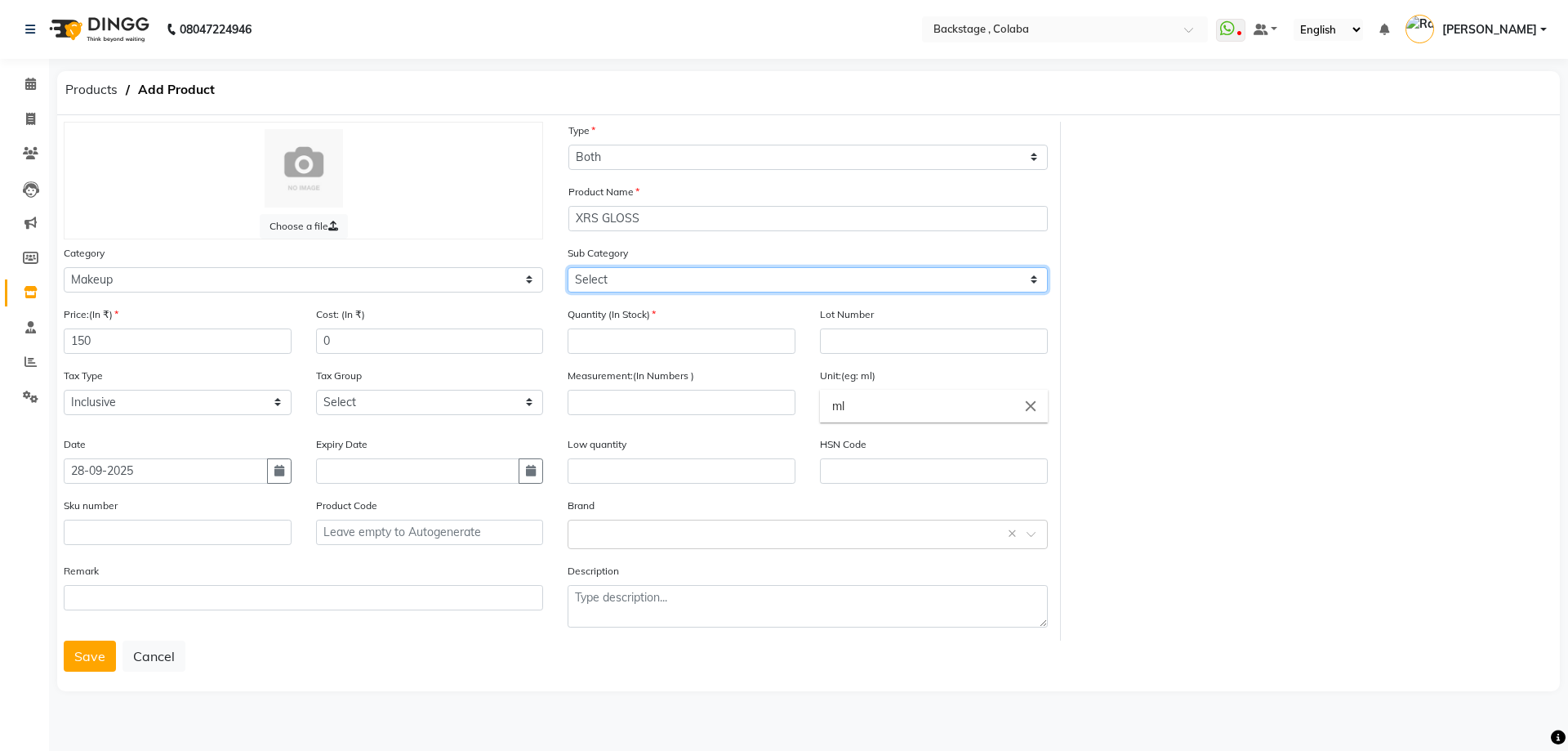
click at [601, 288] on select "Select Lips Nails Eyes Face Tools Brushes Makeup Remover Makeup Kit Other Makeup" at bounding box center [807, 280] width 479 height 25
select select "821901201"
click at [568, 267] on select "Select Lips Nails Eyes Face Tools Brushes Makeup Remover Makeup Kit Other Makeup" at bounding box center [807, 280] width 479 height 25
click at [582, 336] on input "number" at bounding box center [682, 341] width 228 height 25
type input "36"
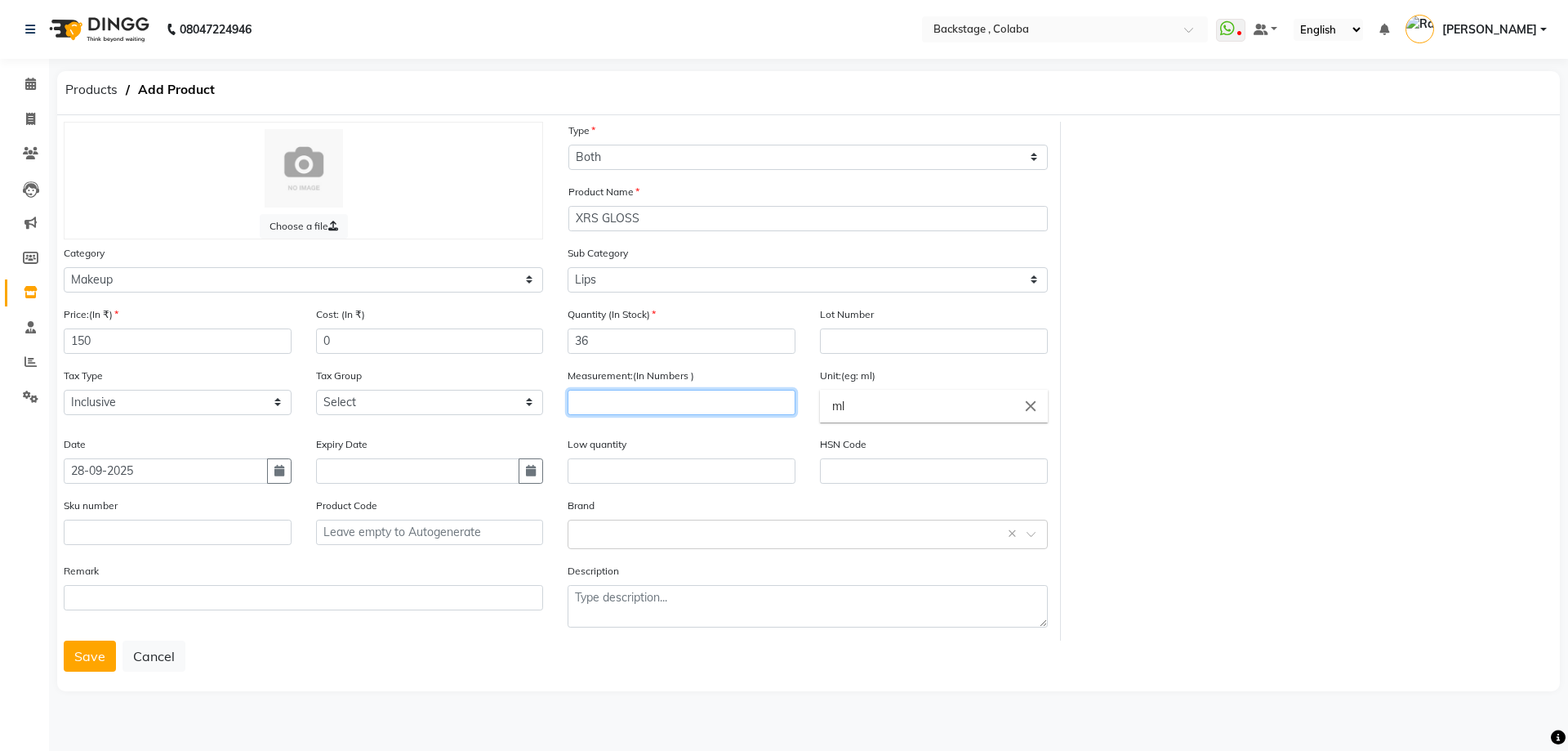
click at [640, 407] on input "number" at bounding box center [682, 402] width 228 height 25
click at [647, 397] on input "number" at bounding box center [682, 402] width 228 height 25
click at [611, 538] on input "text" at bounding box center [791, 533] width 428 height 17
type input "XRS"
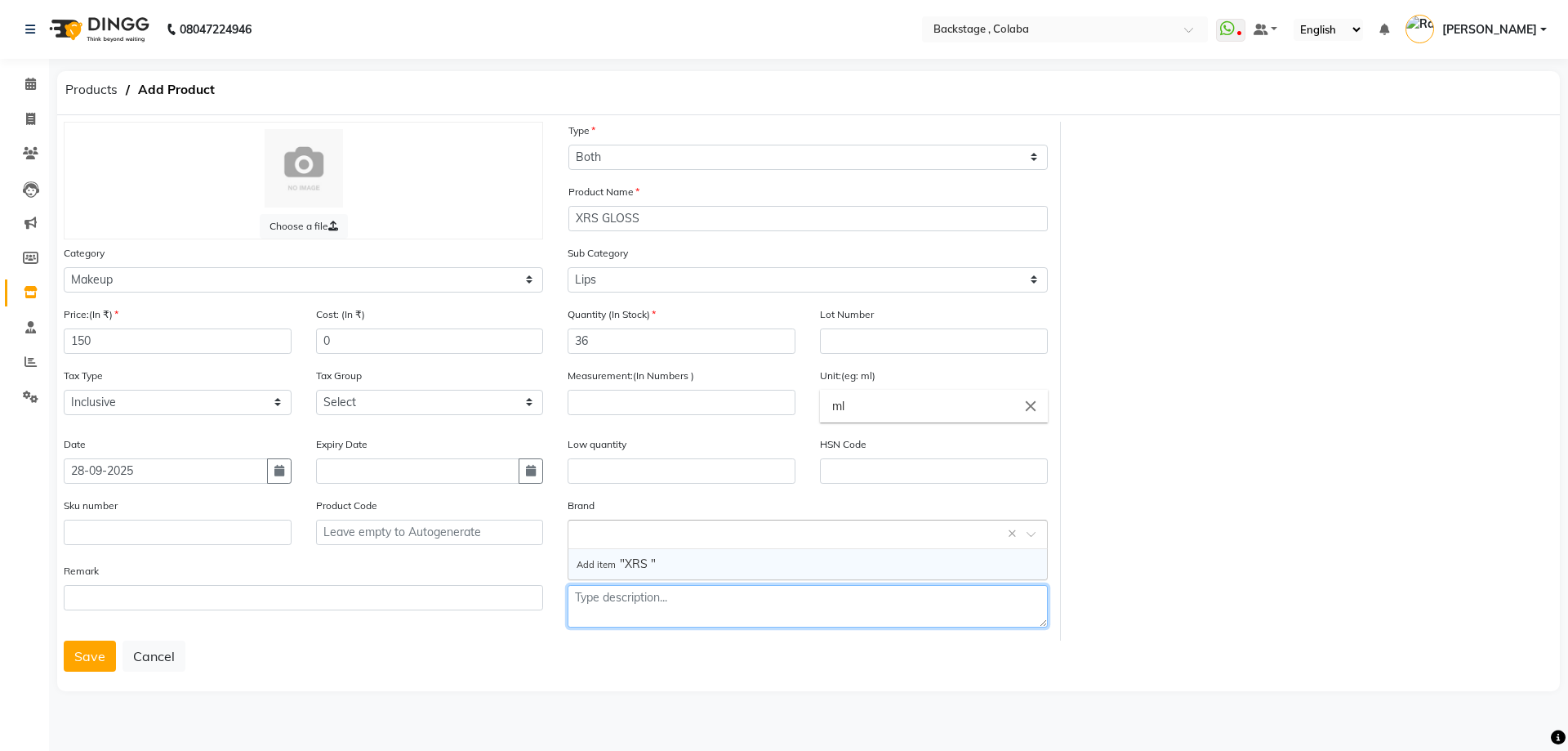
click at [650, 611] on textarea at bounding box center [807, 606] width 479 height 43
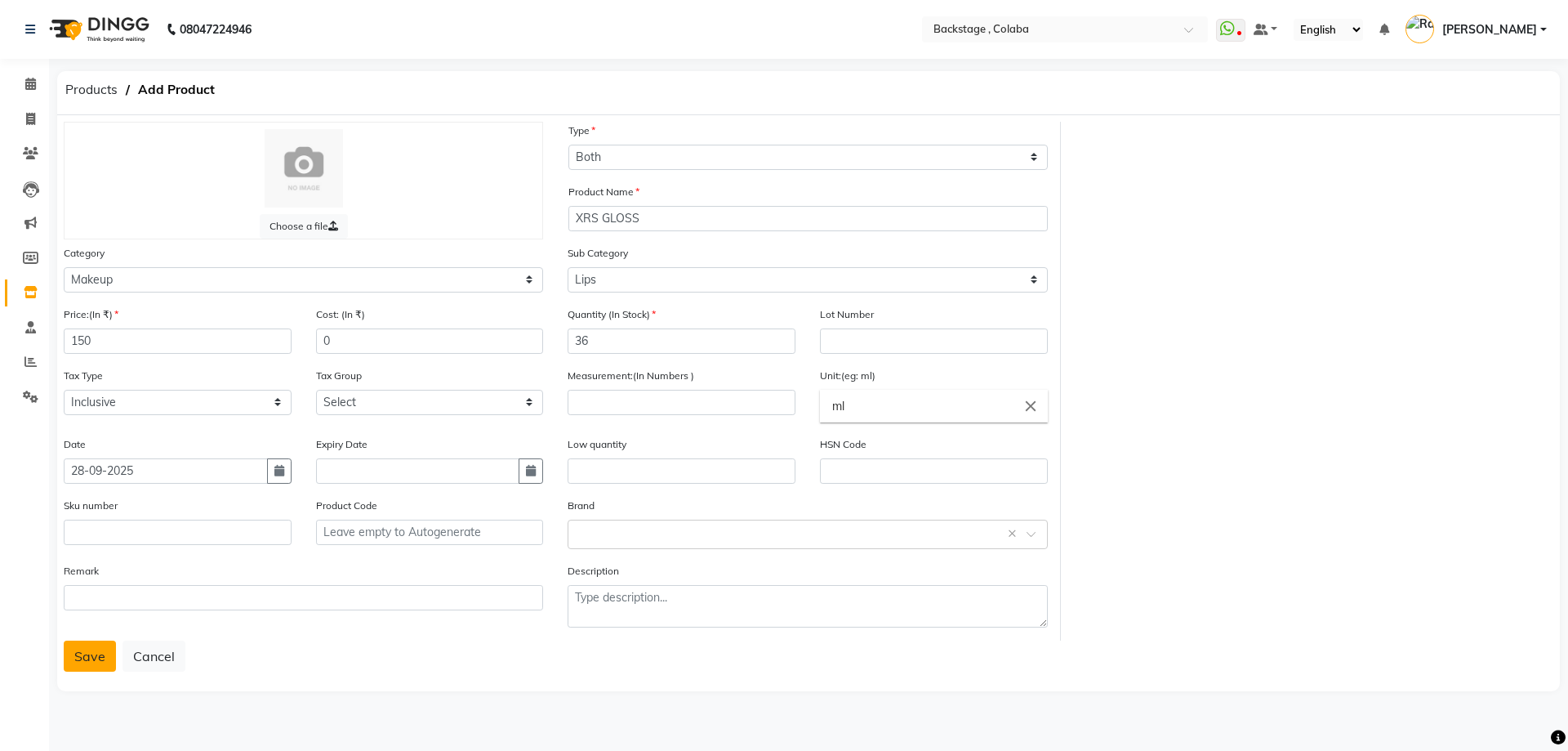
click at [109, 650] on button "Save" at bounding box center [90, 656] width 53 height 31
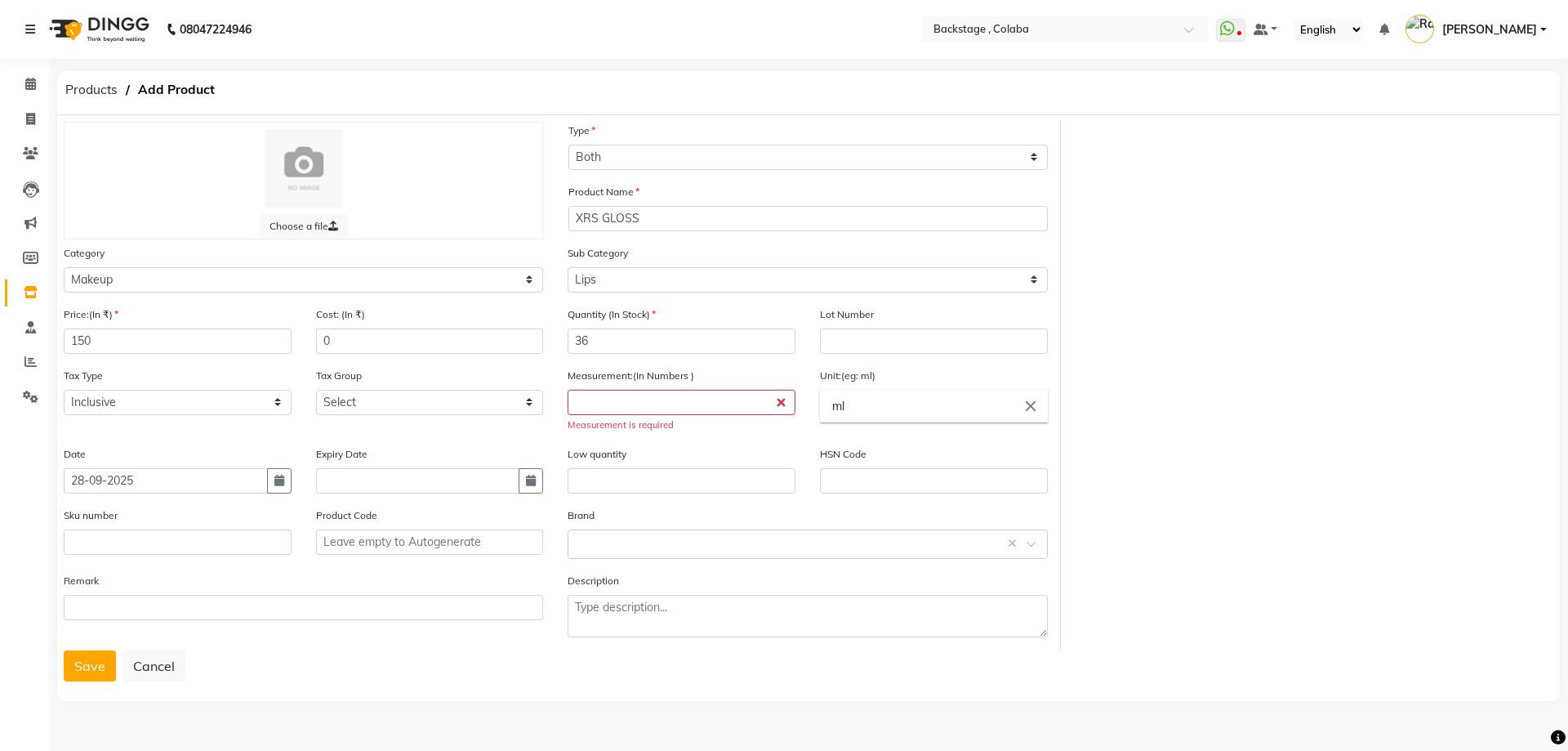
drag, startPoint x: 580, startPoint y: 418, endPoint x: 602, endPoint y: 406, distance: 25.1
click at [582, 416] on div "Measurement:(In Numbers ) Measurement is required" at bounding box center [682, 400] width 228 height 65
click at [611, 400] on input "number" at bounding box center [682, 402] width 228 height 25
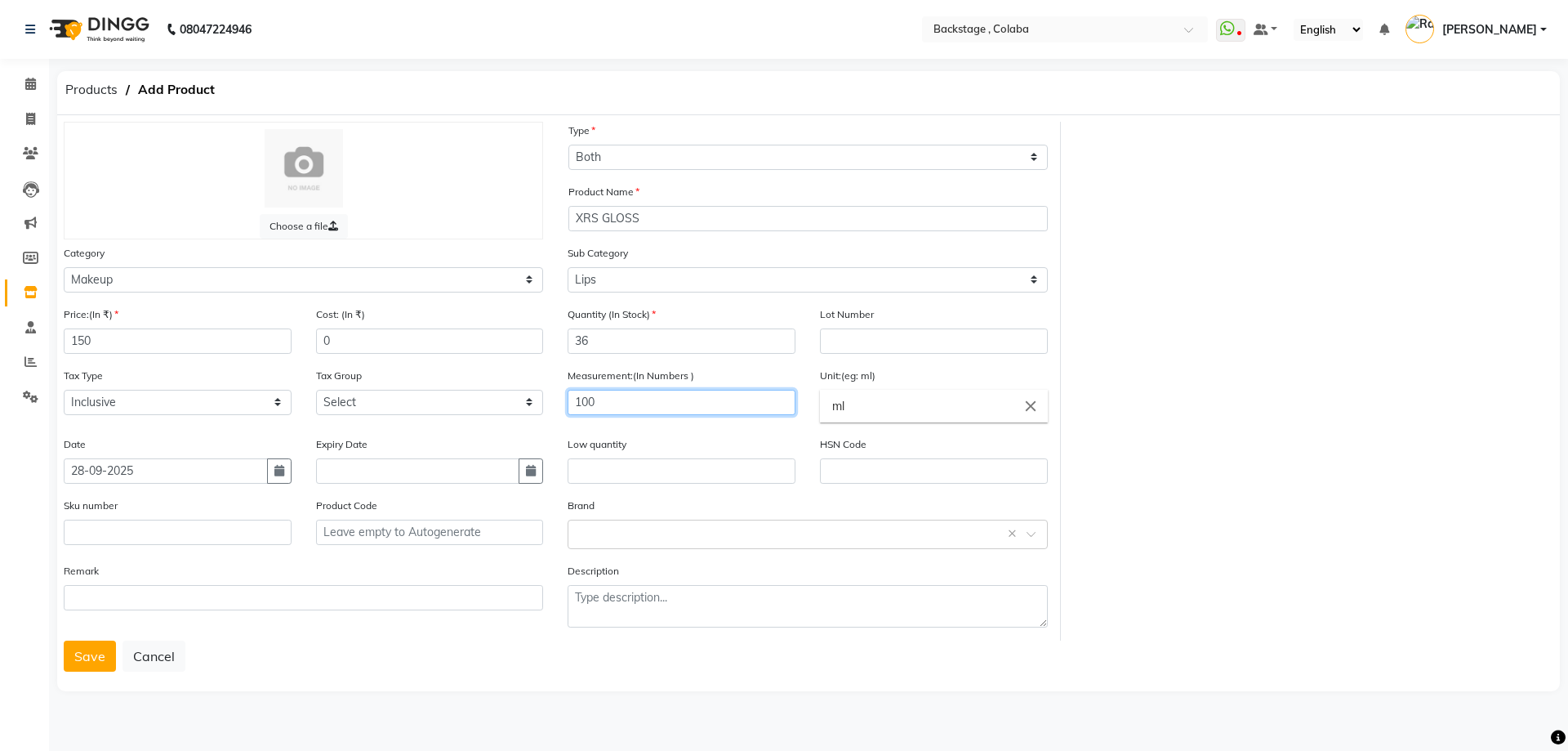
type input "100"
click at [696, 669] on div "Save Cancel" at bounding box center [808, 656] width 1490 height 31
click at [80, 669] on button "Save" at bounding box center [90, 656] width 53 height 31
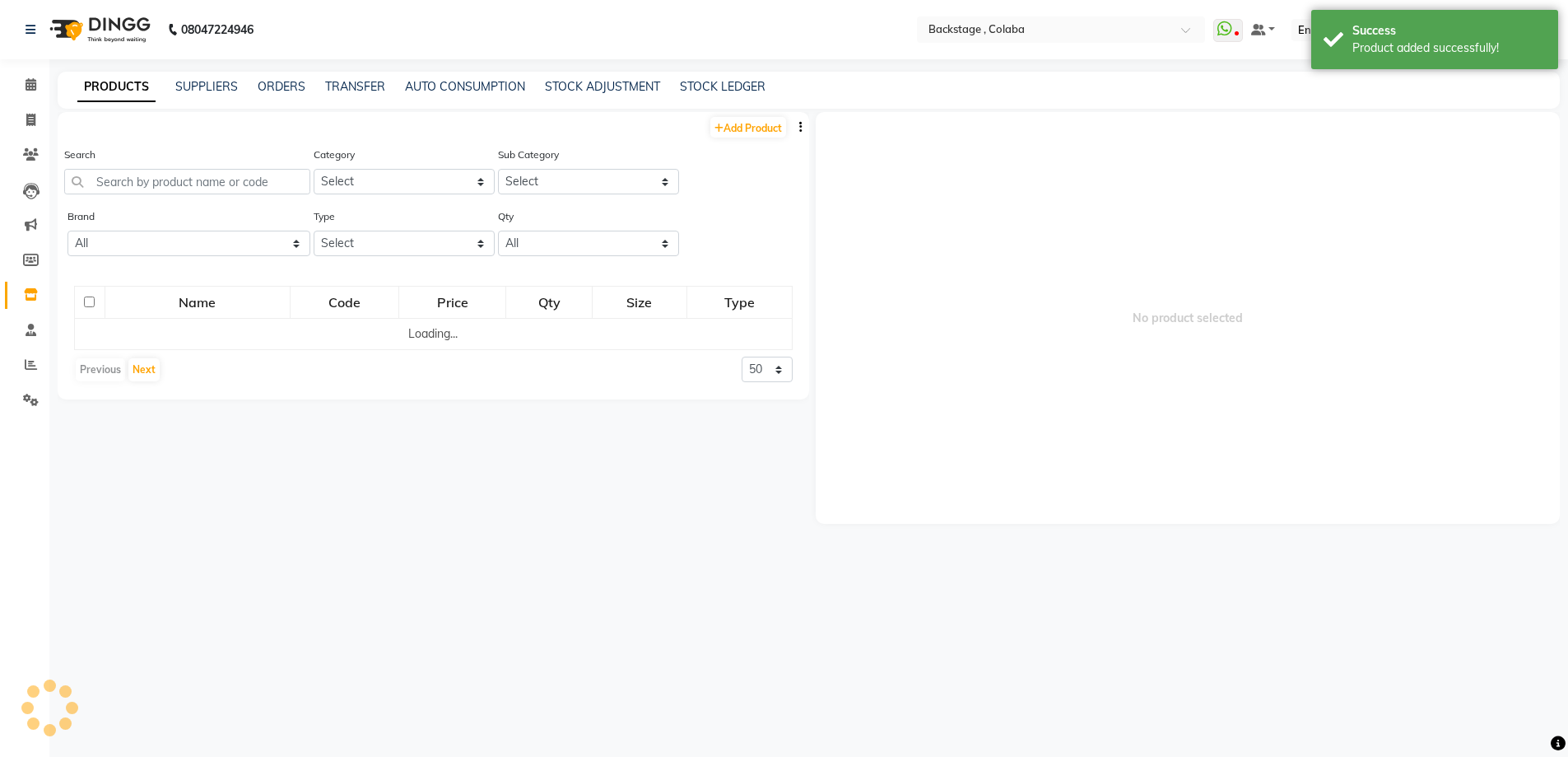
click at [738, 140] on div "Add Product Search Category Select Sub Category Select Brand All Type Select Bo…" at bounding box center [433, 256] width 751 height 288
click at [738, 115] on div "Add Product" at bounding box center [433, 126] width 751 height 27
click at [740, 119] on link "Add Product" at bounding box center [747, 127] width 76 height 21
select select "true"
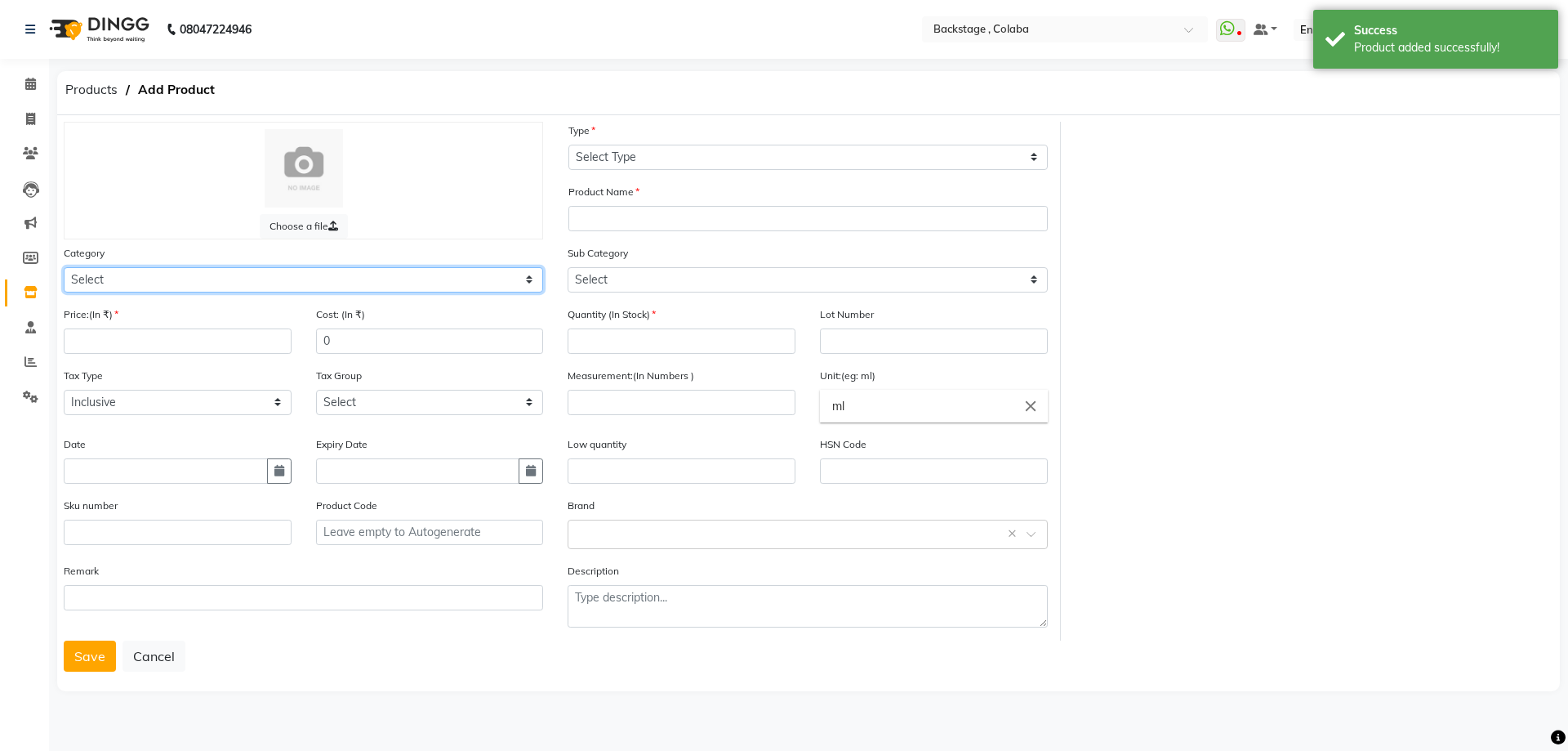
click at [145, 284] on select "Select Hair Skin Makeup Personal Care Appliances [PERSON_NAME] Waxing Disposabl…" at bounding box center [303, 280] width 479 height 25
select select "821901200"
click at [63, 267] on select "Select Hair Skin Makeup Personal Care Appliances [PERSON_NAME] Waxing Disposabl…" at bounding box center [303, 280] width 479 height 25
click at [119, 353] on div "Price:(In ₹)" at bounding box center [178, 336] width 253 height 62
click at [128, 342] on input "number" at bounding box center [178, 341] width 228 height 25
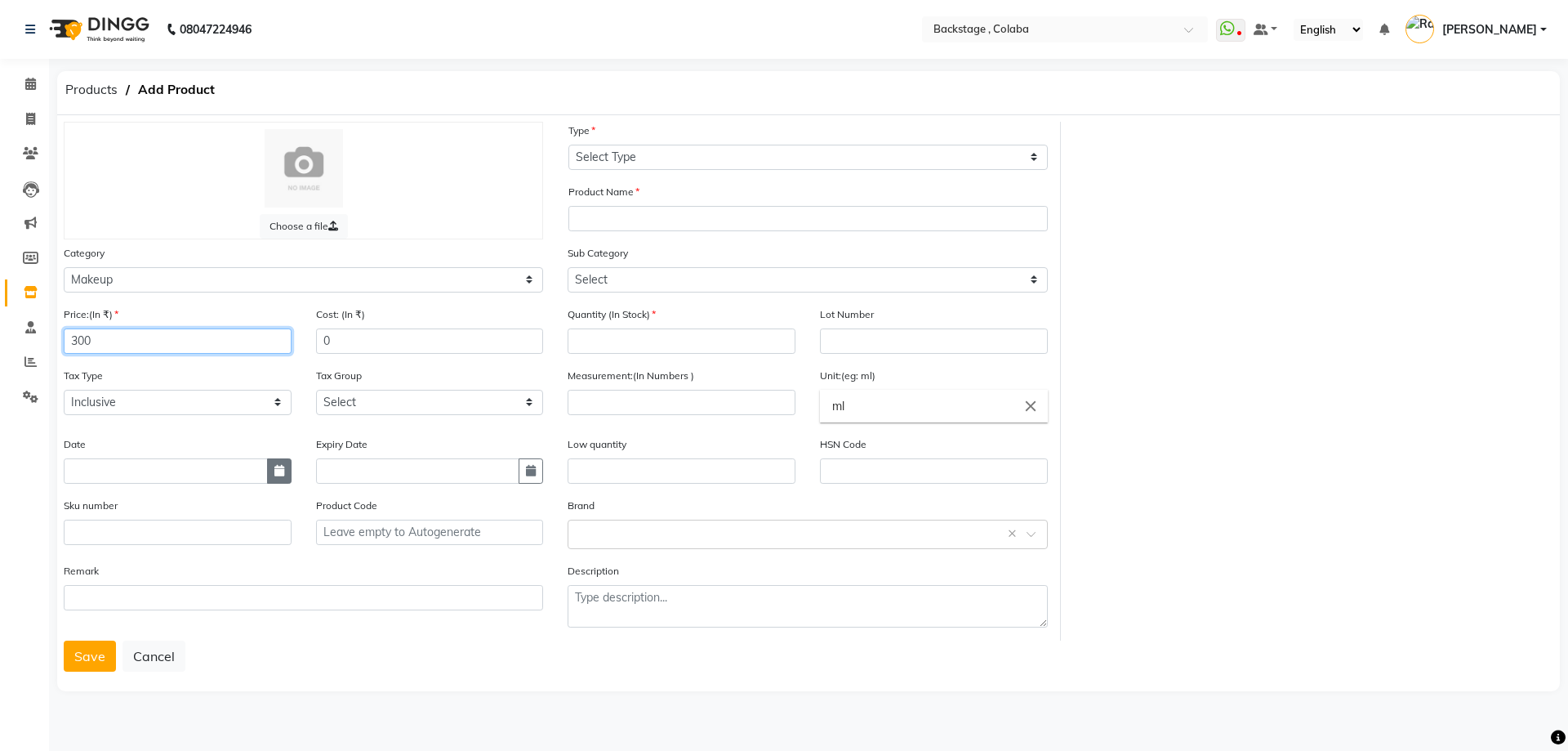
type input "300"
click at [280, 477] on button "button" at bounding box center [279, 471] width 24 height 25
select select "10"
select select "2025"
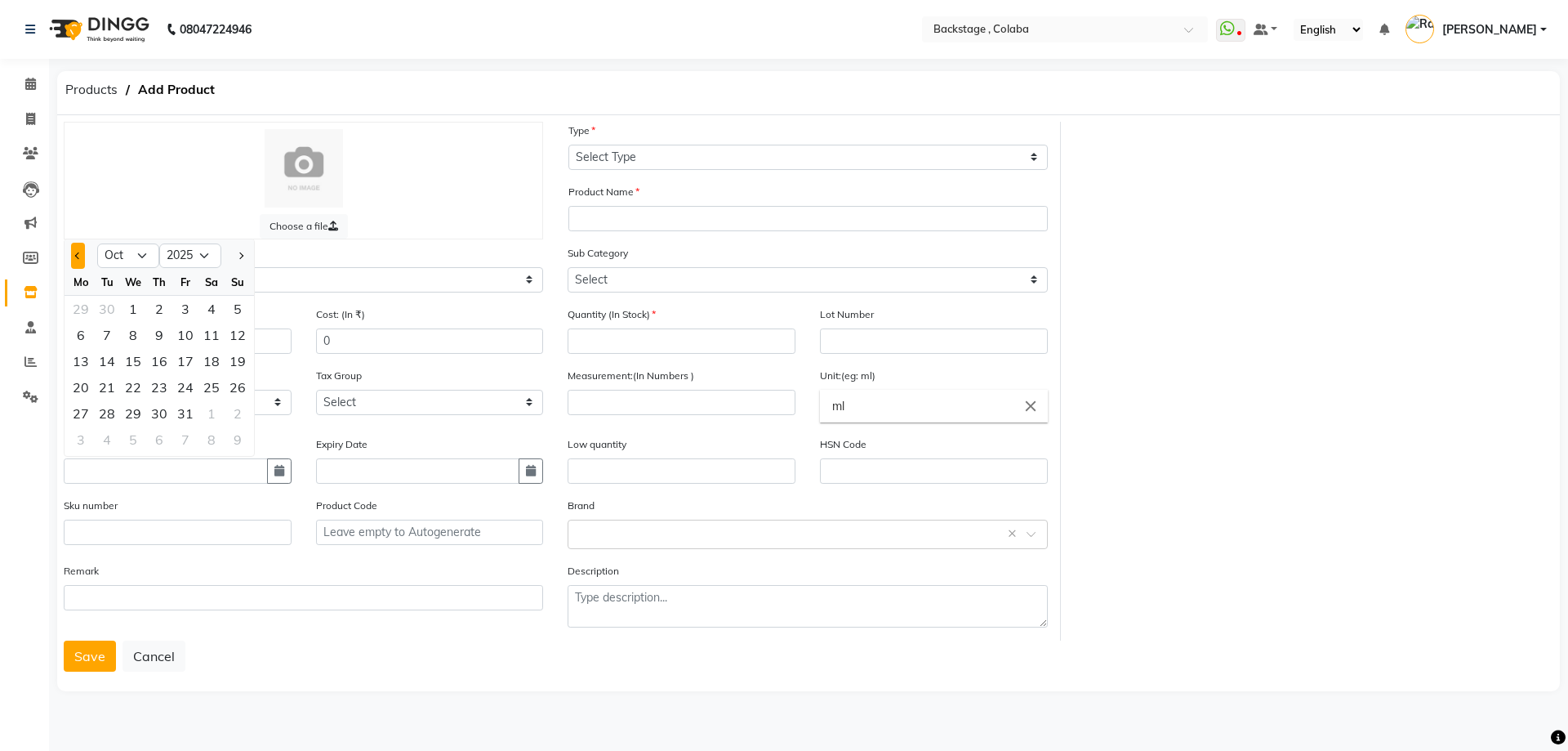
click at [77, 262] on button "Previous month" at bounding box center [77, 255] width 14 height 26
select select "9"
drag, startPoint x: 235, startPoint y: 388, endPoint x: 253, endPoint y: 419, distance: 35.8
click at [236, 388] on div "28" at bounding box center [237, 387] width 26 height 26
type input "28-09-2025"
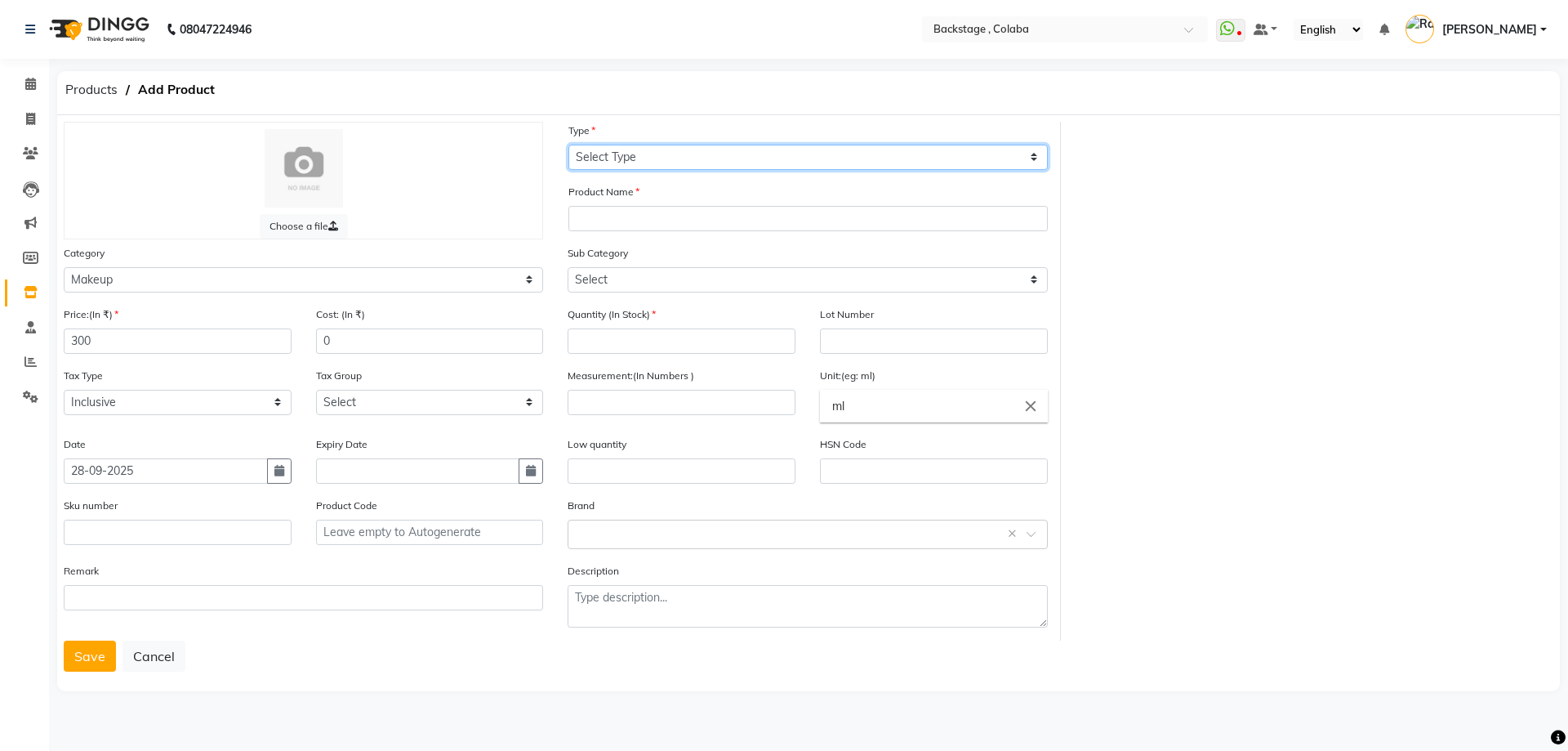
click at [611, 154] on select "Select Type Both Retail Consumable" at bounding box center [808, 158] width 479 height 25
select select "B"
click at [569, 145] on select "Select Type Both Retail Consumable" at bounding box center [808, 158] width 479 height 25
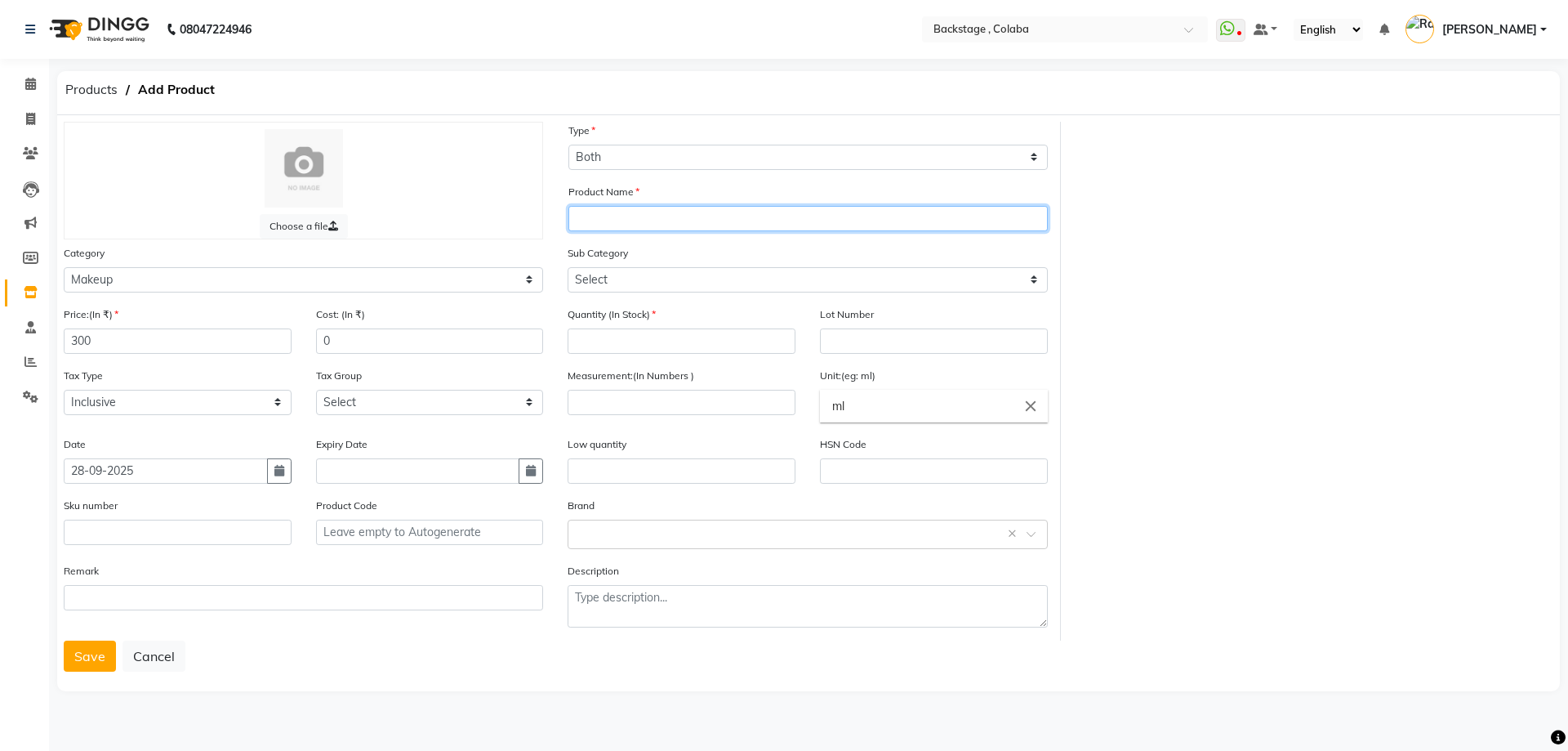
click at [610, 209] on input "text" at bounding box center [808, 218] width 479 height 25
paste input "Ocean Beauty"
click at [658, 217] on input "Ocean Beauty lipstick" at bounding box center [808, 218] width 479 height 25
type input "Ocean Beauty Lipstick"
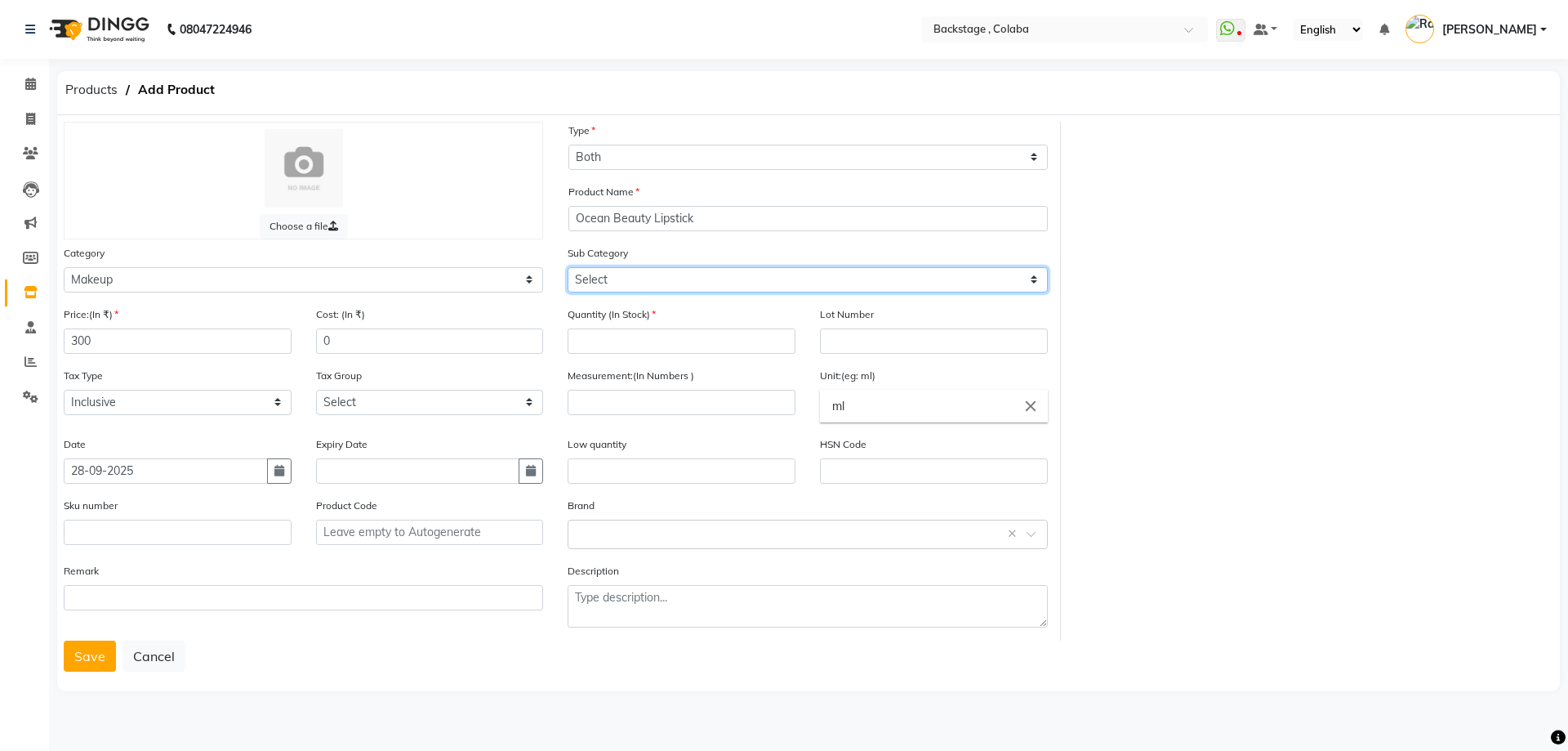
drag, startPoint x: 726, startPoint y: 275, endPoint x: 722, endPoint y: 292, distance: 17.5
click at [726, 275] on select "Select Lips Nails Eyes Face Tools Brushes Makeup Remover Makeup Kit Other Makeup" at bounding box center [807, 280] width 479 height 25
select select "821901201"
click at [568, 267] on select "Select Lips Nails Eyes Face Tools Brushes Makeup Remover Makeup Kit Other Makeup" at bounding box center [807, 280] width 479 height 25
click at [659, 348] on input "number" at bounding box center [682, 341] width 228 height 25
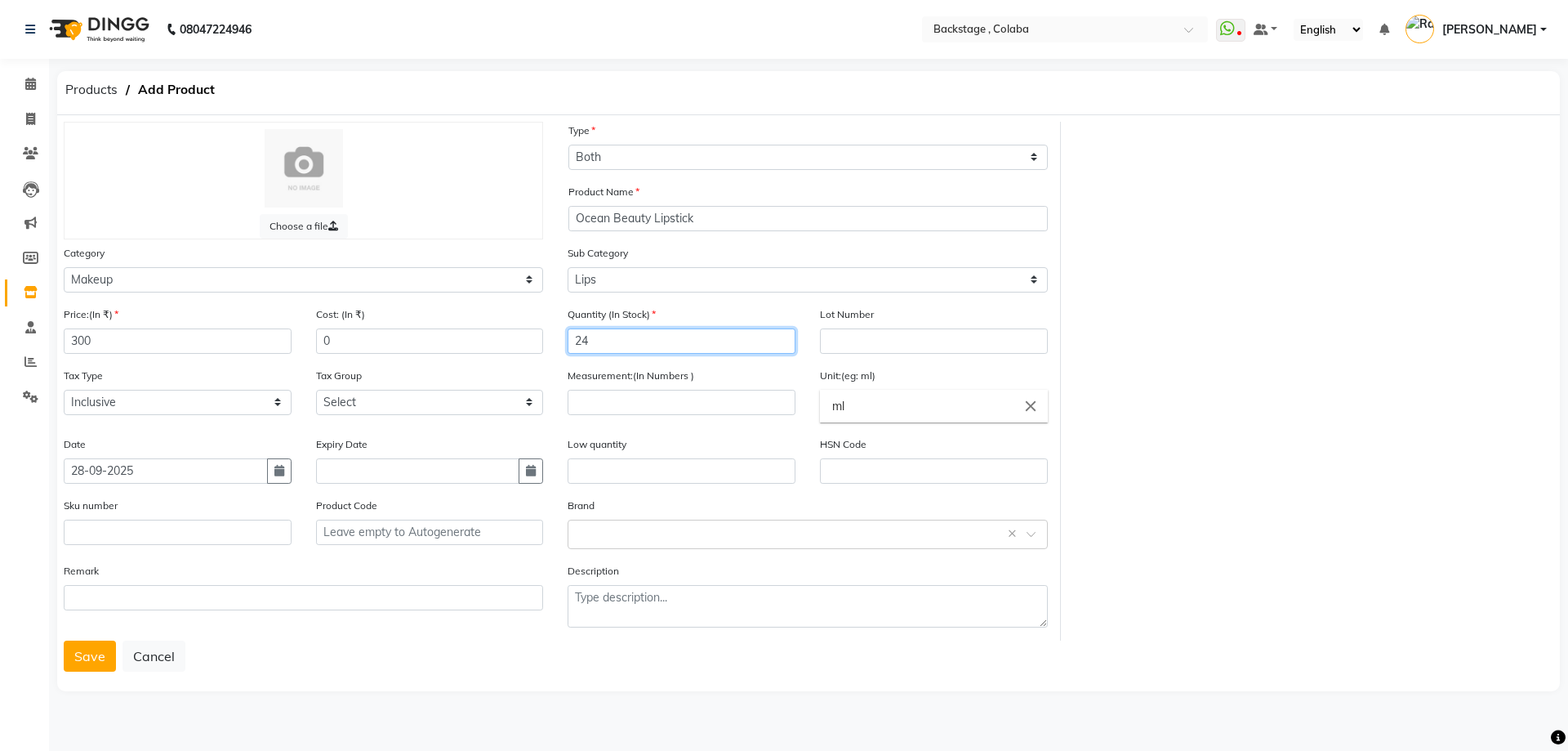
type input "24"
click at [840, 335] on input "text" at bounding box center [934, 341] width 228 height 25
click at [700, 400] on input "number" at bounding box center [682, 402] width 228 height 25
type input "3"
click at [843, 391] on input "ml" at bounding box center [934, 406] width 228 height 33
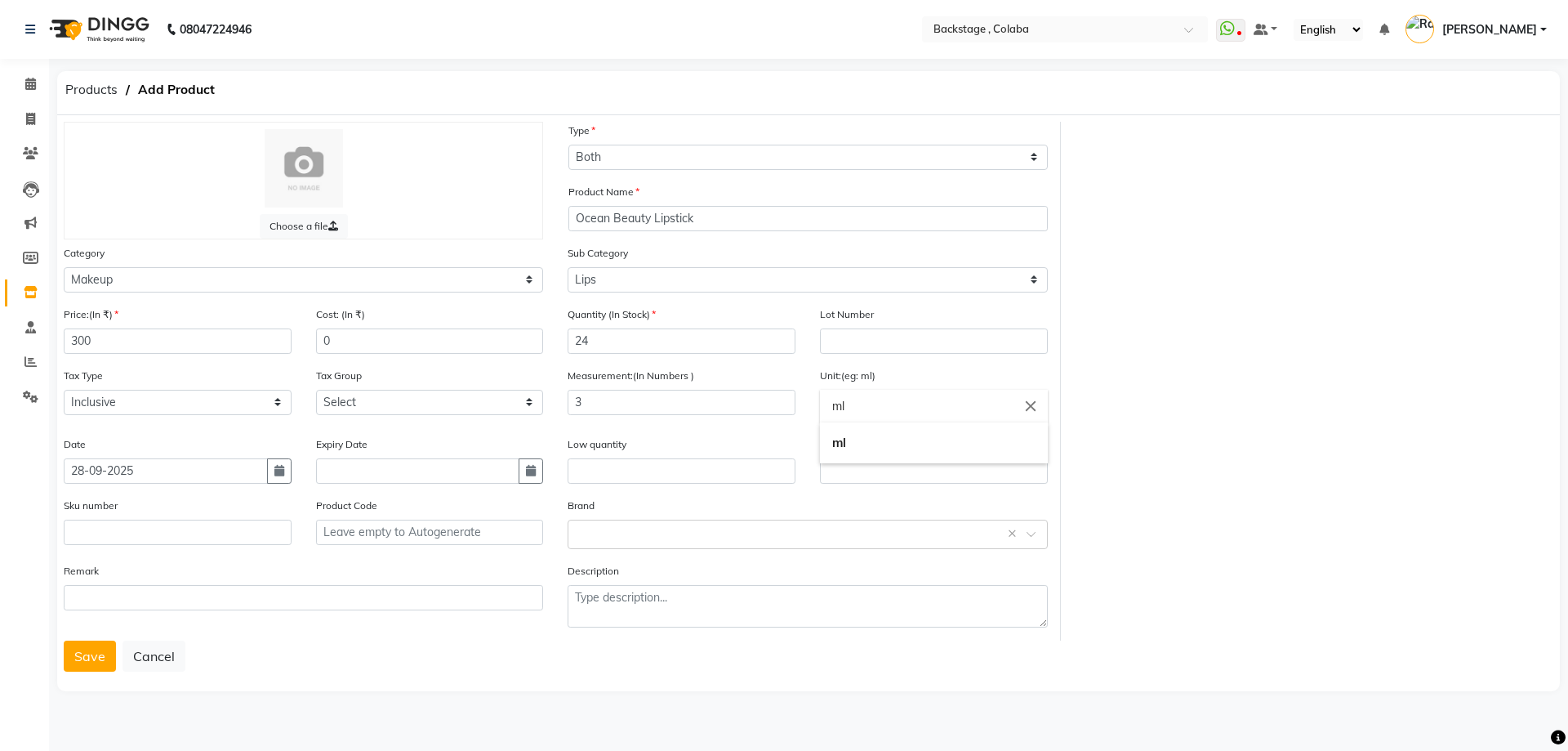
click at [1029, 408] on icon "close" at bounding box center [1031, 406] width 18 height 18
click at [888, 480] on link "gms" at bounding box center [934, 476] width 228 height 42
type input "gms"
click at [625, 529] on input "text" at bounding box center [791, 533] width 428 height 17
paste input "Ocean Beauty"
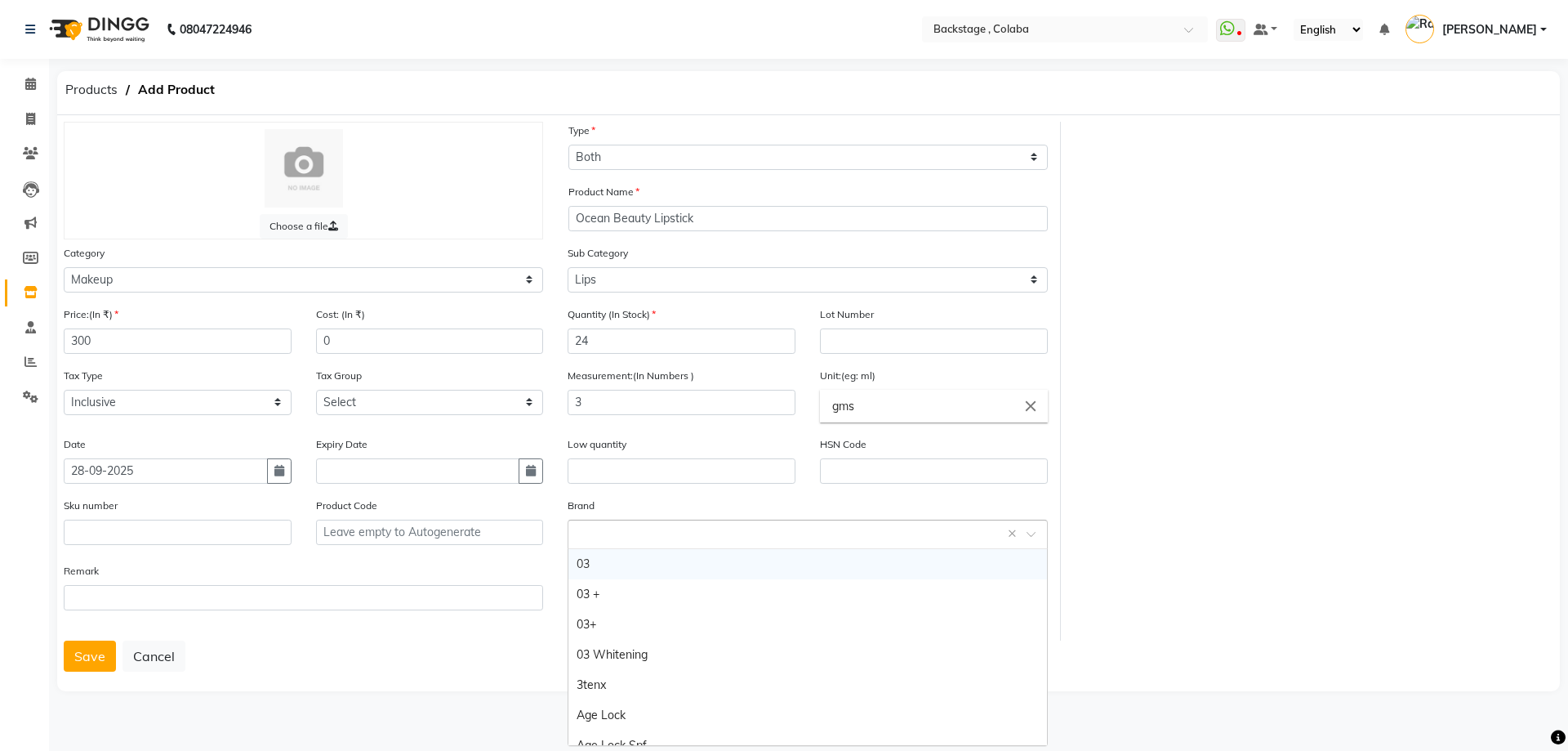
type input "Ocean Beauty"
click at [106, 662] on button "Save" at bounding box center [90, 656] width 53 height 31
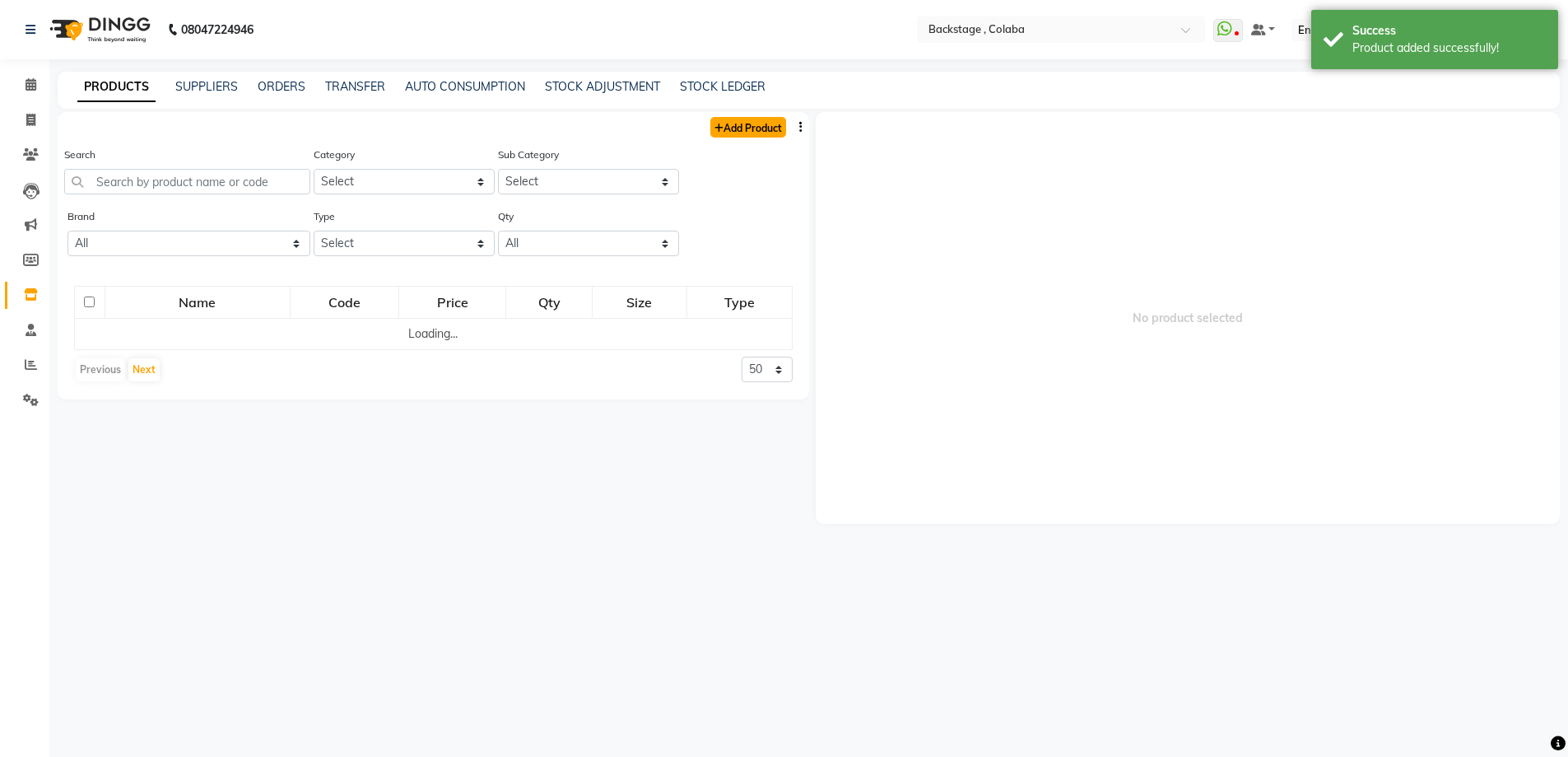
click at [743, 124] on link "Add Product" at bounding box center [747, 127] width 76 height 21
select select "true"
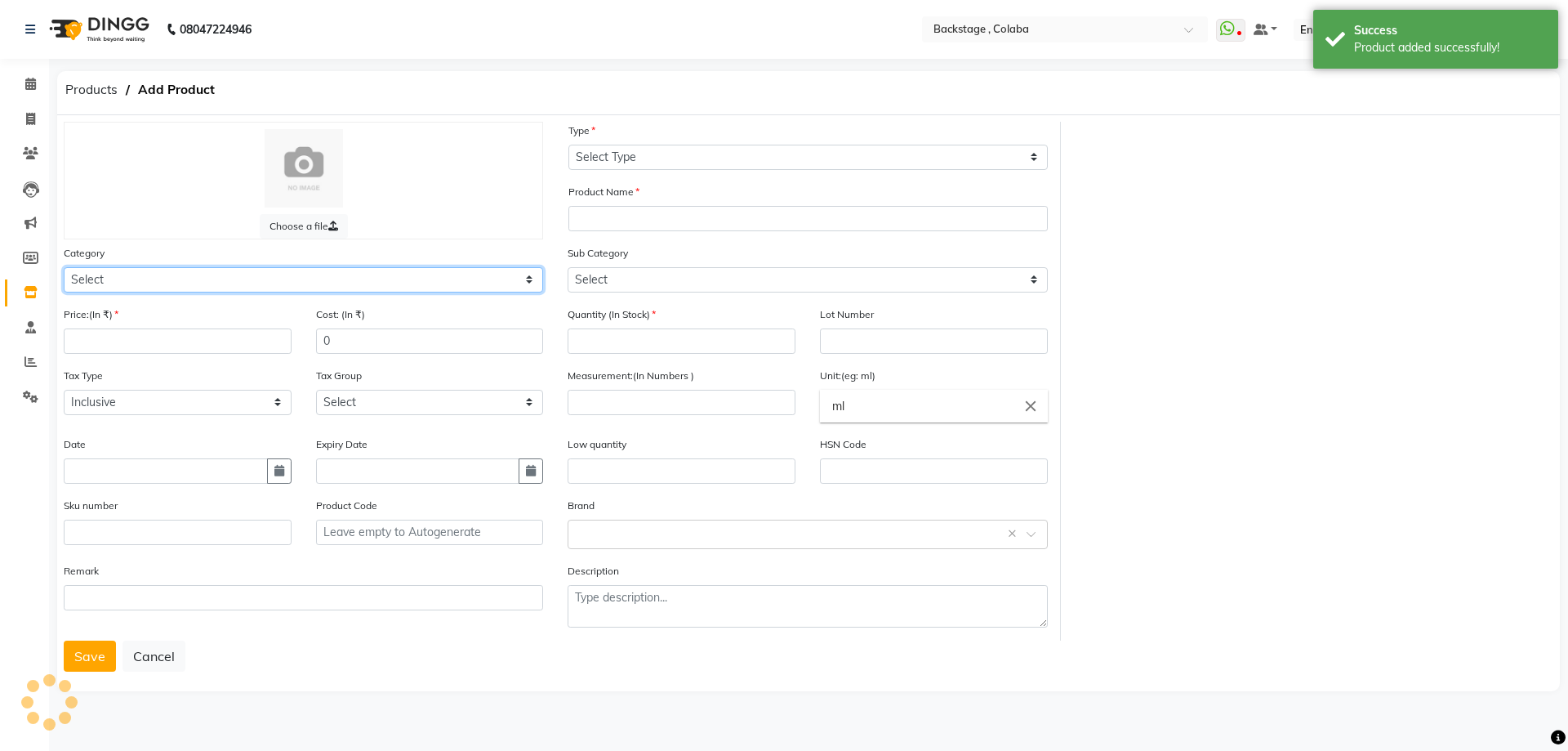
click at [120, 290] on select "Select Hair Skin Makeup Personal Care Appliances [PERSON_NAME] Waxing Disposabl…" at bounding box center [303, 280] width 479 height 25
select select "821901200"
click at [63, 267] on select "Select Hair Skin Makeup Personal Care Appliances [PERSON_NAME] Waxing Disposabl…" at bounding box center [303, 280] width 479 height 25
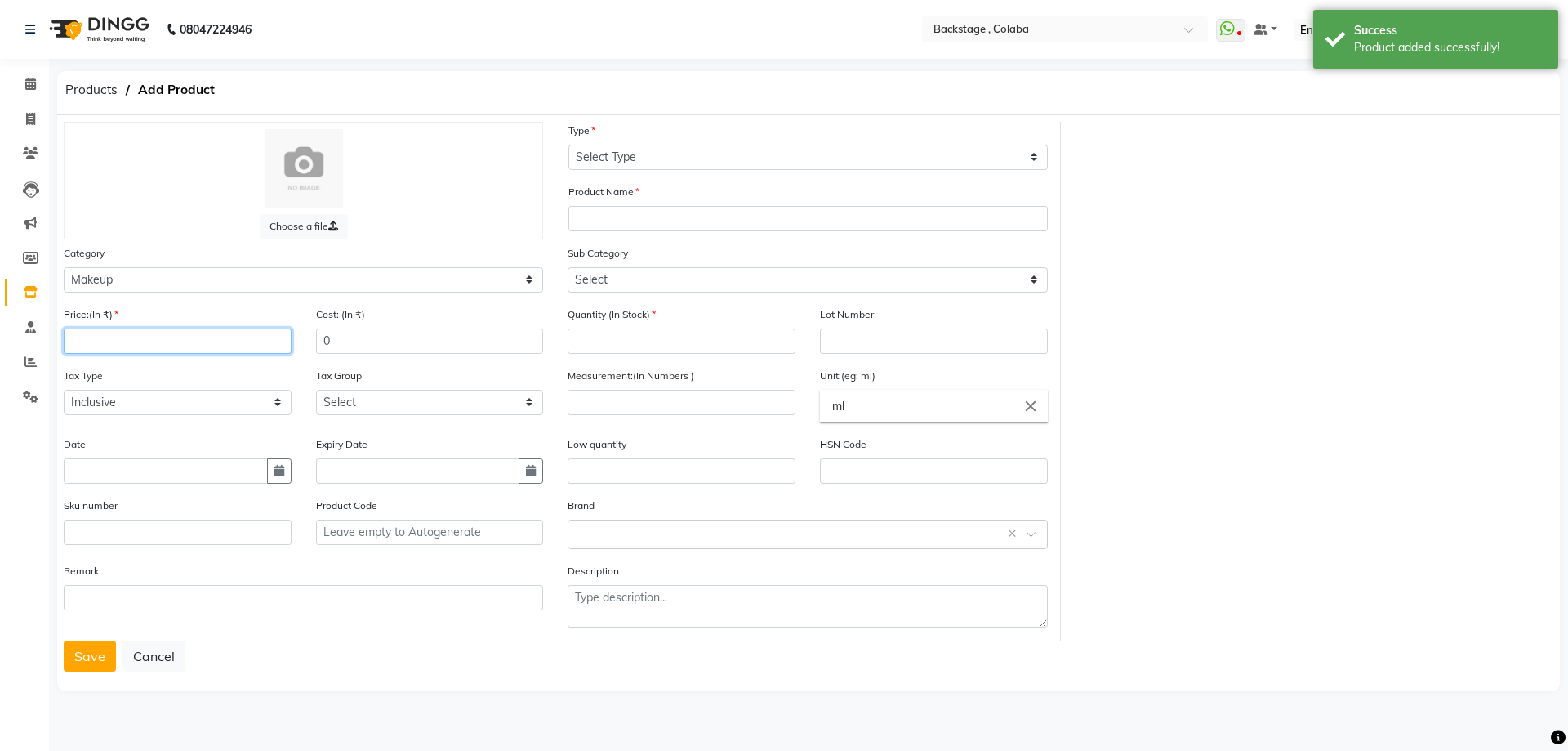
click at [107, 343] on input "number" at bounding box center [178, 341] width 228 height 25
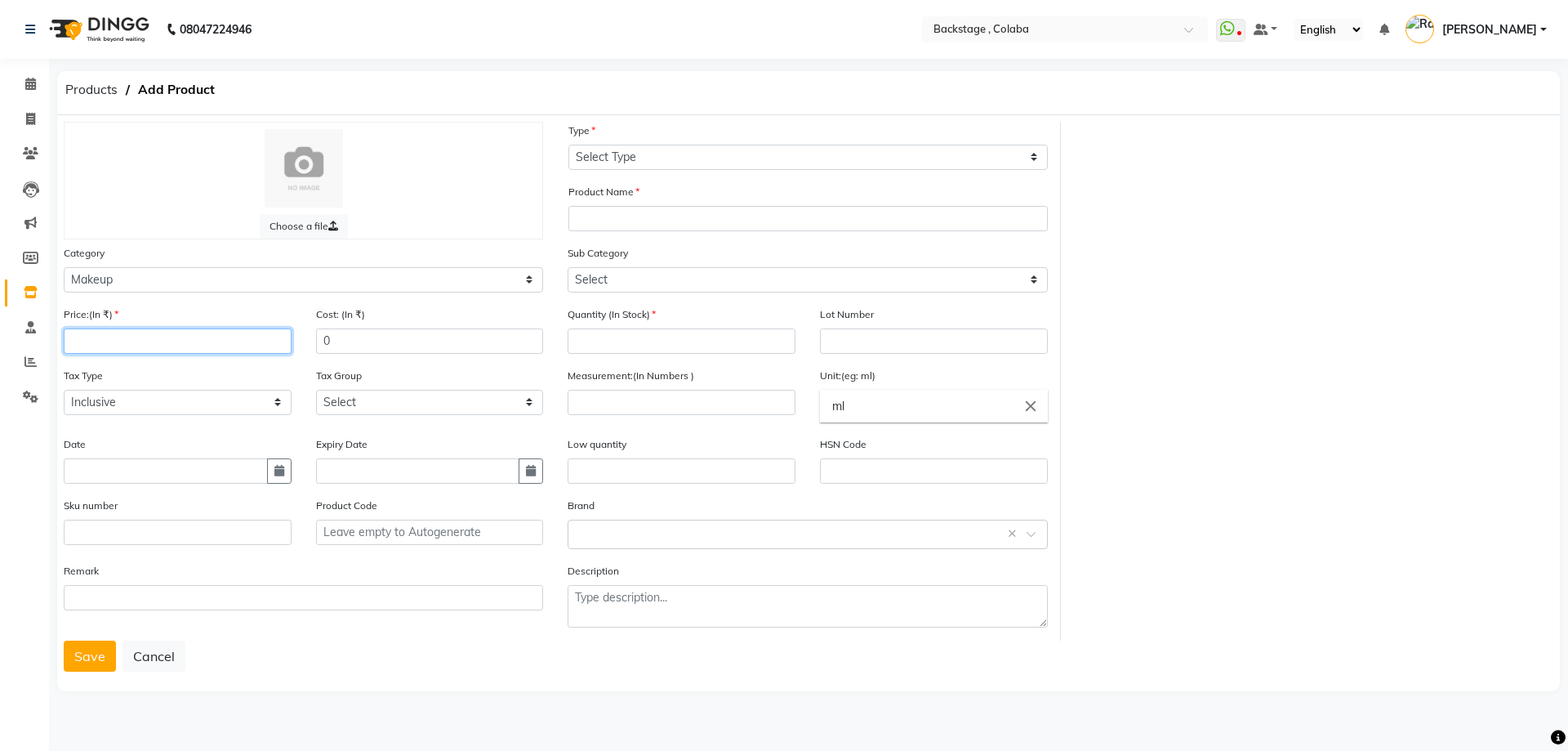
click at [107, 351] on input "number" at bounding box center [178, 341] width 228 height 25
type input "5"
type input "100"
click at [290, 471] on button "button" at bounding box center [279, 471] width 24 height 25
select select "10"
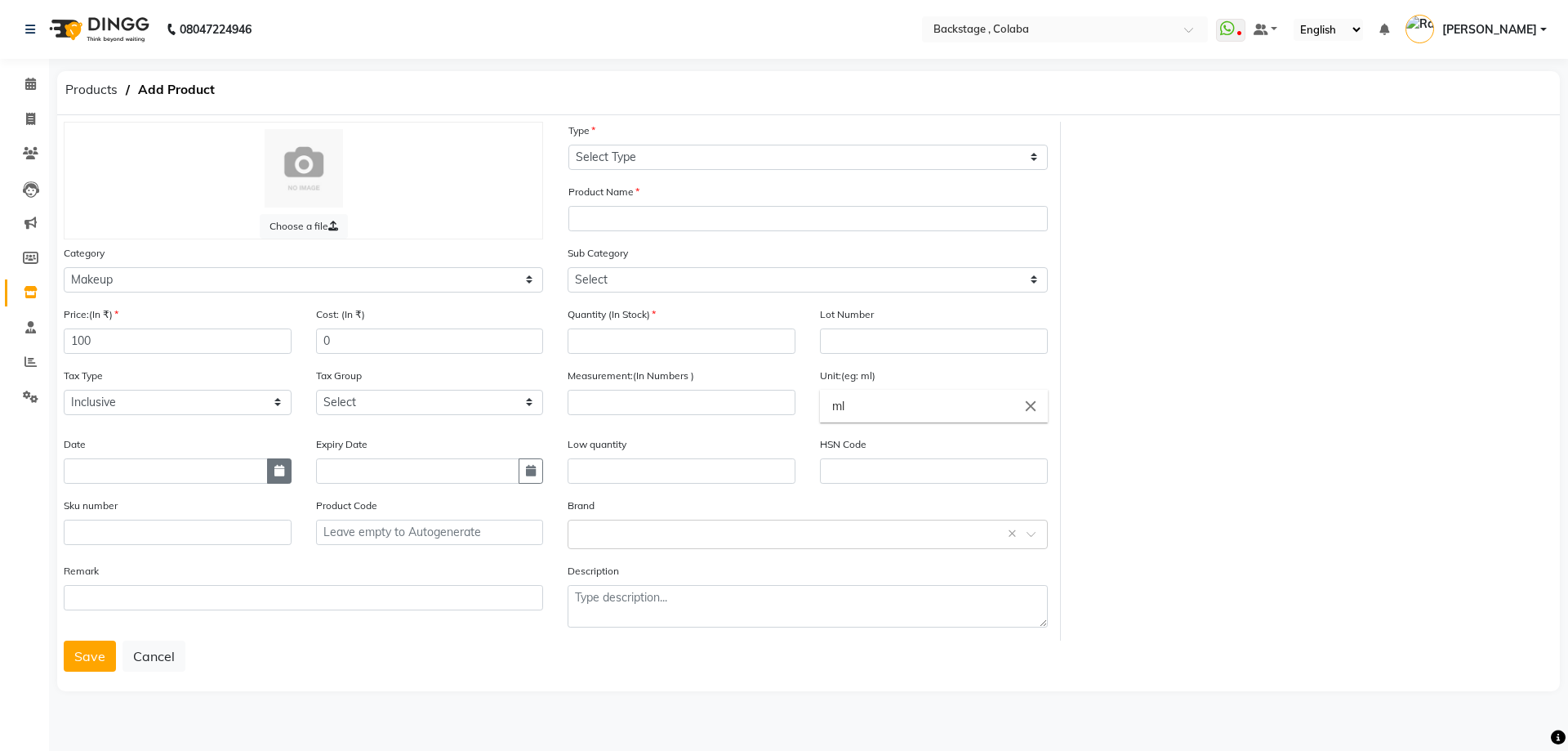
select select "2025"
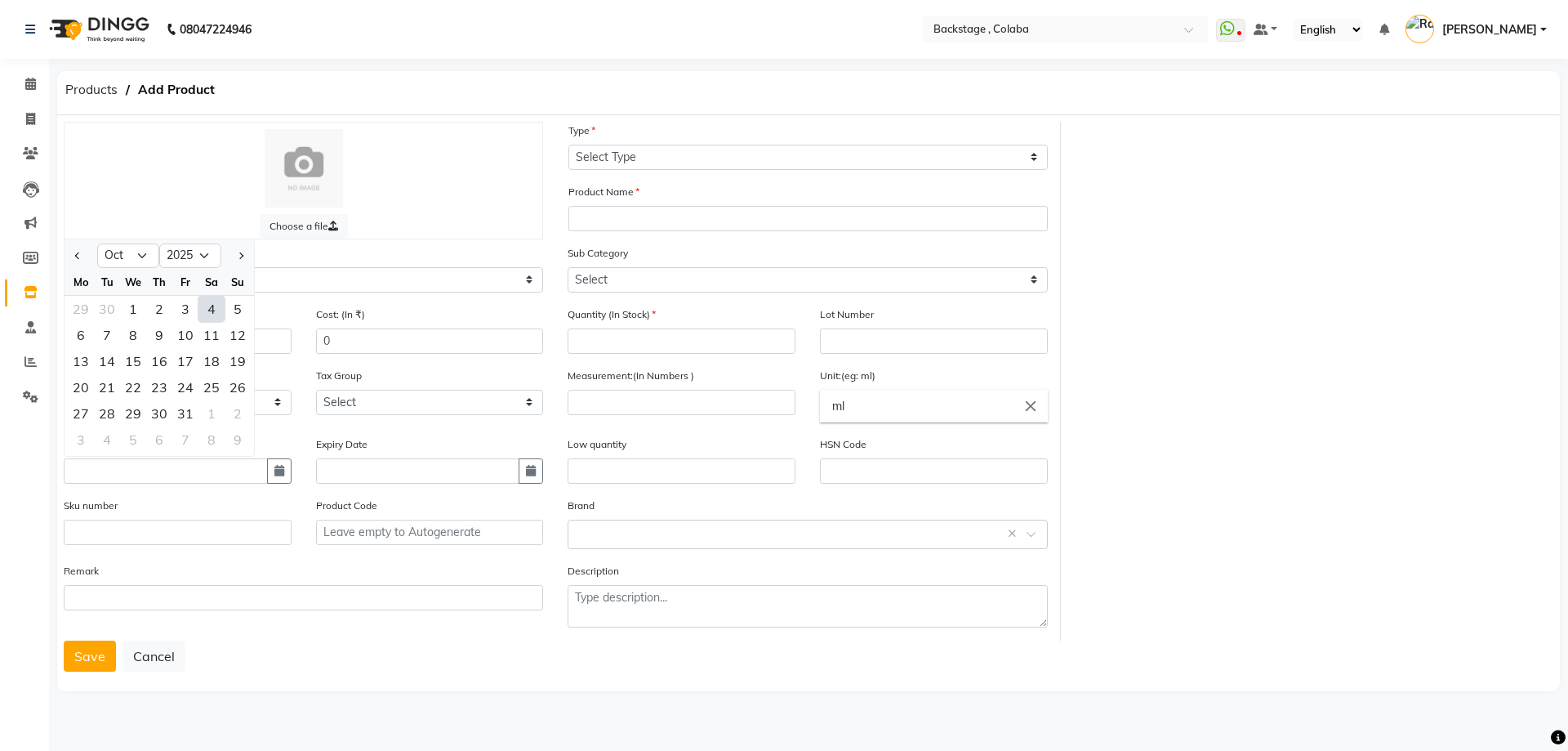
click at [84, 262] on button "Previous month" at bounding box center [77, 255] width 14 height 26
select select "9"
drag, startPoint x: 234, startPoint y: 387, endPoint x: 254, endPoint y: 413, distance: 32.8
click at [236, 386] on div "28" at bounding box center [237, 387] width 26 height 26
type input "28-09-2025"
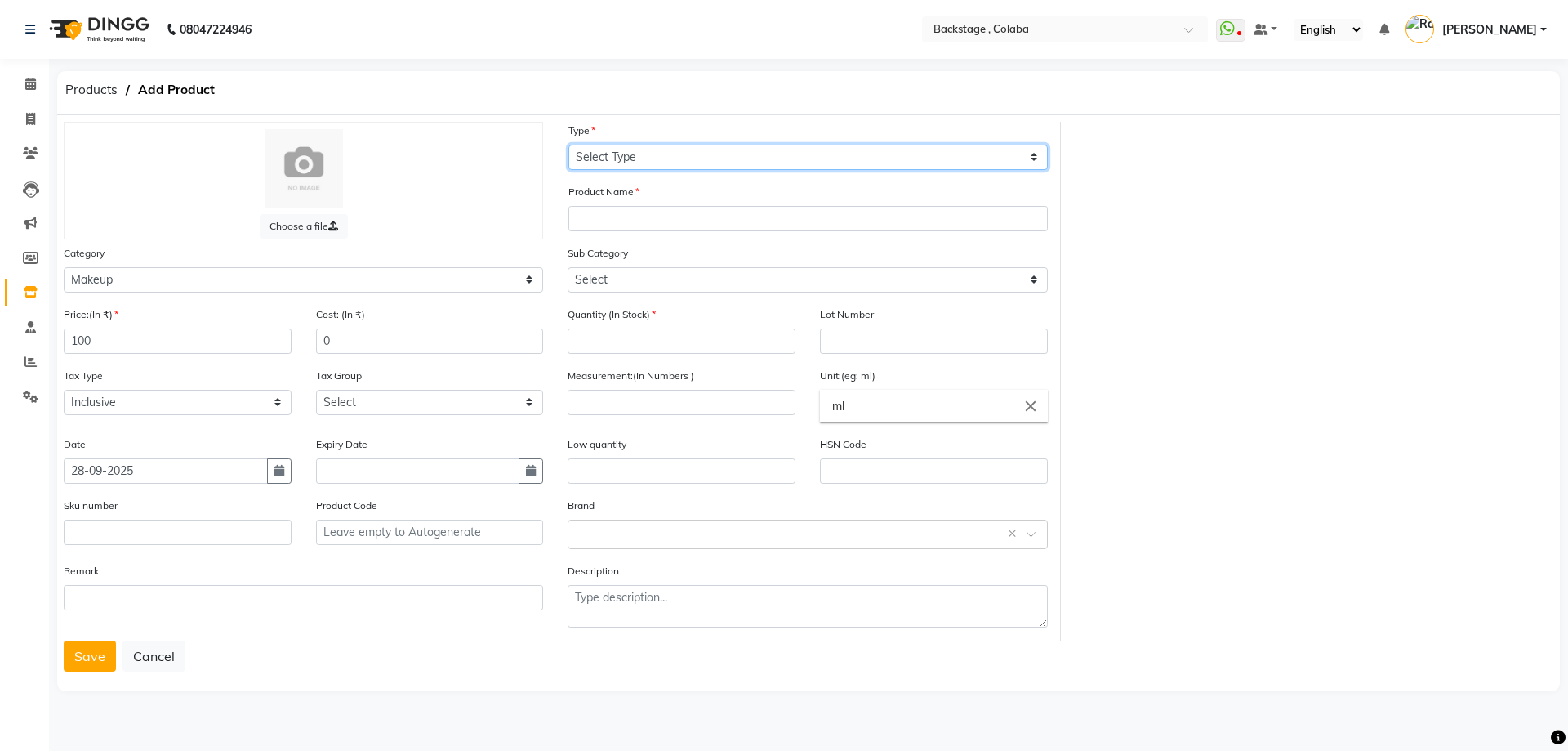
click at [599, 148] on select "Select Type Both Retail Consumable" at bounding box center [808, 158] width 479 height 25
select select "B"
click at [569, 145] on select "Select Type Both Retail Consumable" at bounding box center [808, 158] width 479 height 25
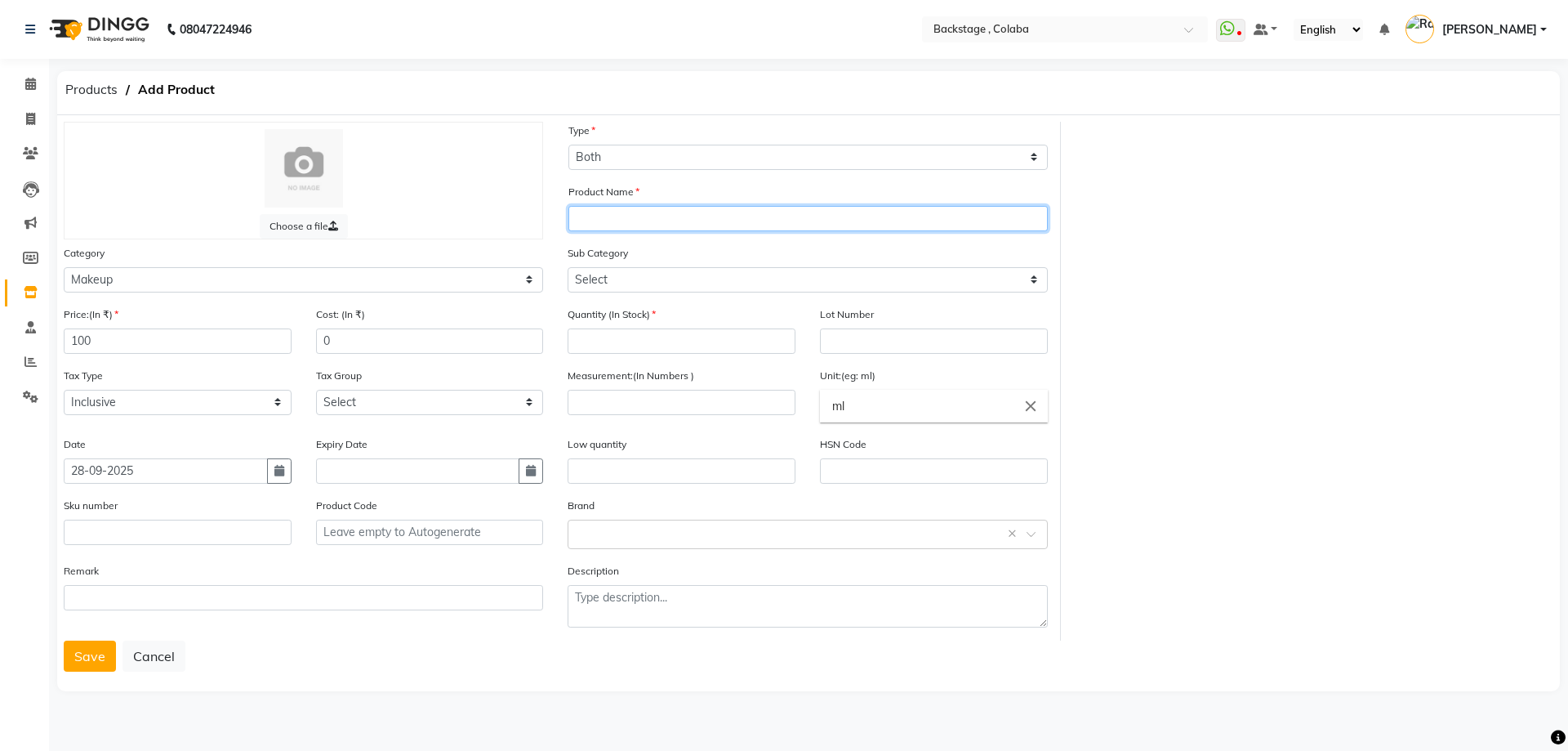
click at [604, 213] on input "text" at bounding box center [808, 218] width 479 height 25
type input "Baby Gloss"
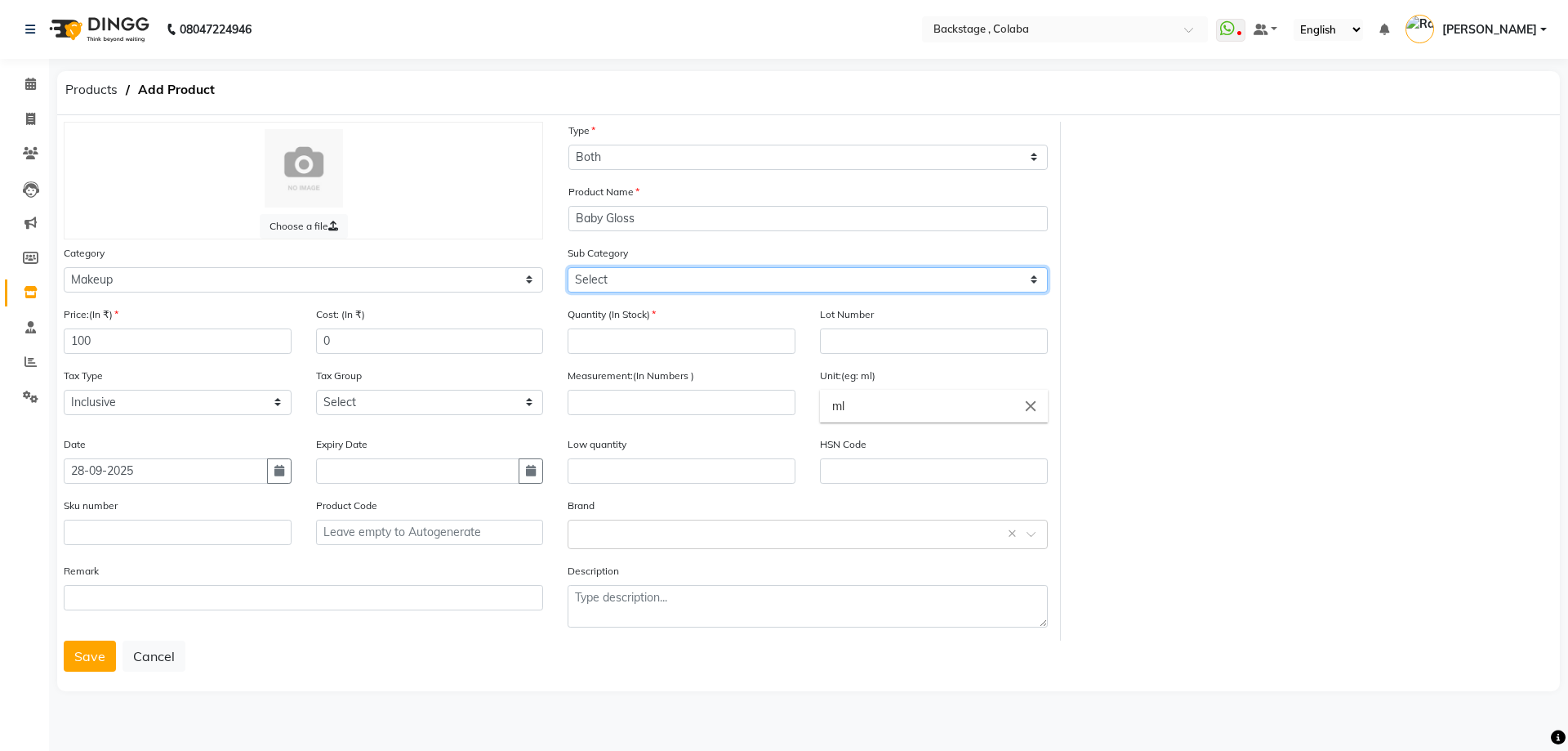
click at [620, 291] on select "Select Lips Nails Eyes Face Tools Brushes Makeup Remover Makeup Kit Other Makeup" at bounding box center [807, 280] width 479 height 25
select select "821901201"
click at [568, 267] on select "Select Lips Nails Eyes Face Tools Brushes Makeup Remover Makeup Kit Other Makeup" at bounding box center [807, 280] width 479 height 25
click at [602, 342] on input "number" at bounding box center [682, 341] width 228 height 25
type input "24"
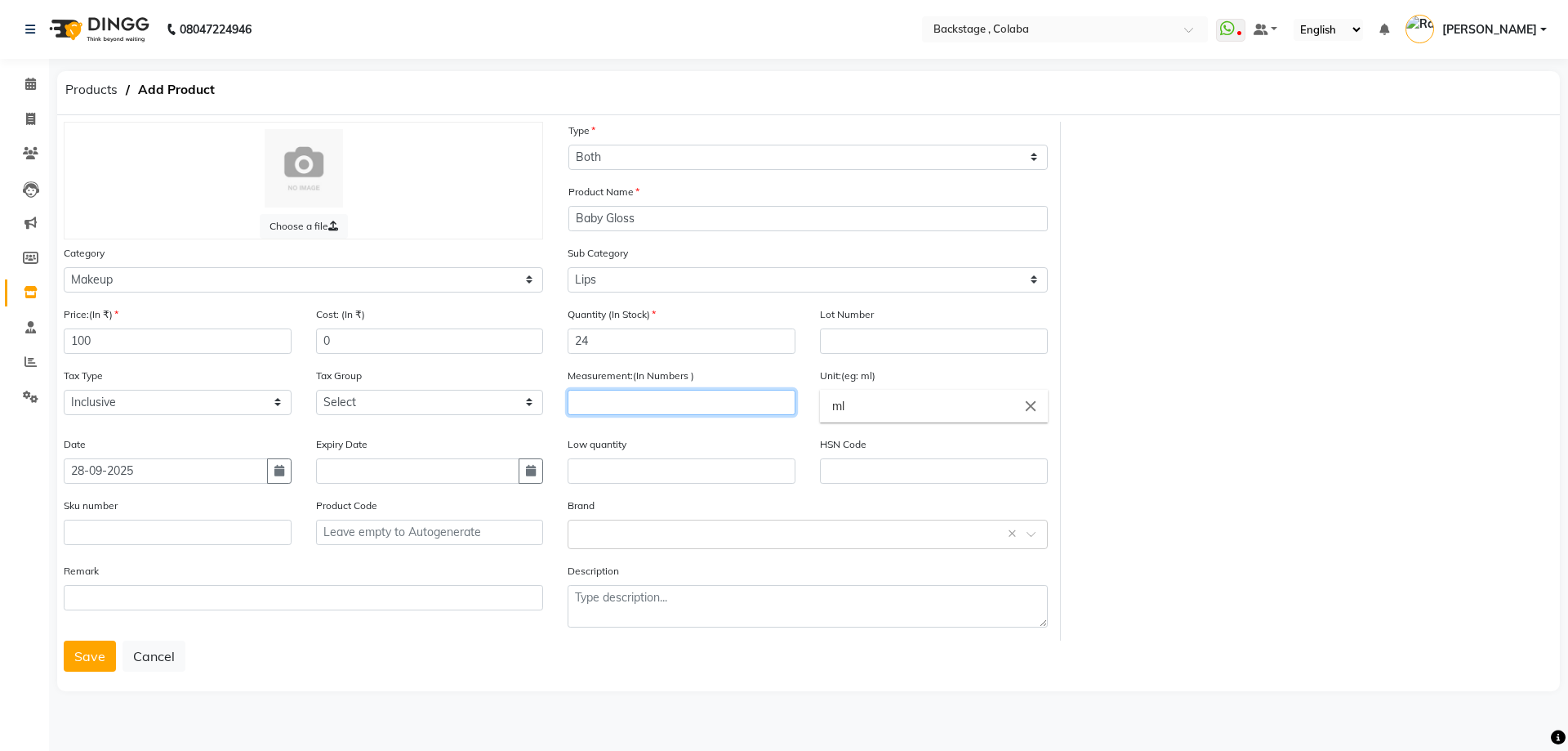
click at [634, 394] on input "number" at bounding box center [682, 402] width 228 height 25
type input "1"
type input "3"
click at [868, 402] on input "ml" at bounding box center [934, 406] width 228 height 33
click at [1024, 414] on icon "close" at bounding box center [1031, 406] width 18 height 18
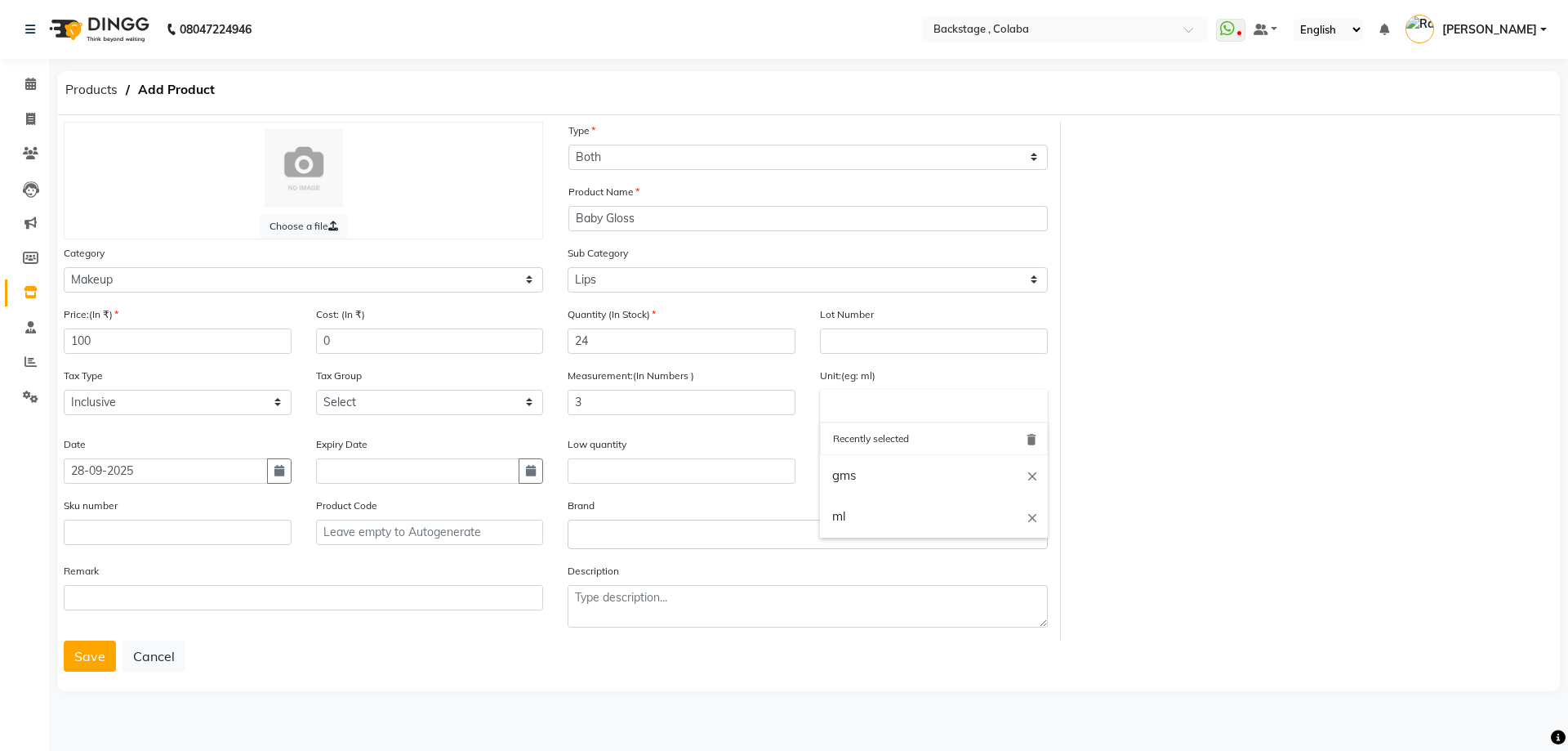
drag, startPoint x: 869, startPoint y: 456, endPoint x: 862, endPoint y: 477, distance: 22.1
click at [867, 462] on link "gms" at bounding box center [934, 476] width 228 height 42
type input "gms"
click at [669, 544] on div "Select brand or add custom brand ×" at bounding box center [807, 534] width 479 height 29
click at [607, 535] on input "text" at bounding box center [791, 533] width 428 height 17
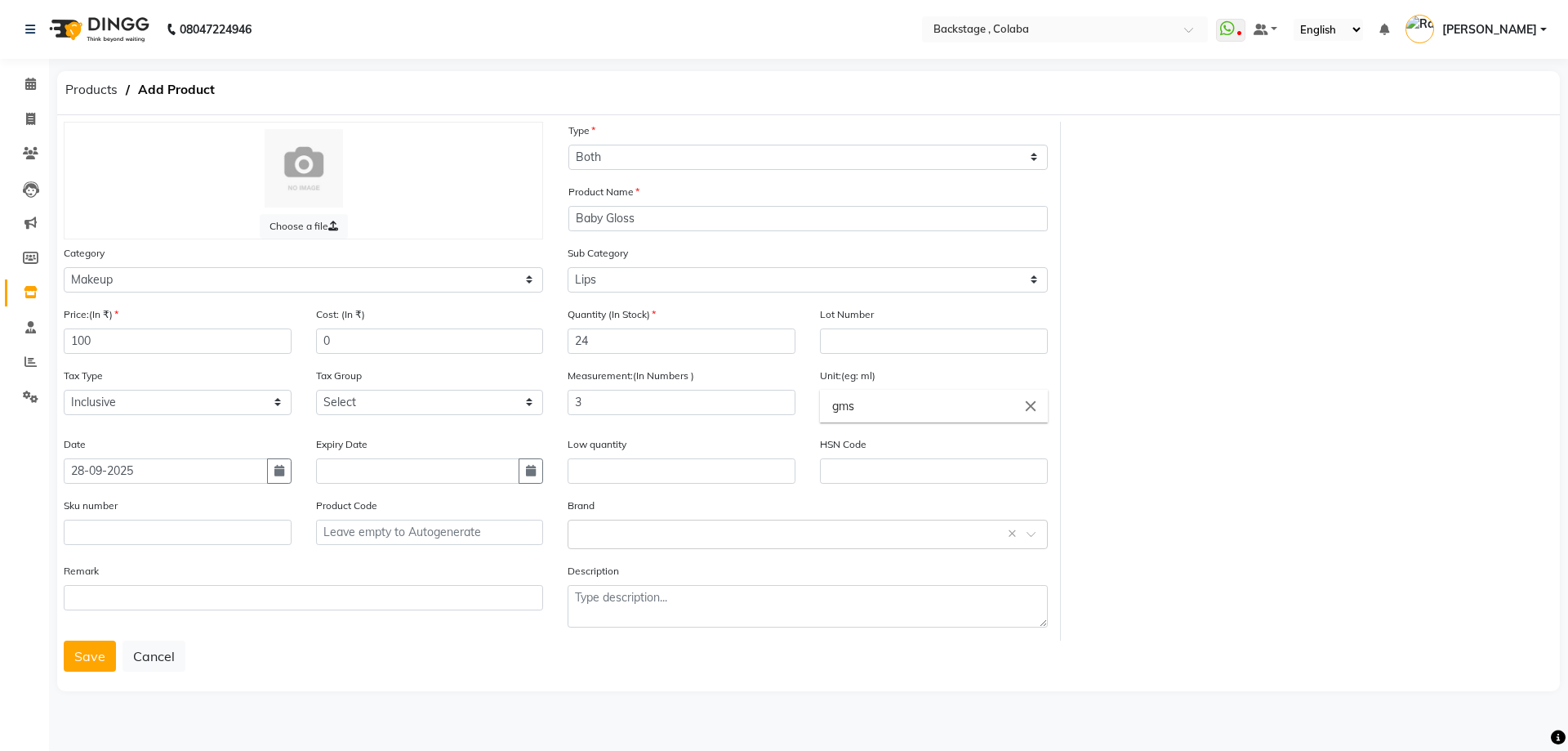
click at [214, 665] on div "Save Cancel" at bounding box center [808, 656] width 1490 height 31
click at [97, 653] on button "Save" at bounding box center [90, 656] width 53 height 31
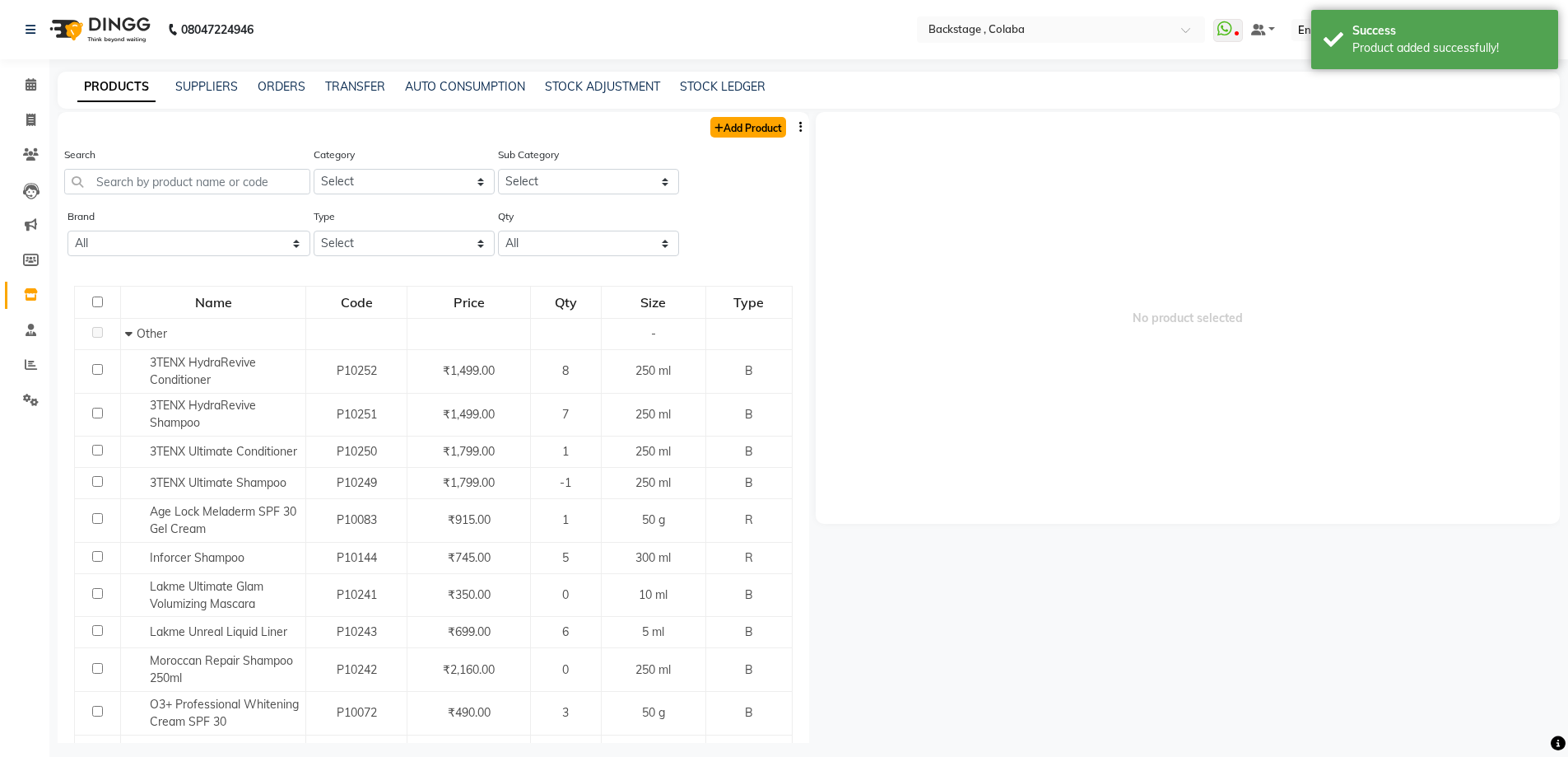
click at [737, 123] on link "Add Product" at bounding box center [747, 127] width 76 height 21
select select "true"
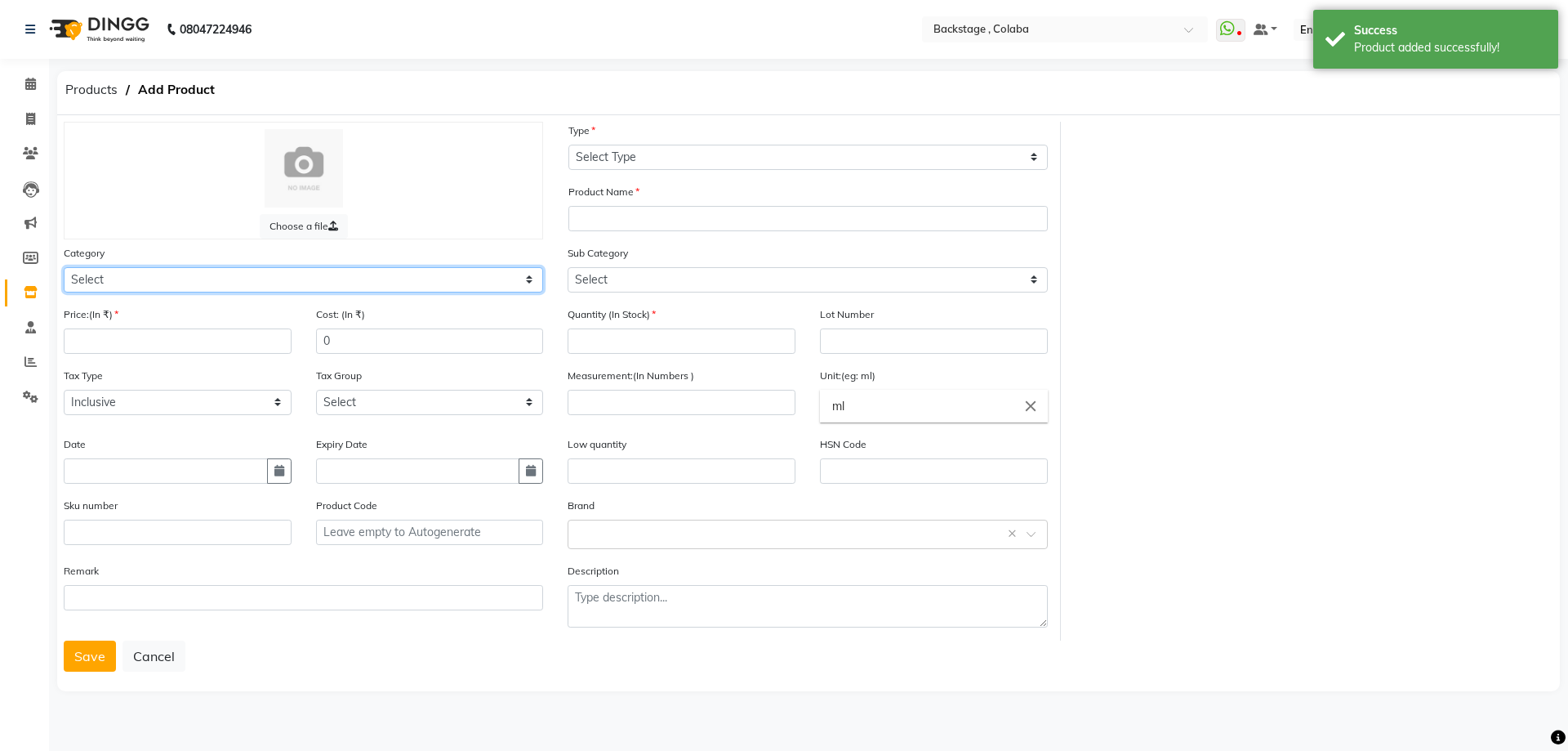
click at [122, 283] on select "Select Hair Skin Makeup Personal Care Appliances Beard Waxing Disposable Thread…" at bounding box center [303, 280] width 479 height 25
select select "821901200"
click at [63, 267] on select "Select Hair Skin Makeup Personal Care Appliances Beard Waxing Disposable Thread…" at bounding box center [303, 280] width 479 height 25
click at [118, 351] on input "number" at bounding box center [178, 341] width 228 height 25
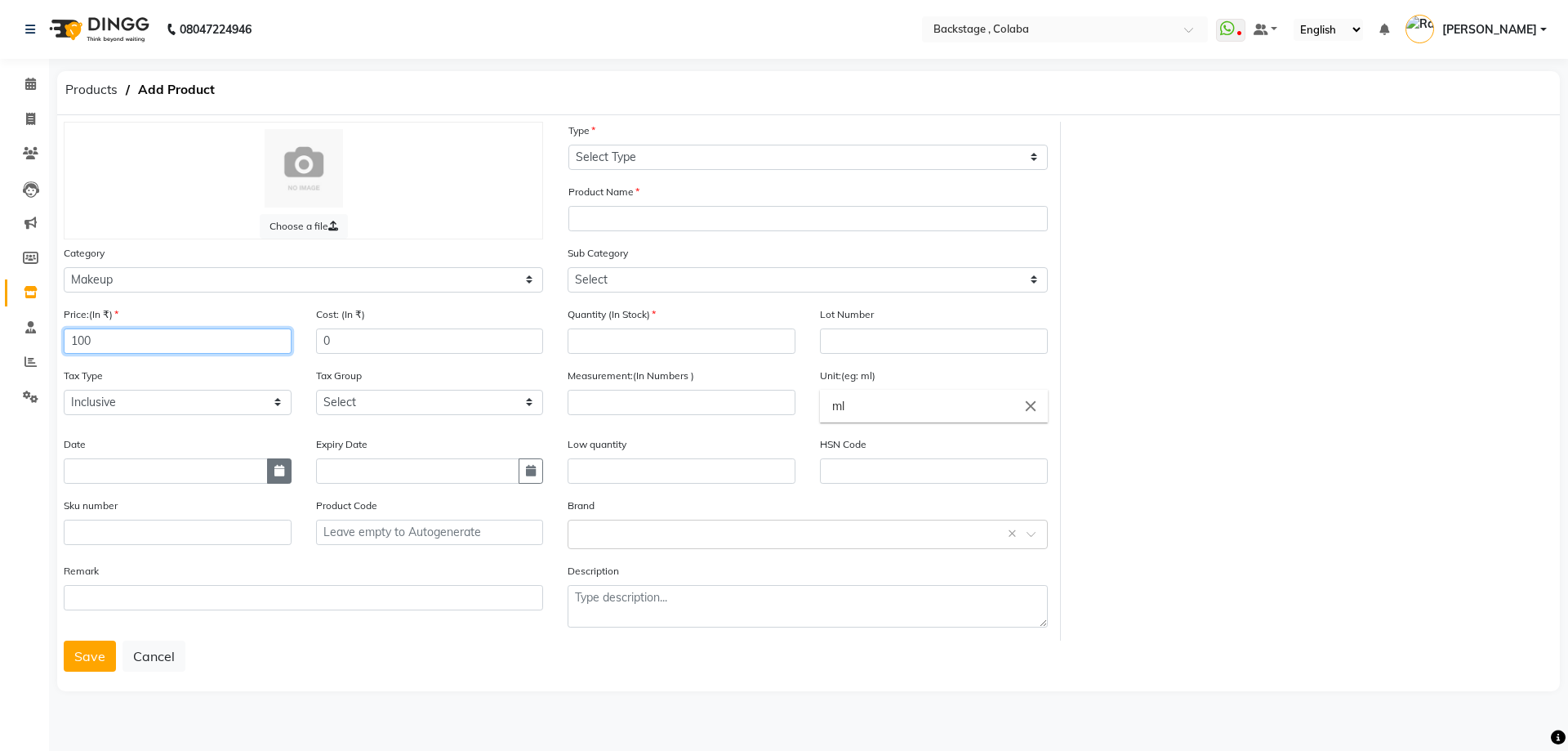
type input "100"
click at [283, 476] on icon "button" at bounding box center [279, 470] width 10 height 12
select select "10"
select select "2025"
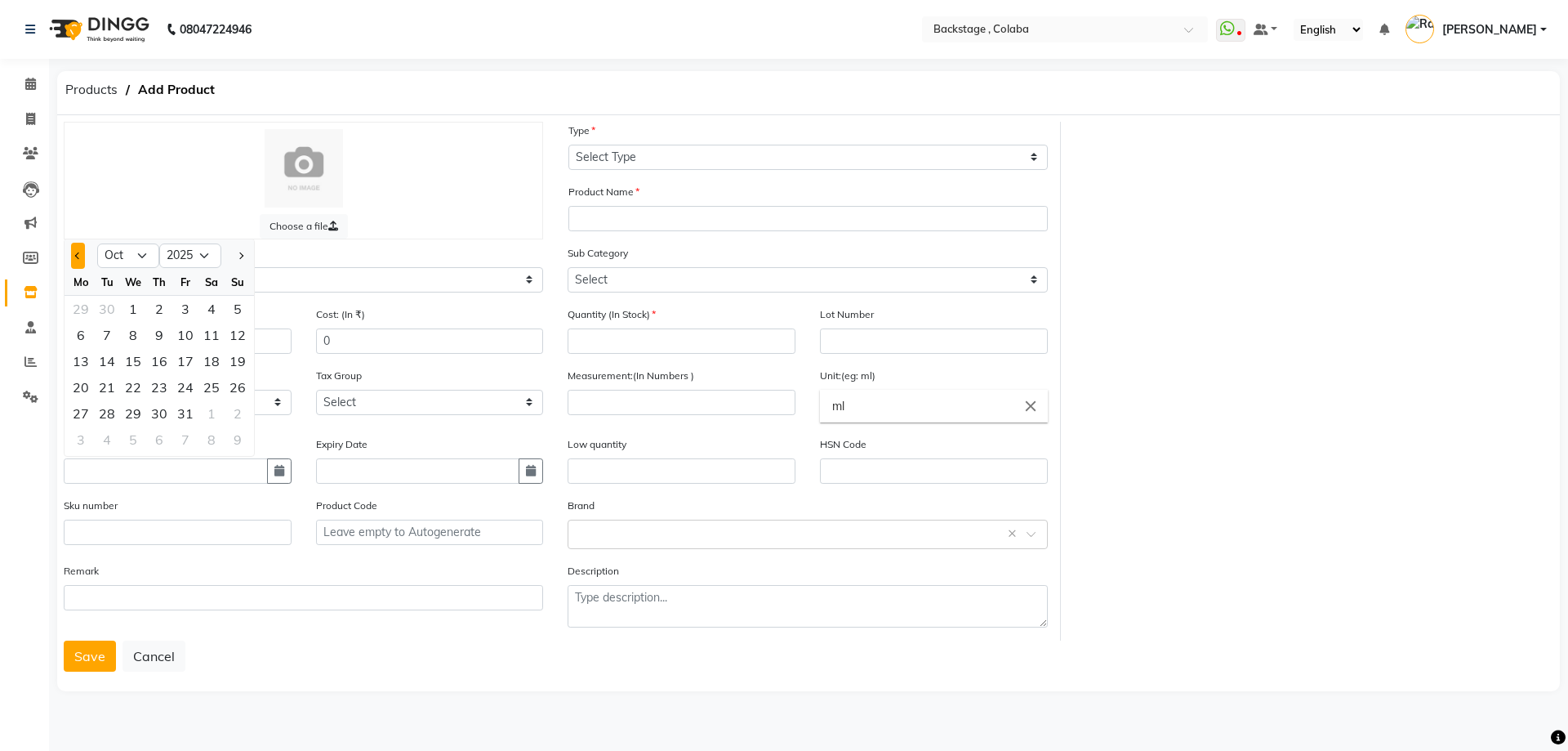
click at [77, 260] on button "Previous month" at bounding box center [77, 255] width 14 height 26
select select "9"
click at [241, 393] on div "28" at bounding box center [237, 387] width 26 height 26
type input "28-09-2025"
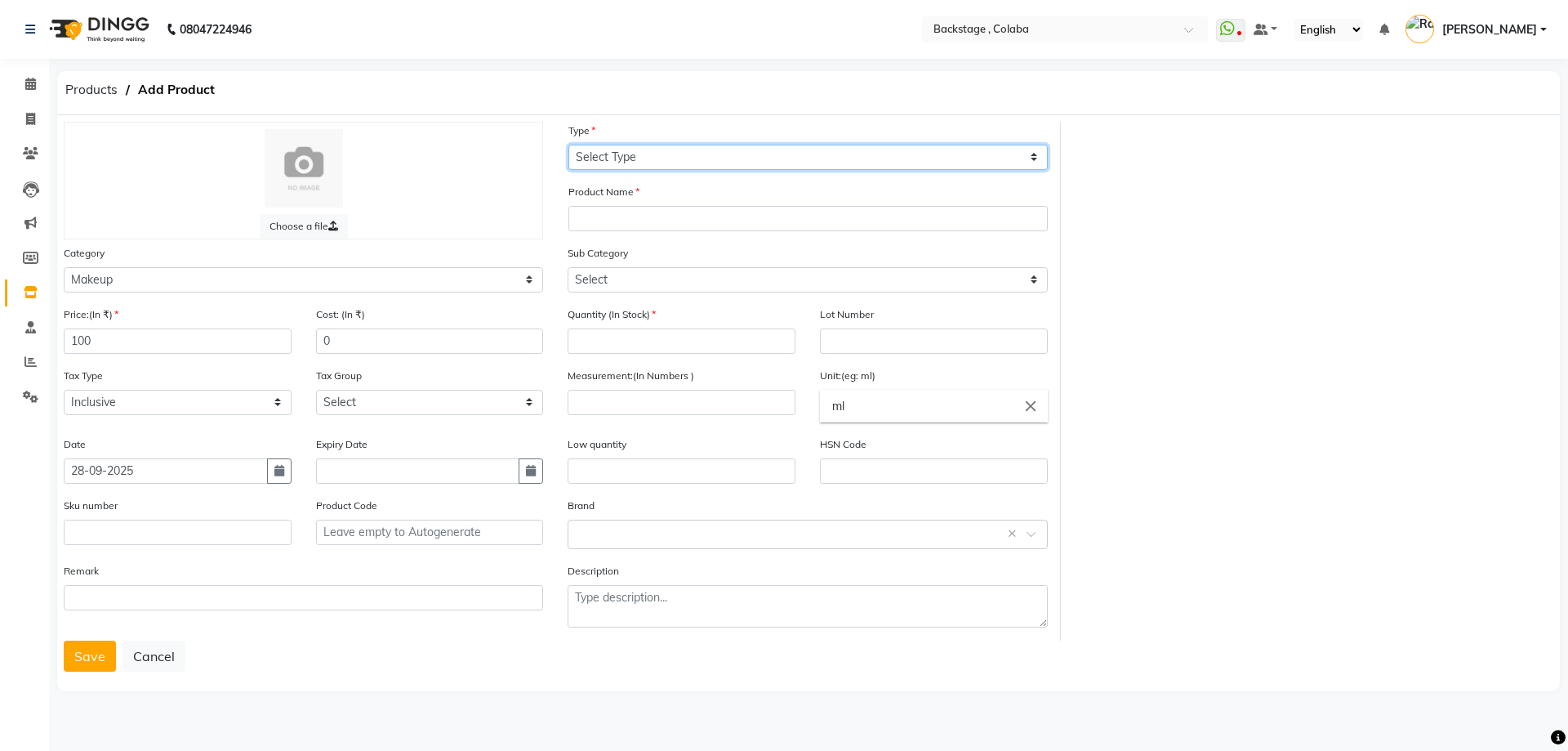
click at [671, 160] on select "Select Type Both Retail Consumable" at bounding box center [808, 158] width 479 height 25
select select "B"
click at [569, 145] on select "Select Type Both Retail Consumable" at bounding box center [808, 158] width 479 height 25
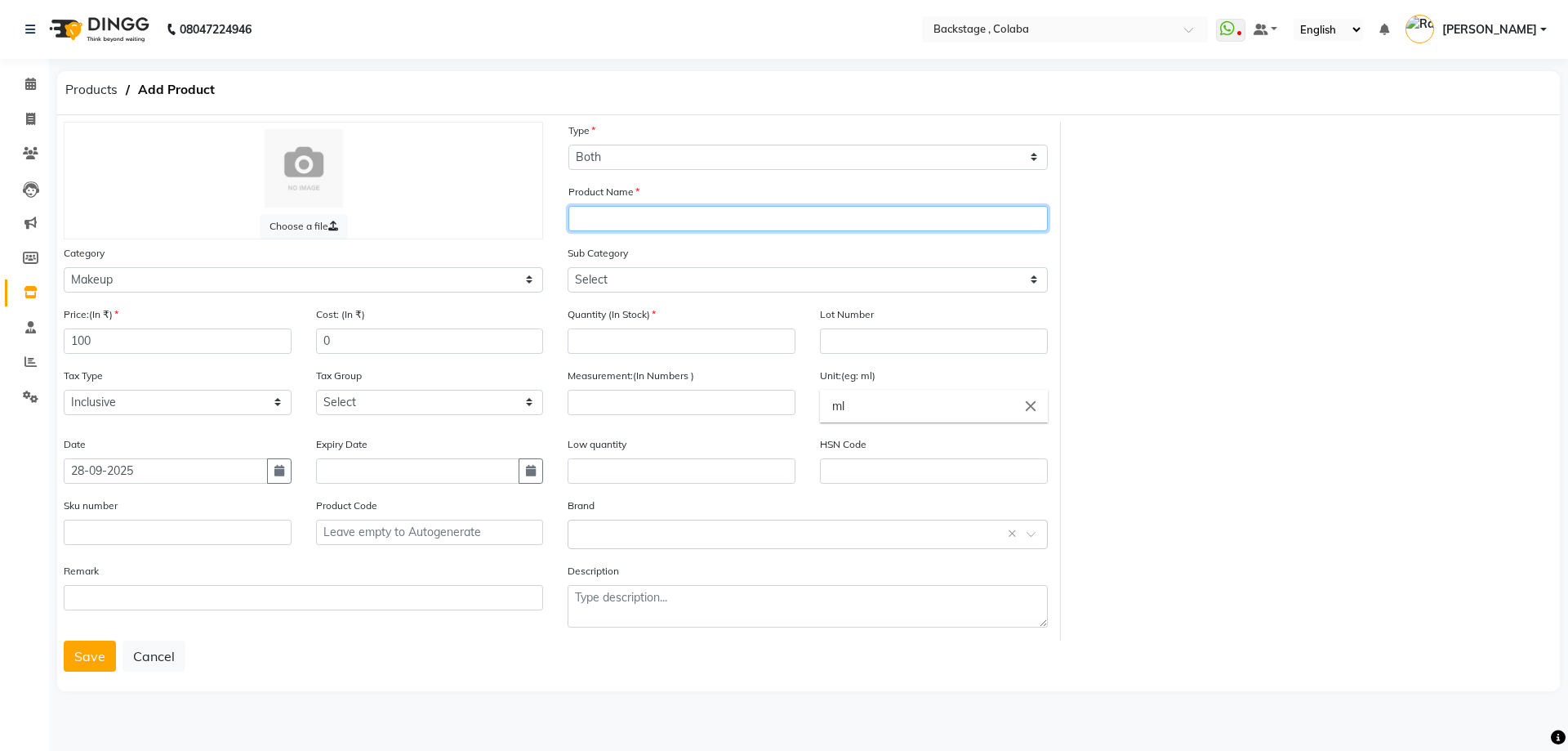
click at [648, 213] on input "text" at bounding box center [808, 218] width 479 height 25
paste input "Ocean Beauty"
type input "Ocean Beauty"
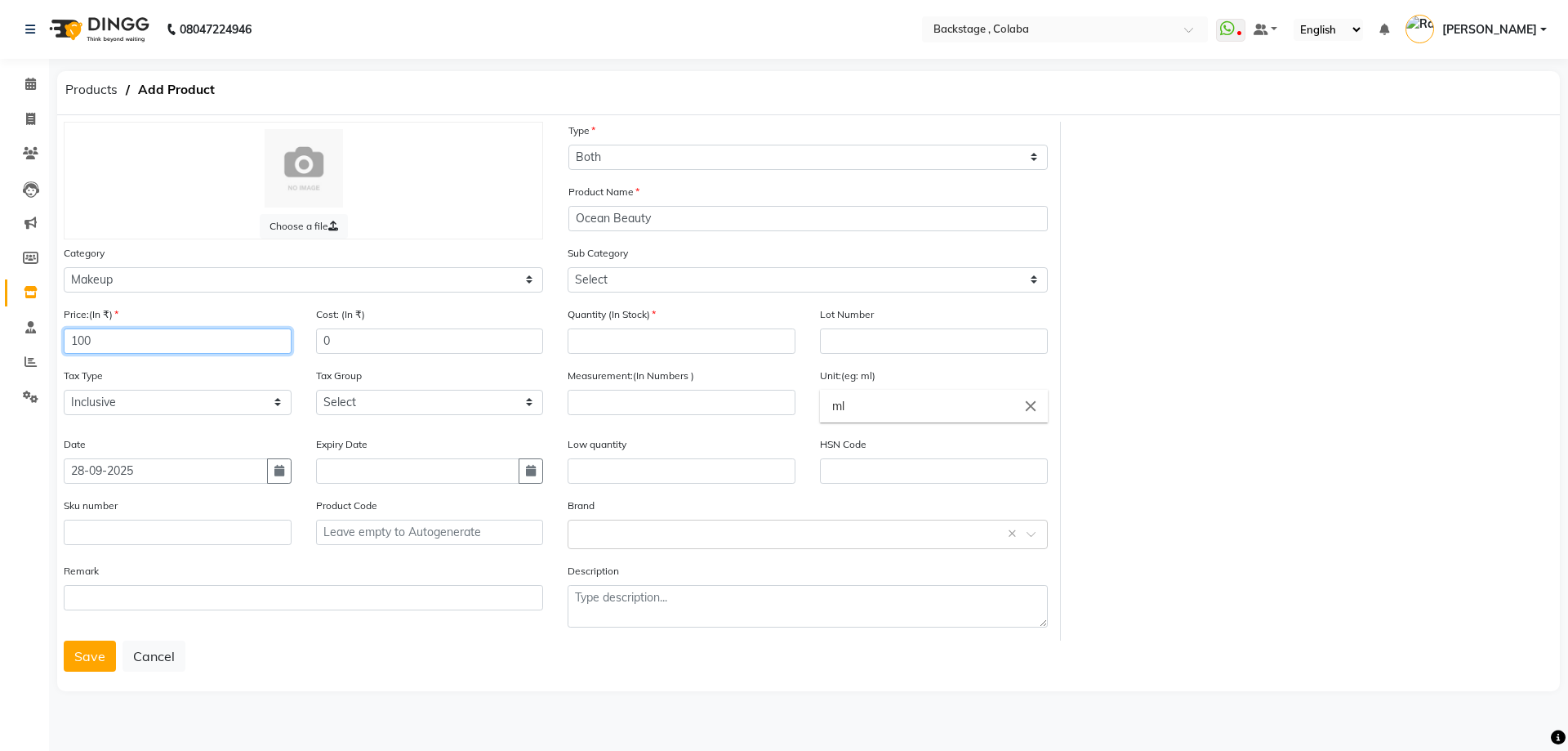
drag, startPoint x: 47, startPoint y: 341, endPoint x: 38, endPoint y: 341, distance: 9.0
click at [38, 341] on app-home "08047224946 Select Location × Backstage , Colaba WhatsApp Status ✕ Status: Disc…" at bounding box center [784, 359] width 1568 height 718
type input "39"
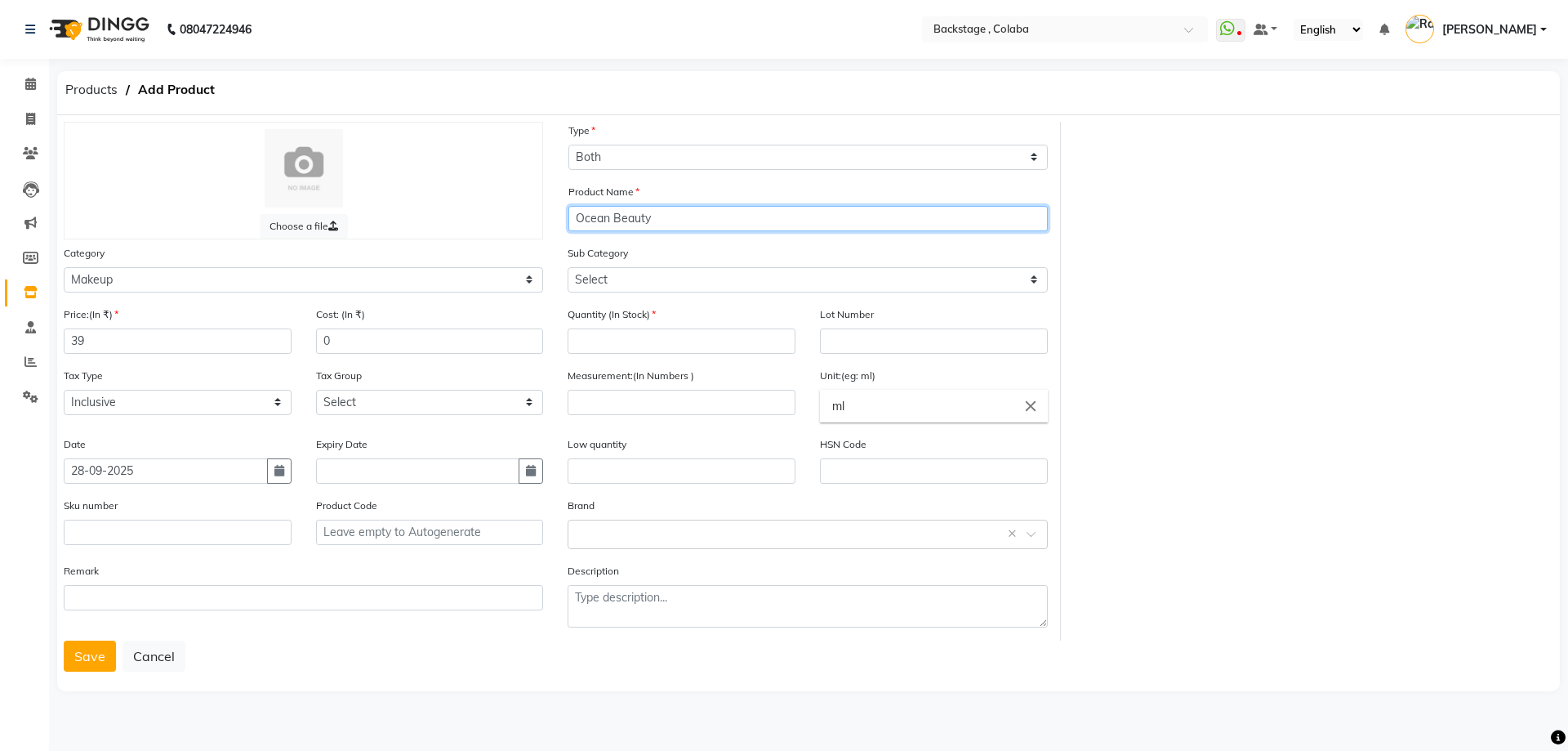
click at [674, 219] on input "Ocean Beauty" at bounding box center [808, 218] width 479 height 25
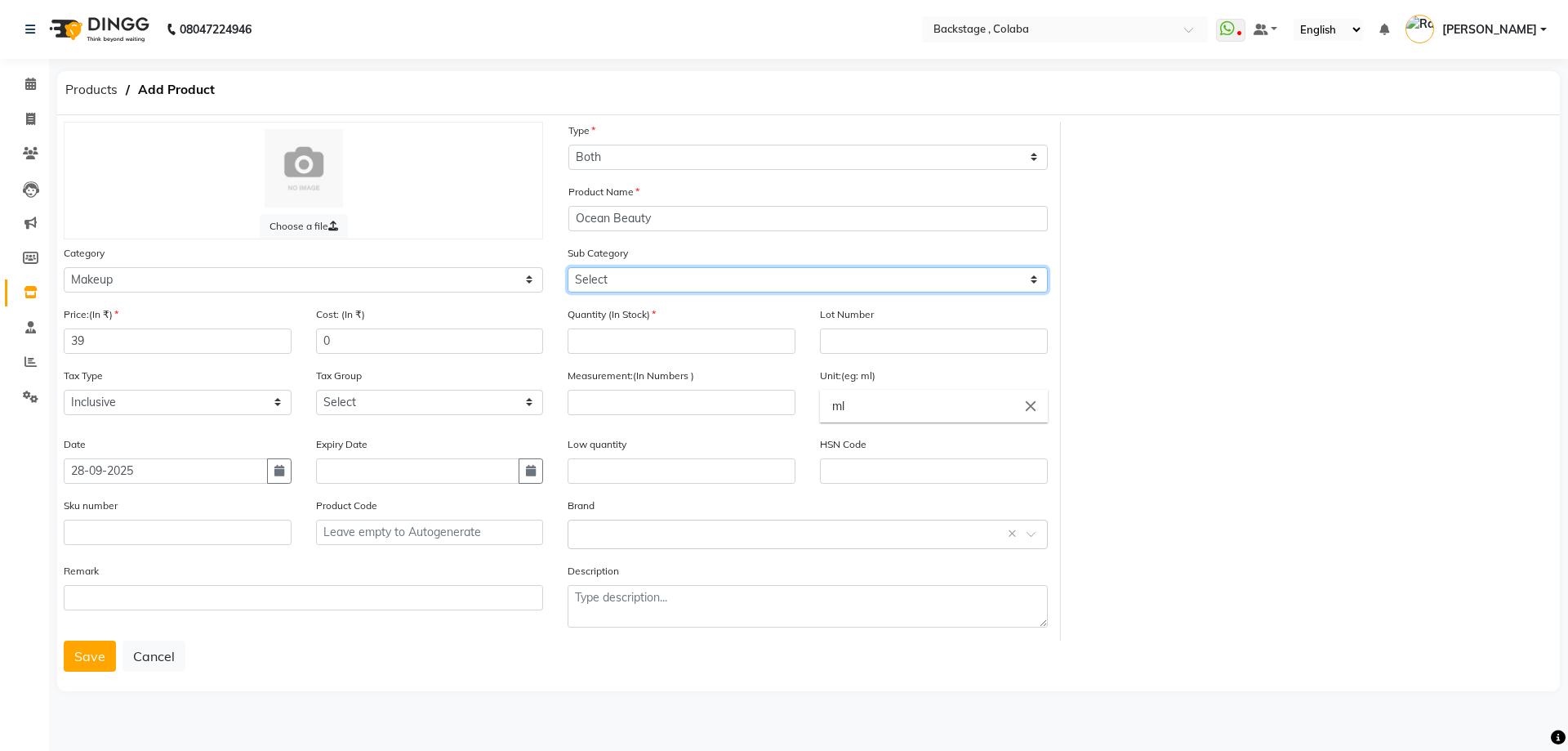
click at [642, 284] on select "Select Lips Nails Eyes Face Tools Brushes Makeup Remover Makeup Kit Other Makeup" at bounding box center [807, 280] width 479 height 25
select select "821901204"
click at [568, 267] on select "Select Lips Nails Eyes Face Tools Brushes Makeup Remover Makeup Kit Other Makeup" at bounding box center [807, 280] width 479 height 25
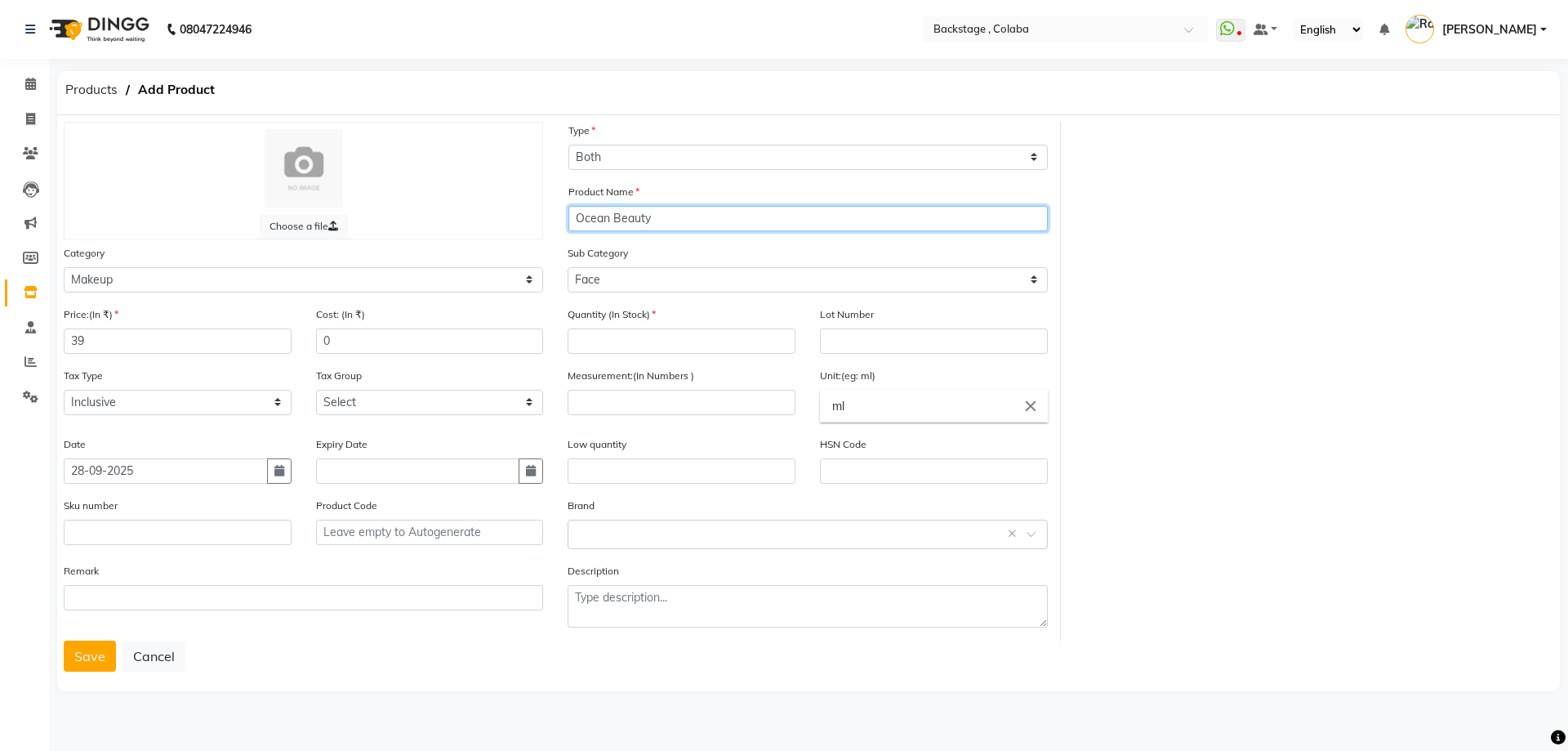
click at [675, 219] on input "Ocean Beauty" at bounding box center [808, 218] width 479 height 25
type input "Ocean Beauty Polish Remover"
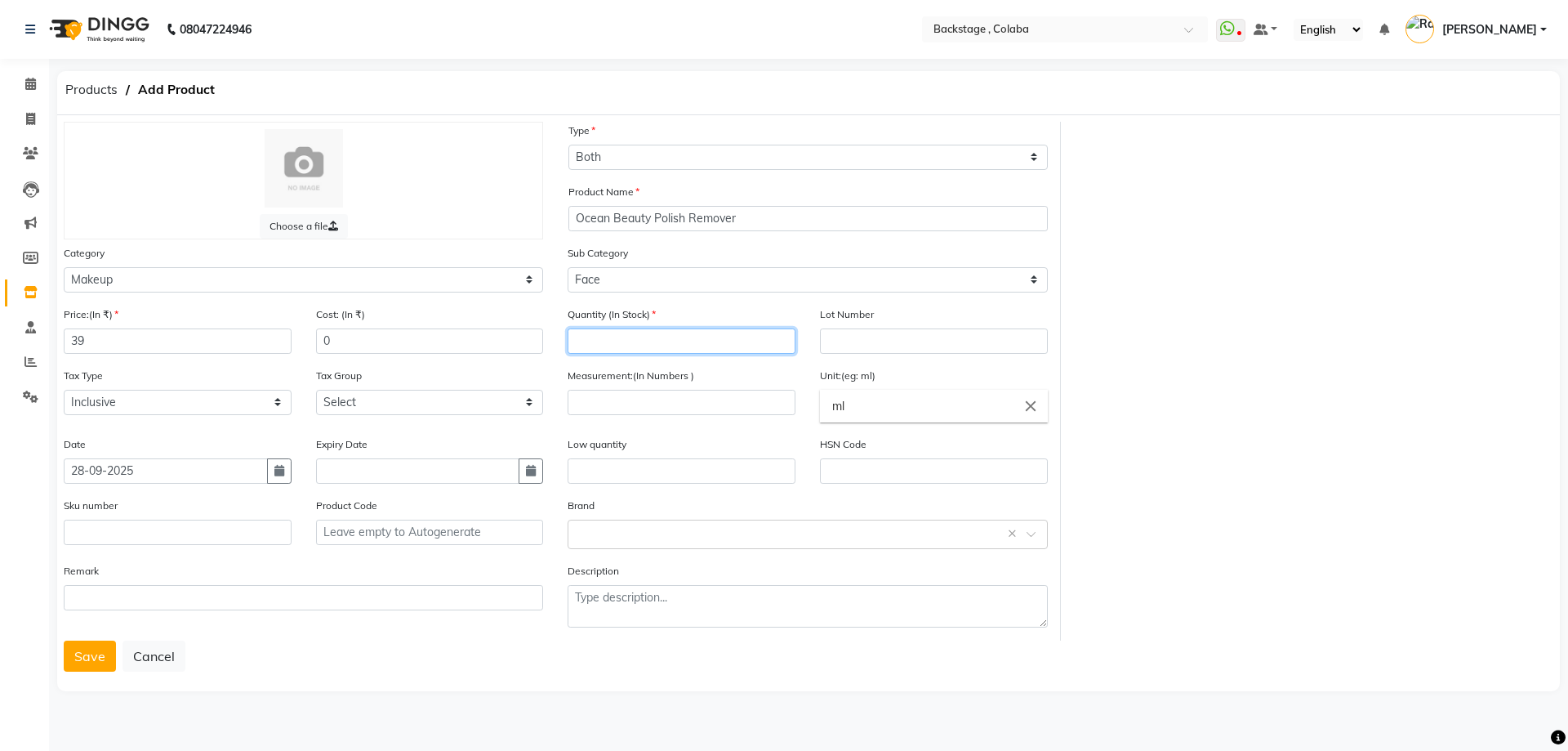
click at [657, 345] on input "number" at bounding box center [682, 341] width 228 height 25
type input "24"
click at [670, 410] on input "number" at bounding box center [682, 402] width 228 height 25
type input "10"
click at [865, 406] on input "ml" at bounding box center [934, 406] width 228 height 33
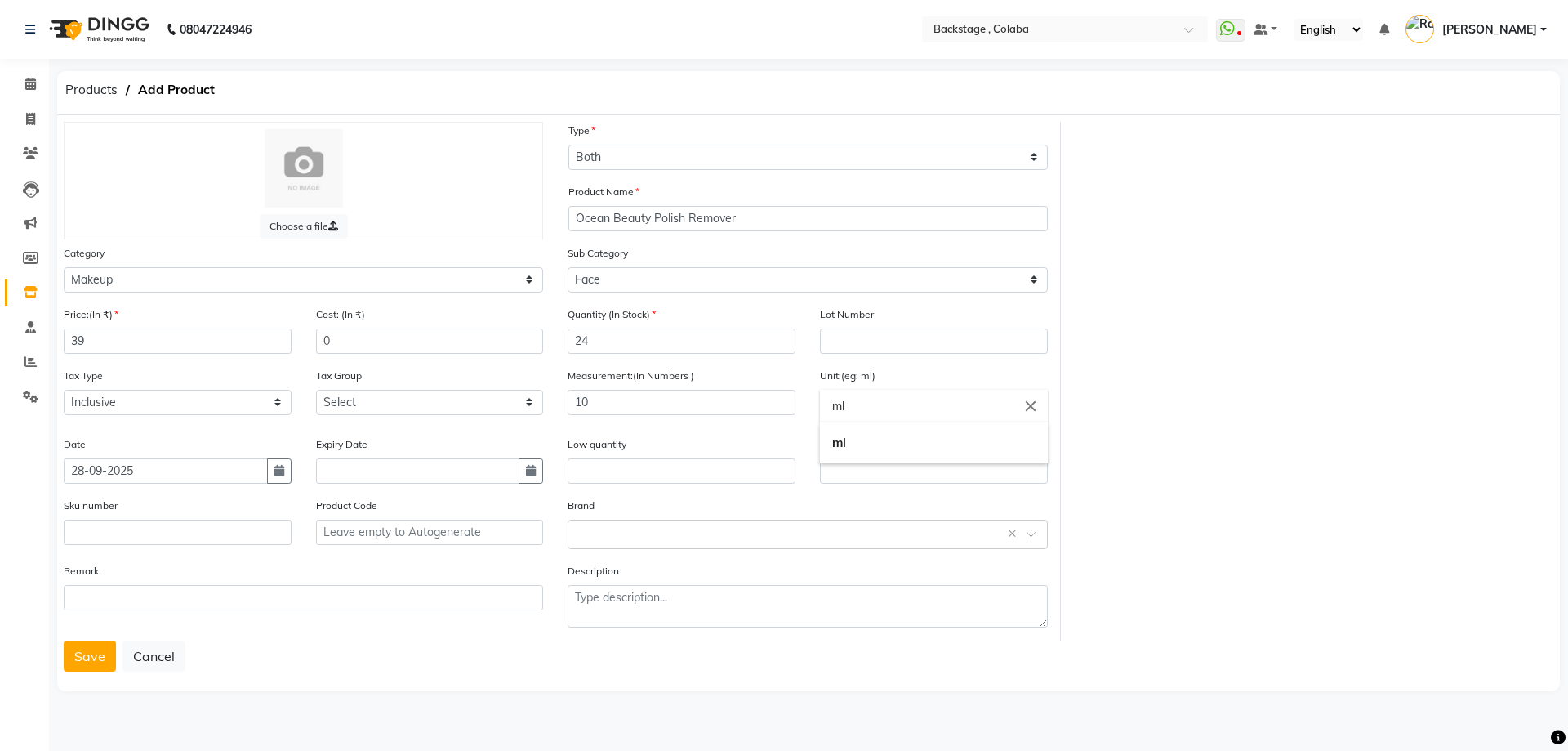
click at [607, 539] on div at bounding box center [784, 375] width 1568 height 751
click at [607, 539] on input "text" at bounding box center [791, 533] width 428 height 17
paste input "Ocean Beauty"
type input "Ocean Beauty"
click at [643, 563] on div "Ocean Beauty" at bounding box center [807, 563] width 477 height 30
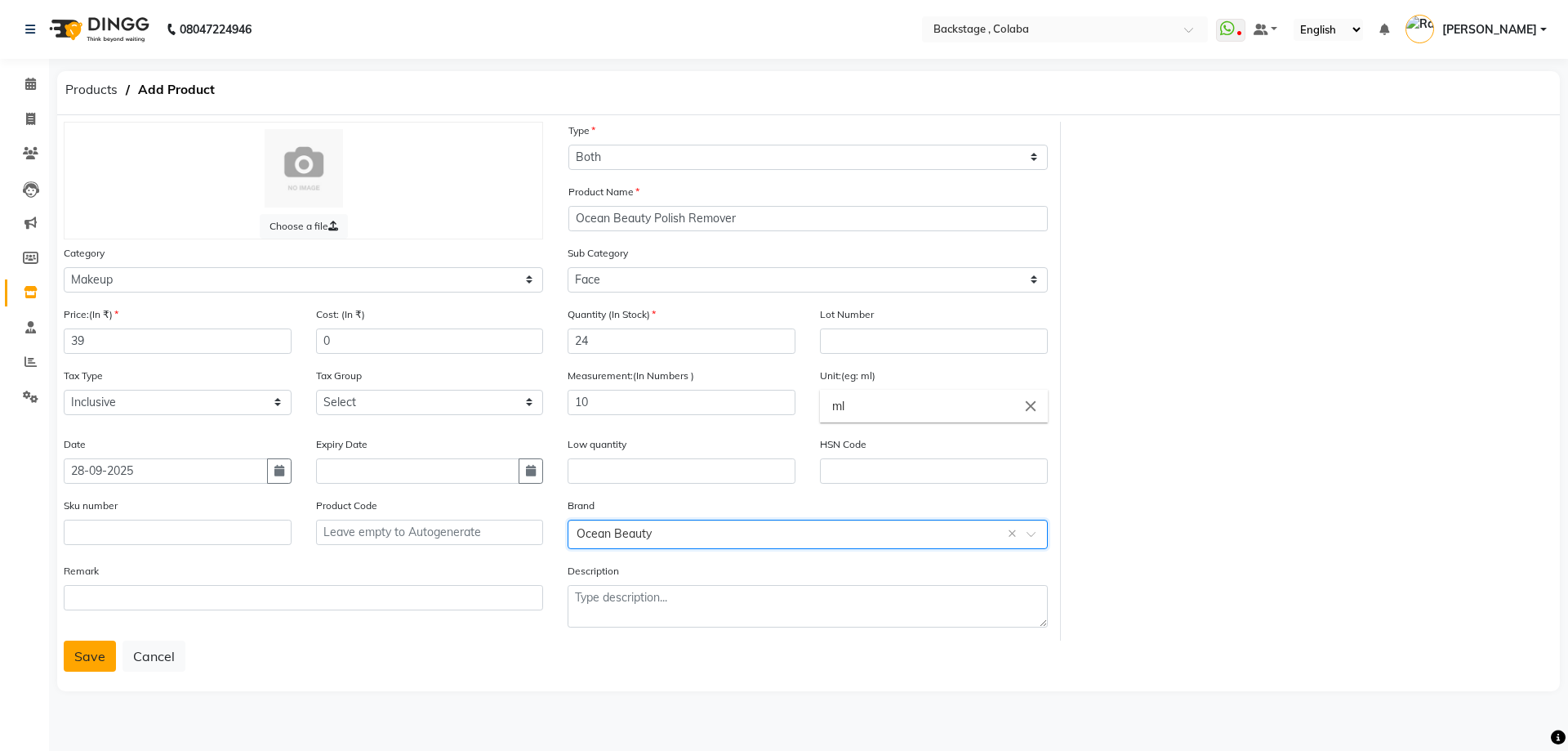
click at [78, 661] on button "Save" at bounding box center [90, 656] width 53 height 31
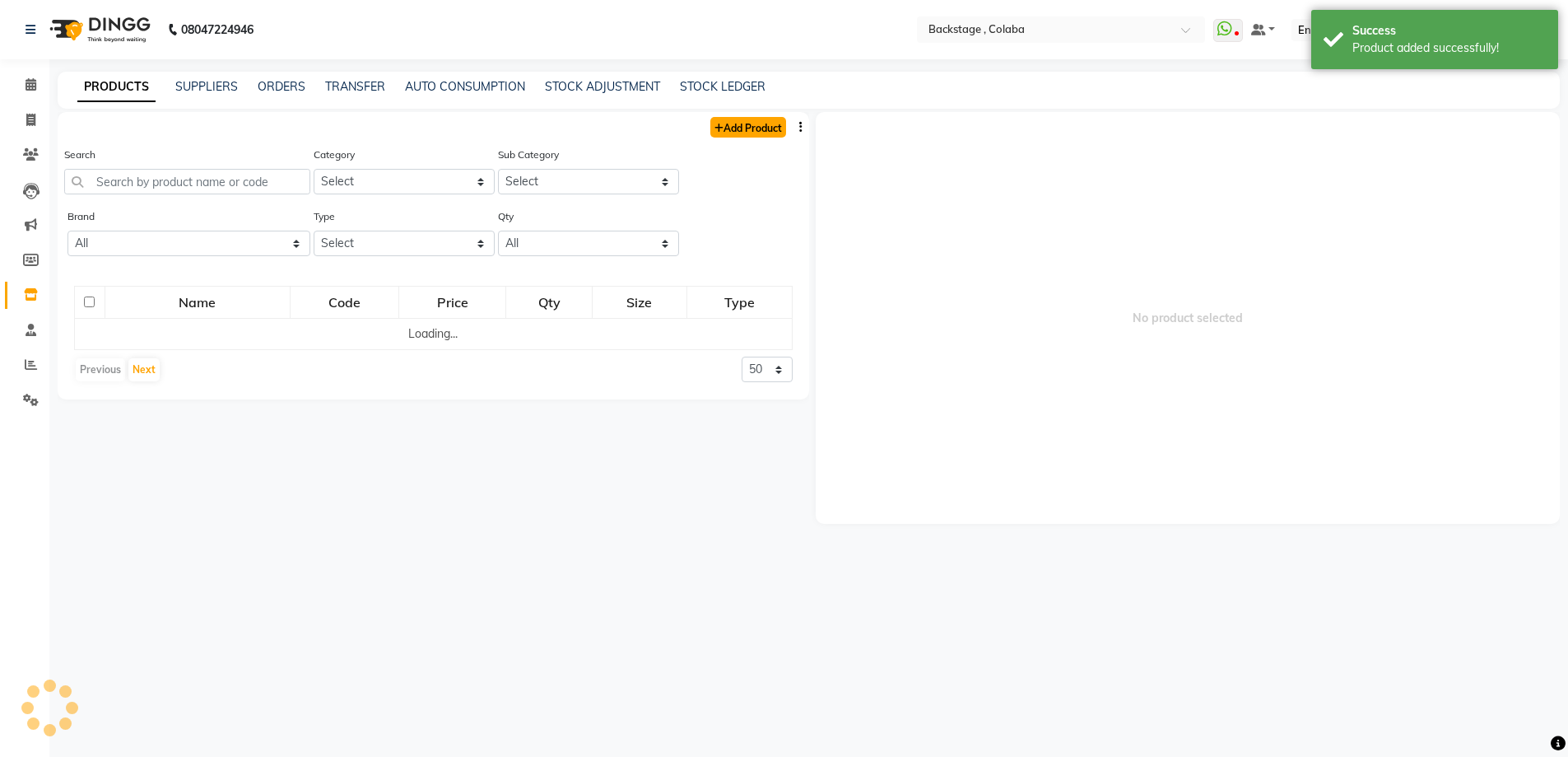
click at [764, 127] on link "Add Product" at bounding box center [747, 127] width 76 height 21
select select "true"
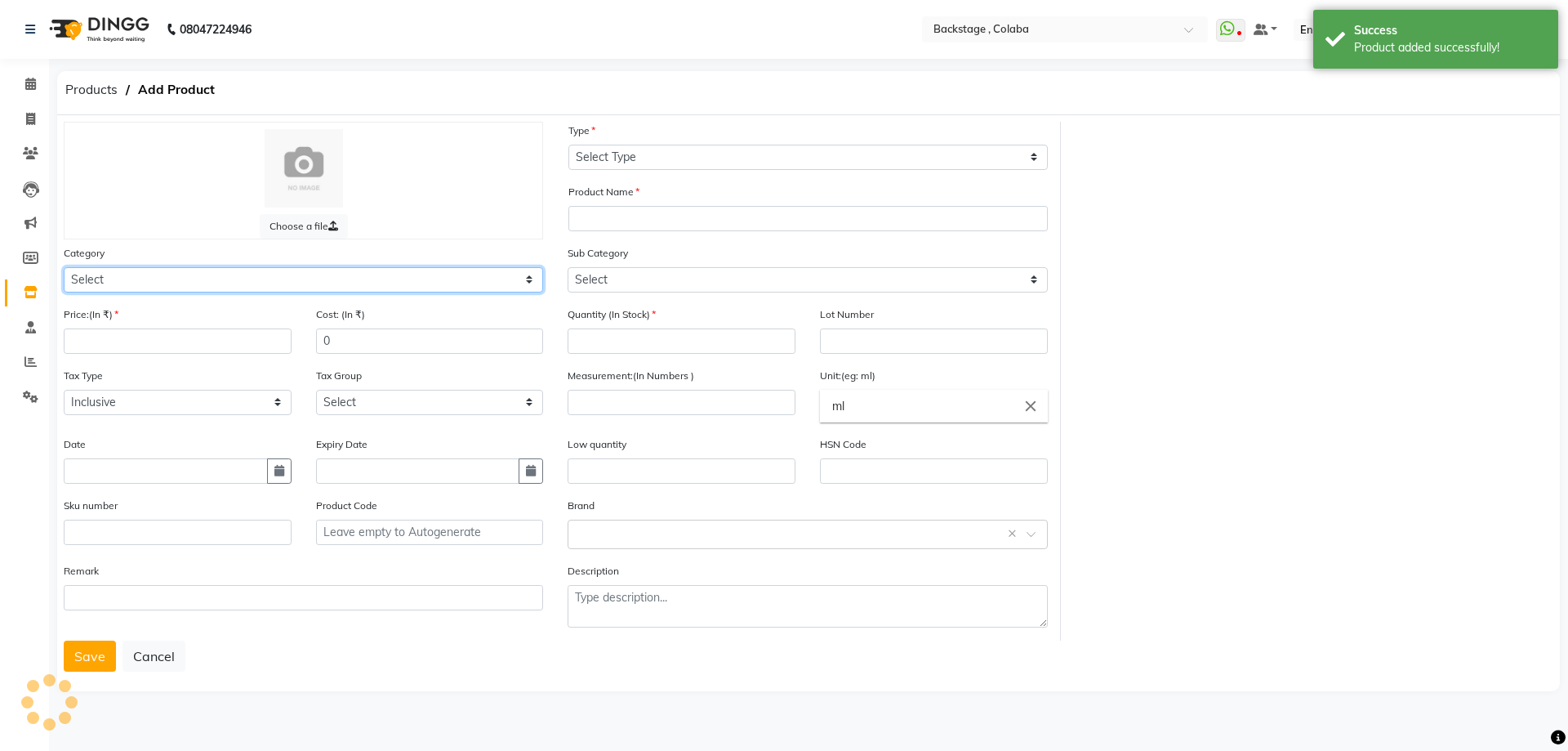
drag, startPoint x: 130, startPoint y: 279, endPoint x: 126, endPoint y: 291, distance: 12.6
click at [130, 279] on select "Select" at bounding box center [303, 280] width 479 height 25
click at [95, 274] on select "Select Hair Skin Makeup Personal Care Appliances Beard Waxing Disposable Thread…" at bounding box center [303, 280] width 479 height 25
click at [101, 283] on select "Select Hair Skin Makeup Personal Care Appliances Beard Waxing Disposable Thread…" at bounding box center [303, 280] width 479 height 25
select select "821901200"
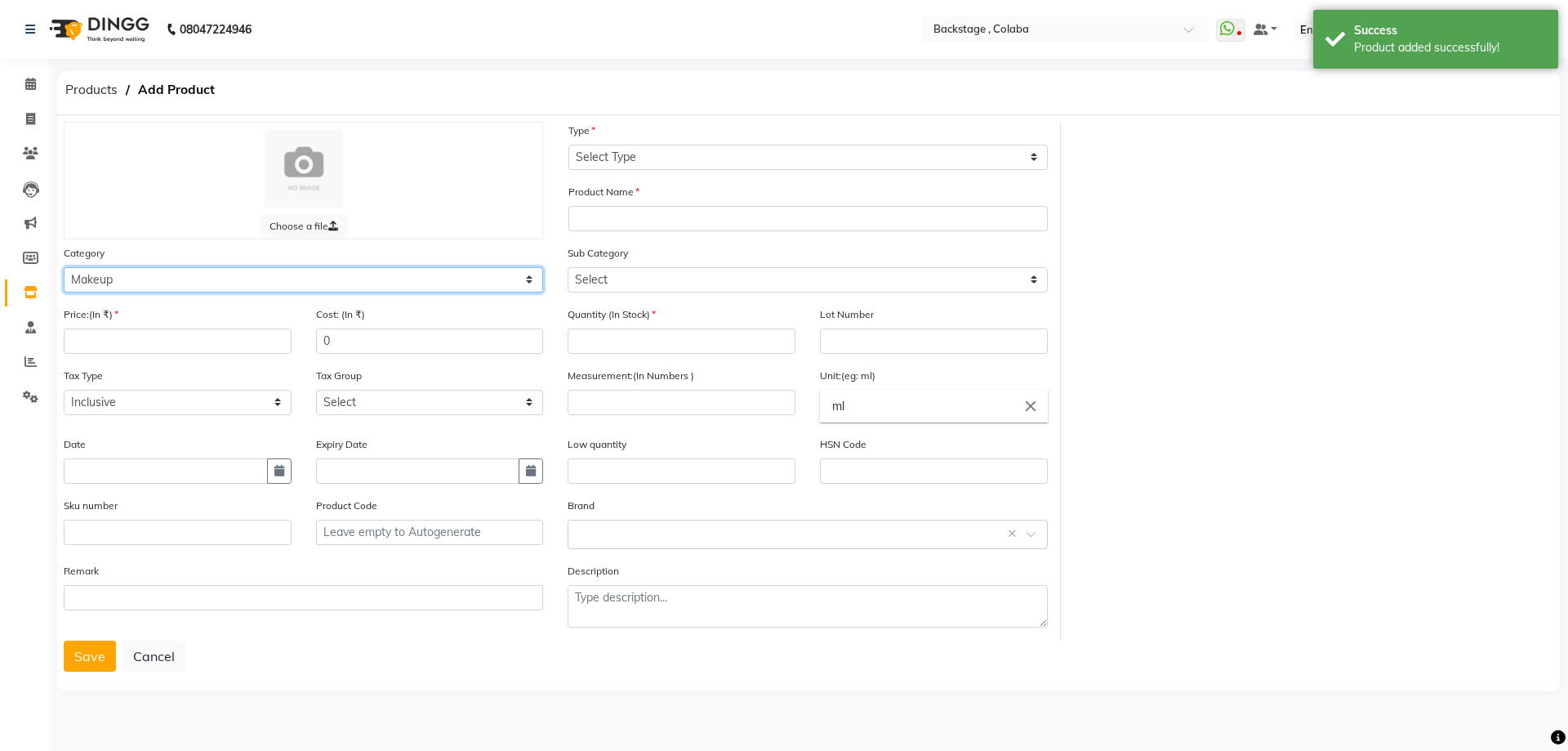
click at [63, 267] on select "Select Hair Skin Makeup Personal Care Appliances Beard Waxing Disposable Thread…" at bounding box center [303, 280] width 479 height 25
click at [104, 339] on input "number" at bounding box center [178, 341] width 228 height 25
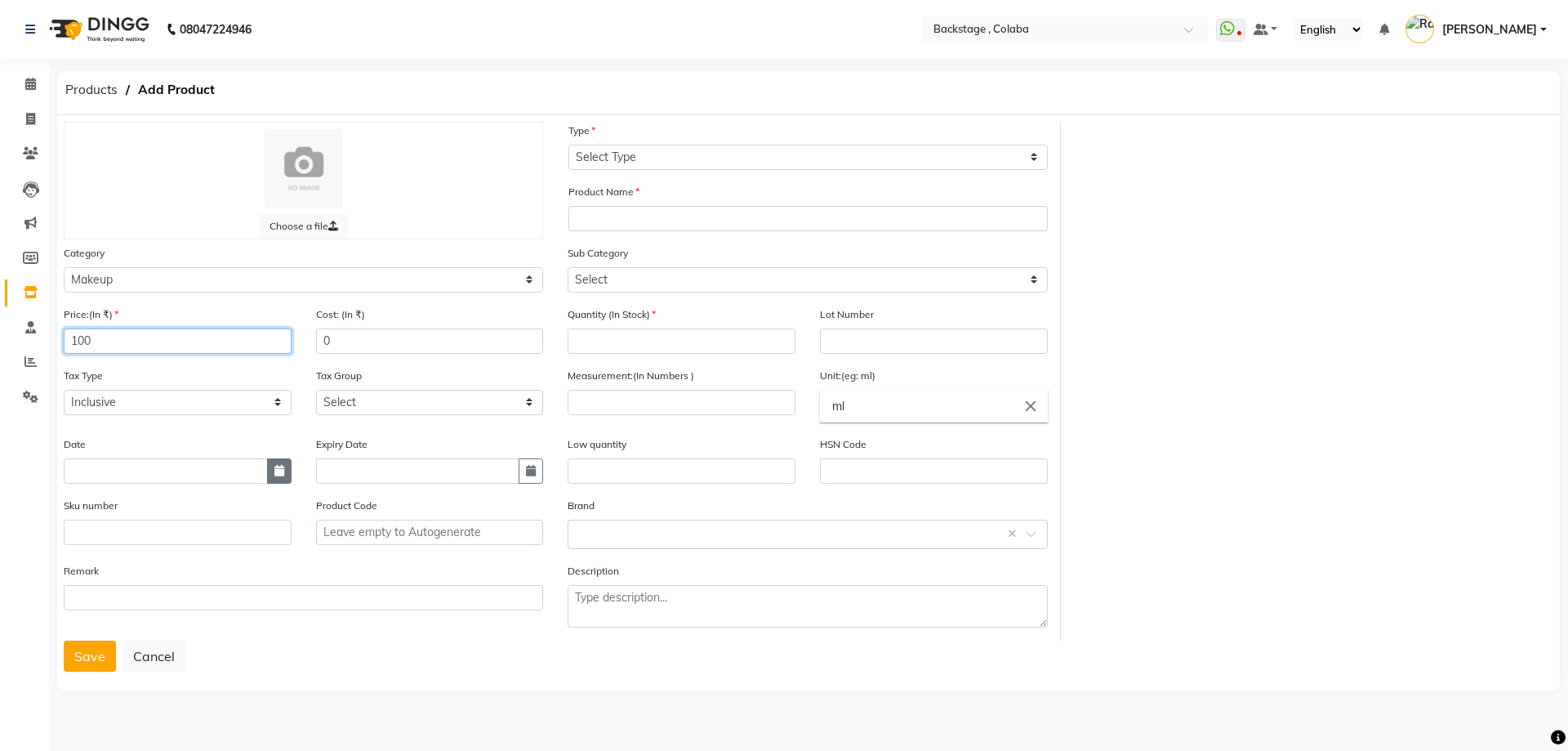
type input "100"
click at [283, 475] on icon "button" at bounding box center [279, 470] width 10 height 12
select select "10"
select select "2025"
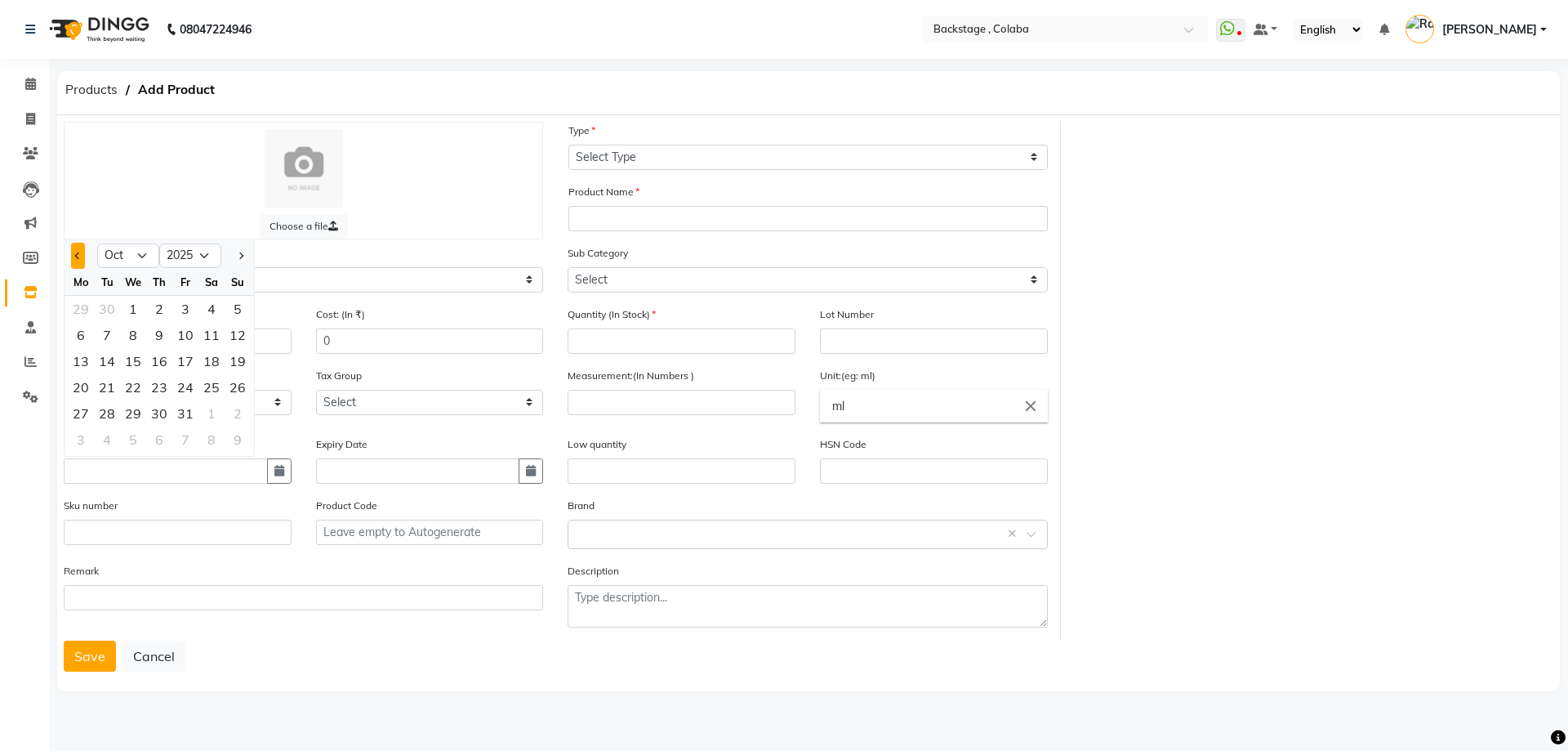
drag, startPoint x: 82, startPoint y: 259, endPoint x: 159, endPoint y: 307, distance: 90.7
click at [82, 259] on button "Previous month" at bounding box center [77, 255] width 14 height 26
select select "9"
click at [236, 389] on div "28" at bounding box center [237, 387] width 26 height 26
type input "28-09-2025"
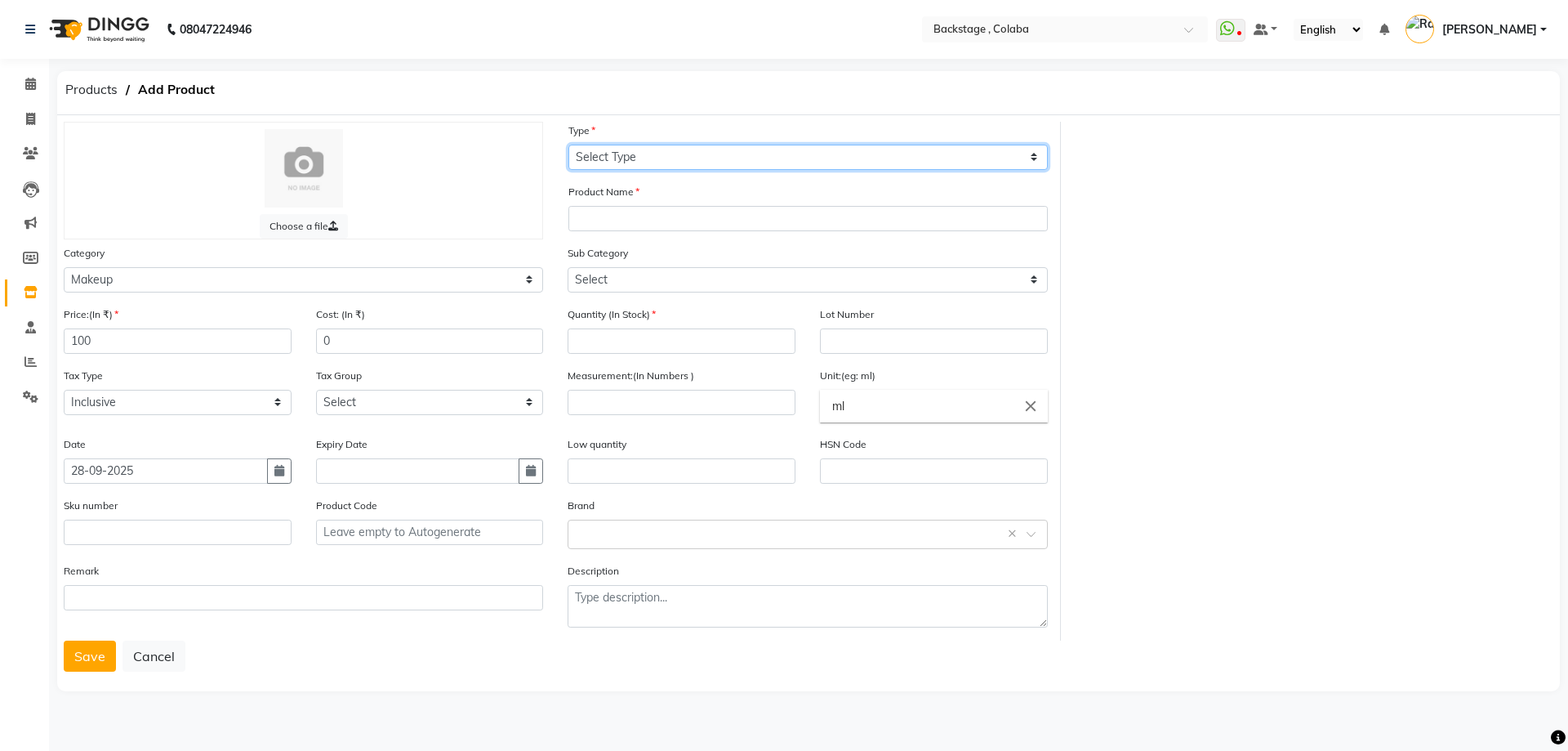
drag, startPoint x: 660, startPoint y: 161, endPoint x: 659, endPoint y: 169, distance: 8.1
click at [660, 161] on select "Select Type Both Retail Consumable" at bounding box center [808, 158] width 479 height 25
click at [569, 145] on select "Select Type Both Retail Consumable" at bounding box center [808, 158] width 479 height 25
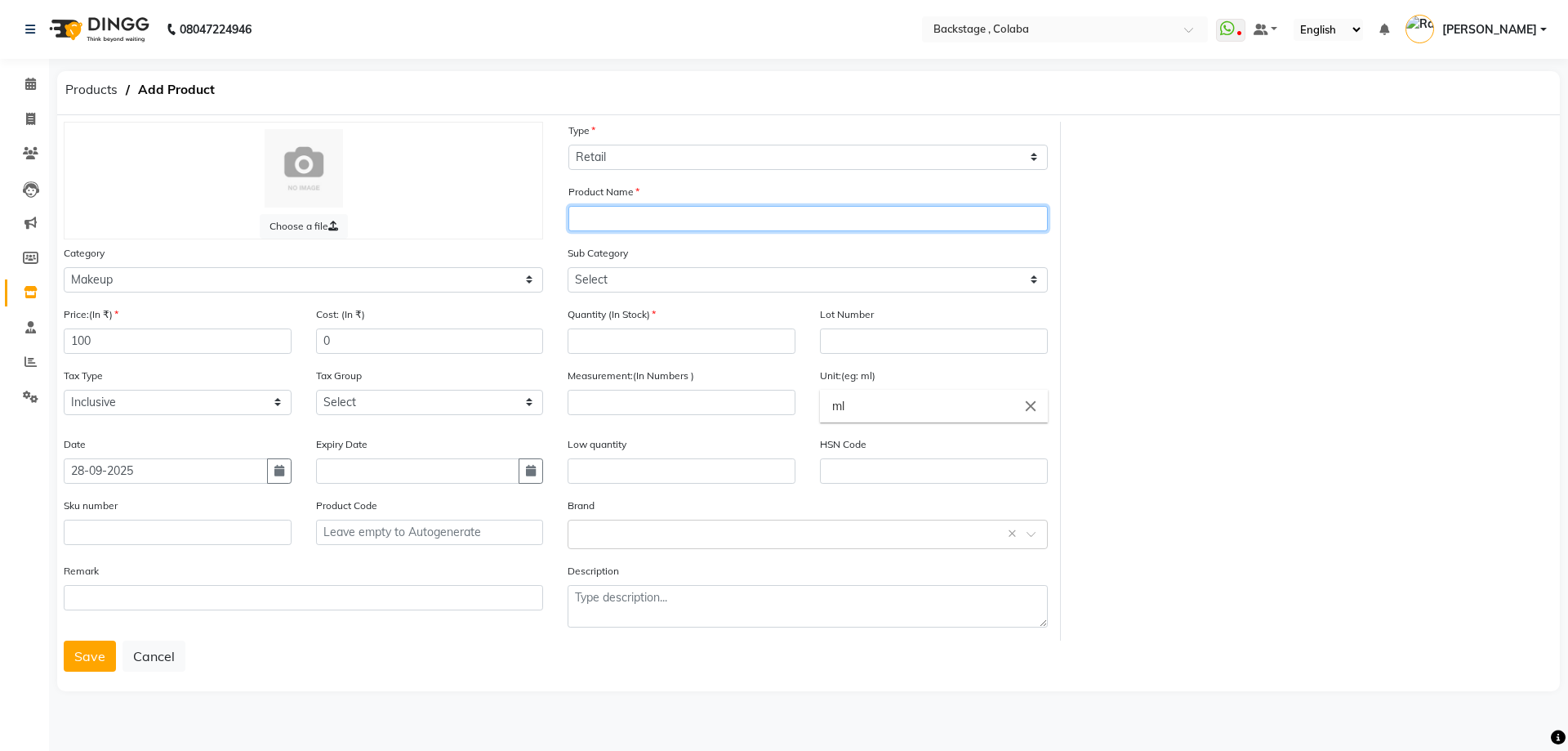
click at [636, 213] on input "text" at bounding box center [808, 218] width 479 height 25
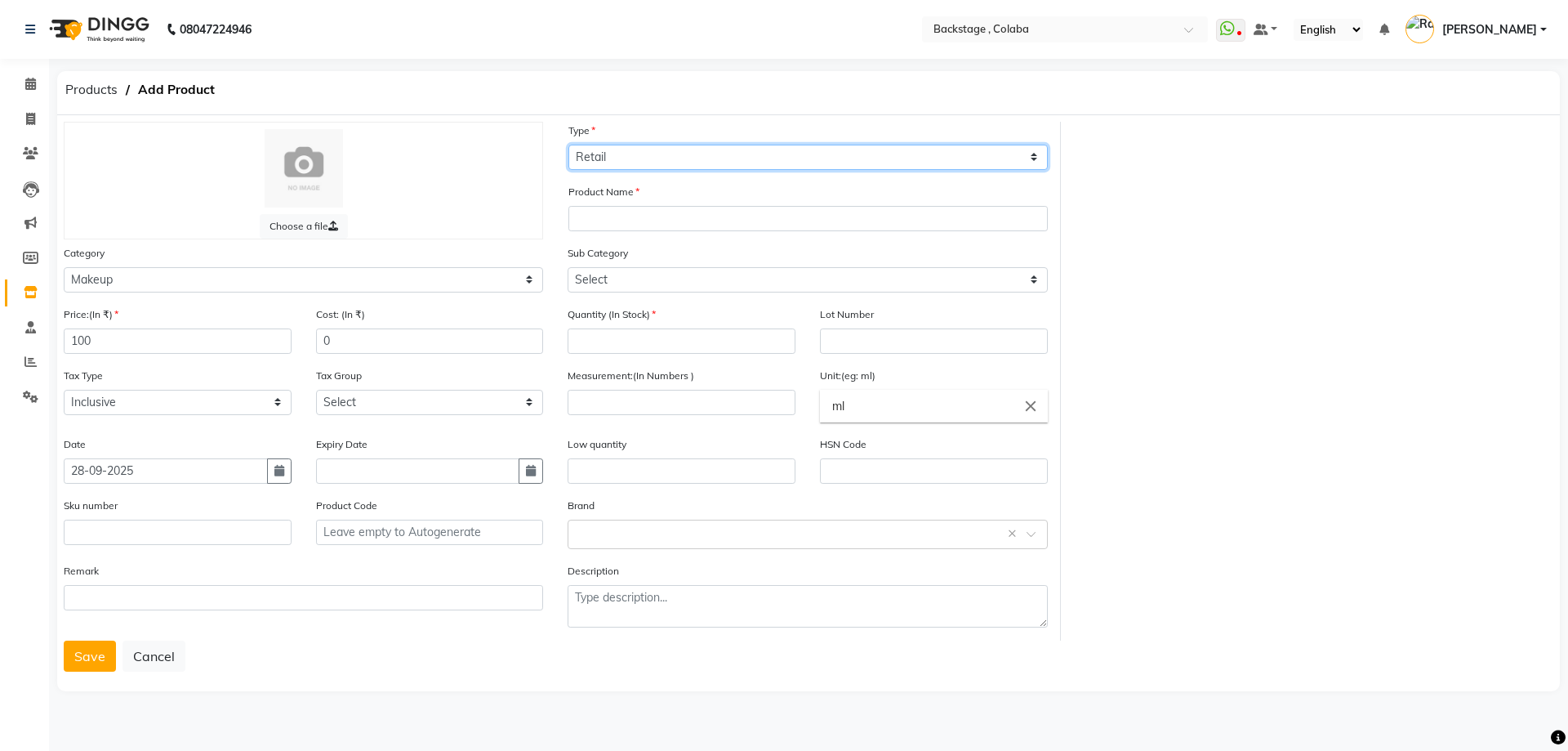
click at [621, 151] on select "Select Type Both Retail Consumable" at bounding box center [808, 158] width 479 height 25
select select "B"
click at [569, 145] on select "Select Type Both Retail Consumable" at bounding box center [808, 158] width 479 height 25
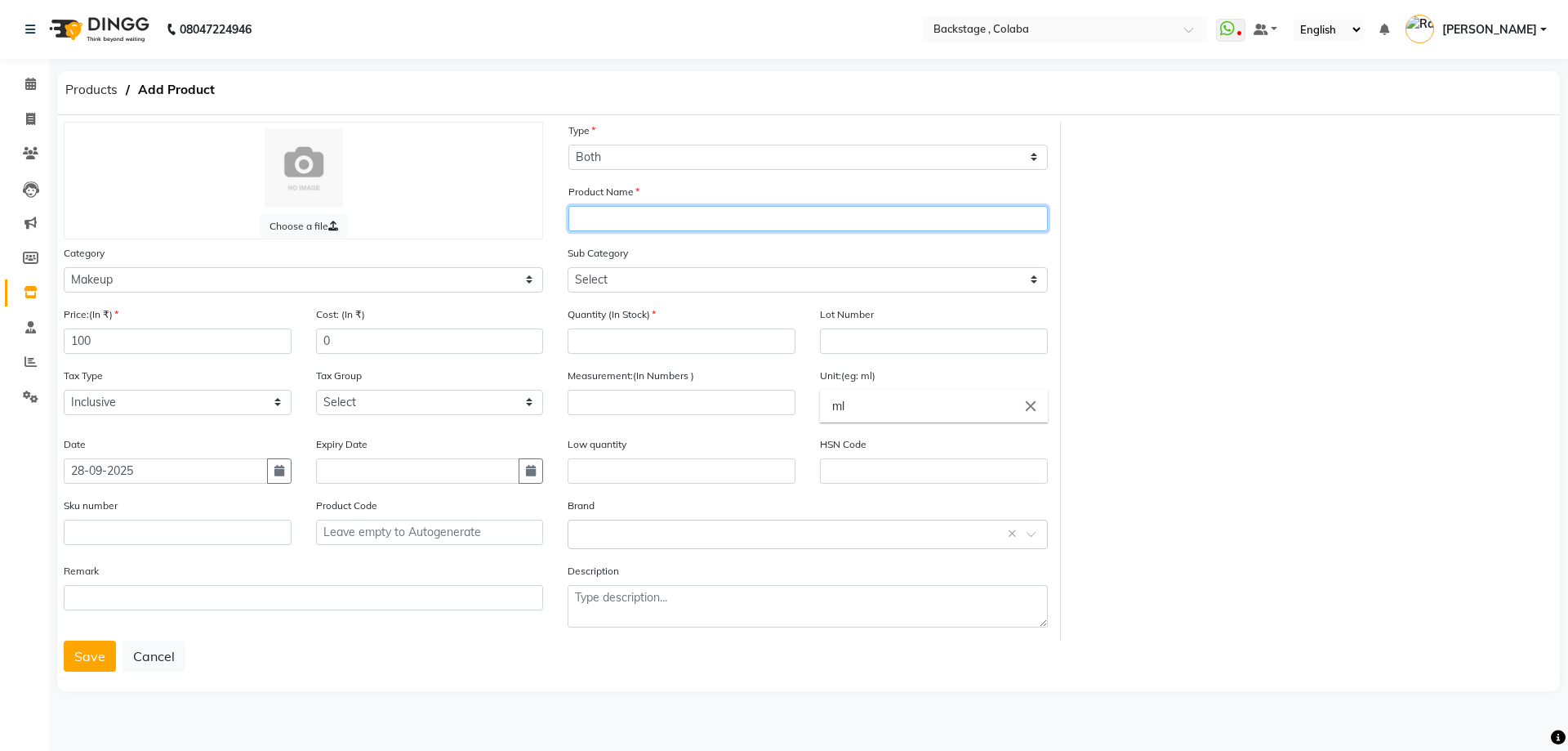
click at [605, 210] on input "text" at bounding box center [808, 218] width 479 height 25
paste input "Ocean Beauty"
type input "Ocean Beauty Polish"
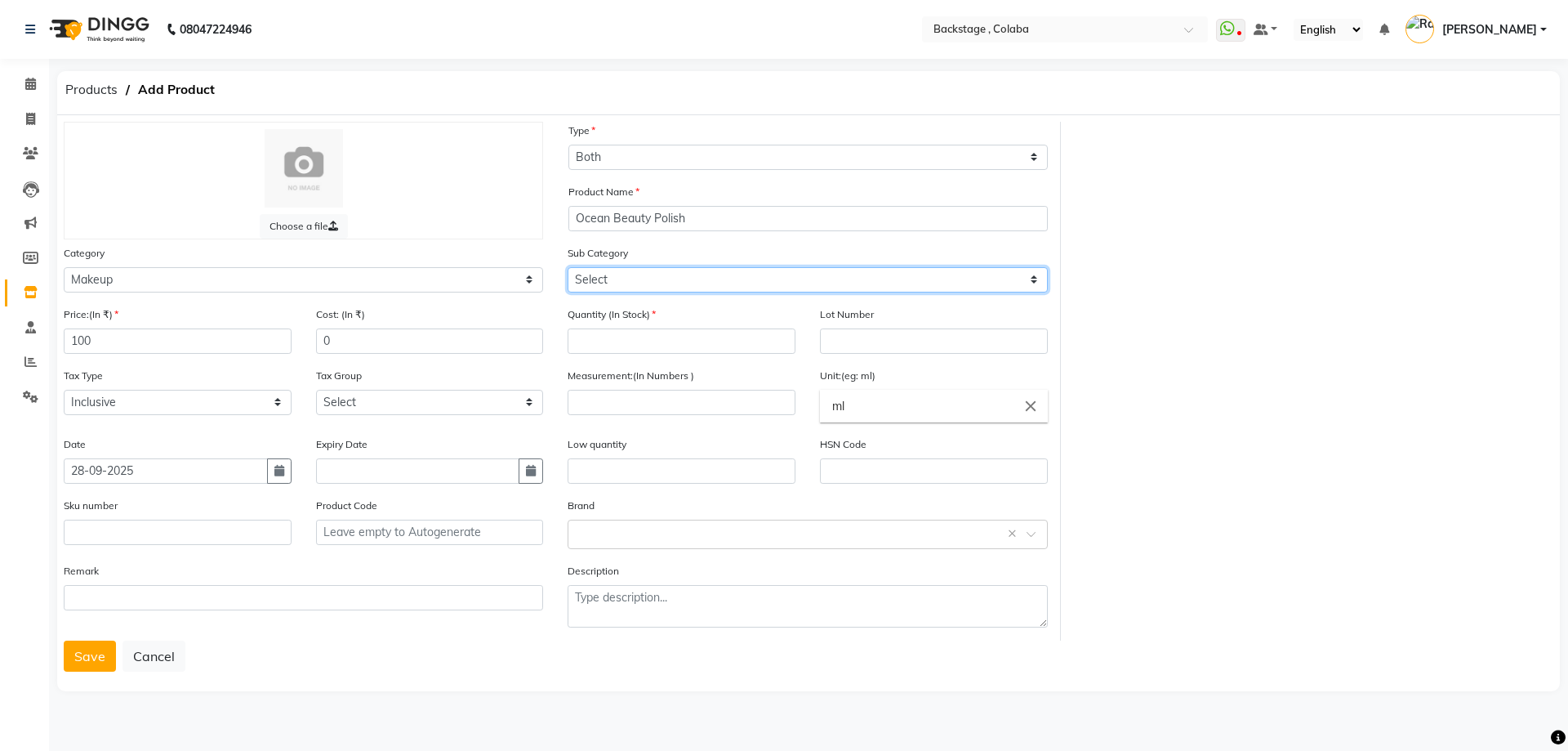
click at [626, 286] on select "Select Lips Nails Eyes Face Tools Brushes Makeup Remover Makeup Kit Other Makeup" at bounding box center [807, 280] width 479 height 25
select select "821901202"
click at [568, 267] on select "Select Lips Nails Eyes Face Tools Brushes Makeup Remover Makeup Kit Other Makeup" at bounding box center [807, 280] width 479 height 25
click at [630, 351] on input "number" at bounding box center [682, 341] width 228 height 25
type input "48"
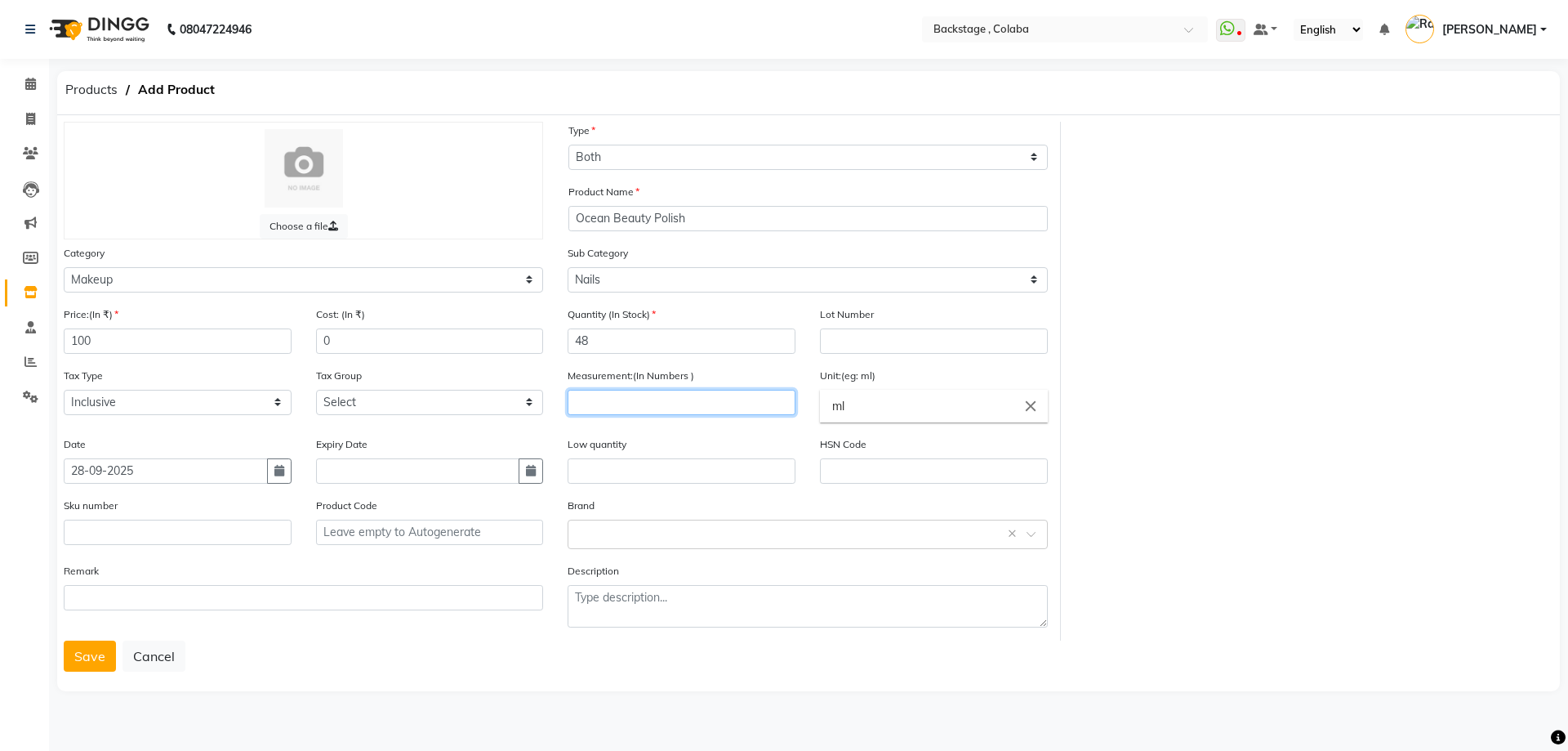
click at [628, 409] on input "number" at bounding box center [682, 402] width 228 height 25
type input "10"
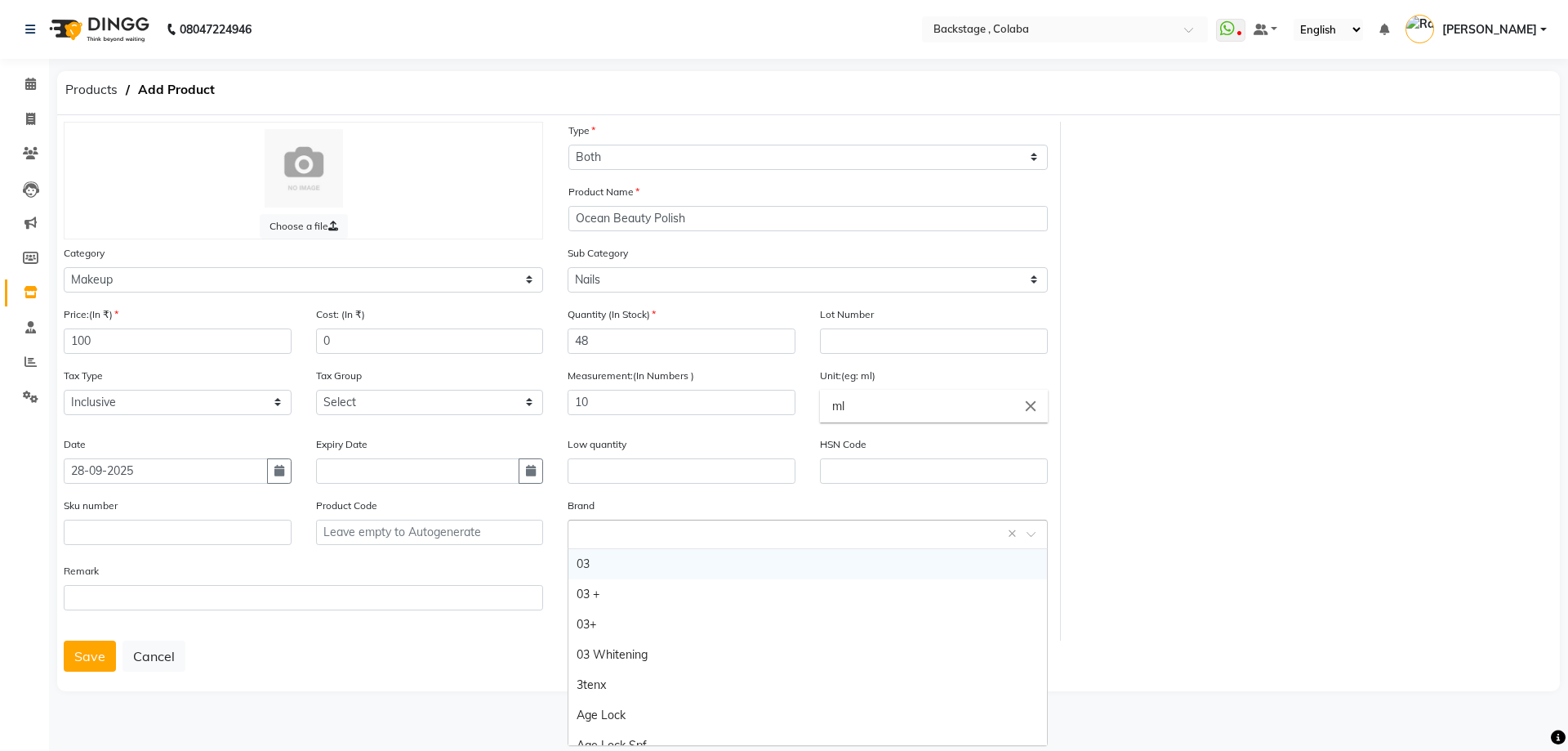
click at [609, 535] on input "text" at bounding box center [791, 533] width 428 height 17
paste input "Ocean Beauty"
type input "Ocean Beauty"
click at [611, 561] on div "Ocean Beauty" at bounding box center [807, 563] width 477 height 30
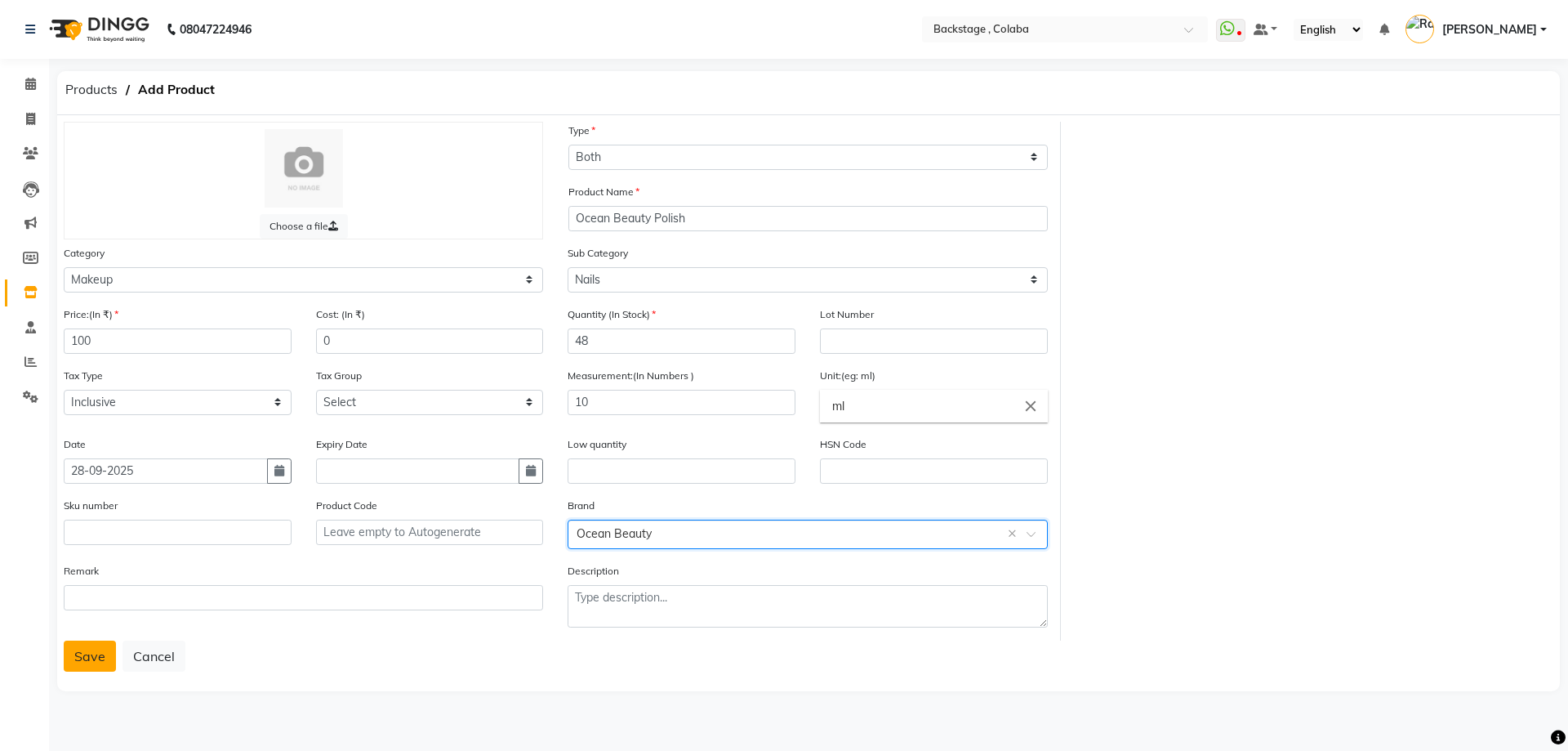
click at [100, 650] on button "Save" at bounding box center [90, 656] width 53 height 31
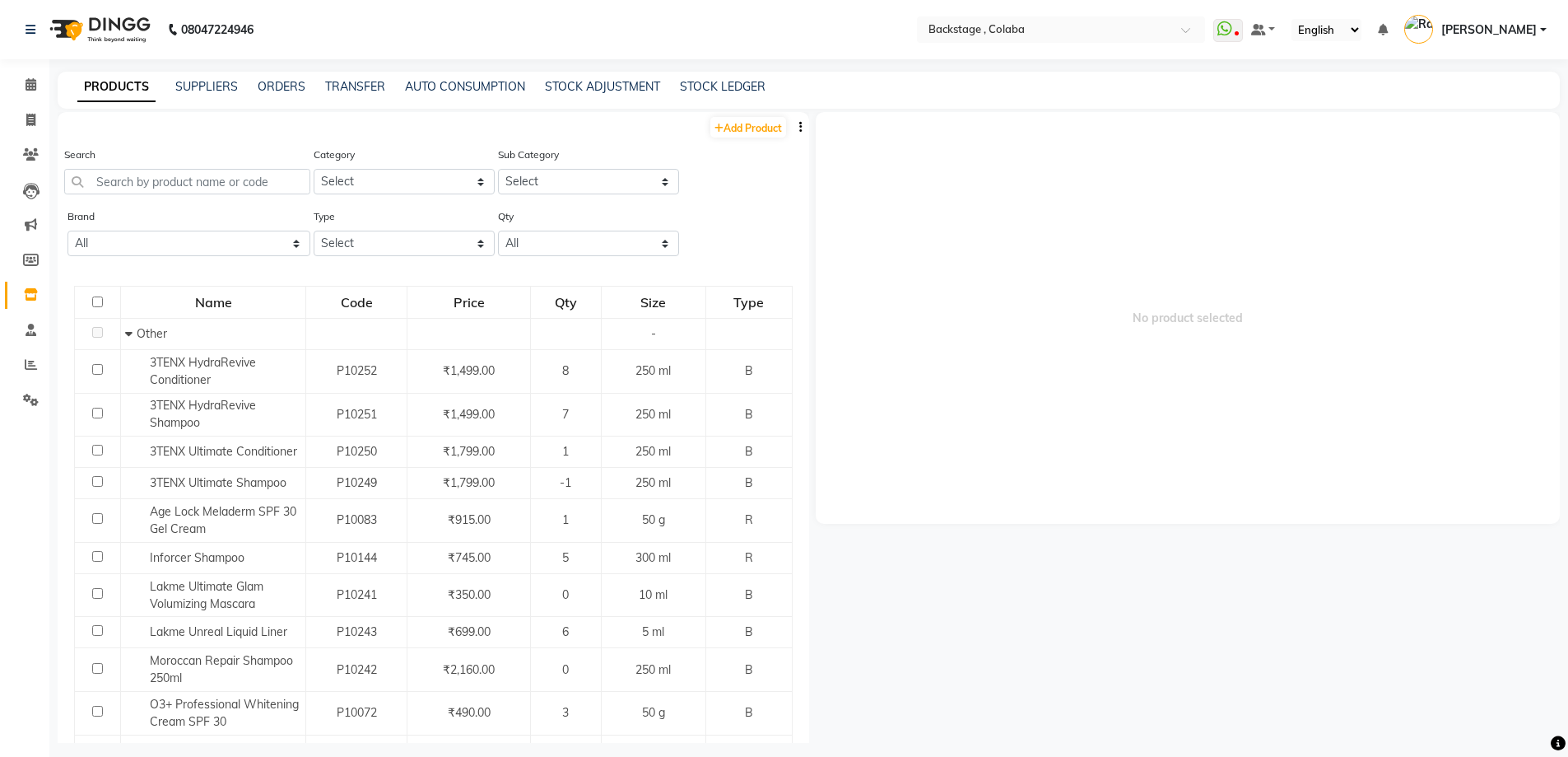
click at [988, 274] on span "No product selected" at bounding box center [1188, 318] width 745 height 412
click at [712, 131] on link "Add Product" at bounding box center [747, 127] width 76 height 21
select select "true"
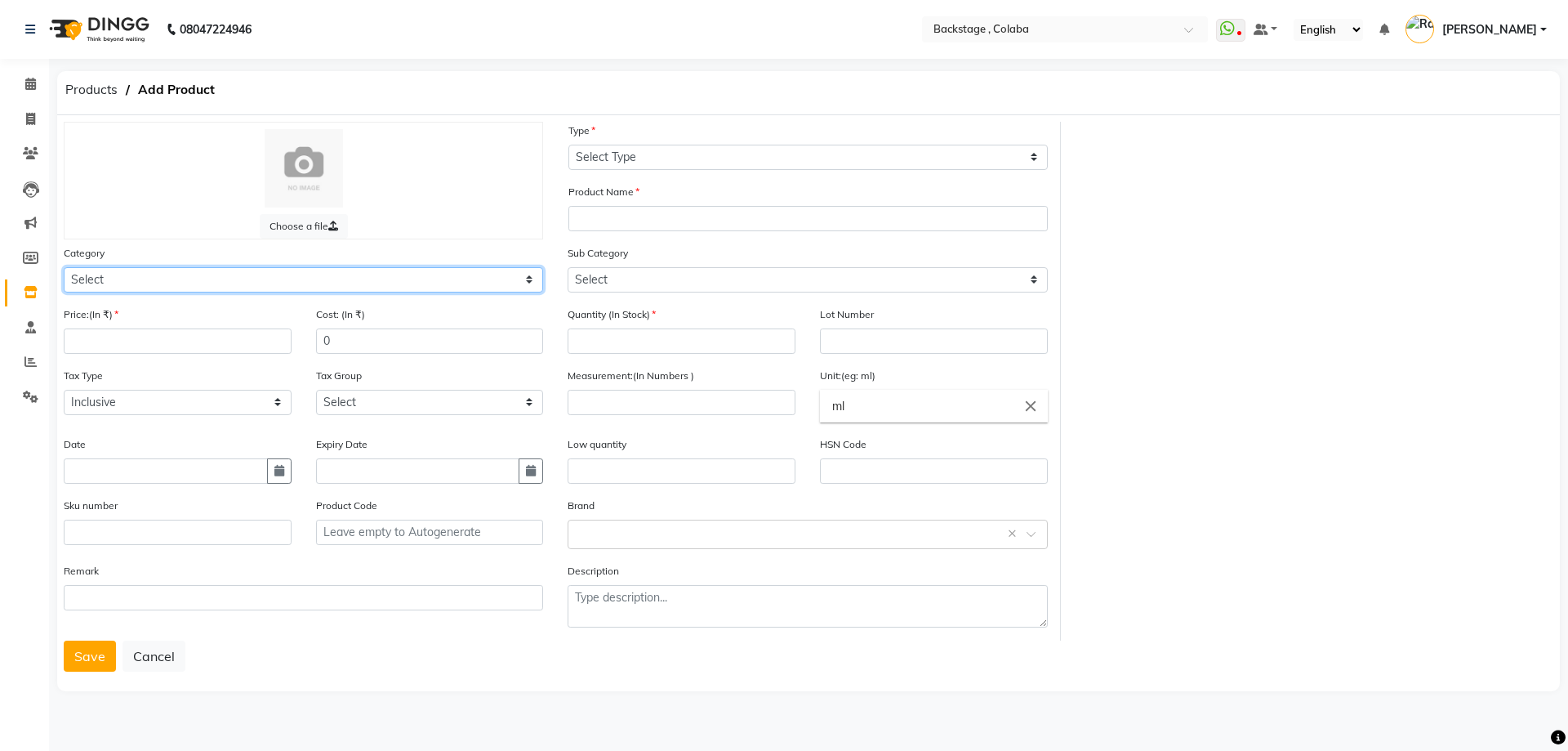
drag, startPoint x: 137, startPoint y: 278, endPoint x: 134, endPoint y: 286, distance: 8.5
click at [137, 278] on select "Select Hair Skin Makeup Personal Care Appliances Beard Waxing Disposable Thread…" at bounding box center [303, 280] width 479 height 25
select select "821901200"
click at [63, 267] on select "Select Hair Skin Makeup Personal Care Appliances Beard Waxing Disposable Thread…" at bounding box center [303, 280] width 479 height 25
click at [129, 342] on input "number" at bounding box center [178, 341] width 228 height 25
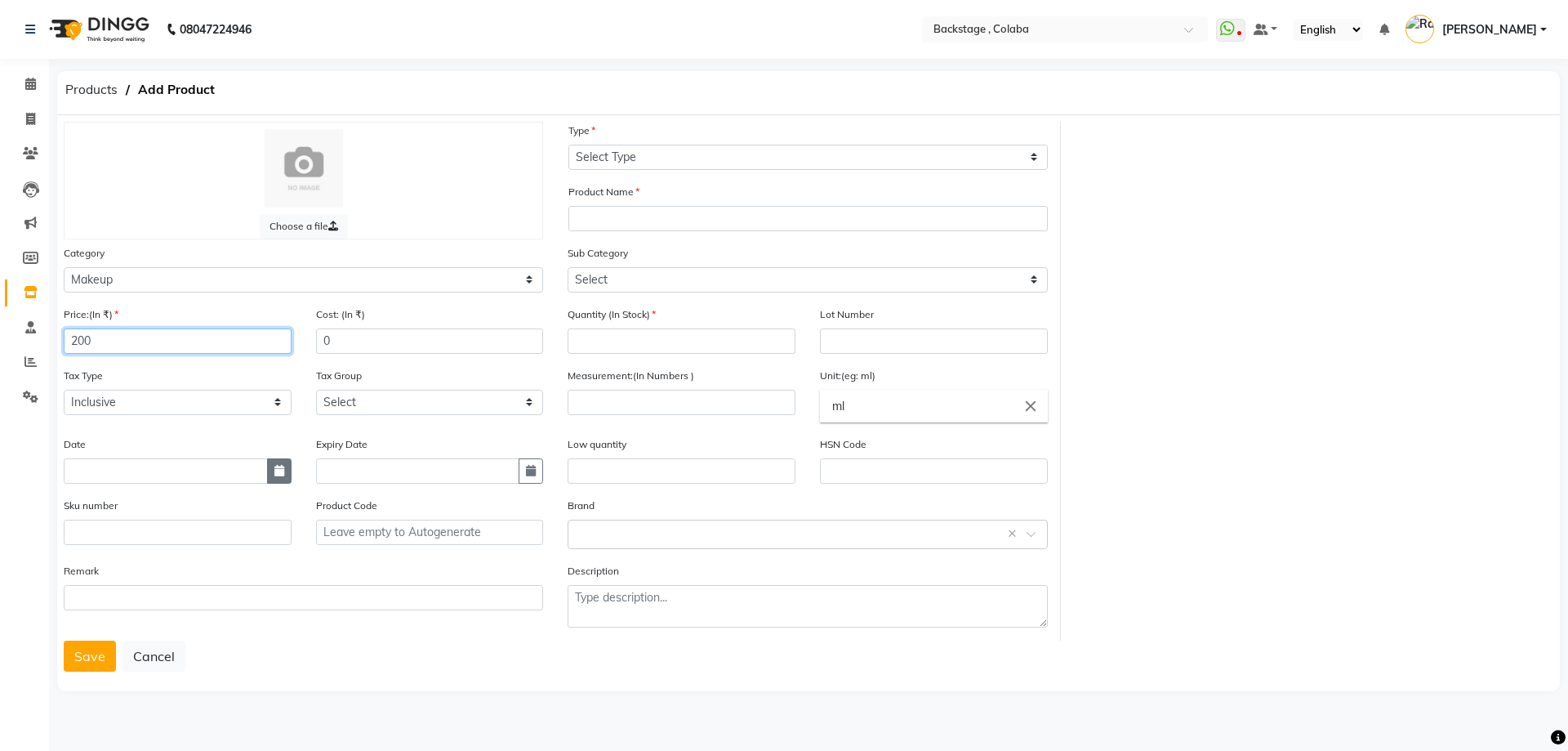
type input "200"
click at [276, 471] on icon "button" at bounding box center [279, 470] width 10 height 12
select select "10"
select select "2025"
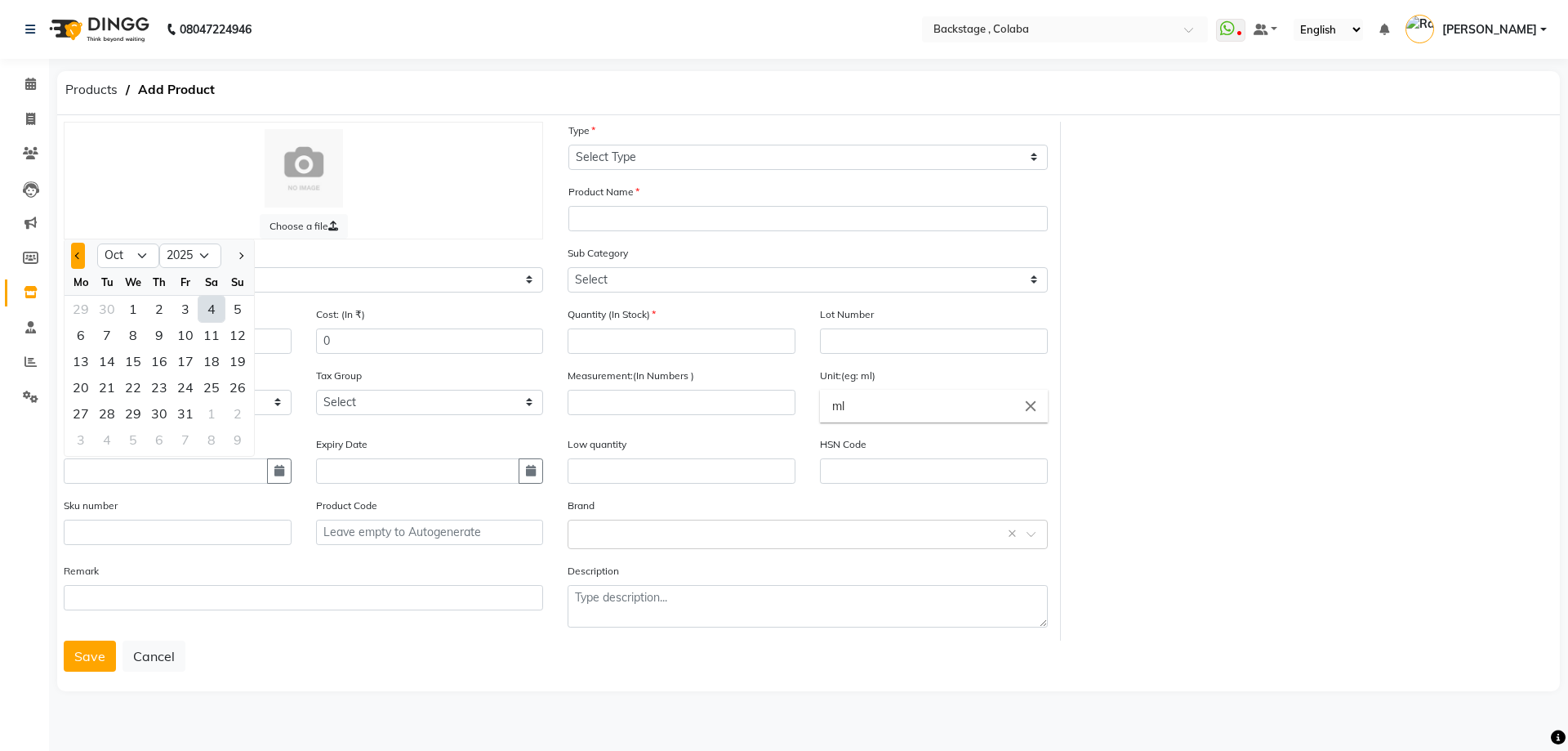
click at [79, 258] on span "Previous month" at bounding box center [78, 255] width 6 height 6
select select "9"
click at [243, 387] on div "28" at bounding box center [237, 387] width 26 height 26
type input "28-09-2025"
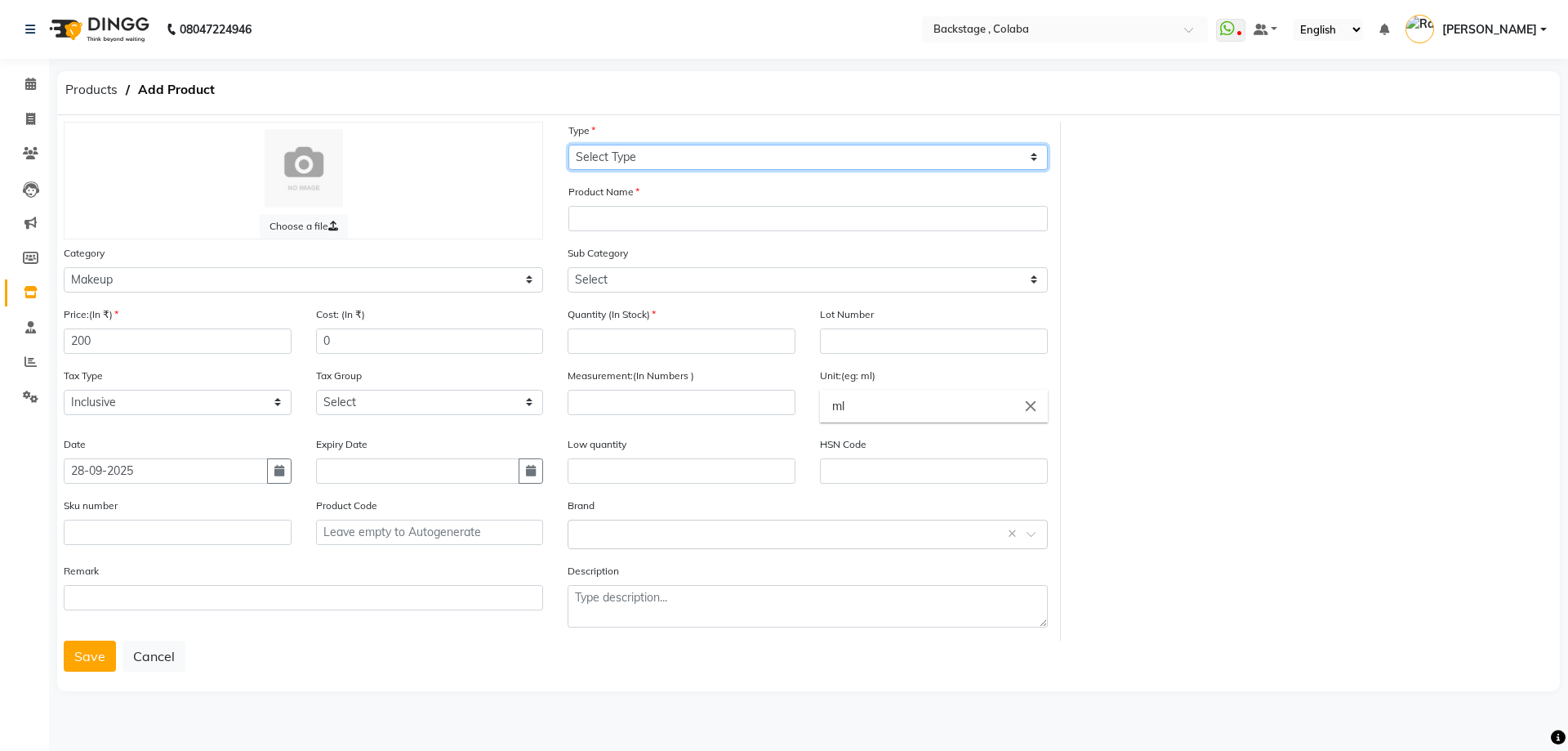
click at [665, 168] on select "Select Type Both Retail Consumable" at bounding box center [808, 158] width 479 height 25
select select "B"
click at [569, 145] on select "Select Type Both Retail Consumable" at bounding box center [808, 158] width 479 height 25
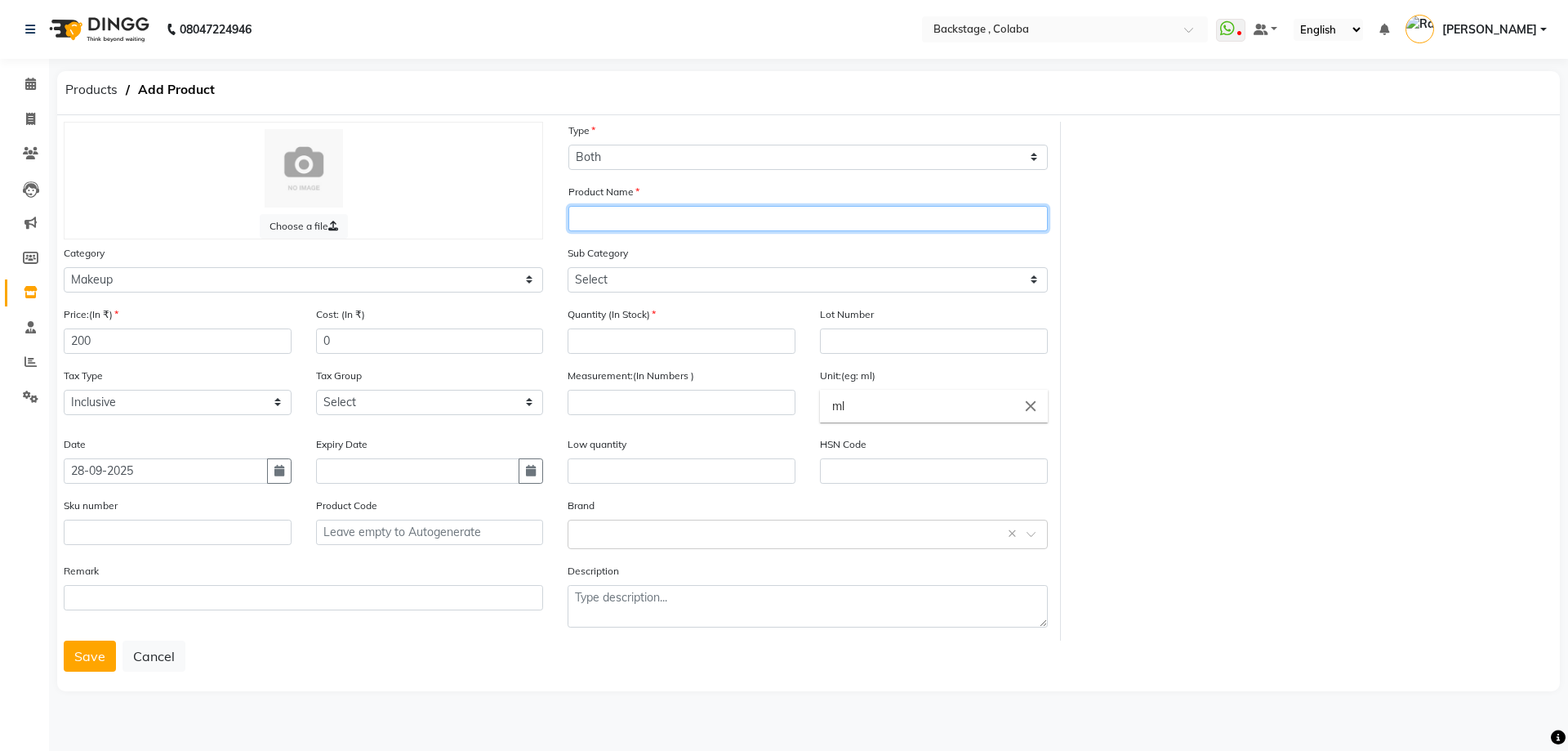
click at [637, 207] on input "text" at bounding box center [808, 218] width 479 height 25
paste input "Ocean Beauty"
type input "Ocean Beauty Liquid BLush"
click at [755, 254] on div "Sub Category Select Lips Nails Eyes Face Tools Brushes Makeup Remover Makeup Ki…" at bounding box center [807, 268] width 479 height 48
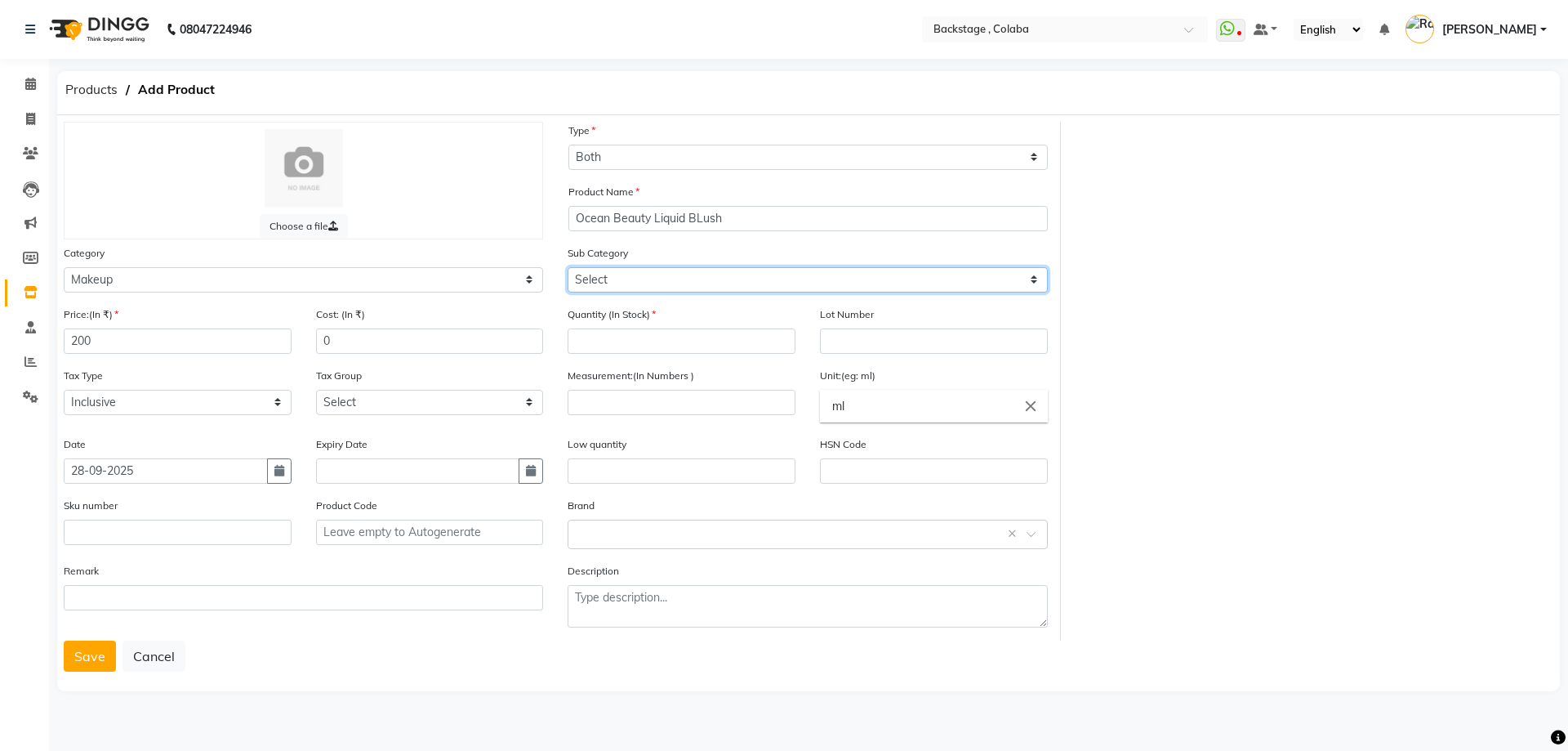
click at [621, 289] on select "Select Lips Nails Eyes Face Tools Brushes Makeup Remover Makeup Kit Other Makeup" at bounding box center [807, 280] width 479 height 25
select select "821901204"
click at [568, 267] on select "Select Lips Nails Eyes Face Tools Brushes Makeup Remover Makeup Kit Other Makeup" at bounding box center [807, 280] width 479 height 25
click at [611, 342] on input "number" at bounding box center [682, 341] width 228 height 25
type input "3"
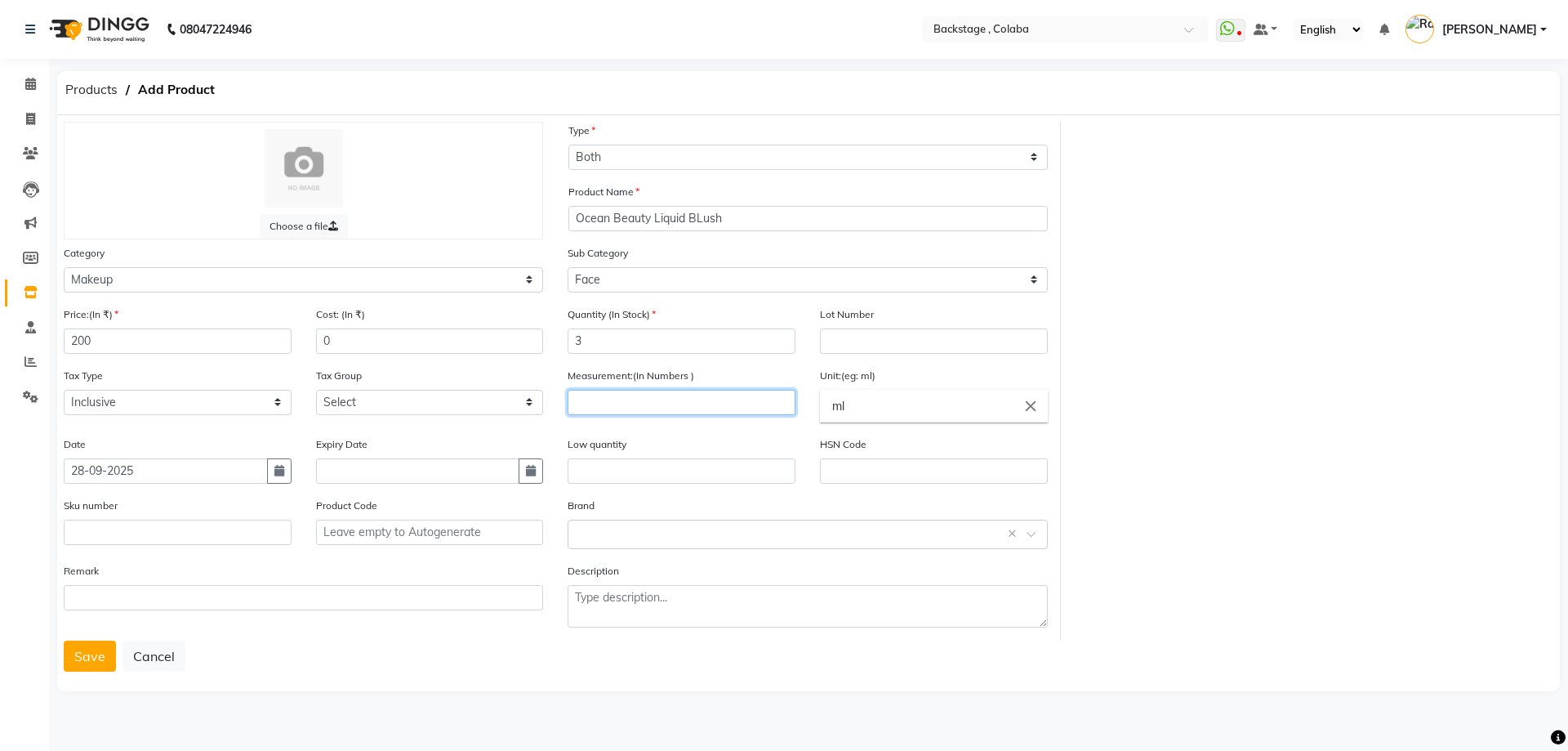
click at [766, 410] on input "number" at bounding box center [682, 402] width 228 height 25
type input "10"
click at [686, 538] on input "text" at bounding box center [791, 533] width 428 height 17
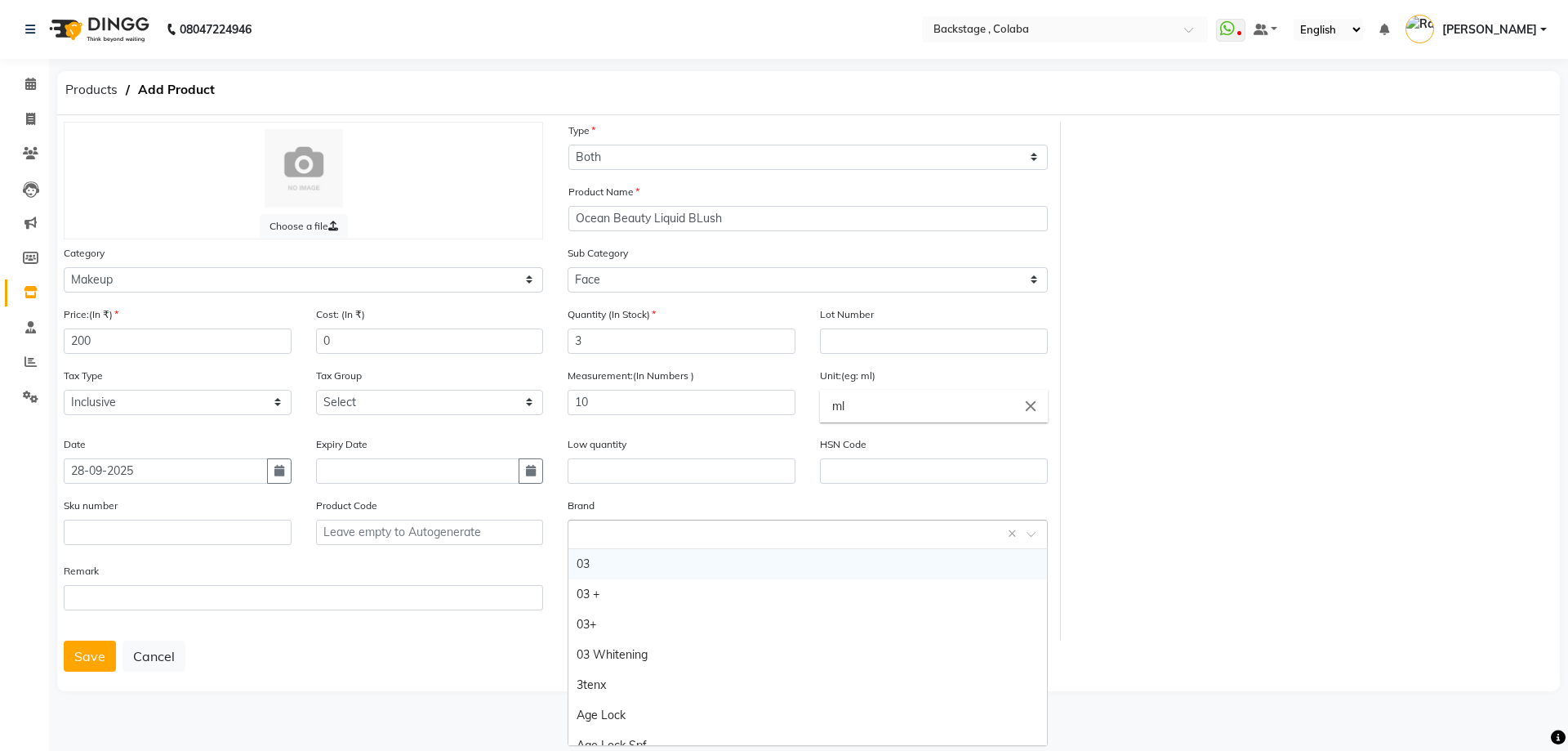
paste input "Ocean Beauty"
type input "Ocean Beauty"
click at [585, 565] on div "Ocean Beauty" at bounding box center [807, 563] width 477 height 30
click at [105, 663] on button "Save" at bounding box center [90, 656] width 53 height 31
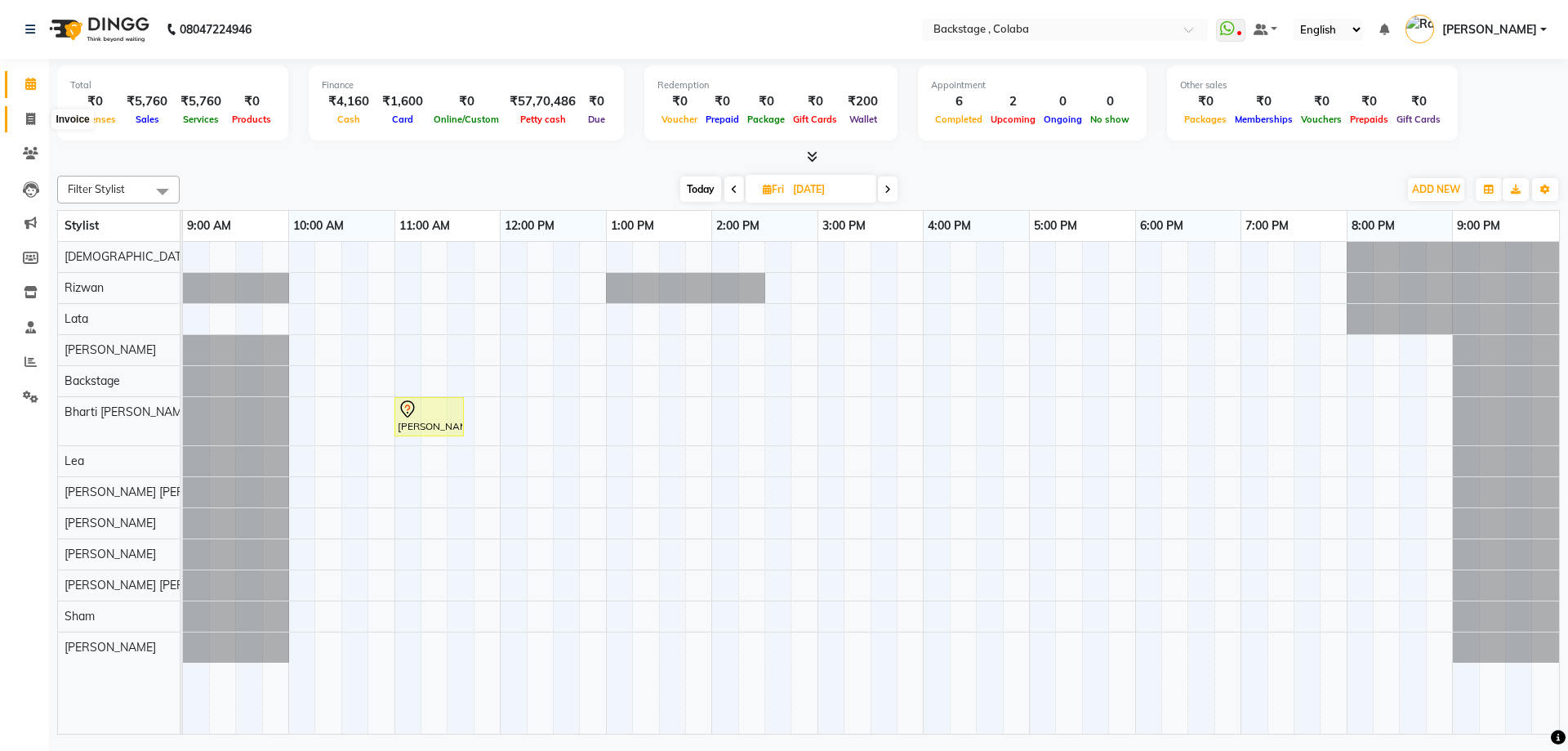
click at [28, 118] on icon at bounding box center [31, 119] width 9 height 13
select select "service"
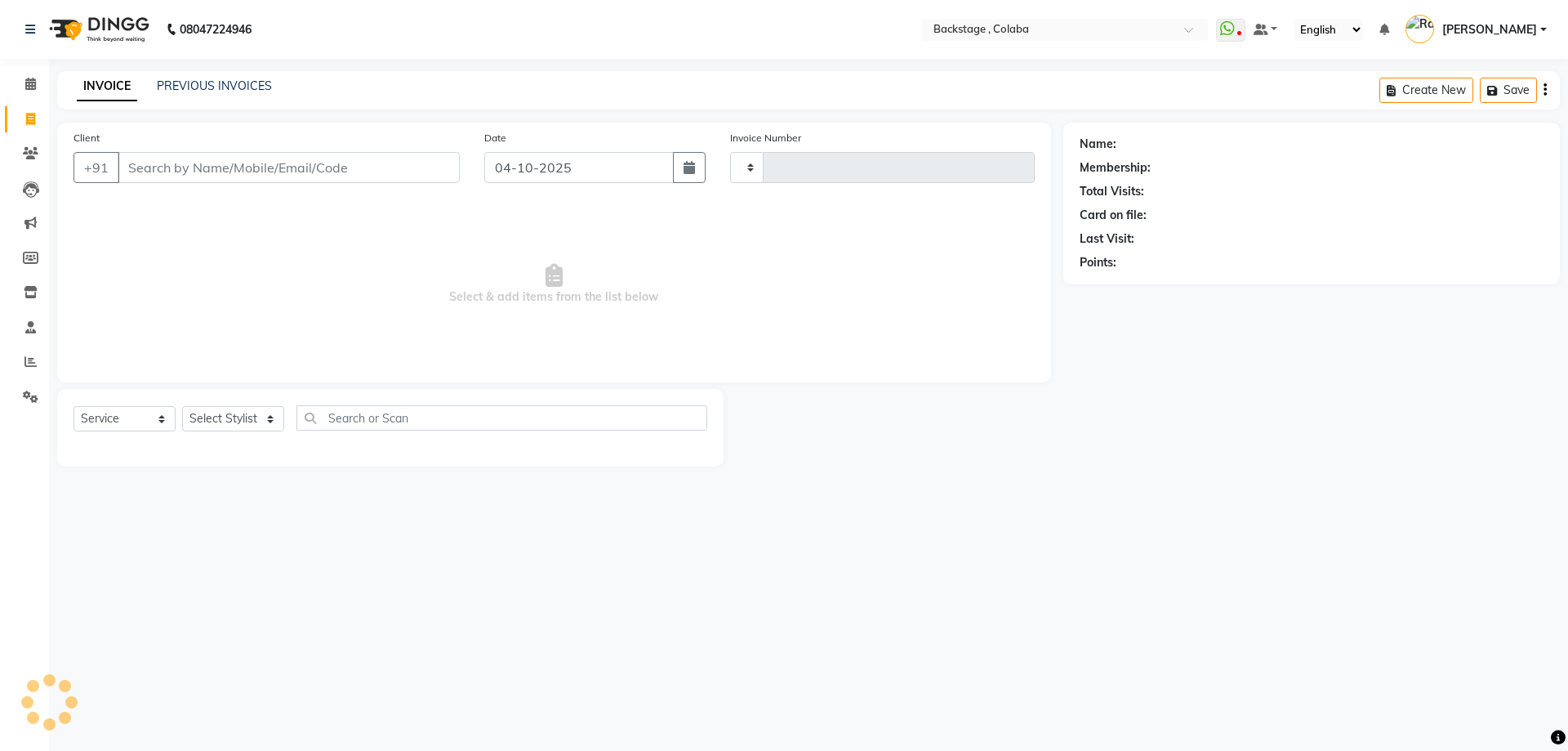
click at [269, 173] on input "Client" at bounding box center [289, 168] width 342 height 31
type input "2289"
select select "5451"
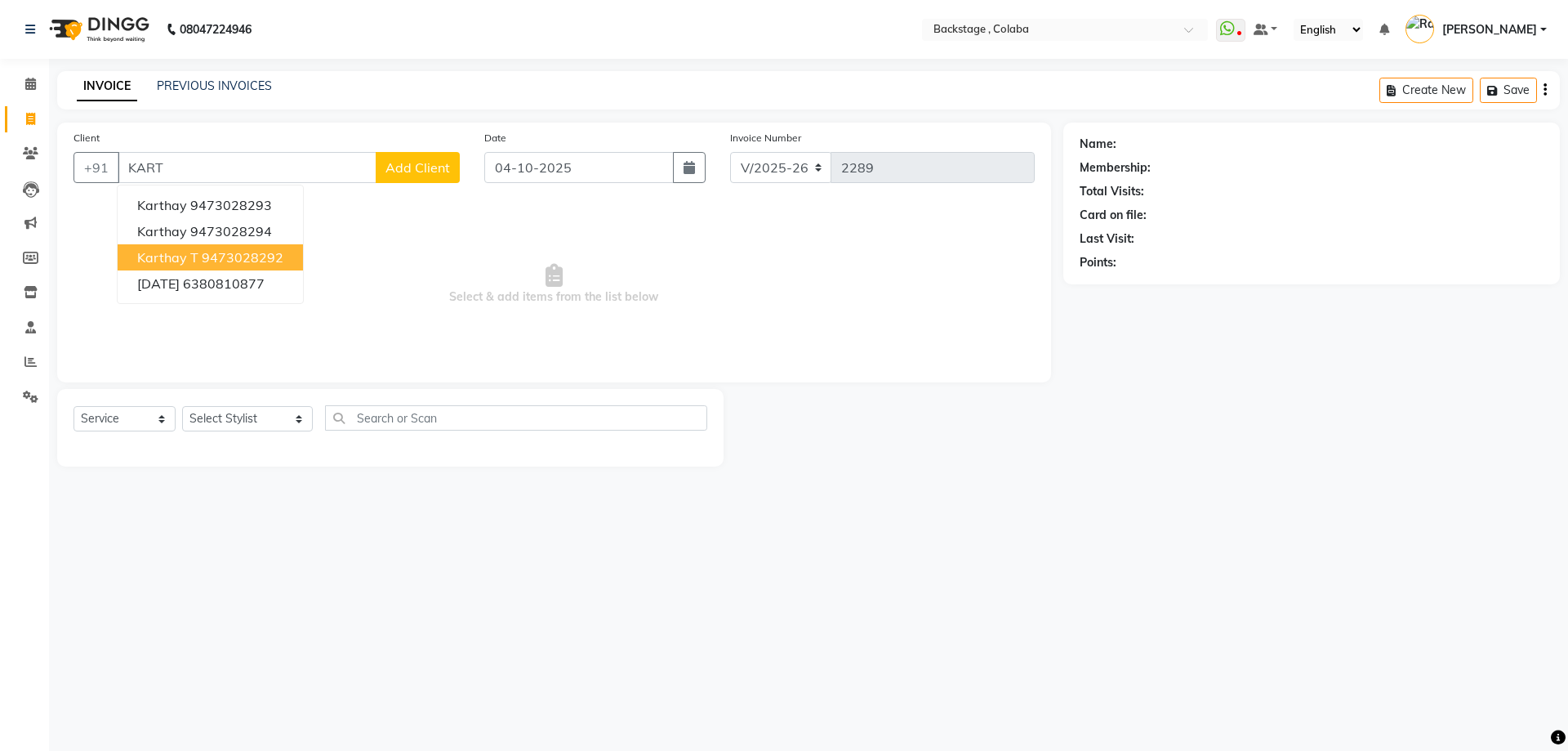
click at [274, 251] on ngb-highlight "9473028292" at bounding box center [243, 257] width 82 height 16
type input "9473028292"
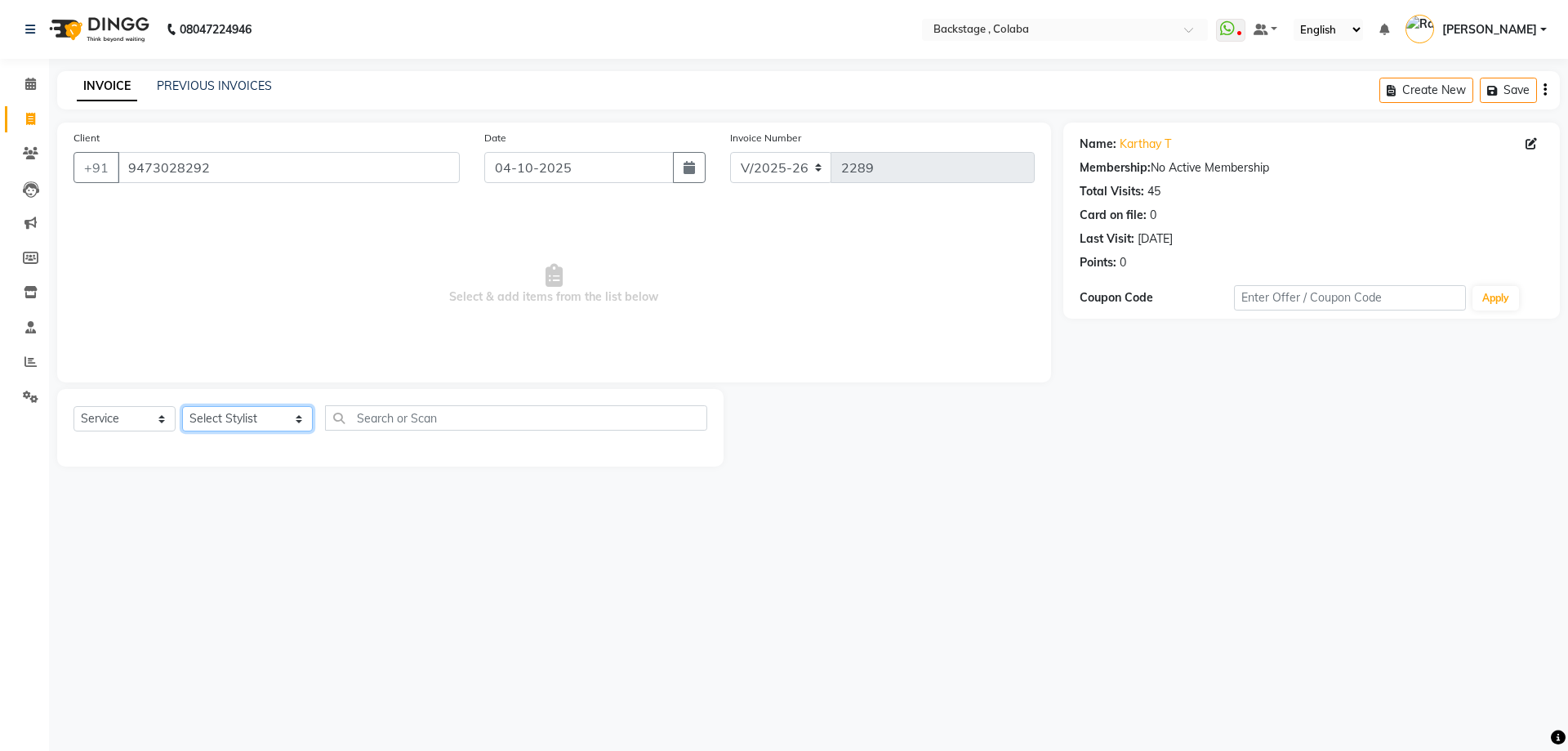
click at [228, 413] on select "Select Stylist Backstage Bharti Nitesh Gohar Jayesh Anil Karekar Kalavati Sharm…" at bounding box center [247, 419] width 130 height 25
select select "36480"
click at [182, 406] on select "Select Stylist Backstage Bharti Nitesh Gohar Jayesh Anil Karekar Kalavati Sharm…" at bounding box center [247, 419] width 130 height 25
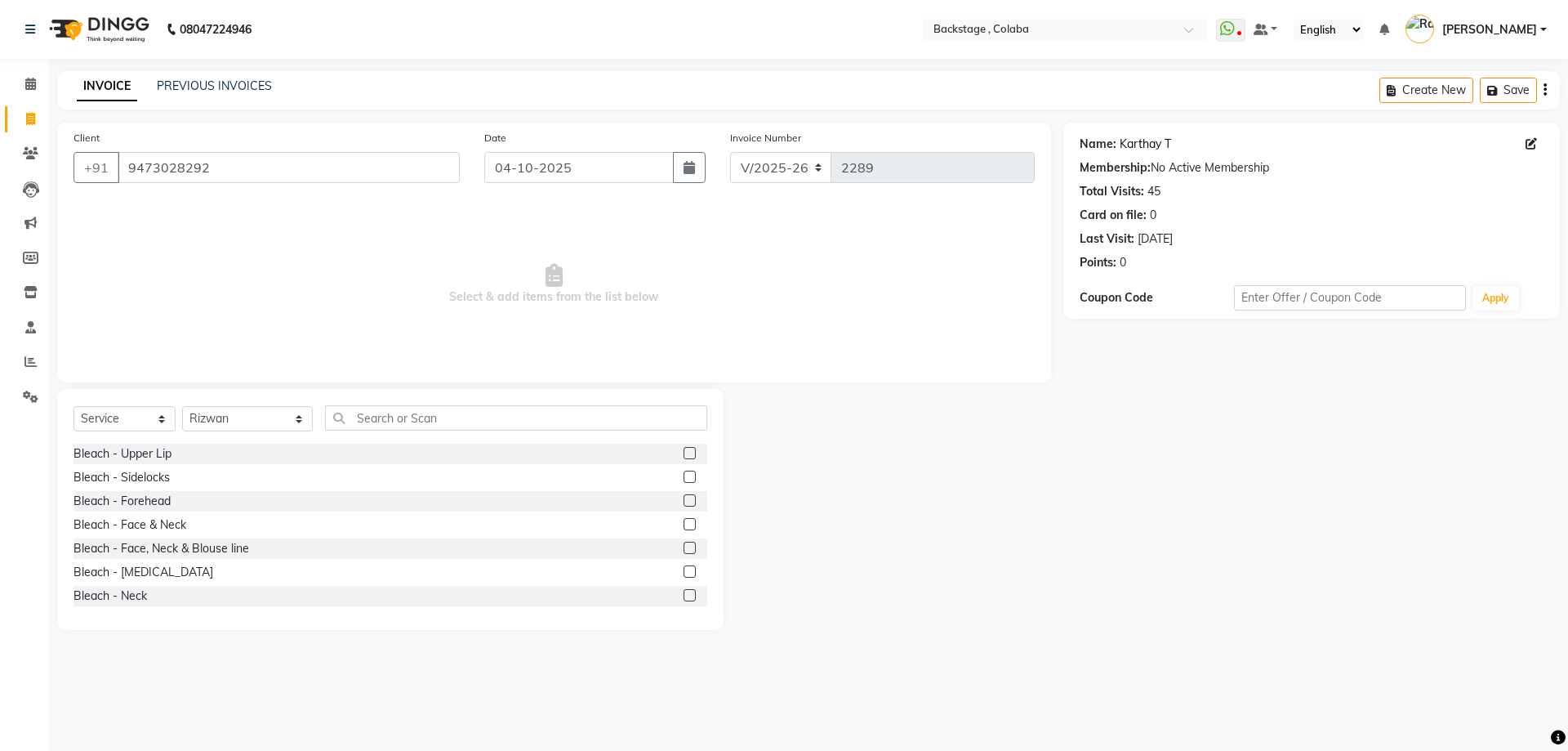
click at [1151, 151] on link "Karthay T" at bounding box center [1145, 144] width 52 height 17
click at [415, 412] on input "text" at bounding box center [516, 418] width 382 height 25
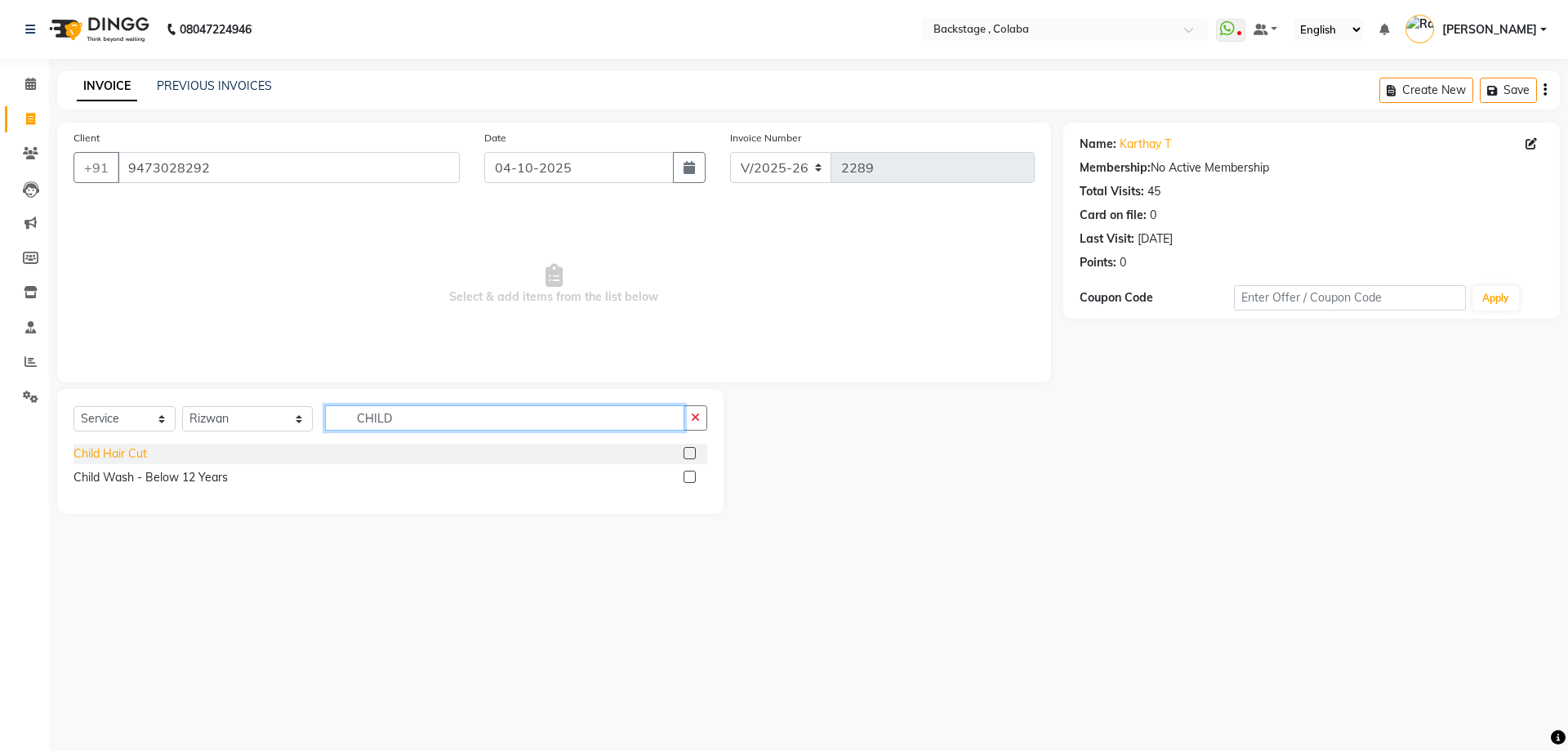
type input "CHILD"
click at [120, 457] on div "Child Hair Cut" at bounding box center [110, 453] width 73 height 17
checkbox input "false"
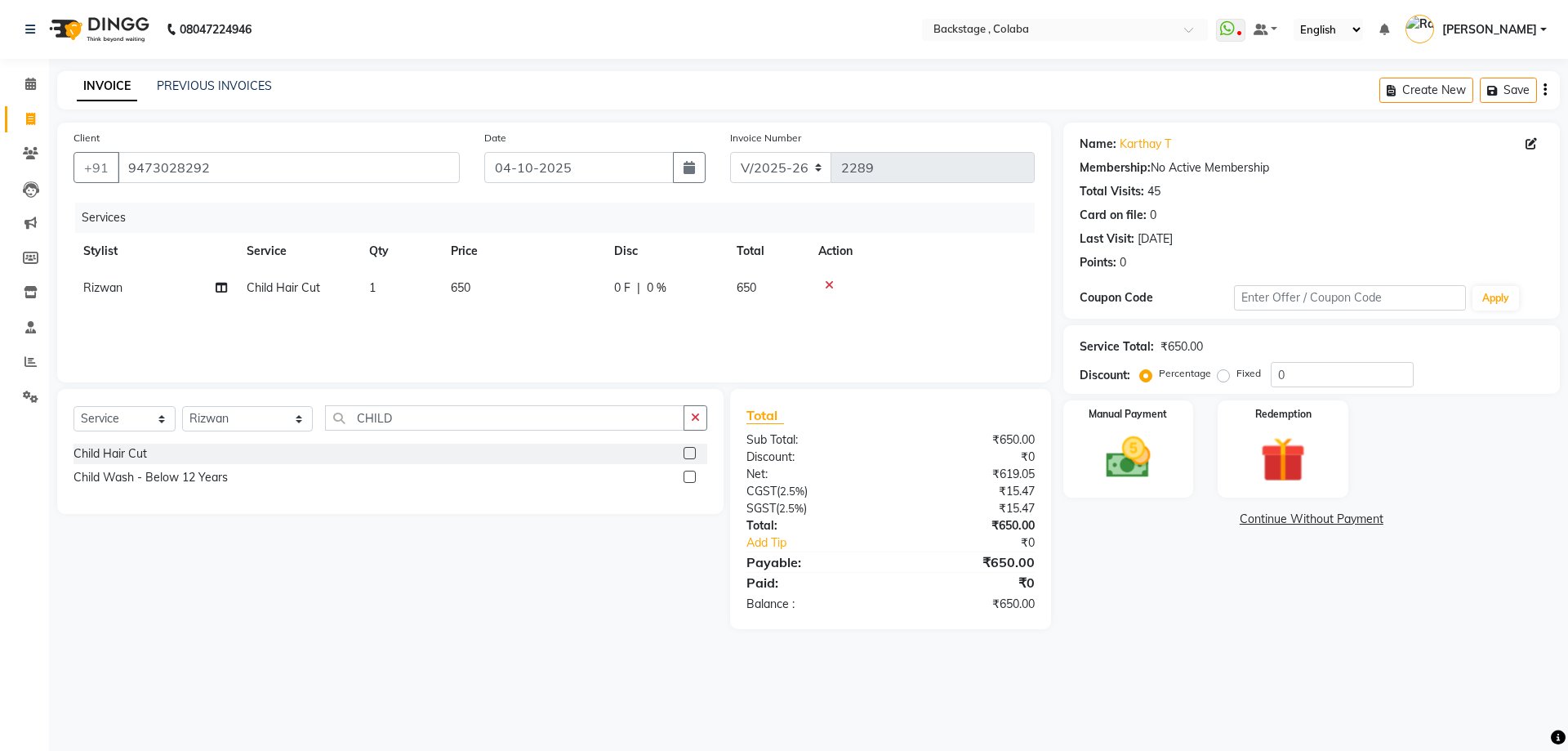
click at [514, 294] on td "650" at bounding box center [523, 288] width 163 height 37
select select "36480"
drag, startPoint x: 560, startPoint y: 282, endPoint x: 510, endPoint y: 280, distance: 50.0
click at [510, 281] on tr "Backstage Bharti Nitesh Gohar Jayesh Anil Karekar Kalavati Sharma Kalindi Joshi…" at bounding box center [553, 301] width 961 height 63
type input "450"
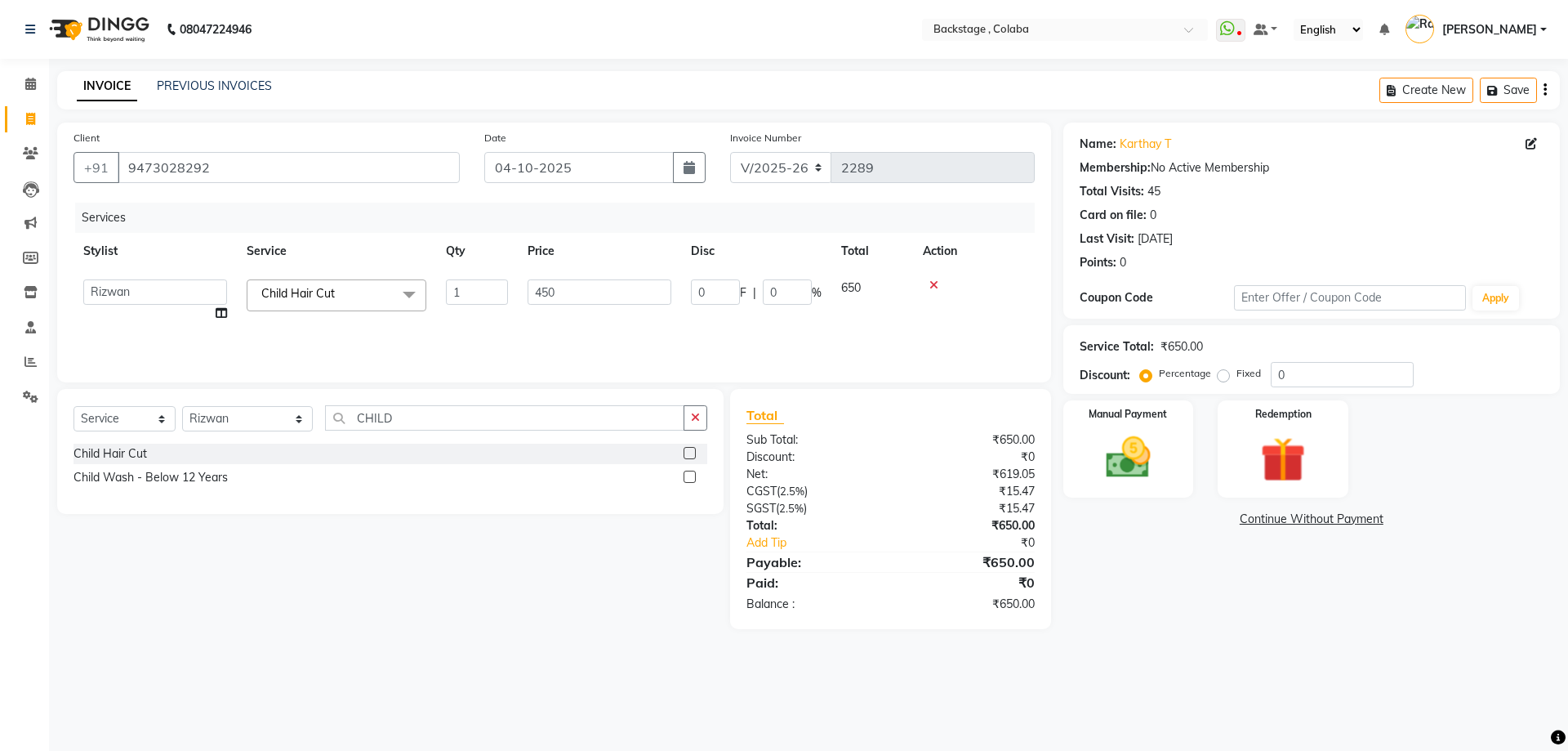
click at [1366, 653] on div "08047224946 Select Location × Backstage , Colaba WhatsApp Status ✕ Status: Disc…" at bounding box center [784, 375] width 1568 height 751
click at [1177, 469] on div "Manual Payment" at bounding box center [1128, 448] width 136 height 101
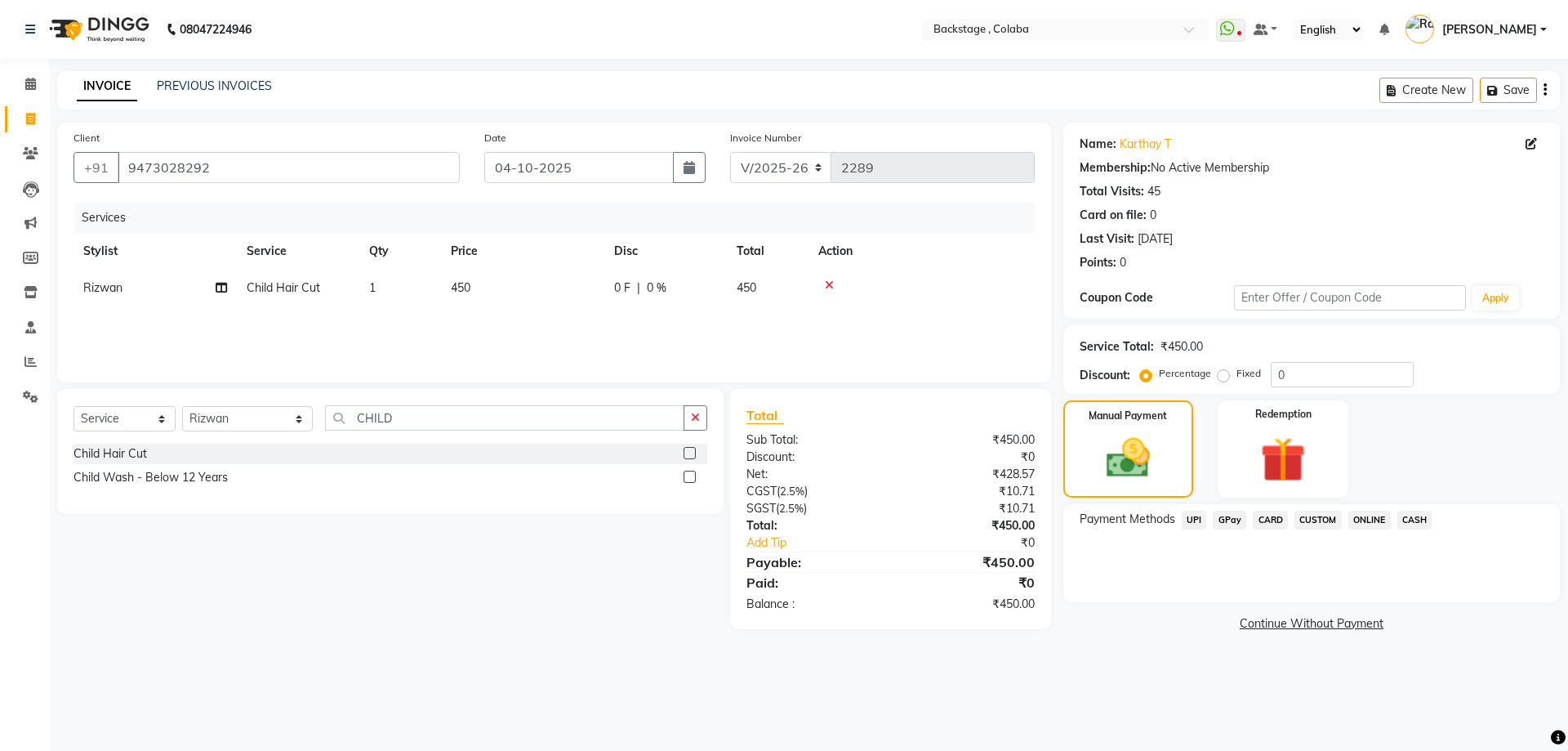
click at [1413, 520] on span "CASH" at bounding box center [1415, 520] width 35 height 19
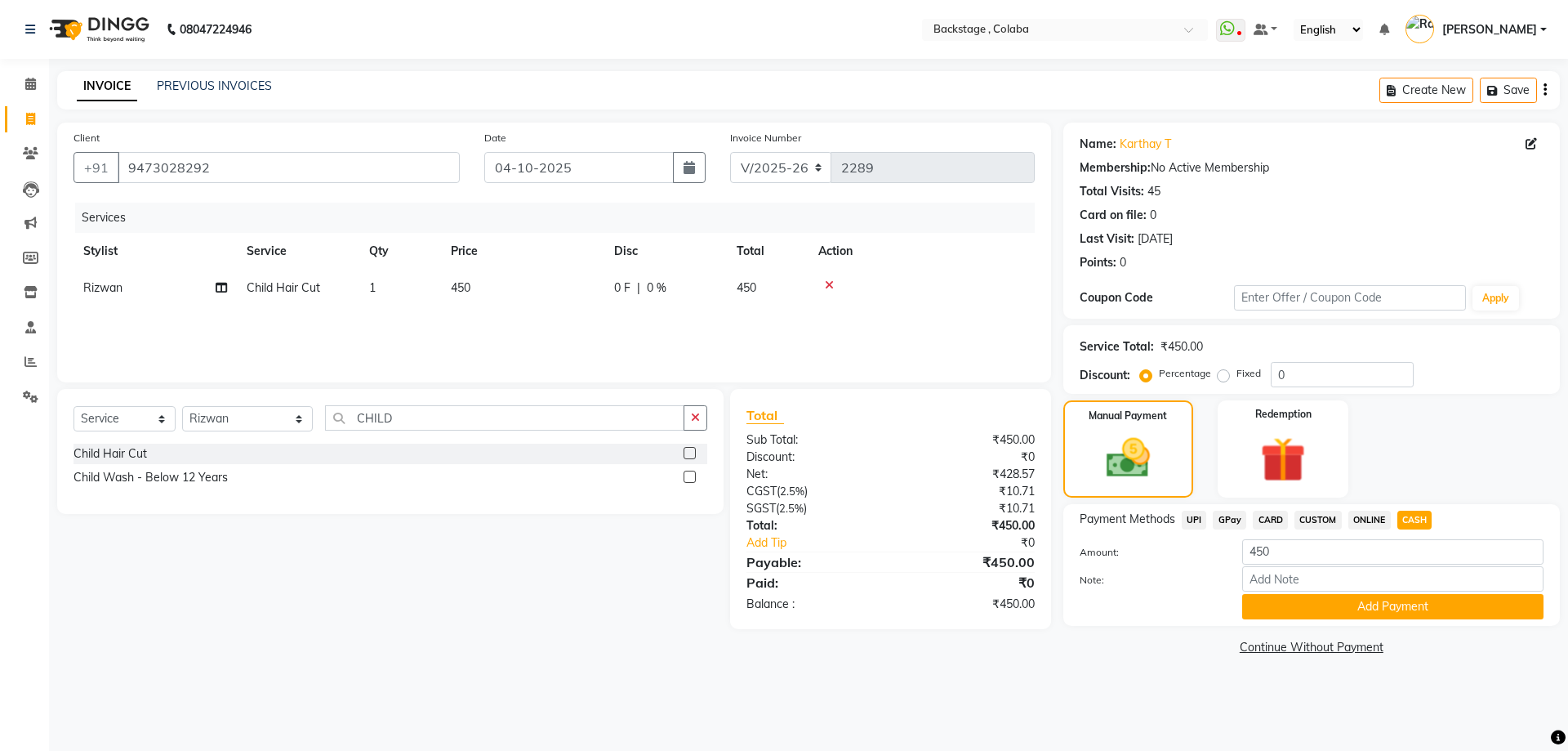
drag, startPoint x: 1366, startPoint y: 604, endPoint x: 1356, endPoint y: 586, distance: 20.6
click at [1366, 603] on button "Add Payment" at bounding box center [1392, 607] width 302 height 25
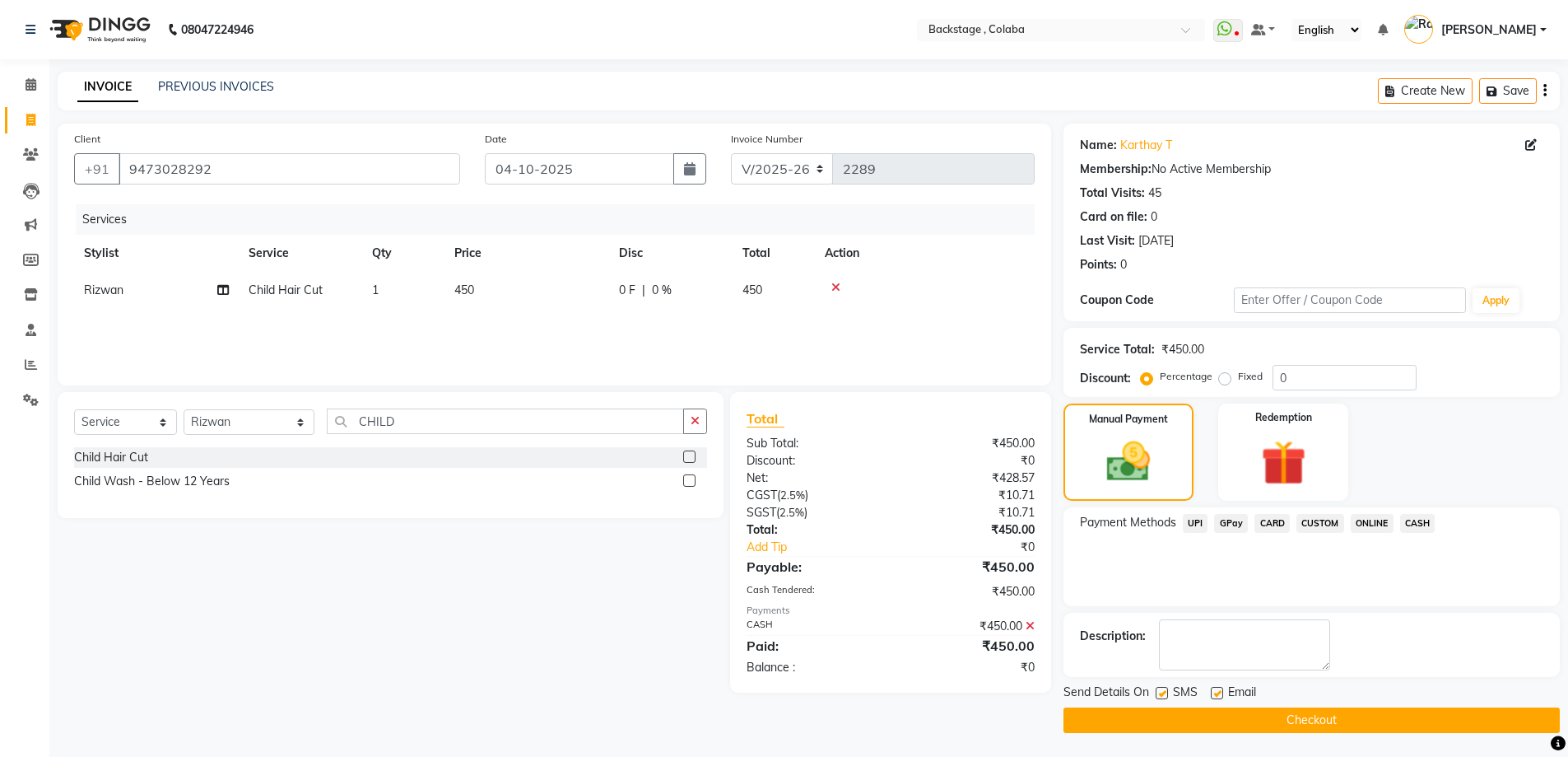
scroll to position [1, 0]
click at [1193, 716] on button "Checkout" at bounding box center [1312, 720] width 497 height 26
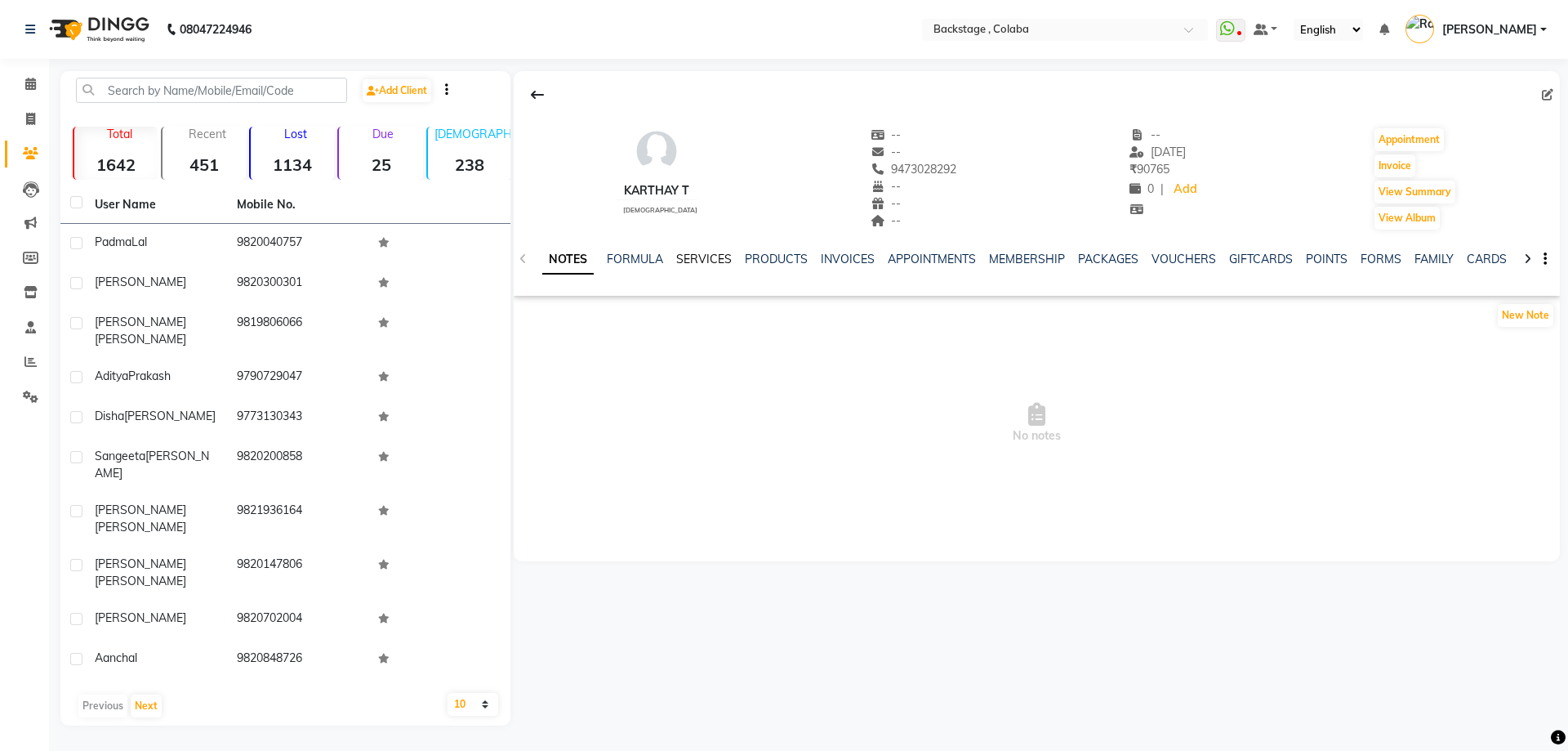
drag, startPoint x: 699, startPoint y: 254, endPoint x: 708, endPoint y: 254, distance: 9.0
click at [700, 253] on link "SERVICES" at bounding box center [704, 259] width 55 height 14
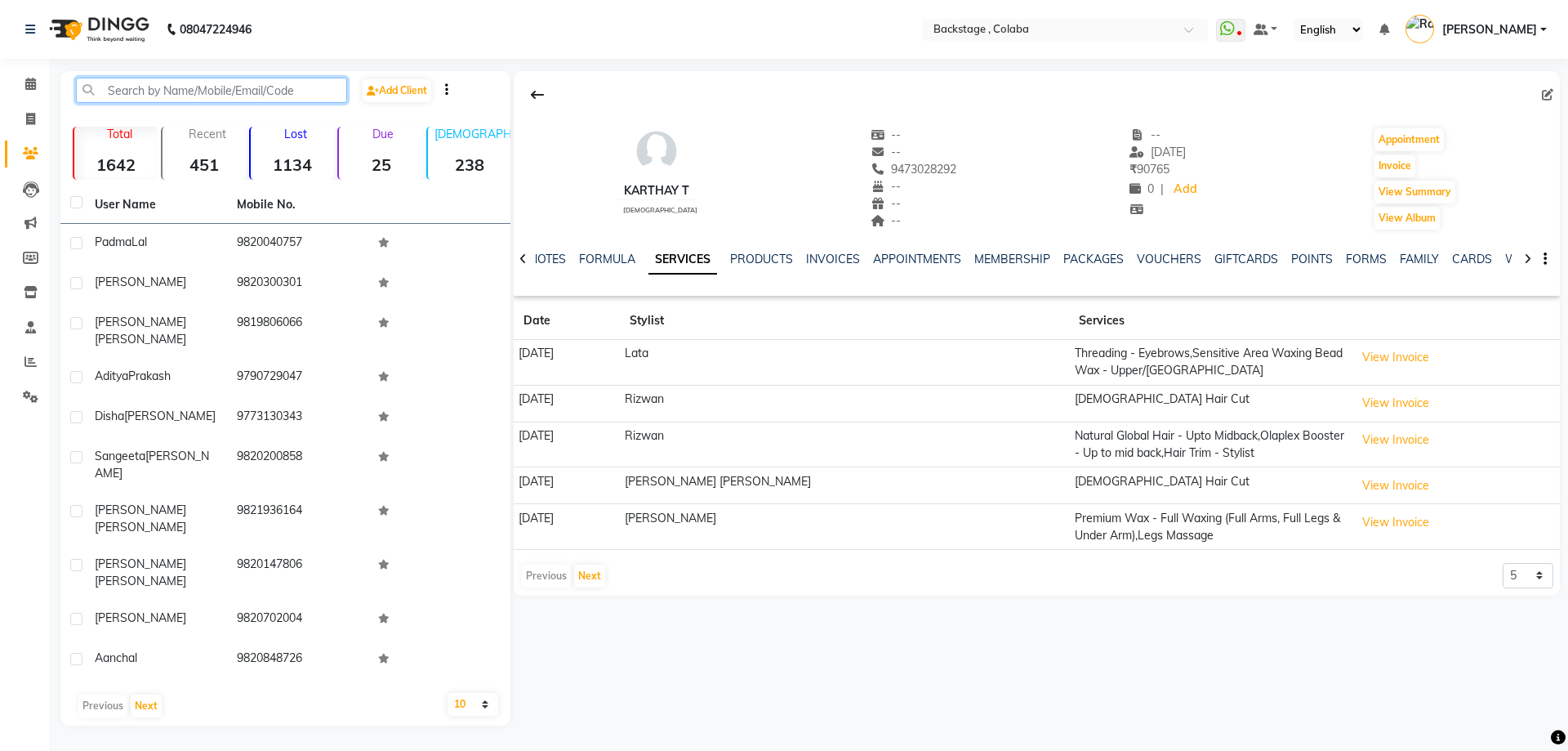
click at [284, 95] on input "text" at bounding box center [211, 91] width 271 height 25
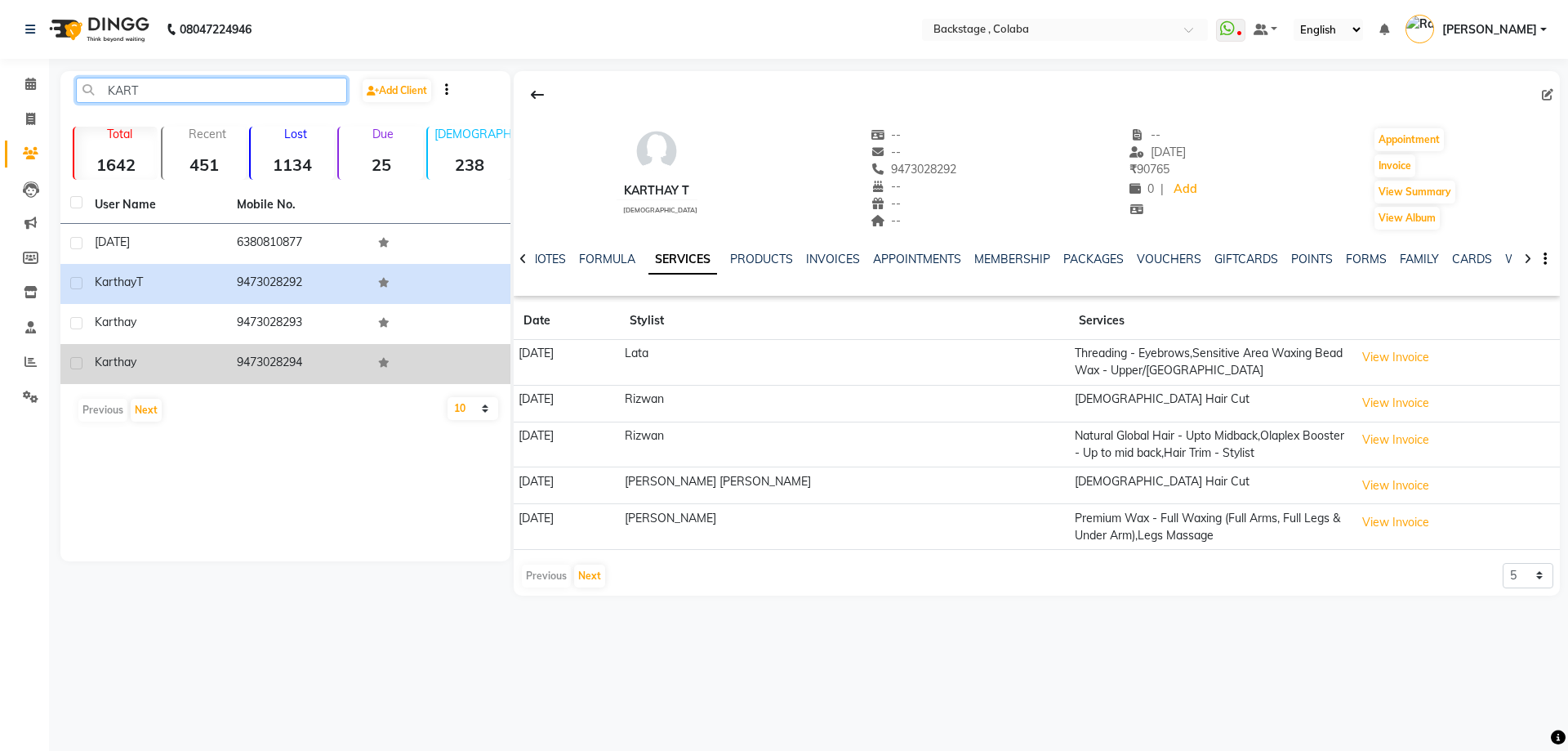
type input "KART"
click at [137, 357] on span "Karthay" at bounding box center [116, 361] width 42 height 14
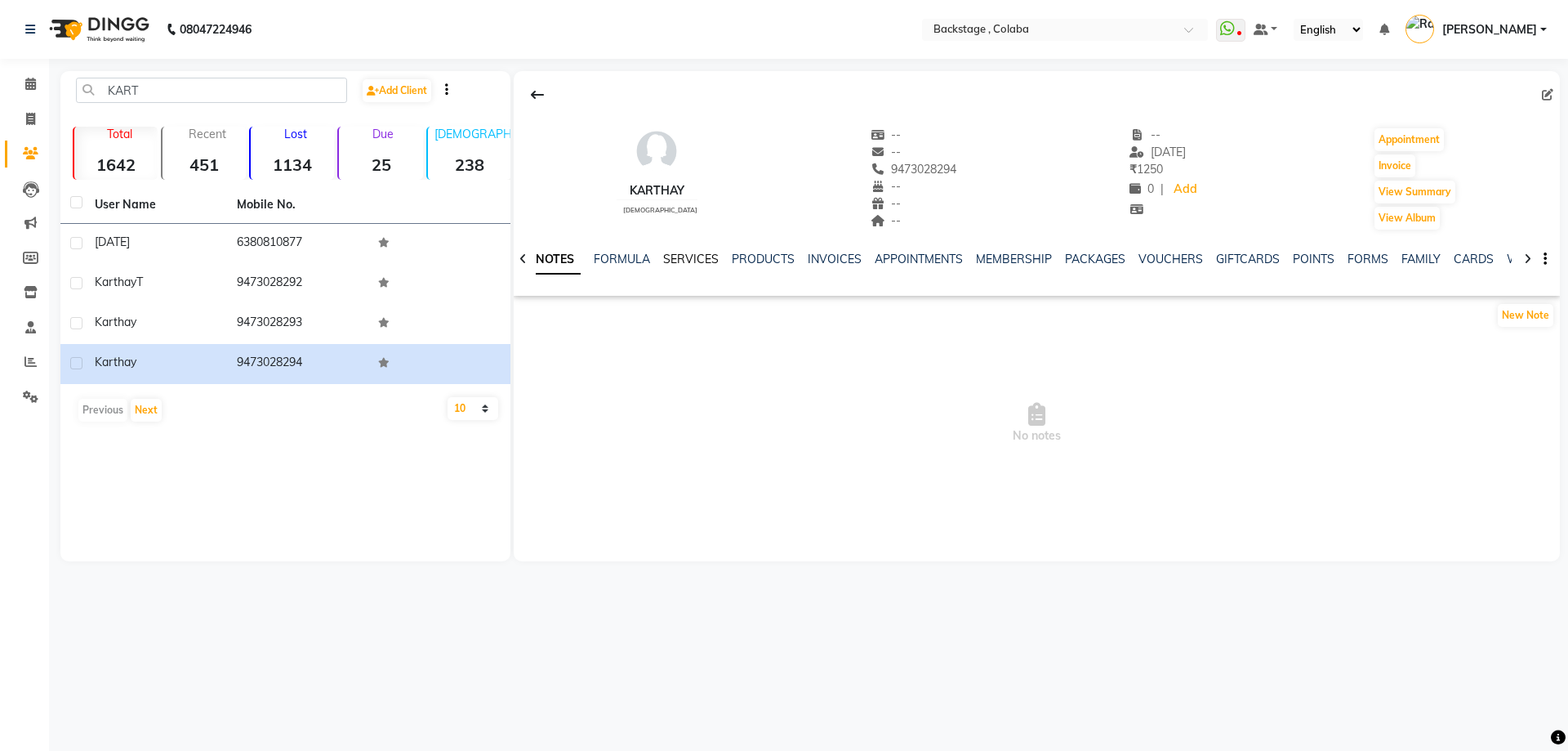
click at [697, 265] on link "SERVICES" at bounding box center [690, 259] width 55 height 14
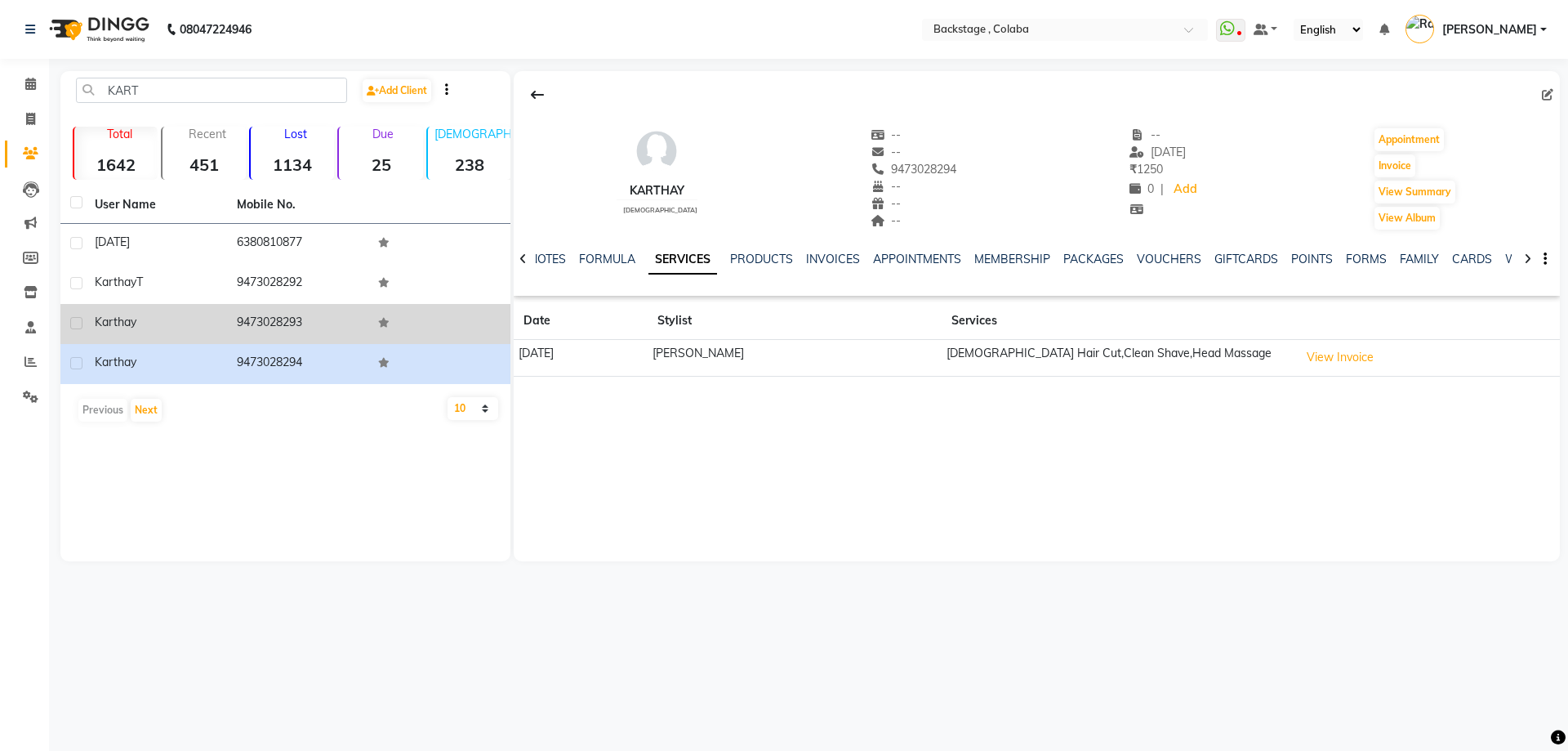
click at [136, 323] on span "Karthay" at bounding box center [116, 322] width 42 height 14
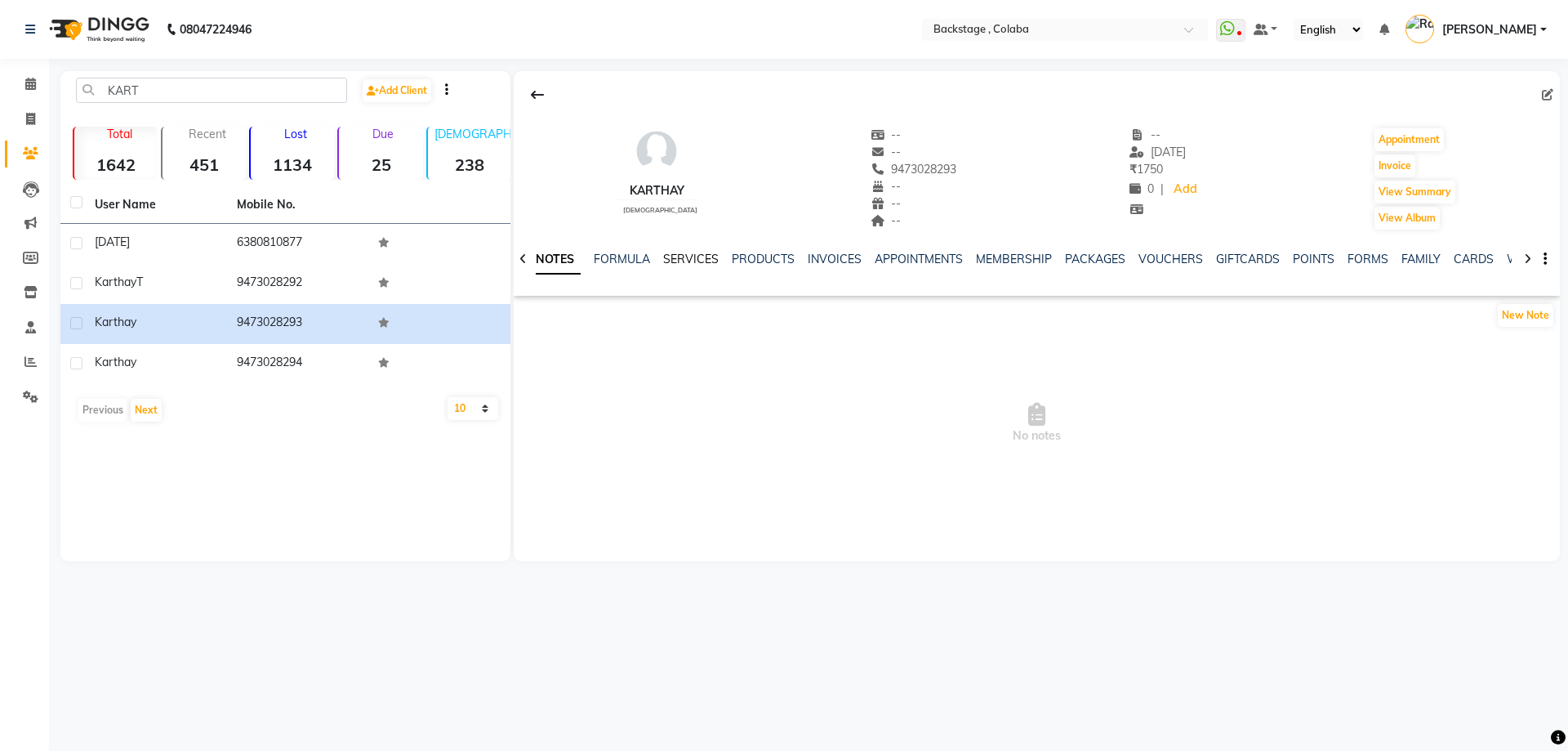
click at [705, 258] on link "SERVICES" at bounding box center [690, 259] width 55 height 14
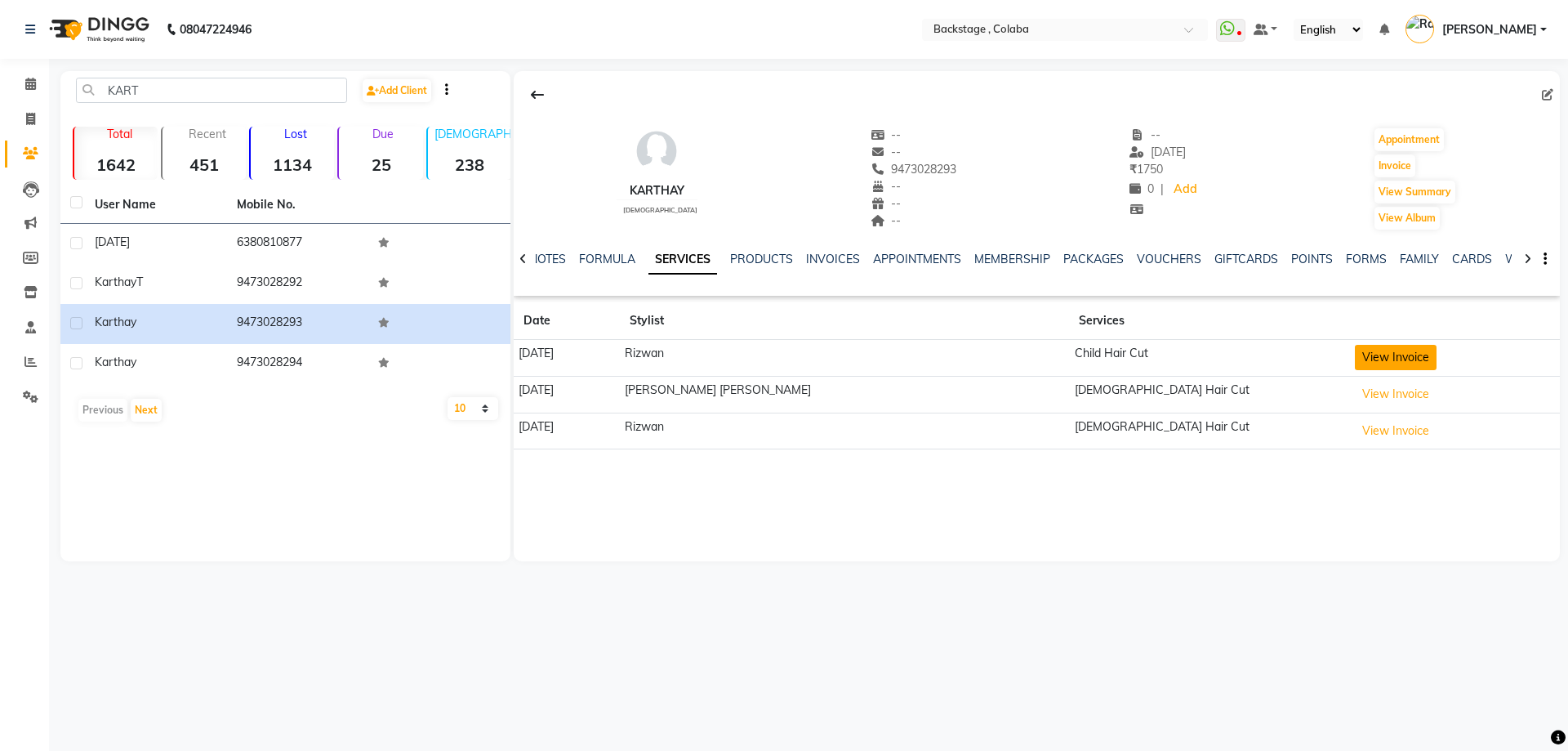
click at [1355, 353] on button "View Invoice" at bounding box center [1396, 358] width 82 height 25
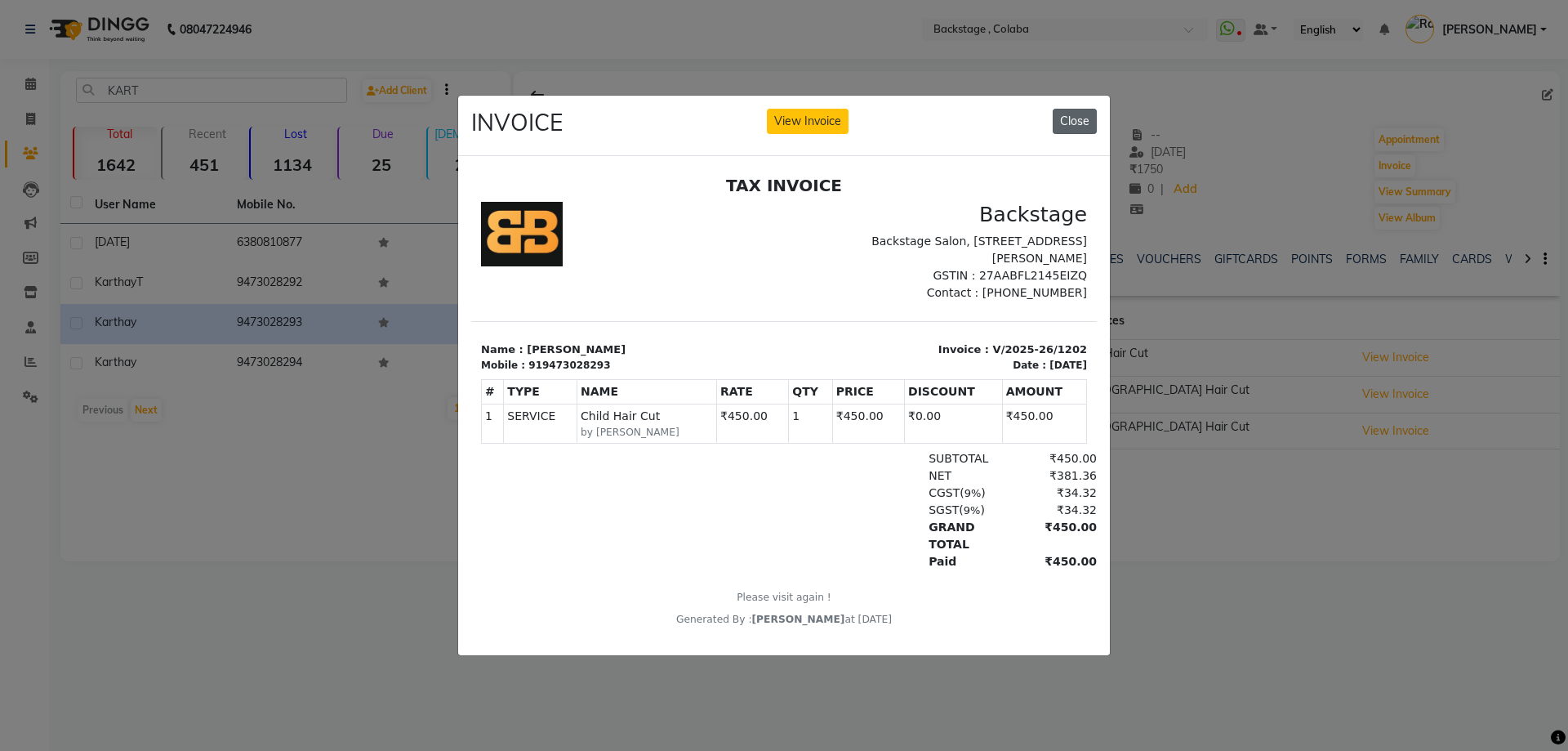
click at [1078, 111] on button "Close" at bounding box center [1074, 121] width 44 height 25
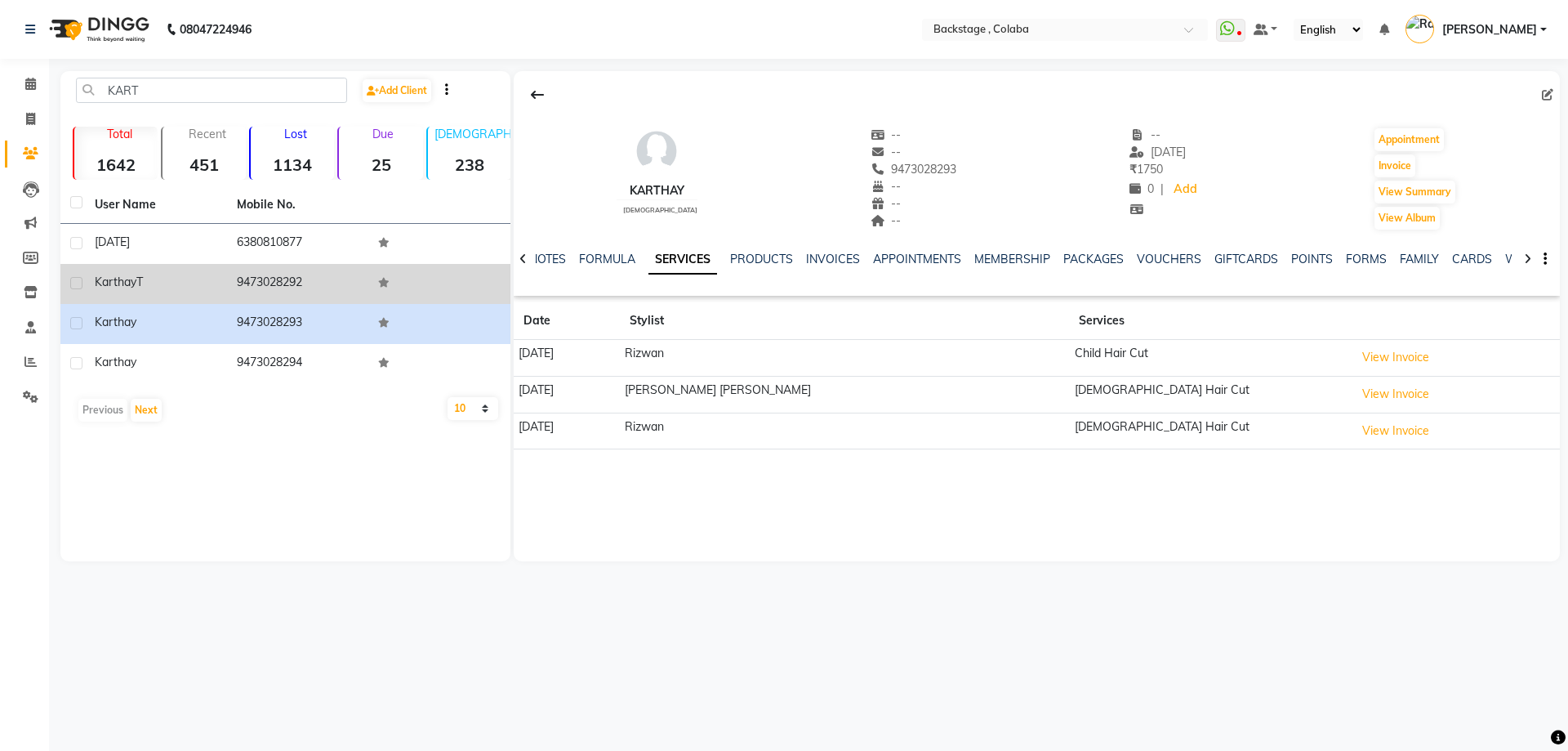
click at [139, 279] on span "T" at bounding box center [139, 282] width 6 height 14
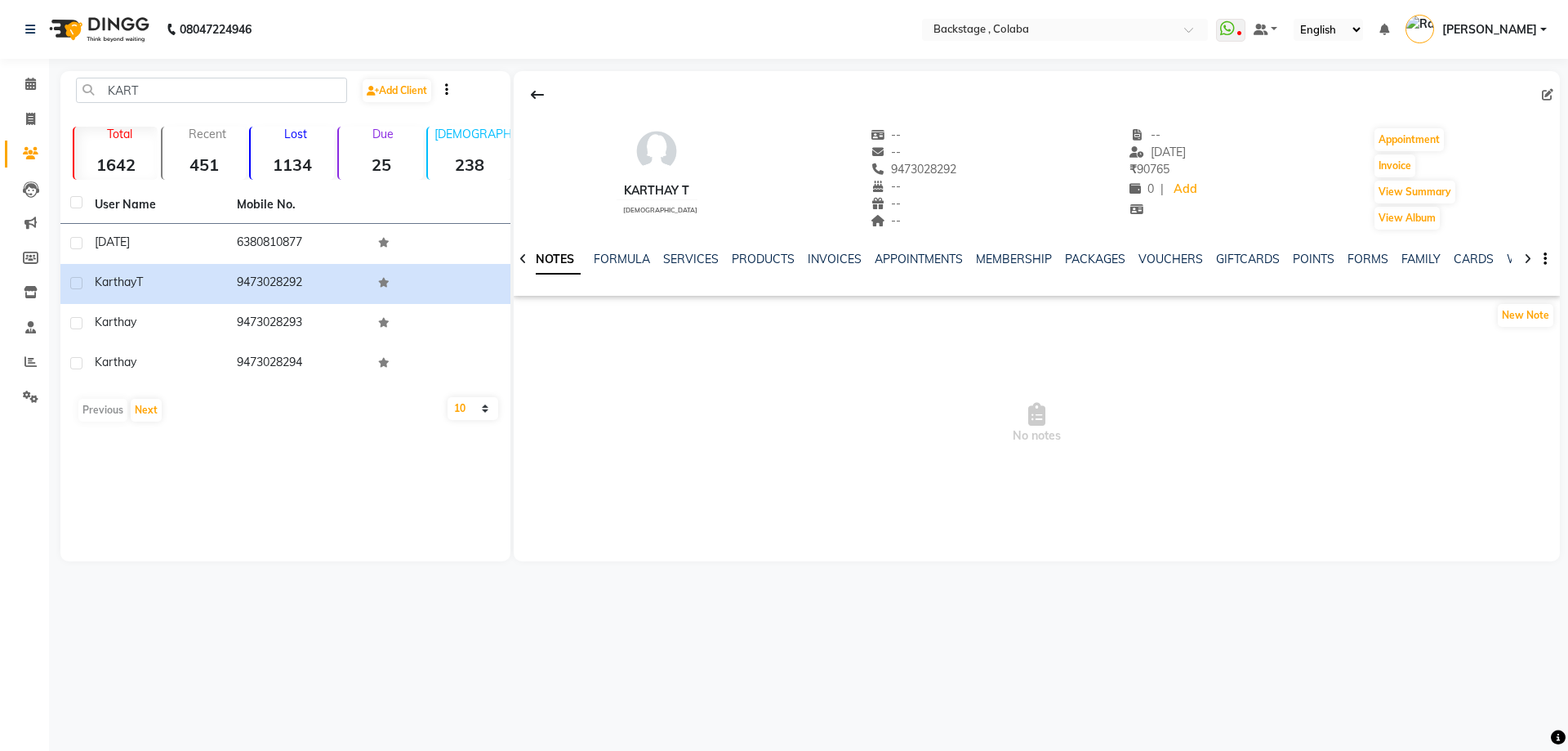
click at [685, 243] on div "NOTES FORMULA SERVICES PRODUCTS INVOICES APPOINTMENTS MEMBERSHIP PACKAGES VOUCH…" at bounding box center [1036, 259] width 1046 height 56
click at [678, 251] on div "SERVICES" at bounding box center [690, 259] width 55 height 17
click at [678, 260] on link "SERVICES" at bounding box center [690, 259] width 55 height 14
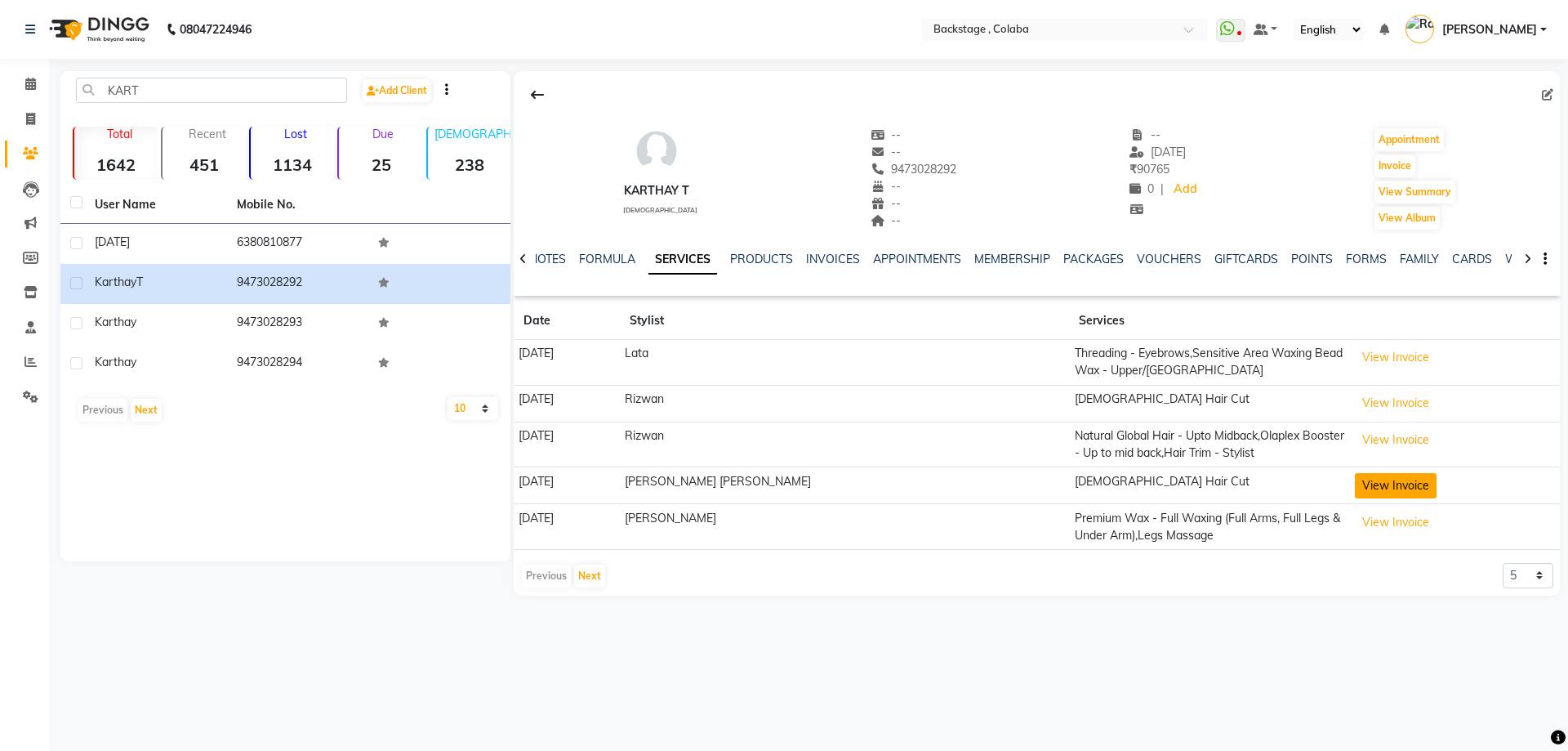
click at [1355, 486] on button "View Invoice" at bounding box center [1396, 486] width 82 height 25
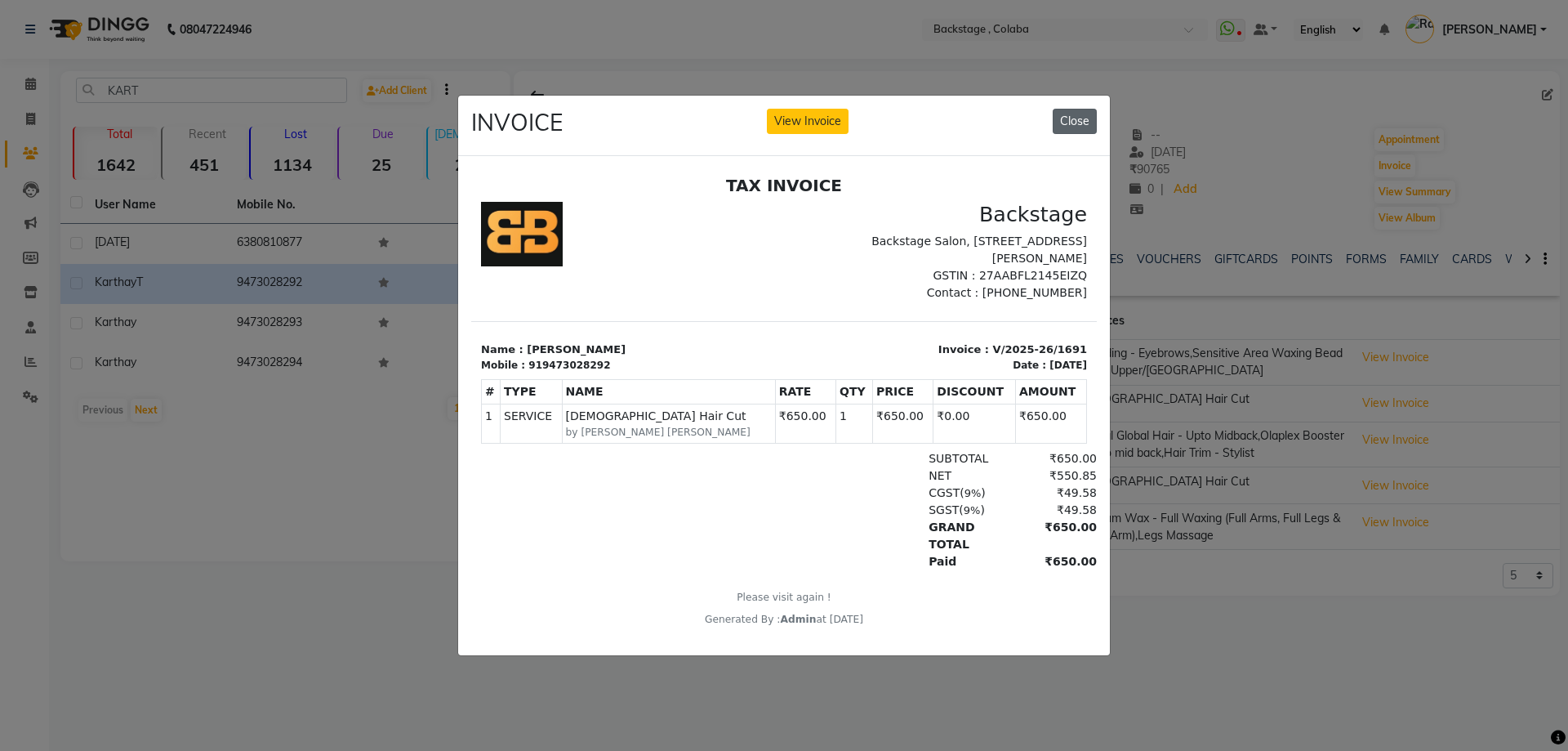
click at [1070, 121] on button "Close" at bounding box center [1074, 121] width 44 height 25
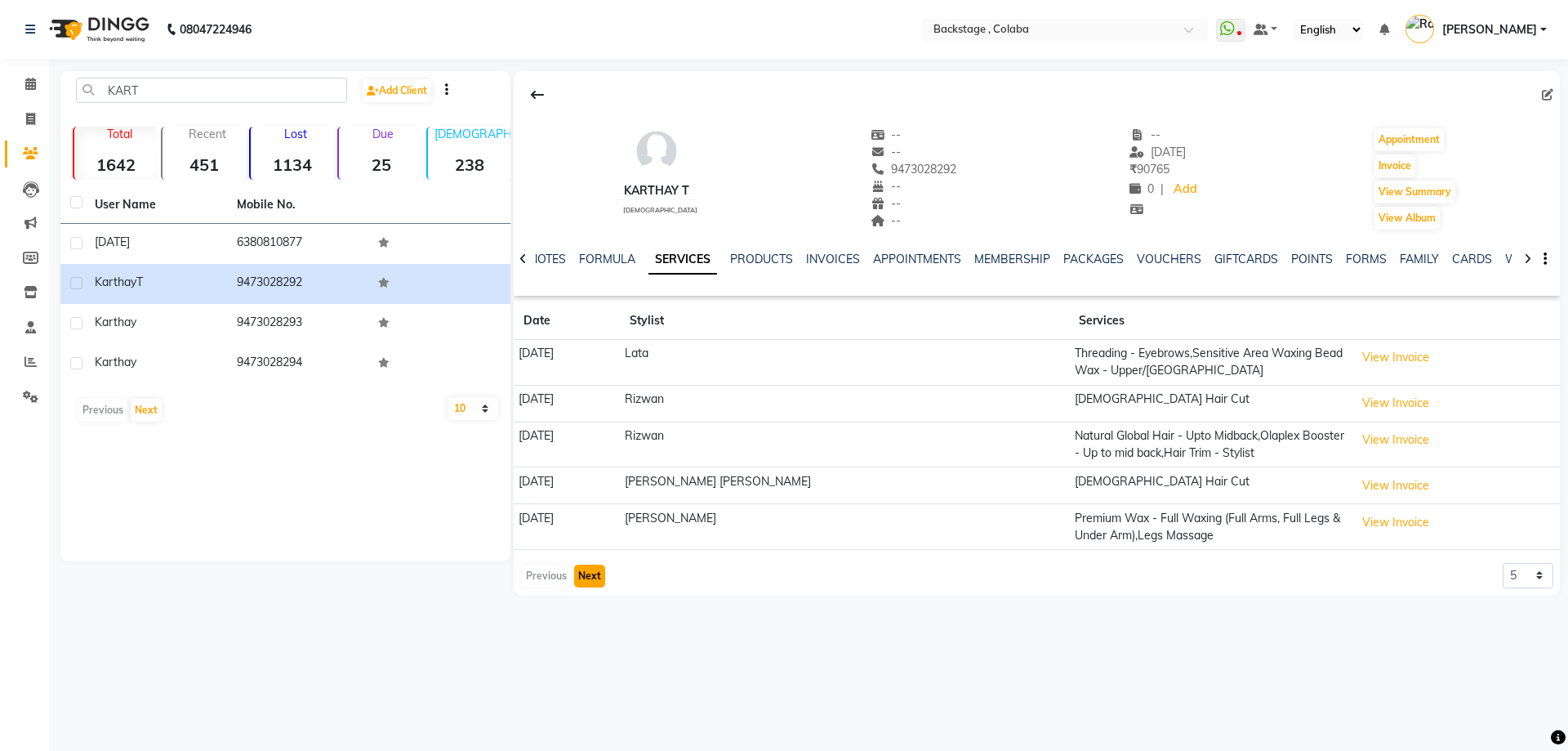
click at [586, 575] on button "Next" at bounding box center [590, 575] width 31 height 23
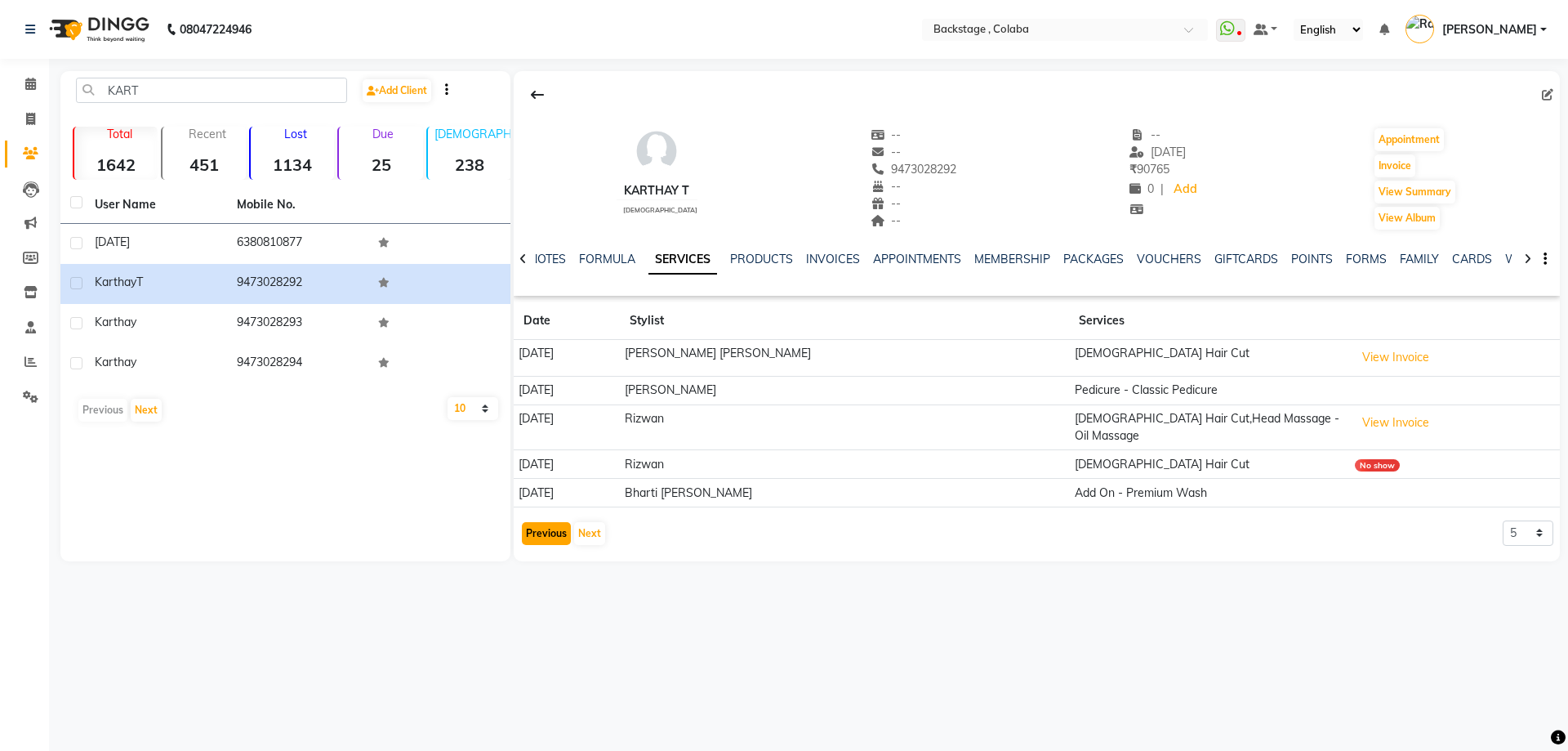
click at [538, 532] on button "Previous" at bounding box center [546, 533] width 49 height 23
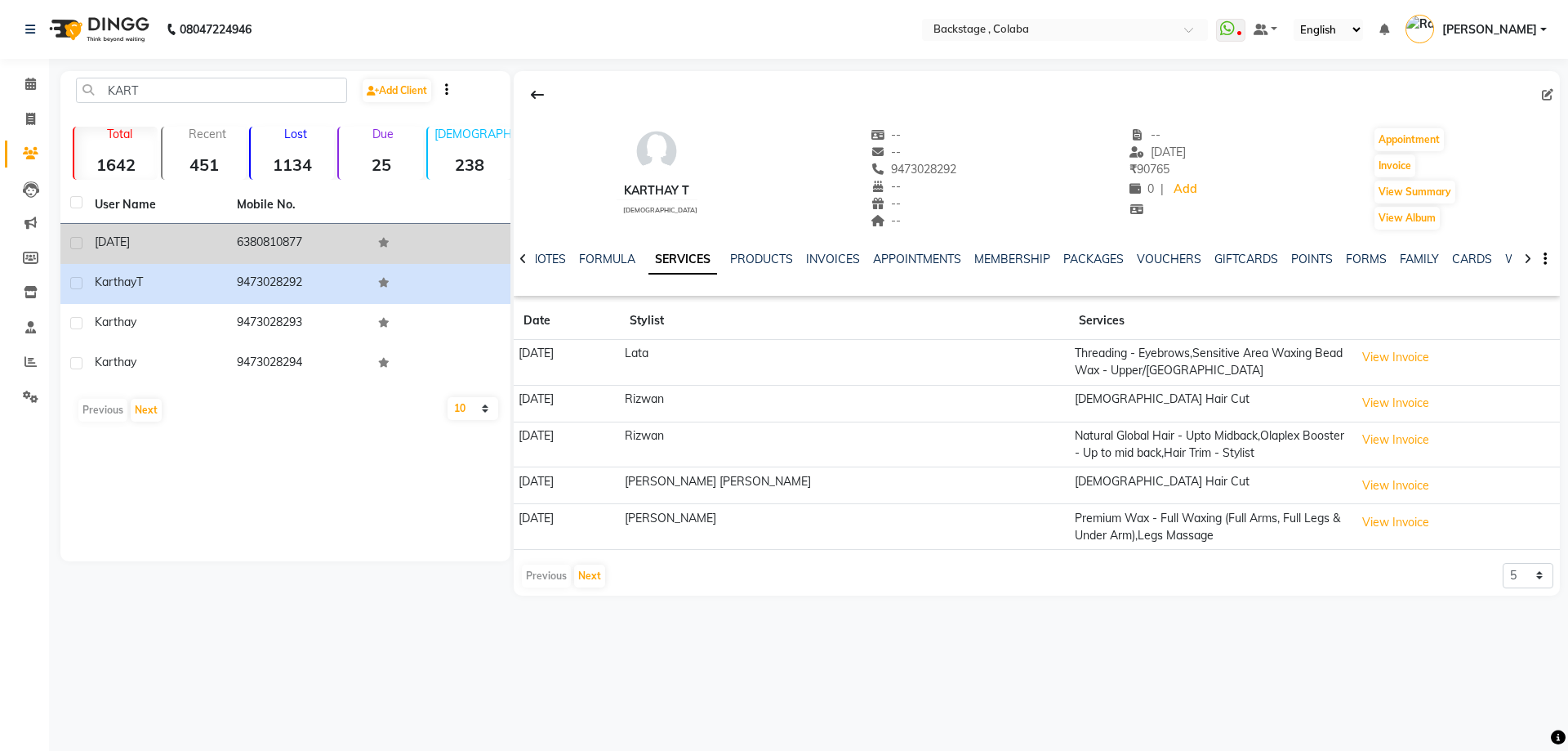
click at [212, 243] on div "Kartik" at bounding box center [156, 242] width 122 height 17
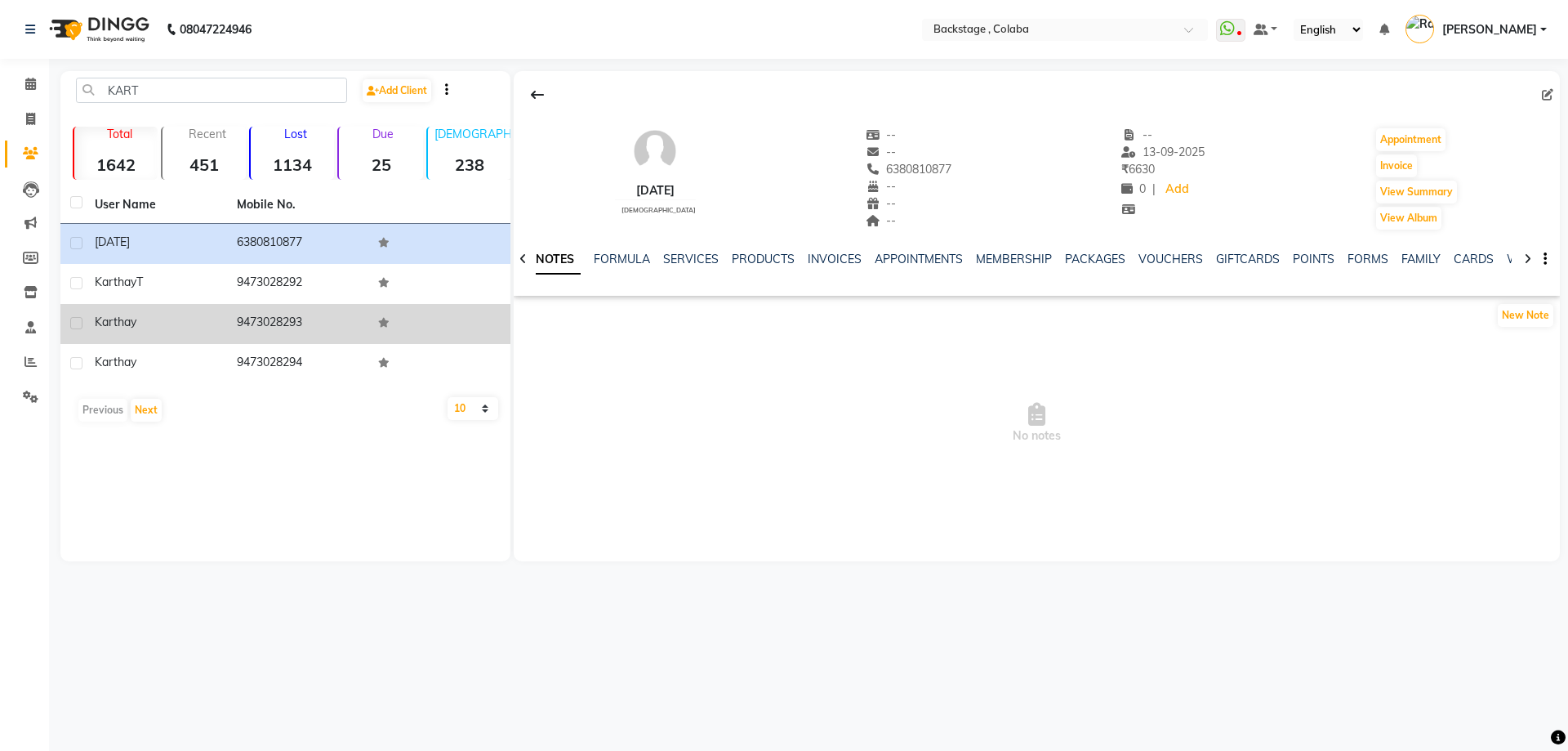
click at [112, 326] on span "Karthay" at bounding box center [116, 322] width 42 height 14
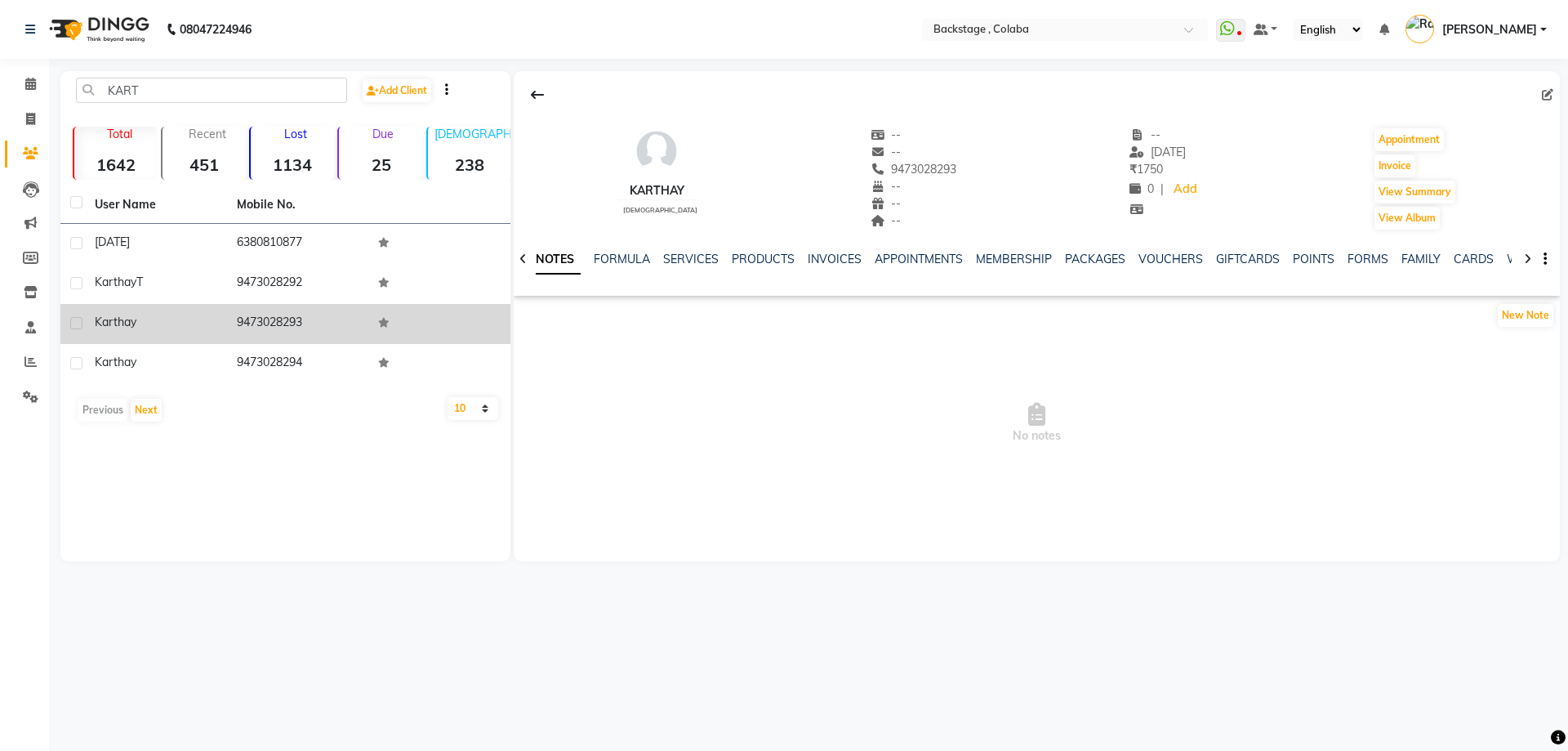
click at [388, 328] on td at bounding box center [439, 323] width 142 height 40
click at [386, 323] on icon at bounding box center [383, 323] width 12 height 10
click at [80, 328] on label at bounding box center [77, 323] width 13 height 13
click at [80, 328] on input "checkbox" at bounding box center [76, 324] width 11 height 11
checkbox input "true"
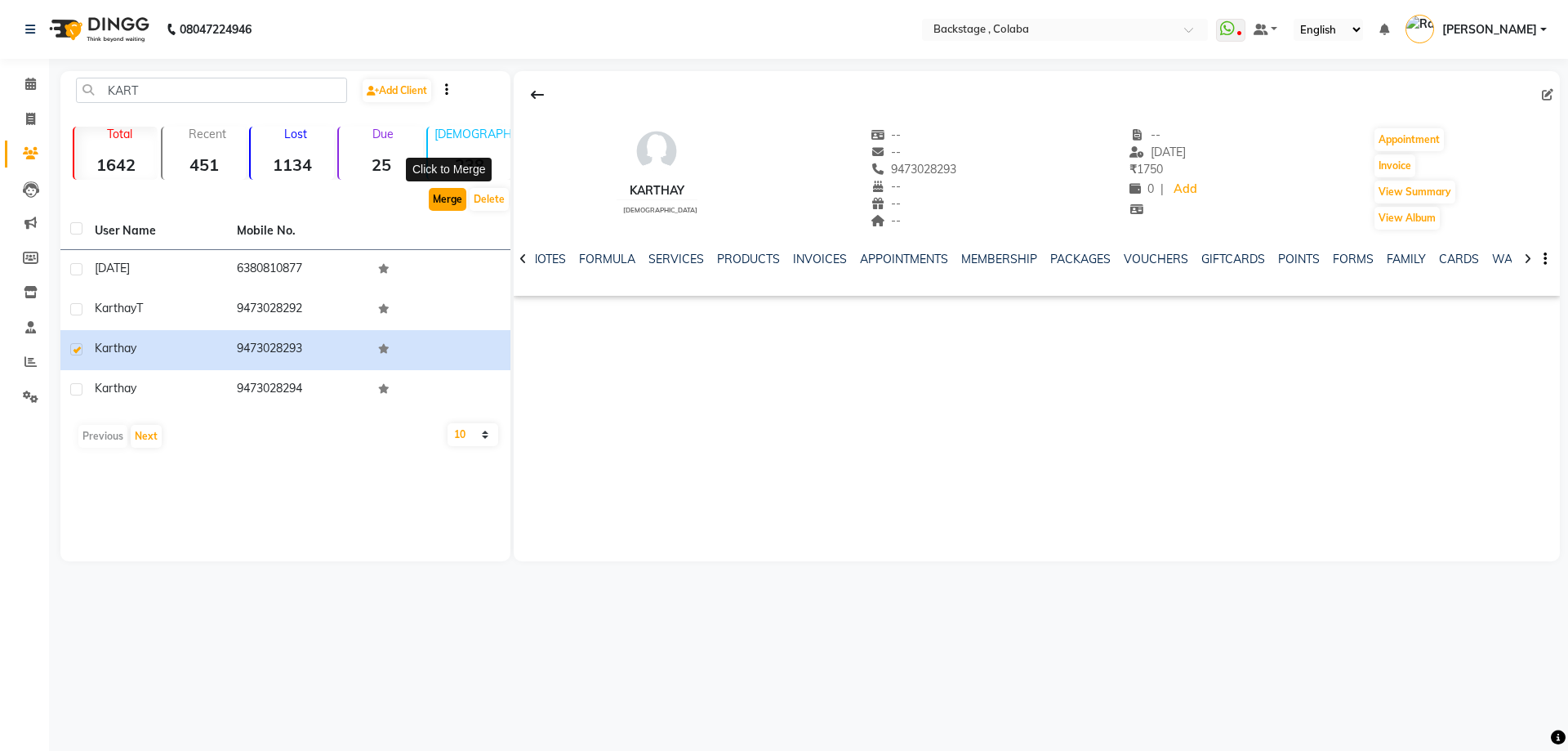
click at [449, 198] on button "Merge" at bounding box center [447, 198] width 37 height 23
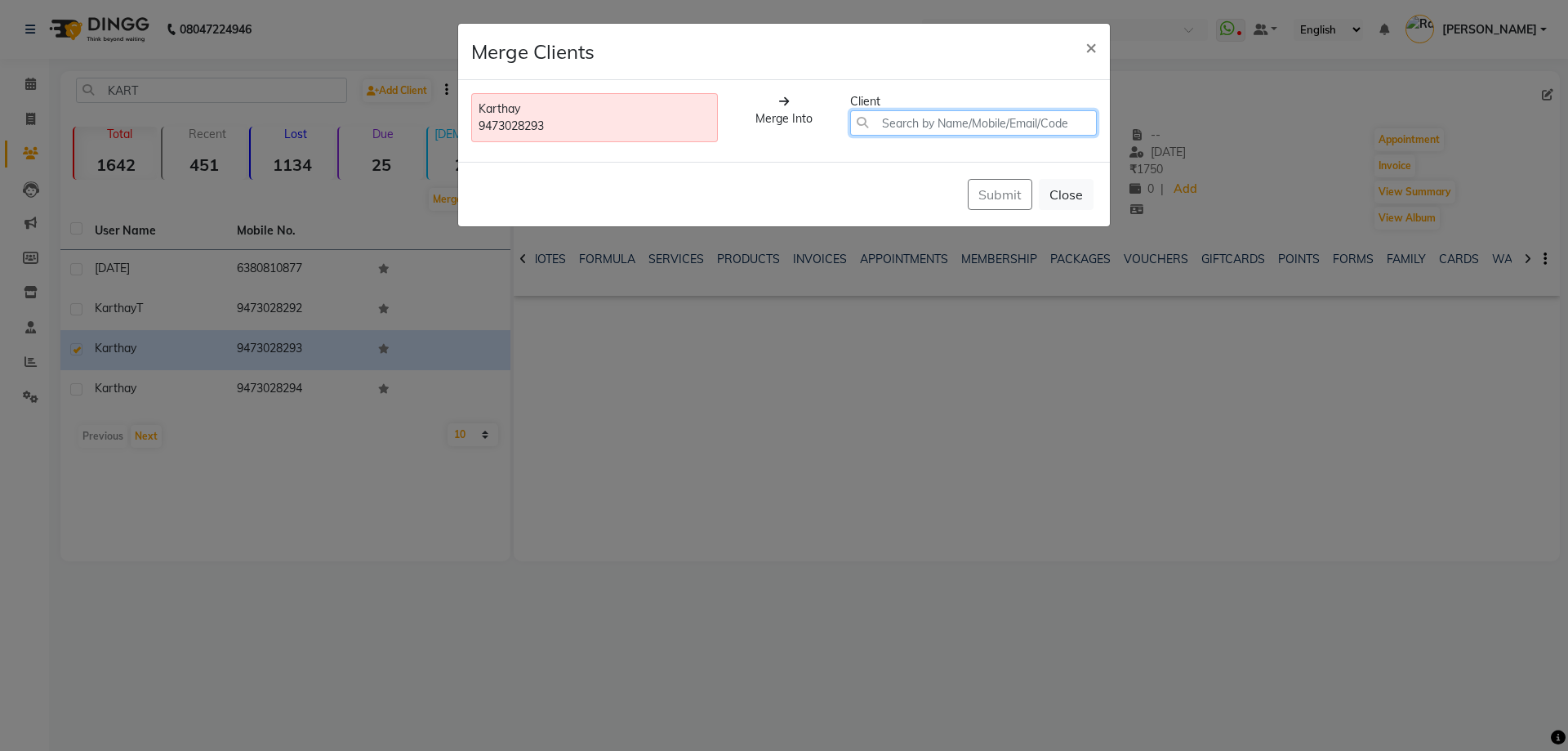
click at [937, 126] on input "text" at bounding box center [974, 123] width 246 height 25
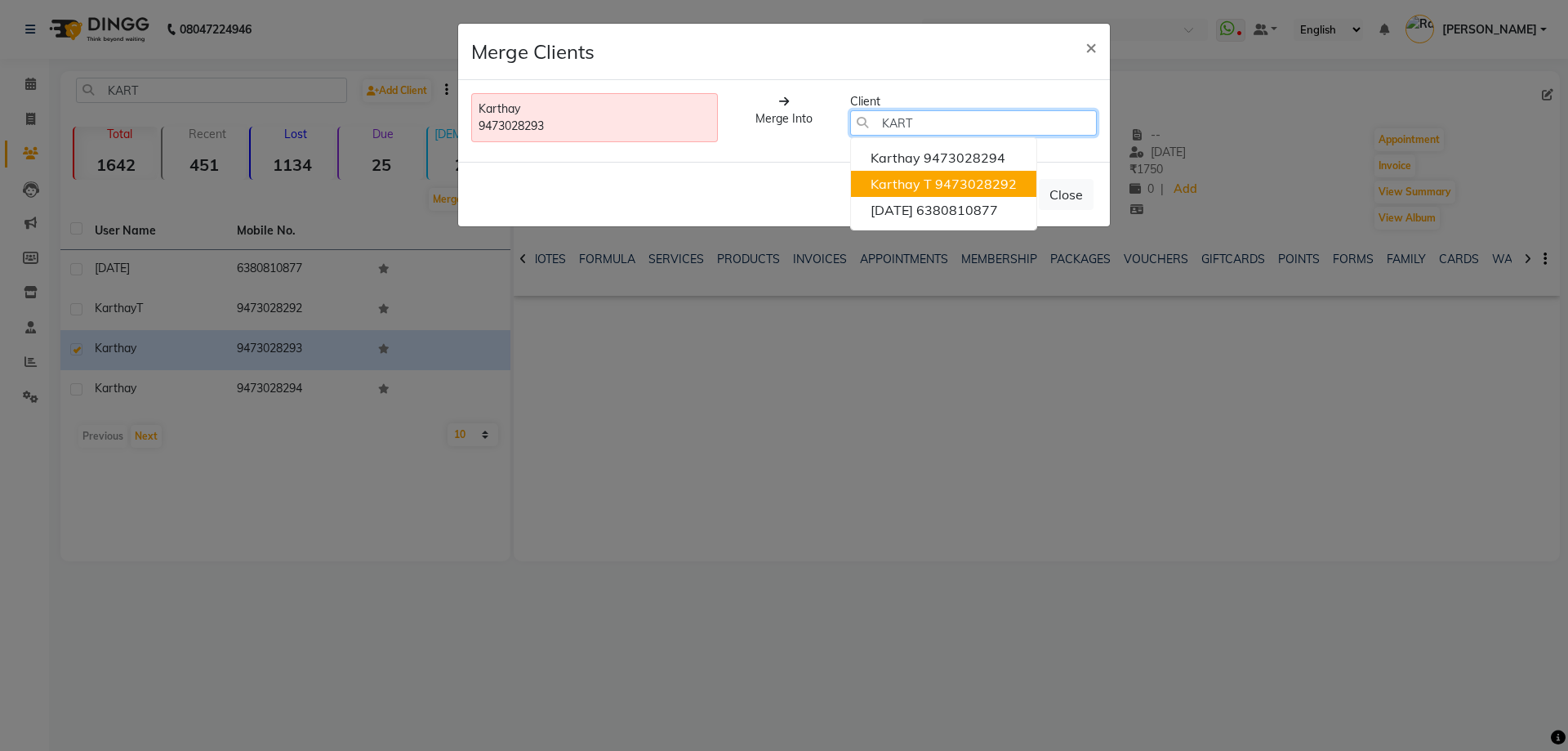
click at [918, 183] on span "Karthay T" at bounding box center [901, 184] width 62 height 16
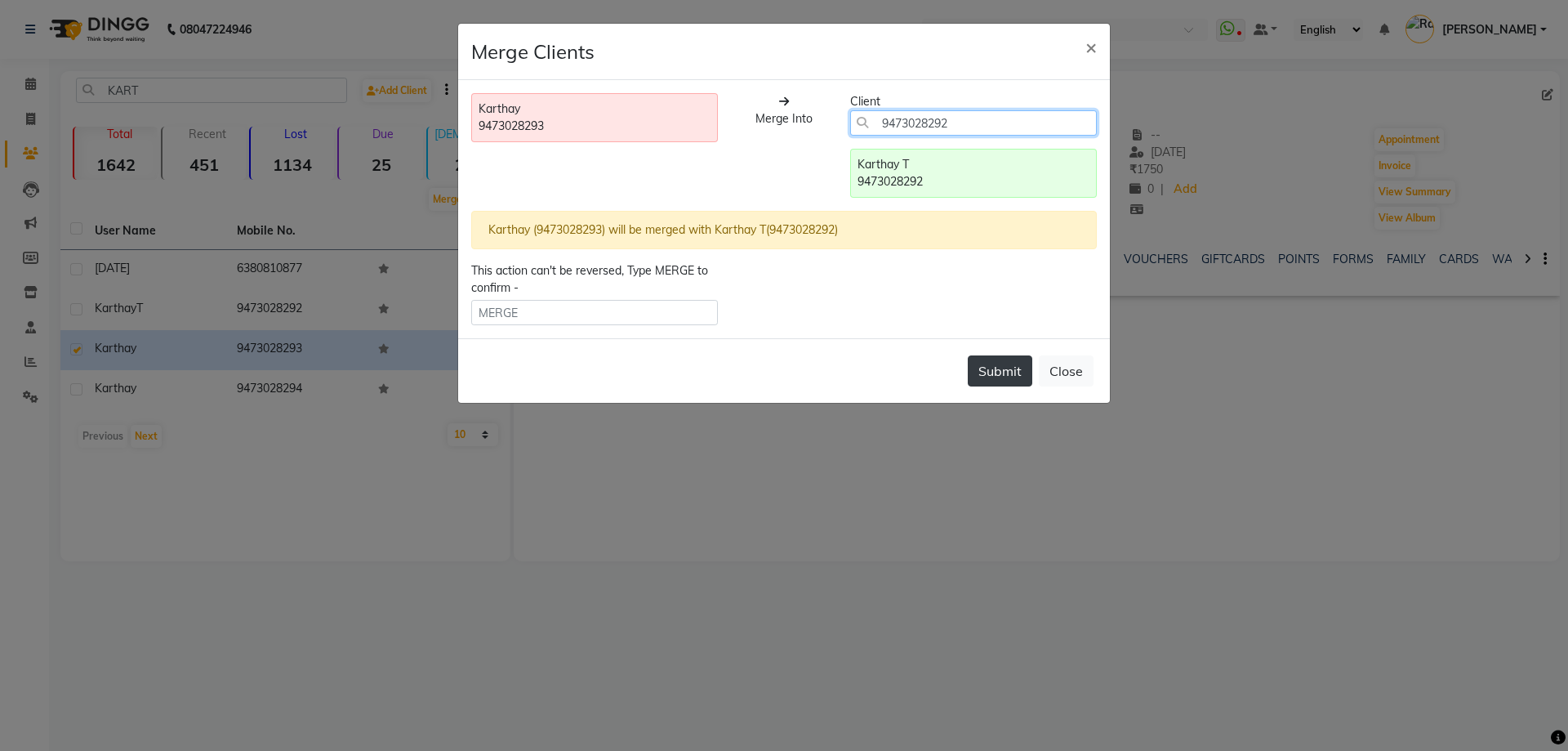
type input "9473028292"
click at [976, 374] on button "Submit" at bounding box center [999, 371] width 64 height 31
click at [1009, 375] on button "Submit" at bounding box center [999, 371] width 64 height 31
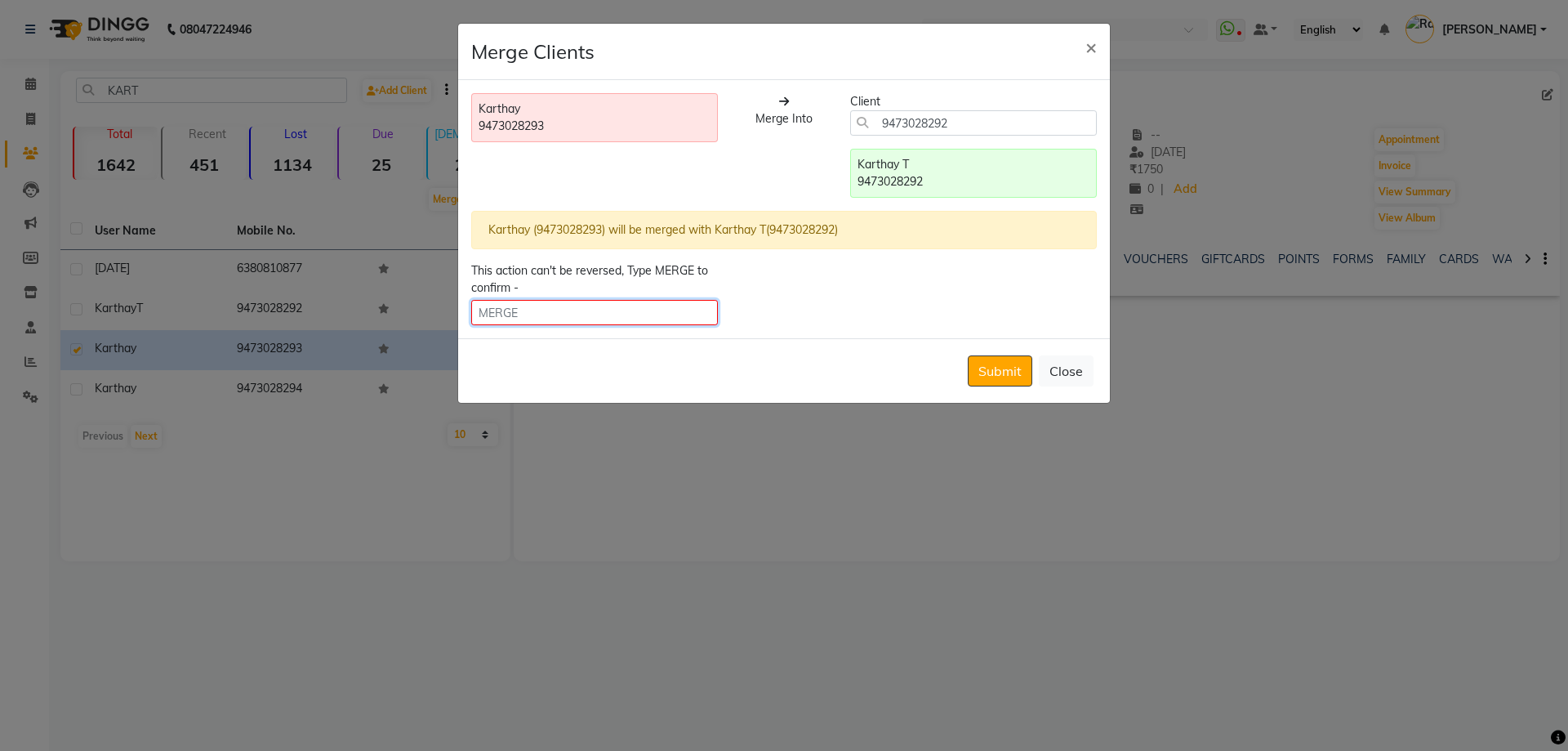
click at [588, 319] on input "text" at bounding box center [594, 313] width 246 height 25
click at [585, 312] on input "text" at bounding box center [594, 313] width 246 height 25
type input "MERGE"
click at [1002, 369] on button "Submit" at bounding box center [999, 371] width 64 height 31
click at [1001, 369] on div "Submit Close" at bounding box center [784, 370] width 652 height 64
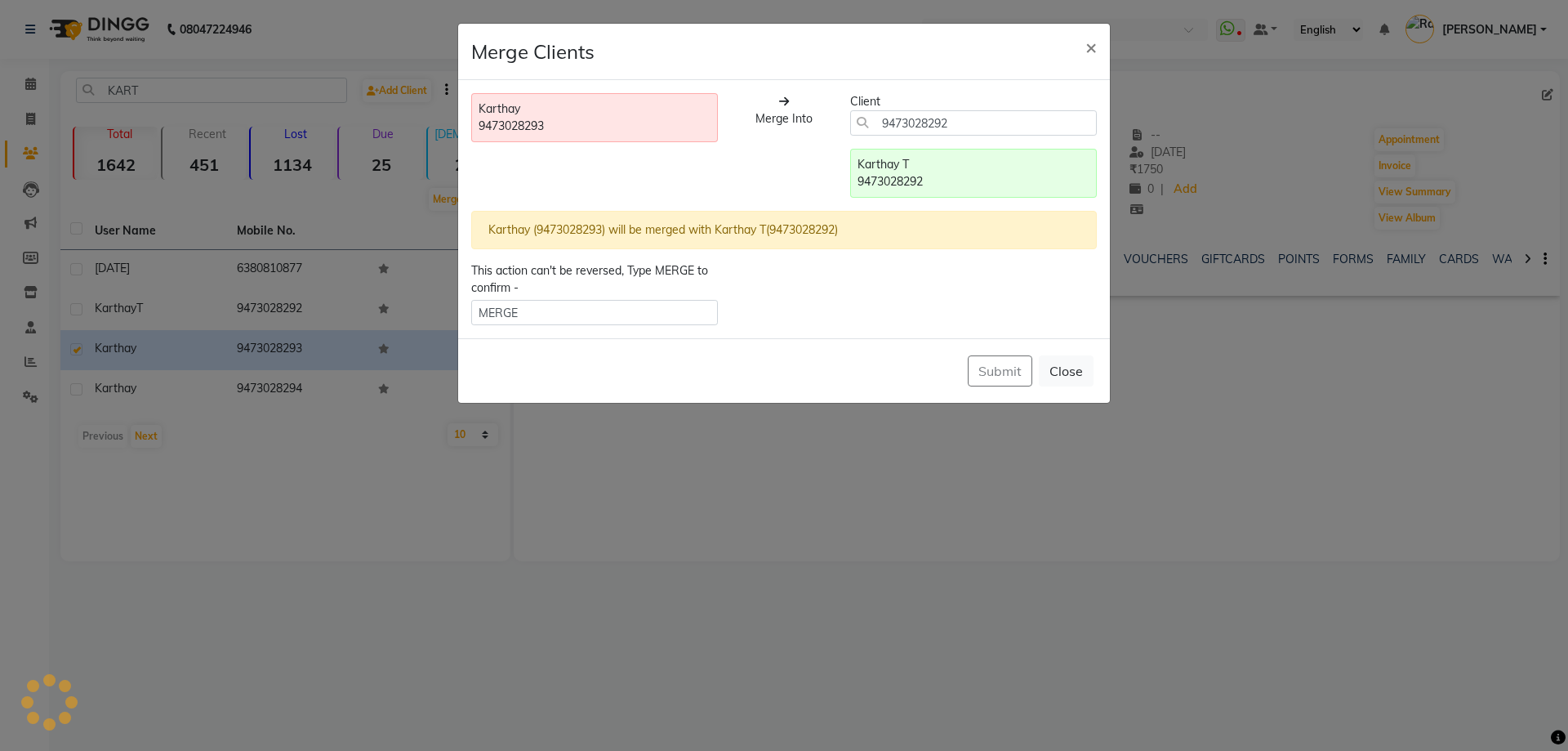
click at [655, 135] on div "Karthay 9473028293" at bounding box center [594, 118] width 246 height 49
click at [880, 278] on div "This action can't be reversed, Type MERGE to confirm - MERGE" at bounding box center [784, 293] width 650 height 63
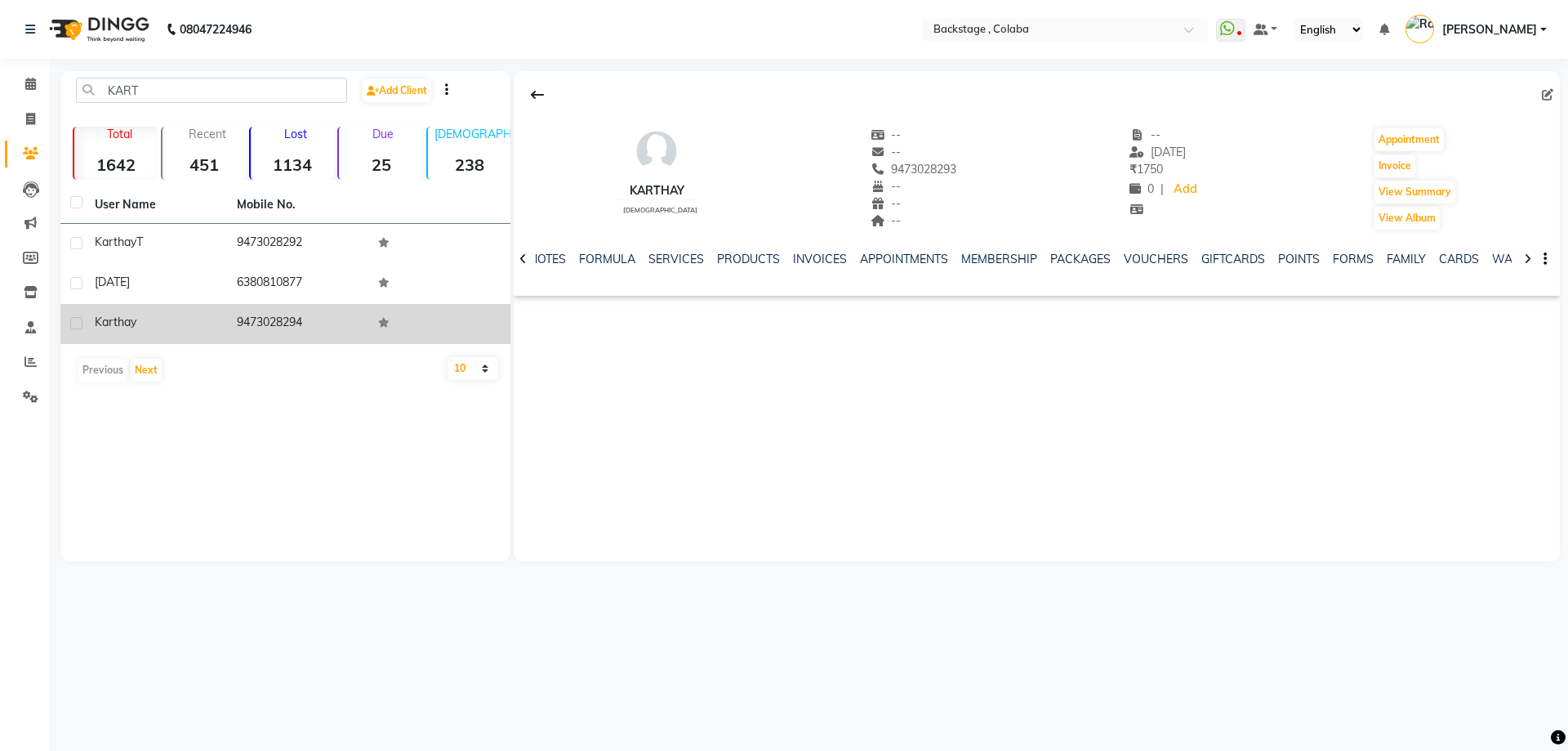
click at [72, 321] on label at bounding box center [77, 323] width 13 height 13
click at [72, 321] on input "checkbox" at bounding box center [76, 324] width 11 height 11
checkbox input "true"
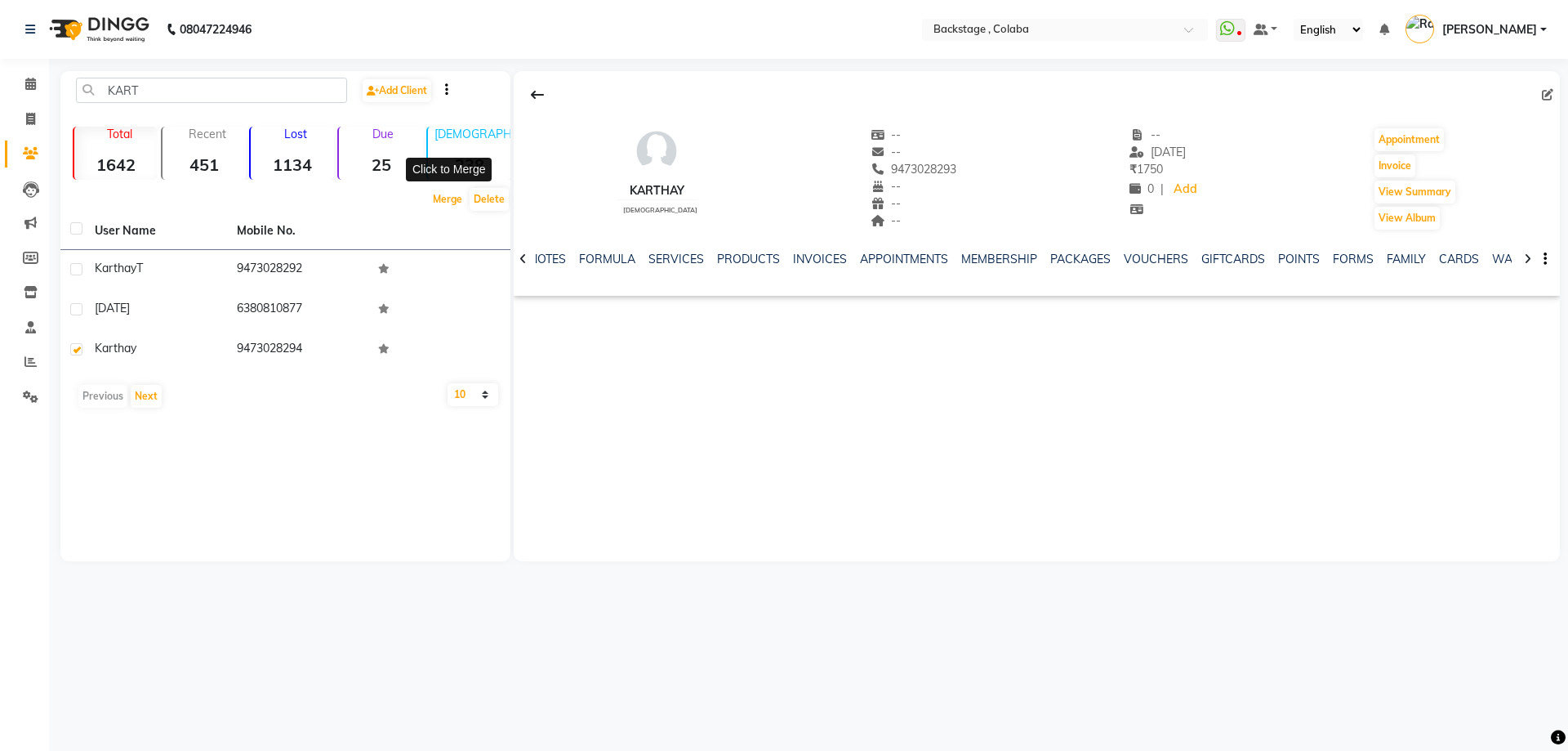
click at [434, 197] on button "Merge" at bounding box center [447, 198] width 37 height 23
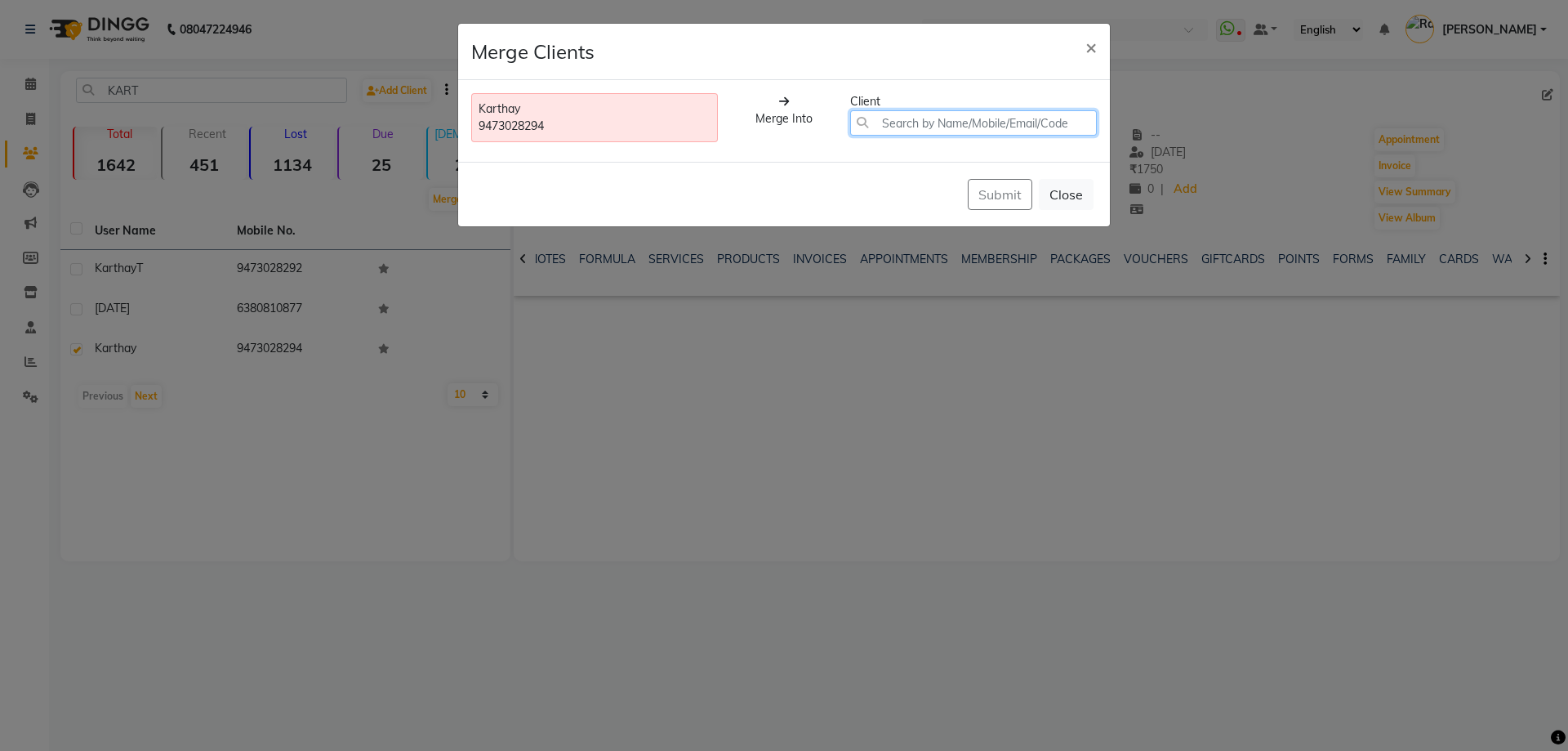
click at [902, 120] on input "text" at bounding box center [974, 123] width 246 height 25
type input "M"
click at [905, 154] on span "Karthay T" at bounding box center [901, 158] width 62 height 16
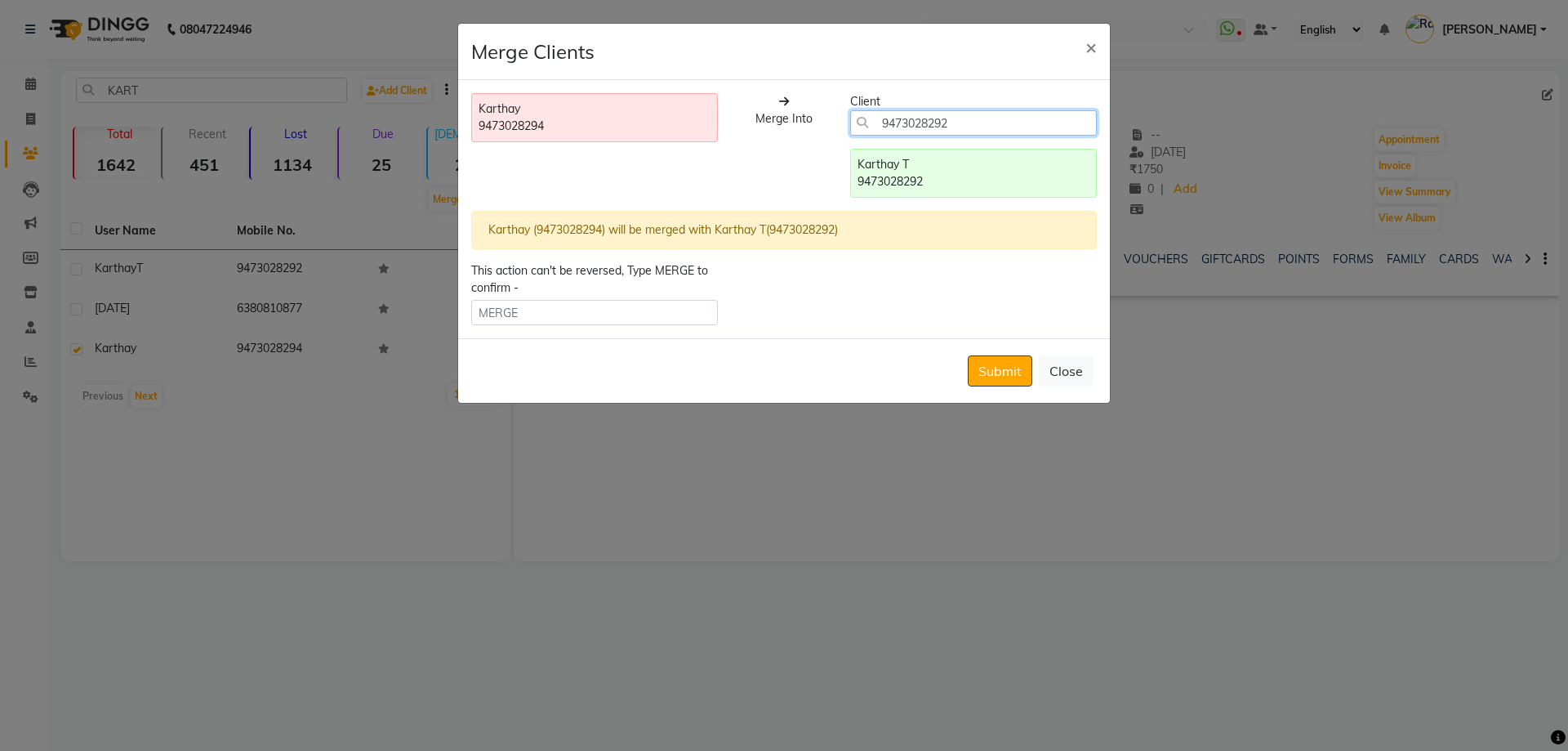
type input "9473028292"
click at [553, 313] on input "text" at bounding box center [594, 313] width 246 height 25
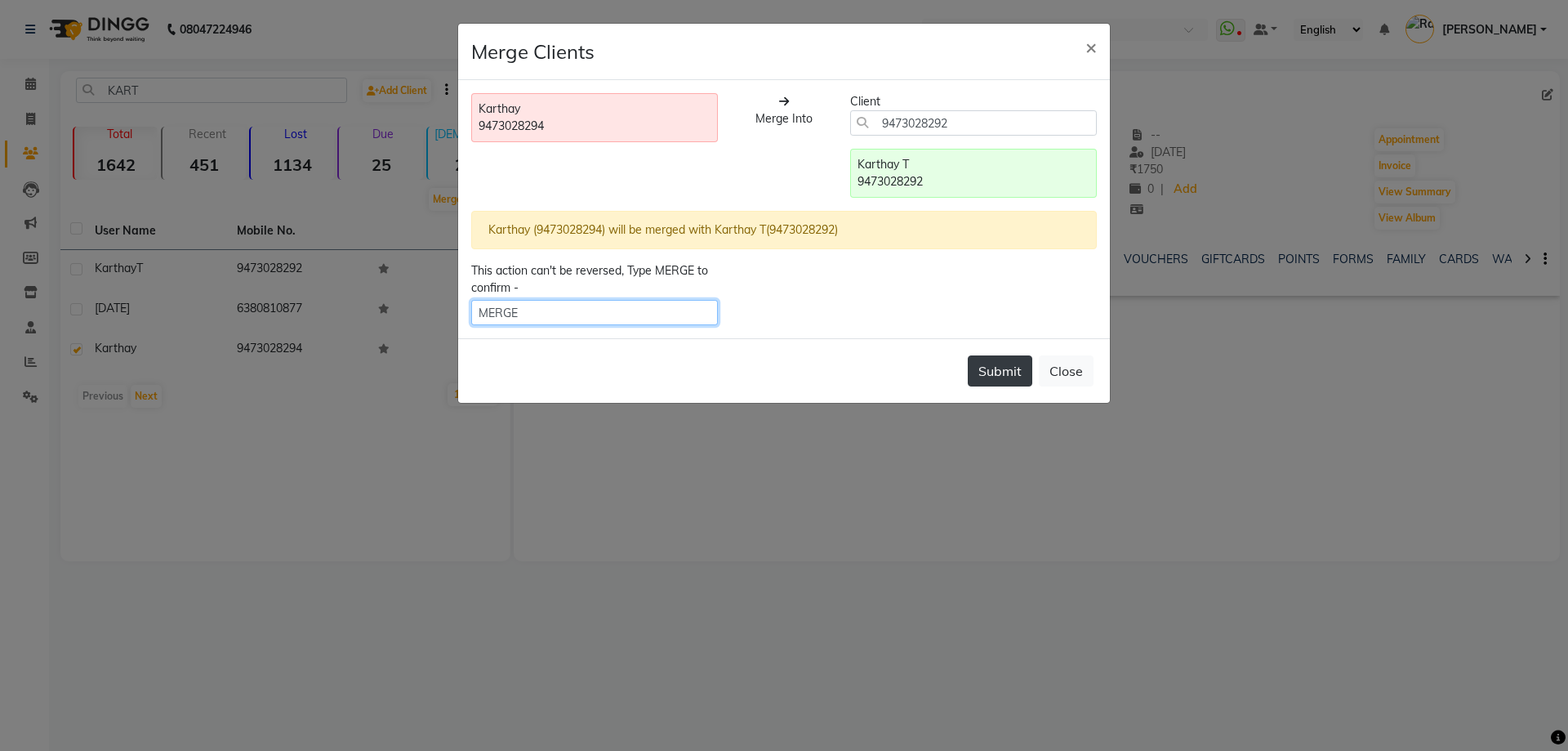
type input "MERGE"
click at [978, 371] on button "Submit" at bounding box center [999, 371] width 64 height 31
click at [954, 186] on div "9473028292" at bounding box center [974, 181] width 232 height 17
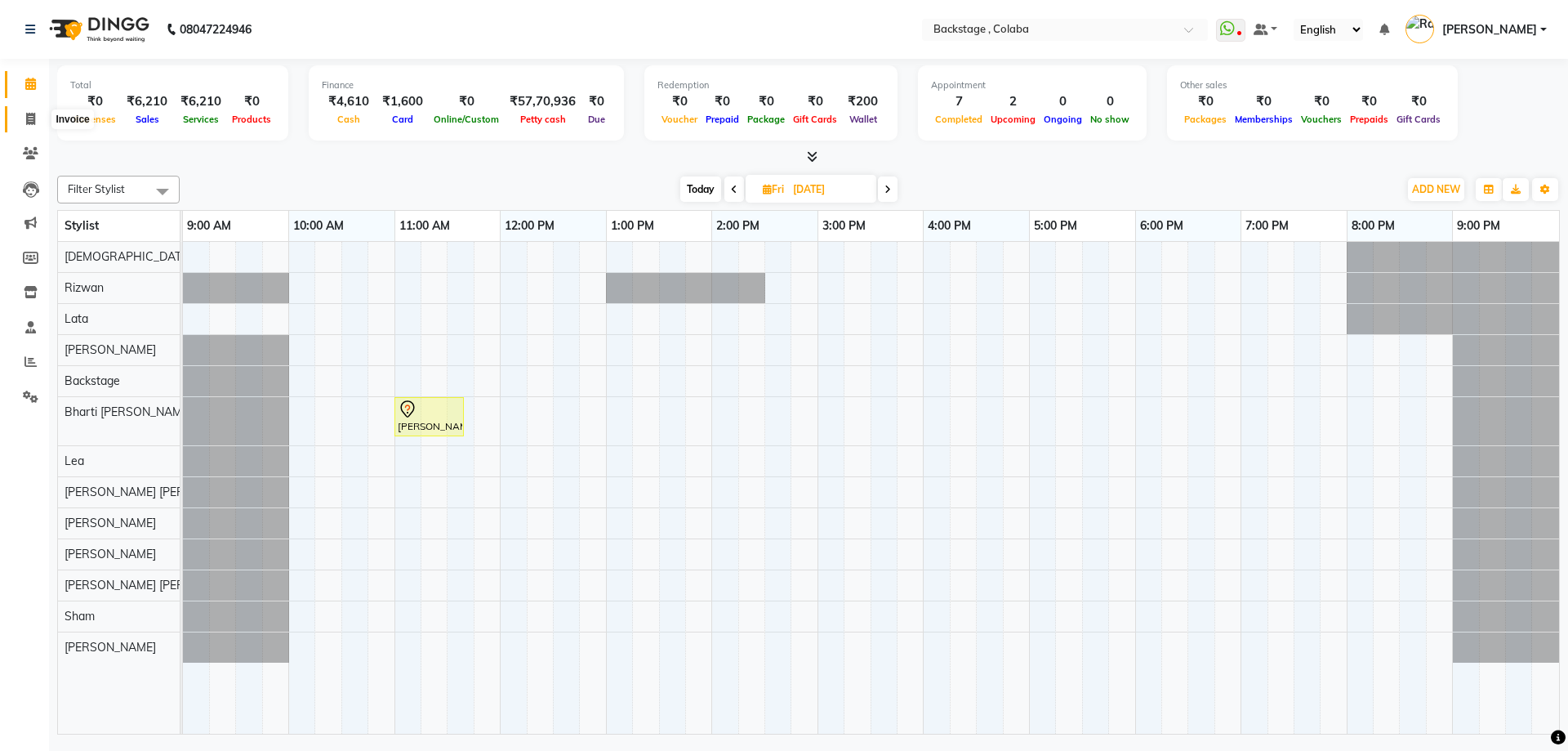
click at [40, 118] on span at bounding box center [31, 120] width 29 height 19
select select "service"
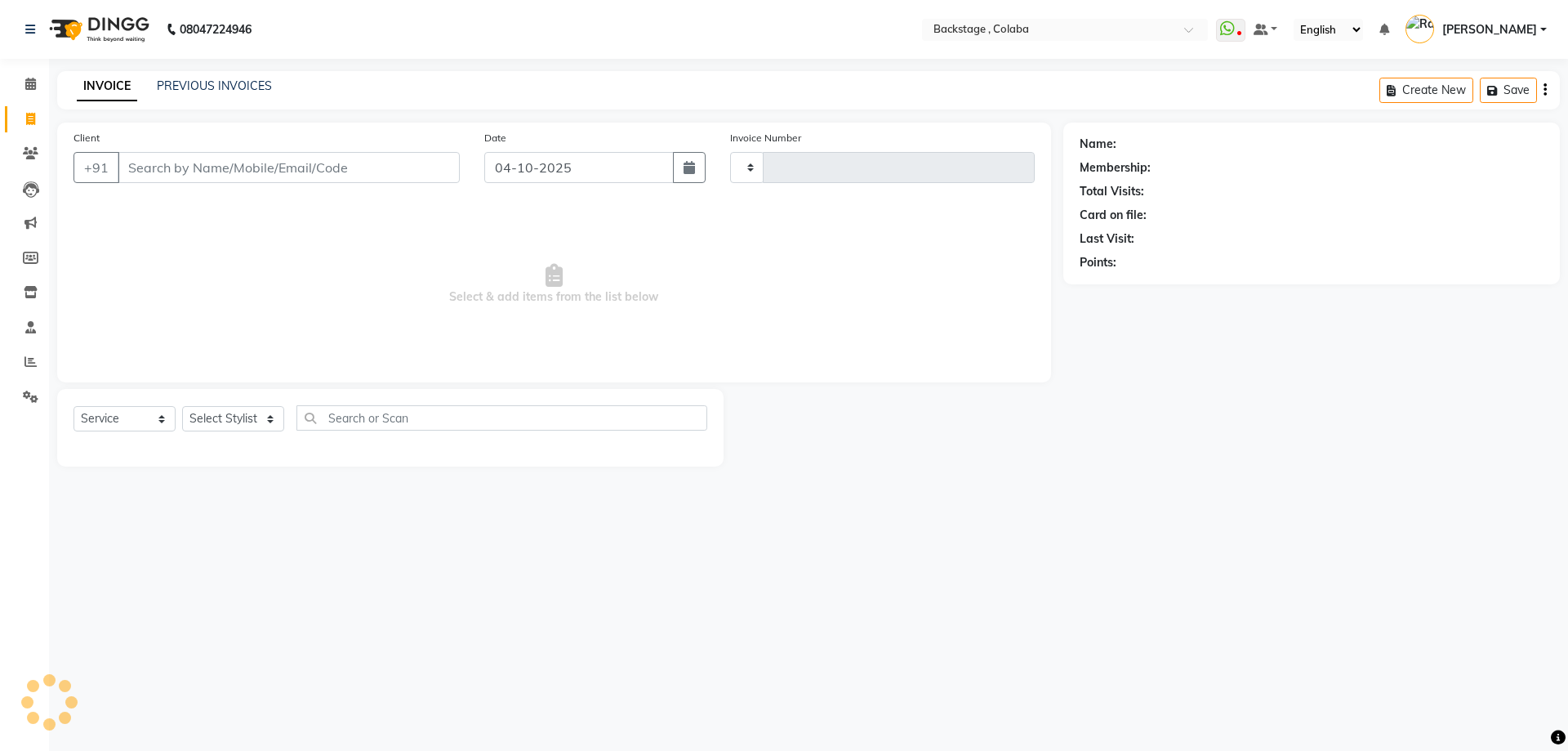
type input "2290"
select select "5451"
click at [154, 154] on input "Client" at bounding box center [289, 168] width 342 height 31
click at [156, 162] on input "Client" at bounding box center [289, 168] width 342 height 31
type input "I"
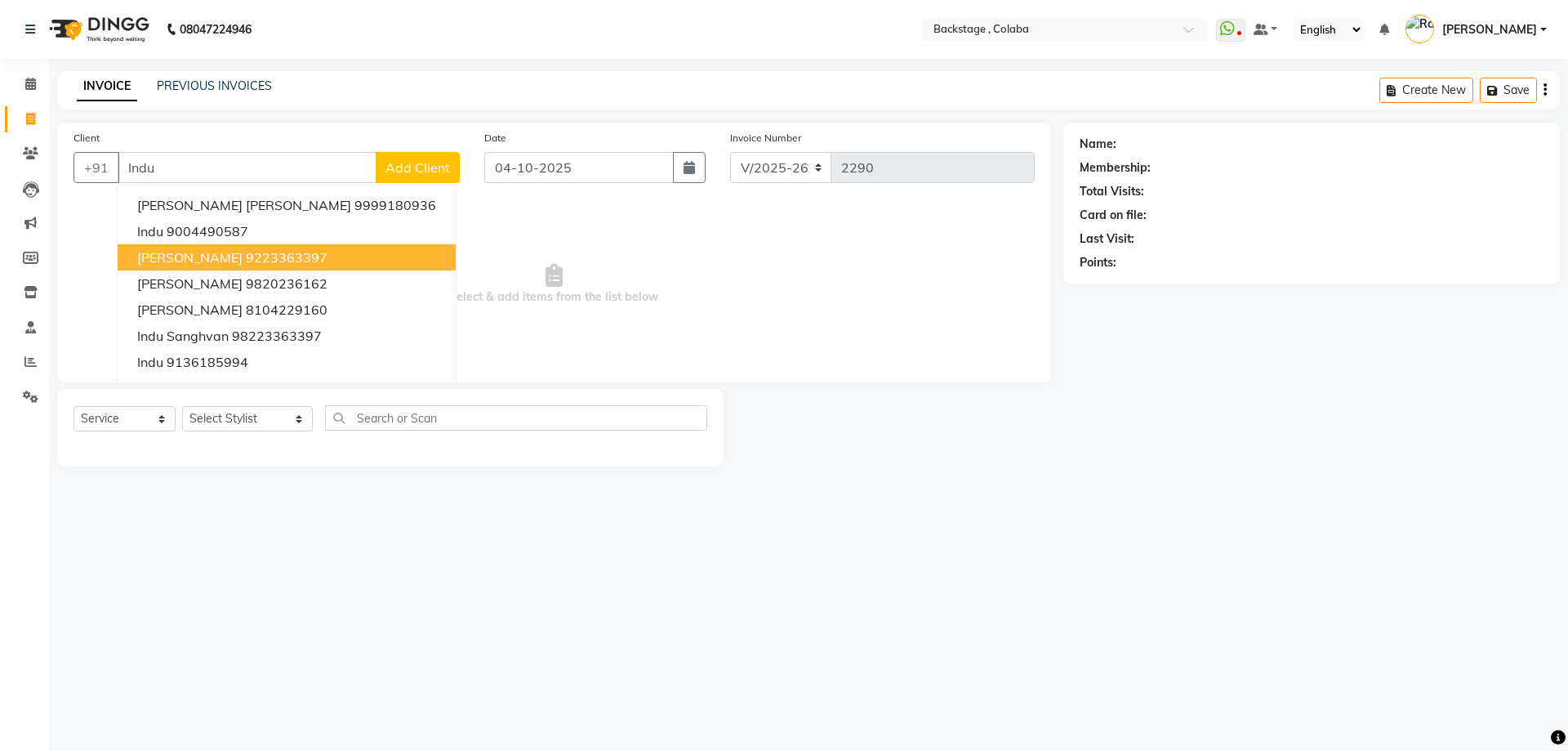
click at [188, 261] on span "[PERSON_NAME]" at bounding box center [189, 257] width 105 height 16
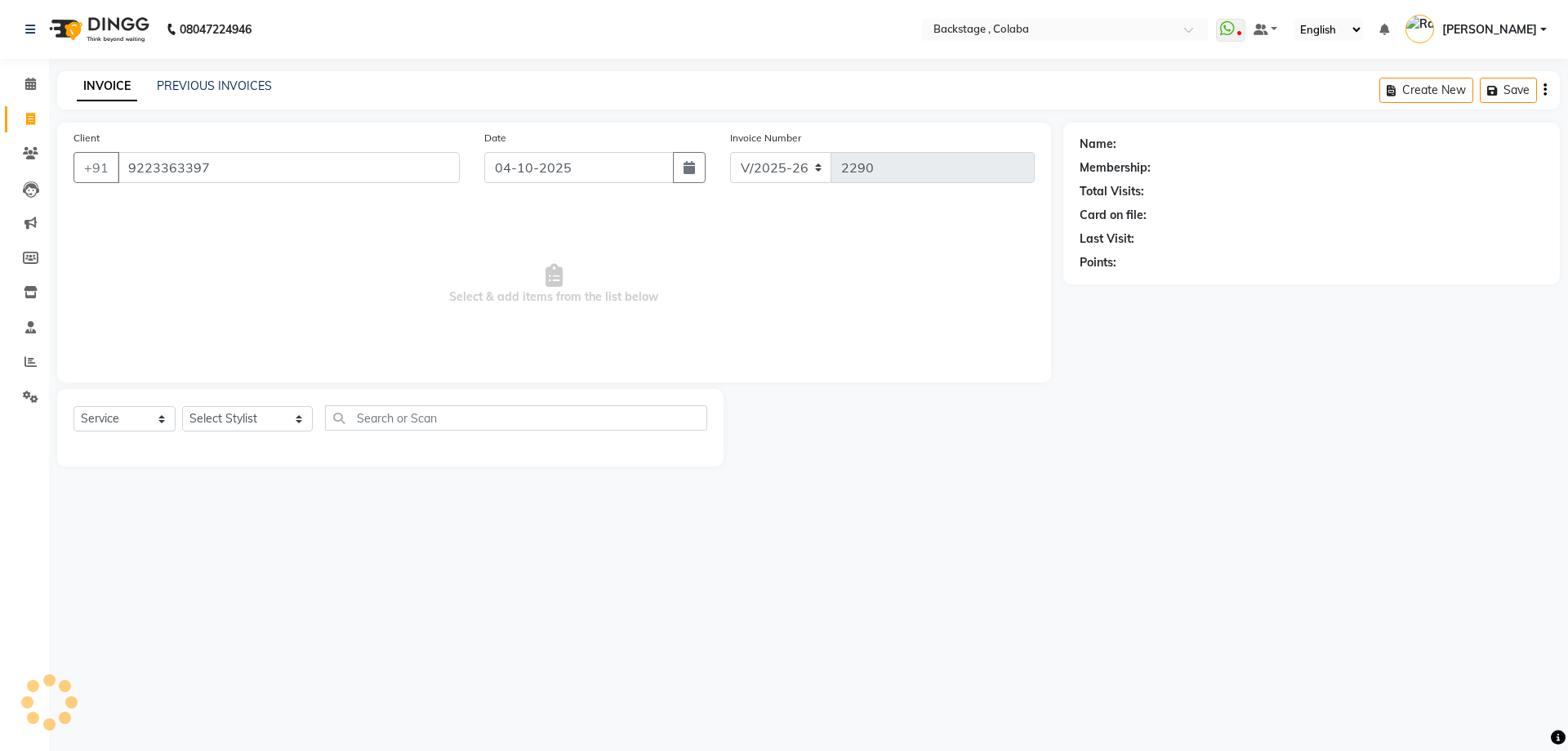
type input "9223363397"
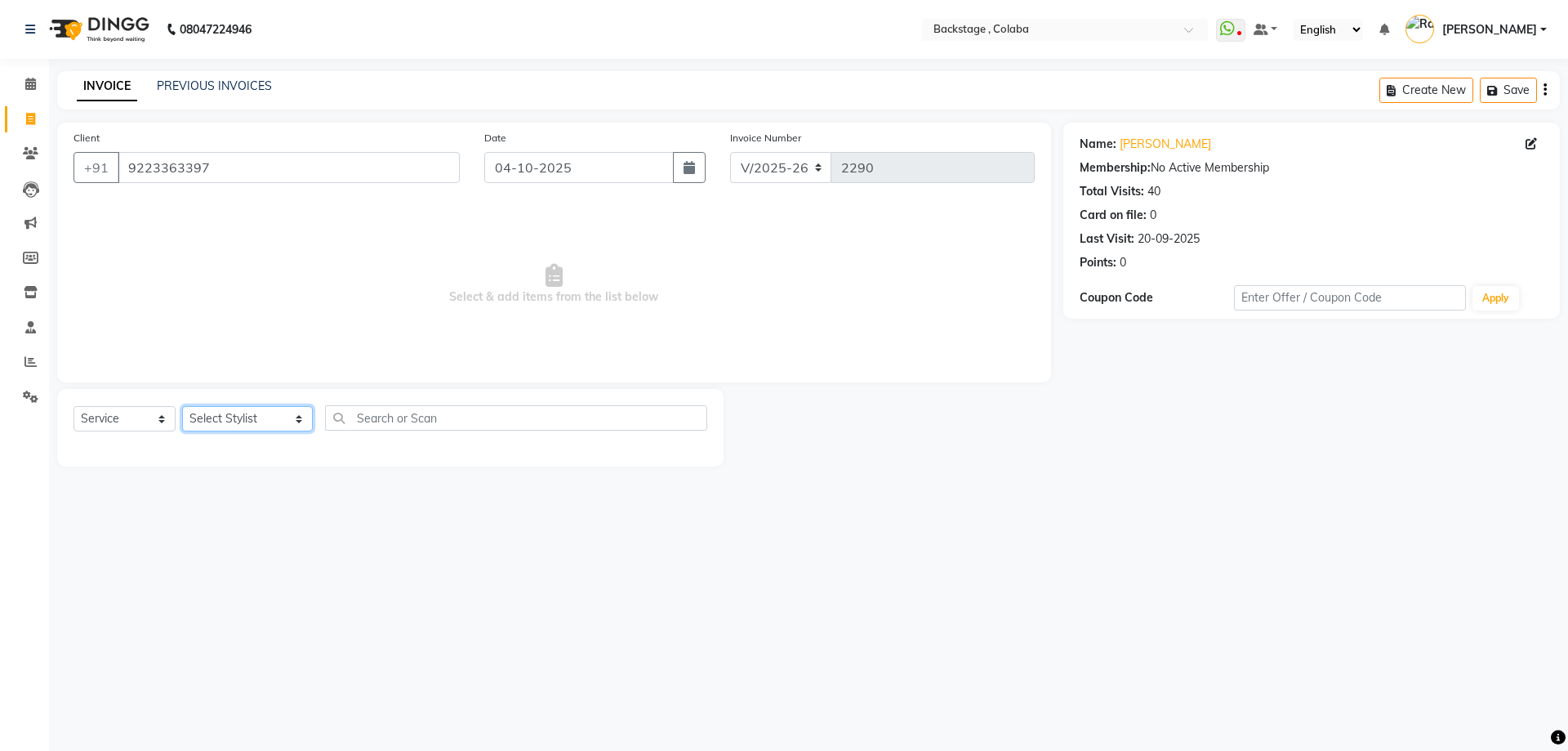
click at [213, 422] on select "Select Stylist Backstage Bharti [PERSON_NAME] [PERSON_NAME] [PERSON_NAME] [PERS…" at bounding box center [247, 419] width 130 height 25
select select "36479"
click at [182, 406] on select "Select Stylist Backstage Bharti [PERSON_NAME] [PERSON_NAME] [PERSON_NAME] [PERS…" at bounding box center [247, 419] width 130 height 25
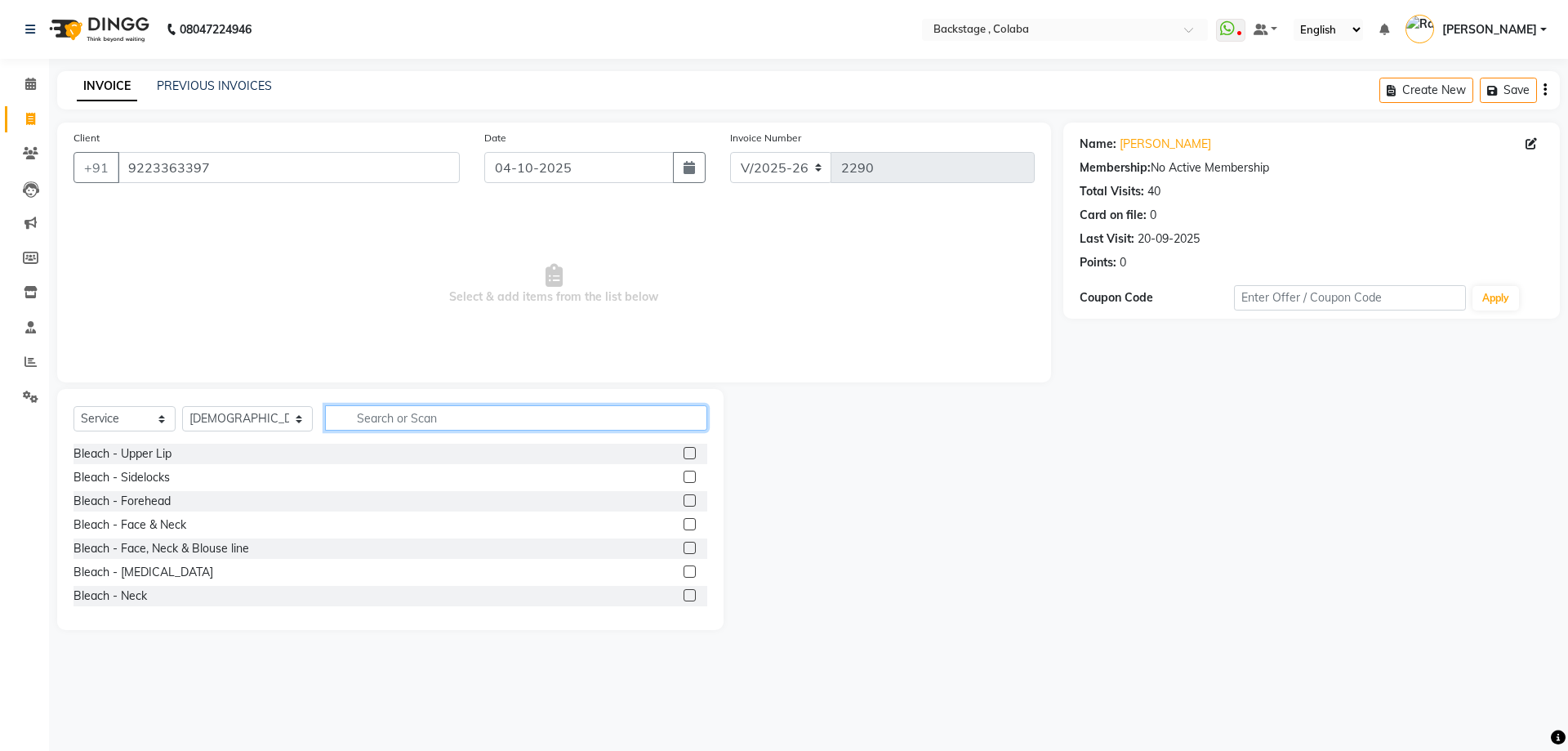
click at [378, 428] on input "text" at bounding box center [516, 418] width 382 height 25
type input "h"
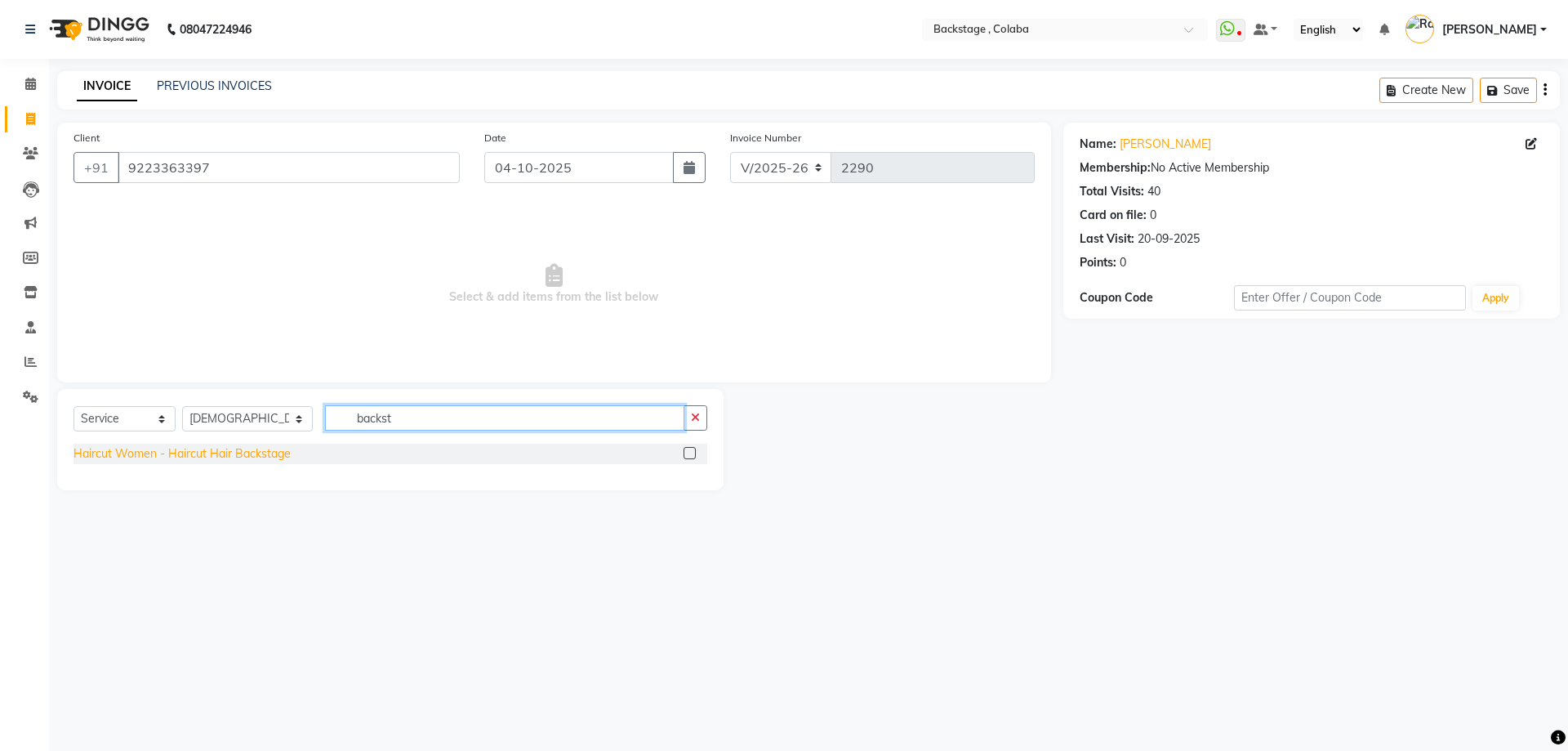
type input "backst"
click at [281, 450] on div "Haircut Women - Haircut Hair Backstage" at bounding box center [182, 453] width 217 height 17
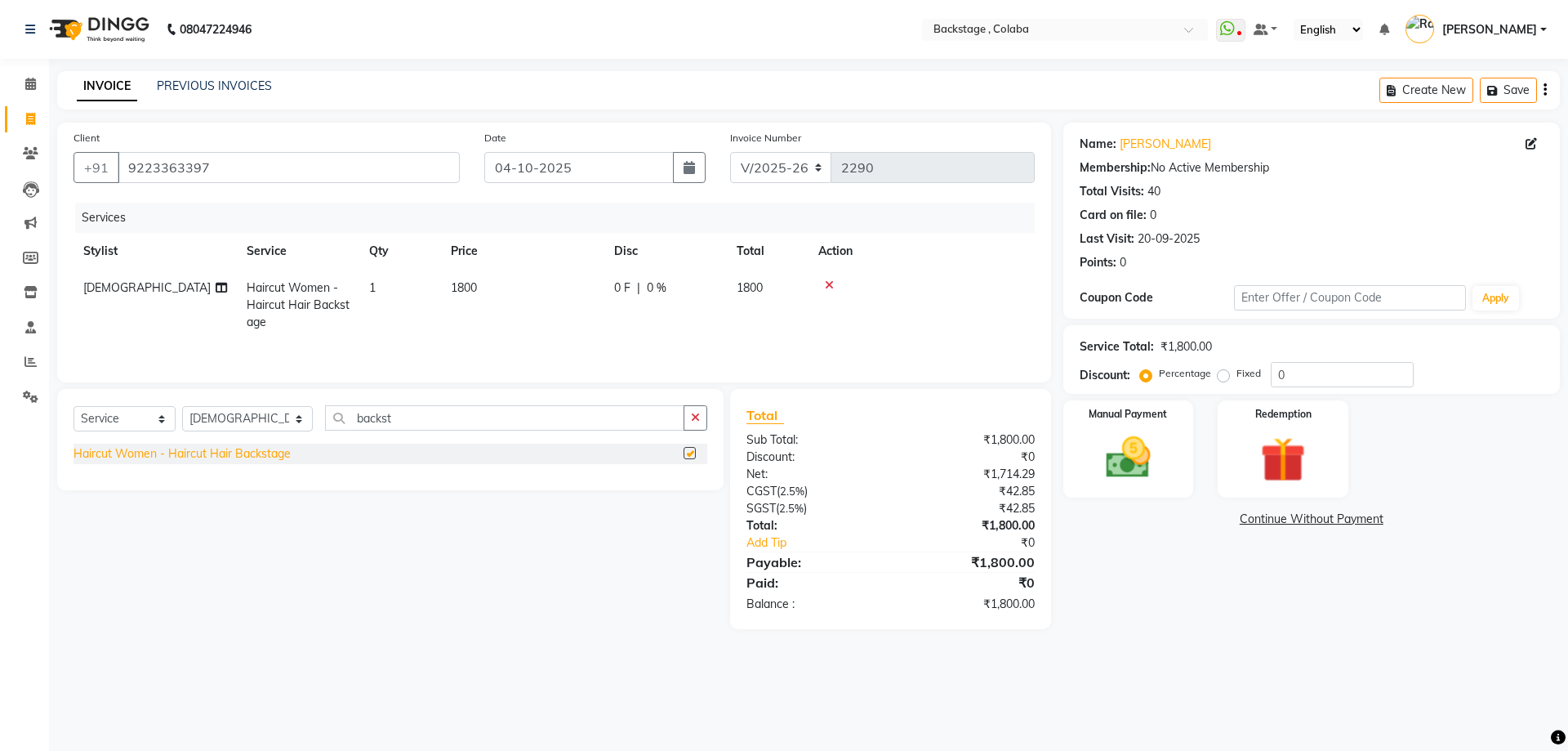
checkbox input "false"
click at [630, 316] on td "0 F | 0 %" at bounding box center [665, 305] width 122 height 71
select select "36479"
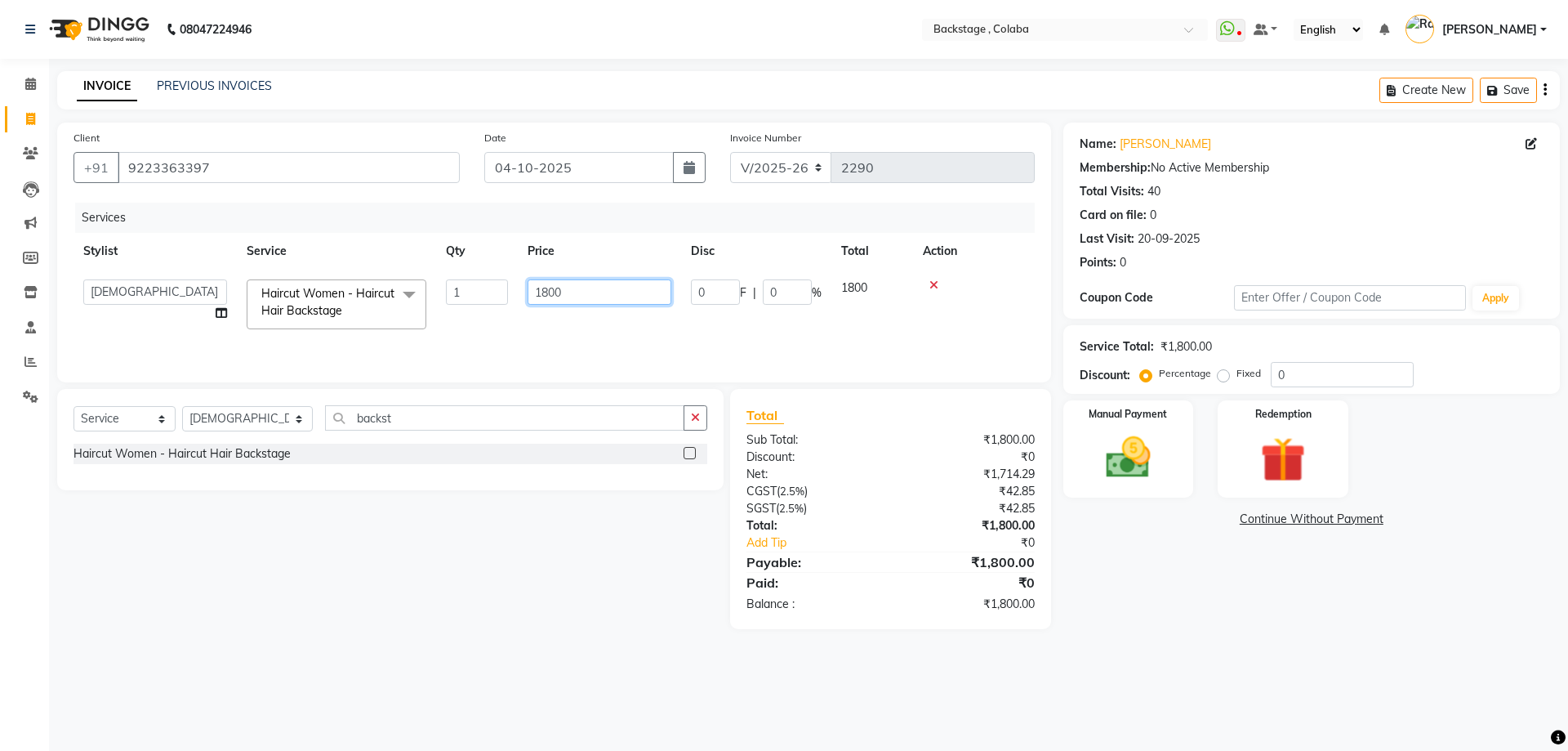
drag, startPoint x: 627, startPoint y: 289, endPoint x: 506, endPoint y: 279, distance: 121.4
click at [506, 279] on tr "Backstage Bharti [PERSON_NAME] [PERSON_NAME] [PERSON_NAME] [PERSON_NAME] [PERSO…" at bounding box center [553, 304] width 961 height 70
type input "2000"
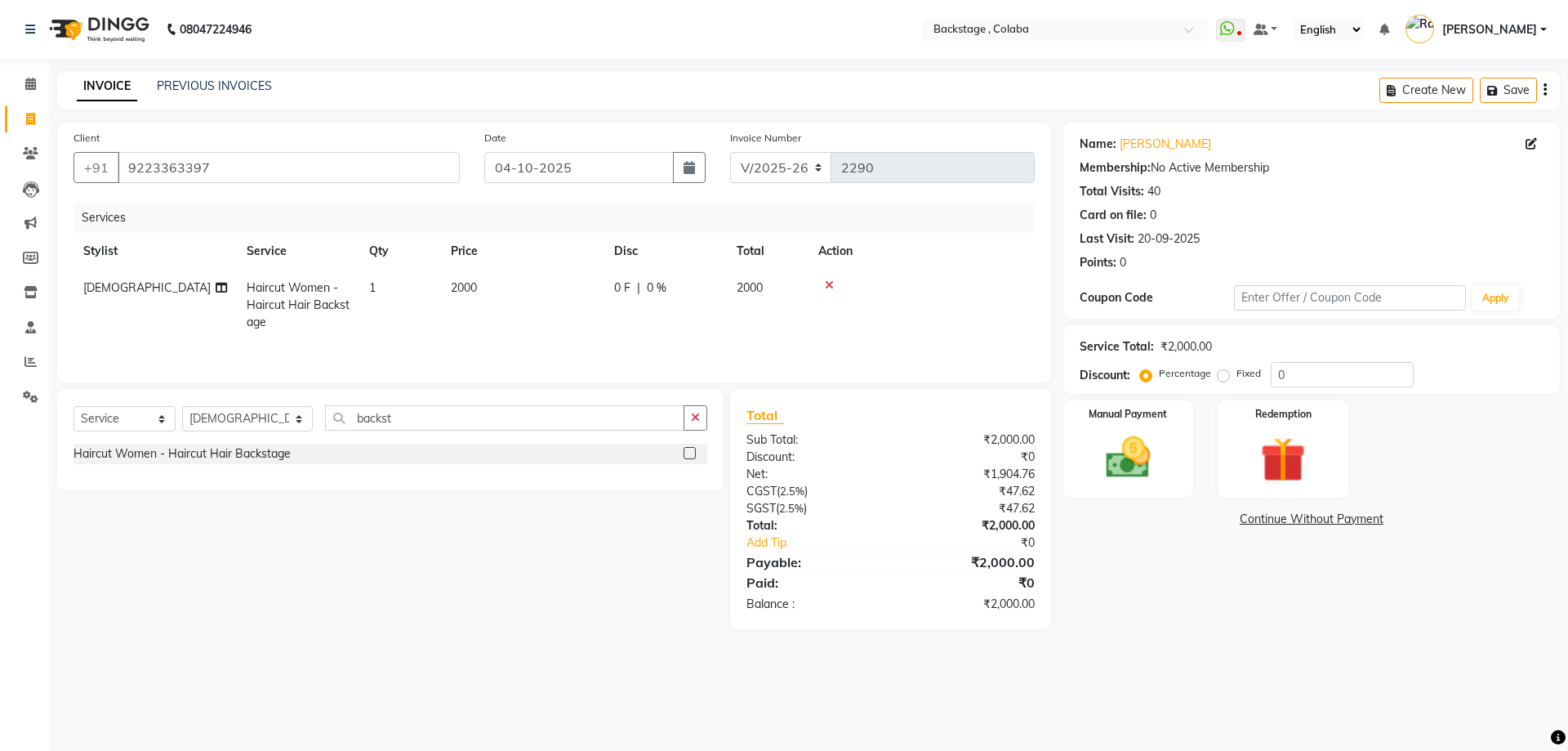
click at [566, 325] on td "2000" at bounding box center [523, 305] width 163 height 71
select select "36479"
click at [1145, 470] on img at bounding box center [1129, 457] width 76 height 54
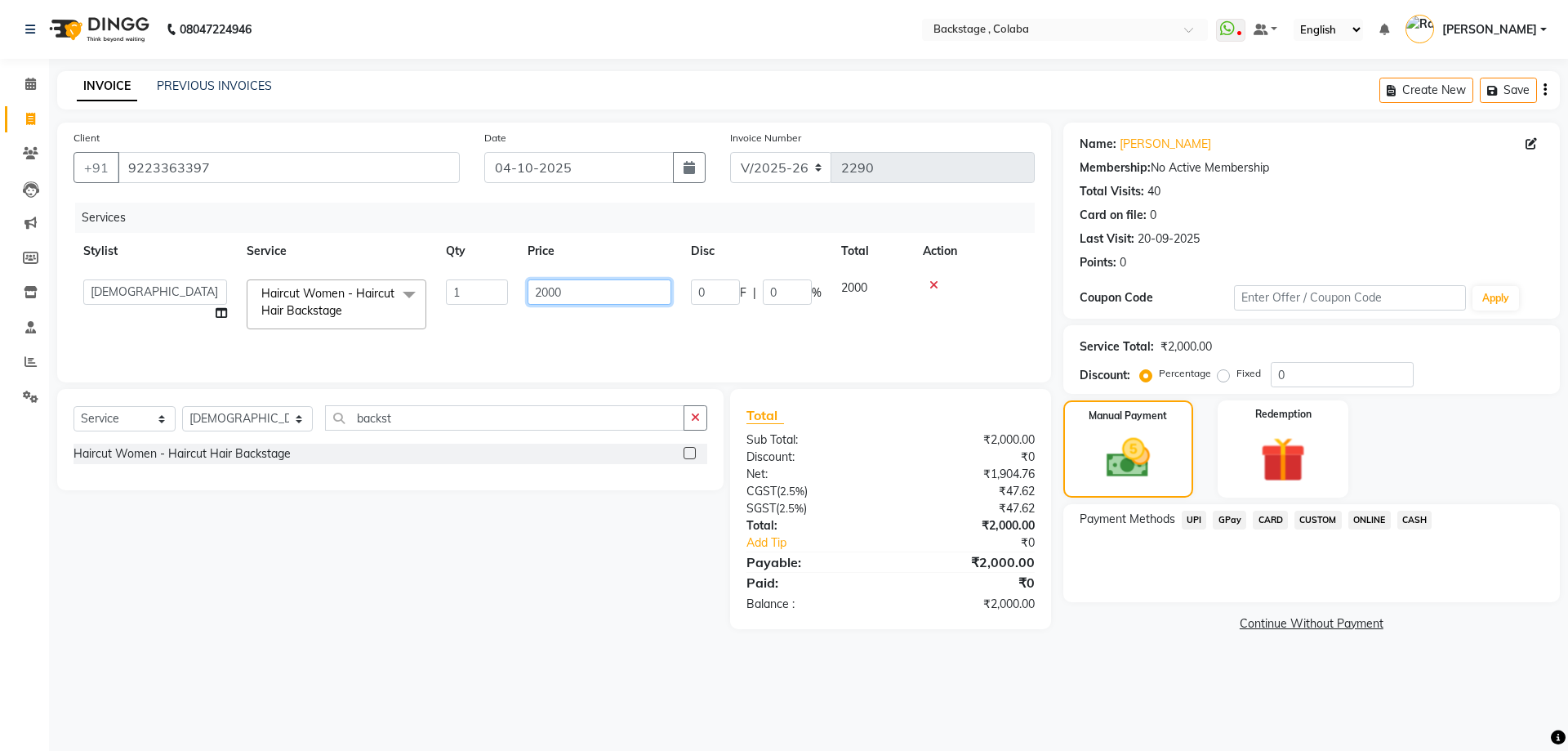
click at [544, 294] on input "2000" at bounding box center [599, 292] width 144 height 25
type input "2500"
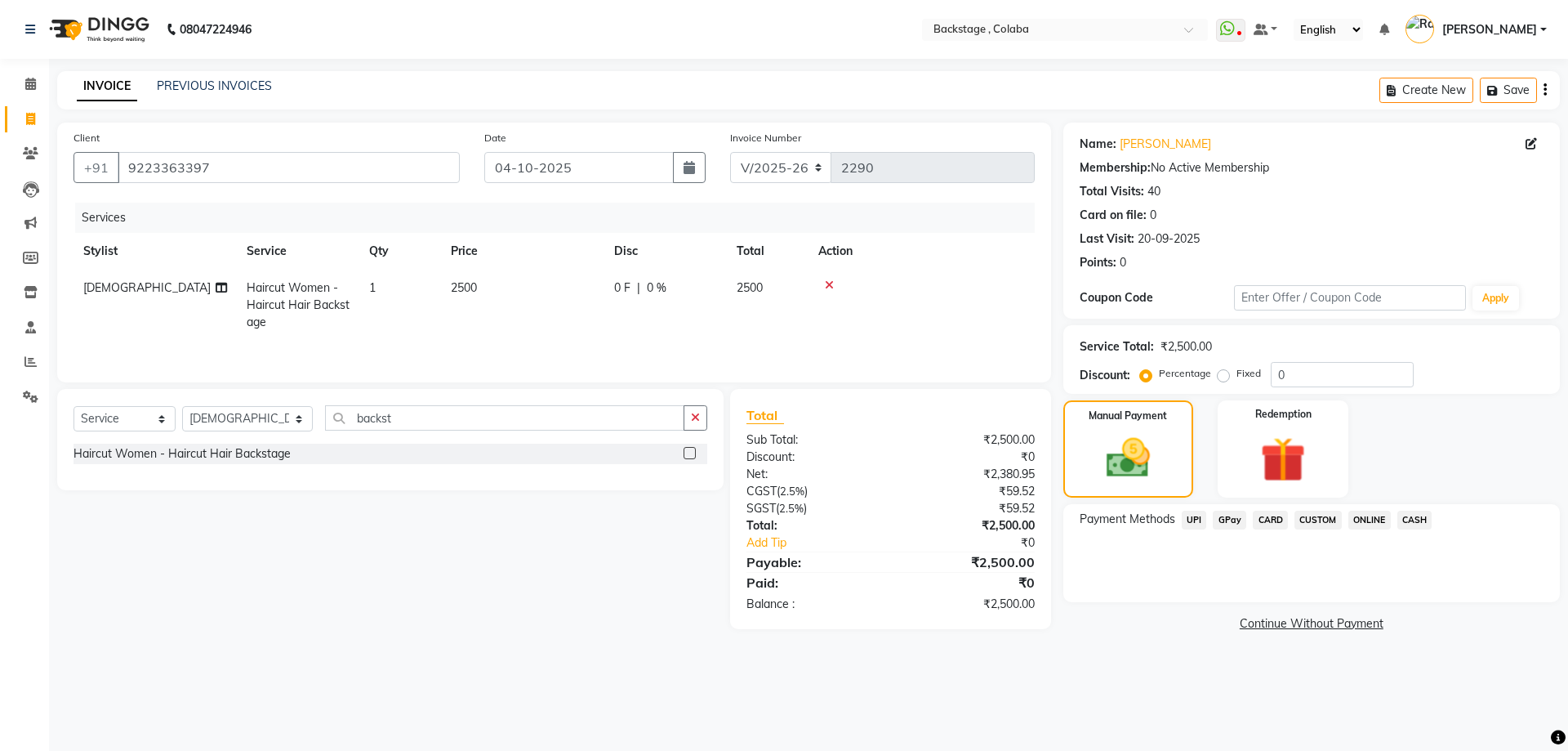
drag, startPoint x: 1194, startPoint y: 578, endPoint x: 1233, endPoint y: 553, distance: 46.3
click at [1195, 578] on div "Payment Methods UPI GPay CARD CUSTOM ONLINE CASH" at bounding box center [1312, 553] width 496 height 98
click at [1416, 519] on span "CASH" at bounding box center [1415, 520] width 35 height 19
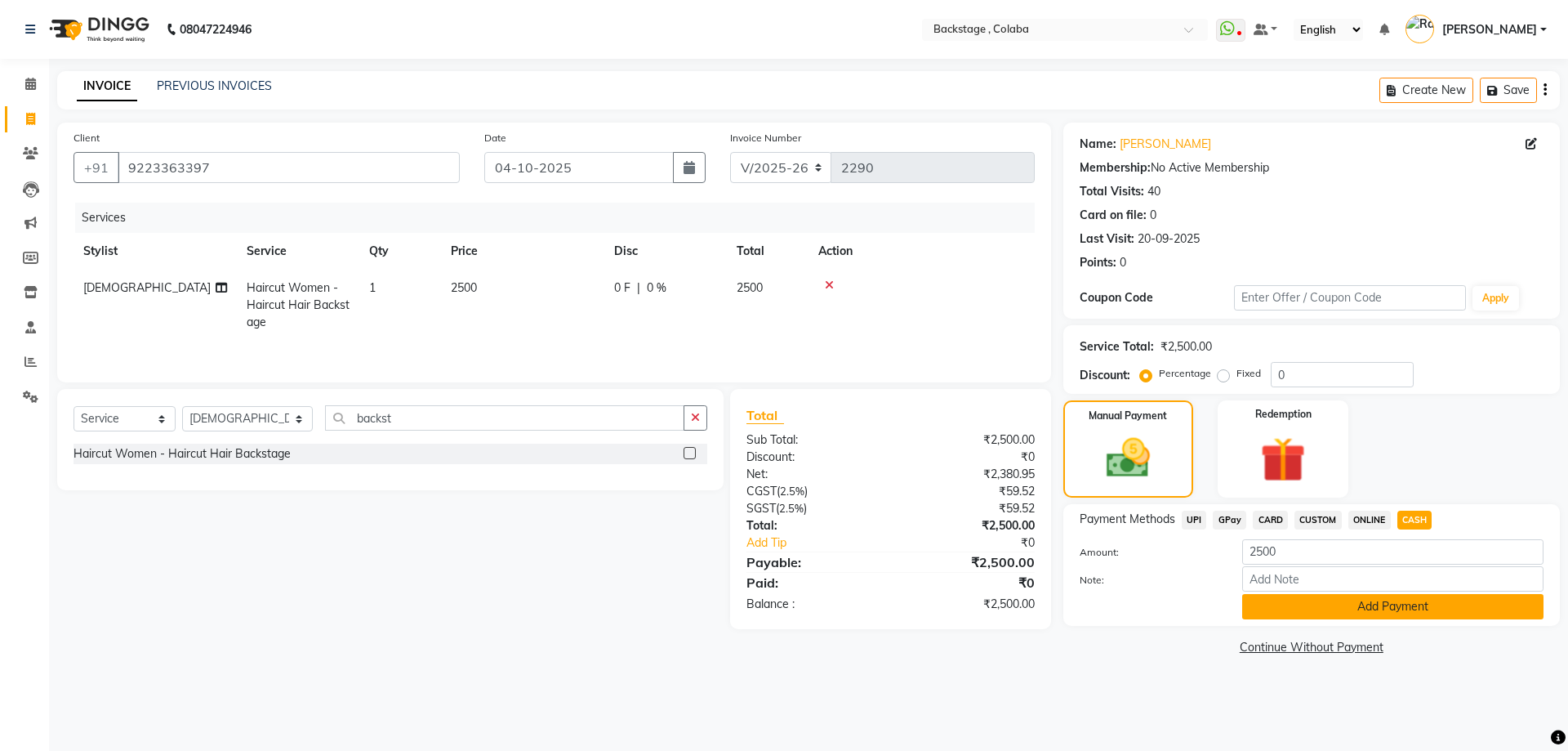
click at [1353, 611] on button "Add Payment" at bounding box center [1392, 607] width 302 height 25
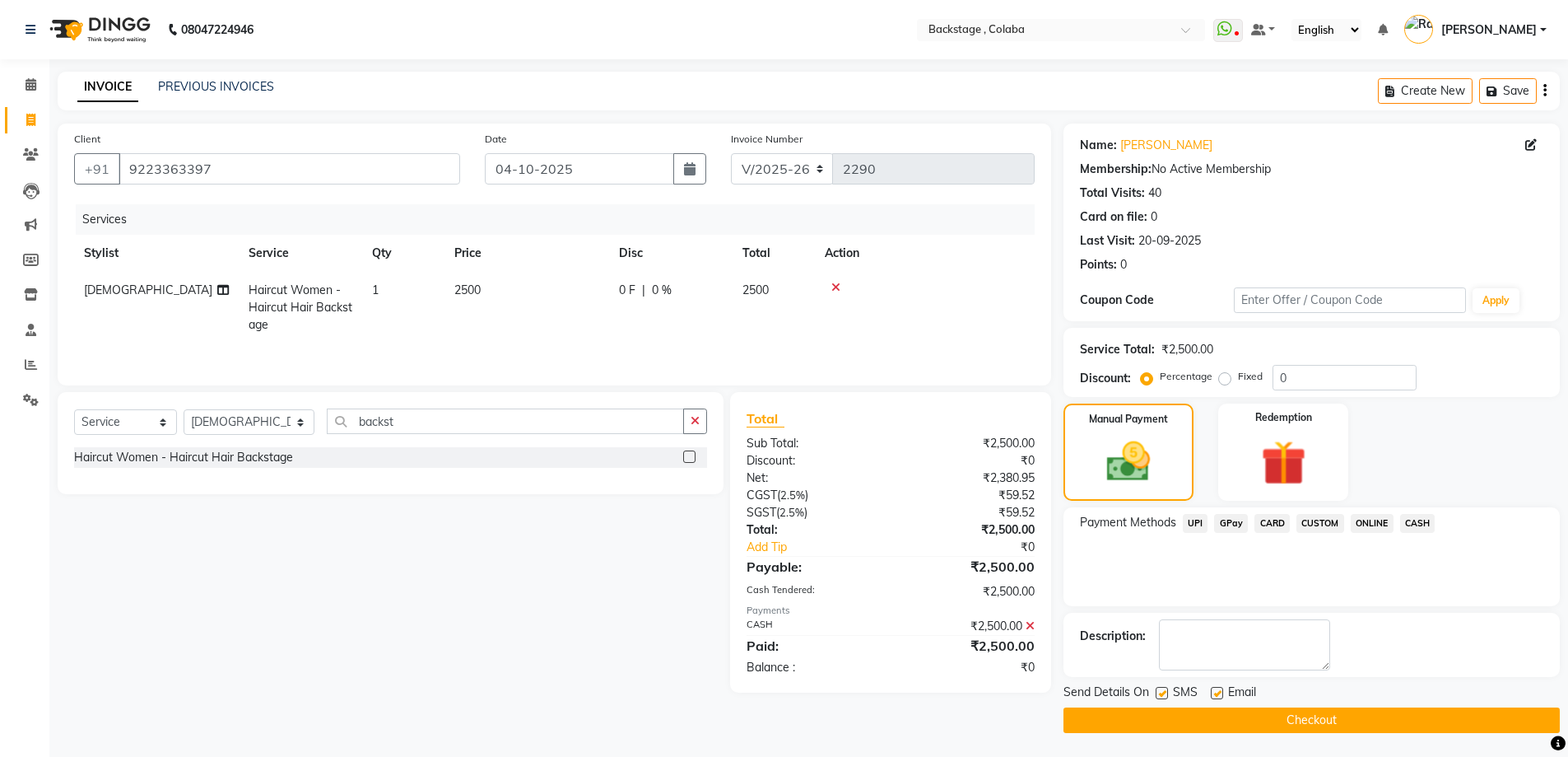
scroll to position [1, 0]
click at [1175, 716] on button "Checkout" at bounding box center [1312, 720] width 497 height 26
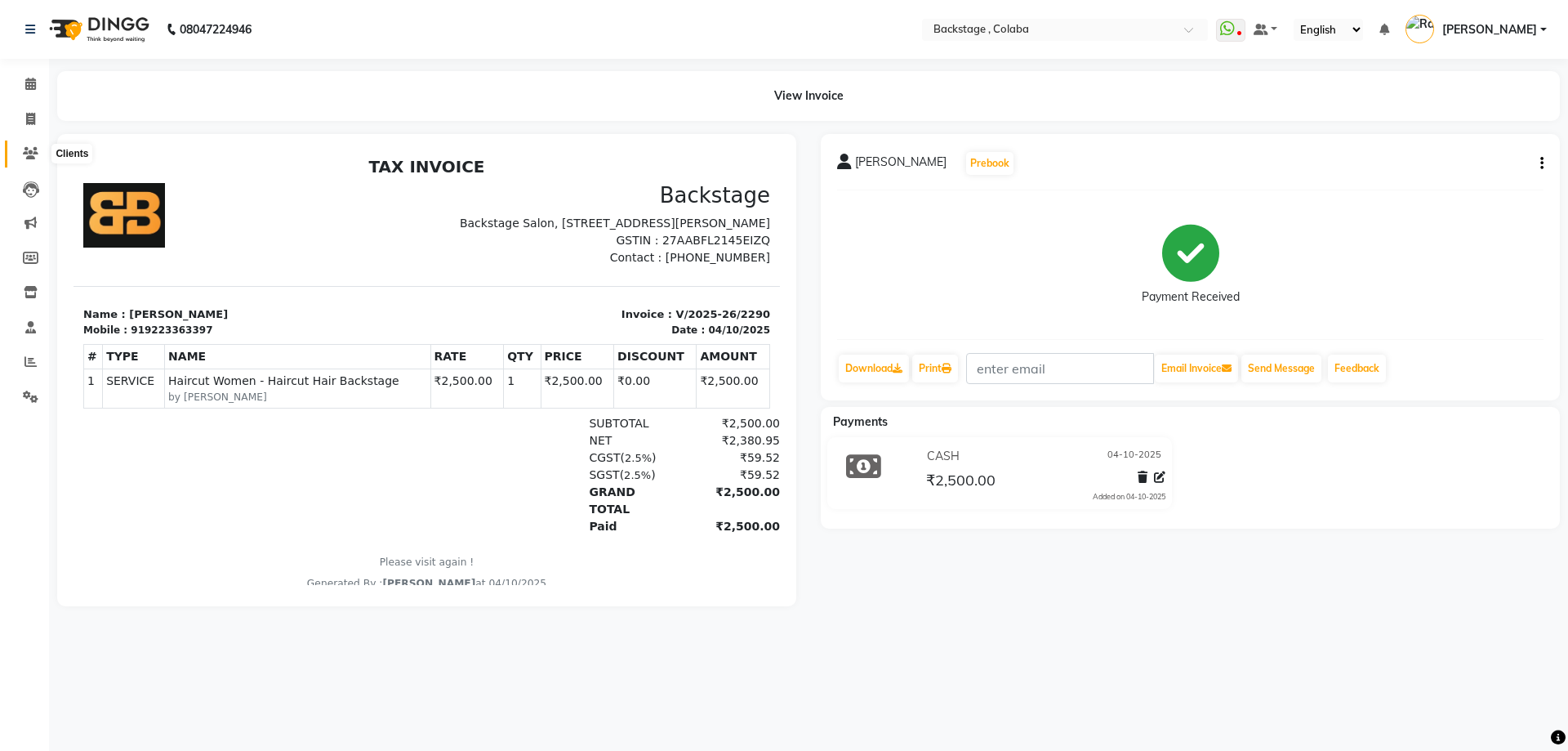
click at [34, 152] on icon at bounding box center [30, 153] width 15 height 13
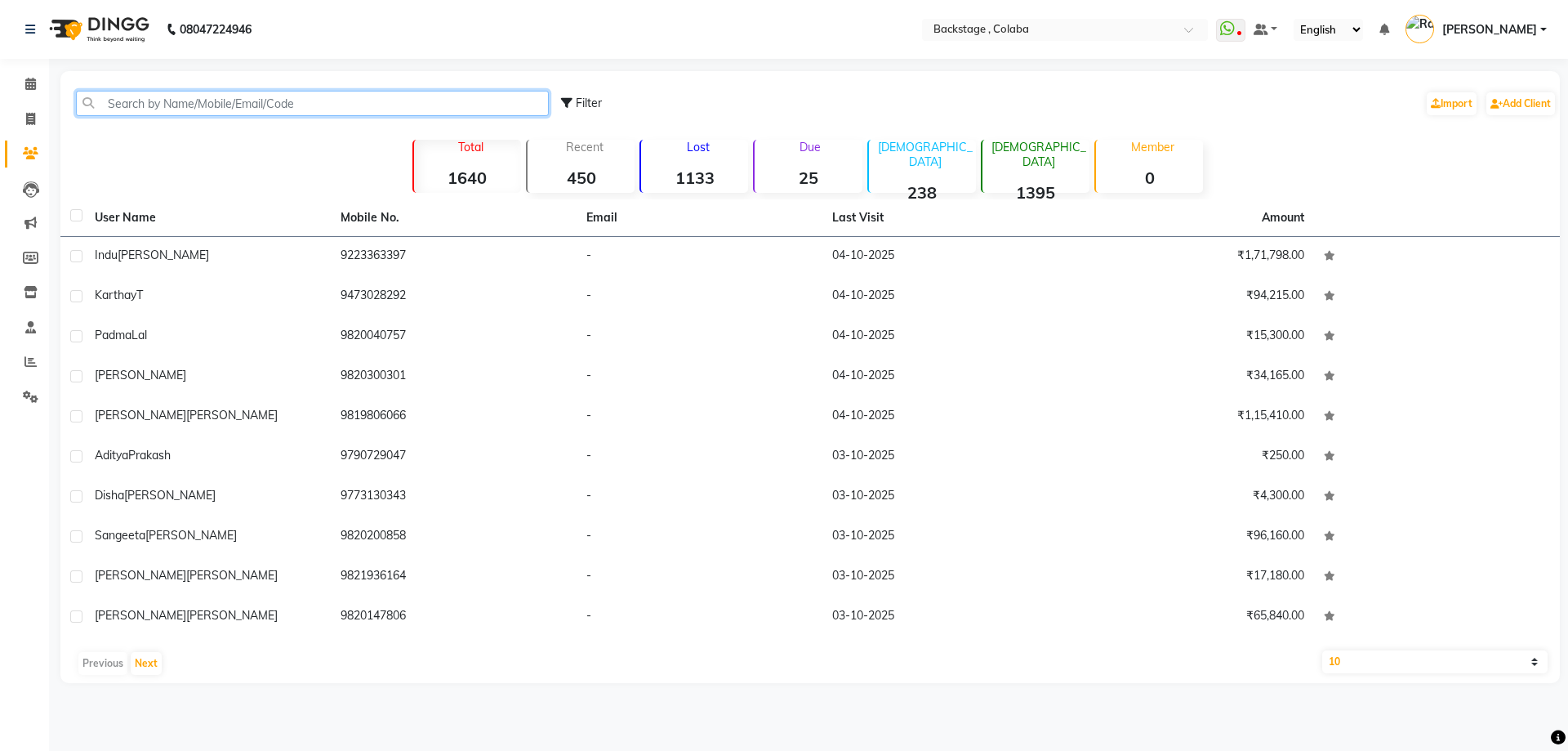
click at [225, 105] on input "text" at bounding box center [313, 103] width 473 height 25
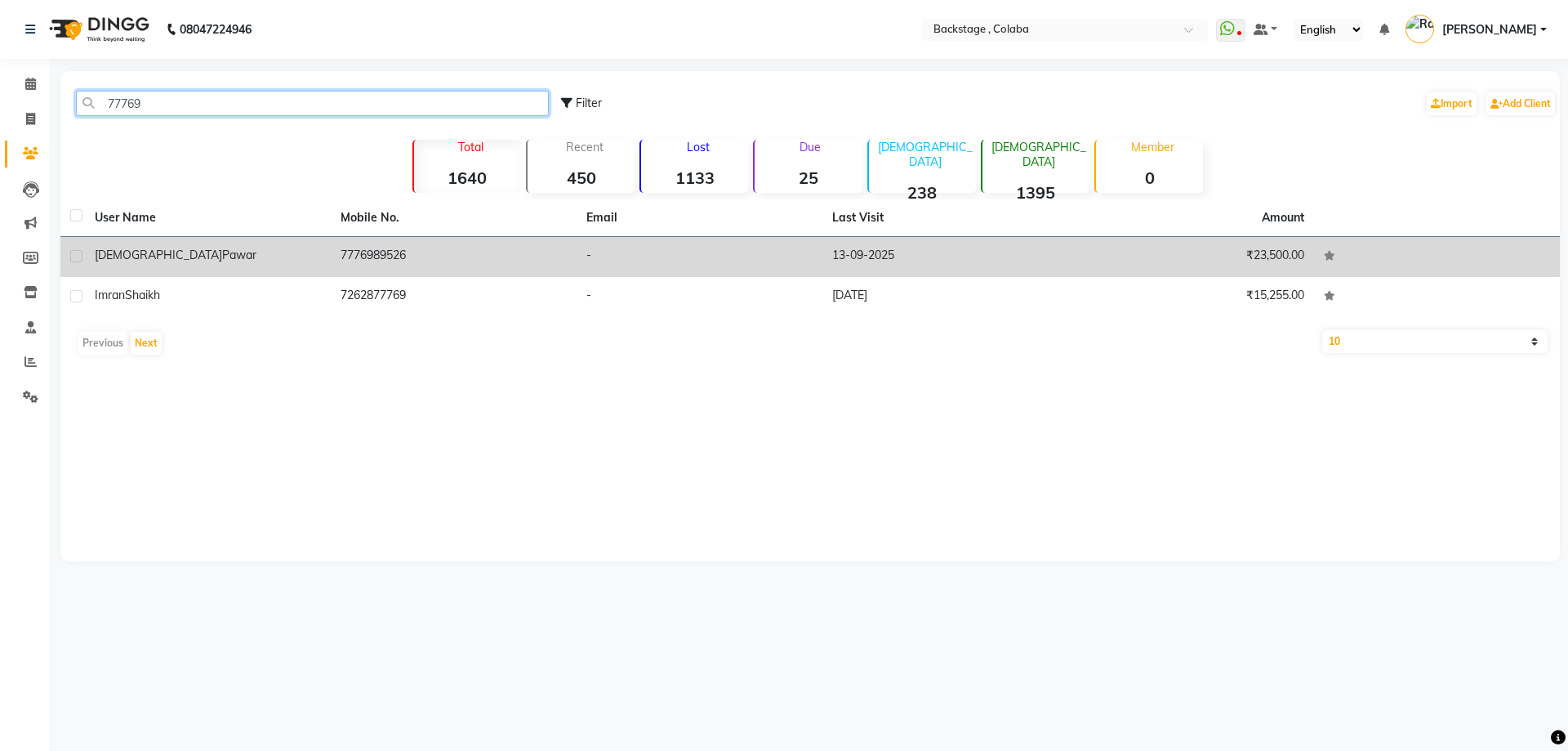
type input "77769"
click at [404, 268] on td "7776989526" at bounding box center [453, 256] width 245 height 40
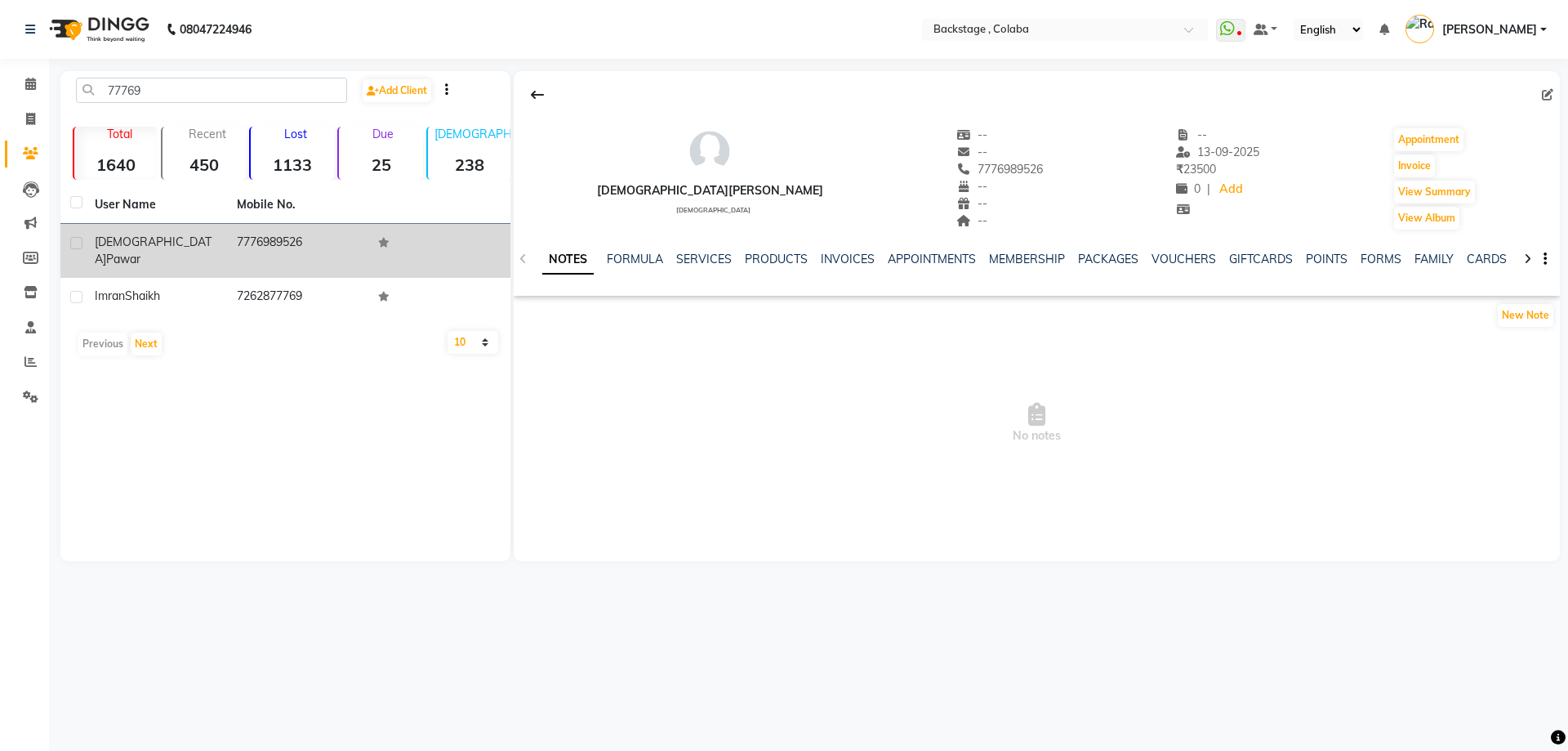
click at [140, 252] on span "Pawar" at bounding box center [123, 259] width 34 height 14
click at [265, 240] on td "7776989526" at bounding box center [298, 251] width 142 height 54
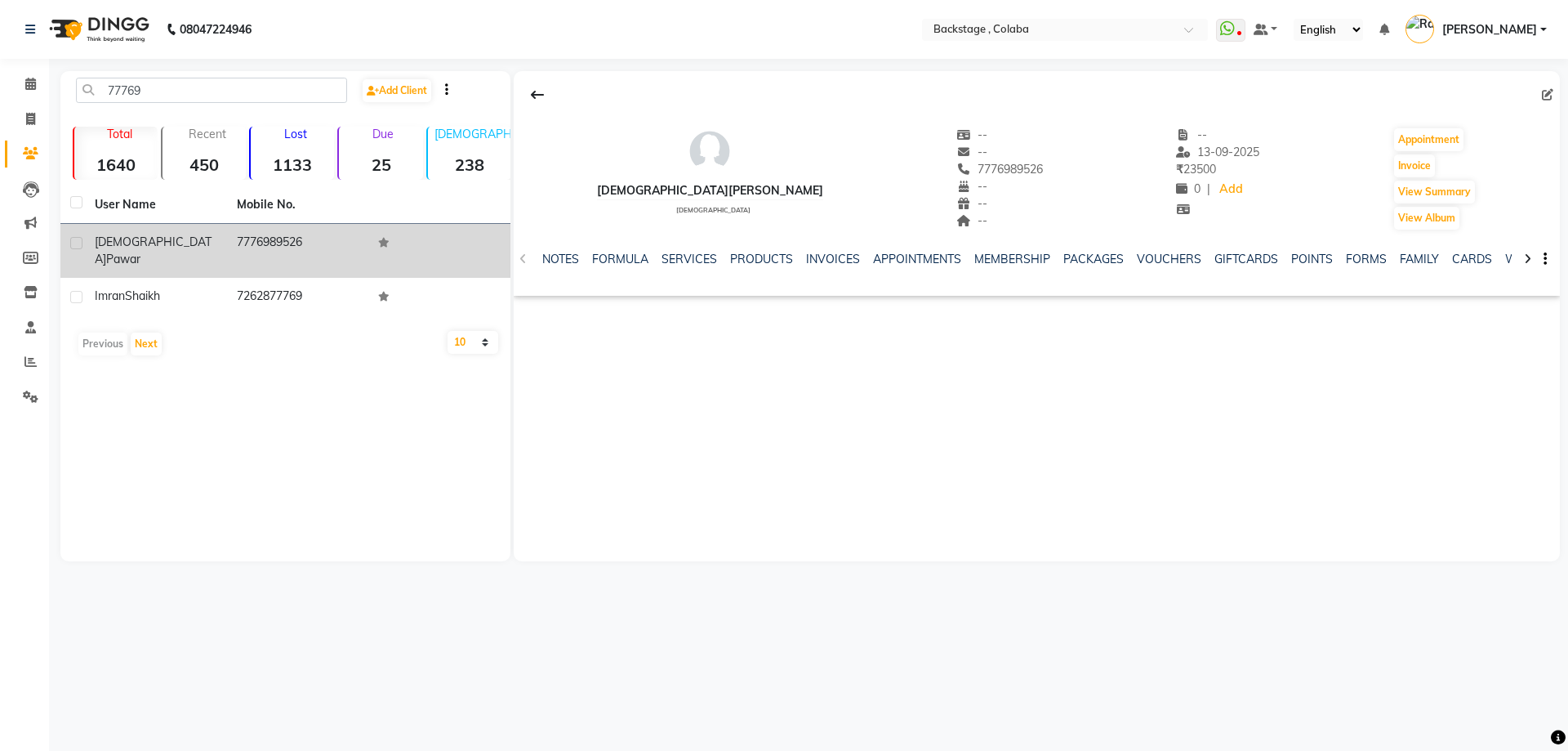
click at [107, 236] on span "[DEMOGRAPHIC_DATA]" at bounding box center [153, 250] width 117 height 32
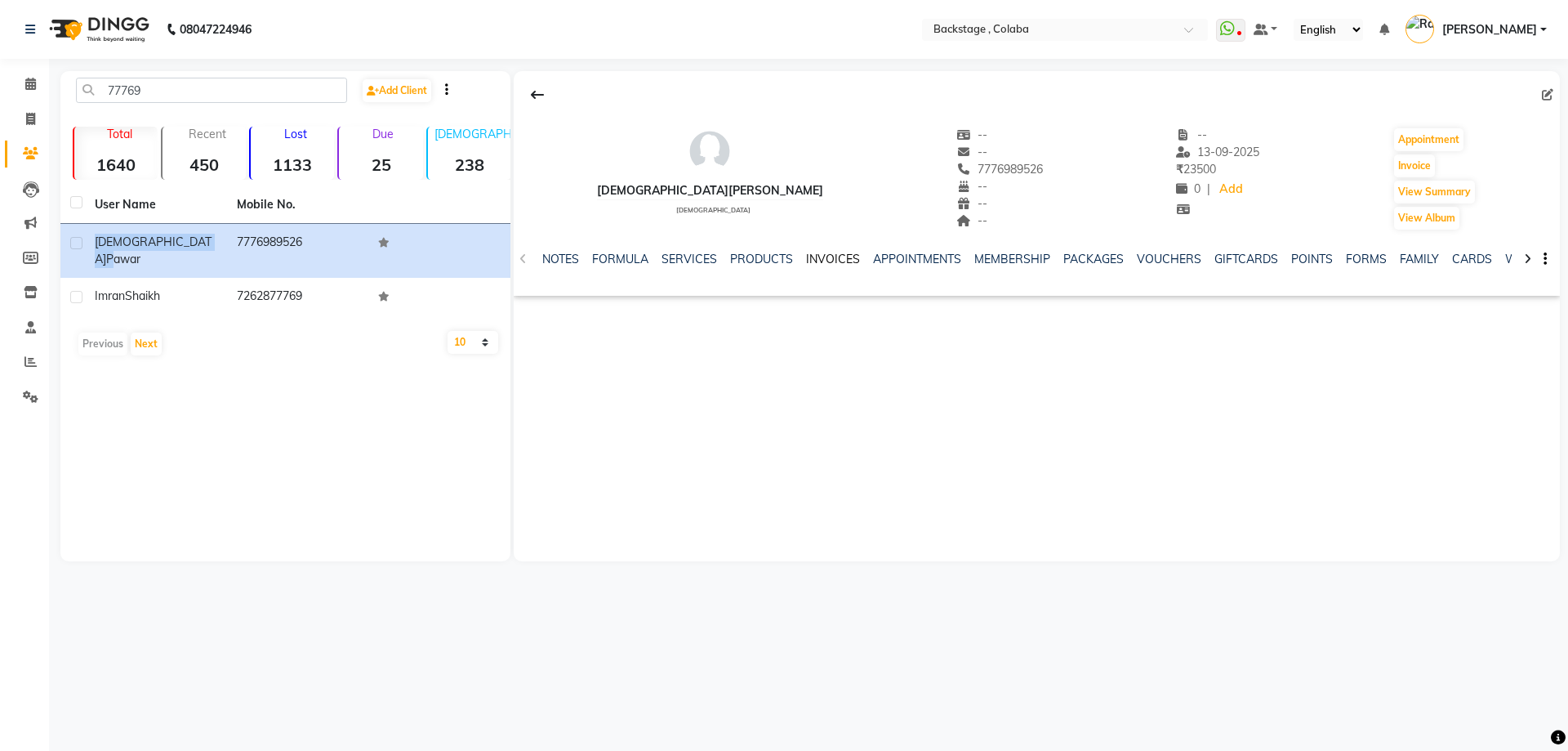
click at [806, 253] on link "INVOICES" at bounding box center [833, 259] width 54 height 14
